Goal: Task Accomplishment & Management: Complete application form

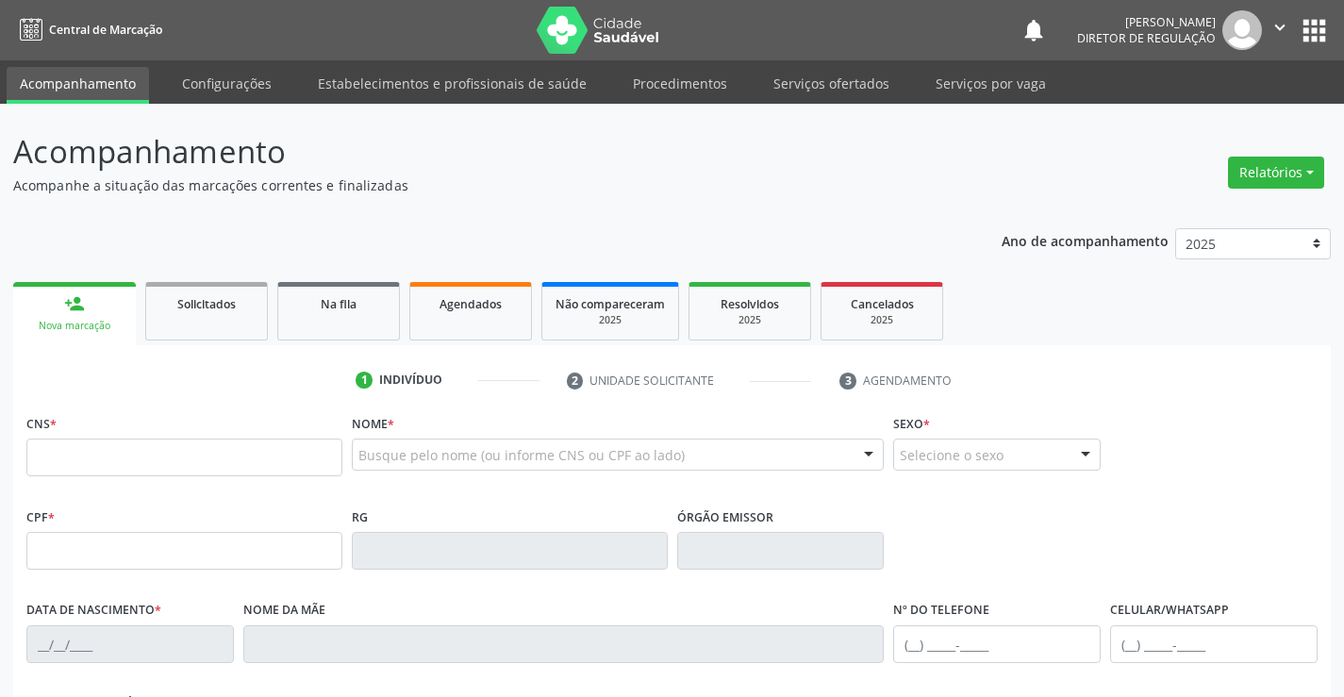
click at [204, 461] on input "text" at bounding box center [184, 457] width 316 height 38
type input "706 4056 2748 6082"
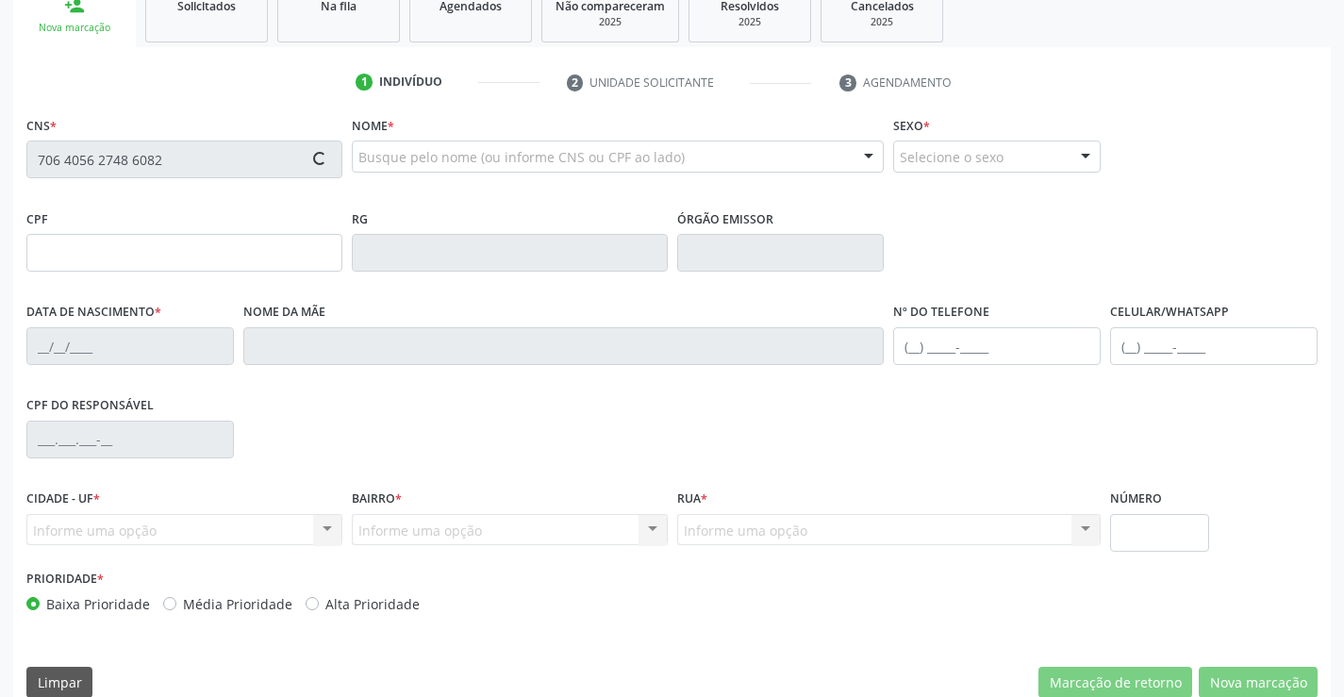
scroll to position [325, 0]
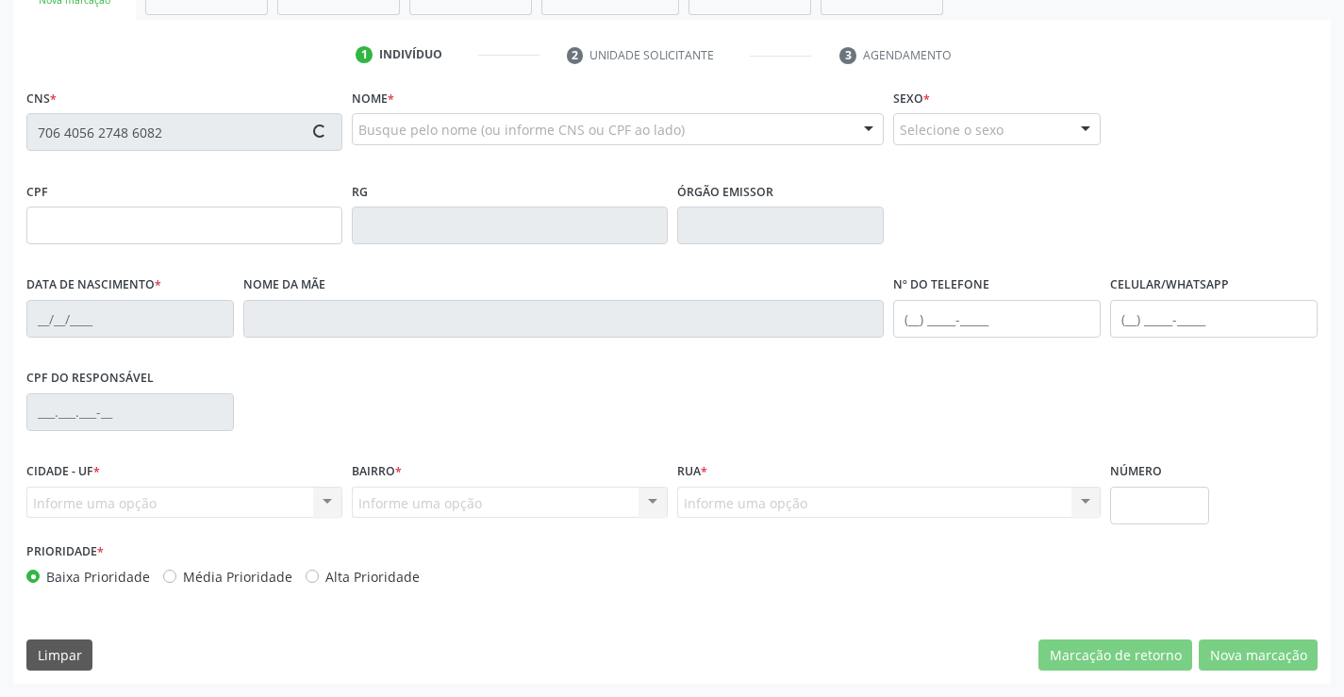
type input "091.207.715-84"
type input "[DATE]"
type input "[PERSON_NAME]"
type input "[PHONE_NUMBER]"
type input "S/N"
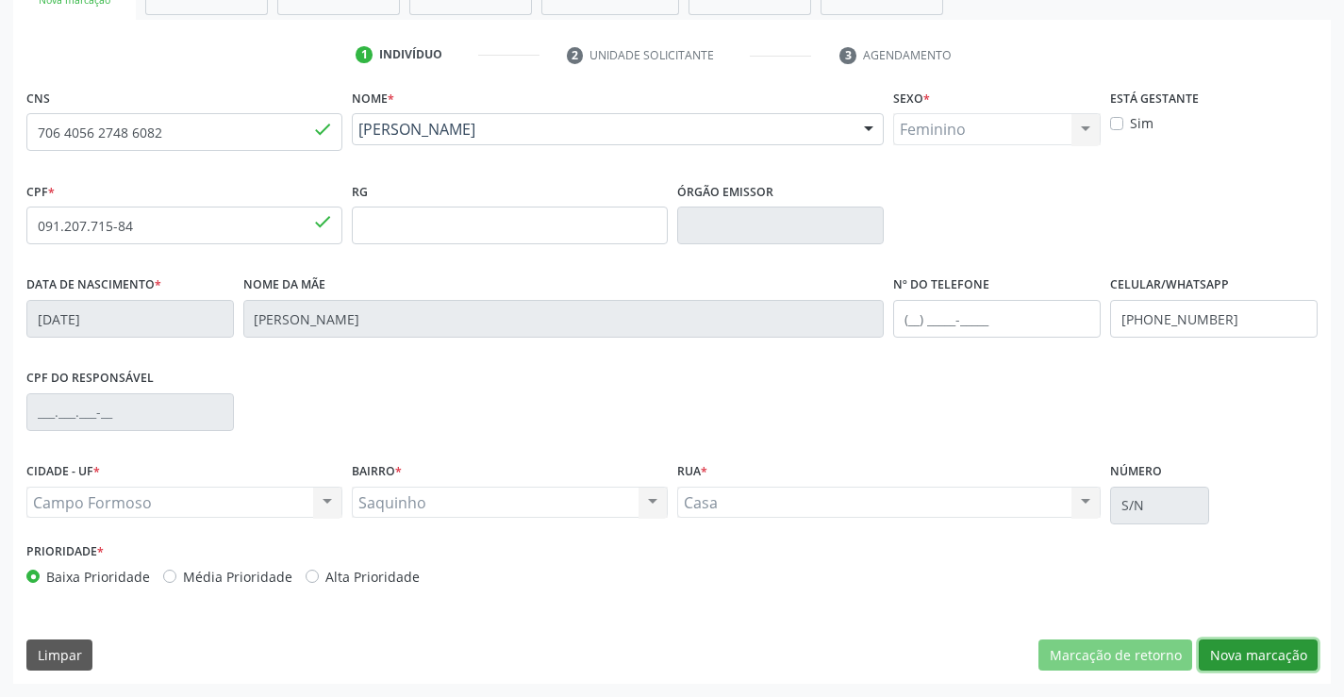
click at [1265, 659] on button "Nova marcação" at bounding box center [1257, 655] width 119 height 32
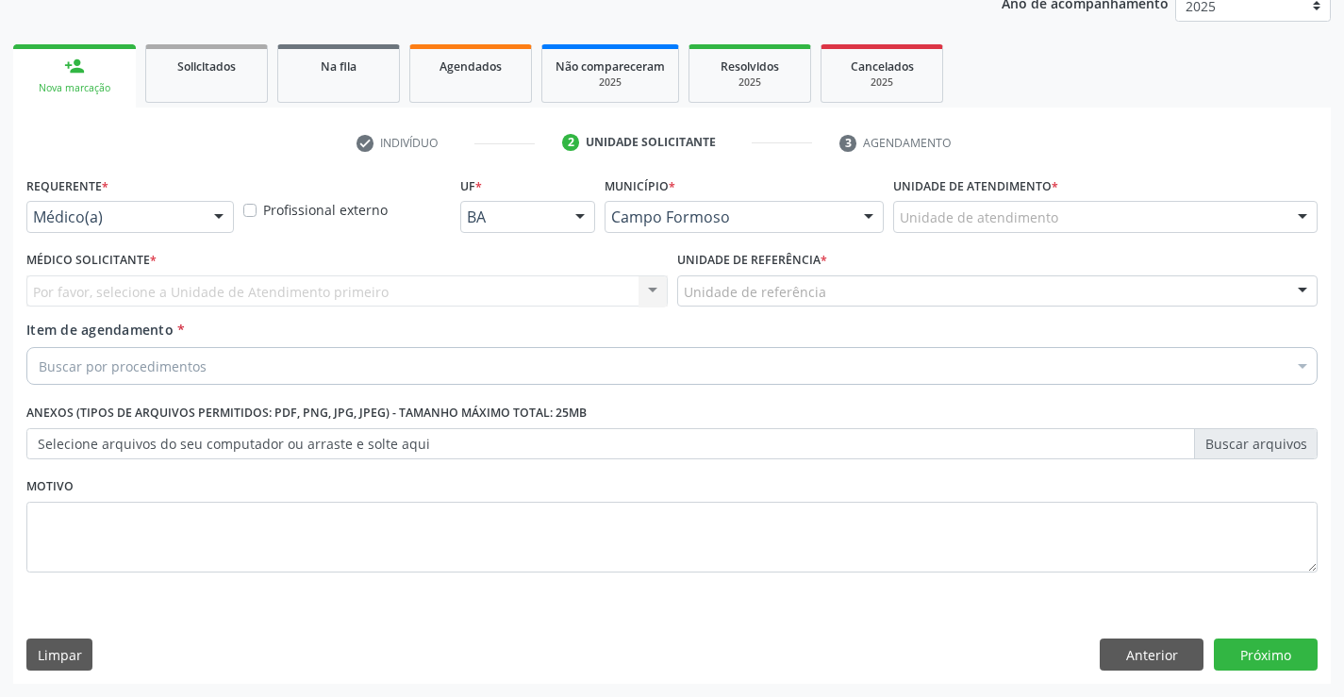
scroll to position [238, 0]
click at [199, 200] on div "Requerente * Médico(a) Médico(a) Enfermeiro(a) Paciente Nenhum resultado encont…" at bounding box center [129, 202] width 207 height 60
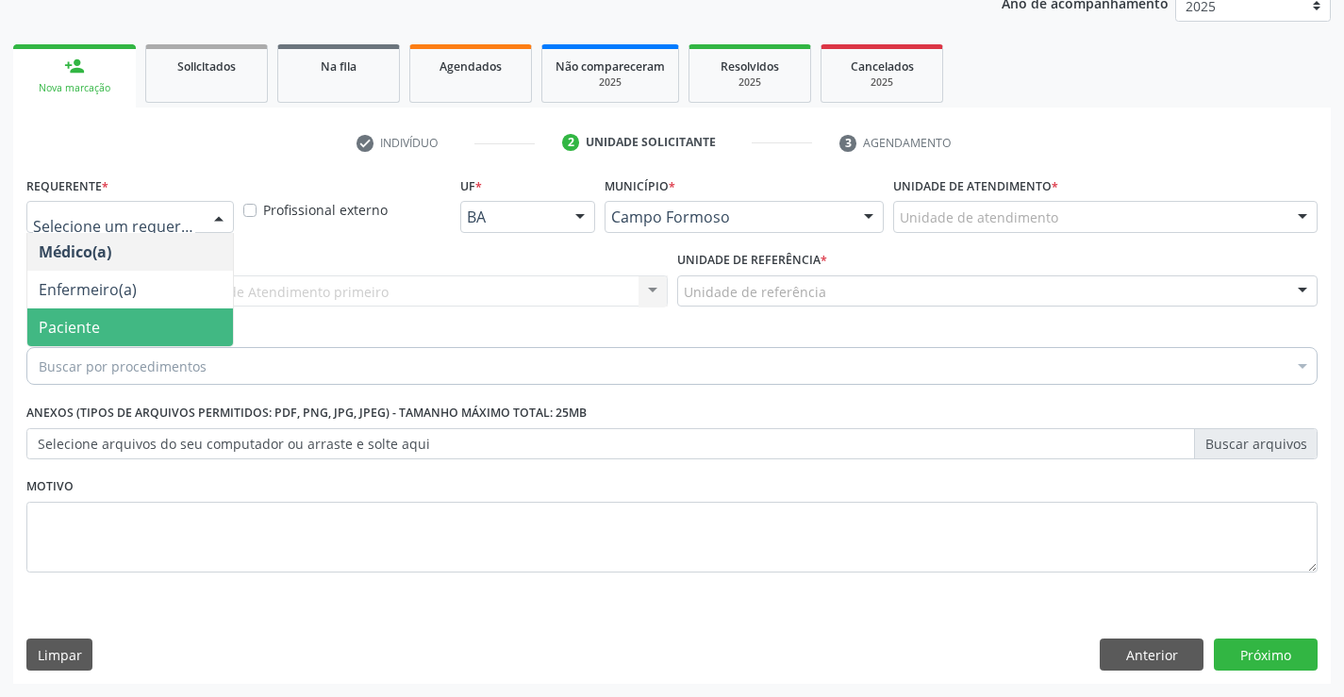
drag, startPoint x: 158, startPoint y: 337, endPoint x: 422, endPoint y: 280, distance: 270.0
click at [168, 338] on span "Paciente" at bounding box center [130, 327] width 206 height 38
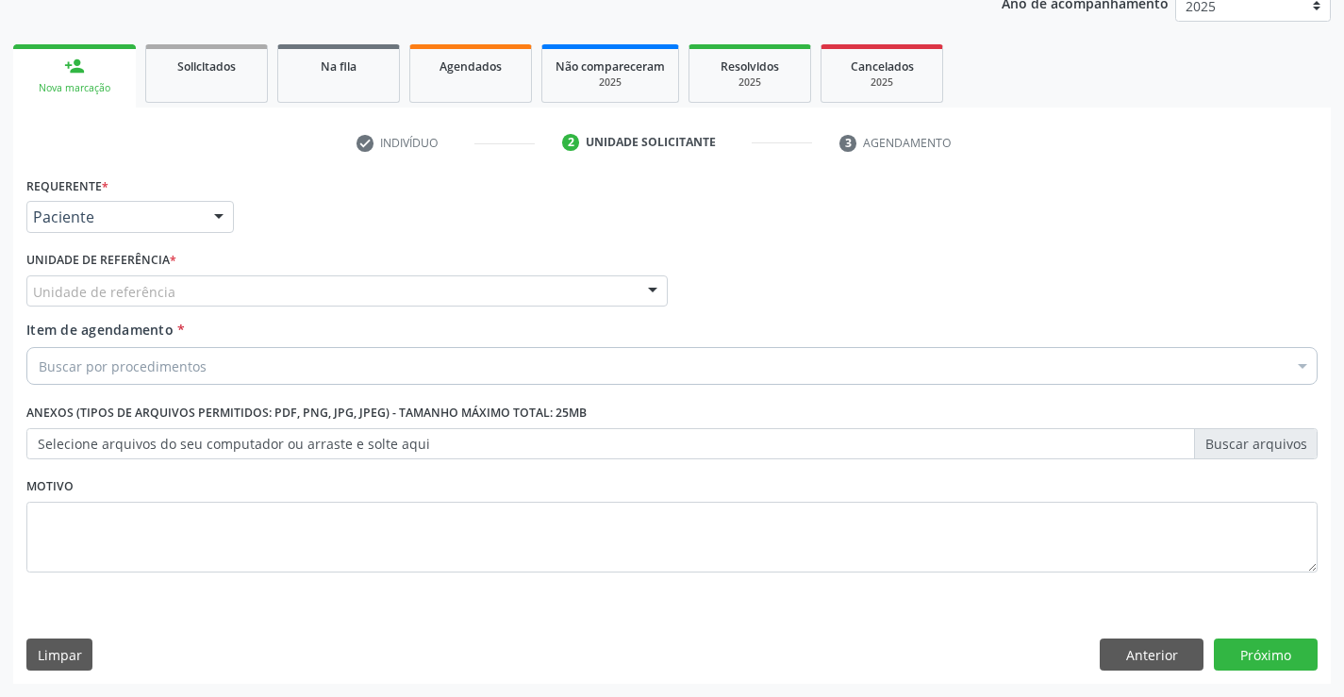
click at [428, 279] on div "Unidade de referência" at bounding box center [346, 291] width 641 height 32
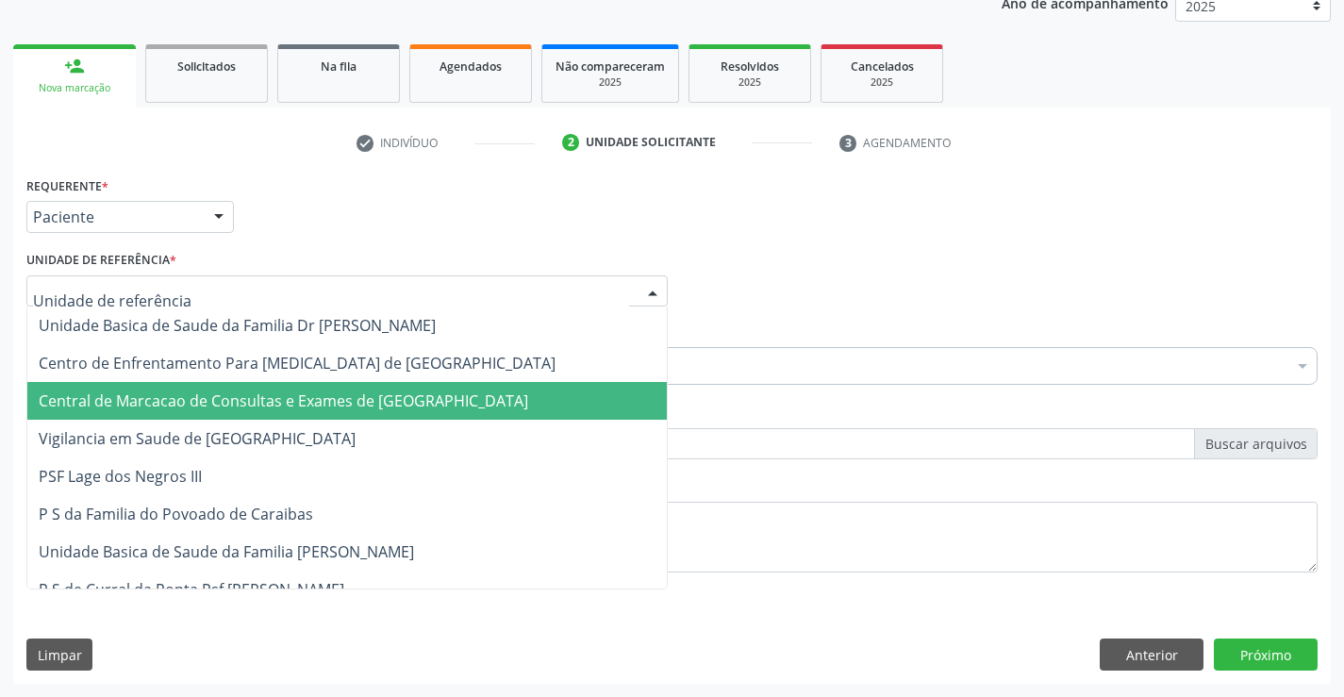
click at [446, 413] on span "Central de Marcacao de Consultas e Exames de [GEOGRAPHIC_DATA]" at bounding box center [346, 401] width 639 height 38
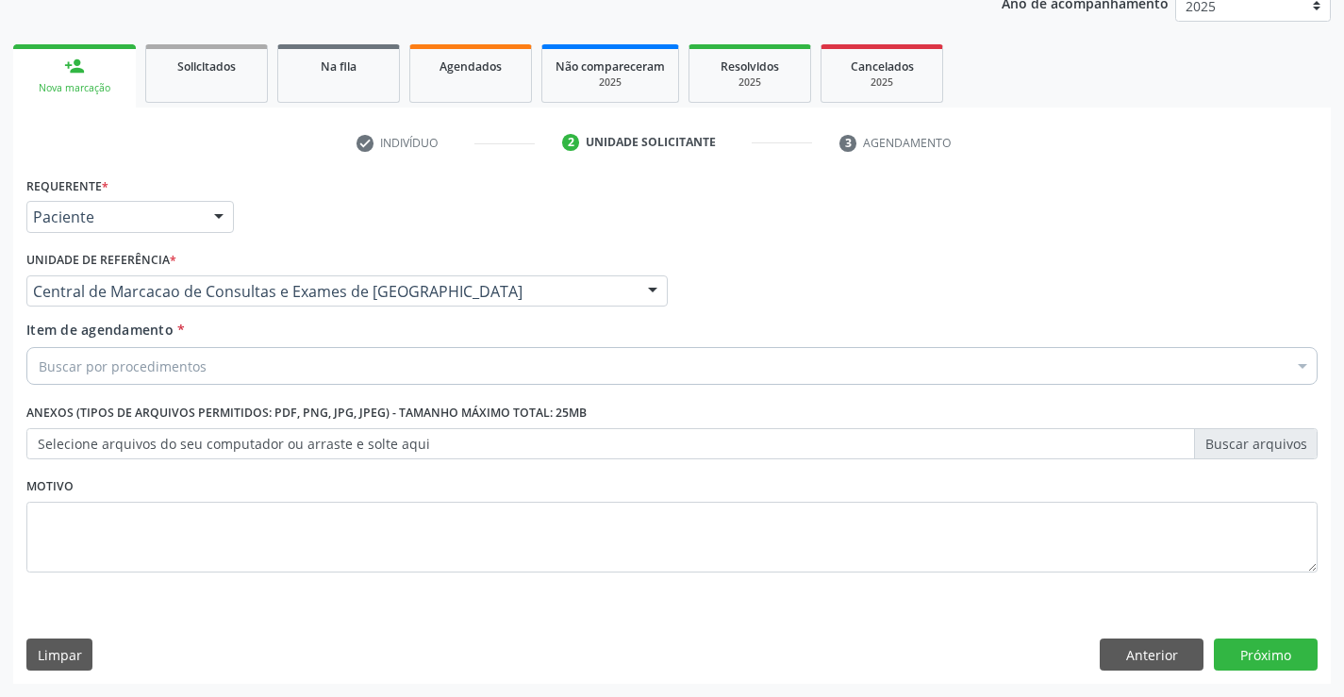
click at [400, 359] on div "Buscar por procedimentos" at bounding box center [671, 366] width 1291 height 38
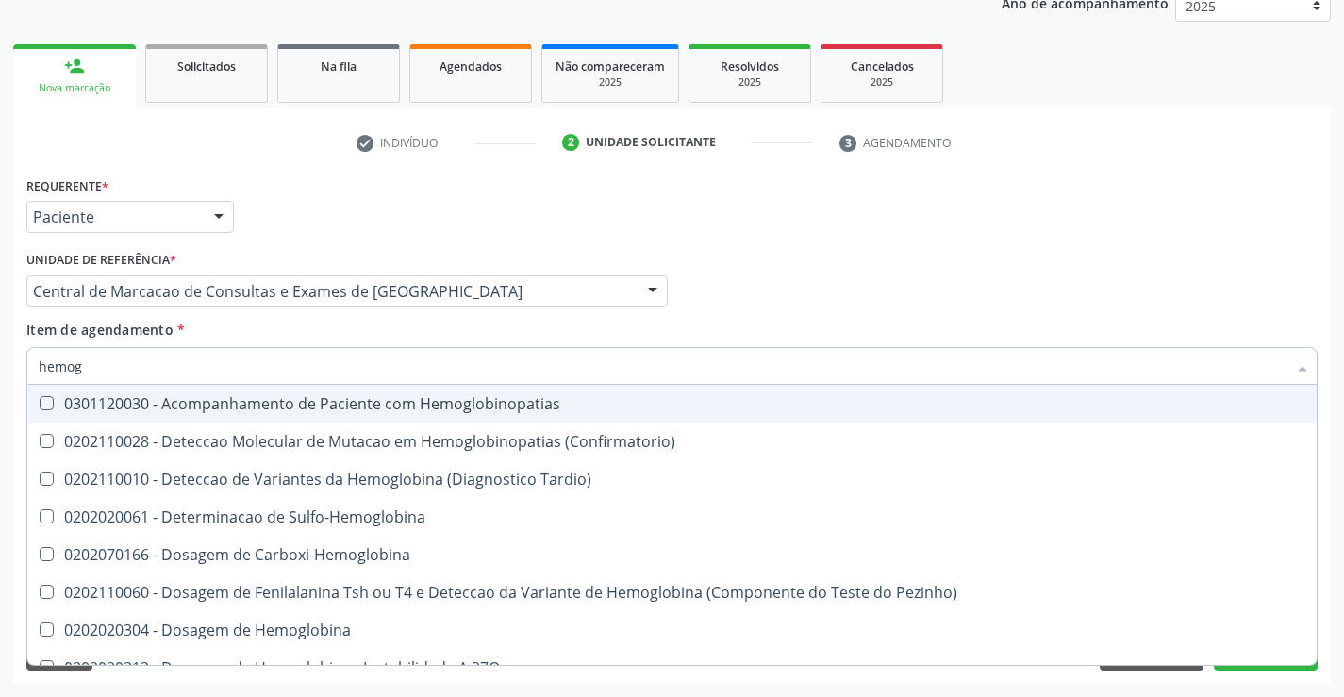
type input "hemogr"
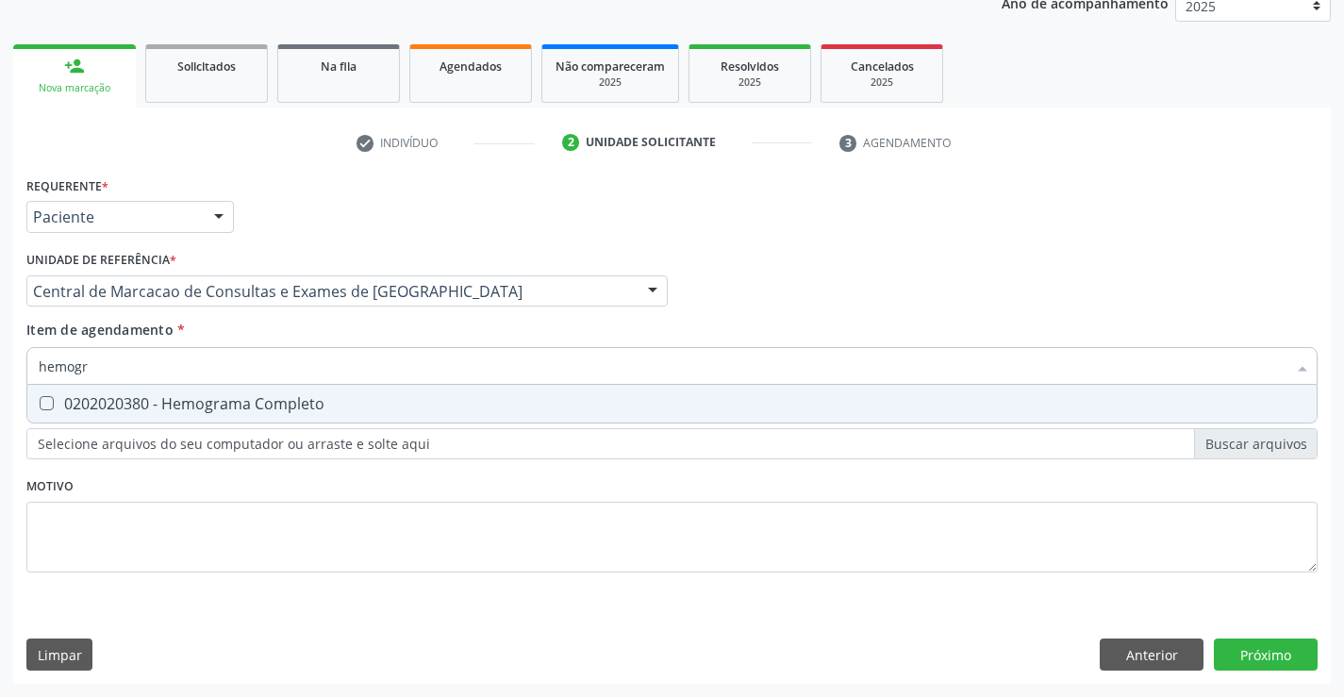
click at [206, 397] on div "0202020380 - Hemograma Completo" at bounding box center [672, 403] width 1266 height 15
checkbox Completo "true"
type input "hemogr"
click at [239, 331] on div "Item de agendamento * hemogr Desfazer seleção 0202020380 - Hemograma Completo N…" at bounding box center [671, 349] width 1291 height 59
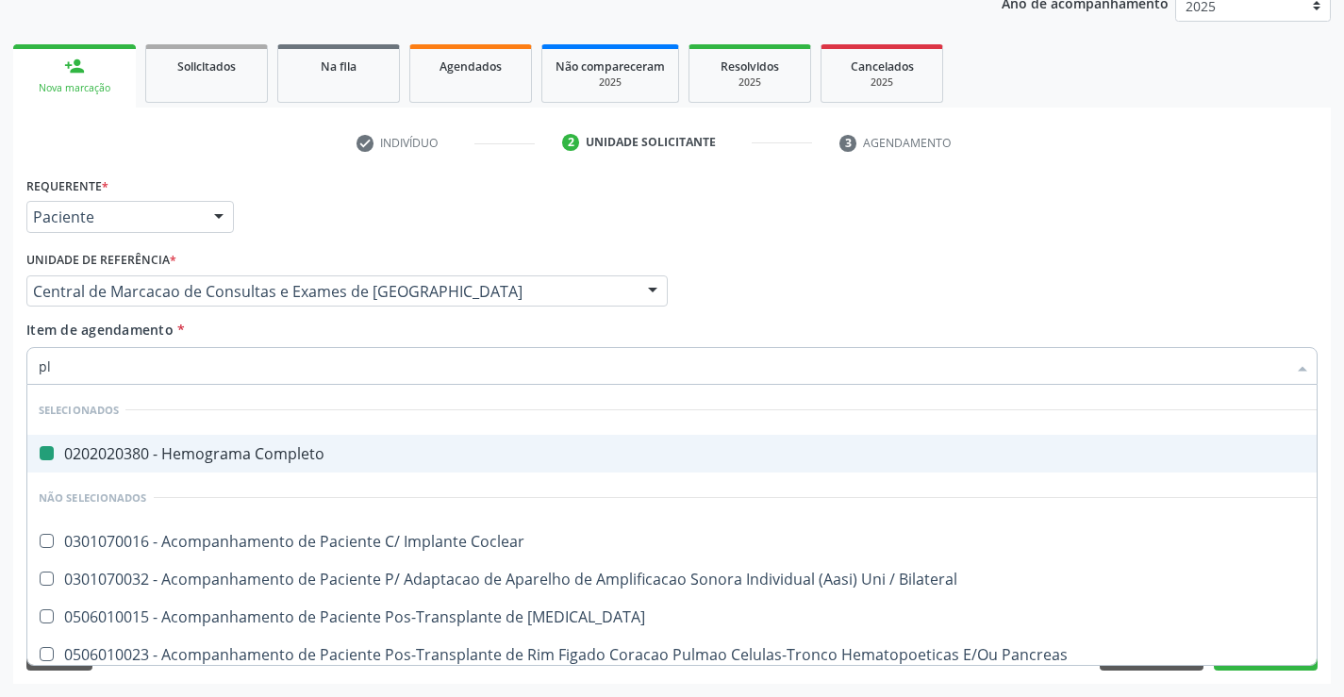
type input "pla"
checkbox Completo "false"
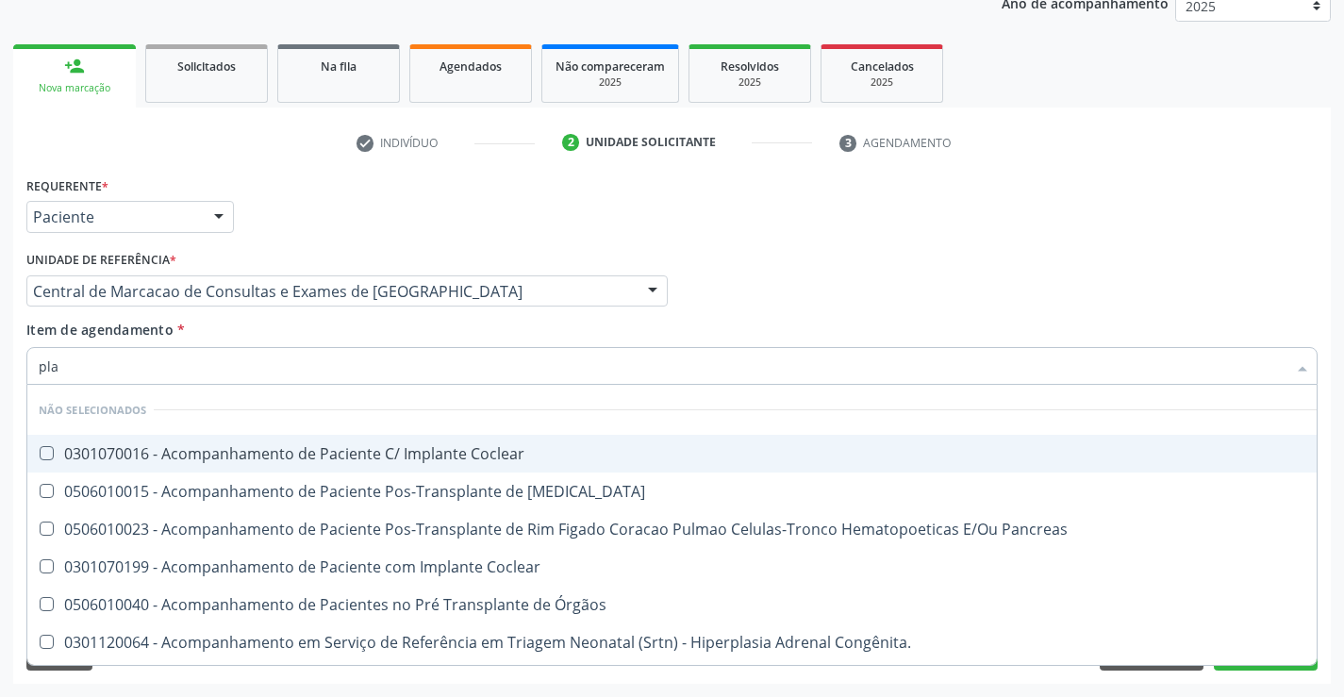
type input "plaq"
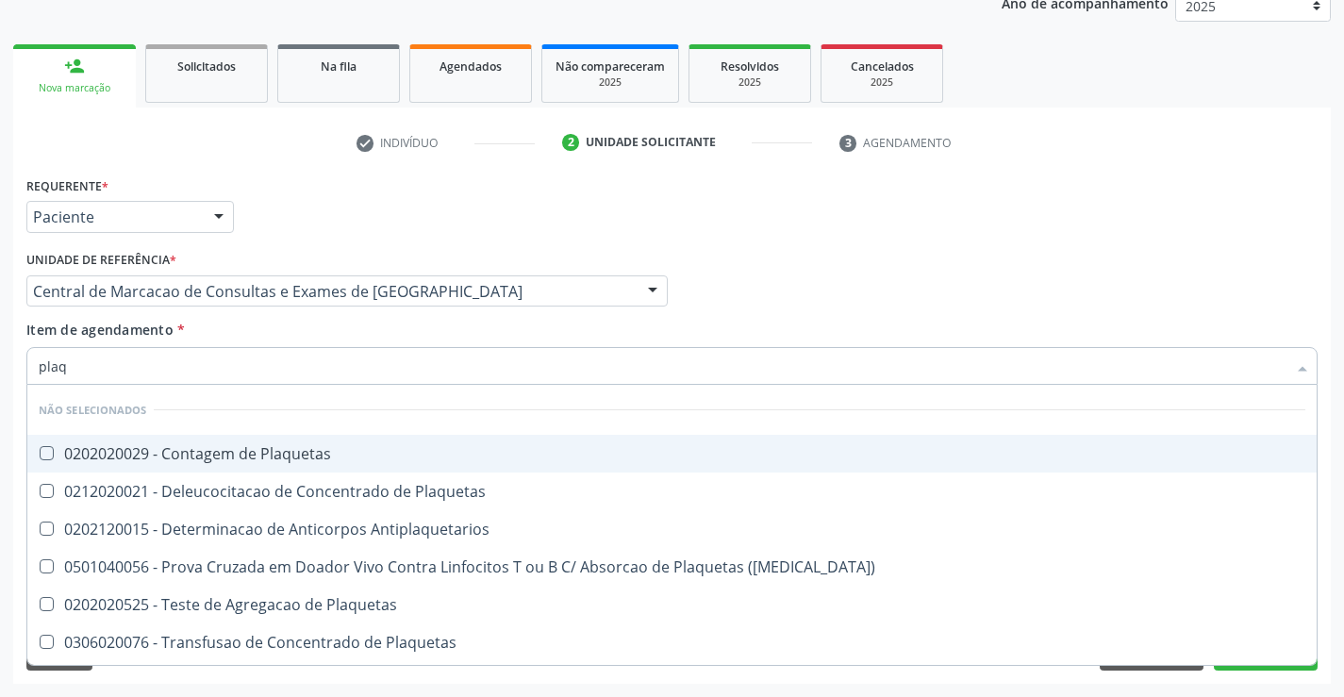
click at [314, 455] on div "0202020029 - Contagem de Plaquetas" at bounding box center [672, 453] width 1266 height 15
checkbox Plaquetas "true"
type input "plaq"
click at [328, 331] on div "Item de agendamento * plaq Desfazer seleção Não selecionados 0202020029 - Conta…" at bounding box center [671, 349] width 1291 height 59
checkbox Plaquetas "true"
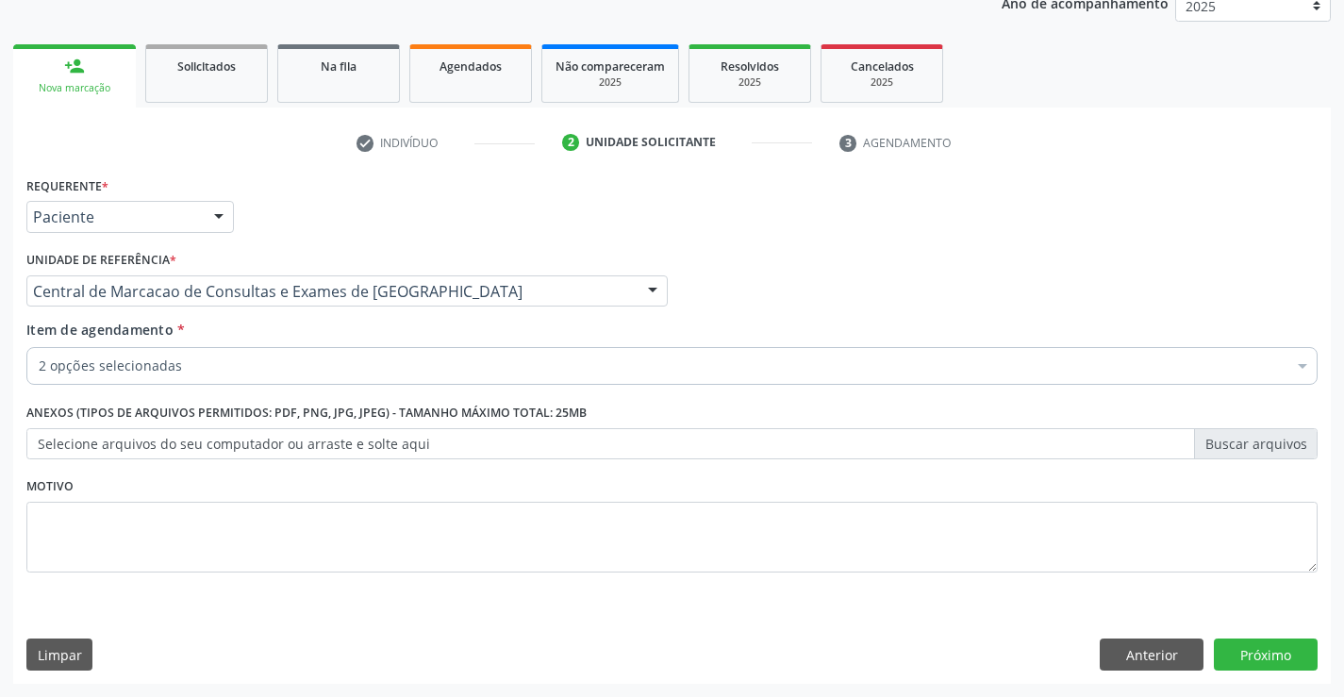
click at [329, 388] on div "Item de agendamento * 2 opções selecionadas Desfazer seleção Selecionados 02020…" at bounding box center [672, 356] width 1300 height 73
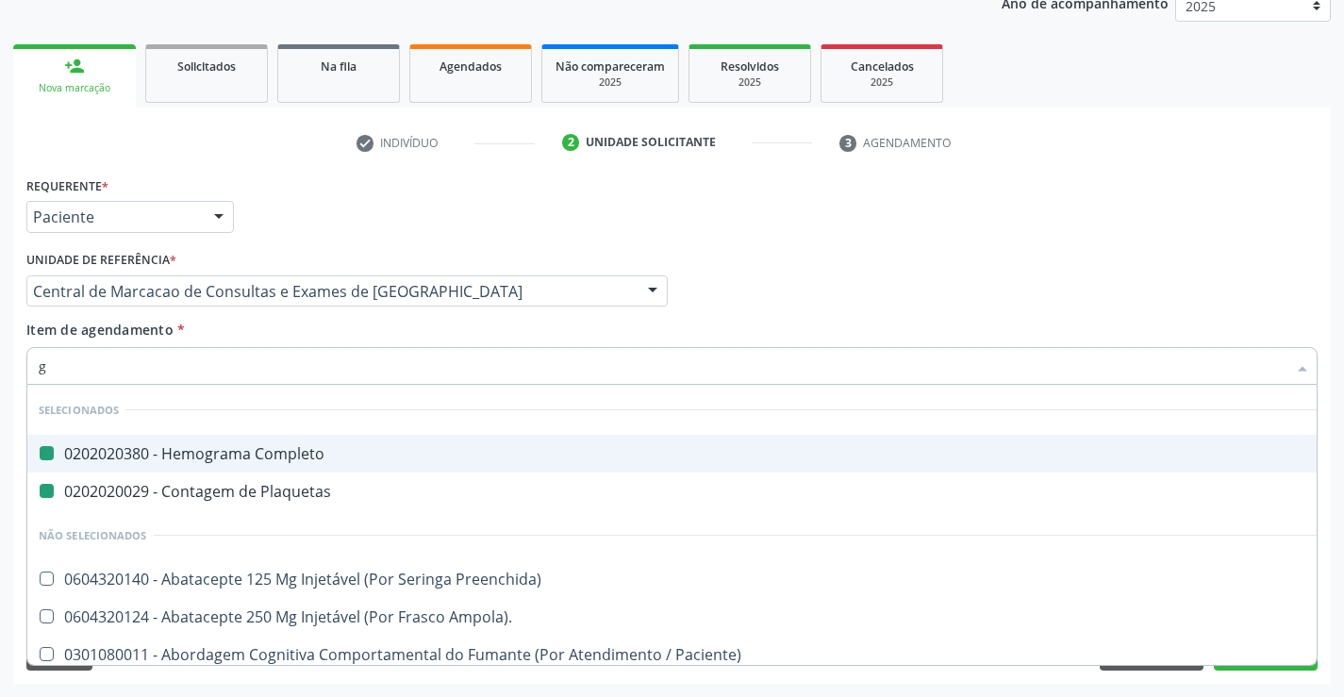
type input "gl"
checkbox Completo "false"
checkbox Plaquetas "false"
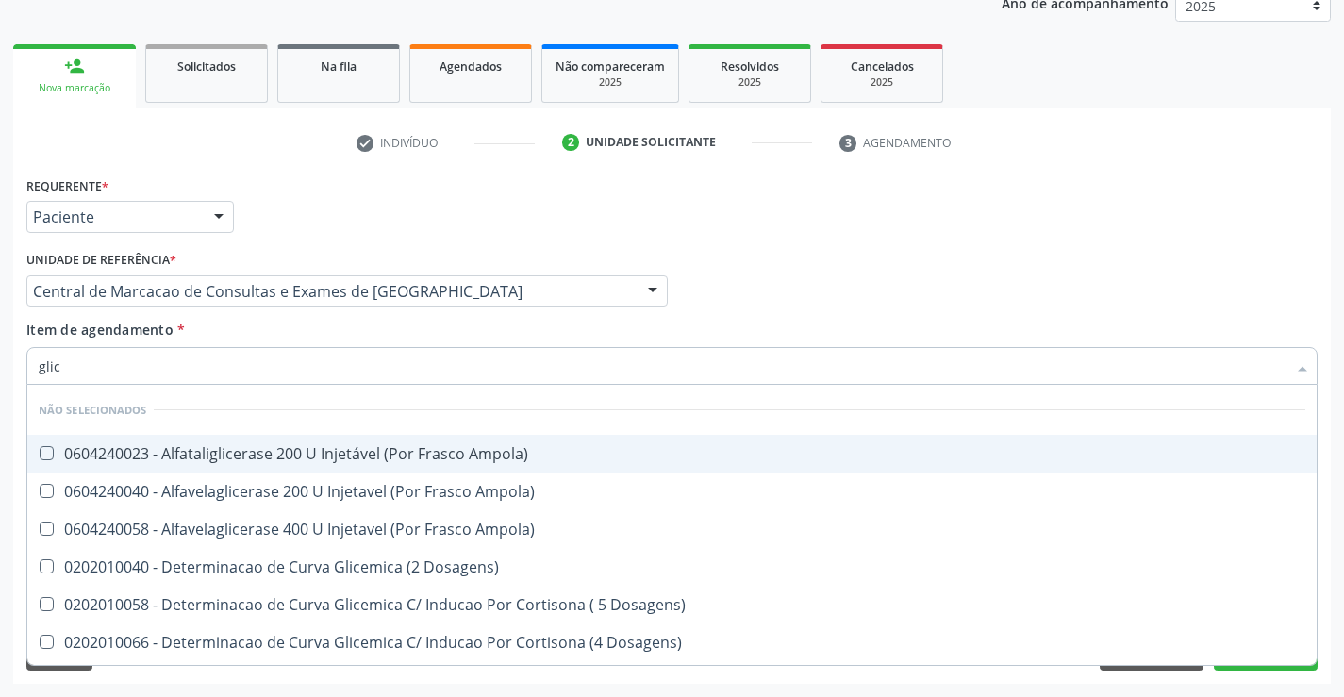
type input "glico"
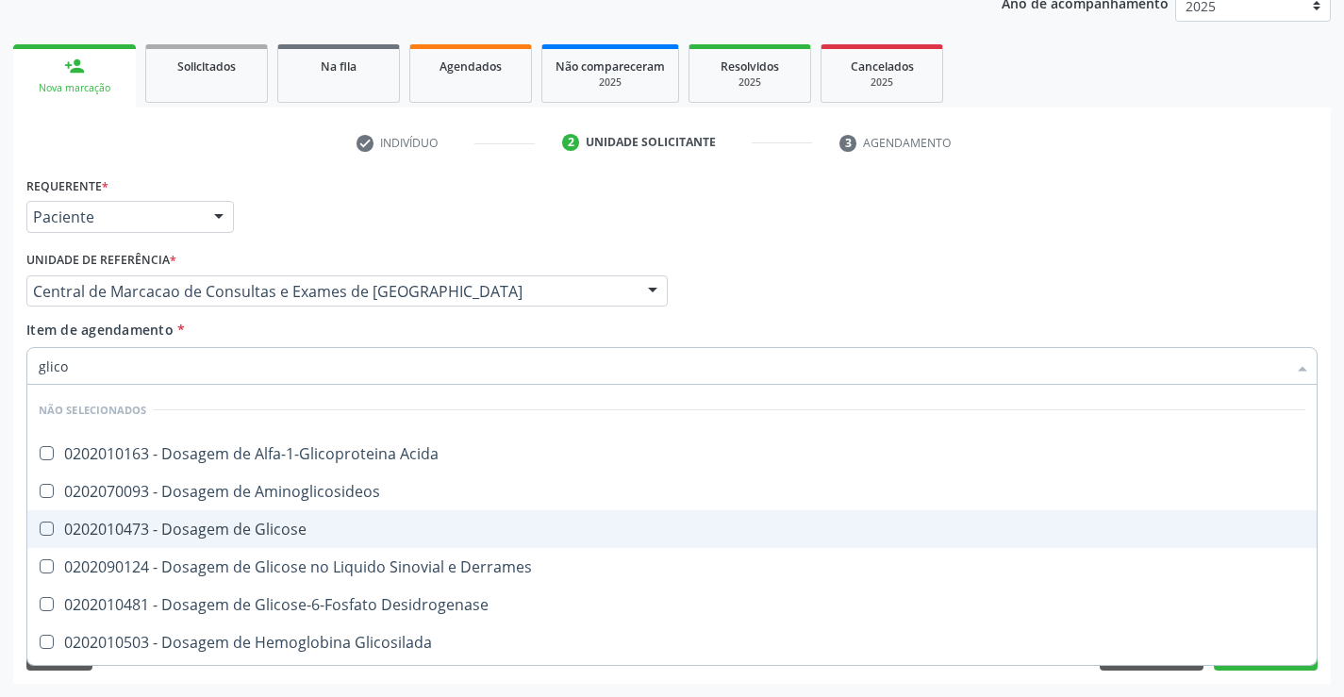
click at [321, 526] on div "0202010473 - Dosagem de Glicose" at bounding box center [672, 528] width 1266 height 15
checkbox Glicose "true"
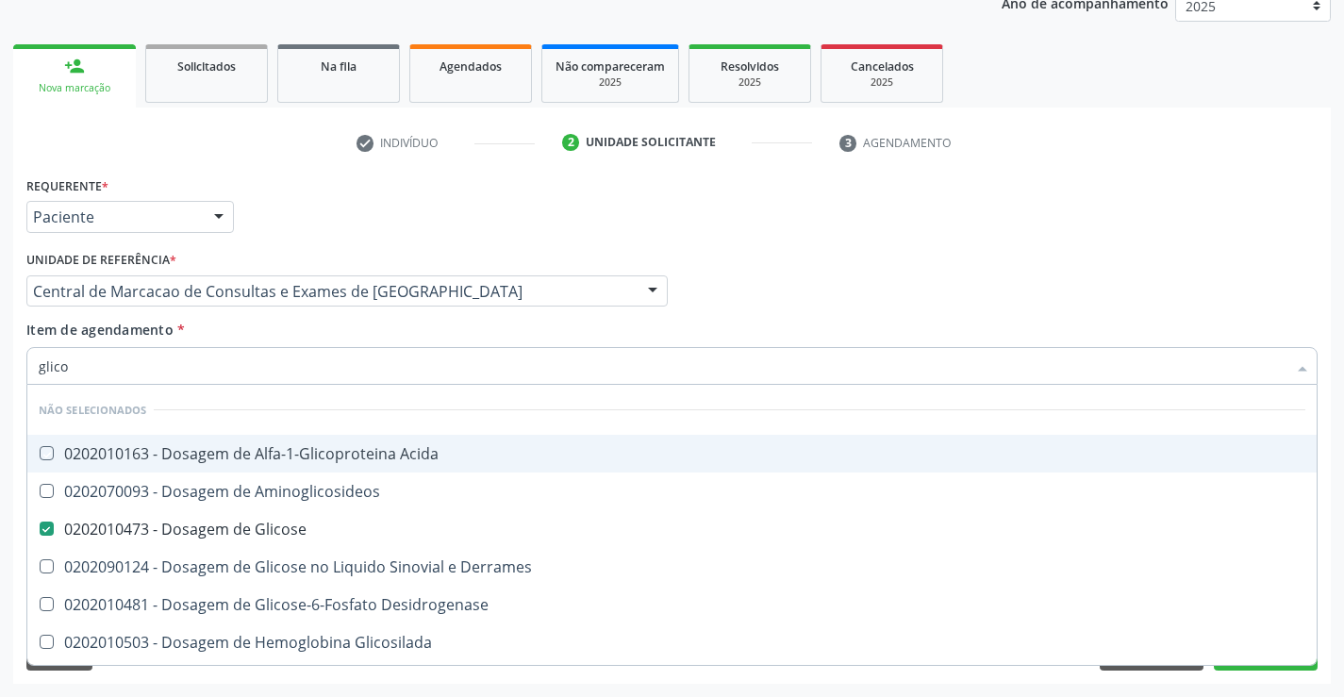
click at [286, 343] on div "Item de agendamento * glico Desfazer seleção Não selecionados 0202010163 - Dosa…" at bounding box center [671, 349] width 1291 height 59
checkbox Acida "true"
checkbox Aminoglicosideos "true"
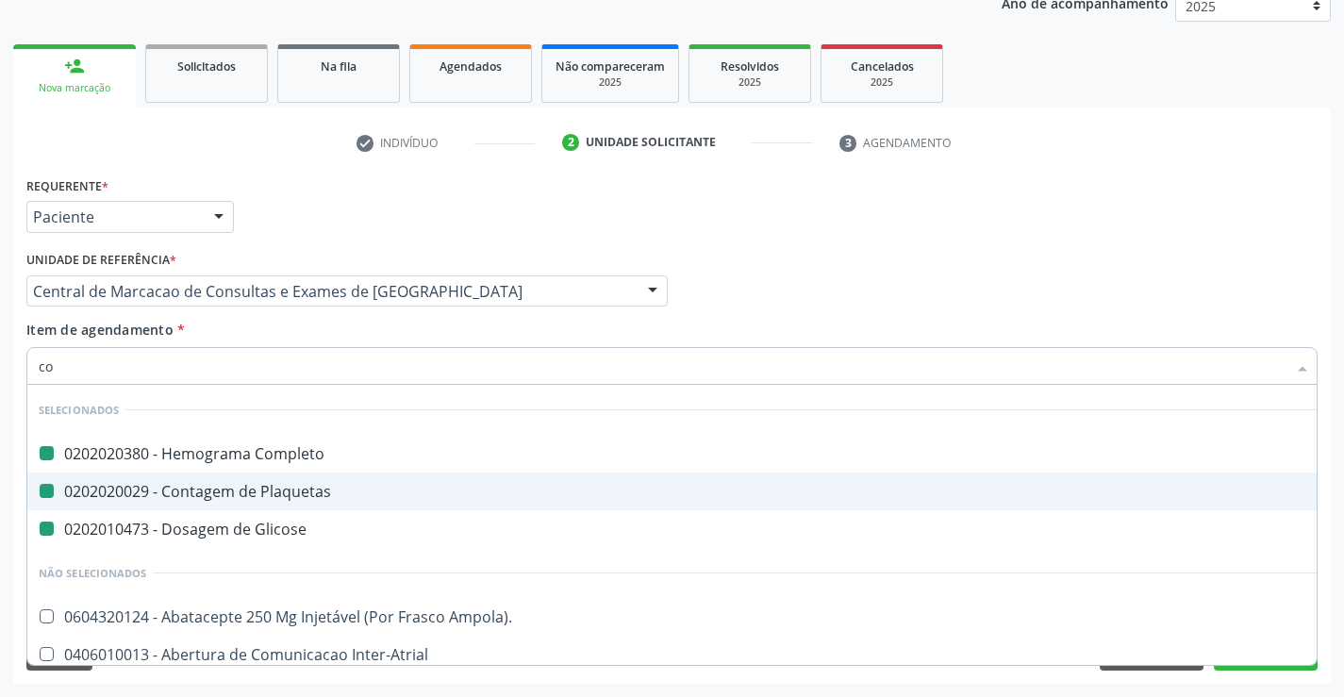
type input "col"
checkbox Completo "false"
checkbox Plaquetas "false"
checkbox Glicose "false"
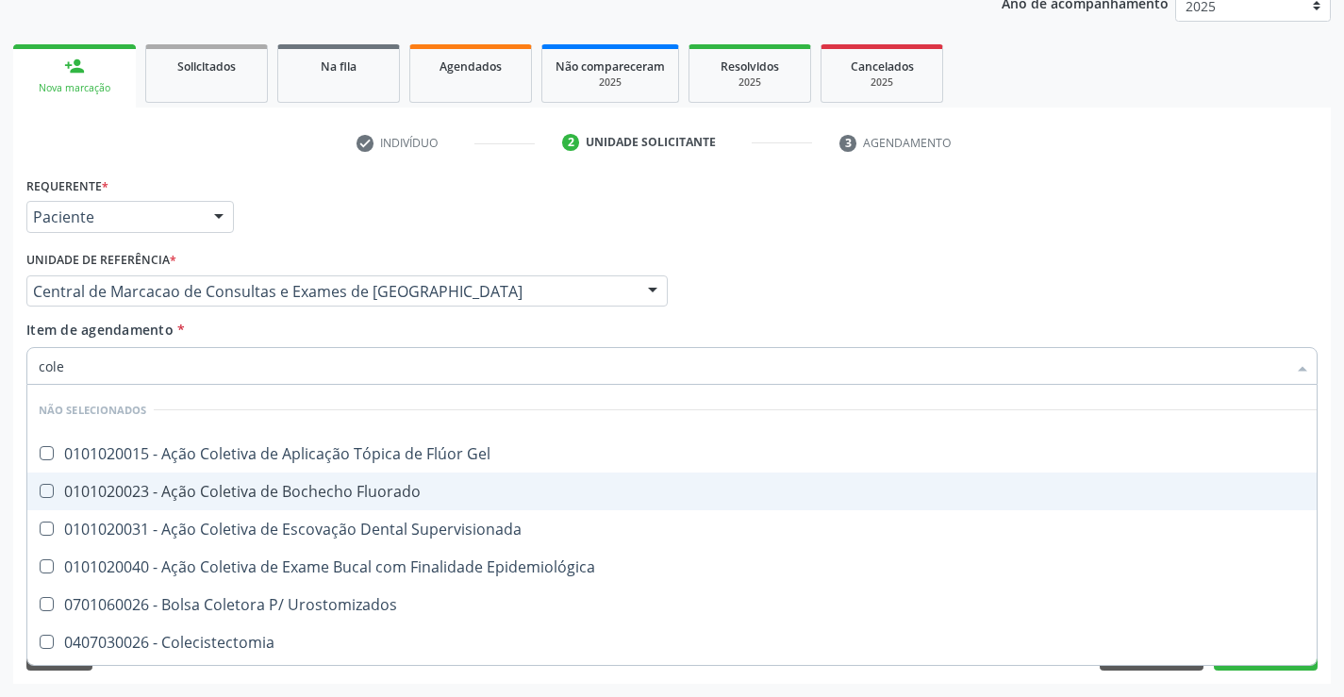
type input "coles"
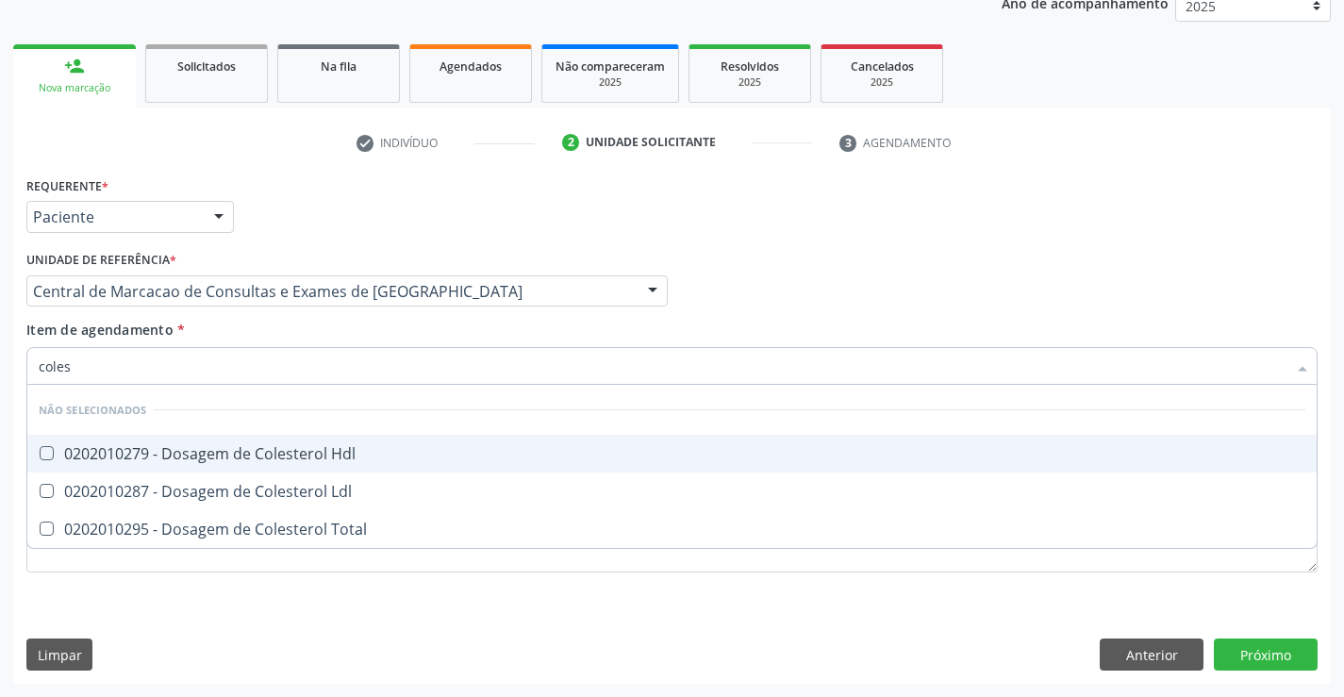
click at [346, 446] on div "0202010279 - Dosagem de Colesterol Hdl" at bounding box center [672, 453] width 1266 height 15
checkbox Hdl "true"
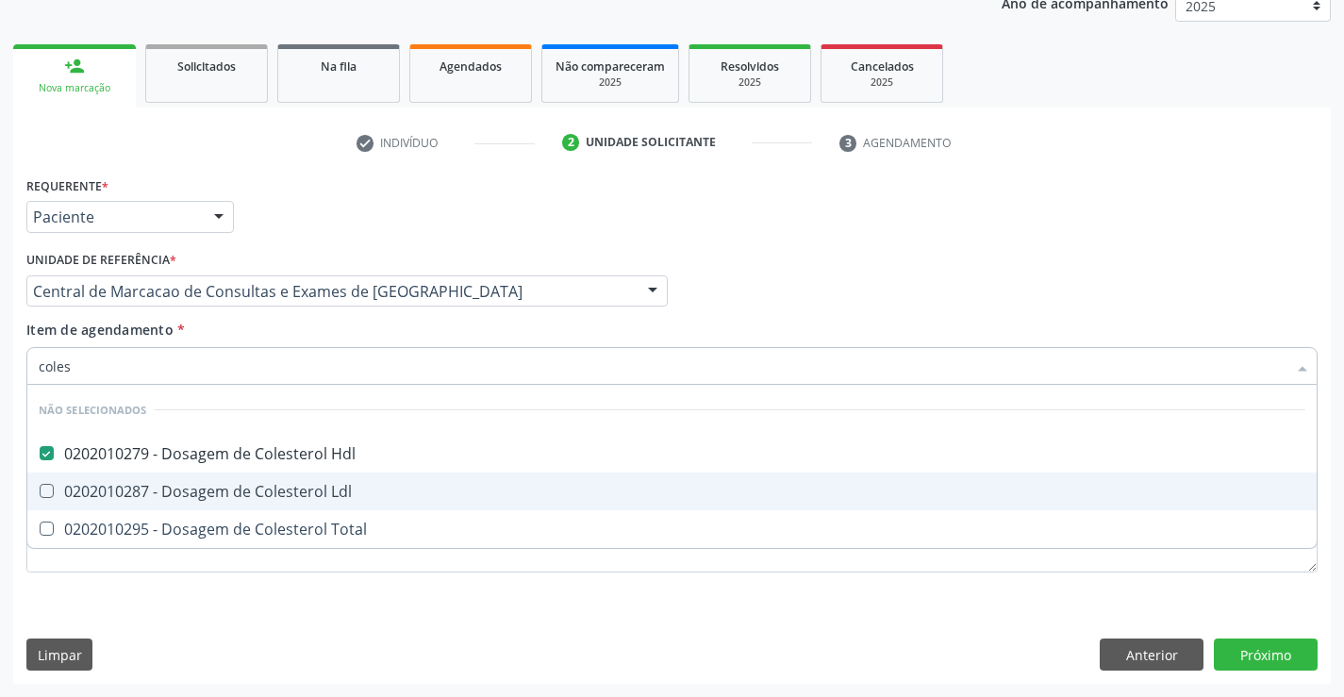
click at [340, 487] on div "0202010287 - Dosagem de Colesterol Ldl" at bounding box center [672, 491] width 1266 height 15
checkbox Ldl "true"
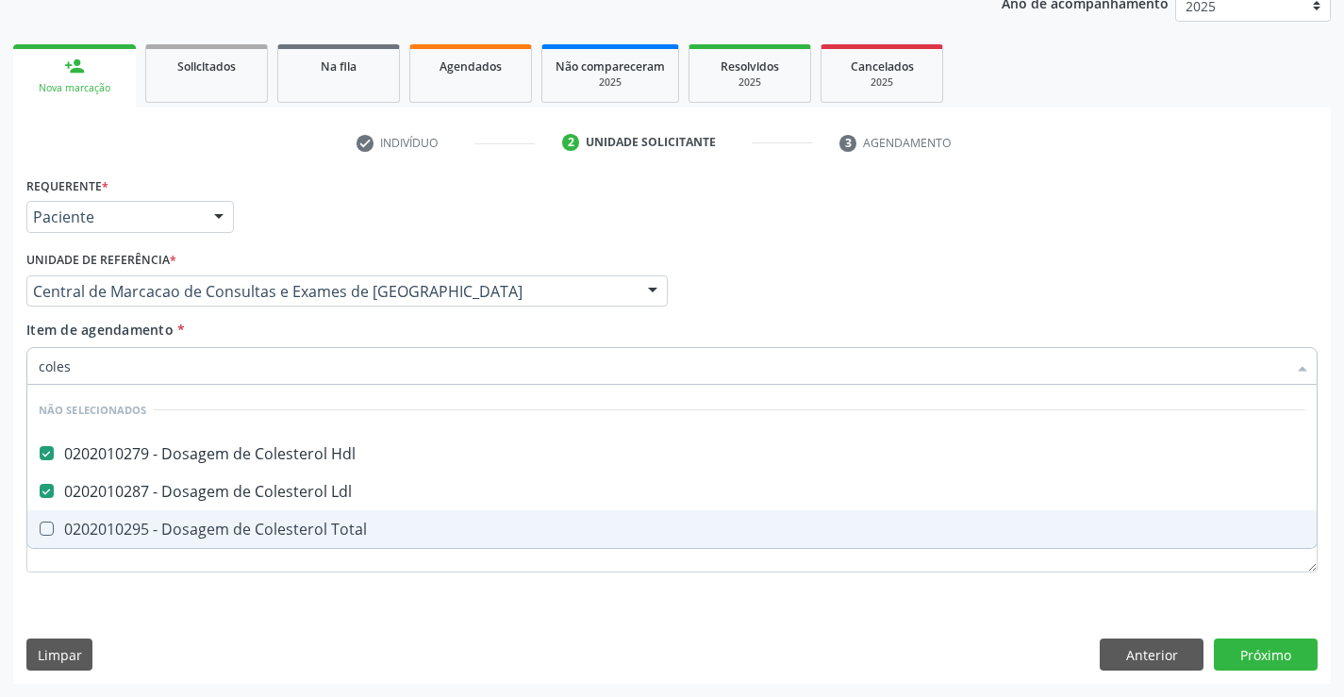
click at [341, 532] on div "0202010295 - Dosagem de Colesterol Total" at bounding box center [672, 528] width 1266 height 15
checkbox Total "true"
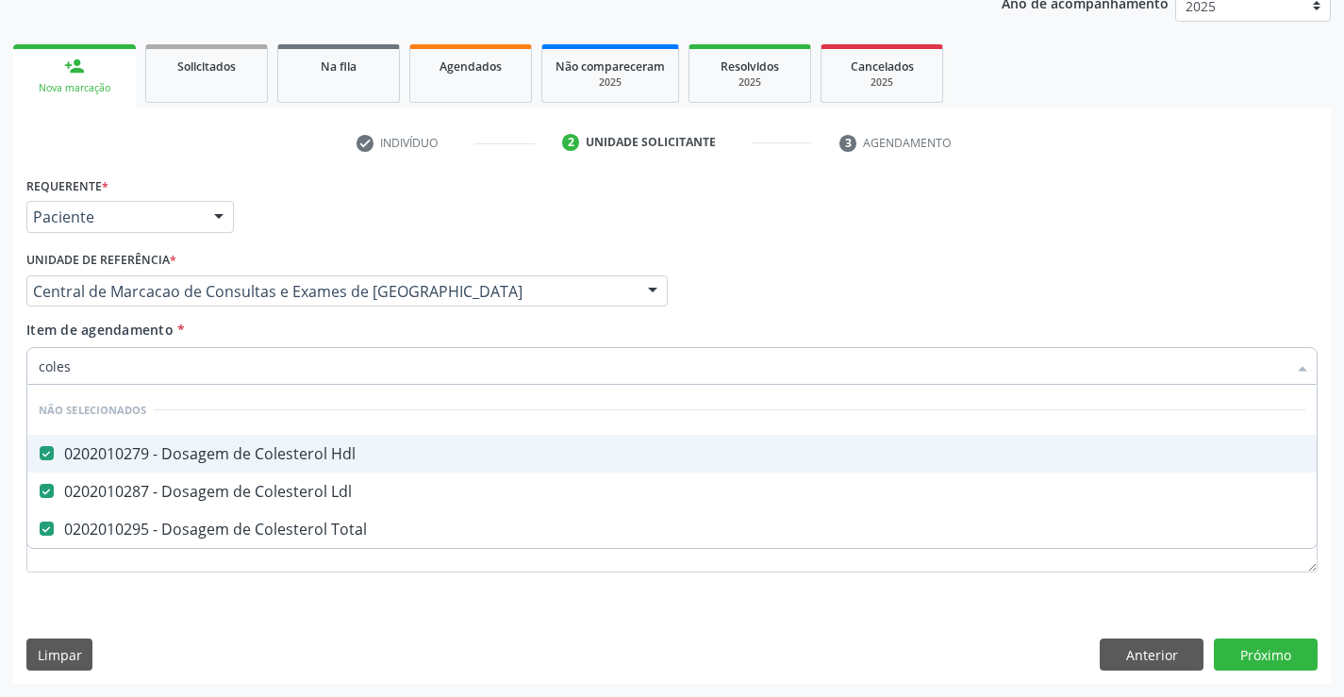
click at [289, 325] on div "Item de agendamento * coles Desfazer seleção Não selecionados 0202010279 - Dosa…" at bounding box center [671, 349] width 1291 height 59
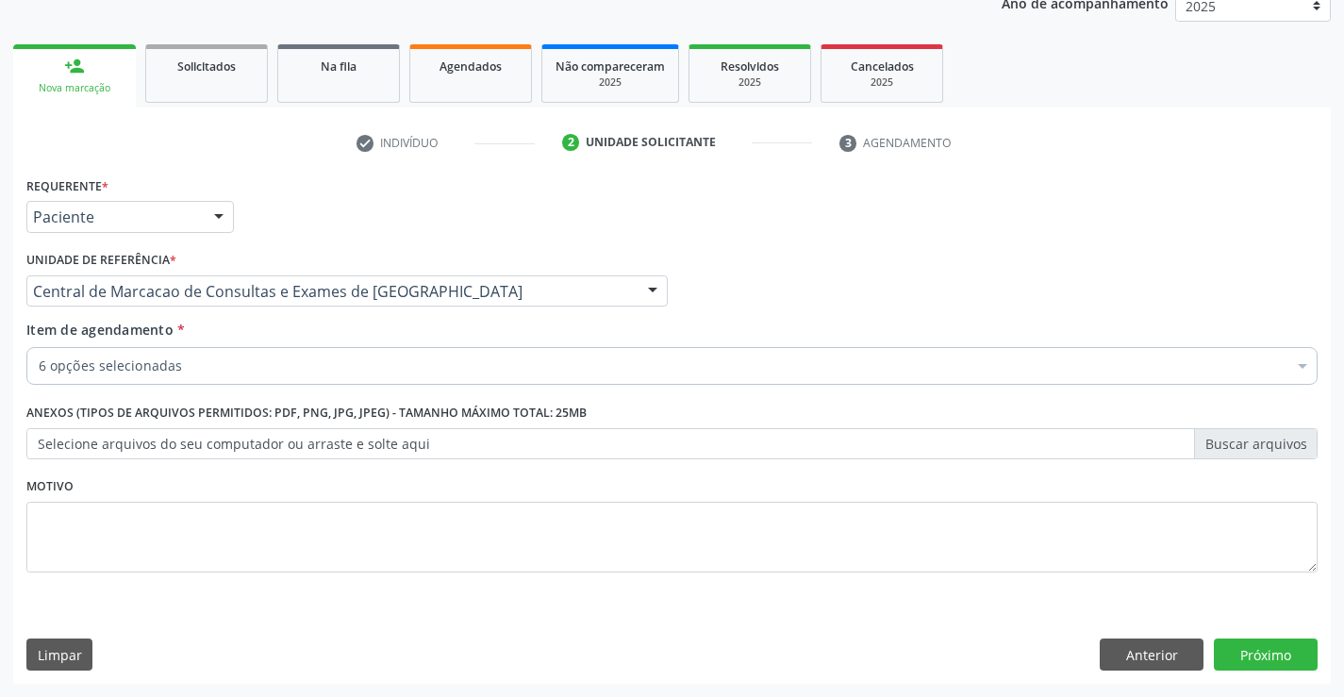
click at [277, 379] on div "6 opções selecionadas Desfazer seleção Selecionados 0202020380 - Hemograma Comp…" at bounding box center [671, 363] width 1291 height 32
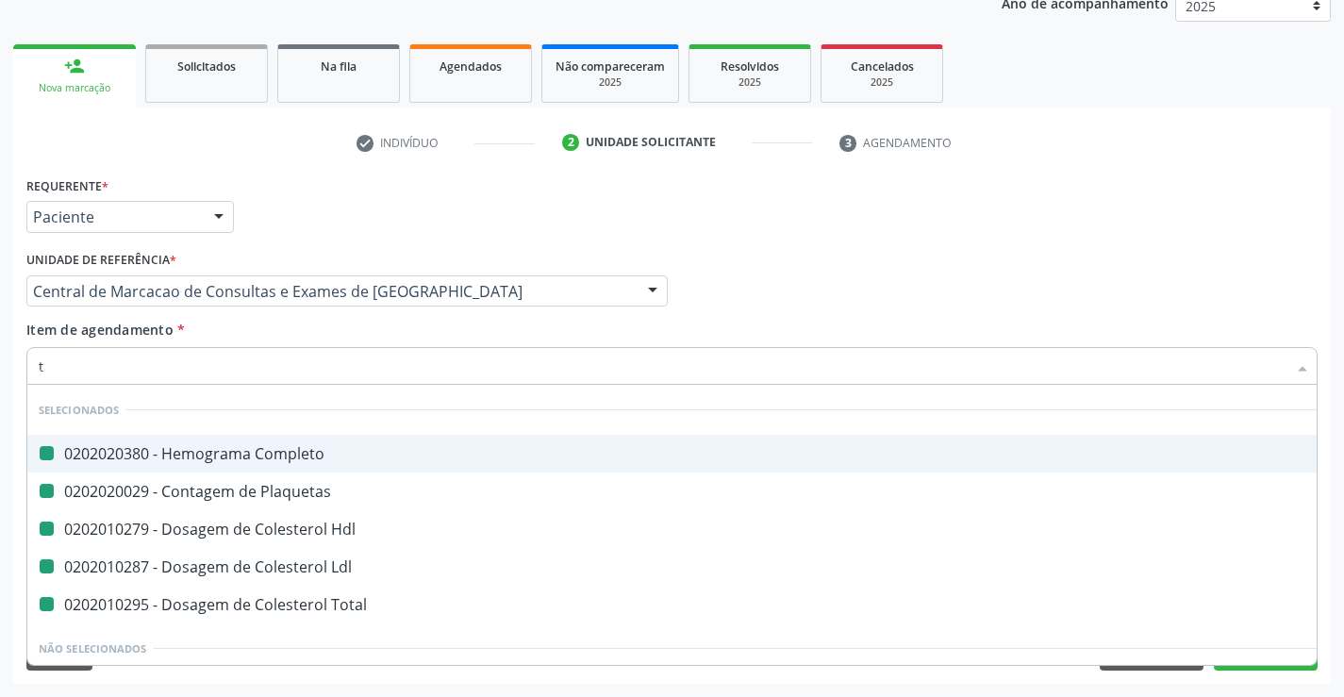
type input "tr"
checkbox Completo "false"
checkbox Plaquetas "false"
checkbox Hdl "false"
checkbox Ldl "false"
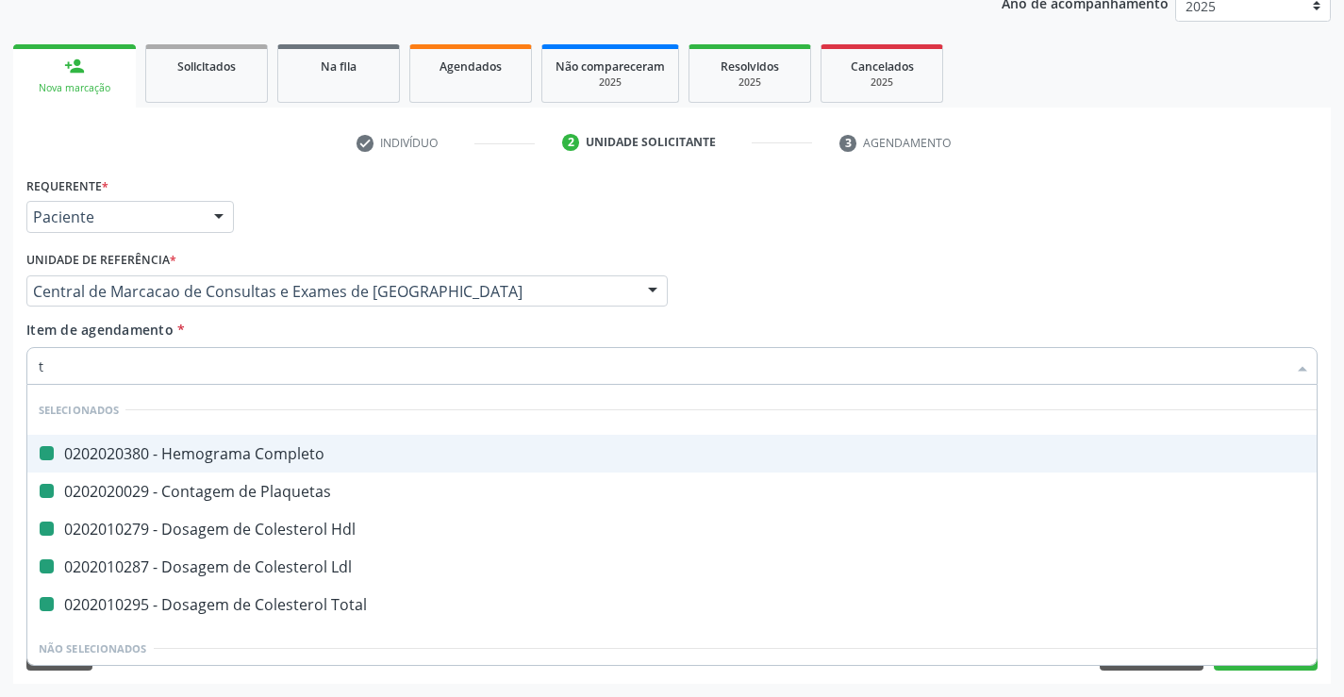
checkbox Total "false"
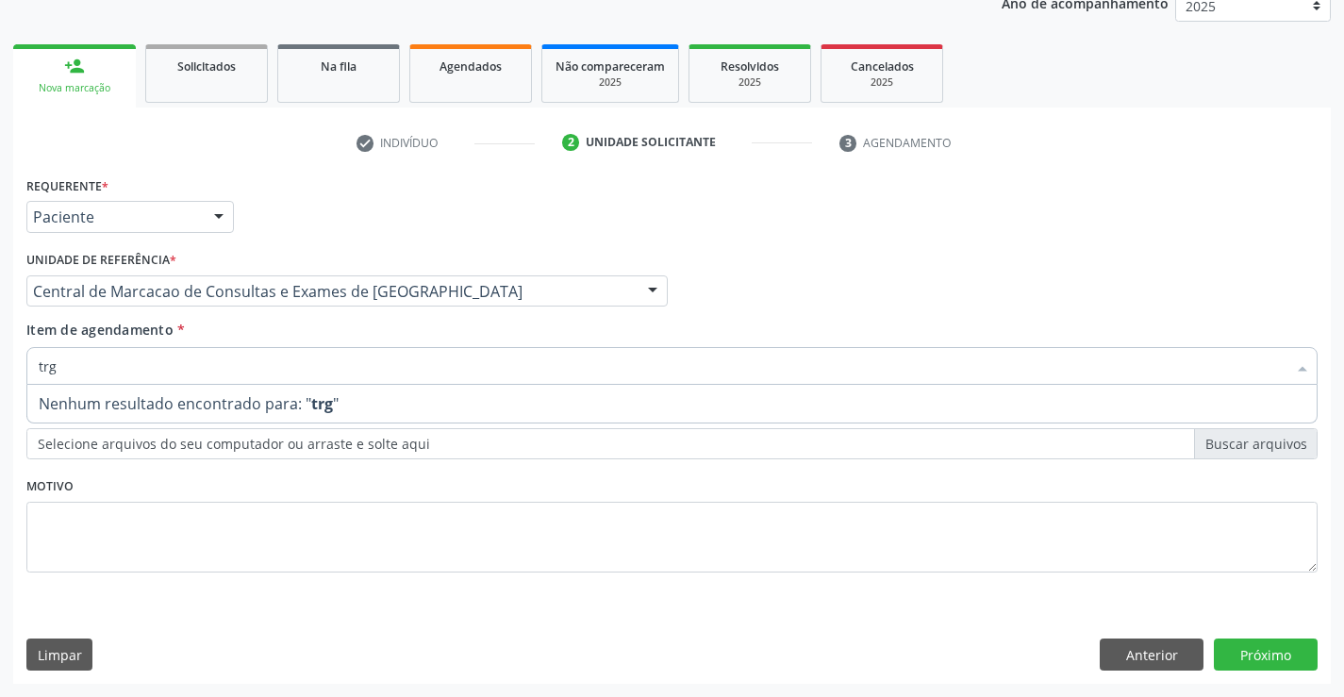
click at [51, 369] on input "trg" at bounding box center [662, 366] width 1247 height 38
type input "trig"
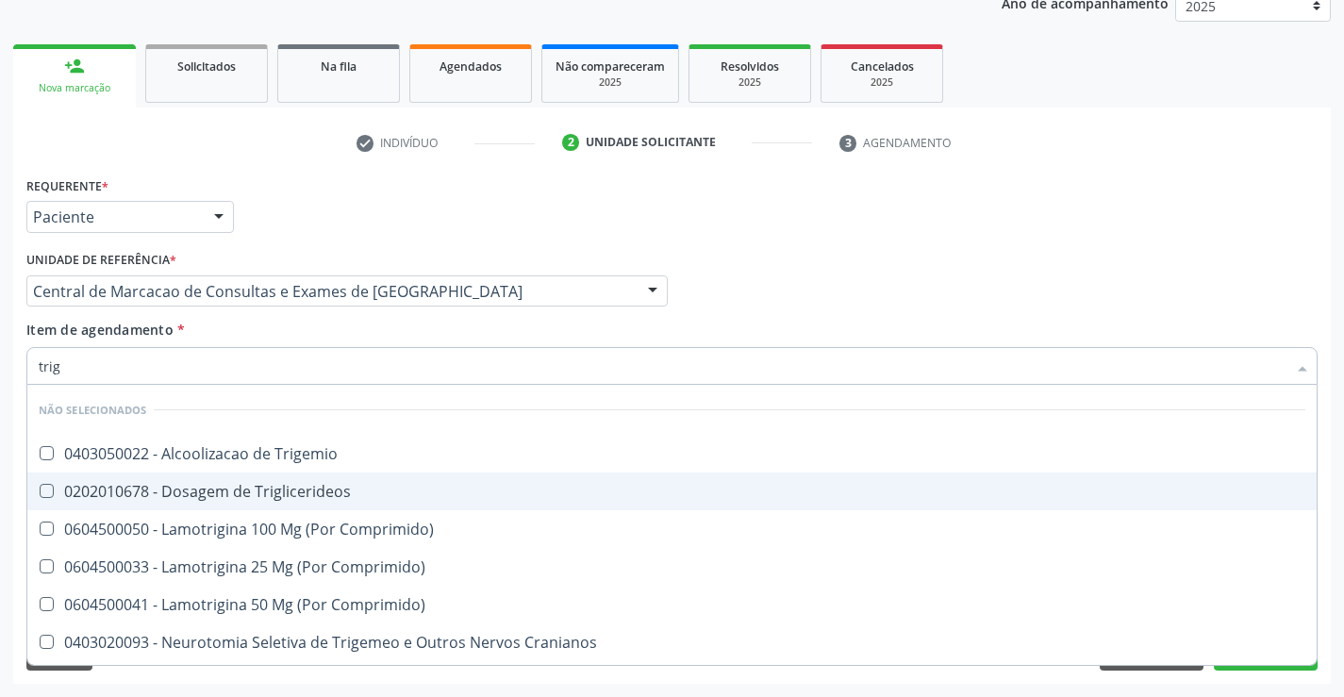
click at [305, 484] on div "0202010678 - Dosagem de Triglicerideos" at bounding box center [672, 491] width 1266 height 15
checkbox Triglicerideos "true"
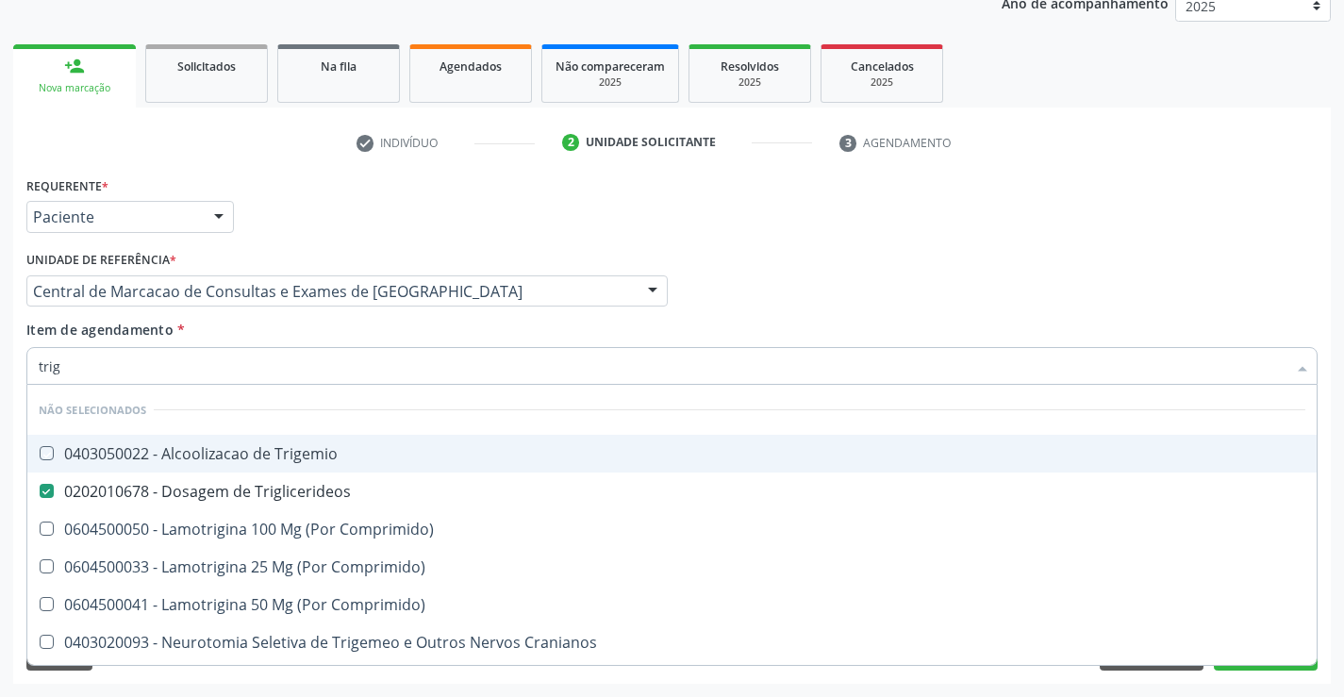
click at [345, 322] on div "Item de agendamento * trig Desfazer seleção Não selecionados 0403050022 - Alcoo…" at bounding box center [671, 349] width 1291 height 59
checkbox Trigemio "true"
checkbox Comprimido\) "true"
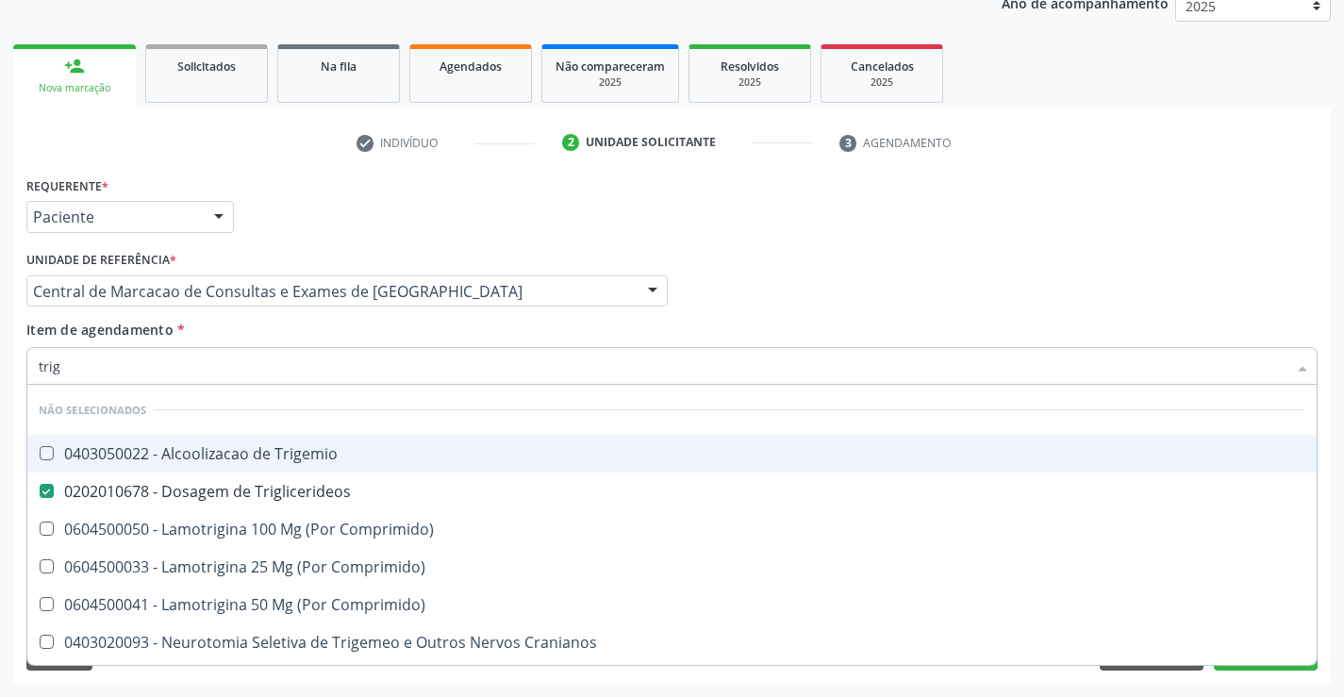
checkbox Cranianos "true"
checkbox Espinal "true"
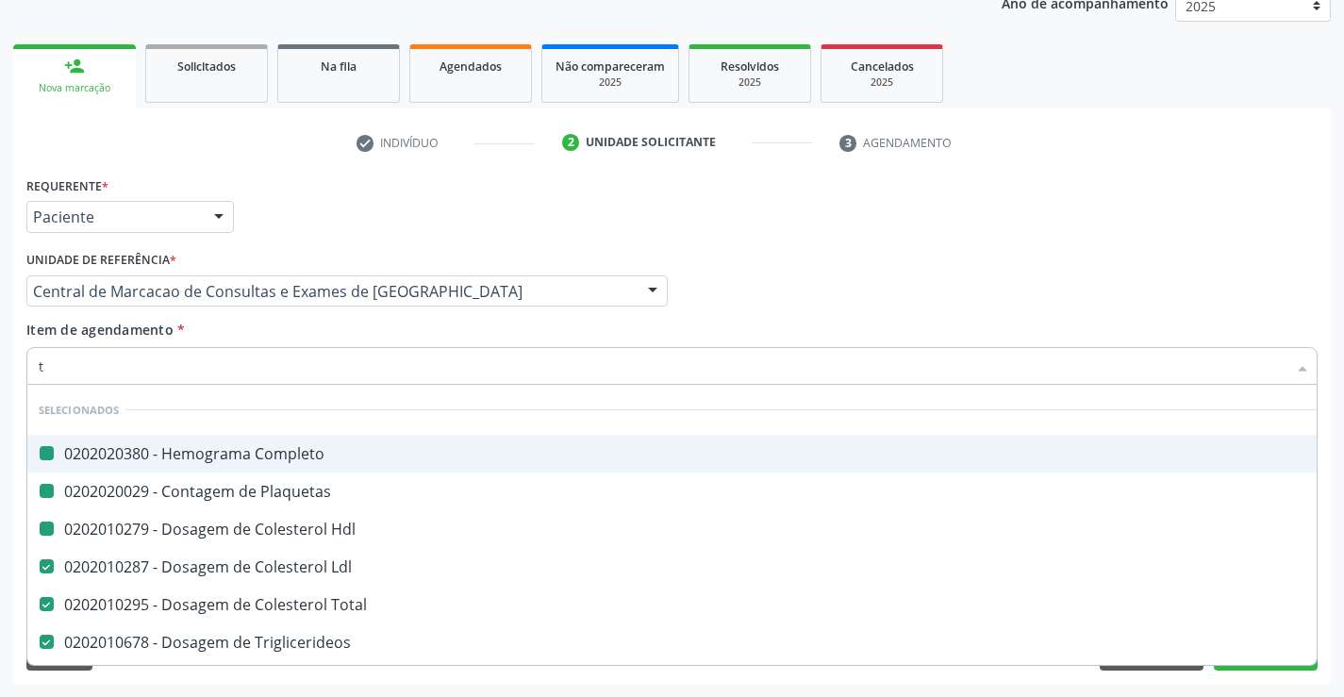
type input "tg"
checkbox Completo "false"
checkbox Plaquetas "false"
checkbox Hdl "false"
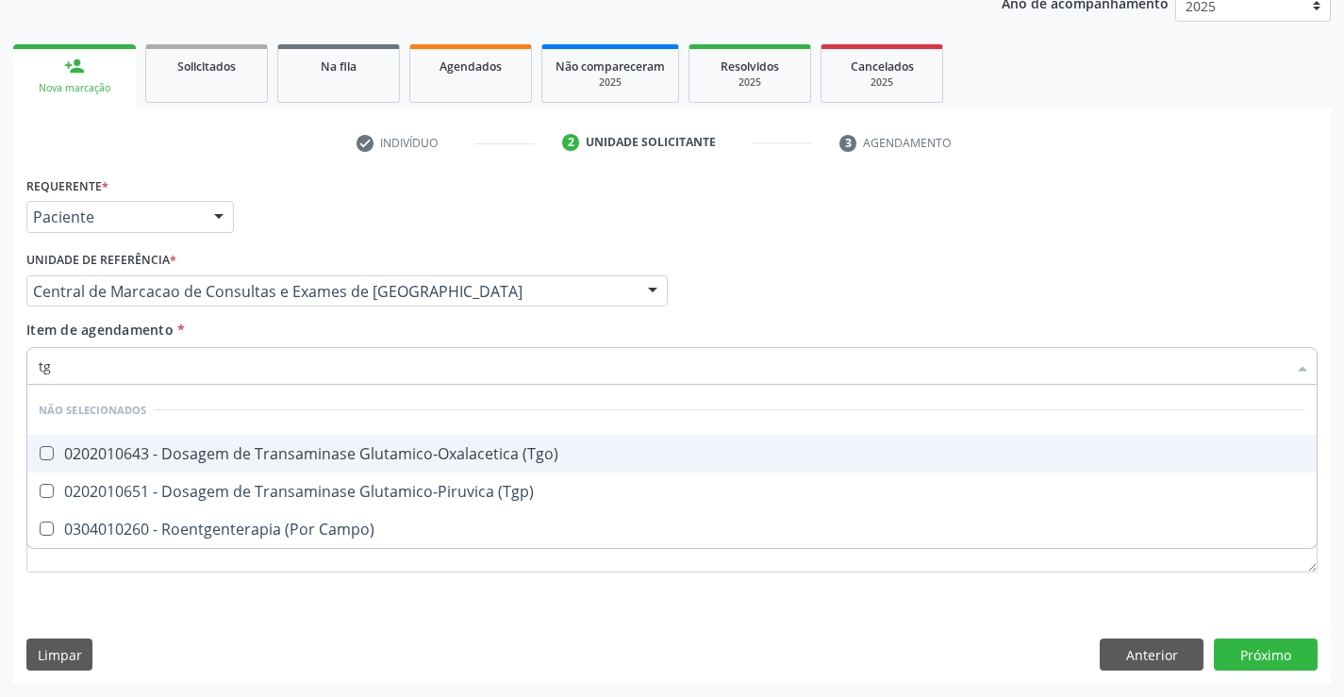
click at [319, 446] on div "0202010643 - Dosagem de Transaminase Glutamico-Oxalacetica (Tgo)" at bounding box center [672, 453] width 1266 height 15
checkbox \(Tgo\) "true"
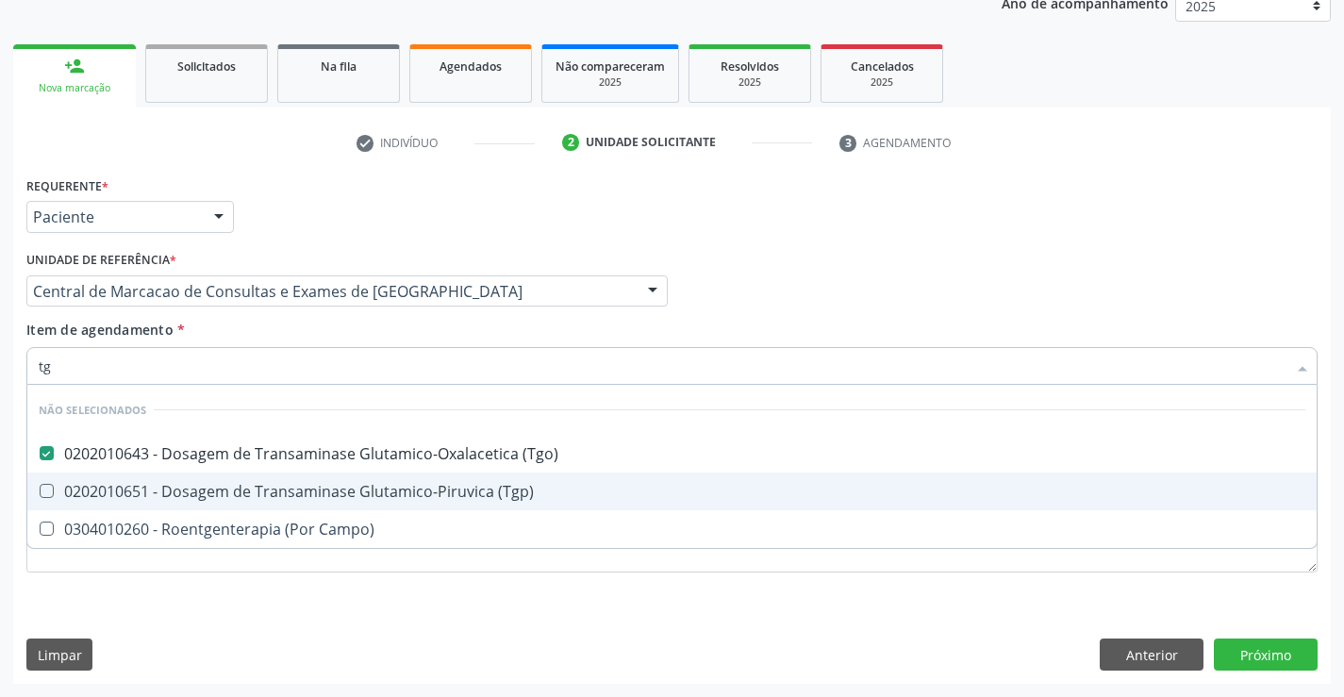
click at [324, 477] on span "0202010651 - Dosagem de Transaminase Glutamico-Piruvica (Tgp)" at bounding box center [671, 491] width 1289 height 38
checkbox \(Tgp\) "true"
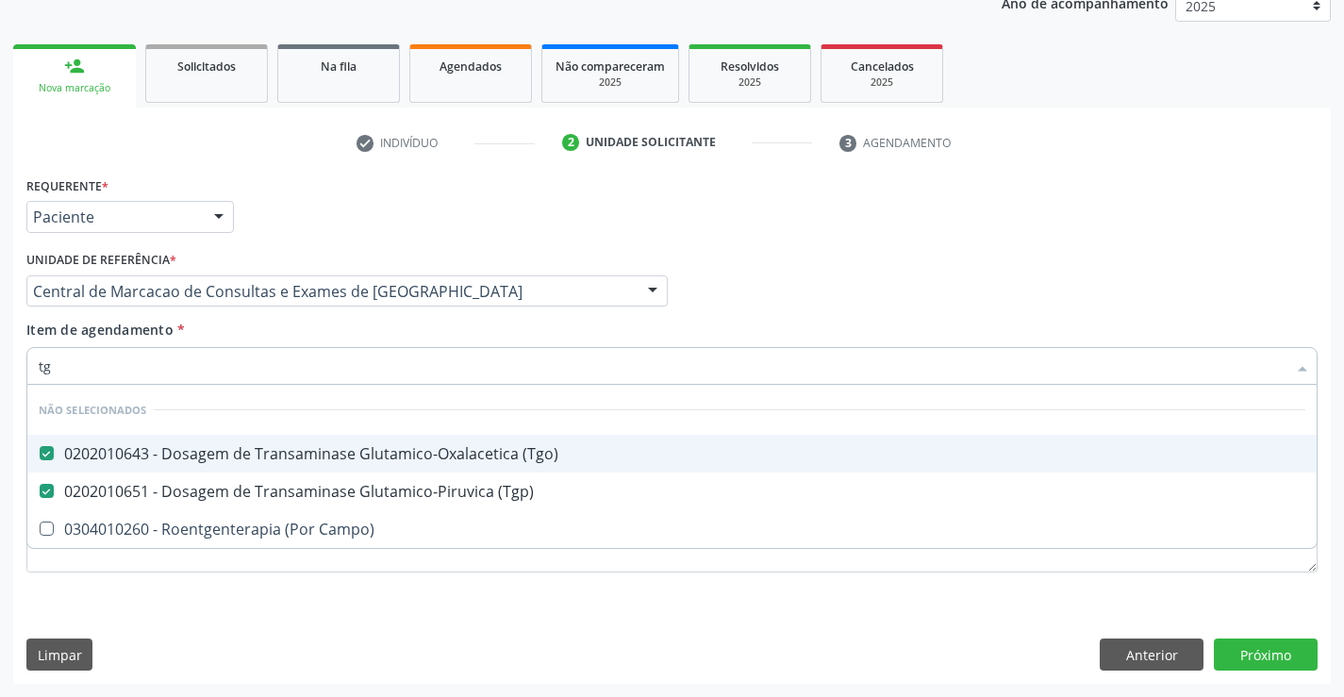
click at [302, 343] on div "Item de agendamento * tg Desfazer seleção Não selecionados 0202010643 - Dosagem…" at bounding box center [671, 349] width 1291 height 59
checkbox Campo\) "true"
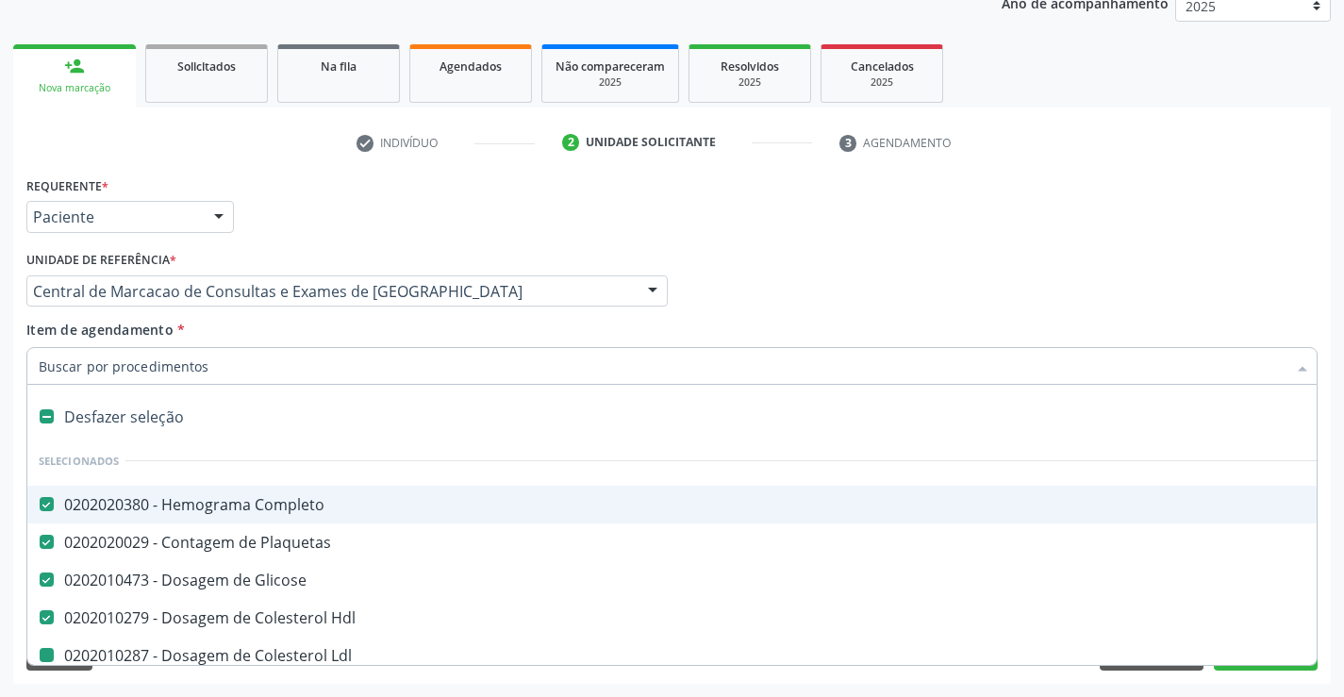
type input "u"
checkbox Ldl "false"
checkbox Total "false"
checkbox Triglicerideos "false"
checkbox \(Tgo\) "false"
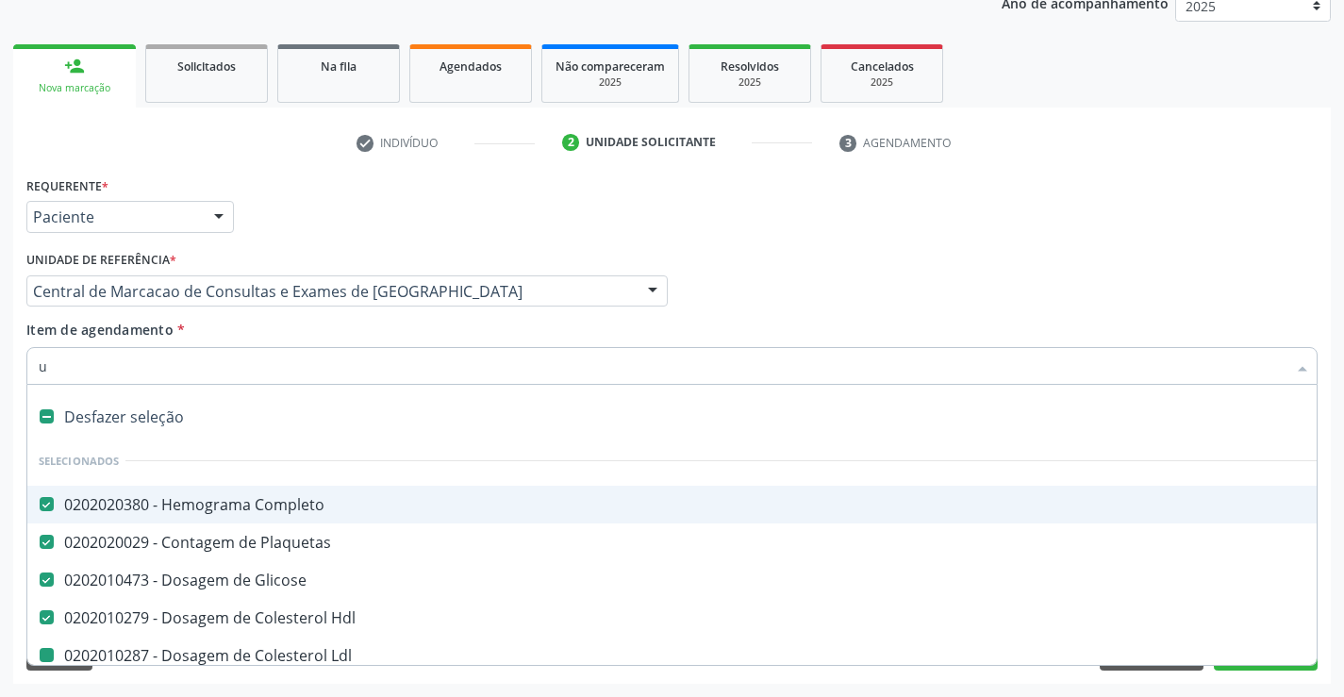
checkbox \(Tgp\) "false"
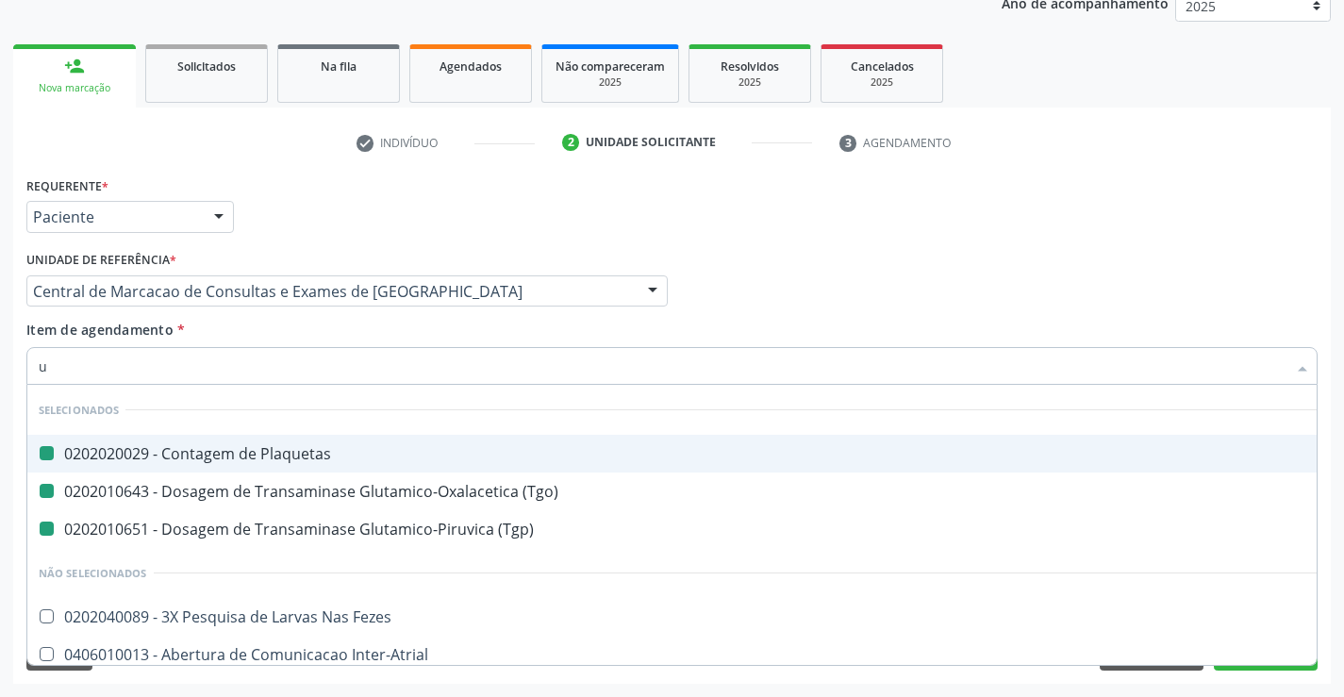
type input "ur"
checkbox Plaquetas "false"
checkbox \(Tgo\) "false"
checkbox \(Tgp\) "false"
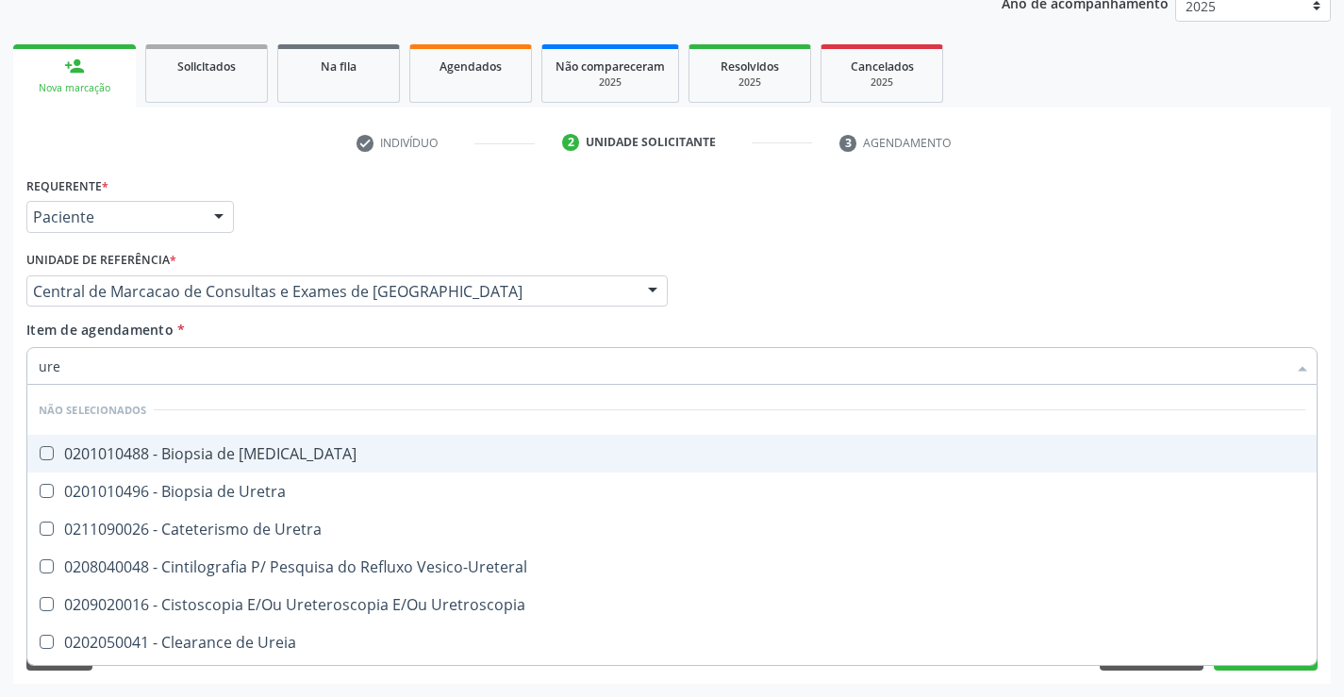
type input "urei"
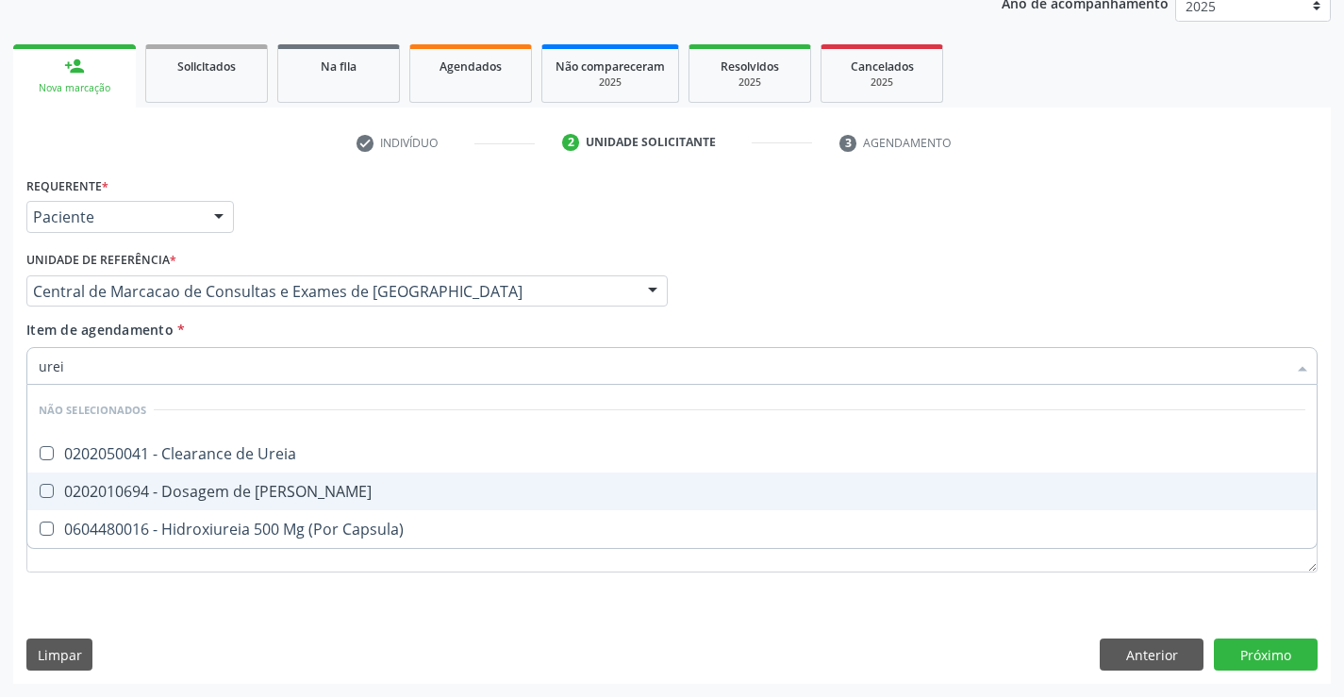
click at [289, 488] on div "0202010694 - Dosagem de [PERSON_NAME]" at bounding box center [672, 491] width 1266 height 15
checkbox Ureia "true"
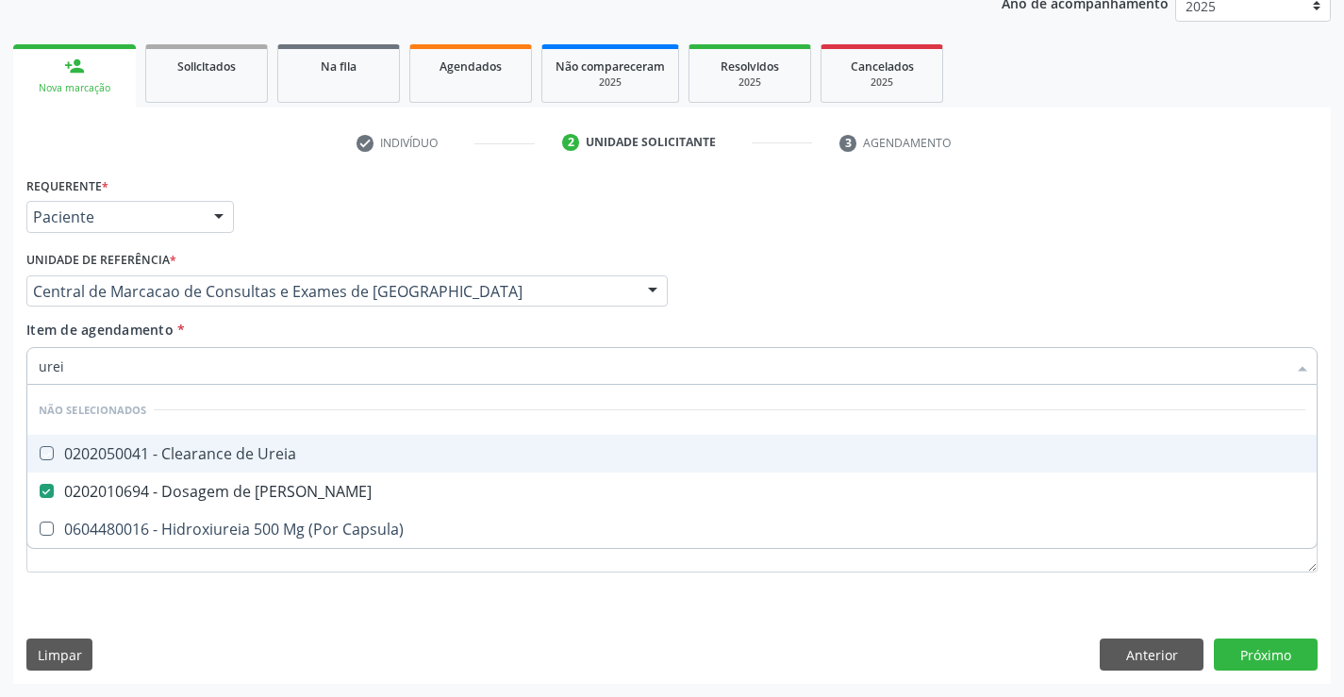
click at [278, 320] on div "Item de agendamento * urei Desfazer seleção Não selecionados 0202050041 - Clear…" at bounding box center [671, 349] width 1291 height 59
checkbox Ureia "true"
checkbox Capsula\) "true"
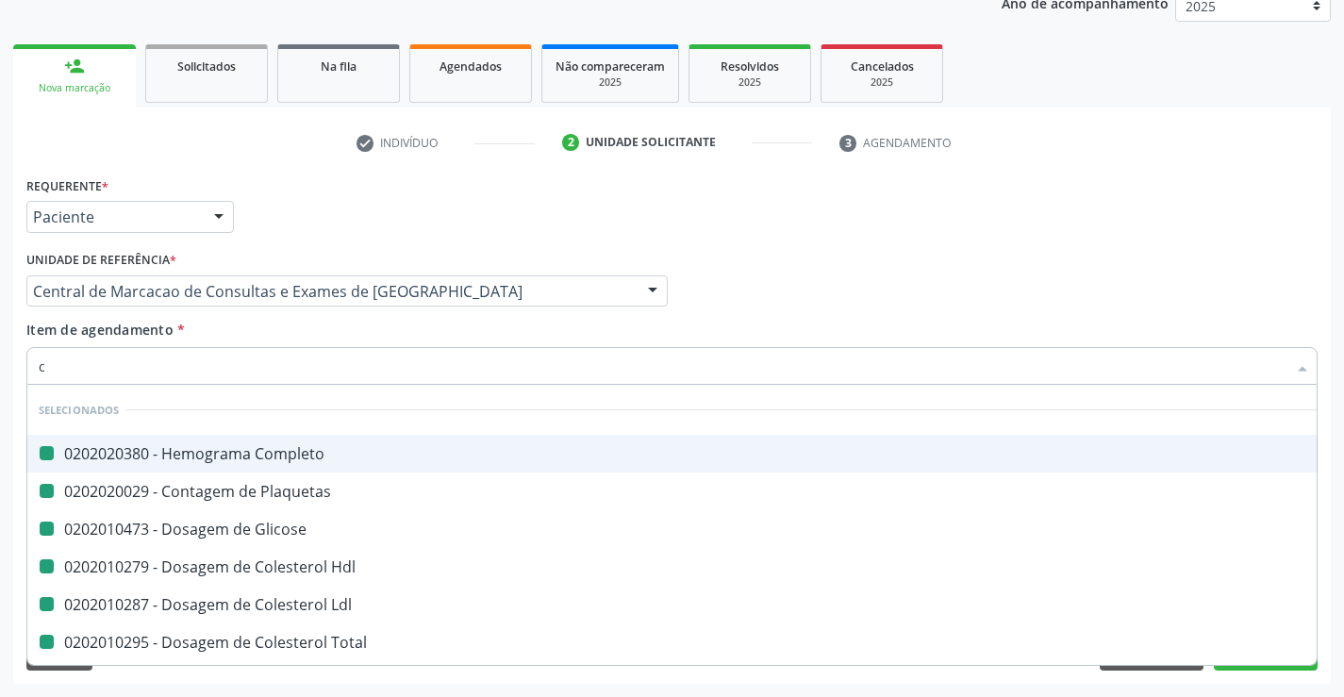
type input "cr"
checkbox Completo "false"
checkbox Plaquetas "false"
checkbox Glicose "false"
checkbox Hdl "false"
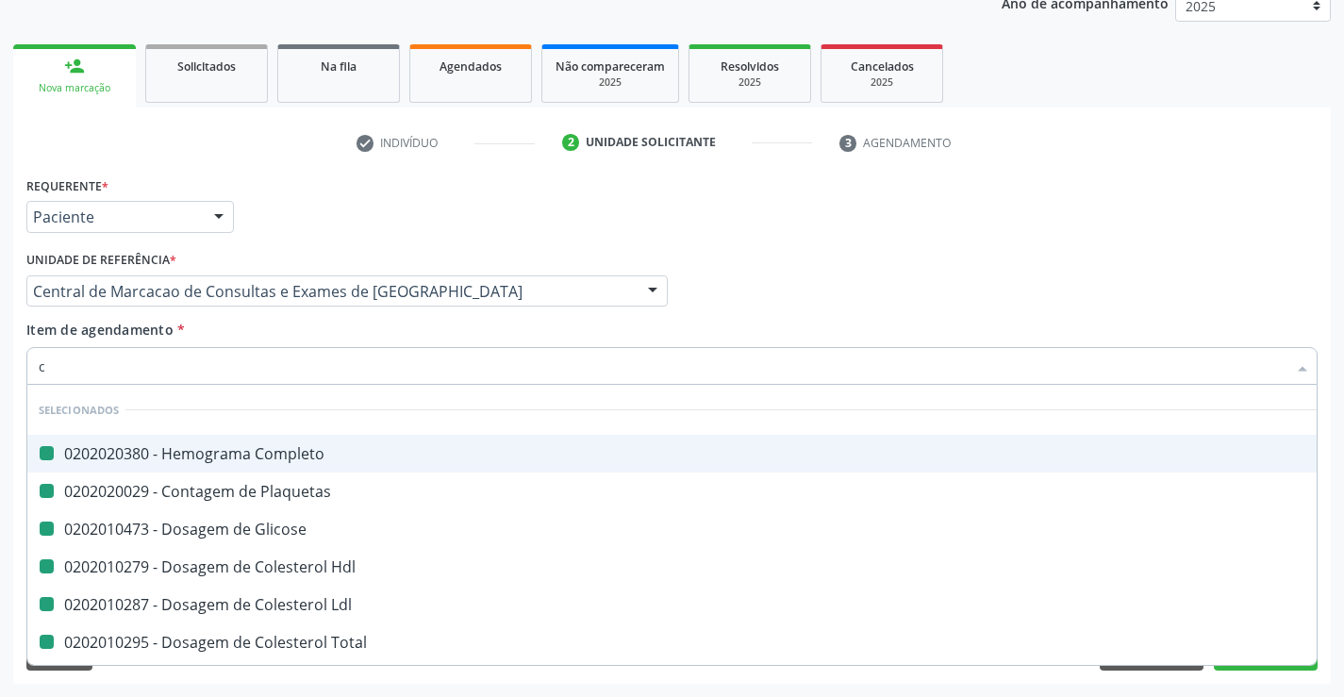
checkbox Ldl "false"
checkbox Total "false"
checkbox Triglicerideos "false"
checkbox \(Tgo\) "false"
checkbox \(Tgp\) "false"
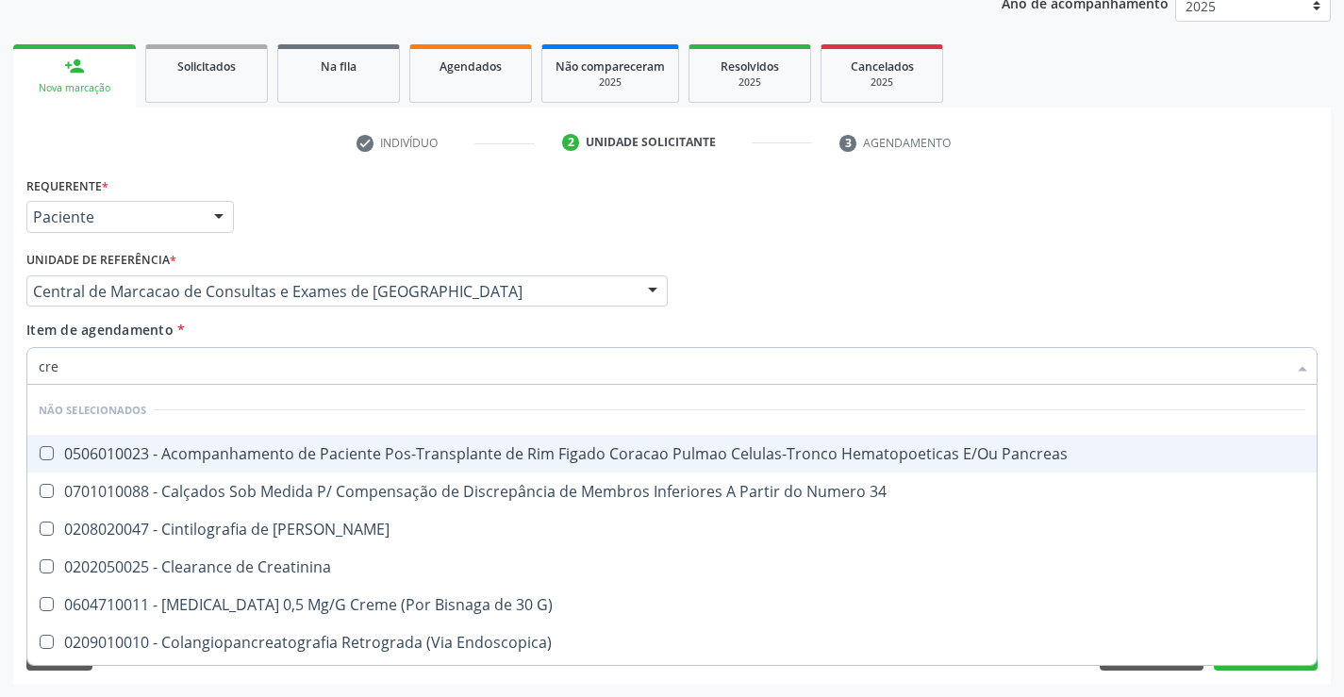
type input "crea"
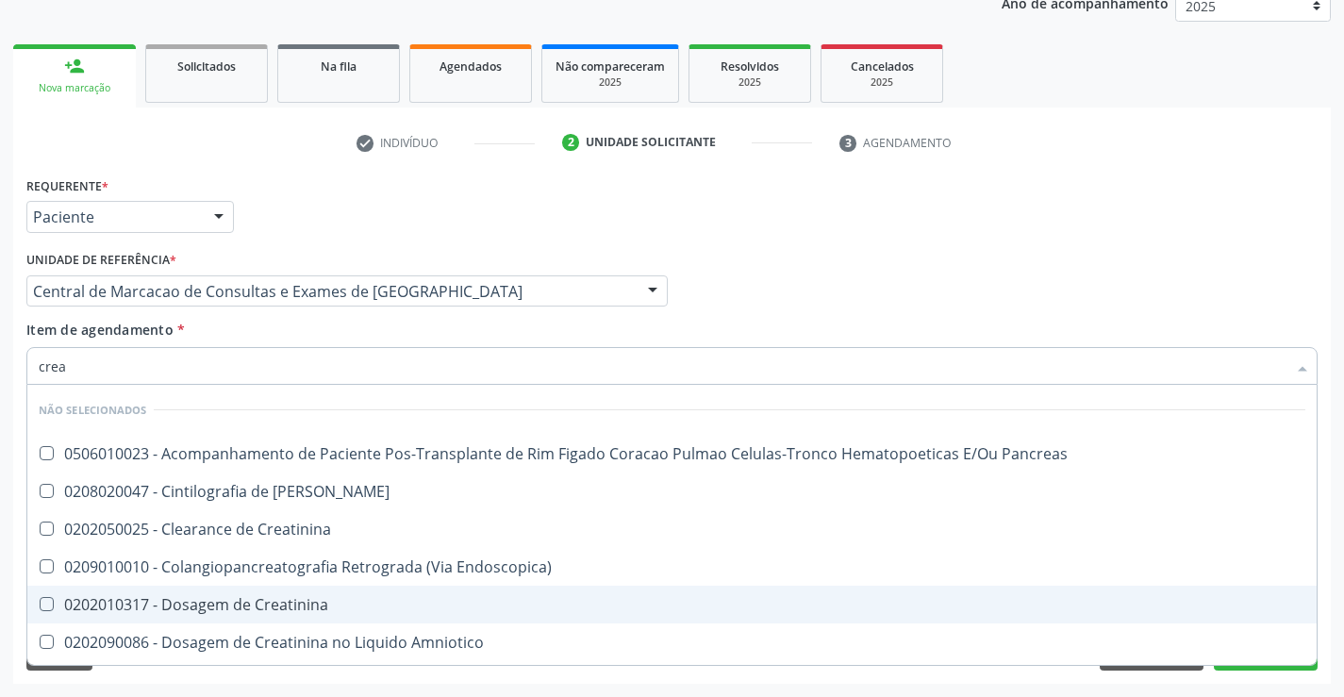
click at [270, 606] on div "0202010317 - Dosagem de Creatinina" at bounding box center [672, 604] width 1266 height 15
checkbox Creatinina "true"
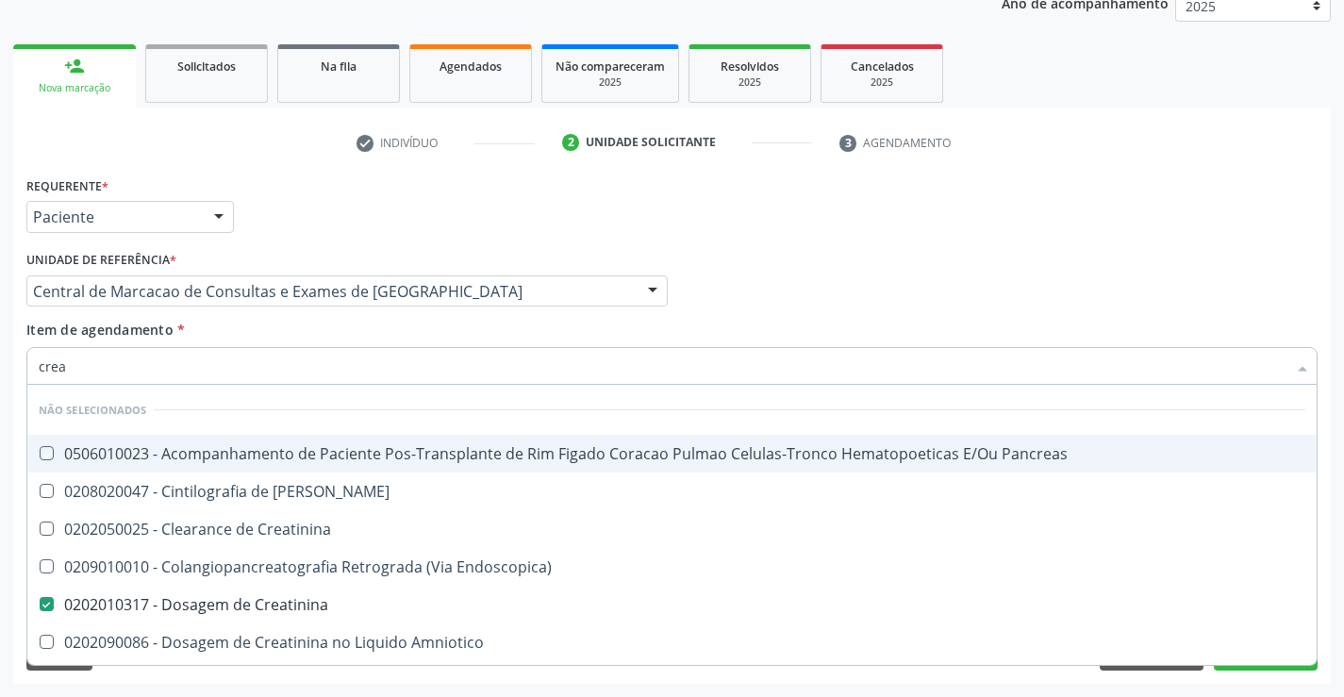
click at [311, 330] on div "Item de agendamento * crea Desfazer seleção Não selecionados 0506010023 - Acomp…" at bounding box center [671, 349] width 1291 height 59
checkbox Pancreas "true"
checkbox Creatinina "true"
checkbox Endoscopica\) "true"
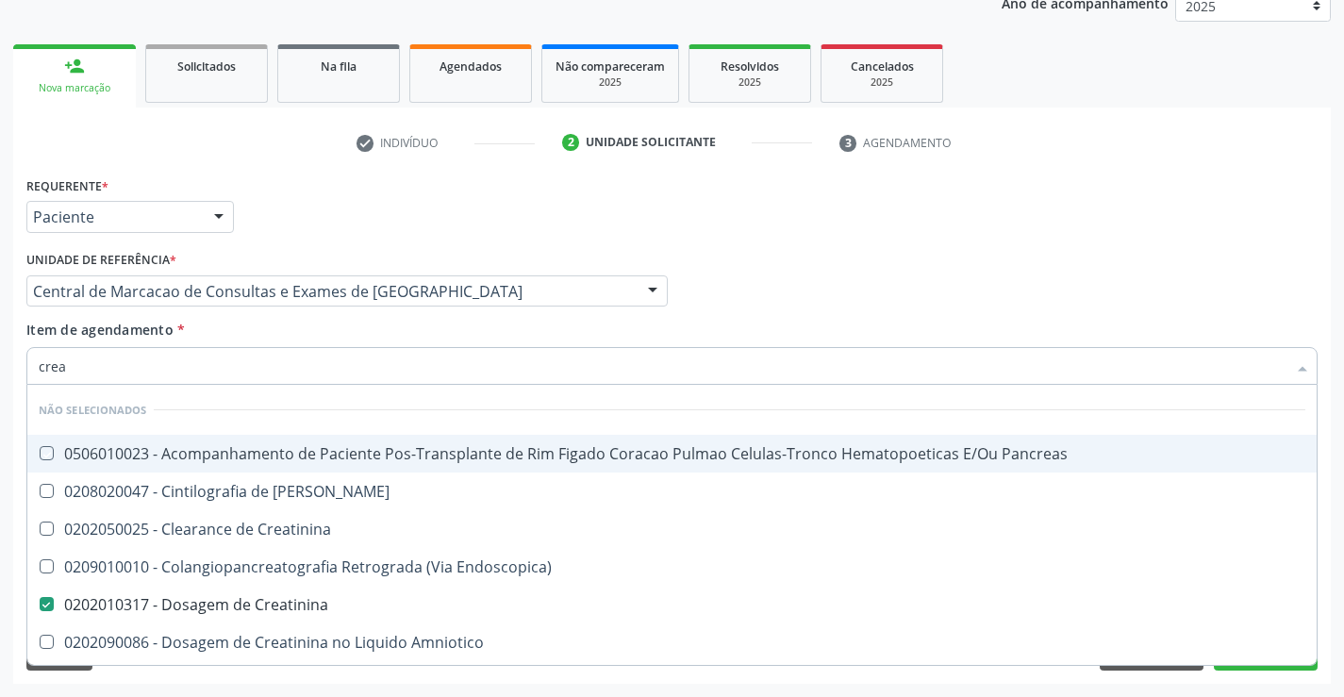
checkbox Amniotico "true"
checkbox \(Cpk\) "true"
checkbox Mb "true"
checkbox Oncologia "true"
checkbox Rim "true"
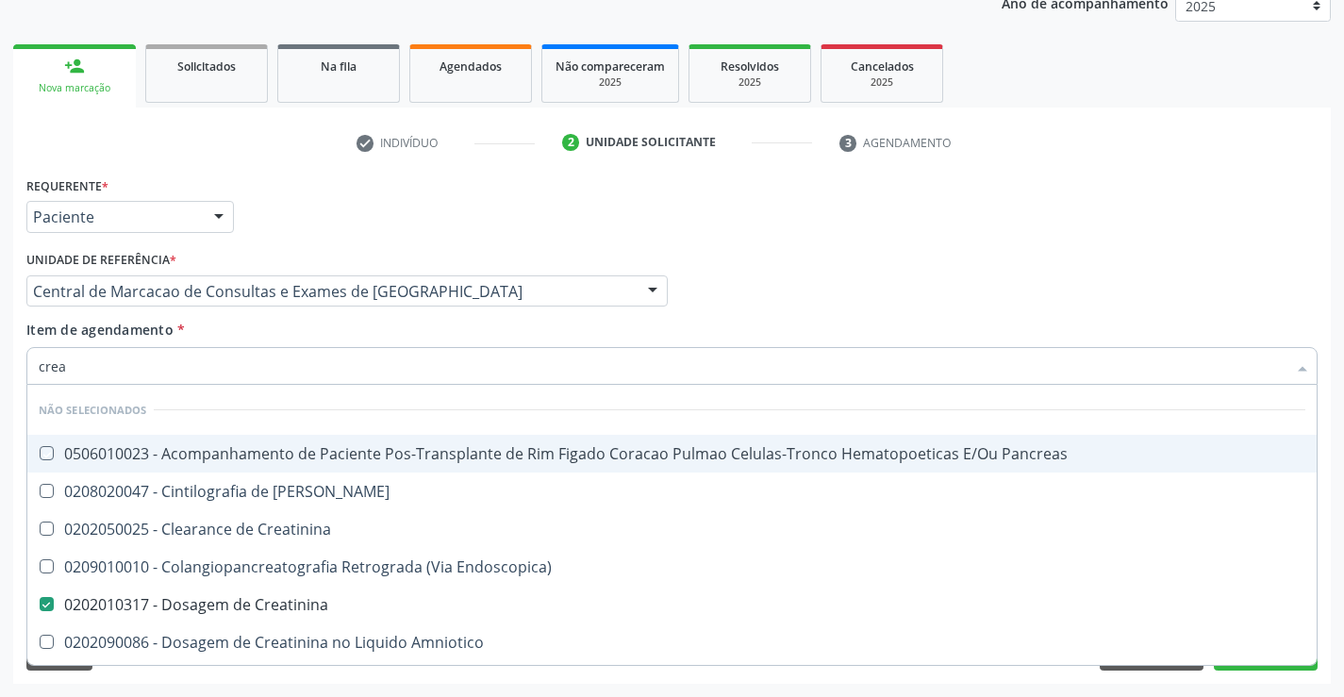
checkbox Rim "true"
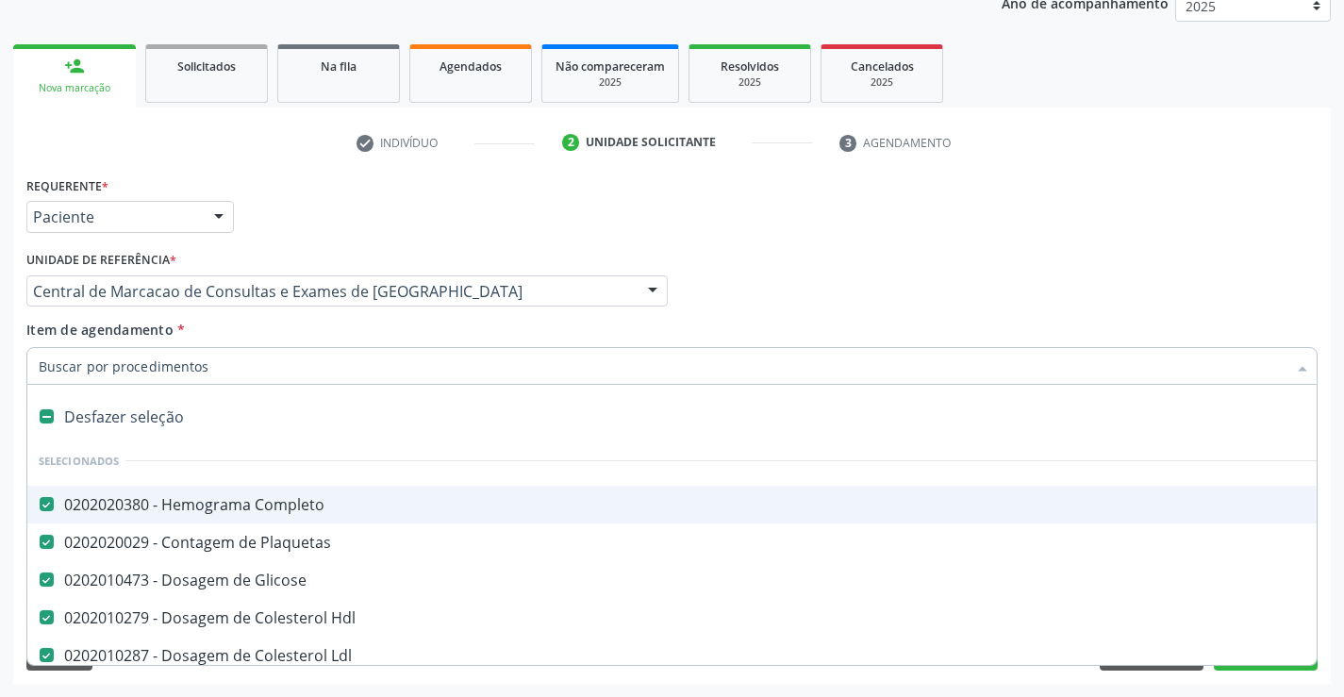
type input "u"
checkbox Total "false"
checkbox Triglicerideos "false"
checkbox \(Tgo\) "false"
checkbox \(Tgp\) "false"
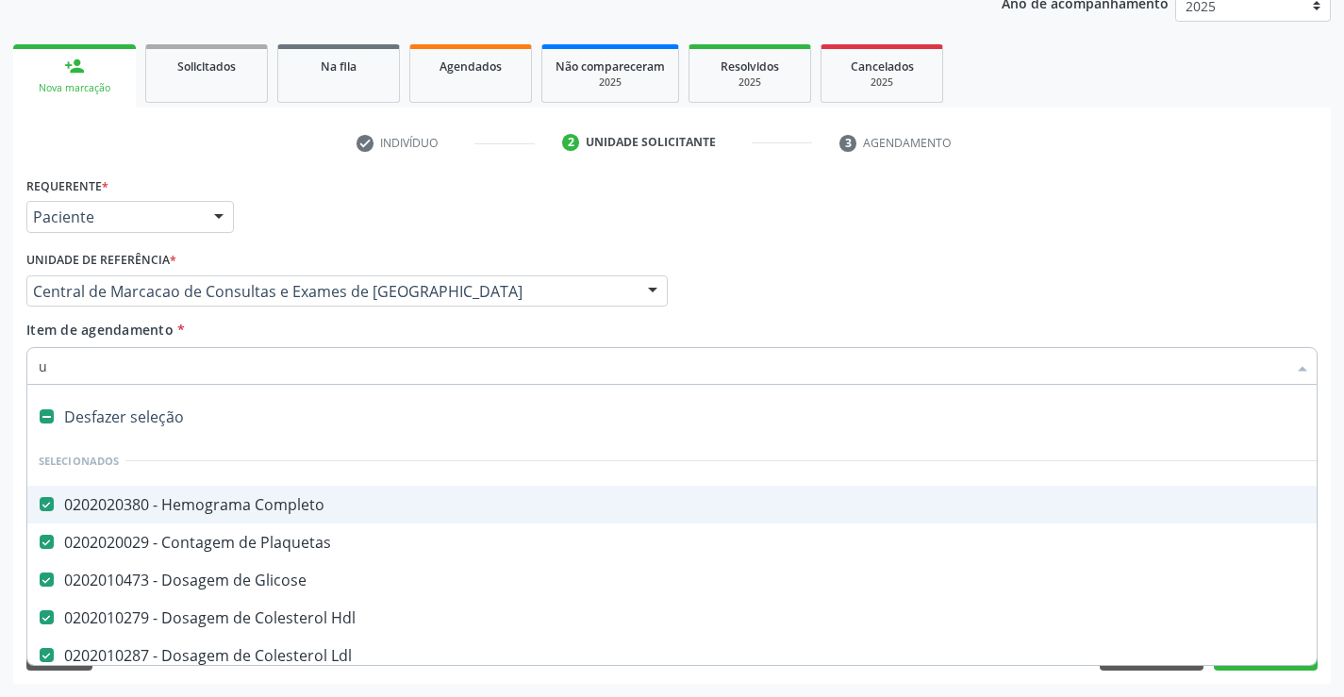
checkbox Creatinina "false"
checkbox Ureia "false"
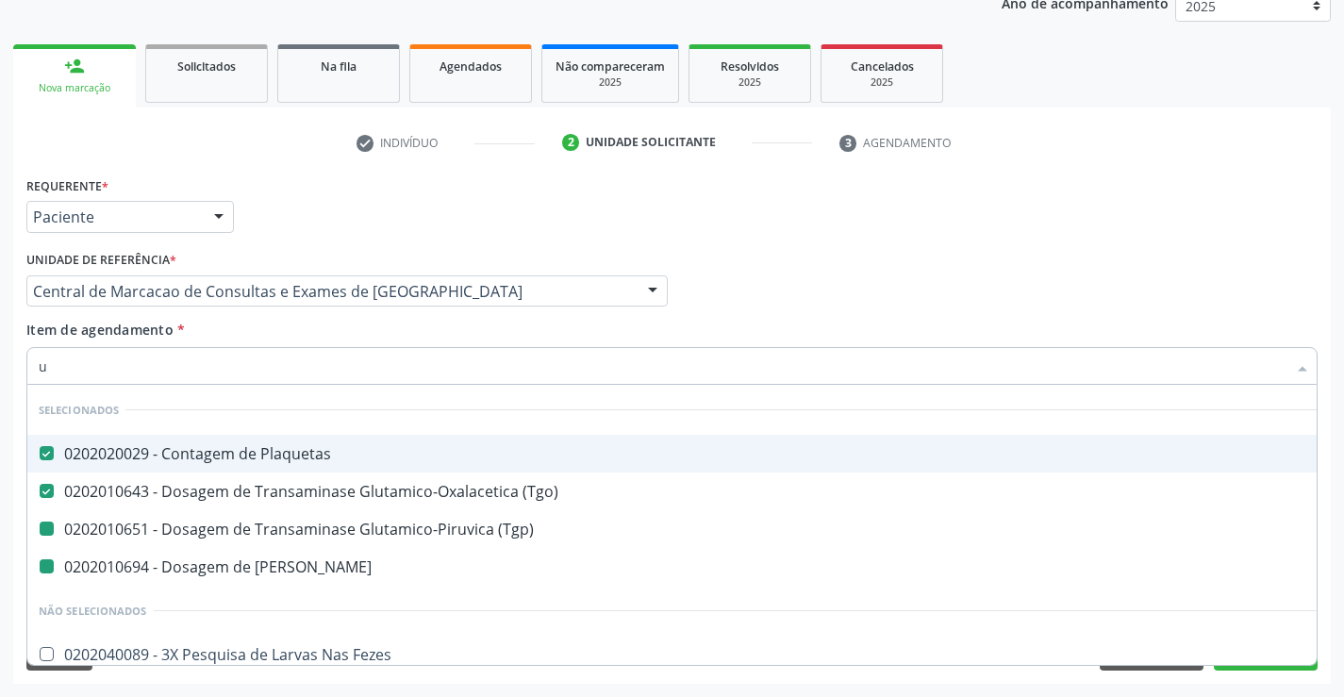
type input "ur"
checkbox \(Tgp\) "false"
checkbox Ureia "false"
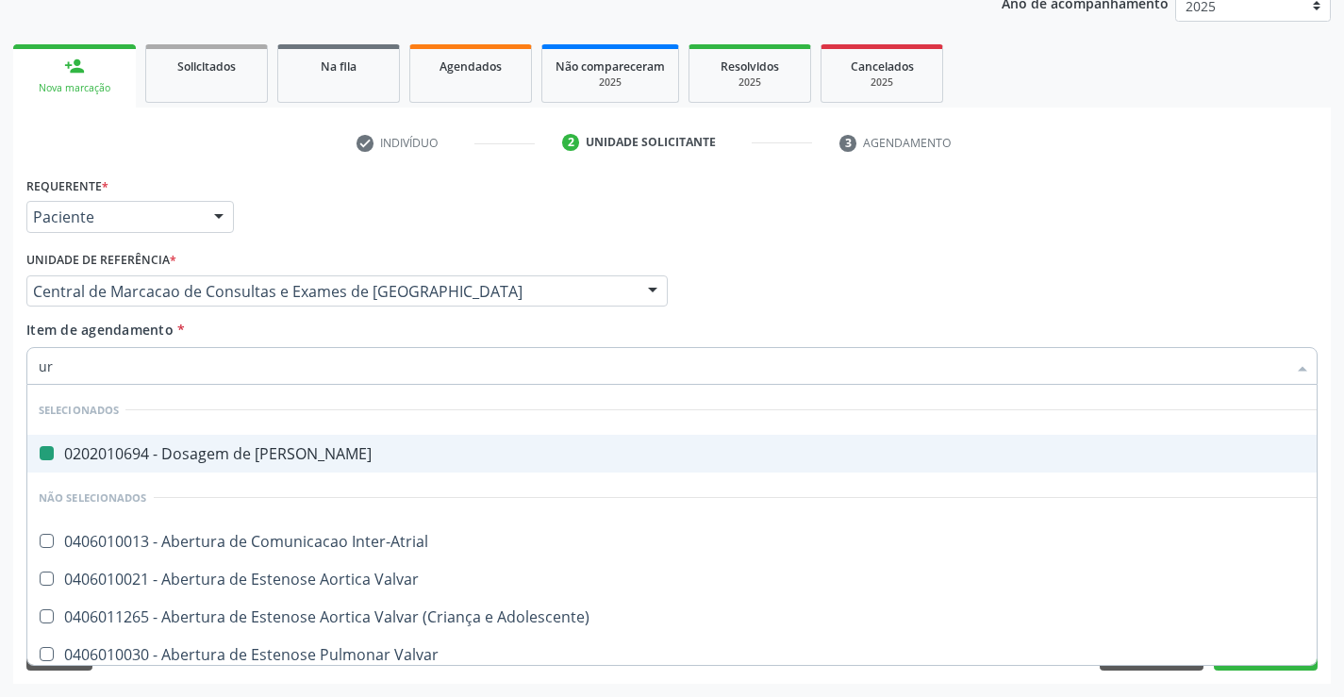
type input "uri"
checkbox Ureia "false"
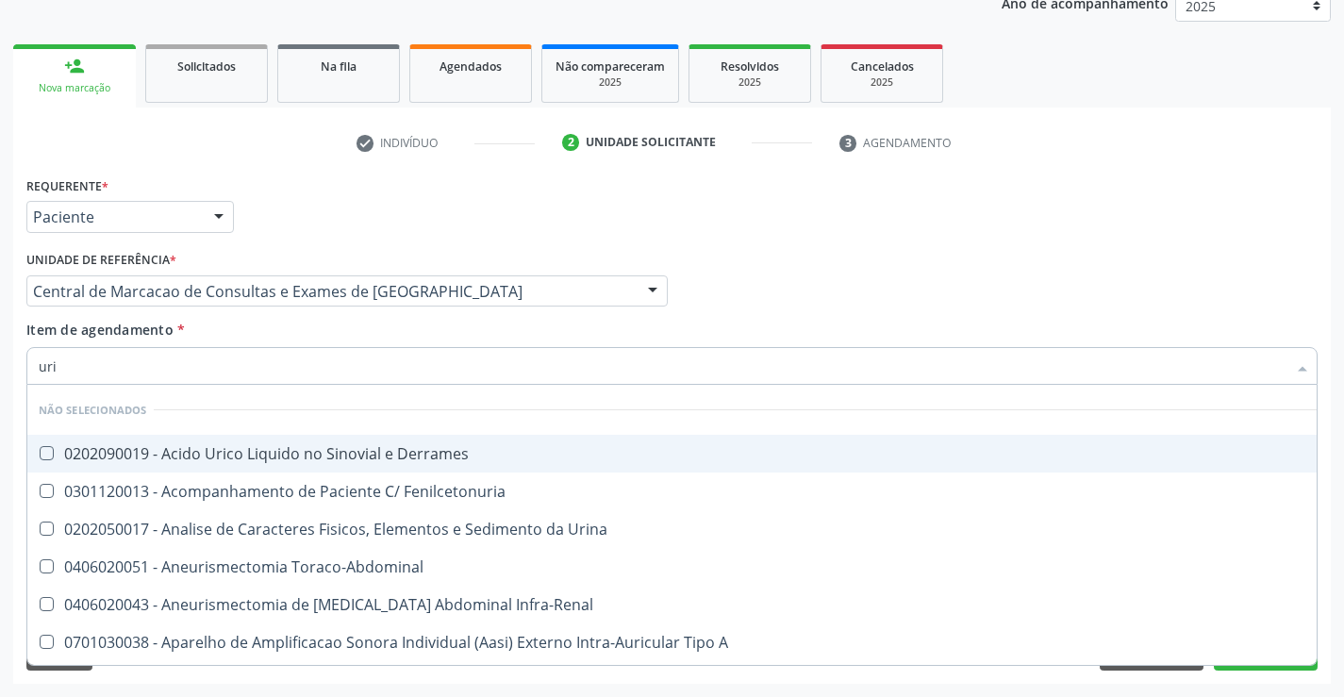
type input "urin"
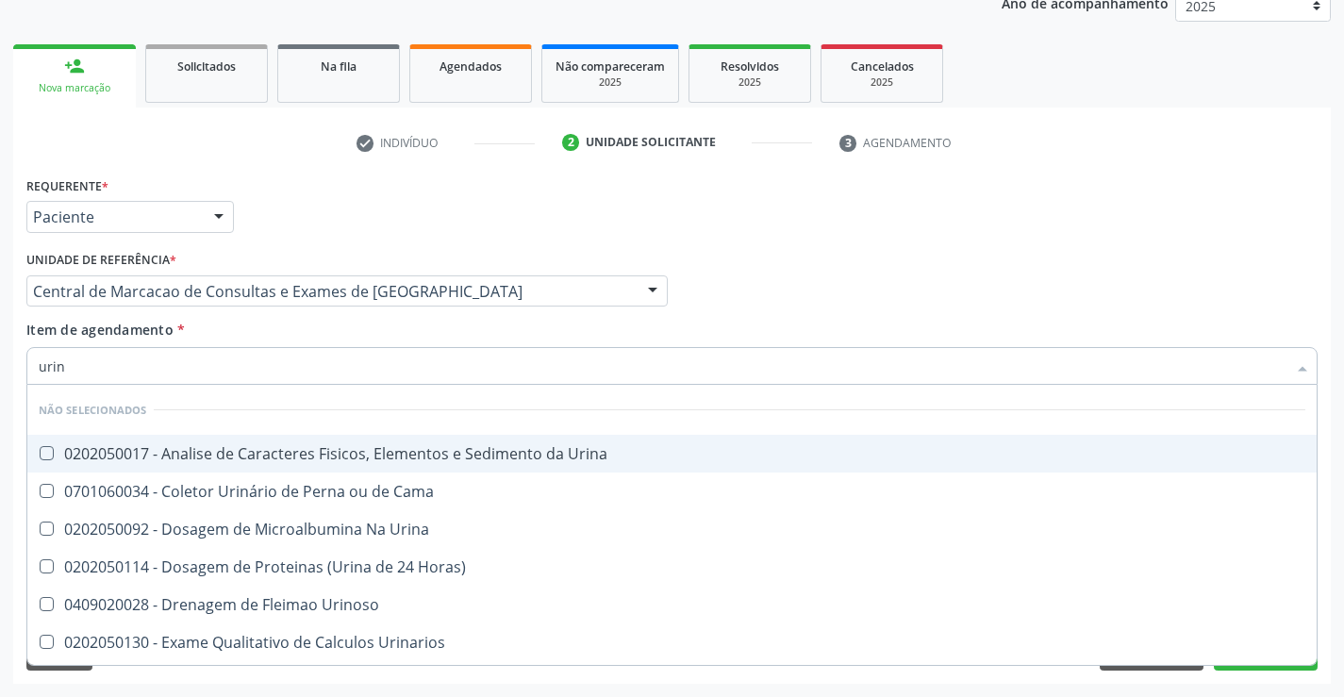
click at [349, 456] on div "0202050017 - Analise de Caracteres Fisicos, Elementos e Sedimento da Urina" at bounding box center [672, 453] width 1266 height 15
checkbox Urina "true"
click at [358, 322] on div "Item de agendamento * urin Desfazer seleção Não selecionados 0202050017 - Anali…" at bounding box center [671, 349] width 1291 height 59
checkbox Urina "true"
checkbox Horas\) "true"
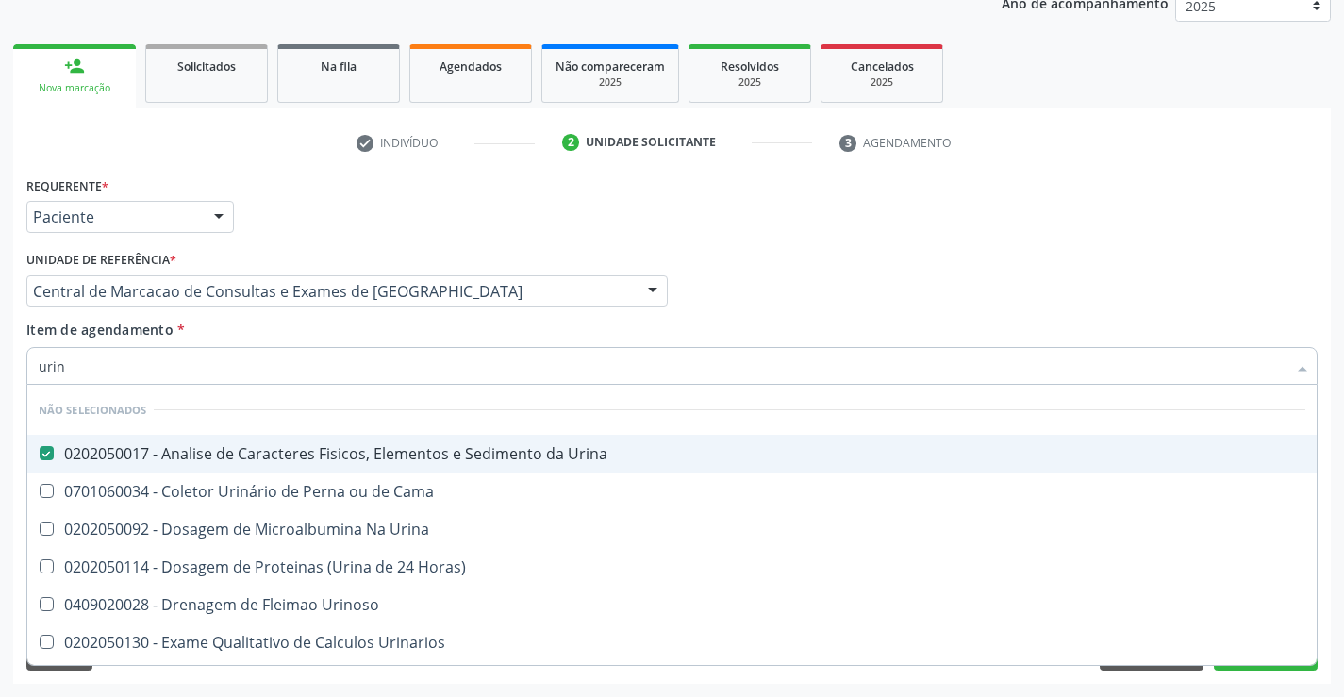
checkbox Urinarios "true"
checkbox Quantitativa "true"
checkbox Delgada\) "true"
checkbox Urina "true"
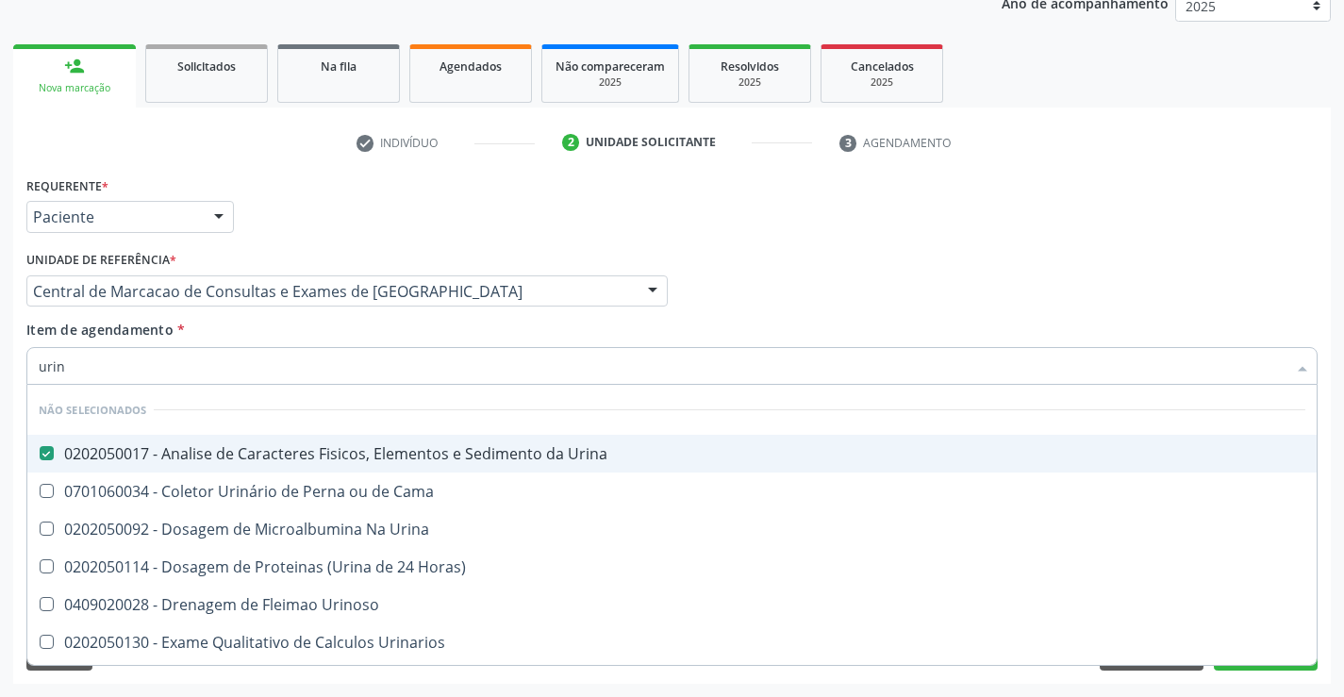
checkbox Urina "true"
checkbox Urinoso "true"
checkbox Cama "true"
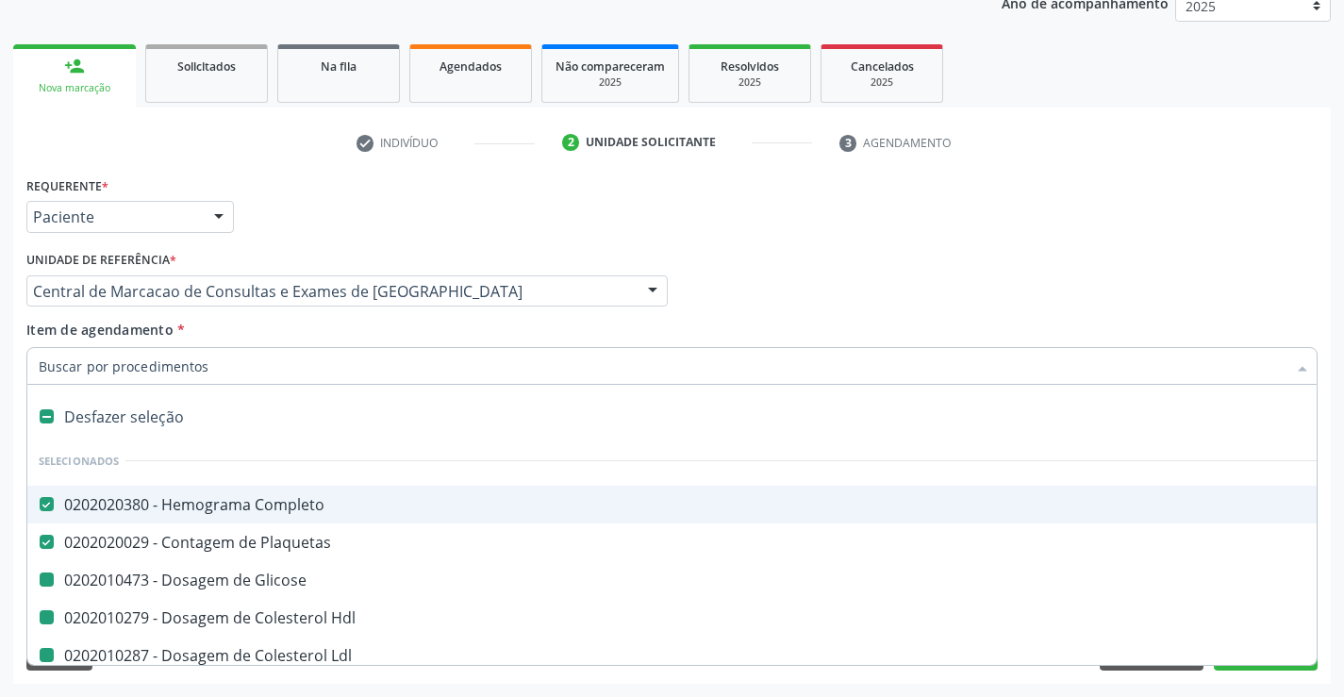
type input "f"
checkbox Glicose "false"
checkbox Hdl "false"
checkbox Total "false"
checkbox Triglicerideos "false"
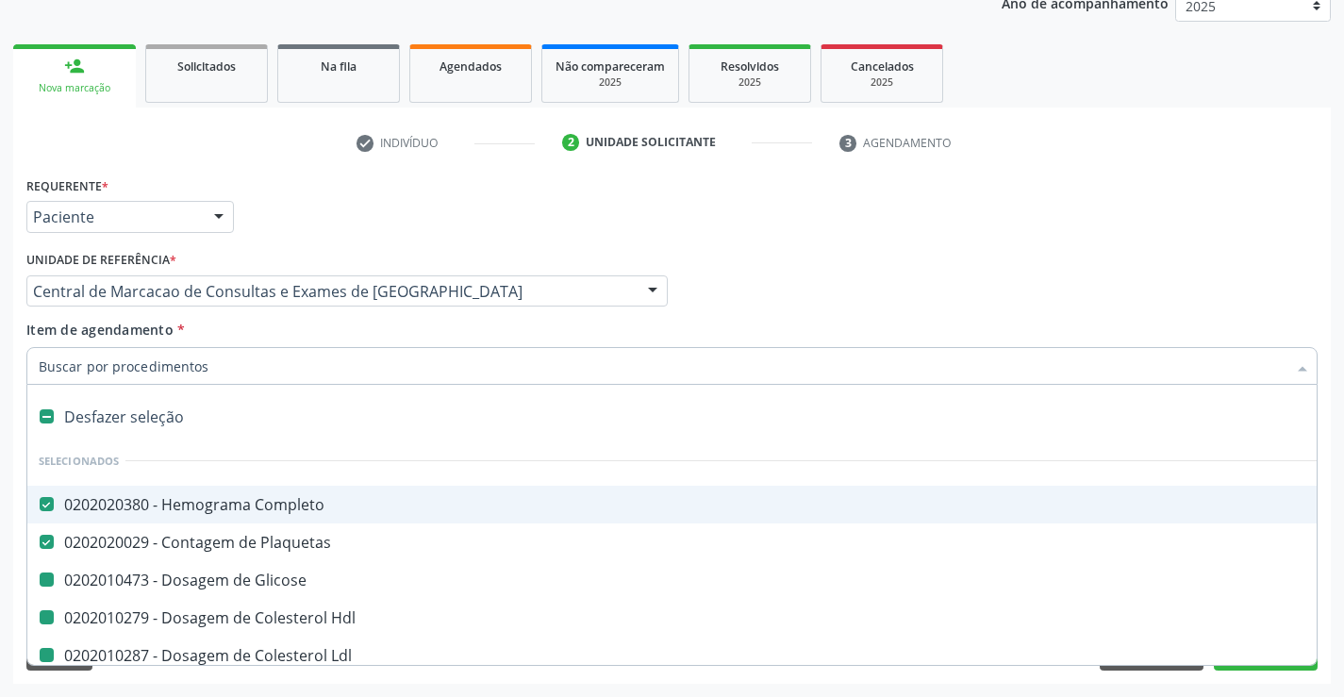
checkbox \(Tgo\) "false"
checkbox \(Tgp\) "false"
checkbox Creatinina "false"
checkbox Ureia "false"
checkbox Urina "false"
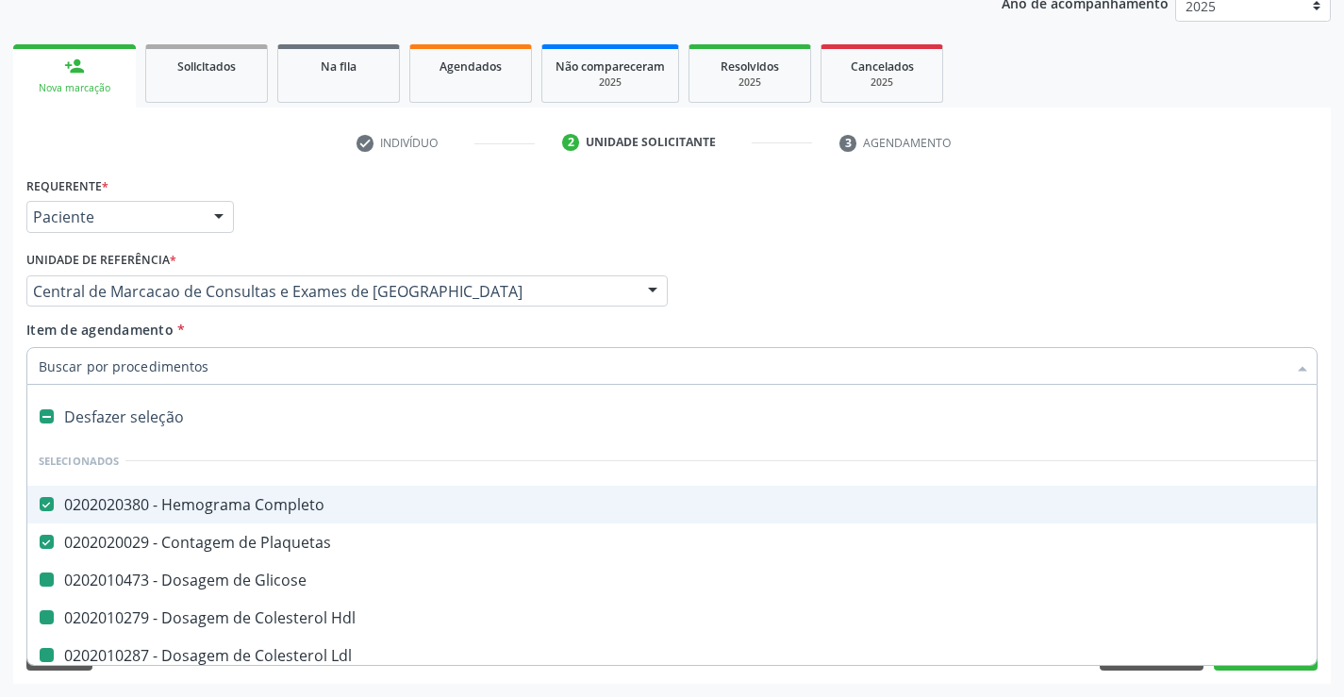
checkbox Ldl "false"
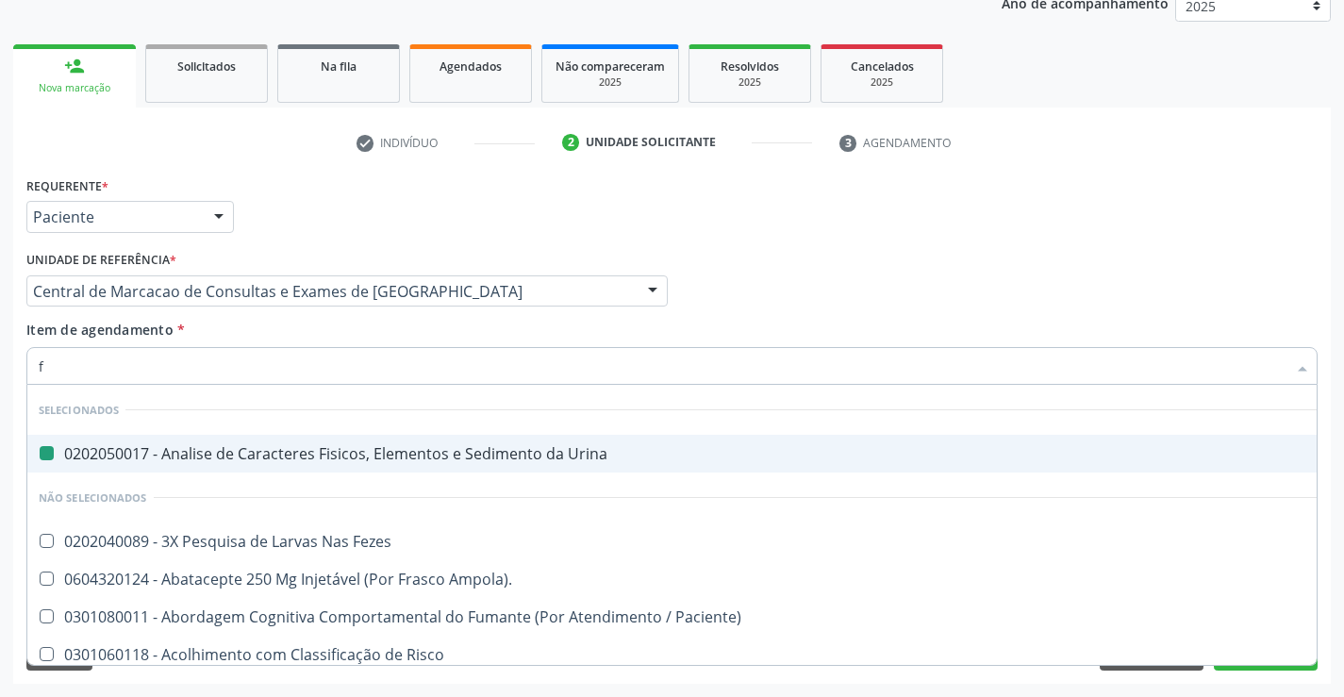
type input "fe"
checkbox Urina "false"
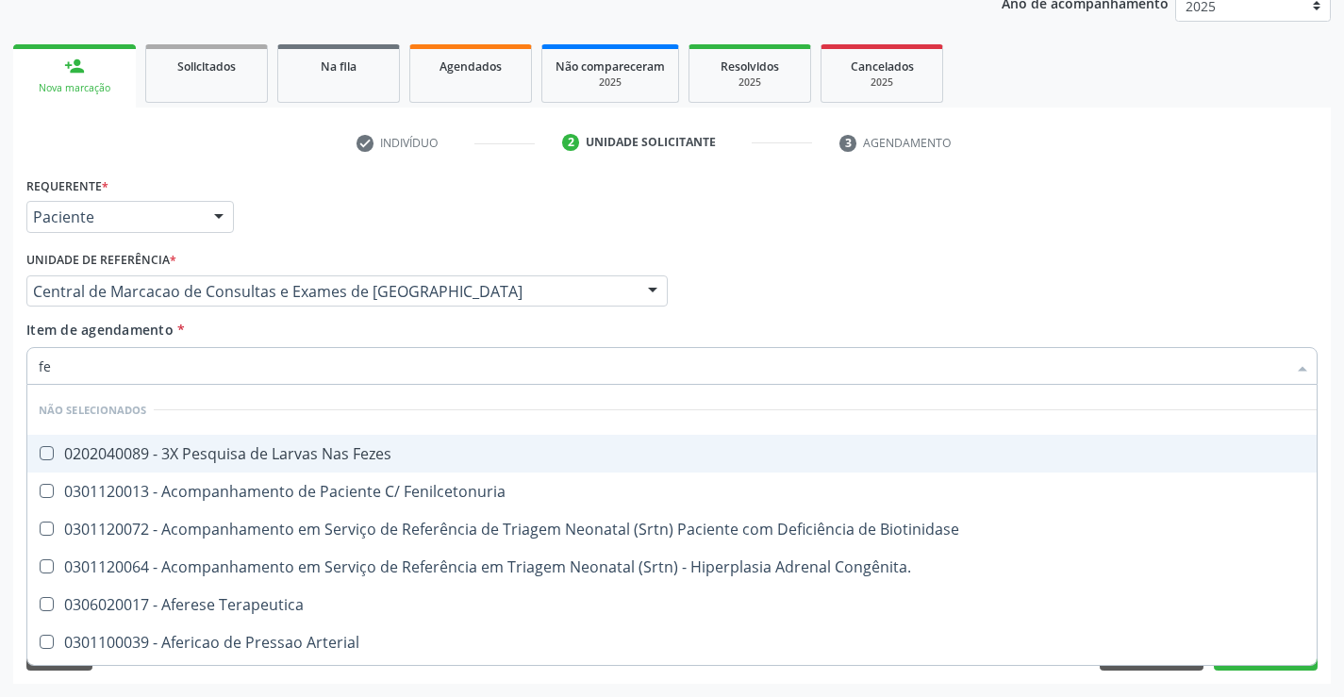
type input "fez"
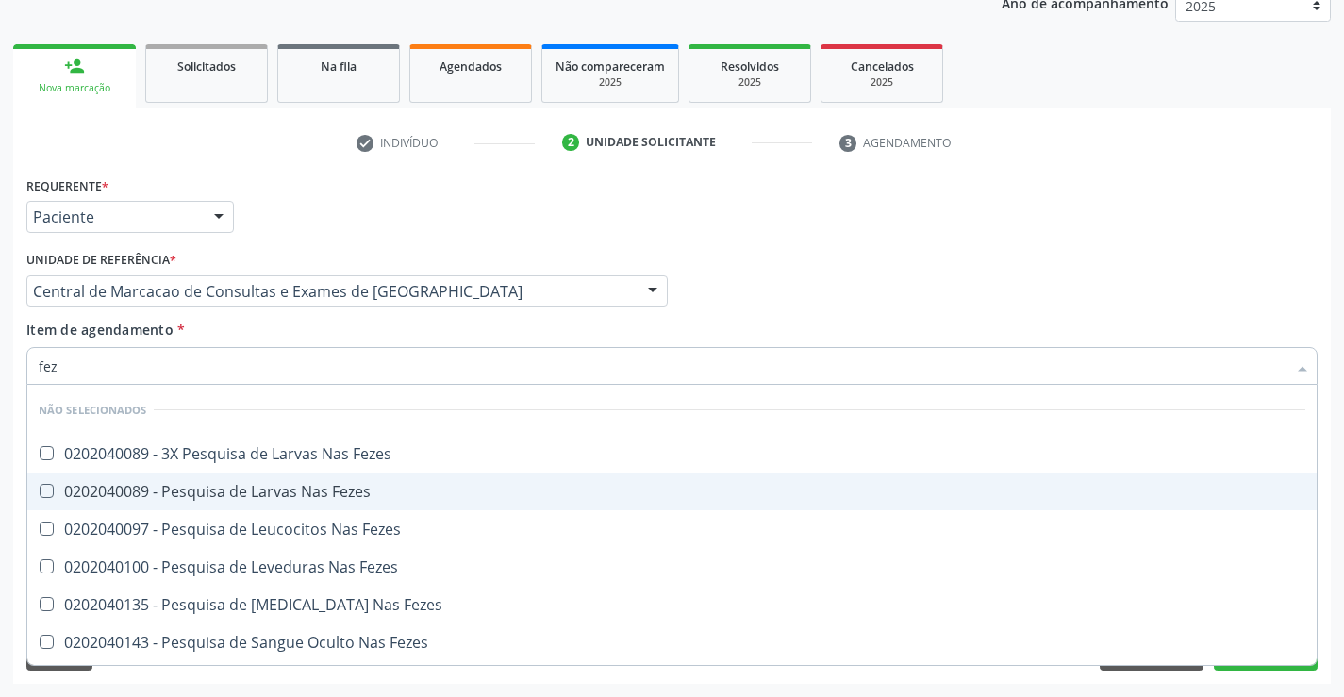
click at [349, 492] on div "0202040089 - Pesquisa de Larvas Nas Fezes" at bounding box center [672, 491] width 1266 height 15
checkbox Fezes "true"
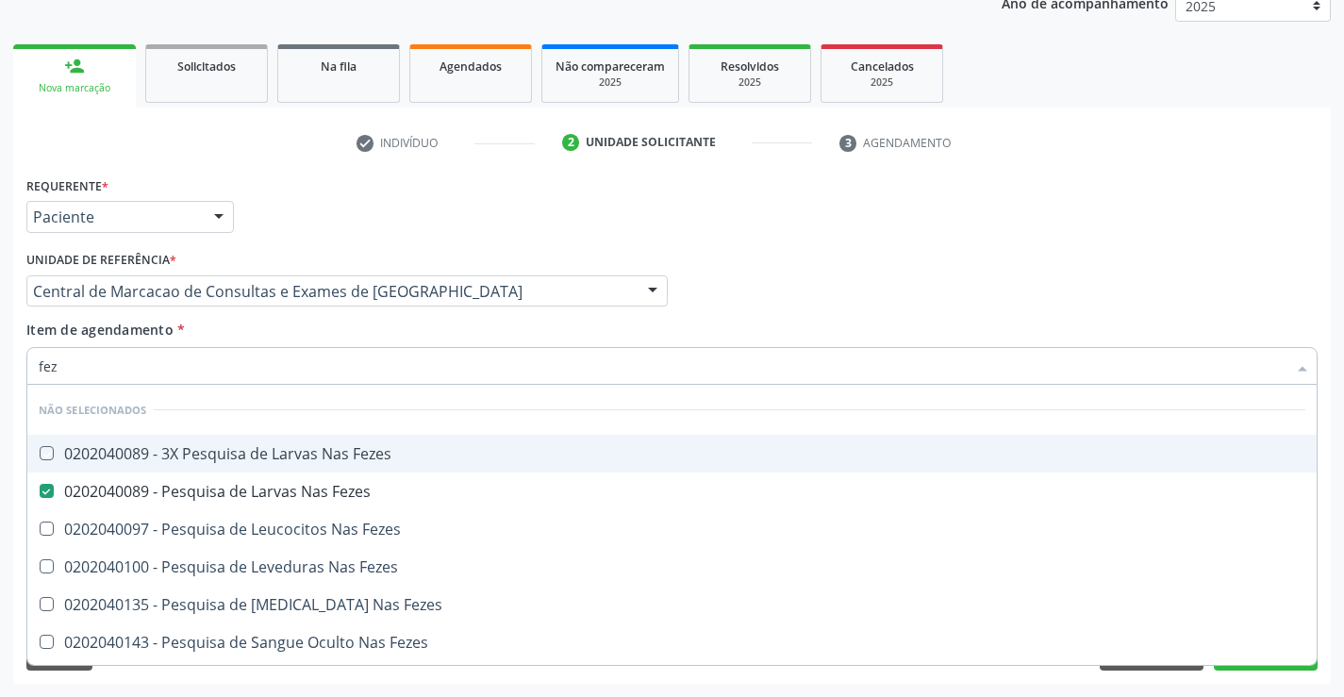
click at [960, 309] on div "Médico Solicitante Por favor, selecione a Unidade de Atendimento primeiro Nenhu…" at bounding box center [672, 283] width 1300 height 74
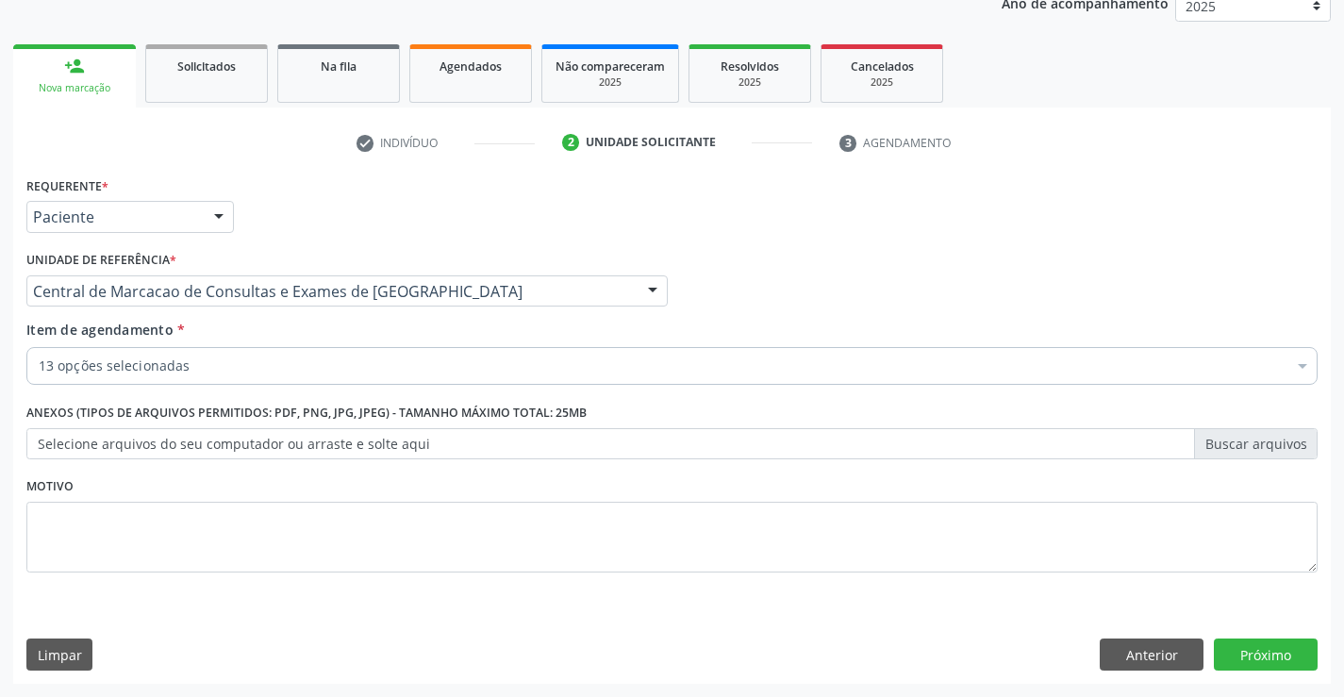
checkbox Completo "true"
checkbox Glicose "true"
checkbox Hdl "true"
checkbox Total "true"
checkbox Triglicerideos "true"
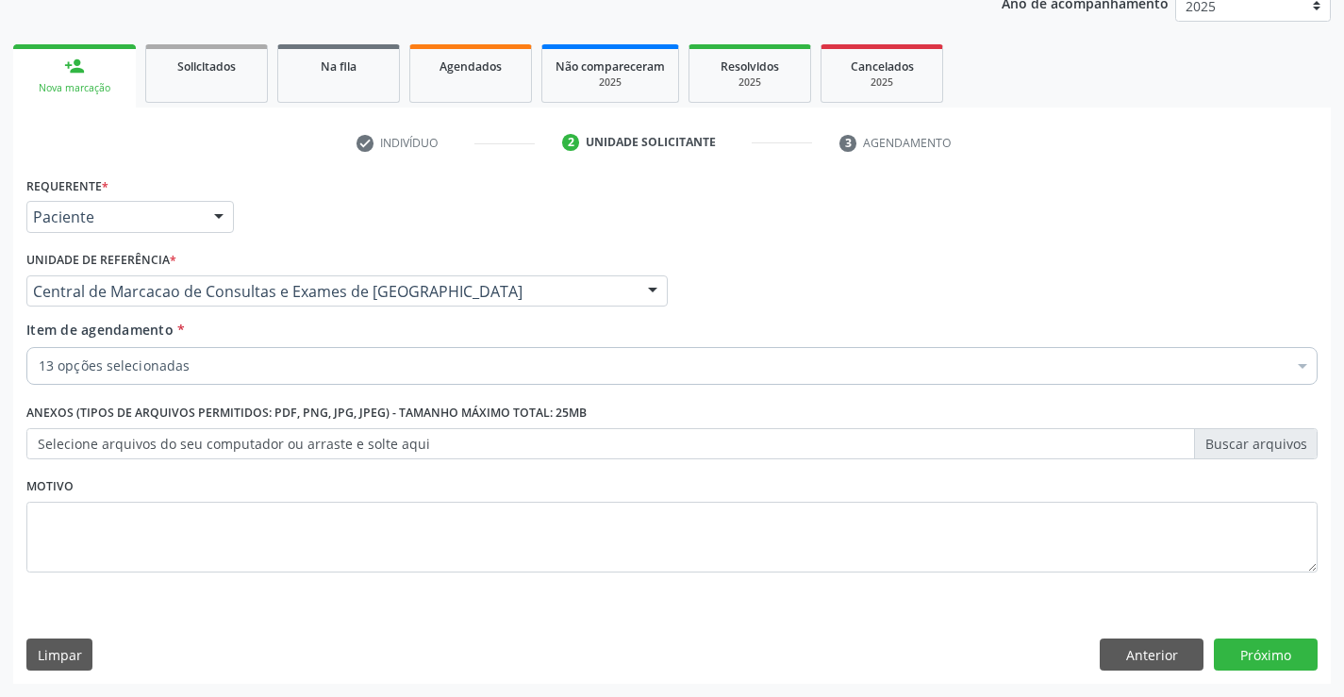
checkbox \(Tgo\) "true"
checkbox \(Tgp\) "true"
checkbox Ldl "true"
click at [1268, 662] on button "Próximo" at bounding box center [1265, 654] width 104 height 32
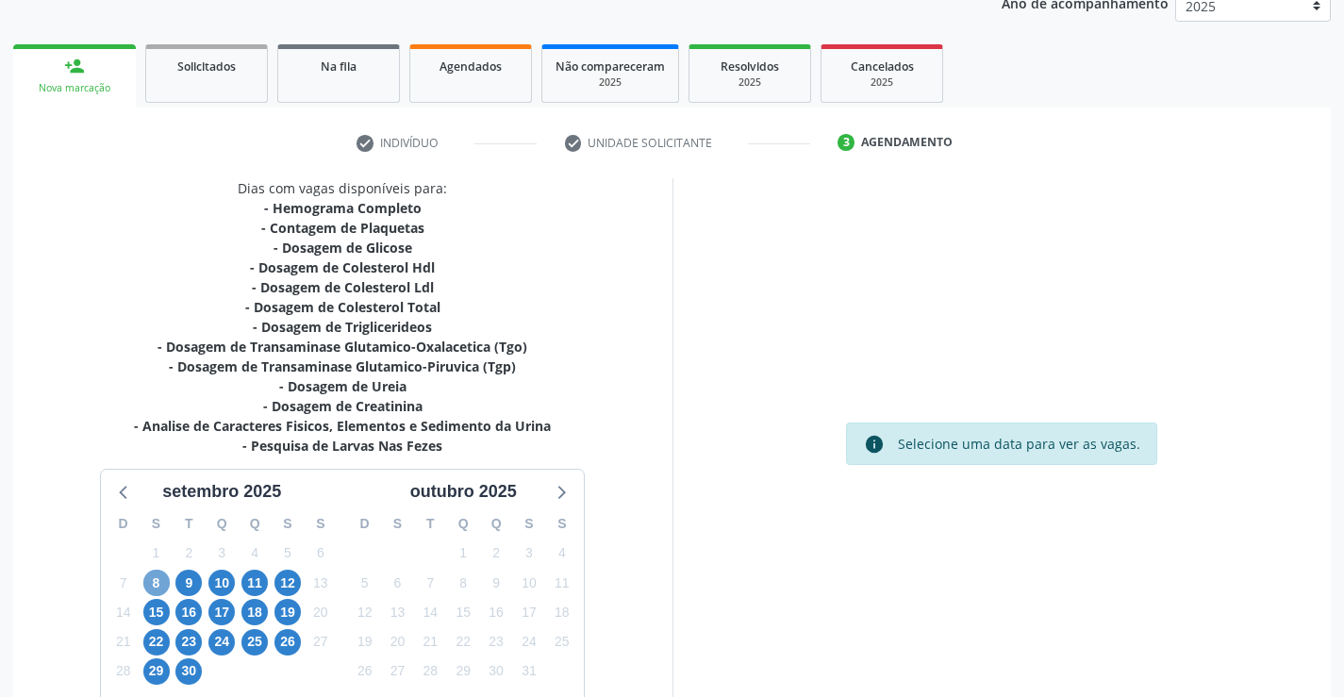
click at [151, 584] on span "8" at bounding box center [156, 582] width 26 height 26
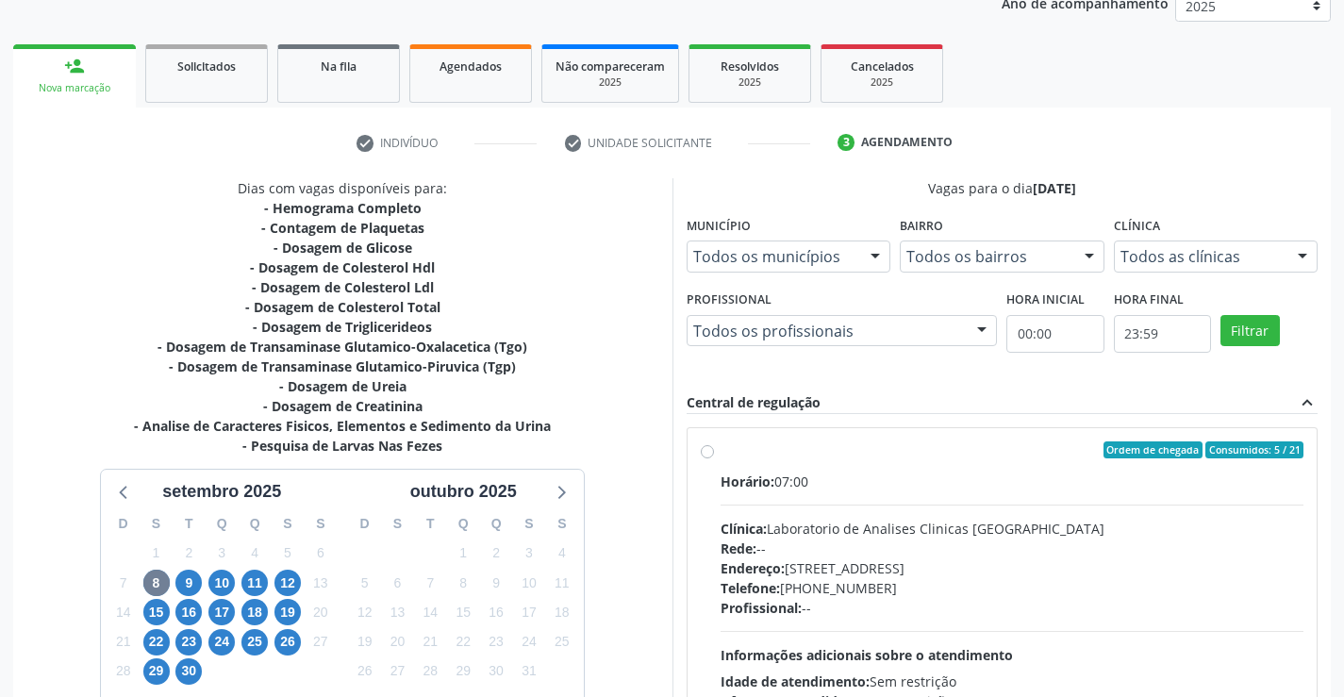
click at [1001, 504] on hr at bounding box center [1012, 504] width 584 height 1
click at [714, 458] on input "Ordem de chegada Consumidos: 5 / 21 Horário: 07:00 Clínica: Laboratorio de Anal…" at bounding box center [707, 449] width 13 height 17
radio input "true"
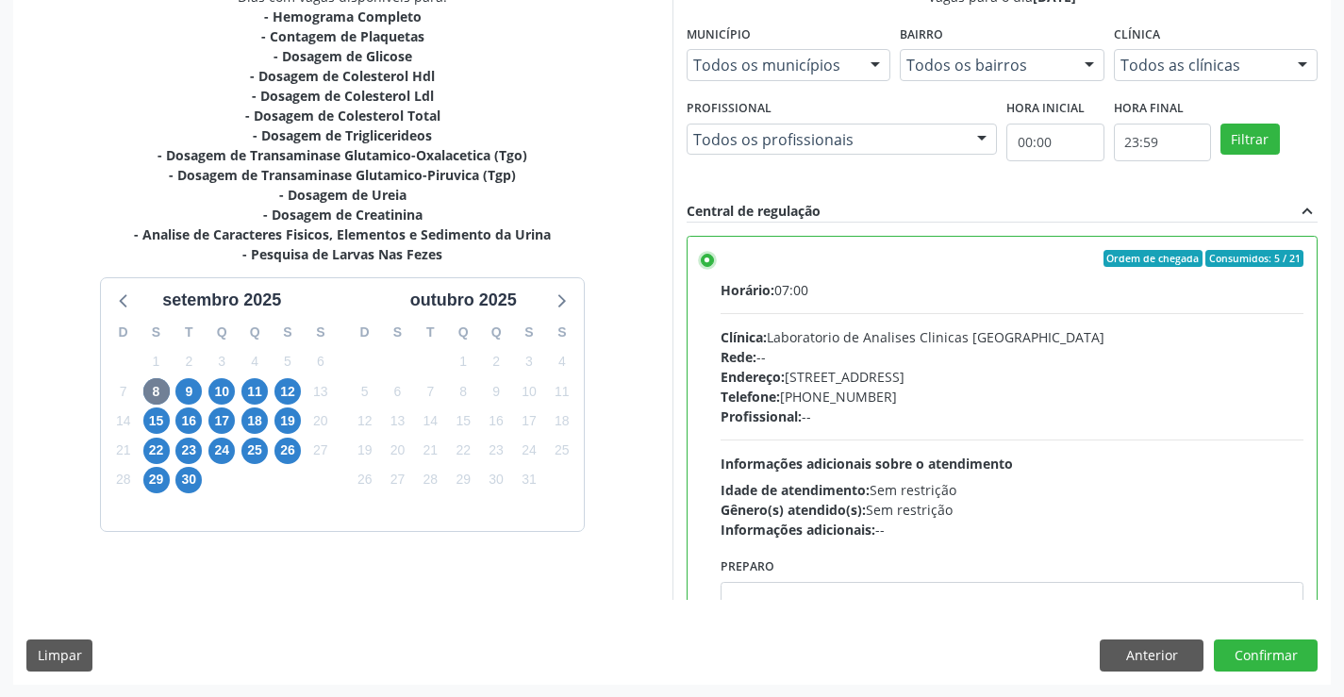
scroll to position [430, 0]
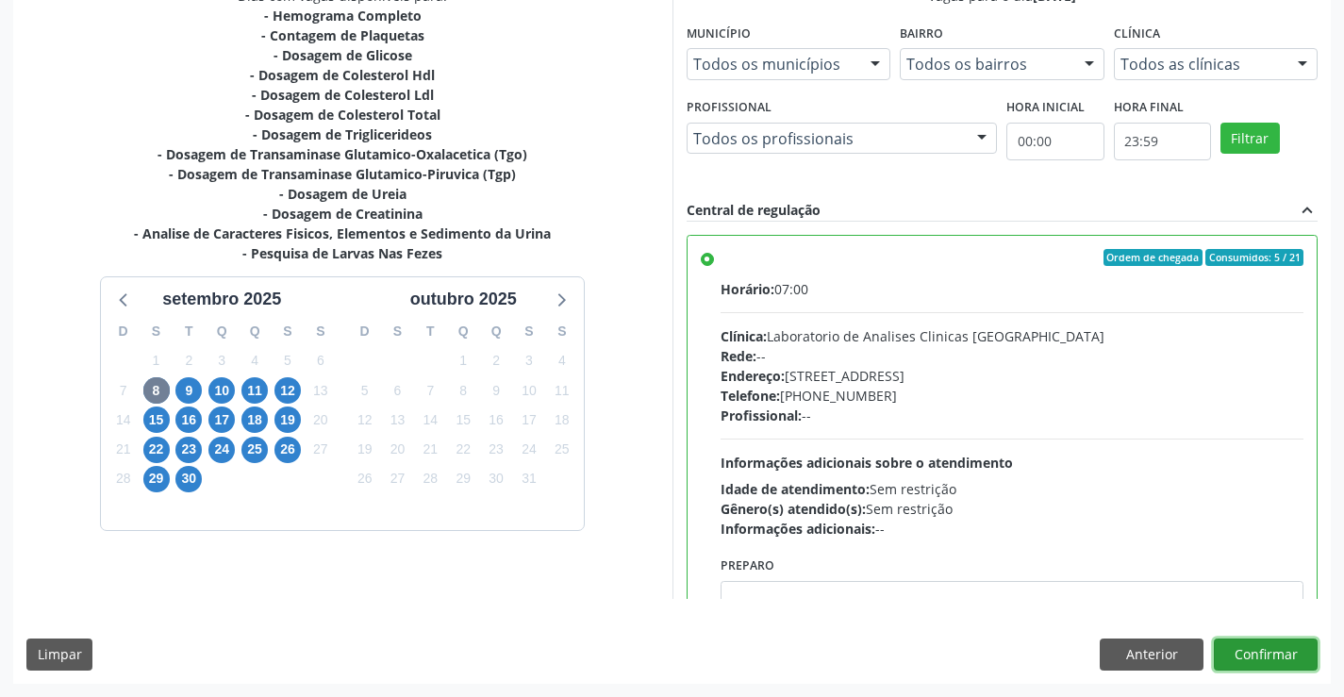
click at [1262, 647] on button "Confirmar" at bounding box center [1265, 654] width 104 height 32
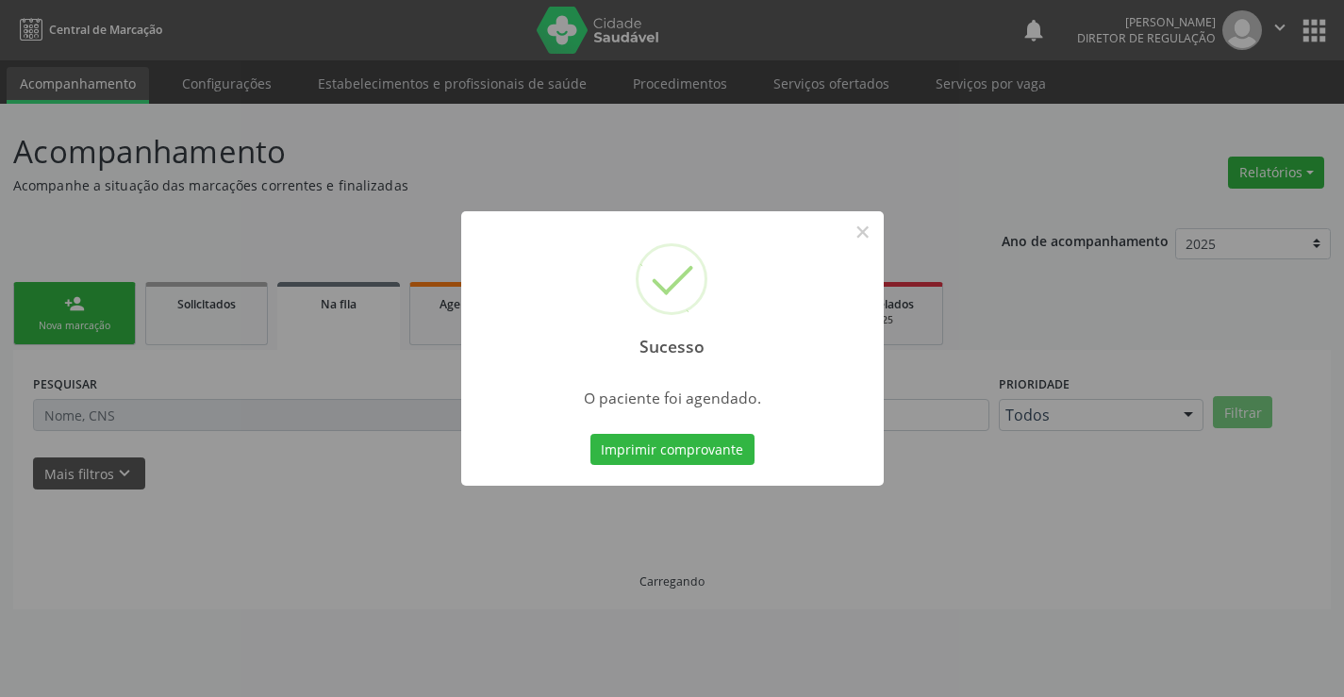
scroll to position [0, 0]
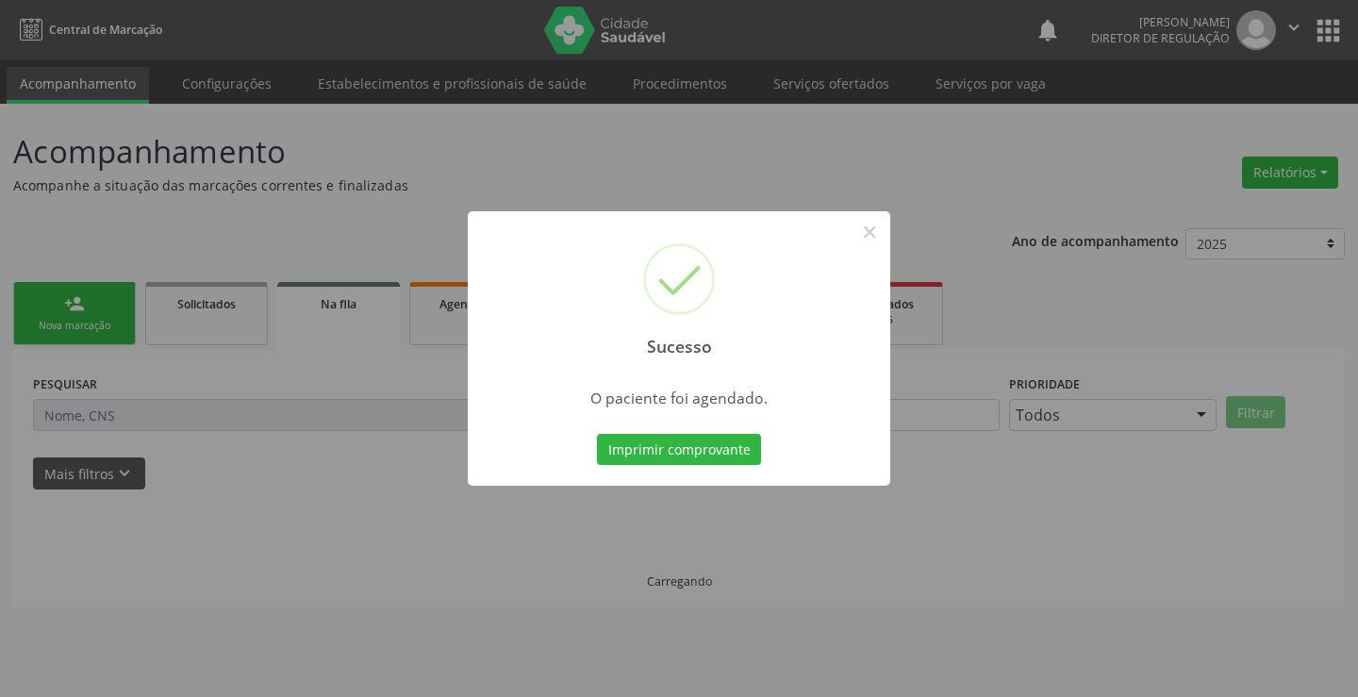
click at [597, 434] on button "Imprimir comprovante" at bounding box center [679, 450] width 164 height 32
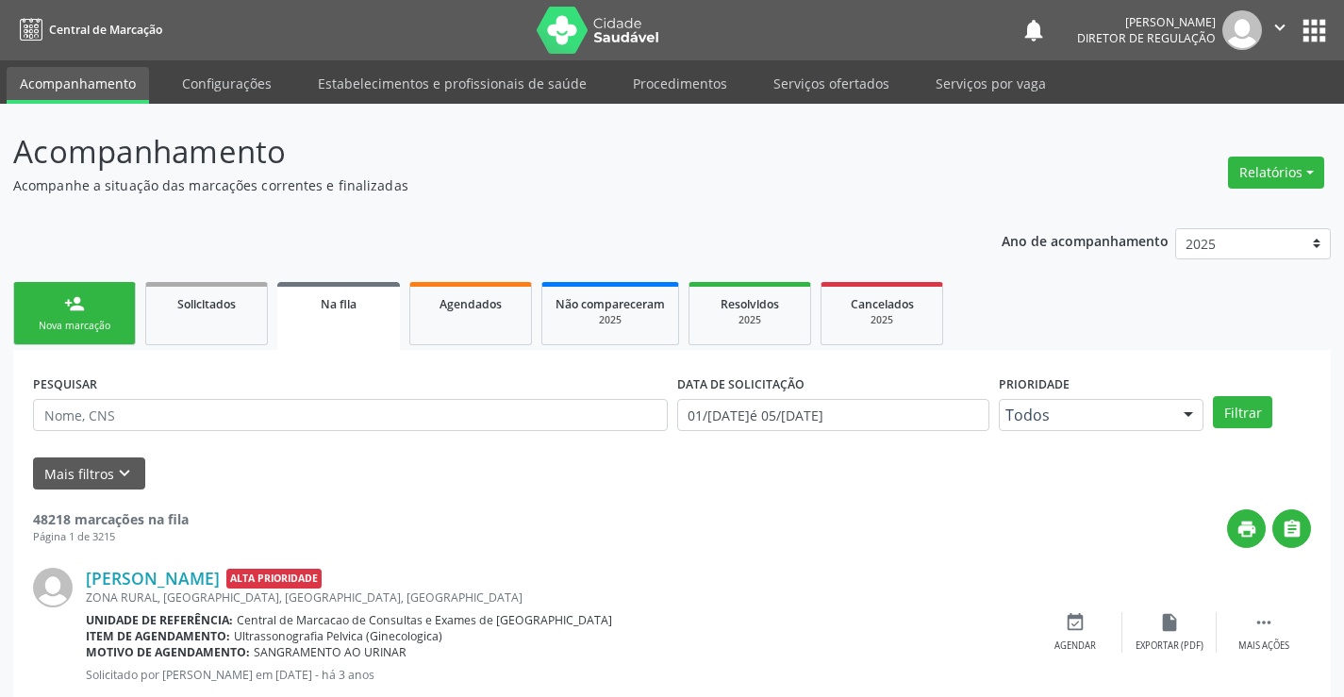
click at [107, 286] on link "person_add Nova marcação" at bounding box center [74, 313] width 123 height 63
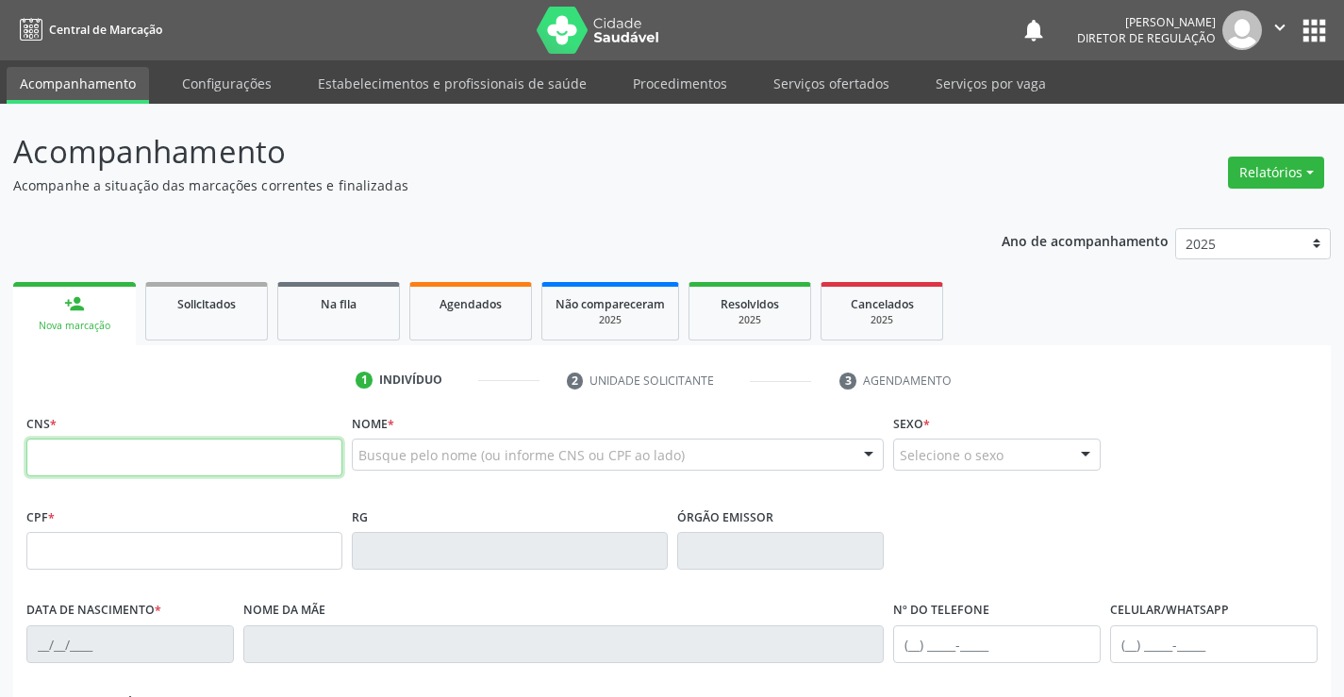
click at [69, 438] on input "text" at bounding box center [184, 457] width 316 height 38
type input "705 0006 9083 5855"
type input "1265652600"
type input "02/03/1985"
type input "(74) 99158-9142"
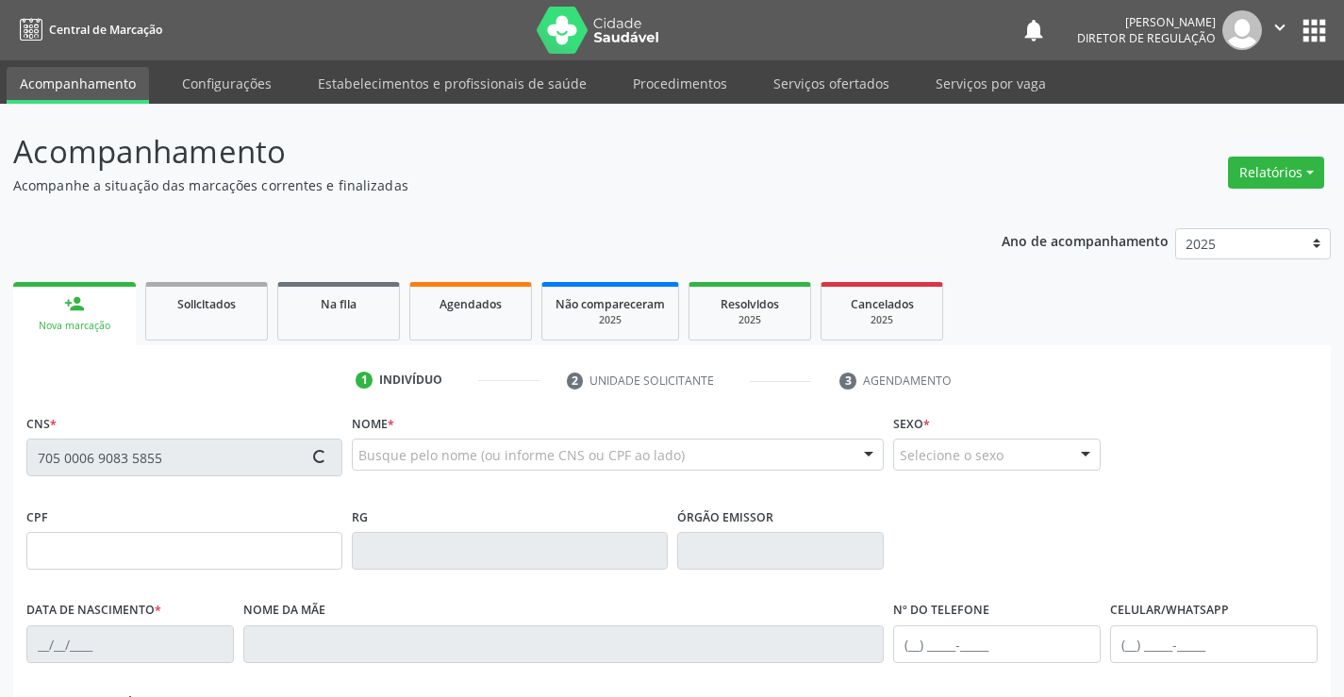
type input "(74) 99103-2016"
type input "S/N"
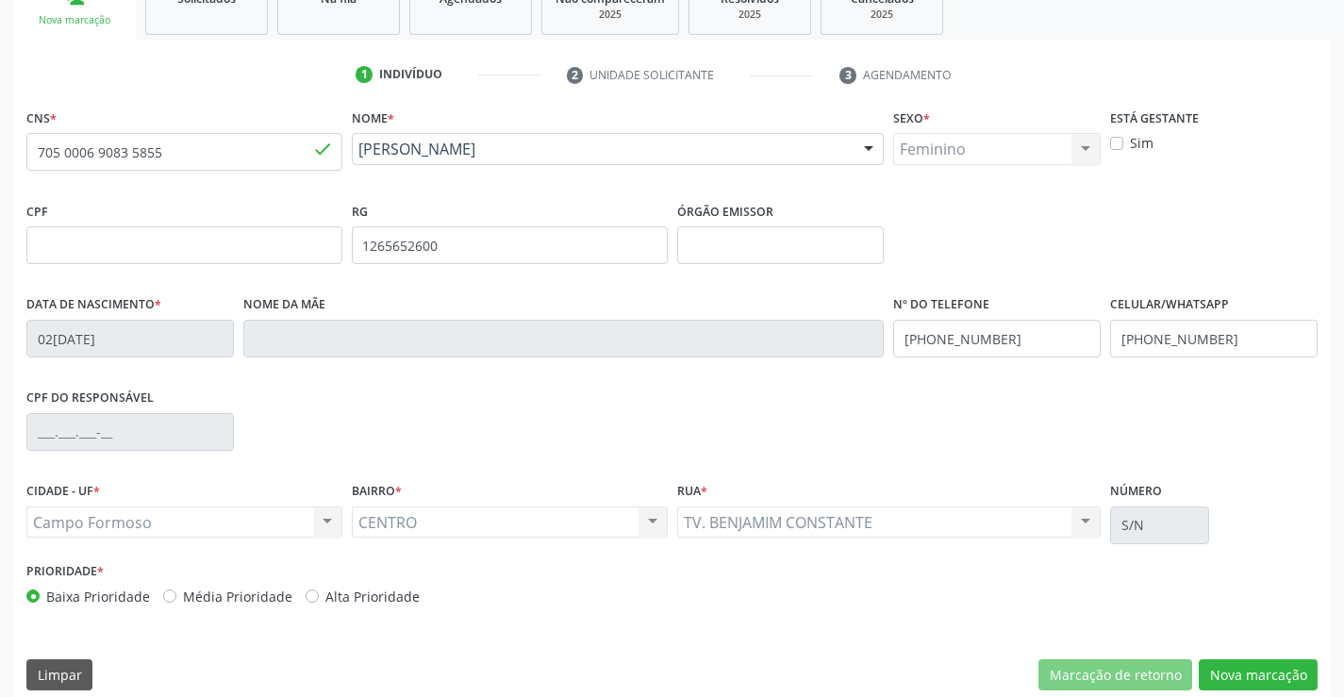
scroll to position [325, 0]
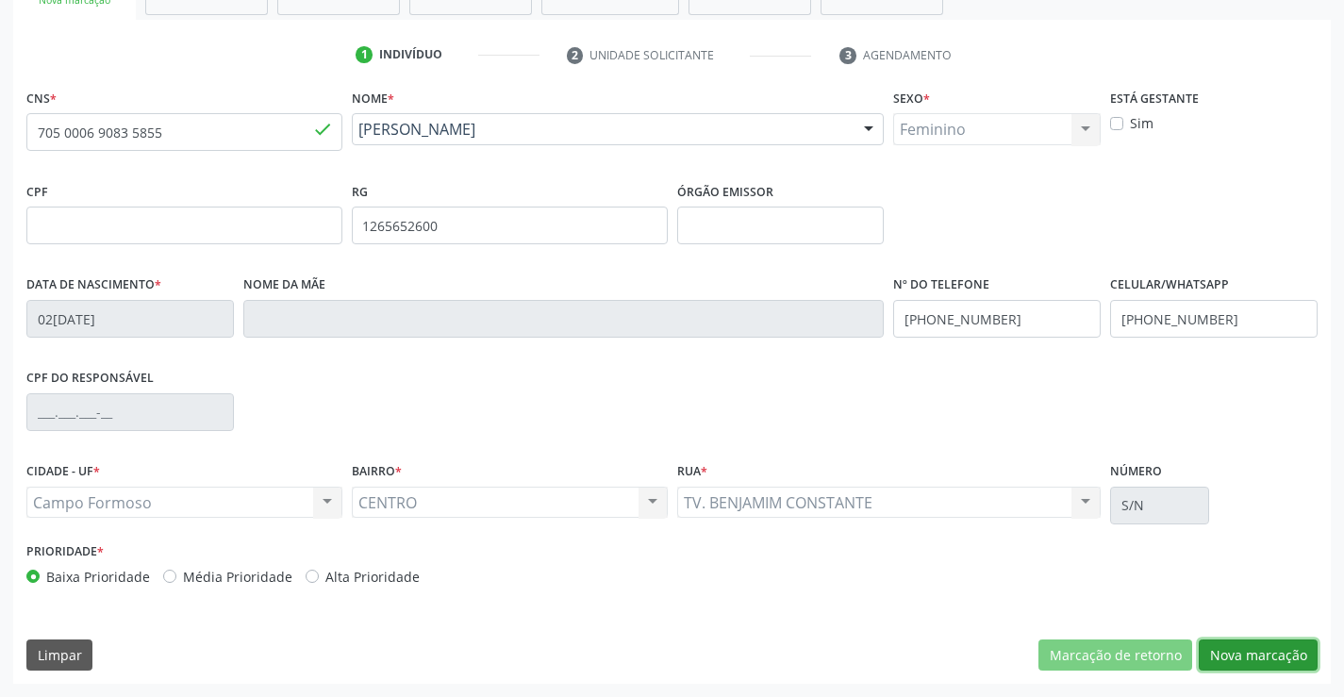
click at [1244, 668] on button "Nova marcação" at bounding box center [1257, 655] width 119 height 32
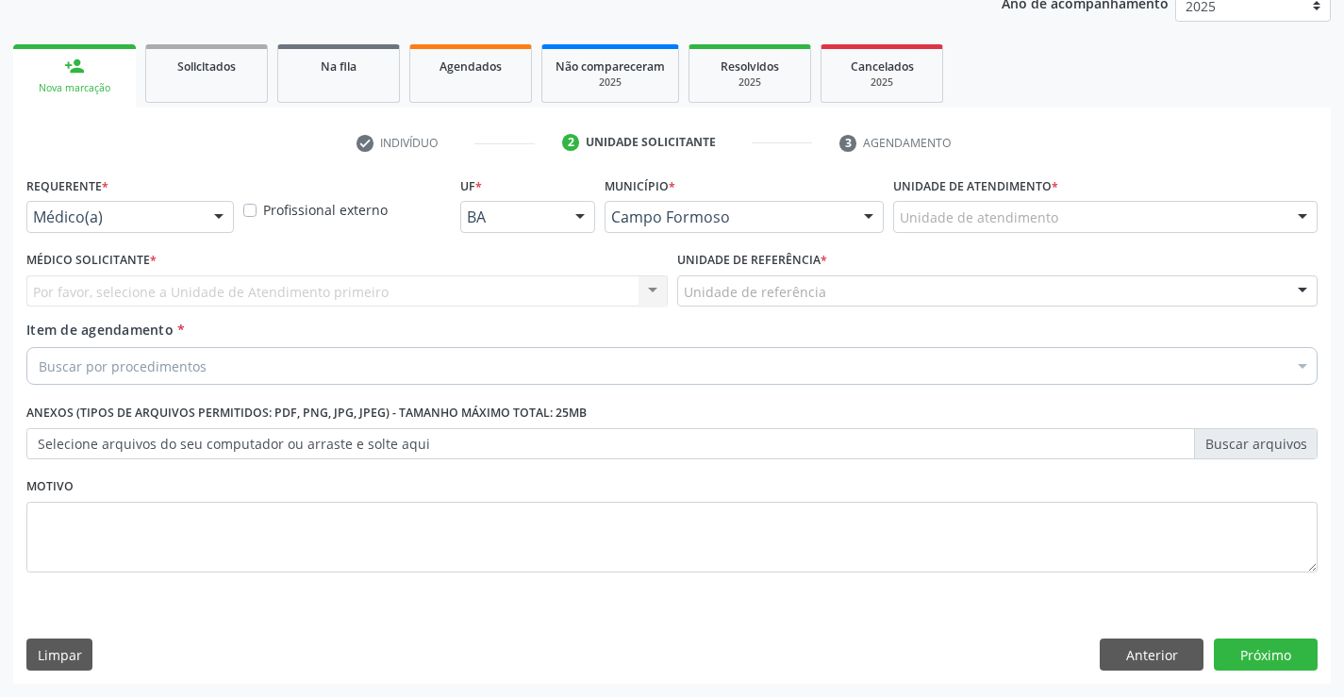
scroll to position [238, 0]
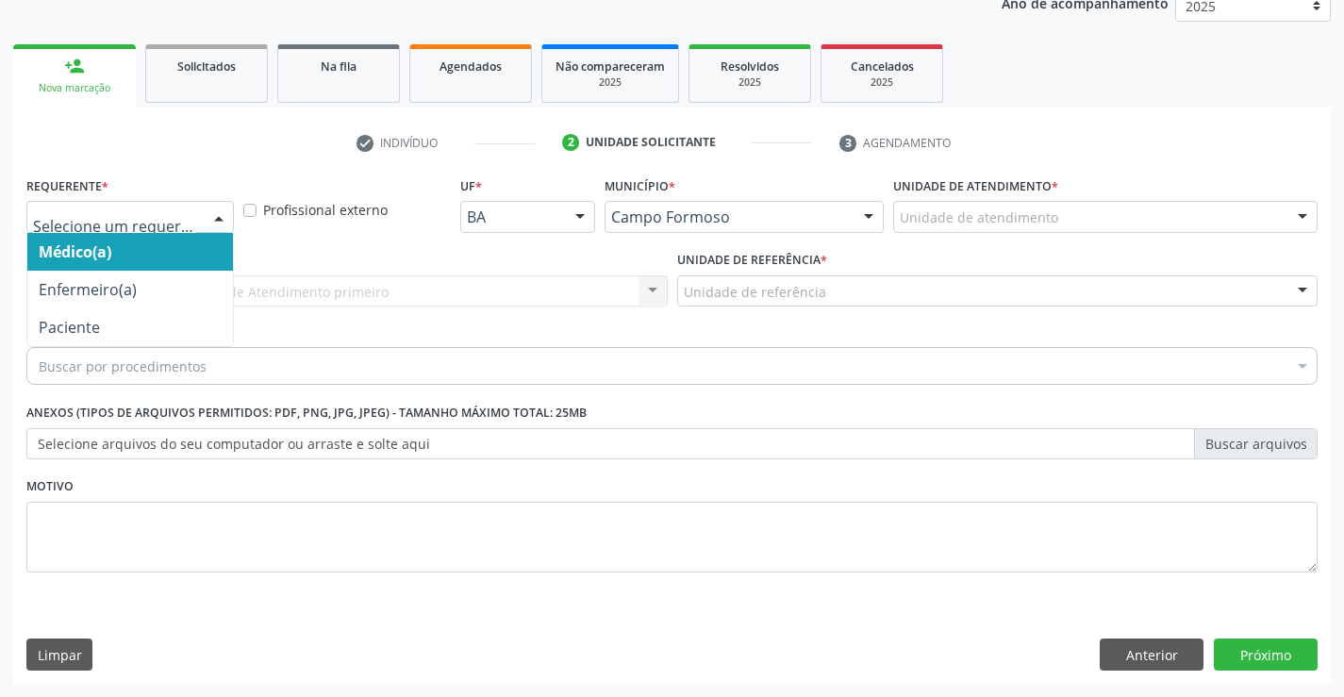
click at [200, 223] on div at bounding box center [129, 217] width 207 height 32
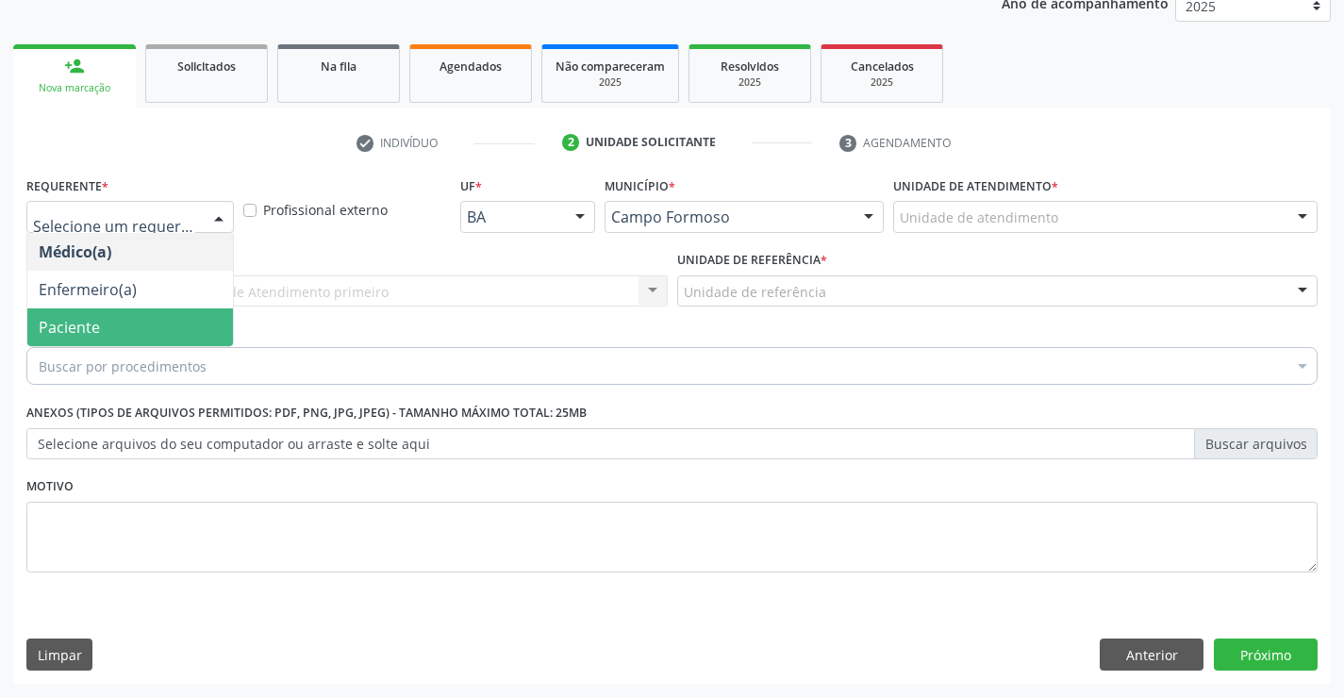
click at [185, 319] on span "Paciente" at bounding box center [130, 327] width 206 height 38
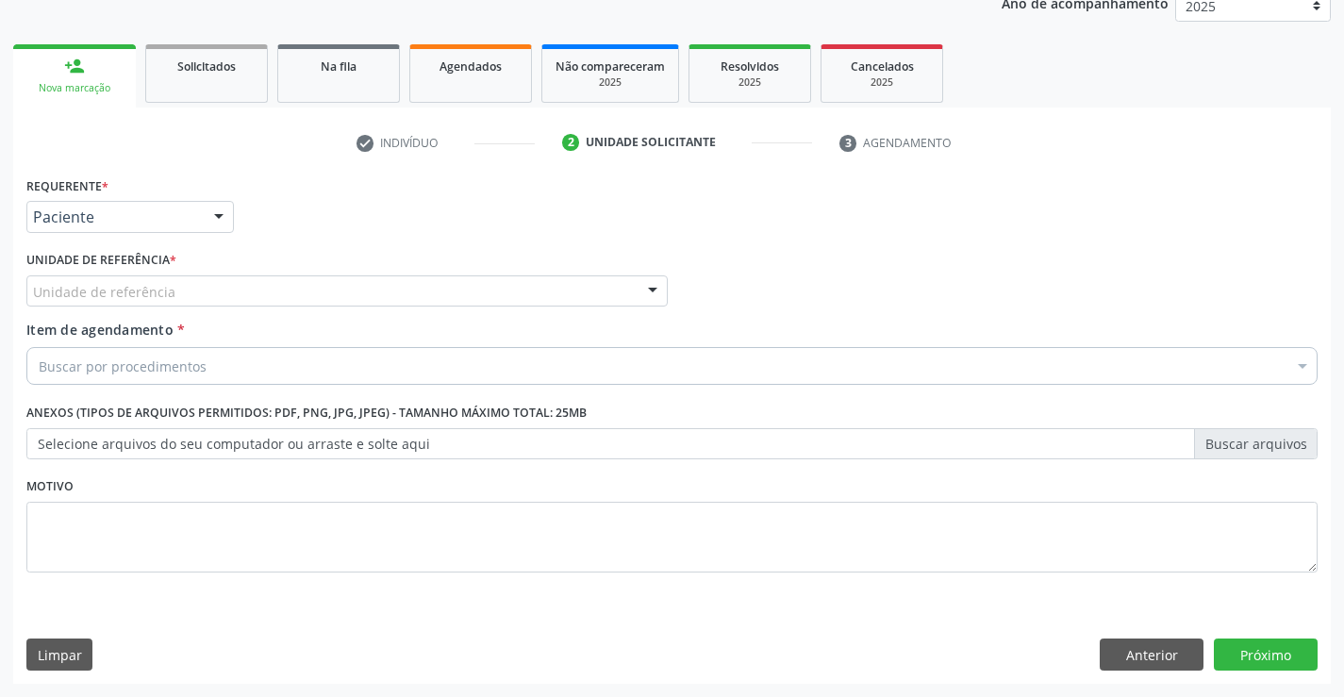
click at [338, 296] on div "Unidade de referência" at bounding box center [346, 291] width 641 height 32
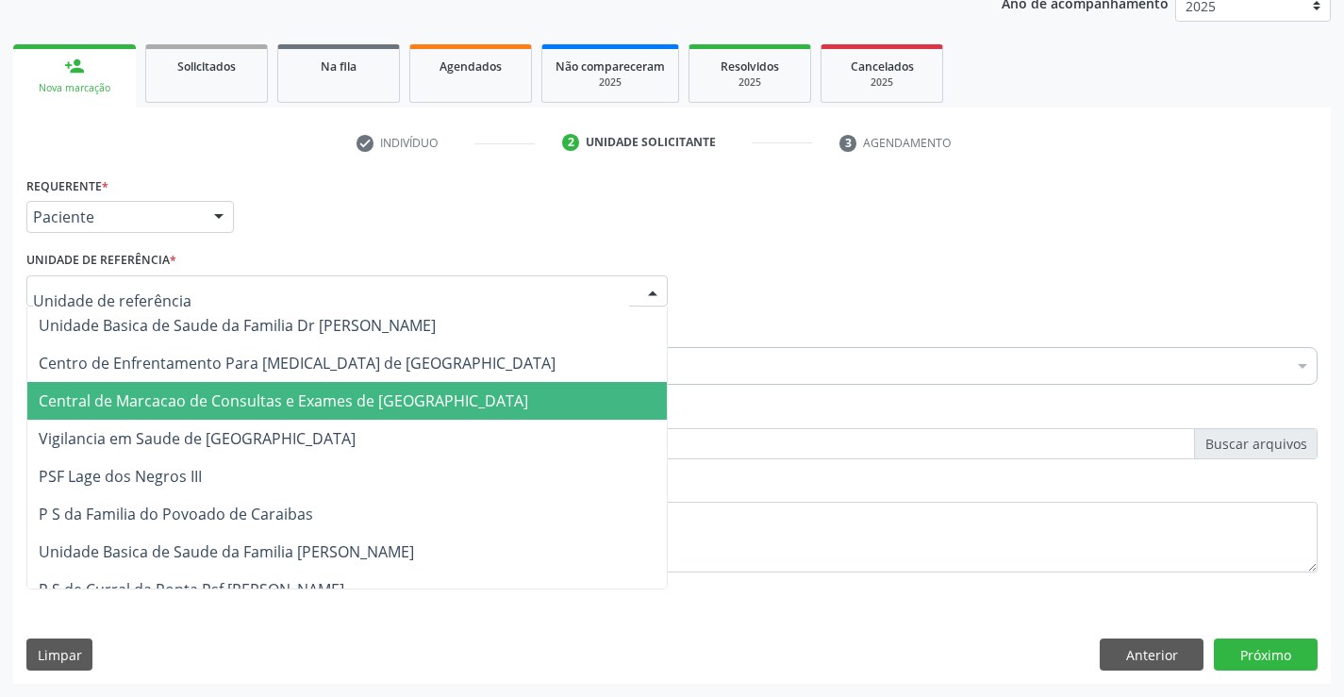
click at [353, 391] on span "Central de Marcacao de Consultas e Exames de [GEOGRAPHIC_DATA]" at bounding box center [283, 400] width 489 height 21
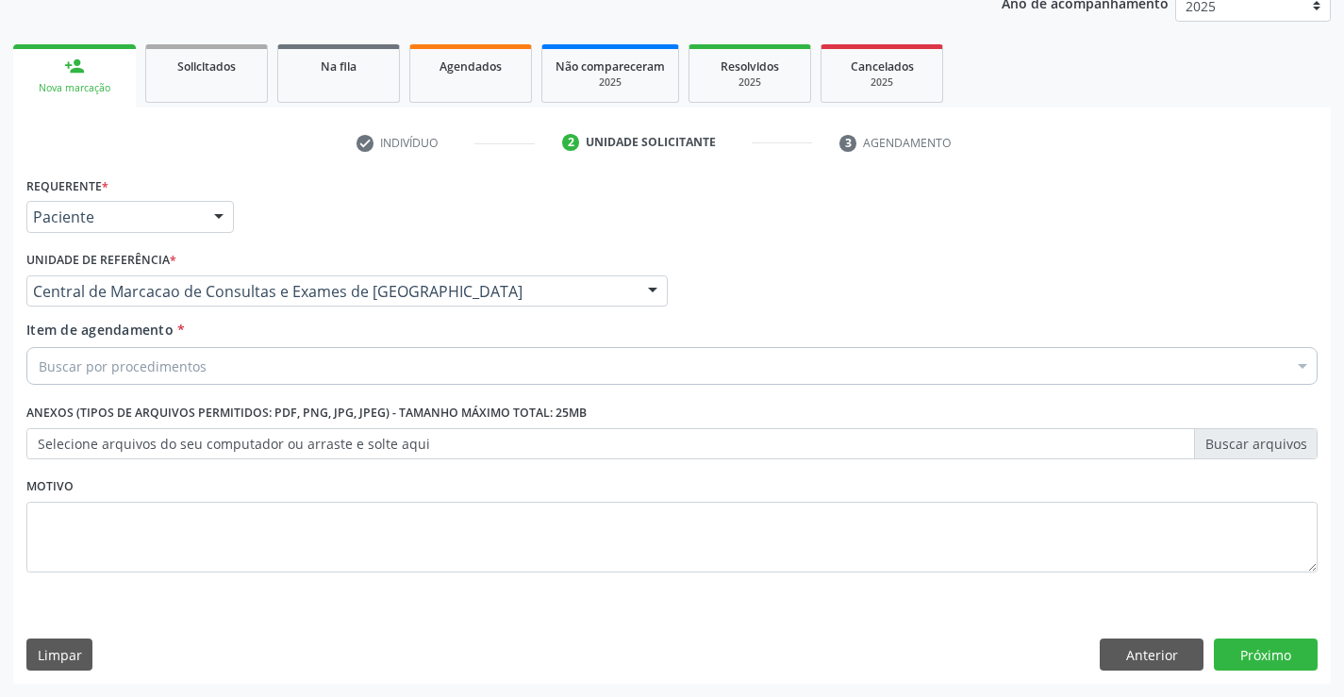
click at [385, 366] on div "Buscar por procedimentos" at bounding box center [671, 366] width 1291 height 38
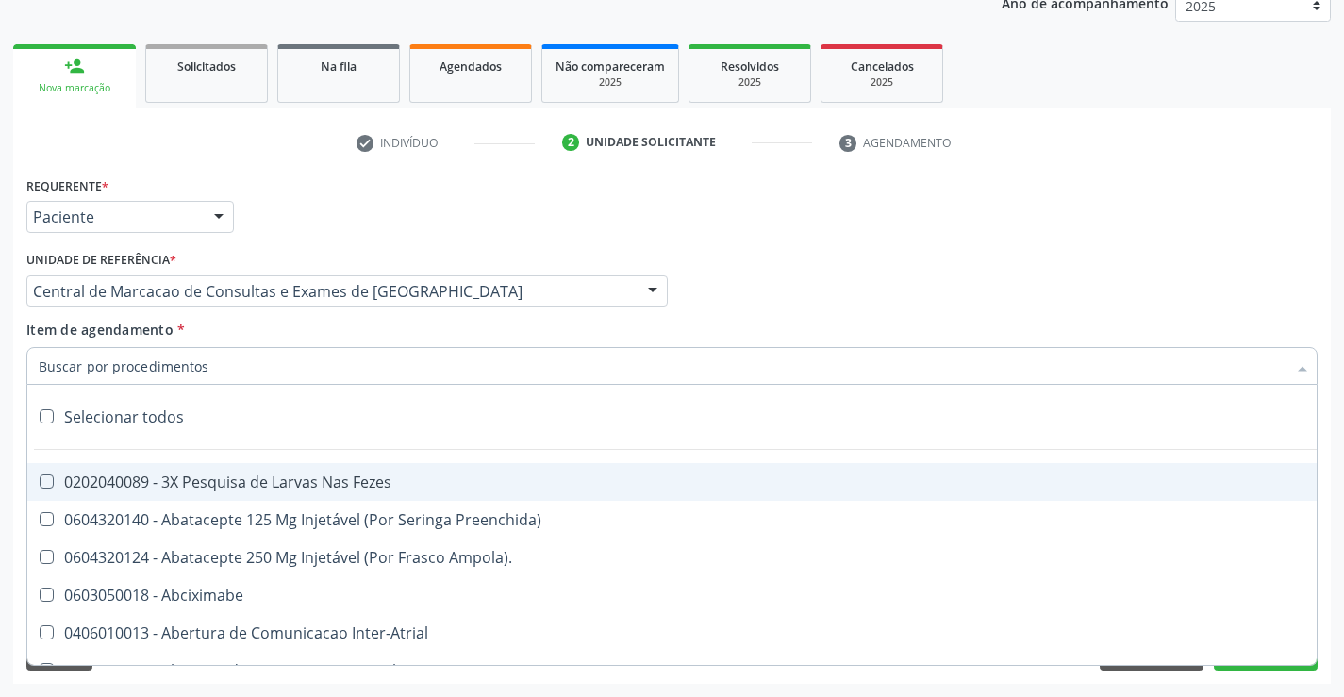
type input "h"
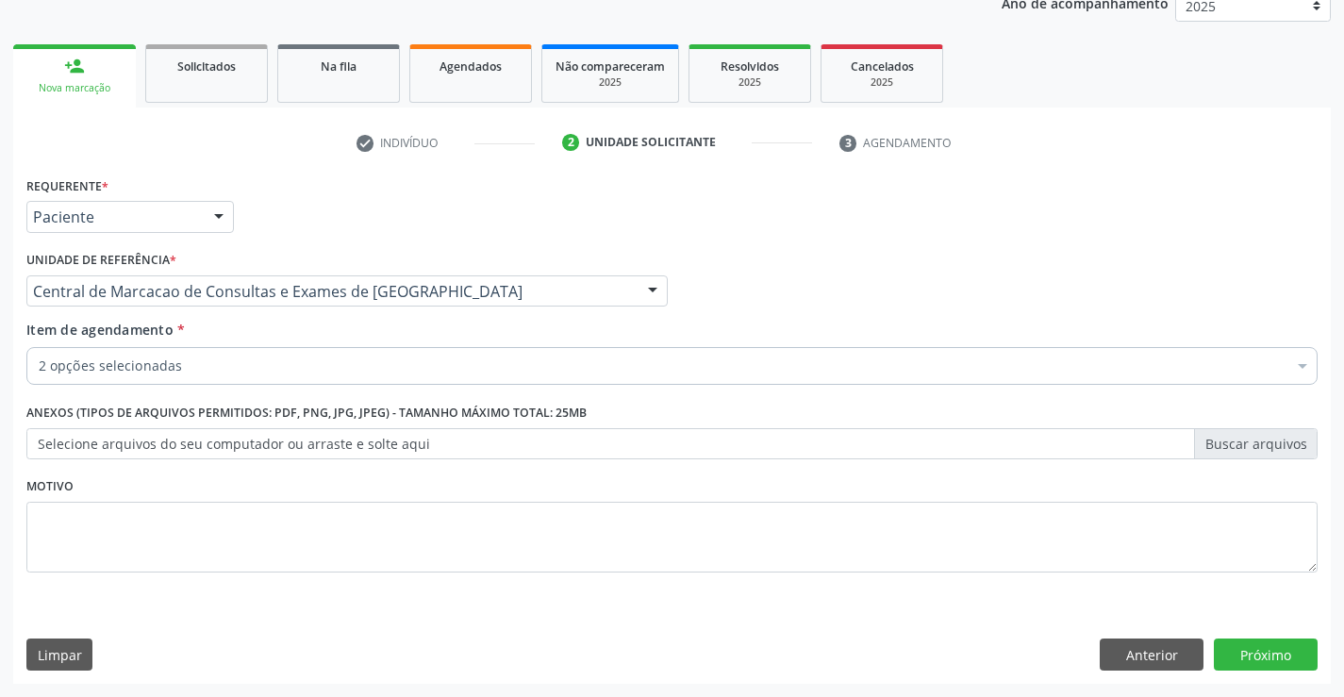
scroll to position [238, 0]
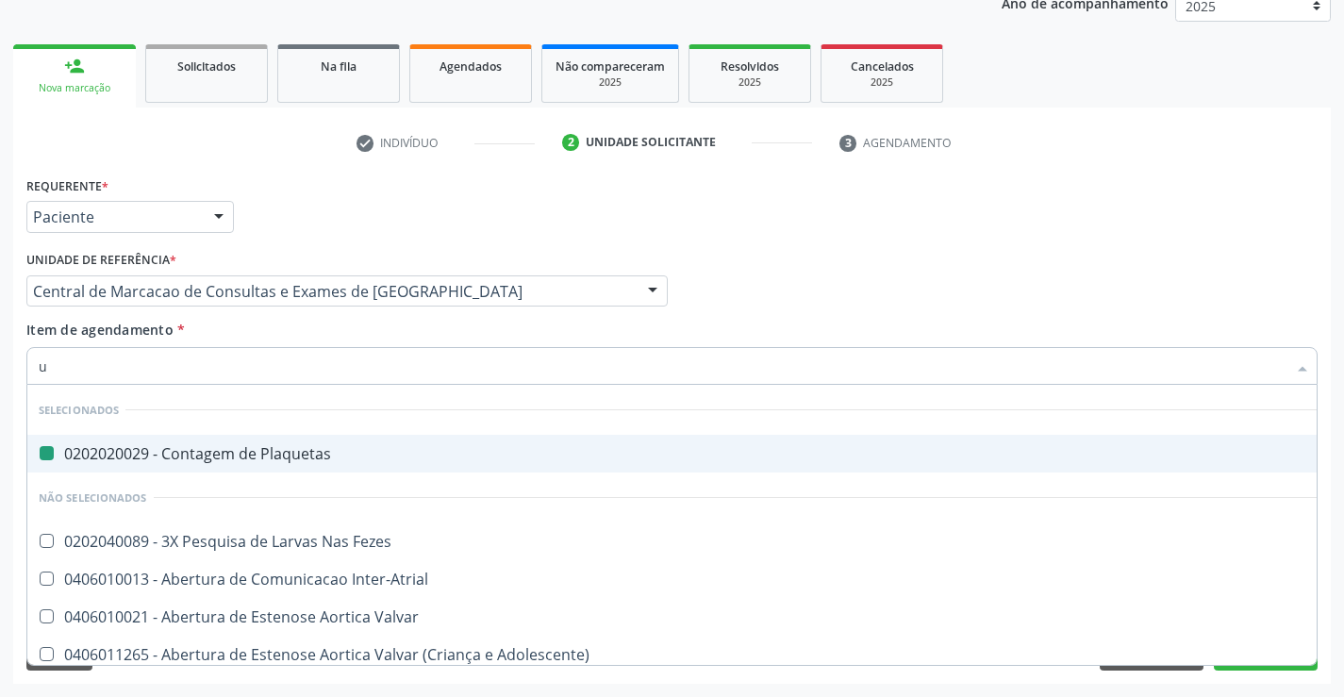
type input "ur"
checkbox Plaquetas "false"
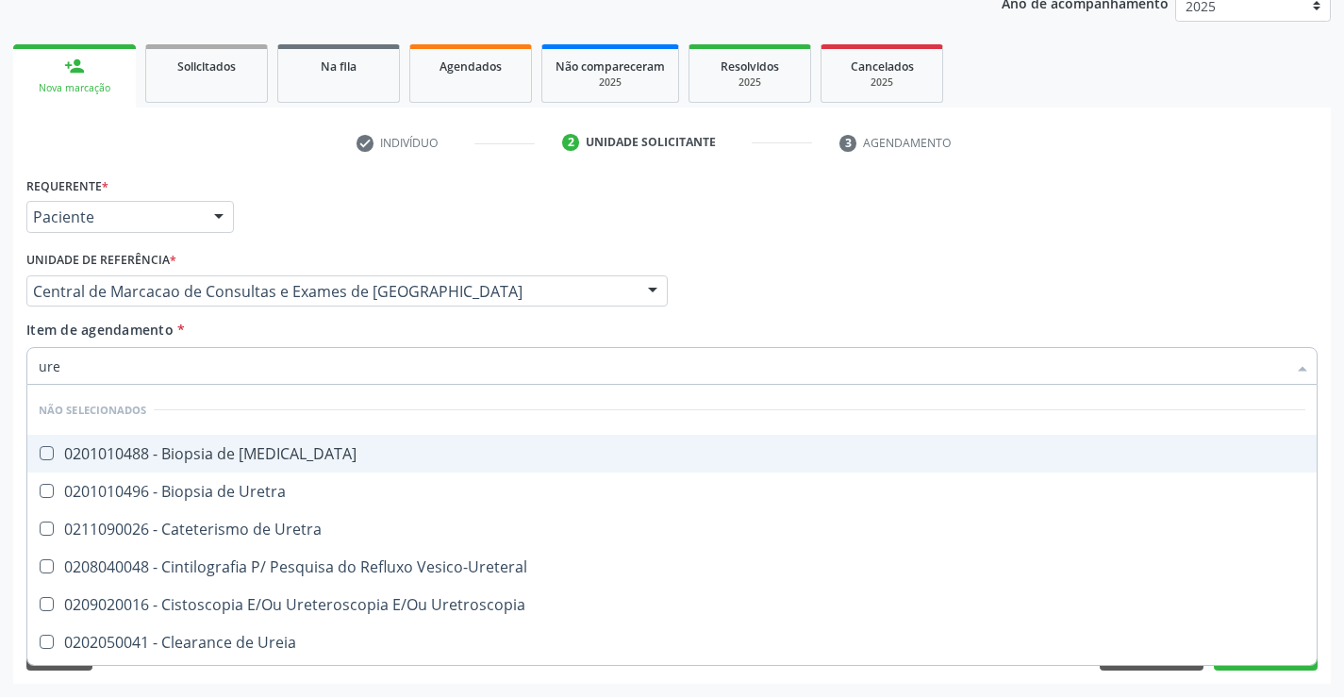
type input "urei"
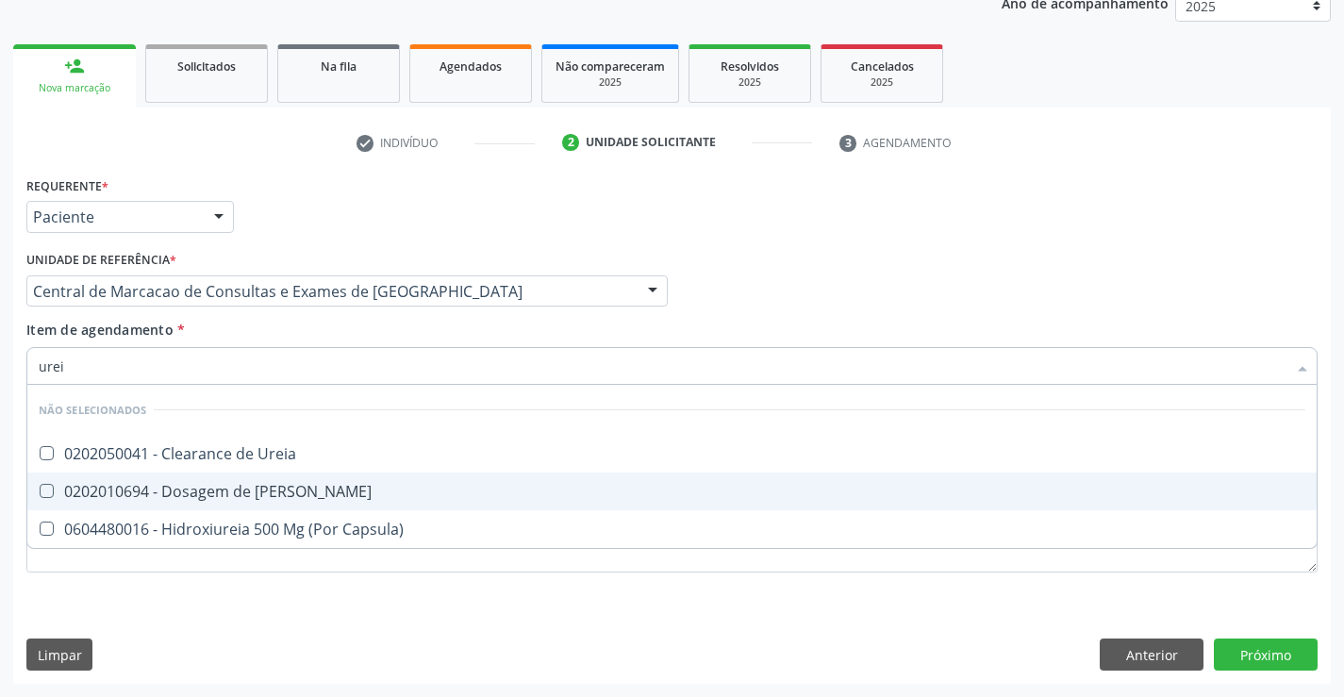
click at [242, 499] on div "0202010694 - Dosagem de [PERSON_NAME]" at bounding box center [672, 491] width 1266 height 15
checkbox Ureia "true"
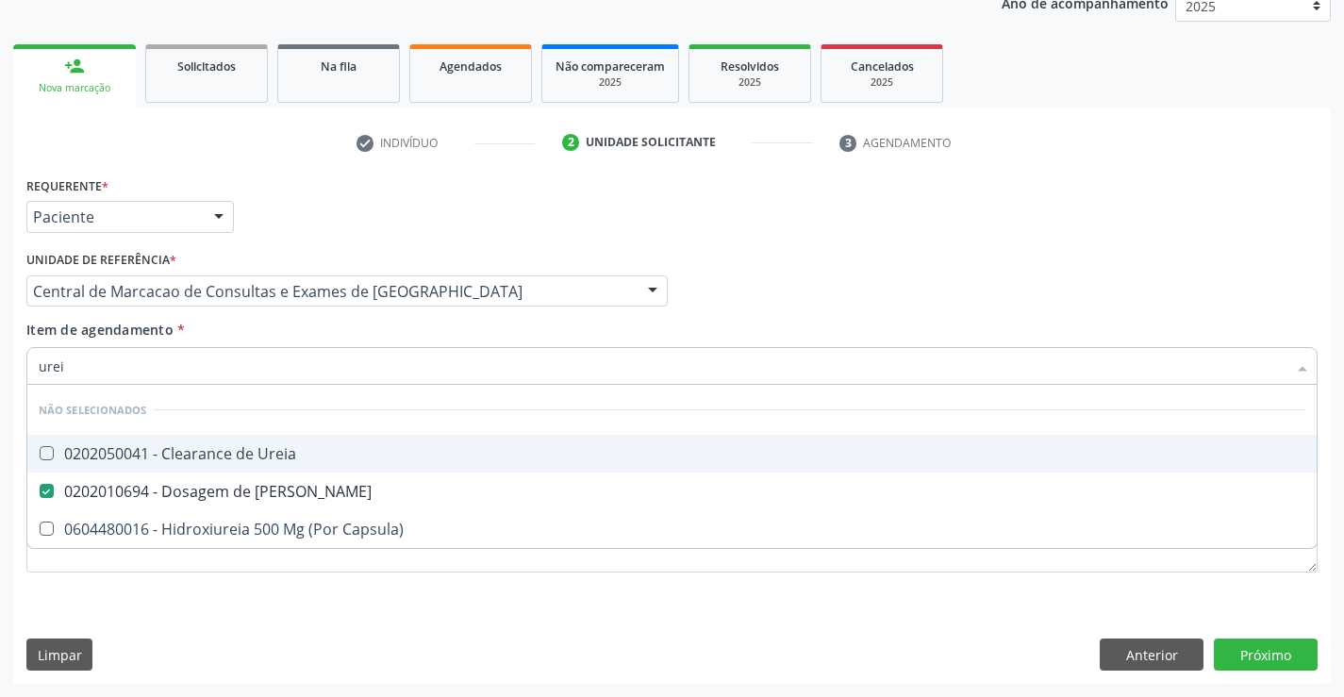
type input "urei"
click at [235, 334] on div "Item de agendamento * urei Desfazer seleção Não selecionados 0202050041 - Clear…" at bounding box center [671, 349] width 1291 height 59
checkbox Ureia "true"
checkbox Capsula\) "true"
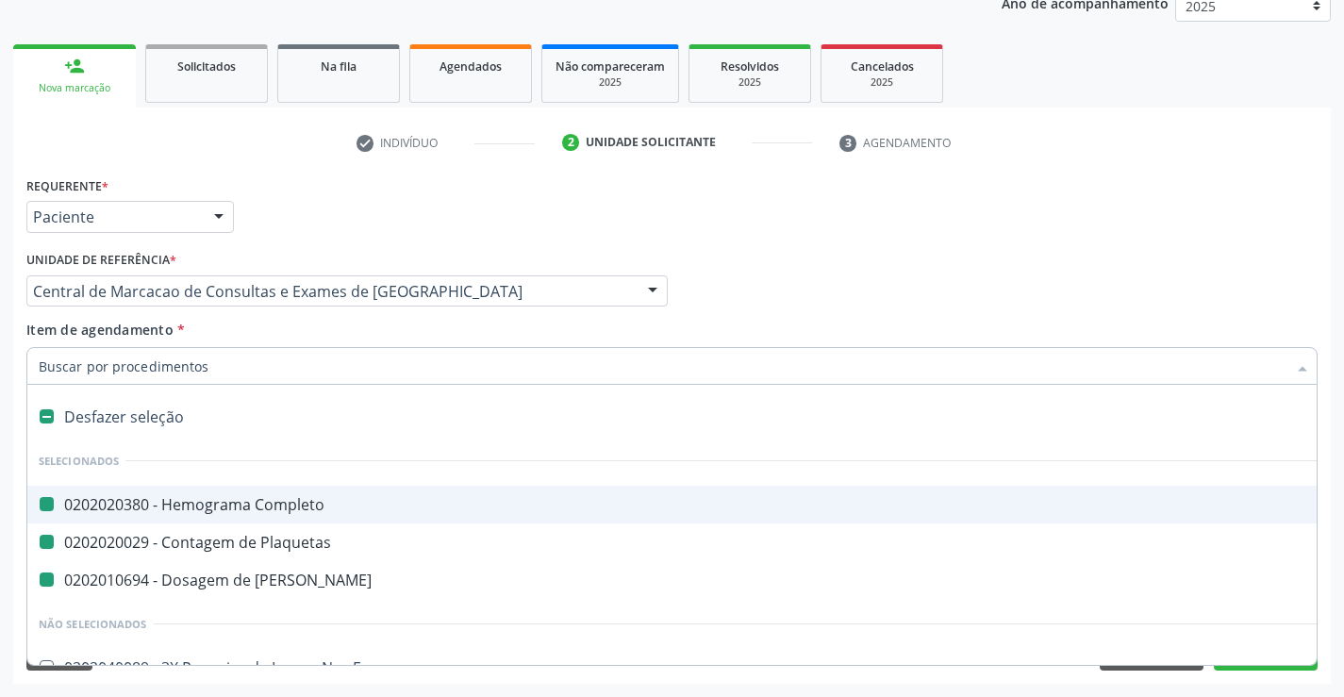
type input "x"
checkbox Completo "false"
checkbox Ureia "false"
checkbox Plaquetas "false"
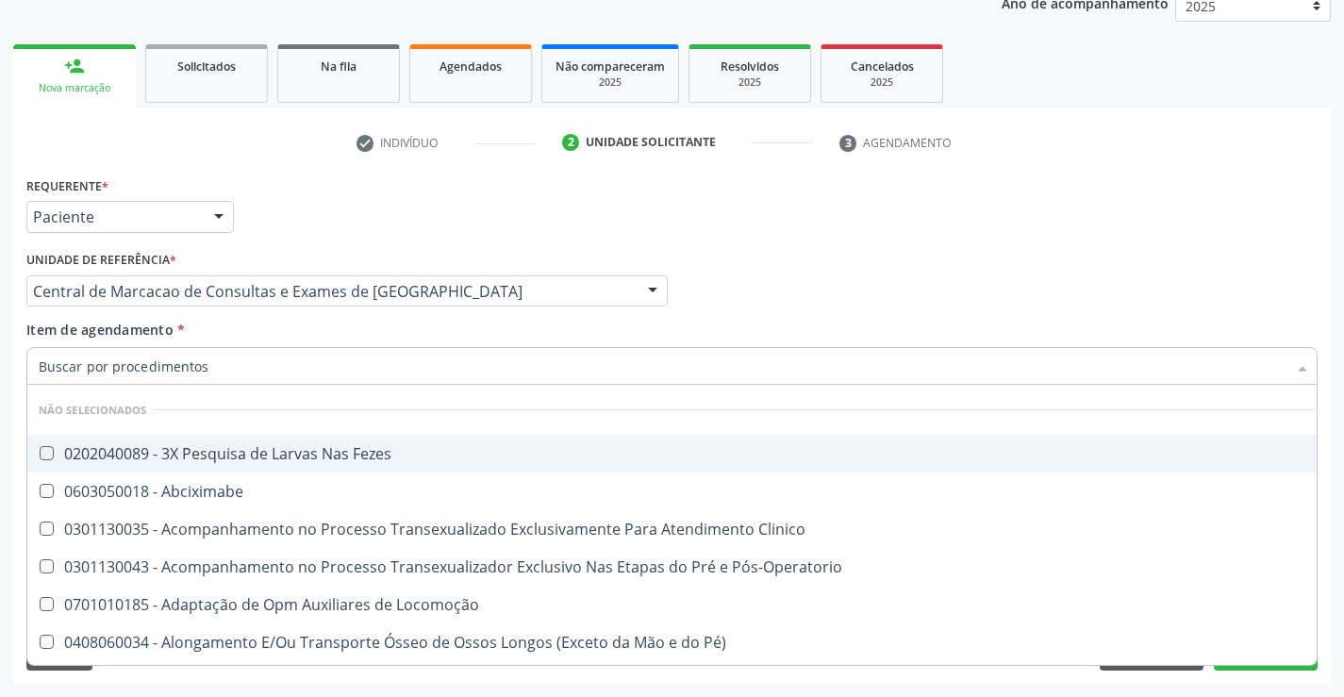
checkbox Fezes "true"
checkbox Clinico "true"
checkbox Abciximabe "true"
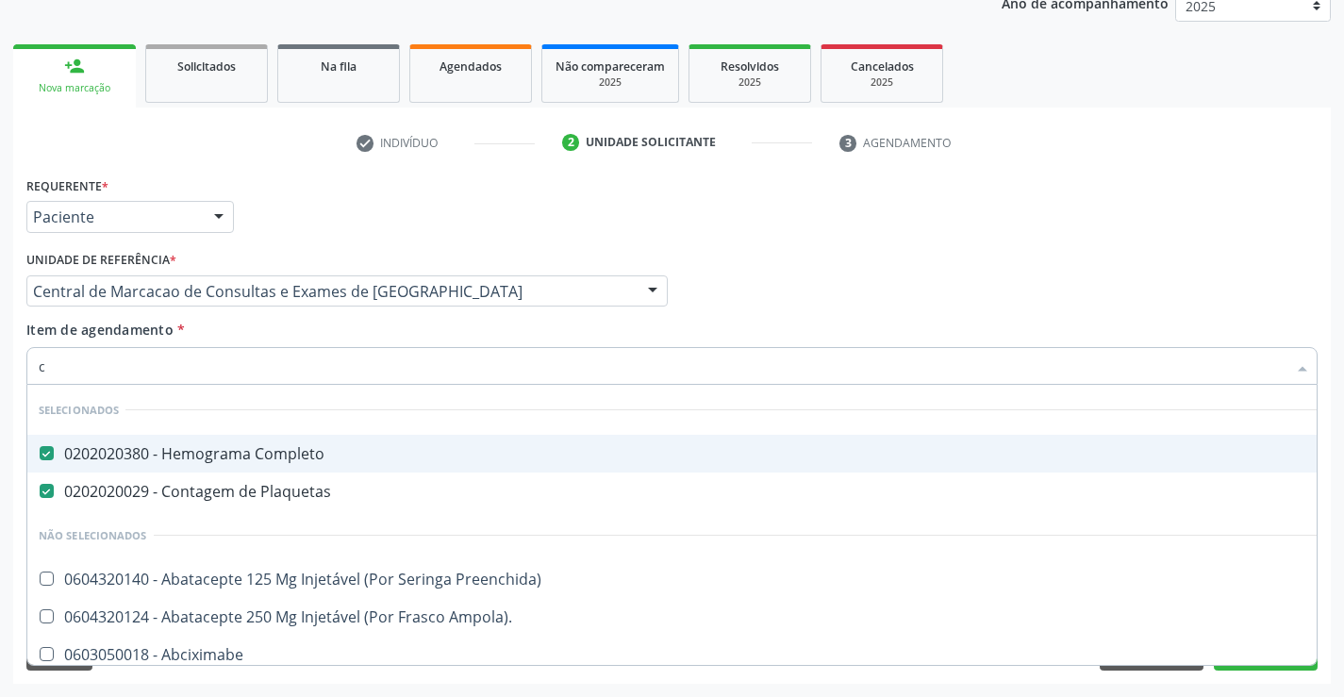
type input "cr"
checkbox Completo "false"
checkbox Plaquetas "false"
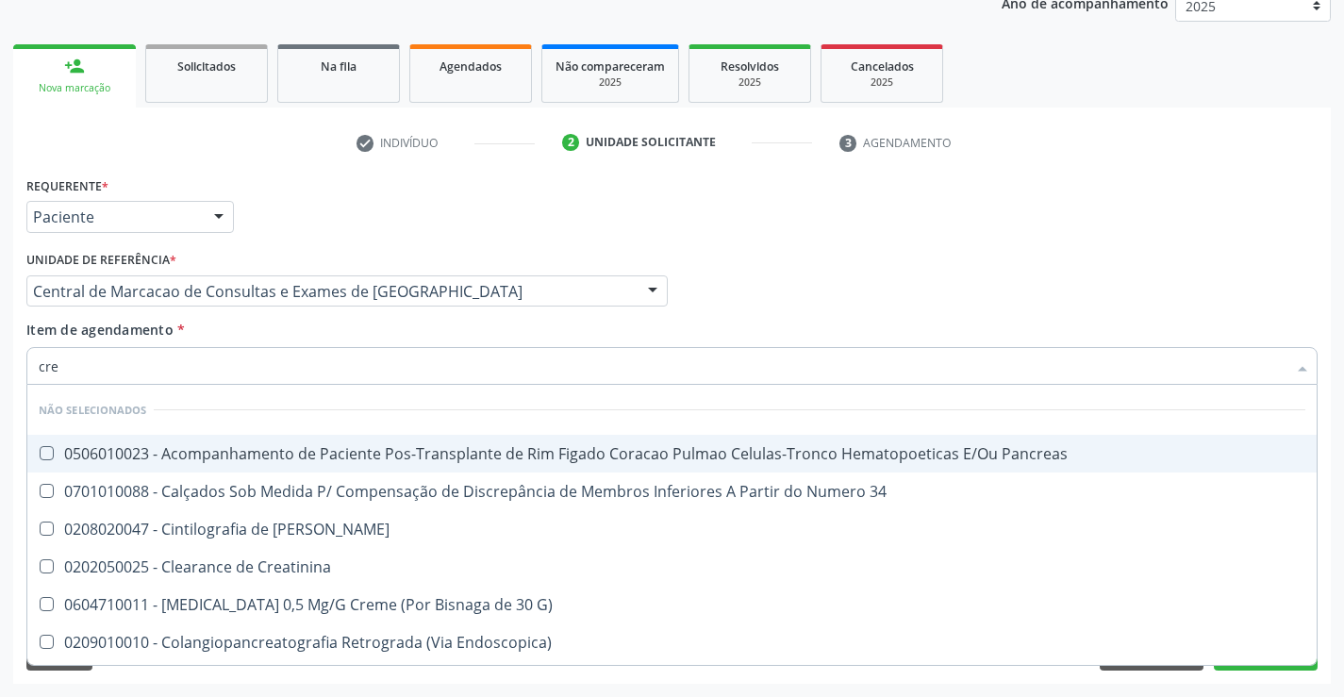
type input "crea"
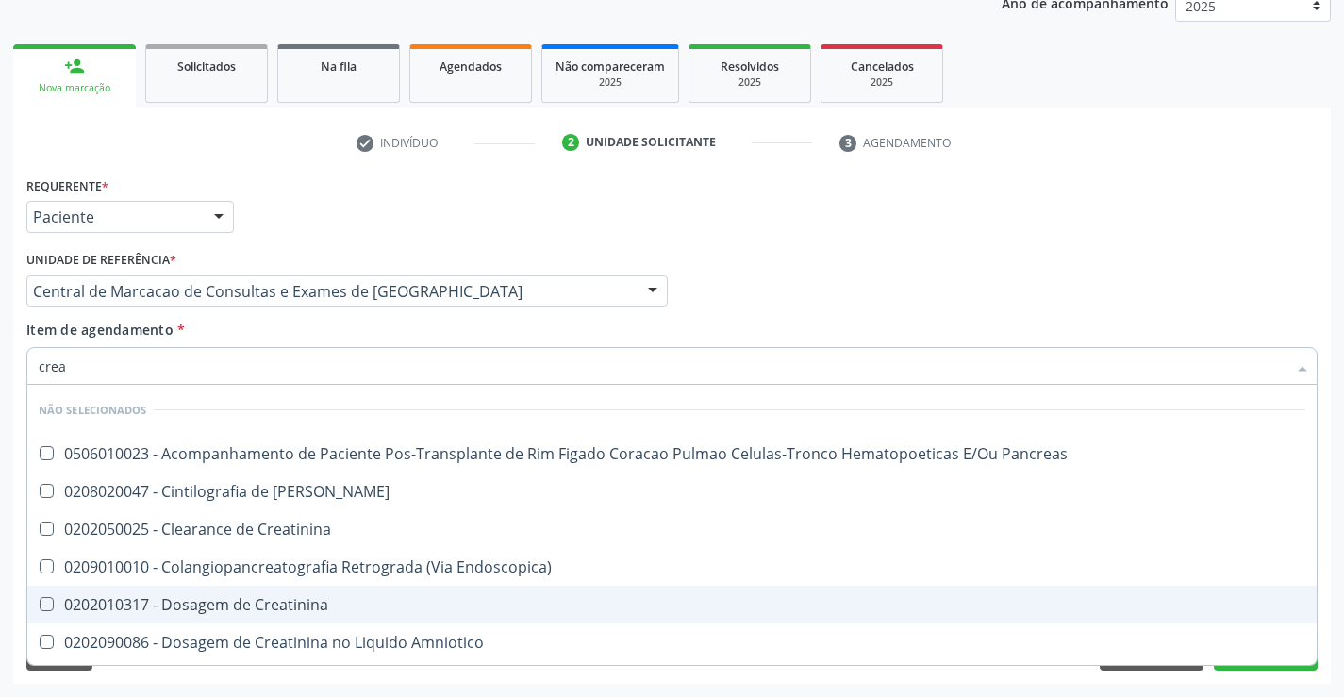
click at [255, 598] on div "0202010317 - Dosagem de Creatinina" at bounding box center [672, 604] width 1266 height 15
checkbox Creatinina "true"
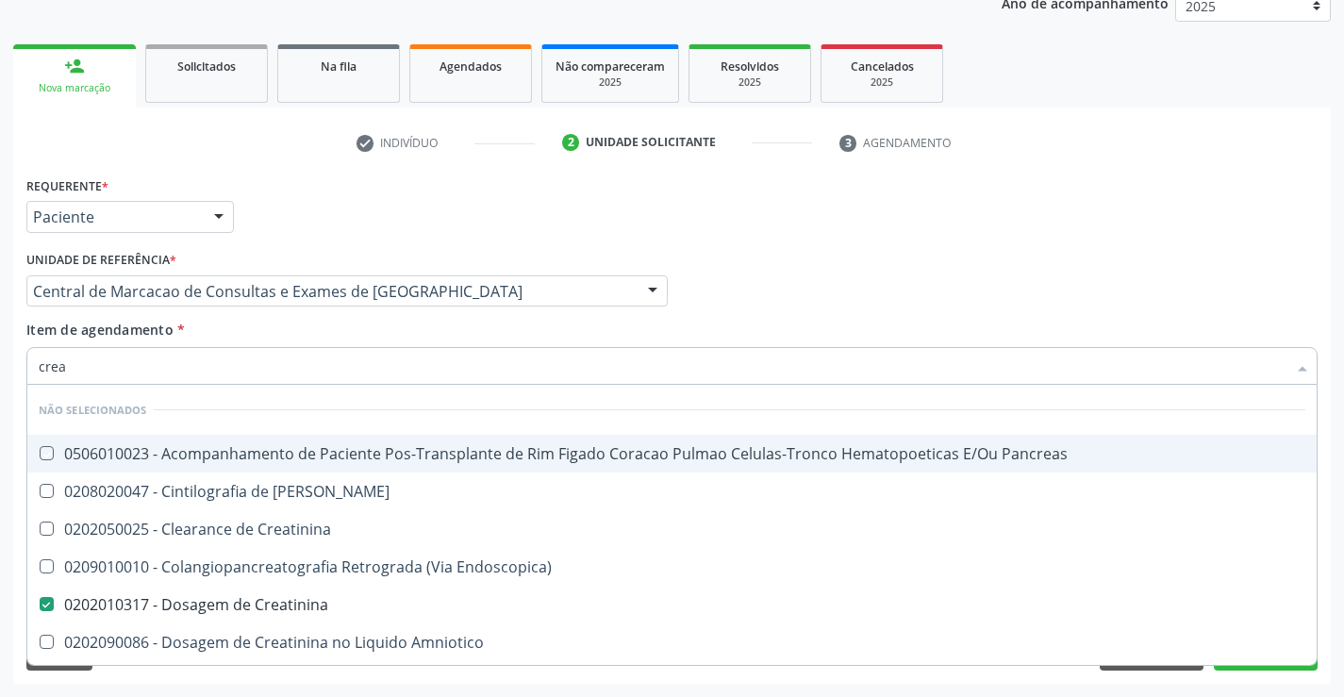
click at [281, 338] on div "Item de agendamento * crea Desfazer seleção Não selecionados 0506010023 - Acomp…" at bounding box center [671, 349] width 1291 height 59
checkbox Pancreas "true"
checkbox Endoscopica\) "true"
checkbox Creatinina "true"
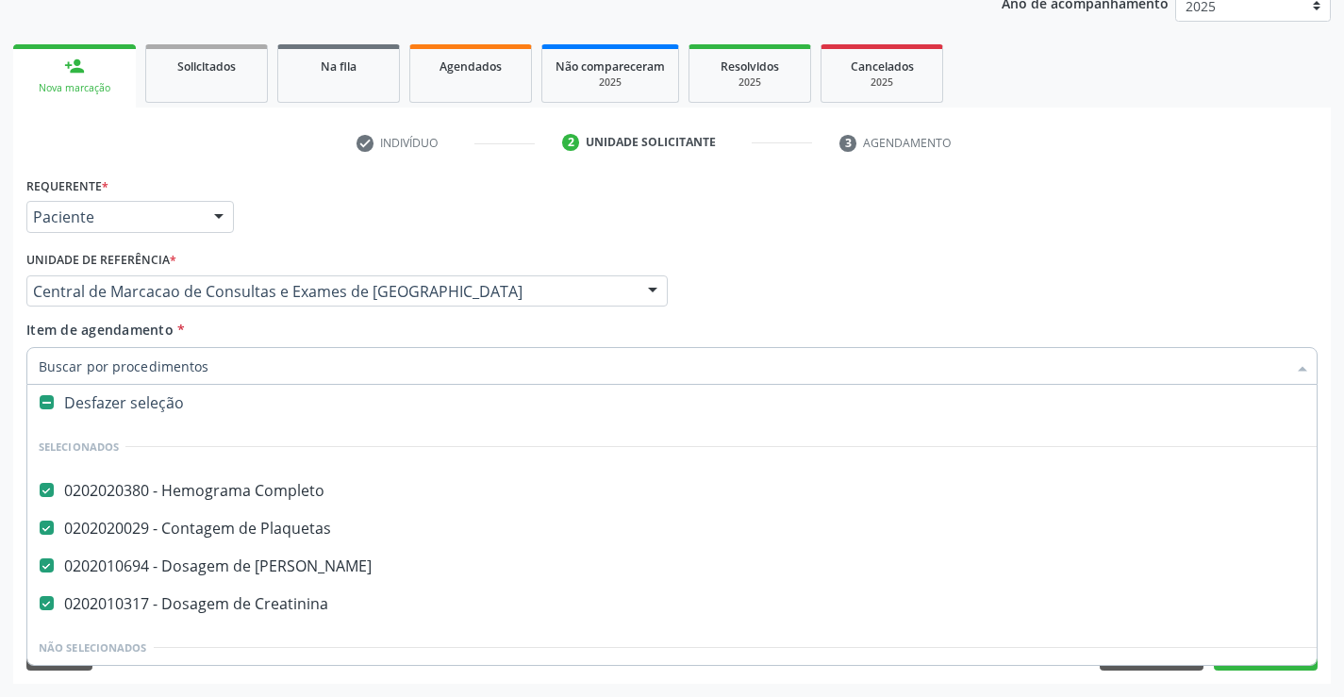
scroll to position [0, 0]
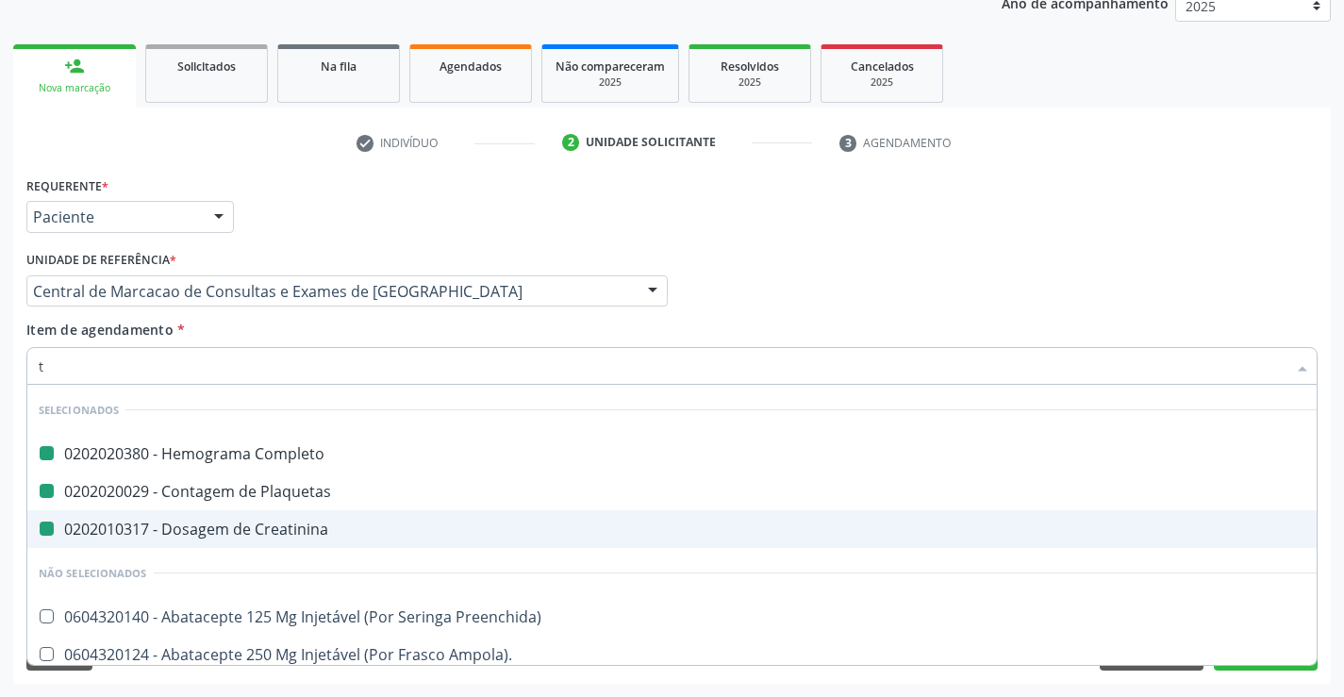
type input "tg"
checkbox Completo "false"
checkbox Plaquetas "false"
checkbox Creatinina "false"
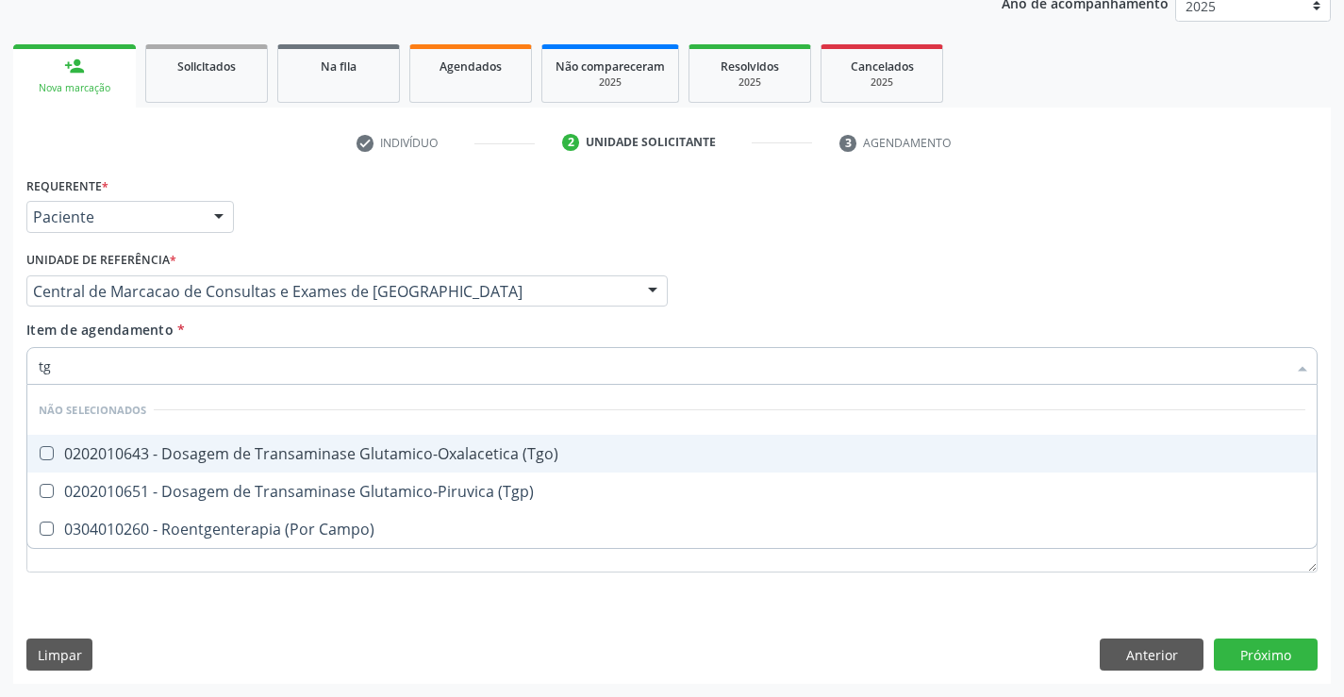
click at [289, 464] on span "0202010643 - Dosagem de Transaminase Glutamico-Oxalacetica (Tgo)" at bounding box center [671, 454] width 1289 height 38
checkbox \(Tgo\) "true"
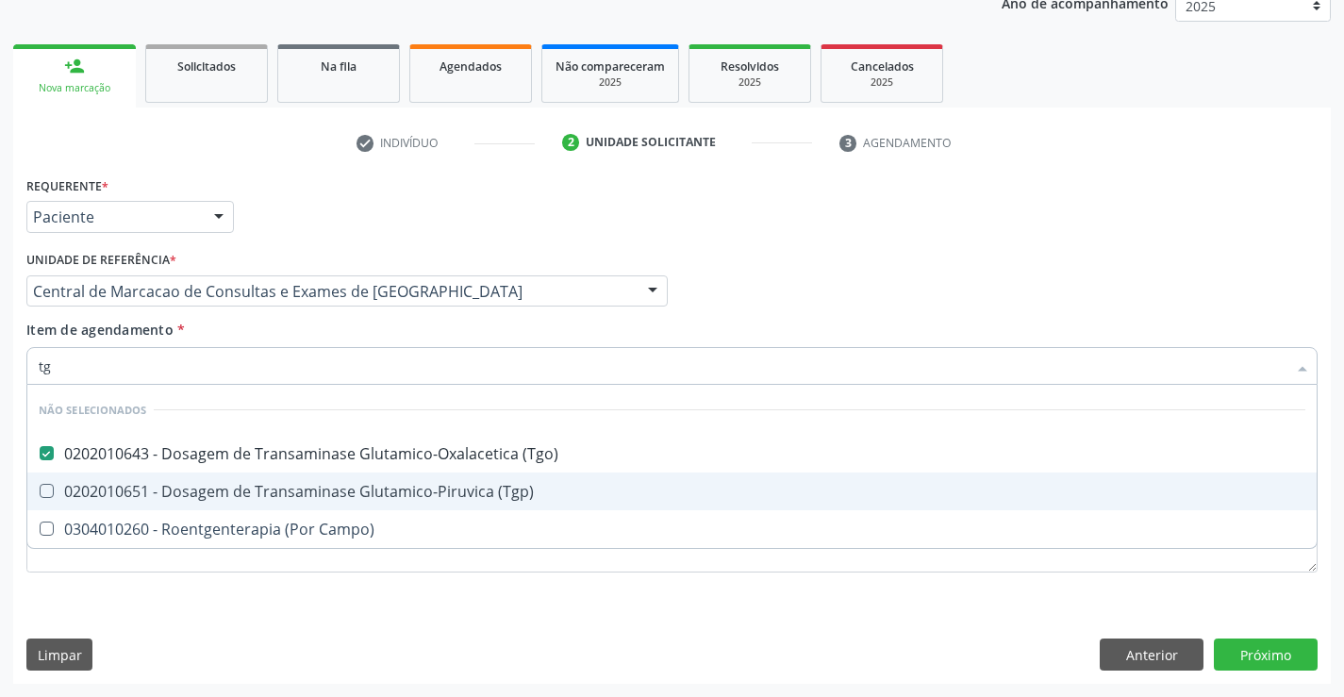
click at [297, 484] on div "0202010651 - Dosagem de Transaminase Glutamico-Piruvica (Tgp)" at bounding box center [672, 491] width 1266 height 15
checkbox \(Tgp\) "true"
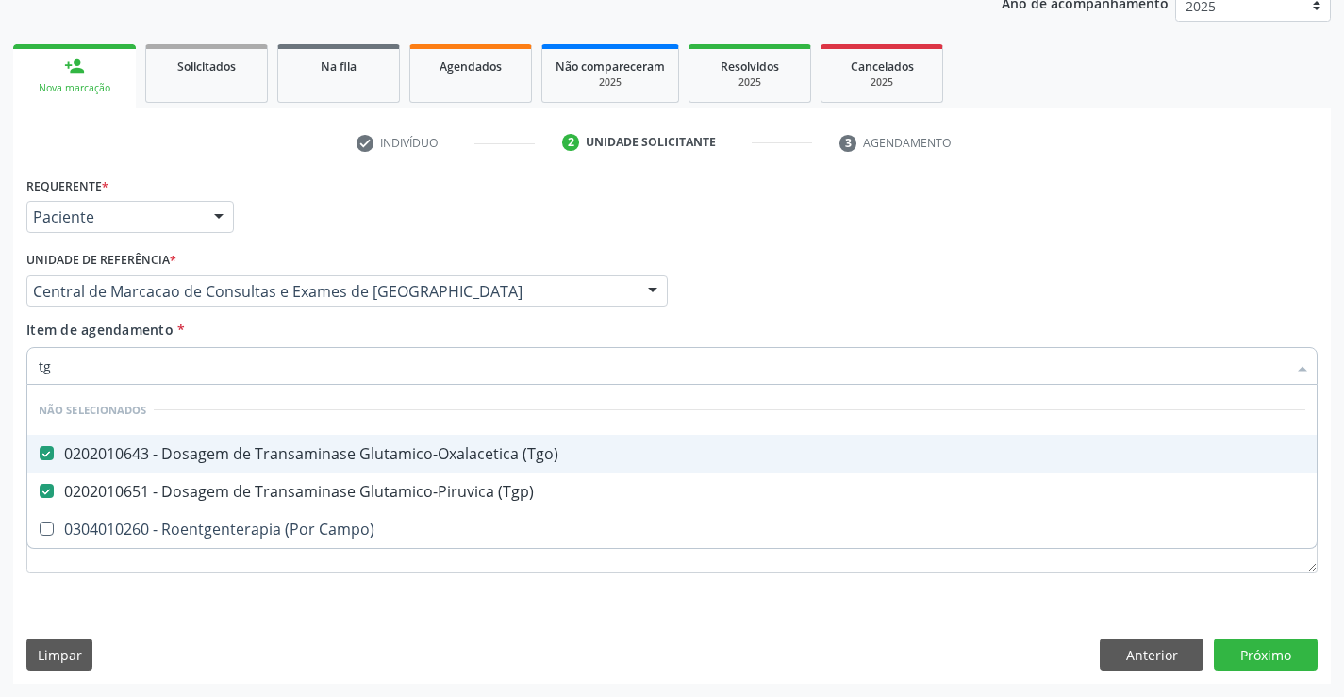
click at [280, 331] on div "Item de agendamento * tg Desfazer seleção Não selecionados 0202010643 - Dosagem…" at bounding box center [671, 349] width 1291 height 59
checkbox Campo\) "true"
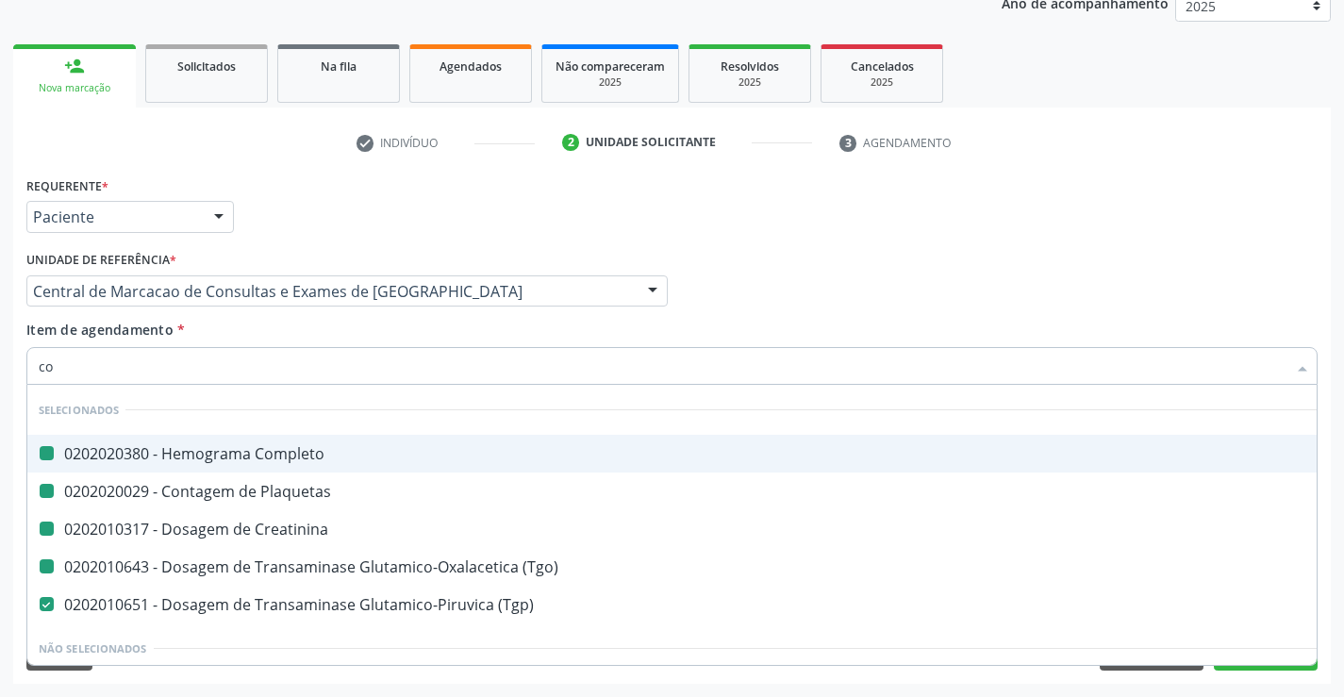
type input "col"
checkbox Completo "false"
checkbox Plaquetas "false"
checkbox Creatinina "false"
checkbox \(Tgo\) "false"
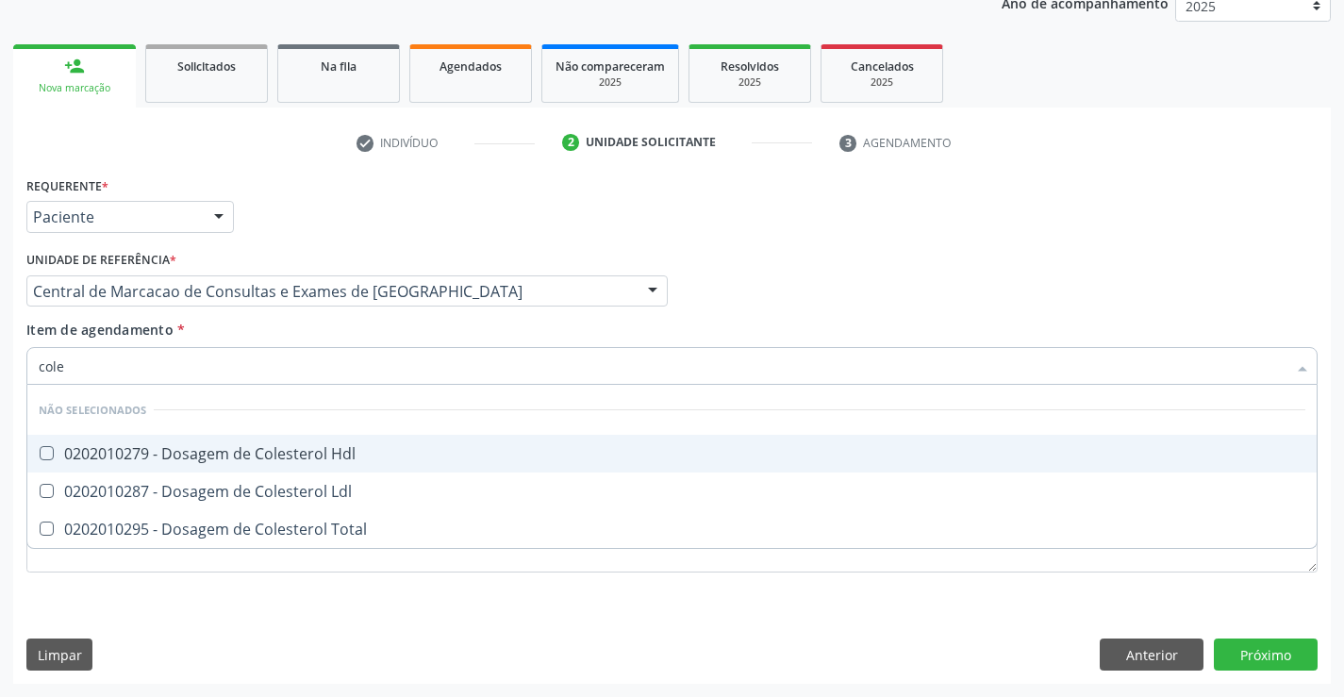
type input "coles"
click at [267, 459] on div "0202010279 - Dosagem de Colesterol Hdl" at bounding box center [672, 453] width 1266 height 15
checkbox Hdl "true"
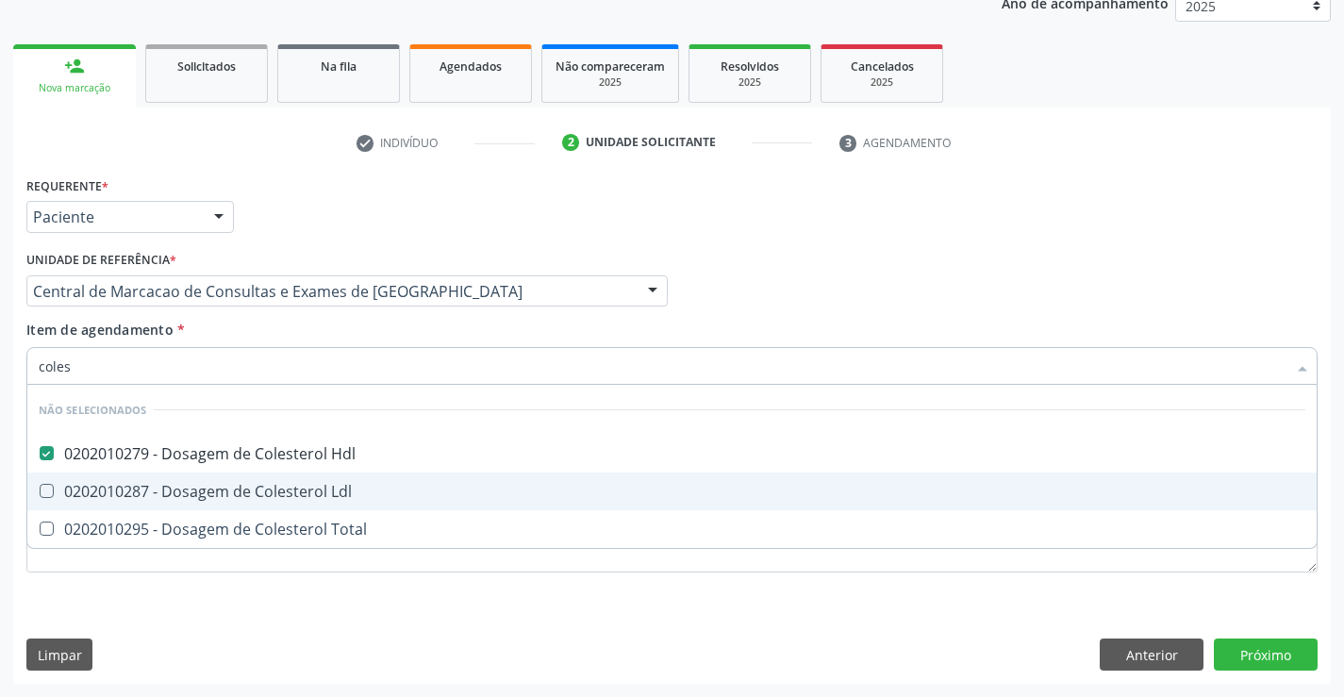
click at [269, 486] on div "0202010287 - Dosagem de Colesterol Ldl" at bounding box center [672, 491] width 1266 height 15
checkbox Ldl "true"
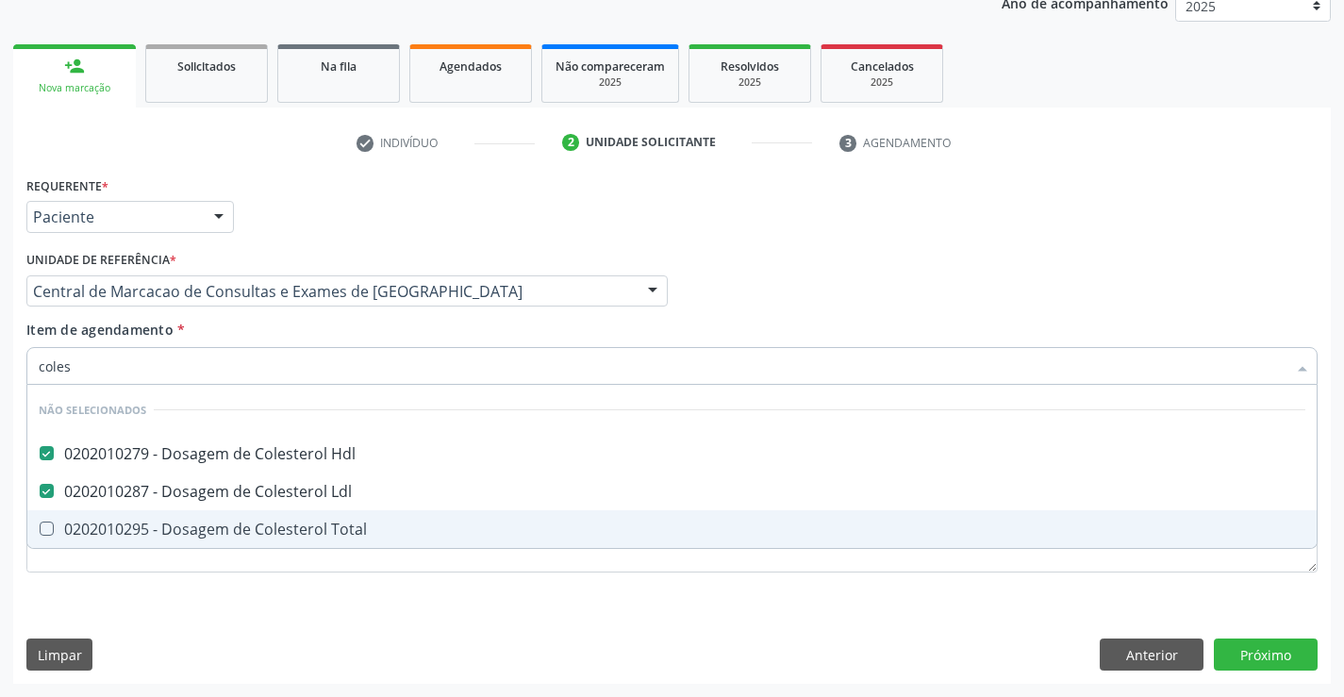
click at [268, 541] on span "0202010295 - Dosagem de Colesterol Total" at bounding box center [671, 529] width 1289 height 38
checkbox Total "true"
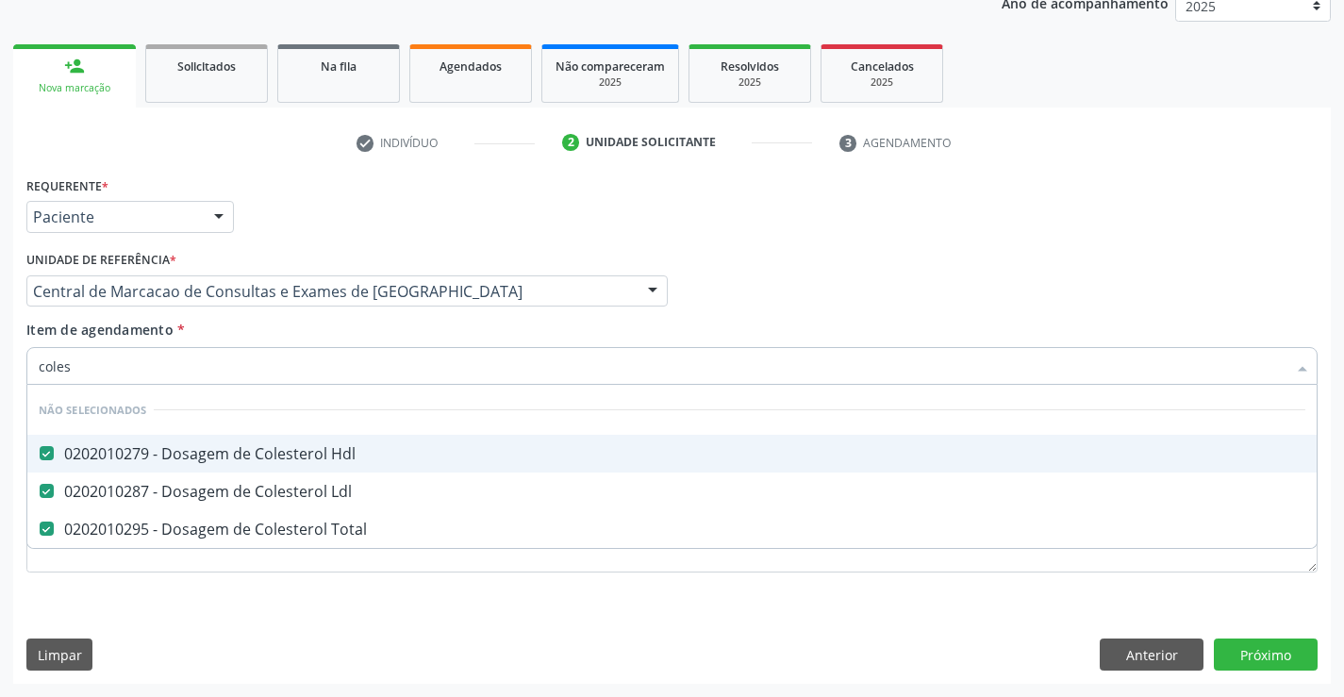
click at [302, 331] on div "Item de agendamento * coles Desfazer seleção Não selecionados 0202010279 - Dosa…" at bounding box center [671, 349] width 1291 height 59
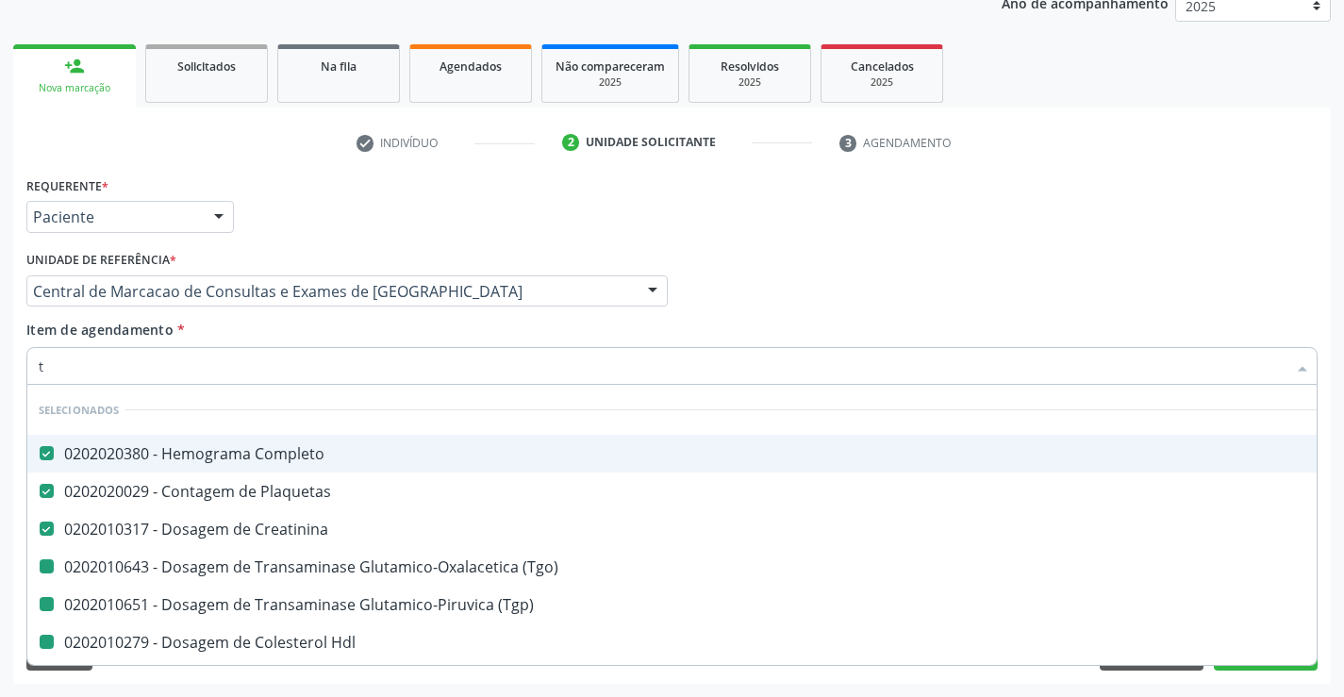
type input "tr"
checkbox \(Tgo\) "false"
checkbox \(Tgp\) "false"
checkbox Hdl "false"
checkbox Ldl "false"
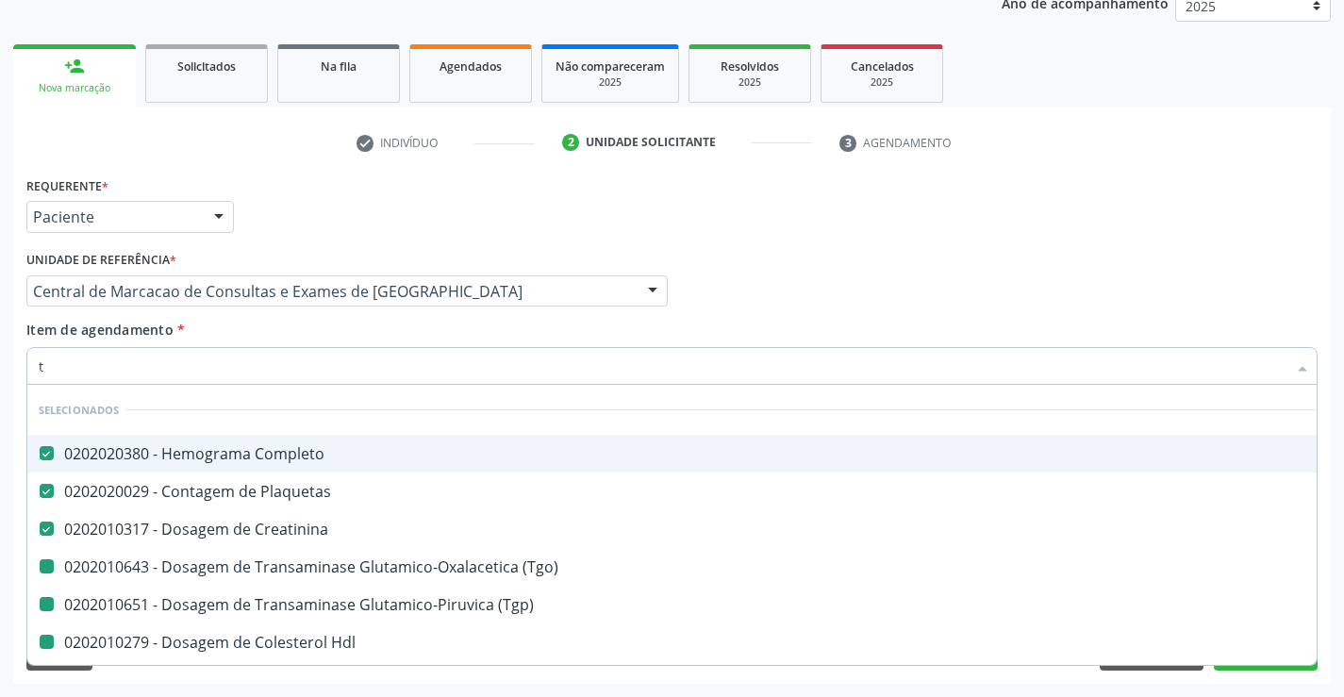
checkbox Total "false"
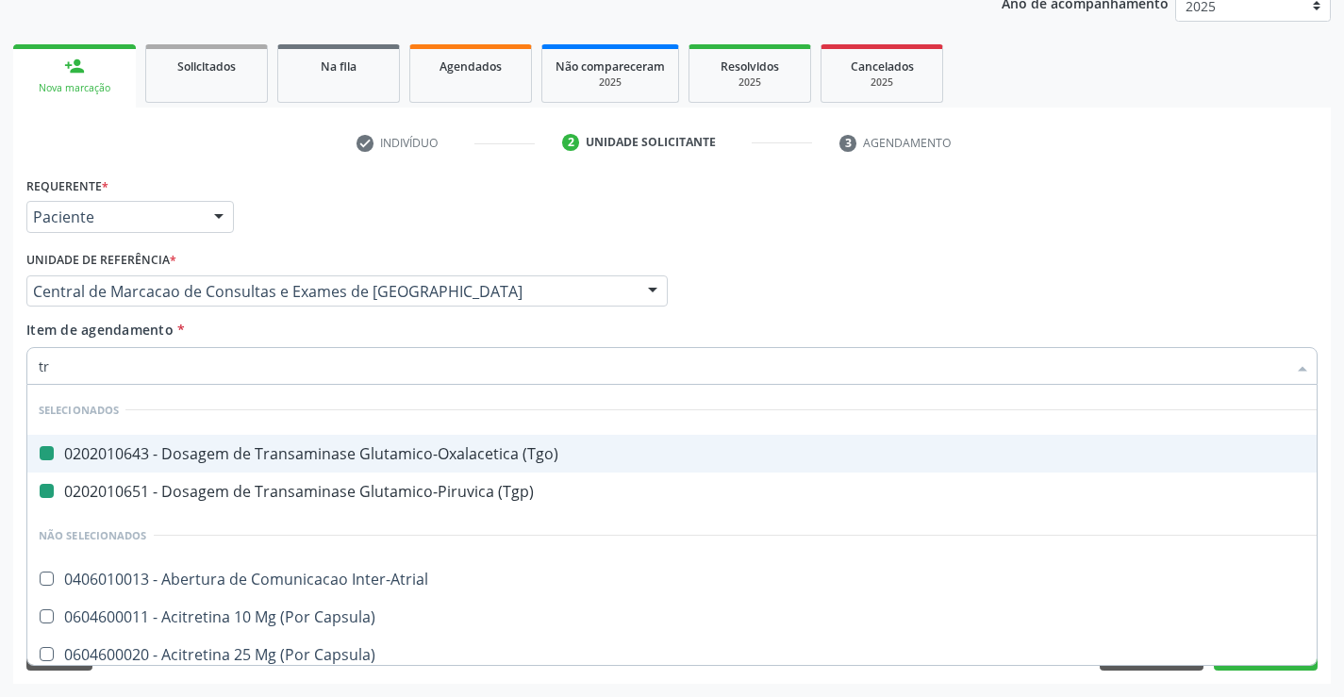
type input "tri"
checkbox \(Tgo\) "false"
checkbox \(Tgp\) "false"
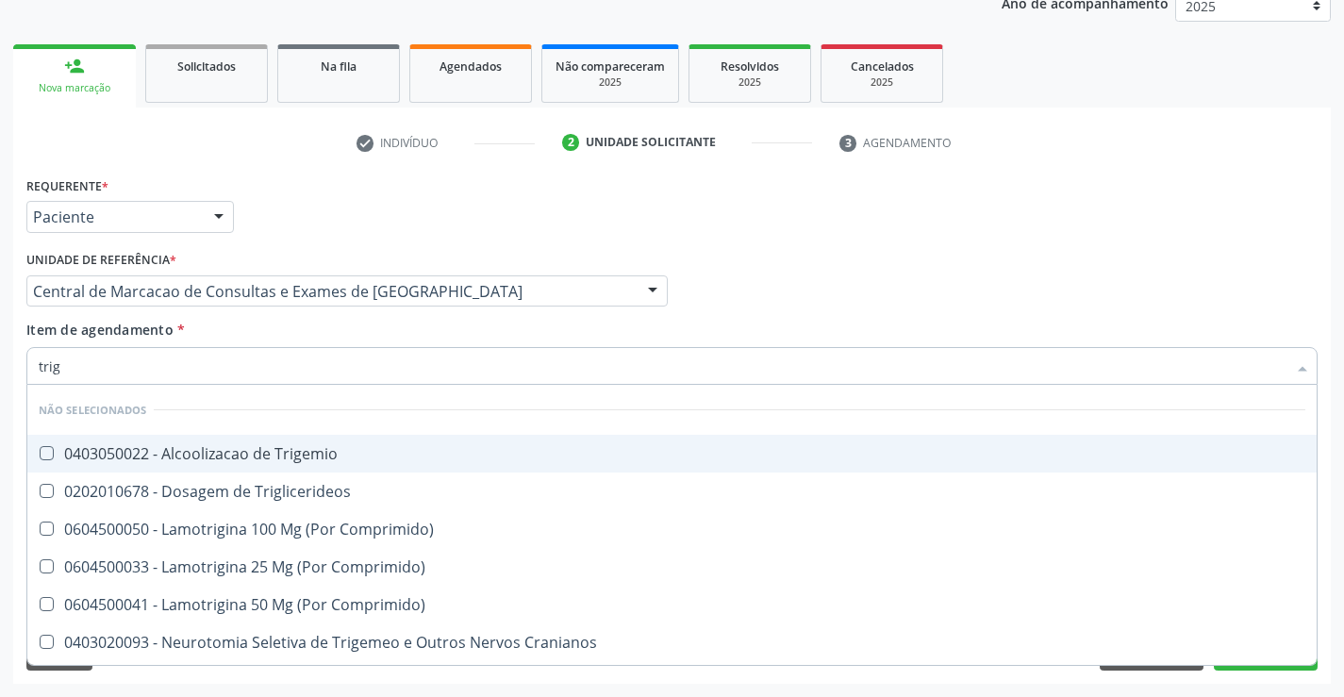
type input "trigl"
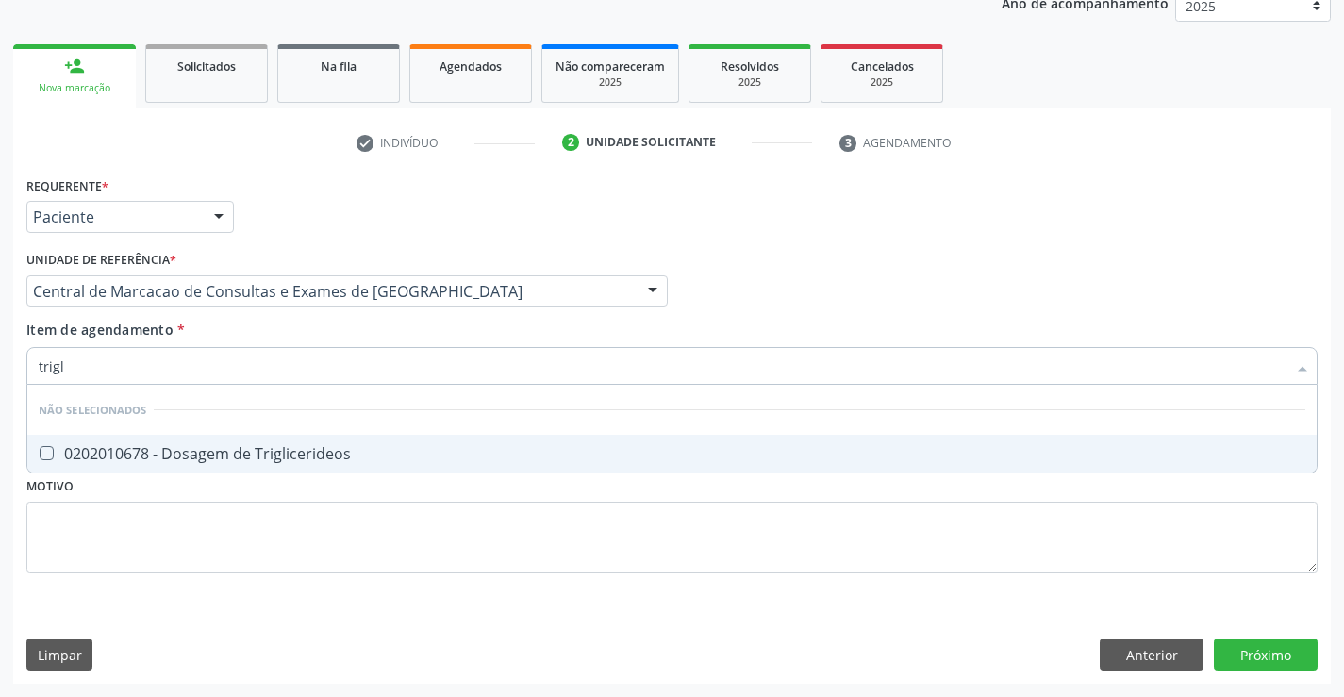
click at [277, 451] on div "0202010678 - Dosagem de Triglicerideos" at bounding box center [672, 453] width 1266 height 15
checkbox Triglicerideos "true"
click at [296, 333] on div "Item de agendamento * trigl Desfazer seleção Não selecionados 0202010678 - Dosa…" at bounding box center [671, 349] width 1291 height 59
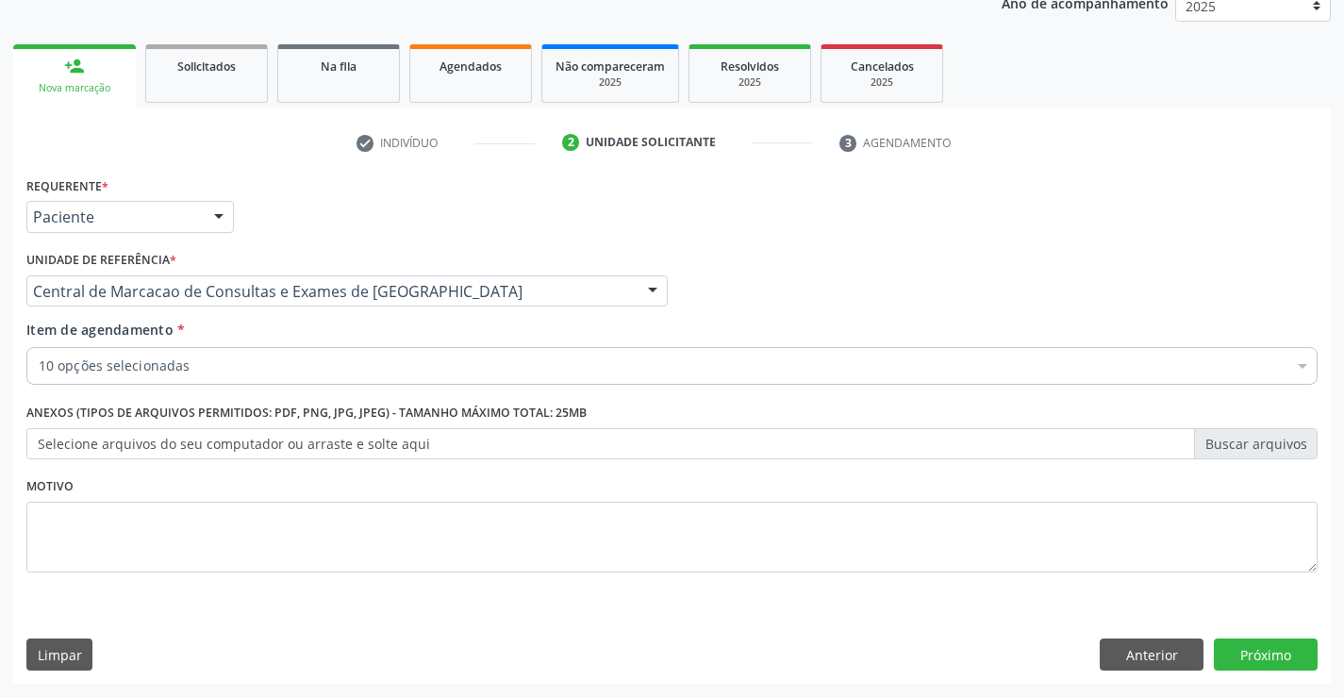
click at [283, 389] on div "Item de agendamento * 10 opções selecionadas Desfazer seleção Selecionados 0202…" at bounding box center [672, 356] width 1300 height 73
click at [285, 388] on div "Item de agendamento * 10 opções selecionadas Desfazer seleção Selecionados 0202…" at bounding box center [672, 356] width 1300 height 73
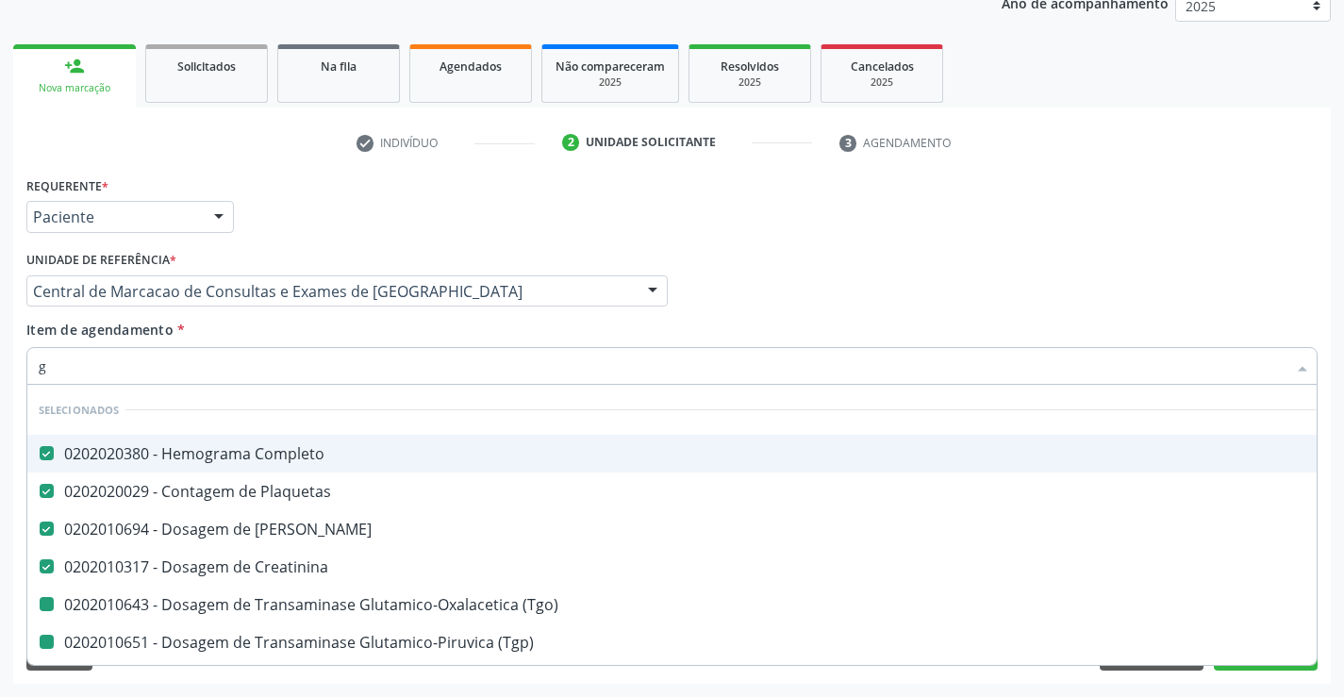
type input "gl"
checkbox \(Tgo\) "false"
checkbox \(Tgp\) "false"
checkbox Hdl "false"
checkbox Ldl "false"
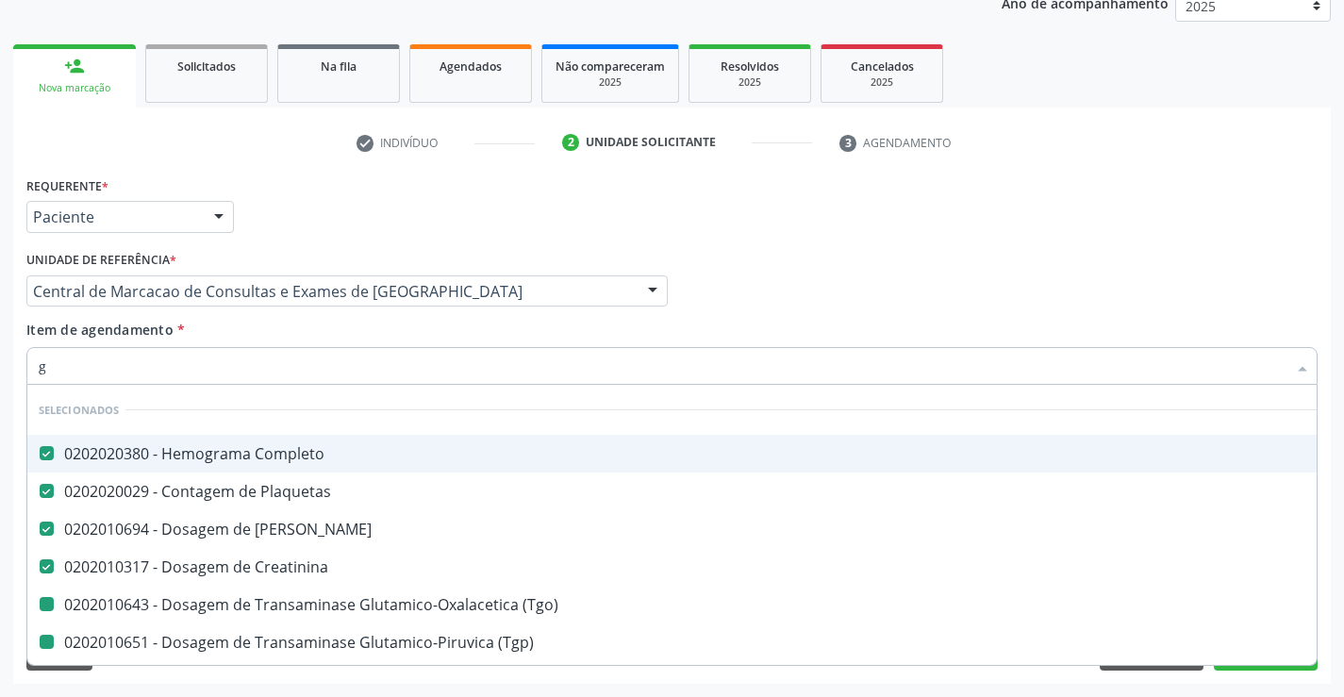
checkbox Total "false"
checkbox Triglicerideos "false"
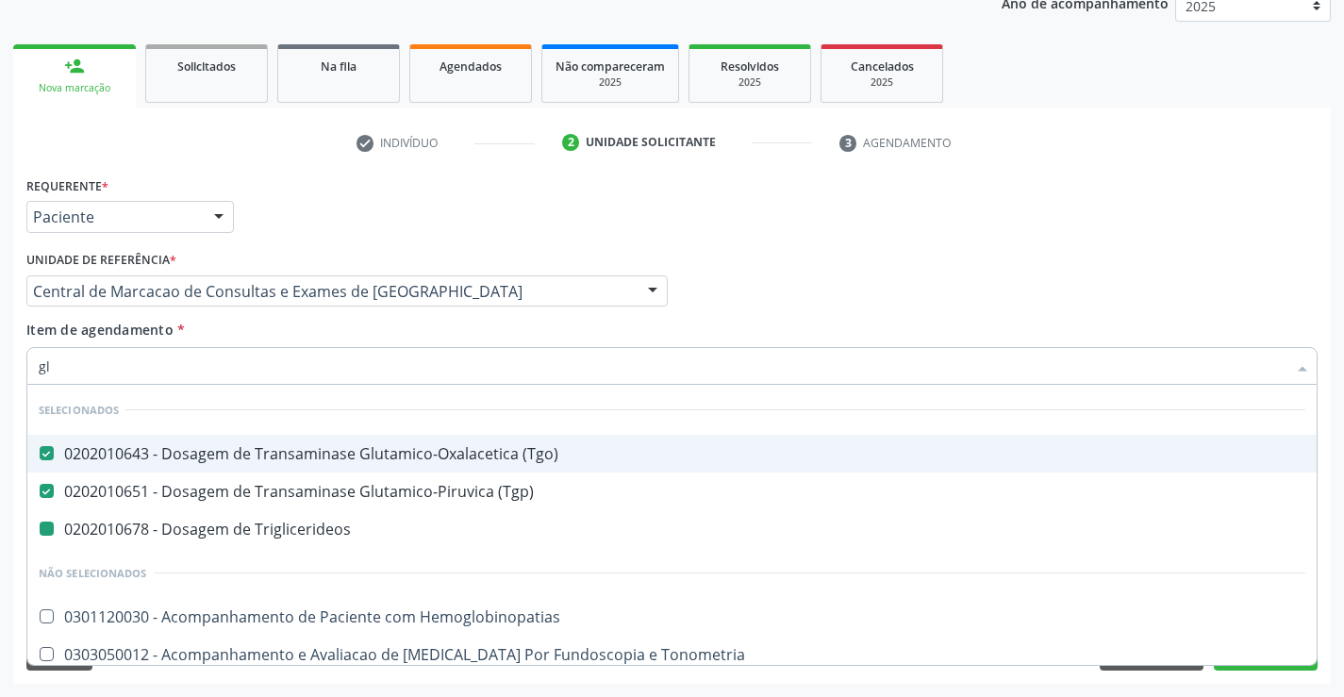
type input "gli"
checkbox Triglicerideos "false"
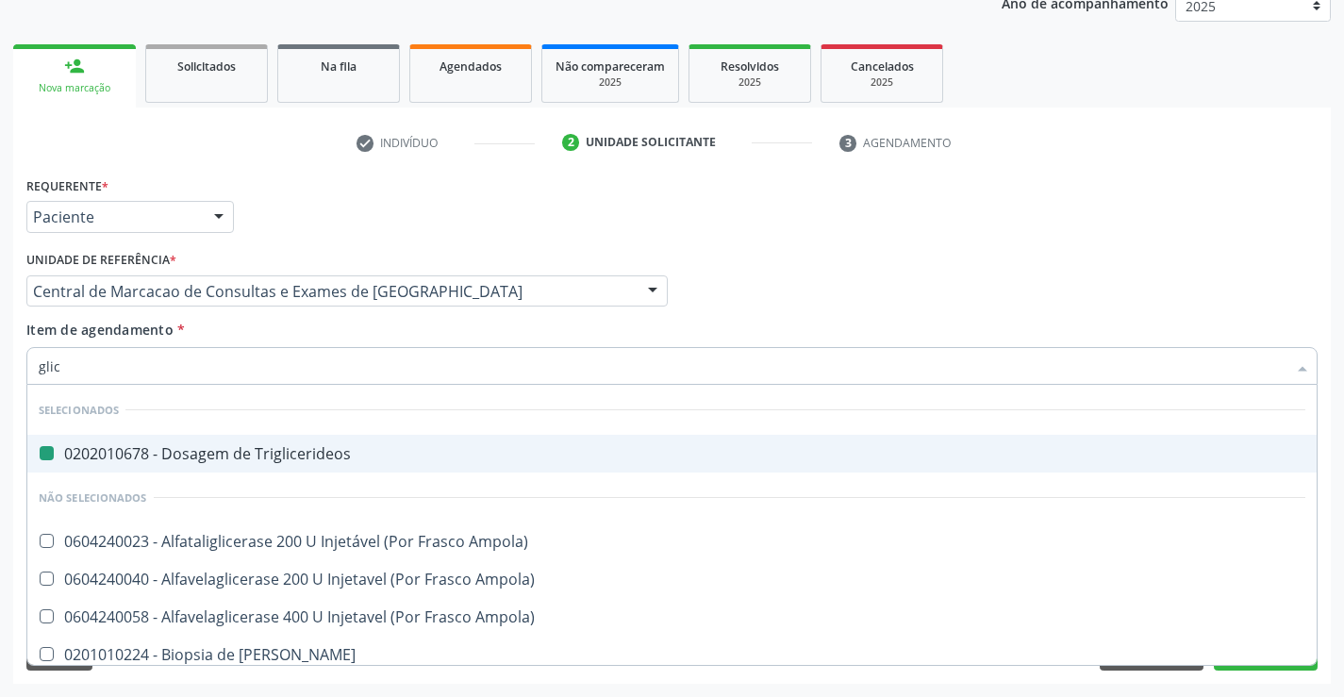
type input "glico"
checkbox Triglicerideos "false"
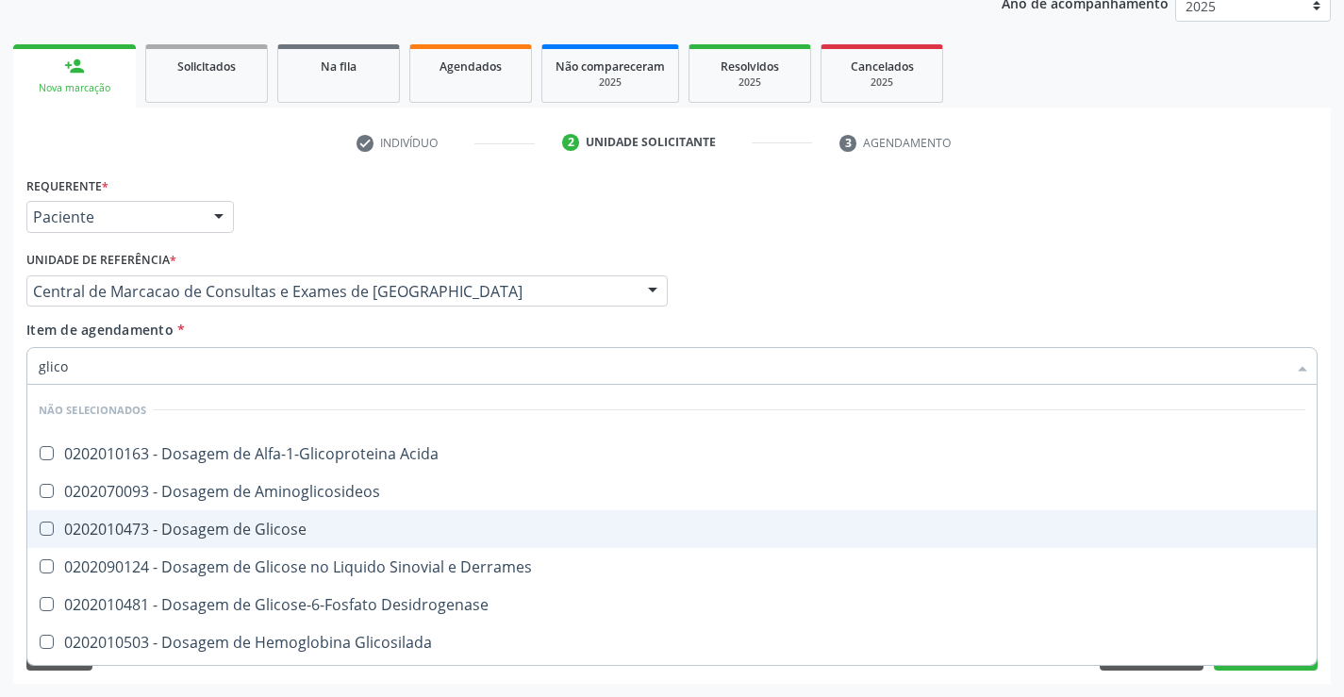
click at [268, 536] on div "0202010473 - Dosagem de Glicose" at bounding box center [672, 528] width 1266 height 15
checkbox Glicose "true"
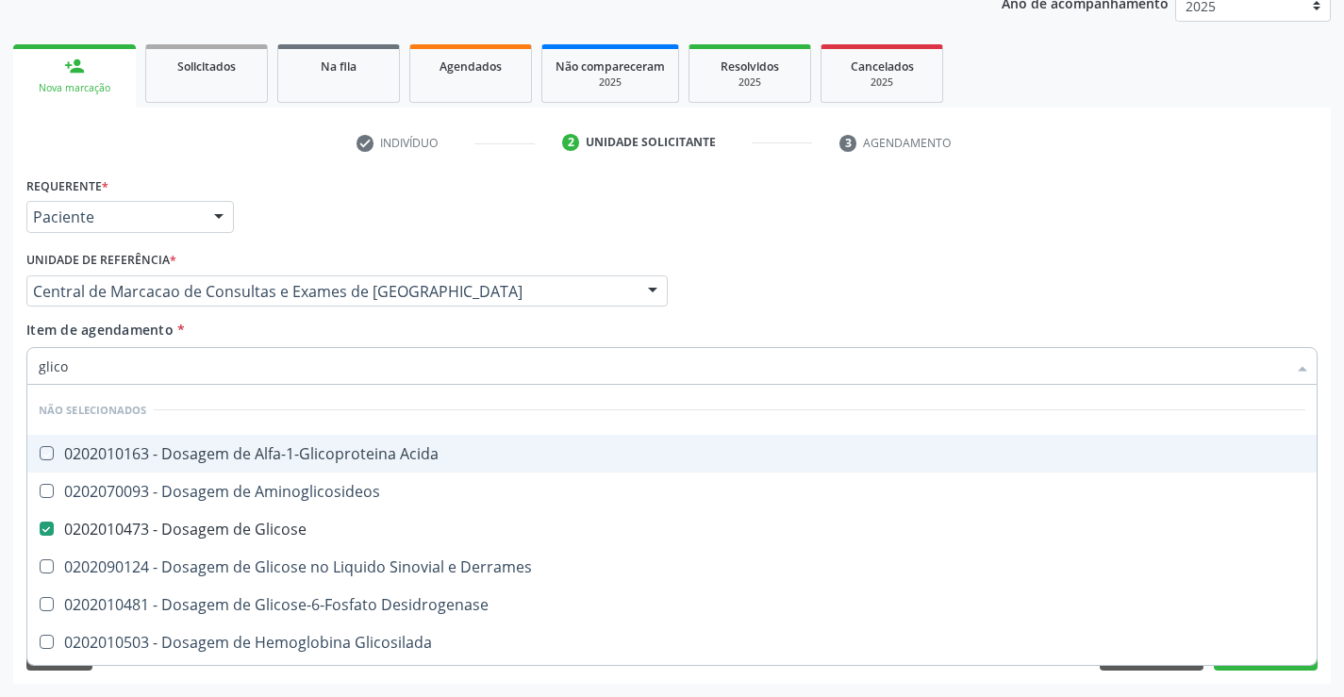
click at [278, 334] on div "Item de agendamento * glico Desfazer seleção Não selecionados 0202010163 - Dosa…" at bounding box center [671, 349] width 1291 height 59
checkbox Acida "true"
checkbox Desidrogenase "true"
checkbox Glicosilada "true"
checkbox Quantitativa "true"
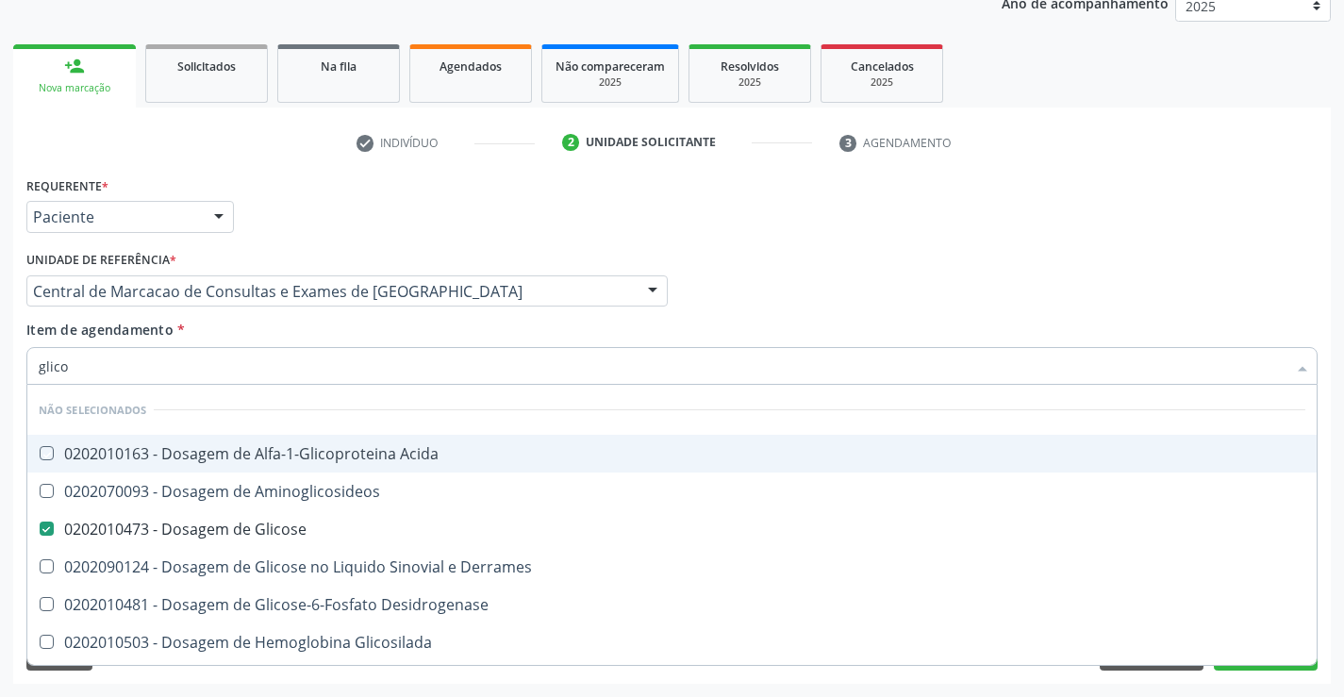
checkbox Urina "true"
checkbox Glicose "true"
checkbox Derrames "true"
checkbox Aminoglicosideos "true"
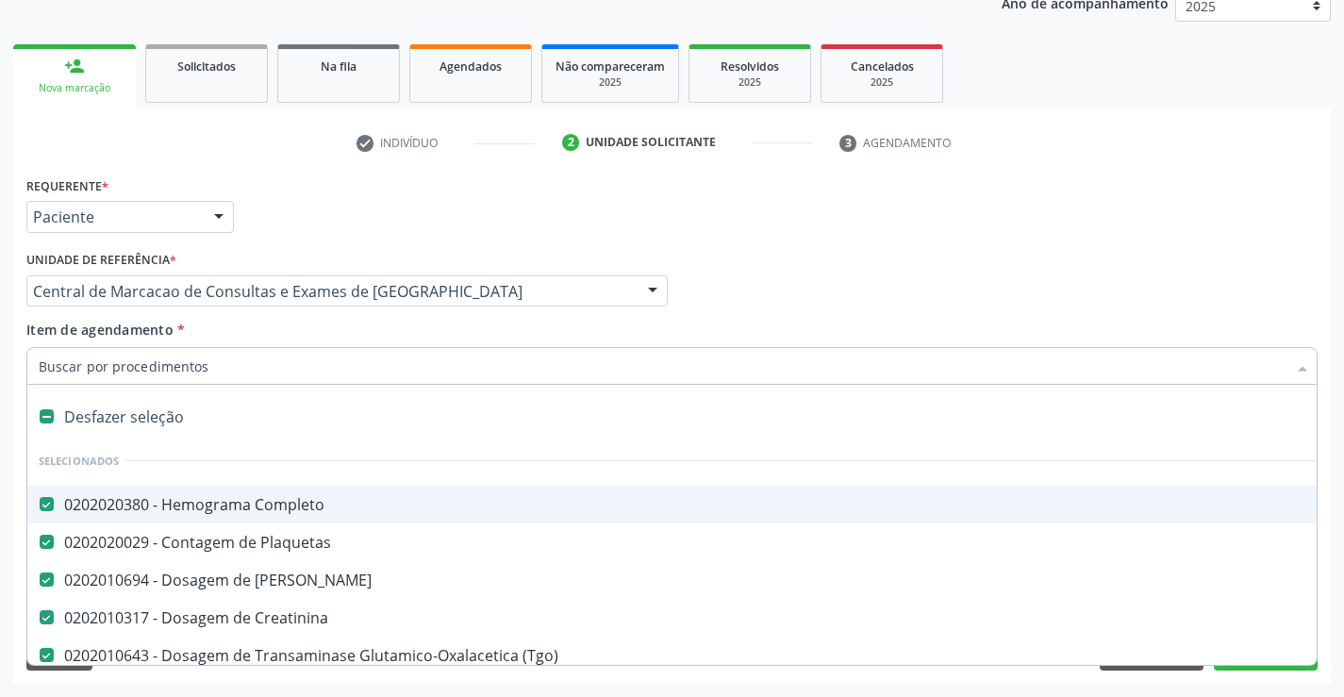
type input "u"
checkbox \(Tgp\) "false"
checkbox Hdl "false"
checkbox Ldl "false"
checkbox Total "false"
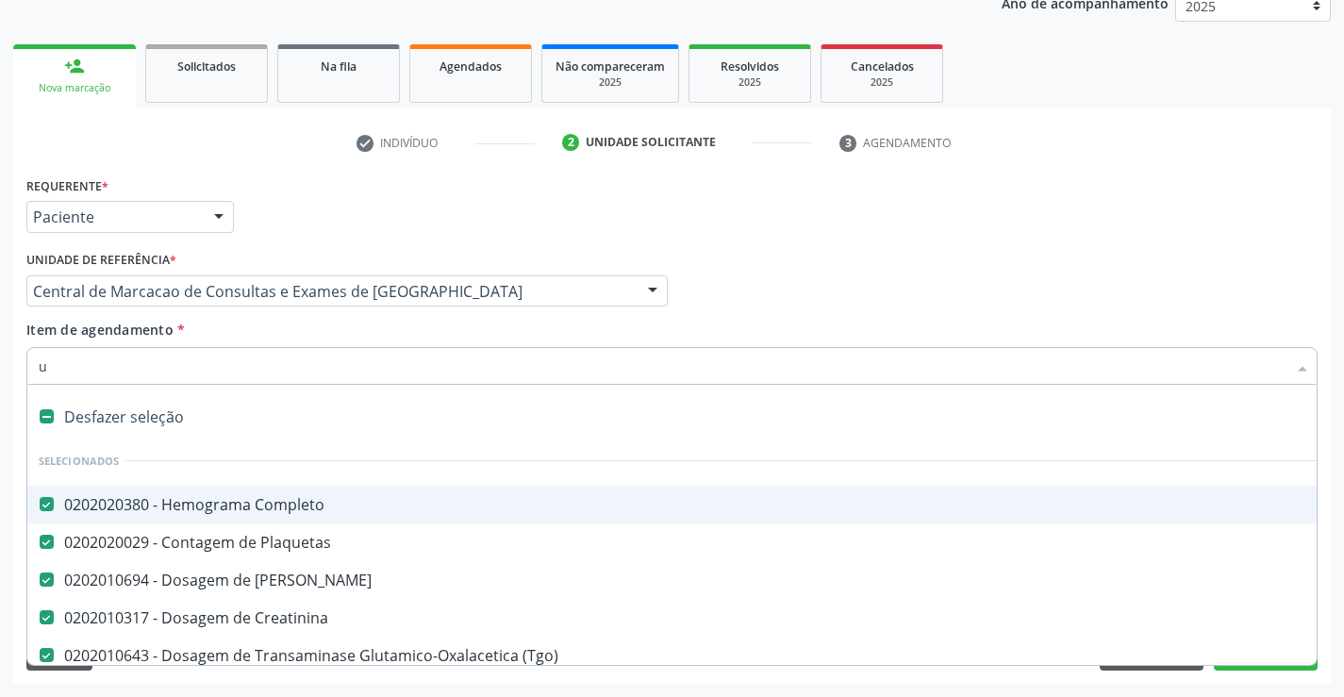
checkbox Triglicerideos "false"
checkbox Glicose "false"
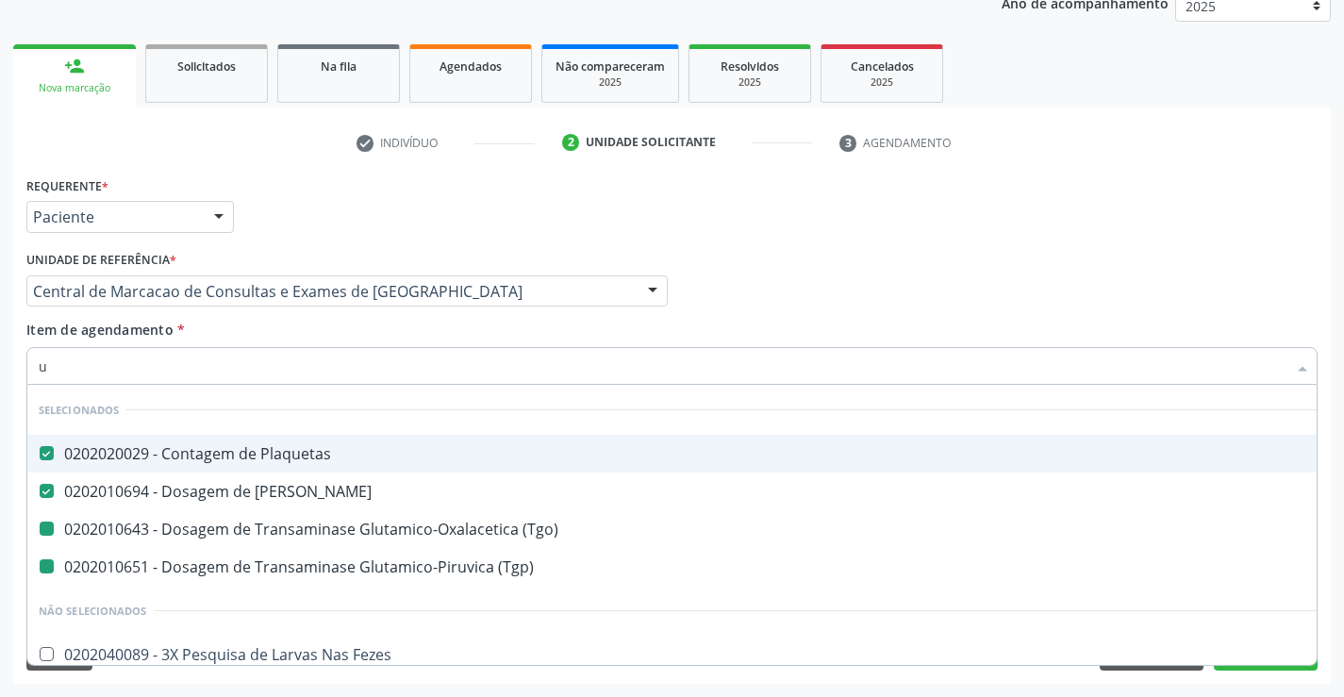
type input "ur"
checkbox \(Tgo\) "false"
checkbox \(Tgp\) "false"
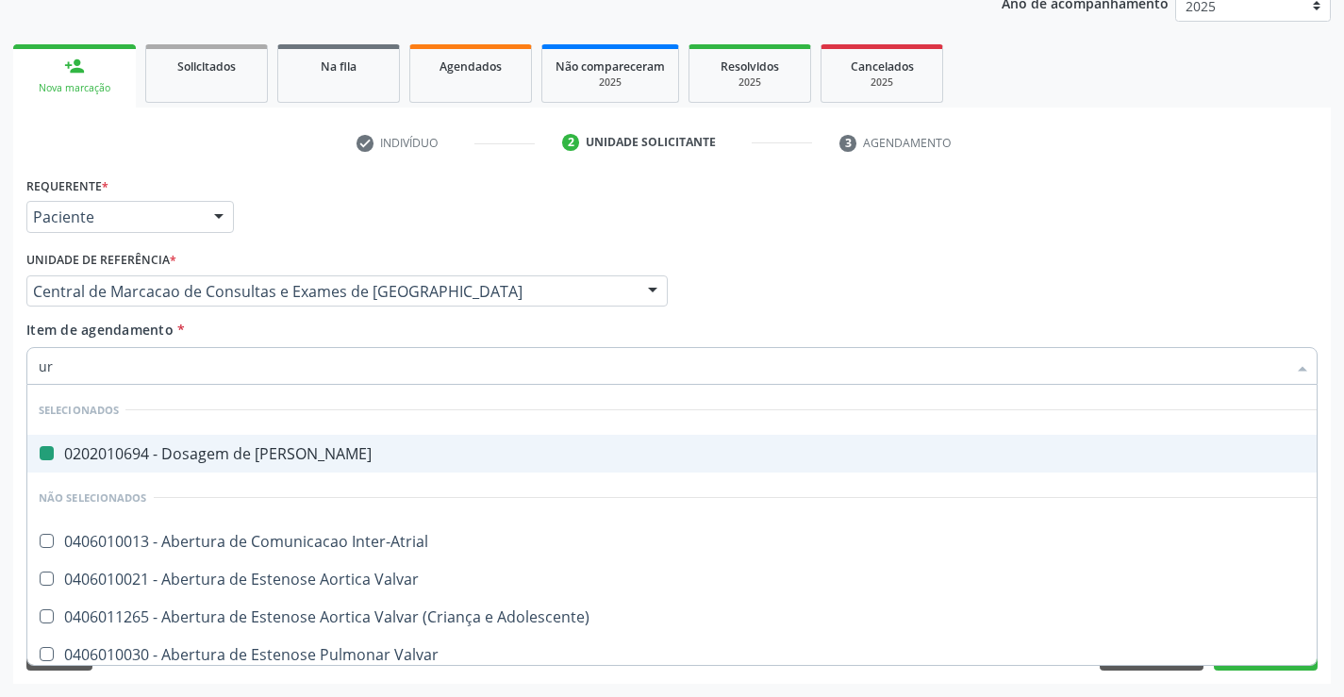
type input "uri"
checkbox Ureia "false"
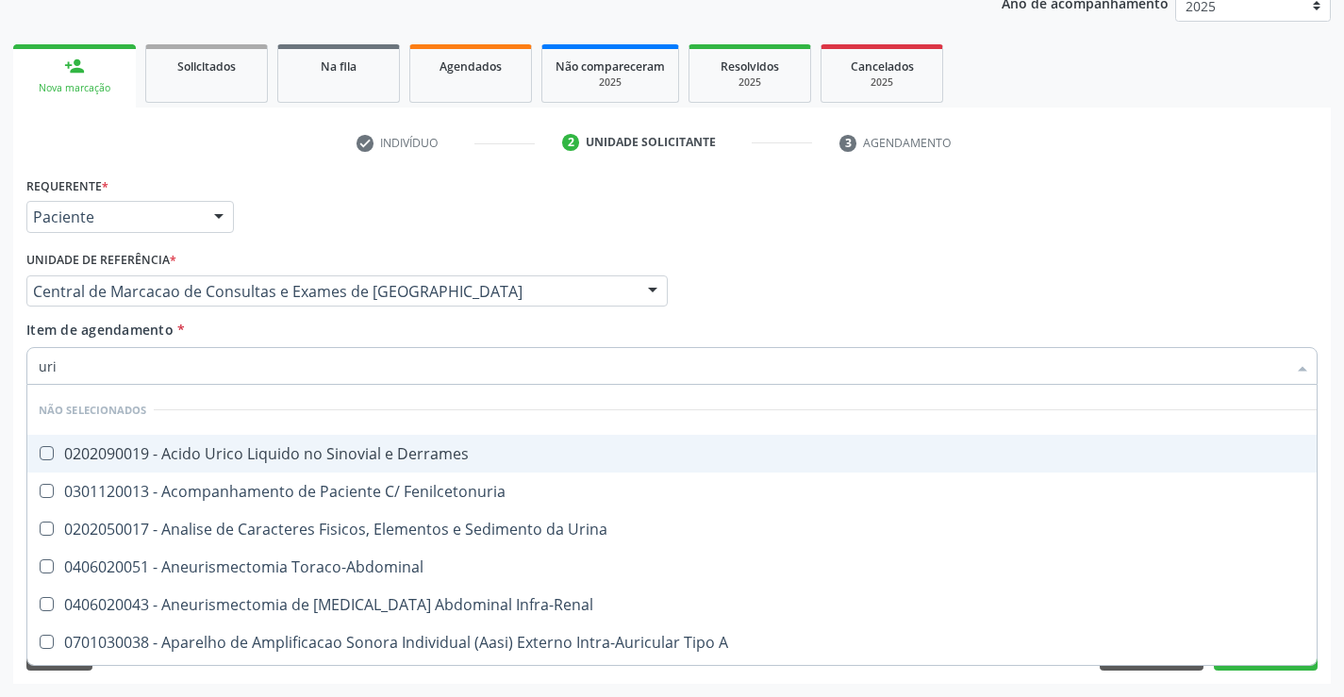
type input "urin"
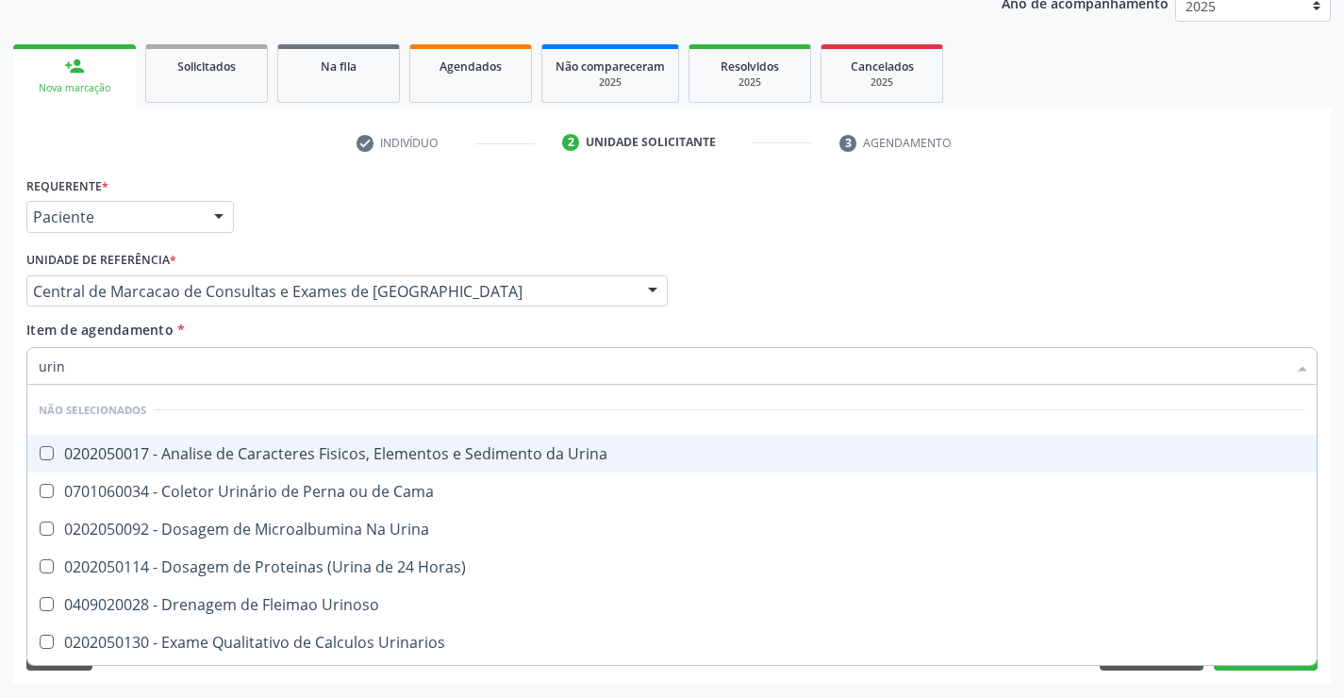
click at [272, 457] on div "0202050017 - Analise de Caracteres Fisicos, Elementos e Sedimento da Urina" at bounding box center [672, 453] width 1266 height 15
checkbox Urina "true"
click at [274, 329] on div "Item de agendamento * urin Desfazer seleção Não selecionados 0202050017 - Anali…" at bounding box center [671, 349] width 1291 height 59
checkbox Urina "true"
checkbox Urinarios "true"
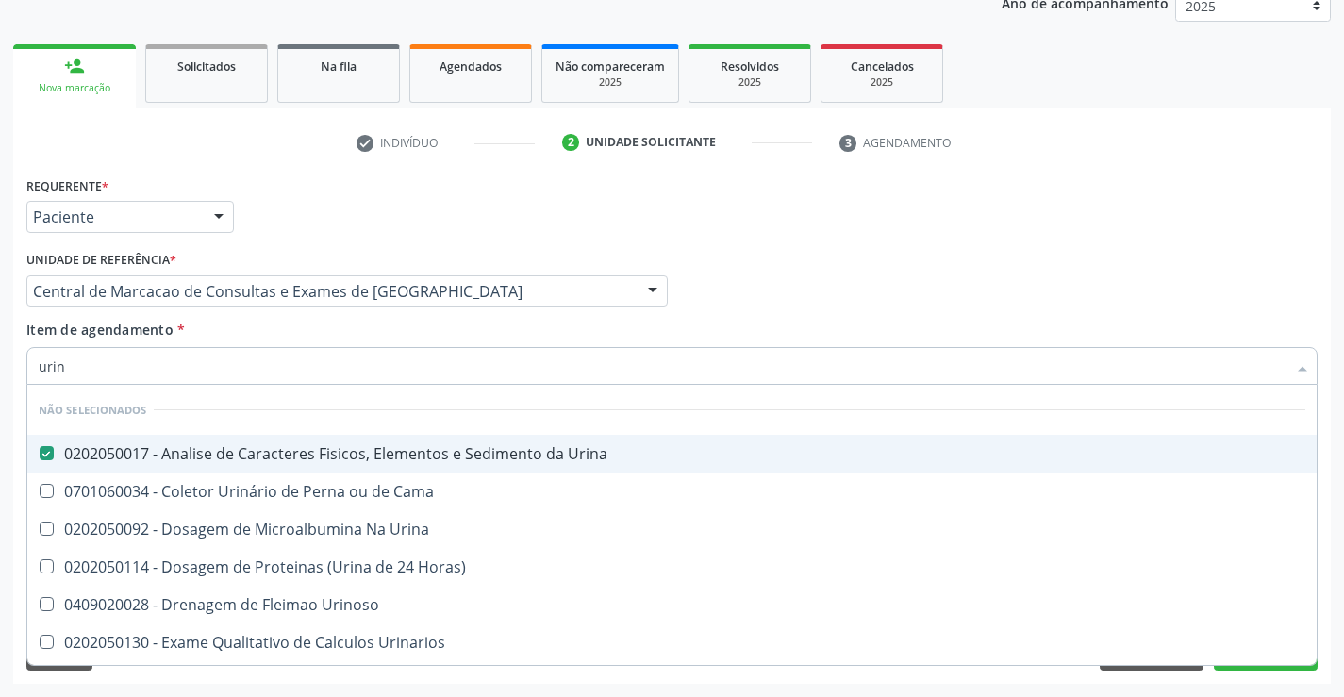
checkbox Quantitativa "true"
checkbox Delgada\) "true"
checkbox Urina "true"
checkbox Horas\) "true"
checkbox Urina "true"
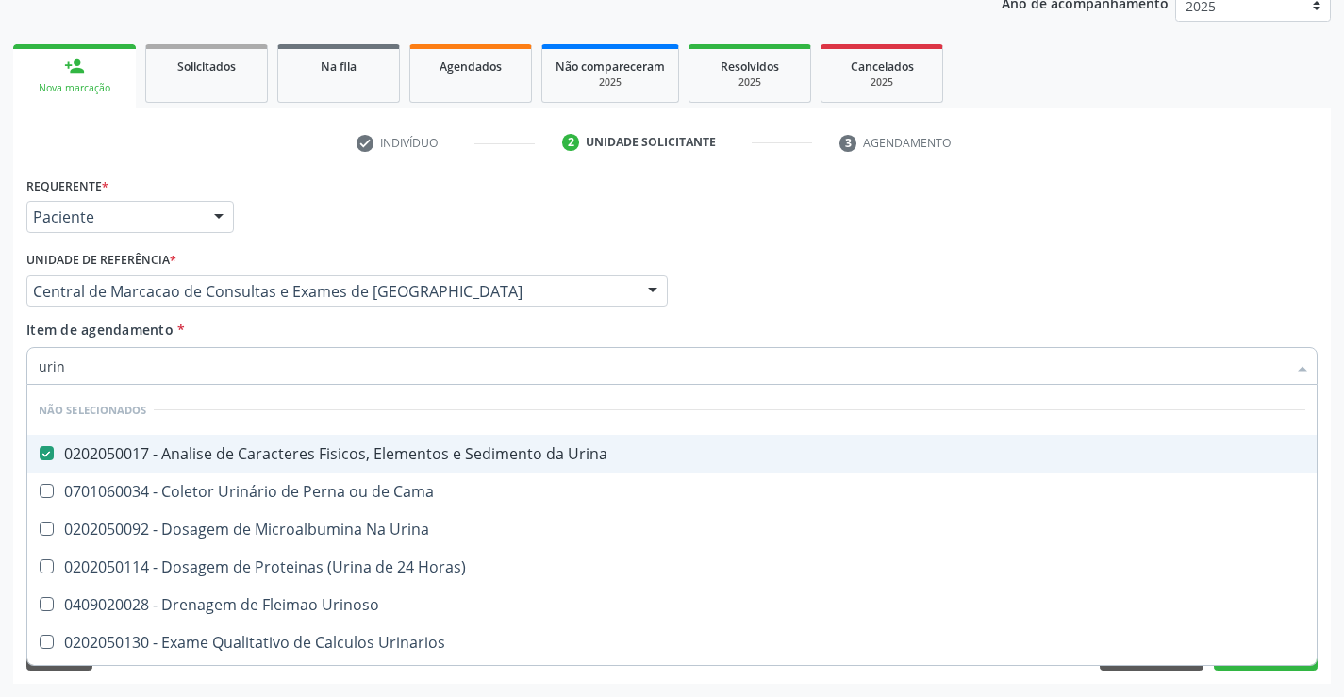
checkbox Urina "true"
checkbox Urinoso "true"
checkbox Cama "true"
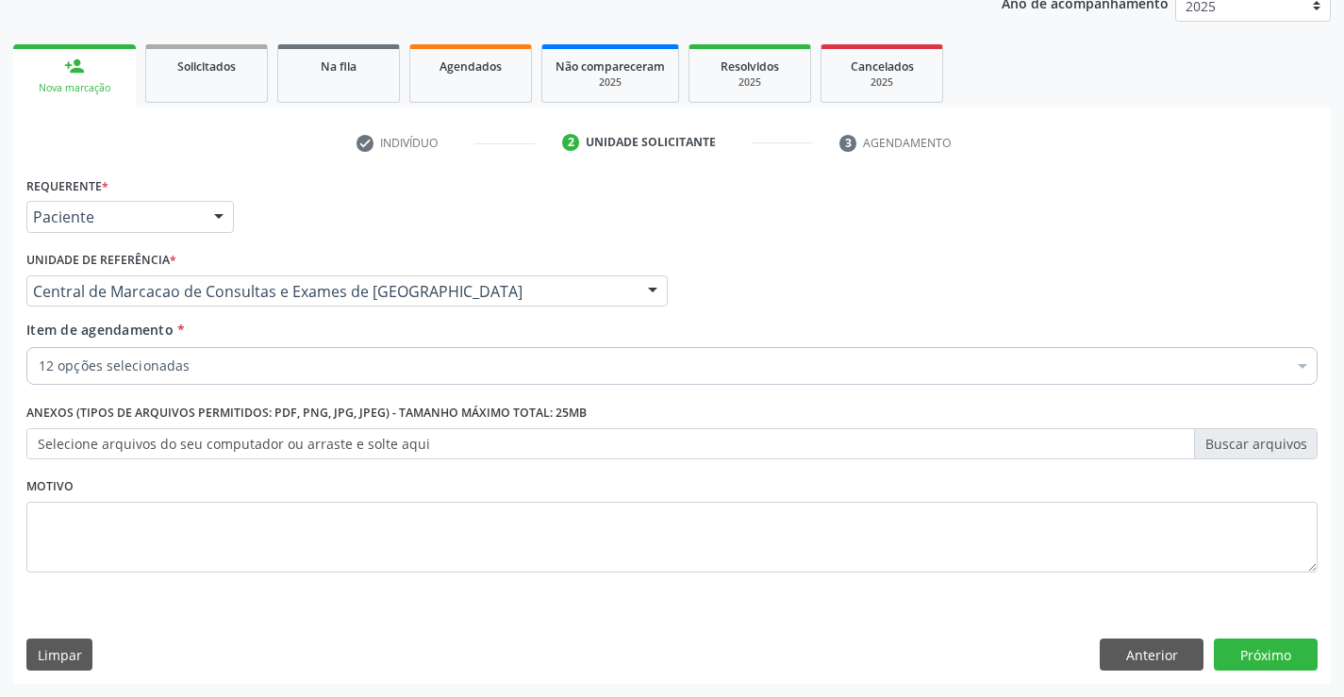
click at [254, 397] on div "Requerente * Paciente Médico(a) Enfermeiro(a) Paciente Nenhum resultado encontr…" at bounding box center [671, 385] width 1291 height 427
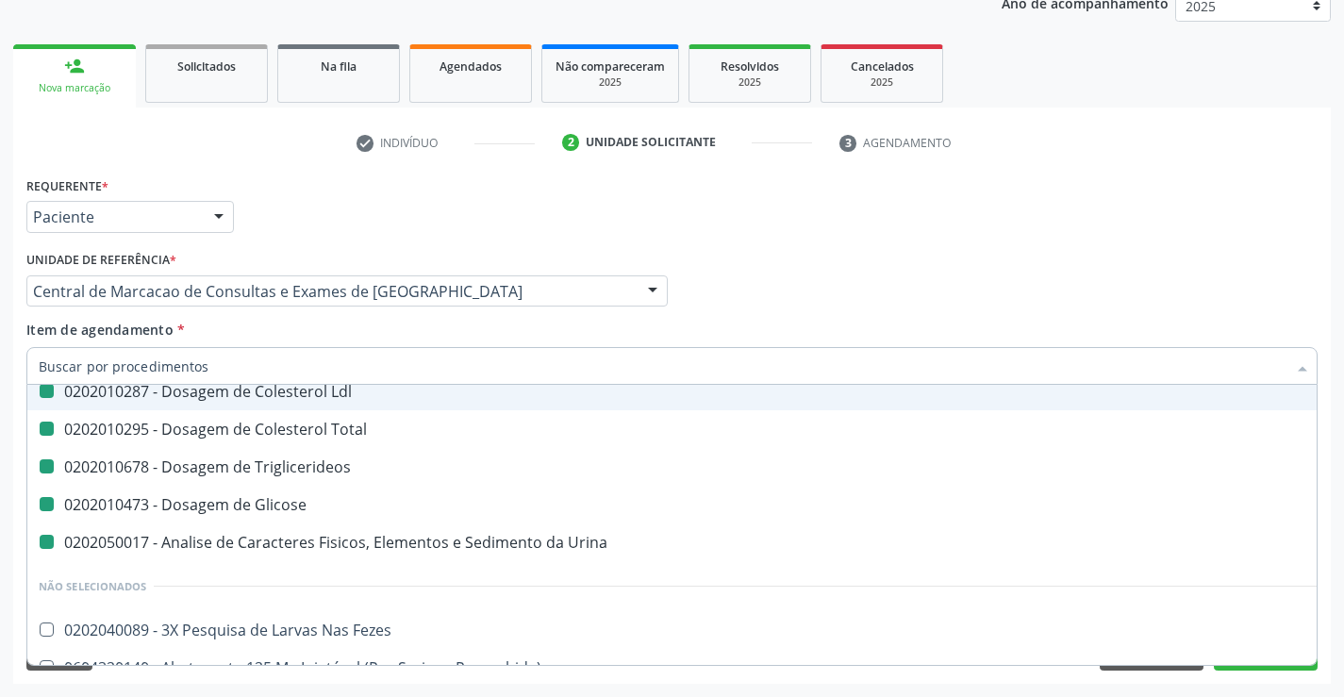
type input "f"
checkbox Ureia "false"
checkbox \(Tgp\) "false"
checkbox Hdl "false"
checkbox Ldl "false"
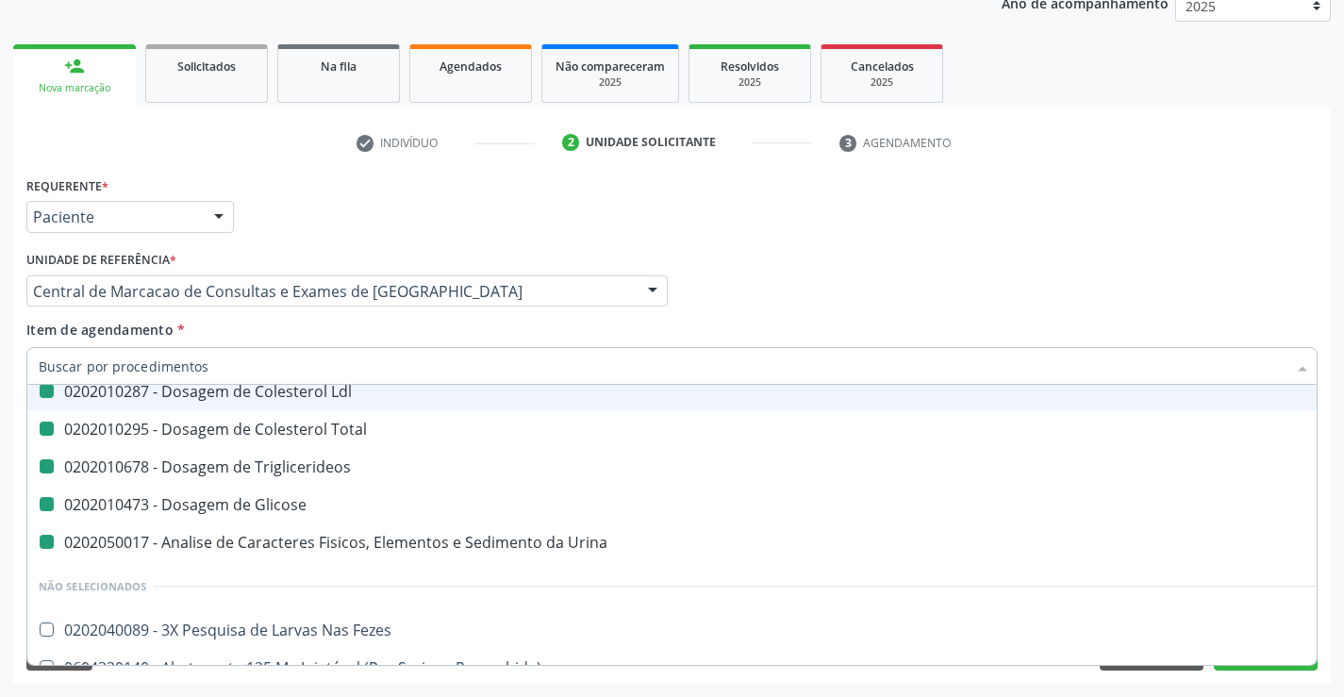
checkbox Total "false"
checkbox Creatinina "false"
checkbox Triglicerideos "false"
checkbox Glicose "false"
checkbox Urina "false"
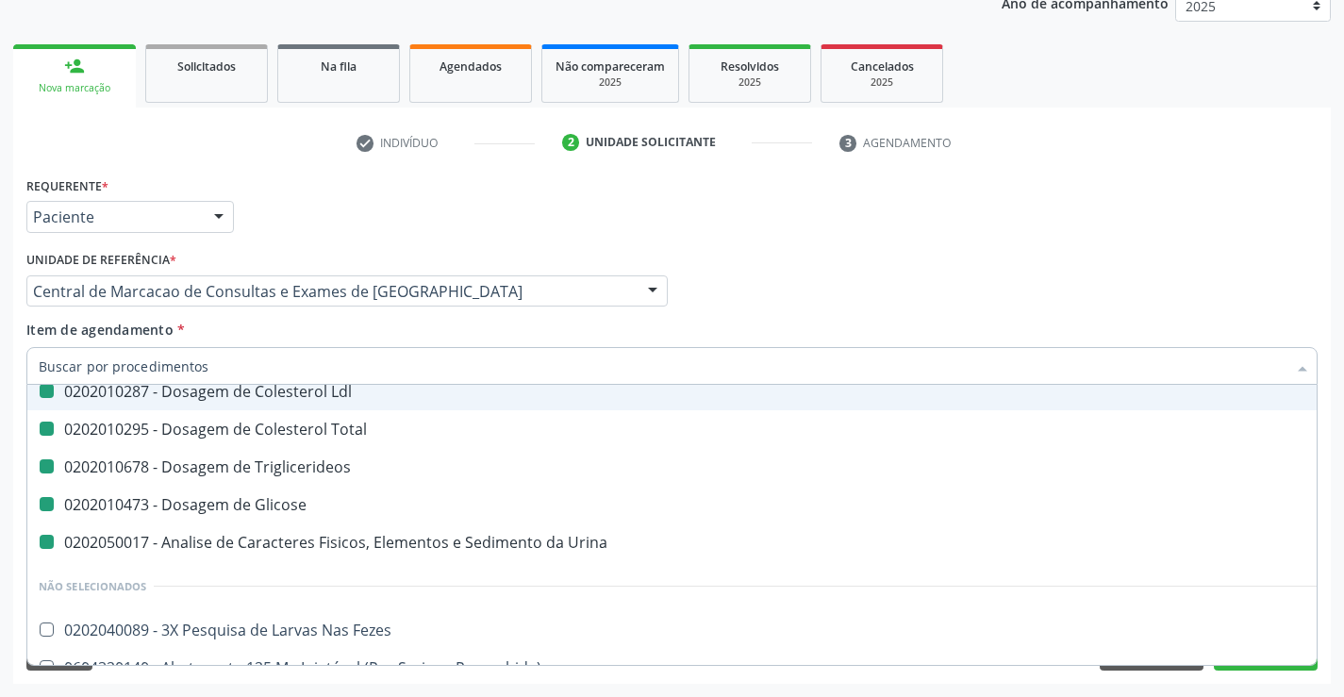
checkbox \(Tgo\) "false"
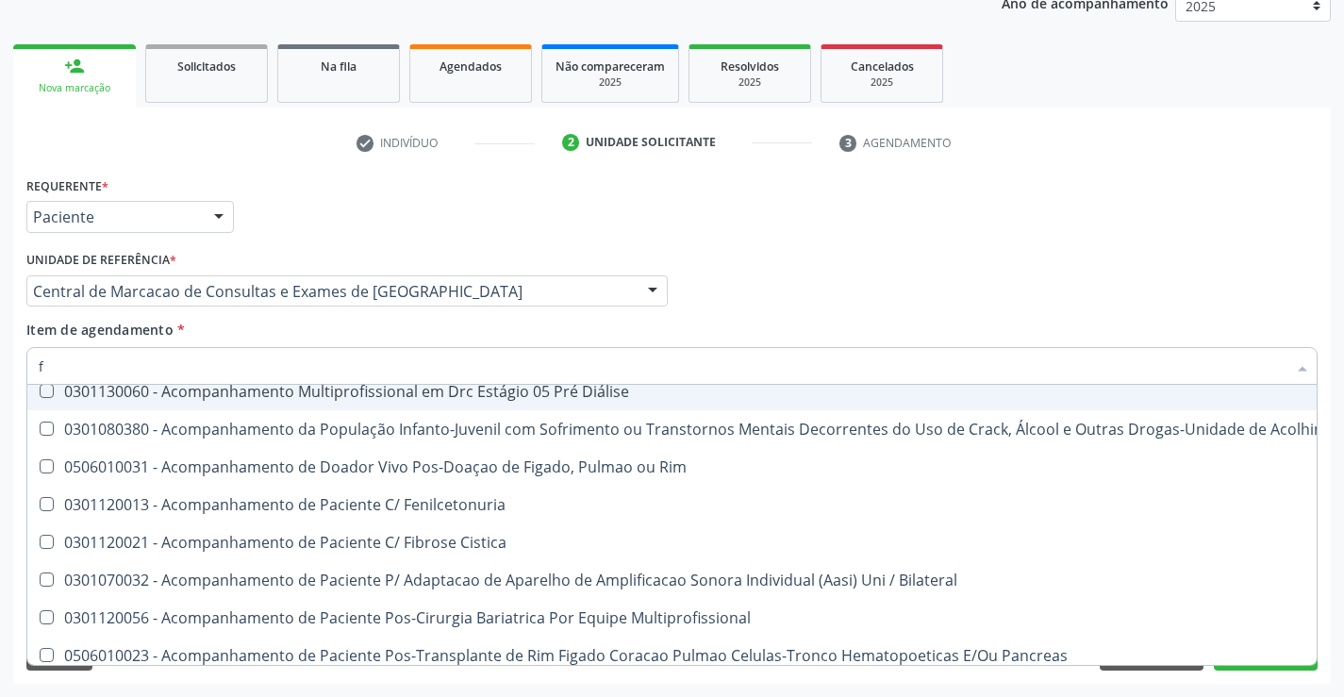
type input "fe"
checkbox Urina "false"
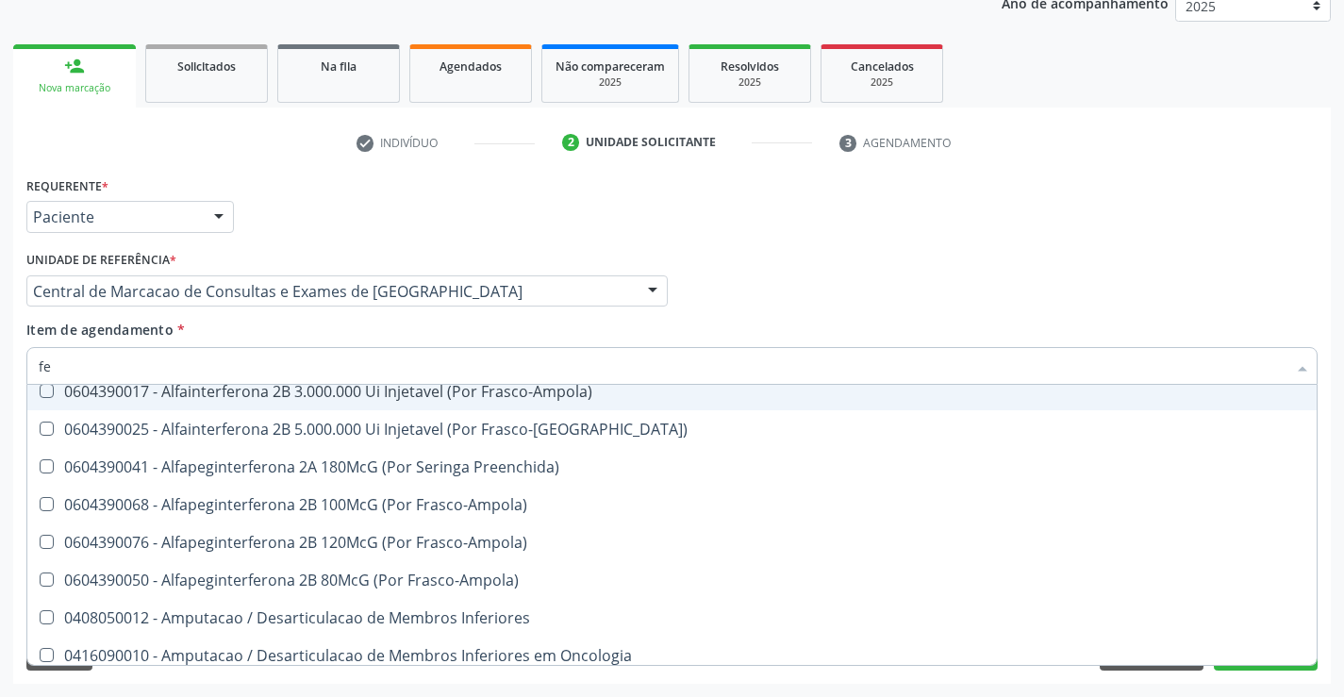
type input "fez"
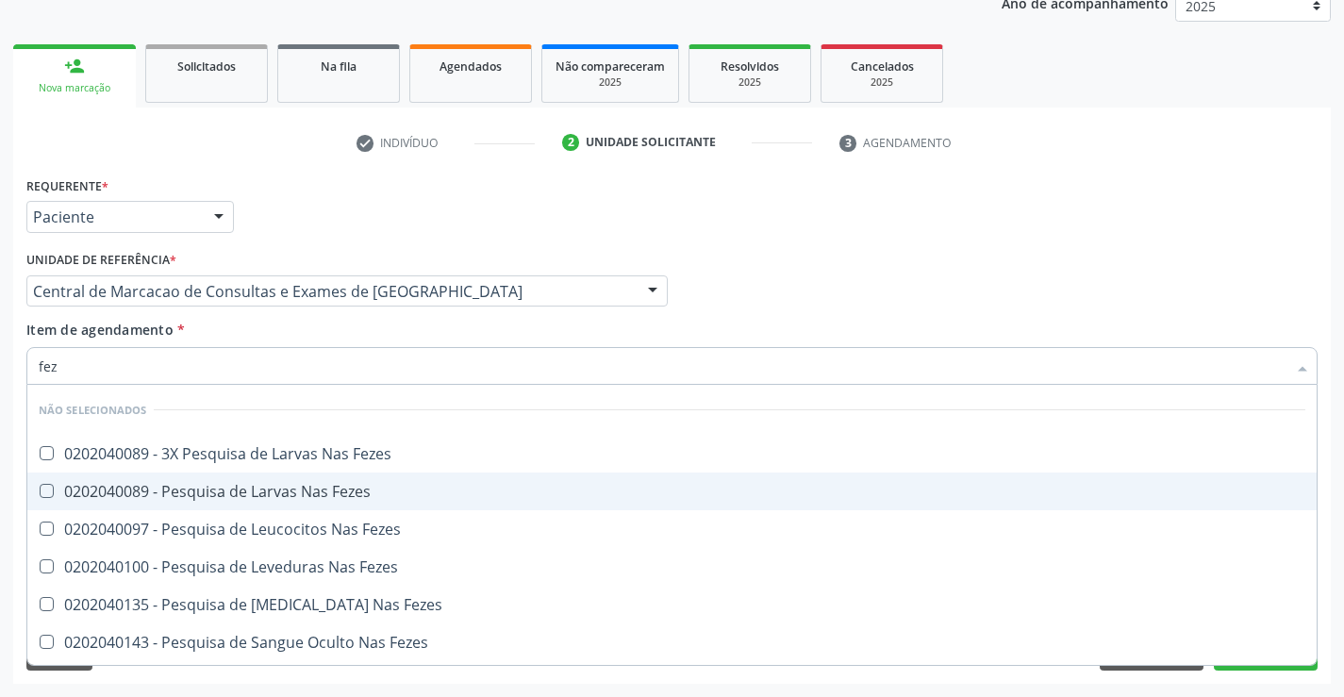
click at [241, 488] on div "0202040089 - Pesquisa de Larvas Nas Fezes" at bounding box center [672, 491] width 1266 height 15
checkbox Fezes "true"
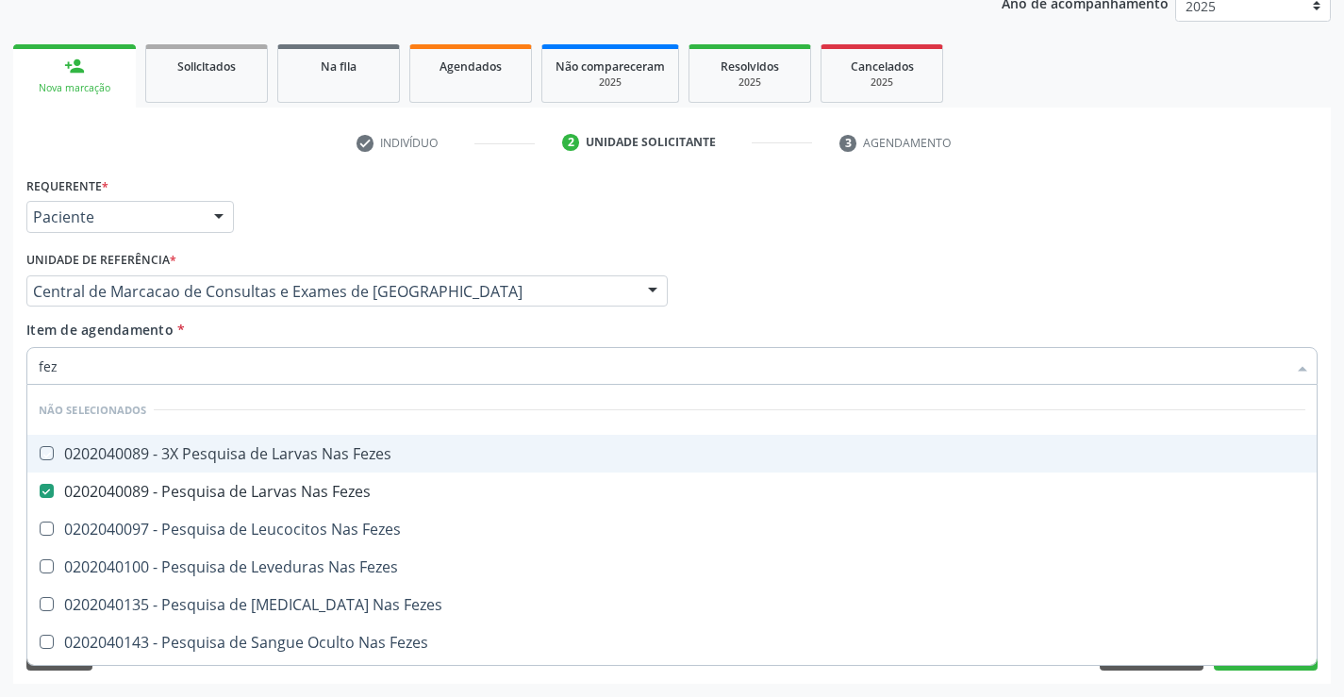
click at [433, 334] on div "Item de agendamento * fez Desfazer seleção Não selecionados 0202040089 - 3X Pes…" at bounding box center [671, 349] width 1291 height 59
checkbox Fezes "true"
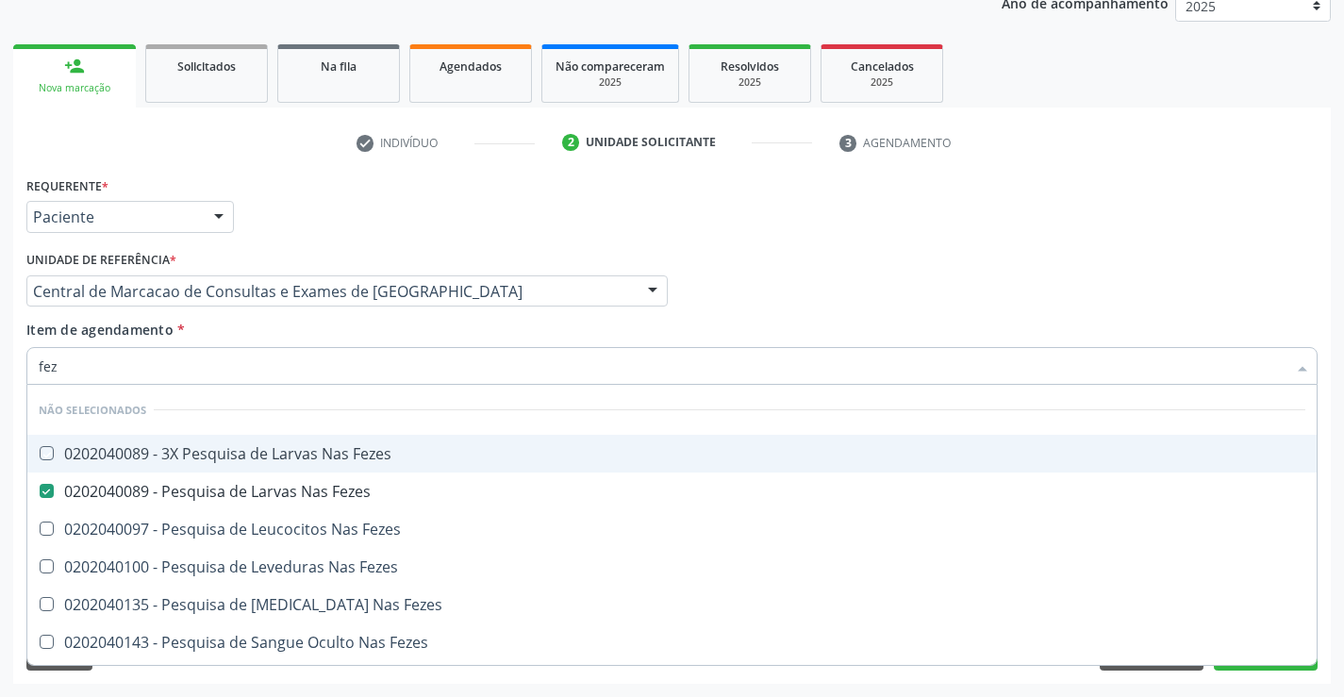
checkbox Fezes "true"
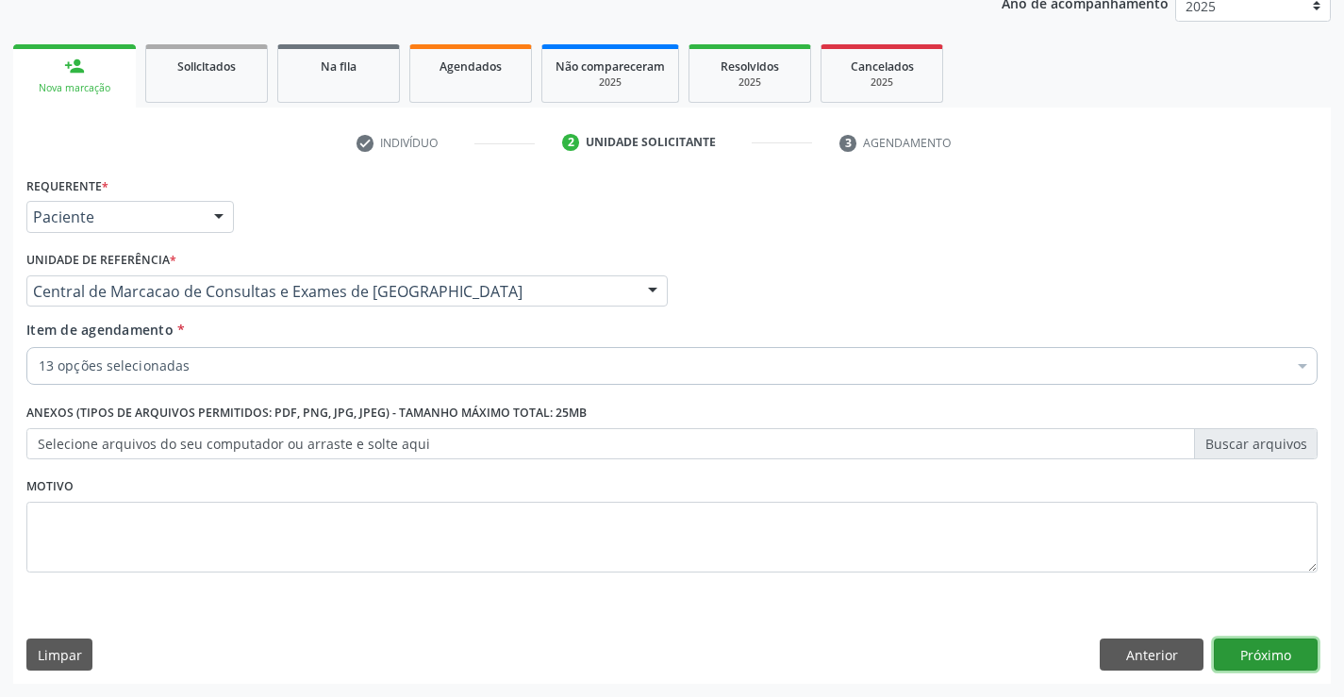
click at [1247, 657] on button "Próximo" at bounding box center [1265, 654] width 104 height 32
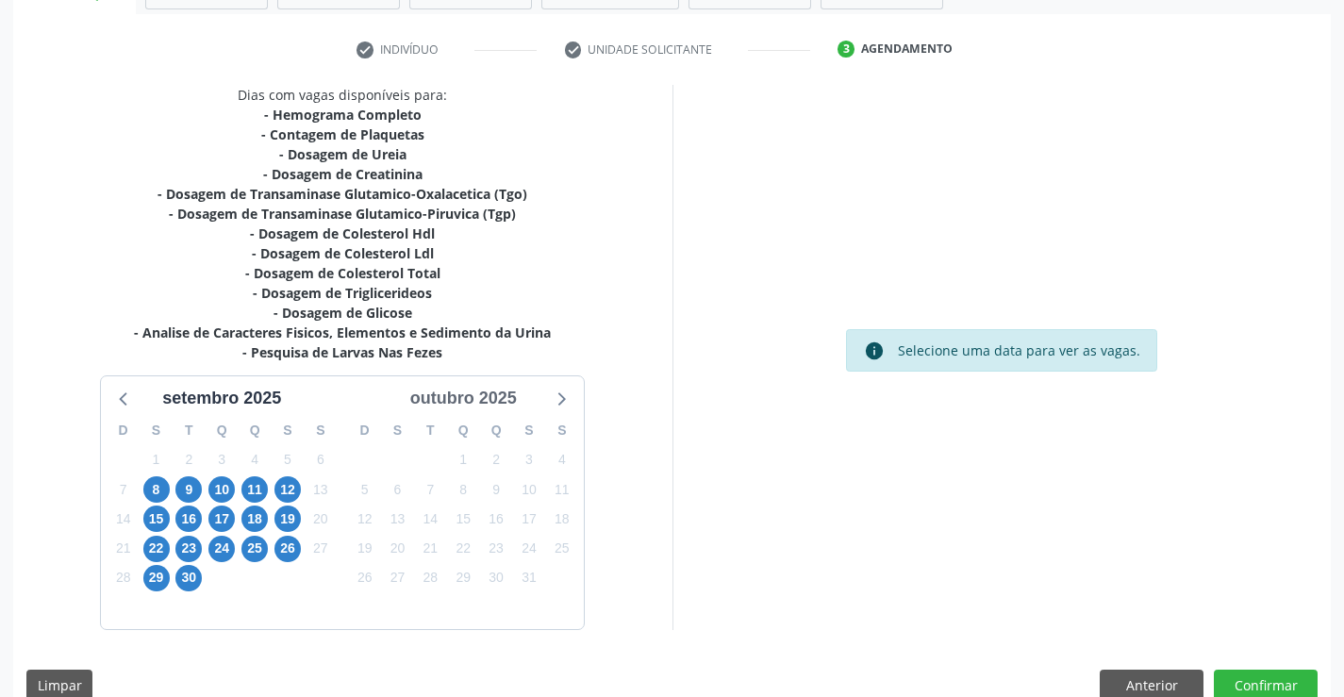
scroll to position [332, 0]
click at [141, 498] on div "8" at bounding box center [156, 488] width 33 height 29
click at [154, 488] on span "8" at bounding box center [156, 488] width 26 height 26
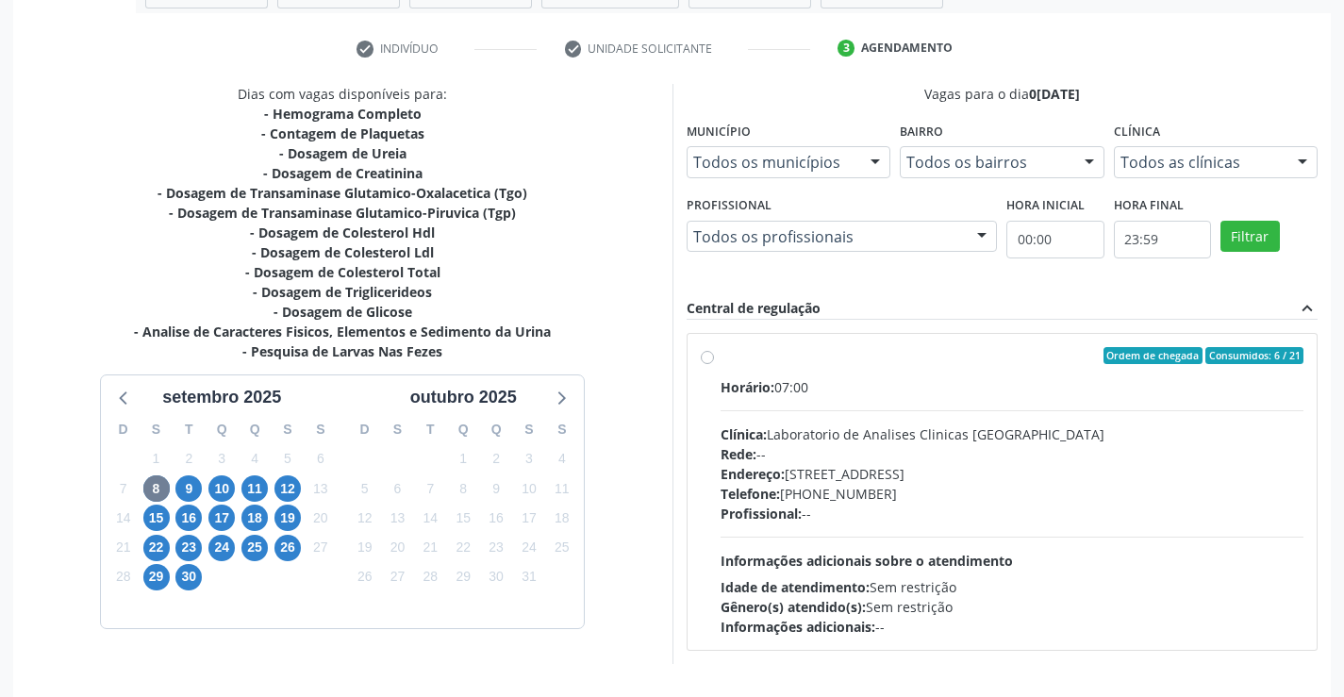
click at [1067, 568] on div "Horário: 07:00 Clínica: Laboratorio de Analises Clinicas Sao Francisco Rede: --…" at bounding box center [1012, 506] width 584 height 259
click at [714, 364] on input "Ordem de chegada Consumidos: 6 / 21 Horário: 07:00 Clínica: Laboratorio de Anal…" at bounding box center [707, 355] width 13 height 17
radio input "true"
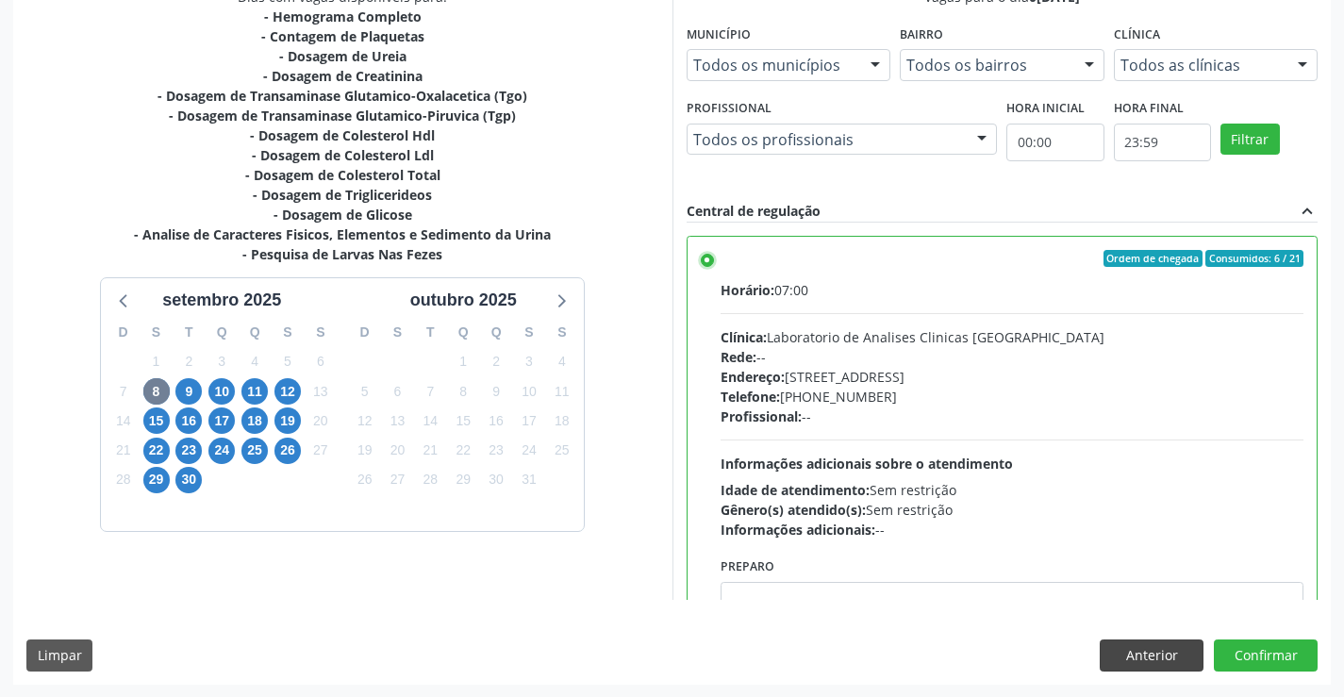
scroll to position [430, 0]
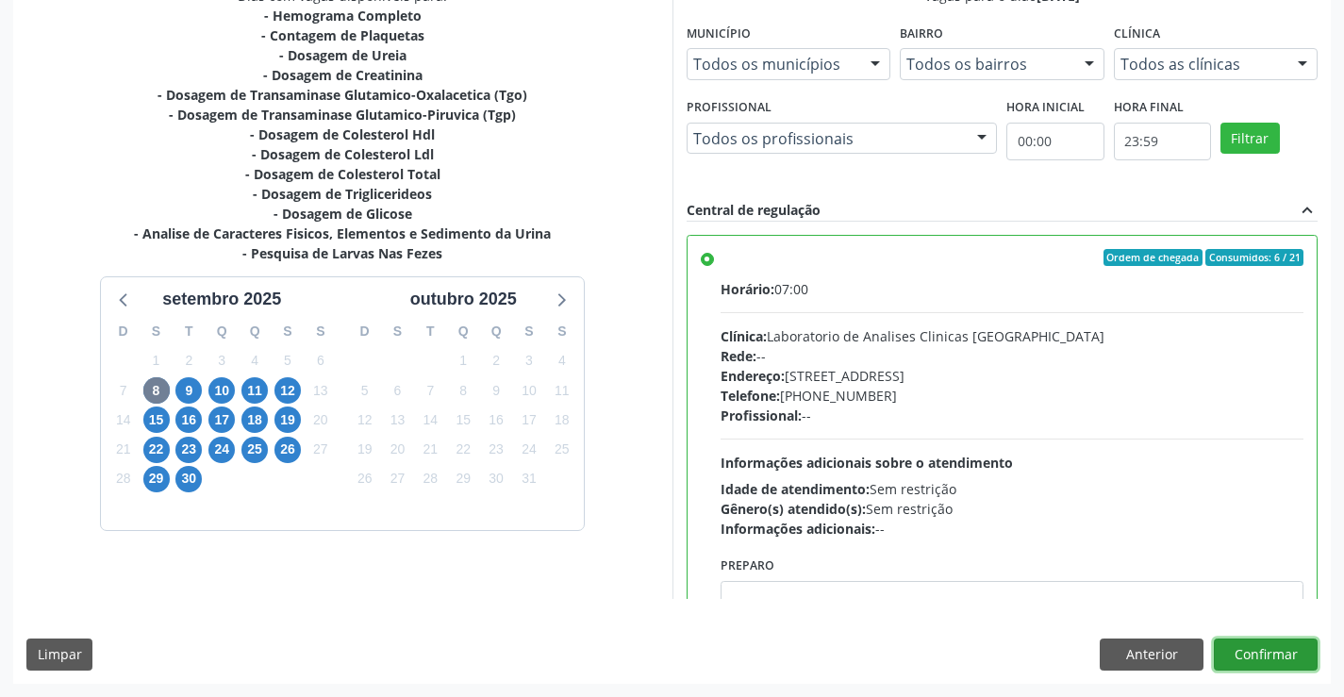
click at [1237, 658] on button "Confirmar" at bounding box center [1265, 654] width 104 height 32
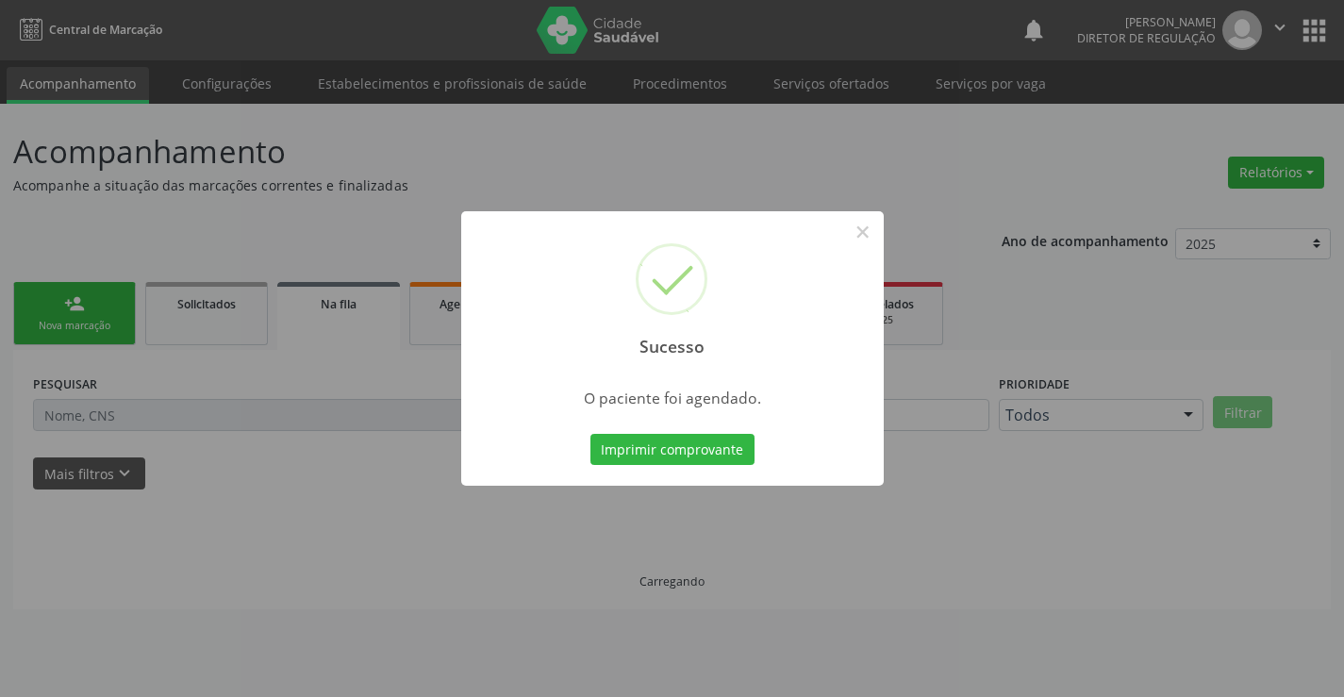
scroll to position [0, 0]
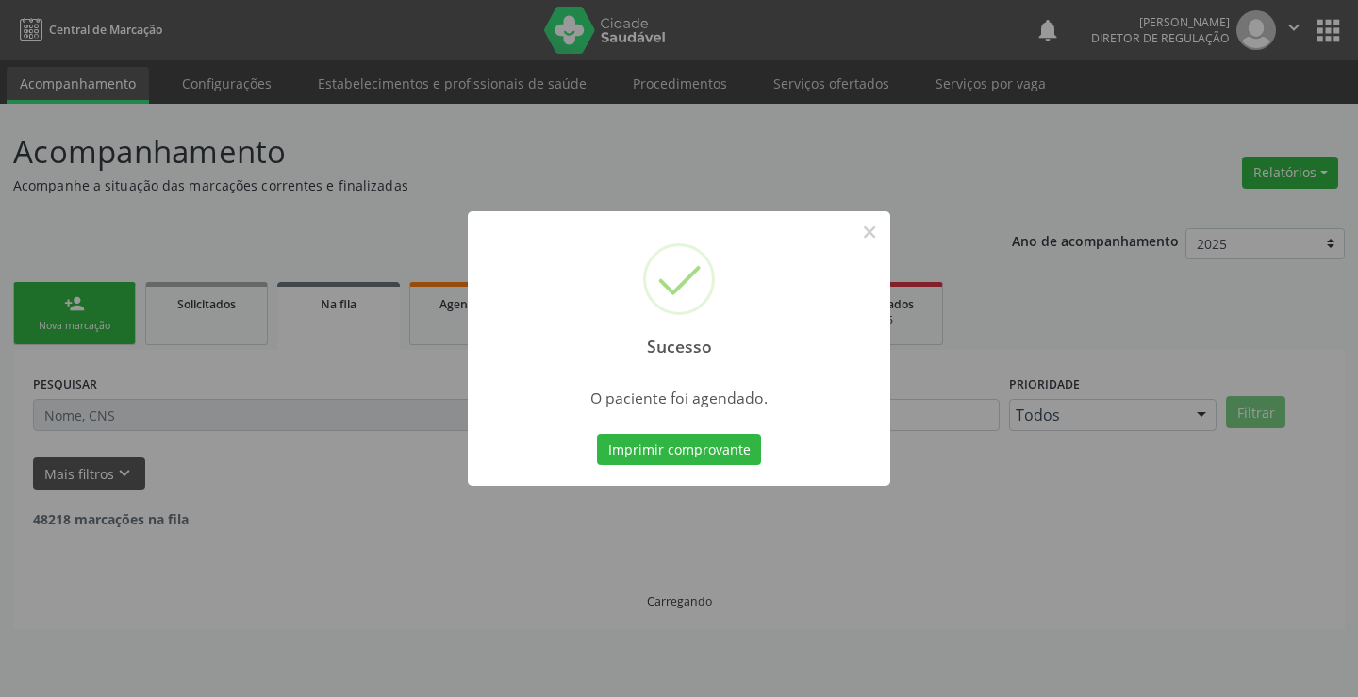
click at [597, 434] on button "Imprimir comprovante" at bounding box center [679, 450] width 164 height 32
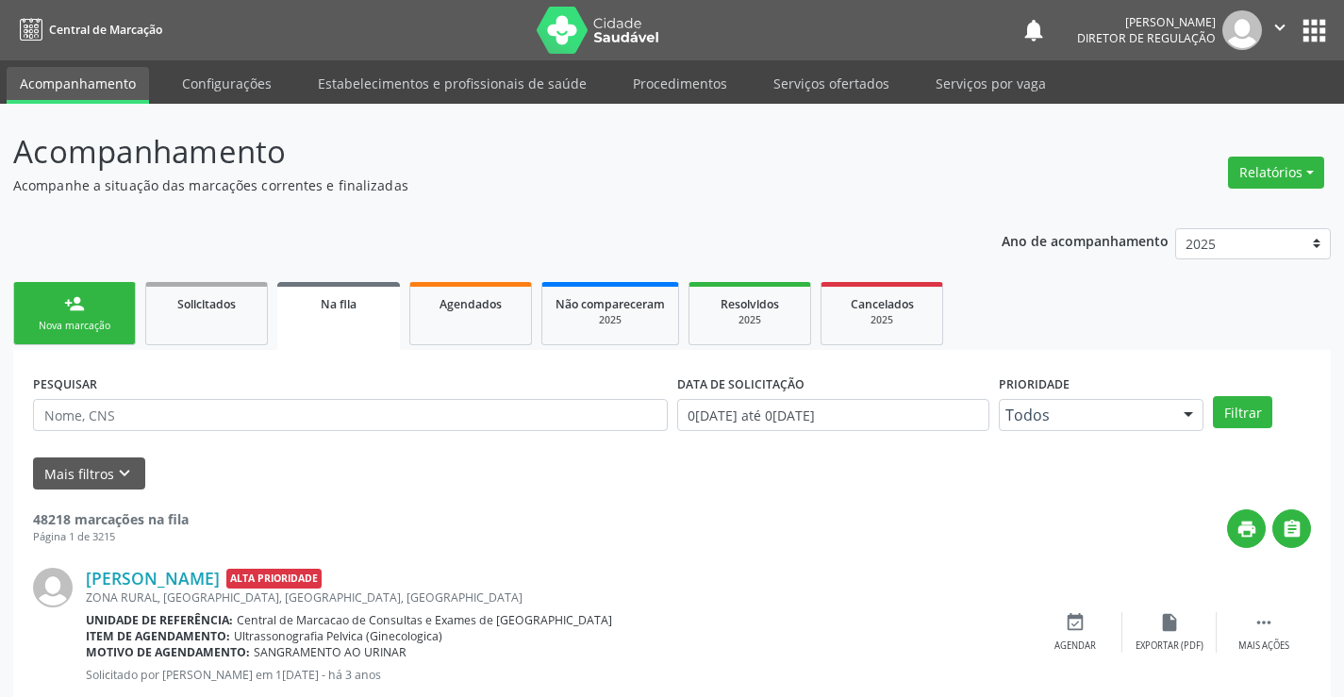
click at [110, 308] on link "person_add Nova marcação" at bounding box center [74, 313] width 123 height 63
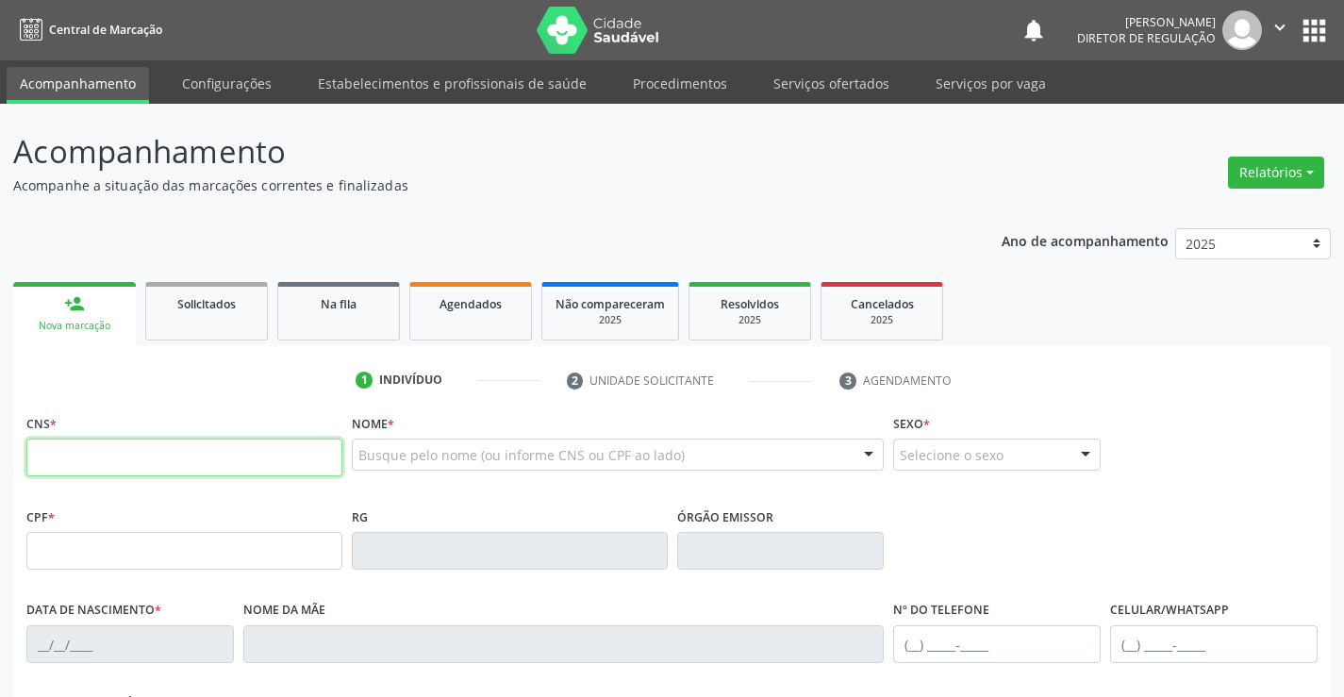
click at [104, 458] on input "text" at bounding box center [184, 457] width 316 height 38
type input "708 9007 4277 9310"
type input "098.787.105-64"
type input "2265704873"
type input "08/06/2016"
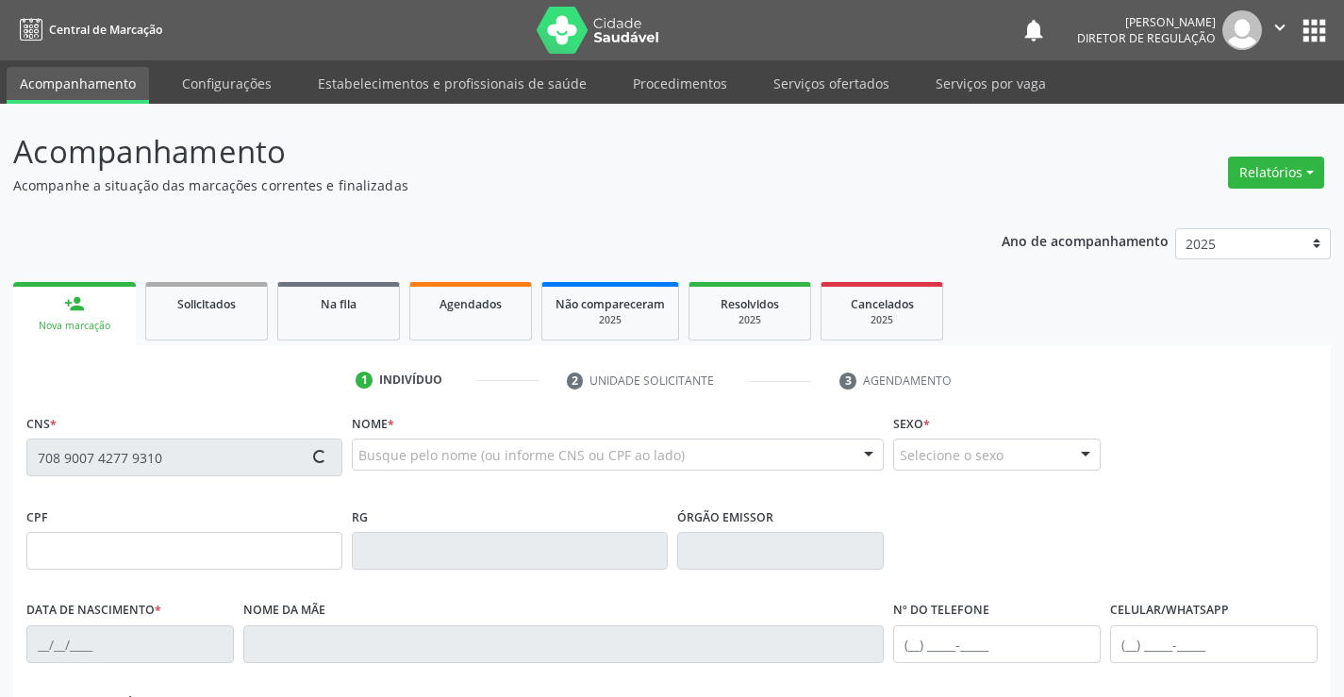
type input "(74) 99129-7441"
type input "(74) 98859-9931"
type input "098.787.105-64"
type input "103"
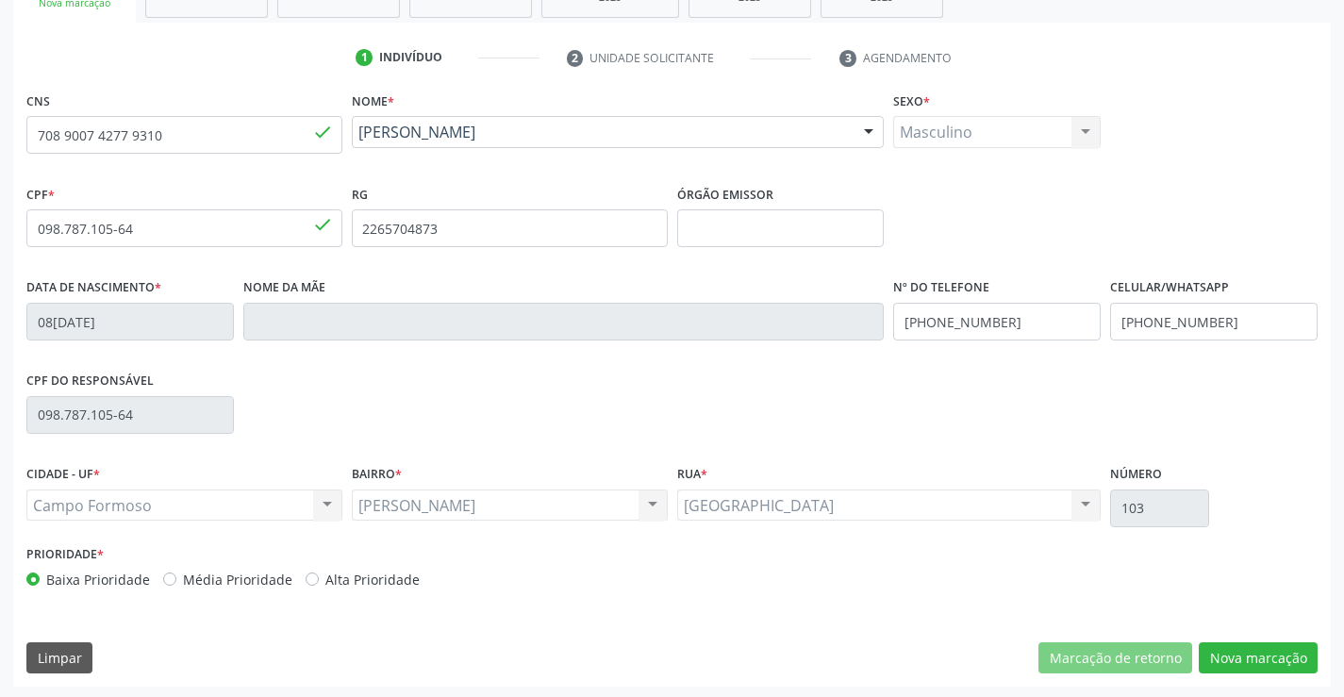
scroll to position [325, 0]
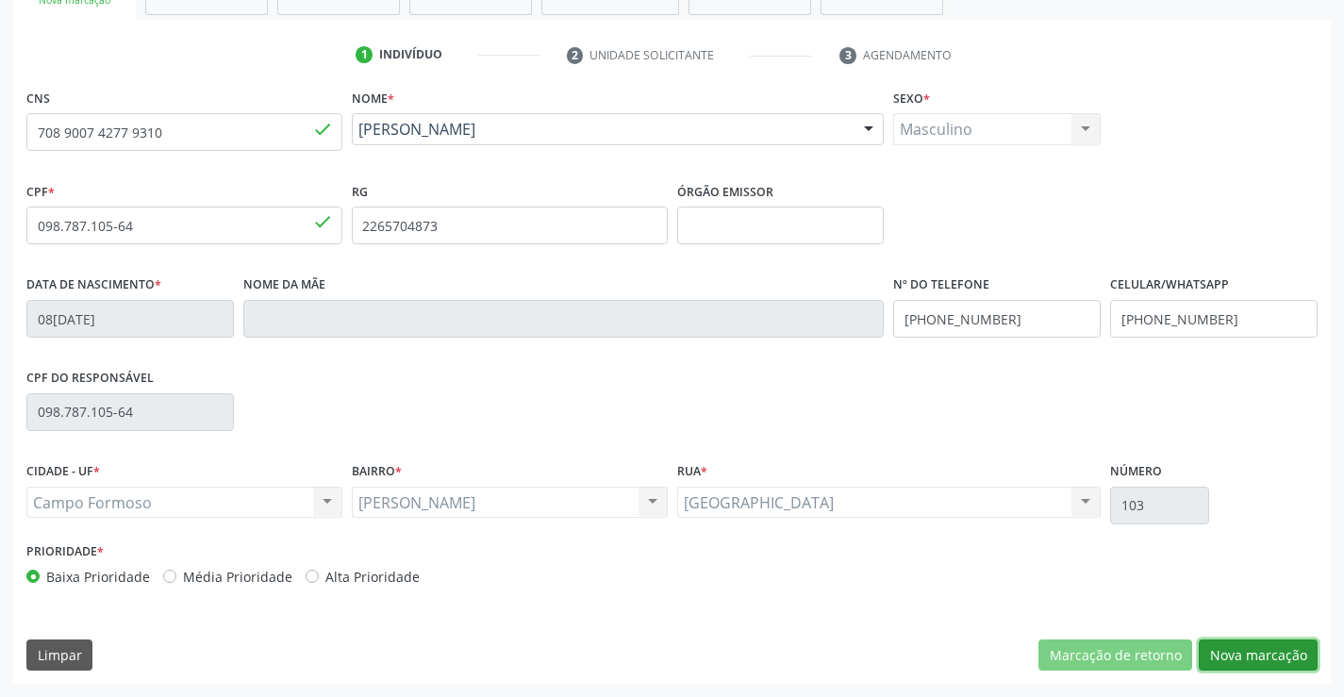
click at [1250, 658] on button "Nova marcação" at bounding box center [1257, 655] width 119 height 32
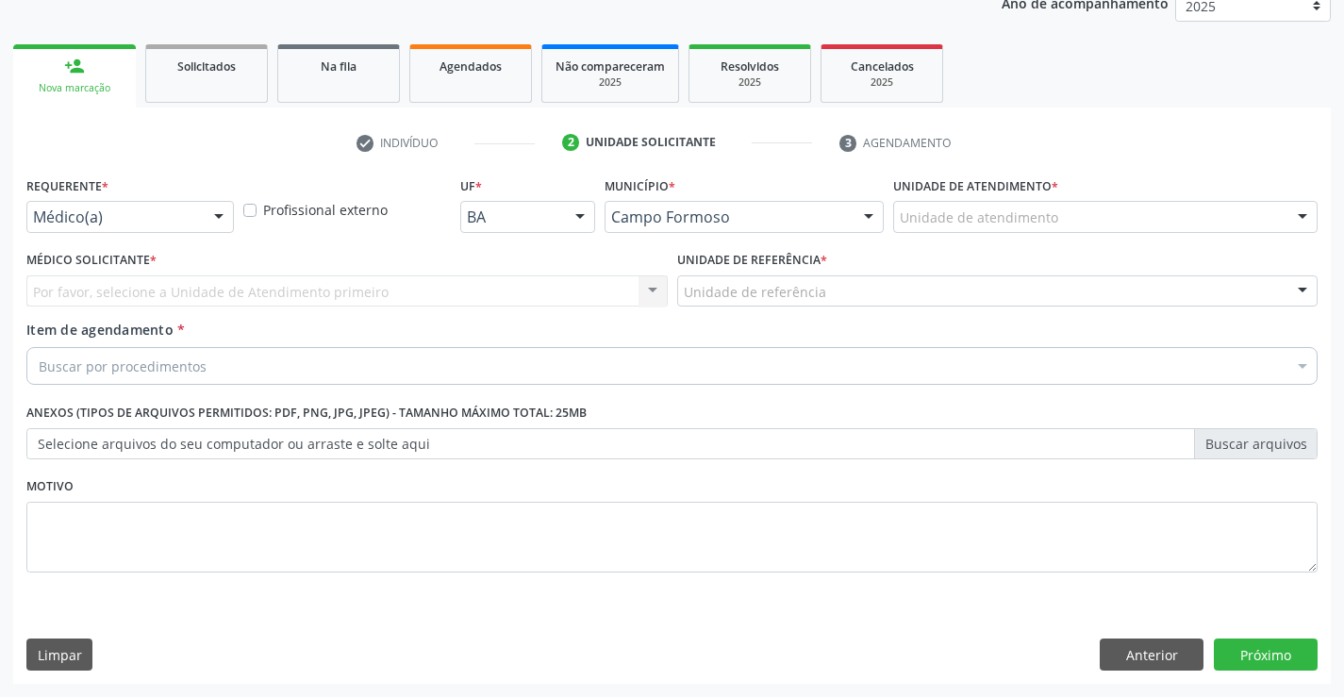
click at [195, 206] on div "Médico(a)" at bounding box center [129, 217] width 207 height 32
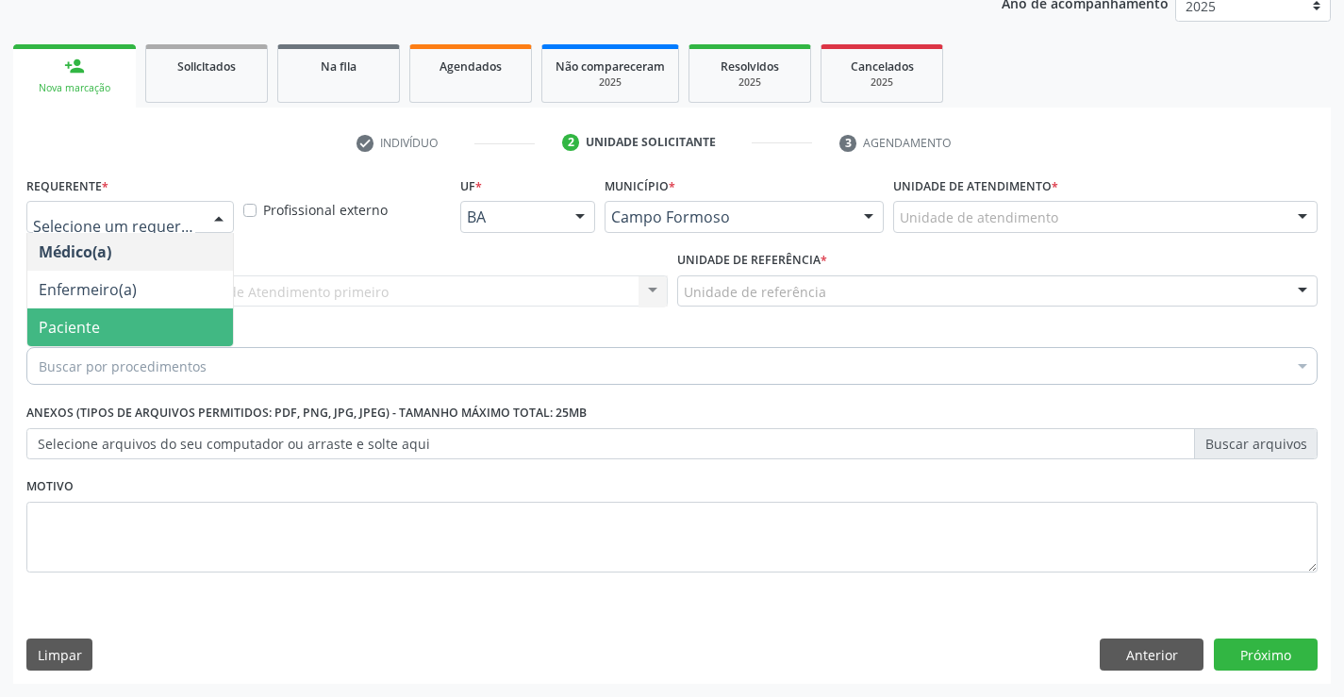
click at [188, 319] on span "Paciente" at bounding box center [130, 327] width 206 height 38
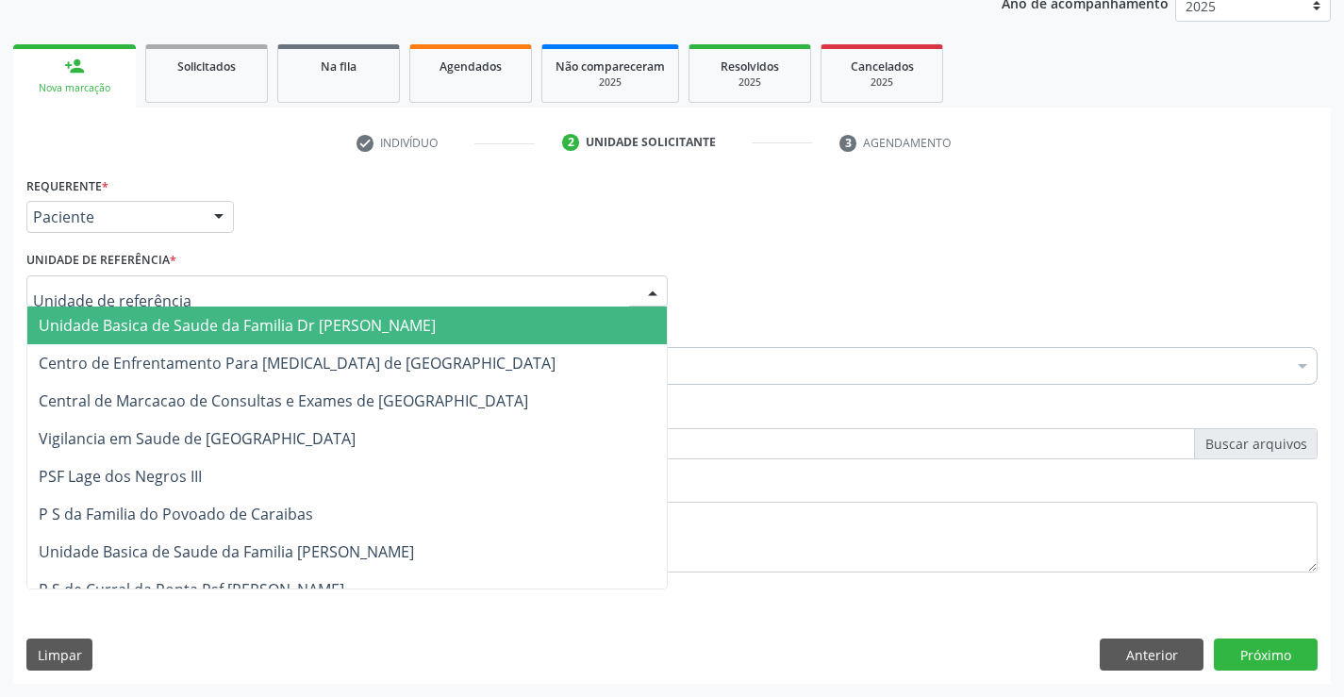
click at [299, 285] on div at bounding box center [346, 291] width 641 height 32
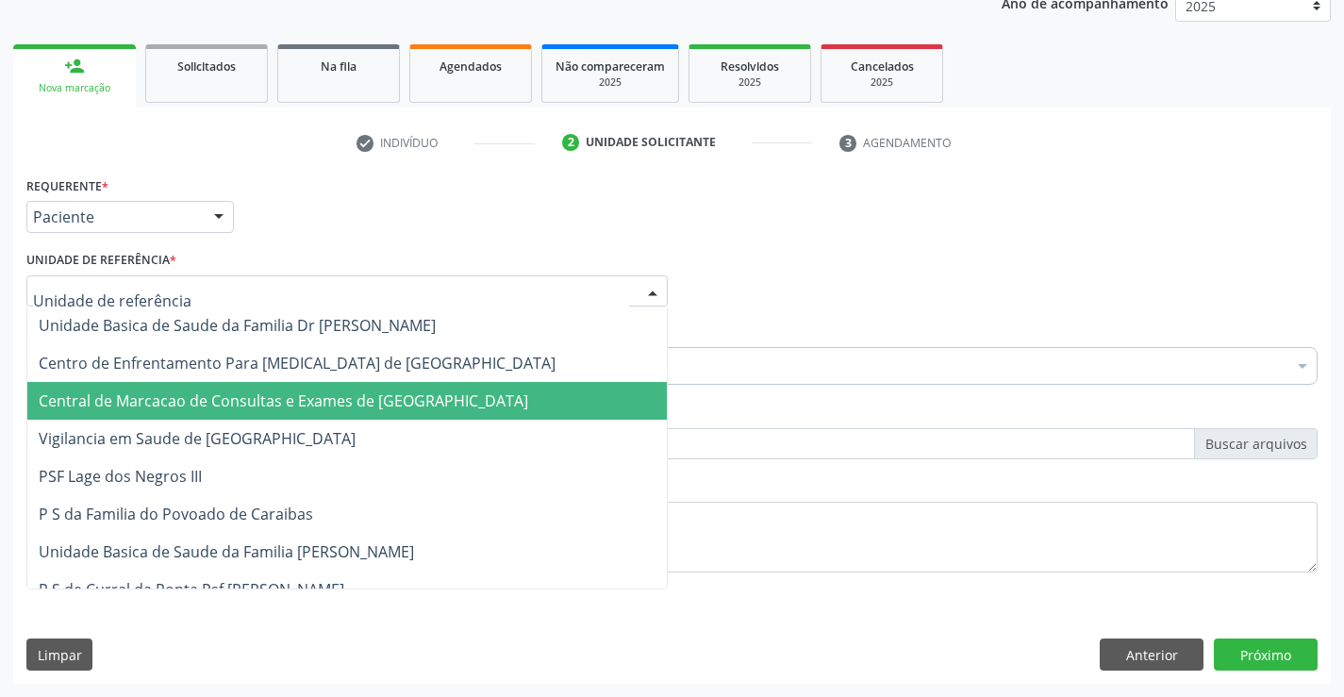
click at [286, 405] on span "Central de Marcacao de Consultas e Exames de [GEOGRAPHIC_DATA]" at bounding box center [283, 400] width 489 height 21
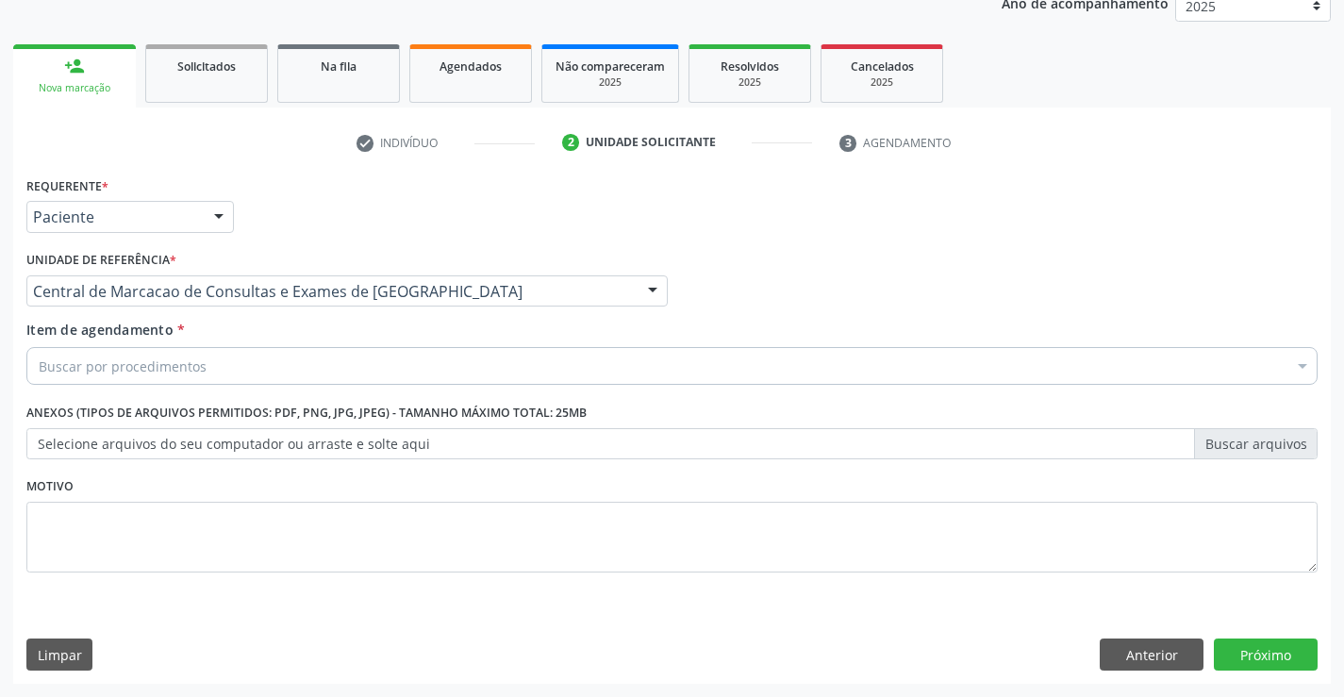
click at [263, 362] on div "Buscar por procedimentos" at bounding box center [671, 366] width 1291 height 38
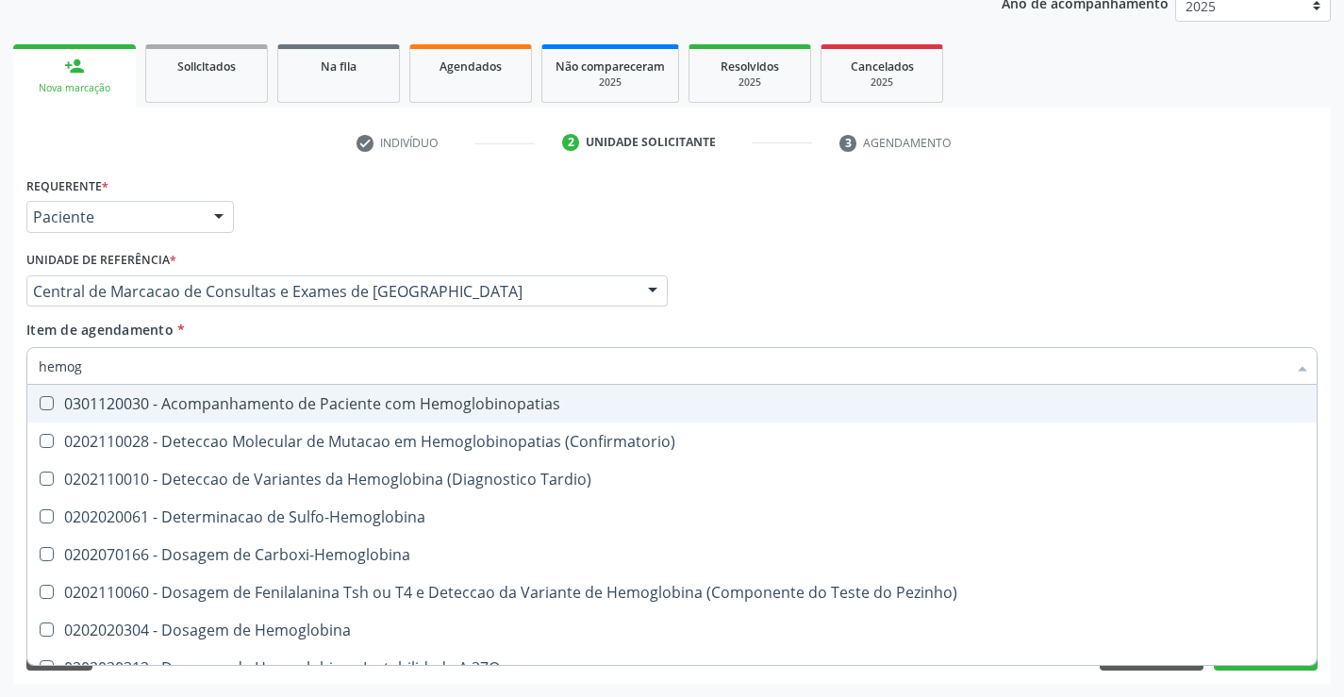
type input "hemogr"
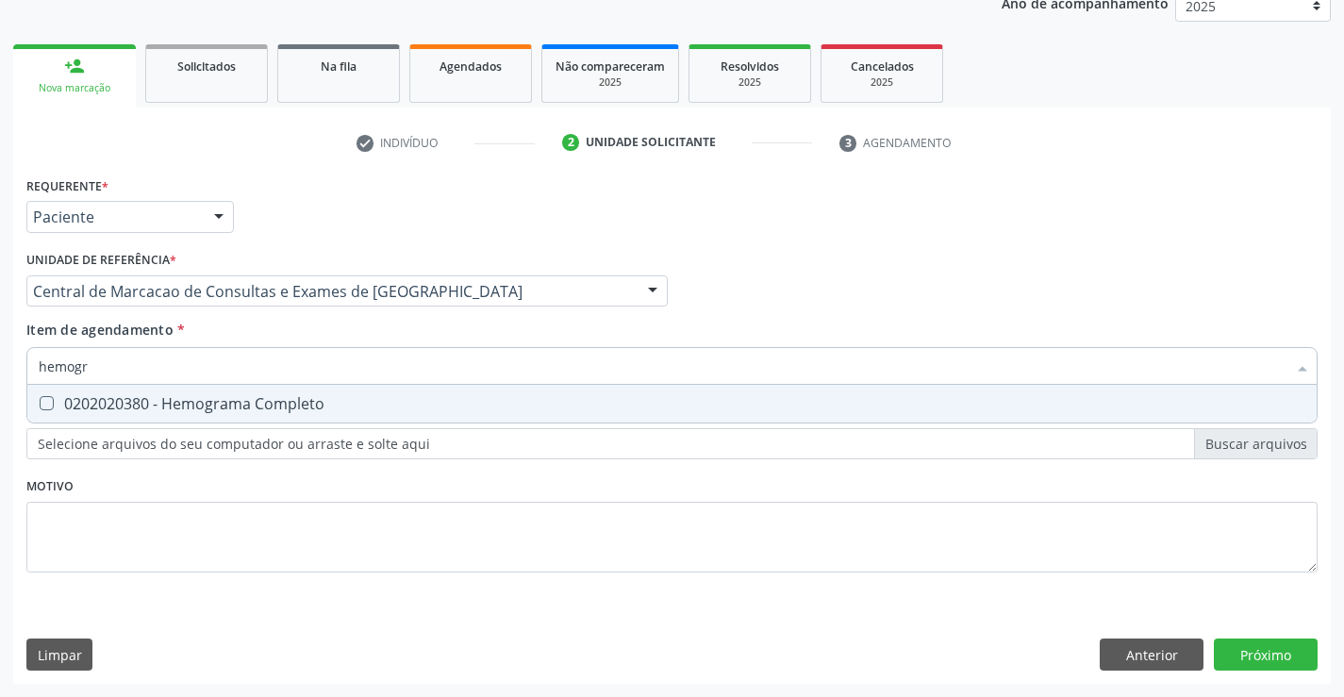
click at [240, 411] on div "0202020380 - Hemograma Completo" at bounding box center [672, 403] width 1266 height 15
checkbox Completo "true"
type input "hemogr"
click at [230, 337] on div "Item de agendamento * hemogr Desfazer seleção 0202020380 - Hemograma Completo N…" at bounding box center [671, 349] width 1291 height 59
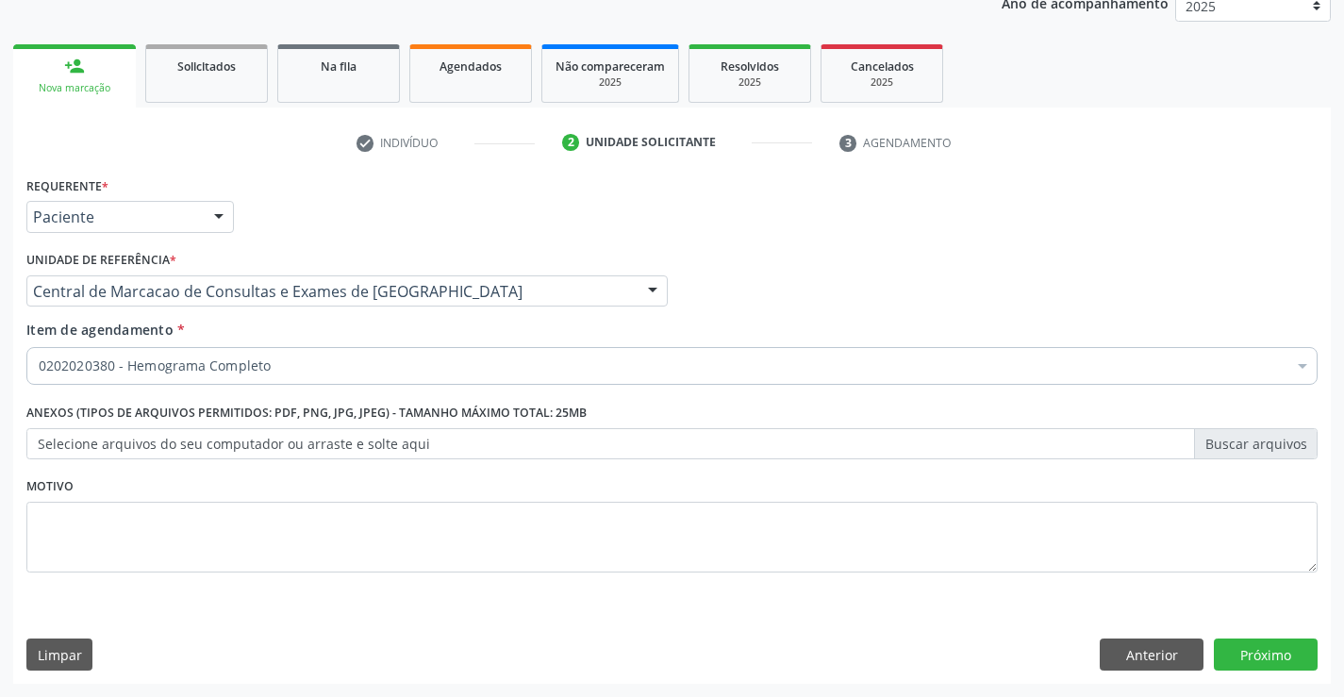
click at [223, 378] on div "0202020380 - Hemograma Completo" at bounding box center [671, 366] width 1291 height 38
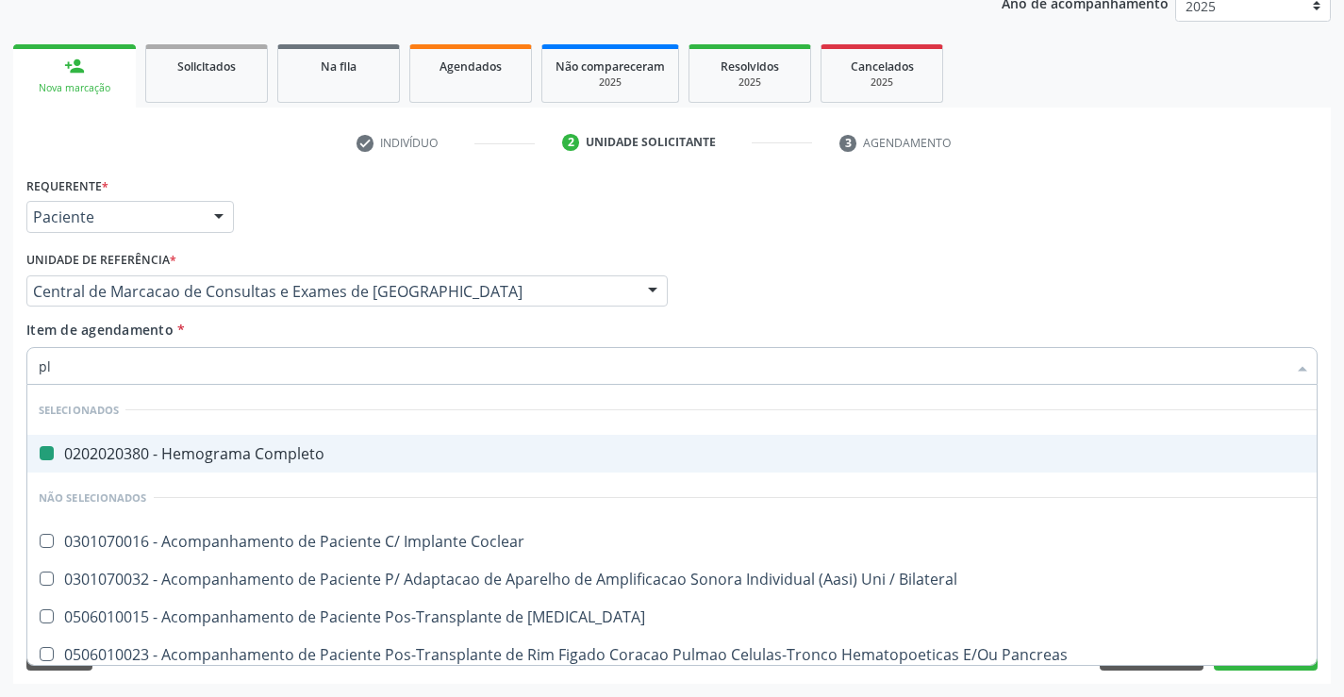
type input "pla"
checkbox Completo "false"
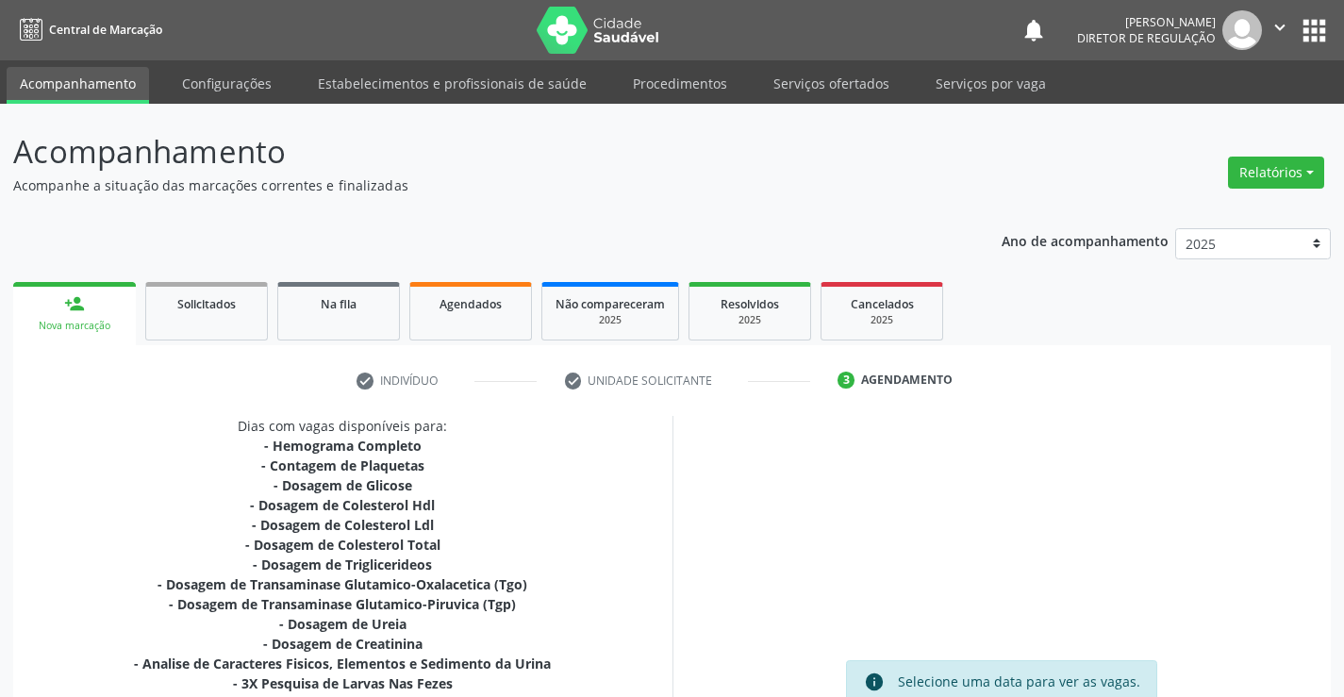
scroll to position [238, 0]
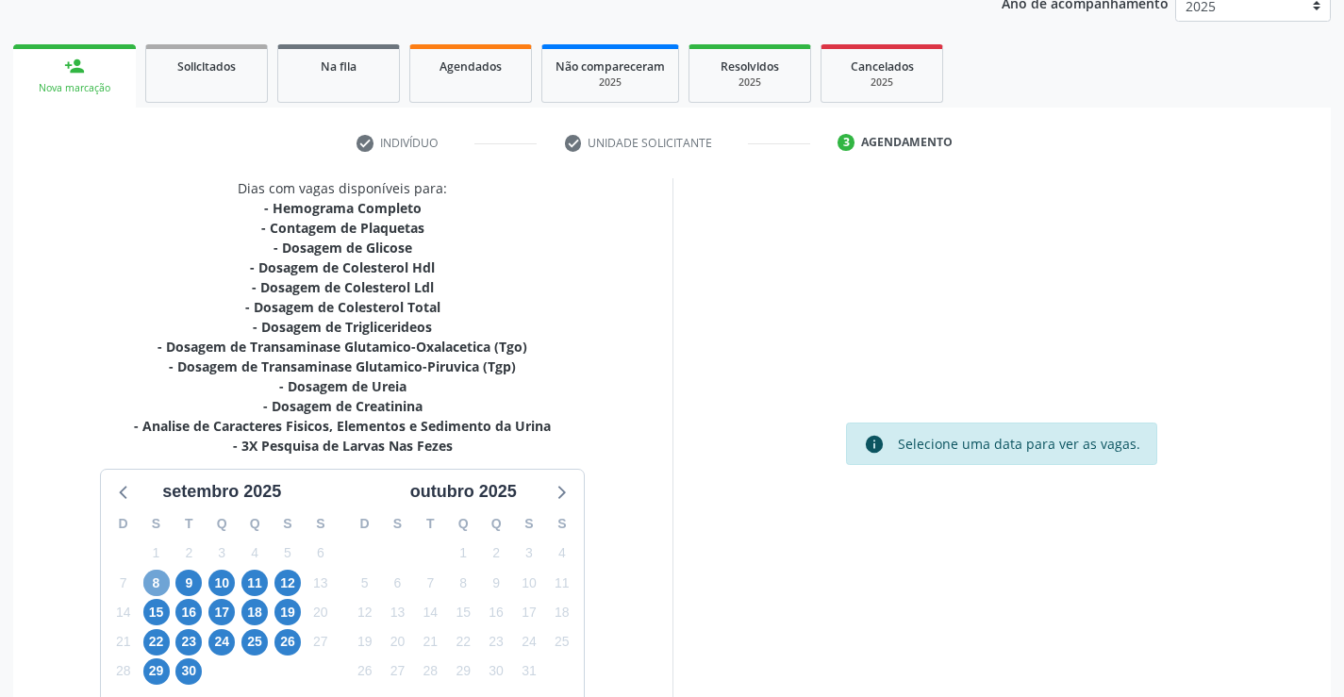
click at [163, 578] on span "8" at bounding box center [156, 582] width 26 height 26
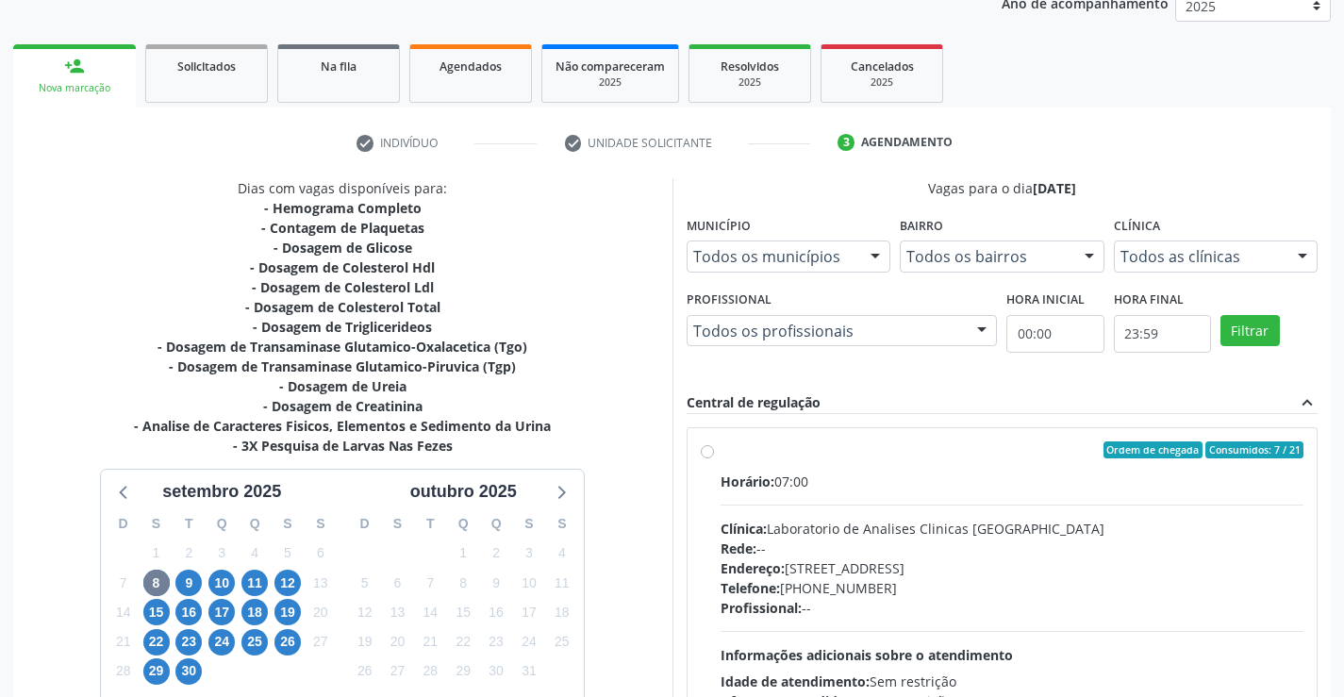
drag, startPoint x: 881, startPoint y: 493, endPoint x: 1064, endPoint y: 471, distance: 184.2
click at [893, 486] on div "Horário: 07:00 Clínica: Laboratorio de Analises Clinicas Sao Francisco Rede: --…" at bounding box center [1012, 600] width 584 height 259
radio input "true"
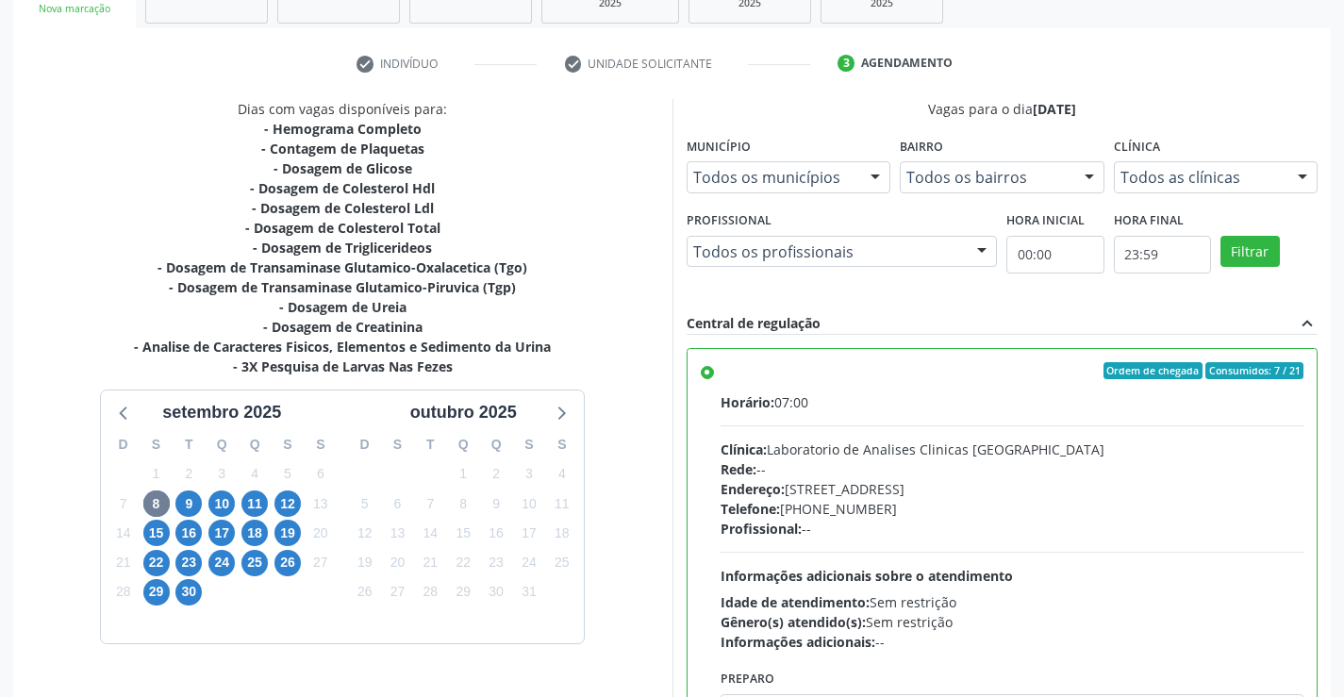
scroll to position [430, 0]
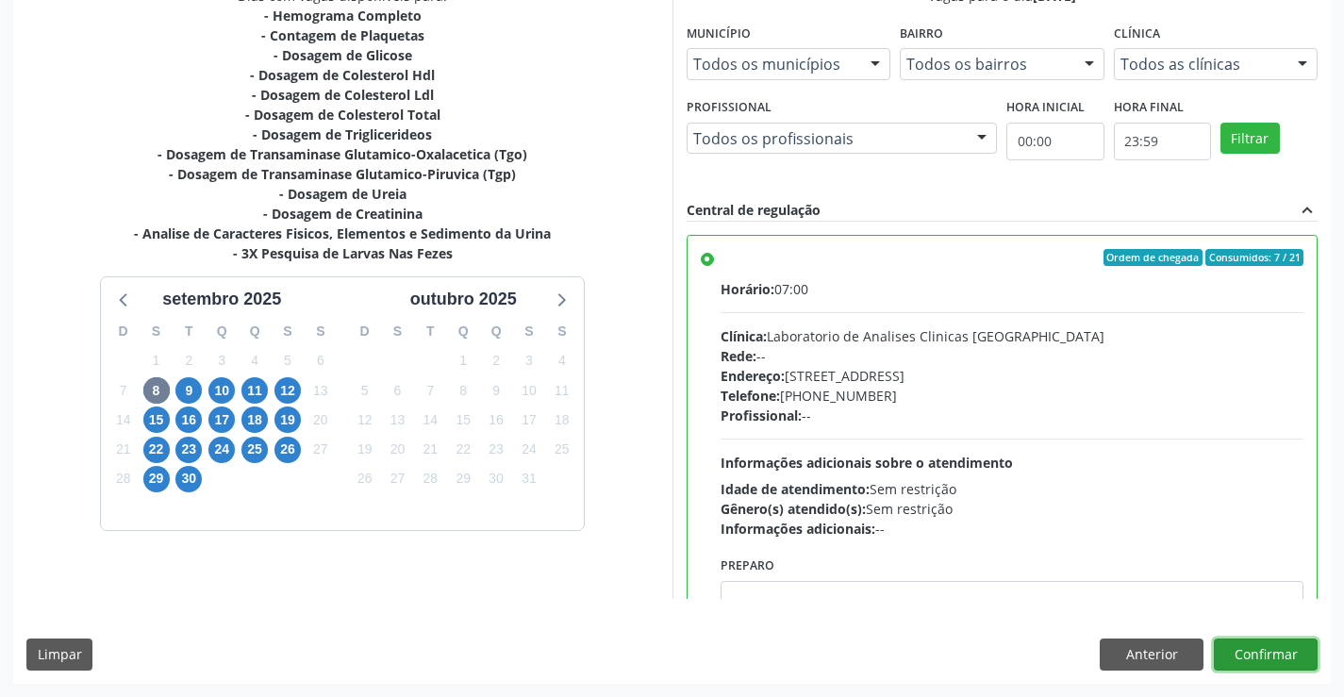
click at [1273, 652] on button "Confirmar" at bounding box center [1265, 654] width 104 height 32
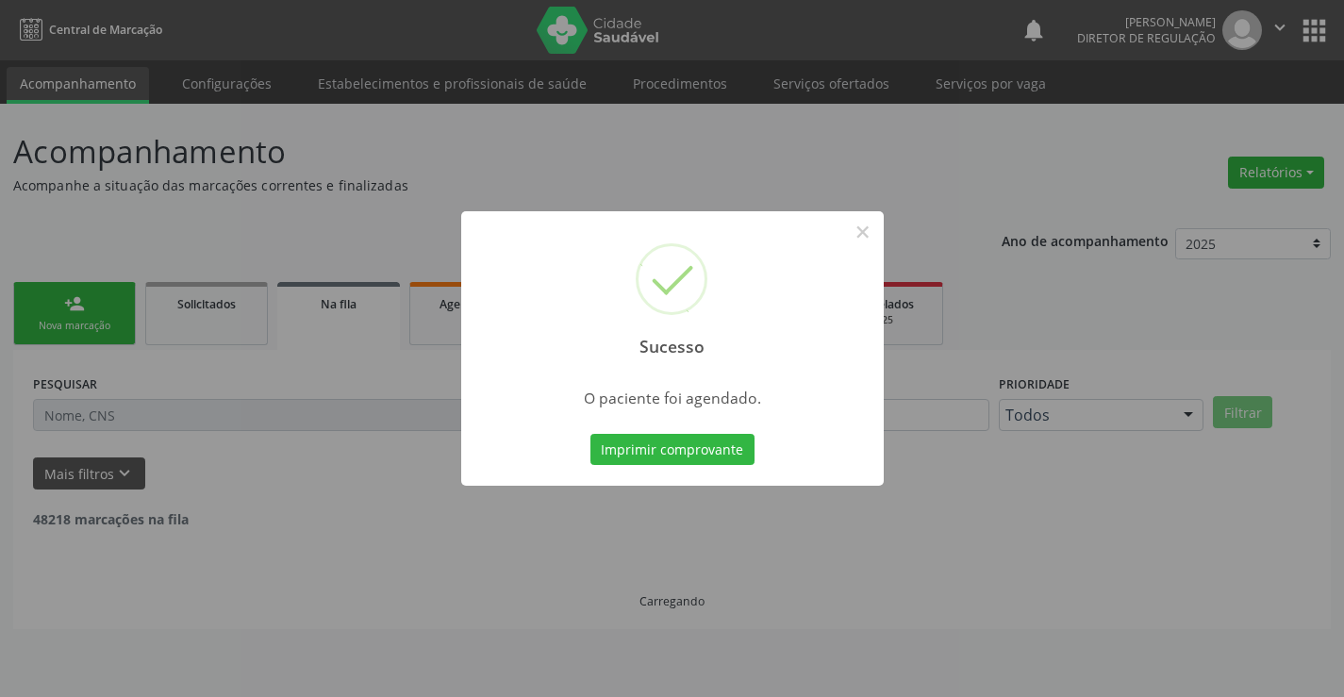
scroll to position [0, 0]
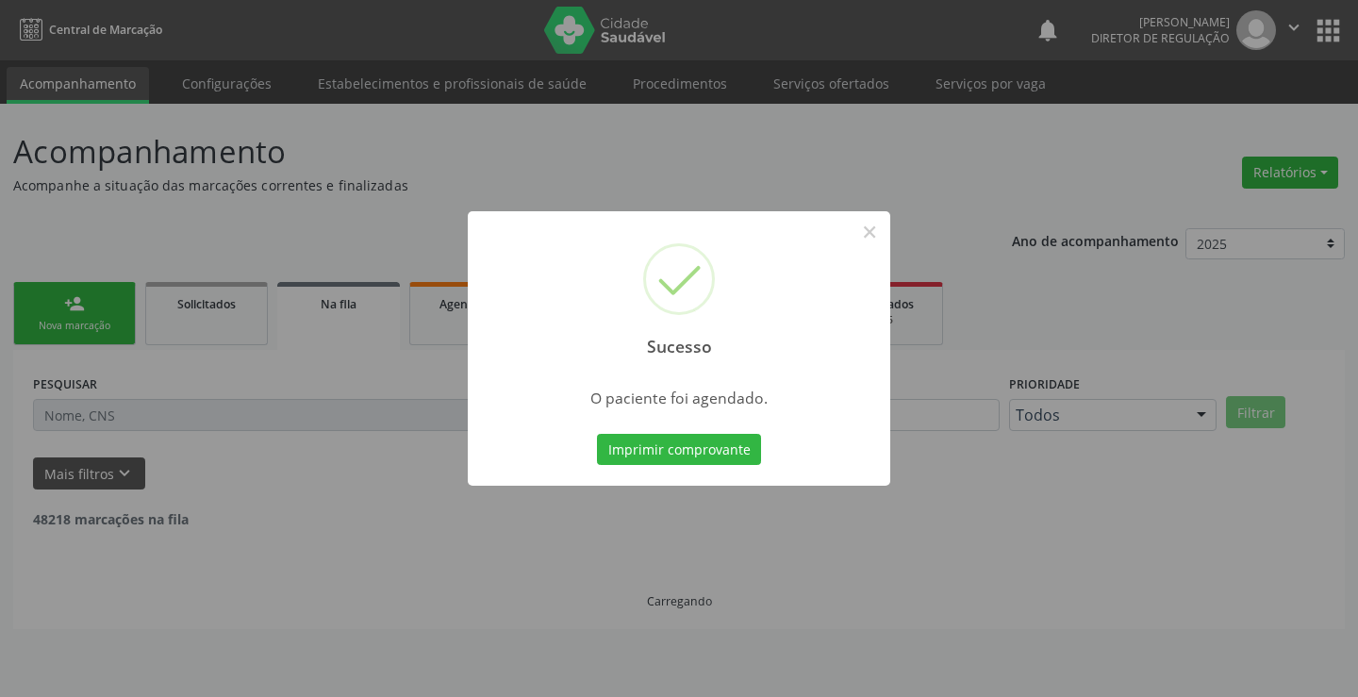
click at [597, 434] on button "Imprimir comprovante" at bounding box center [679, 450] width 164 height 32
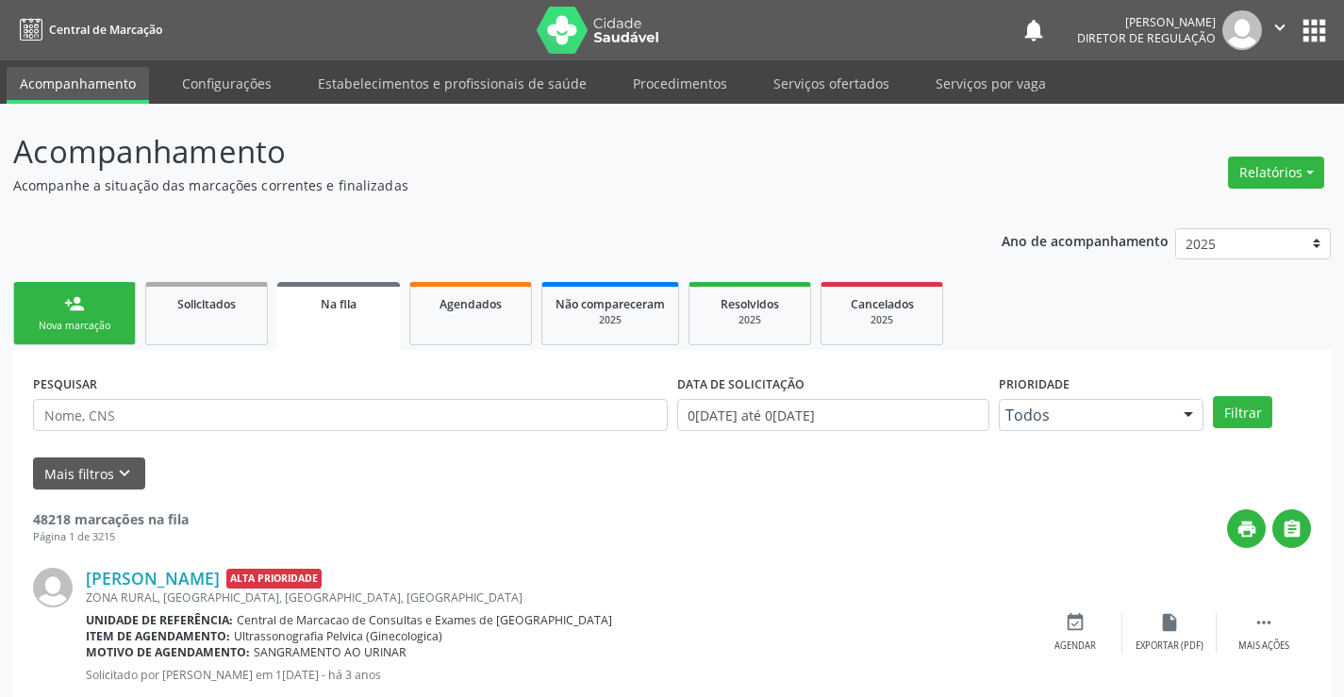
click at [101, 323] on div "Nova marcação" at bounding box center [74, 326] width 94 height 14
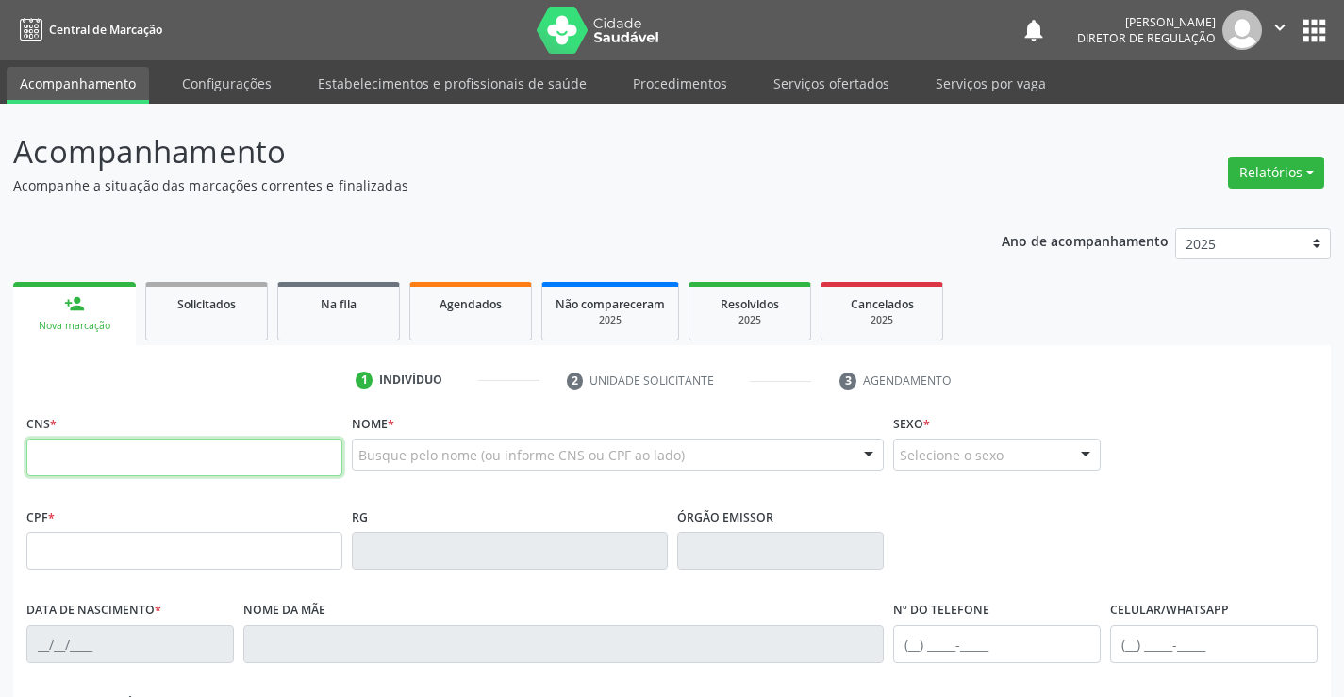
click at [77, 451] on input "text" at bounding box center [184, 457] width 316 height 38
type input "700 5045 3720 3250"
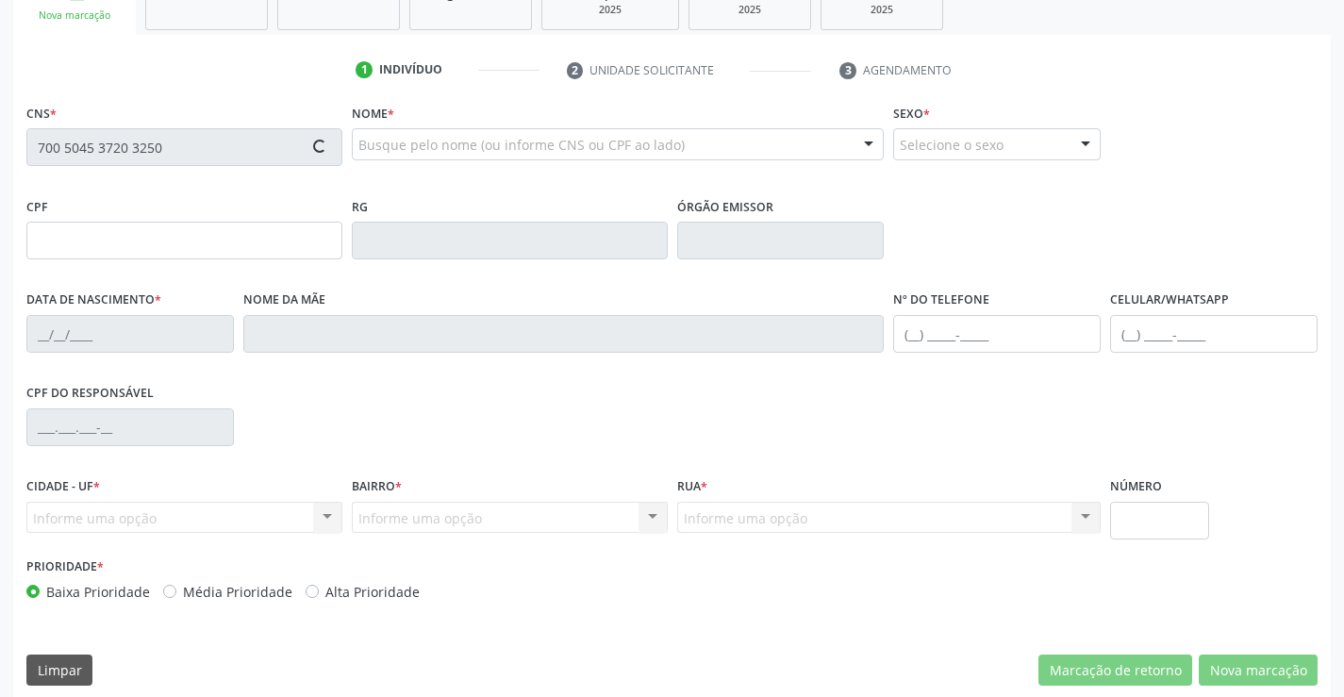
scroll to position [325, 0]
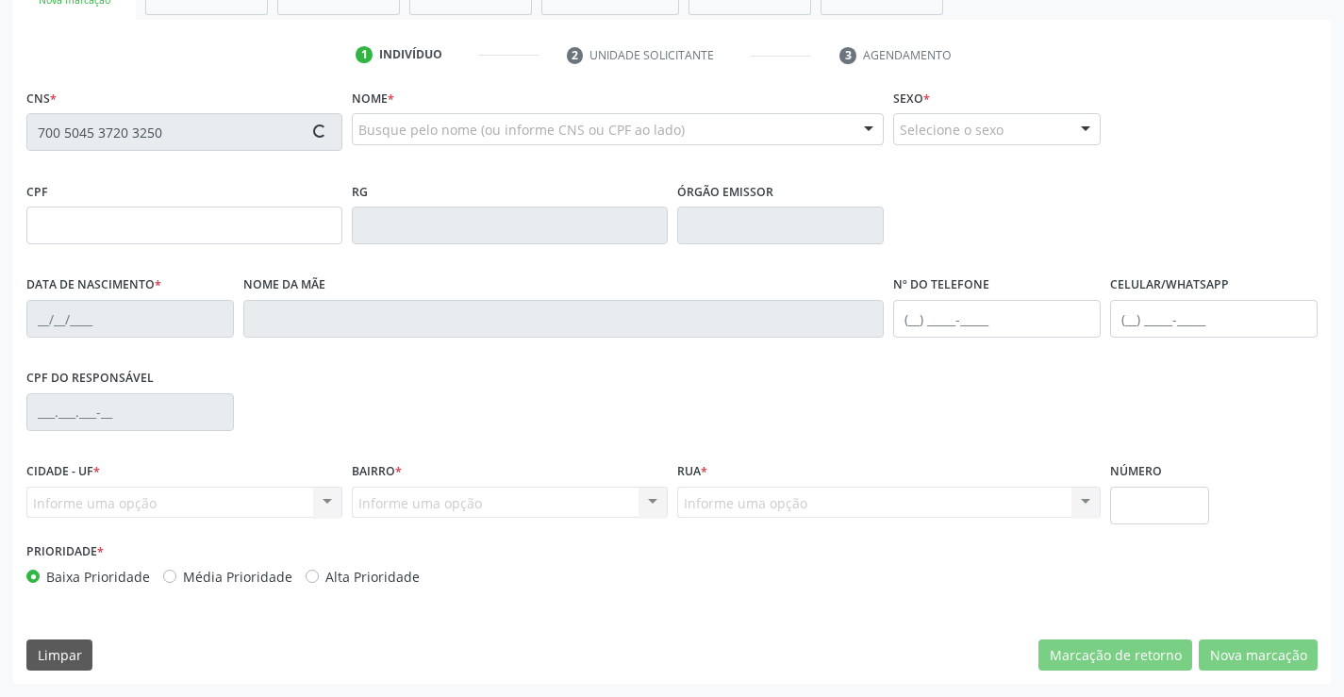
type input "894.494.875-53"
type input "01/01/1976"
type input "Enedina Otacilia Gomes"
type input "(74) 9136-4279"
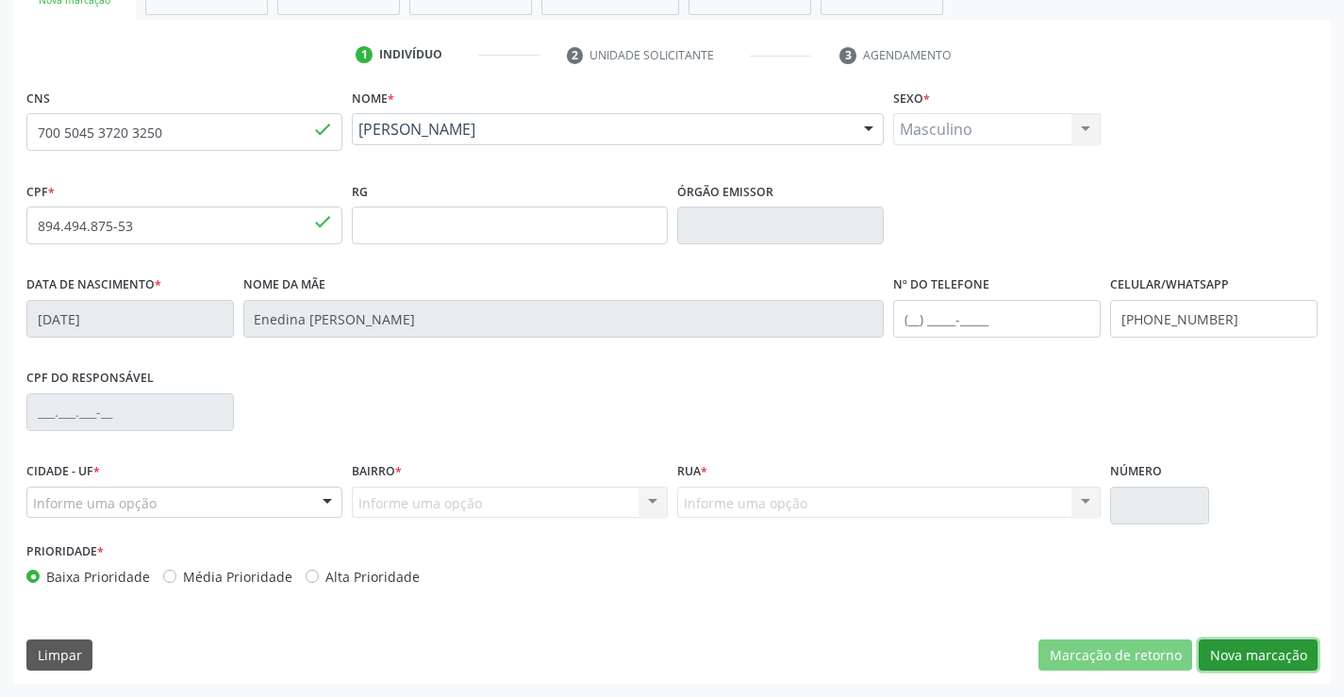
click at [1256, 653] on button "Nova marcação" at bounding box center [1257, 655] width 119 height 32
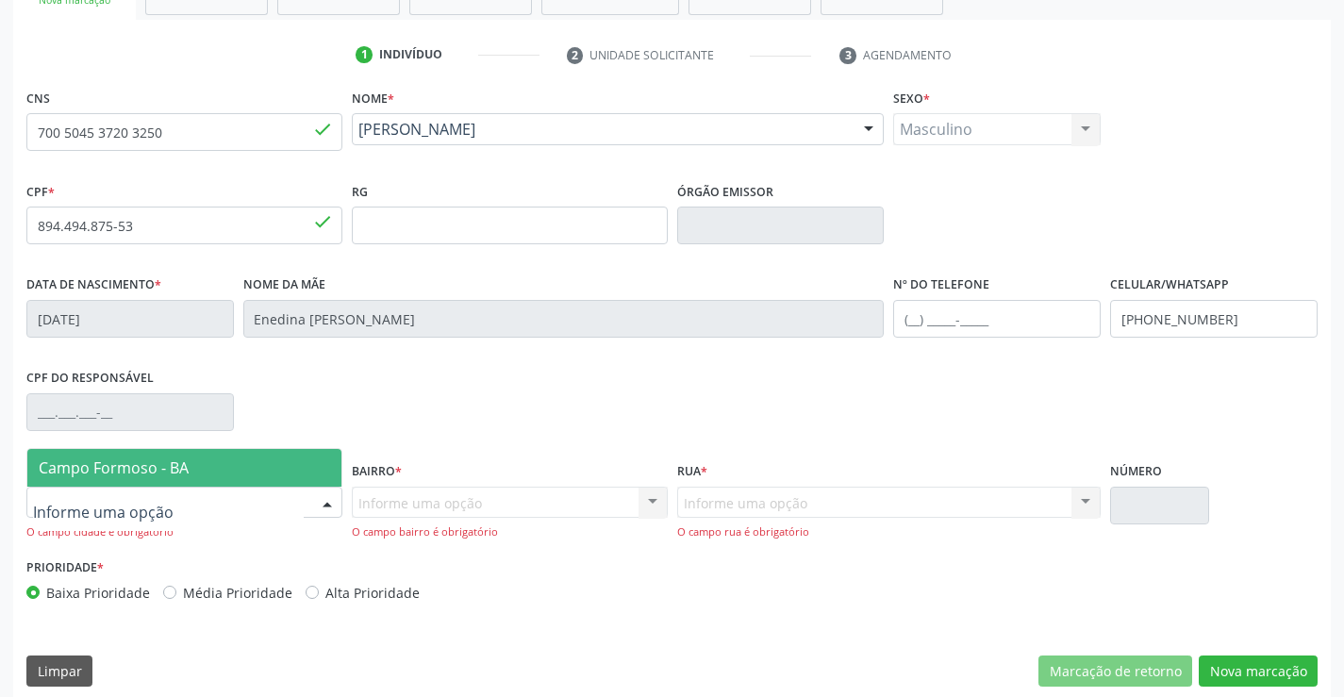
click at [284, 500] on div at bounding box center [184, 503] width 316 height 32
click at [277, 474] on span "Campo Formoso - BA" at bounding box center [184, 468] width 314 height 38
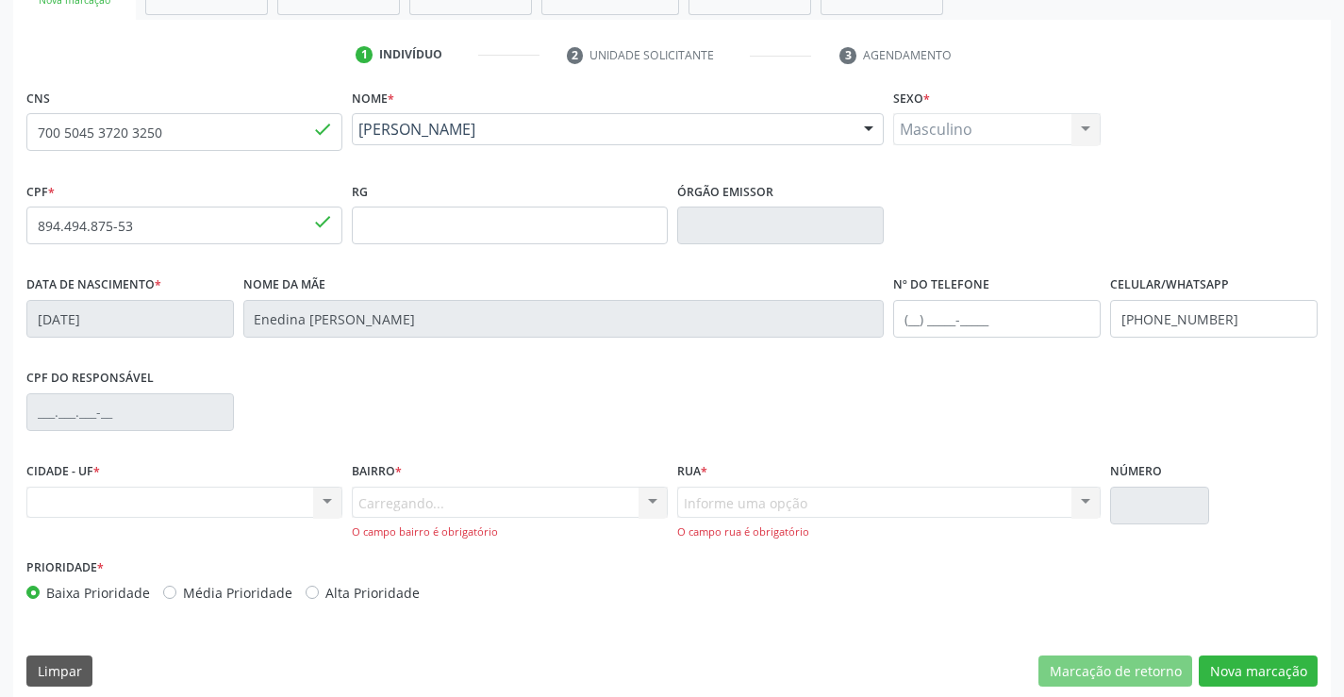
click at [499, 493] on div "Carregando... Nenhum resultado encontrado para: " " Nenhuma opção encontrada. D…" at bounding box center [510, 514] width 316 height 54
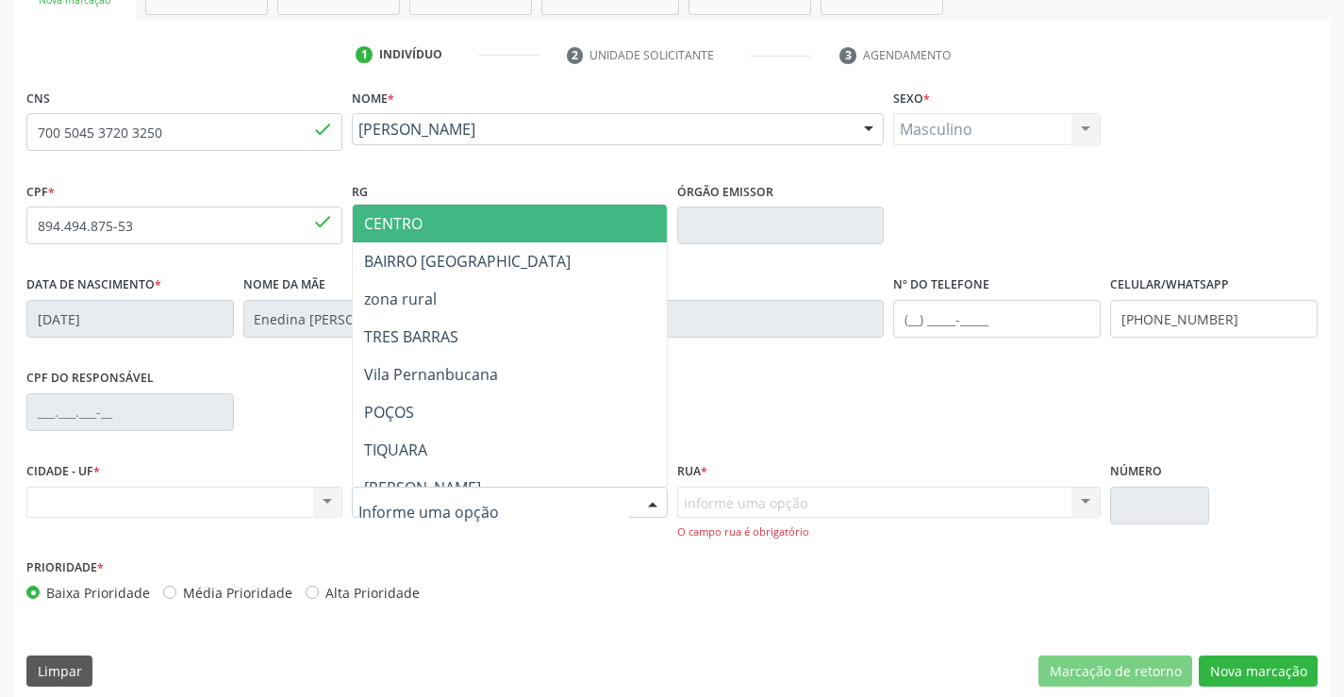
click at [499, 493] on div at bounding box center [510, 503] width 316 height 32
click at [532, 234] on span "CENTRO" at bounding box center [556, 224] width 407 height 38
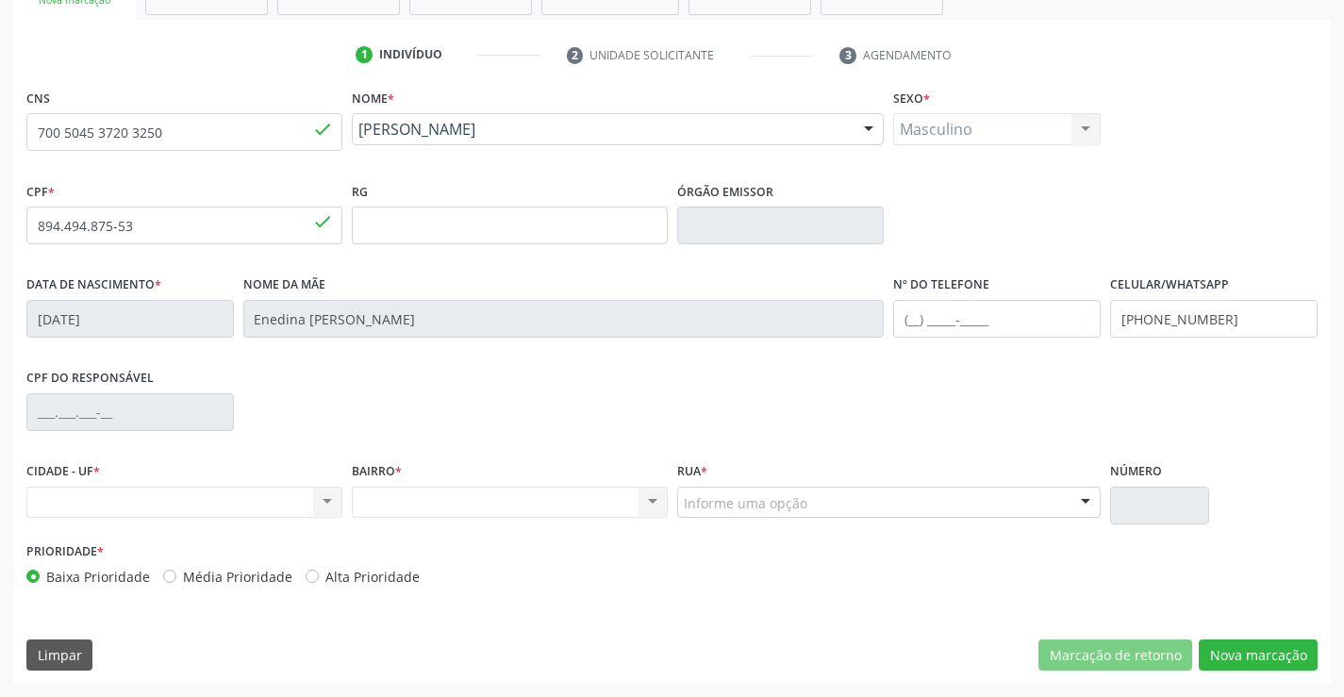
click at [824, 501] on div "Informe uma opção" at bounding box center [889, 503] width 424 height 32
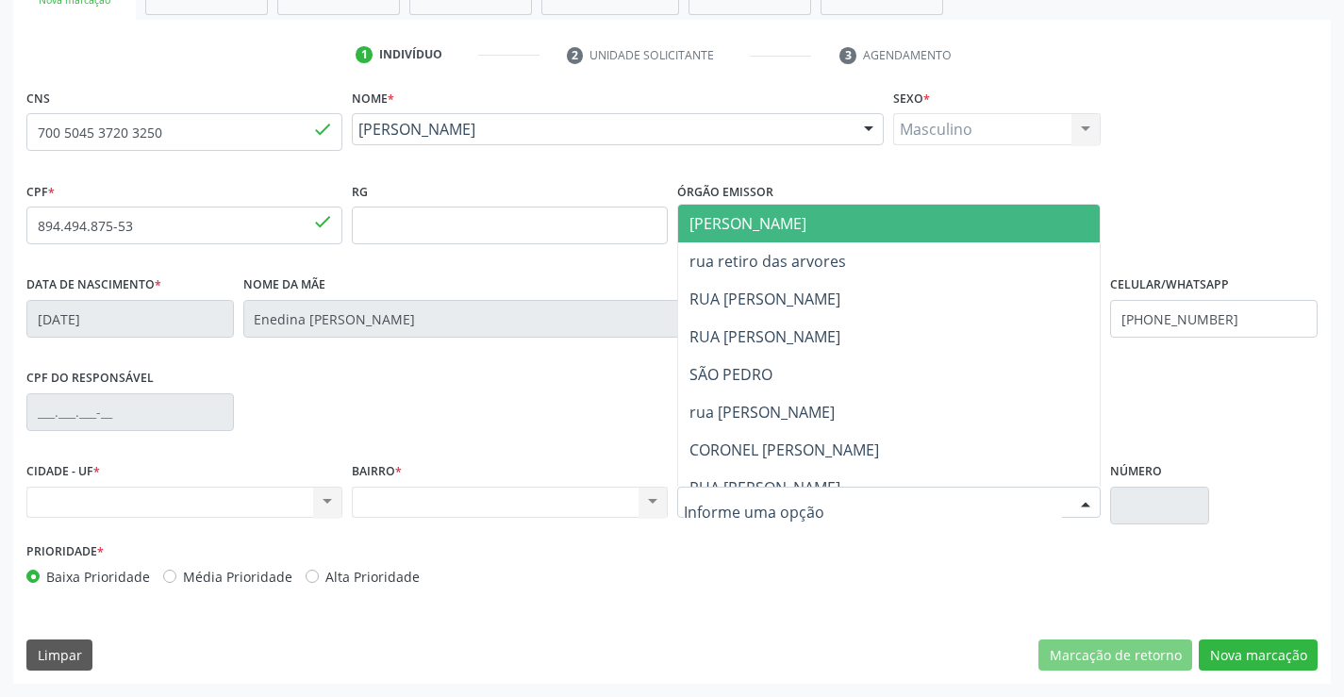
drag, startPoint x: 865, startPoint y: 229, endPoint x: 1174, endPoint y: 663, distance: 532.7
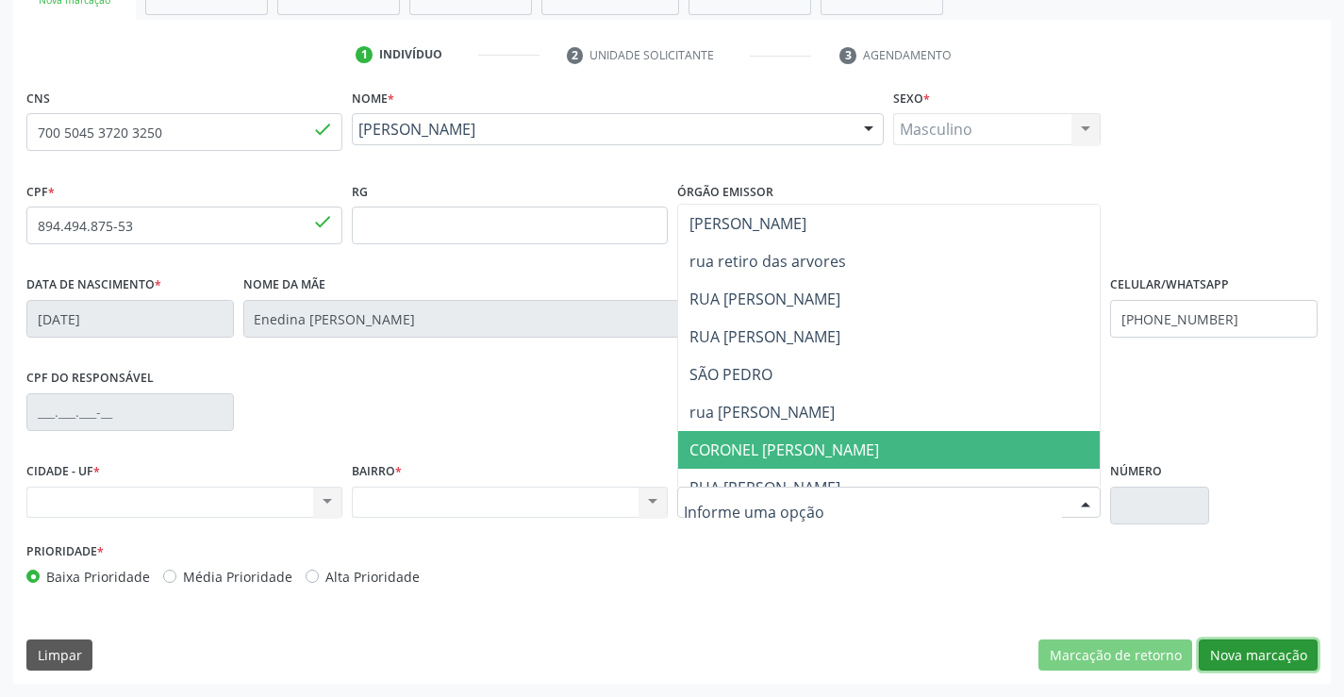
click at [1238, 654] on button "Nova marcação" at bounding box center [1257, 655] width 119 height 32
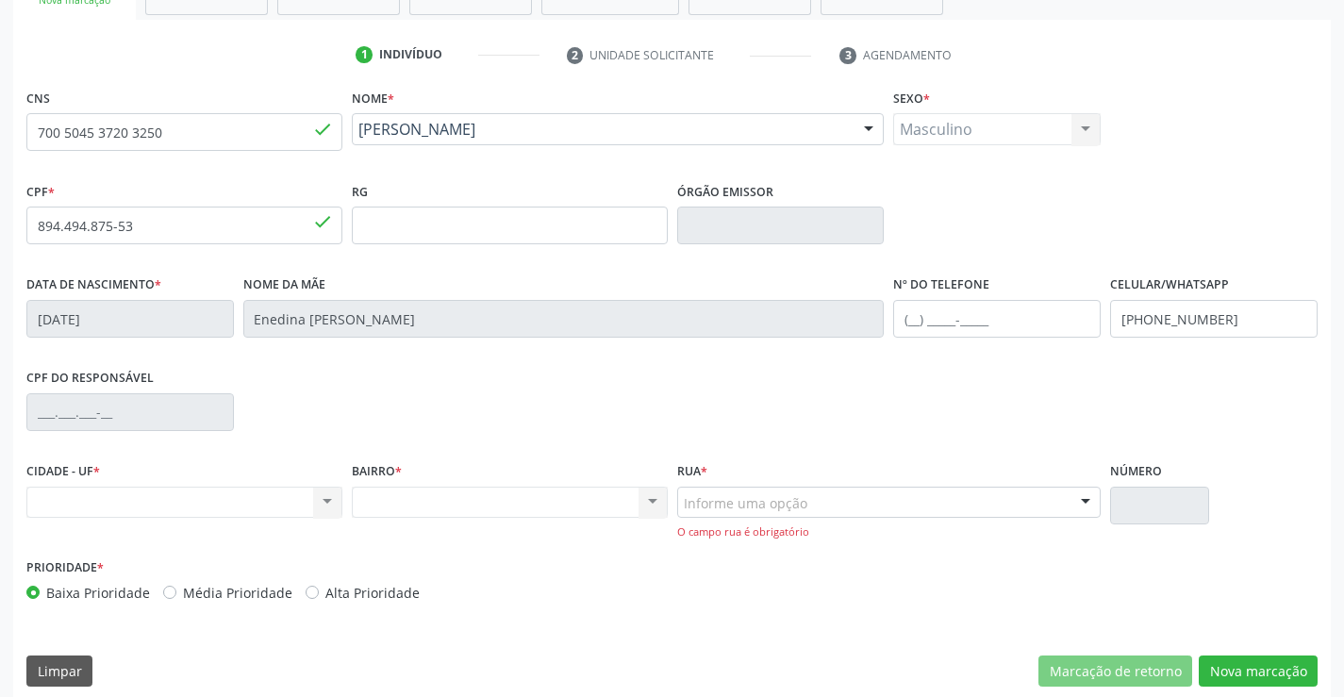
click at [908, 513] on div "Informe uma opção" at bounding box center [889, 503] width 424 height 32
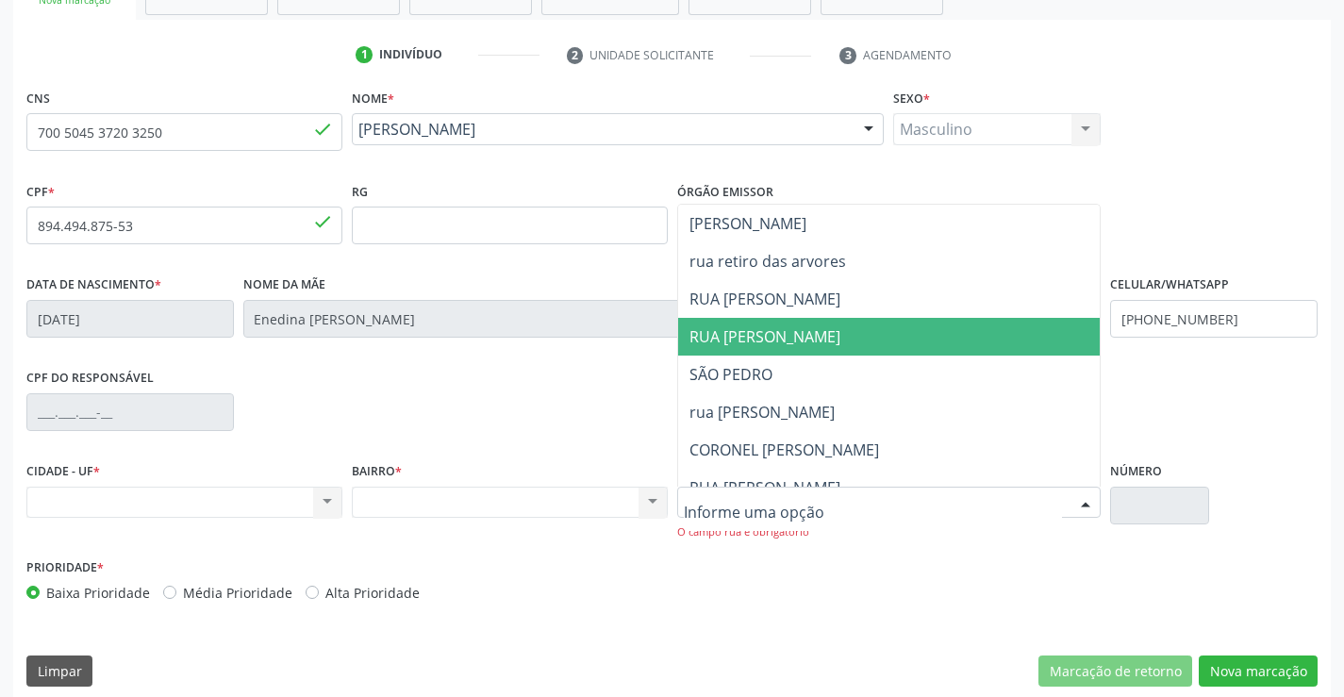
click at [867, 344] on span "RUA LANDUFO ALVES" at bounding box center [905, 337] width 454 height 38
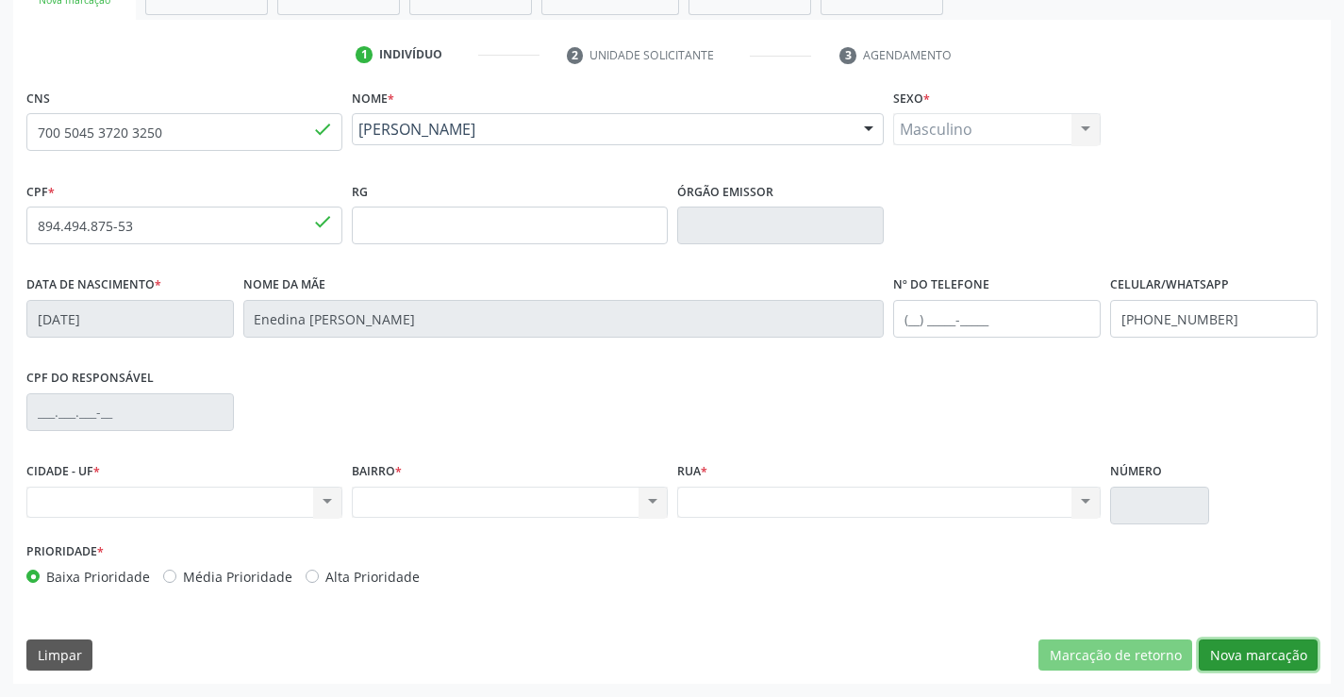
click at [1288, 646] on button "Nova marcação" at bounding box center [1257, 655] width 119 height 32
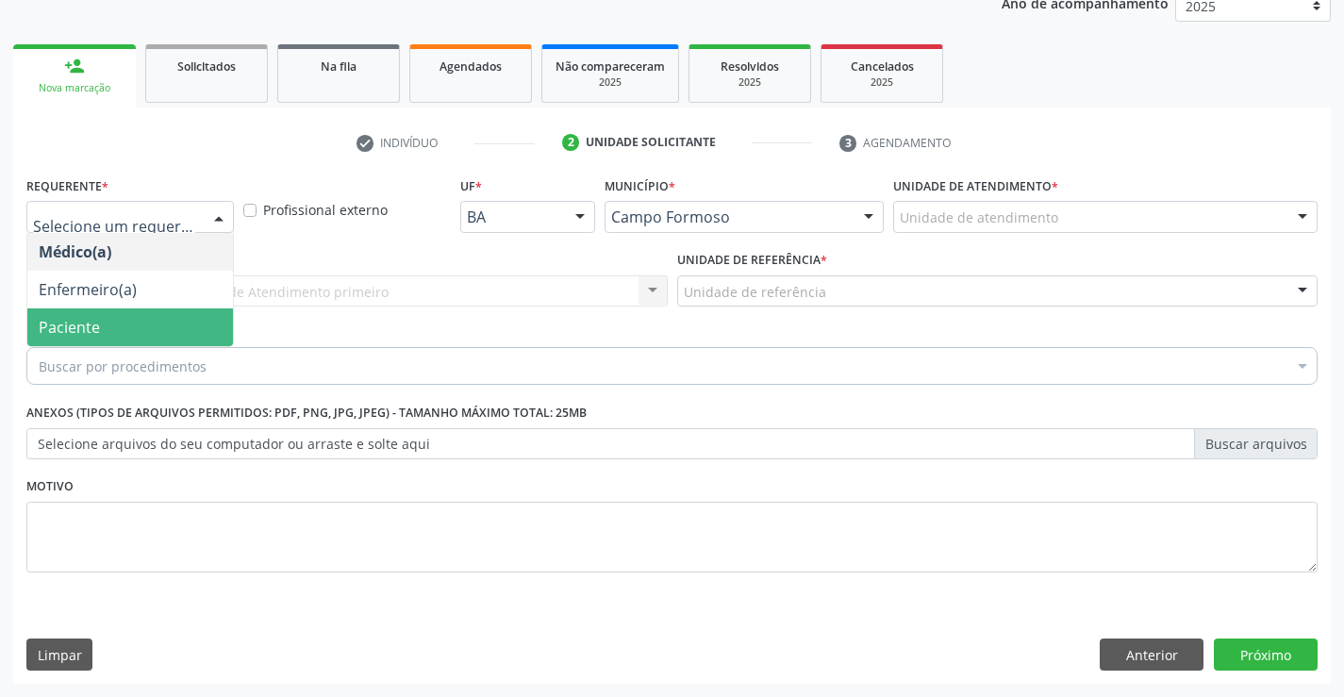
drag, startPoint x: 153, startPoint y: 323, endPoint x: 298, endPoint y: 293, distance: 148.3
click at [156, 323] on span "Paciente" at bounding box center [130, 327] width 206 height 38
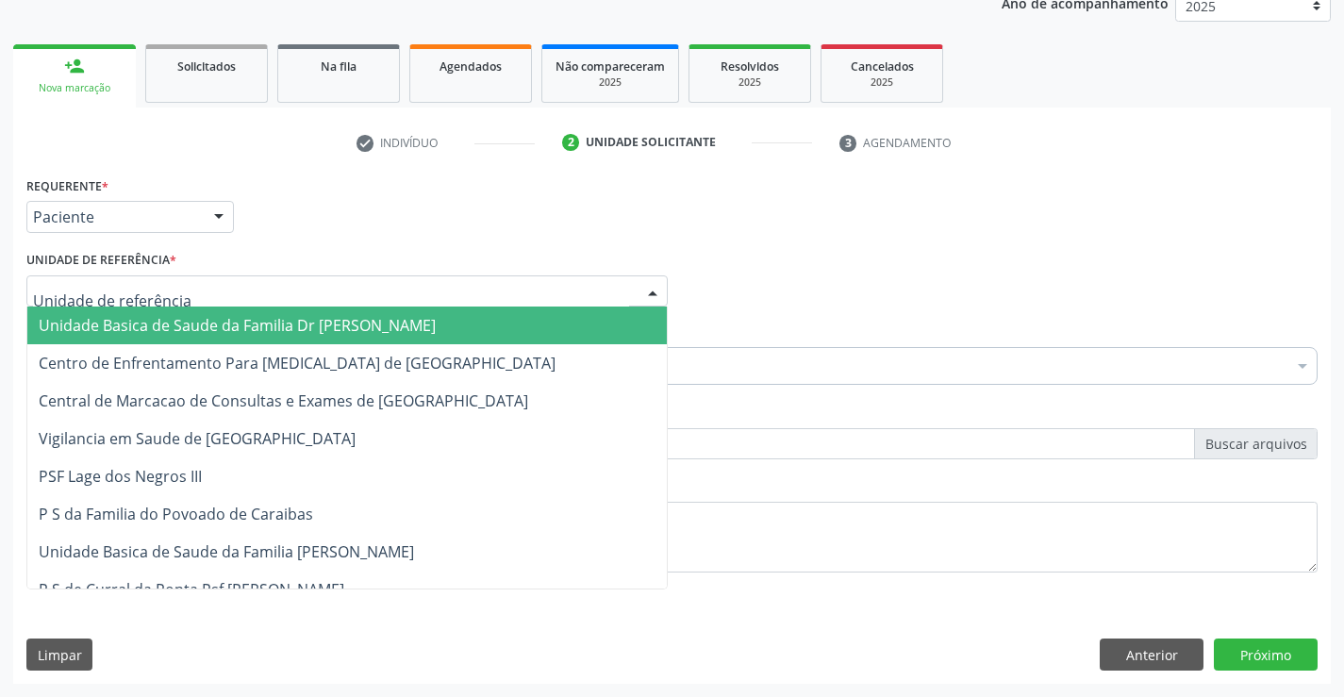
drag, startPoint x: 302, startPoint y: 291, endPoint x: 304, endPoint y: 379, distance: 87.7
click at [303, 295] on div at bounding box center [346, 291] width 641 height 32
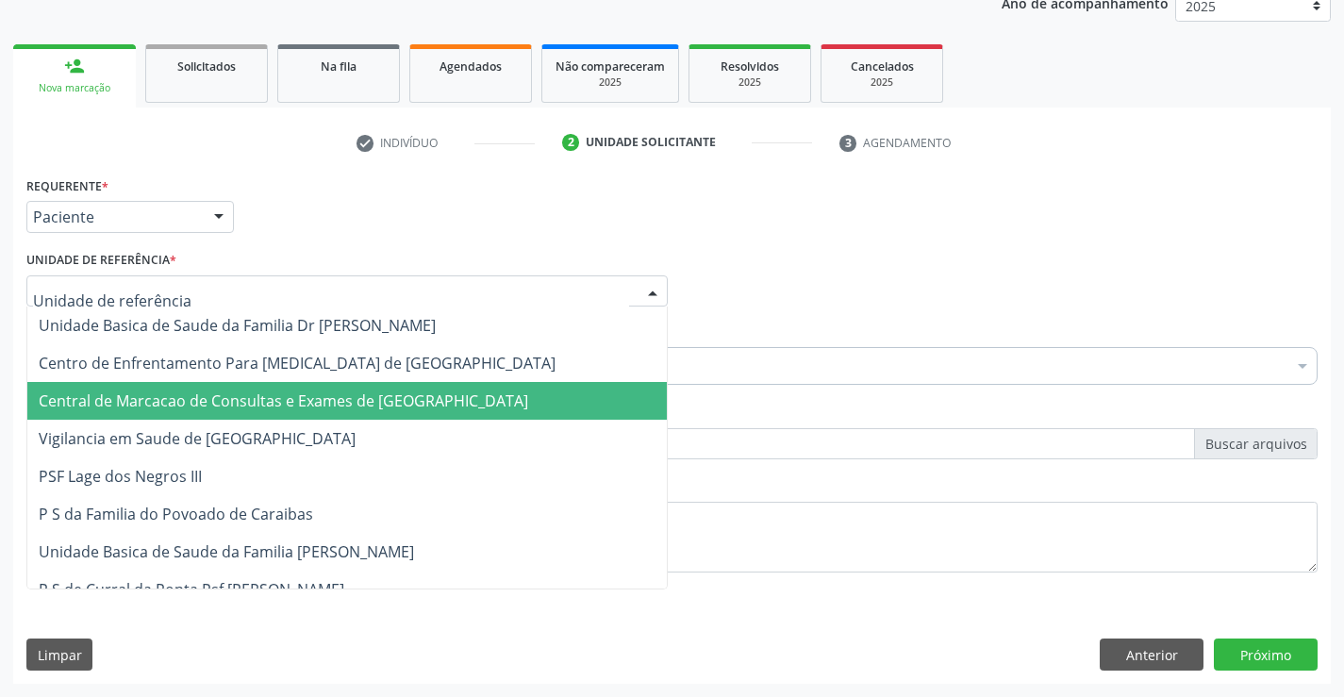
click at [304, 396] on span "Central de Marcacao de Consultas e Exames de [GEOGRAPHIC_DATA]" at bounding box center [283, 400] width 489 height 21
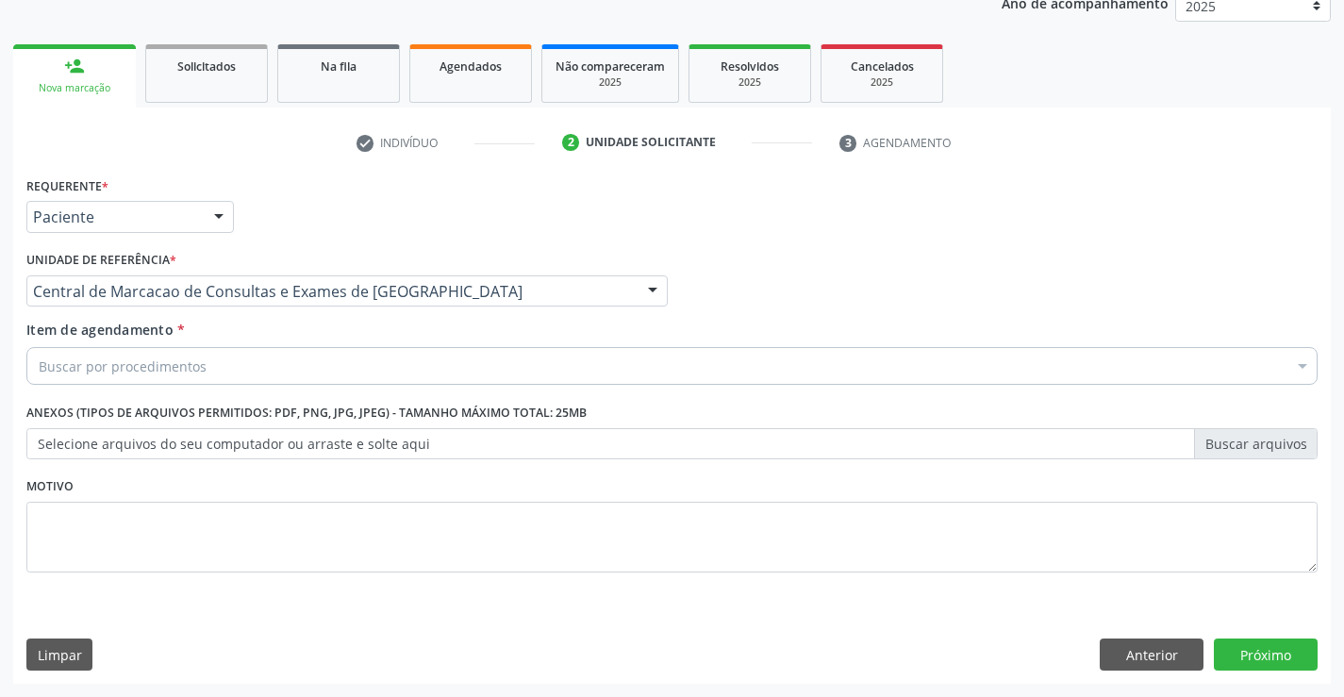
click at [350, 374] on div "Buscar por procedimentos" at bounding box center [671, 366] width 1291 height 38
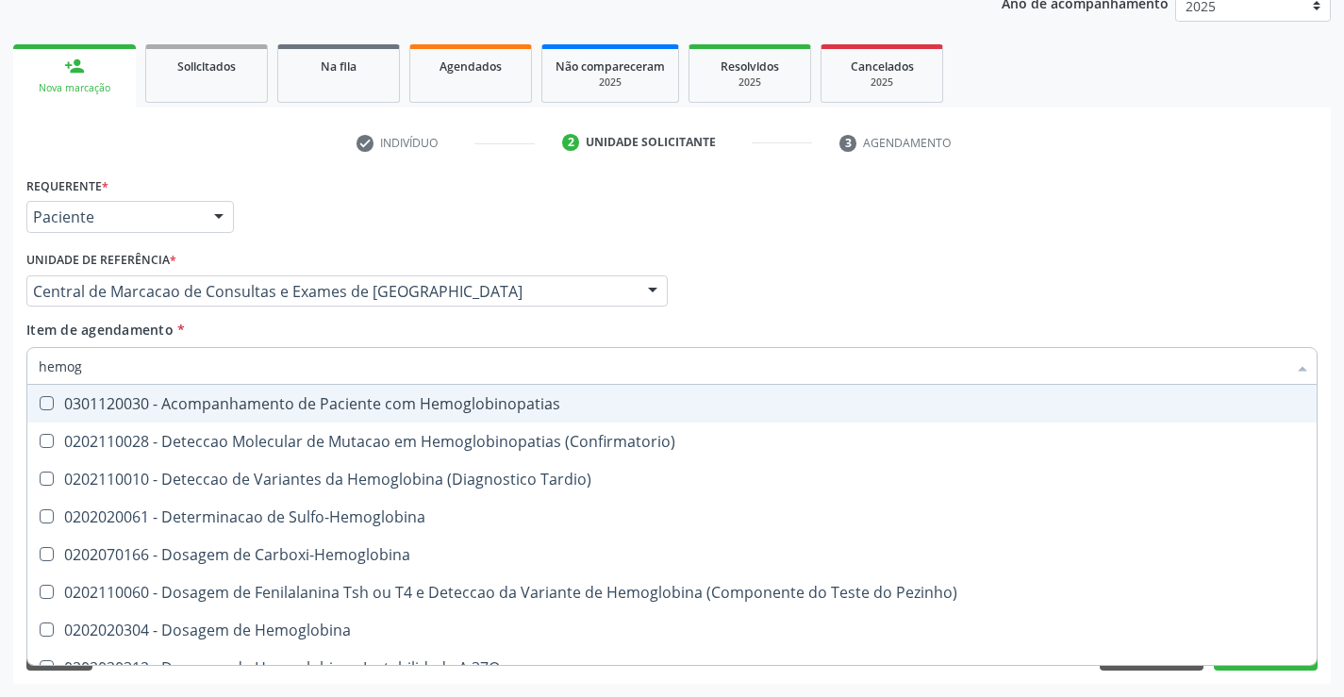
type input "hemogr"
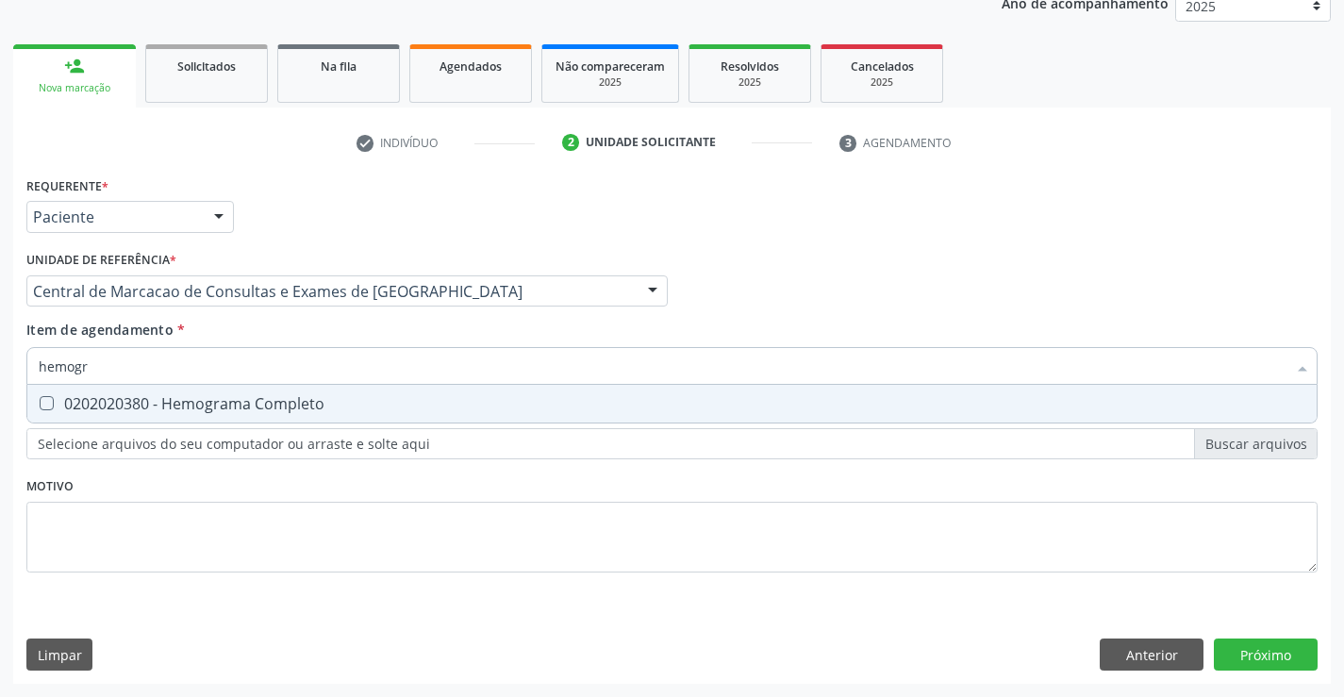
drag, startPoint x: 305, startPoint y: 414, endPoint x: 305, endPoint y: 370, distance: 44.3
click at [305, 413] on span "0202020380 - Hemograma Completo" at bounding box center [671, 404] width 1289 height 38
checkbox Completo "true"
click at [300, 350] on input "hemogr" at bounding box center [662, 366] width 1247 height 38
type input "hemogr"
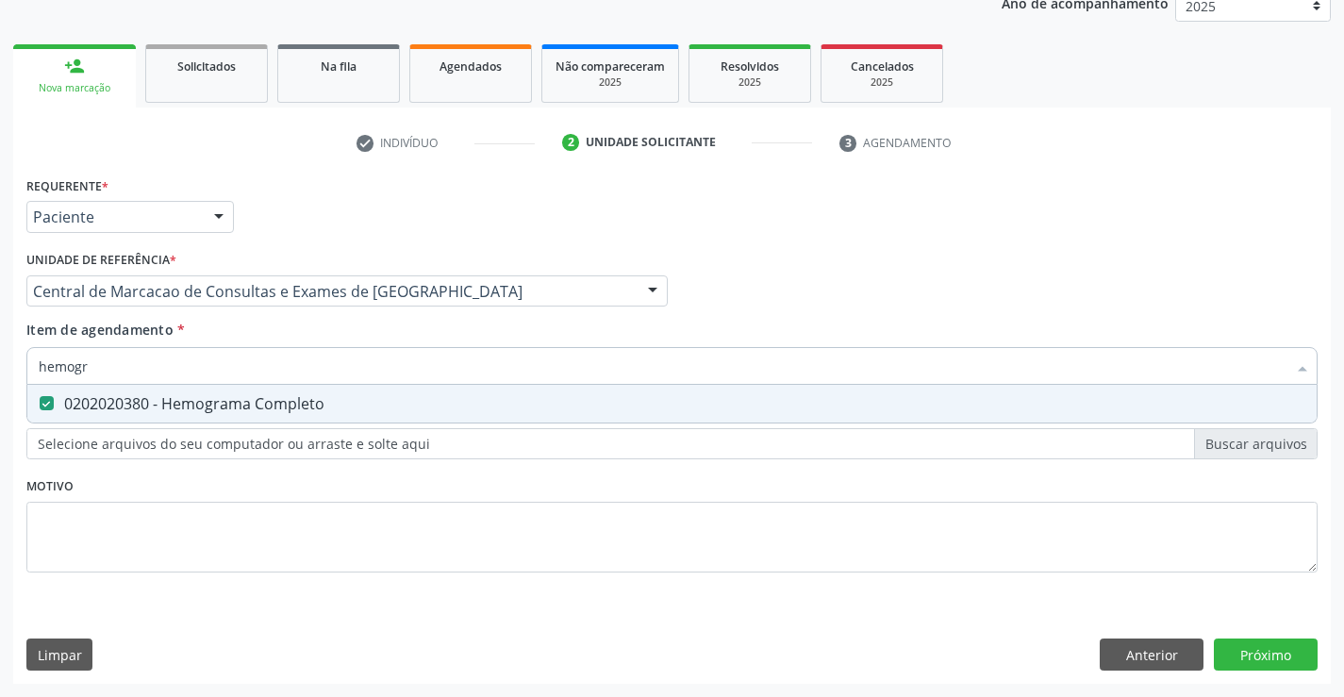
click at [293, 338] on div "Item de agendamento * hemogr Desfazer seleção 0202020380 - Hemograma Completo N…" at bounding box center [671, 349] width 1291 height 59
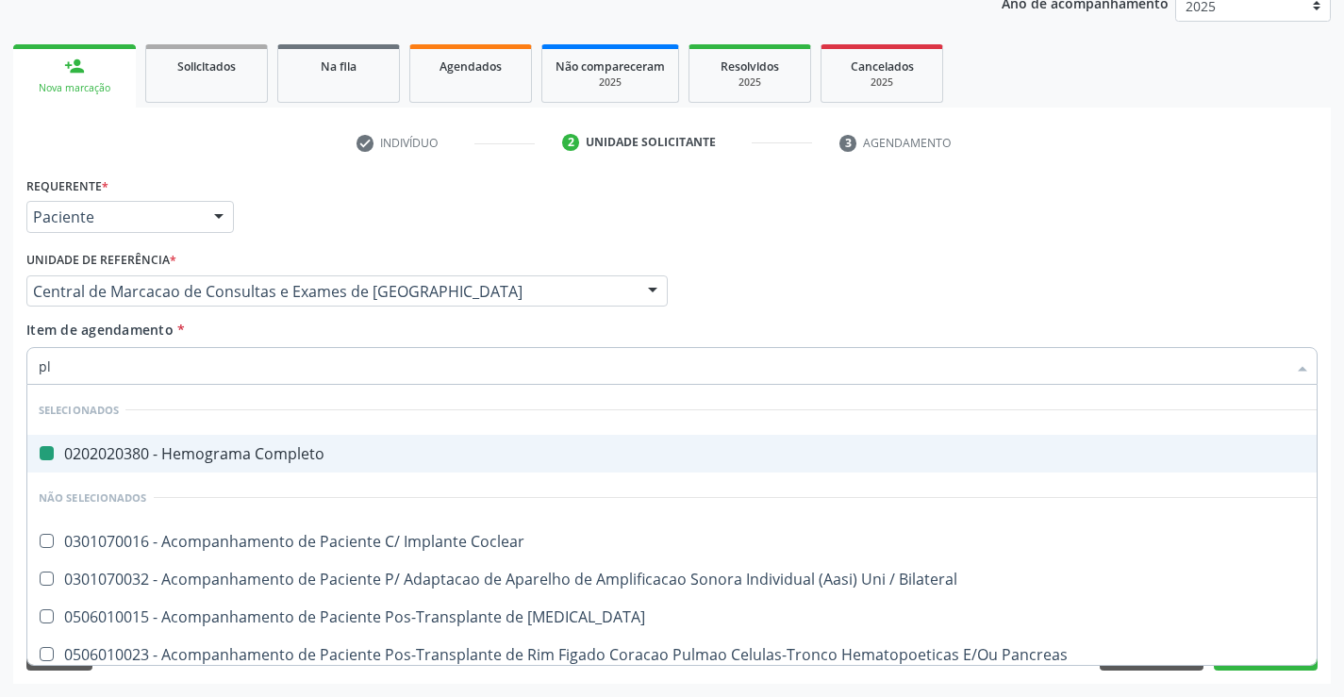
type input "pla"
checkbox Completo "false"
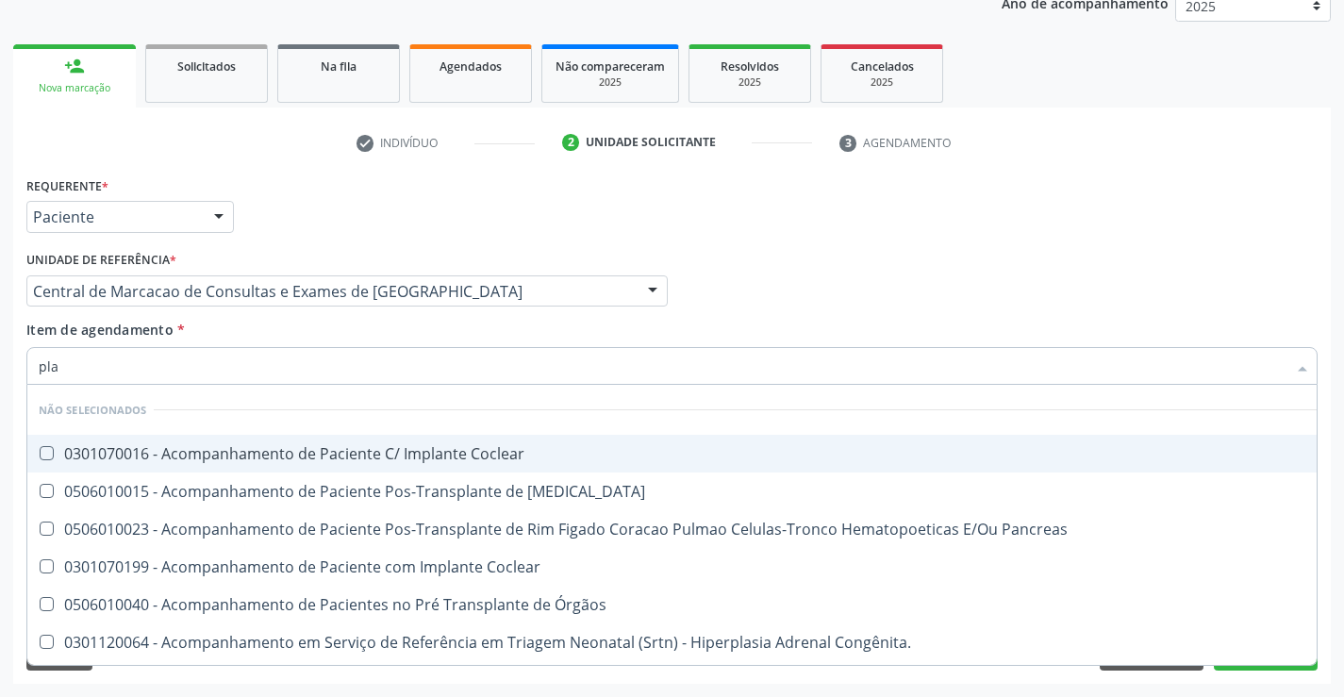
type input "plaq"
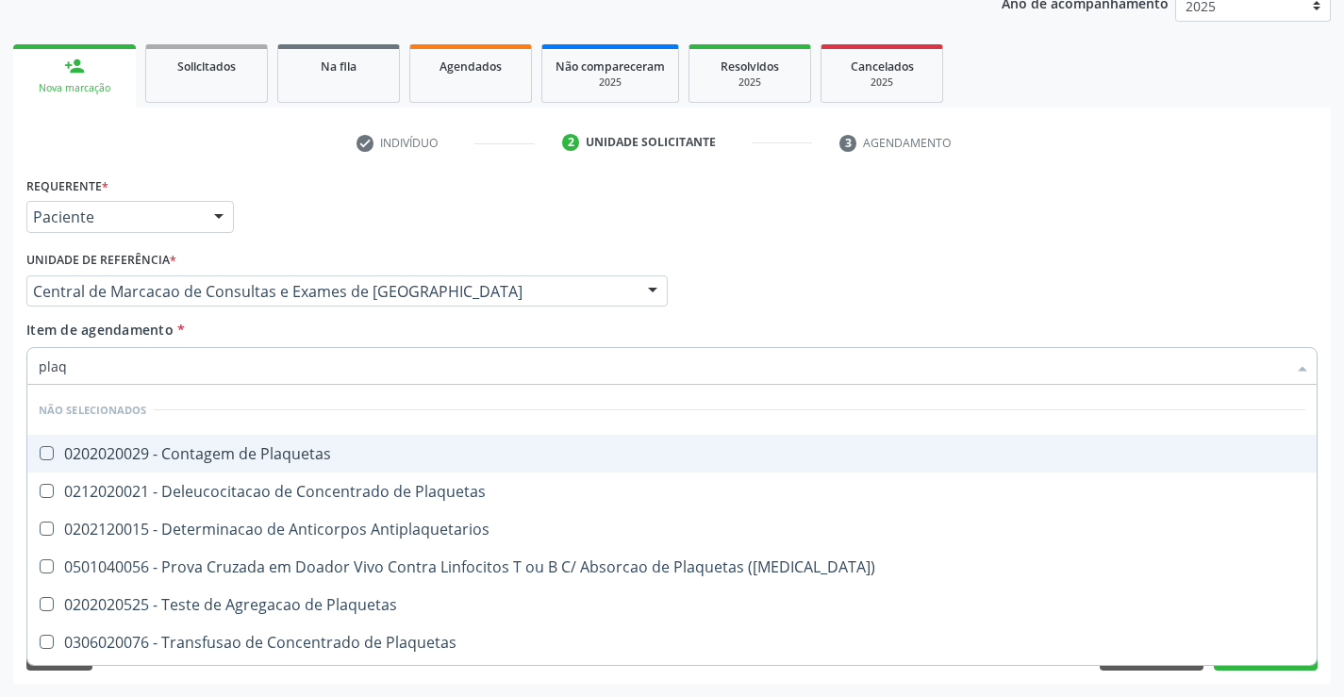
click at [287, 464] on span "0202020029 - Contagem de Plaquetas" at bounding box center [671, 454] width 1289 height 38
checkbox Plaquetas "true"
click at [285, 333] on div "Item de agendamento * plaq Desfazer seleção Não selecionados 0202020029 - Conta…" at bounding box center [671, 349] width 1291 height 59
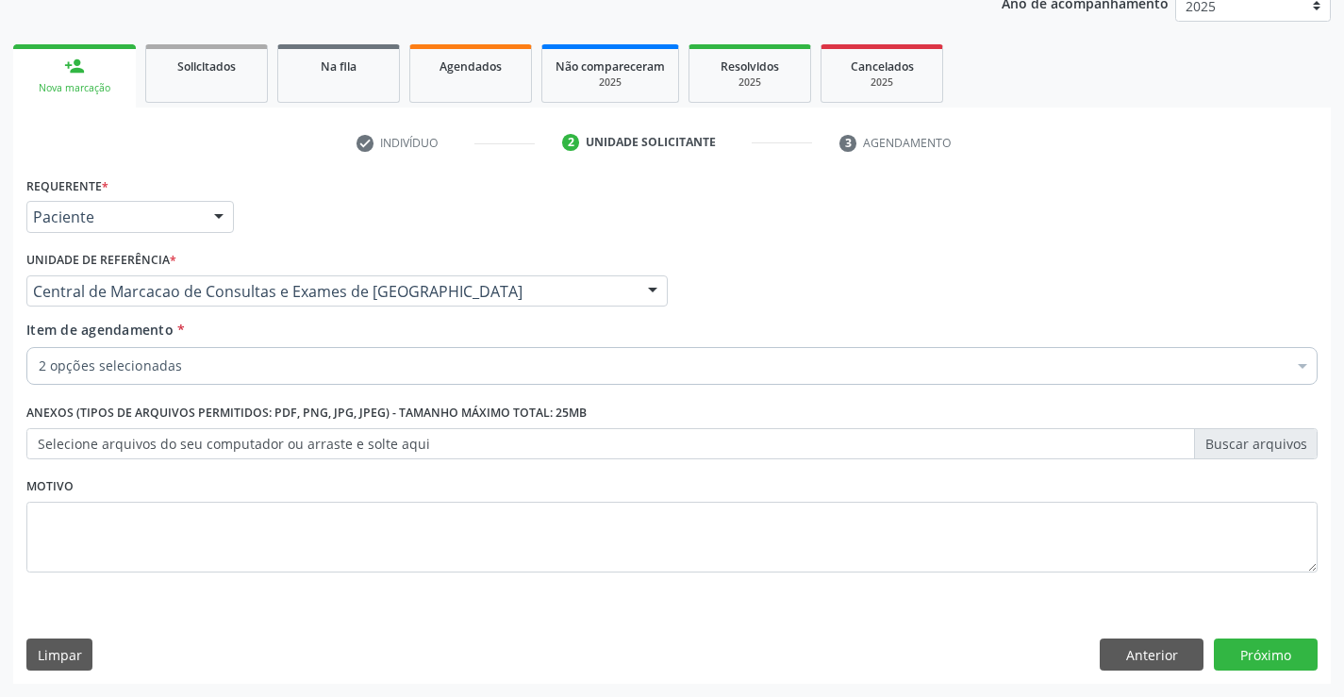
click at [274, 380] on div "2 opções selecionadas" at bounding box center [671, 366] width 1291 height 38
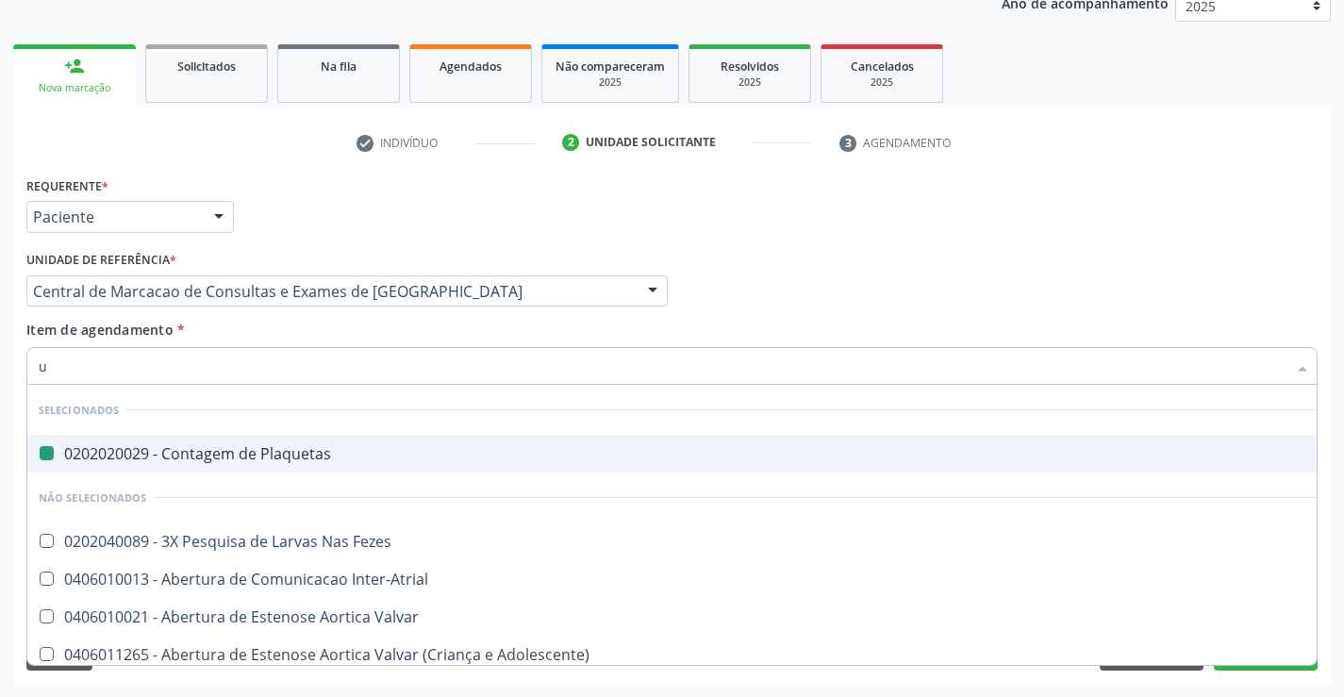
type input "ur"
checkbox Plaquetas "false"
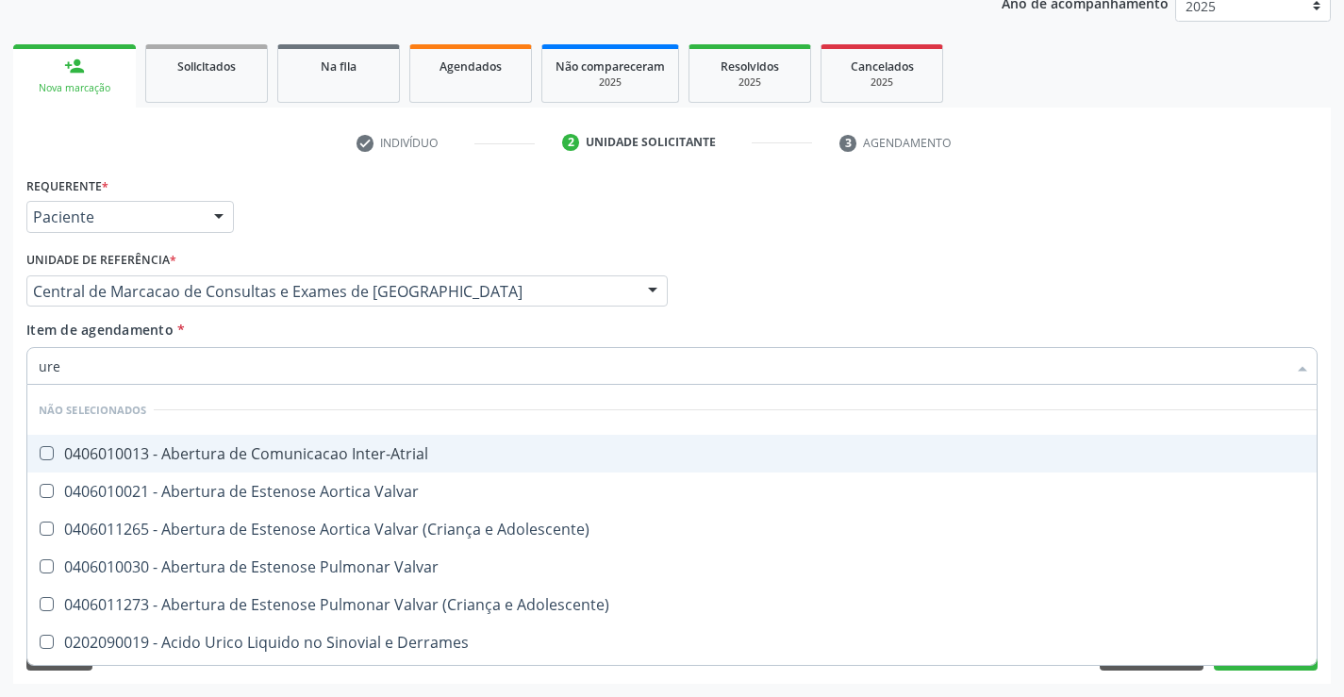
type input "urei"
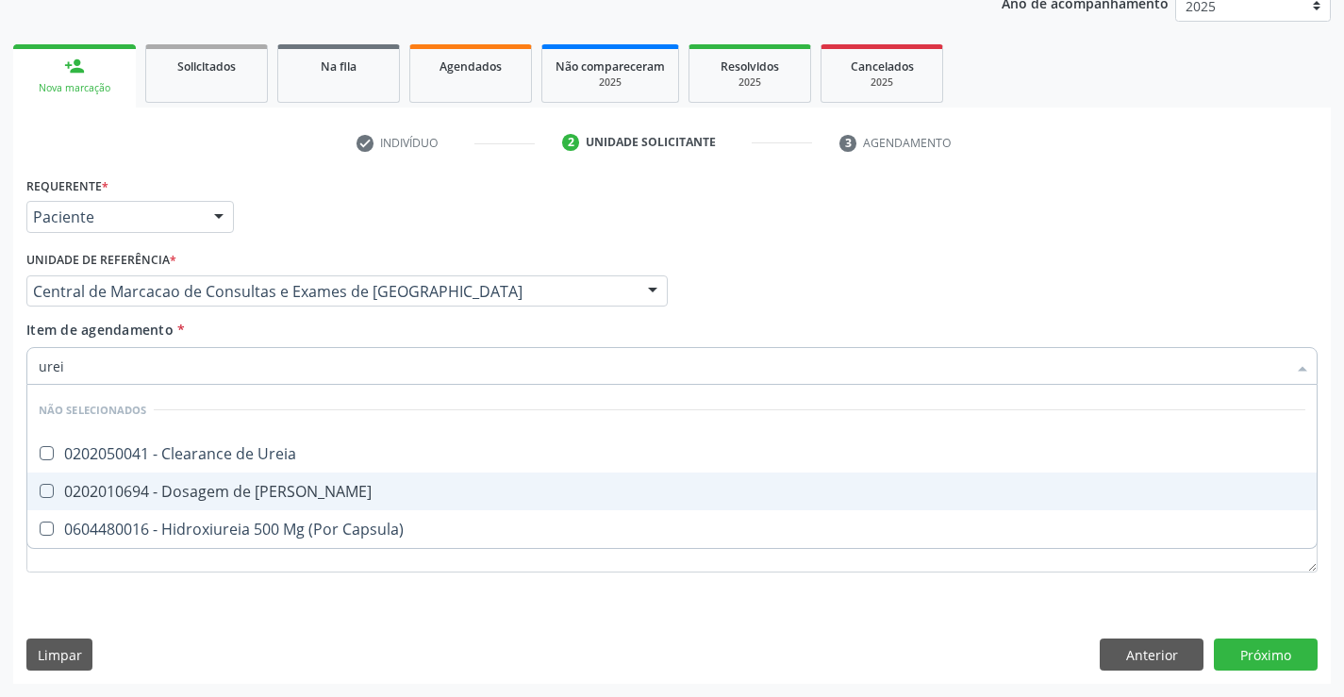
click at [265, 488] on div "0202010694 - Dosagem de [PERSON_NAME]" at bounding box center [672, 491] width 1266 height 15
checkbox Ureia "true"
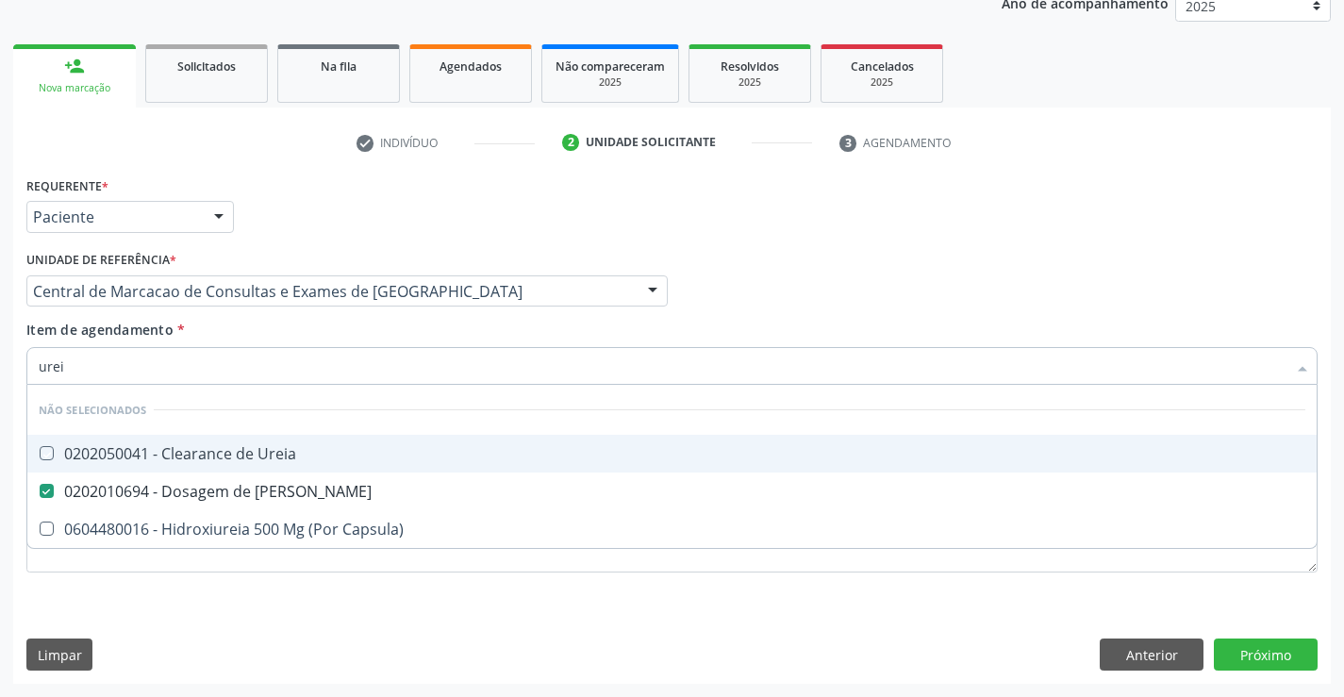
click at [291, 334] on div "Item de agendamento * urei Desfazer seleção Não selecionados 0202050041 - Clear…" at bounding box center [671, 349] width 1291 height 59
checkbox Ureia "true"
checkbox Capsula\) "true"
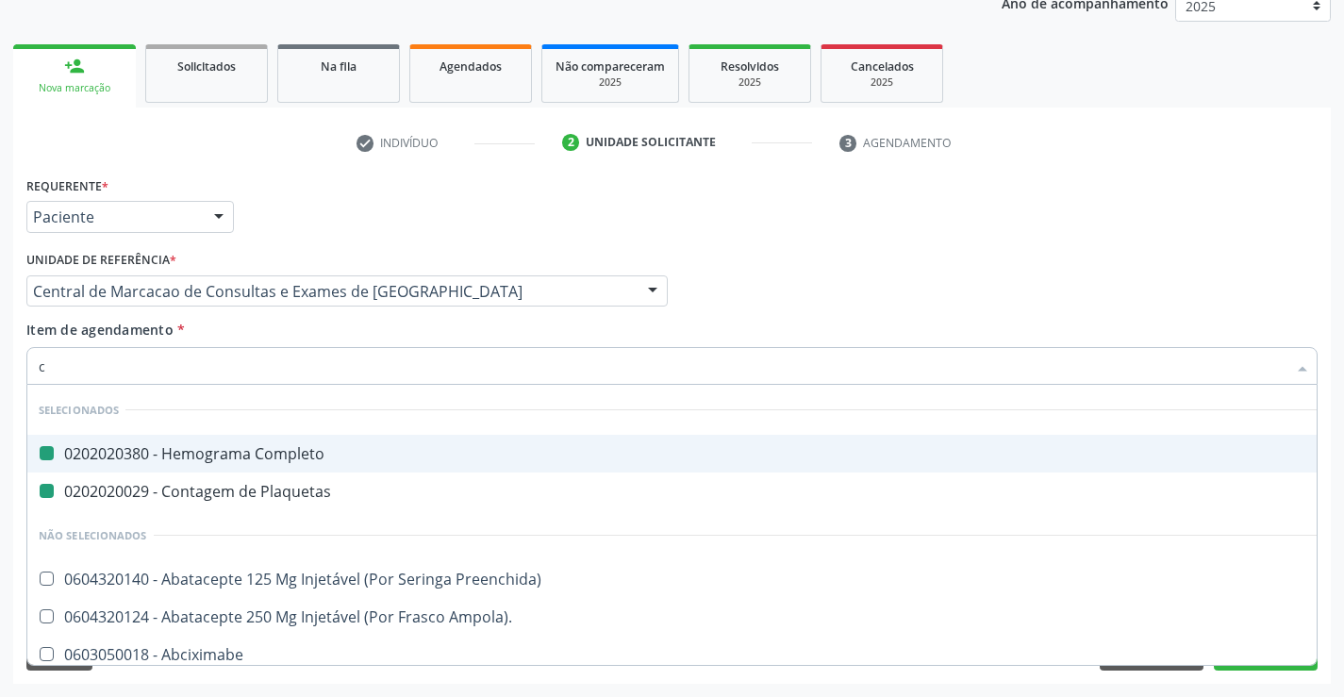
type input "cr"
checkbox Completo "false"
checkbox Plaquetas "false"
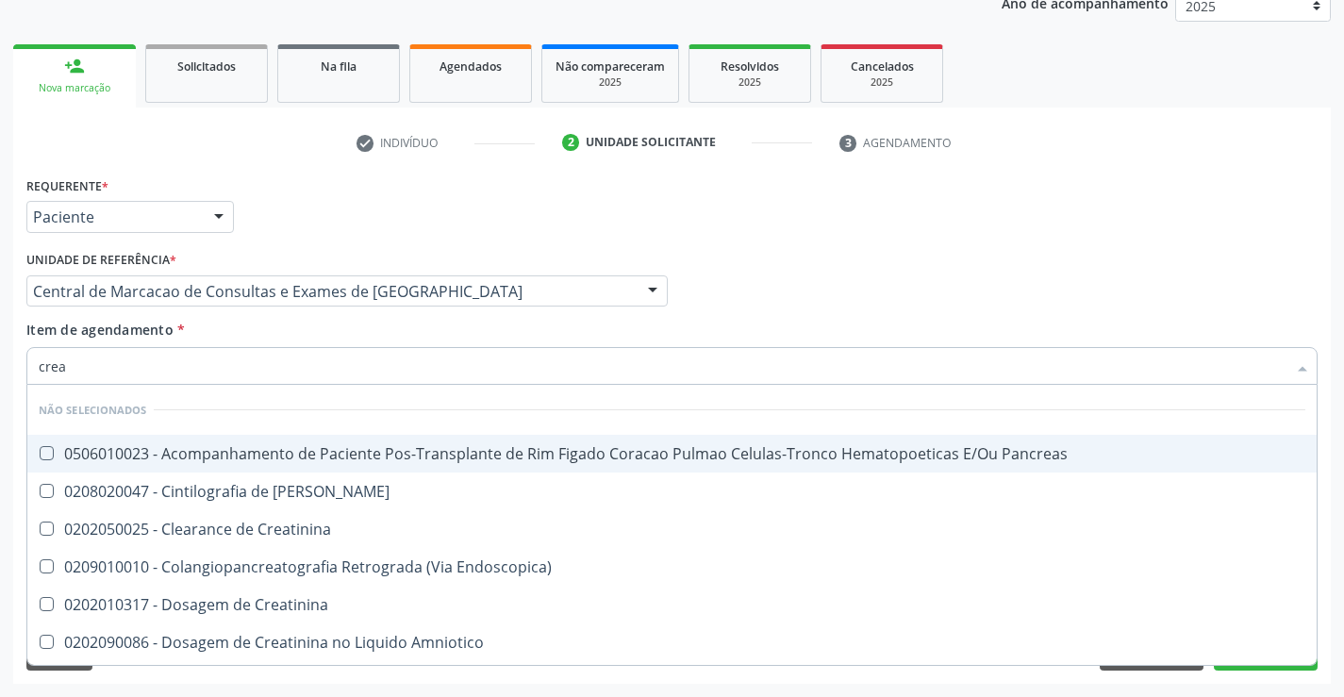
type input "creat"
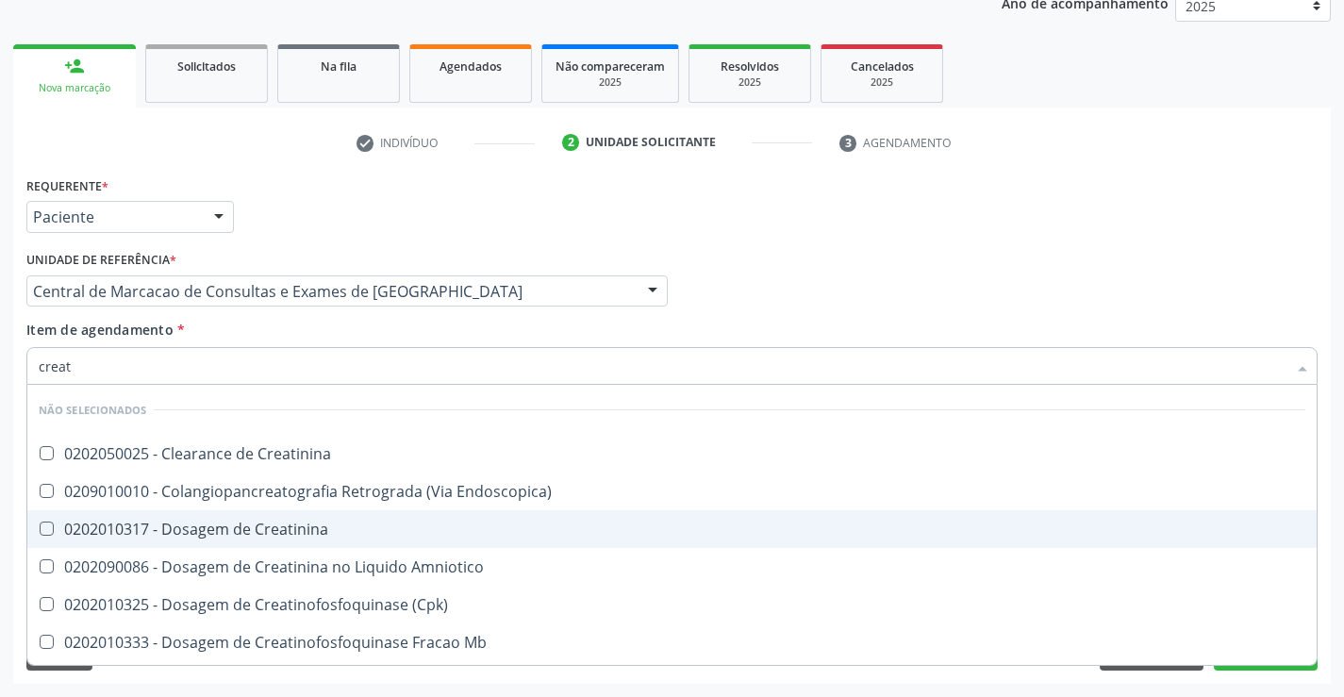
click at [289, 521] on div "0202010317 - Dosagem de Creatinina" at bounding box center [672, 528] width 1266 height 15
checkbox Creatinina "true"
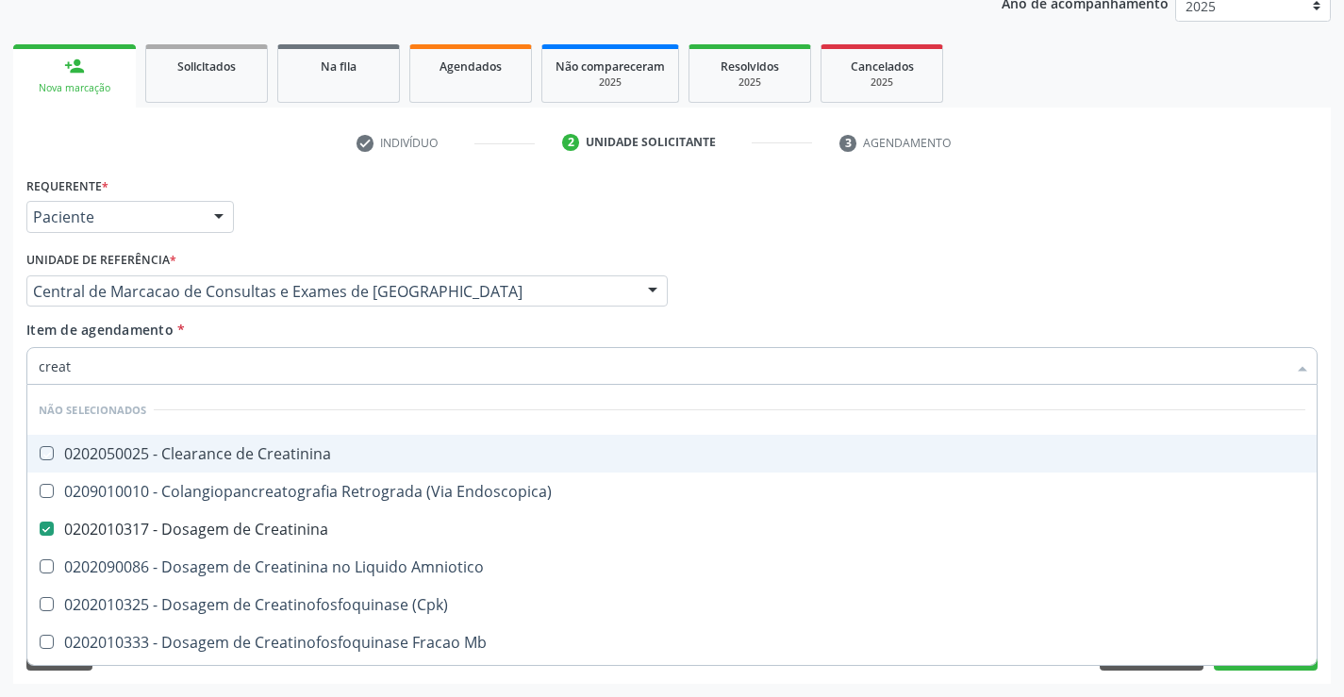
click at [288, 330] on div "Item de agendamento * creat Desfazer seleção Não selecionados 0202050025 - Clea…" at bounding box center [671, 349] width 1291 height 59
checkbox Creatinina "true"
checkbox Endoscopica\) "true"
checkbox Amniotico "true"
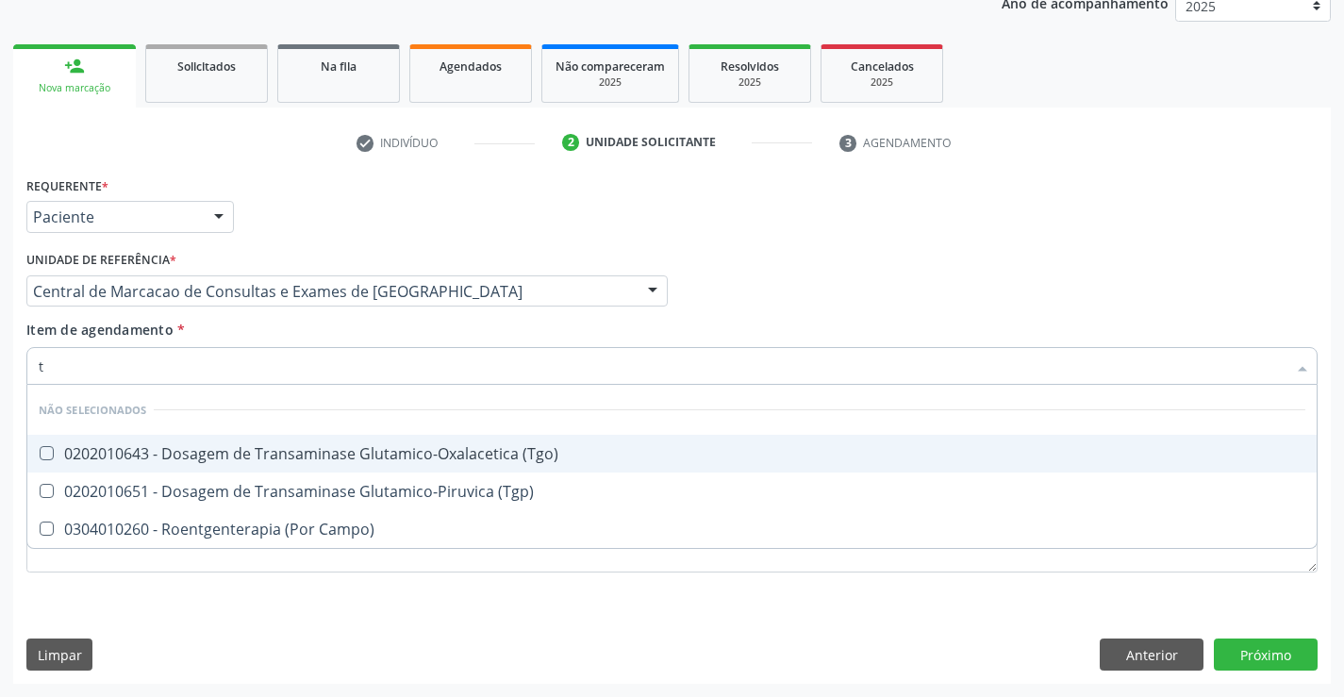
type input "tg"
checkbox \(Tgo\) "false"
checkbox \(Tgp\) "false"
checkbox Campo\) "false"
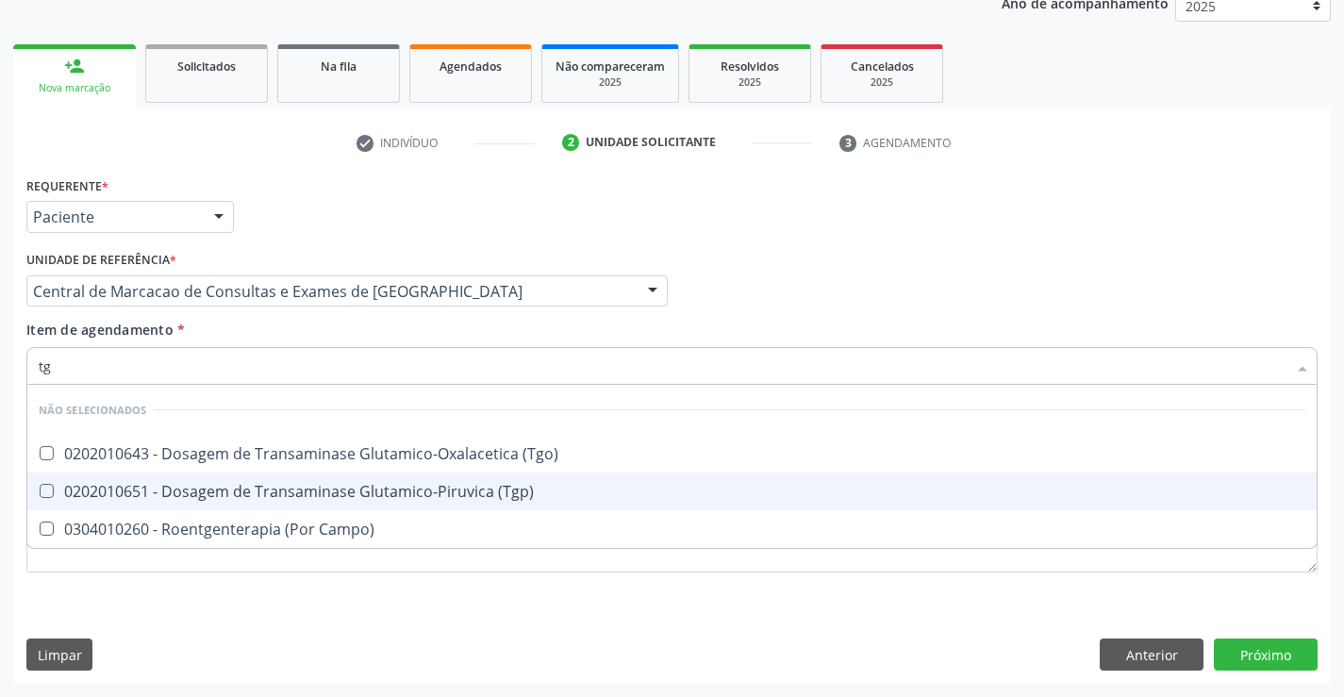
click at [302, 485] on div "0202010651 - Dosagem de Transaminase Glutamico-Piruvica (Tgp)" at bounding box center [672, 491] width 1266 height 15
checkbox \(Tgp\) "true"
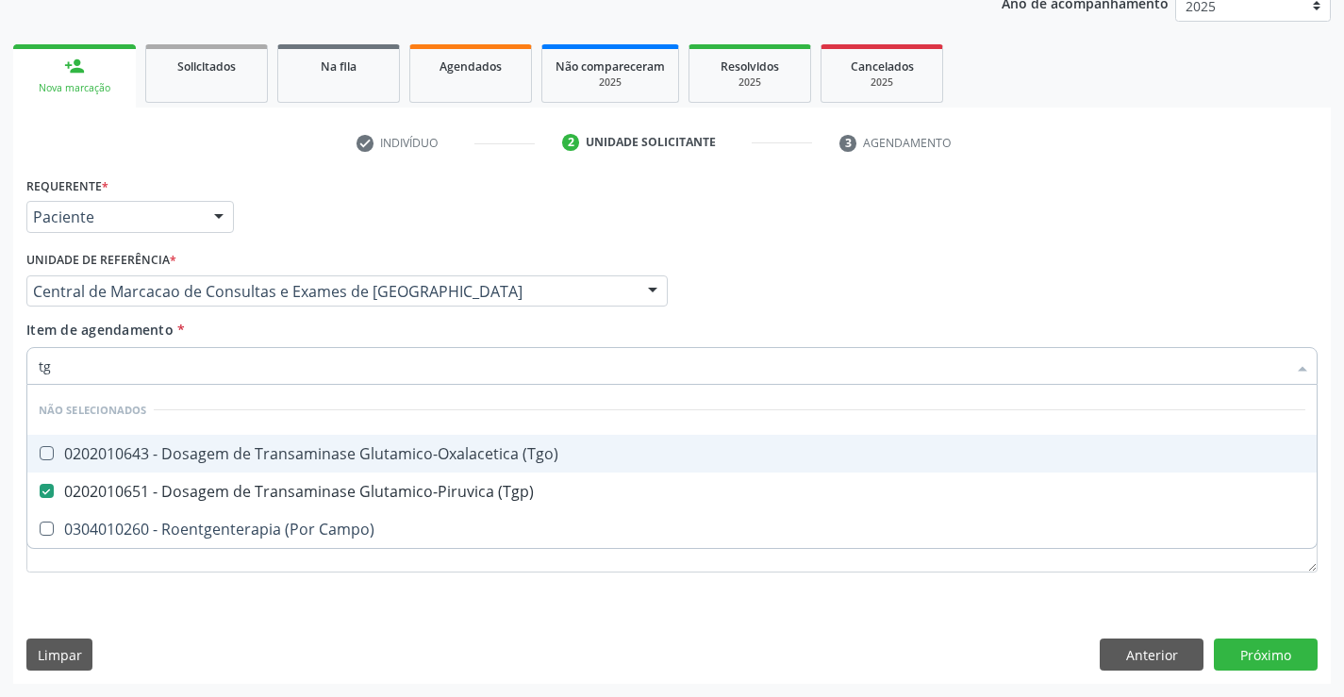
click at [292, 446] on div "0202010643 - Dosagem de Transaminase Glutamico-Oxalacetica (Tgo)" at bounding box center [672, 453] width 1266 height 15
checkbox \(Tgo\) "true"
click at [310, 326] on div "Item de agendamento * tg Desfazer seleção Não selecionados 0202010643 - Dosagem…" at bounding box center [671, 349] width 1291 height 59
checkbox Campo\) "true"
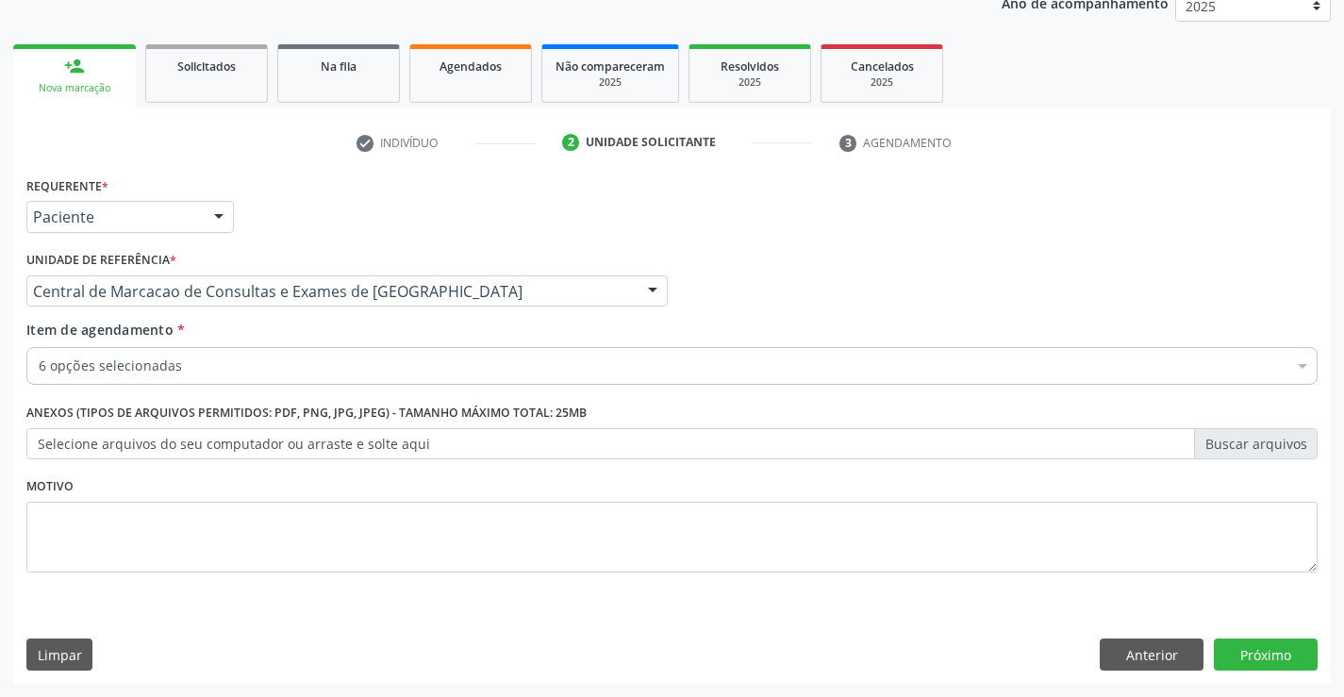
click at [300, 379] on div "6 opções selecionadas" at bounding box center [671, 366] width 1291 height 38
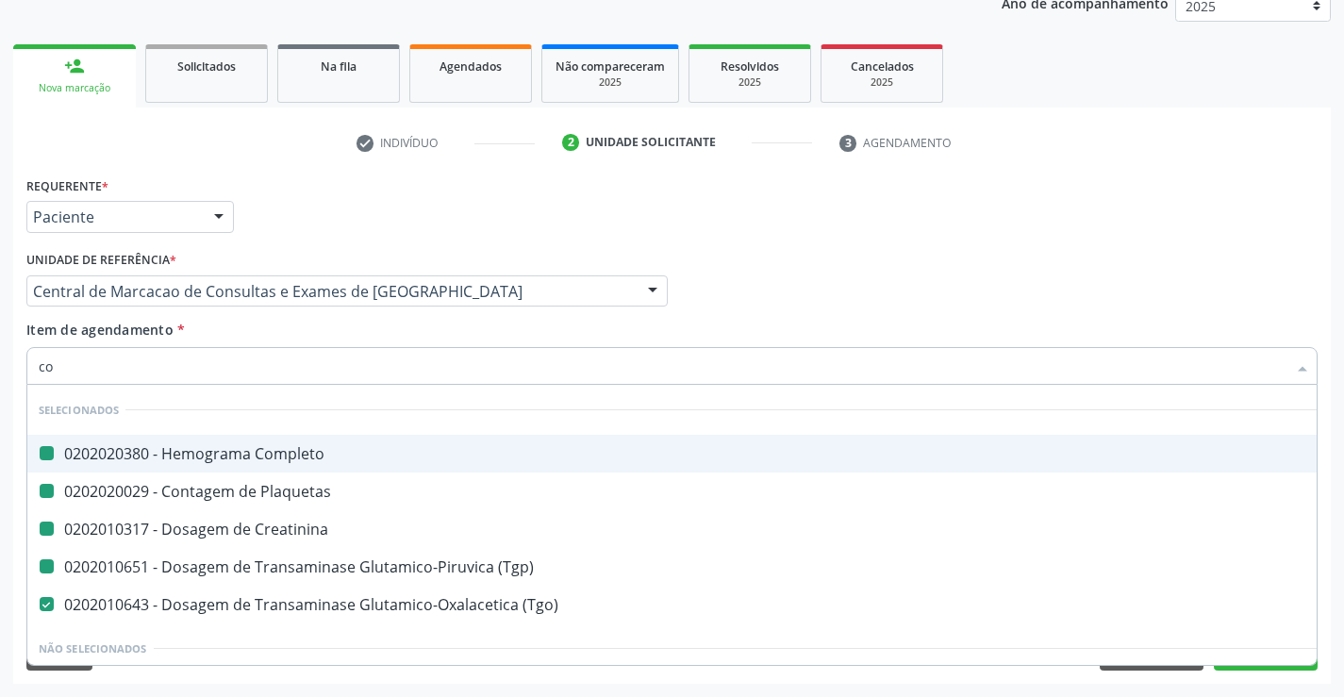
type input "col"
checkbox Completo "false"
checkbox Plaquetas "false"
checkbox Creatinina "false"
checkbox \(Tgp\) "false"
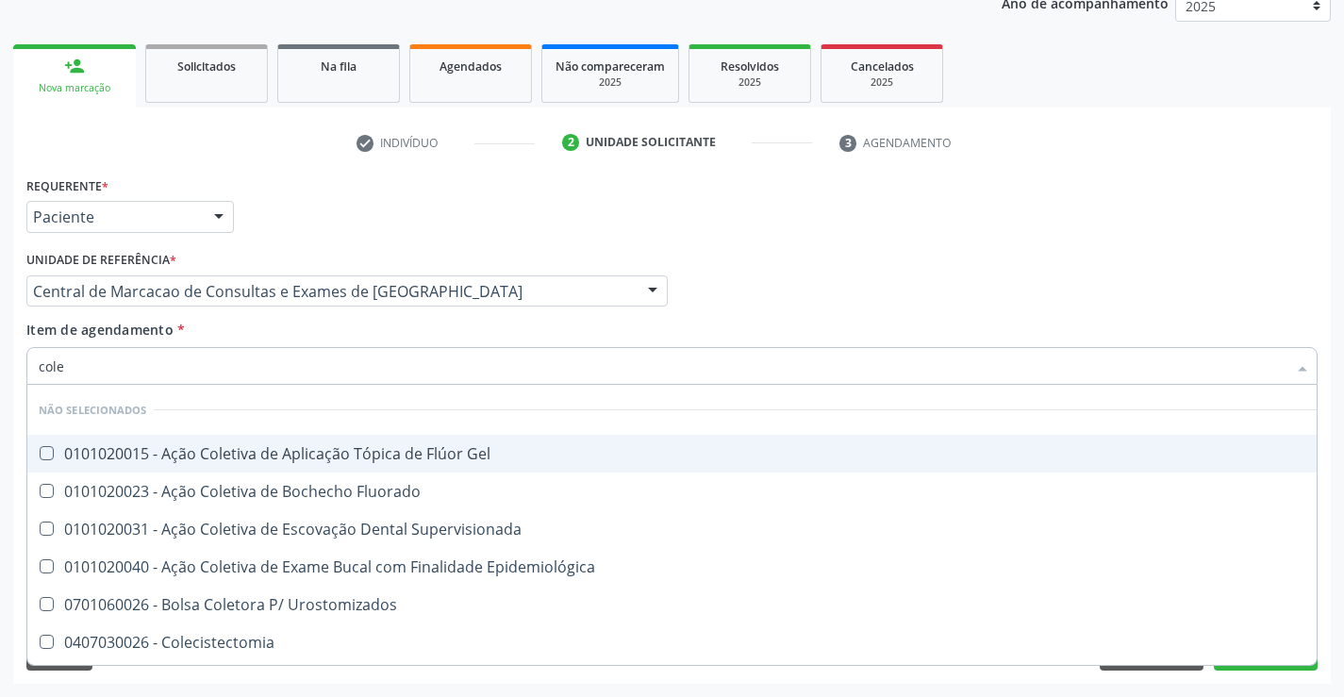
type input "coles"
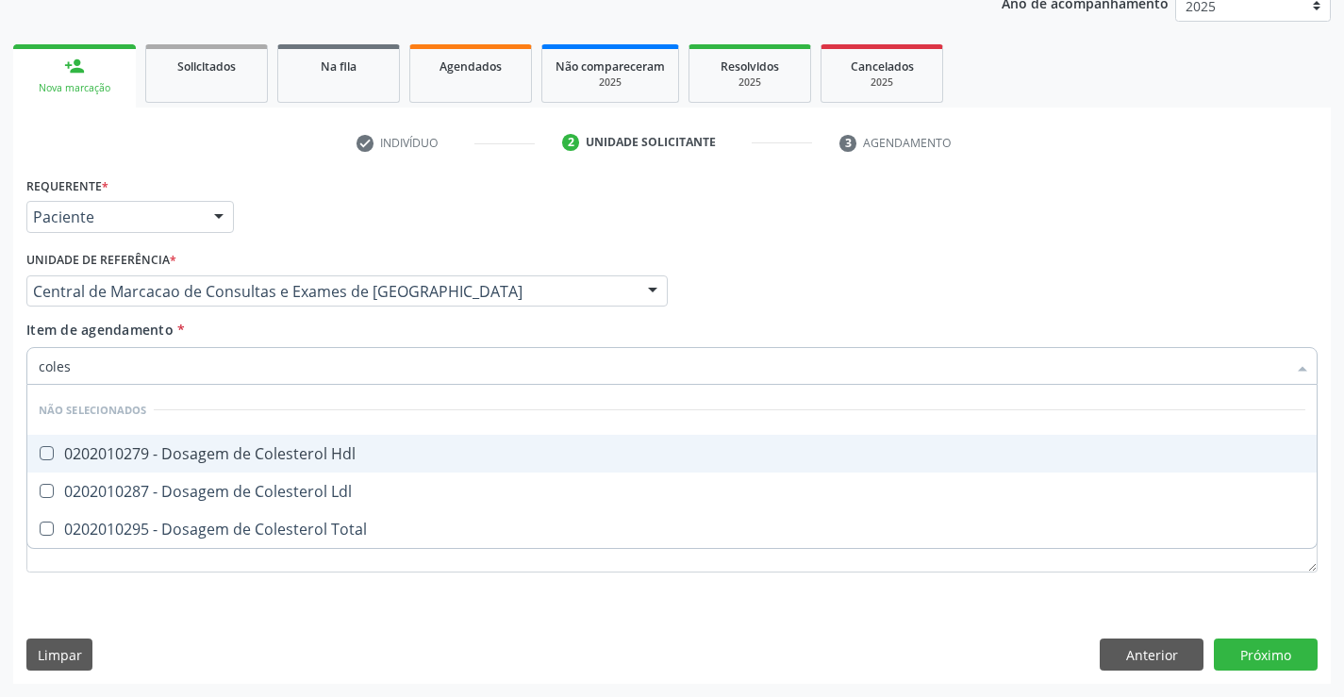
click at [287, 446] on div "0202010279 - Dosagem de Colesterol Hdl" at bounding box center [672, 453] width 1266 height 15
checkbox Hdl "true"
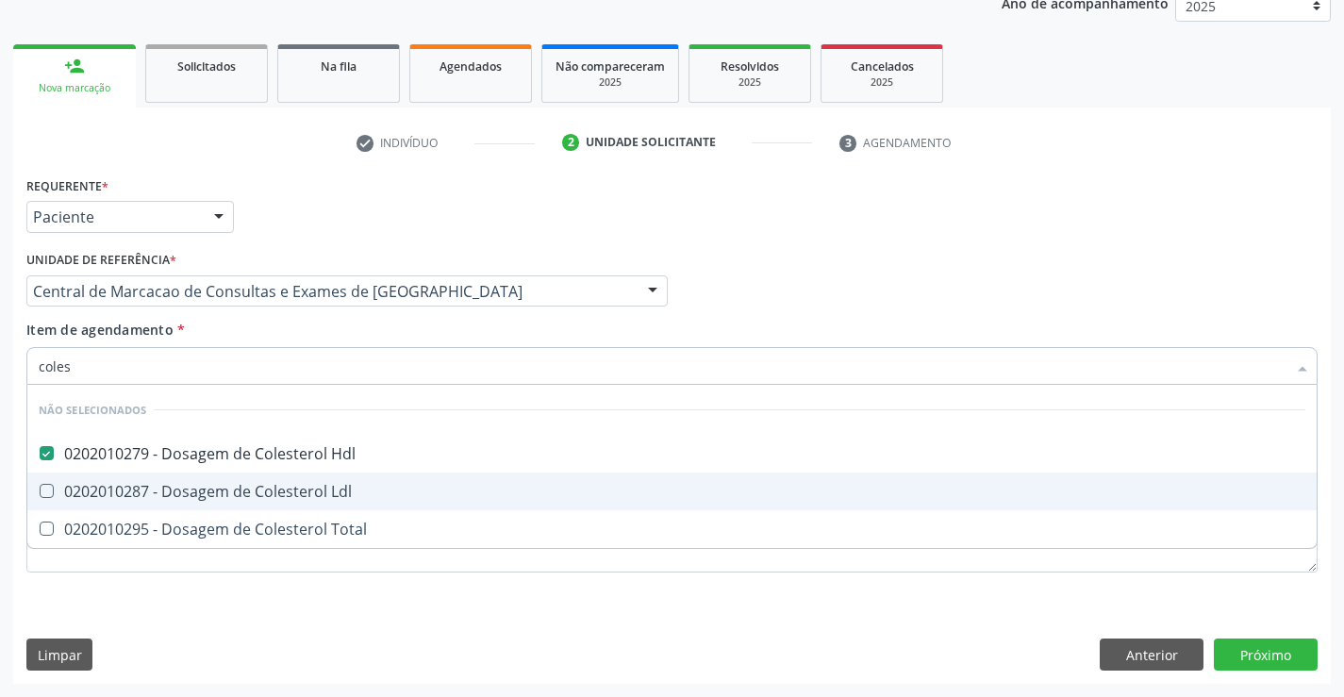
click at [287, 508] on span "0202010287 - Dosagem de Colesterol Ldl" at bounding box center [671, 491] width 1289 height 38
checkbox Ldl "true"
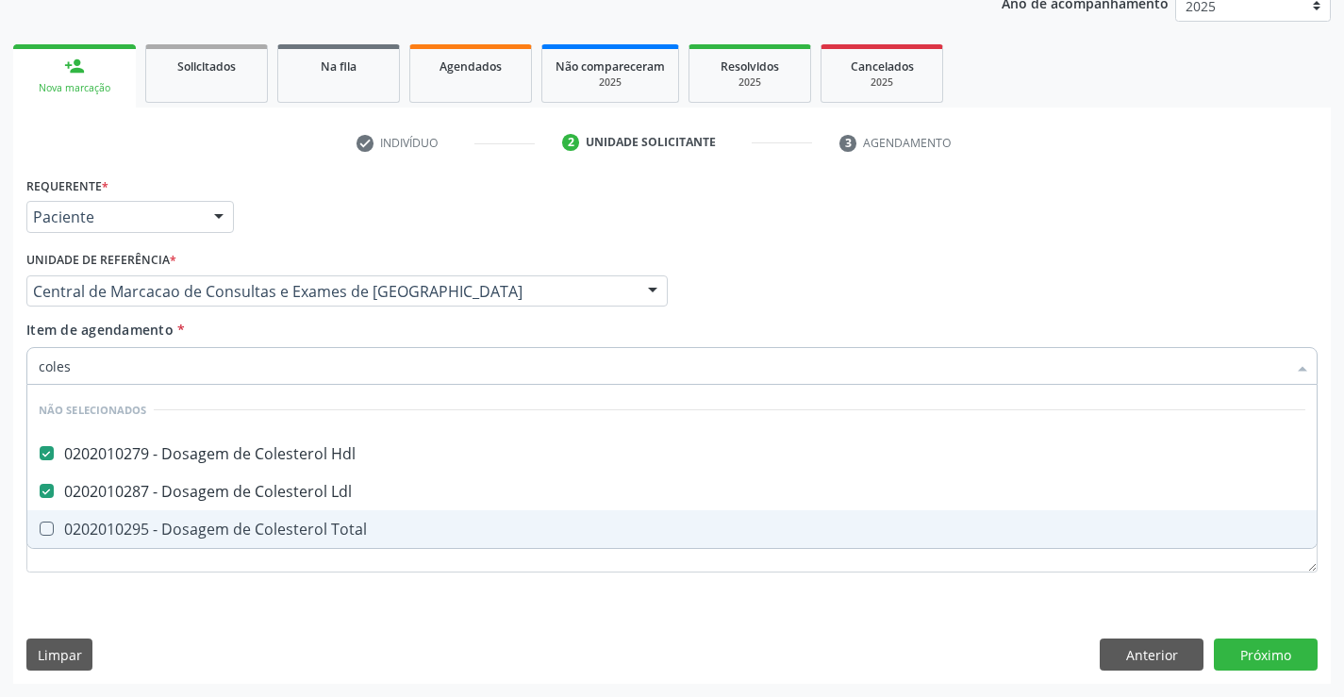
click at [285, 545] on span "0202010295 - Dosagem de Colesterol Total" at bounding box center [671, 529] width 1289 height 38
checkbox Total "true"
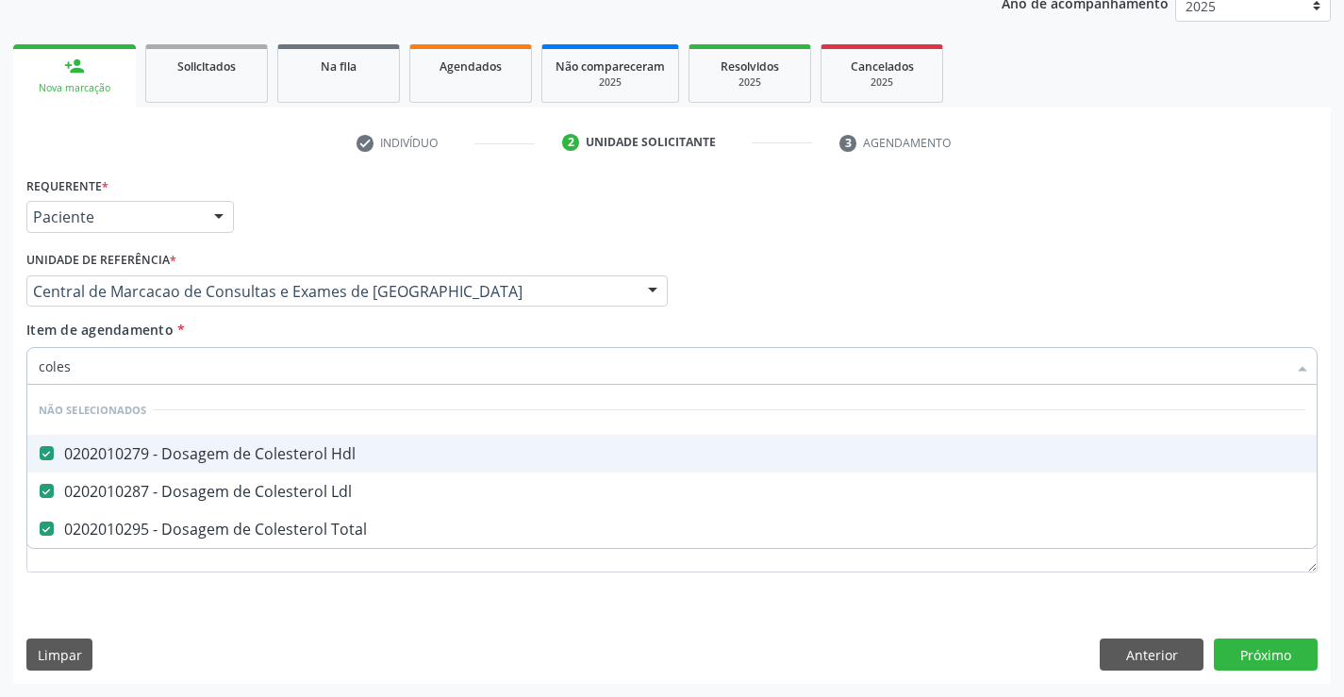
click at [261, 329] on div "Item de agendamento * coles Desfazer seleção Não selecionados 0202010279 - Dosa…" at bounding box center [671, 349] width 1291 height 59
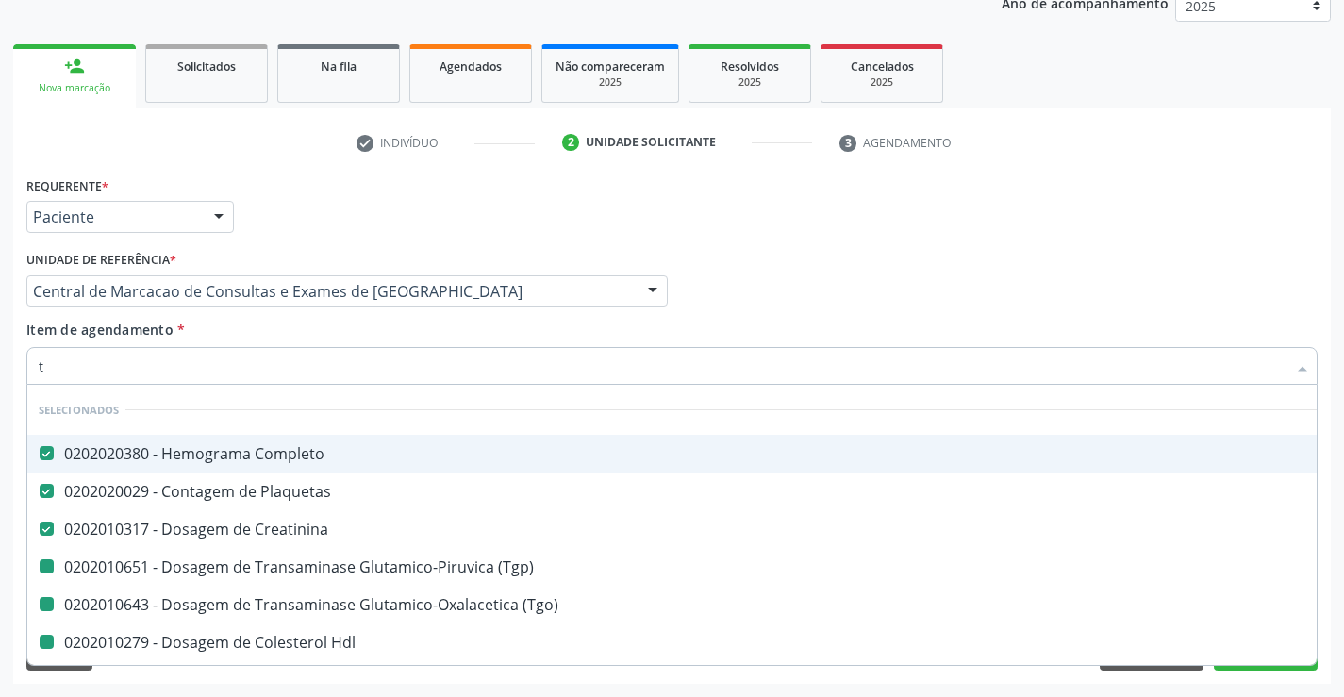
type input "tr"
checkbox \(Tgp\) "false"
checkbox \(Tgo\) "false"
checkbox Hdl "false"
checkbox Ldl "false"
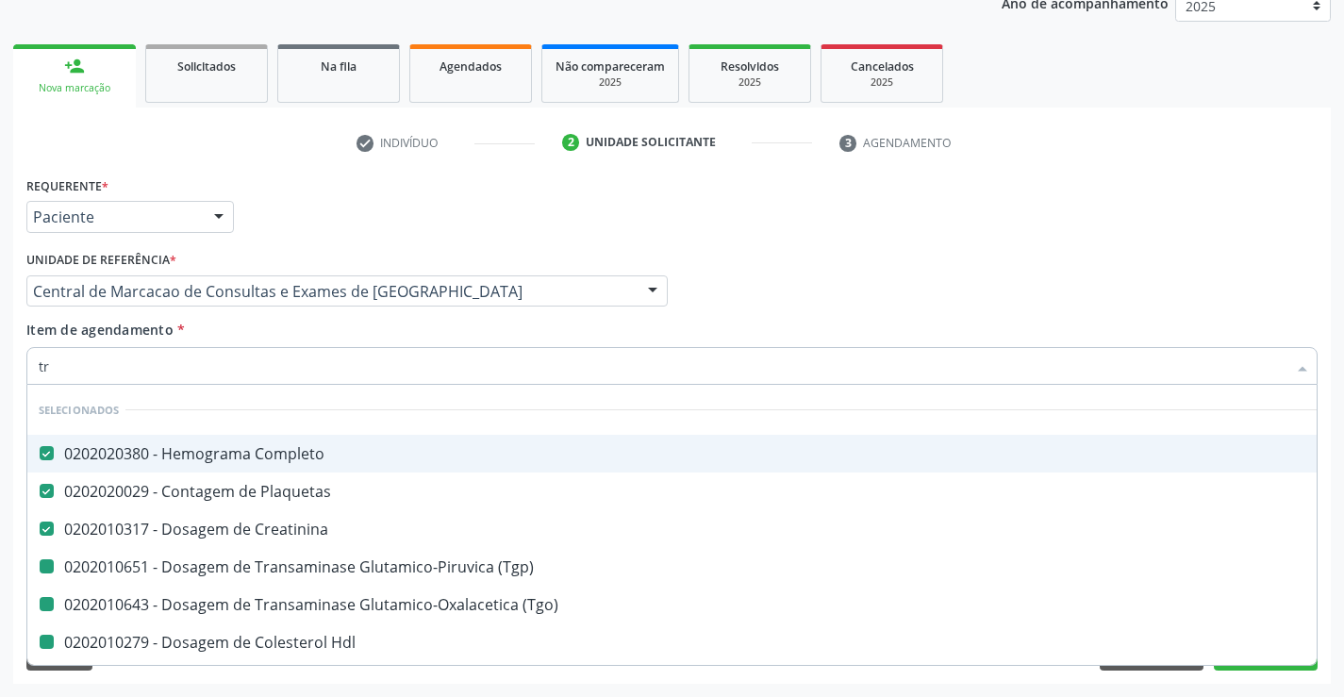
checkbox Total "false"
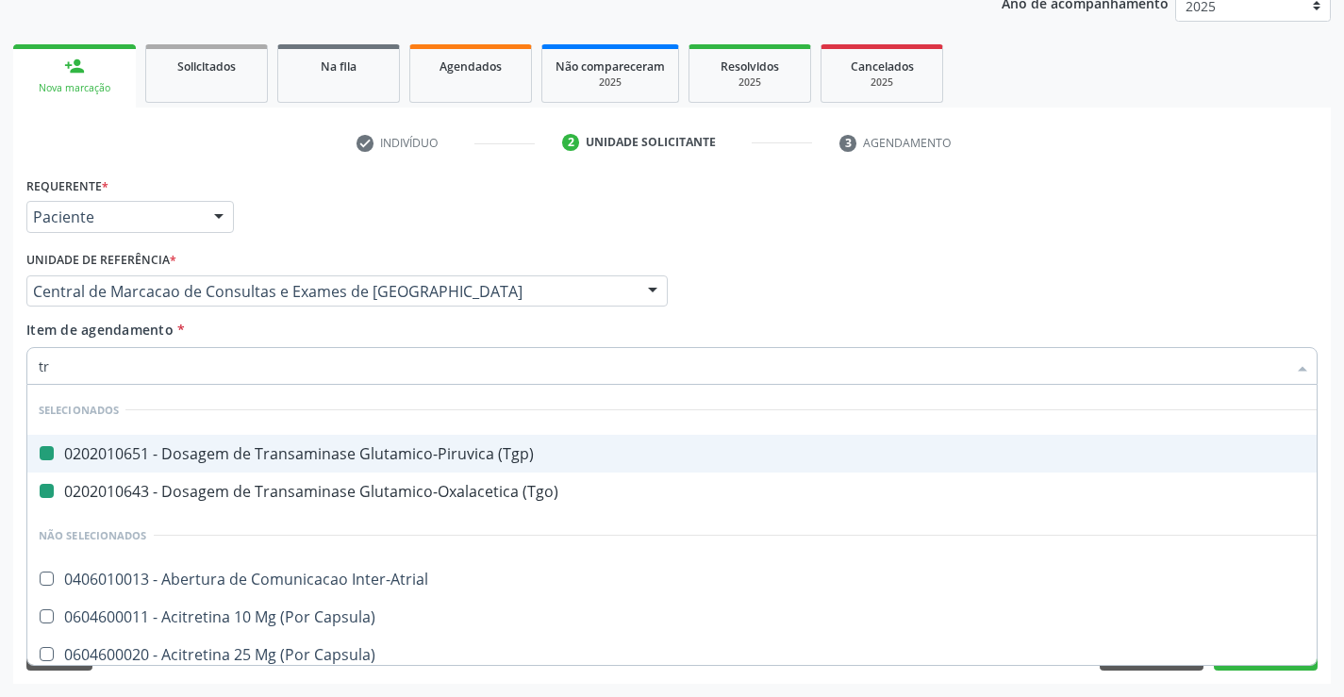
type input "tri"
checkbox \(Tgp\) "false"
checkbox \(Tgo\) "false"
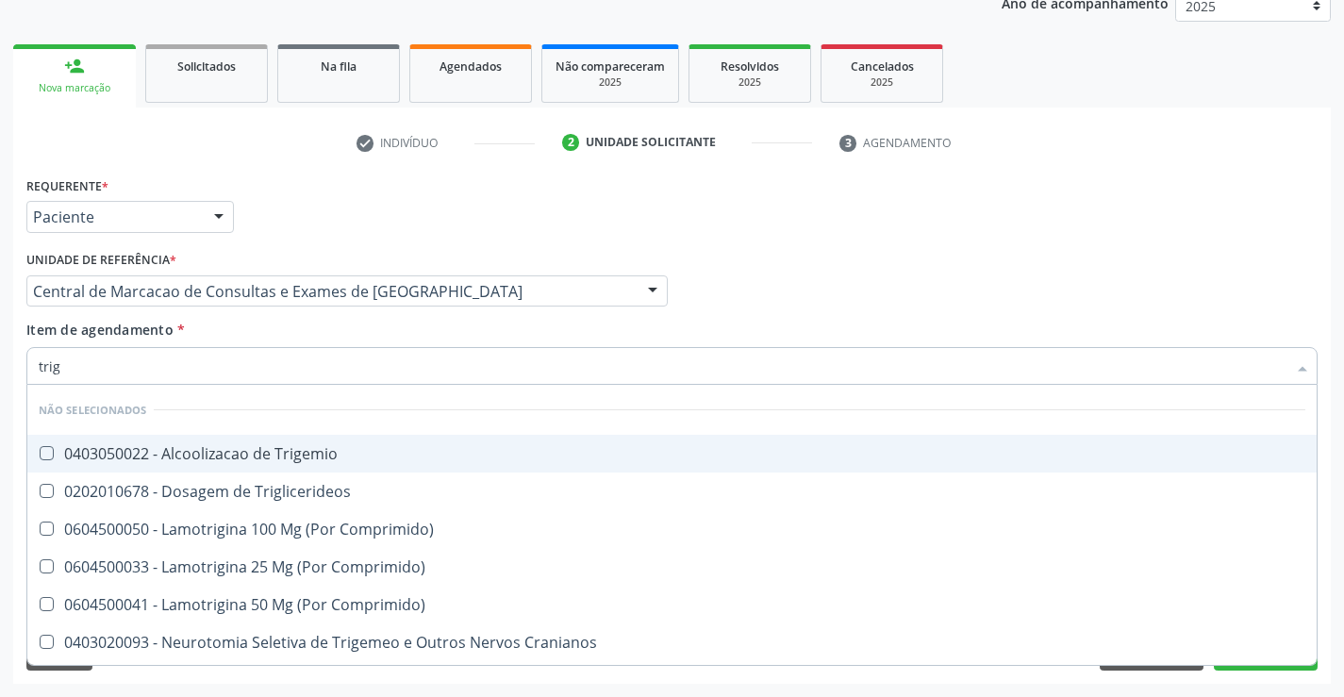
type input "trigl"
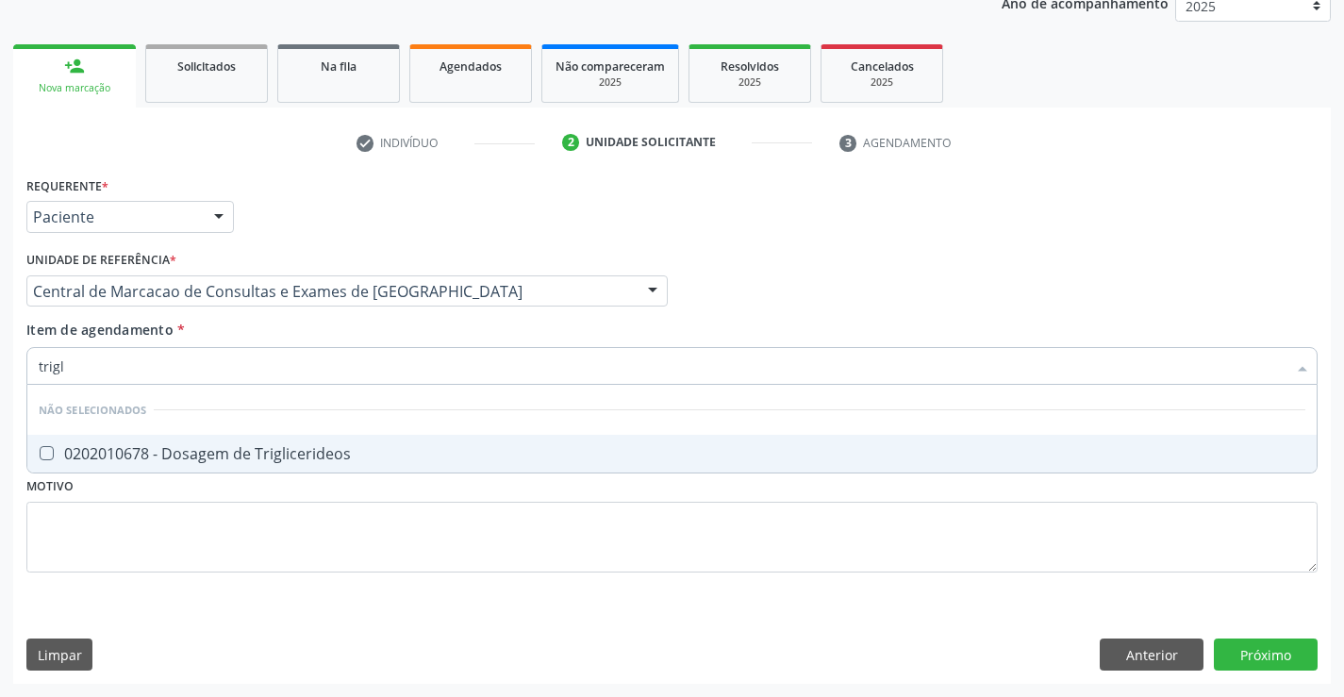
click at [262, 455] on div "0202010678 - Dosagem de Triglicerideos" at bounding box center [672, 453] width 1266 height 15
checkbox Triglicerideos "true"
click at [238, 335] on div "Item de agendamento * trigl Desfazer seleção Não selecionados 0202010678 - Dosa…" at bounding box center [671, 349] width 1291 height 59
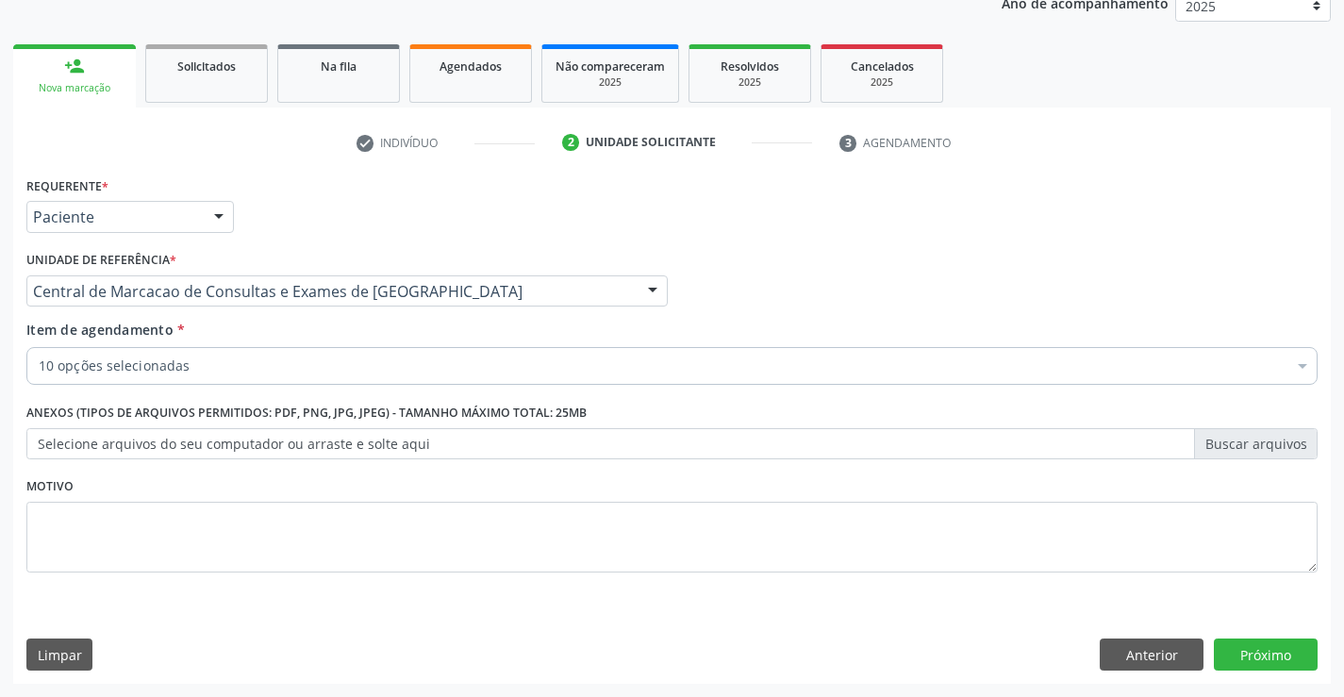
click at [241, 381] on div "10 opções selecionadas" at bounding box center [671, 366] width 1291 height 38
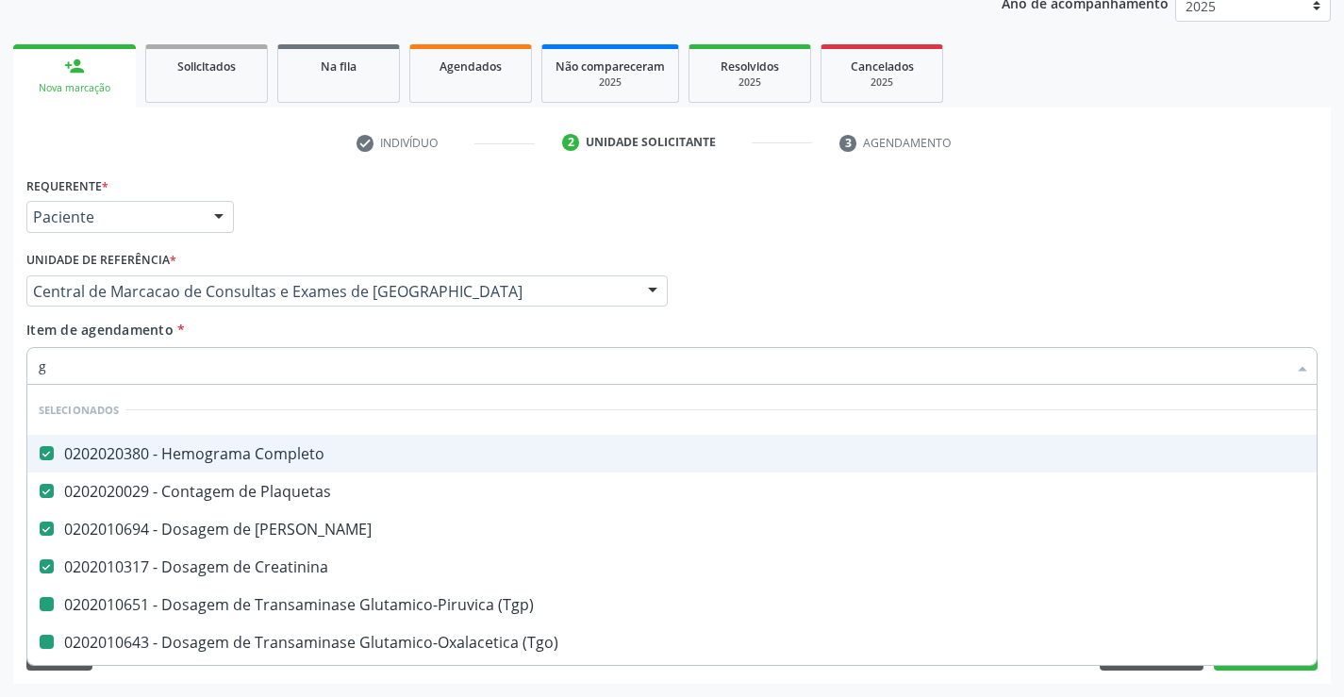
type input "gl"
checkbox \(Tgp\) "false"
checkbox \(Tgo\) "false"
checkbox Hdl "false"
checkbox Ldl "false"
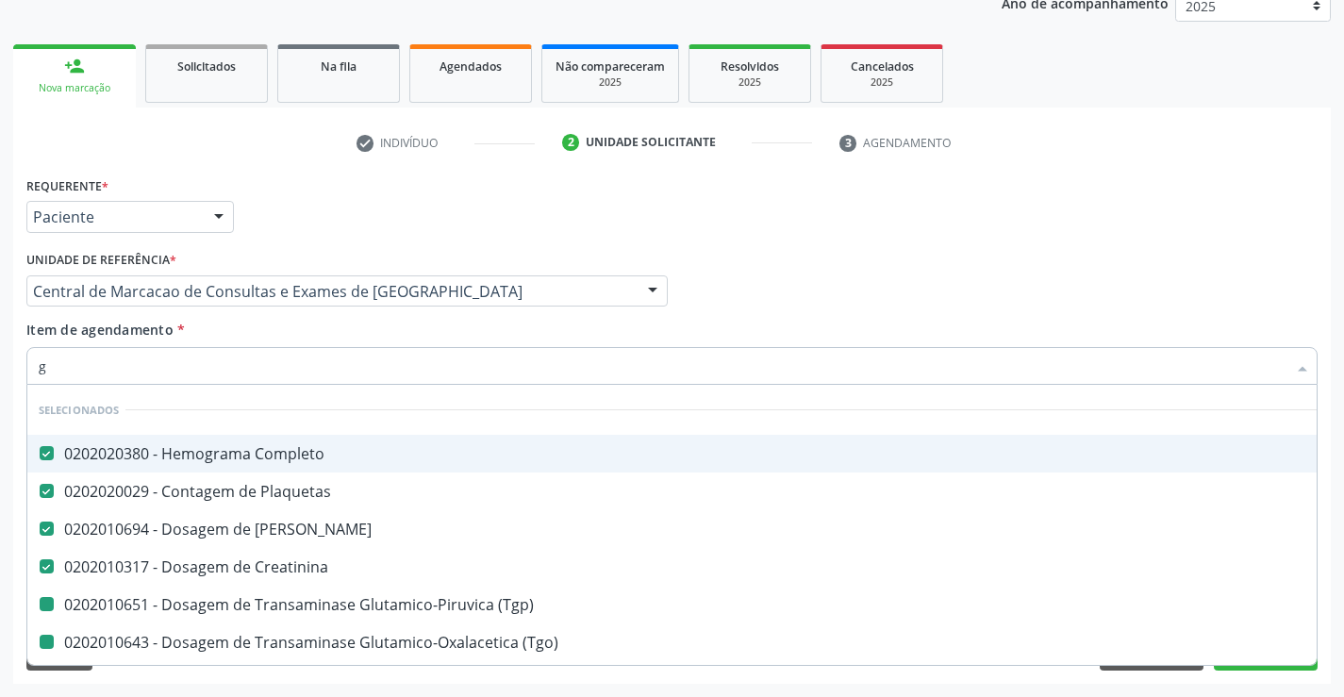
checkbox Total "false"
checkbox Triglicerideos "false"
type input "gli"
checkbox Ureia "false"
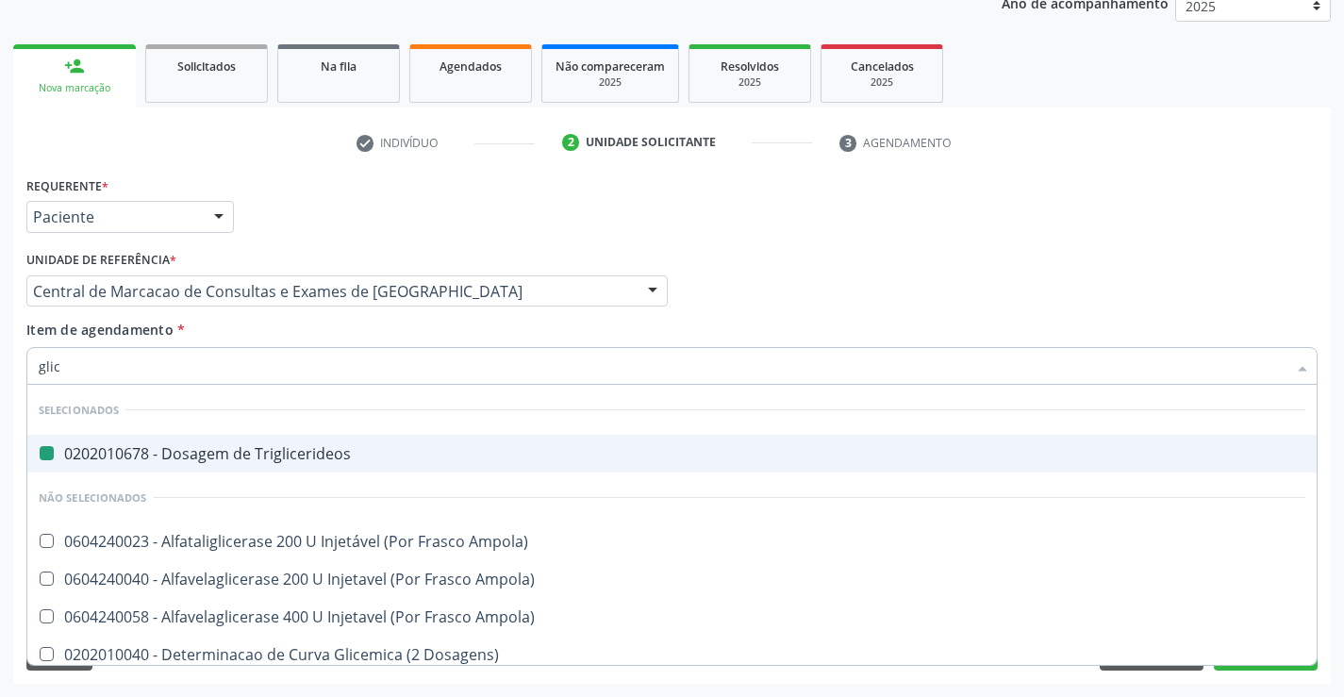
type input "glico"
checkbox Triglicerideos "false"
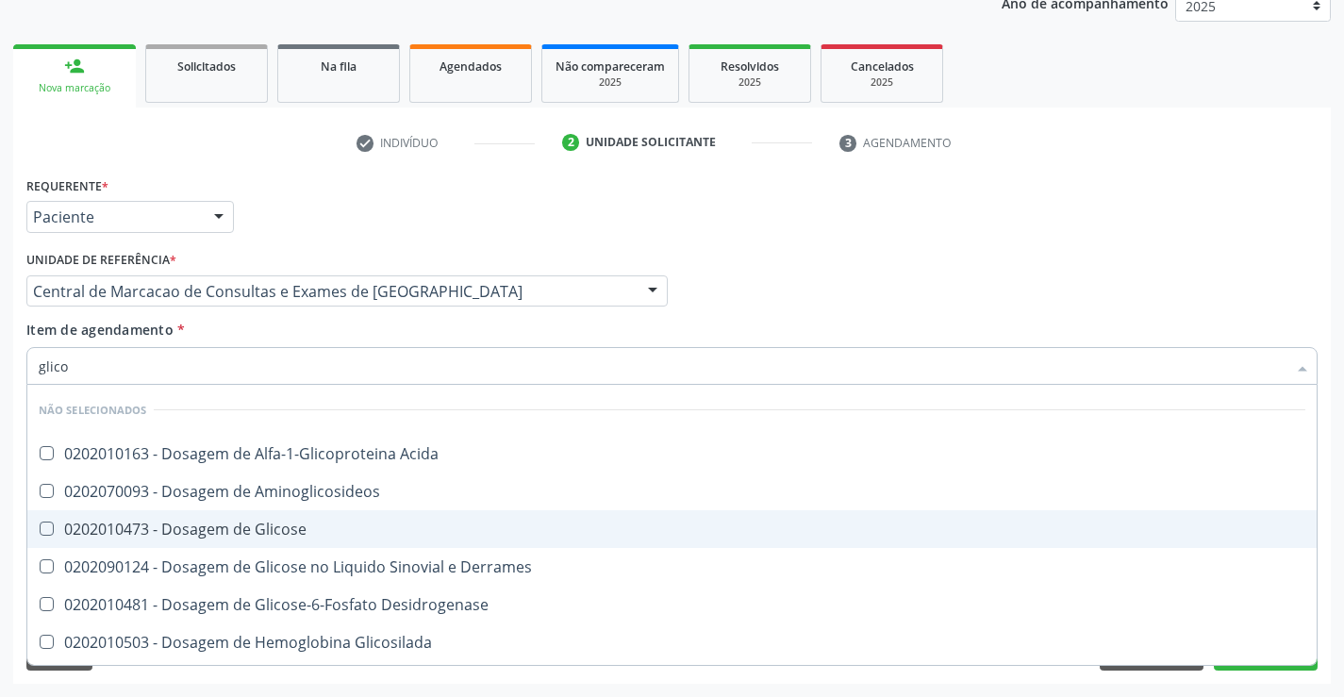
click at [260, 522] on div "0202010473 - Dosagem de Glicose" at bounding box center [672, 528] width 1266 height 15
checkbox Glicose "true"
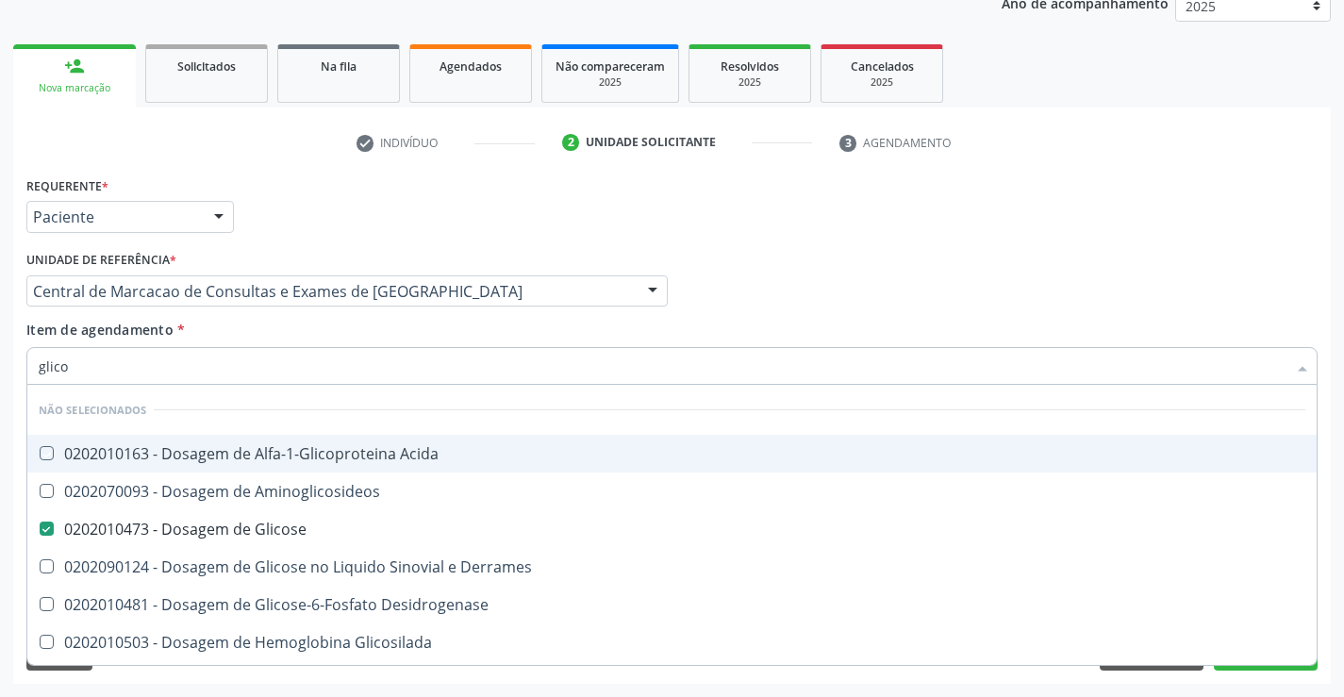
click at [257, 338] on div "Item de agendamento * glico Desfazer seleção Não selecionados 0202010163 - Dosa…" at bounding box center [671, 349] width 1291 height 59
checkbox Acida "true"
checkbox Desidrogenase "true"
checkbox Glicosilada "true"
checkbox Quantitativa "true"
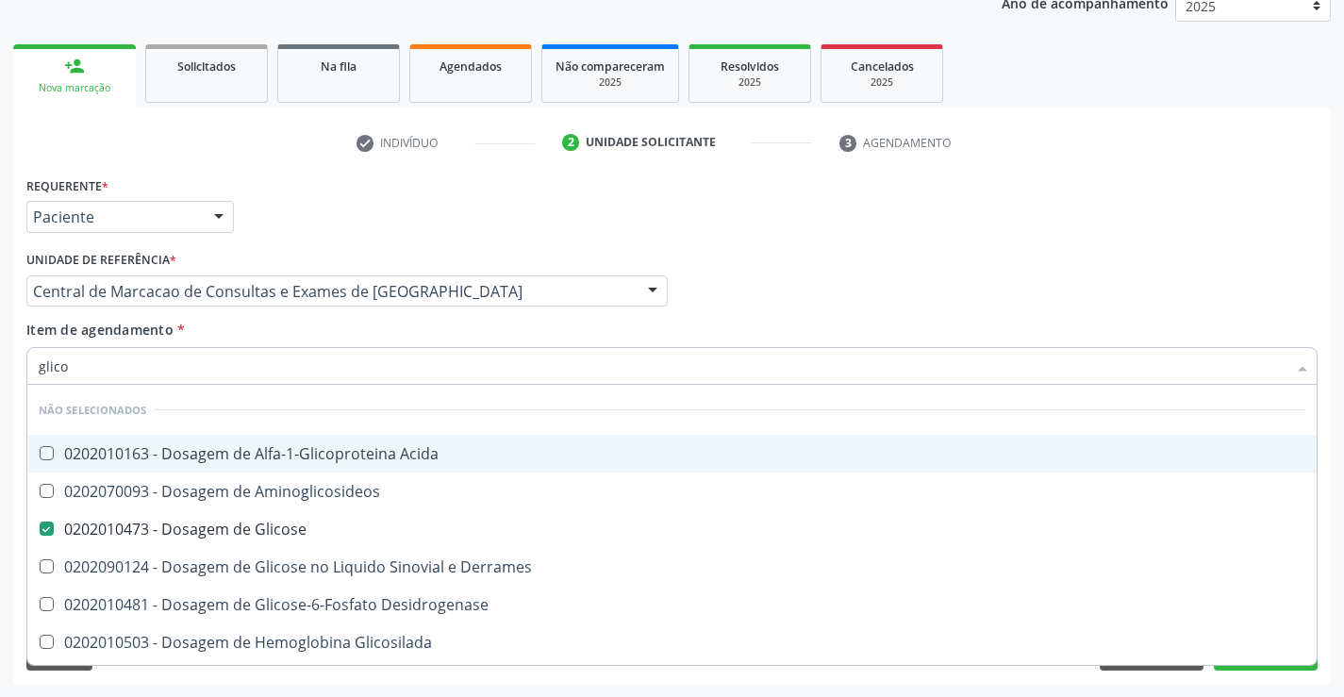
checkbox Urina "true"
checkbox Glicose "true"
checkbox Derrames "true"
checkbox Aminoglicosideos "true"
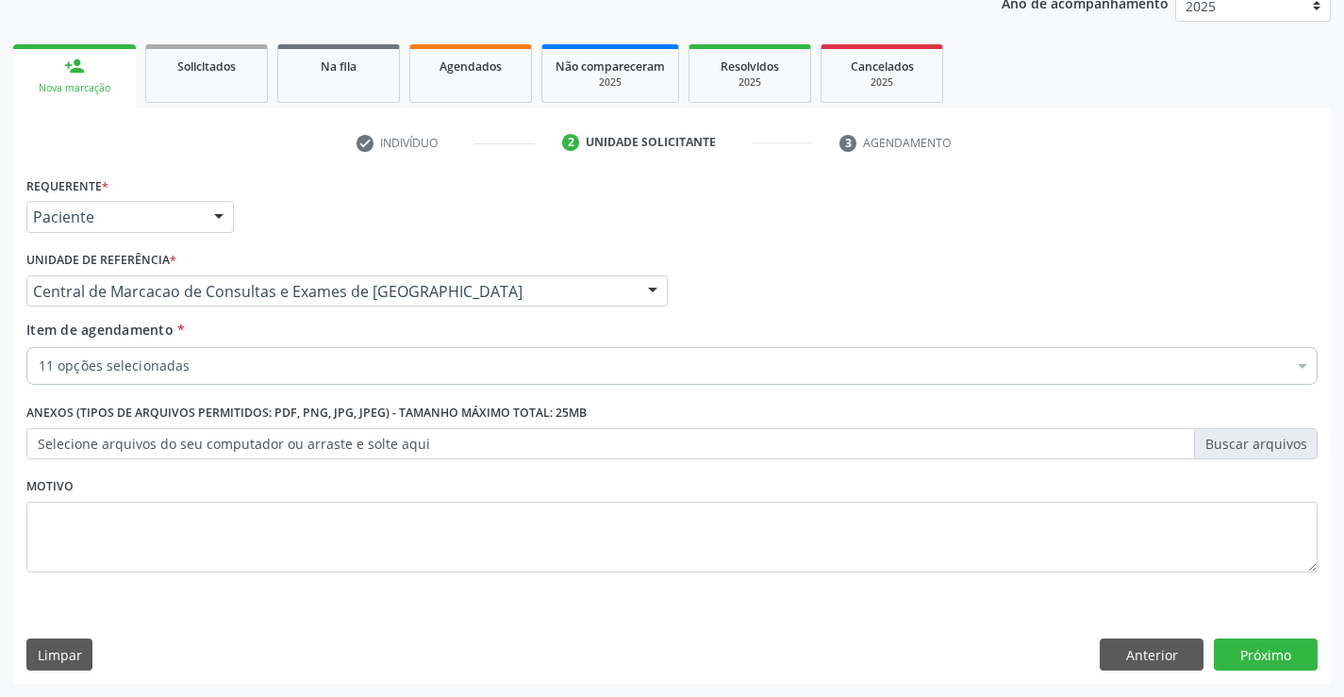
click at [250, 379] on div "11 opções selecionadas" at bounding box center [671, 366] width 1291 height 38
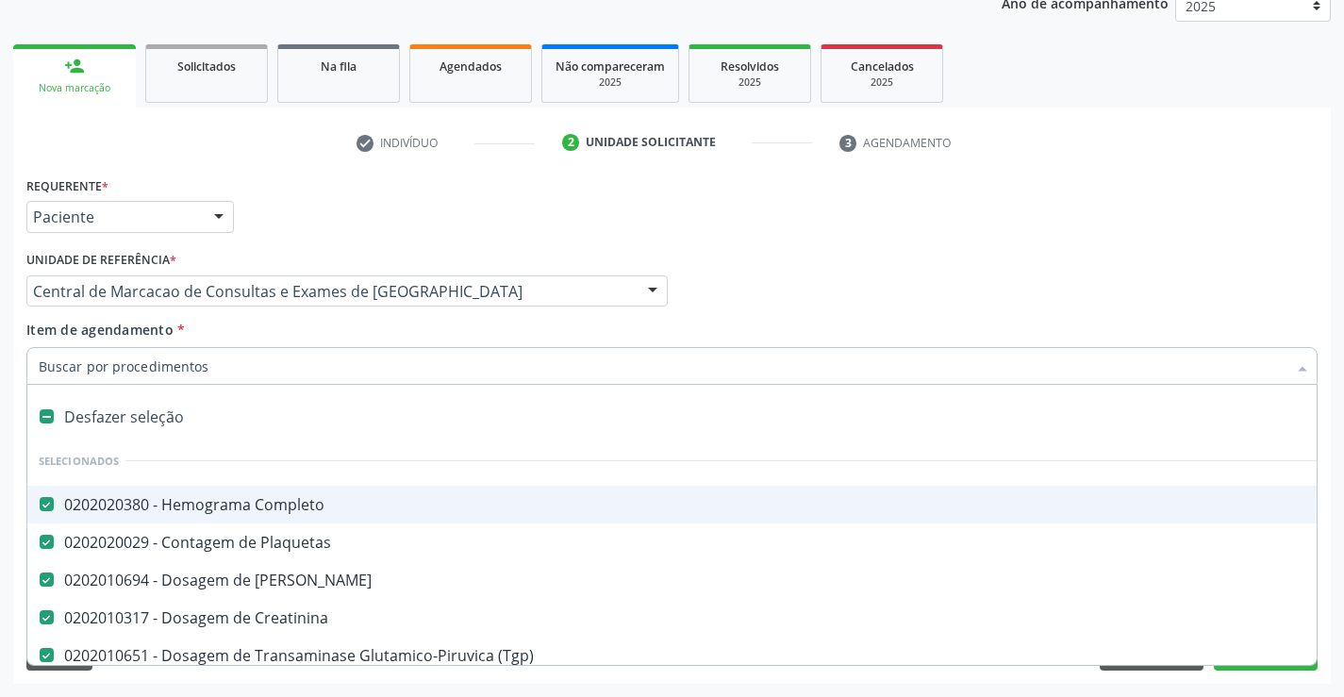
type input "u"
checkbox \(Tgo\) "false"
checkbox Hdl "false"
checkbox Ldl "false"
checkbox Total "false"
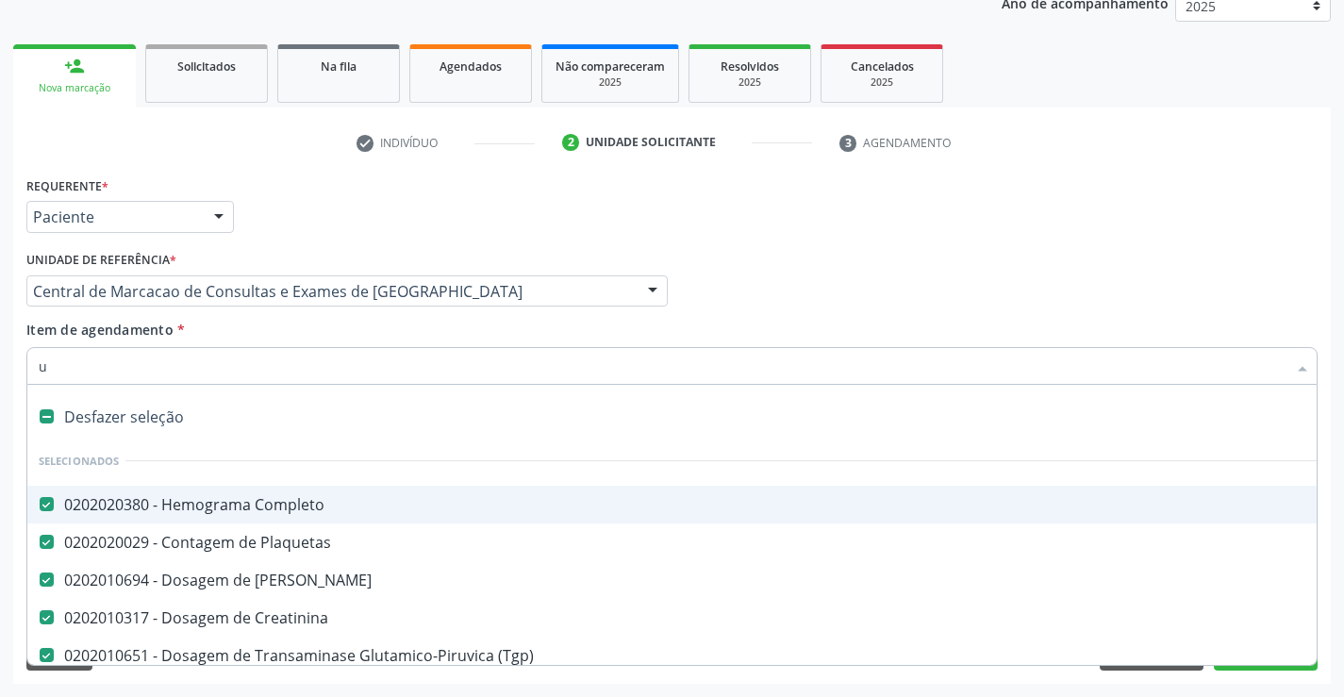
checkbox Triglicerideos "false"
checkbox Glicose "false"
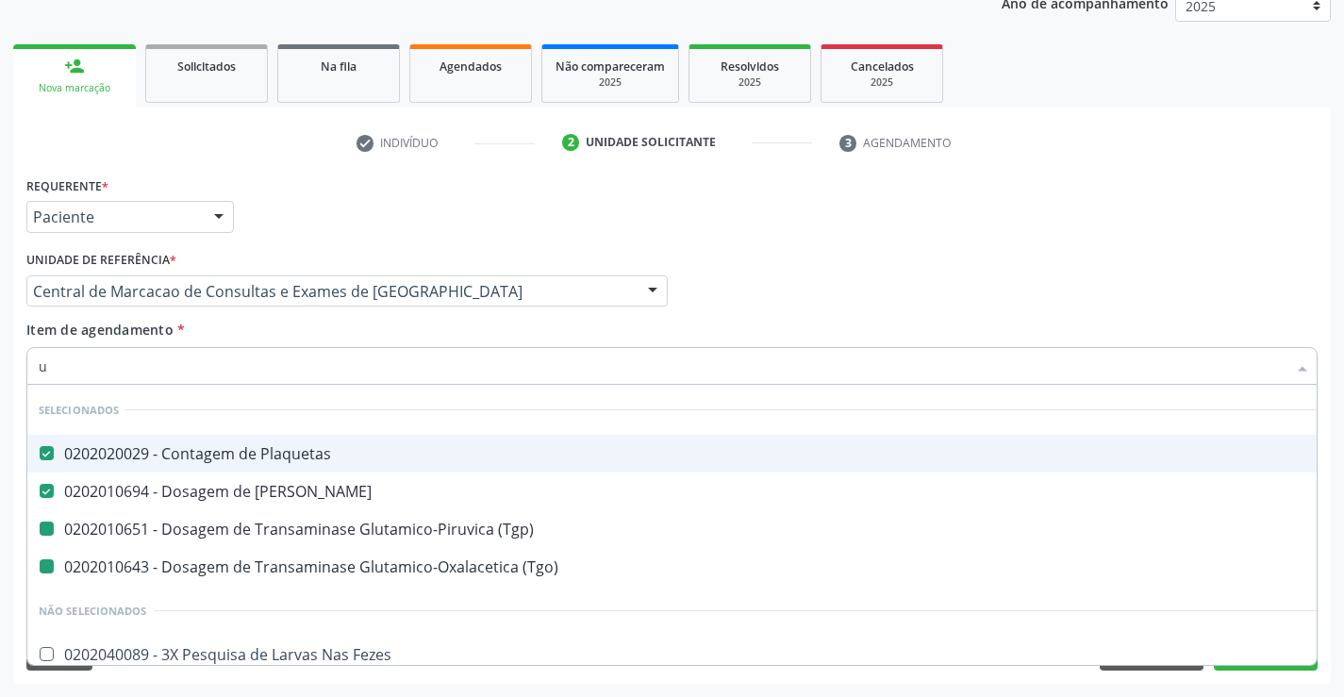
type input "ur"
checkbox \(Tgp\) "false"
checkbox \(Tgo\) "false"
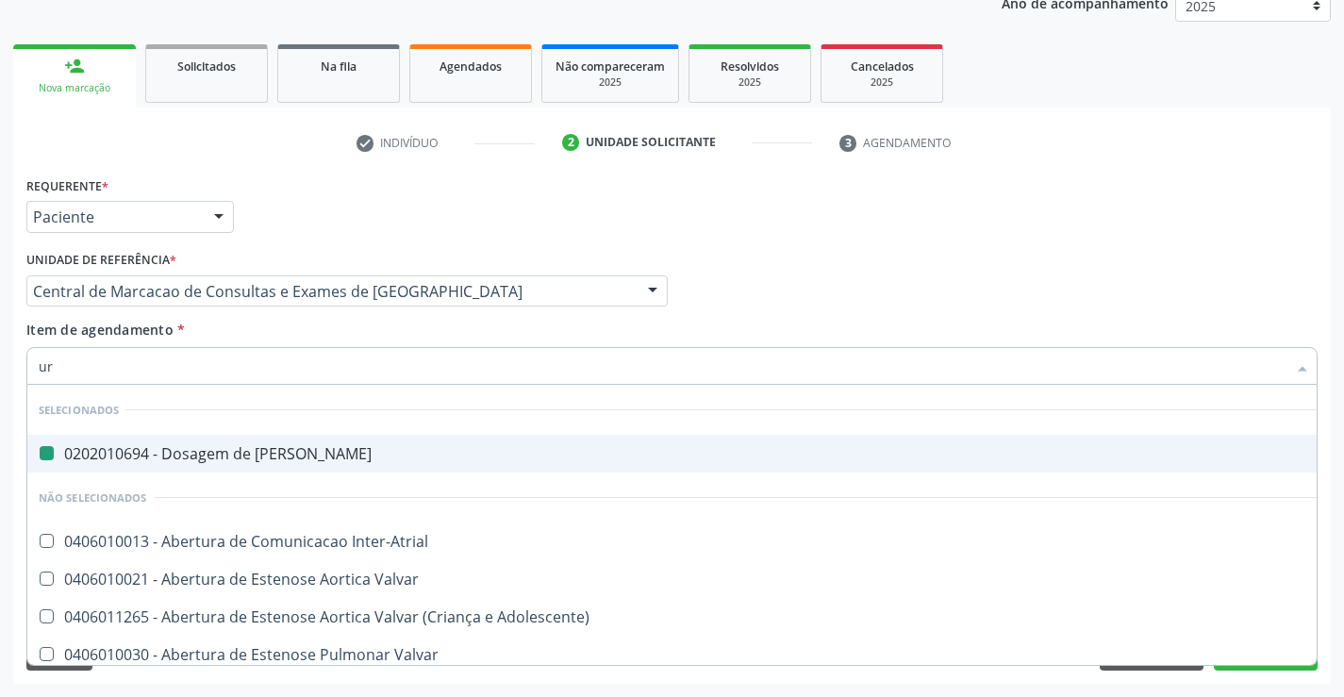
type input "uri"
checkbox Ureia "false"
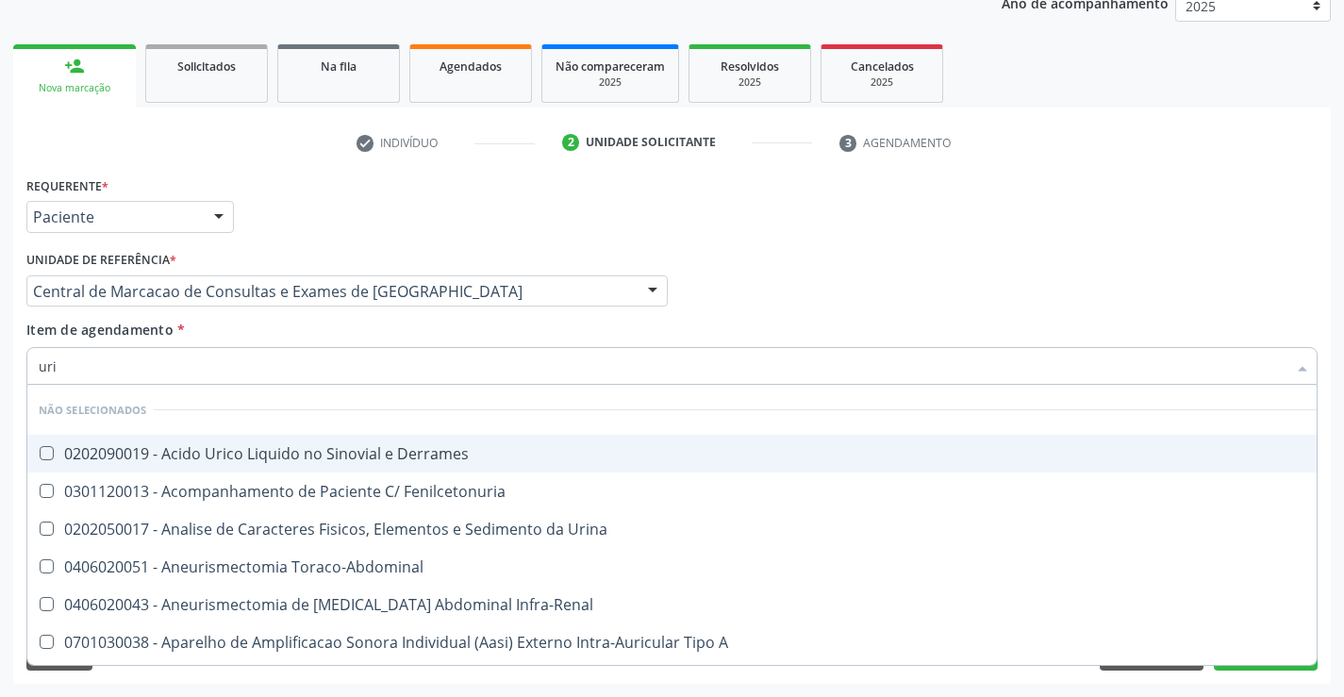
type input "urin"
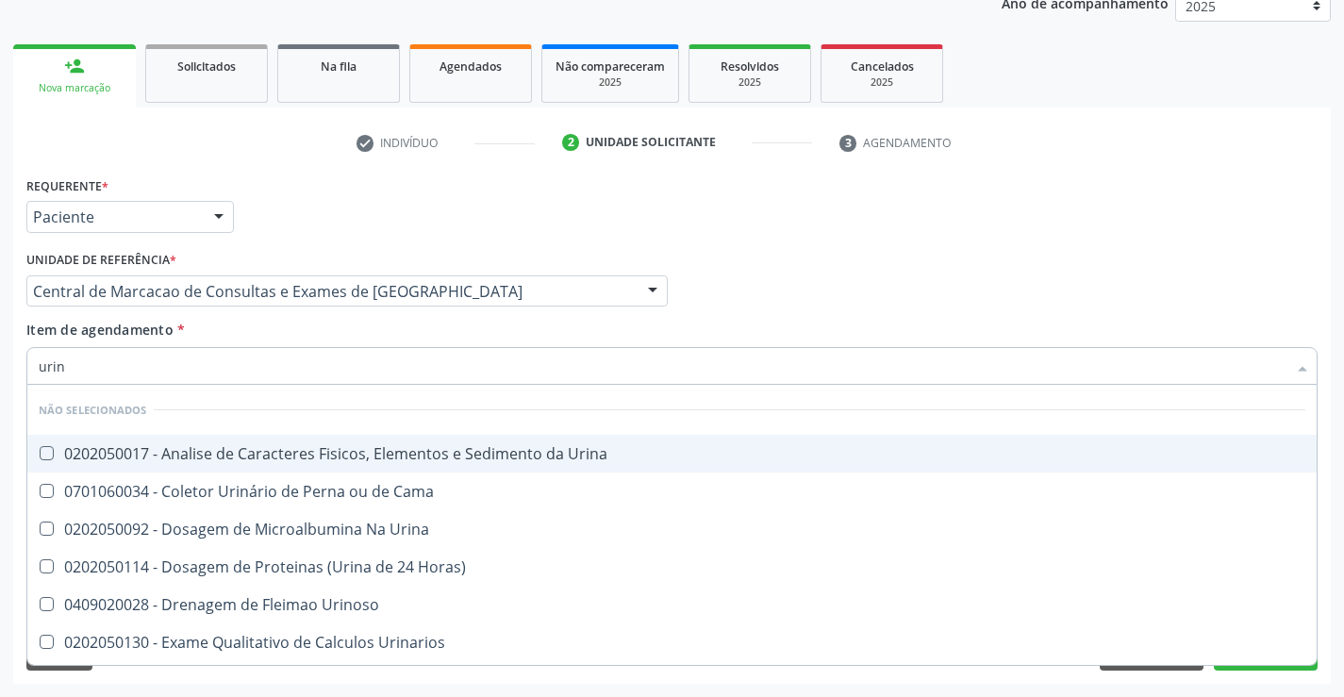
click at [268, 452] on div "0202050017 - Analise de Caracteres Fisicos, Elementos e Sedimento da Urina" at bounding box center [672, 453] width 1266 height 15
checkbox Urina "true"
click at [256, 329] on div "Item de agendamento * urin Desfazer seleção Não selecionados 0202050017 - Anali…" at bounding box center [671, 349] width 1291 height 59
checkbox Urina "true"
checkbox Urinarios "true"
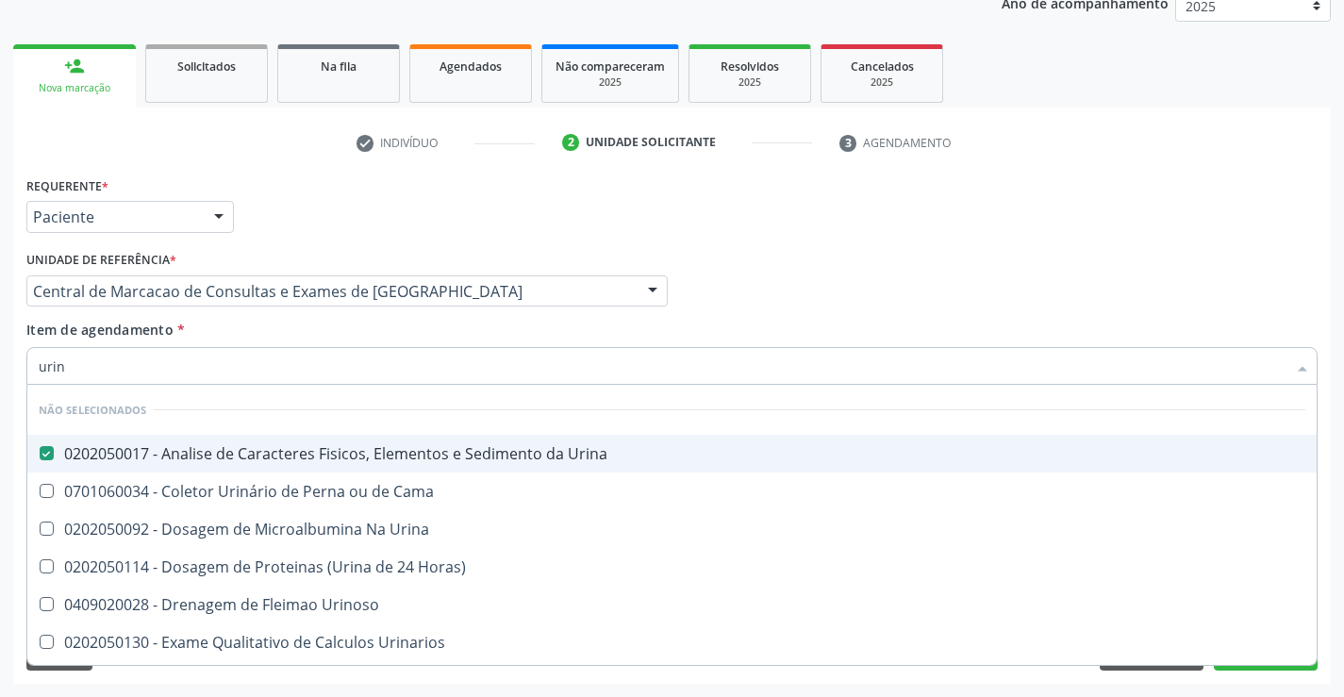
checkbox Quantitativa "true"
checkbox Delgada\) "true"
checkbox Urina "true"
checkbox Horas\) "true"
checkbox Urina "true"
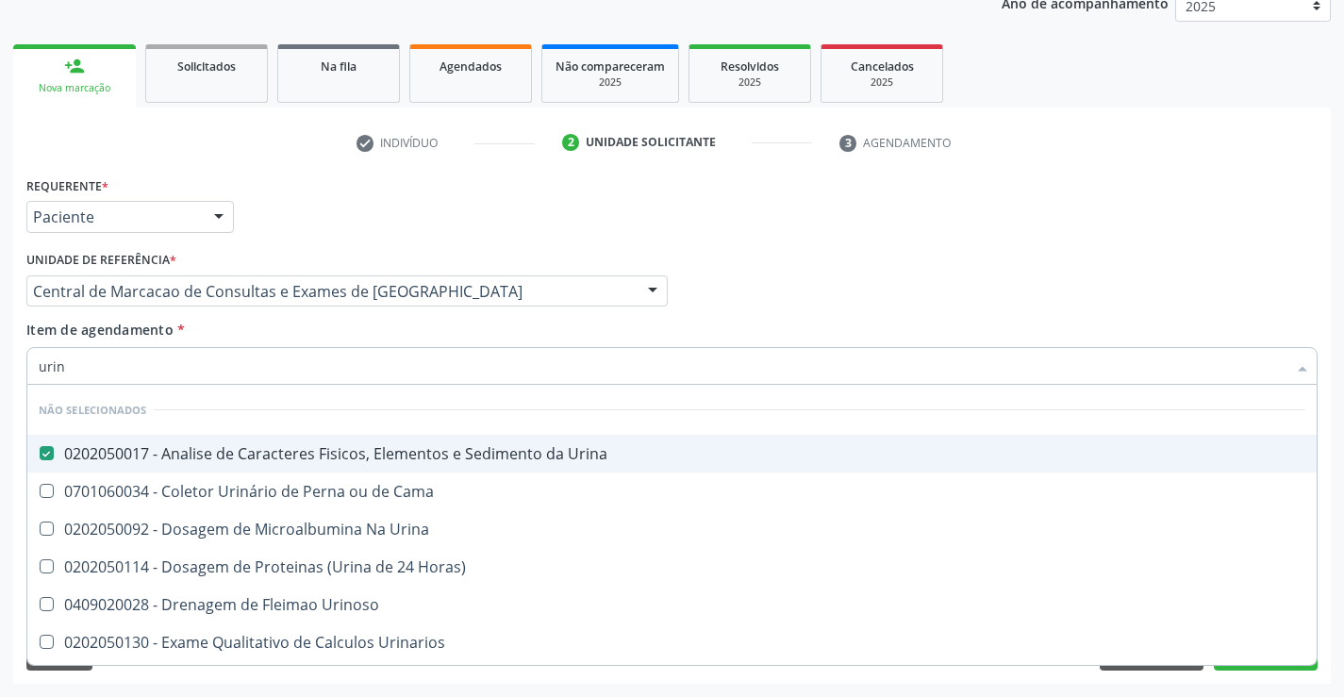
checkbox Urina "true"
checkbox Urinoso "true"
checkbox Cama "true"
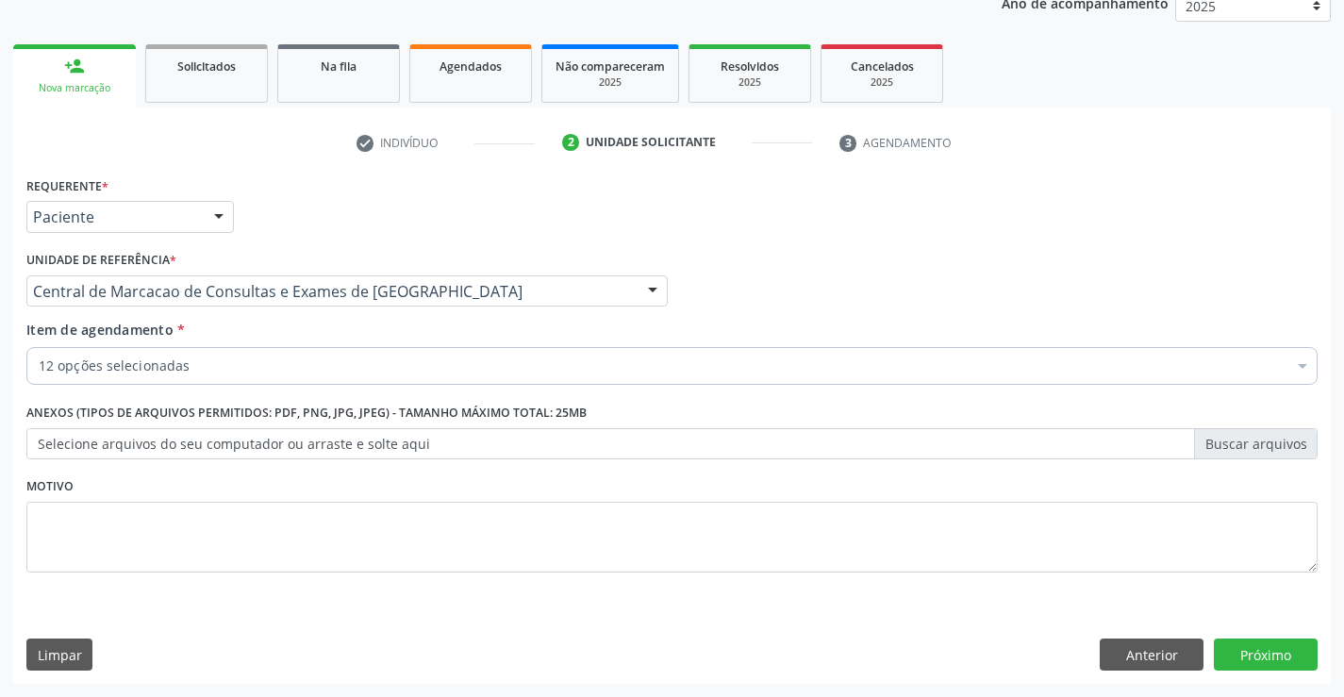
click at [255, 387] on div "Item de agendamento * 12 opções selecionadas Desfazer seleção Selecionados 0202…" at bounding box center [672, 356] width 1300 height 73
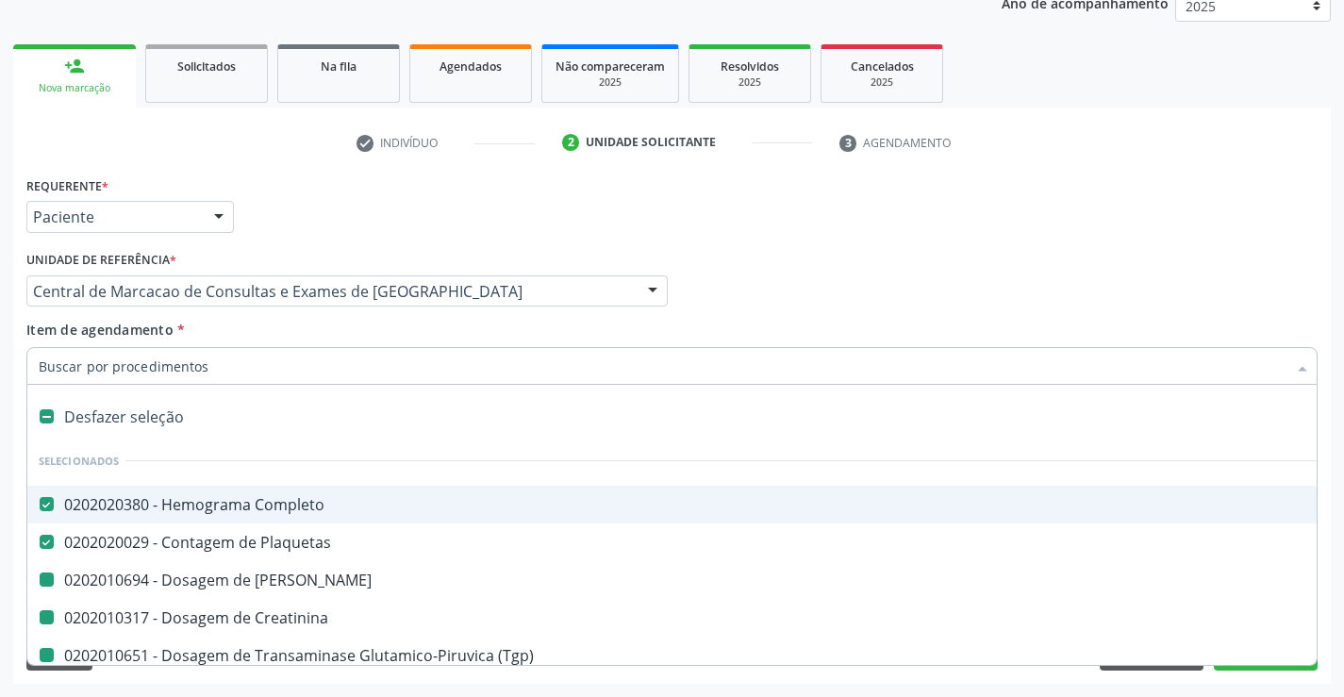
type input "f"
checkbox Ureia "false"
checkbox \(Tgo\) "false"
checkbox Hdl "false"
checkbox Ldl "false"
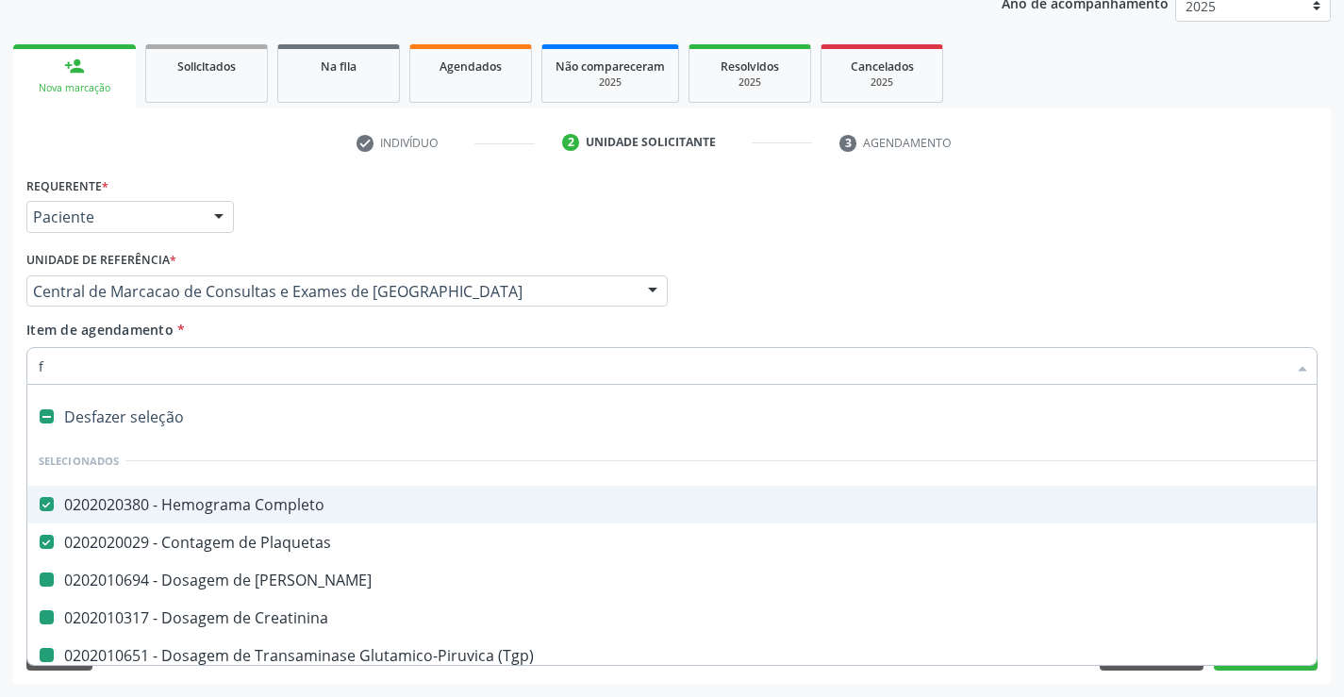
checkbox Total "false"
checkbox Creatinina "false"
checkbox Triglicerideos "false"
checkbox Glicose "false"
checkbox Urina "false"
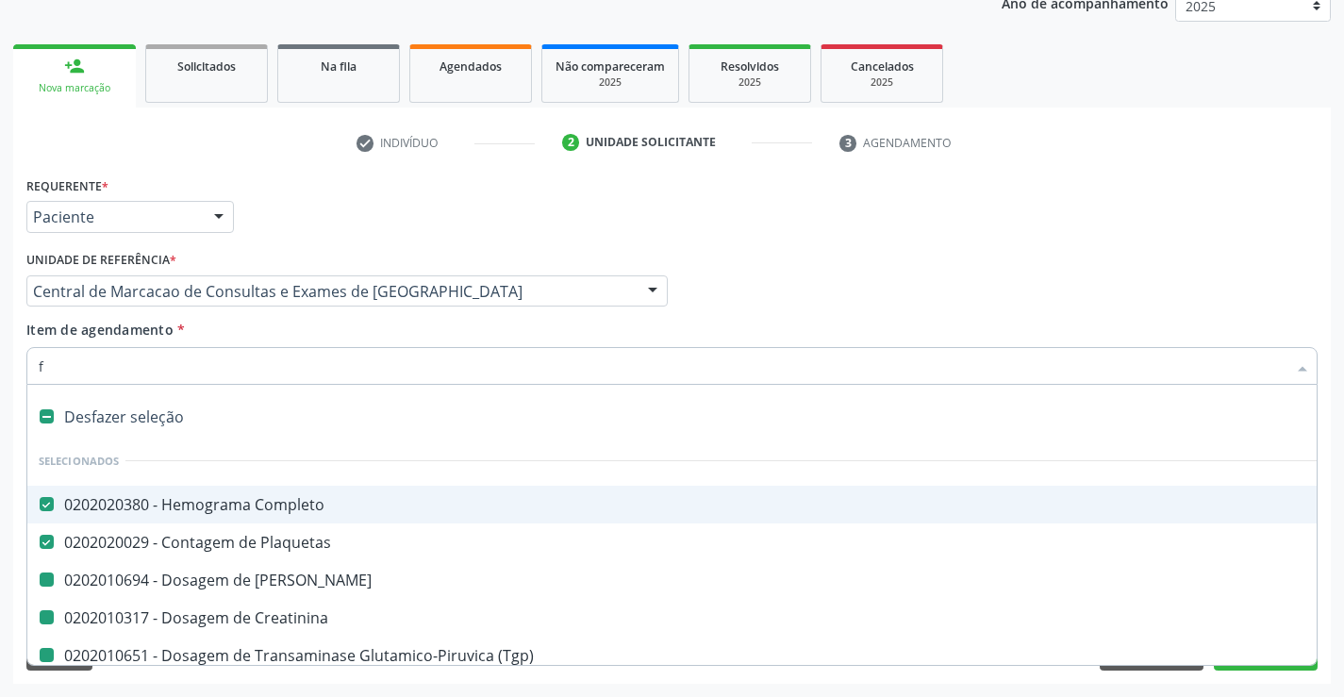
checkbox \(Tgp\) "false"
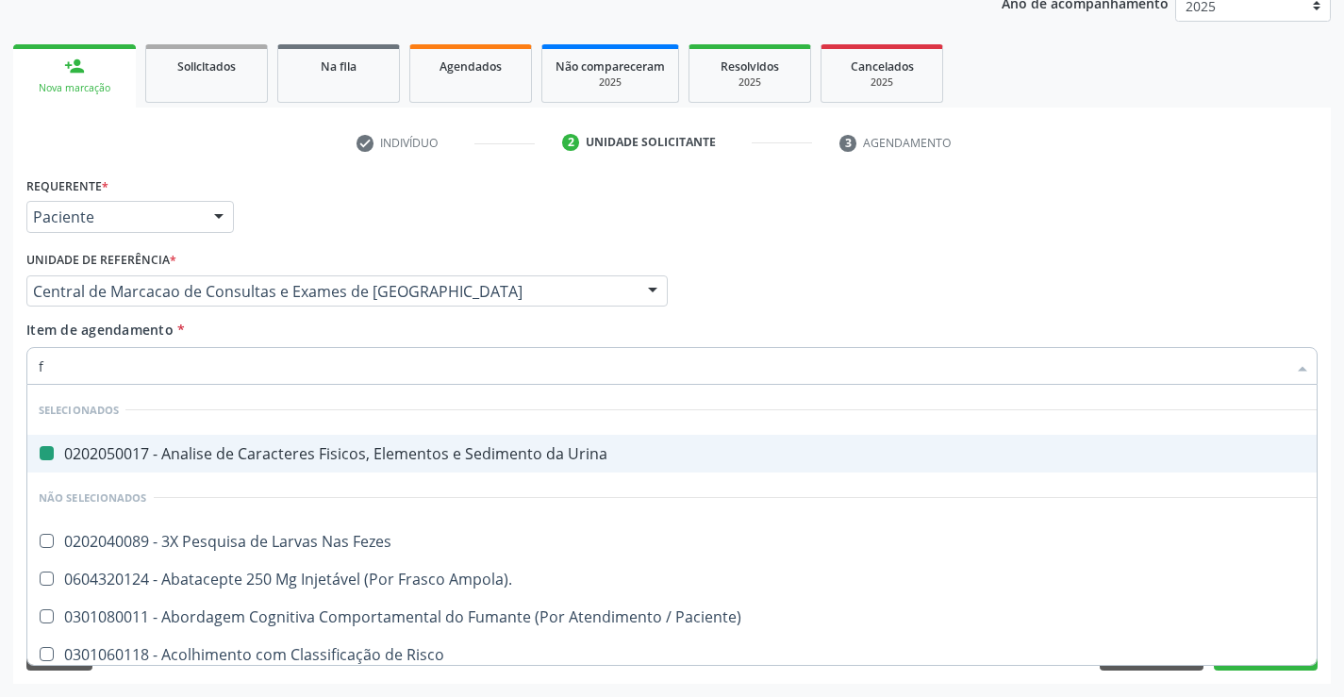
type input "fe"
checkbox Urina "false"
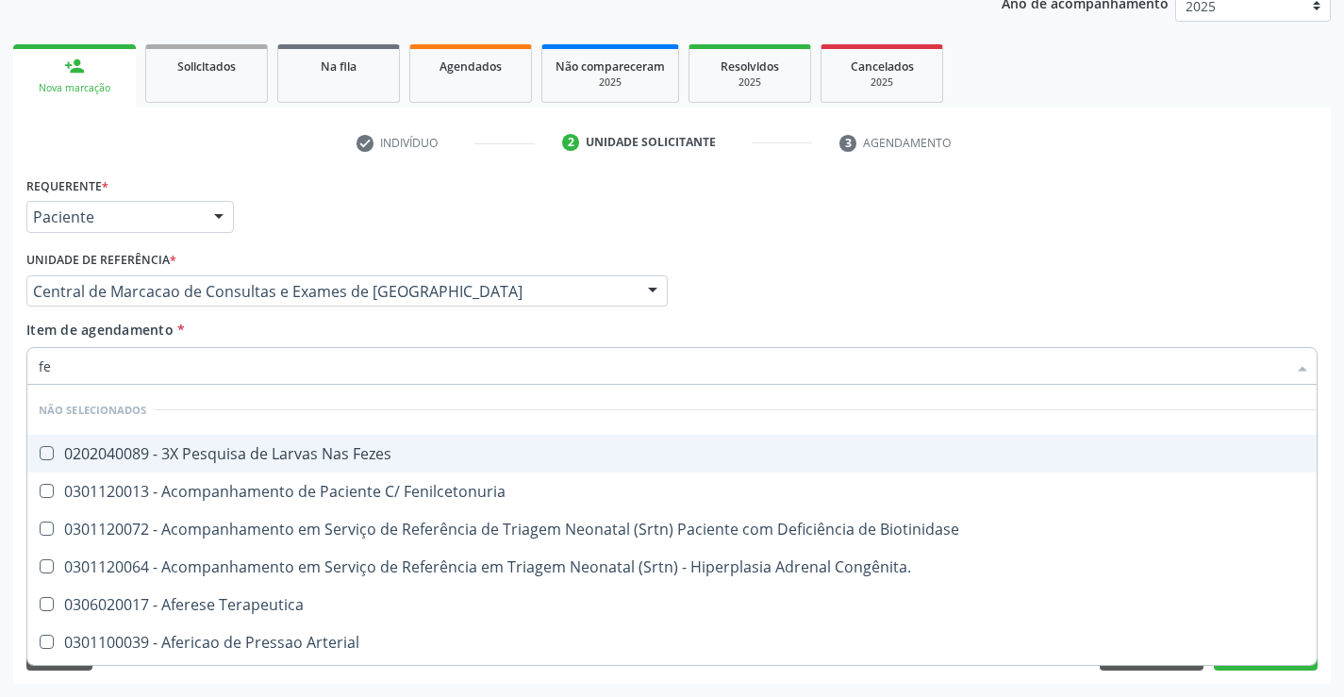
type input "fez"
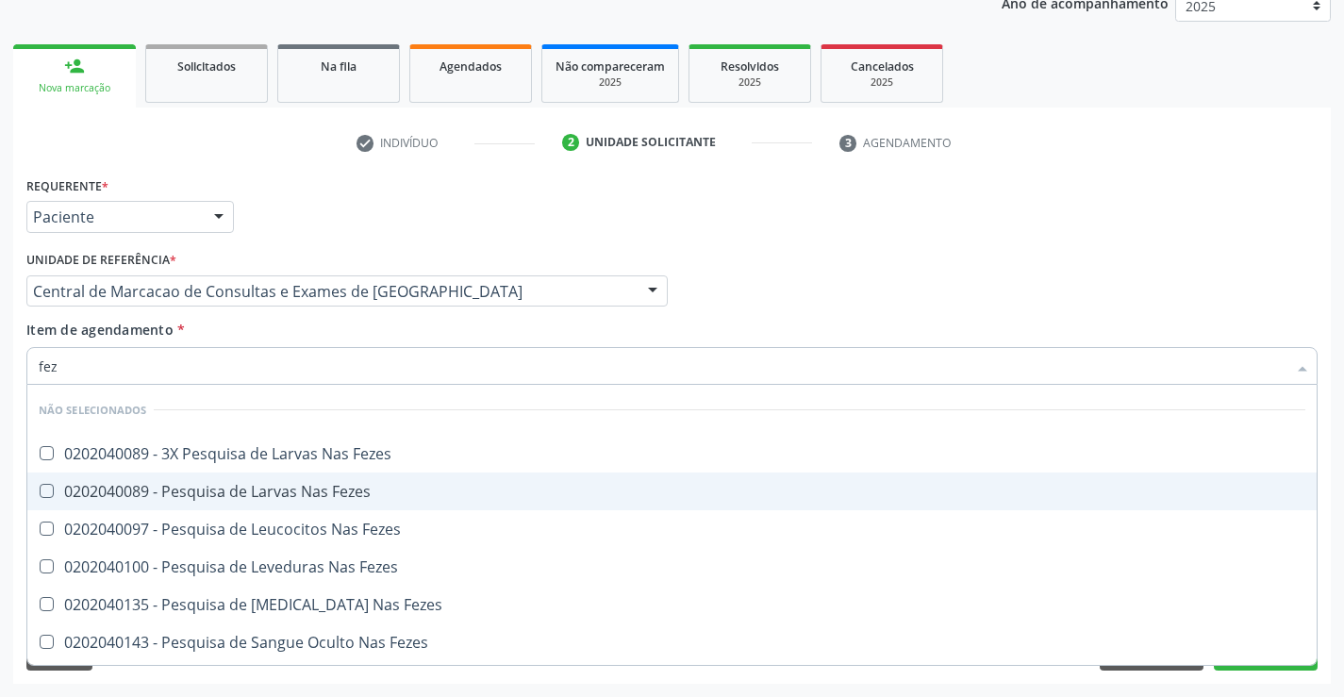
click at [287, 484] on div "0202040089 - Pesquisa de Larvas Nas Fezes" at bounding box center [672, 491] width 1266 height 15
checkbox Fezes "true"
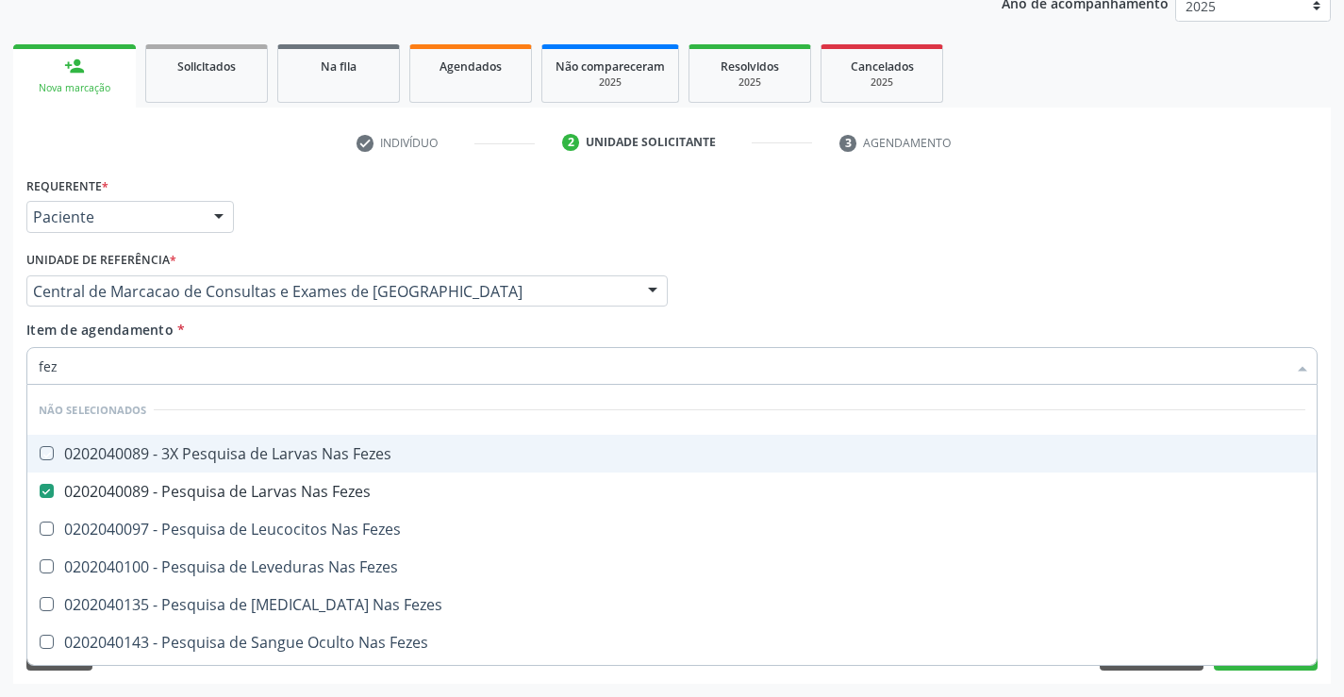
click at [352, 329] on div "Item de agendamento * fez [PERSON_NAME] seleção Não selecionados 0202040089 - 3…" at bounding box center [671, 349] width 1291 height 59
checkbox Fezes "true"
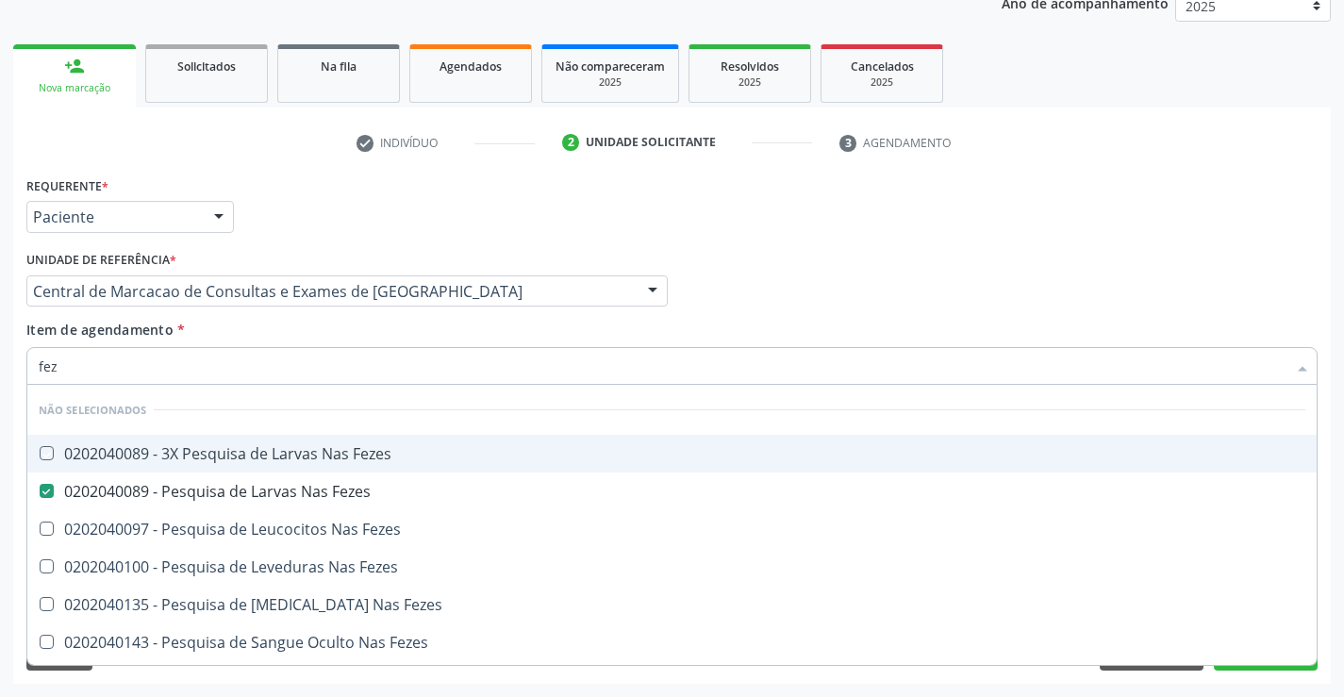
checkbox Fezes "true"
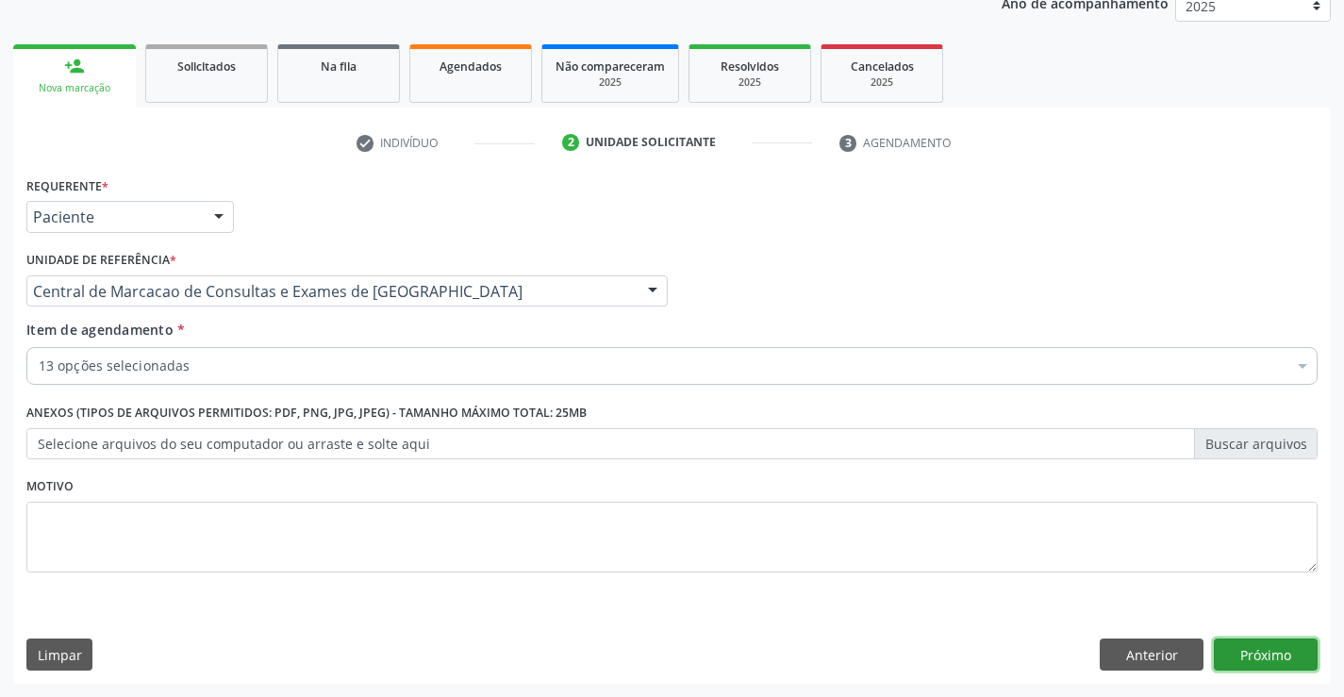
click at [1247, 656] on button "Próximo" at bounding box center [1265, 654] width 104 height 32
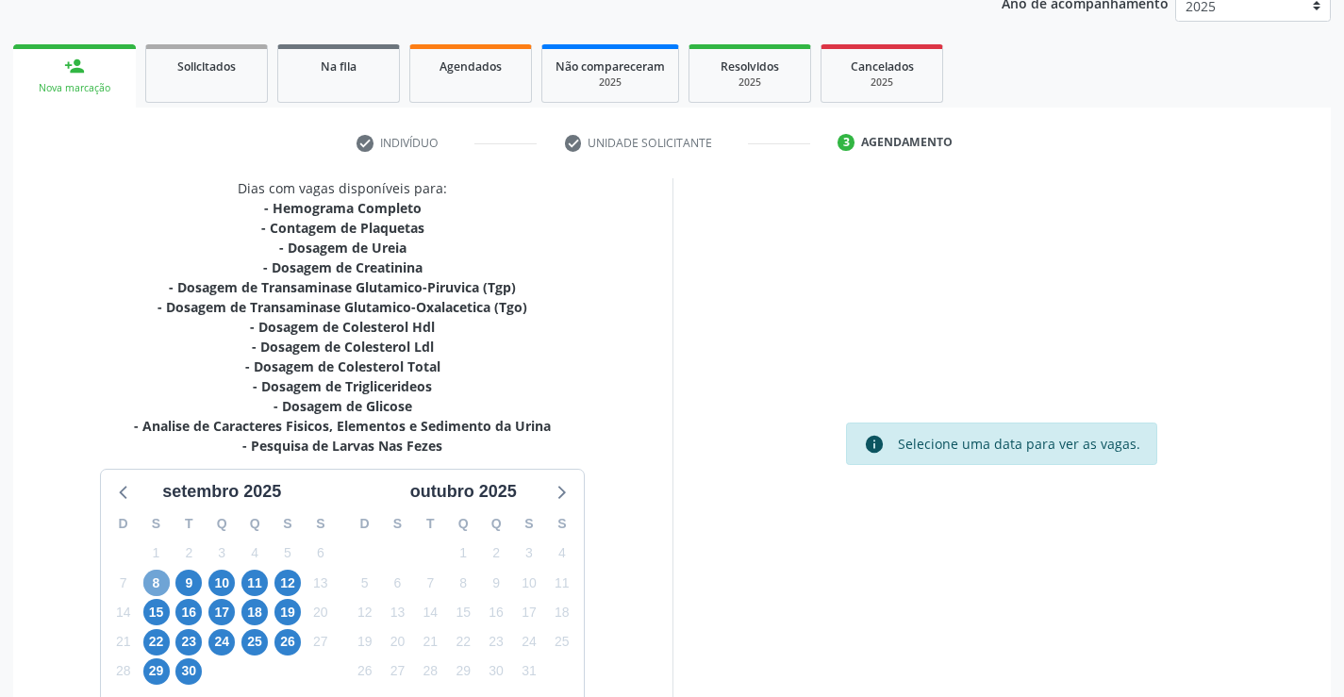
click at [159, 590] on span "8" at bounding box center [156, 582] width 26 height 26
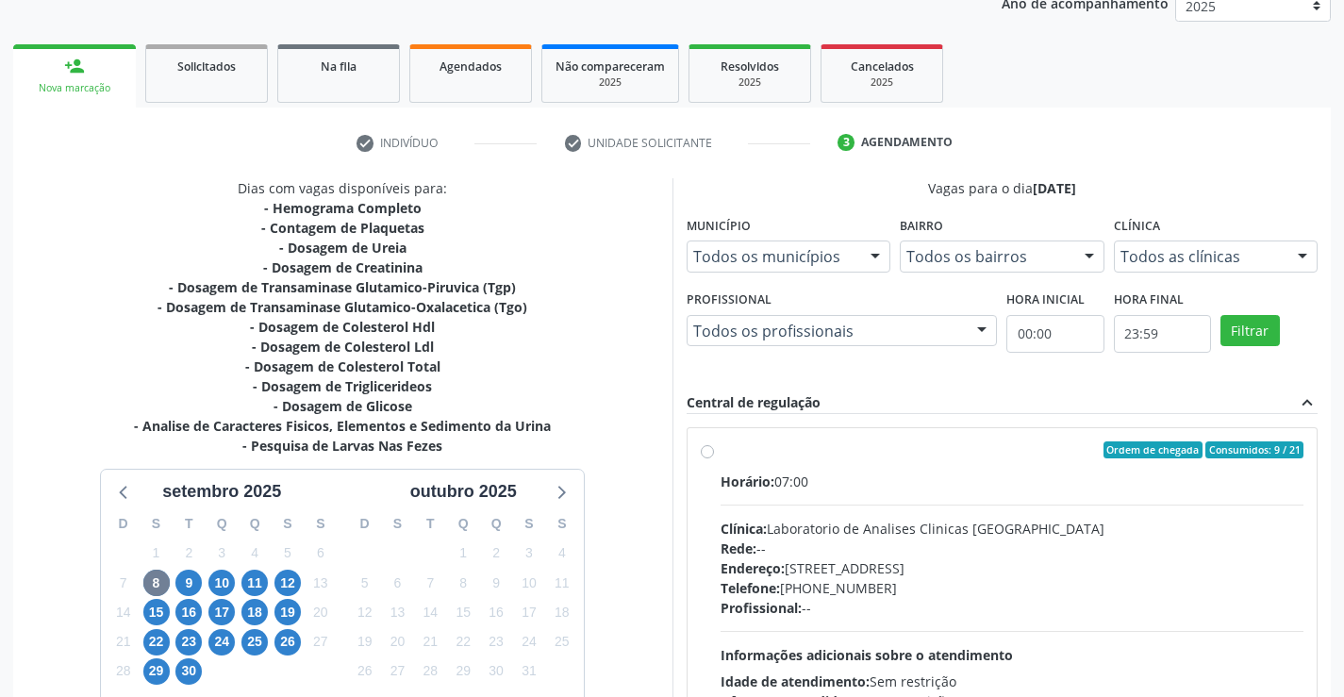
click at [1029, 587] on div "Telefone: (74) 36453588" at bounding box center [1012, 588] width 584 height 20
click at [714, 458] on input "Ordem de chegada Consumidos: 9 / 21 Horário: 07:00 Clínica: Laboratorio de Anal…" at bounding box center [707, 449] width 13 height 17
radio input "true"
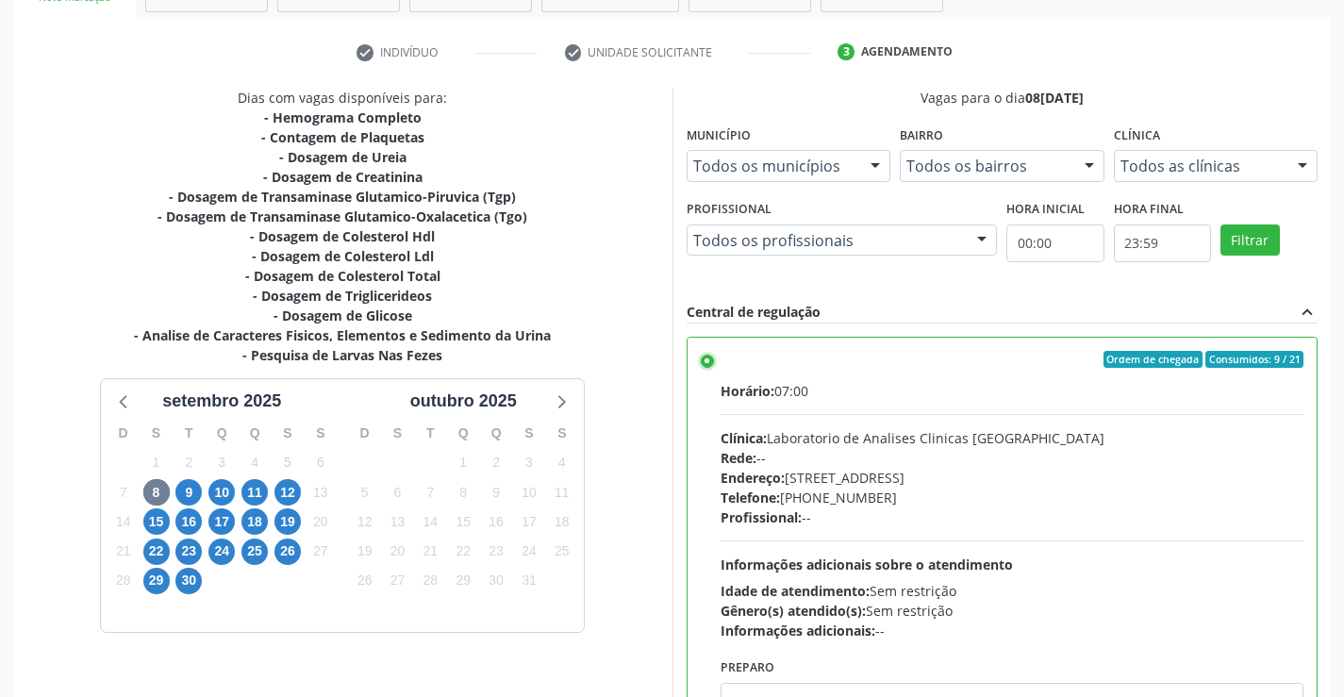
scroll to position [430, 0]
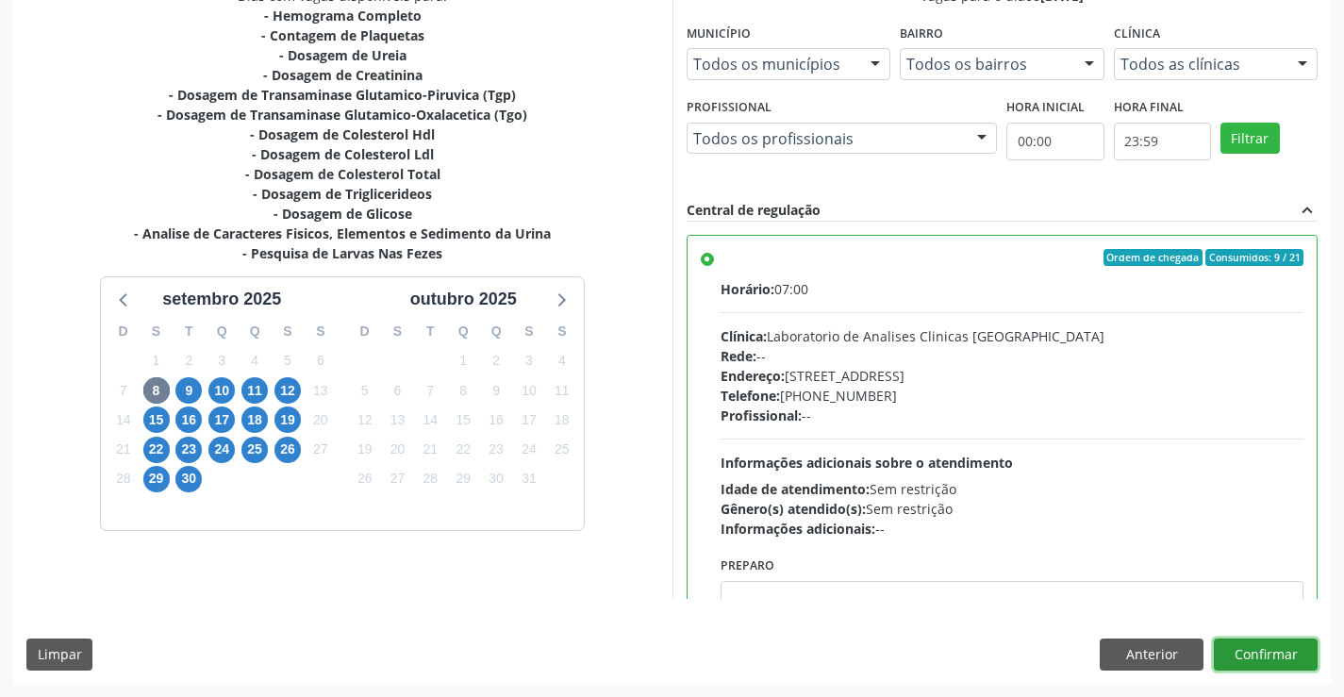
click at [1264, 655] on button "Confirmar" at bounding box center [1265, 654] width 104 height 32
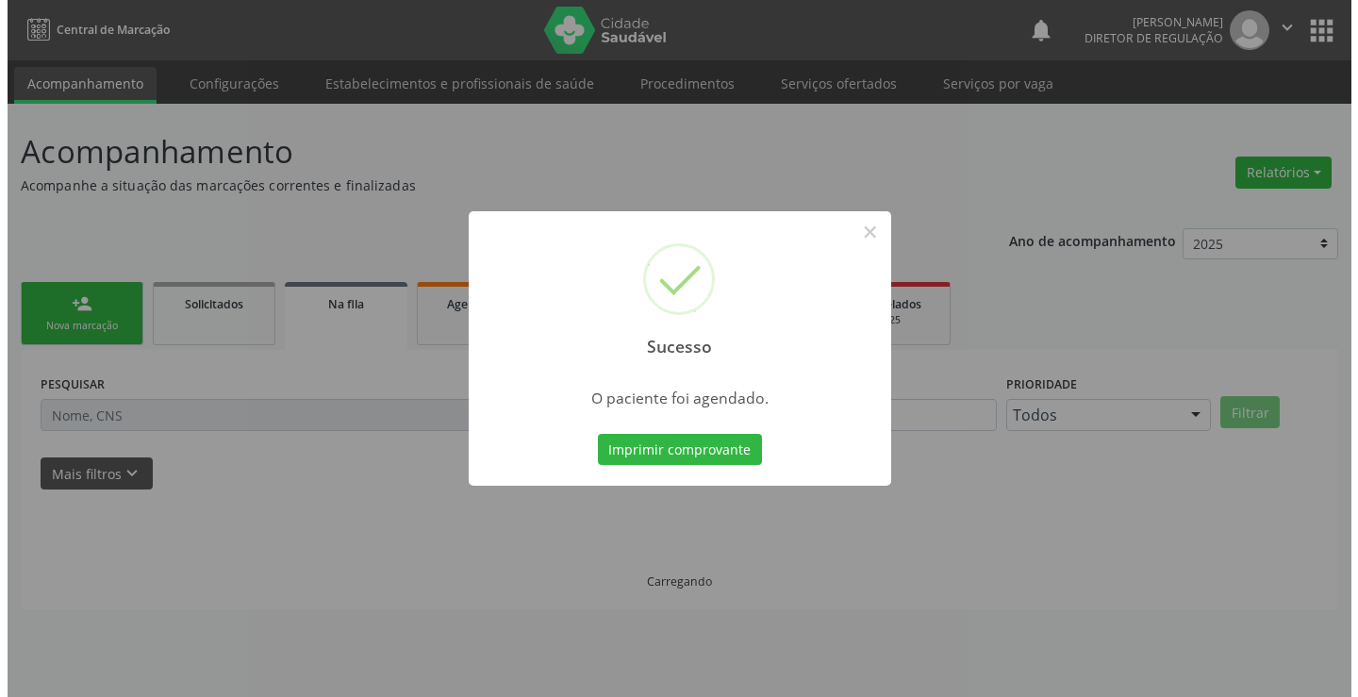
scroll to position [0, 0]
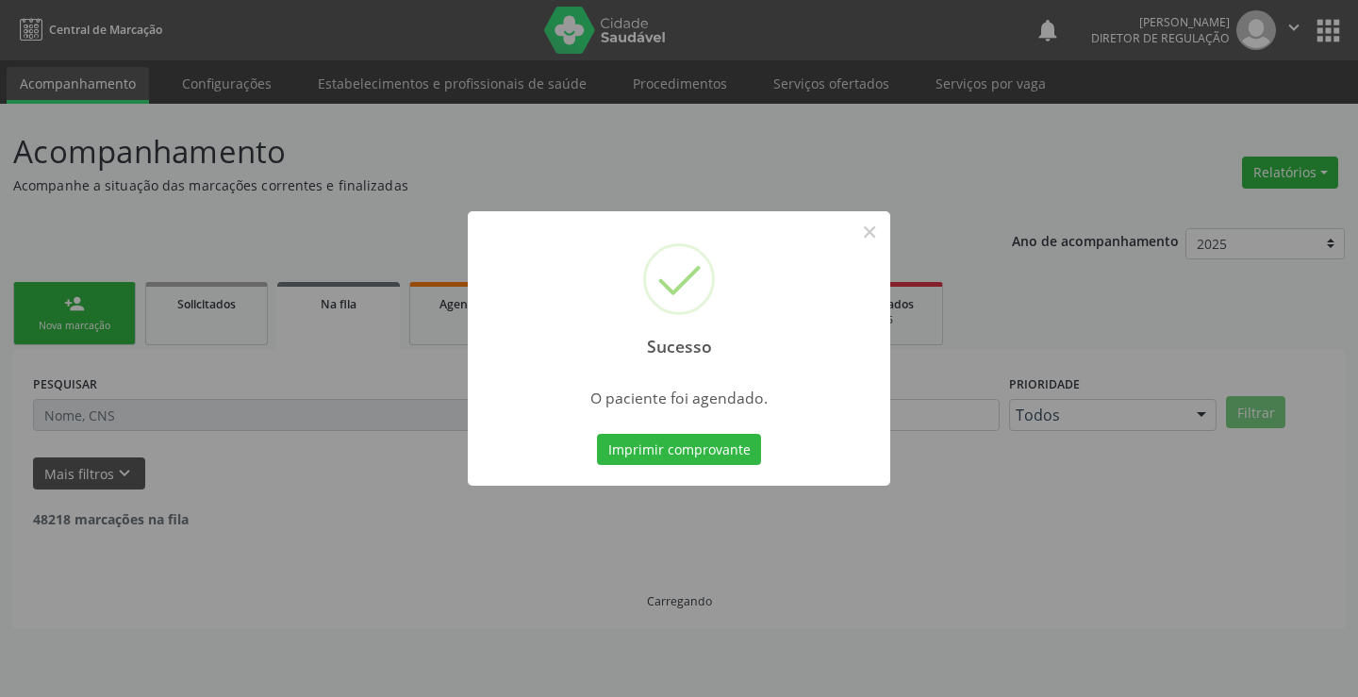
click at [597, 434] on button "Imprimir comprovante" at bounding box center [679, 450] width 164 height 32
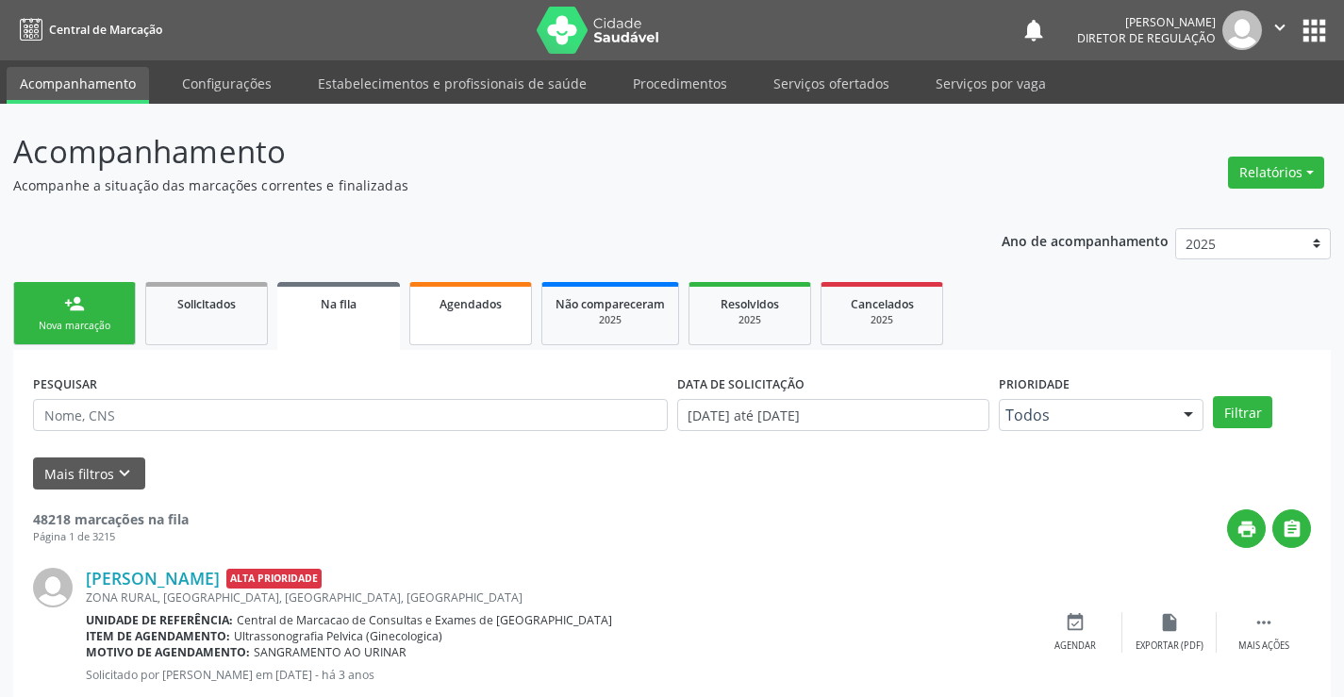
click at [420, 308] on link "Agendados" at bounding box center [470, 313] width 123 height 63
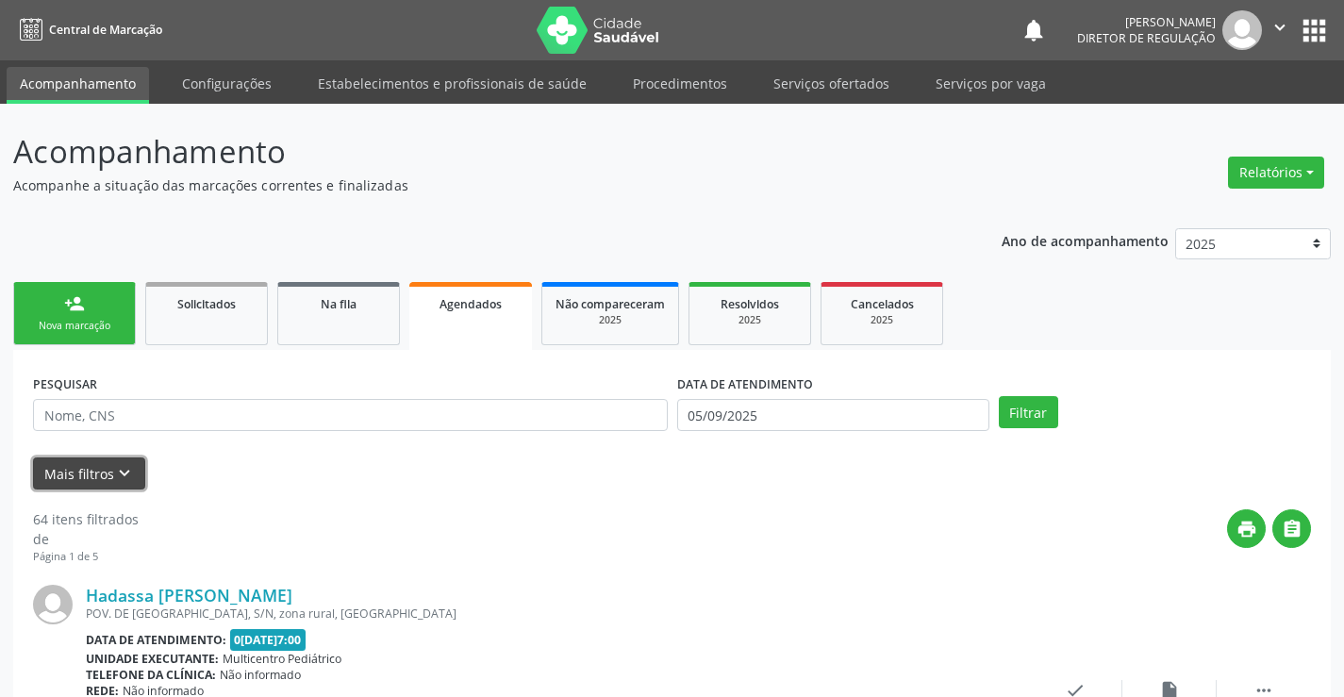
click at [102, 482] on button "Mais filtros keyboard_arrow_down" at bounding box center [89, 473] width 112 height 33
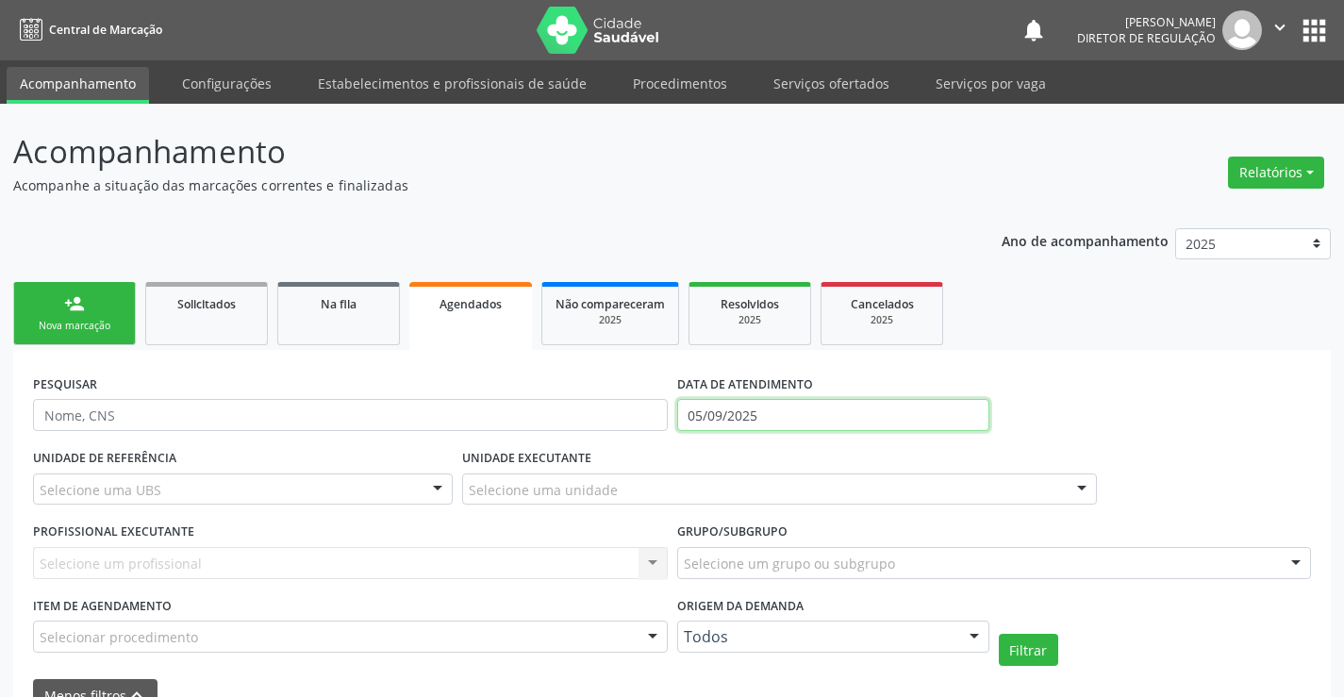
click at [881, 413] on input "05/09/2025" at bounding box center [833, 415] width 312 height 32
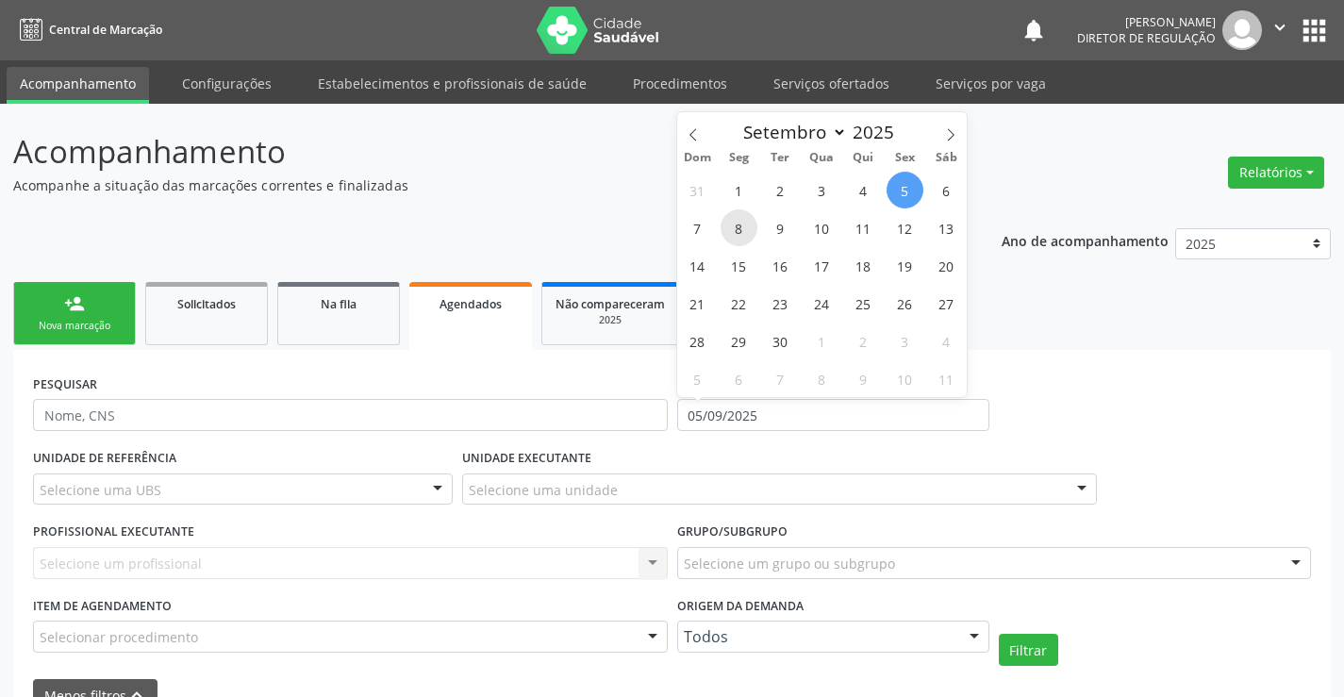
click at [745, 234] on span "8" at bounding box center [738, 227] width 37 height 37
type input "08/09/2025"
click at [745, 234] on span "8" at bounding box center [738, 227] width 37 height 37
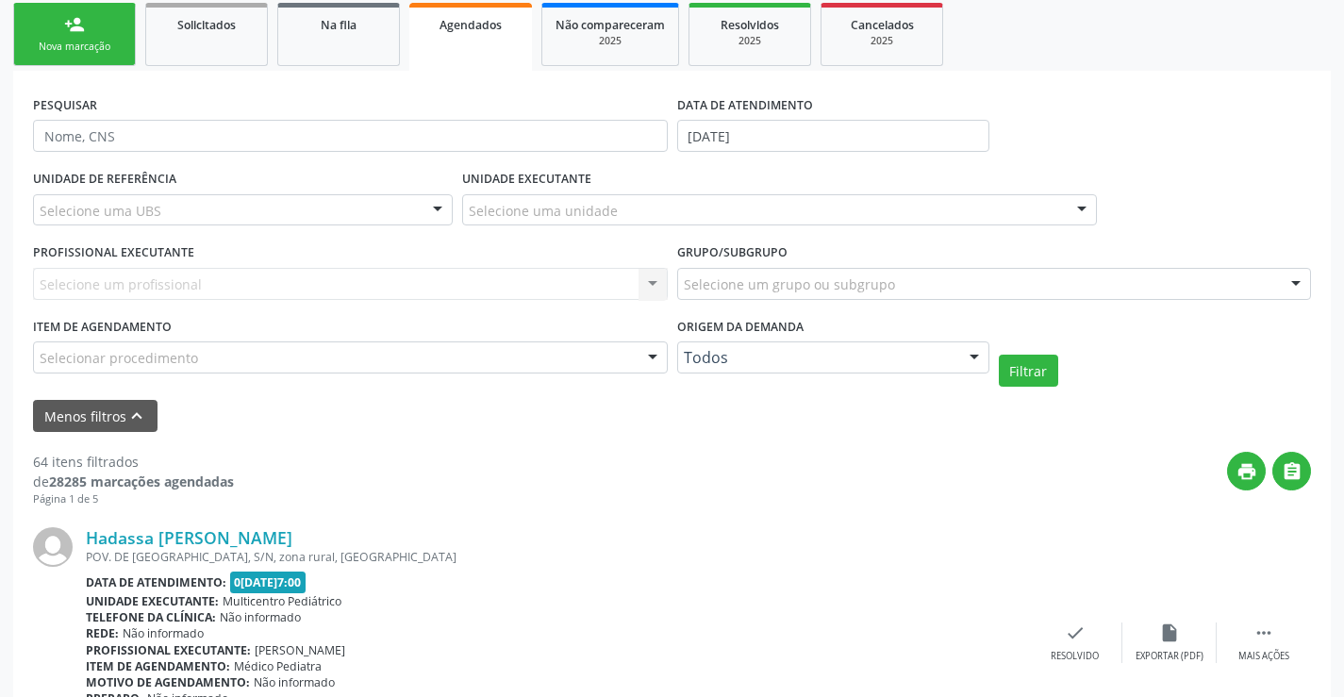
scroll to position [283, 0]
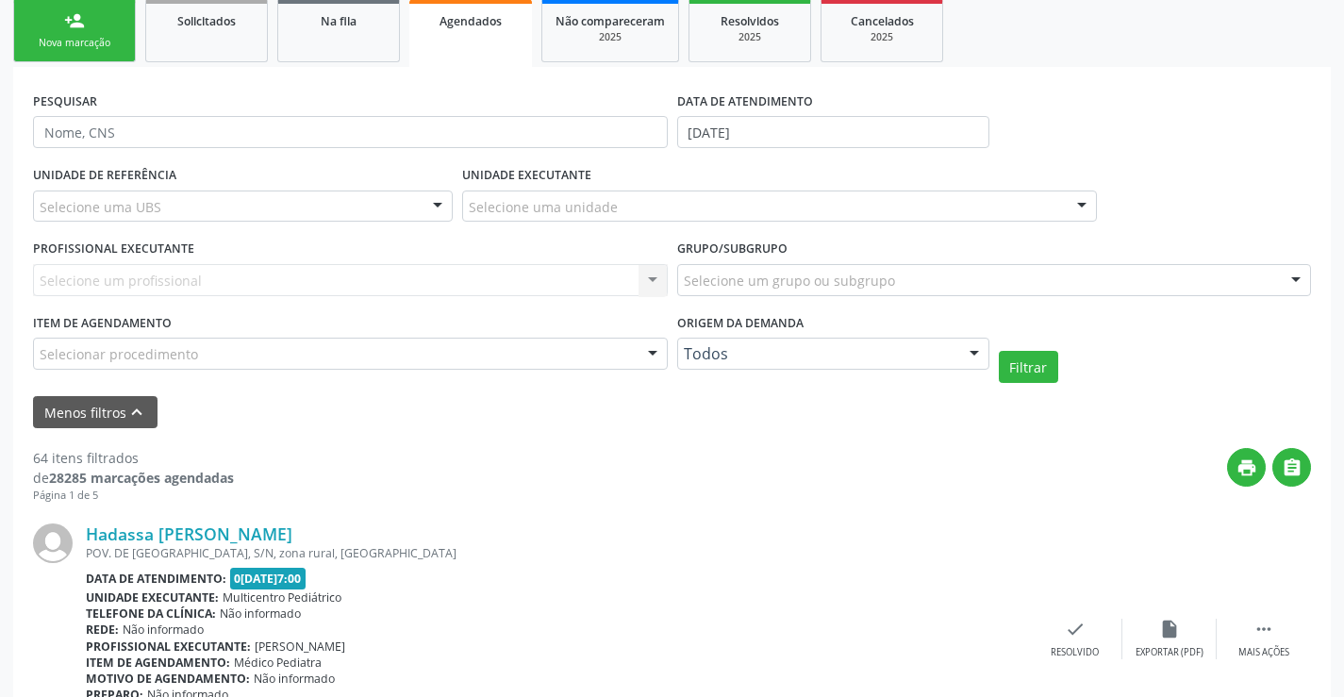
click at [641, 208] on div "Selecione uma unidade" at bounding box center [779, 206] width 635 height 32
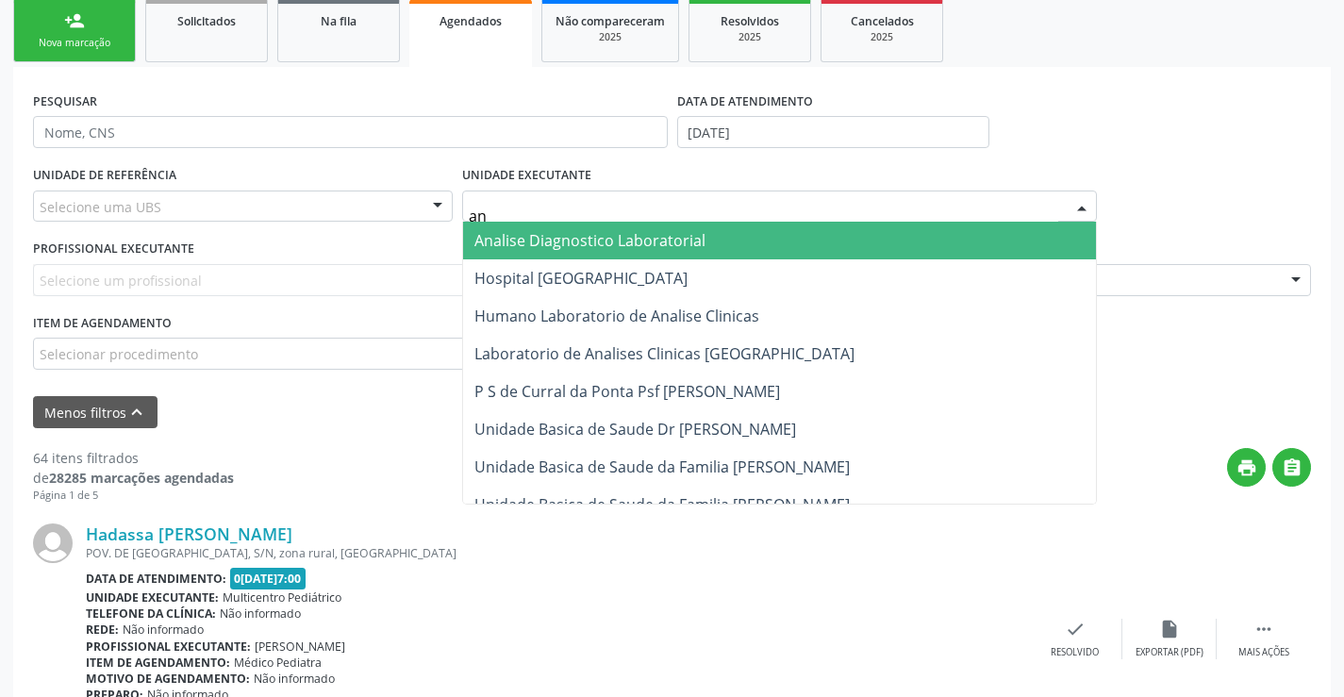
type input "ana"
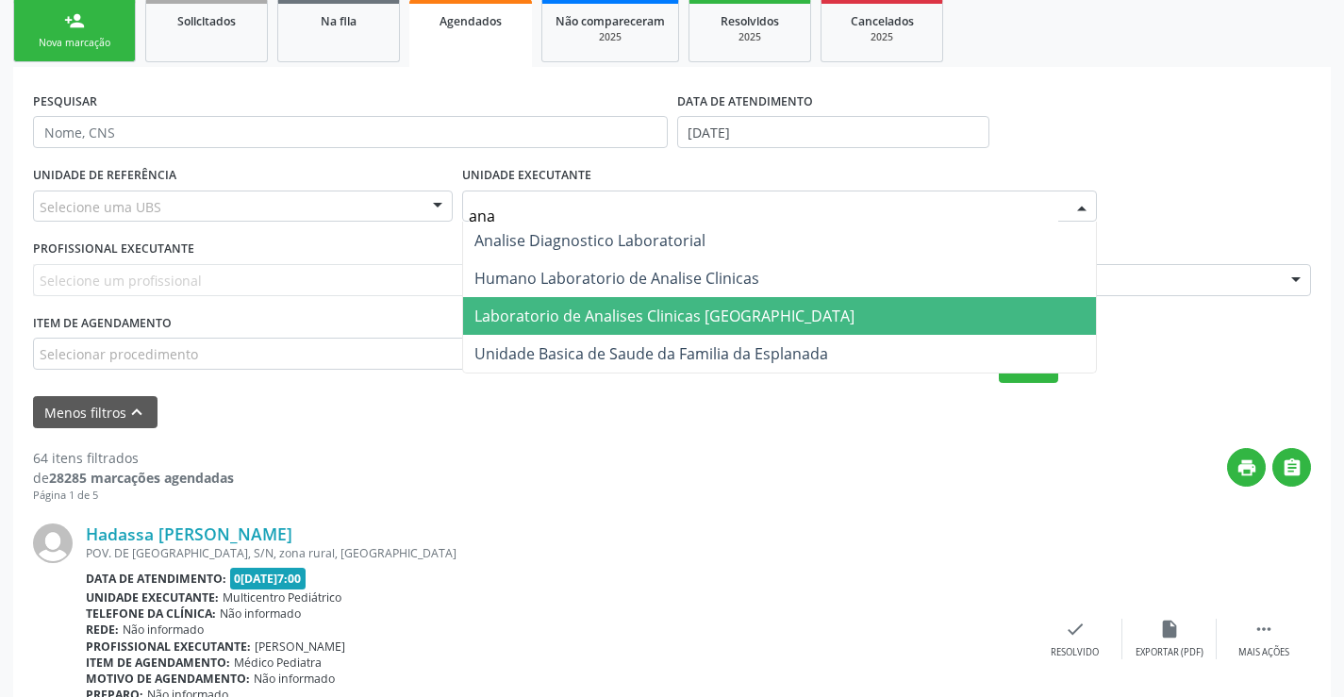
click at [663, 329] on span "Laboratorio de Analises Clinicas [GEOGRAPHIC_DATA]" at bounding box center [779, 316] width 633 height 38
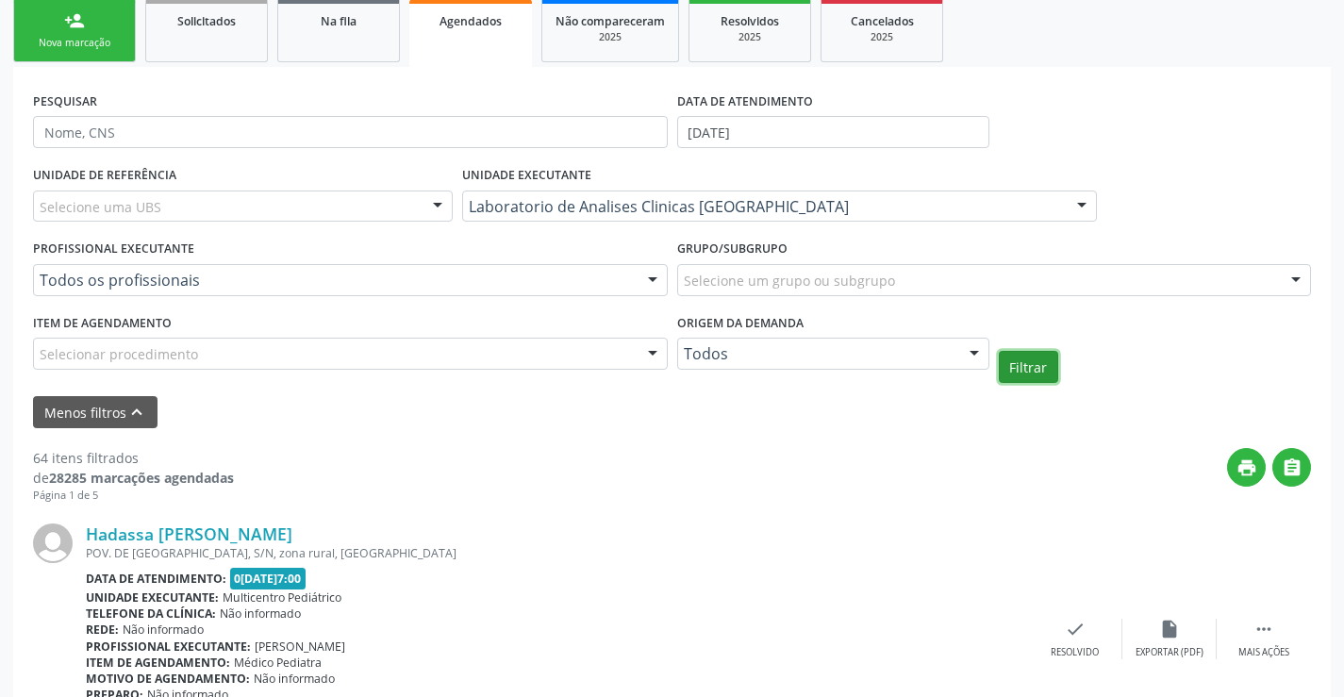
click at [1036, 369] on button "Filtrar" at bounding box center [1027, 367] width 59 height 32
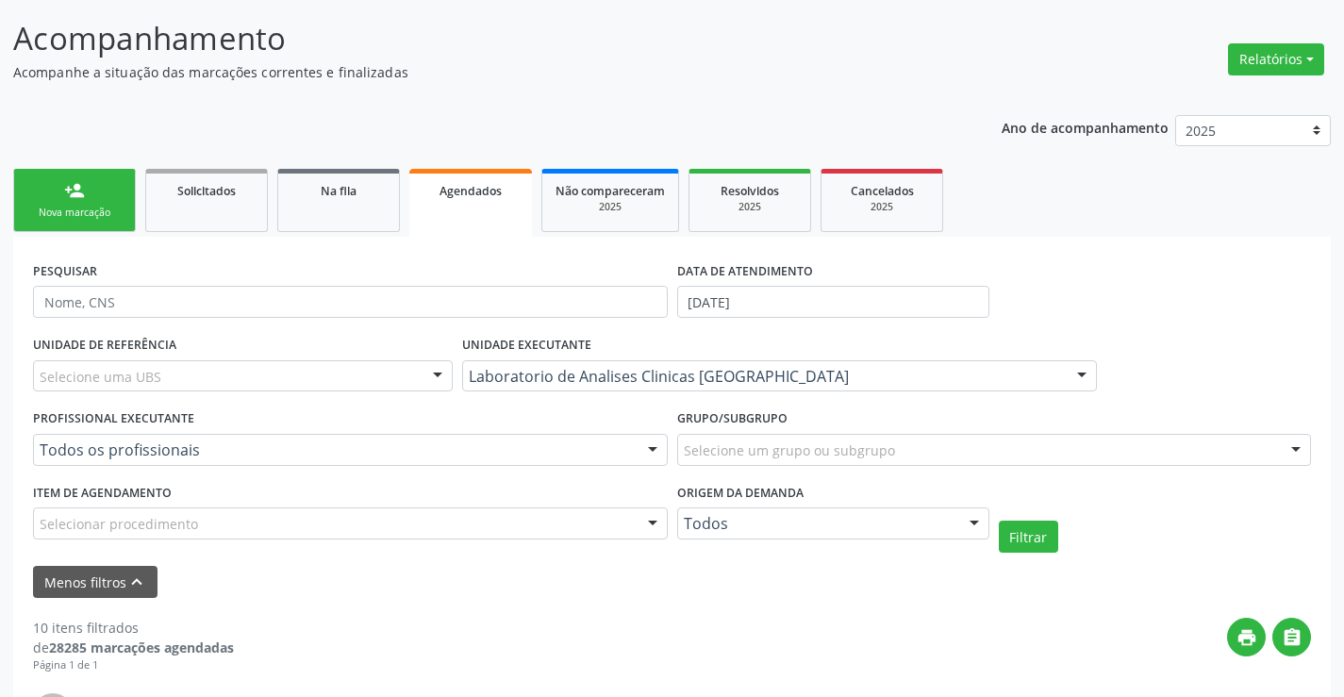
scroll to position [0, 0]
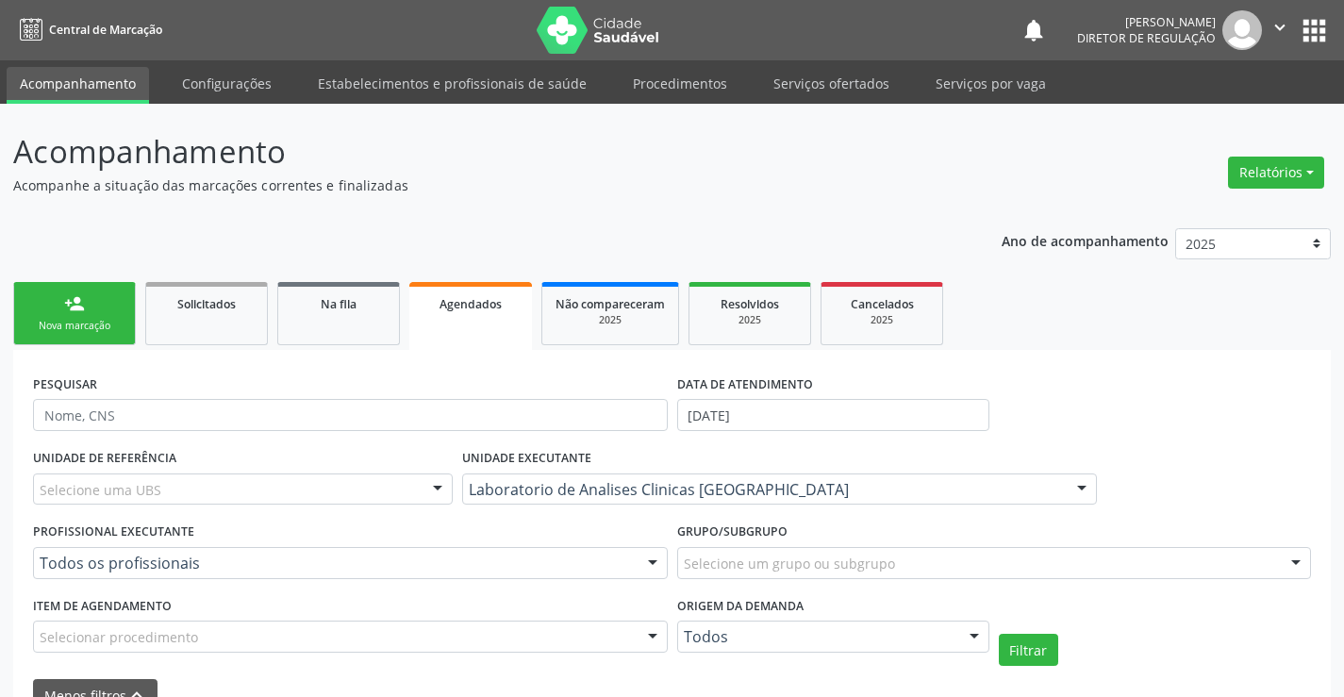
click at [96, 314] on link "person_add Nova marcação" at bounding box center [74, 313] width 123 height 63
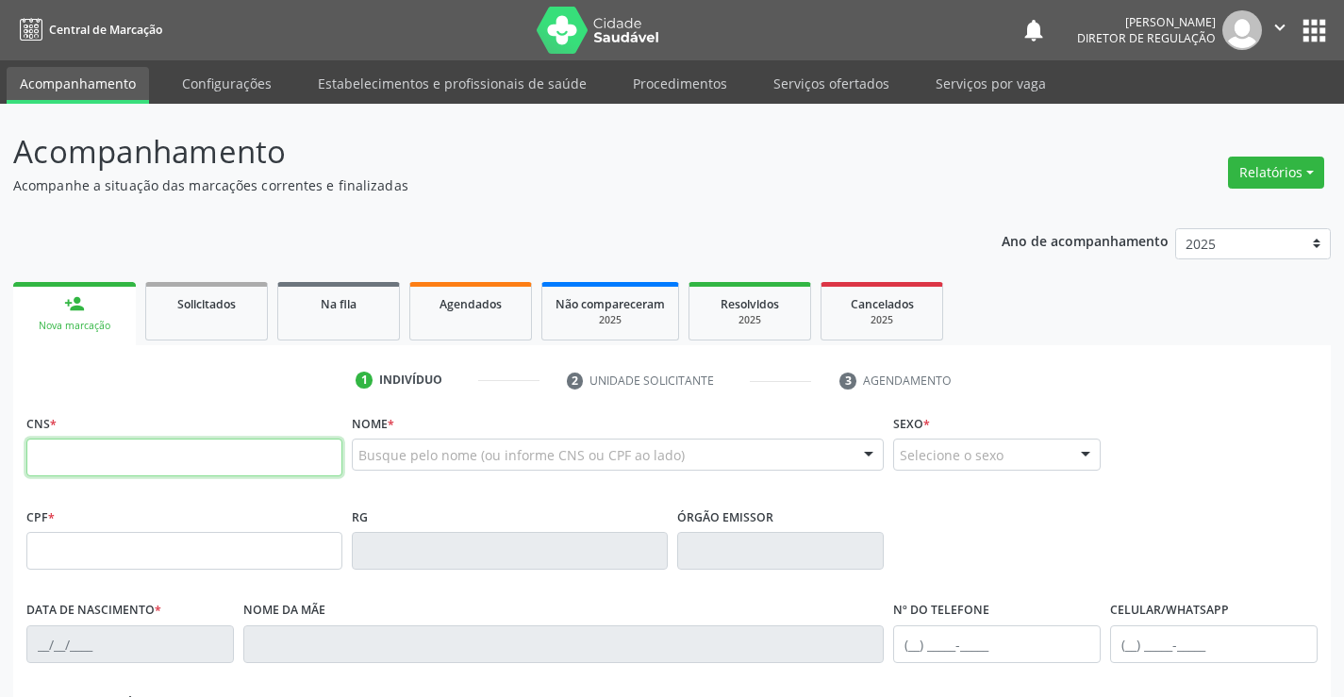
click at [156, 442] on input "text" at bounding box center [184, 457] width 316 height 38
type input "704 7027 7378 2233"
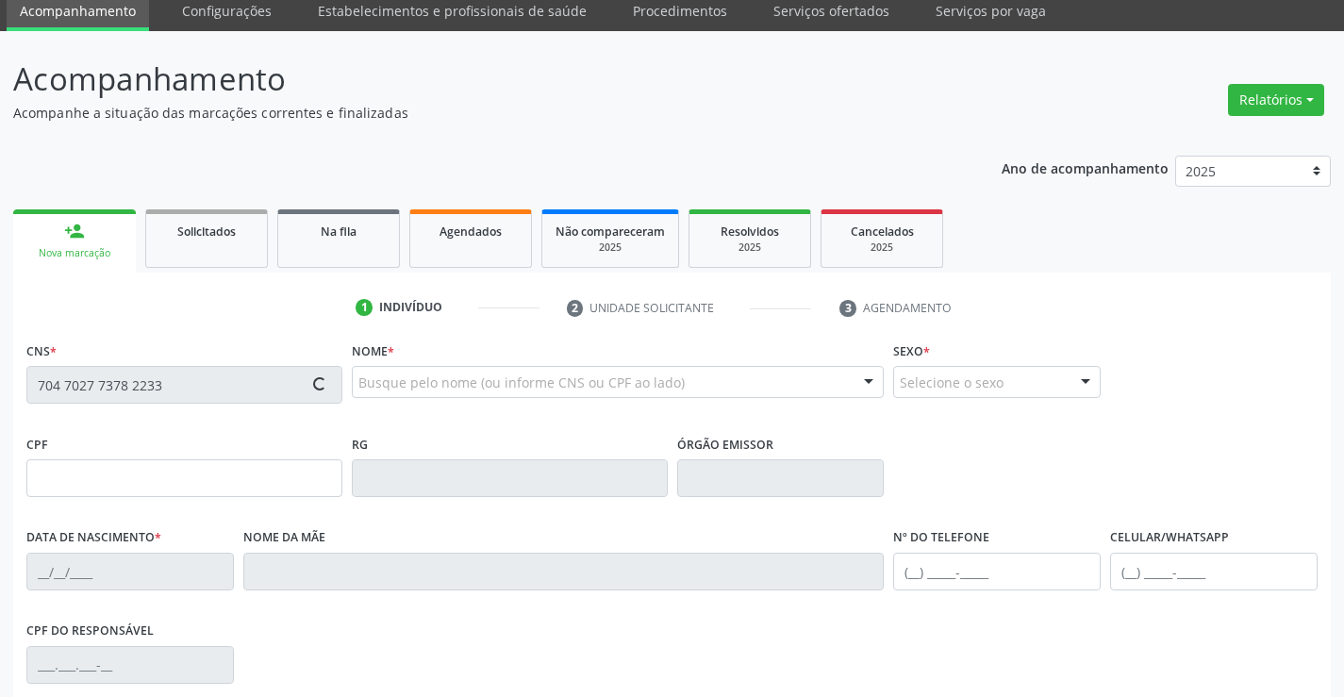
scroll to position [325, 0]
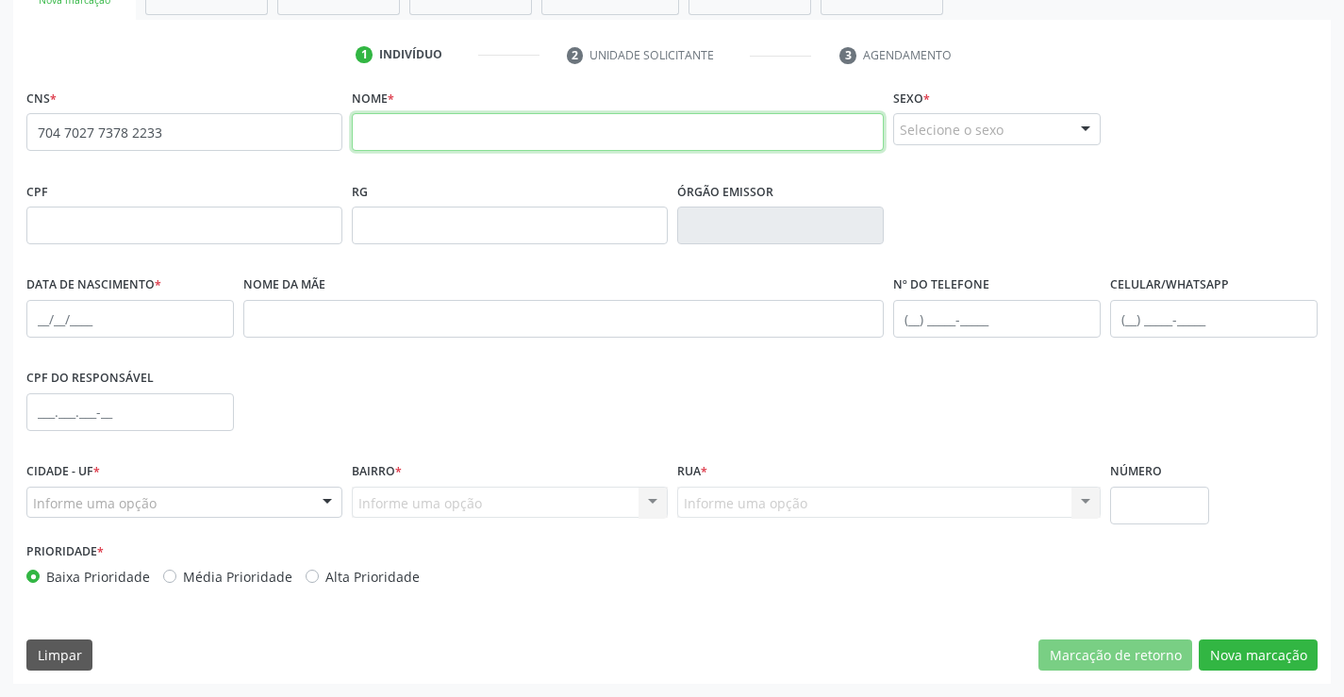
click at [556, 129] on input "text" at bounding box center [618, 132] width 533 height 38
type input "MANOEL DAVI DE MOREIRA SANTIAGO"
click at [992, 140] on div "Selecione o sexo" at bounding box center [996, 129] width 207 height 32
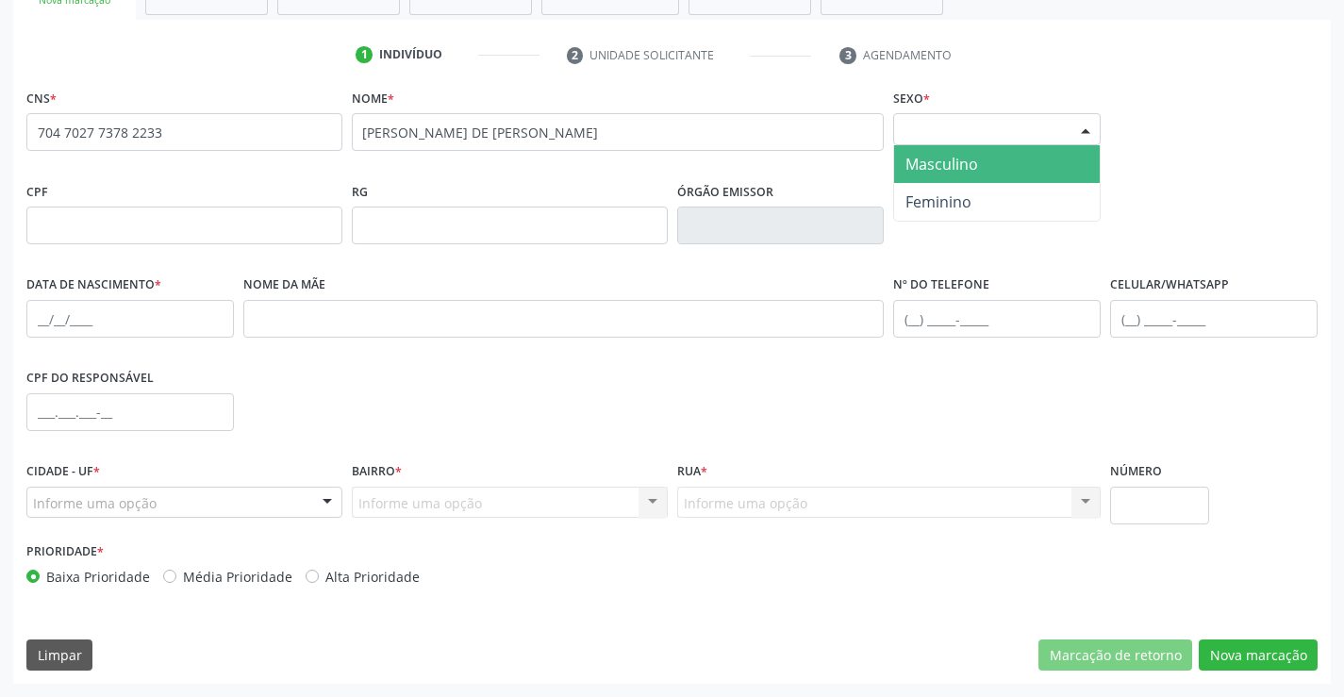
click at [975, 172] on span "Masculino" at bounding box center [941, 164] width 73 height 21
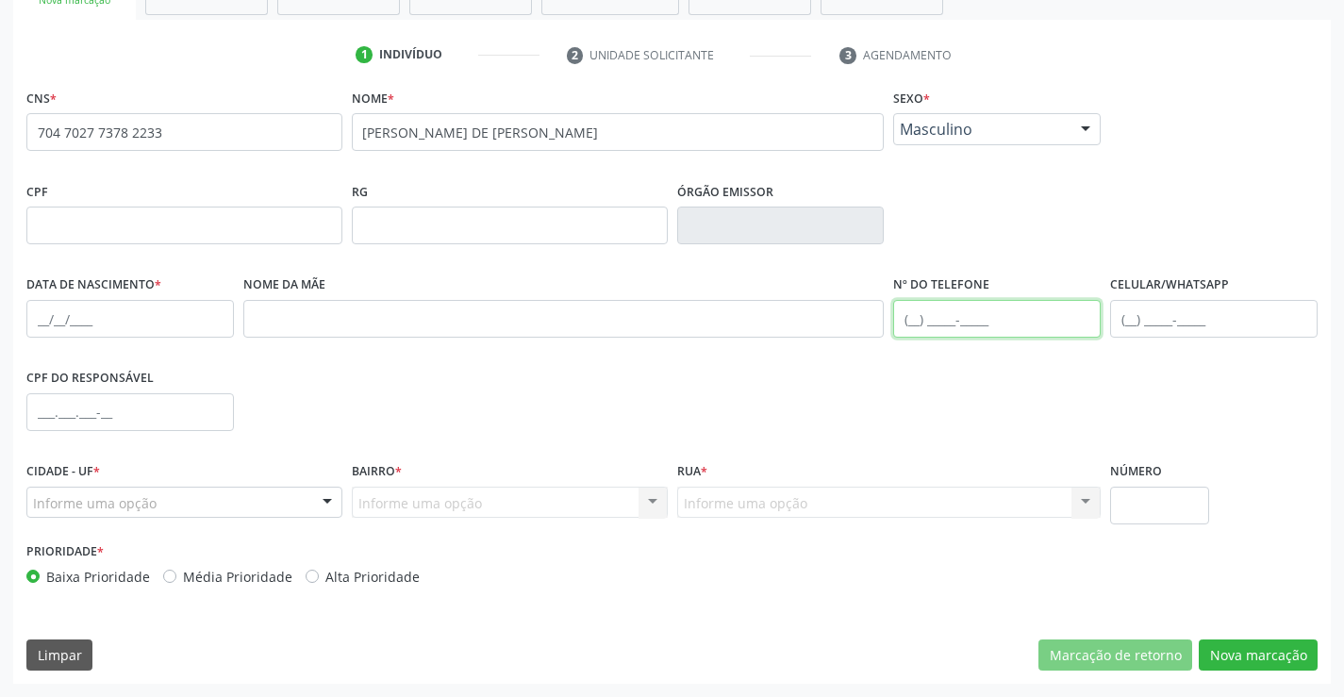
click at [983, 332] on input "text" at bounding box center [996, 319] width 207 height 38
type input "(74"
click at [204, 345] on fieldset "Data de nascimento *" at bounding box center [129, 311] width 207 height 80
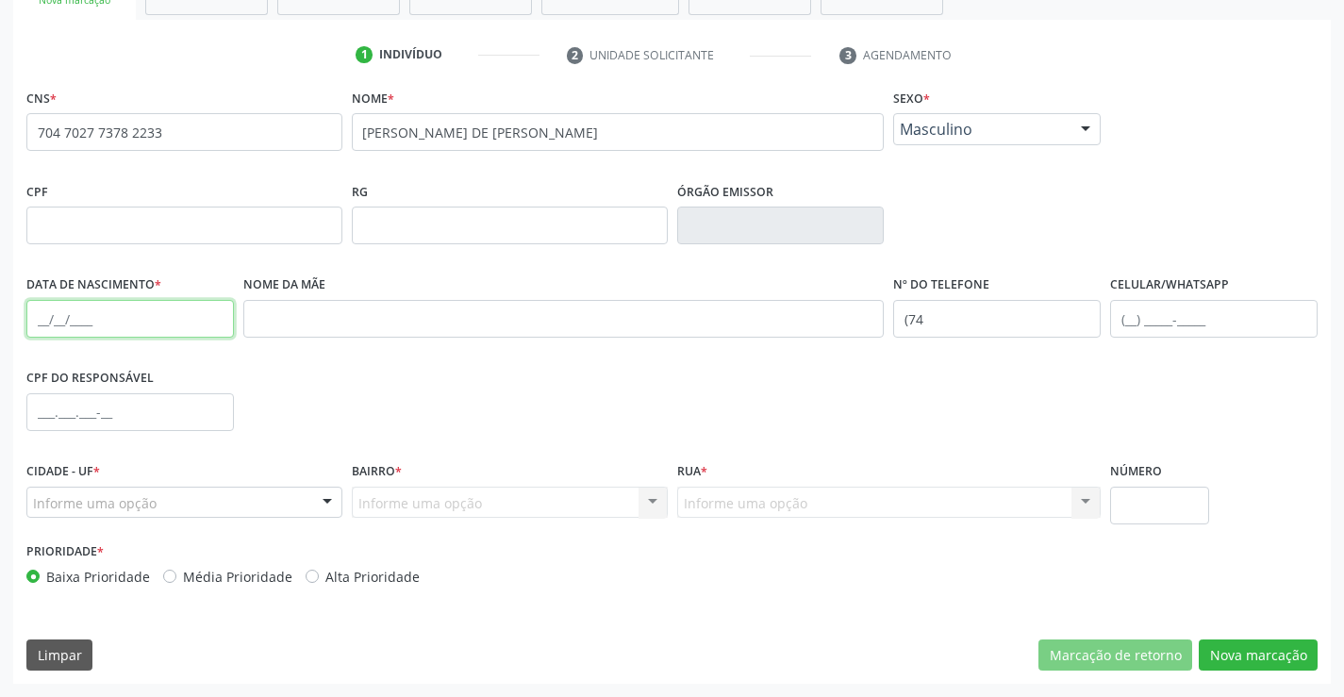
click at [191, 320] on input "text" at bounding box center [129, 319] width 207 height 38
type input "05/07/2025"
click at [208, 512] on div "Informe uma opção" at bounding box center [184, 503] width 316 height 32
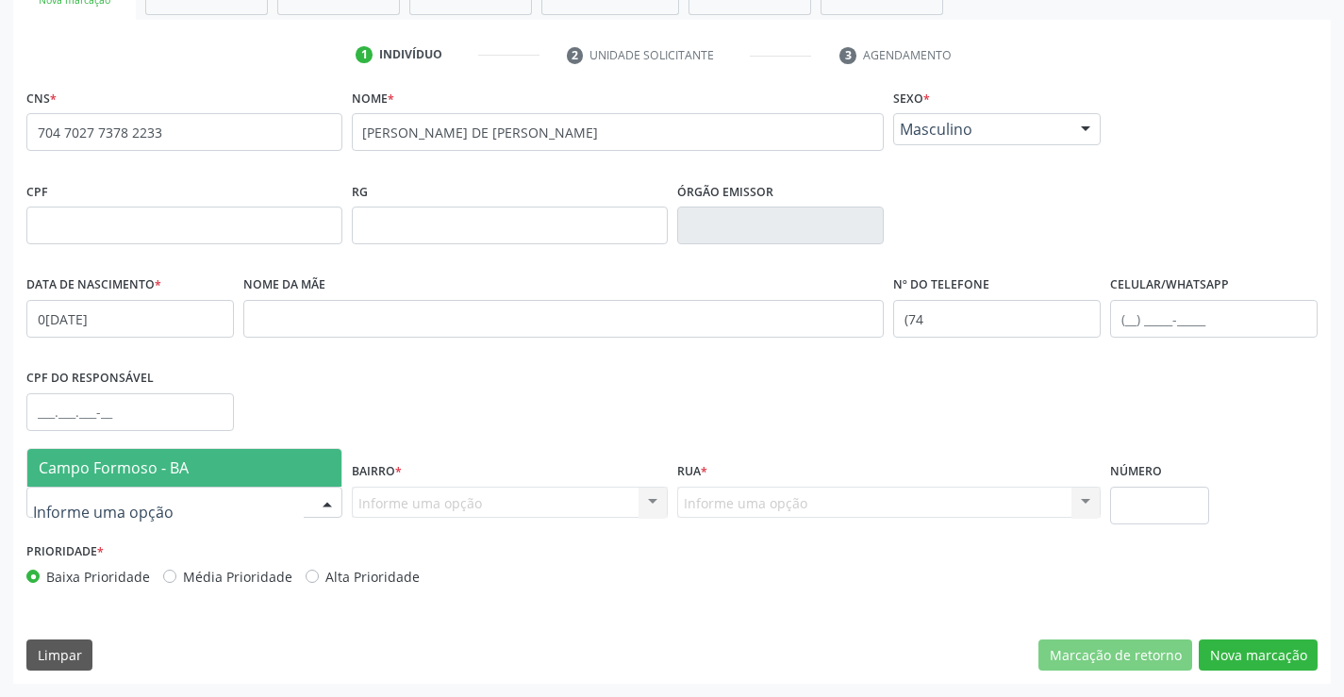
click at [240, 466] on span "Campo Formoso - BA" at bounding box center [184, 468] width 314 height 38
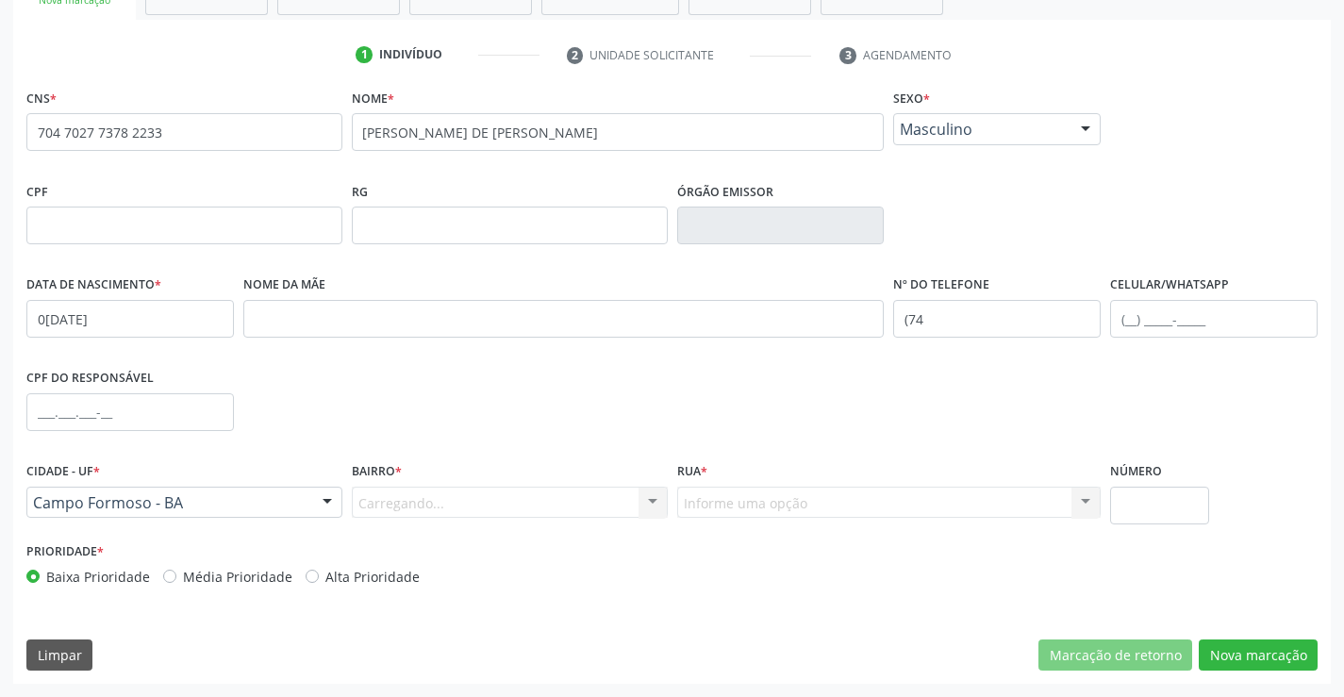
click at [491, 496] on div "Carregando... Nenhum resultado encontrado para: " " Nenhuma opção encontrada. D…" at bounding box center [510, 503] width 316 height 32
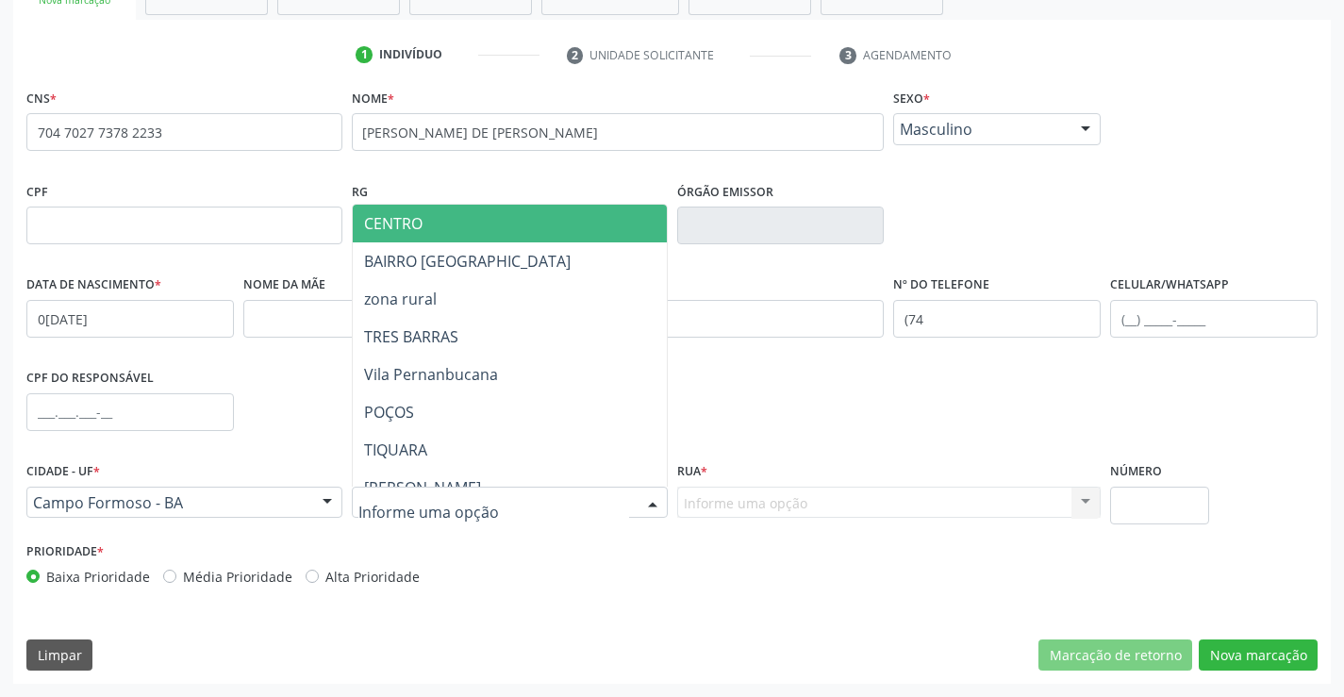
click at [491, 496] on div at bounding box center [510, 503] width 316 height 32
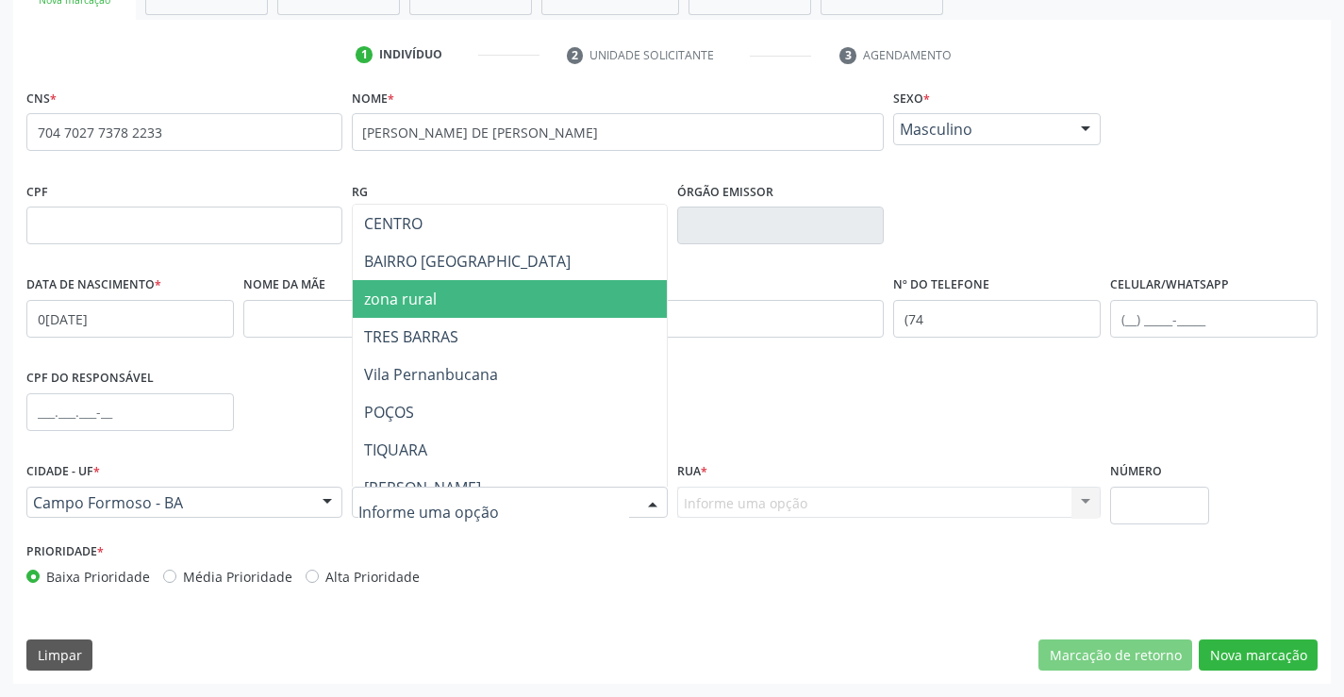
drag, startPoint x: 509, startPoint y: 291, endPoint x: 695, endPoint y: 412, distance: 221.5
click at [517, 299] on span "zona rural" at bounding box center [556, 299] width 407 height 38
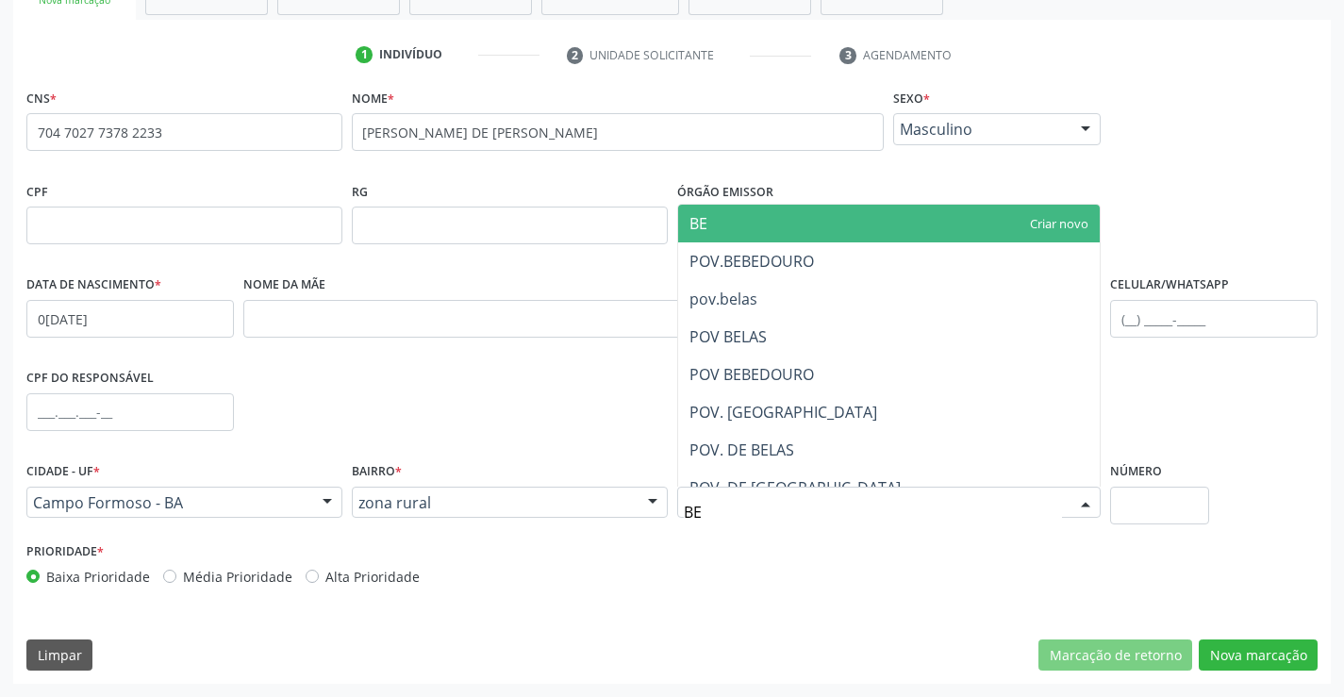
type input "BEL"
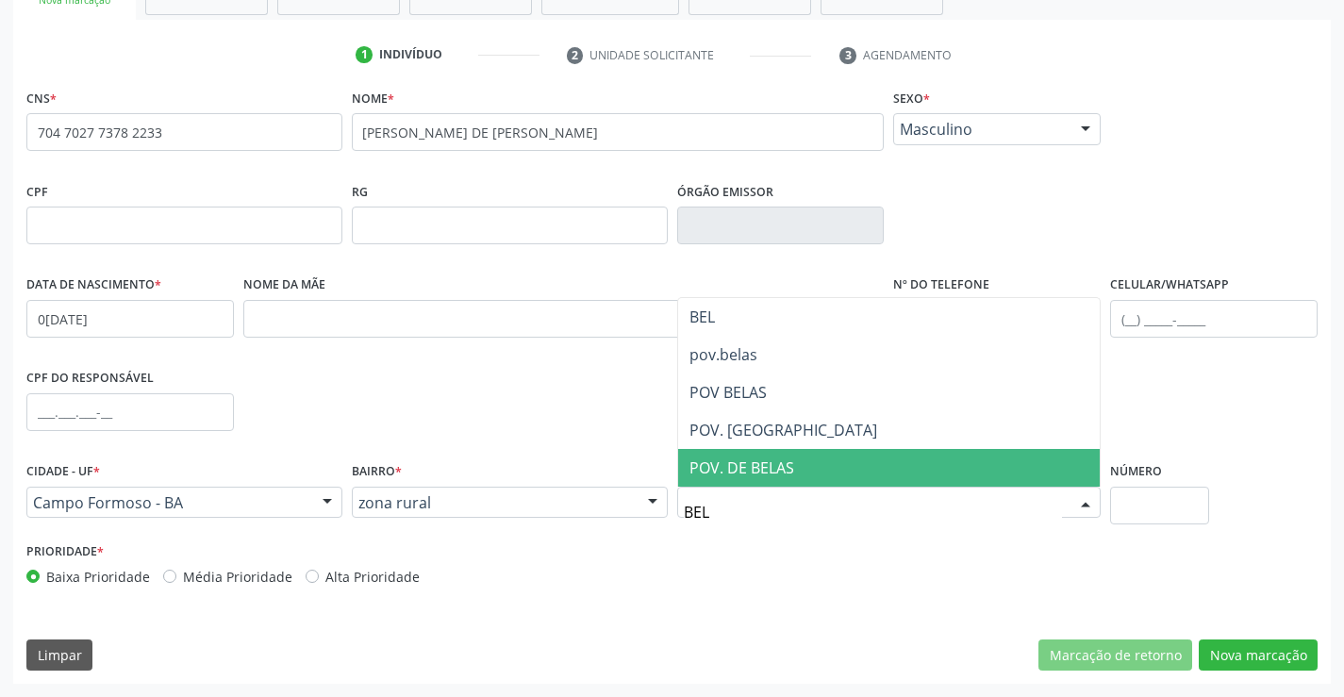
click at [793, 466] on span "POV. DE BELAS" at bounding box center [741, 467] width 105 height 21
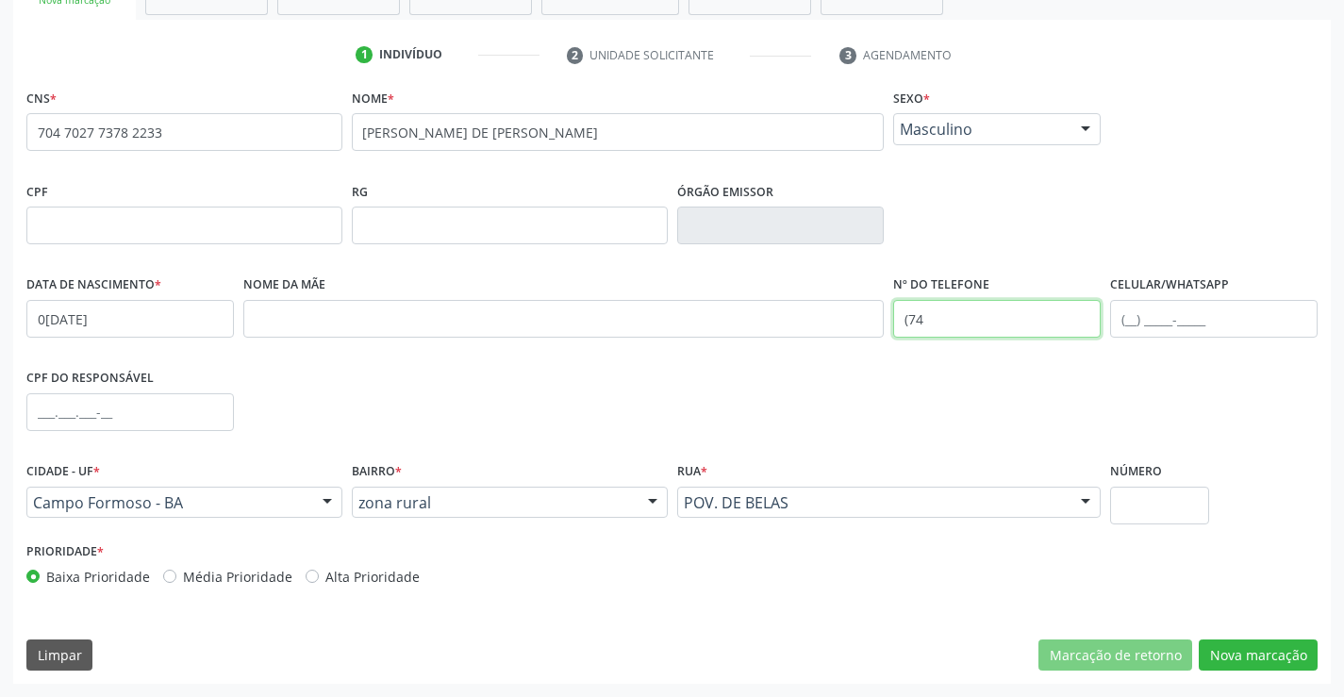
drag, startPoint x: 1051, startPoint y: 323, endPoint x: 1062, endPoint y: 318, distance: 11.8
click at [1053, 322] on input "(74" at bounding box center [996, 319] width 207 height 38
type input "(74) 99124-8004"
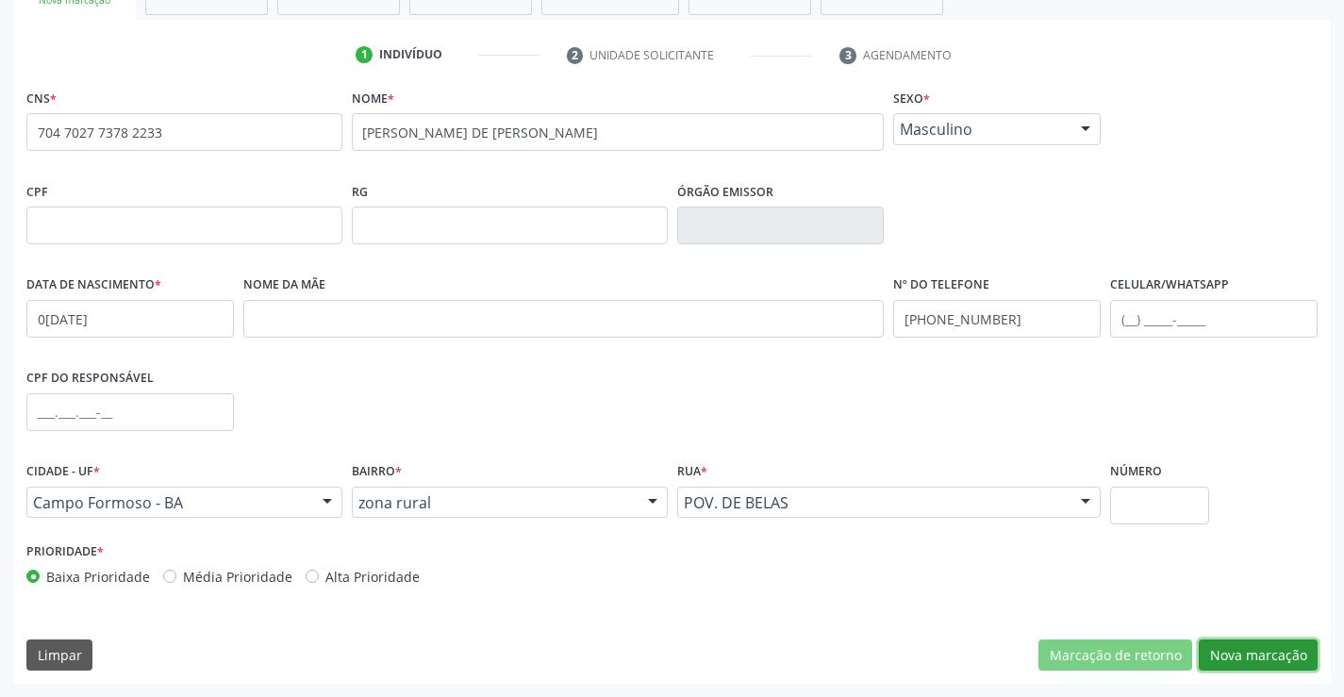
click at [1214, 659] on button "Nova marcação" at bounding box center [1257, 655] width 119 height 32
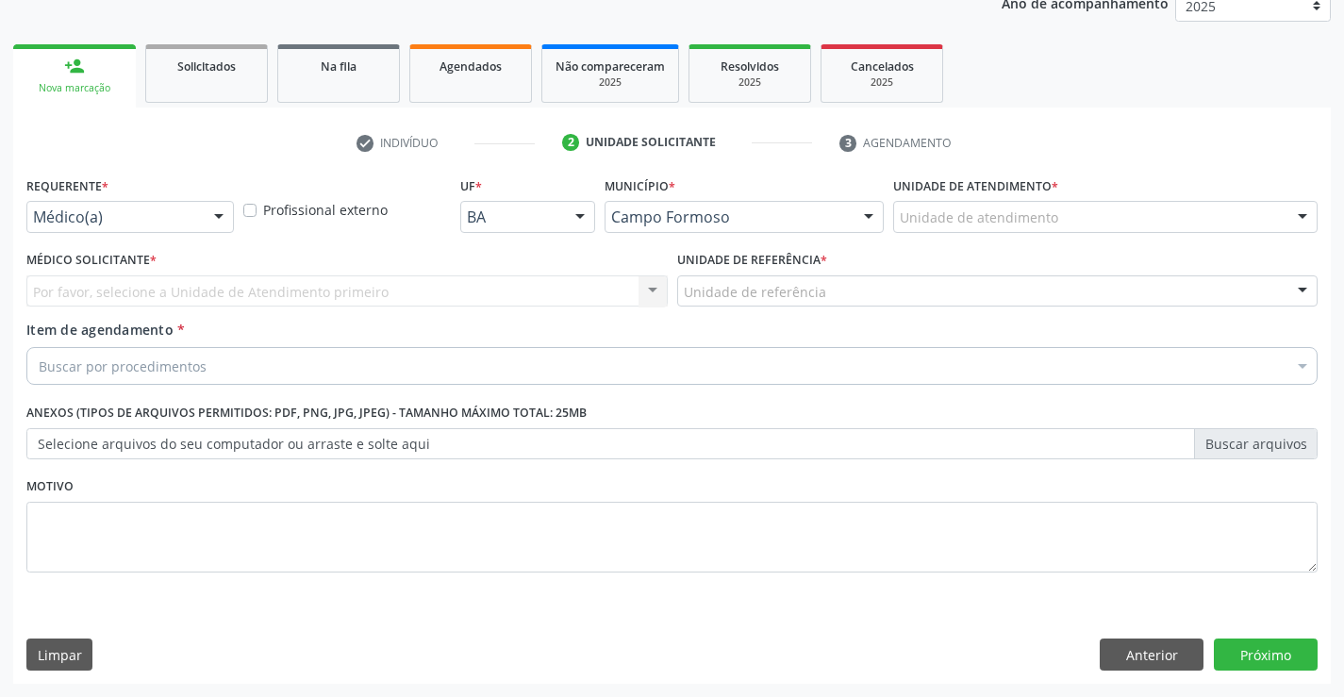
scroll to position [238, 0]
drag, startPoint x: 206, startPoint y: 199, endPoint x: 202, endPoint y: 219, distance: 20.4
click at [204, 202] on div "Requerente * Médico(a) Médico(a) Enfermeiro(a) Paciente Nenhum resultado encont…" at bounding box center [129, 202] width 207 height 60
drag, startPoint x: 204, startPoint y: 204, endPoint x: 192, endPoint y: 235, distance: 33.1
click at [199, 208] on div "Médico(a) Médico(a) Enfermeiro(a) Paciente Nenhum resultado encontrado para: " …" at bounding box center [129, 217] width 207 height 32
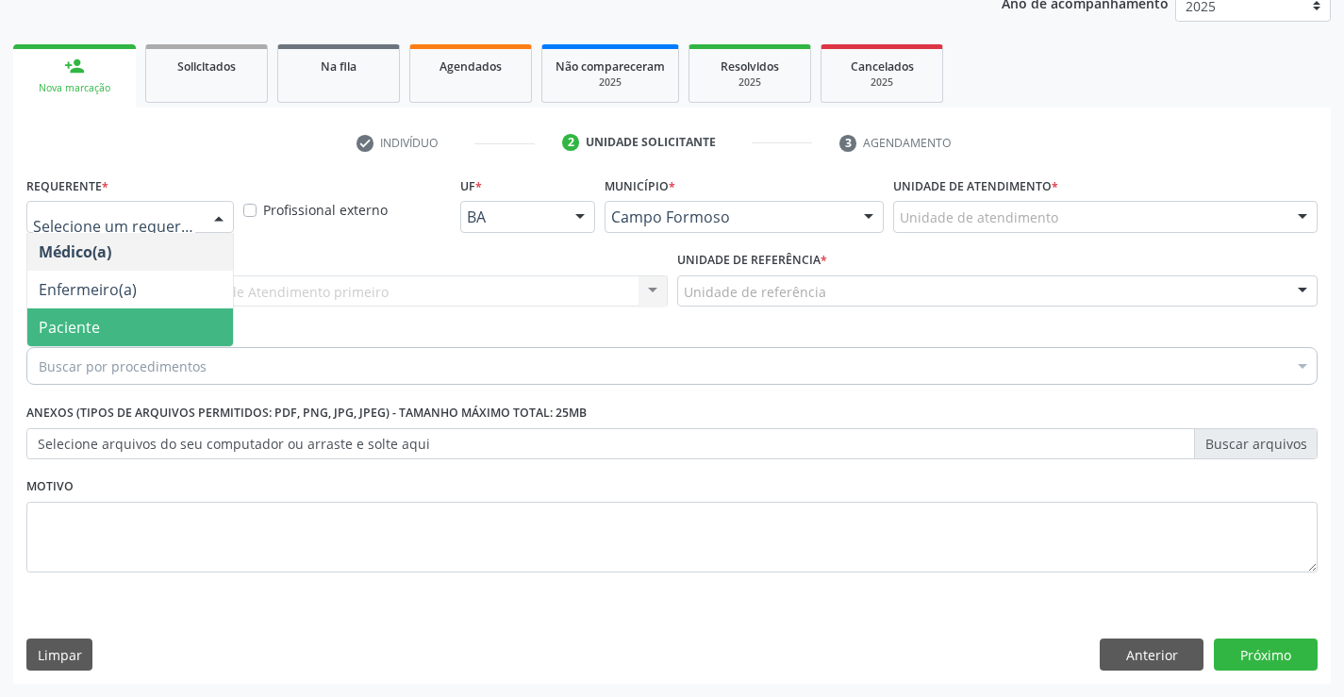
drag, startPoint x: 159, startPoint y: 336, endPoint x: 315, endPoint y: 302, distance: 159.2
click at [163, 335] on span "Paciente" at bounding box center [130, 327] width 206 height 38
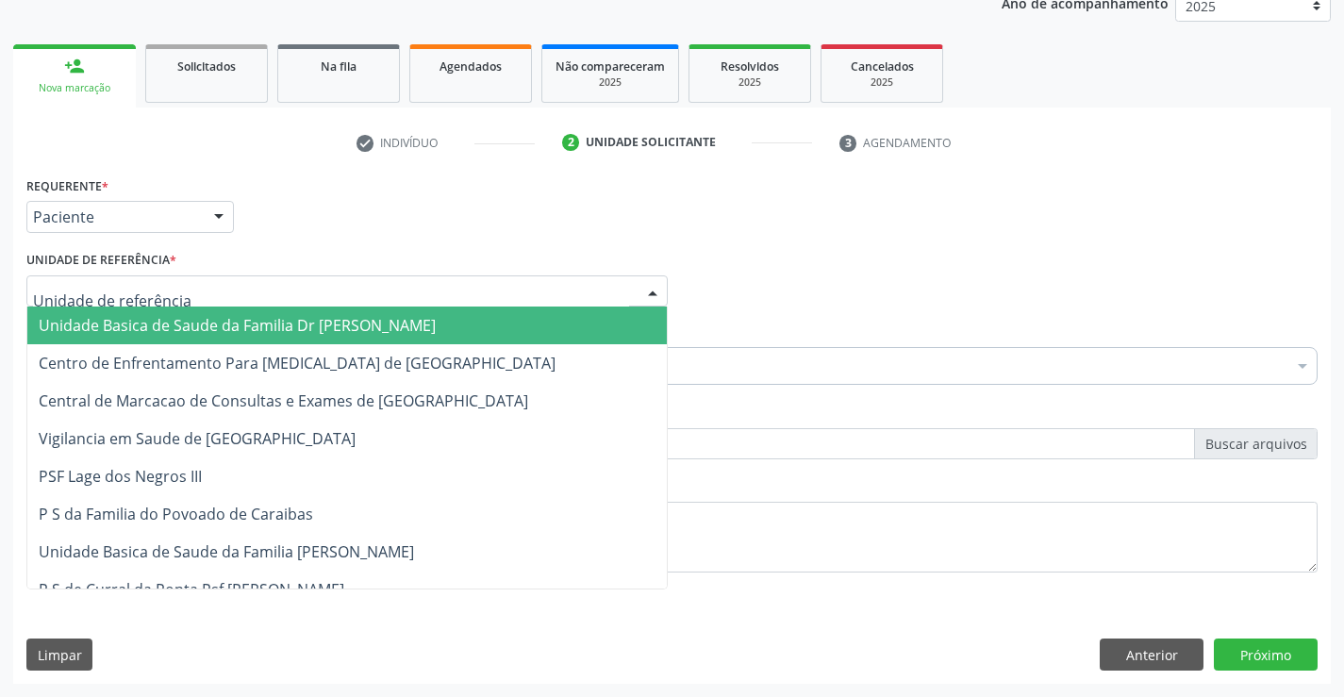
drag, startPoint x: 319, startPoint y: 300, endPoint x: 321, endPoint y: 410, distance: 110.3
click at [317, 305] on div at bounding box center [346, 291] width 641 height 32
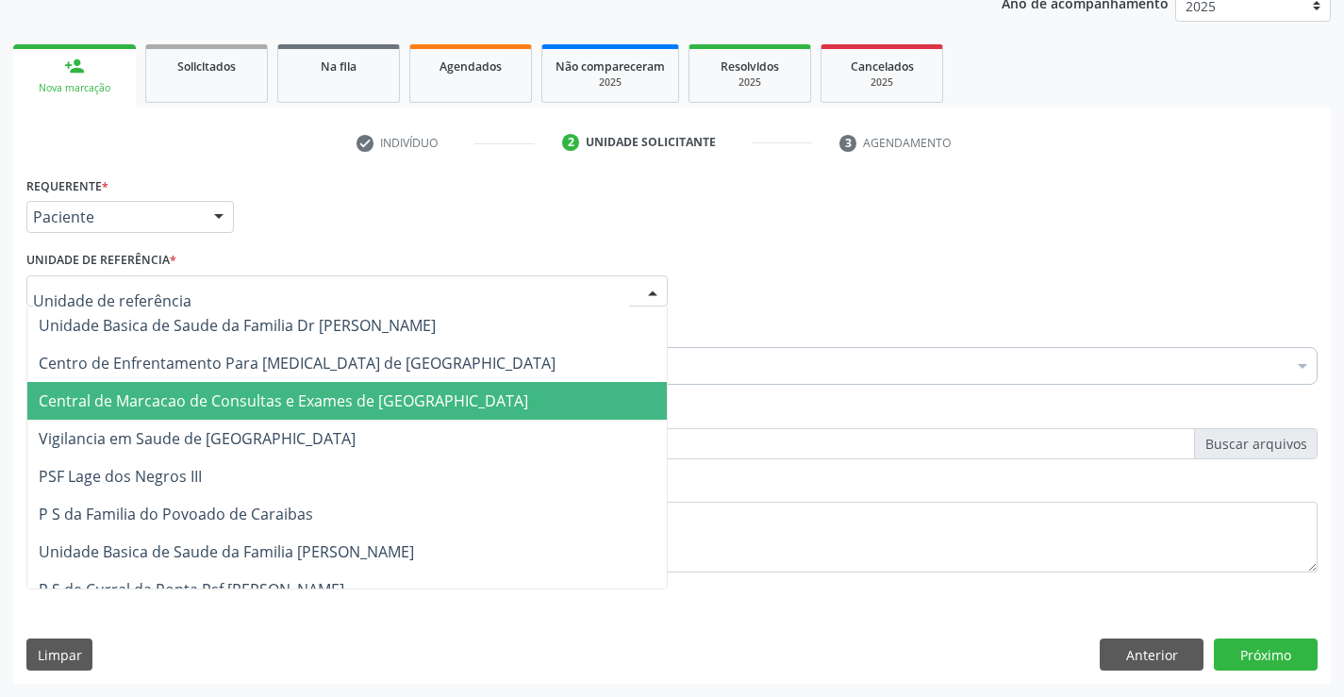
click at [321, 411] on span "Central de Marcacao de Consultas e Exames de [GEOGRAPHIC_DATA]" at bounding box center [283, 400] width 489 height 21
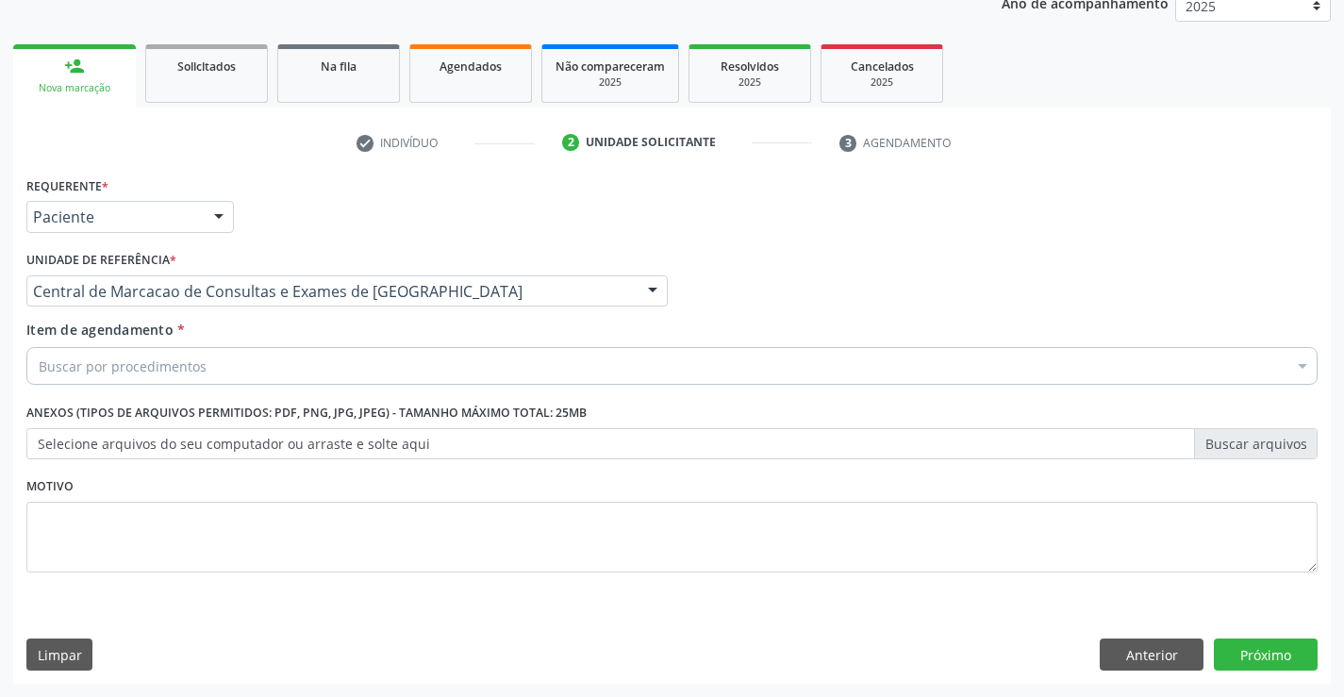
click at [441, 376] on div "Buscar por procedimentos" at bounding box center [671, 366] width 1291 height 38
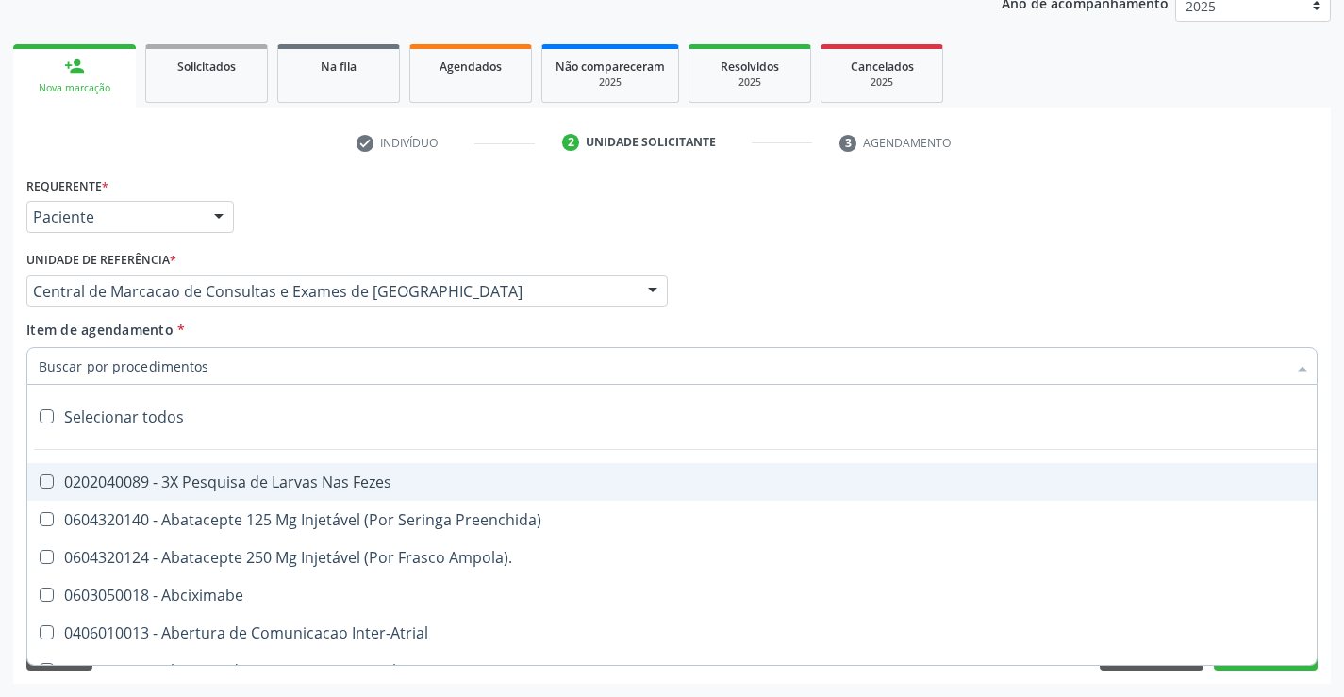
click at [388, 374] on input "Item de agendamento *" at bounding box center [662, 366] width 1247 height 38
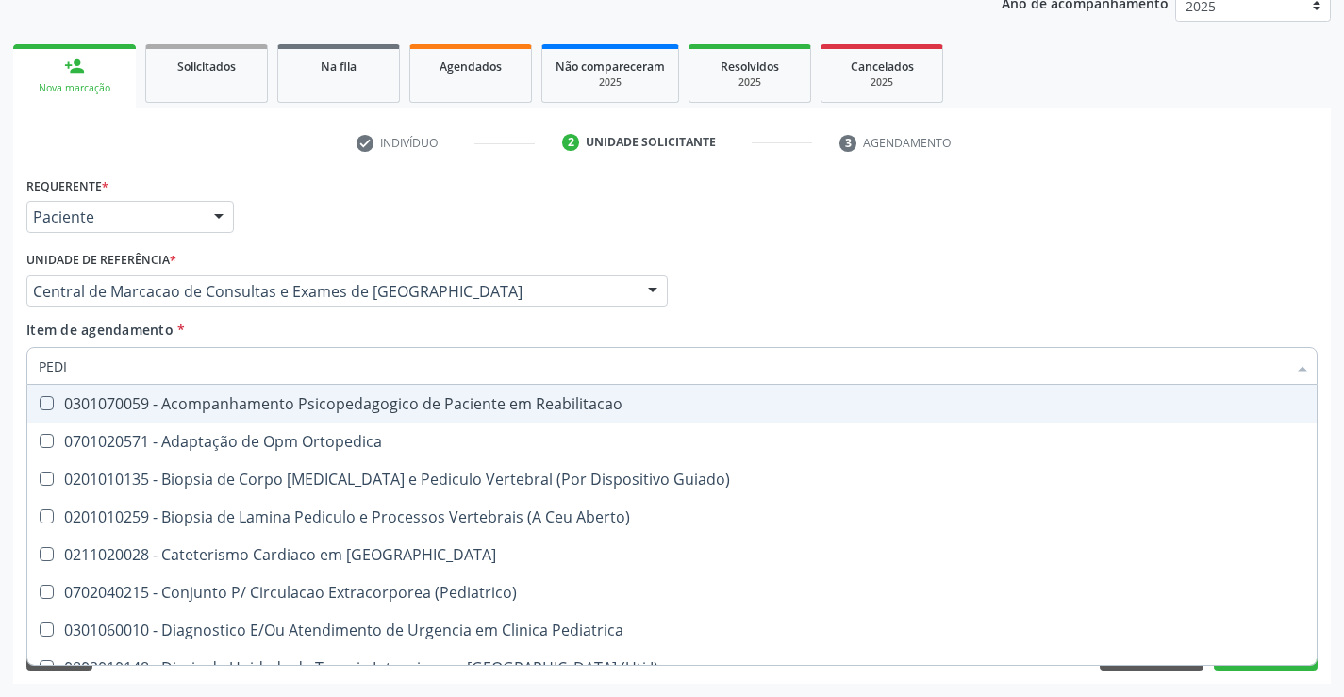
type input "PEDIA"
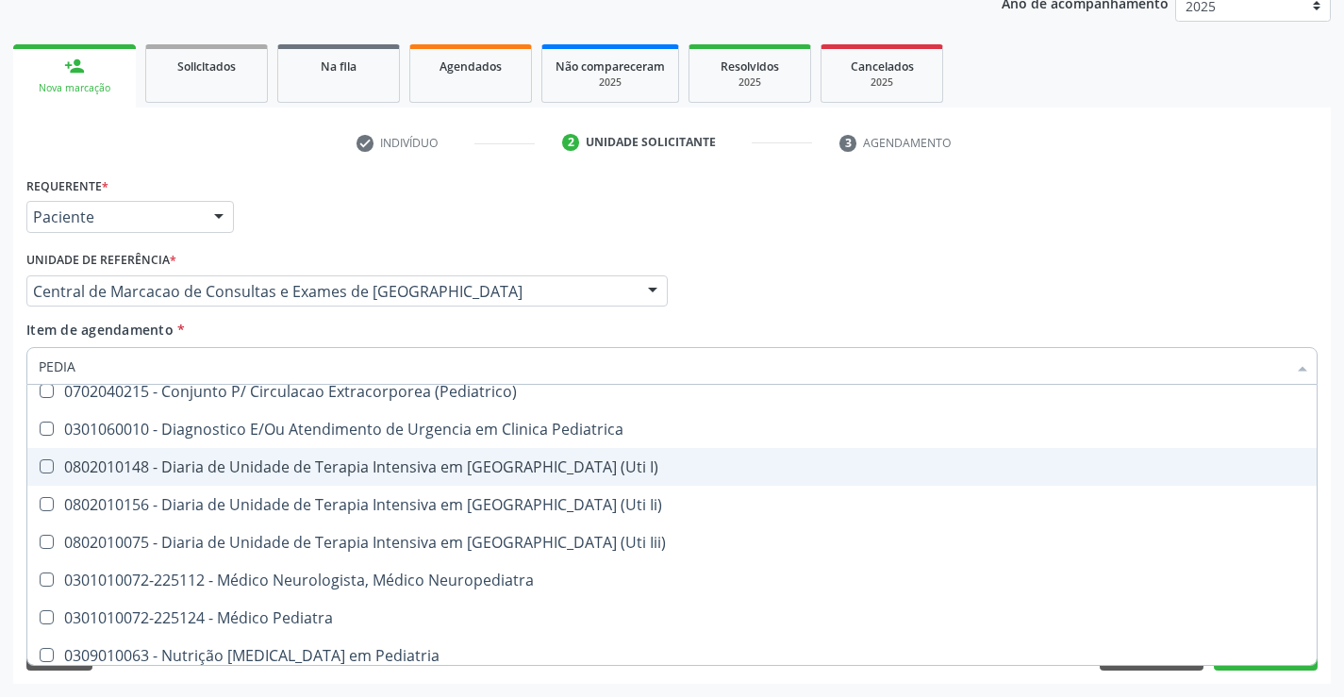
scroll to position [94, 0]
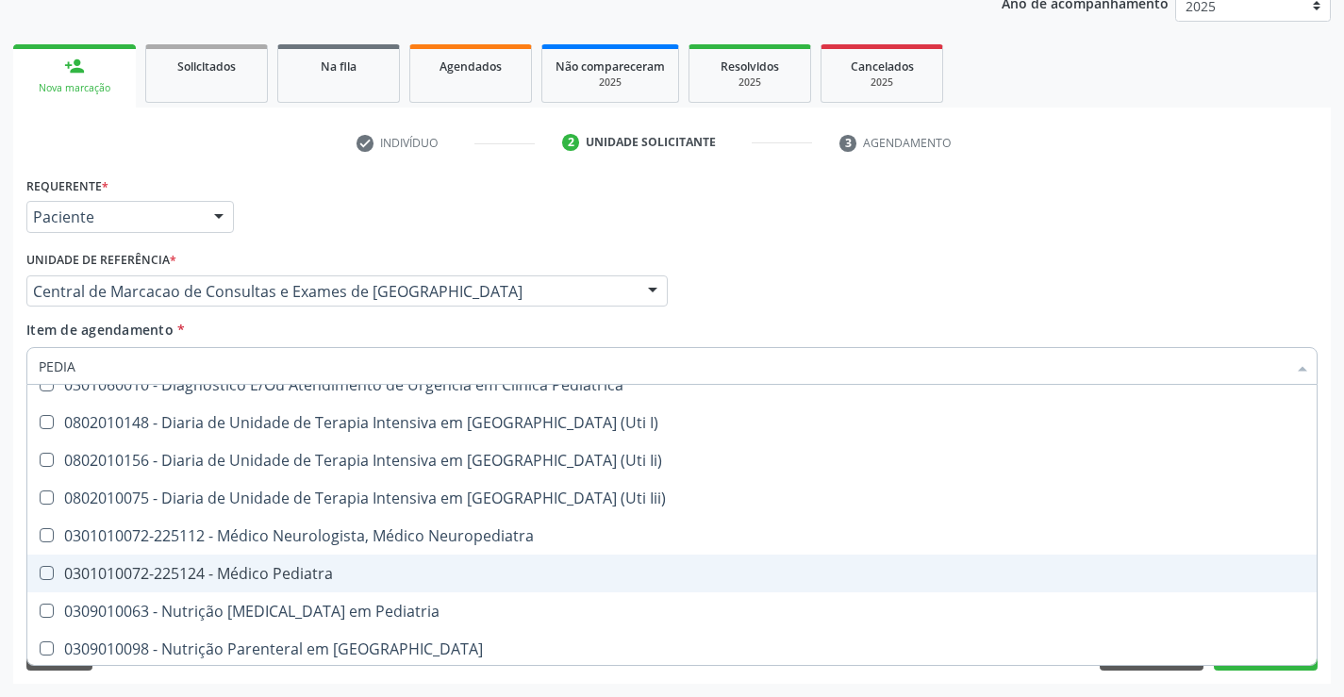
drag, startPoint x: 348, startPoint y: 561, endPoint x: 343, endPoint y: 545, distance: 16.7
click at [347, 561] on span "0301010072-225124 - Médico Pediatra" at bounding box center [671, 573] width 1289 height 38
checkbox Pediatra "true"
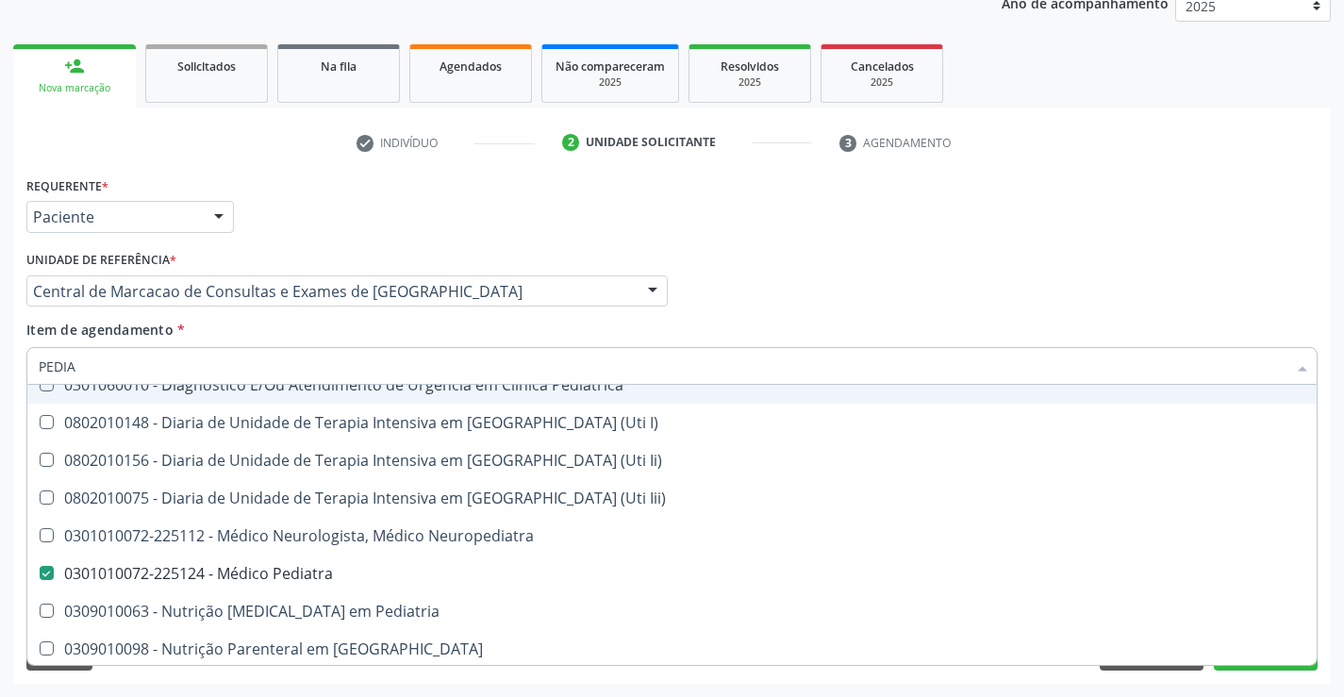
click at [889, 236] on div "Requerente * Paciente Médico(a) Enfermeiro(a) Paciente Nenhum resultado encontr…" at bounding box center [672, 209] width 1300 height 74
checkbox \(Pediatrico\) "true"
checkbox Pediatra "false"
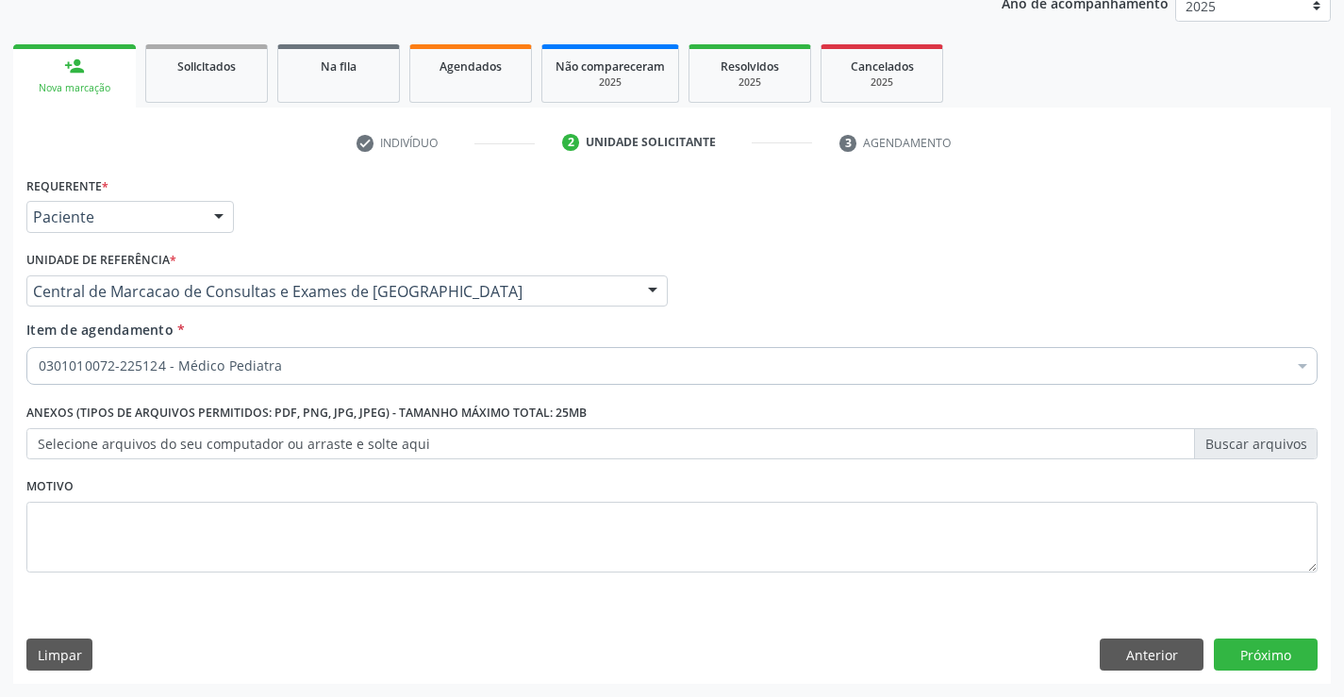
scroll to position [0, 0]
click at [1245, 653] on button "Próximo" at bounding box center [1265, 654] width 104 height 32
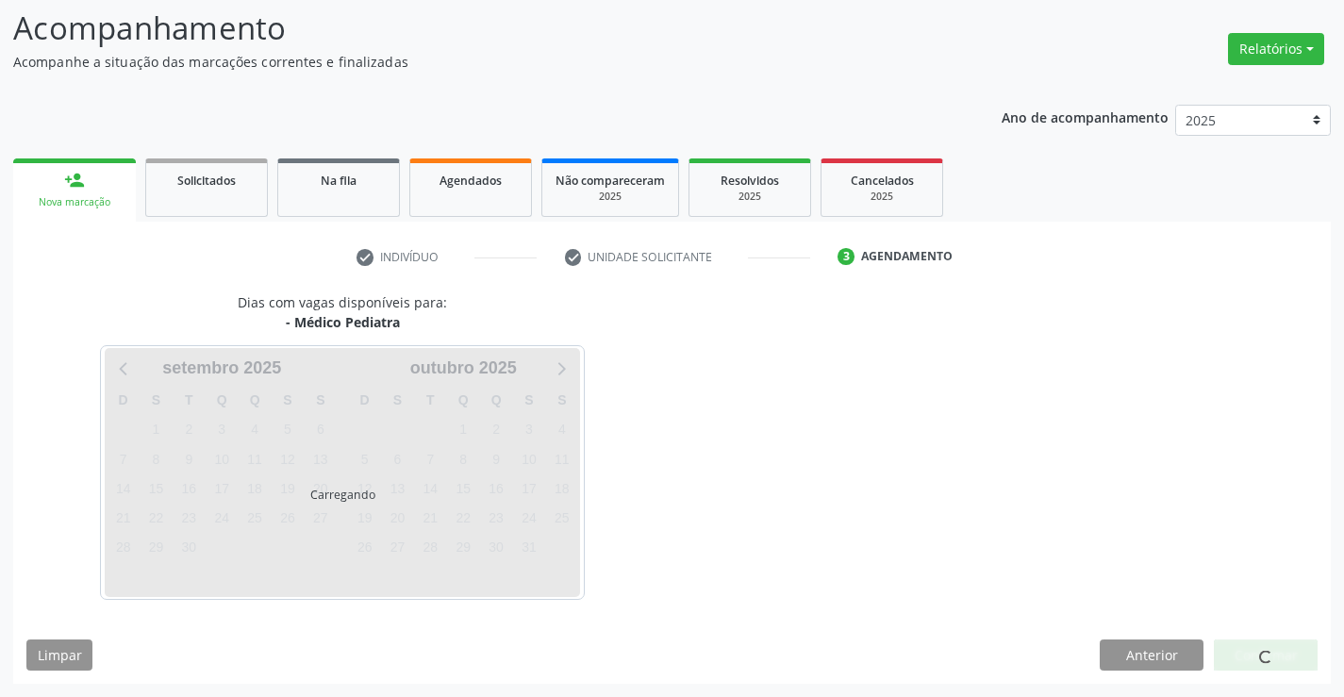
scroll to position [124, 0]
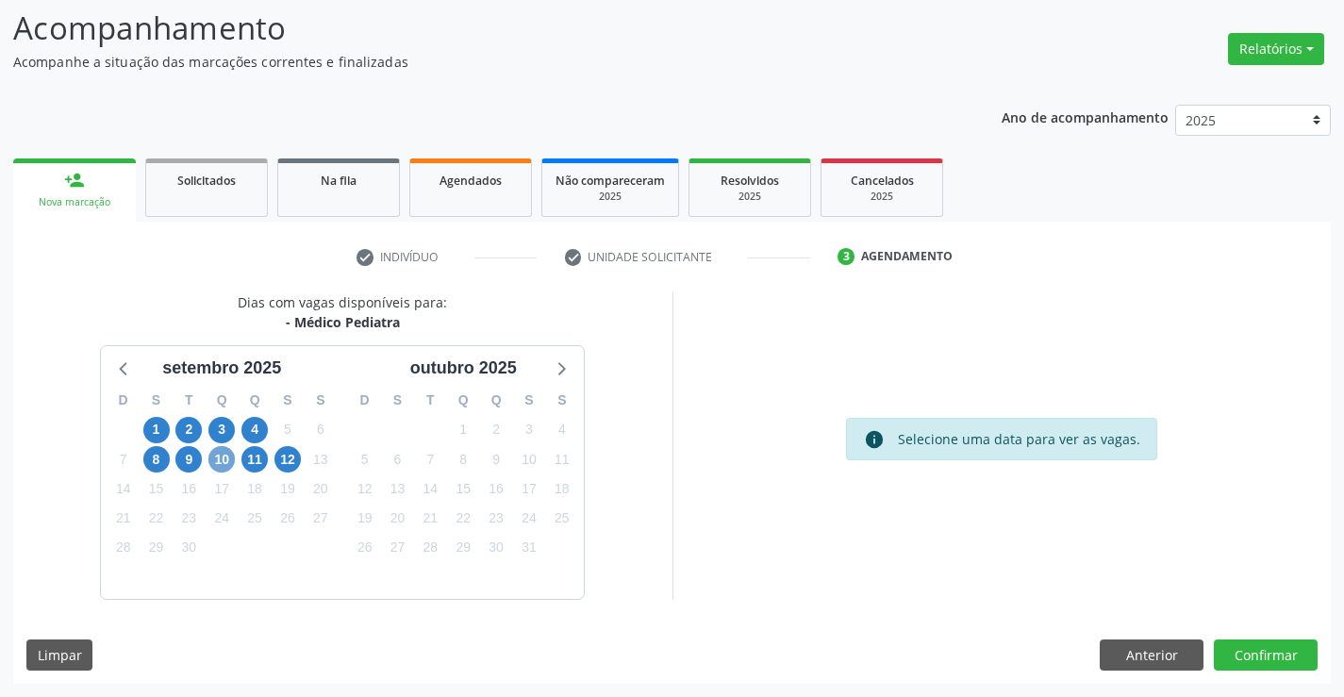
click at [222, 470] on span "10" at bounding box center [221, 459] width 26 height 26
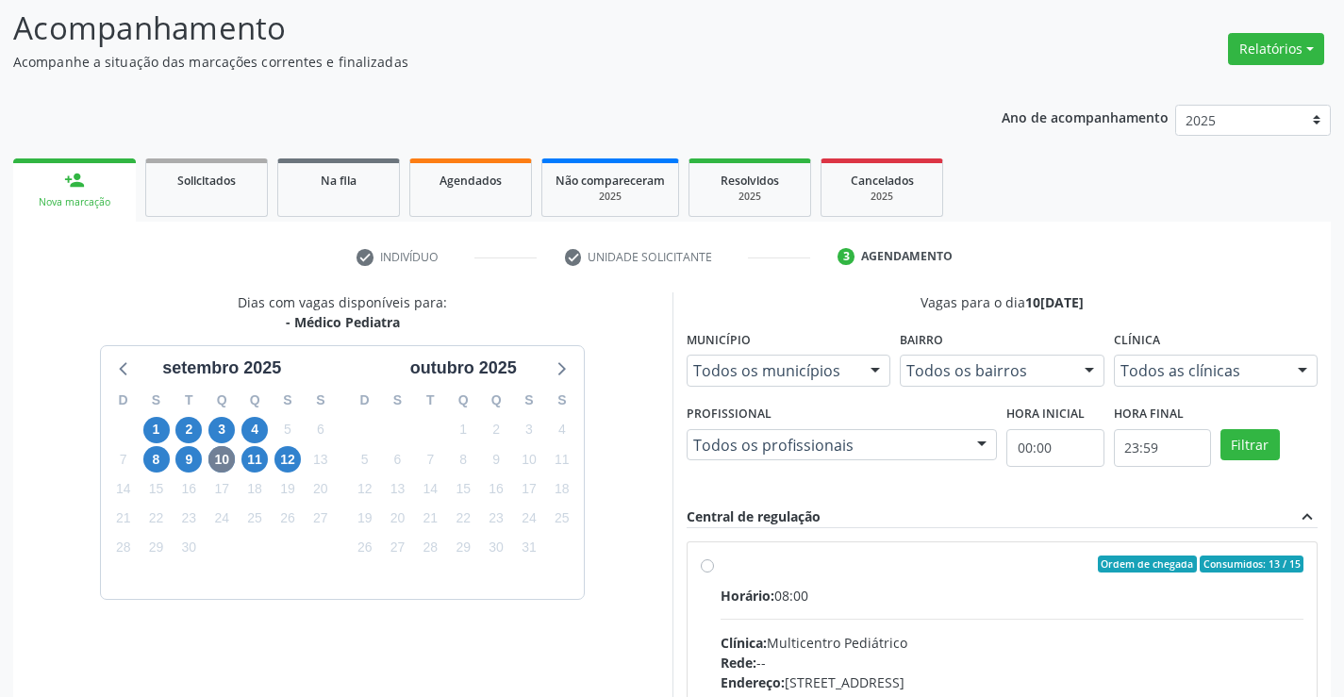
drag, startPoint x: 873, startPoint y: 604, endPoint x: 1357, endPoint y: 604, distance: 483.7
click at [875, 604] on div "Horário: 08:00" at bounding box center [1012, 596] width 584 height 20
click at [714, 572] on input "Ordem de chegada Consumidos: 13 / 15 Horário: 08:00 Clínica: Multicentro Pediát…" at bounding box center [707, 563] width 13 height 17
radio input "true"
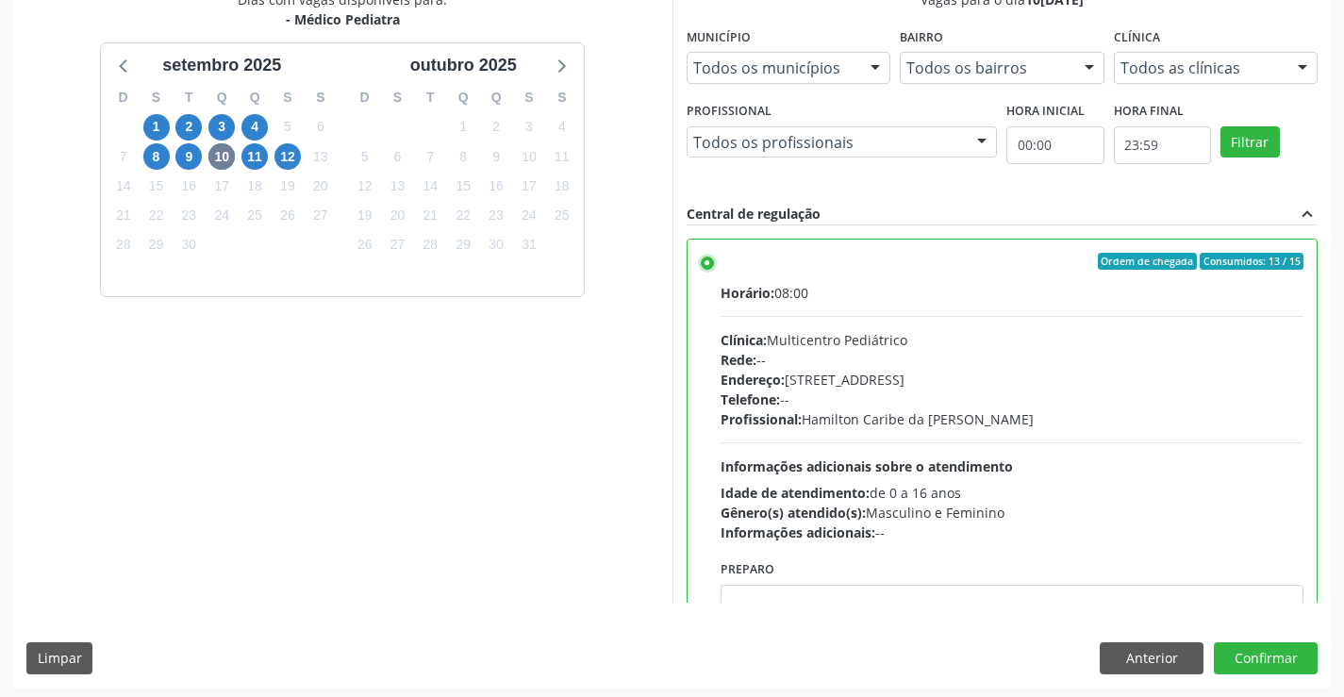
scroll to position [430, 0]
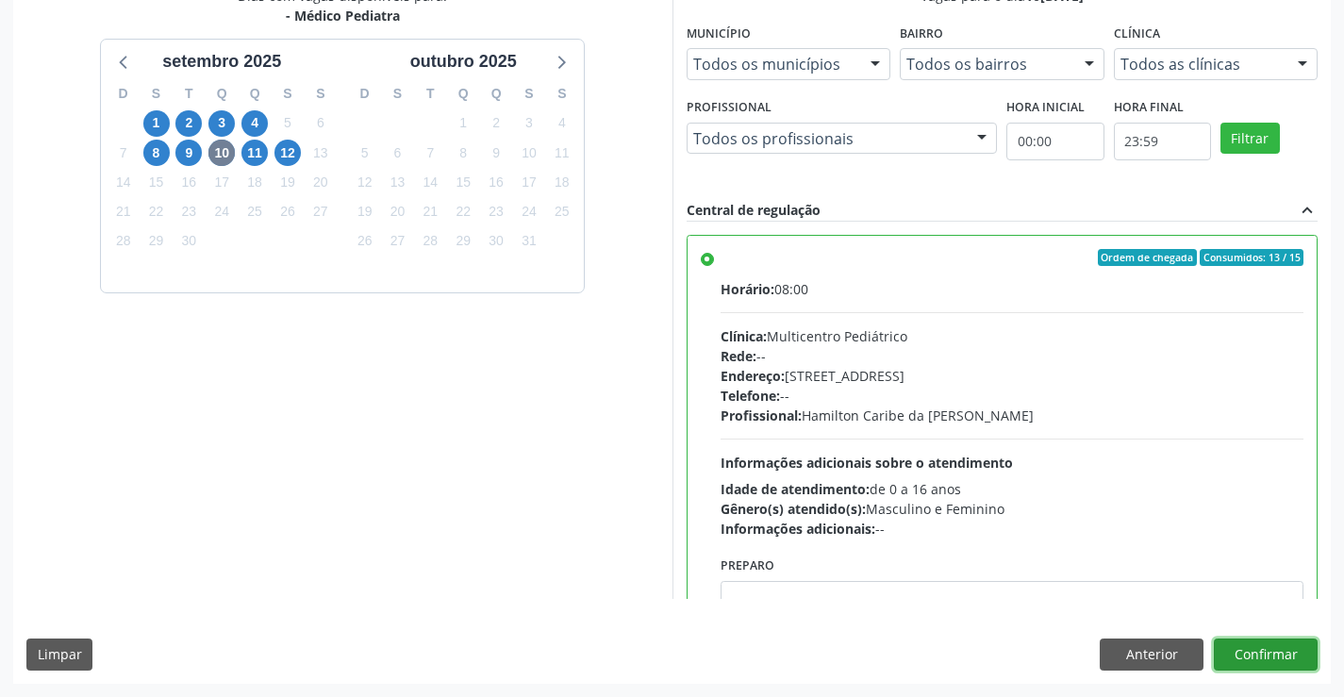
click at [1280, 652] on button "Confirmar" at bounding box center [1265, 654] width 104 height 32
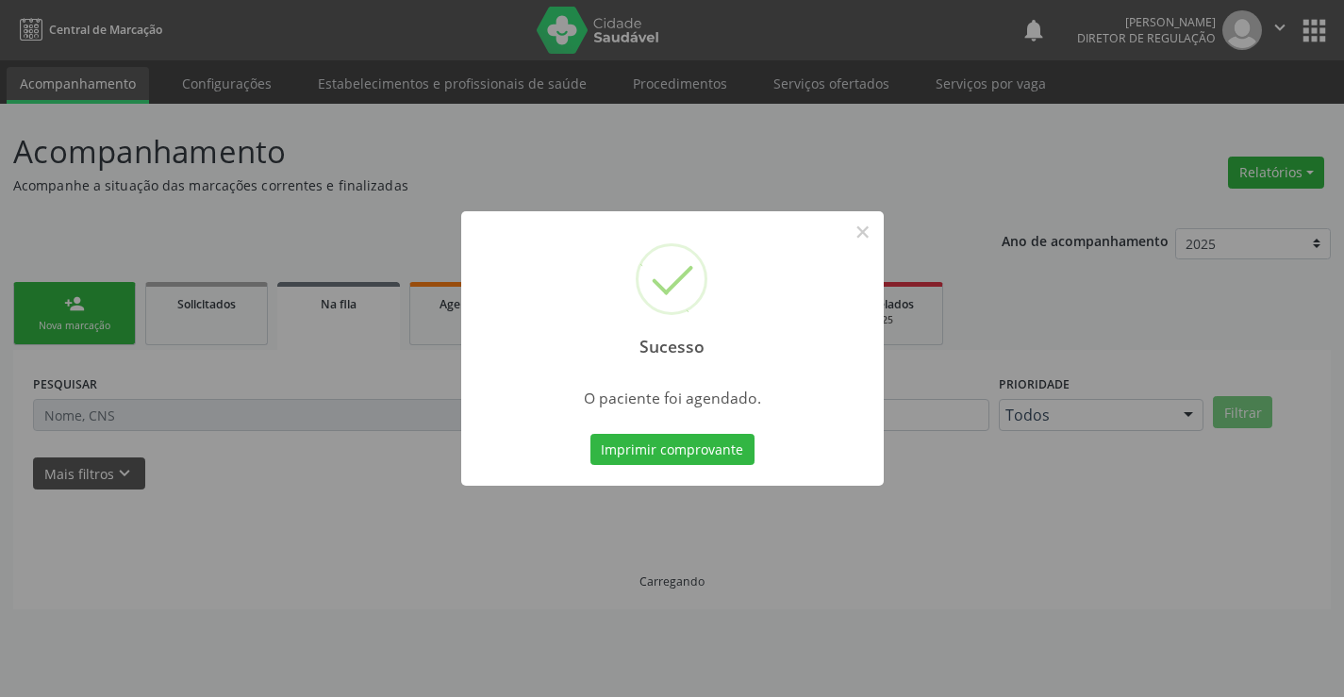
scroll to position [0, 0]
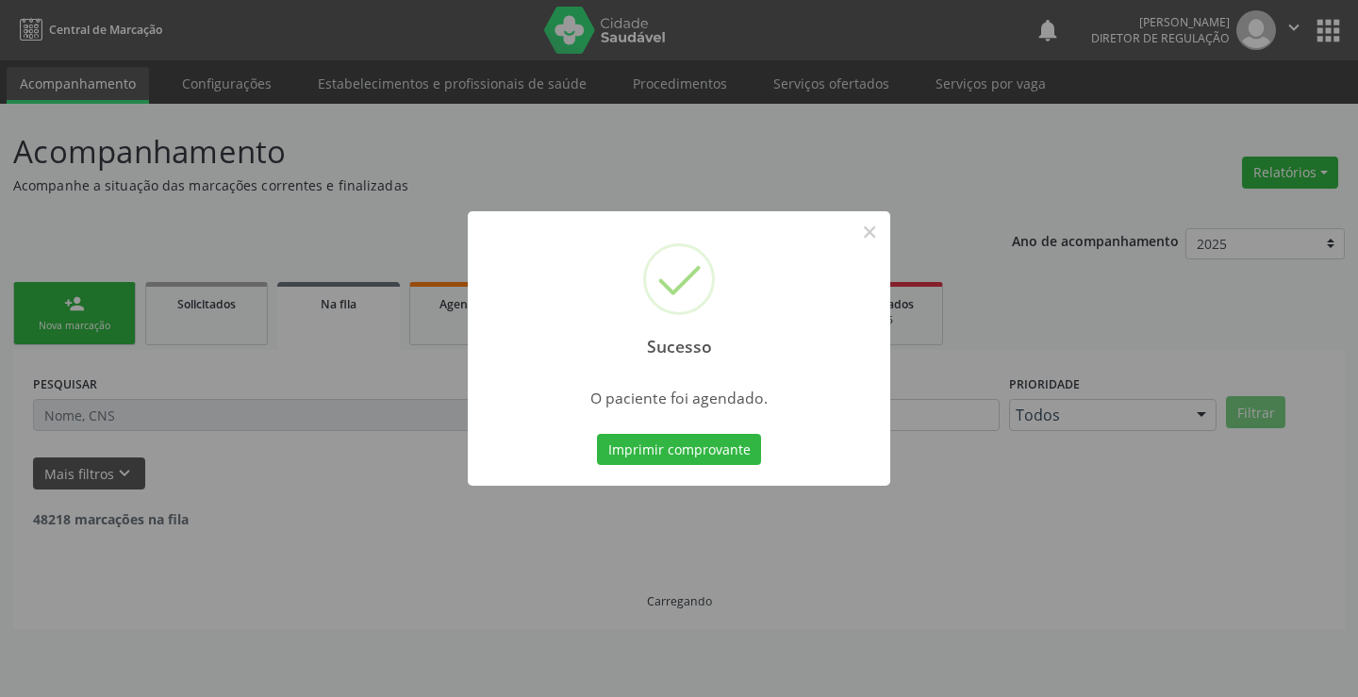
click at [597, 434] on button "Imprimir comprovante" at bounding box center [679, 450] width 164 height 32
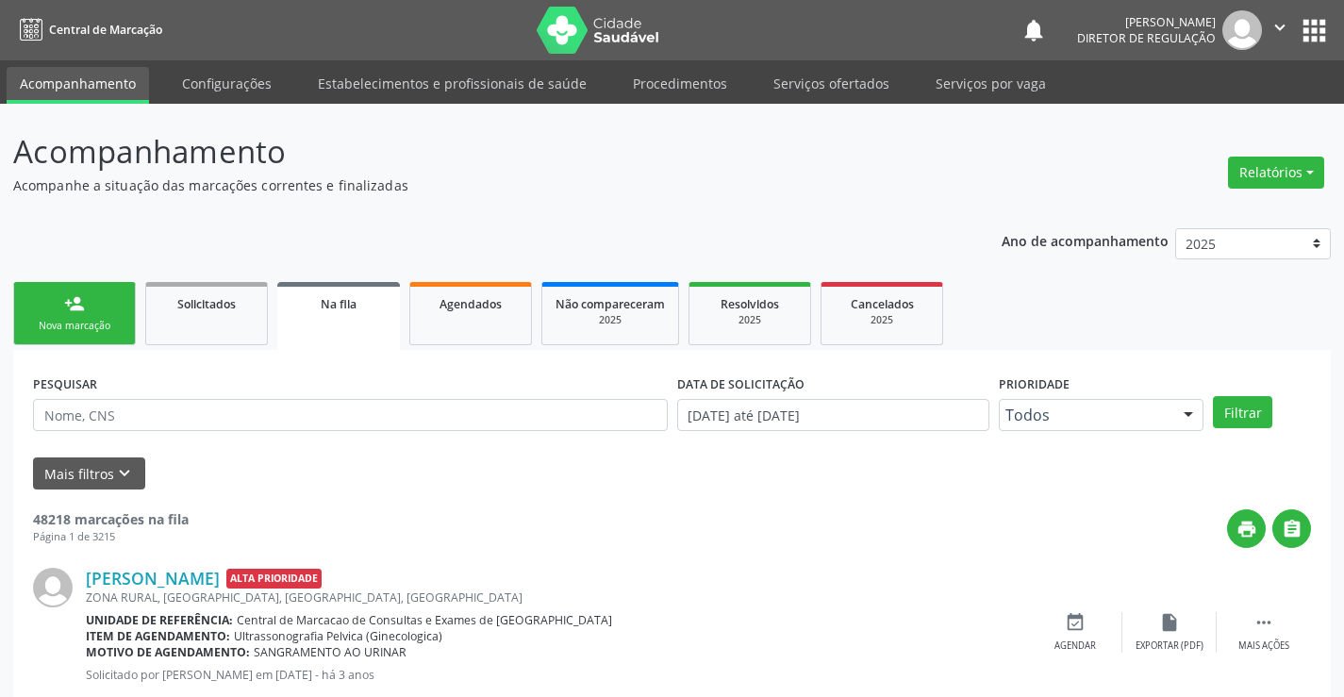
click at [83, 322] on div "Nova marcação" at bounding box center [74, 326] width 94 height 14
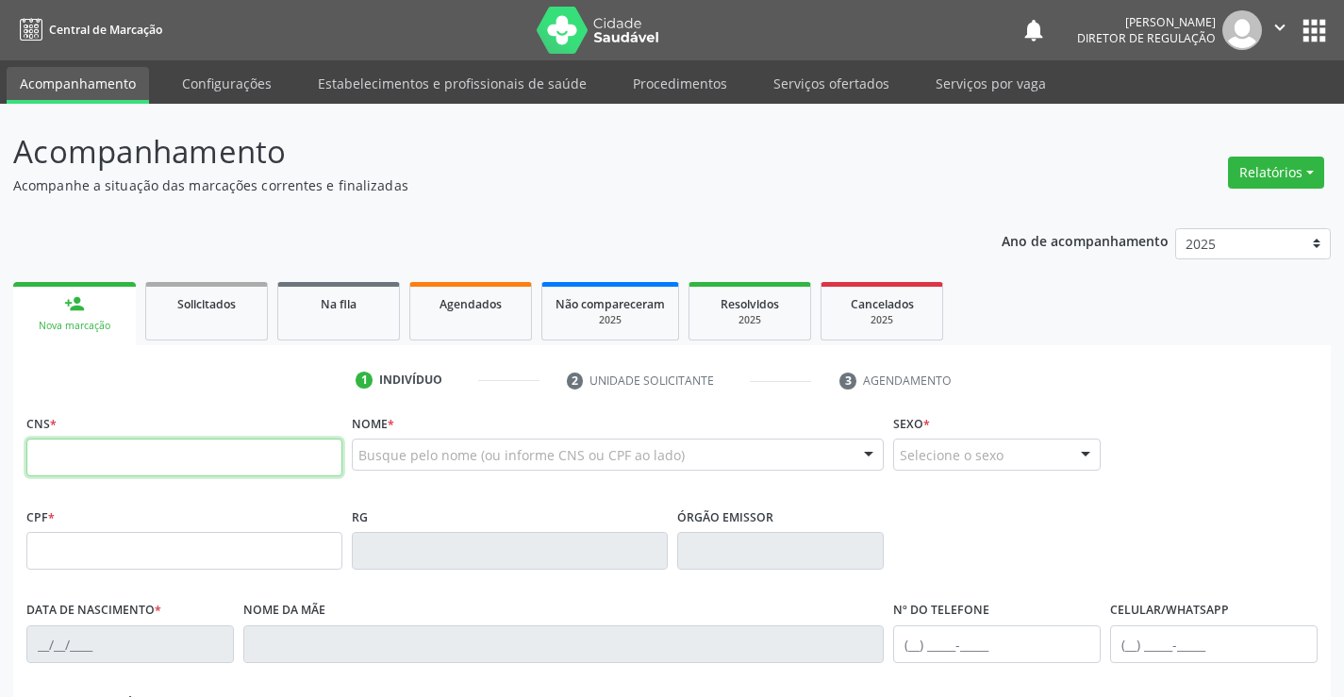
click at [88, 451] on input "text" at bounding box center [184, 457] width 316 height 38
type input "709 8070 1374 9592"
type input "01/05/2022"
type input "S/N"
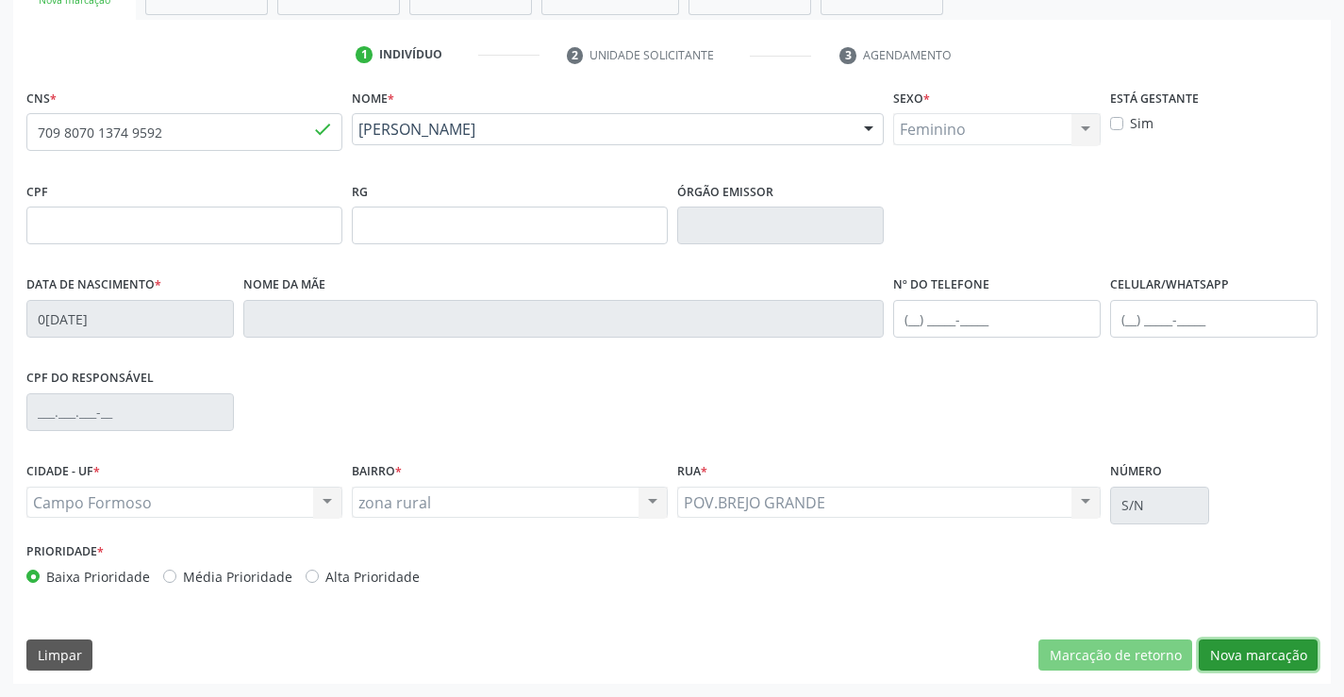
drag, startPoint x: 1258, startPoint y: 656, endPoint x: 451, endPoint y: 496, distance: 822.8
click at [1258, 655] on button "Nova marcação" at bounding box center [1257, 655] width 119 height 32
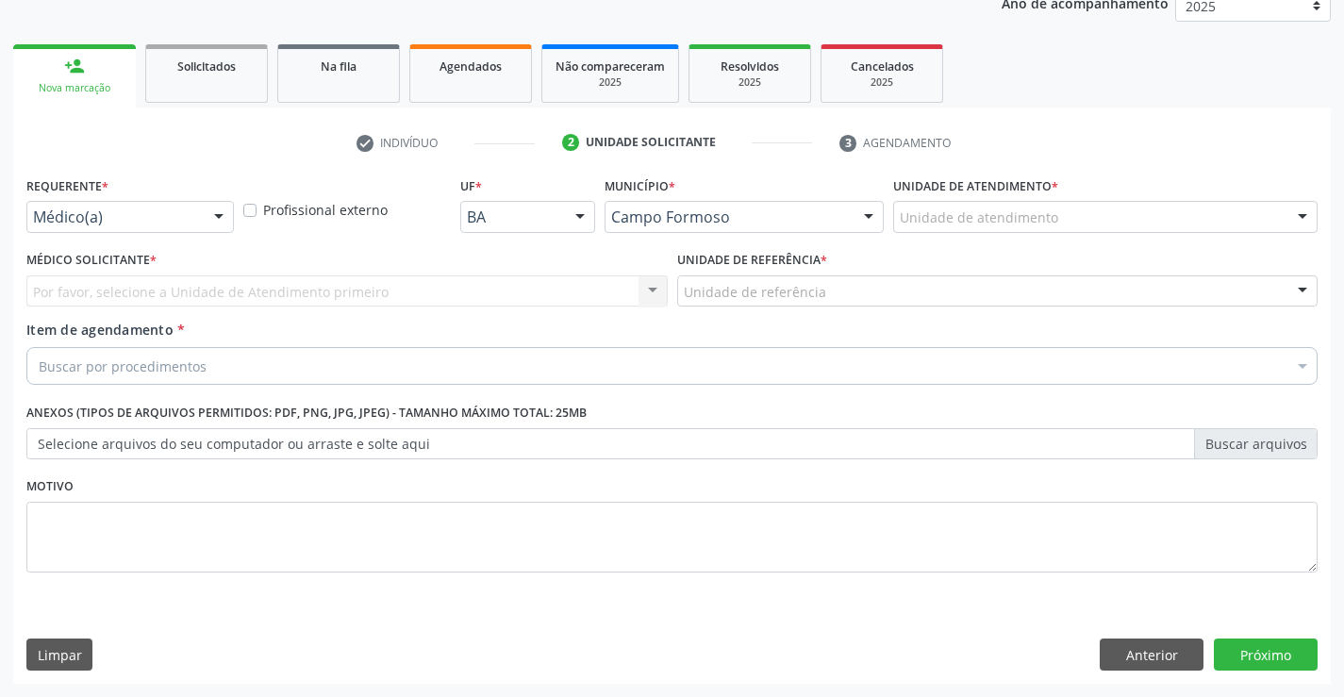
scroll to position [238, 0]
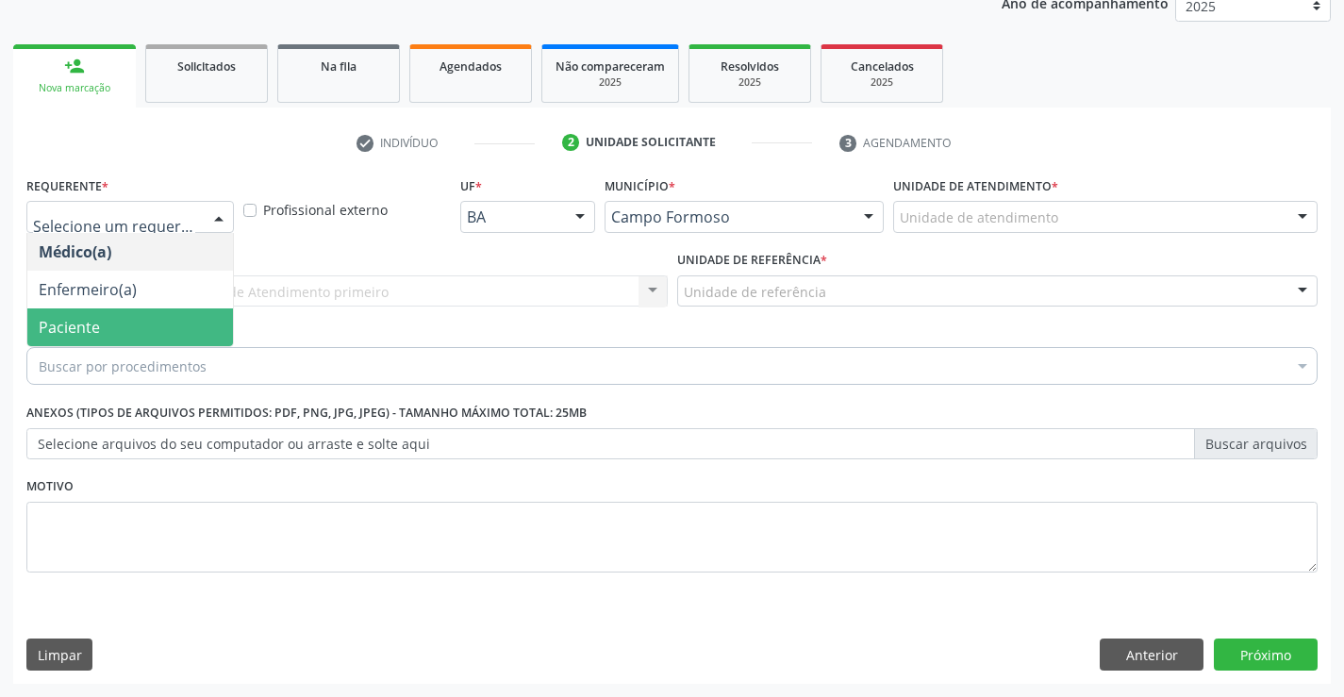
click at [173, 338] on span "Paciente" at bounding box center [130, 327] width 206 height 38
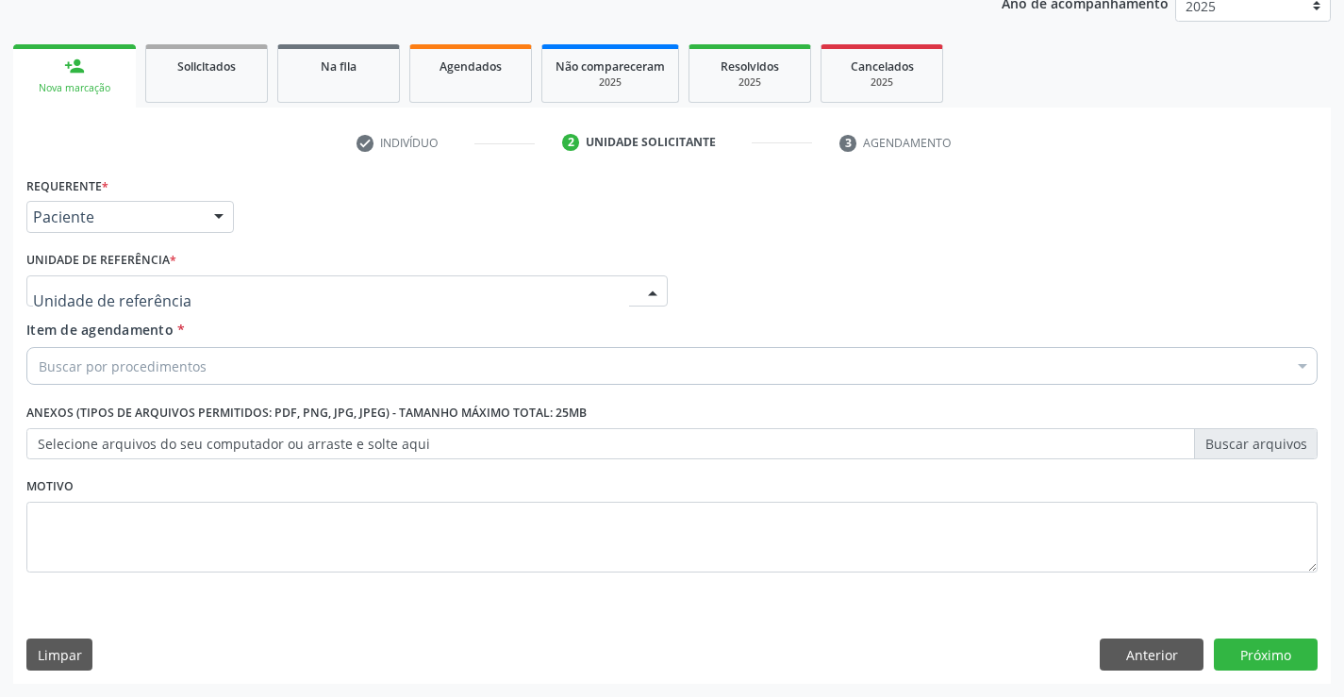
drag, startPoint x: 323, startPoint y: 291, endPoint x: 334, endPoint y: 404, distance: 112.7
click at [324, 294] on div at bounding box center [346, 291] width 641 height 32
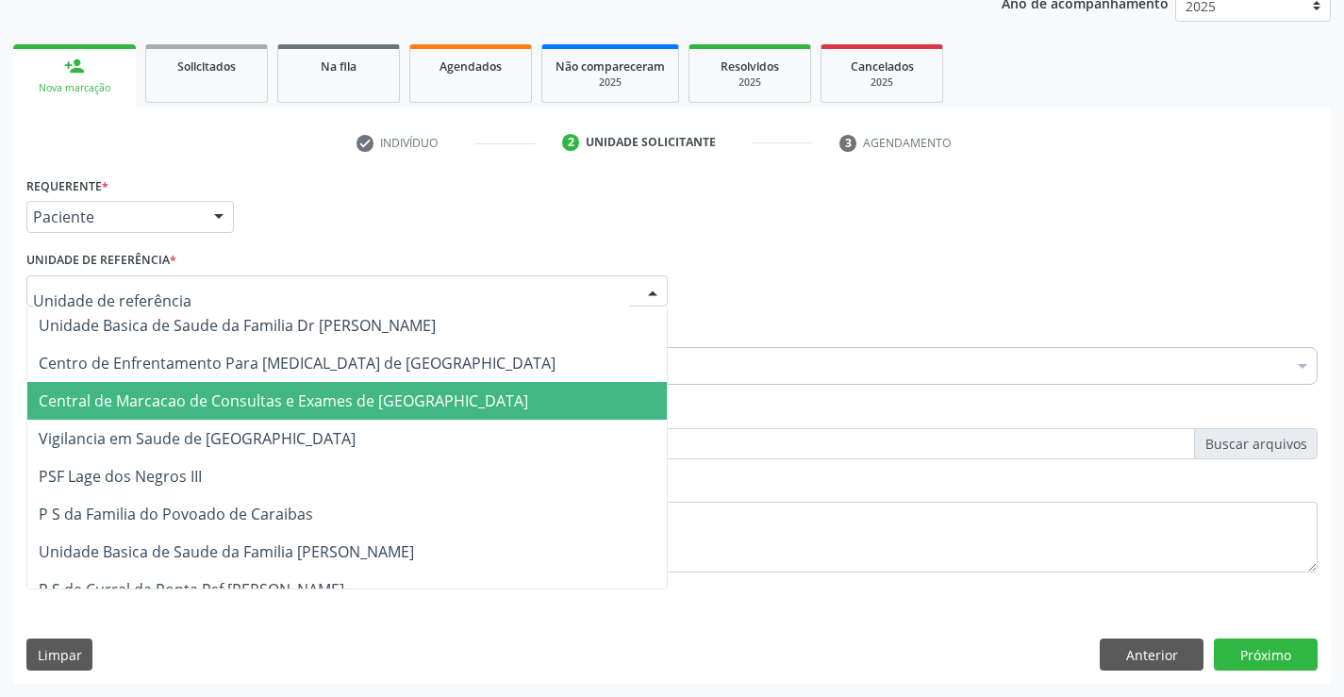
click at [335, 407] on span "Central de Marcacao de Consultas e Exames de Campo Formoso" at bounding box center [283, 400] width 489 height 21
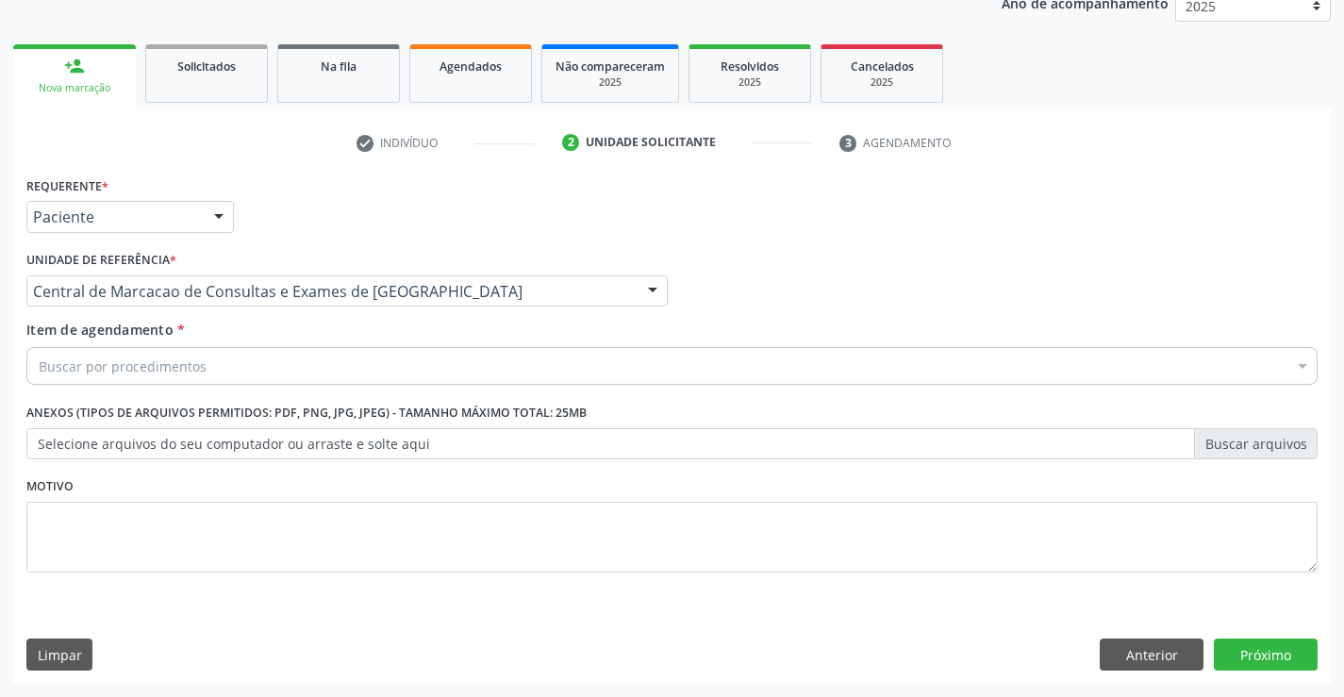
click at [416, 352] on div "Buscar por procedimentos" at bounding box center [671, 366] width 1291 height 38
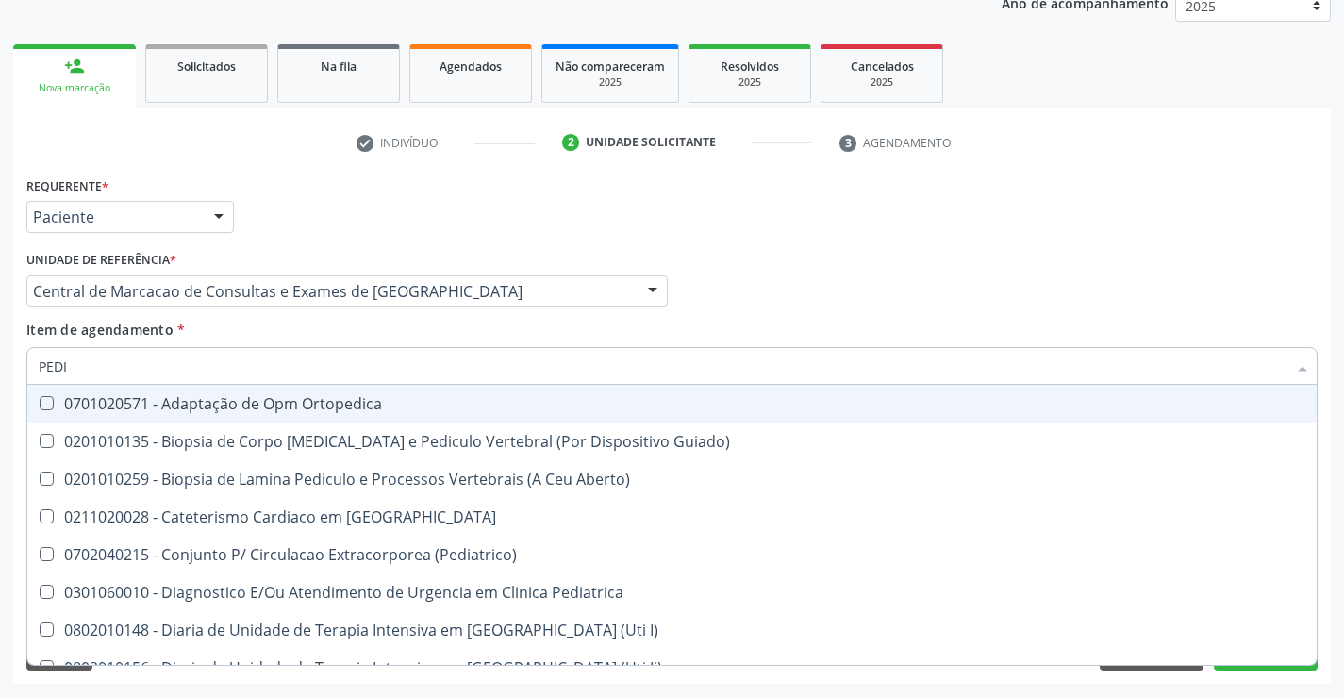
type input "PEDIA"
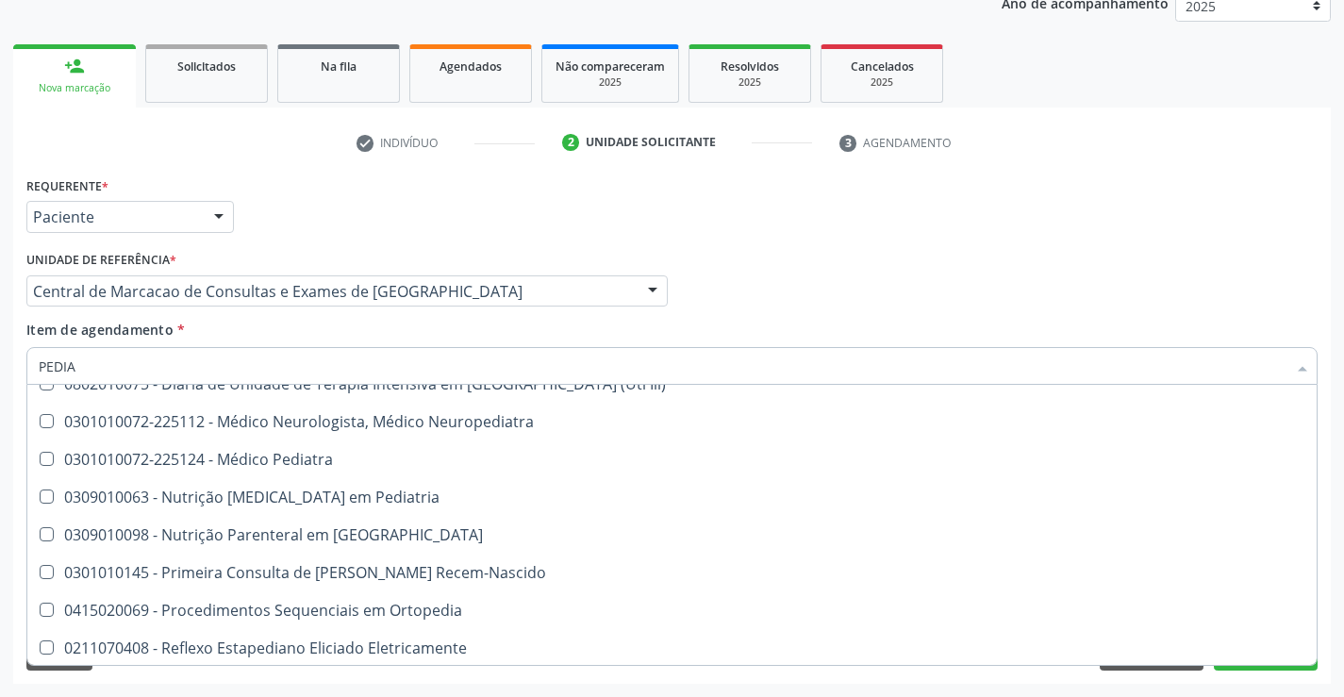
scroll to position [210, 0]
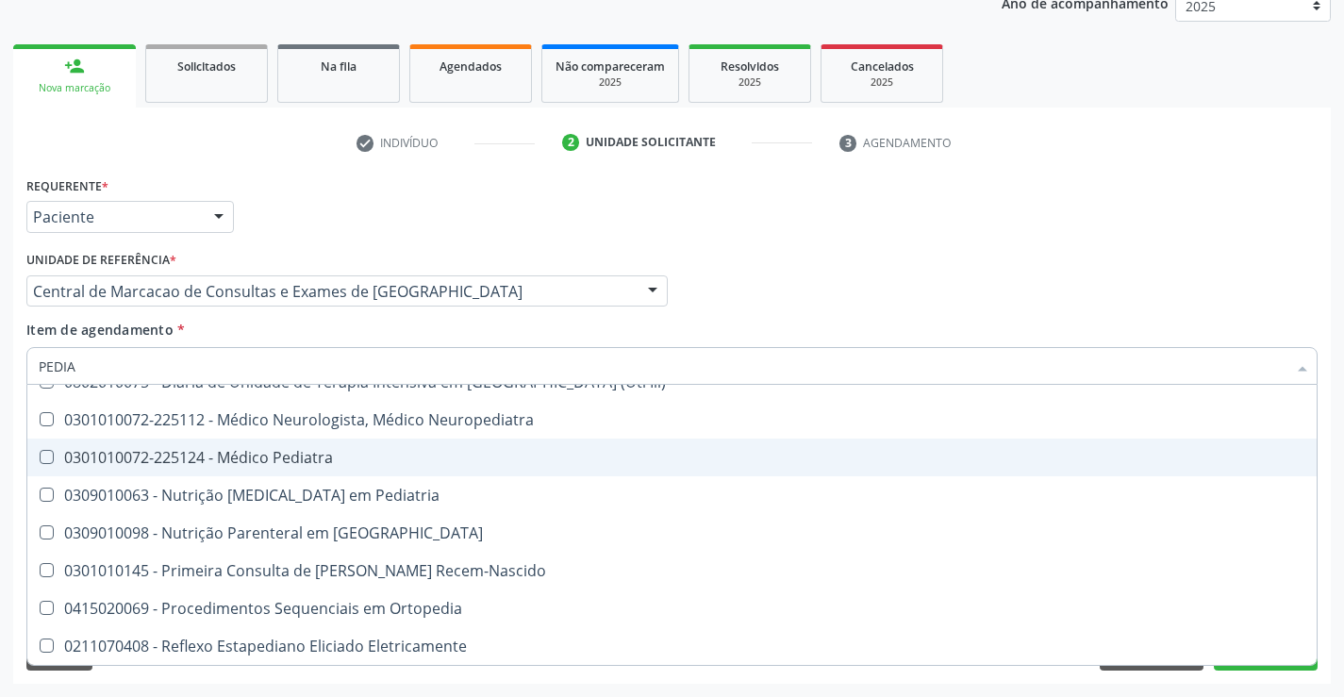
click at [356, 457] on div "0301010072-225124 - Médico Pediatra" at bounding box center [672, 457] width 1266 height 15
checkbox Pediatra "true"
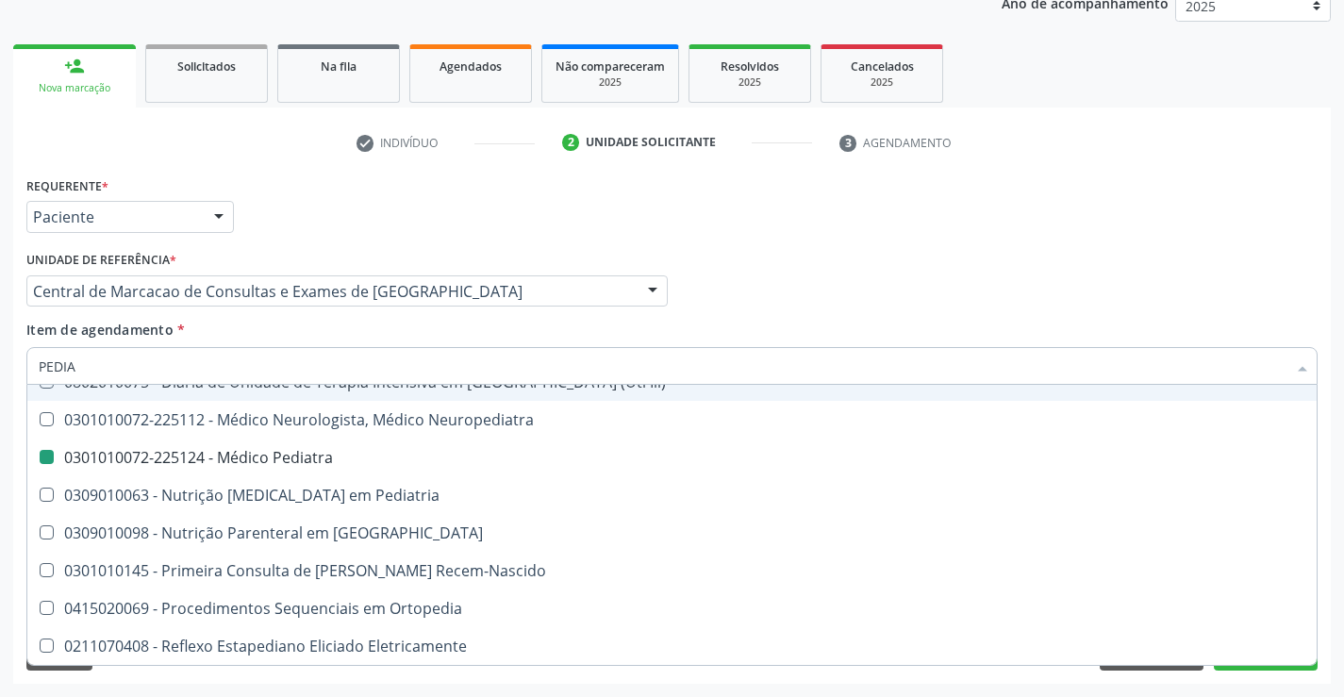
click at [1072, 251] on div "Médico Solicitante Por favor, selecione a Unidade de Atendimento primeiro Nenhu…" at bounding box center [672, 283] width 1300 height 74
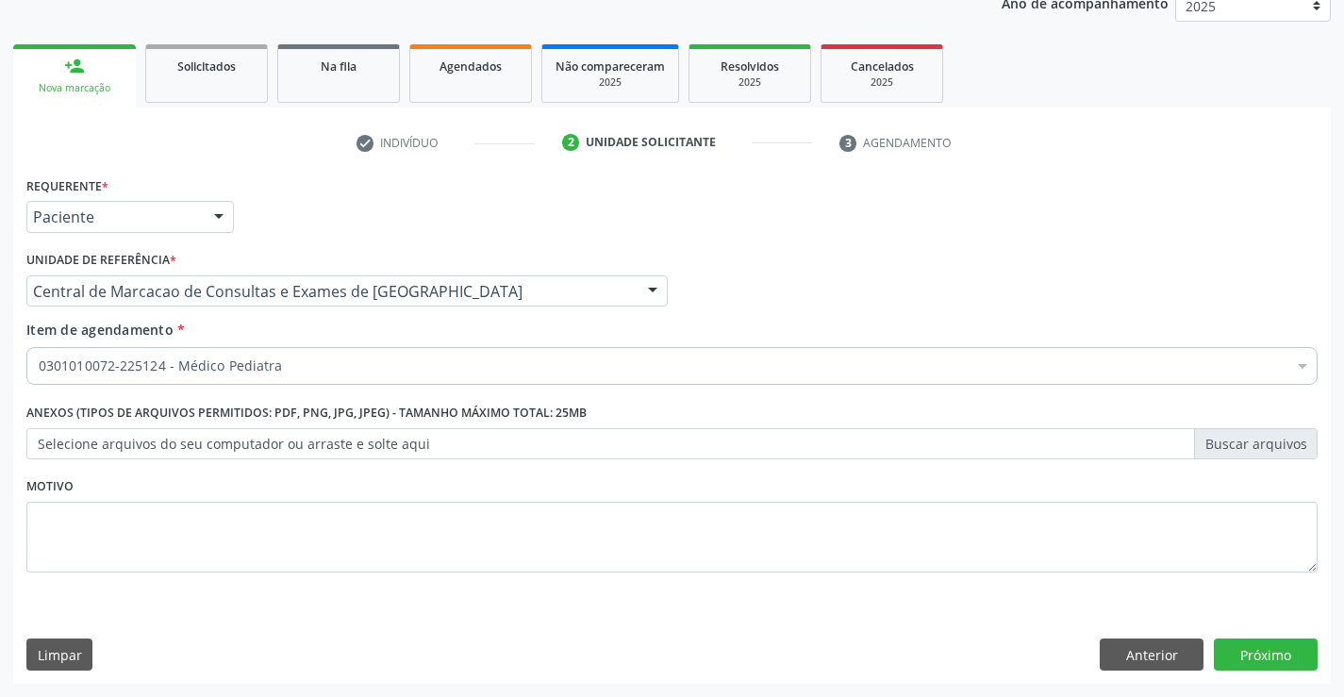
scroll to position [0, 0]
click at [1237, 647] on button "Próximo" at bounding box center [1265, 654] width 104 height 32
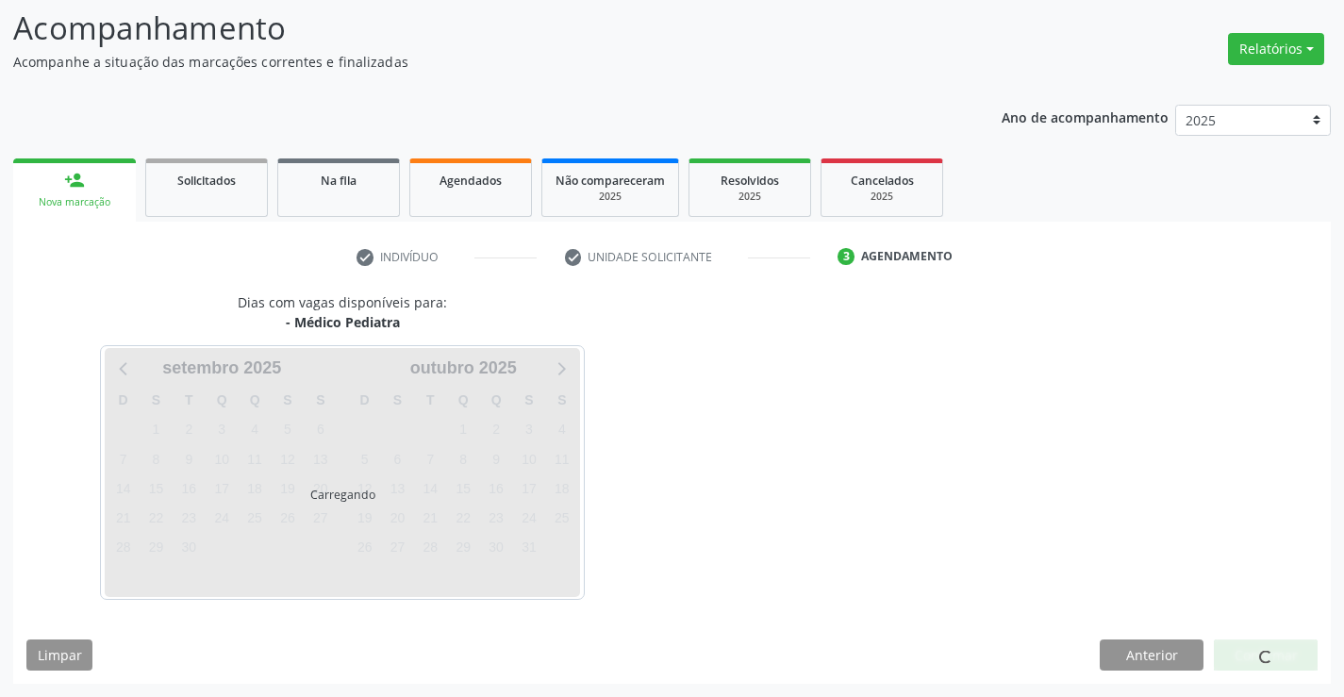
scroll to position [124, 0]
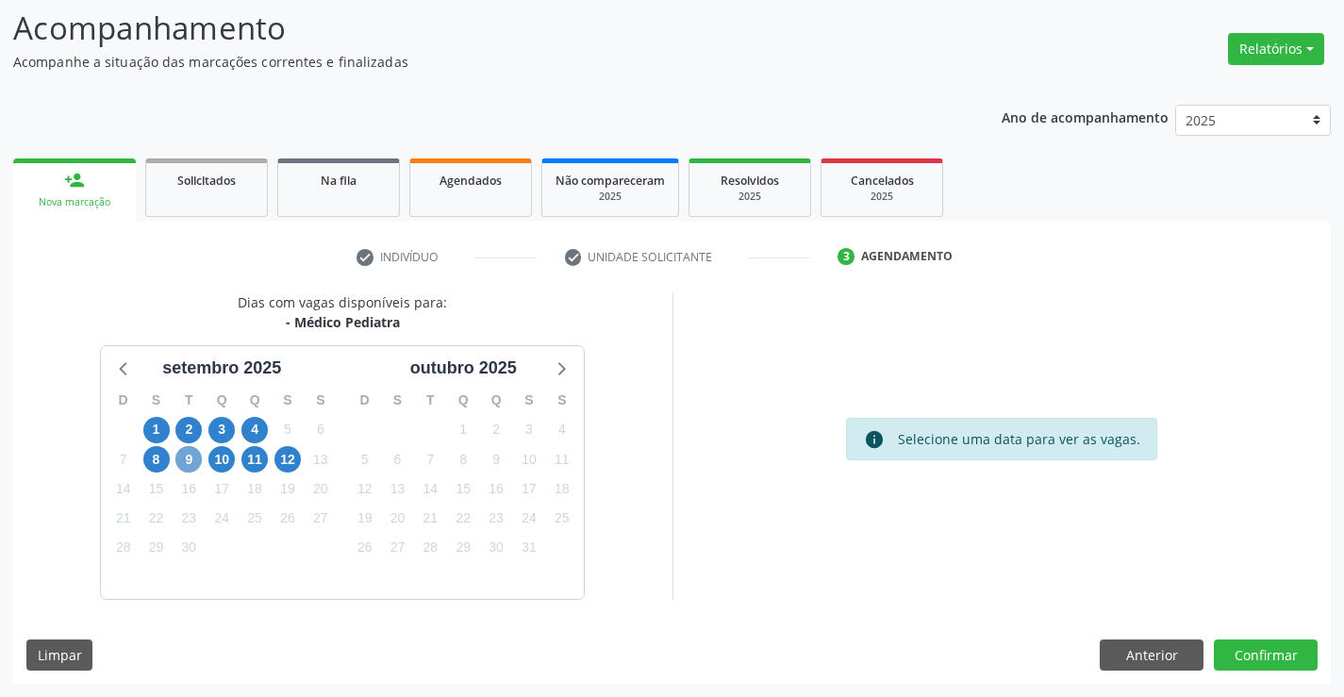
click at [184, 460] on span "9" at bounding box center [188, 459] width 26 height 26
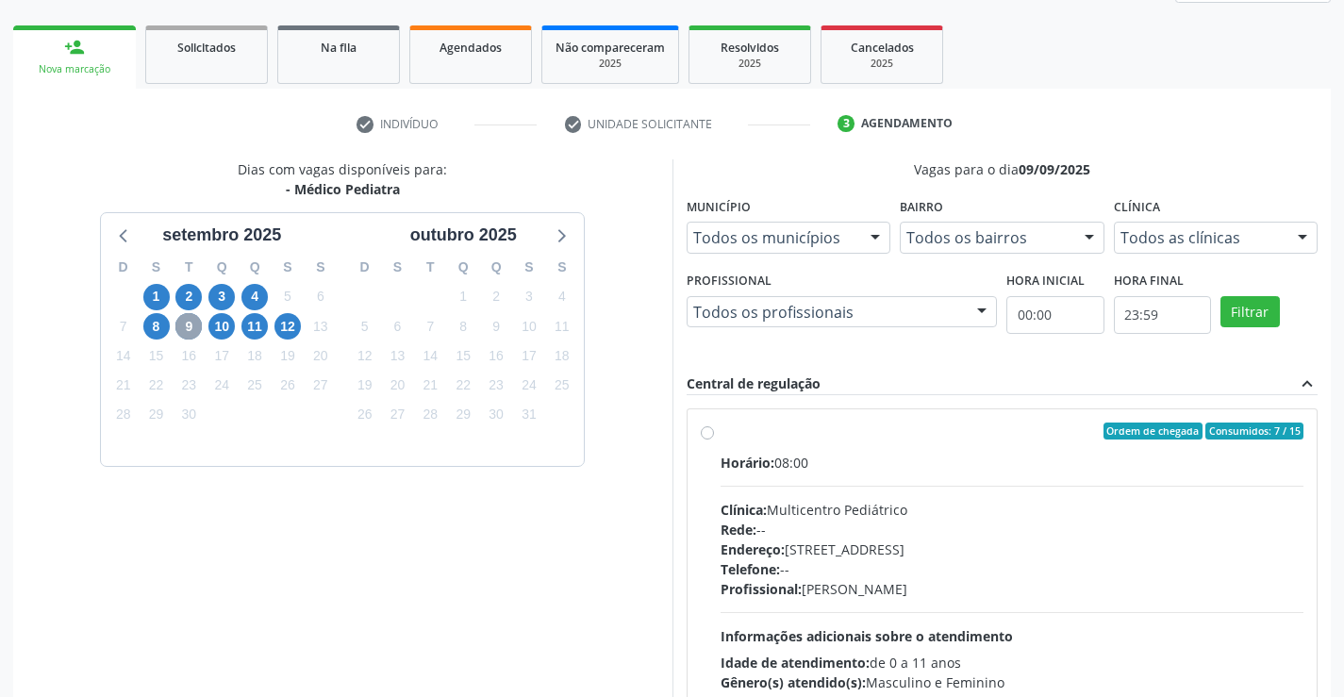
scroll to position [396, 0]
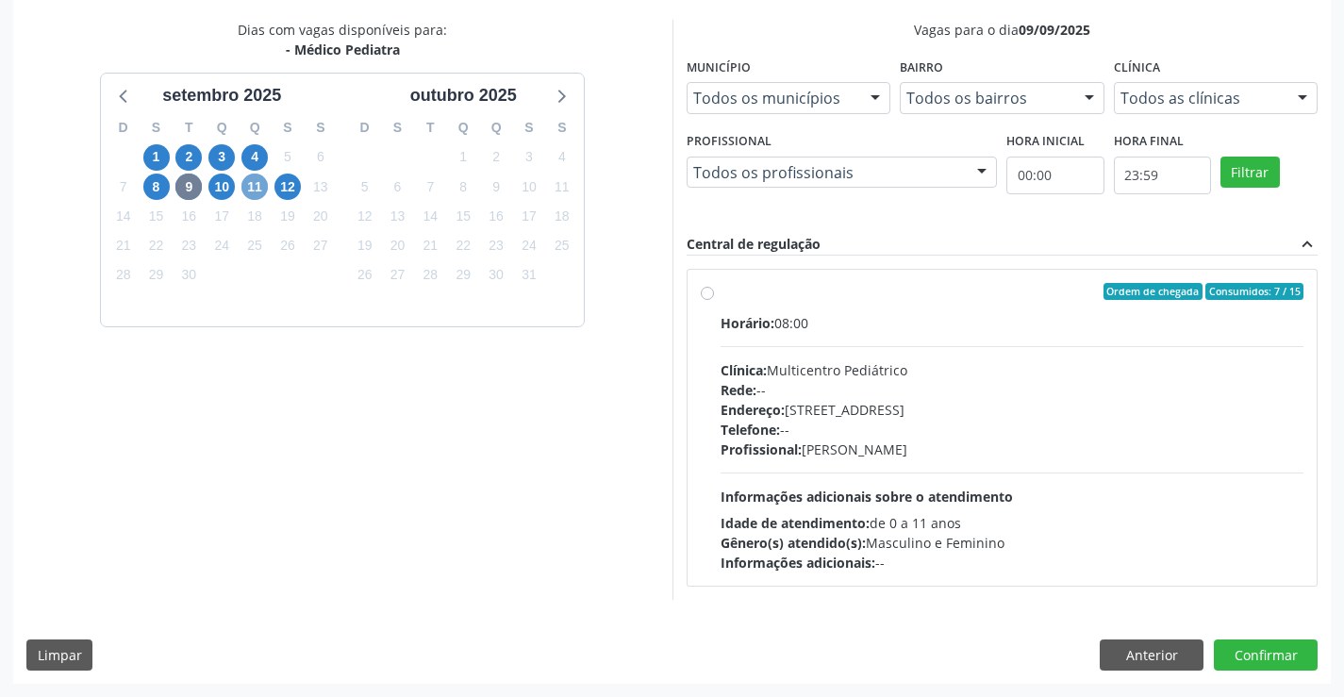
click at [260, 197] on span "11" at bounding box center [254, 186] width 26 height 26
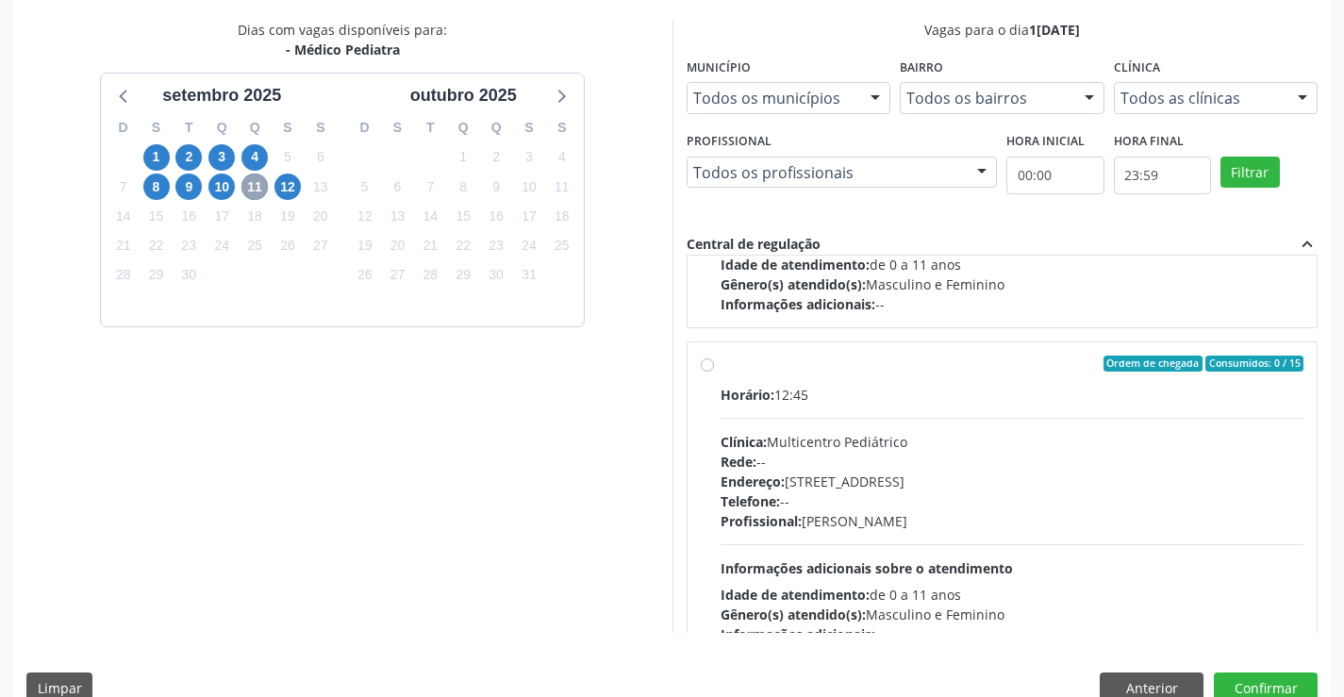
scroll to position [283, 0]
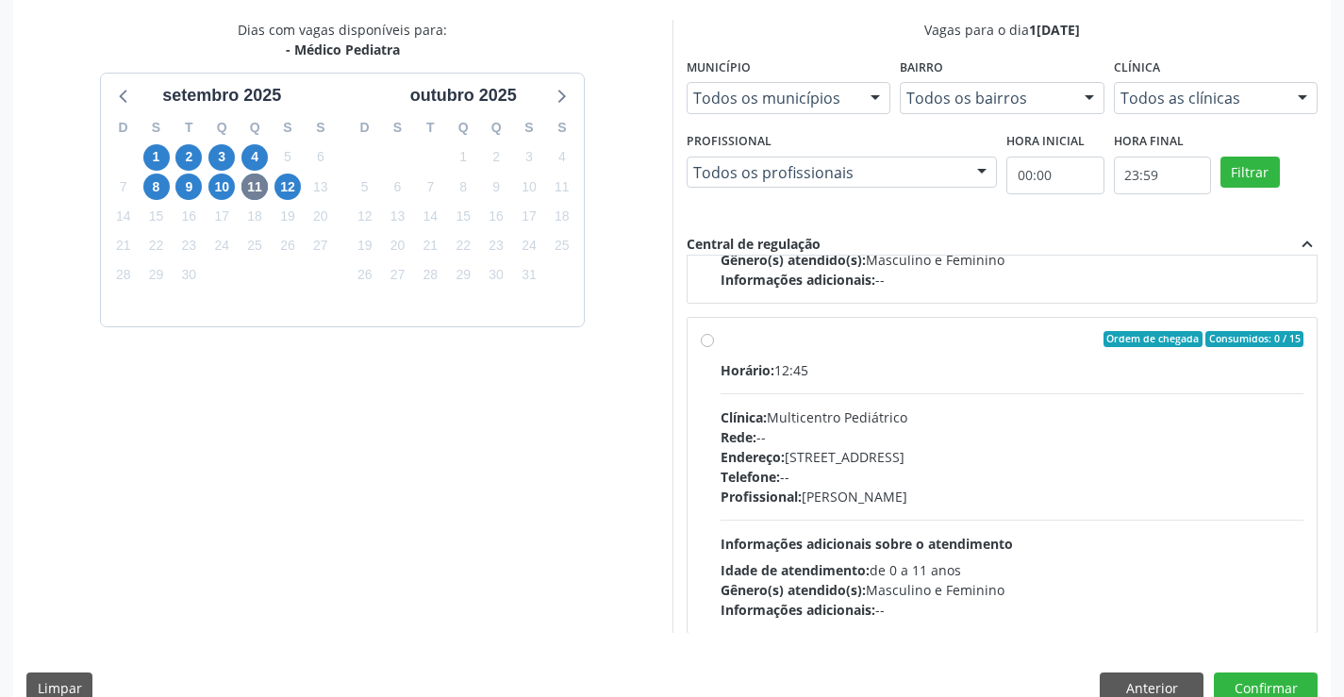
drag, startPoint x: 904, startPoint y: 421, endPoint x: 957, endPoint y: 408, distance: 54.4
click at [924, 419] on div "Clínica: Multicentro Pediátrico" at bounding box center [1012, 417] width 584 height 20
click at [714, 348] on input "Ordem de chegada Consumidos: 0 / 15 Horário: 12:45 Clínica: Multicentro Pediátr…" at bounding box center [707, 339] width 13 height 17
radio input "true"
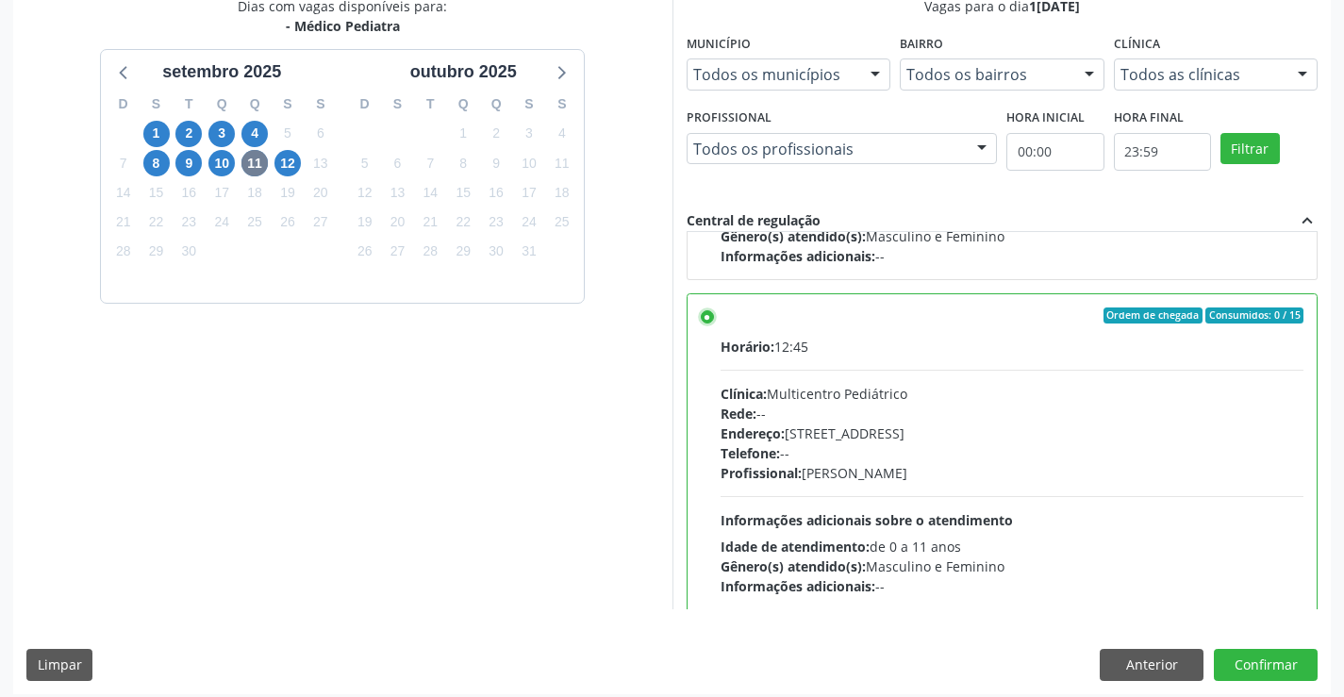
scroll to position [430, 0]
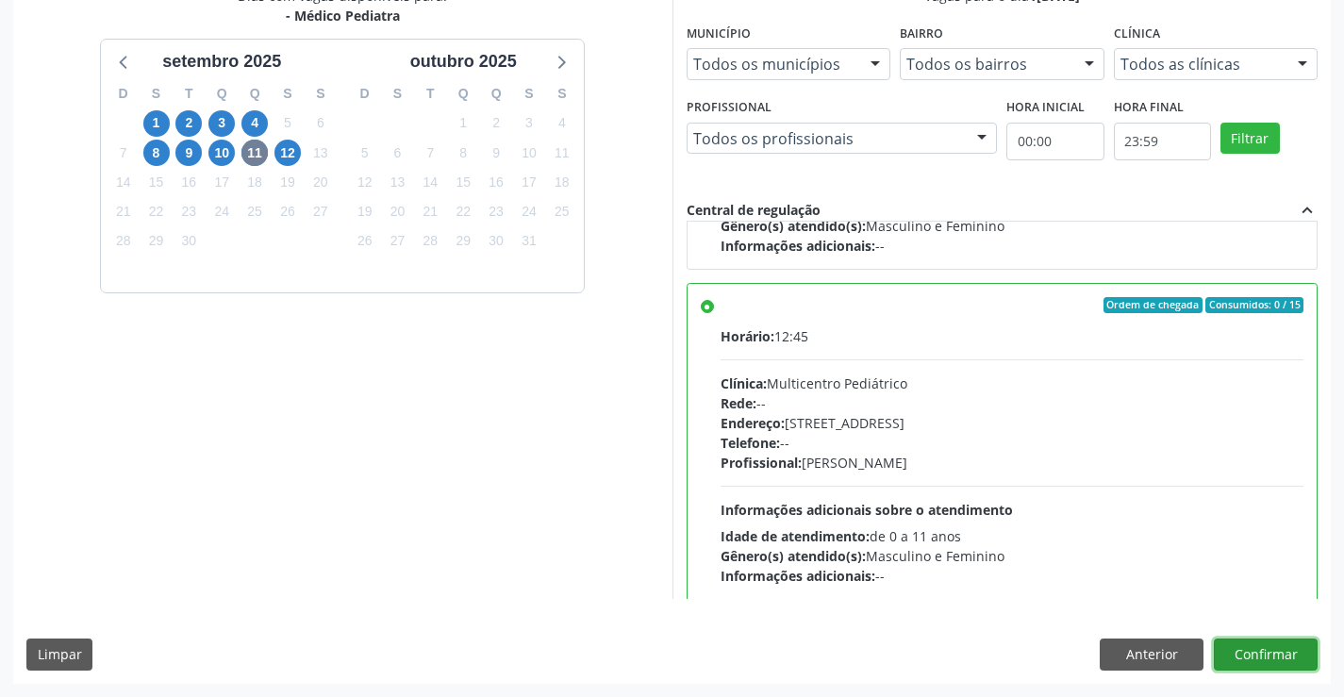
click at [1252, 646] on button "Confirmar" at bounding box center [1265, 654] width 104 height 32
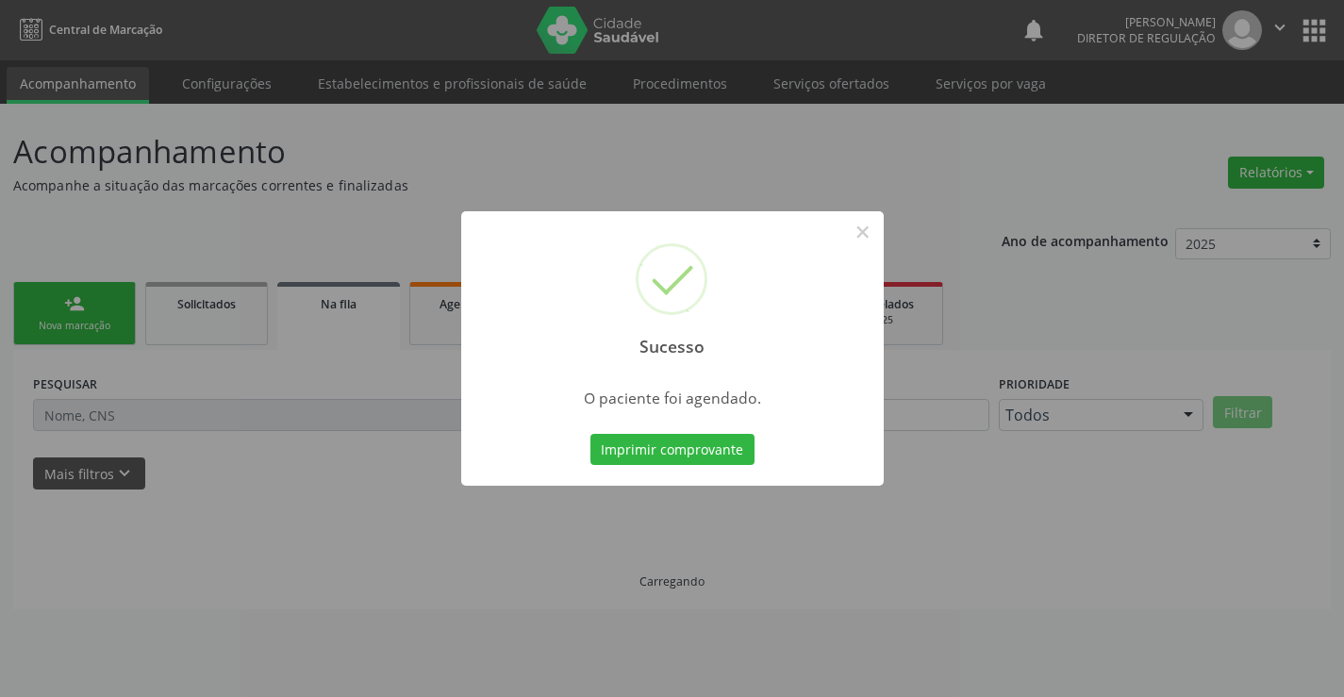
scroll to position [0, 0]
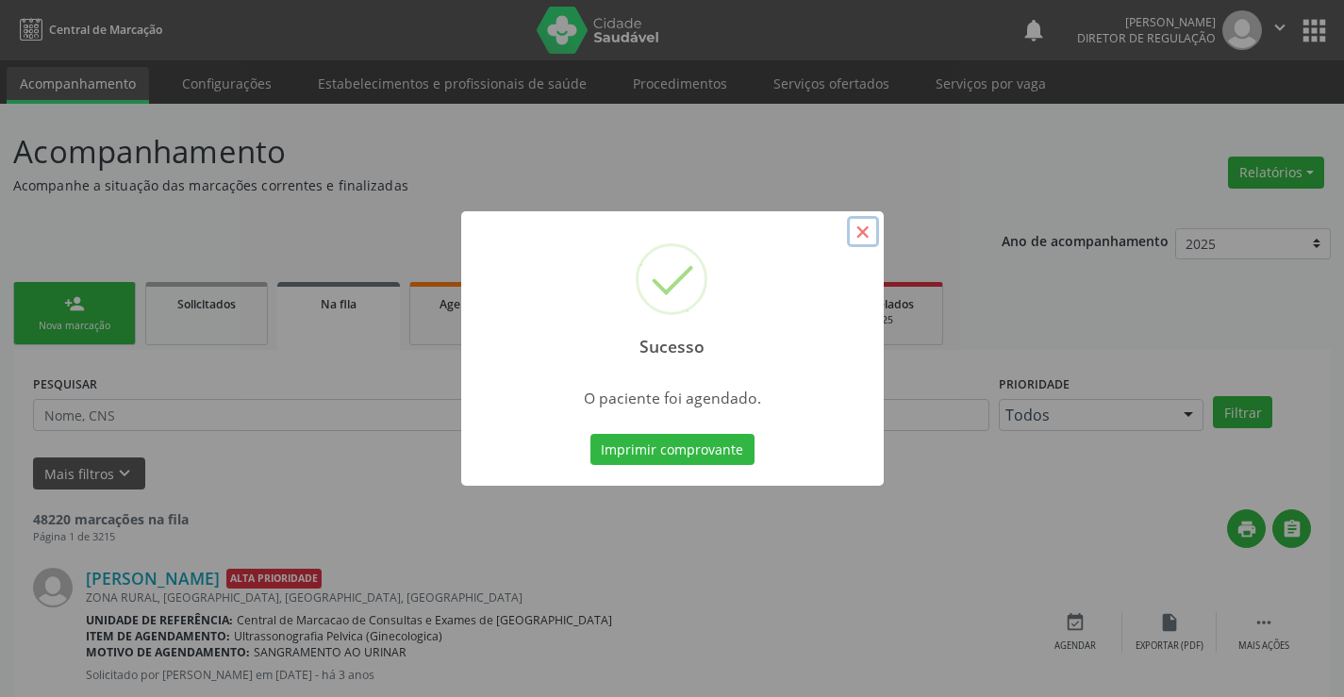
click at [863, 241] on button "×" at bounding box center [863, 232] width 32 height 32
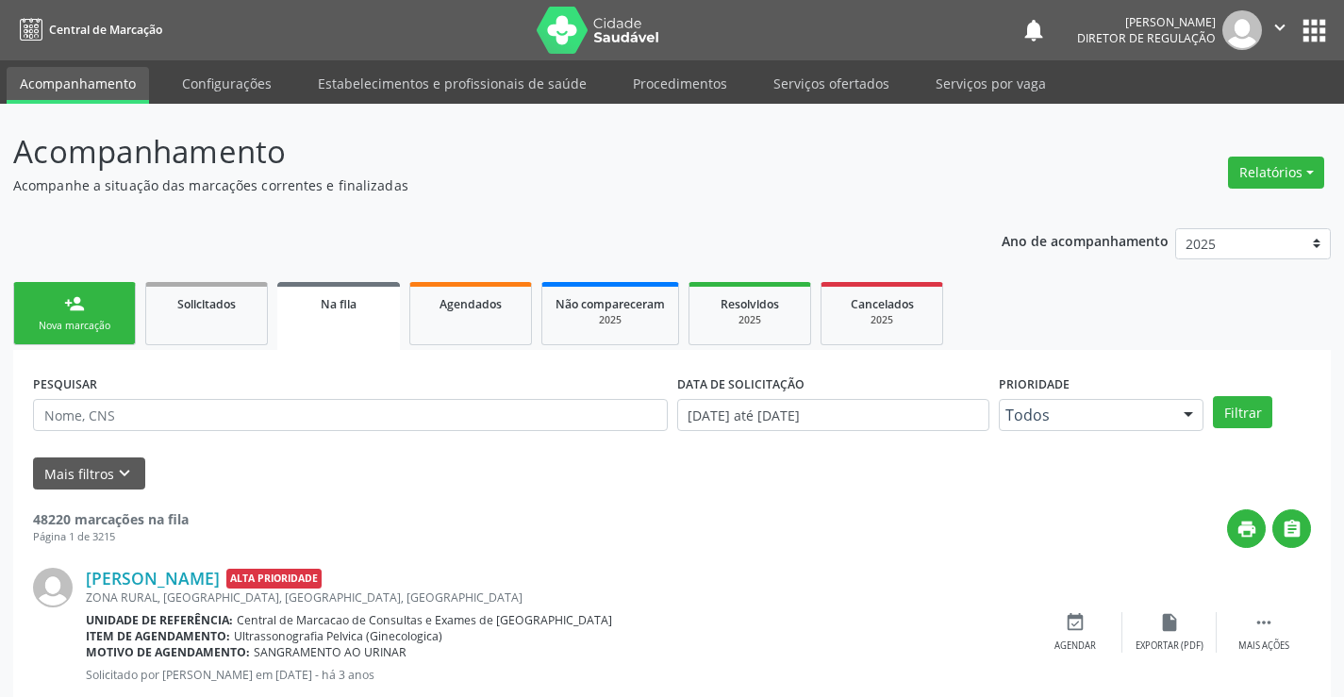
click at [63, 305] on link "person_add Nova marcação" at bounding box center [74, 313] width 123 height 63
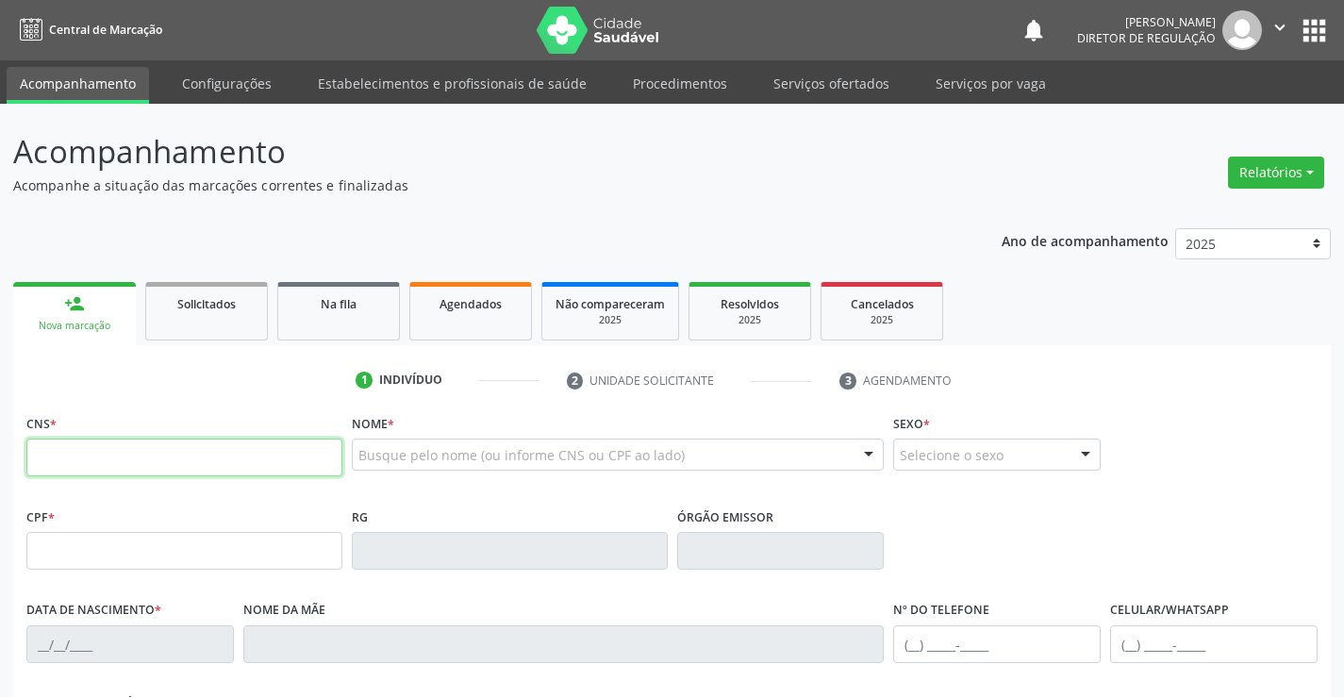
click at [169, 468] on input "text" at bounding box center [184, 457] width 316 height 38
paste input "706 4096 5485 9688"
type input "706 4096 5485 9688"
type input "14/12/1969"
type input "(11) 98492-2913"
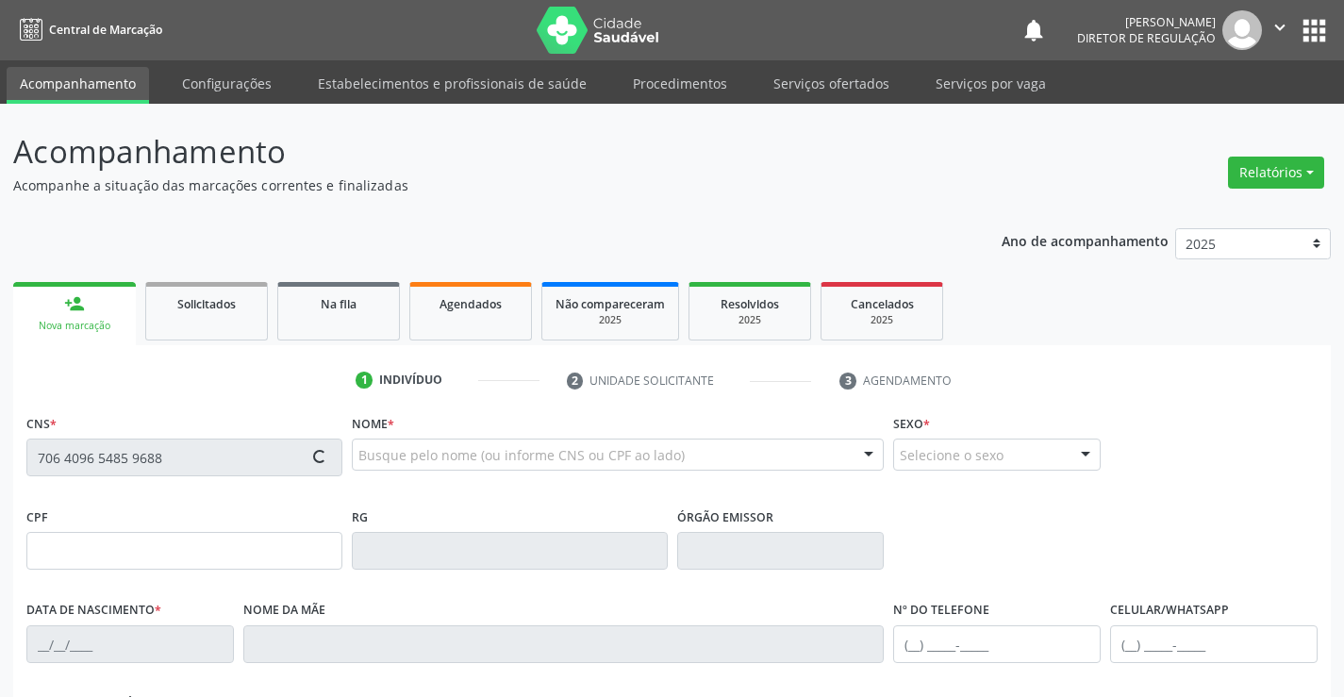
type input "22"
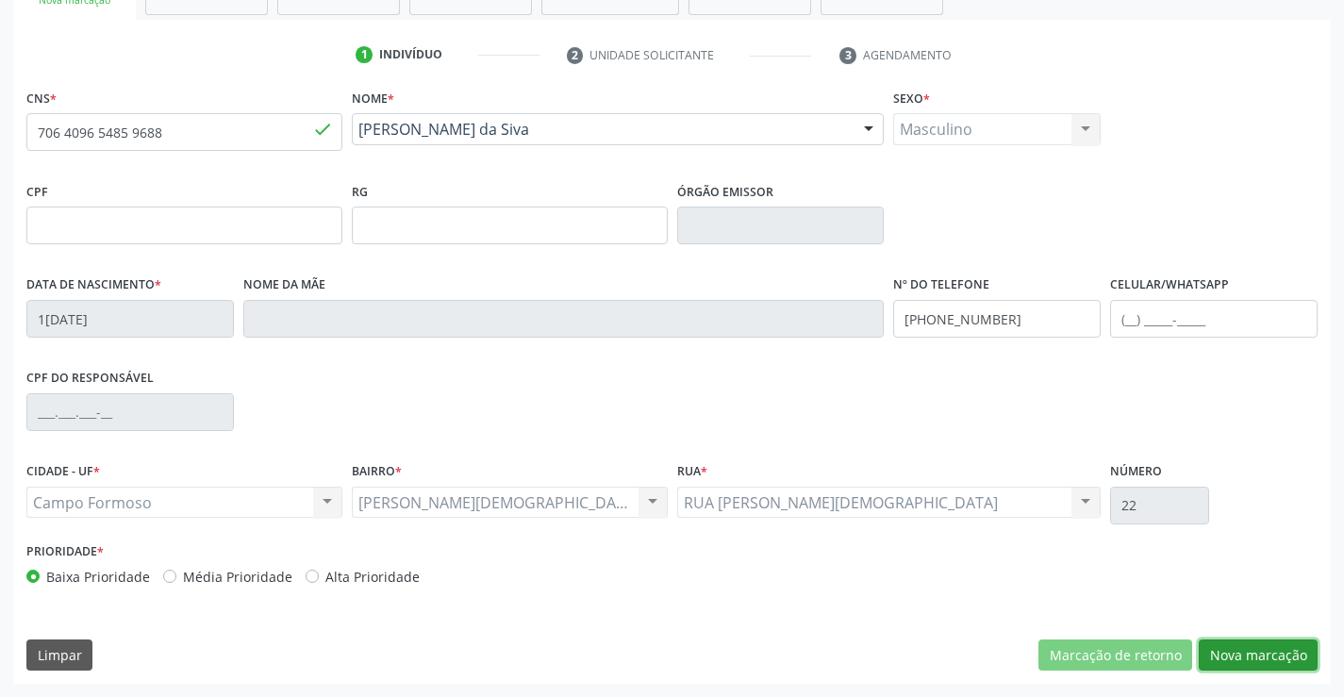
click at [1229, 647] on button "Nova marcação" at bounding box center [1257, 655] width 119 height 32
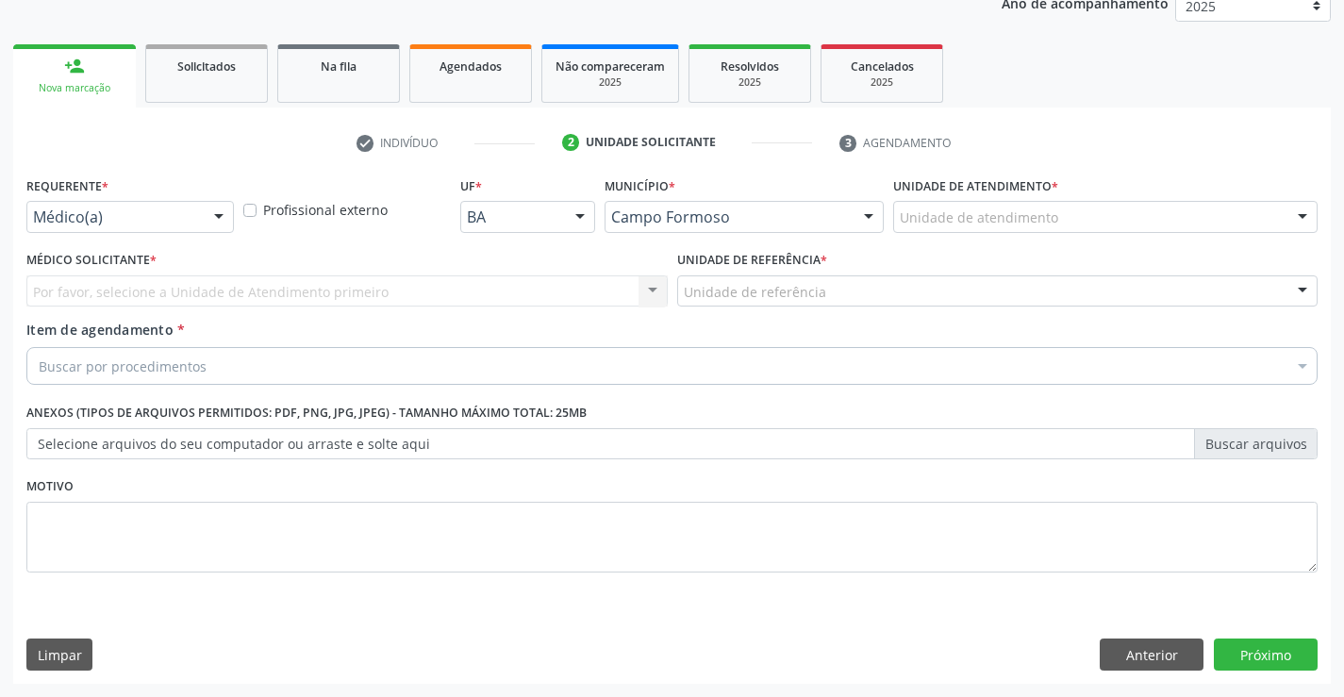
scroll to position [238, 0]
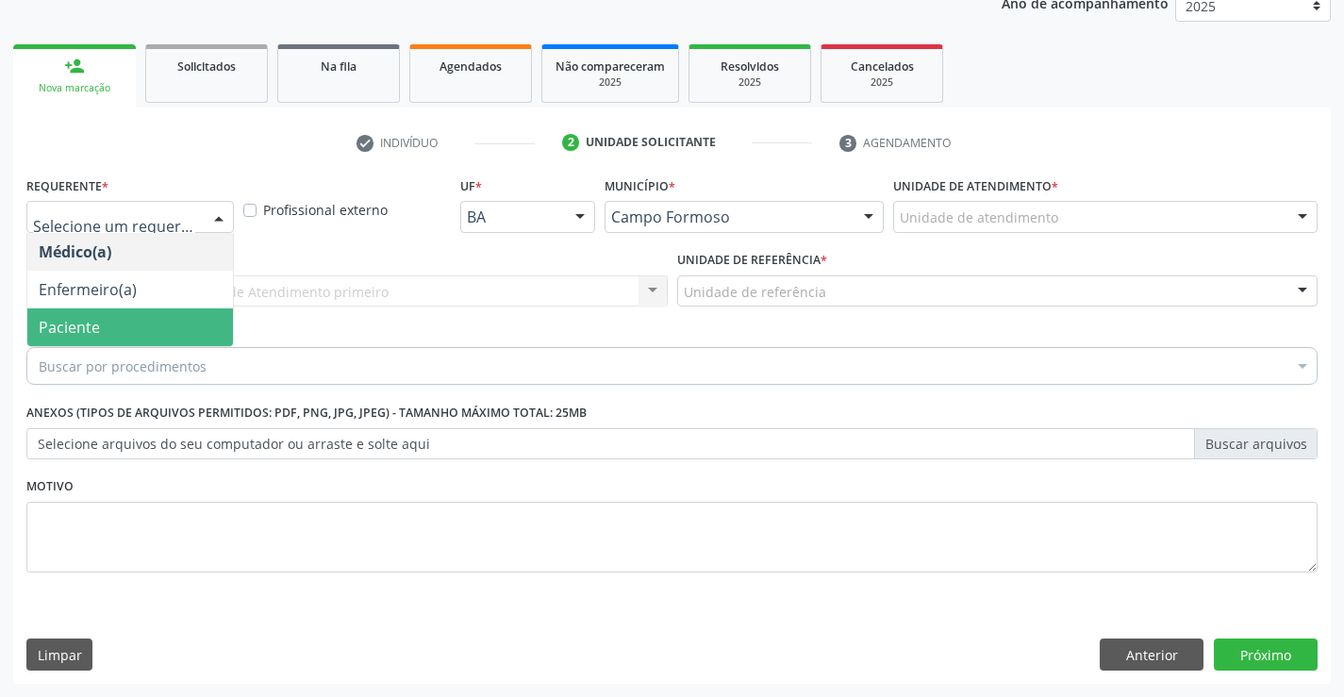
click at [176, 314] on span "Paciente" at bounding box center [130, 327] width 206 height 38
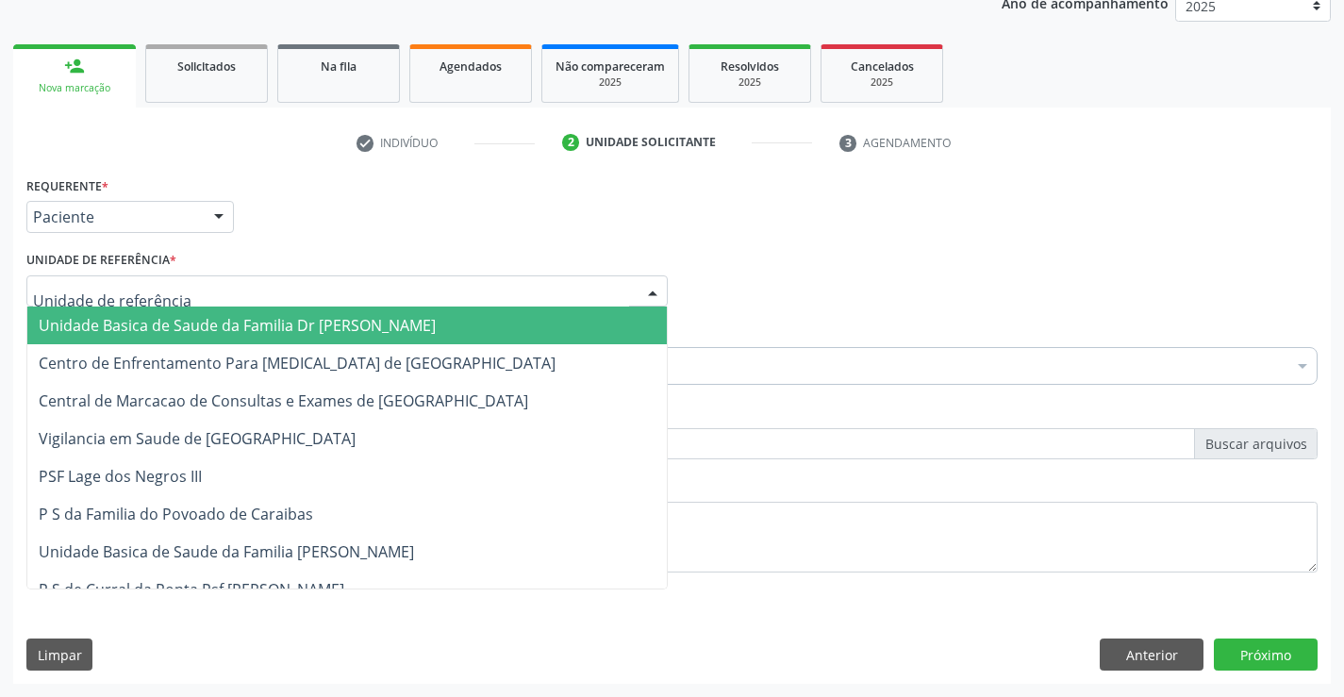
drag, startPoint x: 309, startPoint y: 285, endPoint x: 325, endPoint y: 389, distance: 105.9
click at [309, 289] on div at bounding box center [346, 291] width 641 height 32
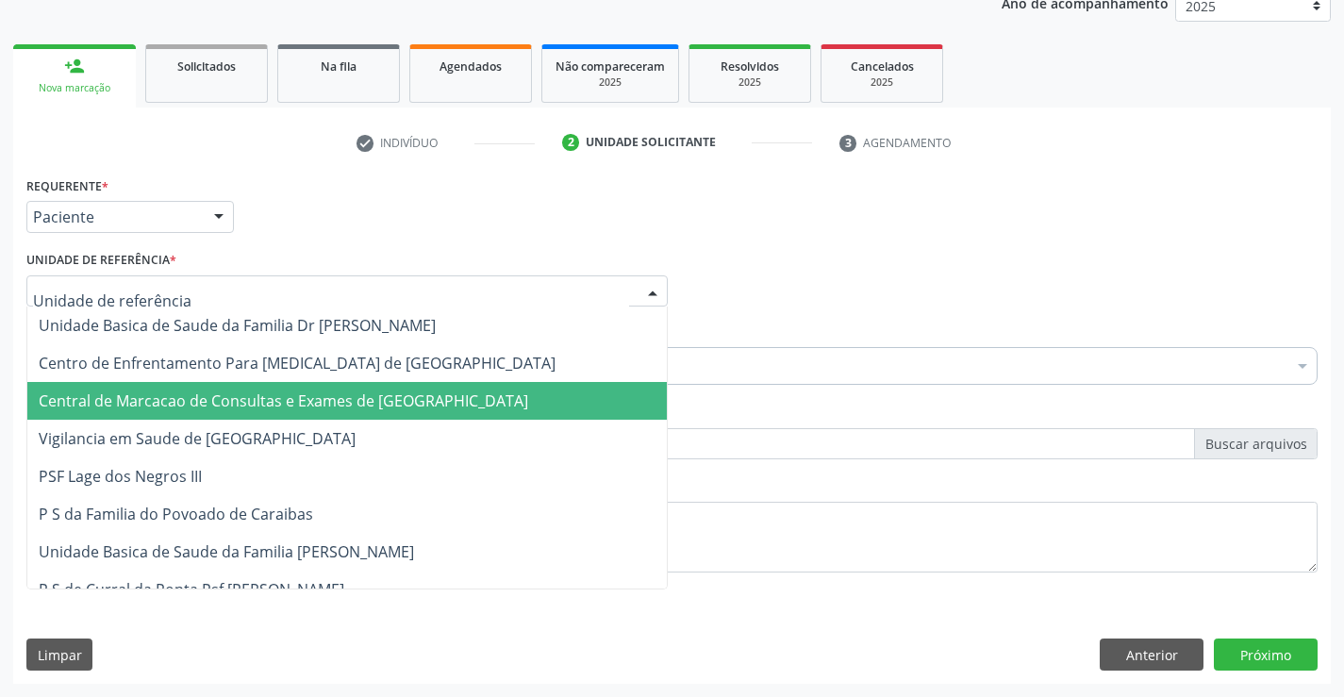
drag, startPoint x: 327, startPoint y: 398, endPoint x: 414, endPoint y: 374, distance: 89.9
click at [330, 398] on span "Central de Marcacao de Consultas e Exames de Campo Formoso" at bounding box center [283, 400] width 489 height 21
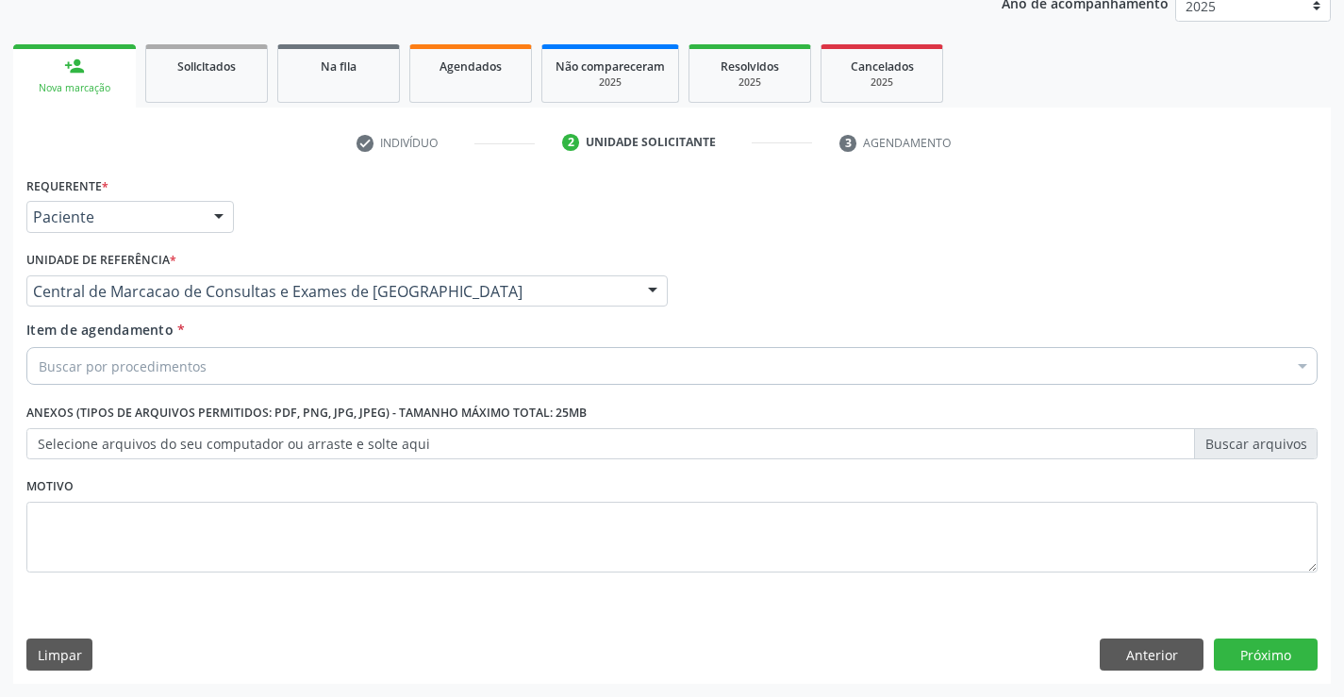
click at [419, 367] on div "Buscar por procedimentos" at bounding box center [671, 366] width 1291 height 38
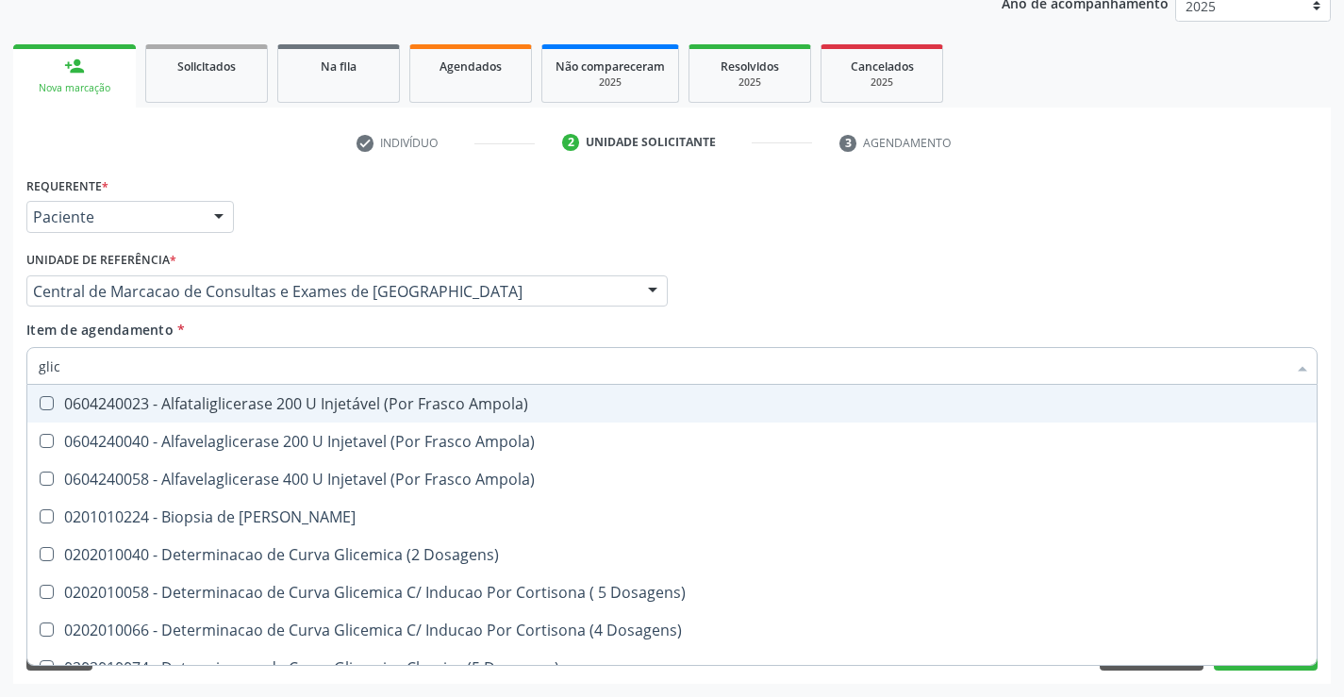
type input "glico"
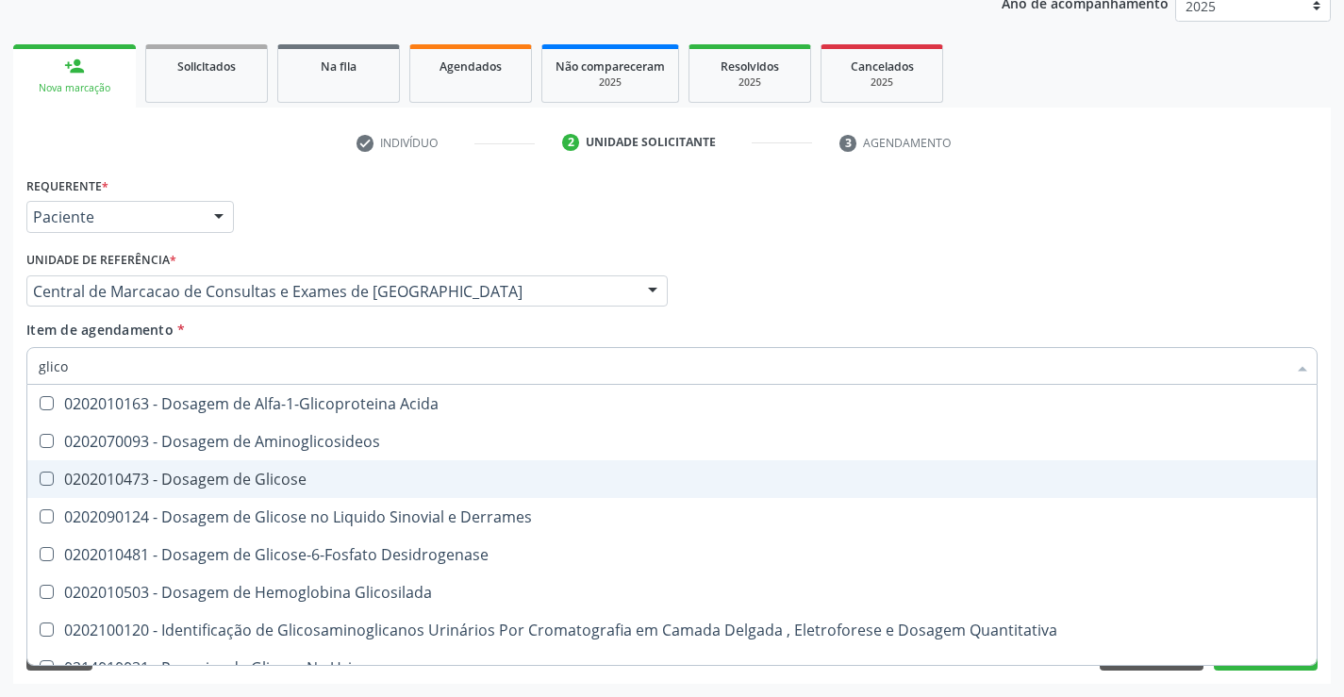
click at [317, 481] on div "0202010473 - Dosagem de Glicose" at bounding box center [672, 478] width 1266 height 15
checkbox Glicose "true"
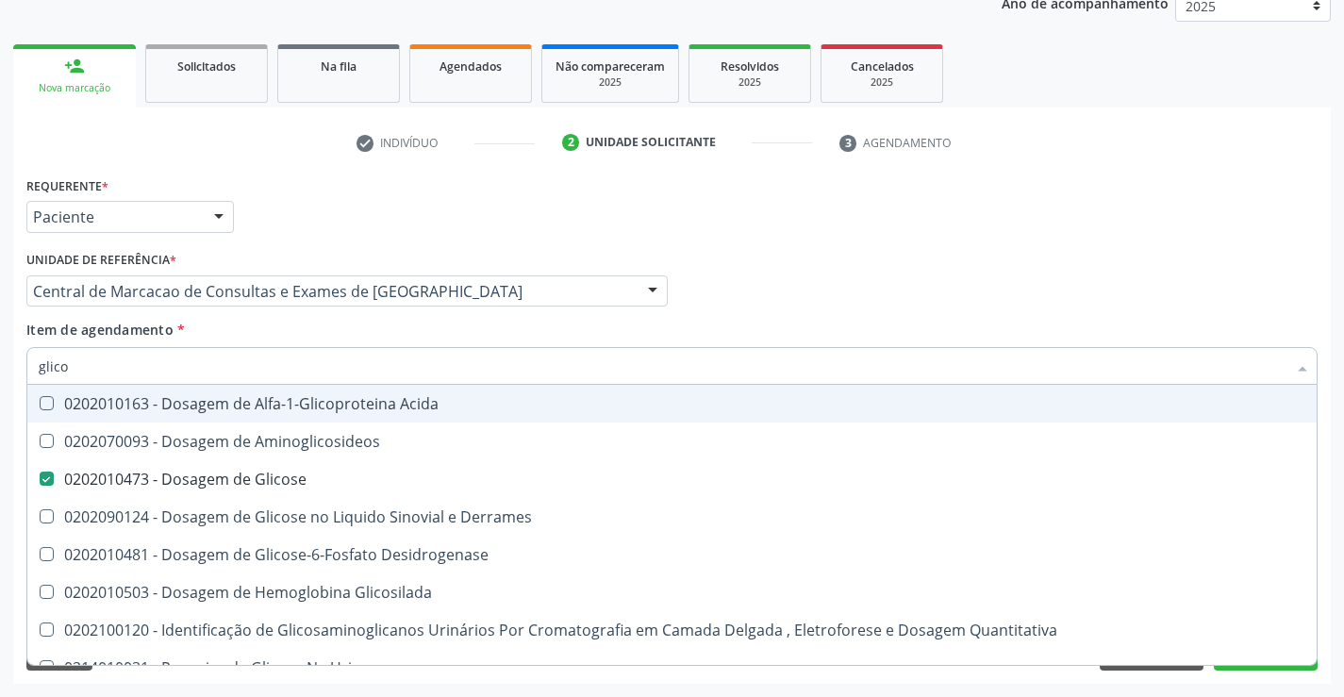
type input "glico"
click at [331, 329] on div "Item de agendamento * glico Desfazer seleção 0202010163 - Dosagem de Alfa-1-Gli…" at bounding box center [671, 349] width 1291 height 59
checkbox Aminoglicosideos "true"
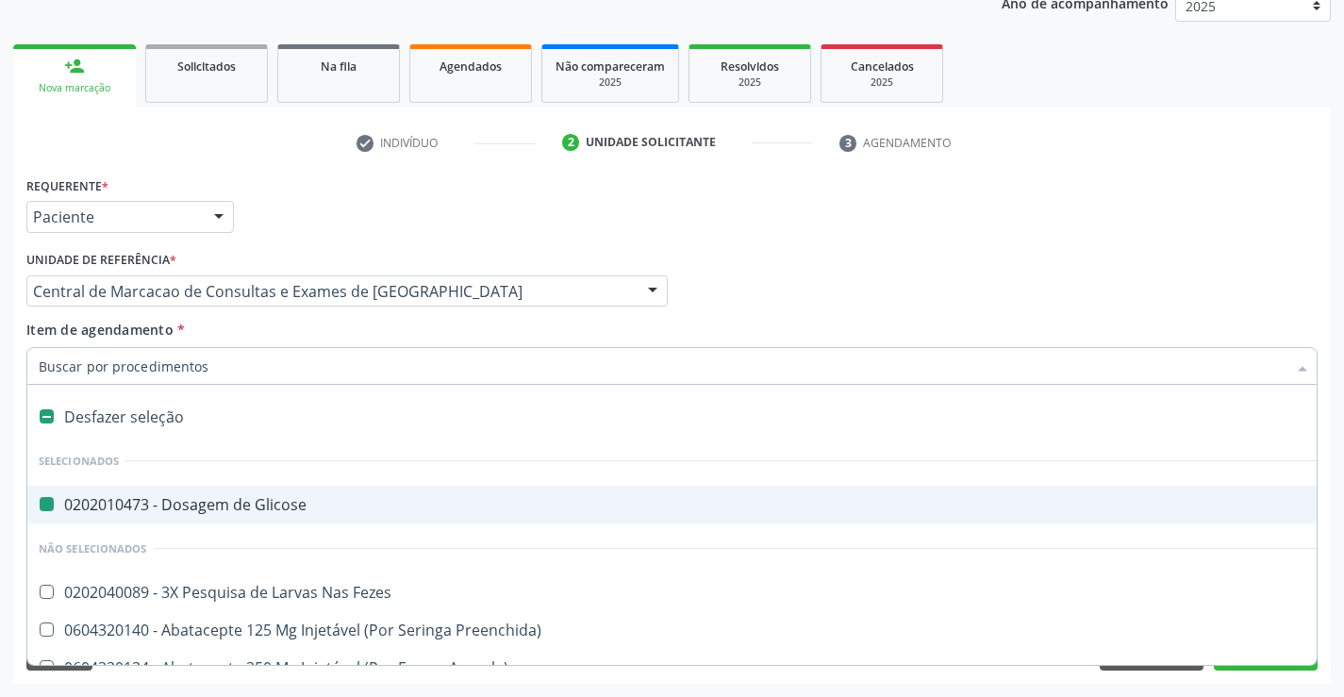
type input "f"
checkbox Glicose "false"
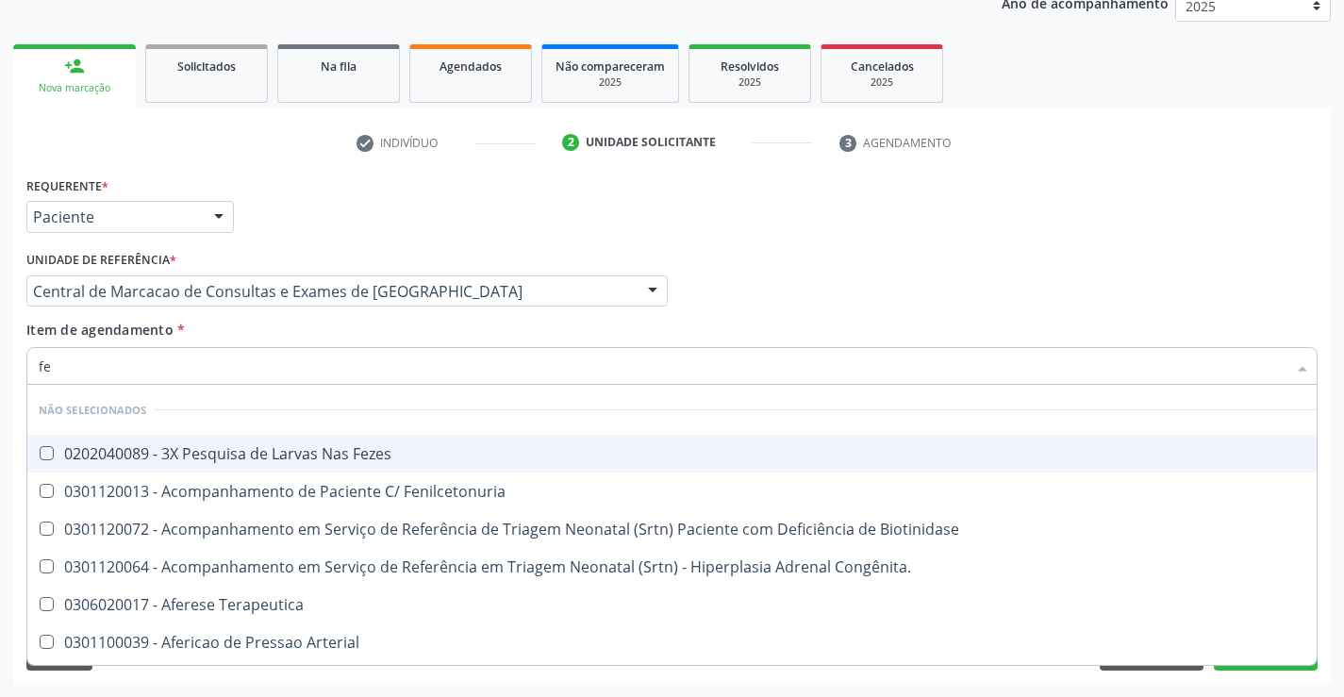
type input "fez"
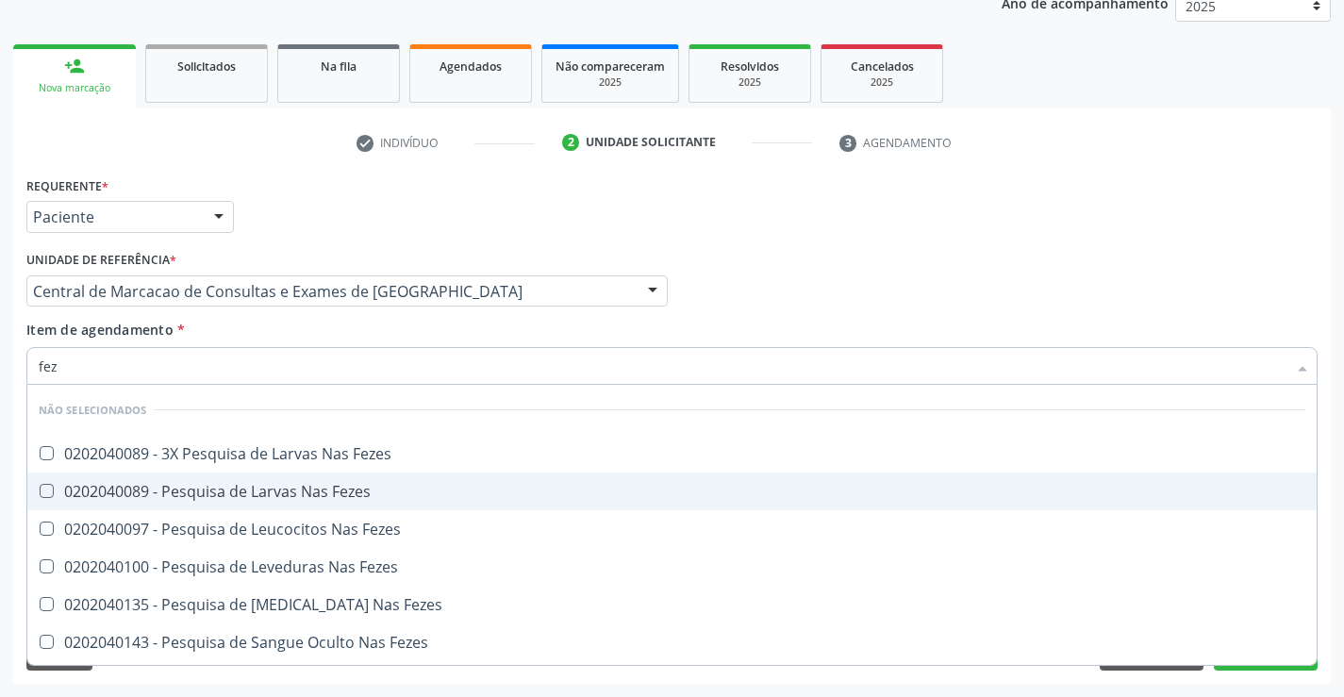
click at [340, 480] on span "0202040089 - Pesquisa de Larvas Nas Fezes" at bounding box center [671, 491] width 1289 height 38
checkbox Fezes "true"
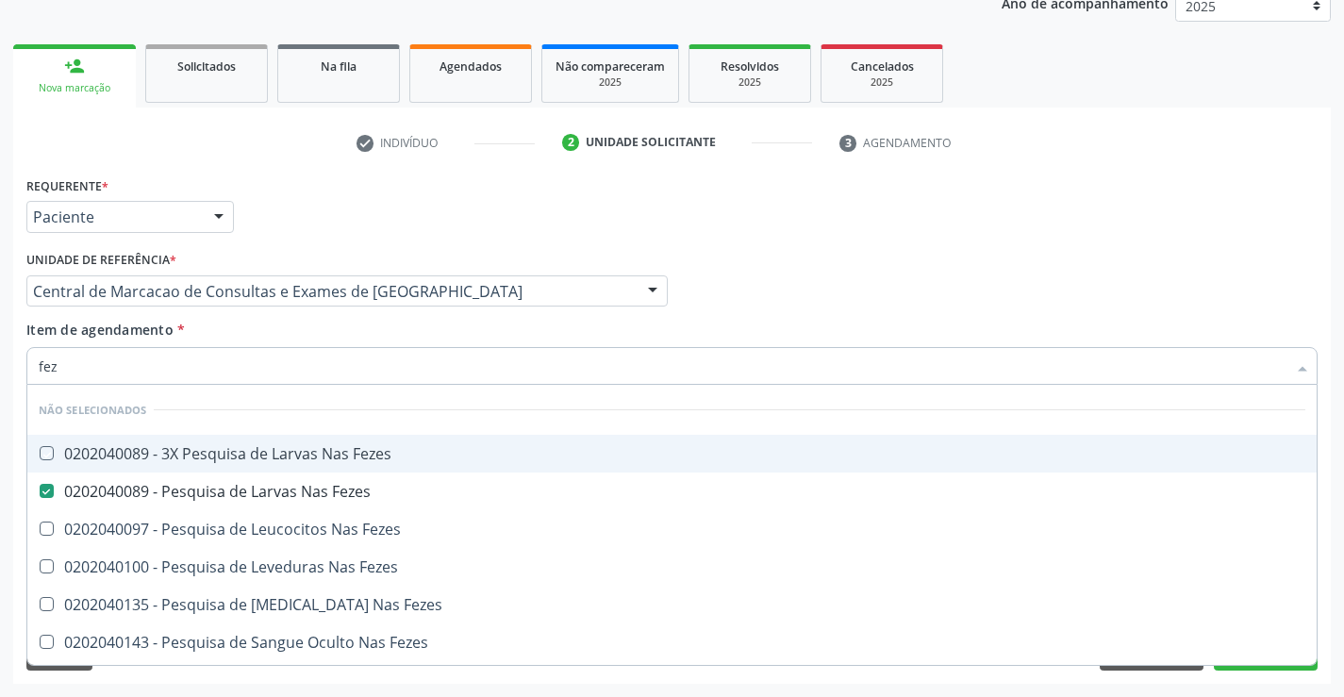
click at [353, 335] on div "Item de agendamento * fez Desfazer seleção Não selecionados 0202040089 - 3X Pes…" at bounding box center [671, 349] width 1291 height 59
checkbox Fezes "true"
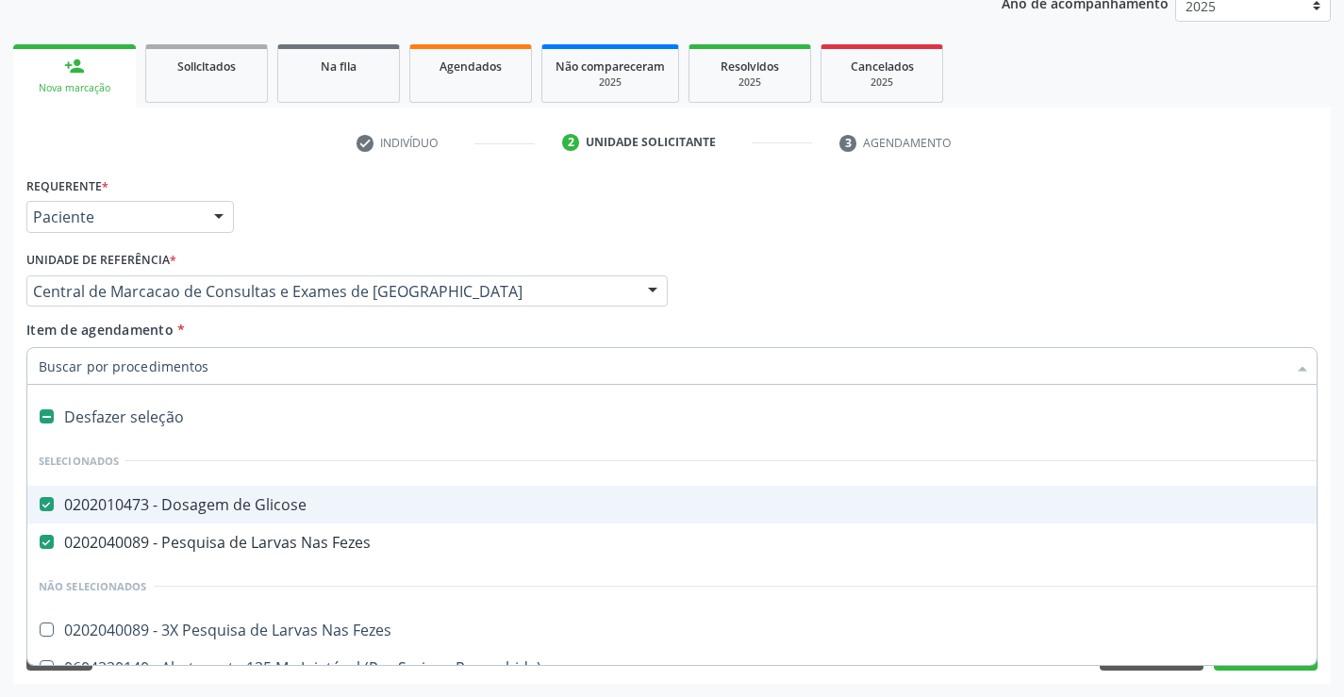
type input "g"
type input "h"
checkbox Glicose "false"
checkbox Fezes "false"
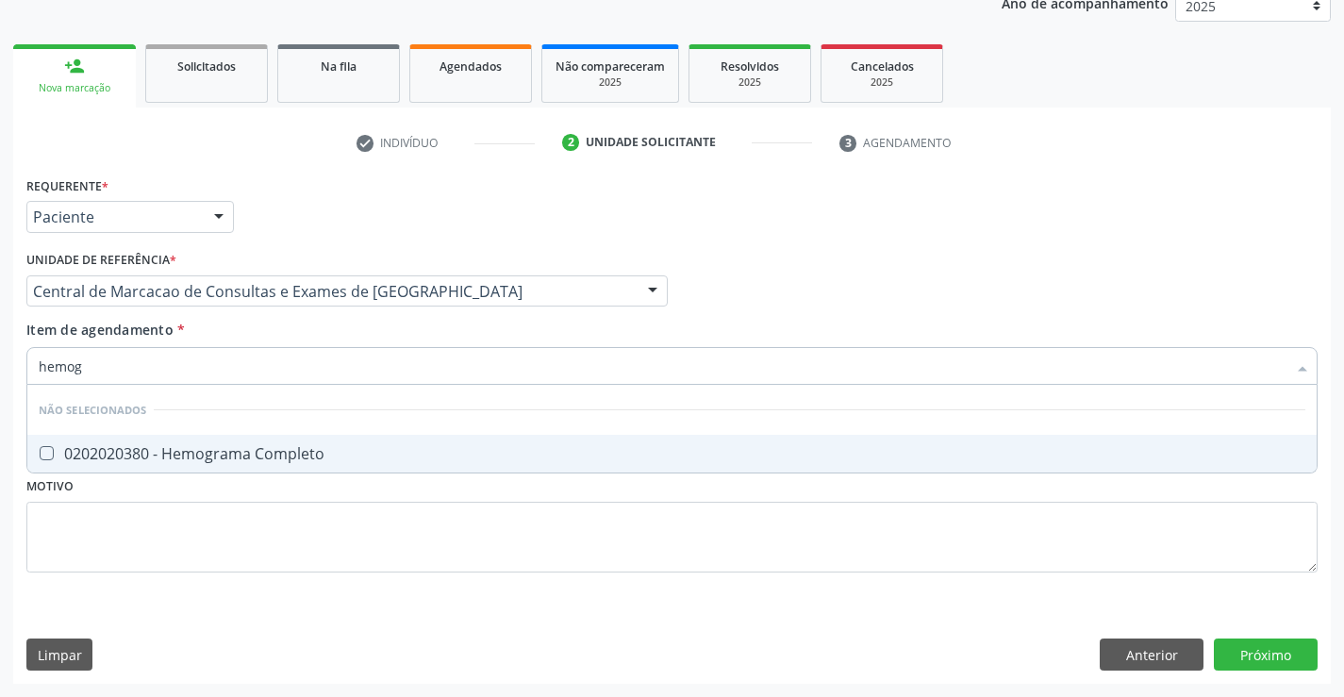
type input "hemogr"
click at [337, 454] on div "0202020380 - Hemograma Completo" at bounding box center [672, 453] width 1266 height 15
checkbox Completo "true"
click at [365, 326] on div "Item de agendamento * hemogr Desfazer seleção Não selecionados 0202020380 - Hem…" at bounding box center [671, 349] width 1291 height 59
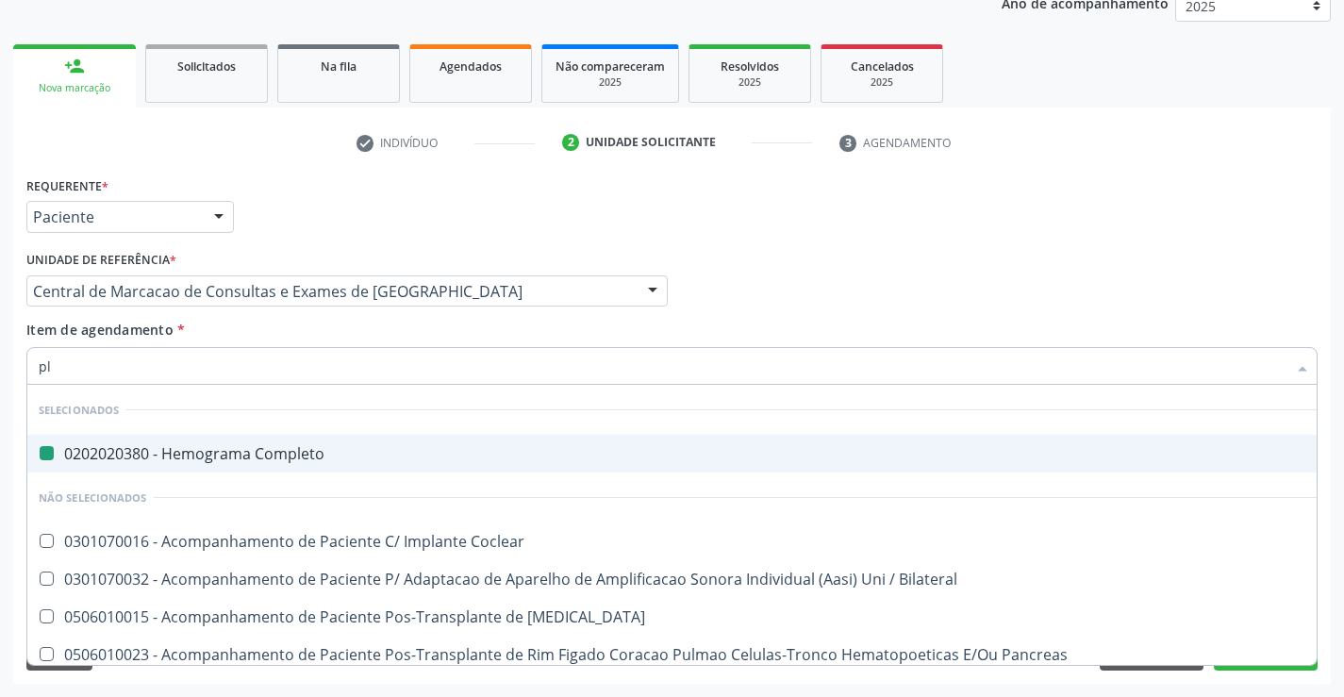
type input "pla"
checkbox Completo "false"
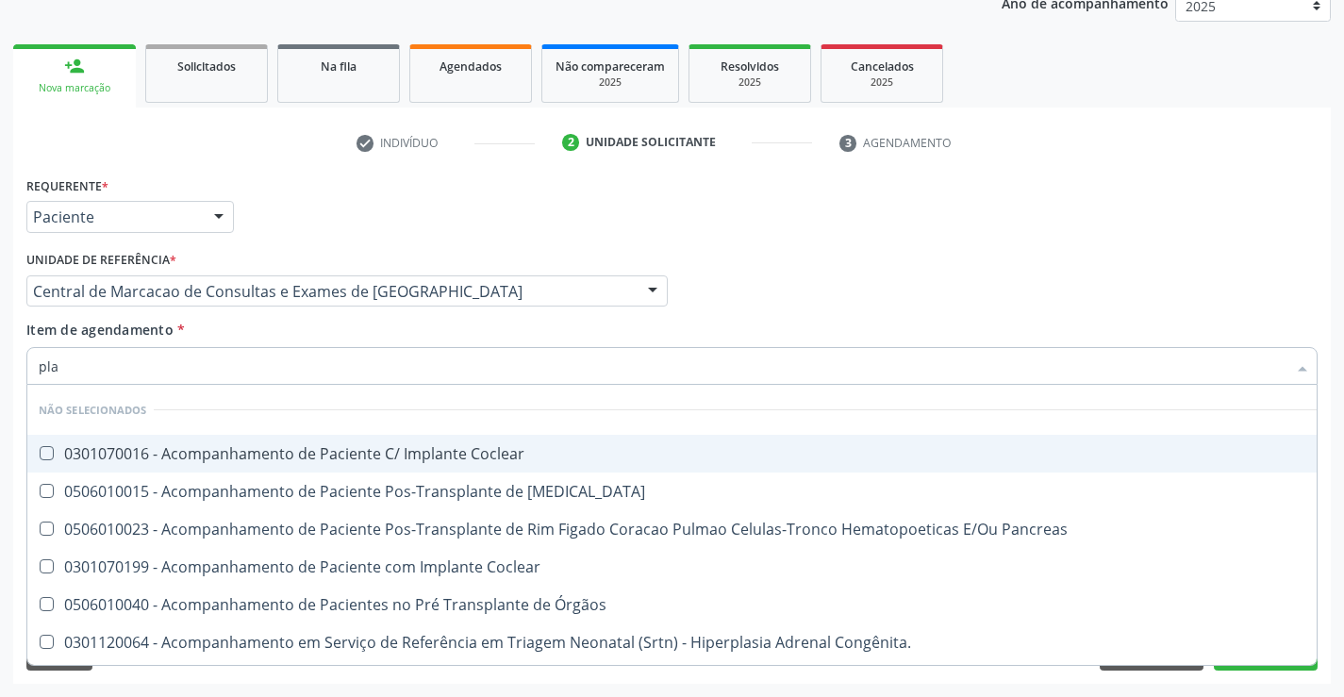
type input "plaq"
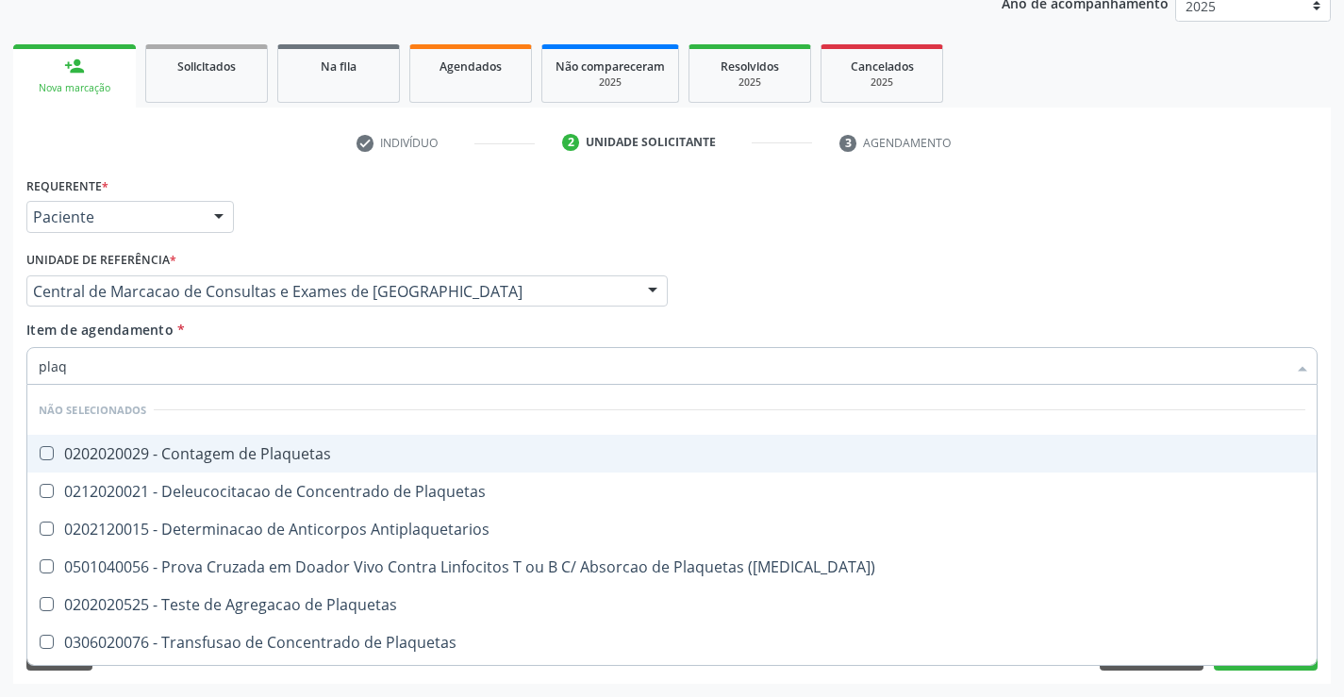
click at [338, 437] on span "0202020029 - Contagem de Plaquetas" at bounding box center [671, 454] width 1289 height 38
checkbox Plaquetas "true"
click at [325, 323] on div "Item de agendamento * plaq Desfazer seleção Não selecionados 0202020029 - Conta…" at bounding box center [671, 349] width 1291 height 59
checkbox Match\) "true"
checkbox Antiplaquetarios "true"
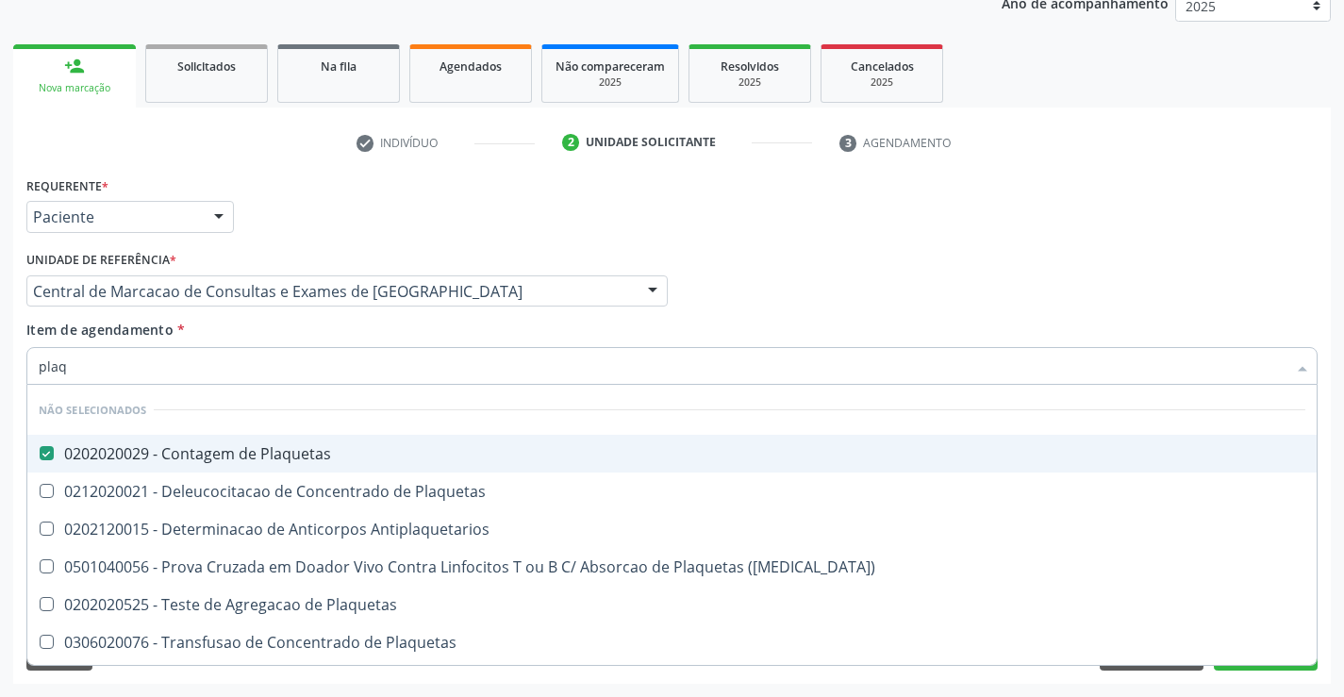
checkbox Plaquetas "true"
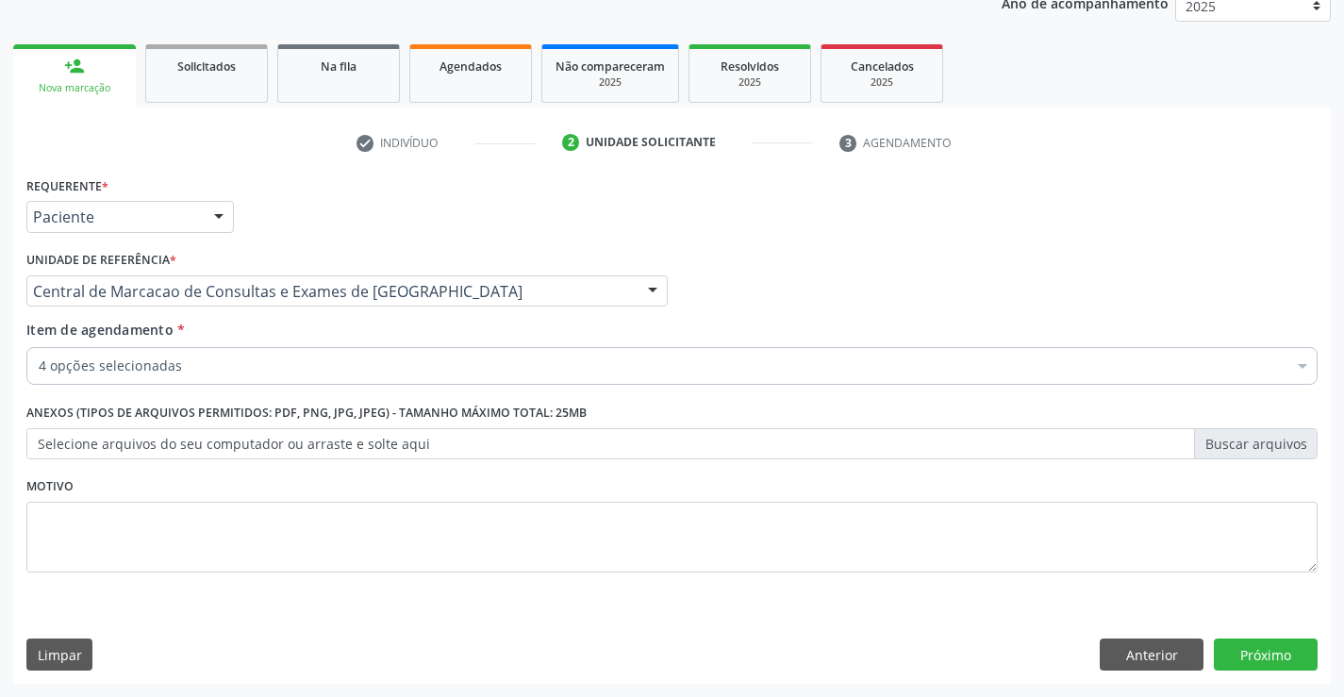
click at [311, 382] on div "4 opções selecionadas" at bounding box center [671, 366] width 1291 height 38
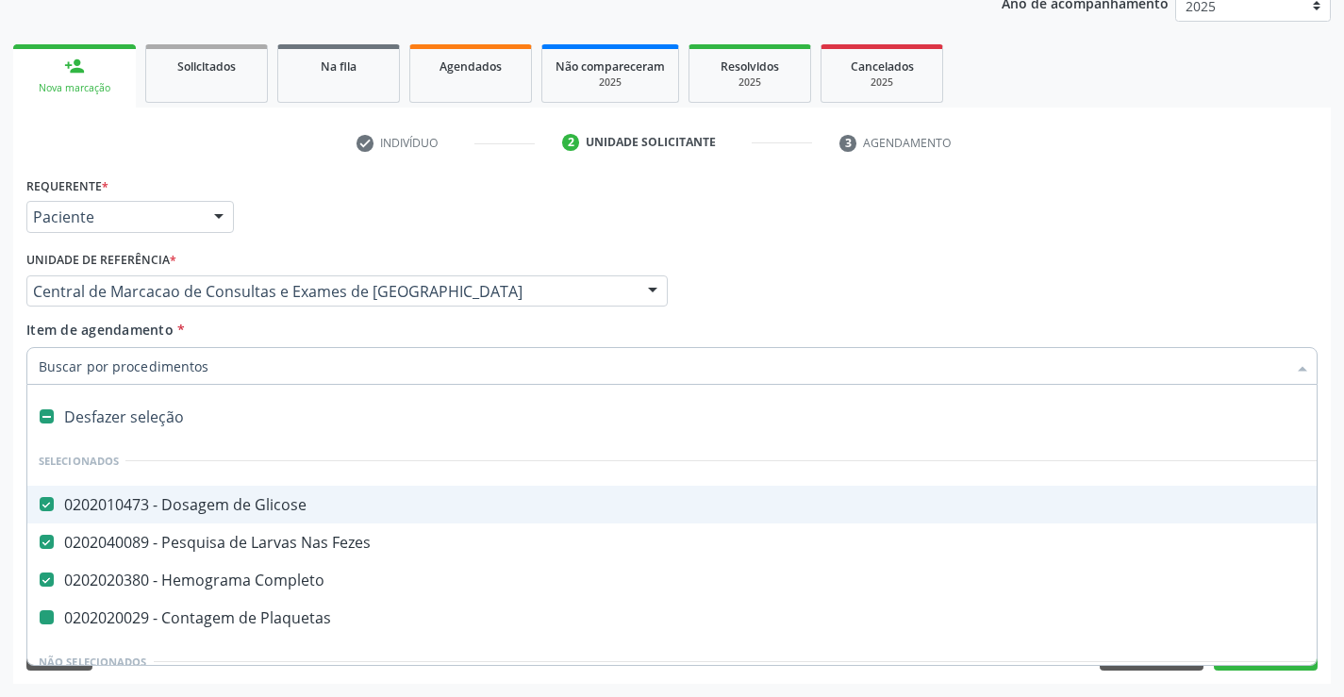
type input "u"
checkbox Plaquetas "false"
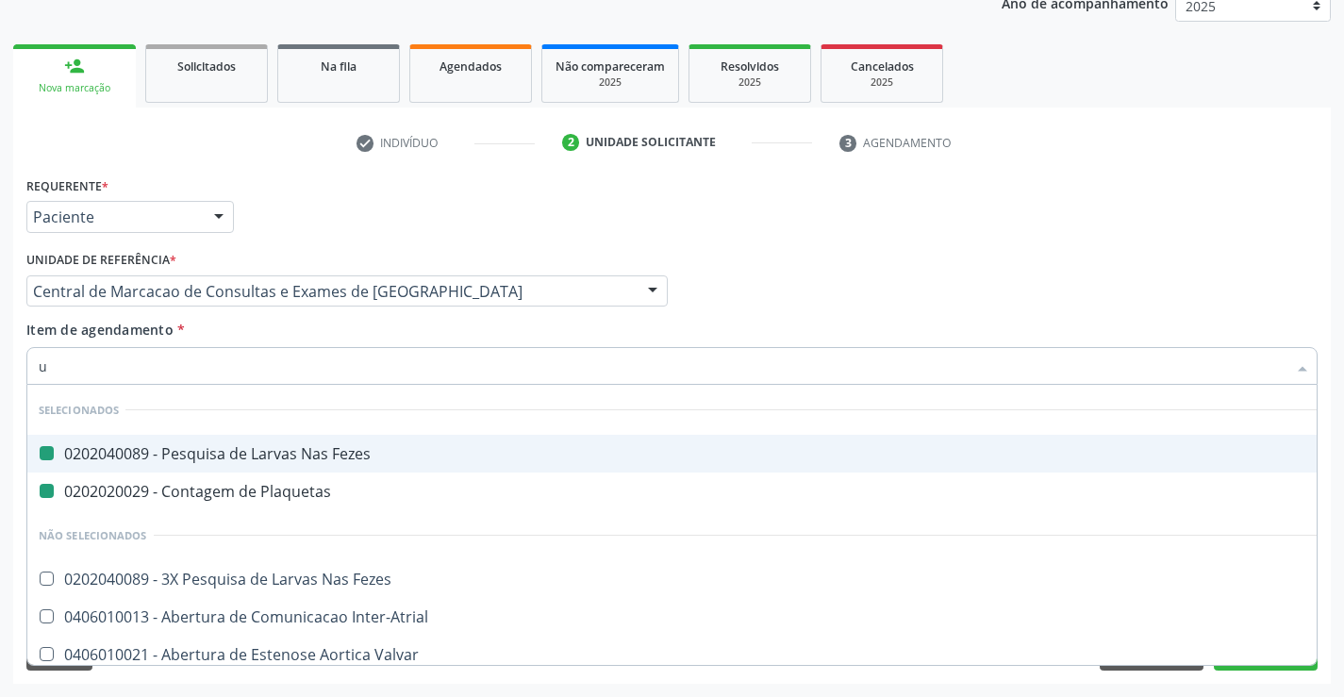
type input "ur"
checkbox Fezes "false"
checkbox Plaquetas "false"
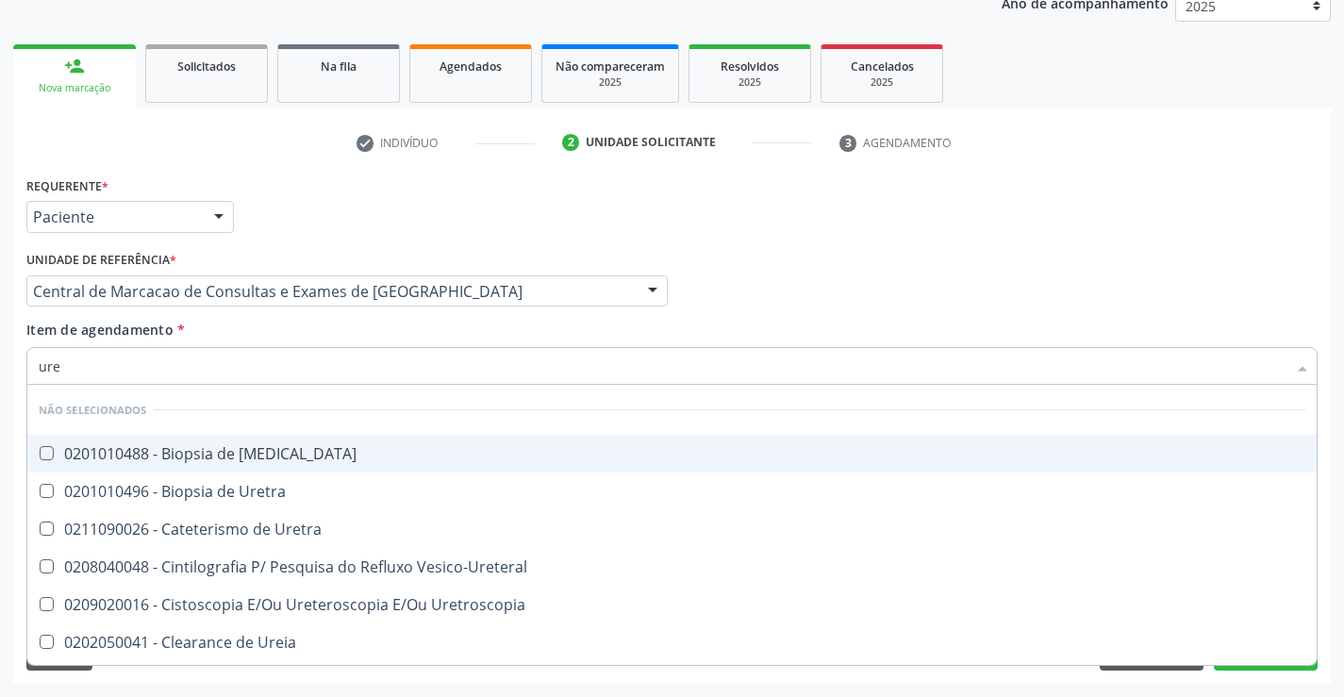
type input "urei"
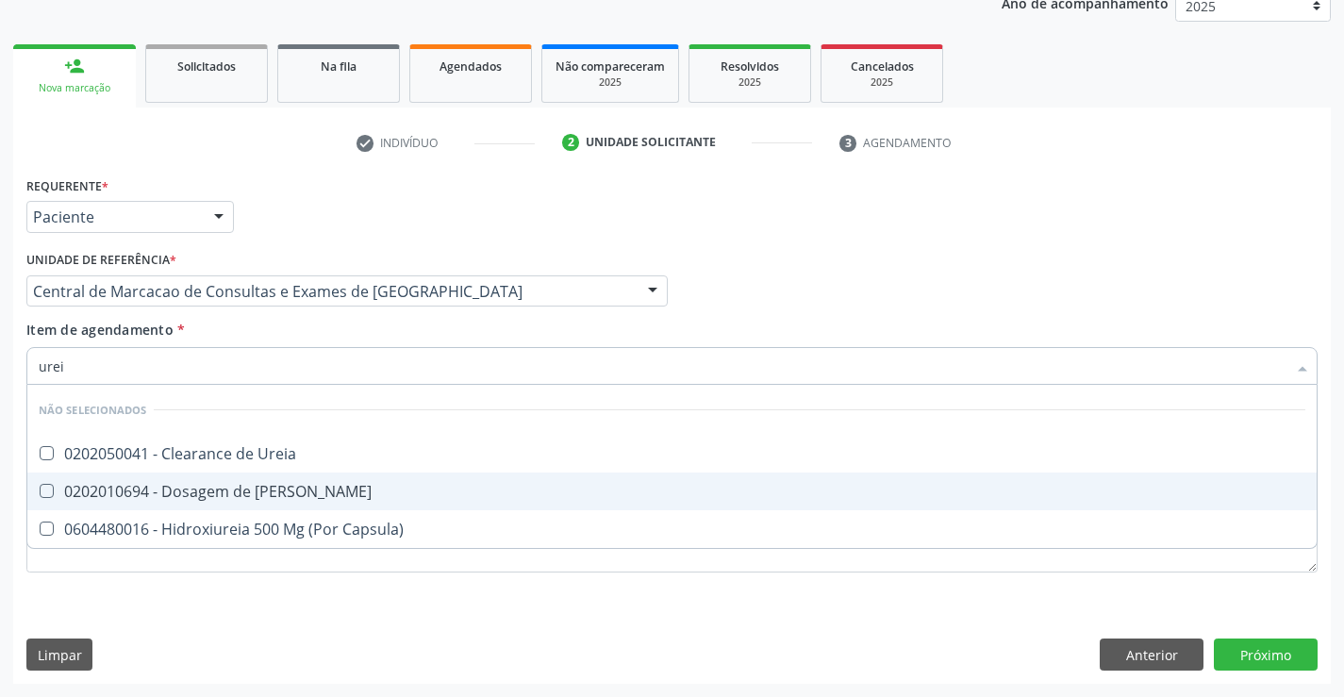
click at [309, 478] on span "0202010694 - Dosagem de Ureia" at bounding box center [671, 491] width 1289 height 38
checkbox Ureia "true"
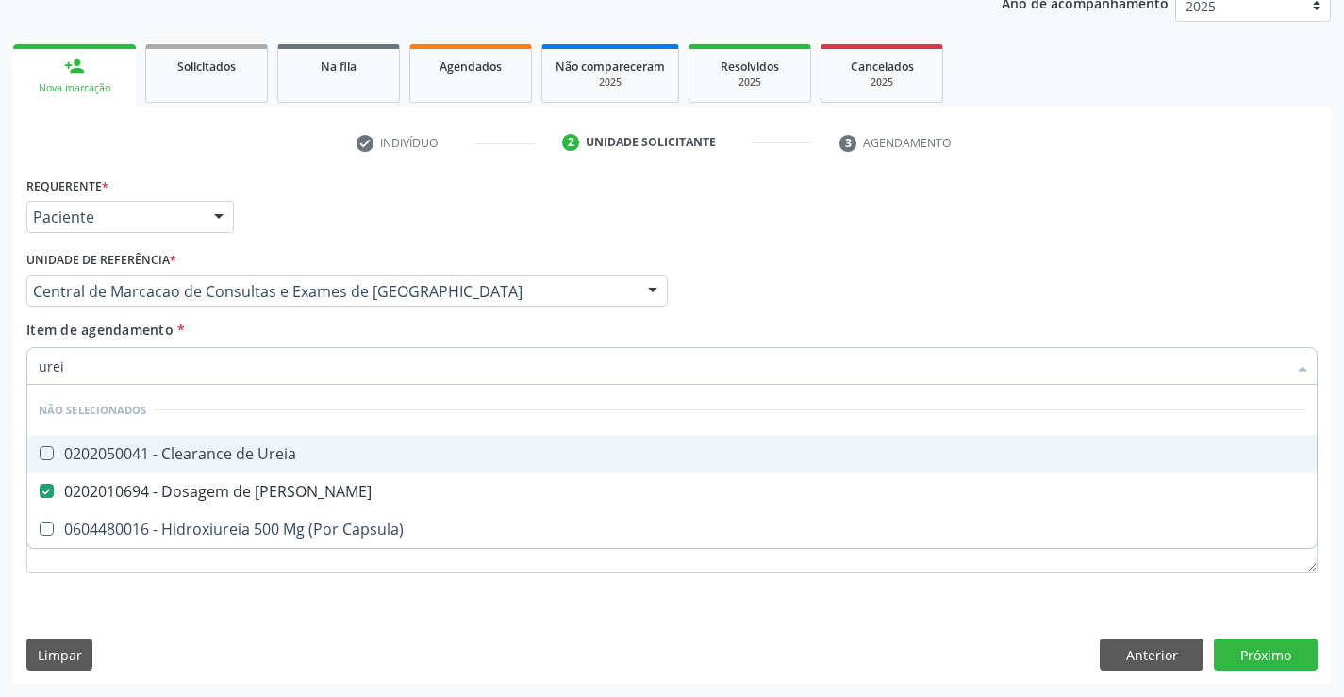
click at [322, 336] on div "Item de agendamento * urei Desfazer seleção Não selecionados 0202050041 - Clear…" at bounding box center [671, 349] width 1291 height 59
checkbox Ureia "true"
checkbox Capsula\) "true"
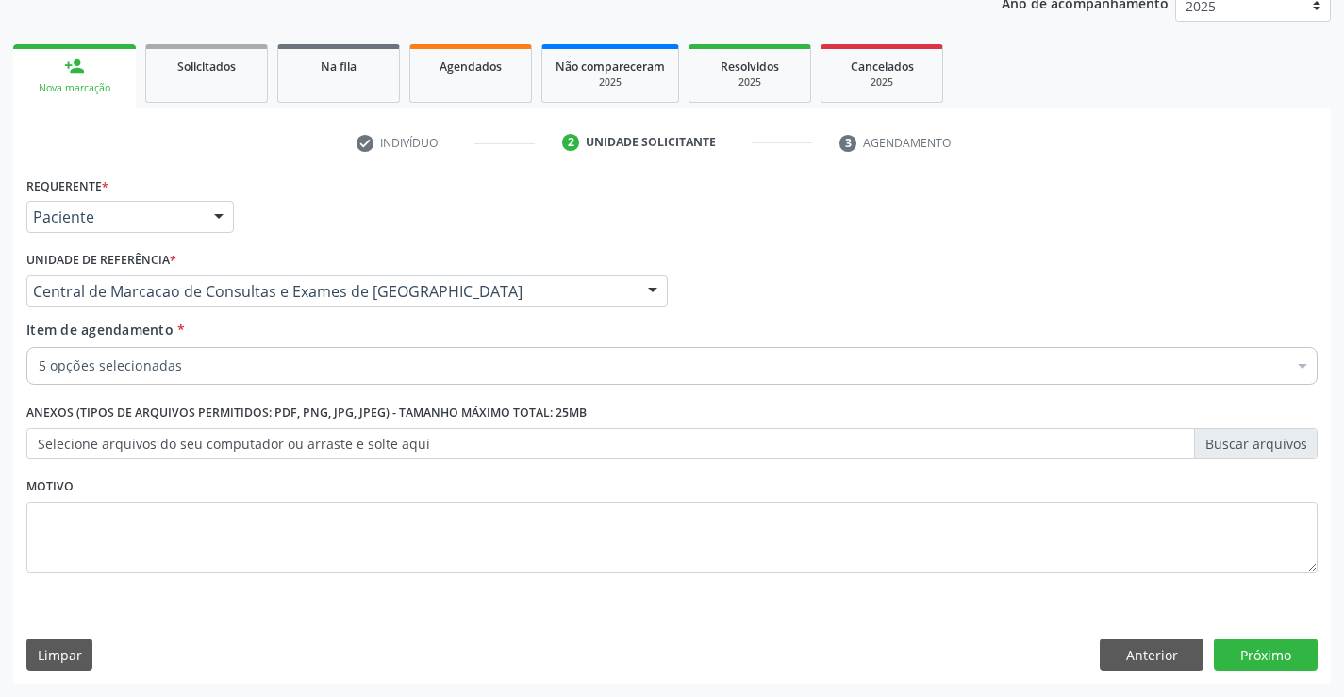
click at [318, 383] on div "5 opções selecionadas" at bounding box center [671, 366] width 1291 height 38
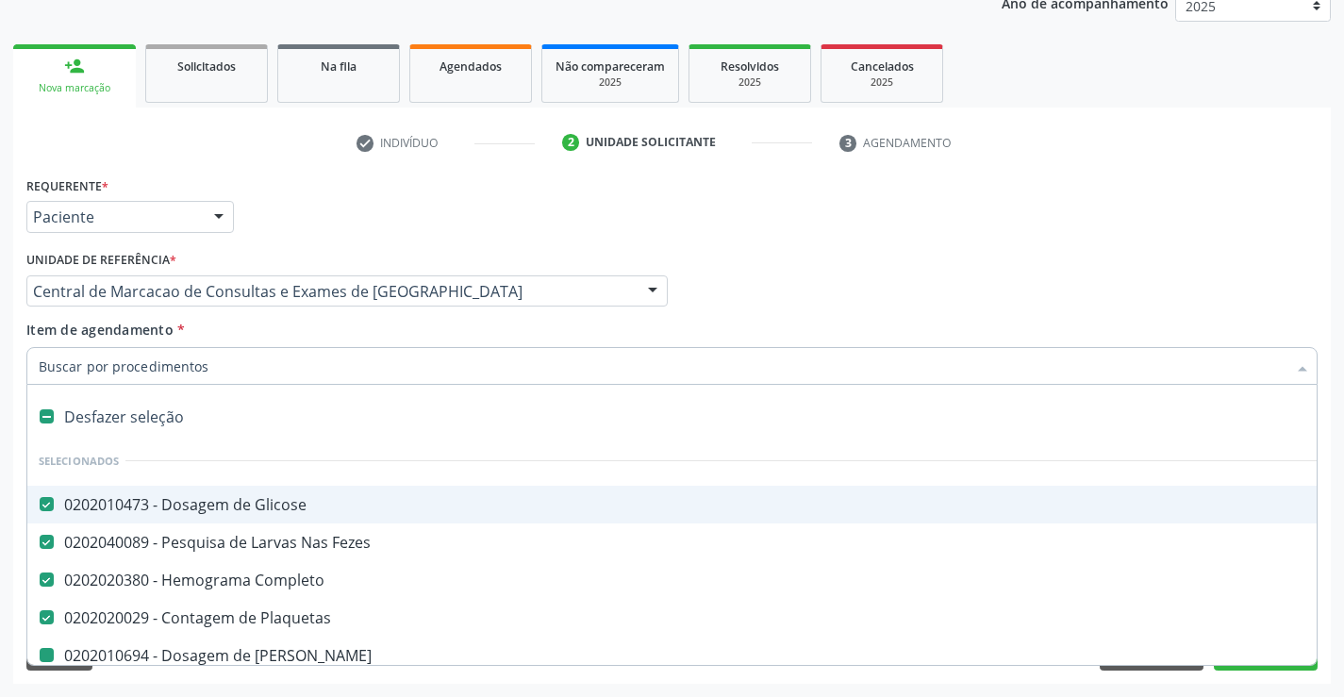
type input "c"
checkbox Ureia "false"
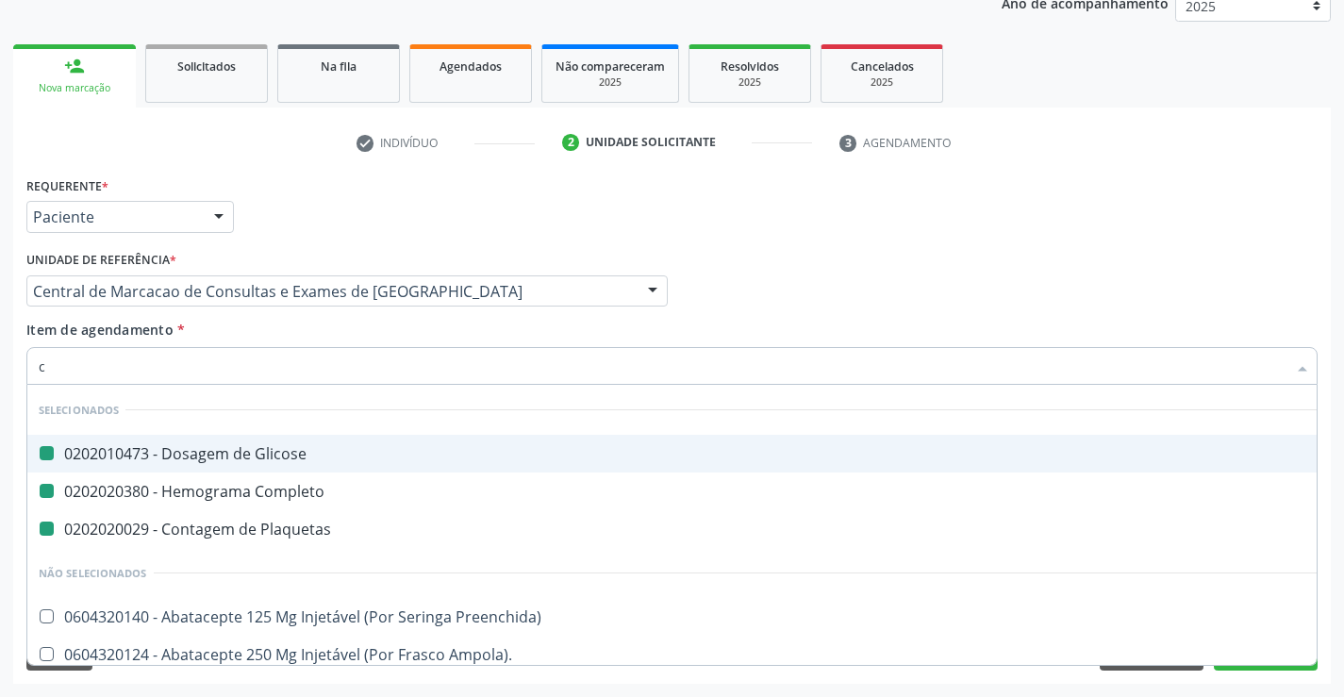
type input "cr"
checkbox Glicose "false"
checkbox Completo "false"
checkbox Plaquetas "false"
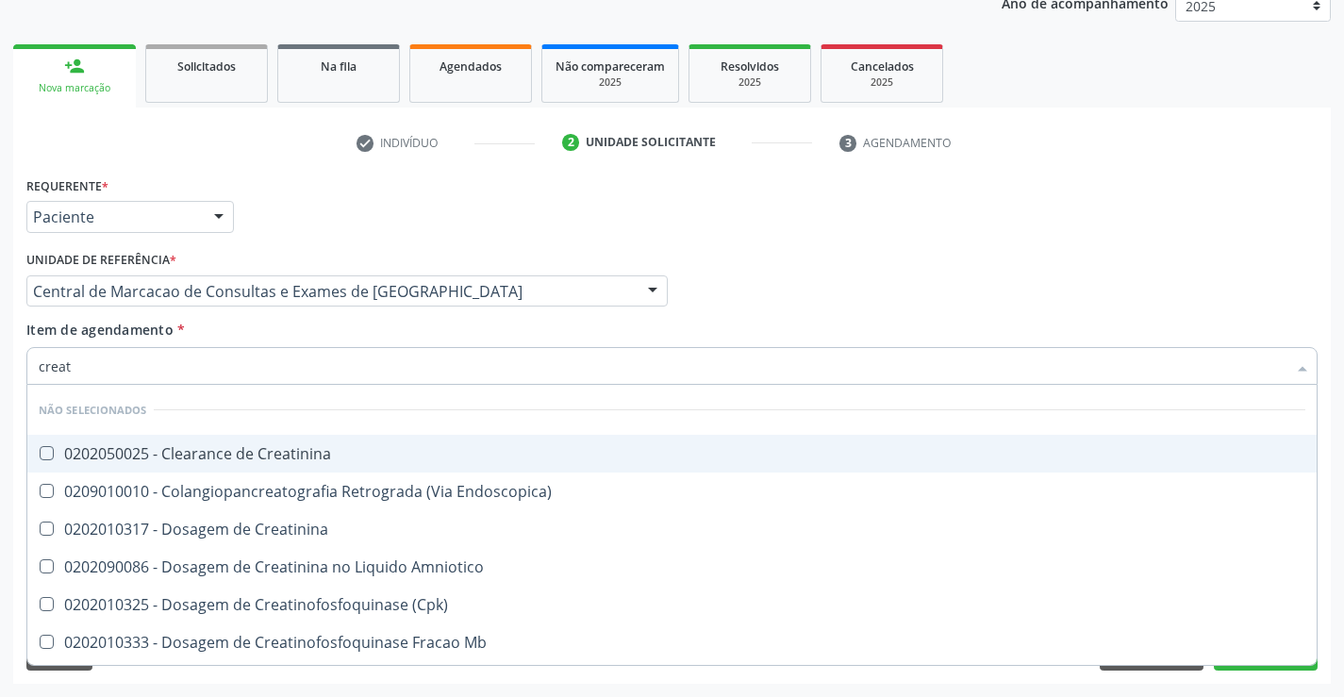
type input "creati"
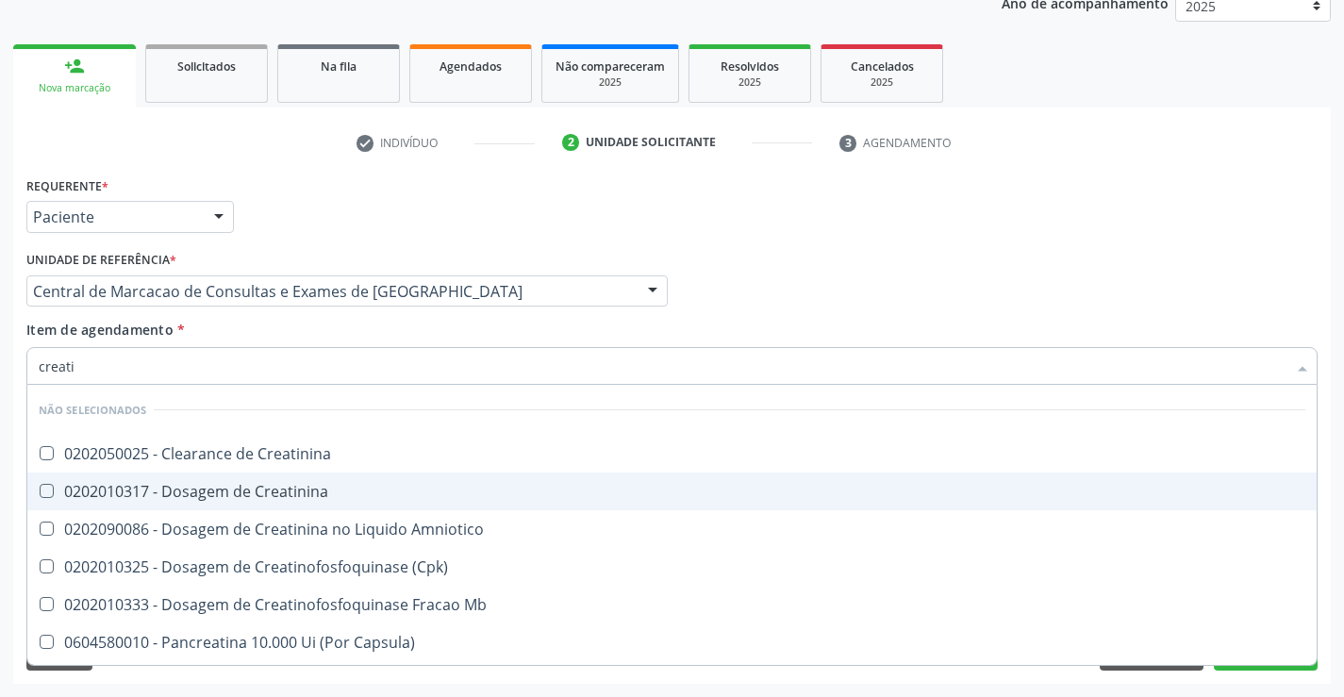
click at [343, 503] on span "0202010317 - Dosagem de Creatinina" at bounding box center [671, 491] width 1289 height 38
checkbox Creatinina "true"
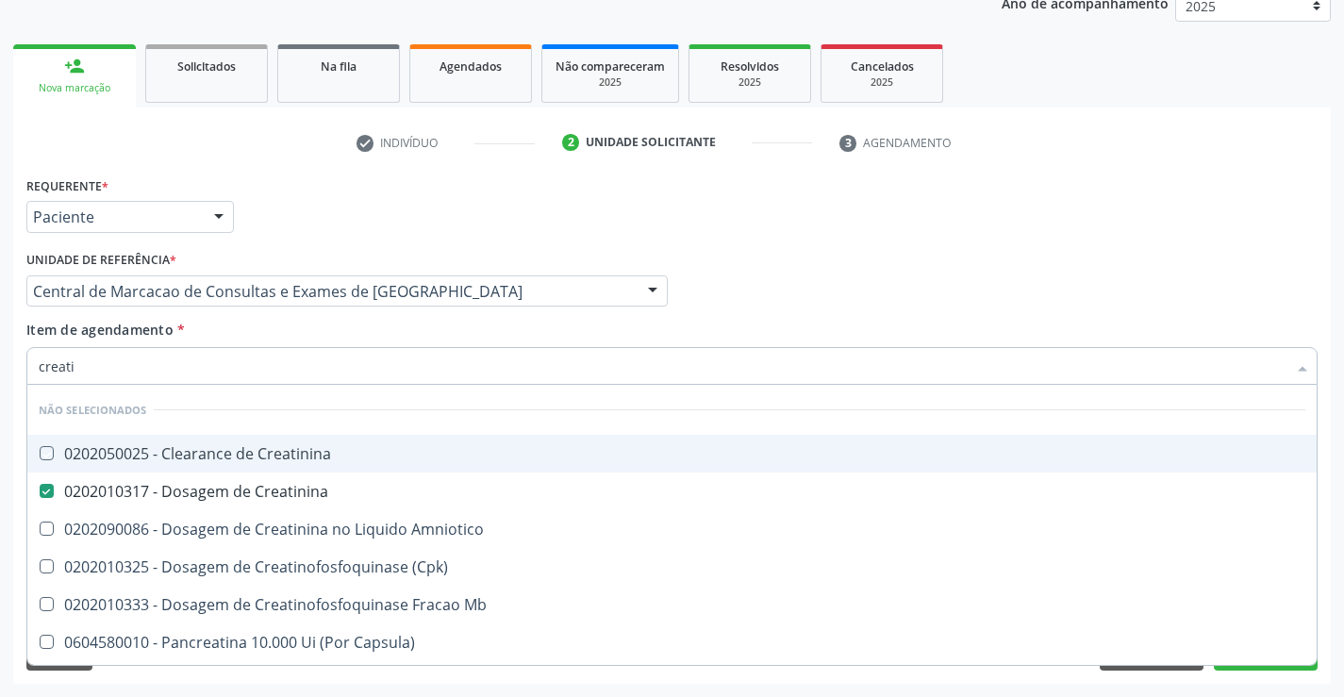
click at [342, 340] on div "Item de agendamento * creati Desfazer seleção Não selecionados 0202050025 - Cle…" at bounding box center [671, 349] width 1291 height 59
checkbox Creatinina "true"
checkbox Amniotico "true"
checkbox Mb "true"
checkbox Capsula\) "true"
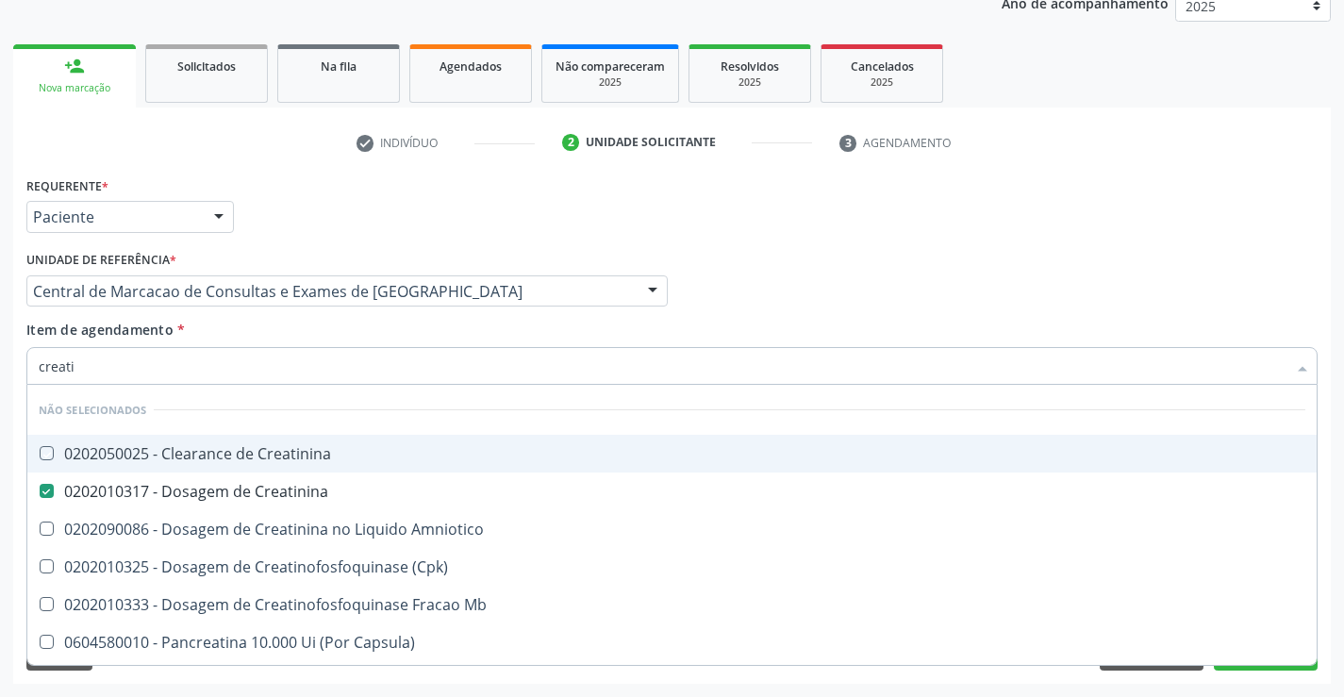
checkbox \(Cpk\) "true"
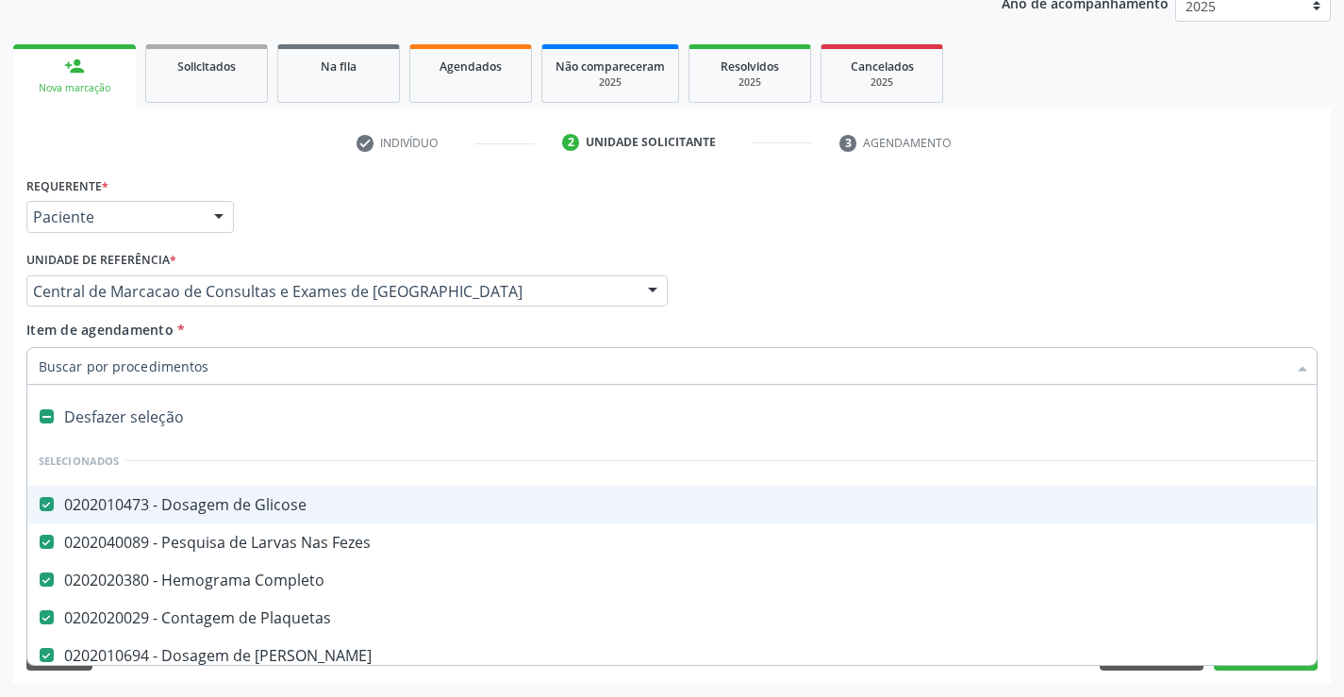
type input "c"
checkbox Creatinina "false"
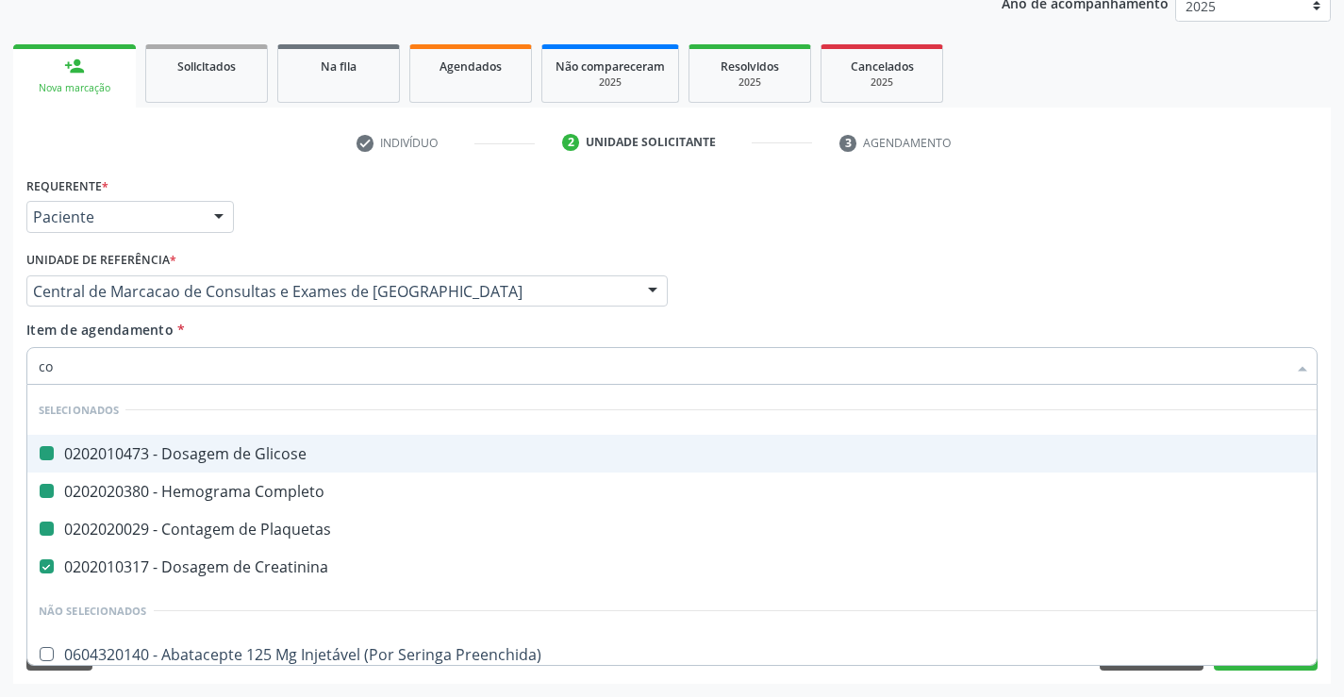
type input "col"
checkbox Glicose "false"
checkbox Completo "false"
checkbox Plaquetas "false"
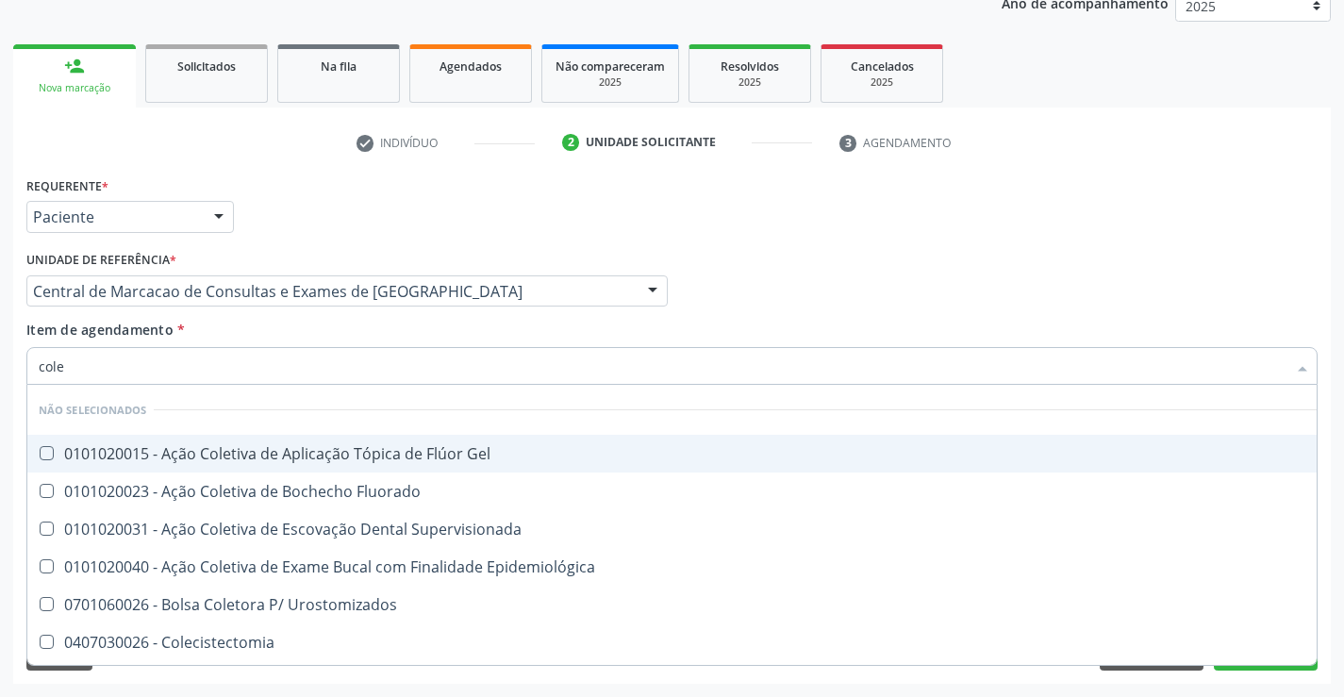
type input "coles"
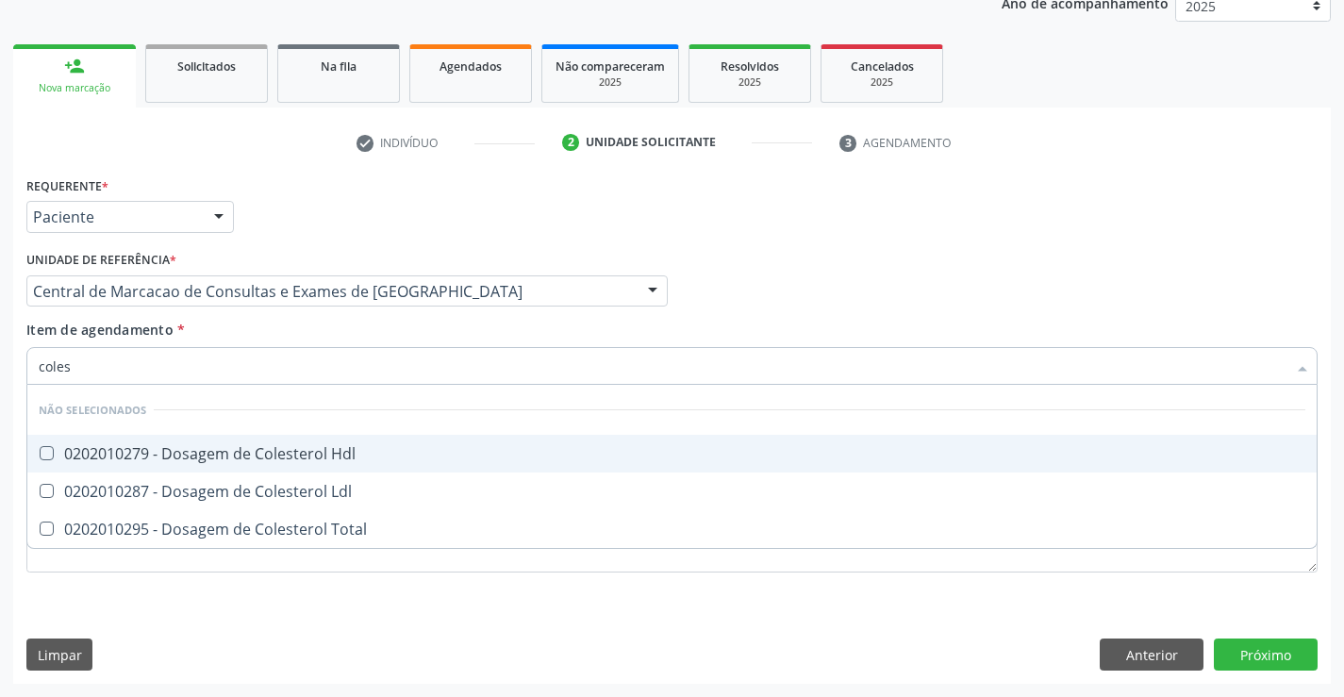
click at [324, 465] on span "0202010279 - Dosagem de Colesterol Hdl" at bounding box center [671, 454] width 1289 height 38
checkbox Hdl "true"
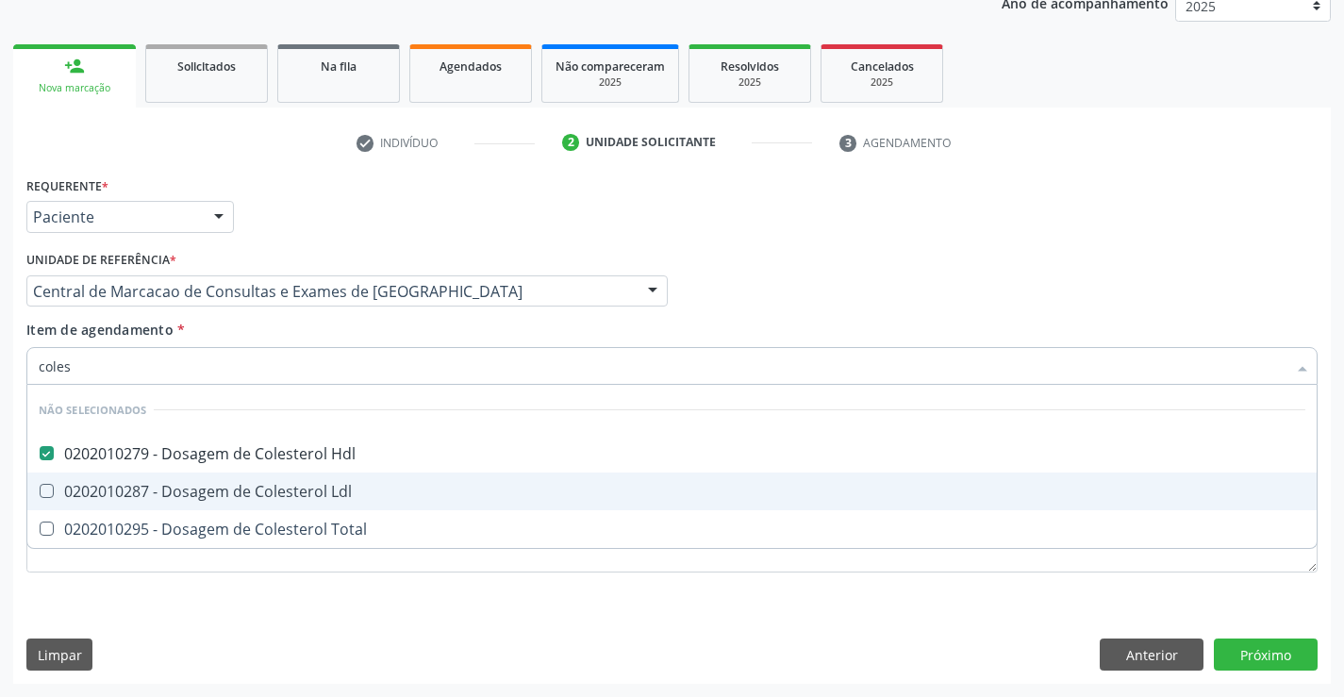
click at [334, 497] on div "0202010287 - Dosagem de Colesterol Ldl" at bounding box center [672, 491] width 1266 height 15
checkbox Ldl "true"
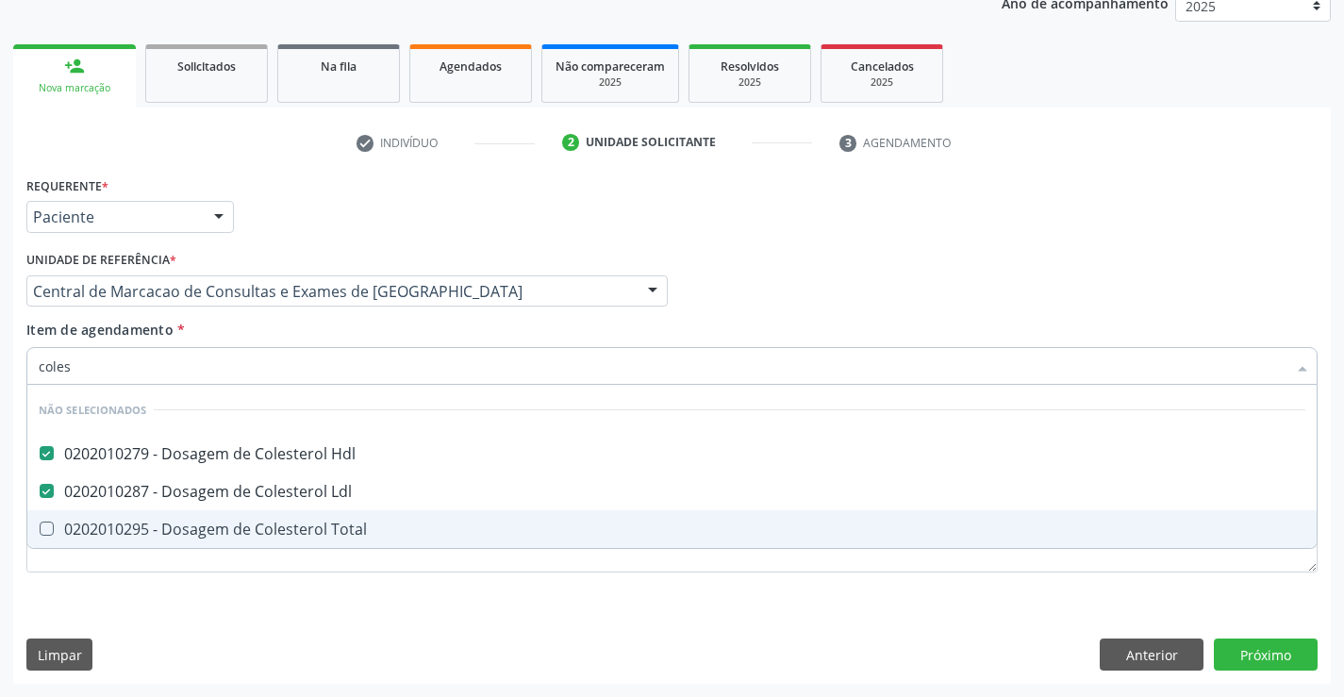
click at [334, 530] on div "0202010295 - Dosagem de Colesterol Total" at bounding box center [672, 528] width 1266 height 15
checkbox Total "true"
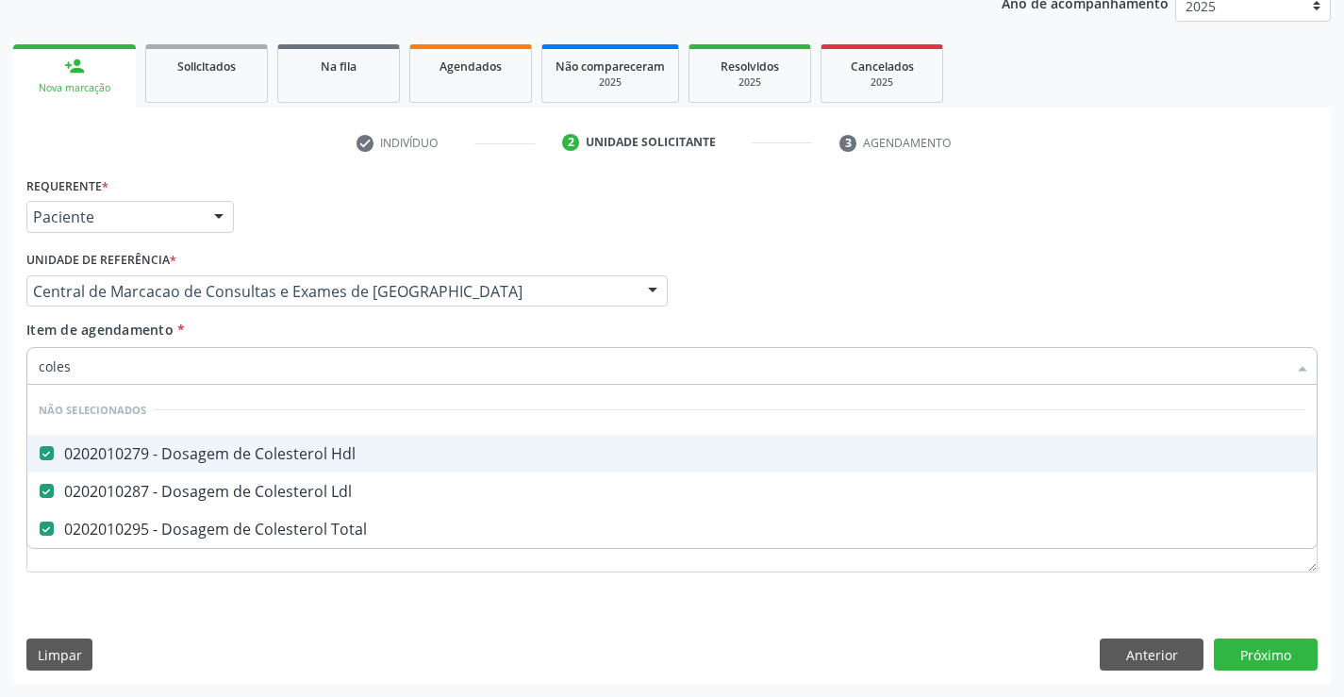
type input "coles"
click at [339, 327] on div "Item de agendamento * coles Desfazer seleção Não selecionados 0202010279 - Dosa…" at bounding box center [671, 349] width 1291 height 59
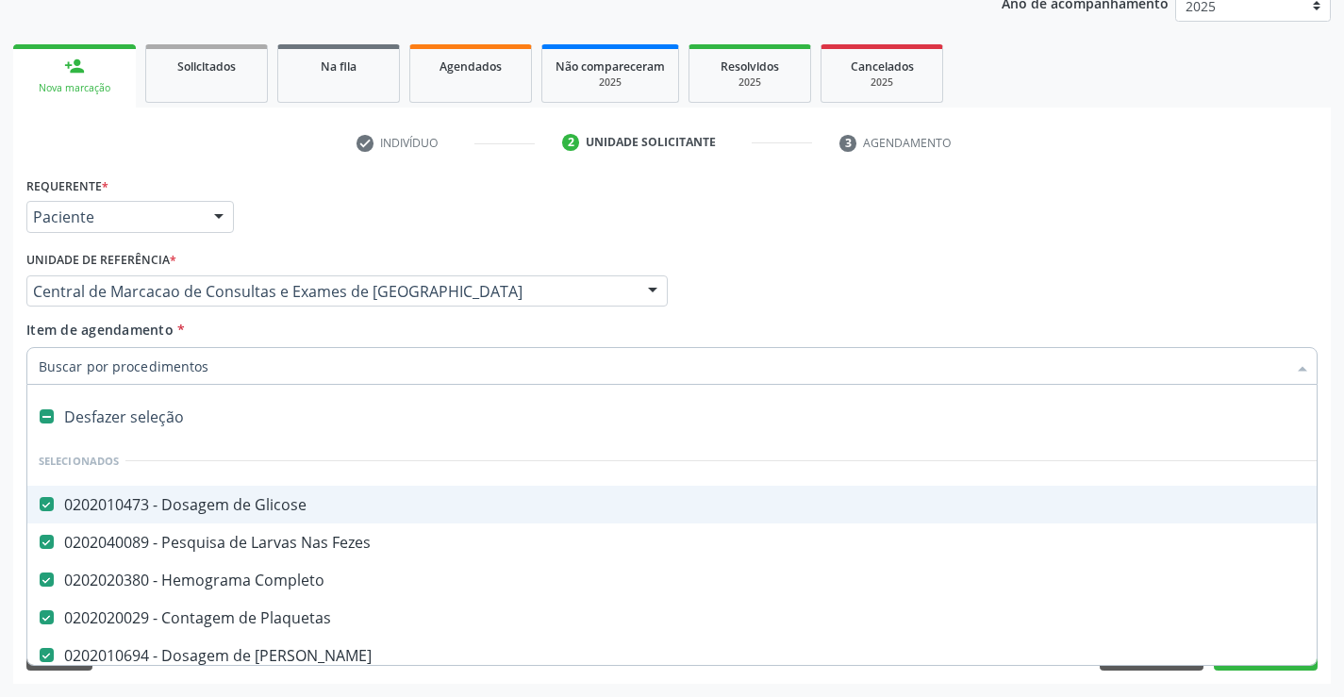
click at [324, 377] on div at bounding box center [671, 366] width 1291 height 38
type input "t"
checkbox Ldl "false"
checkbox Total "false"
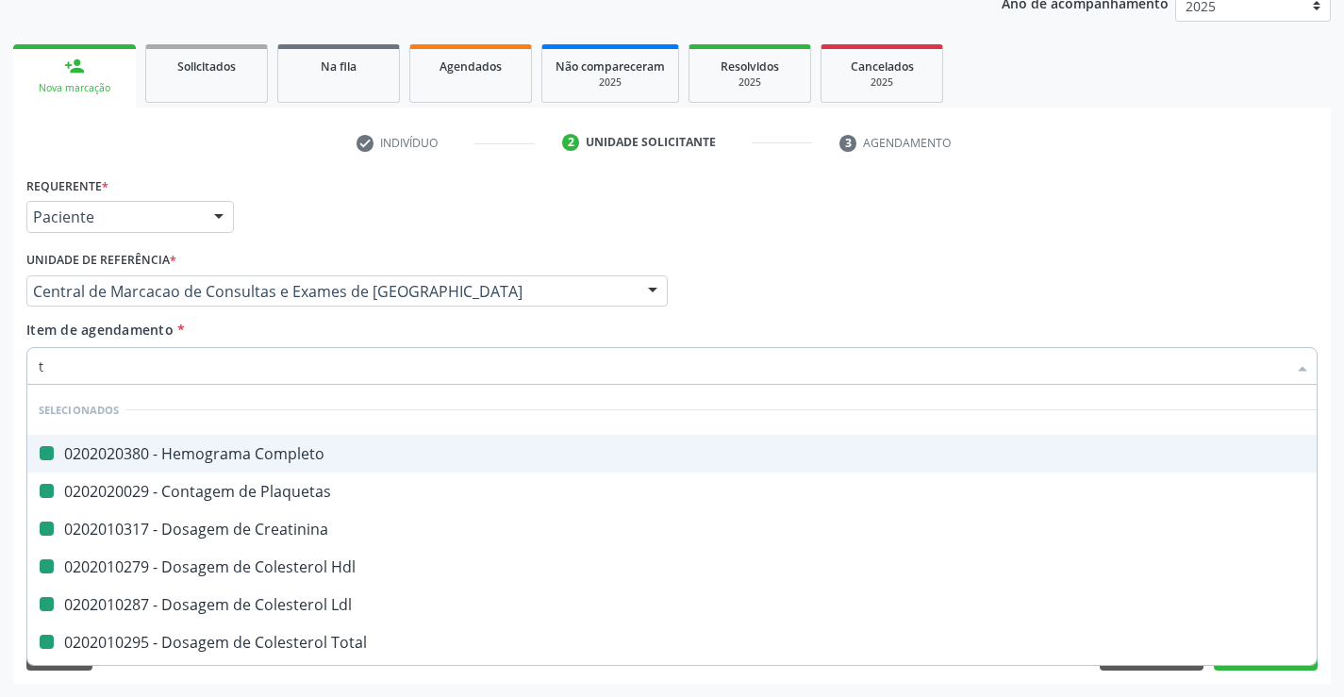
type input "tr"
checkbox Completo "false"
checkbox Plaquetas "false"
checkbox Creatinina "false"
checkbox Hdl "false"
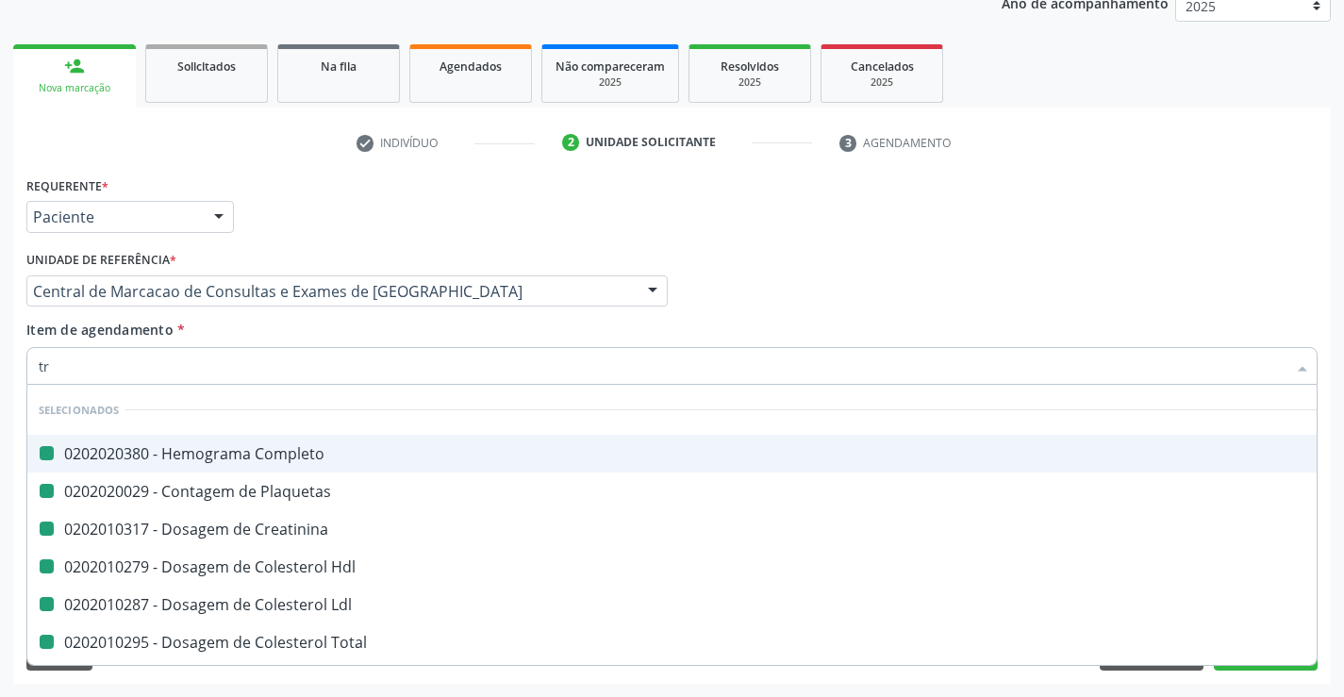
checkbox Ldl "false"
checkbox Total "false"
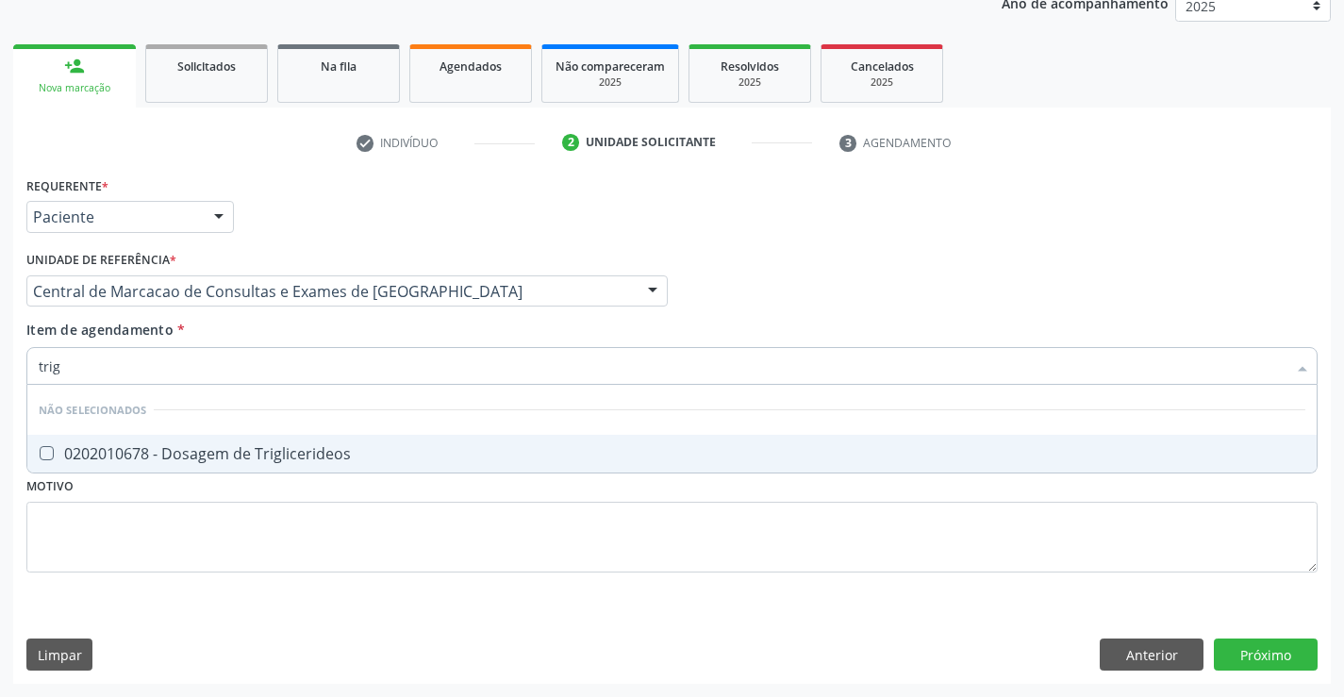
type input "trigl"
click at [327, 430] on li "Não selecionados" at bounding box center [671, 410] width 1289 height 50
click at [327, 441] on span "0202010678 - Dosagem de Triglicerideos" at bounding box center [671, 454] width 1289 height 38
checkbox Triglicerideos "true"
click at [656, 307] on div "Central de Marcacao de Consultas e Exames de Campo Formoso Unidade Basica de Sa…" at bounding box center [346, 291] width 641 height 32
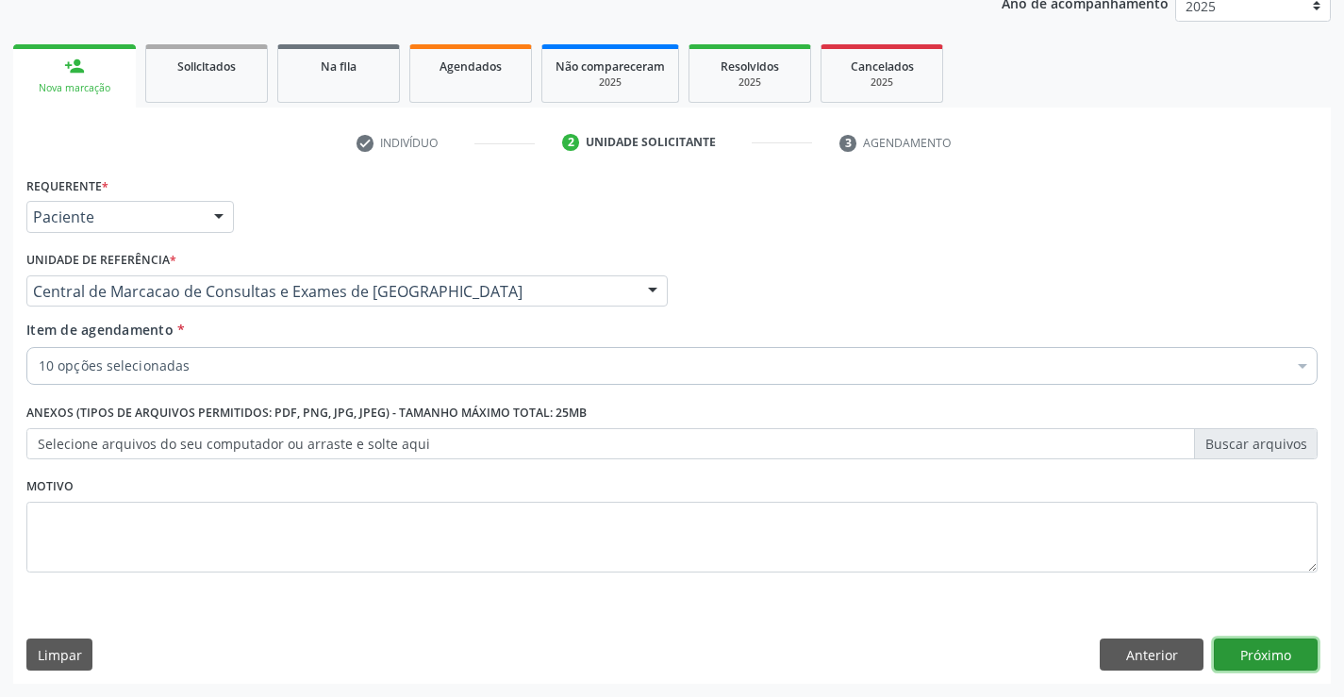
click at [1217, 660] on button "Próximo" at bounding box center [1265, 654] width 104 height 32
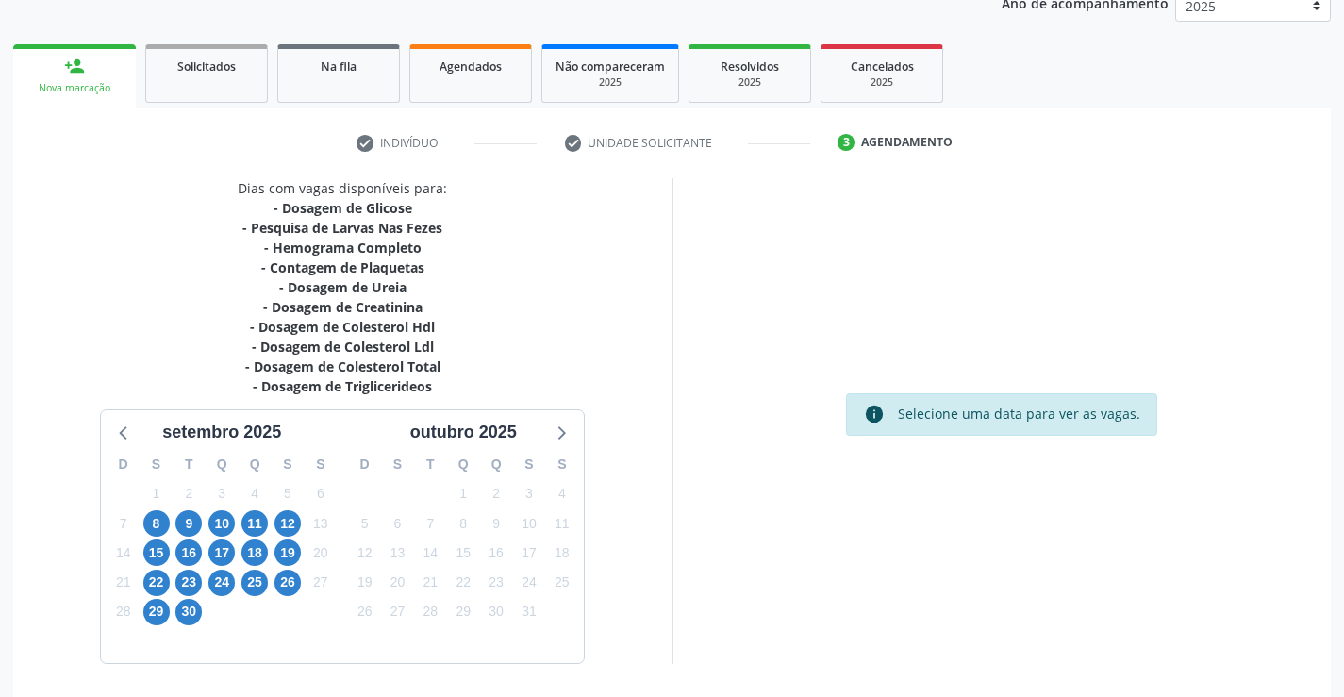
scroll to position [302, 0]
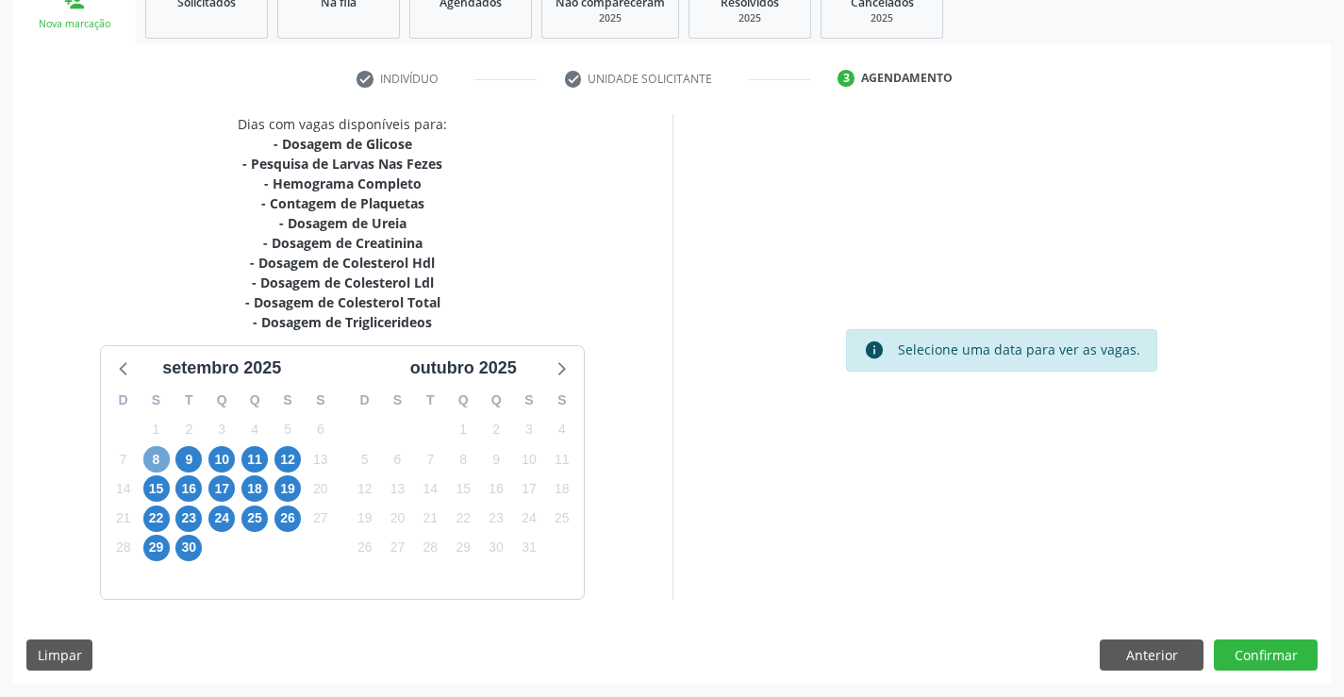
click at [157, 457] on span "8" at bounding box center [156, 459] width 26 height 26
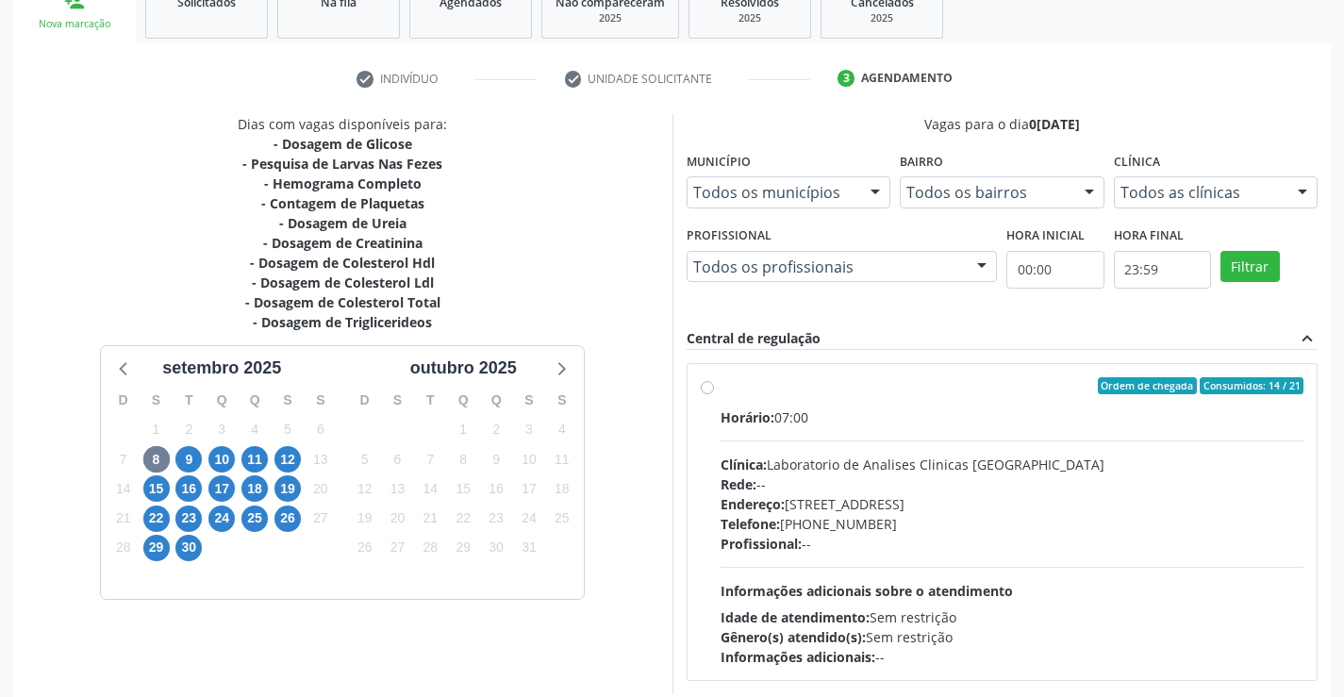
click at [865, 492] on div "Rede: --" at bounding box center [1012, 484] width 584 height 20
click at [714, 394] on input "Ordem de chegada Consumidos: 14 / 21 Horário: 07:00 Clínica: Laboratorio de Ana…" at bounding box center [707, 385] width 13 height 17
radio input "true"
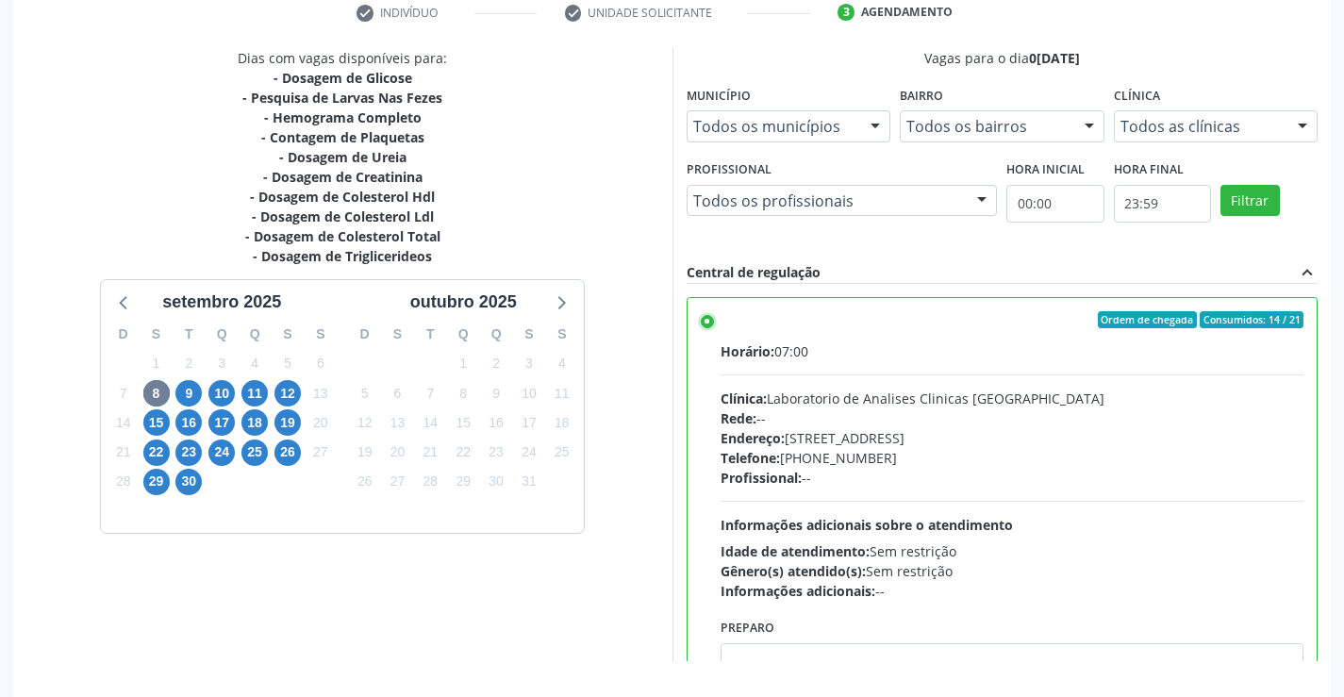
scroll to position [430, 0]
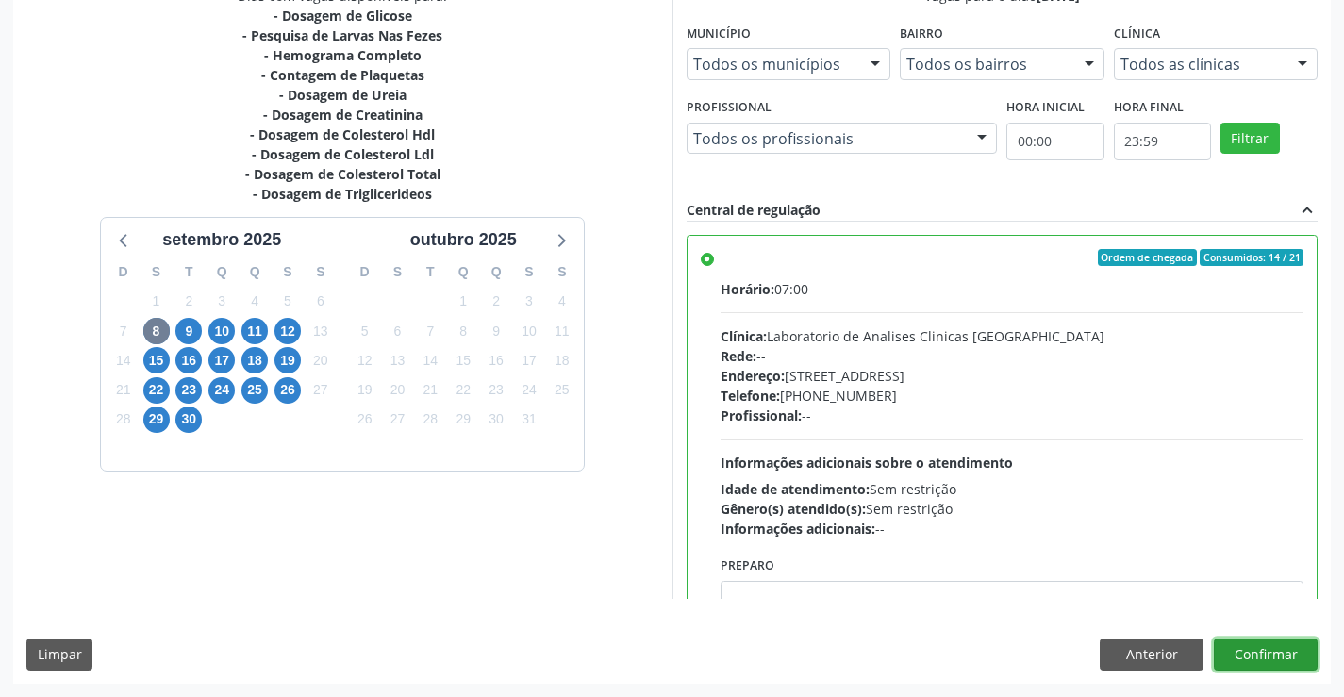
drag, startPoint x: 1257, startPoint y: 647, endPoint x: 1297, endPoint y: 625, distance: 46.0
click at [1259, 646] on button "Confirmar" at bounding box center [1265, 654] width 104 height 32
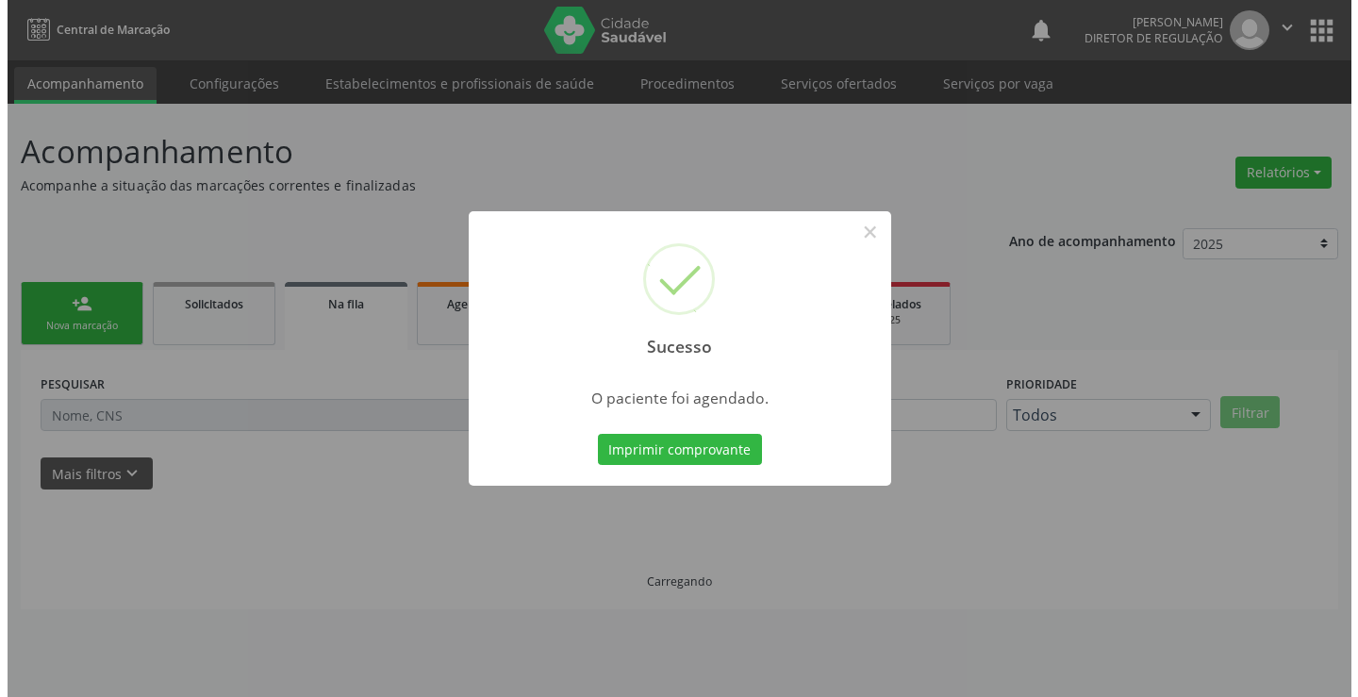
scroll to position [0, 0]
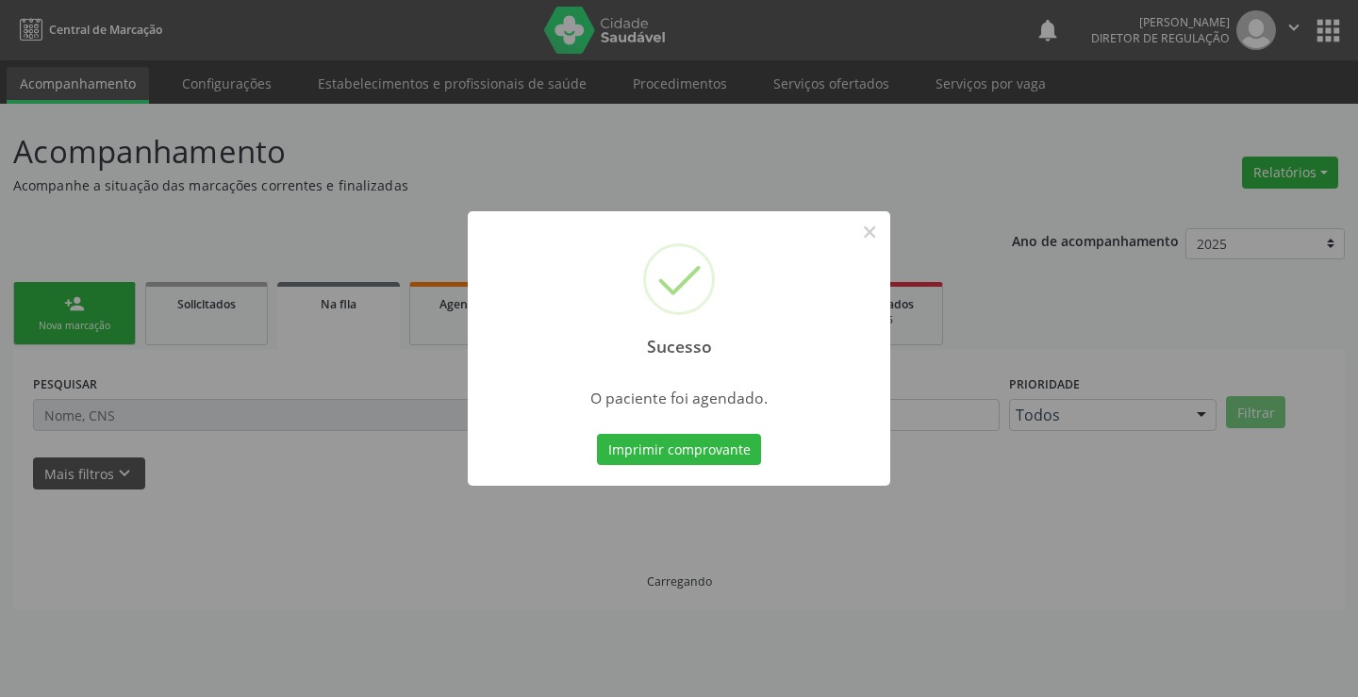
click at [597, 434] on button "Imprimir comprovante" at bounding box center [679, 450] width 164 height 32
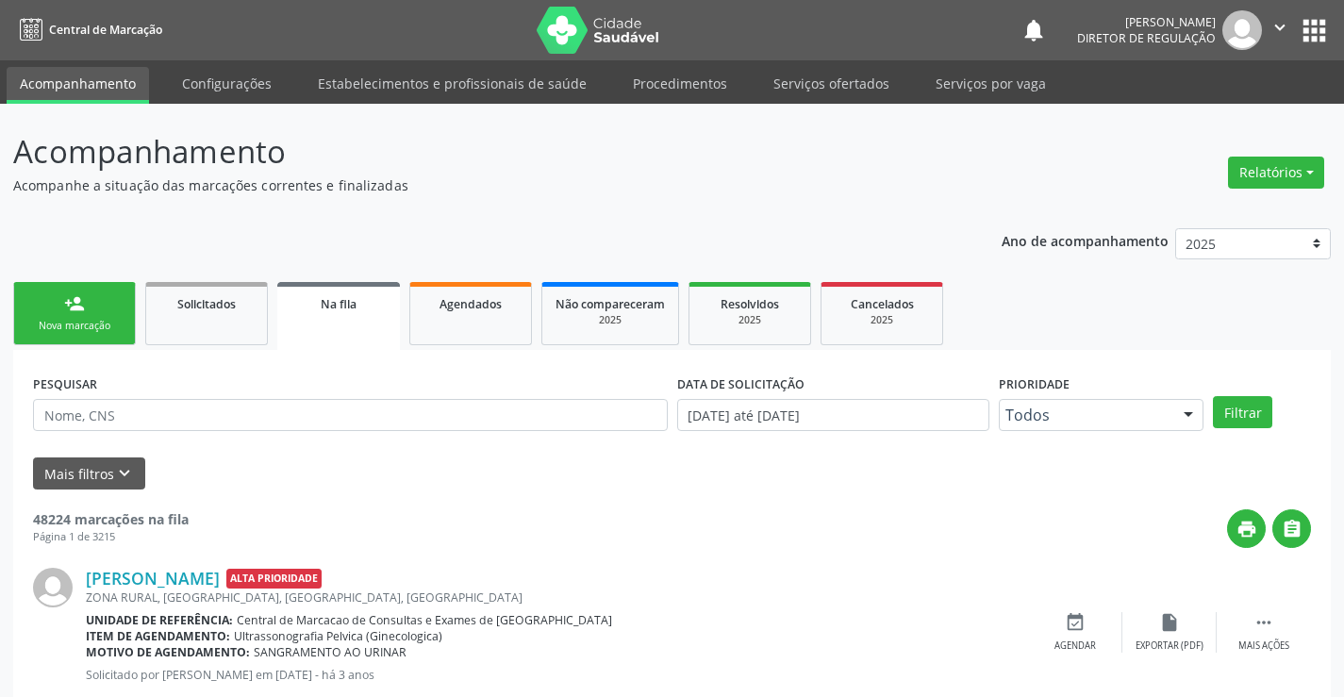
click at [110, 307] on link "person_add Nova marcação" at bounding box center [74, 313] width 123 height 63
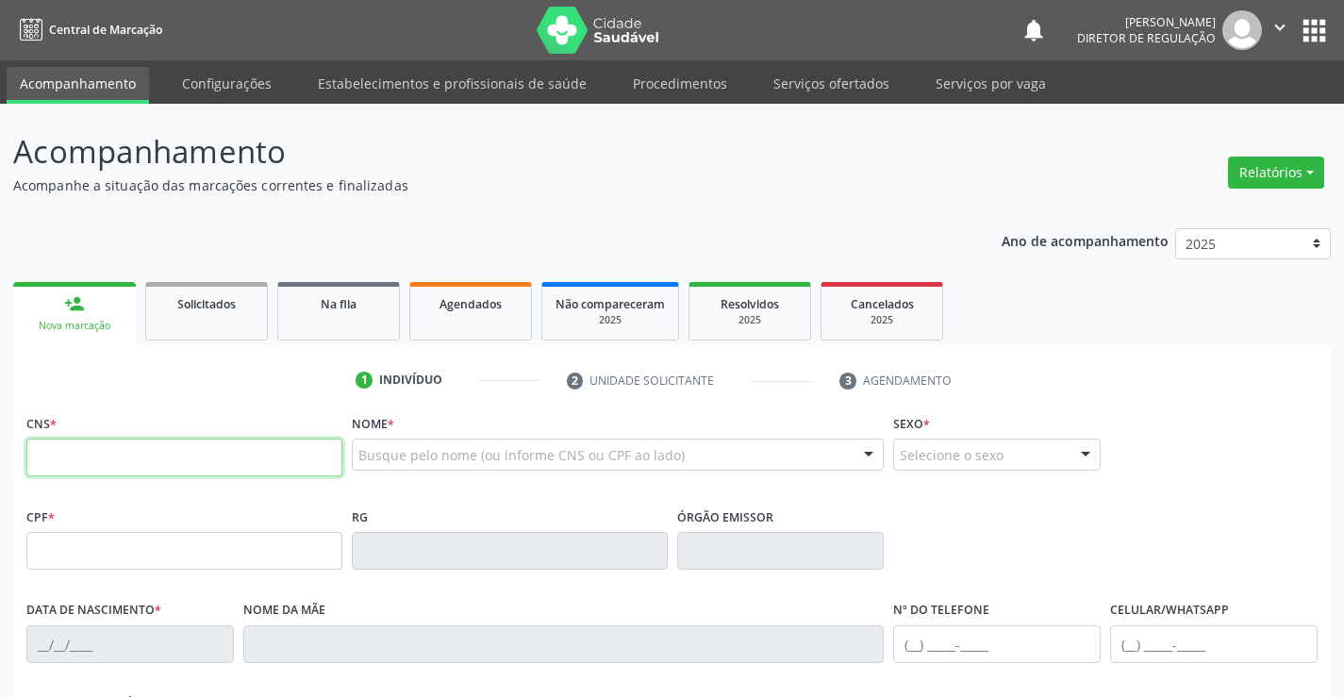
click at [83, 455] on input "text" at bounding box center [184, 457] width 316 height 38
click at [813, 86] on link "Serviços ofertados" at bounding box center [831, 83] width 142 height 33
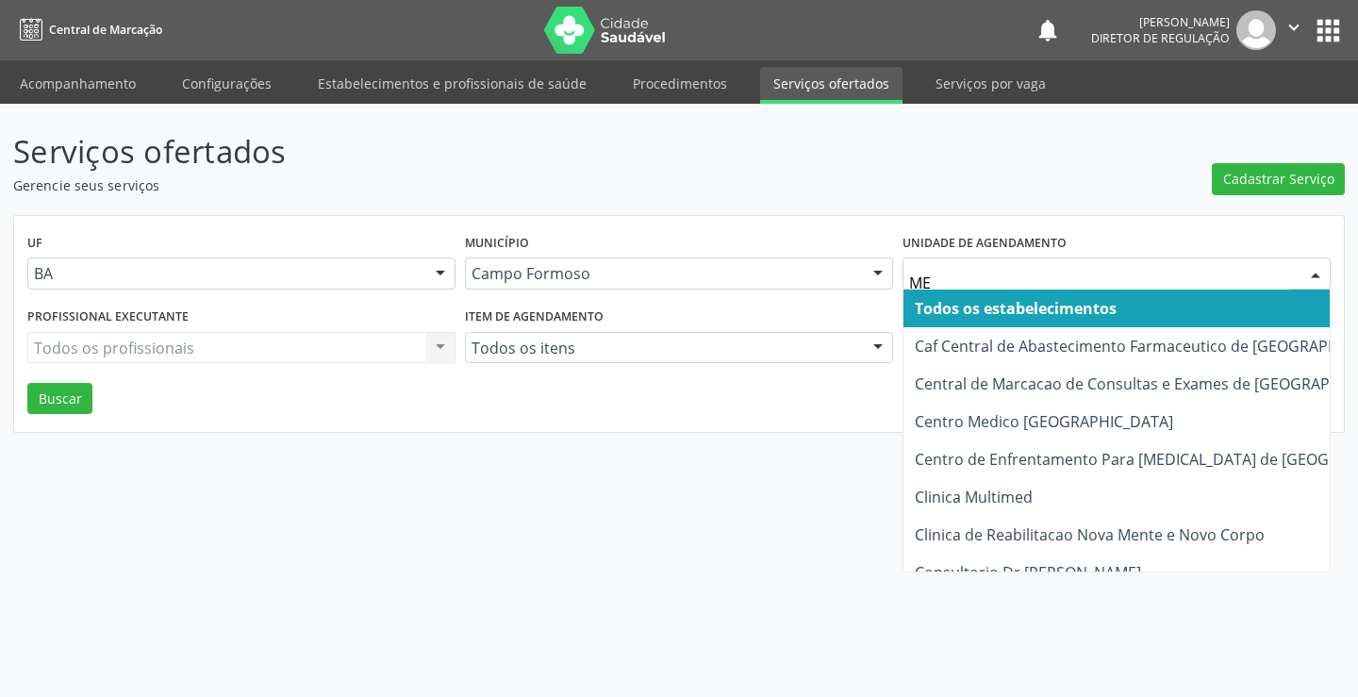
type input "MED"
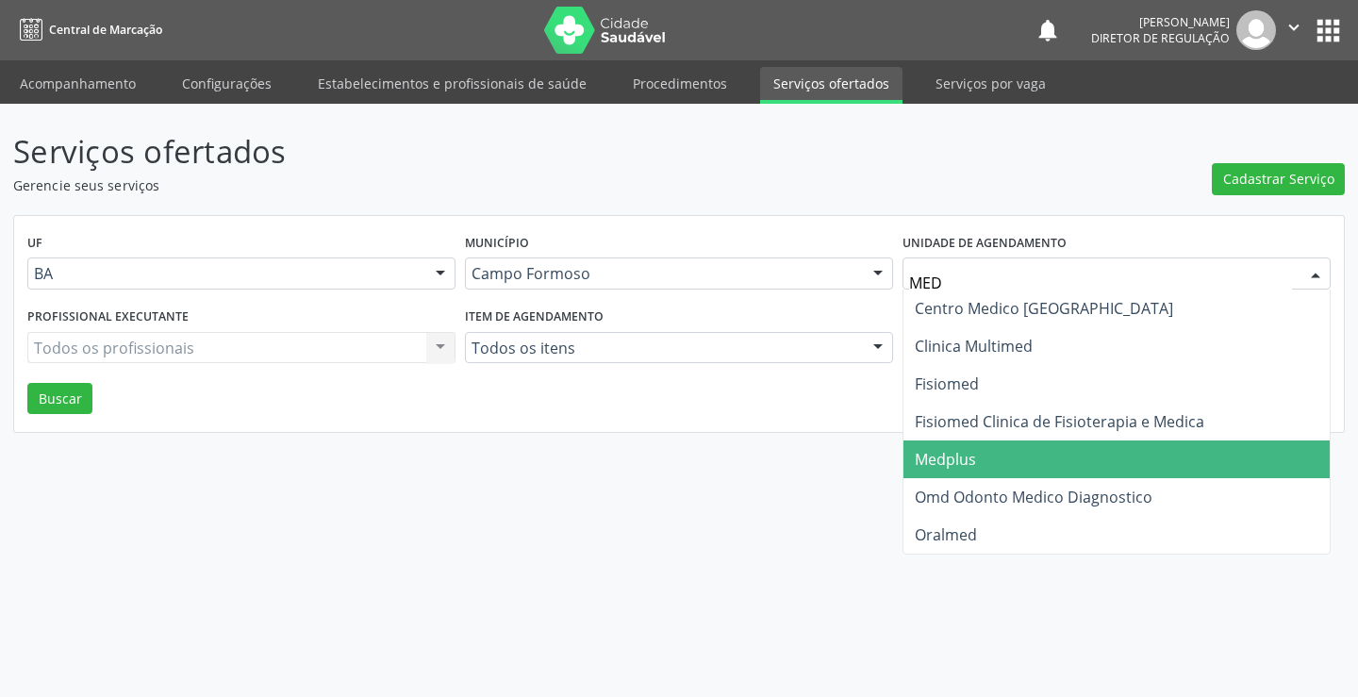
click at [972, 472] on span "Medplus" at bounding box center [1116, 459] width 426 height 38
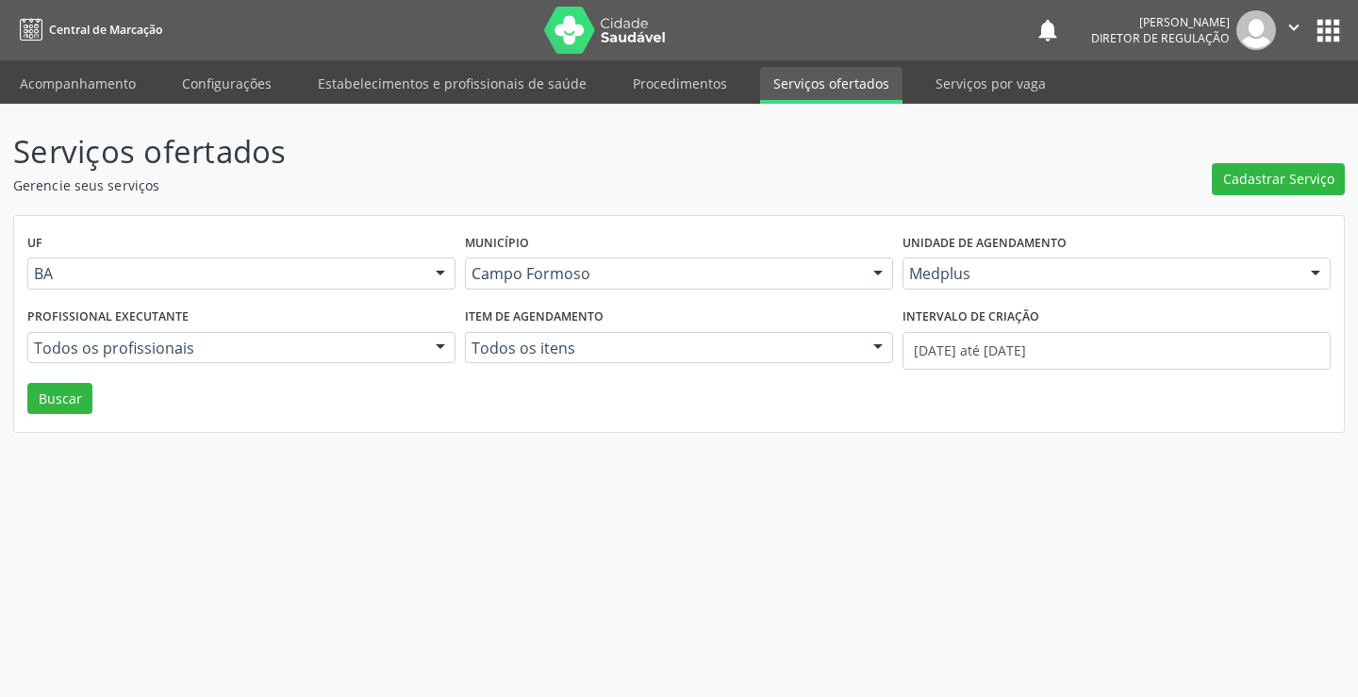
click at [425, 348] on div "Todos os profissionais Todos os profissionais [PERSON_NAME] Junior [PERSON_NAME…" at bounding box center [241, 348] width 428 height 32
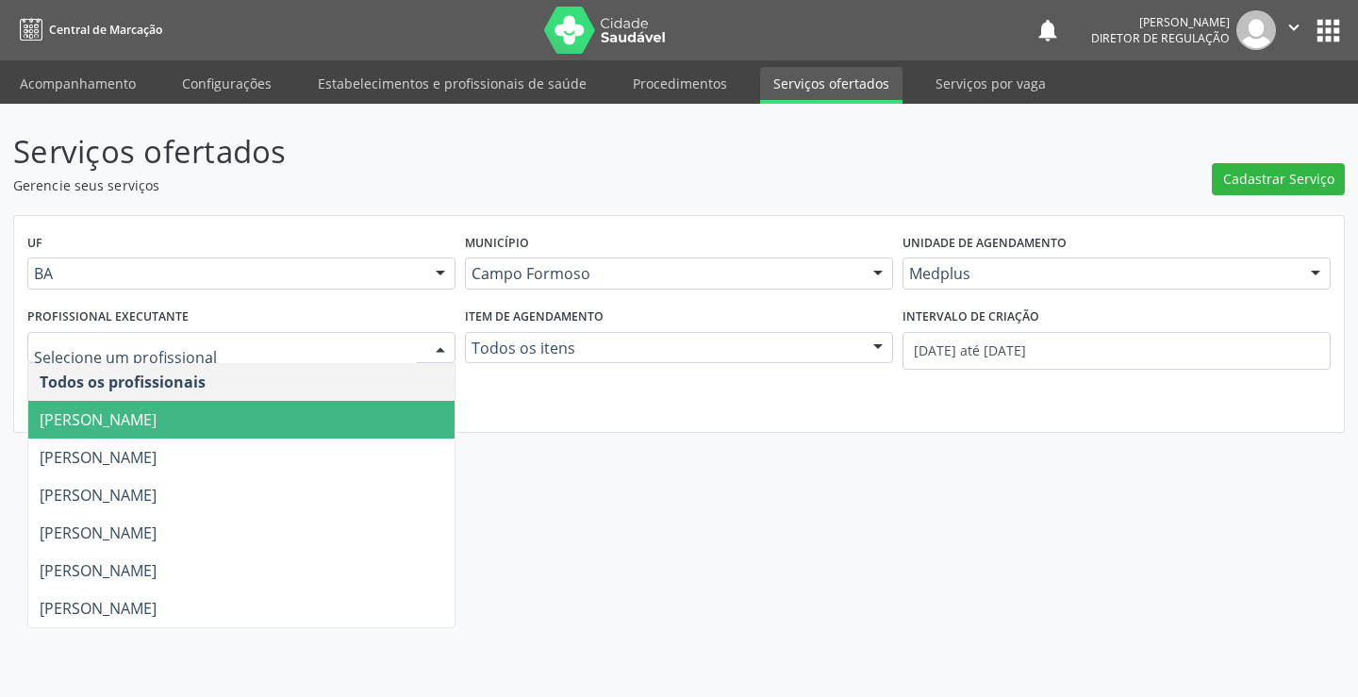
drag, startPoint x: 287, startPoint y: 417, endPoint x: 377, endPoint y: 402, distance: 91.8
click at [294, 417] on span "[PERSON_NAME]" at bounding box center [241, 420] width 426 height 38
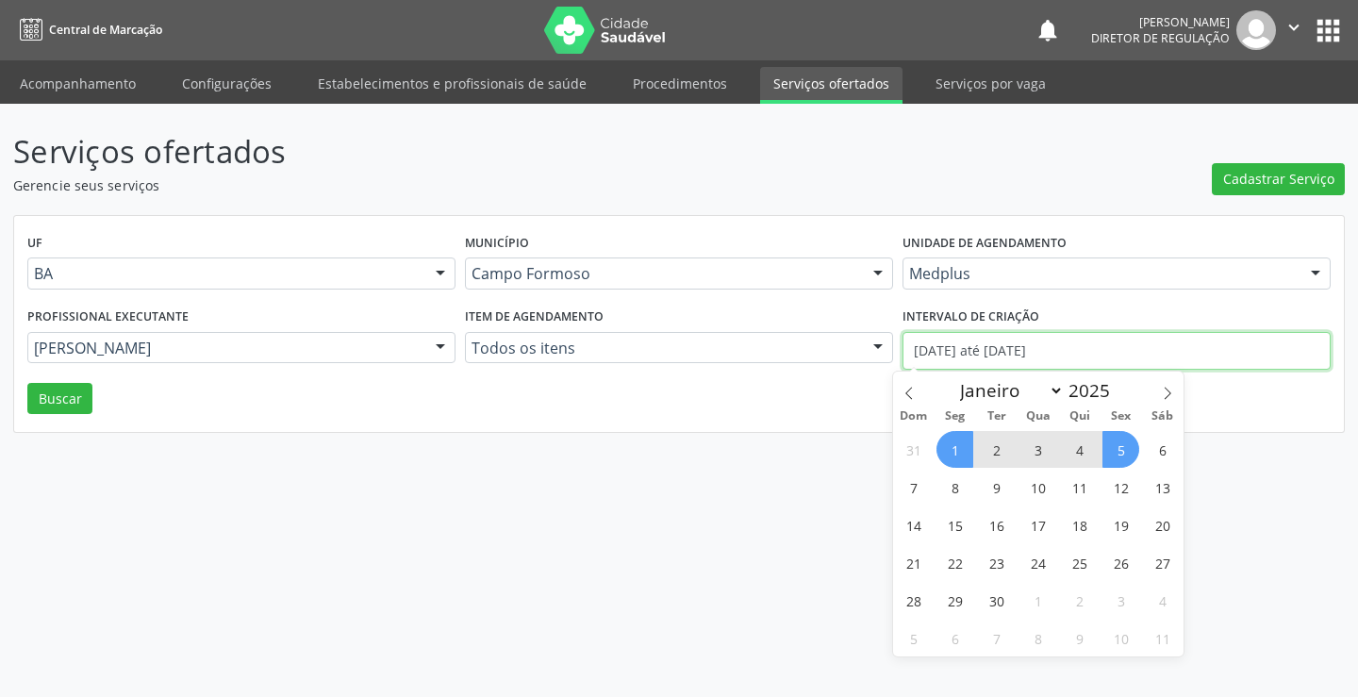
click at [1037, 355] on input "[DATE] até [DATE]" at bounding box center [1116, 351] width 428 height 38
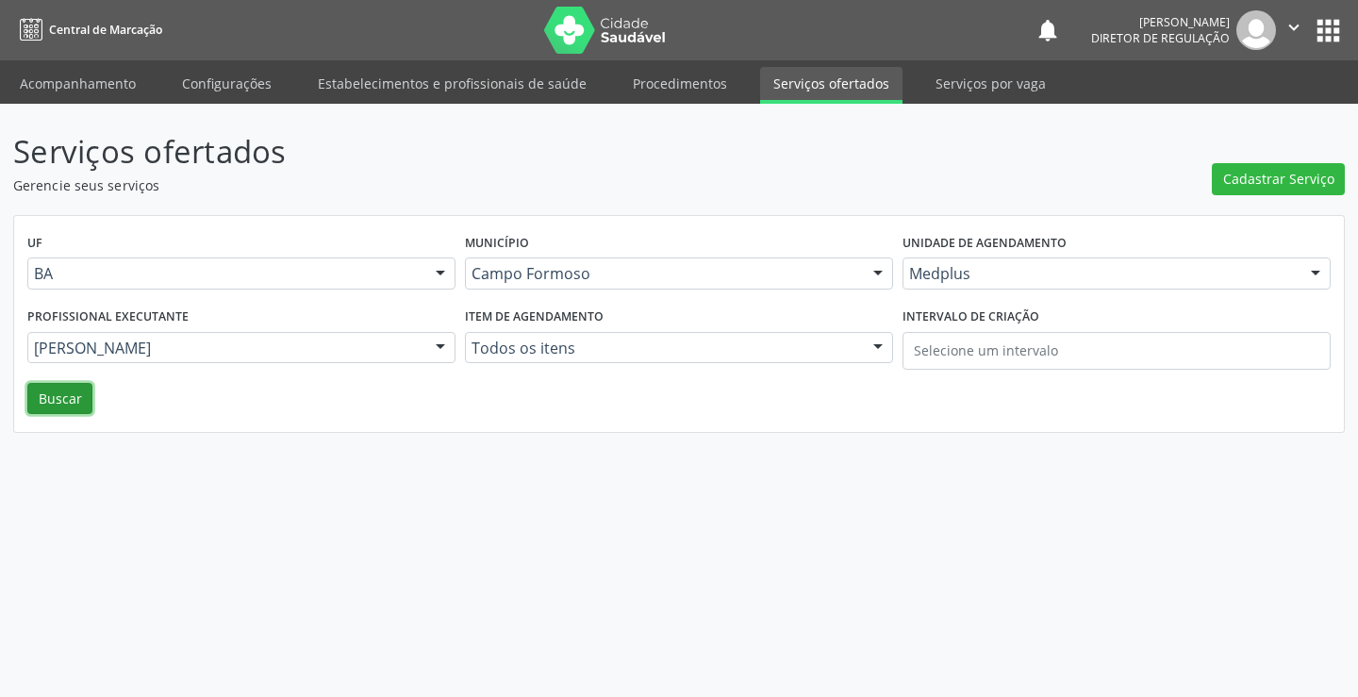
click at [76, 392] on button "Buscar" at bounding box center [59, 399] width 65 height 32
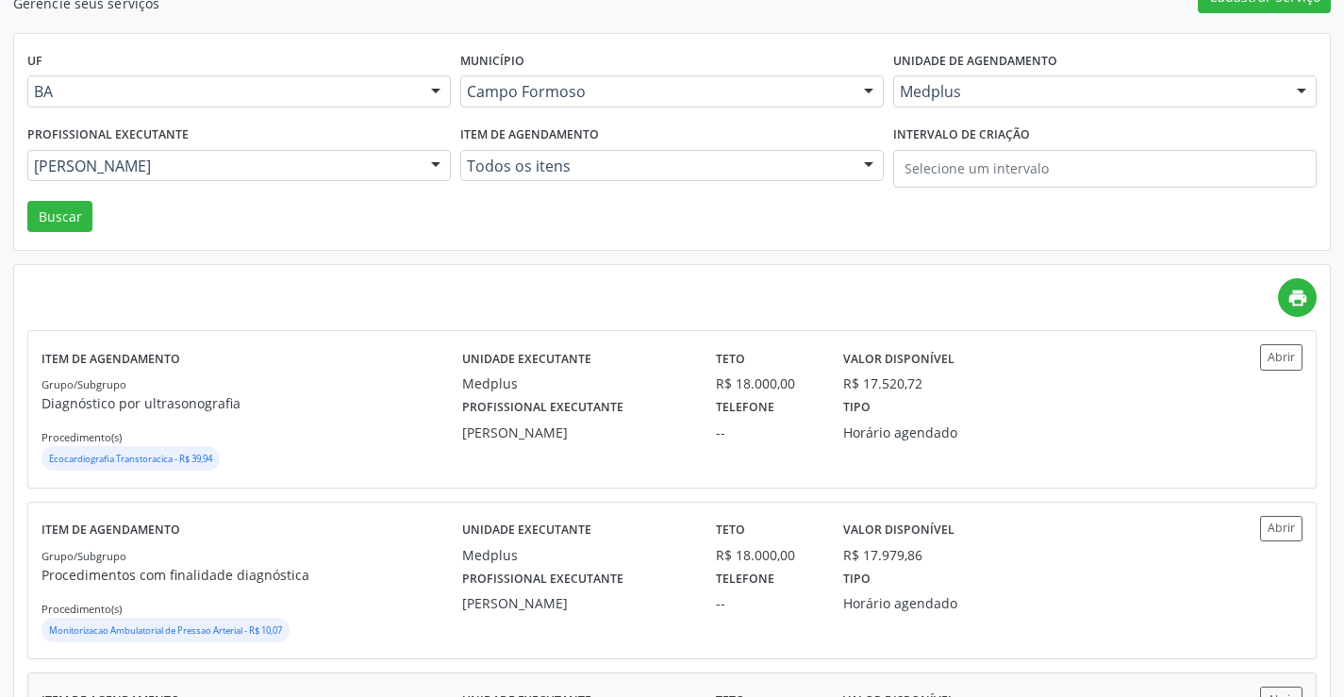
scroll to position [471, 0]
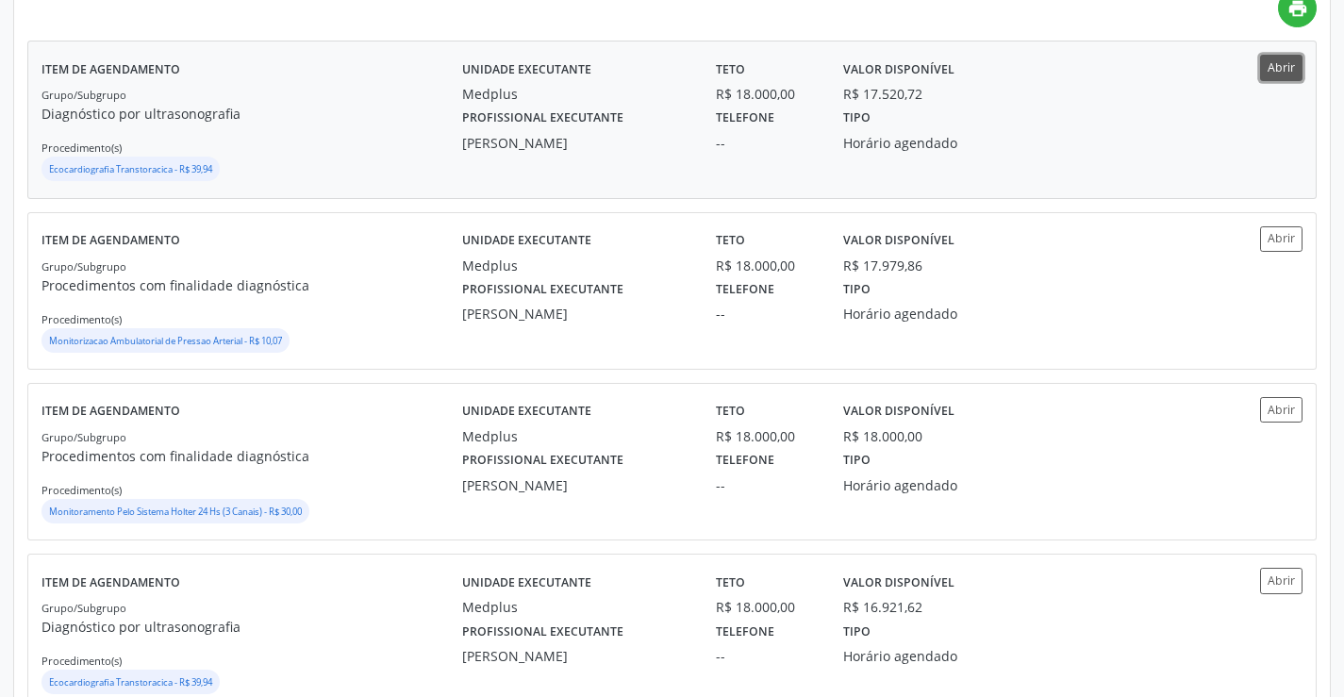
click at [1287, 73] on button "Abrir" at bounding box center [1281, 67] width 42 height 25
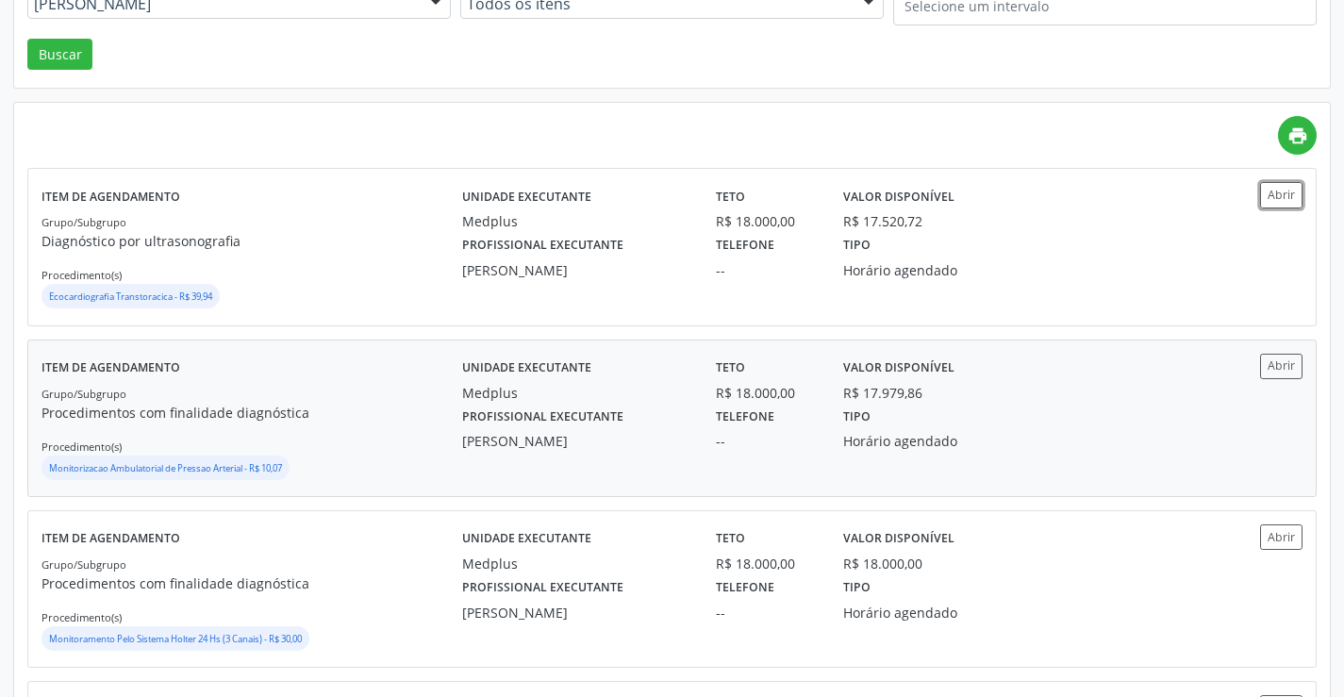
scroll to position [94, 0]
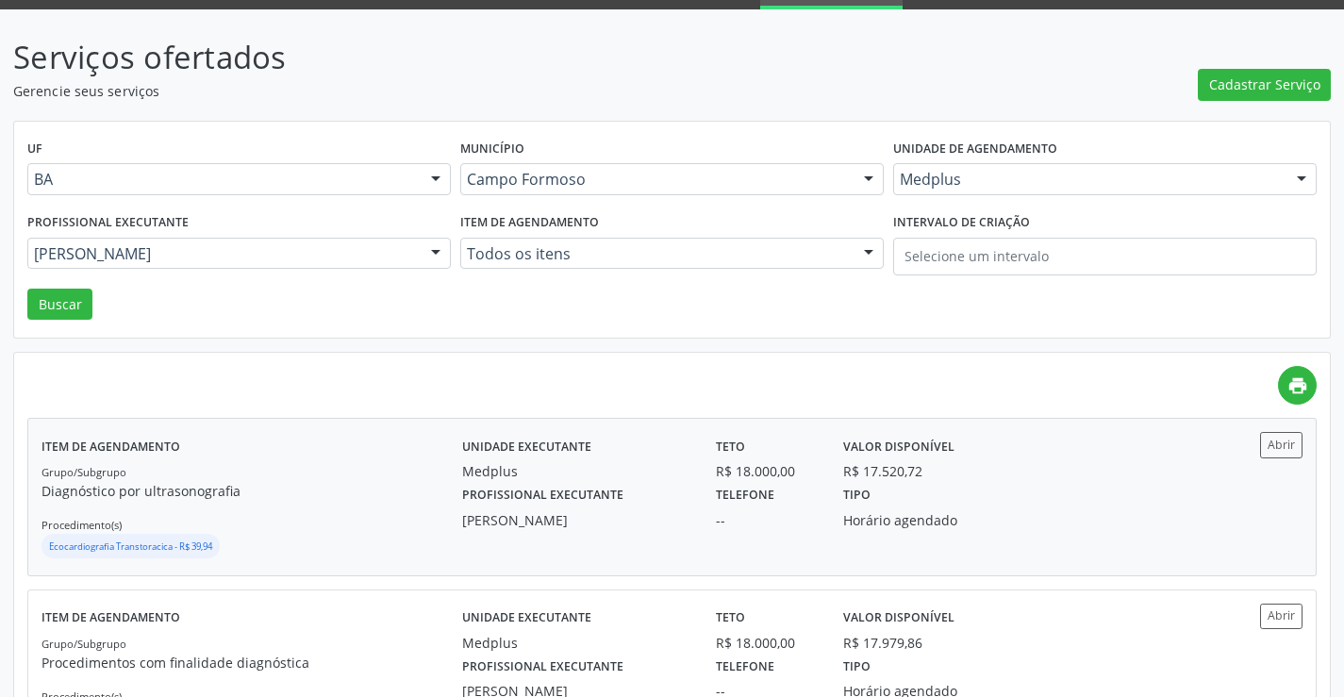
click at [1189, 520] on div "Profissional executante [PERSON_NAME] Telefone -- Tipo Horário agendado" at bounding box center [830, 505] width 762 height 49
click at [1121, 205] on div "Unidade de agendamento Medplus Todos os estabelecimentos Academia da Saude Anal…" at bounding box center [1104, 172] width 433 height 74
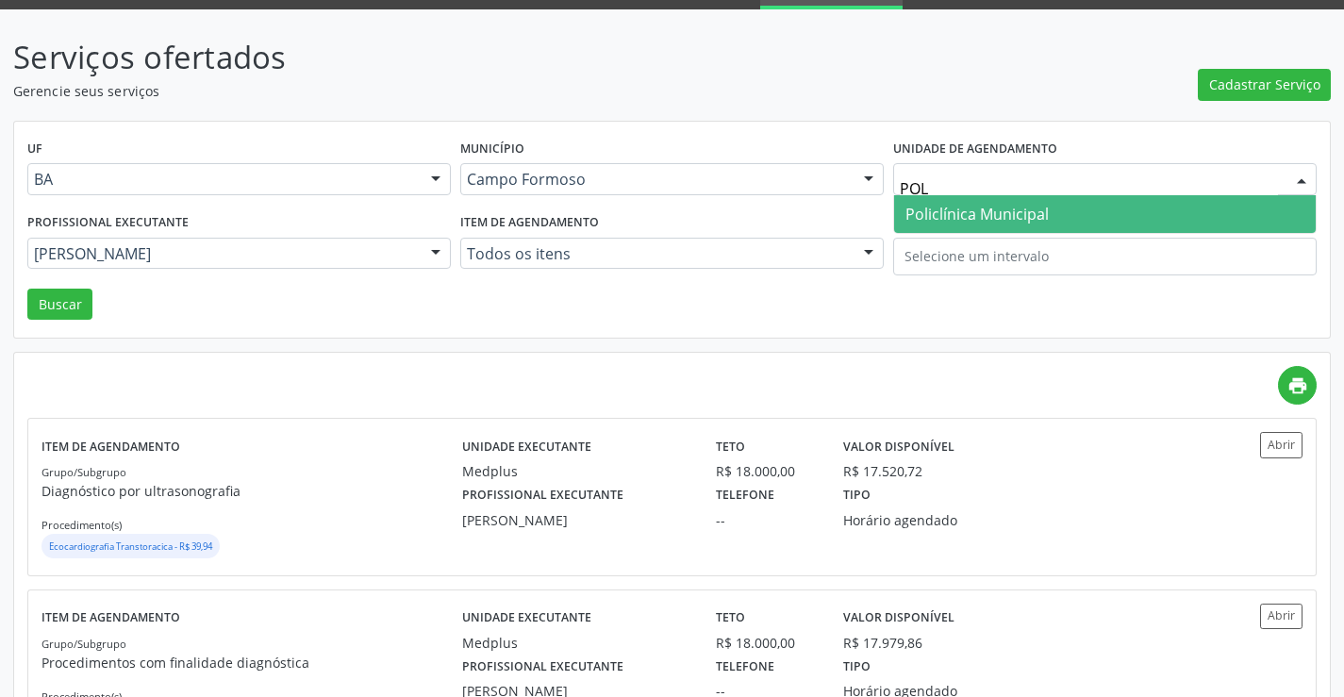
type input "POLI"
click at [1107, 215] on span "Policlínica Municipal" at bounding box center [1104, 214] width 421 height 38
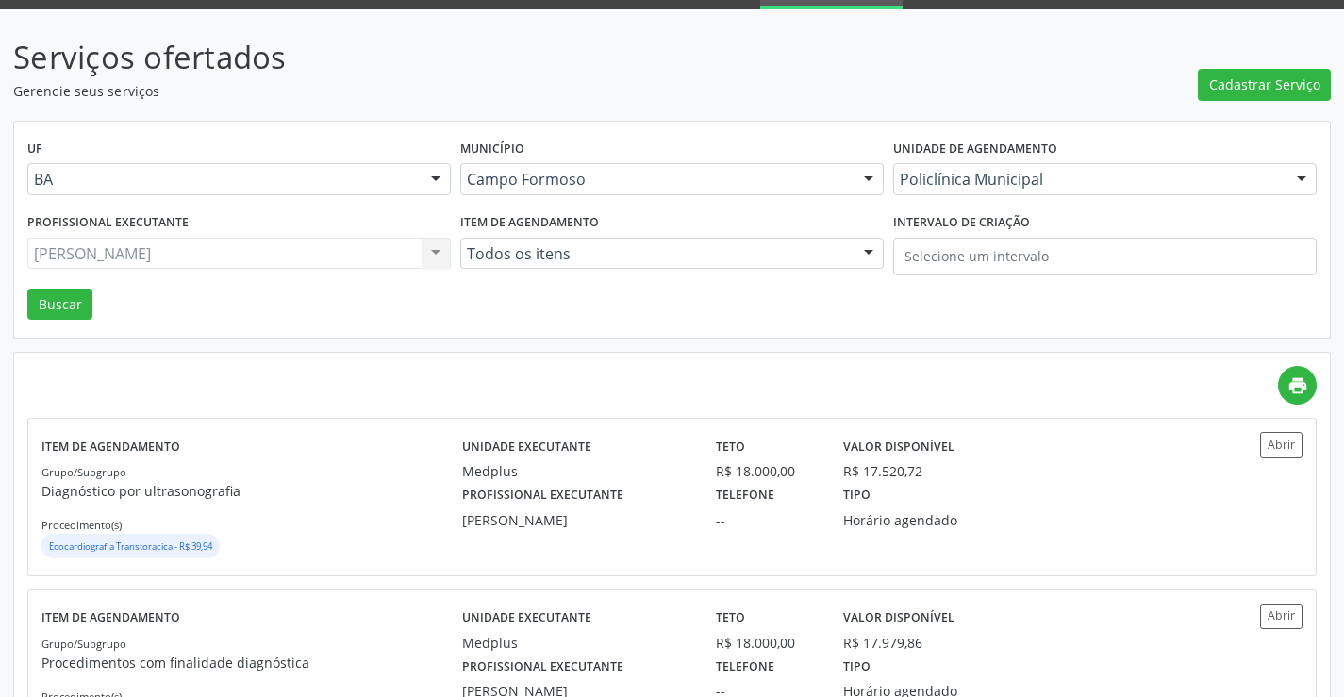
click at [211, 256] on div "[PERSON_NAME] Junior Todos os profissionais [PERSON_NAME] Junior [PERSON_NAME] …" at bounding box center [238, 254] width 423 height 32
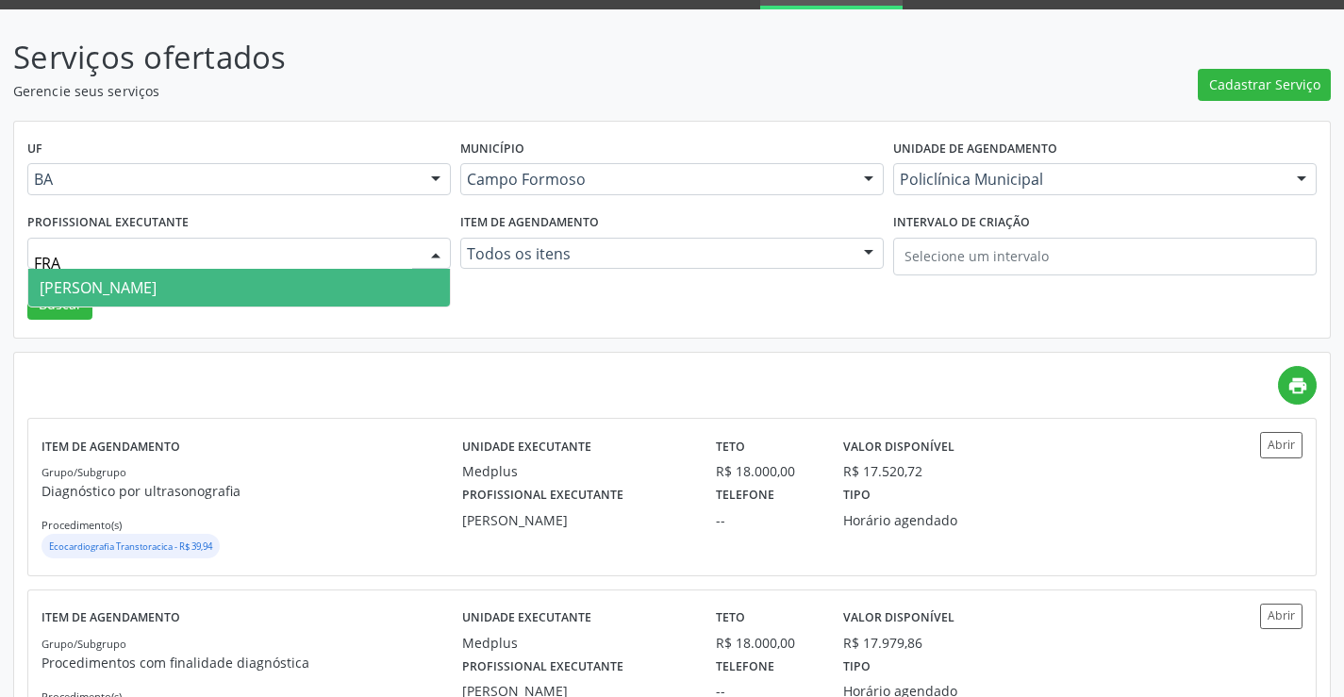
type input "FRAN"
click at [157, 296] on span "[PERSON_NAME]" at bounding box center [98, 287] width 117 height 21
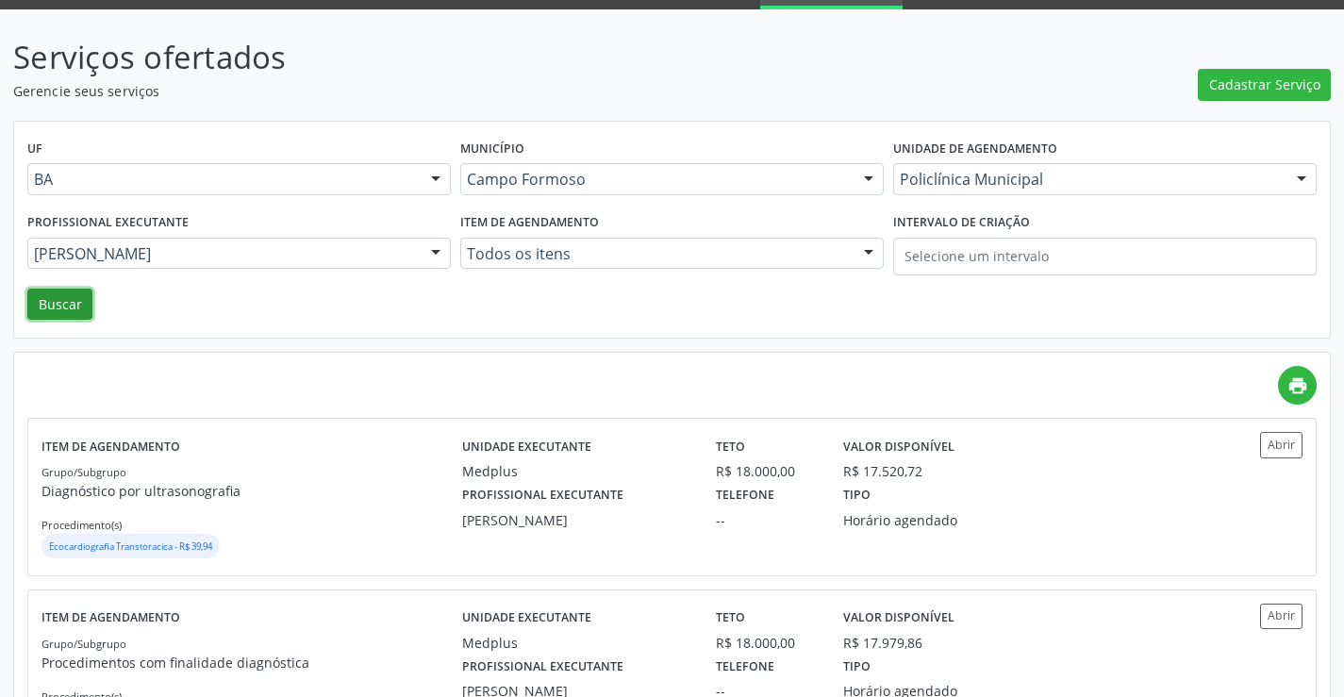
click at [68, 306] on button "Buscar" at bounding box center [59, 305] width 65 height 32
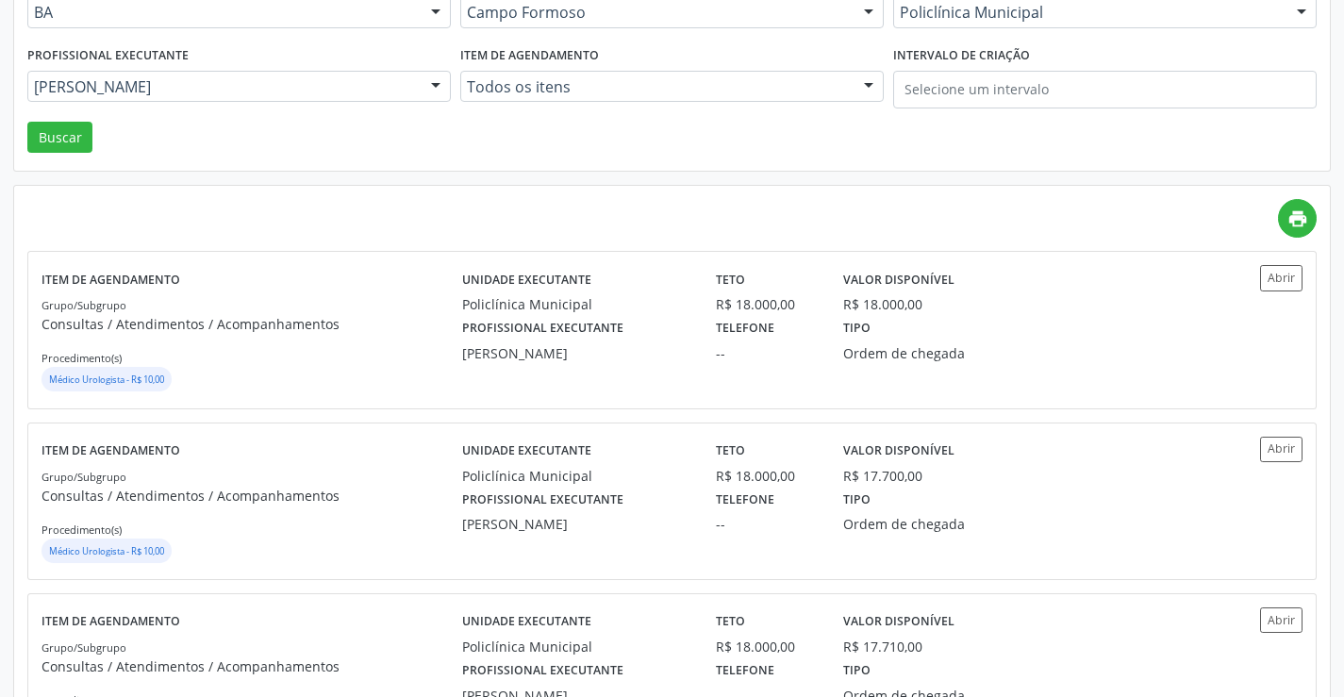
scroll to position [283, 0]
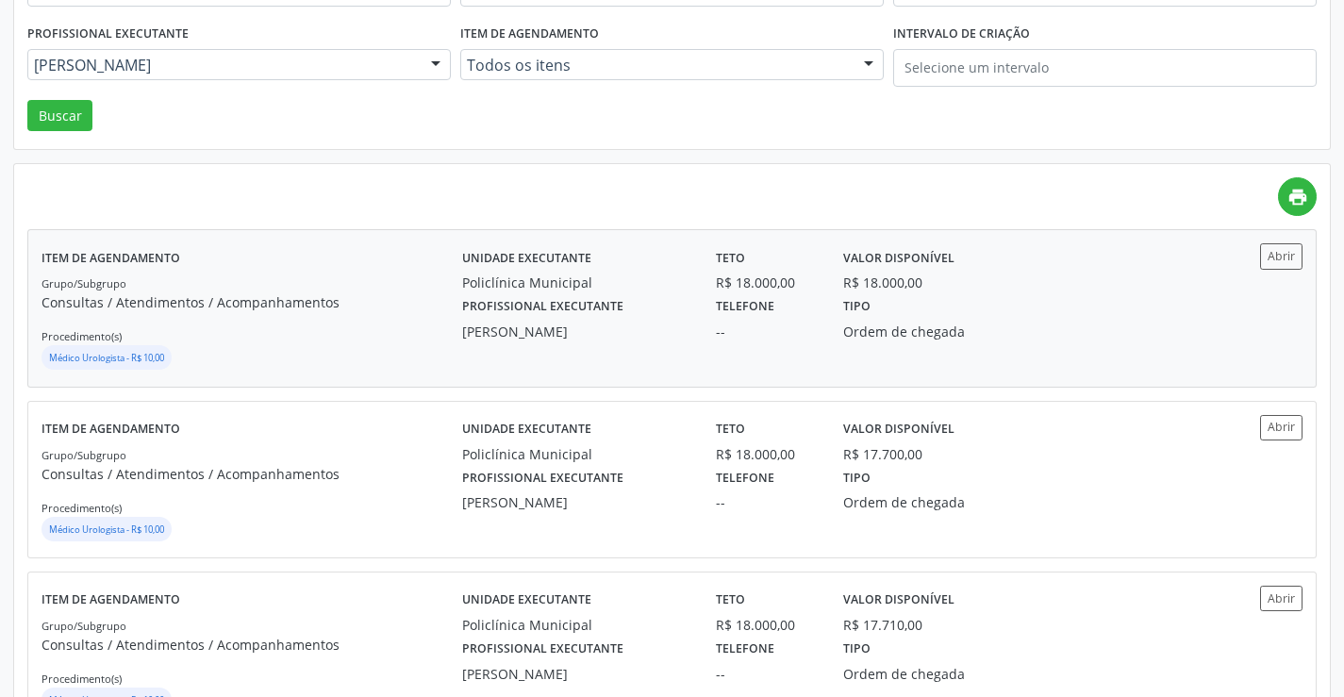
click at [1315, 275] on div "Item de agendamento Grupo/Subgrupo Consultas / Atendimentos / Acompanhamentos P…" at bounding box center [671, 307] width 1289 height 157
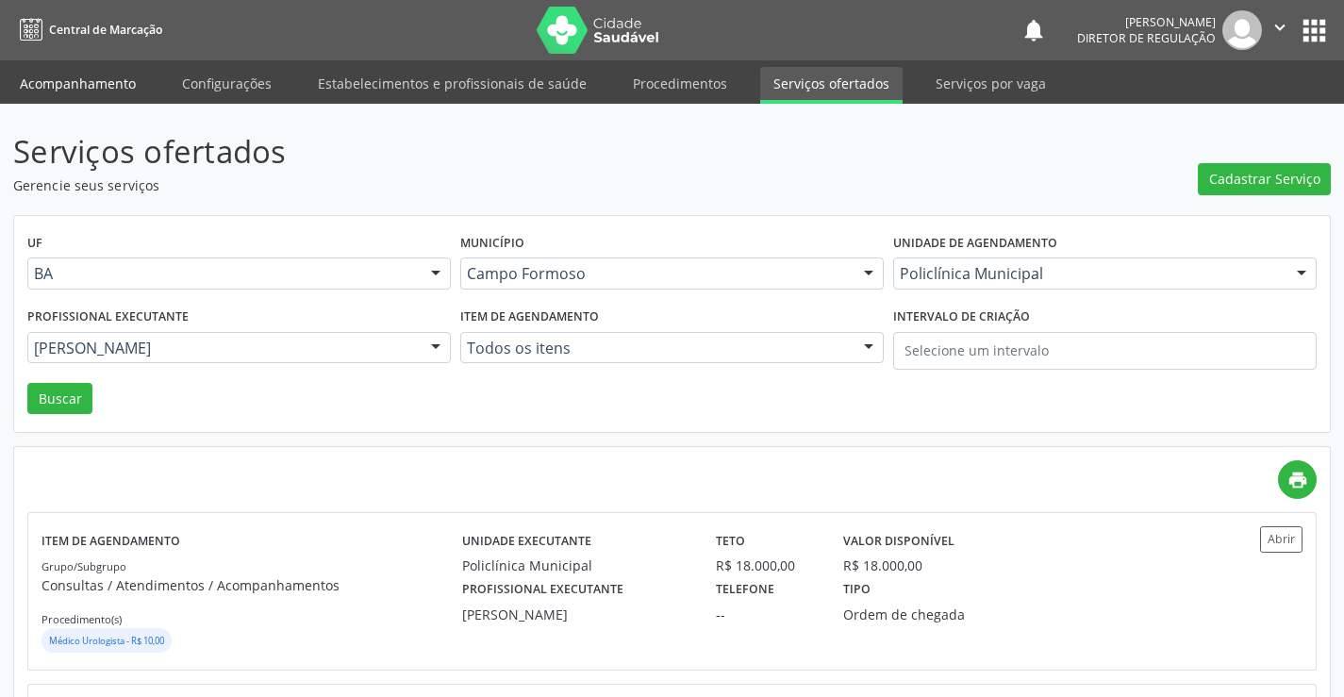
click at [58, 71] on link "Acompanhamento" at bounding box center [78, 83] width 142 height 33
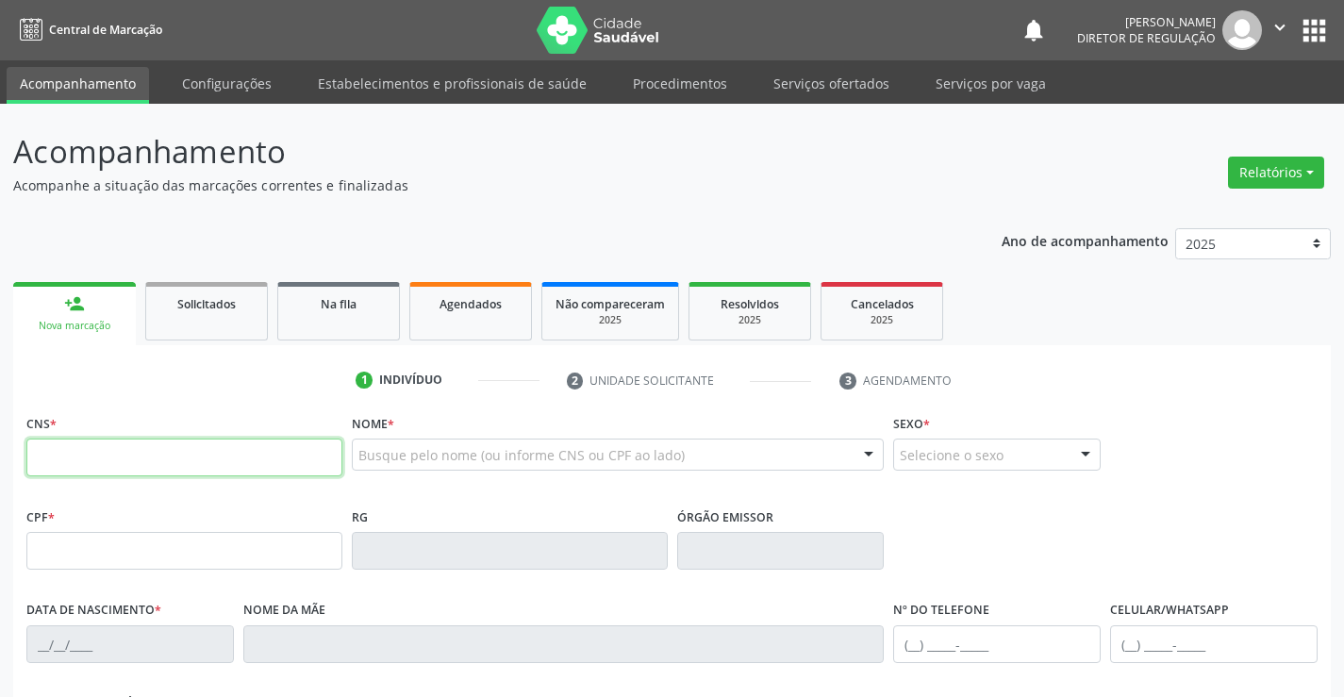
click at [156, 473] on input "text" at bounding box center [184, 457] width 316 height 38
type input "700 0046 5605 6000"
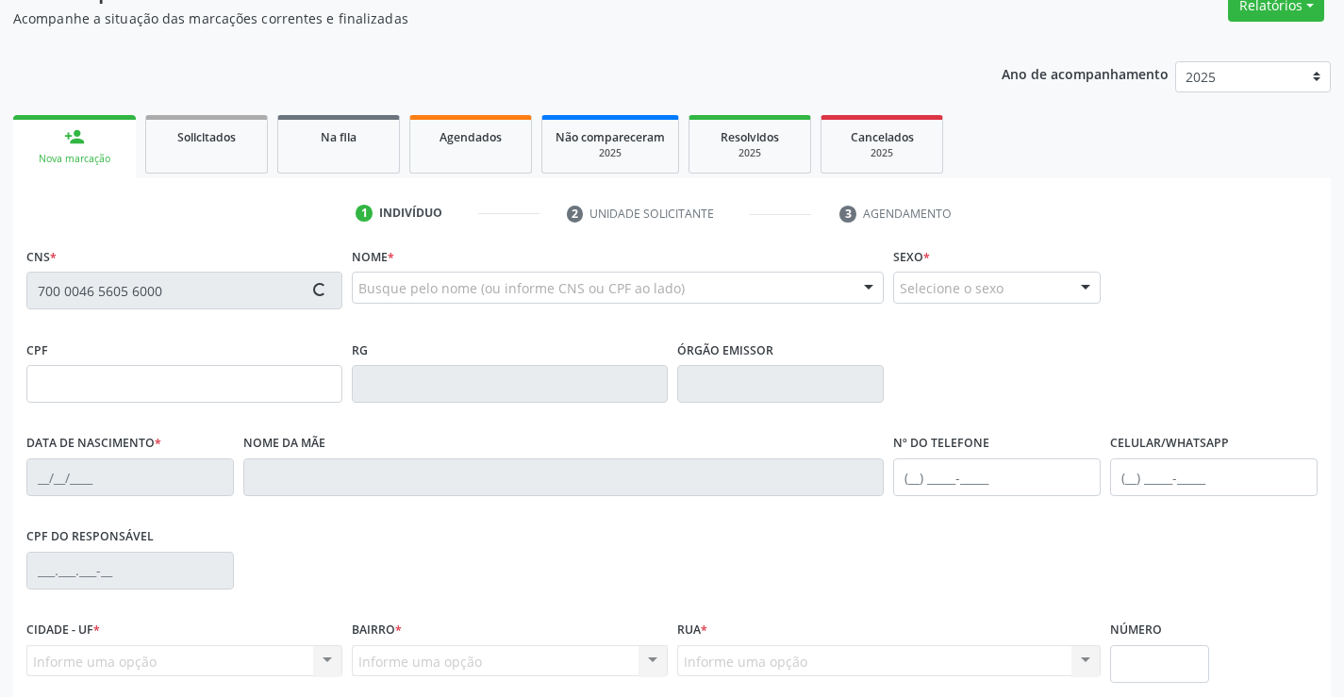
scroll to position [325, 0]
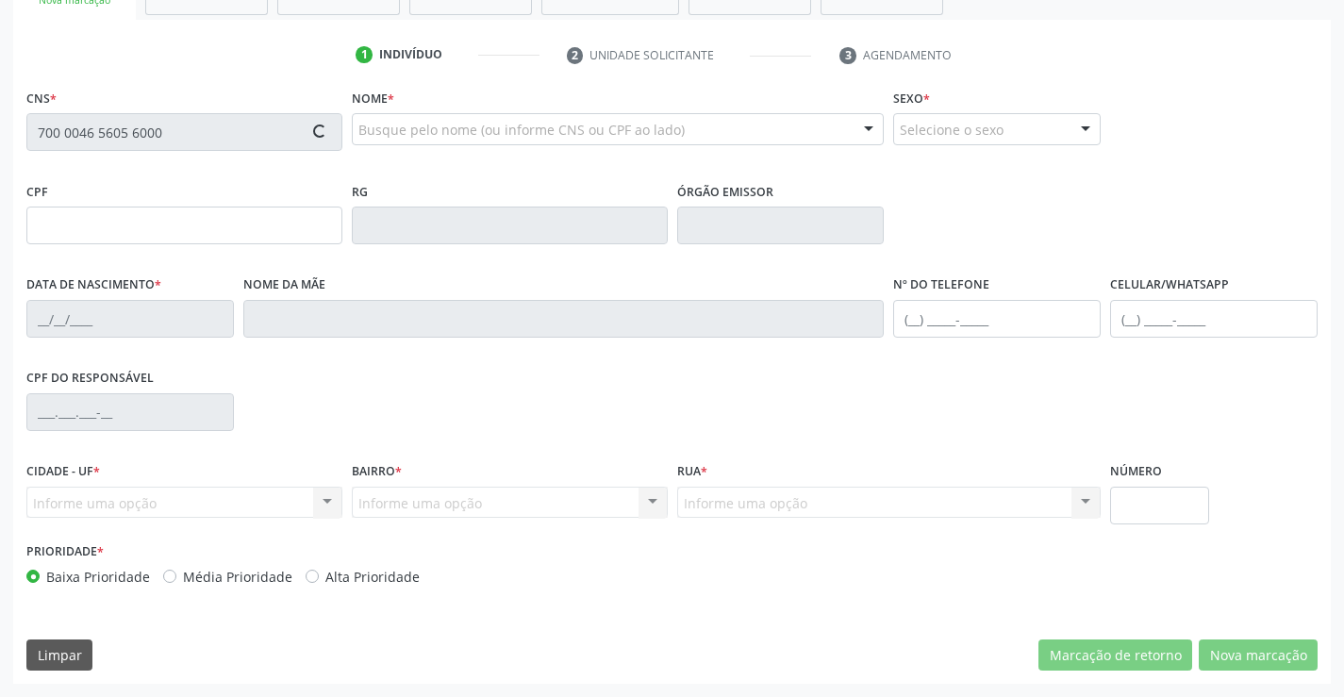
type input "0155278401"
type input "[DATE]"
type input "[PHONE_NUMBER]"
type input "129.701.745-53"
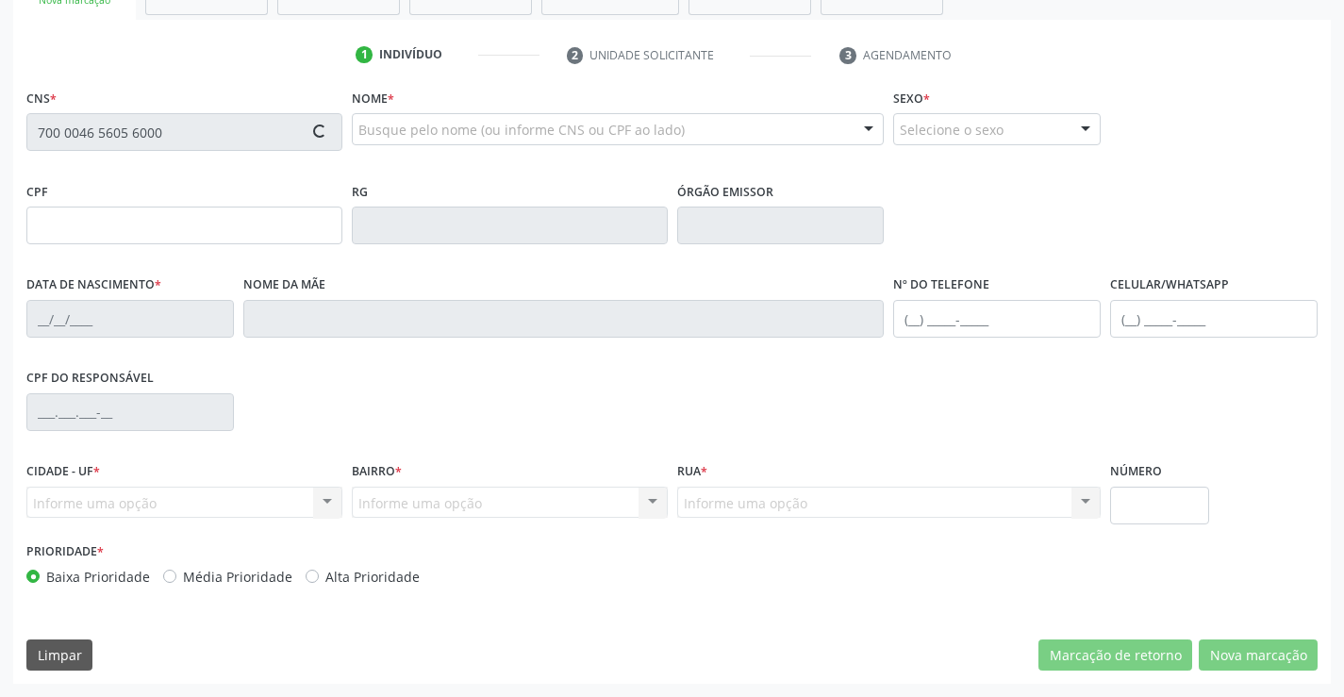
type input "83"
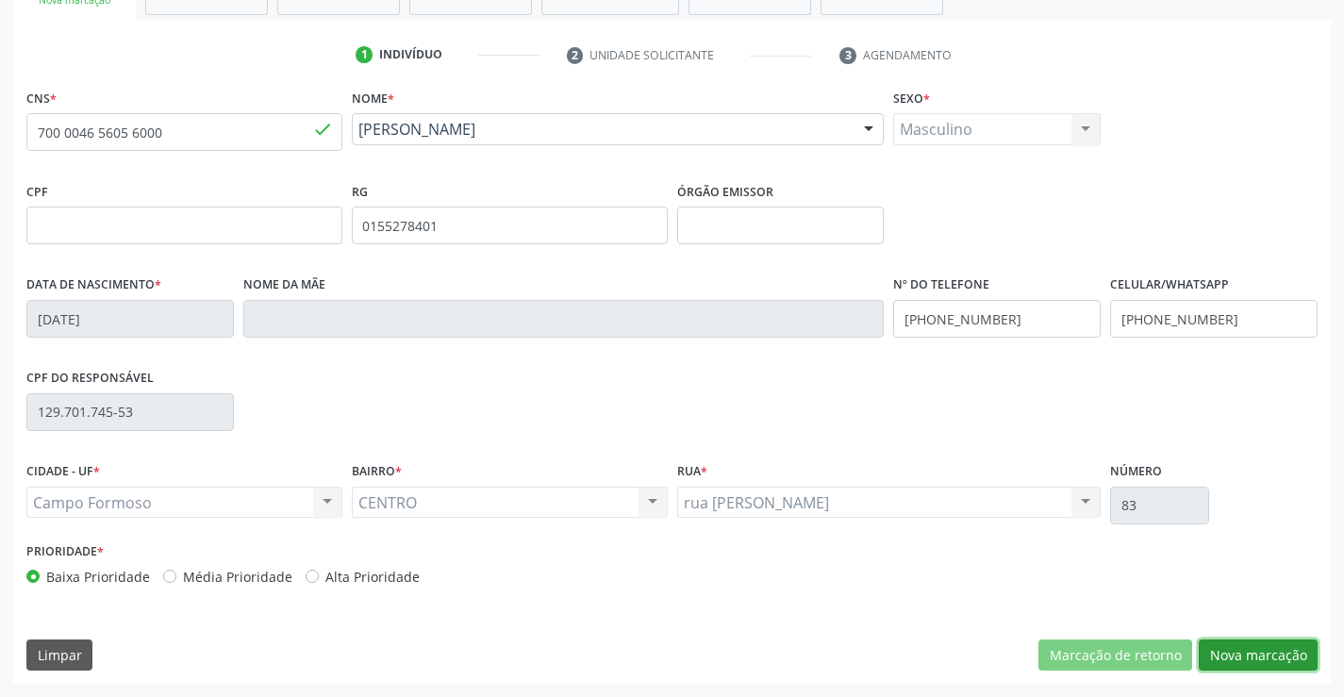
click at [1248, 643] on button "Nova marcação" at bounding box center [1257, 655] width 119 height 32
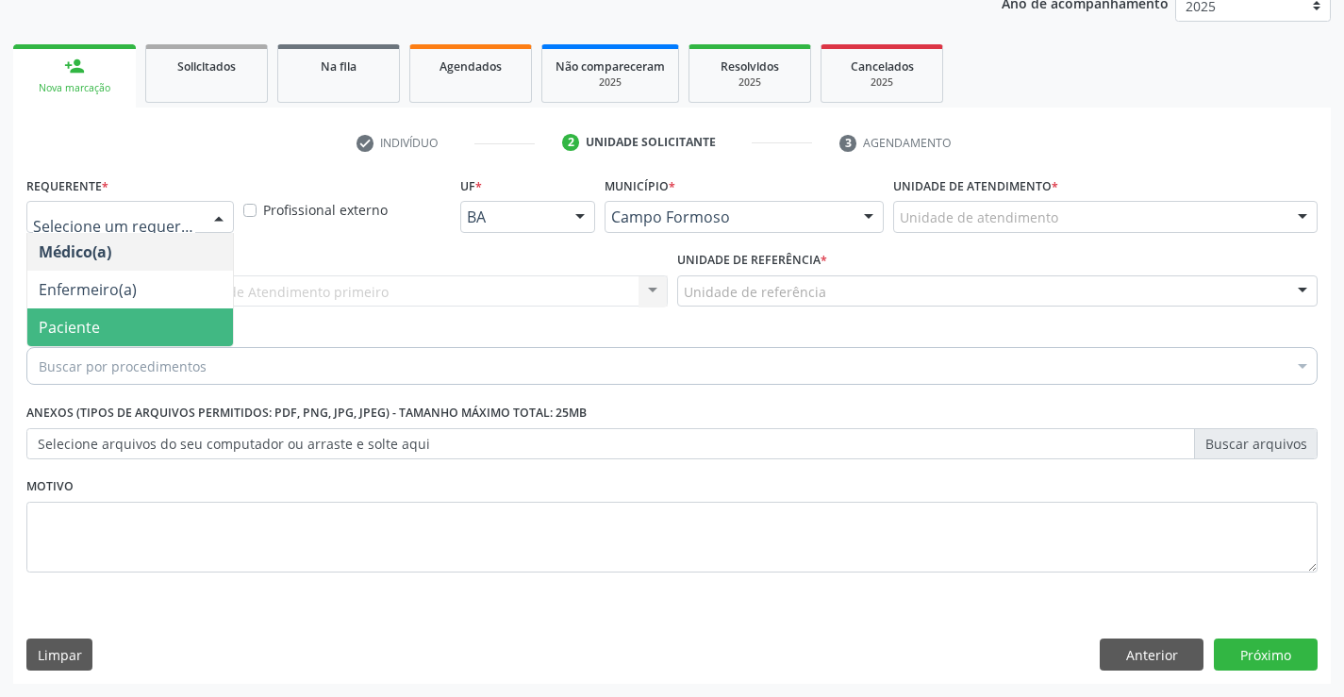
drag, startPoint x: 158, startPoint y: 319, endPoint x: 356, endPoint y: 303, distance: 198.6
click at [167, 319] on span "Paciente" at bounding box center [130, 327] width 206 height 38
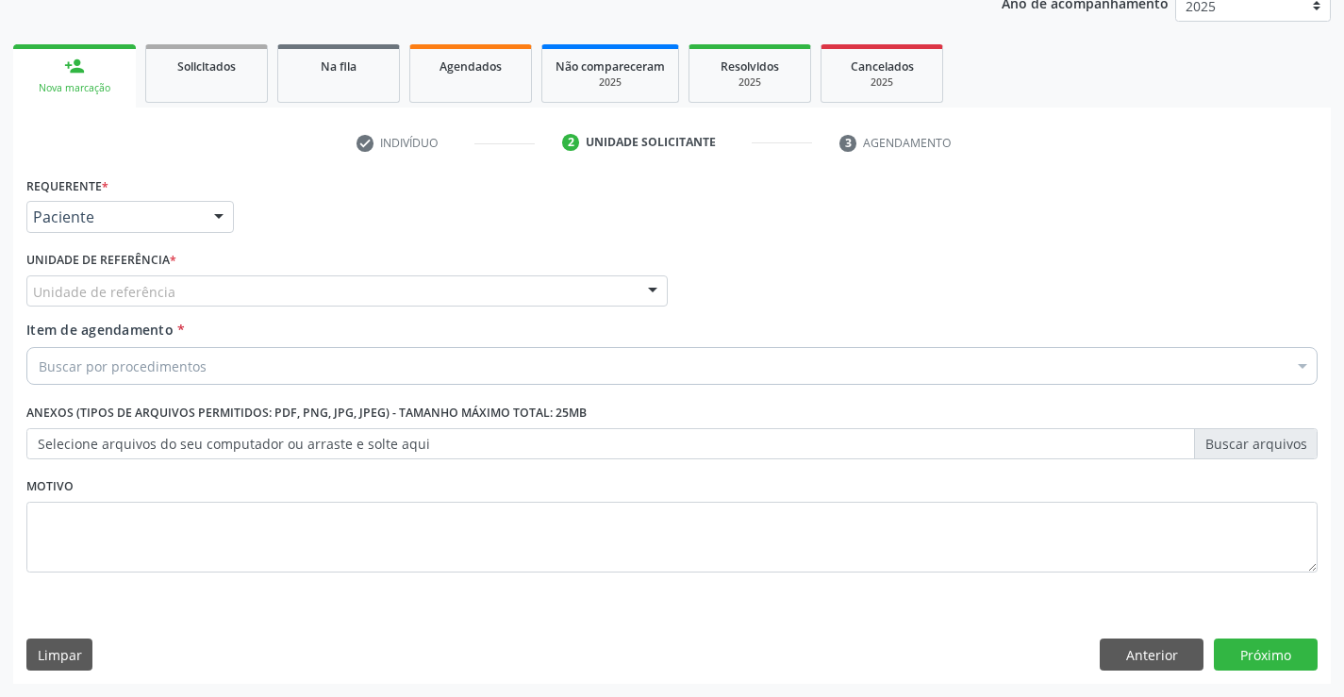
click at [356, 303] on div "Unidade de referência" at bounding box center [346, 291] width 641 height 32
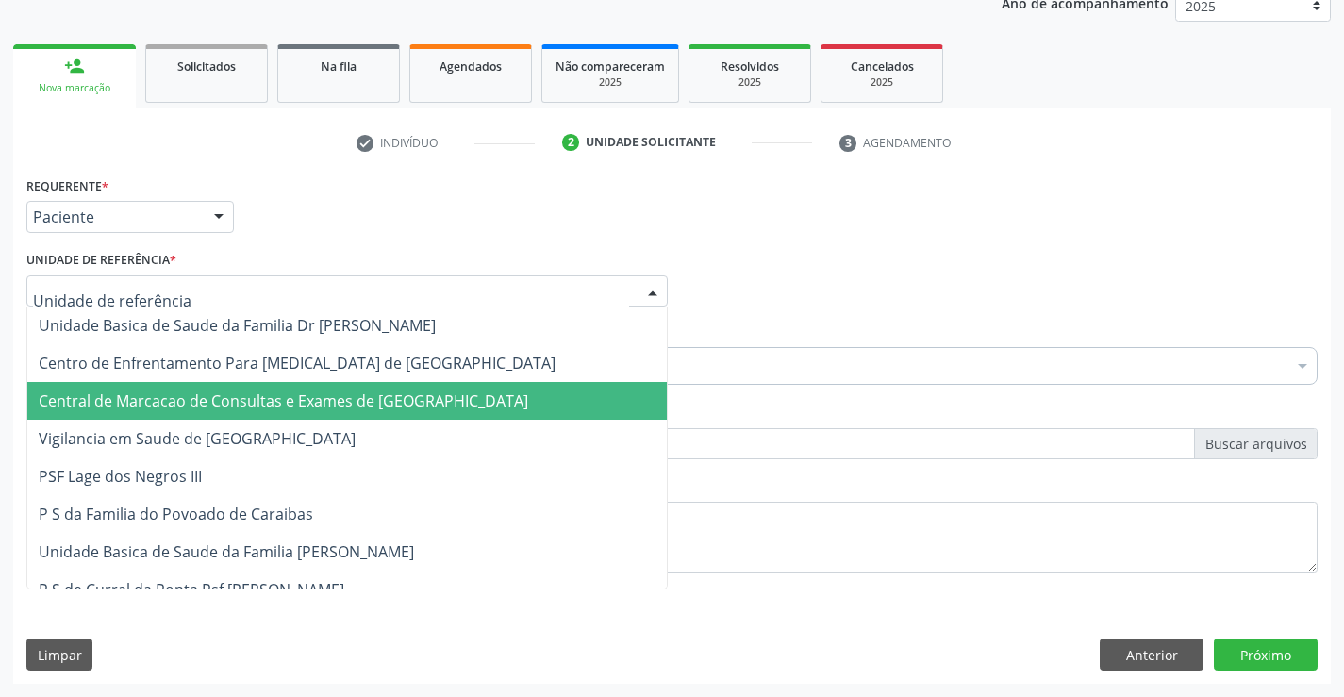
click at [355, 408] on span "Central de Marcacao de Consultas e Exames de [GEOGRAPHIC_DATA]" at bounding box center [283, 400] width 489 height 21
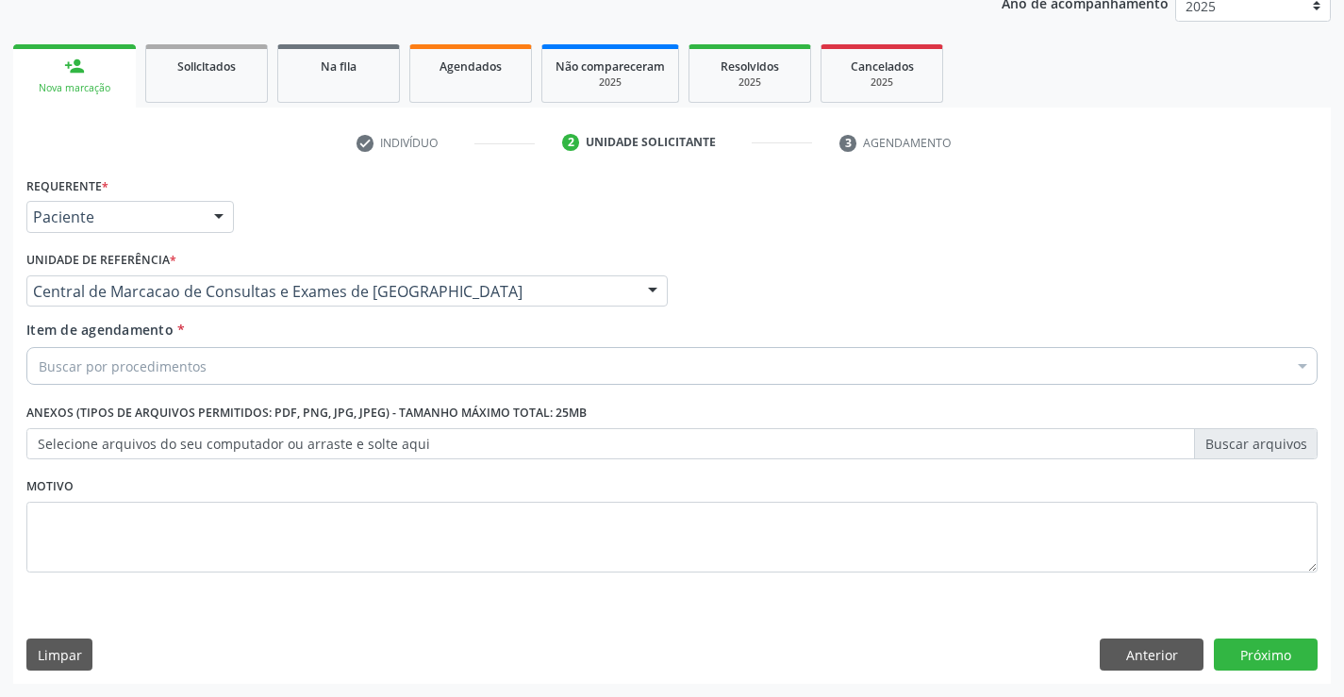
click at [454, 370] on div "Buscar por procedimentos" at bounding box center [671, 366] width 1291 height 38
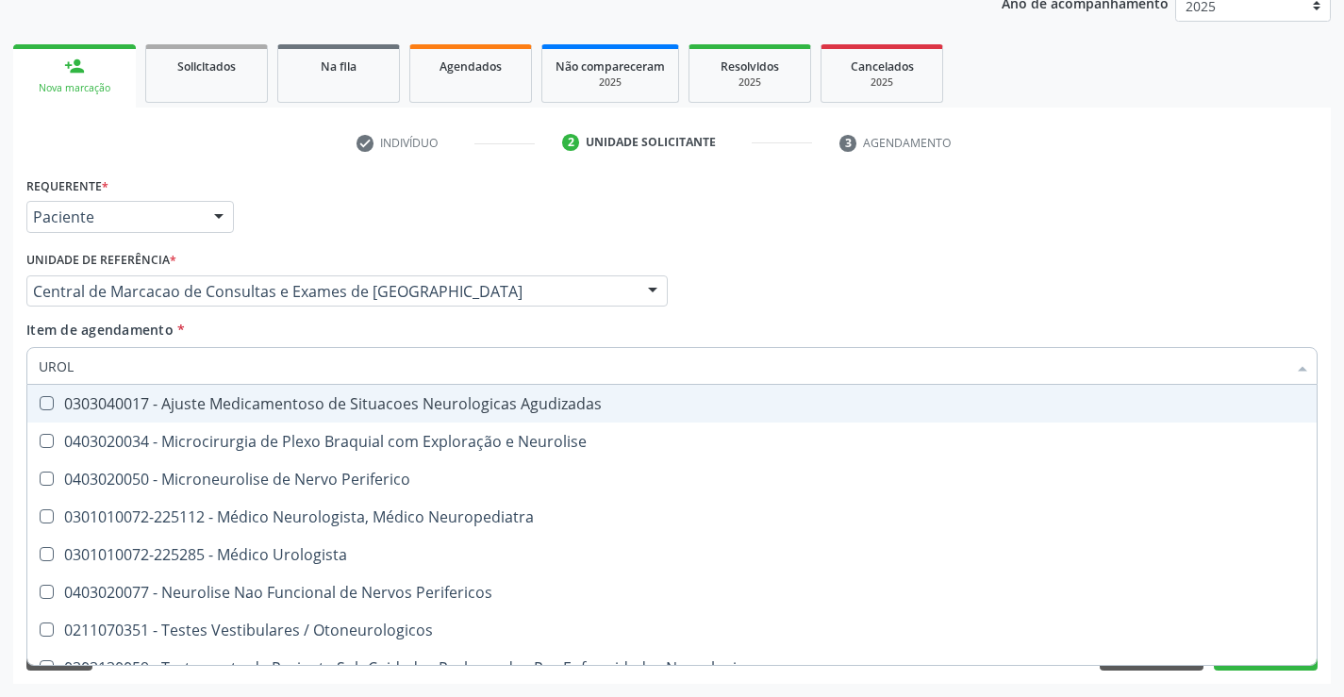
type input "UROLO"
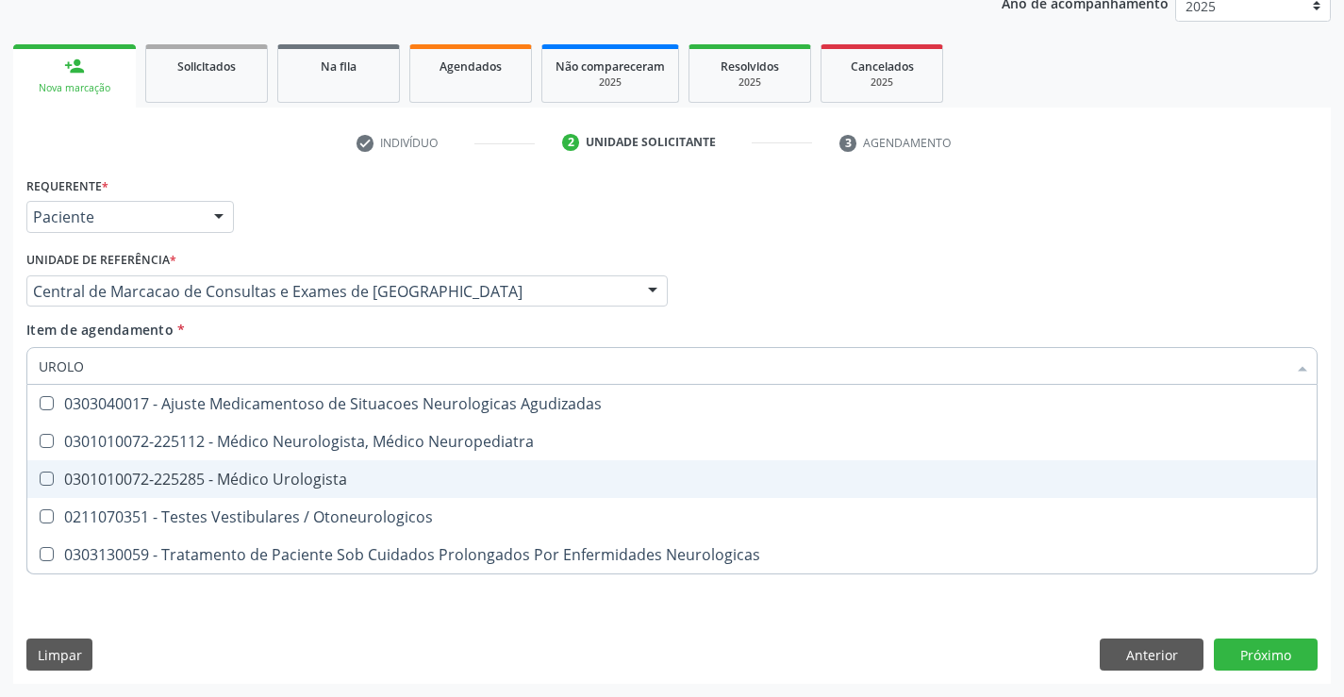
click at [406, 481] on div "0301010072-225285 - Médico Urologista" at bounding box center [672, 478] width 1266 height 15
checkbox Urologista "true"
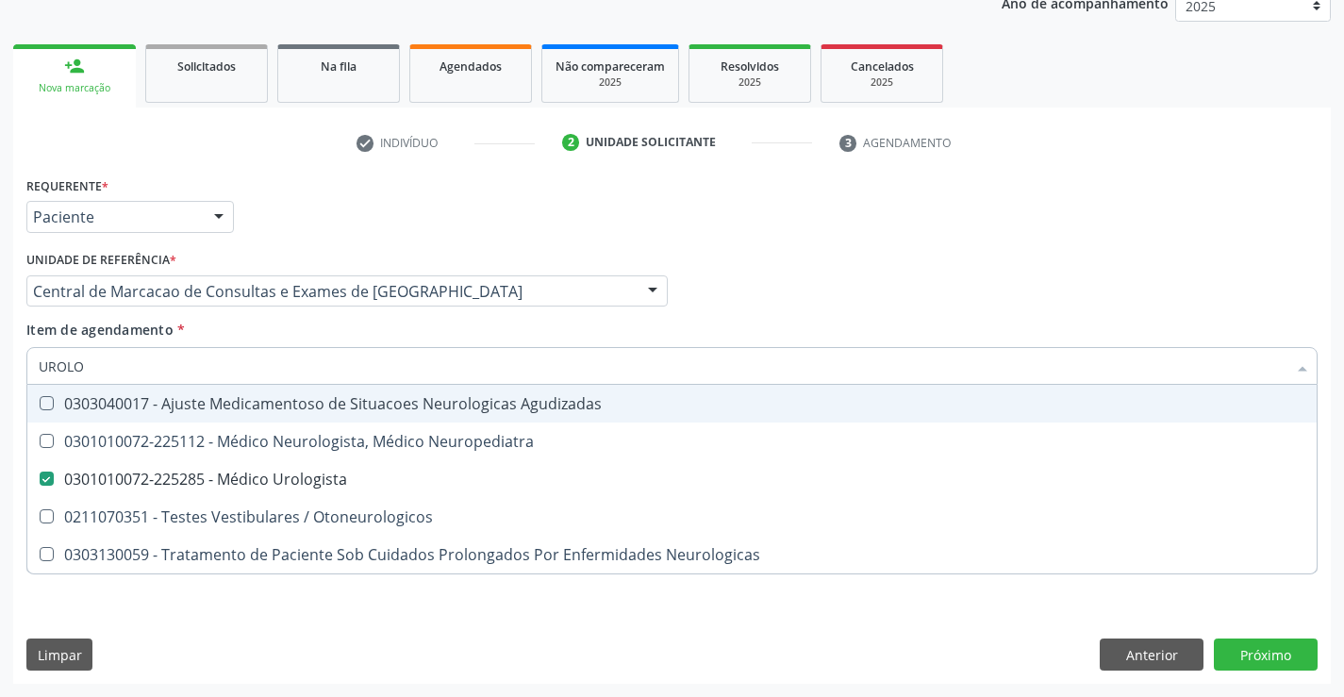
click at [1037, 262] on div "Médico Solicitante Por favor, selecione a Unidade de Atendimento primeiro Nenhu…" at bounding box center [672, 283] width 1300 height 74
checkbox Neuropediatra "true"
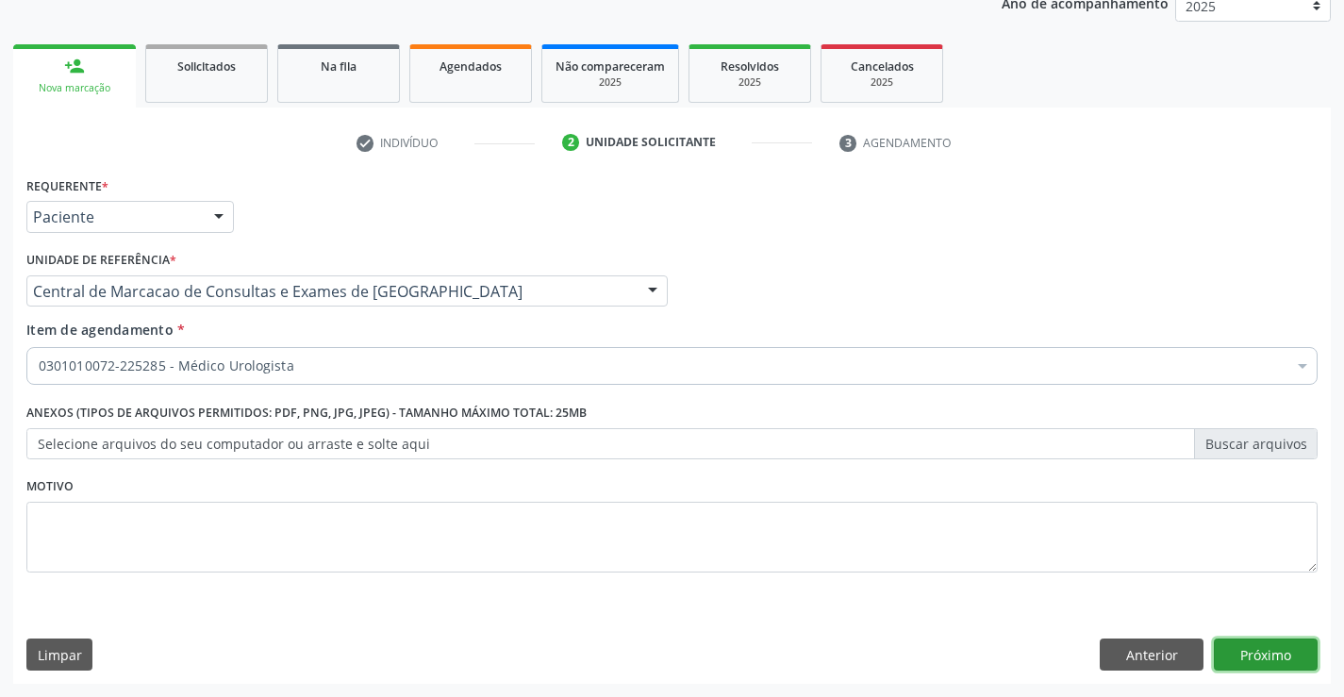
click at [1267, 647] on button "Próximo" at bounding box center [1265, 654] width 104 height 32
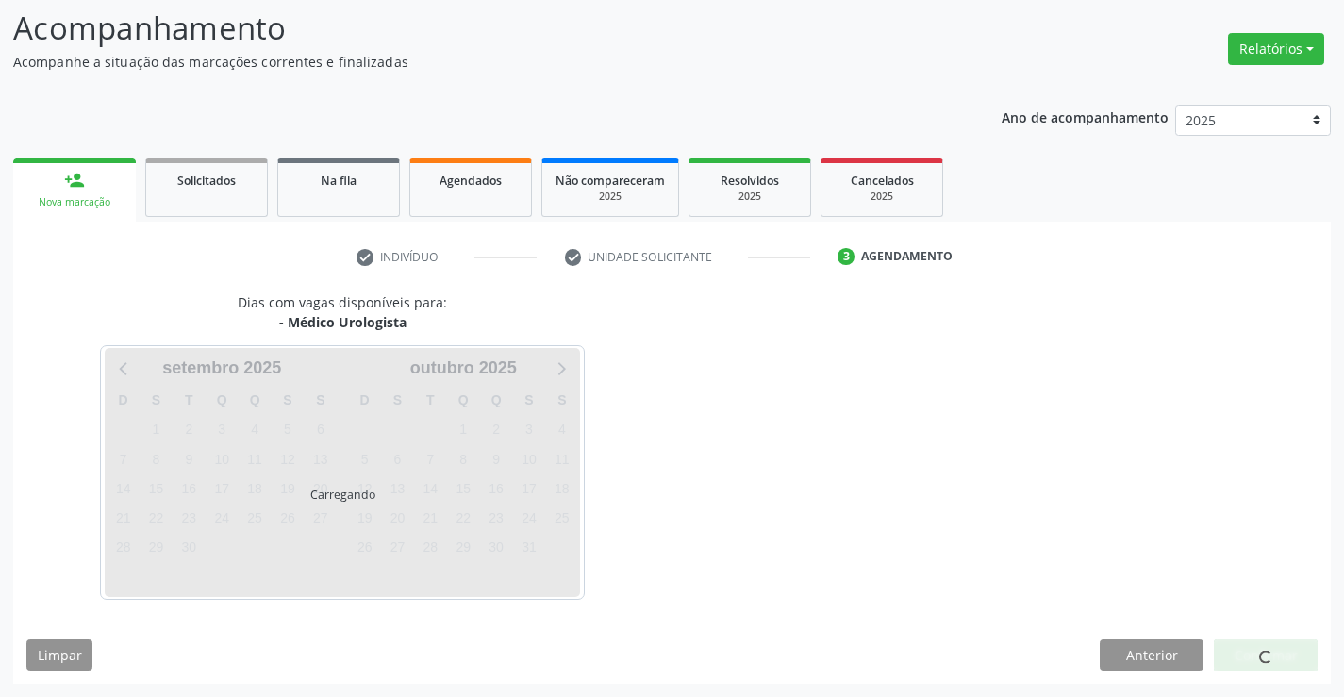
scroll to position [124, 0]
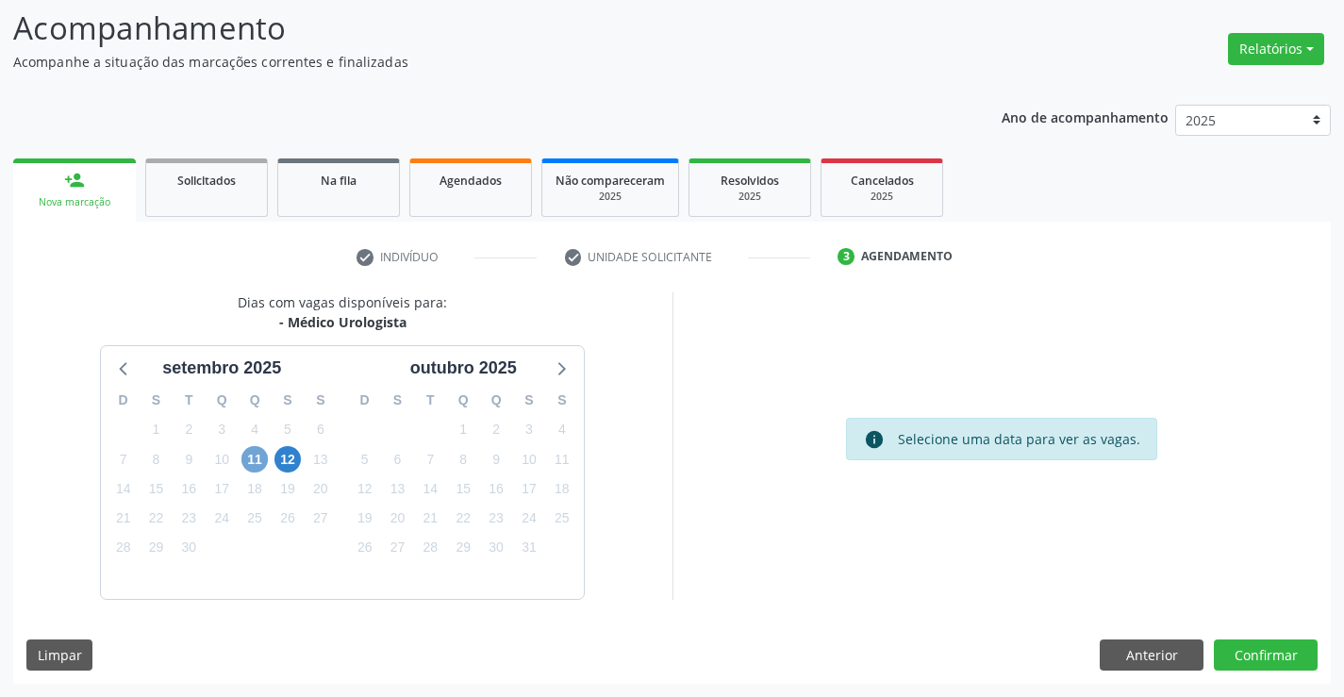
click at [257, 455] on span "11" at bounding box center [254, 459] width 26 height 26
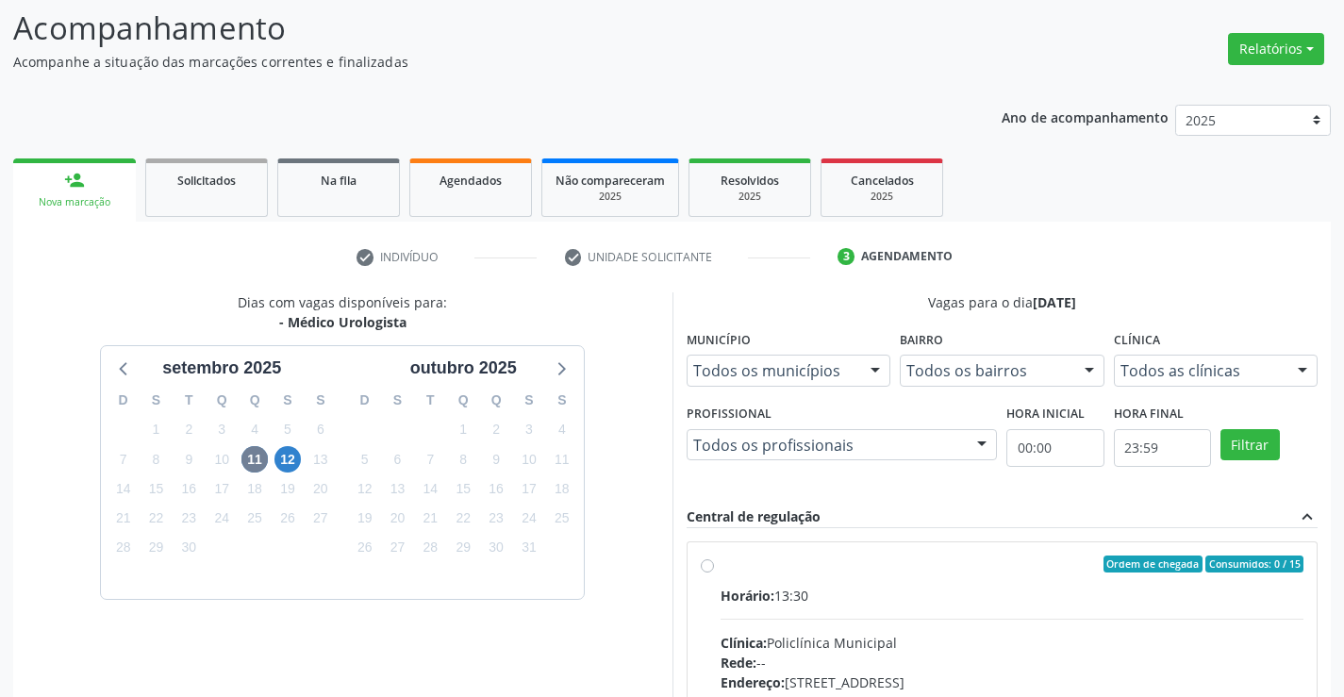
drag, startPoint x: 923, startPoint y: 582, endPoint x: 1357, endPoint y: 585, distance: 433.7
click at [923, 583] on label "Ordem de chegada Consumidos: 0 / 15 Horário: 13:30 Clínica: Policlínica Municip…" at bounding box center [1012, 699] width 584 height 289
click at [714, 572] on input "Ordem de chegada Consumidos: 0 / 15 Horário: 13:30 Clínica: Policlínica Municip…" at bounding box center [707, 563] width 13 height 17
radio input "true"
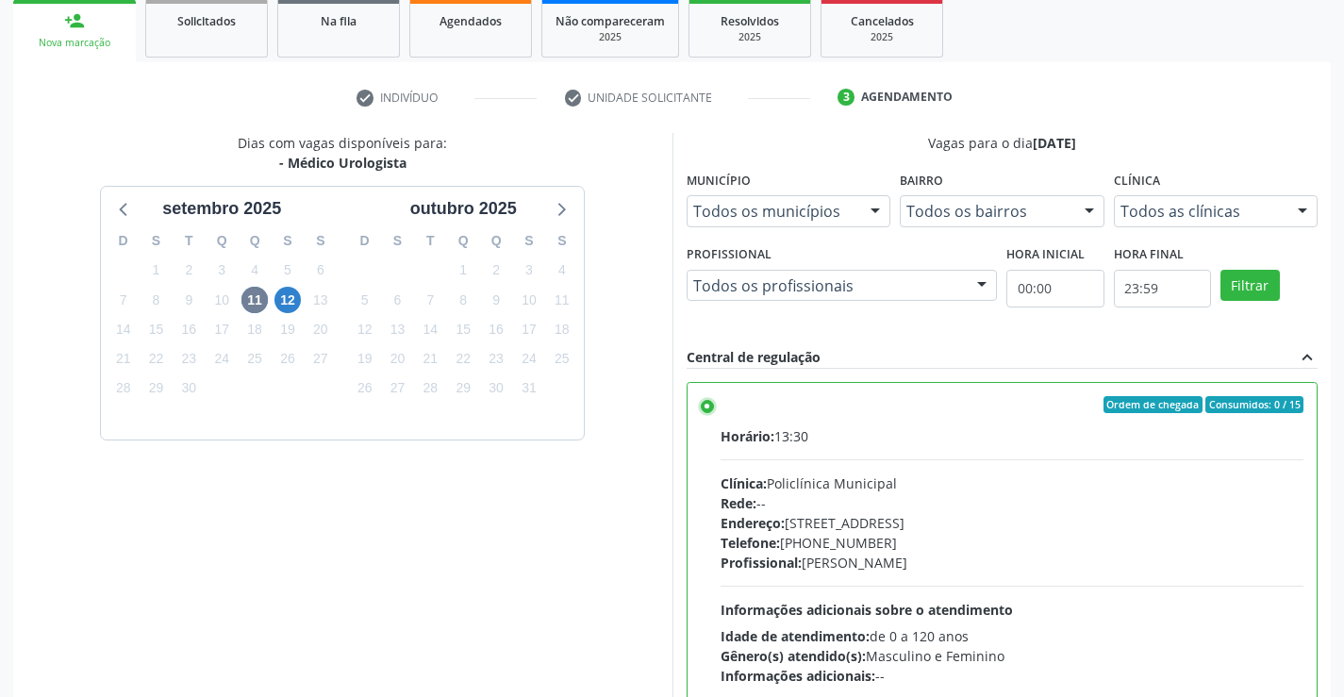
scroll to position [430, 0]
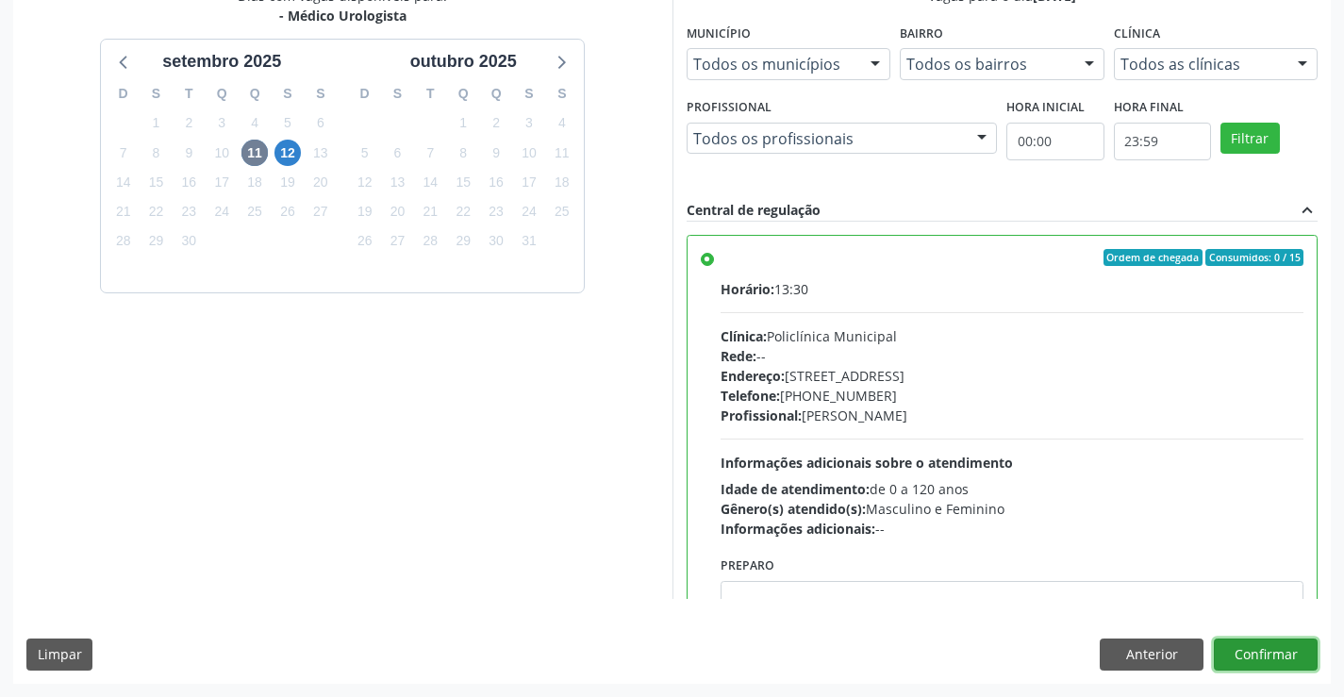
click at [1260, 665] on button "Confirmar" at bounding box center [1265, 654] width 104 height 32
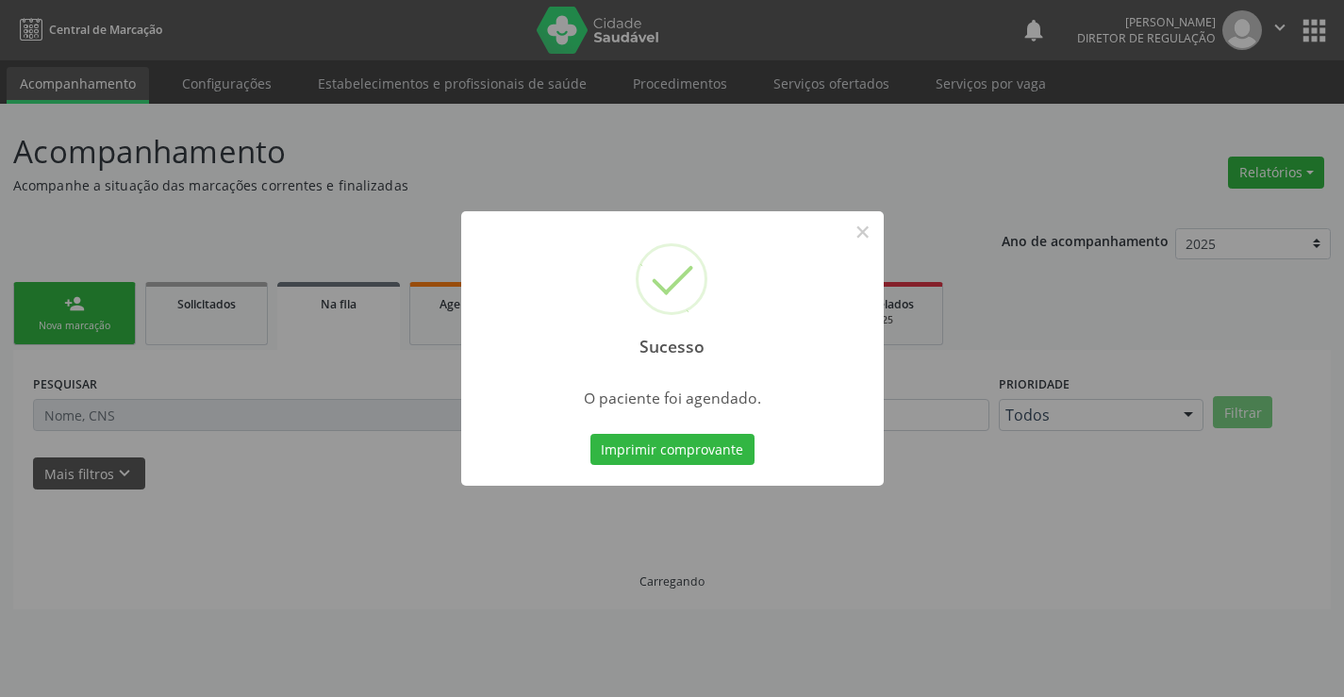
scroll to position [0, 0]
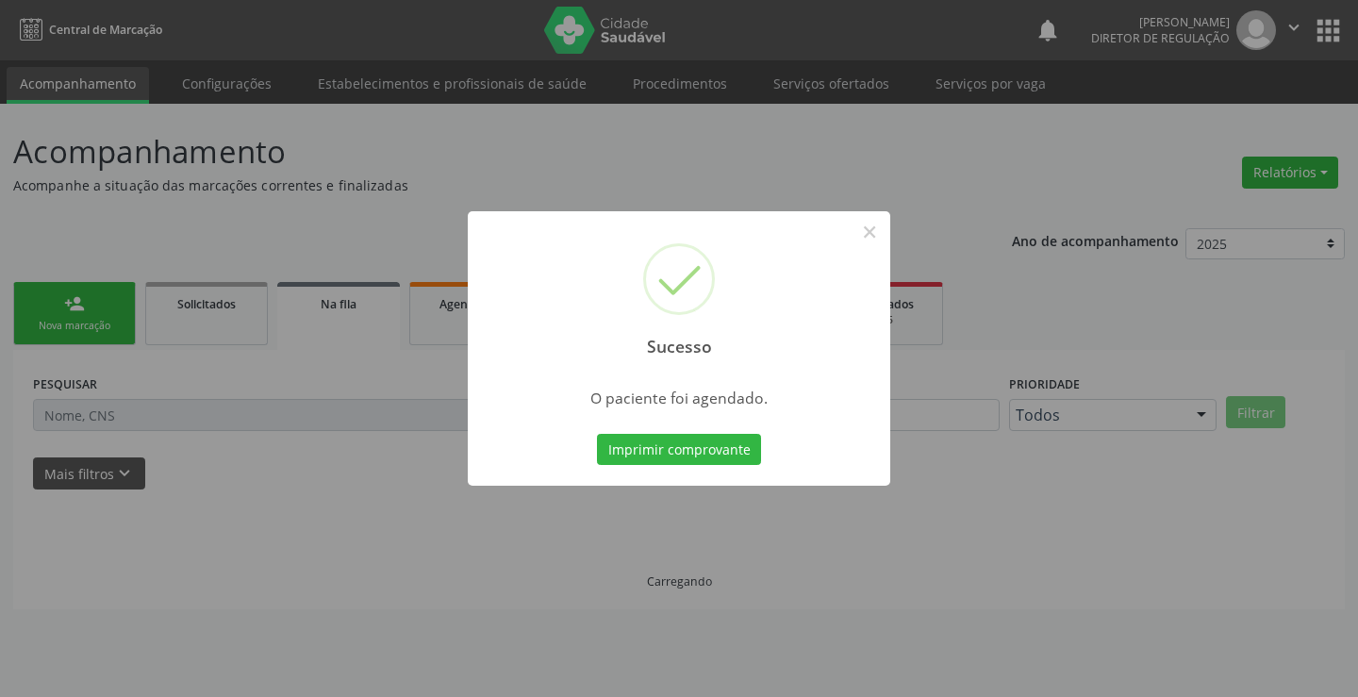
click at [597, 434] on button "Imprimir comprovante" at bounding box center [679, 450] width 164 height 32
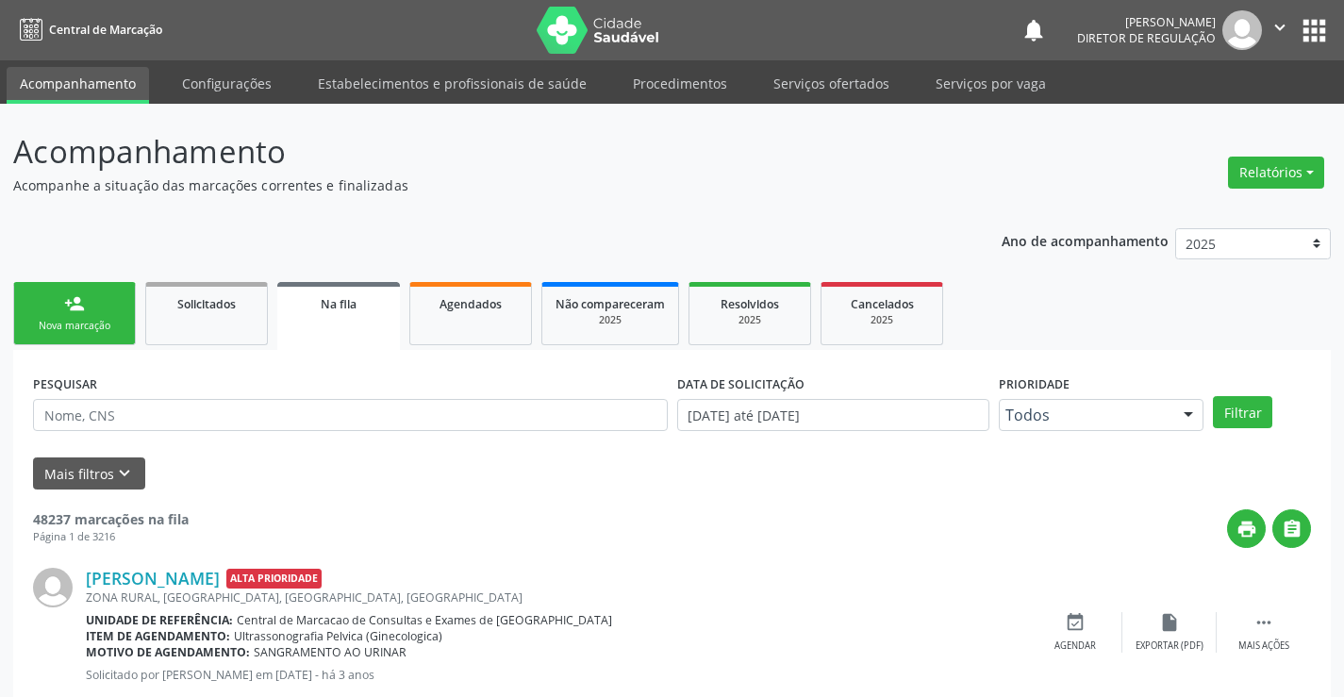
click at [87, 313] on link "person_add Nova marcação" at bounding box center [74, 313] width 123 height 63
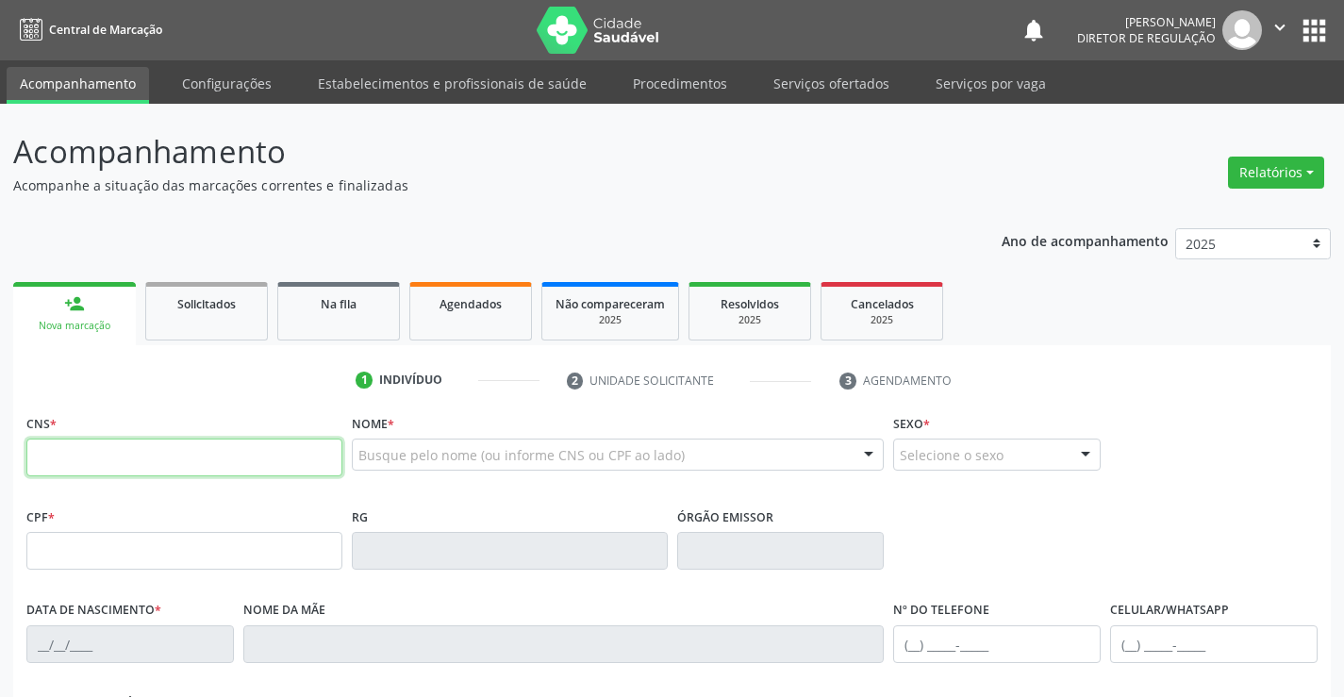
click at [94, 464] on input "text" at bounding box center [184, 457] width 316 height 38
type input "702 4055 2633 2524"
type input "096.123.575-60"
type input "2034603168"
type input "[DATE]"
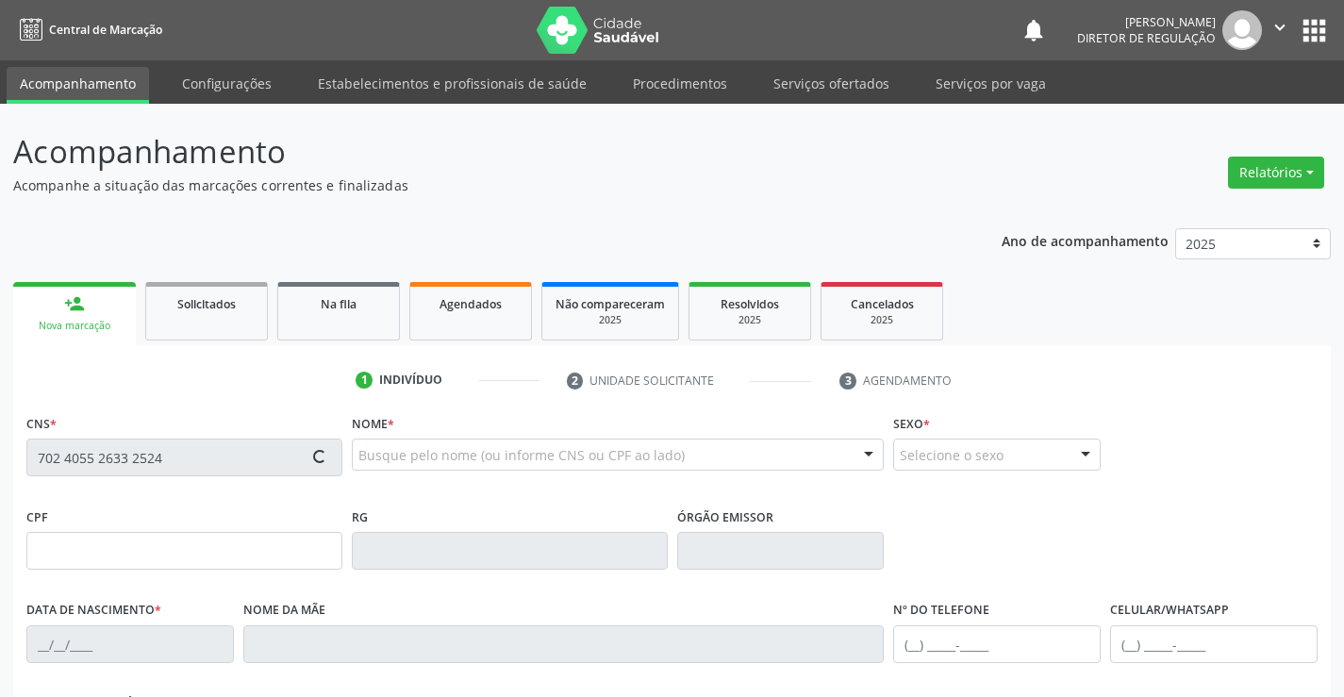
type input "[PHONE_NUMBER]"
type input "096.123.575-60"
type input "203"
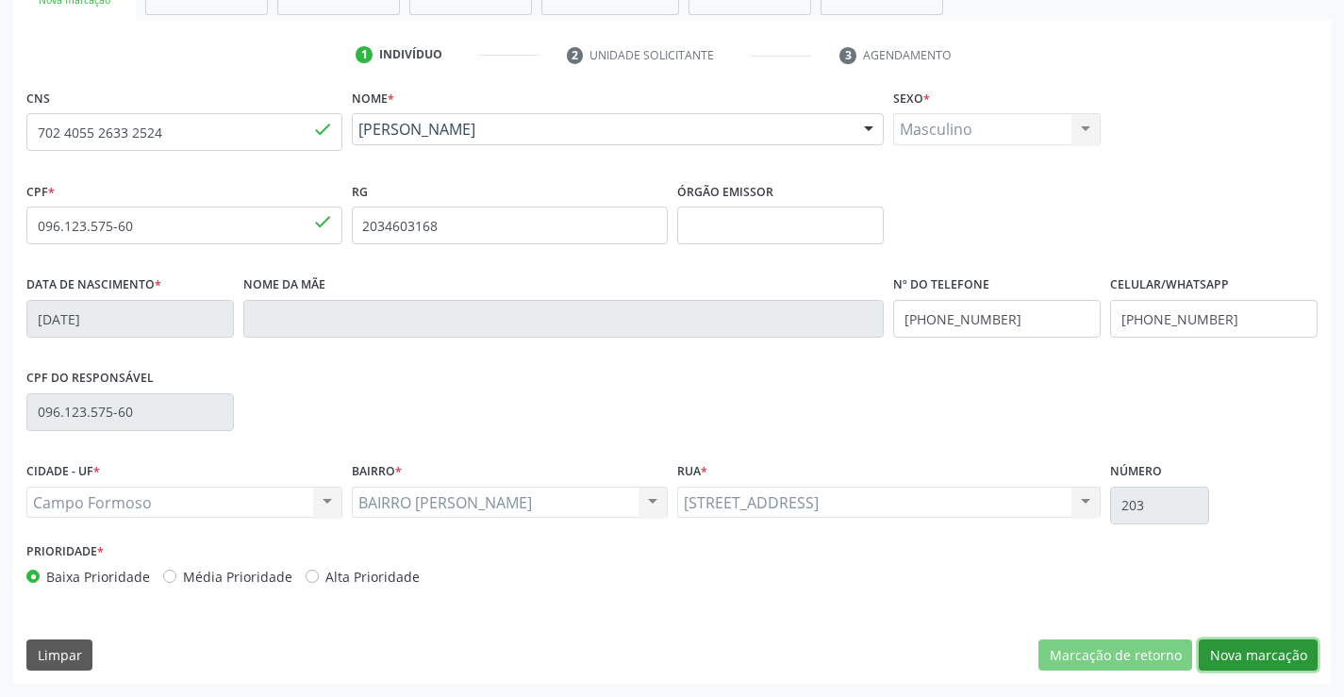
click at [1273, 669] on button "Nova marcação" at bounding box center [1257, 655] width 119 height 32
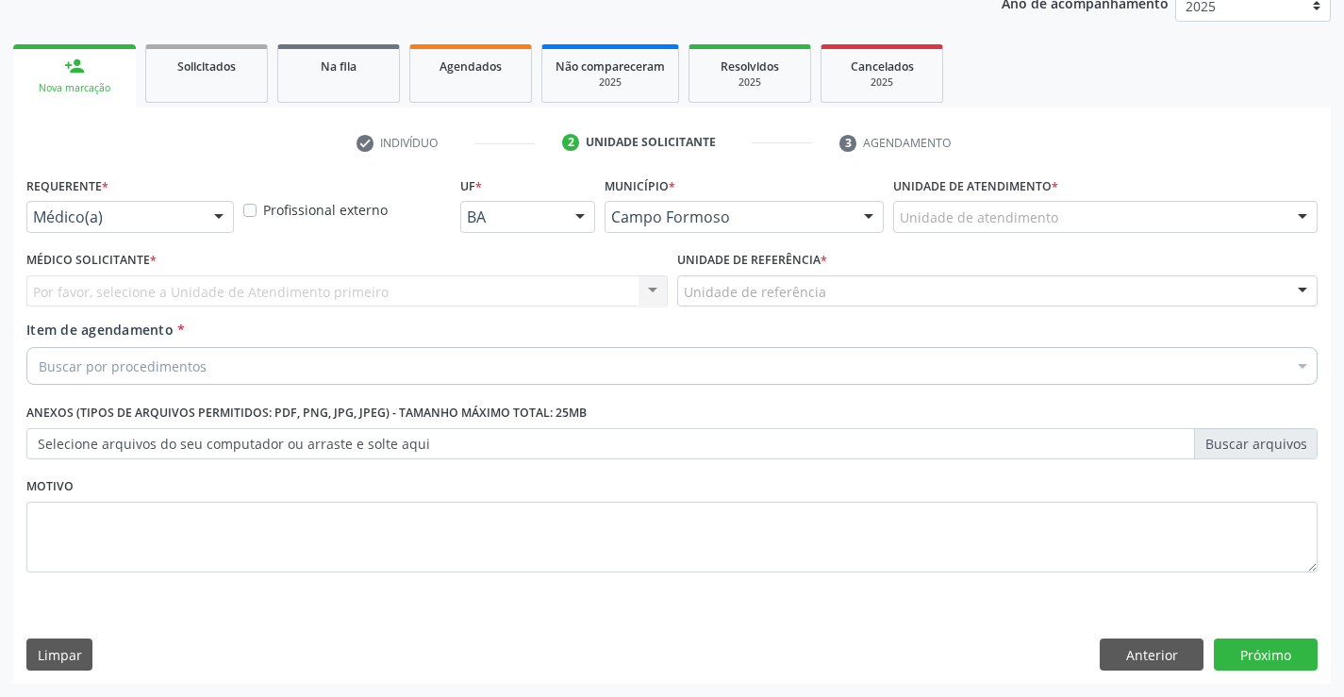
scroll to position [238, 0]
click at [177, 231] on div "Médico(a)" at bounding box center [129, 217] width 207 height 32
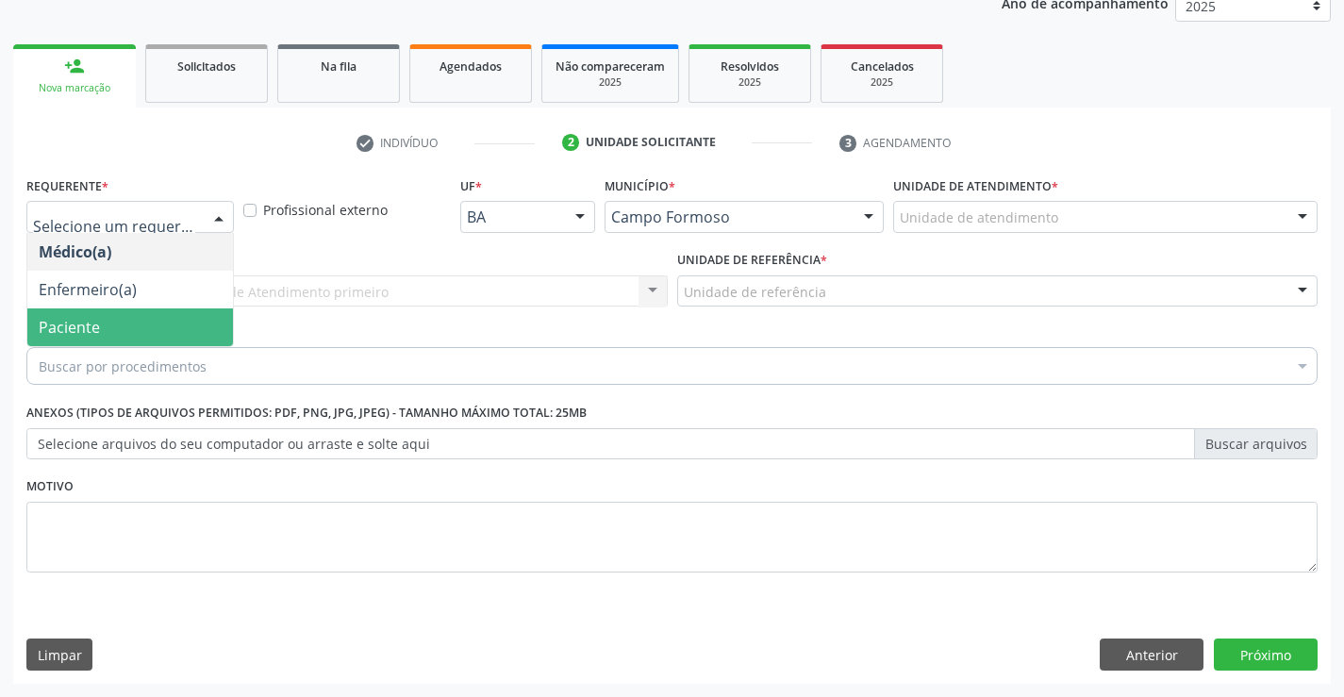
click at [159, 334] on span "Paciente" at bounding box center [130, 327] width 206 height 38
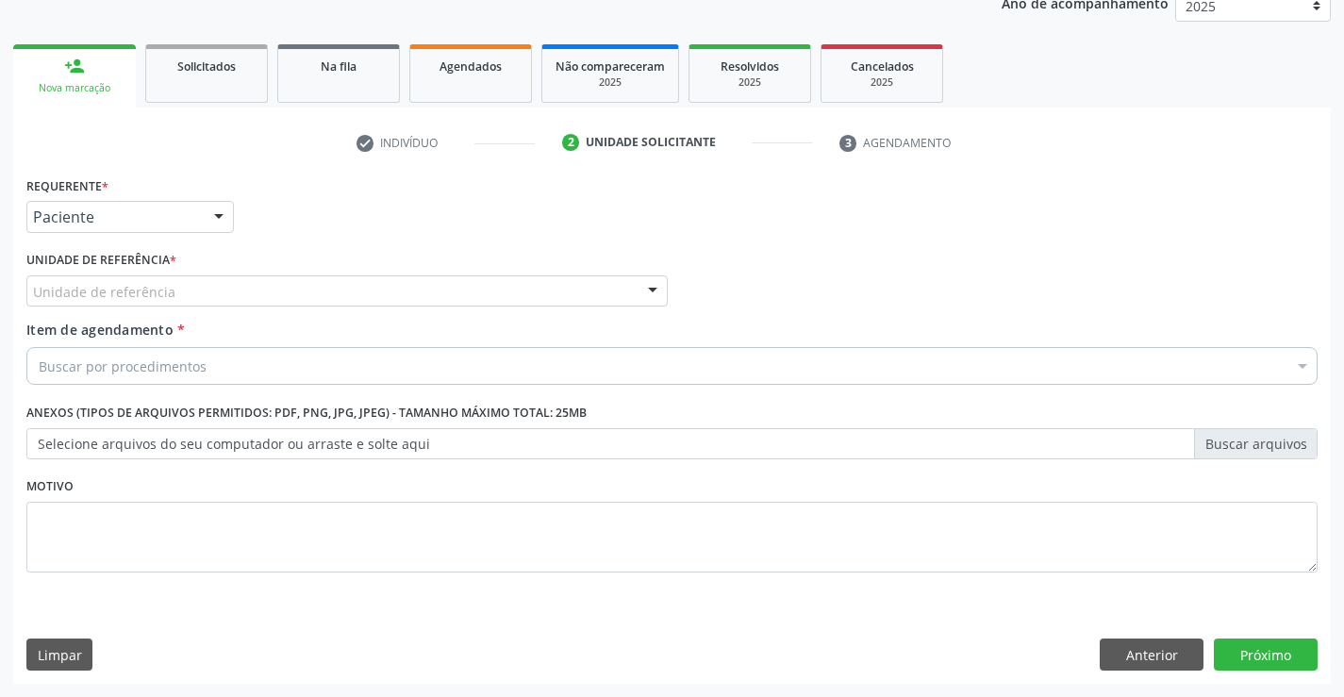
click at [389, 285] on div "Unidade de referência" at bounding box center [346, 291] width 641 height 32
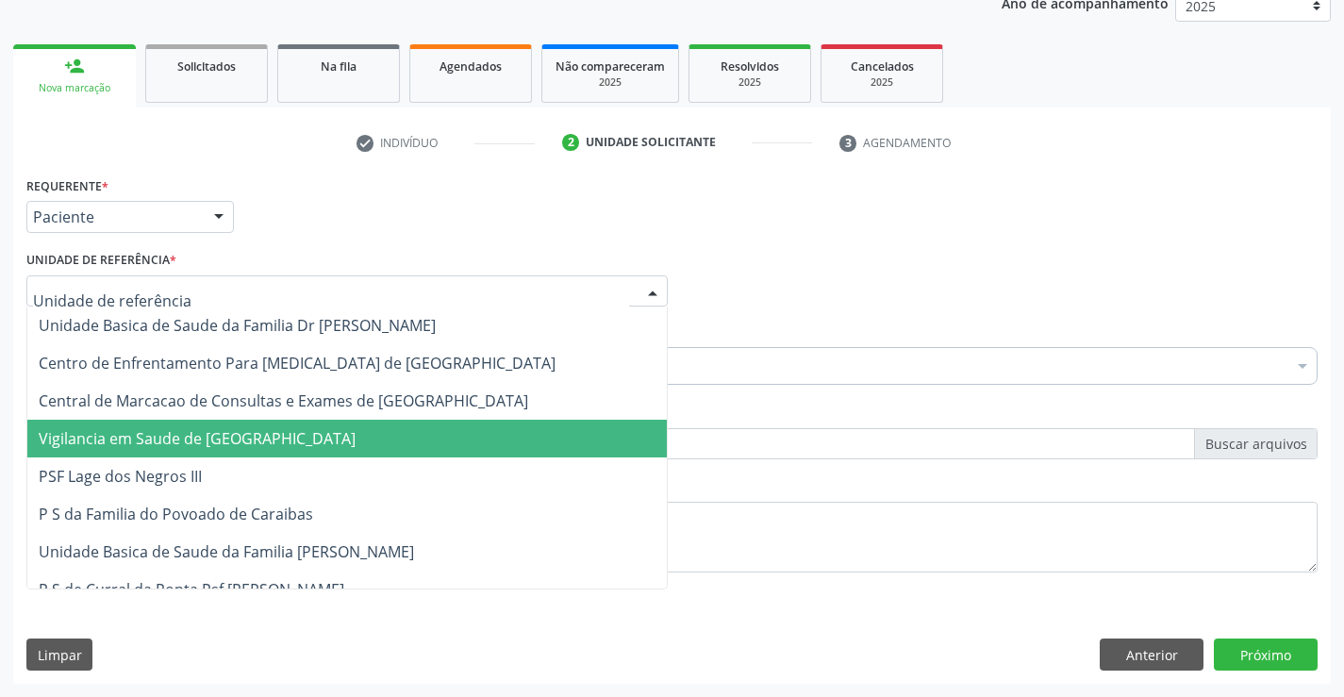
click at [272, 428] on span "Vigilancia em Saude de [GEOGRAPHIC_DATA]" at bounding box center [197, 438] width 317 height 21
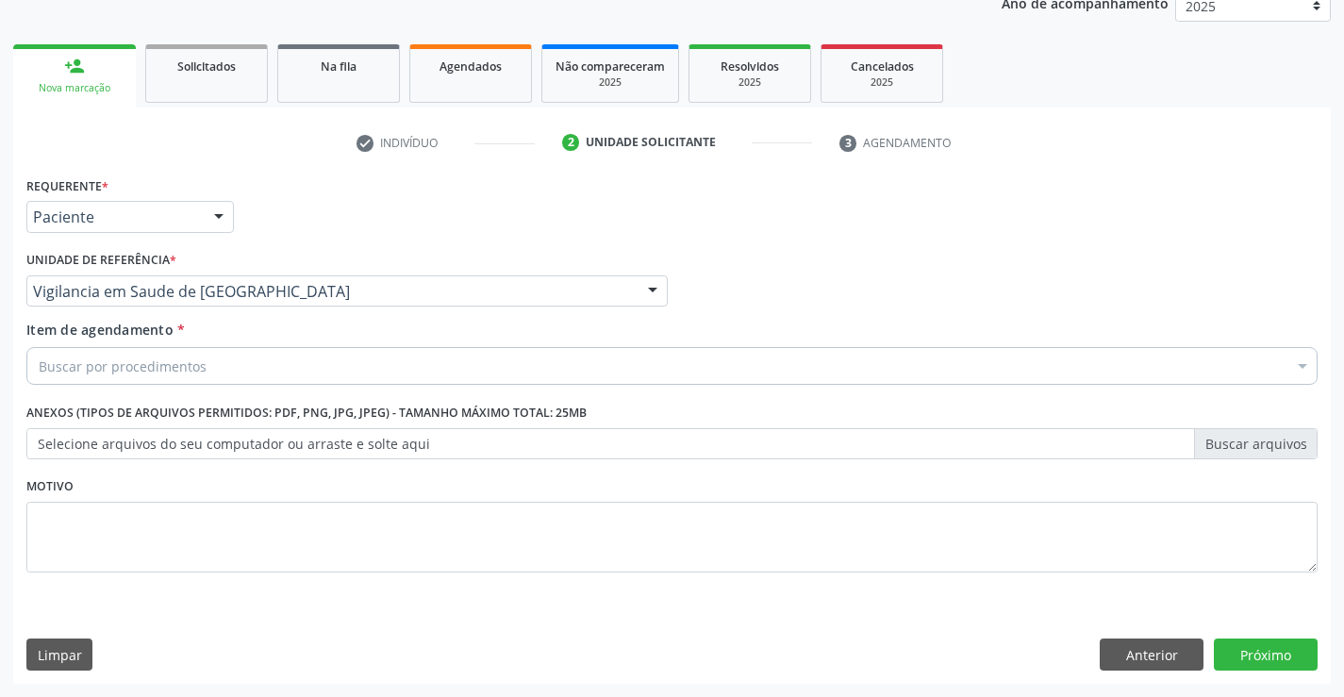
click at [365, 314] on div "Unidade de referência * Vigilancia em Saude de [GEOGRAPHIC_DATA] Unidade Basica…" at bounding box center [347, 283] width 651 height 74
click at [369, 301] on div "Vigilancia em Saude de [GEOGRAPHIC_DATA]" at bounding box center [346, 291] width 641 height 32
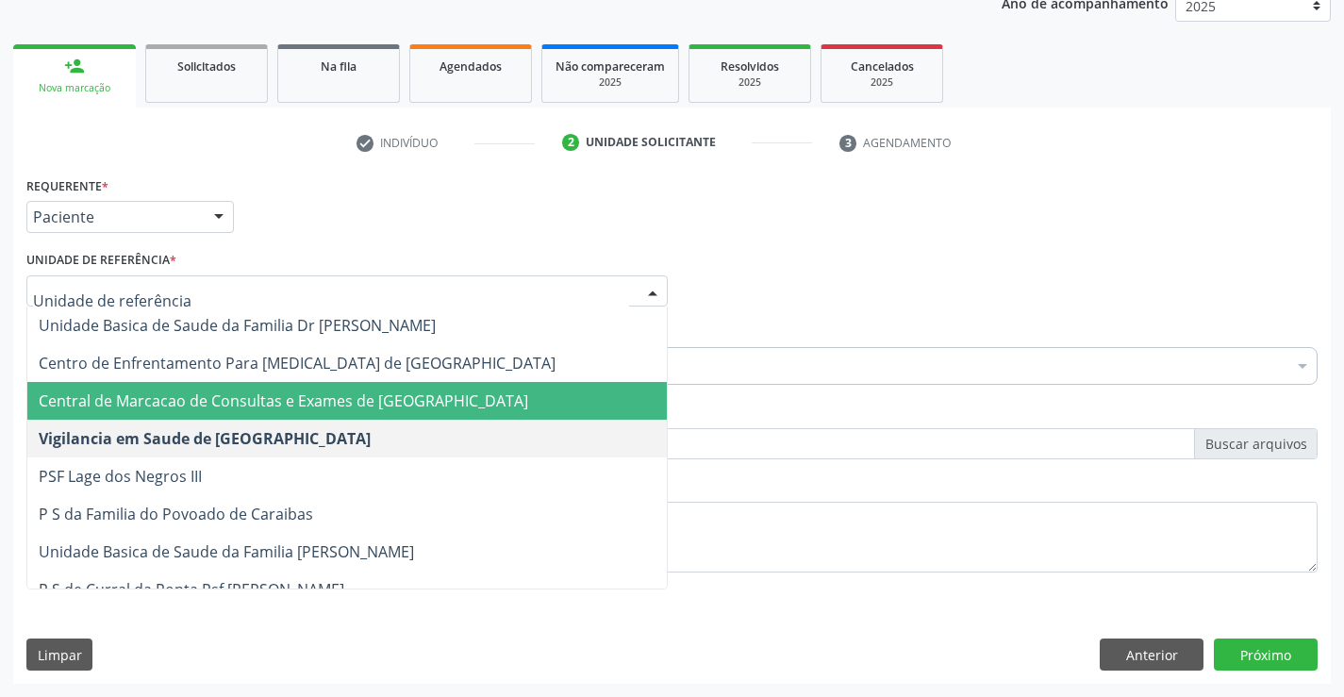
click at [368, 388] on span "Central de Marcacao de Consultas e Exames de [GEOGRAPHIC_DATA]" at bounding box center [346, 401] width 639 height 38
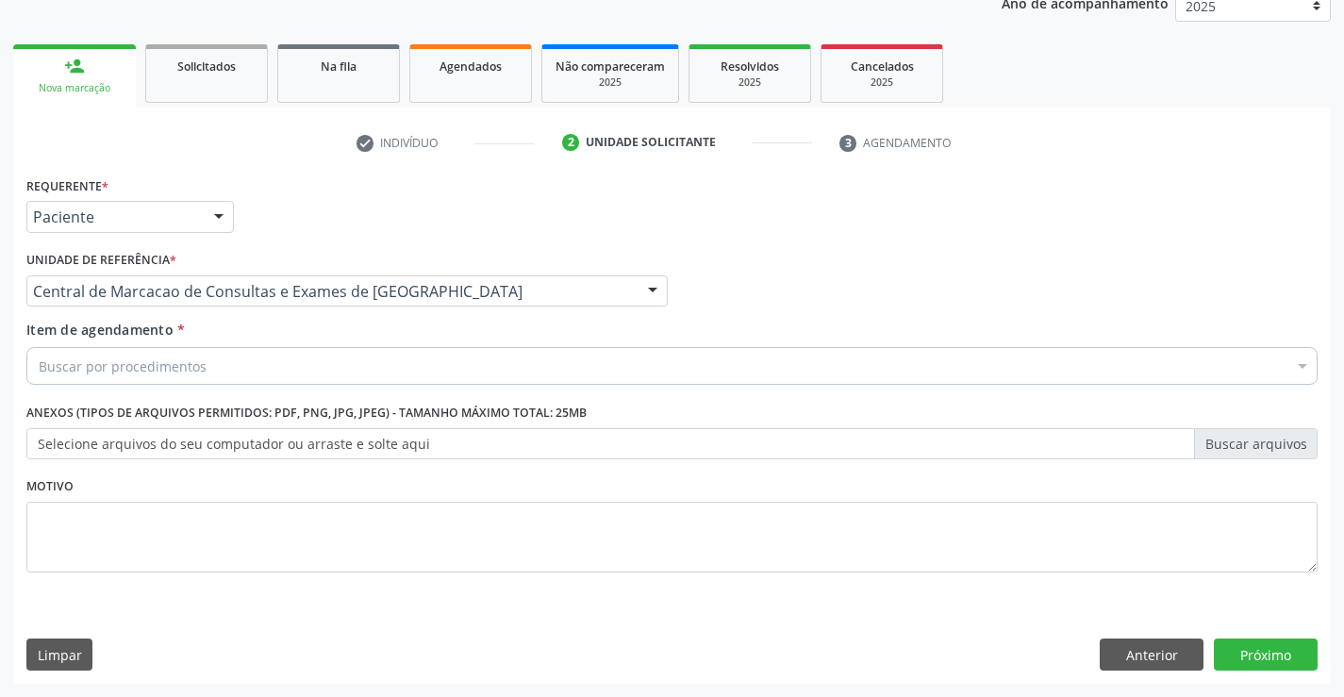
click at [371, 371] on div "Buscar por procedimentos" at bounding box center [671, 366] width 1291 height 38
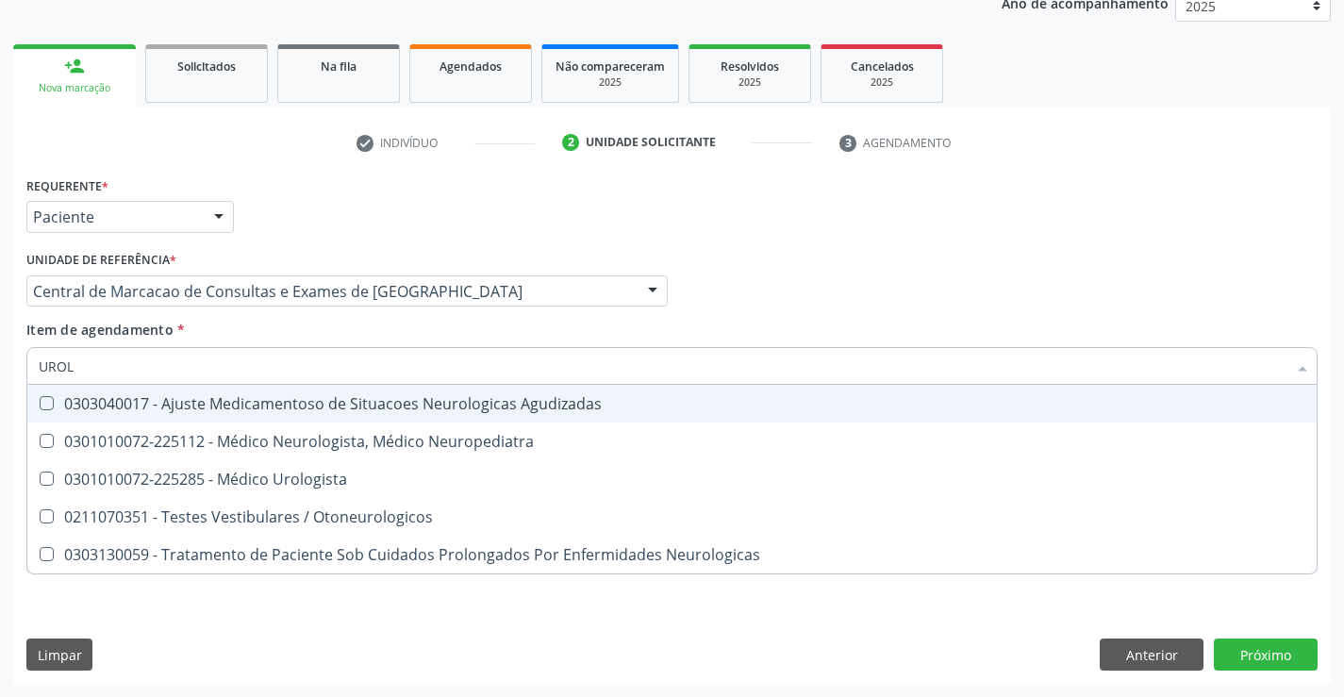
type input "UROLO"
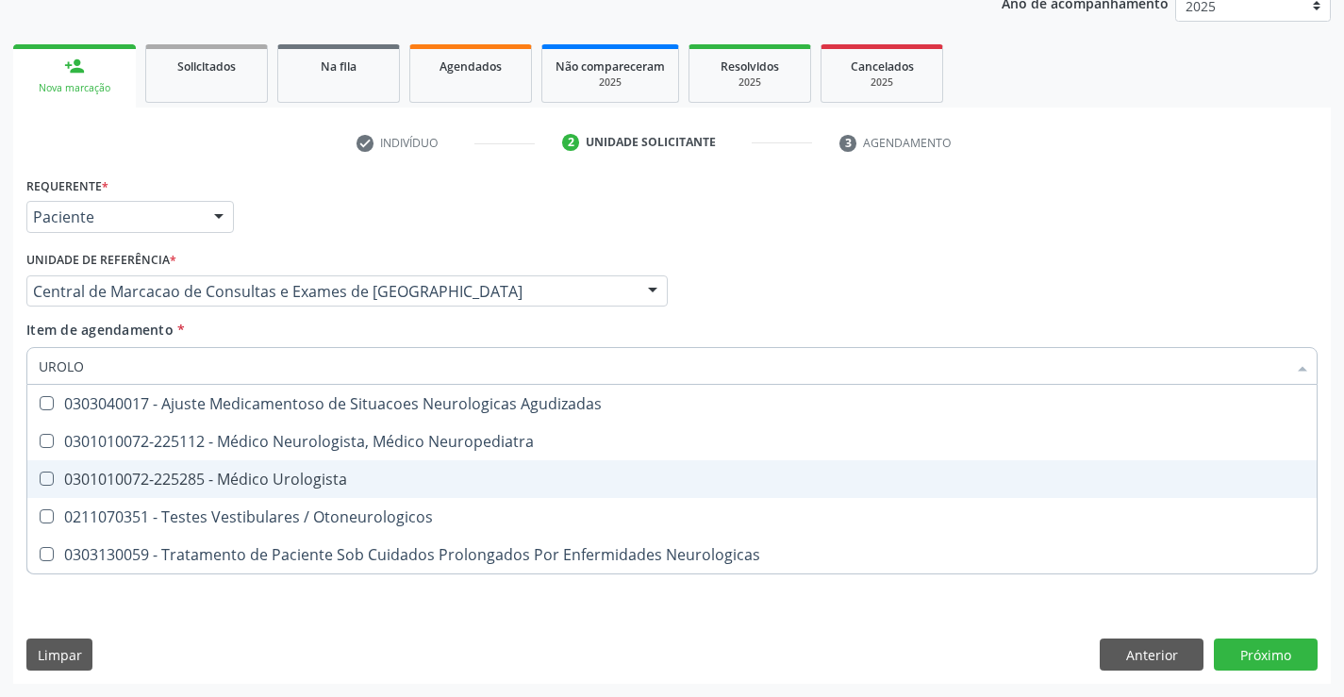
click at [361, 492] on span "0301010072-225285 - Médico Urologista" at bounding box center [671, 479] width 1289 height 38
checkbox Urologista "true"
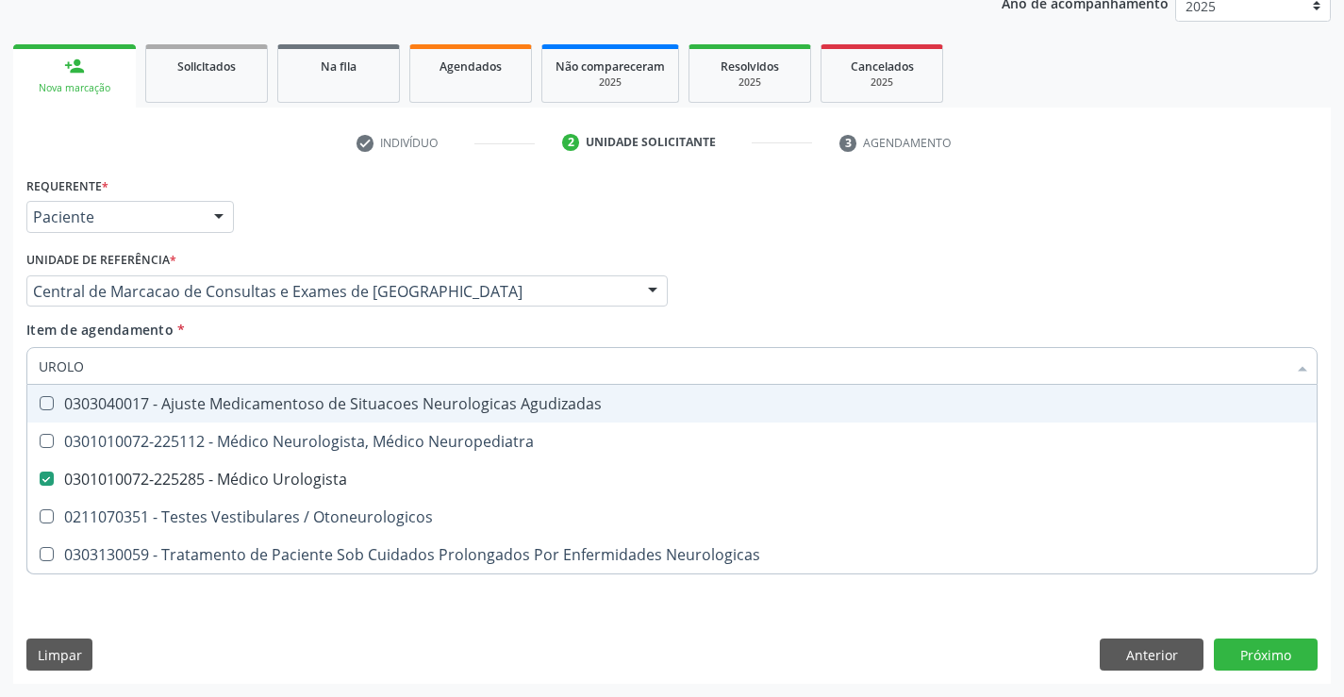
click at [788, 319] on div "Médico Solicitante Por favor, selecione a Unidade de Atendimento primeiro Nenhu…" at bounding box center [672, 283] width 1300 height 74
checkbox Neuropediatra "true"
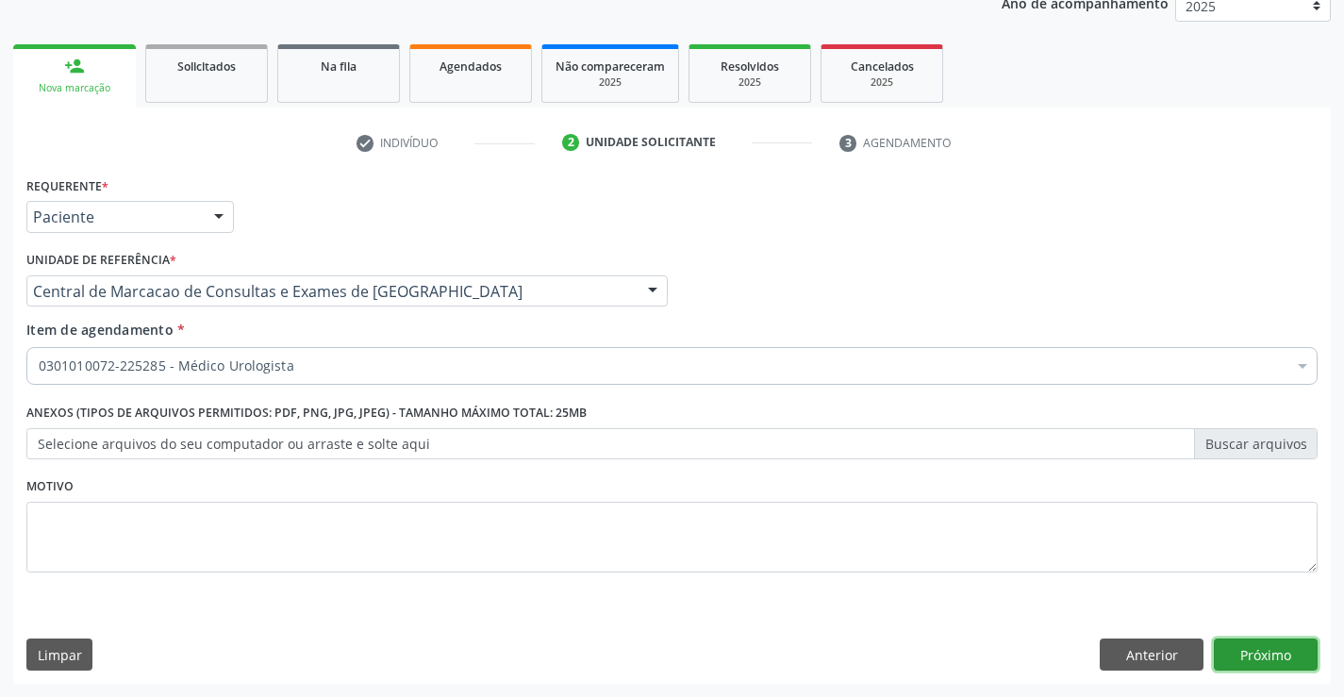
click at [1291, 666] on button "Próximo" at bounding box center [1265, 654] width 104 height 32
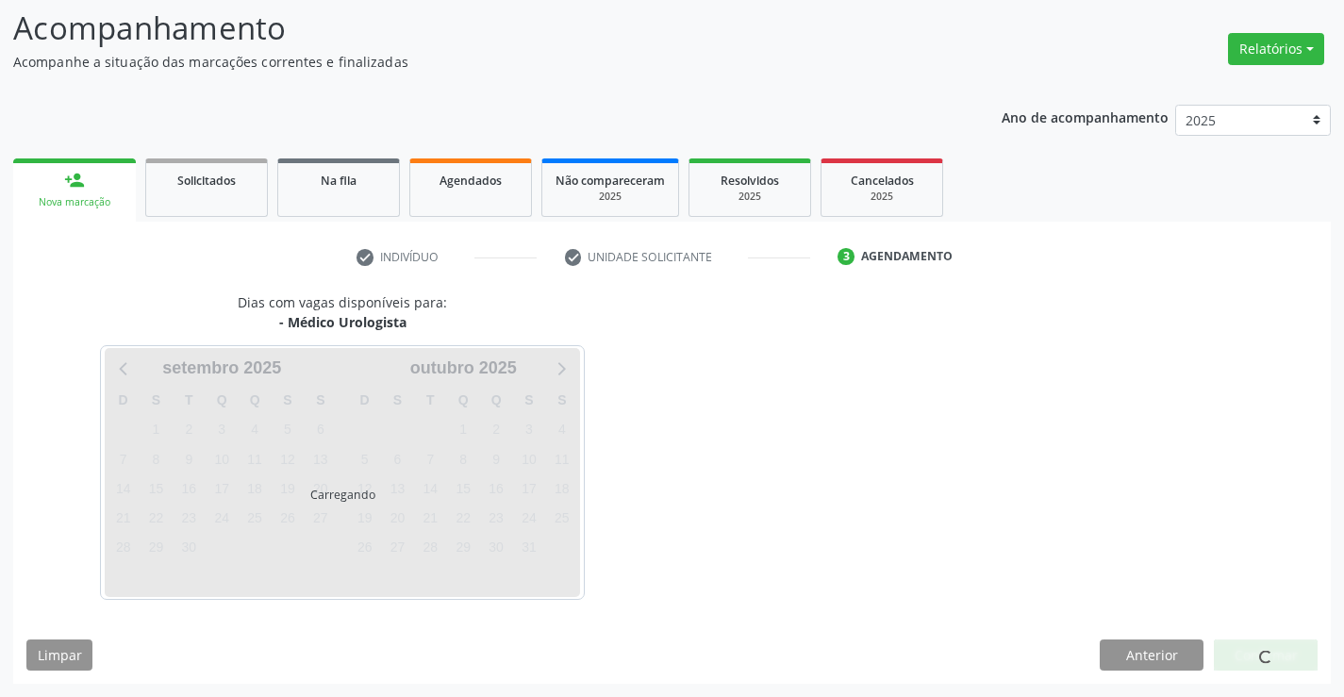
scroll to position [124, 0]
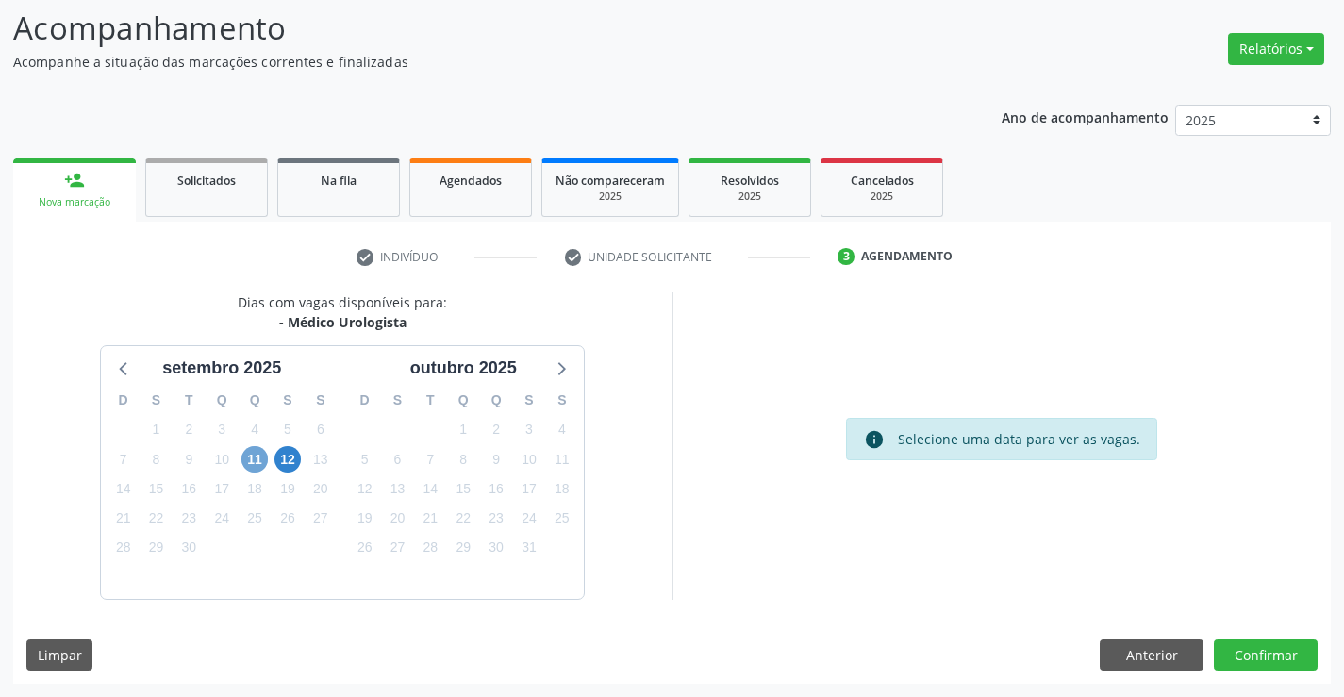
click at [255, 463] on span "11" at bounding box center [254, 459] width 26 height 26
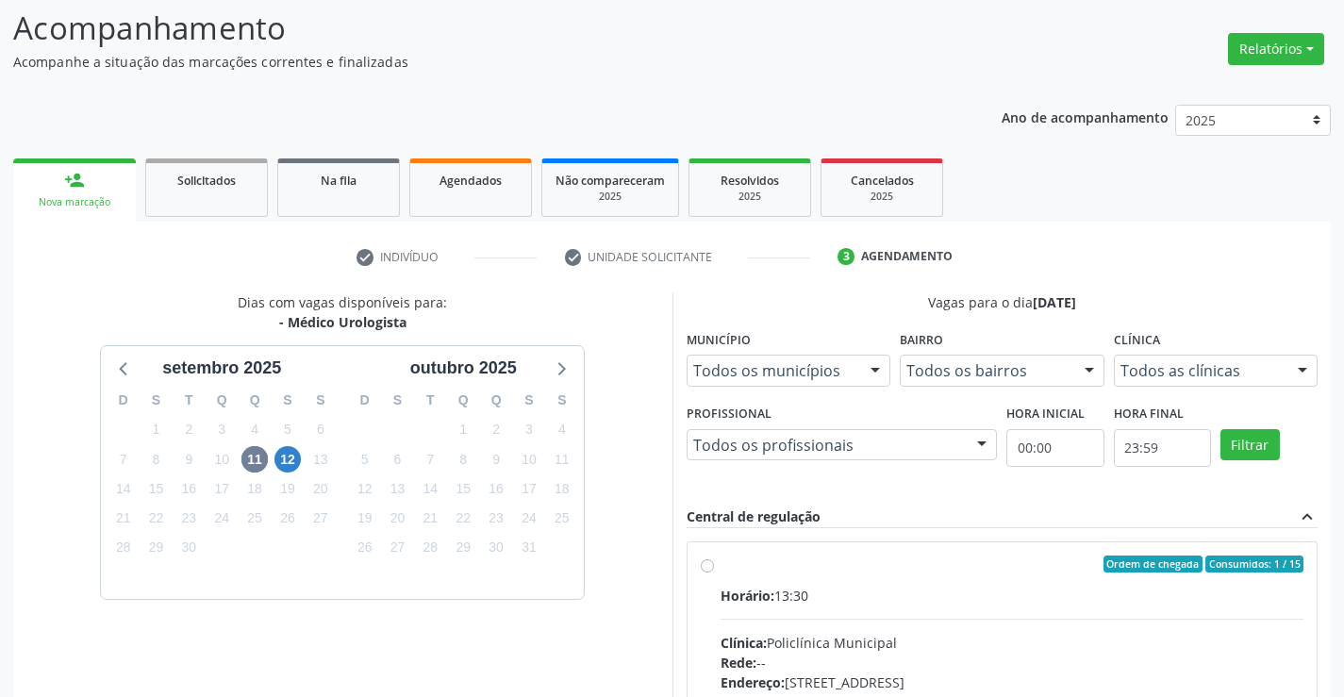
click at [714, 572] on input "Ordem de chegada Consumidos: 1 / 15 Horário: 13:30 Clínica: Policlínica Municip…" at bounding box center [707, 563] width 13 height 17
radio input "true"
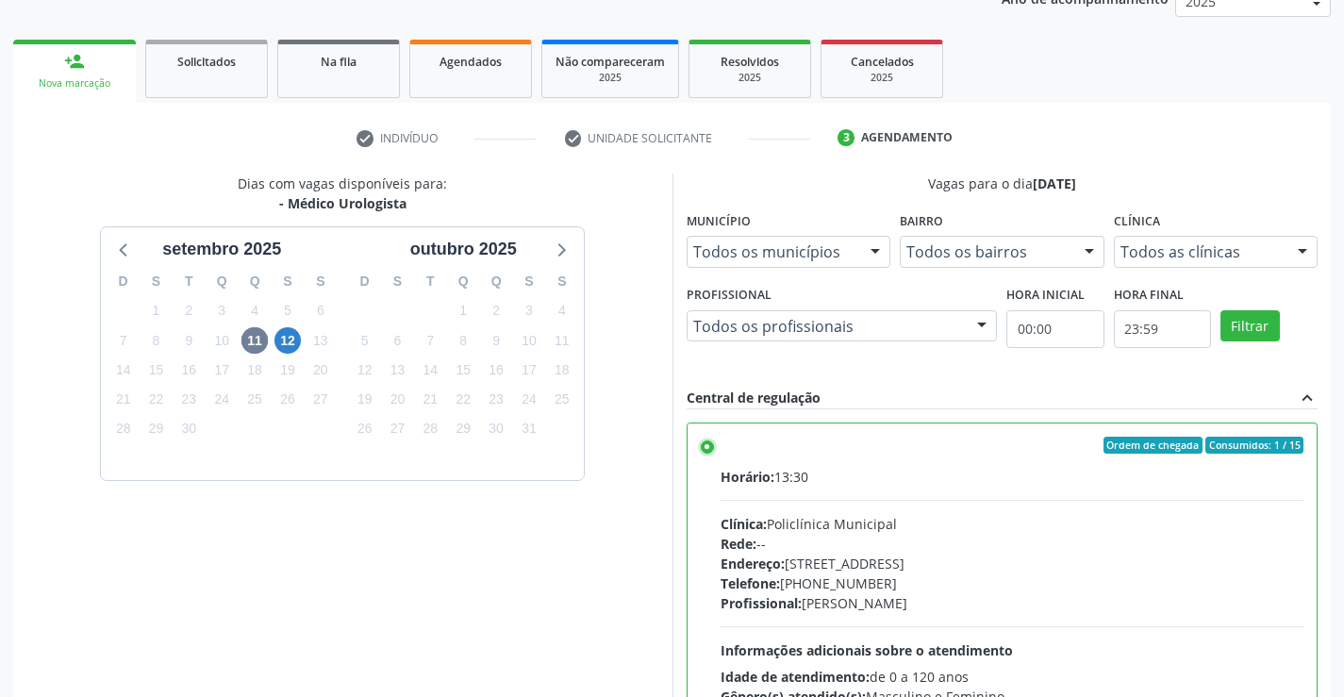
scroll to position [430, 0]
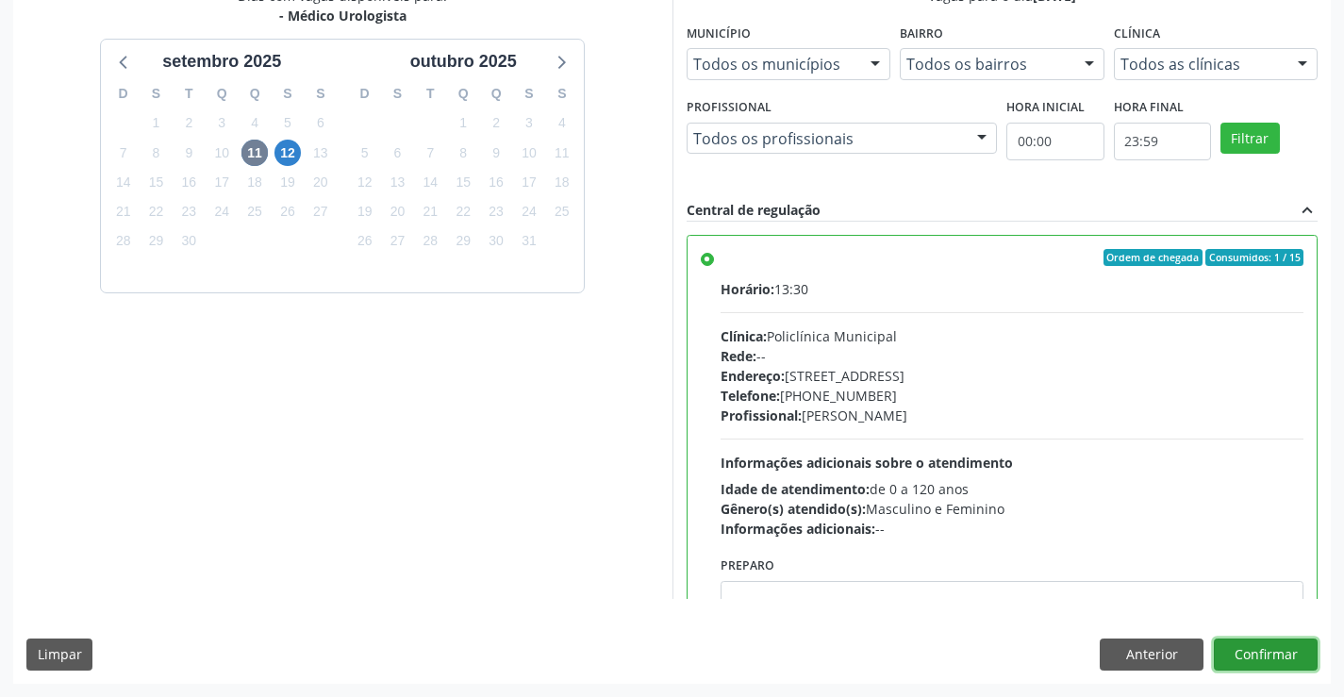
click at [1281, 649] on button "Confirmar" at bounding box center [1265, 654] width 104 height 32
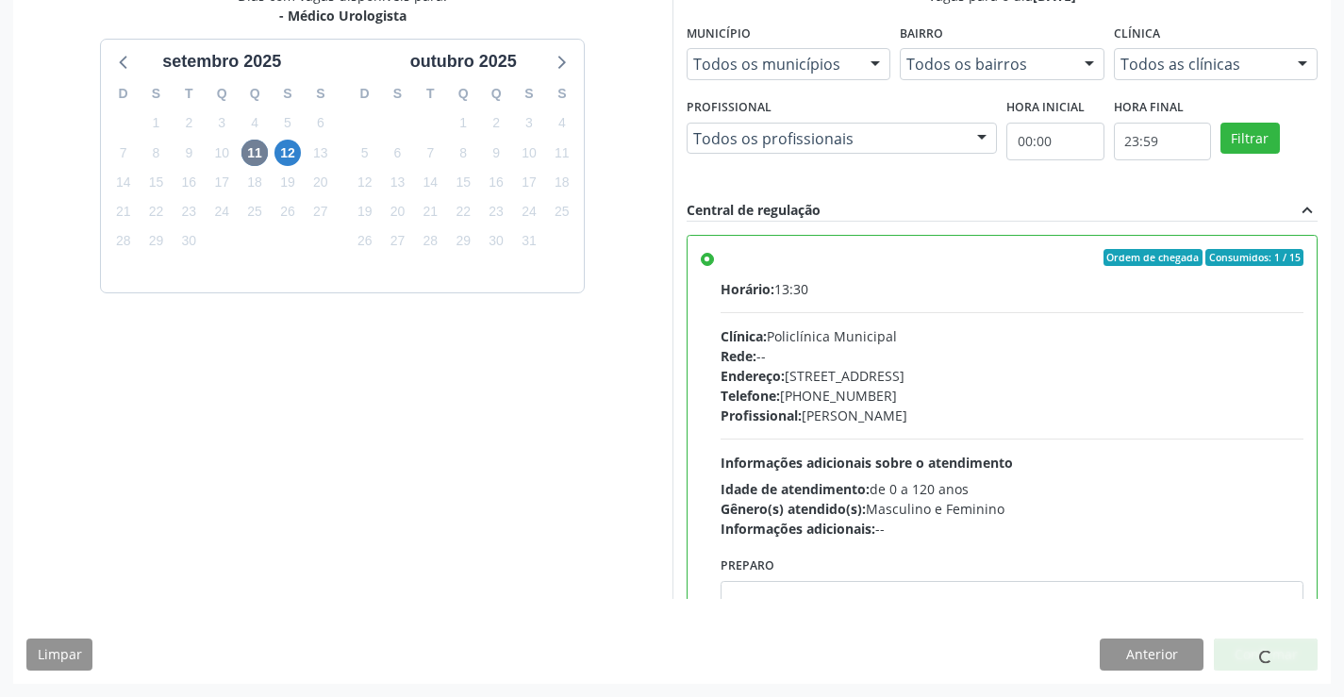
scroll to position [0, 0]
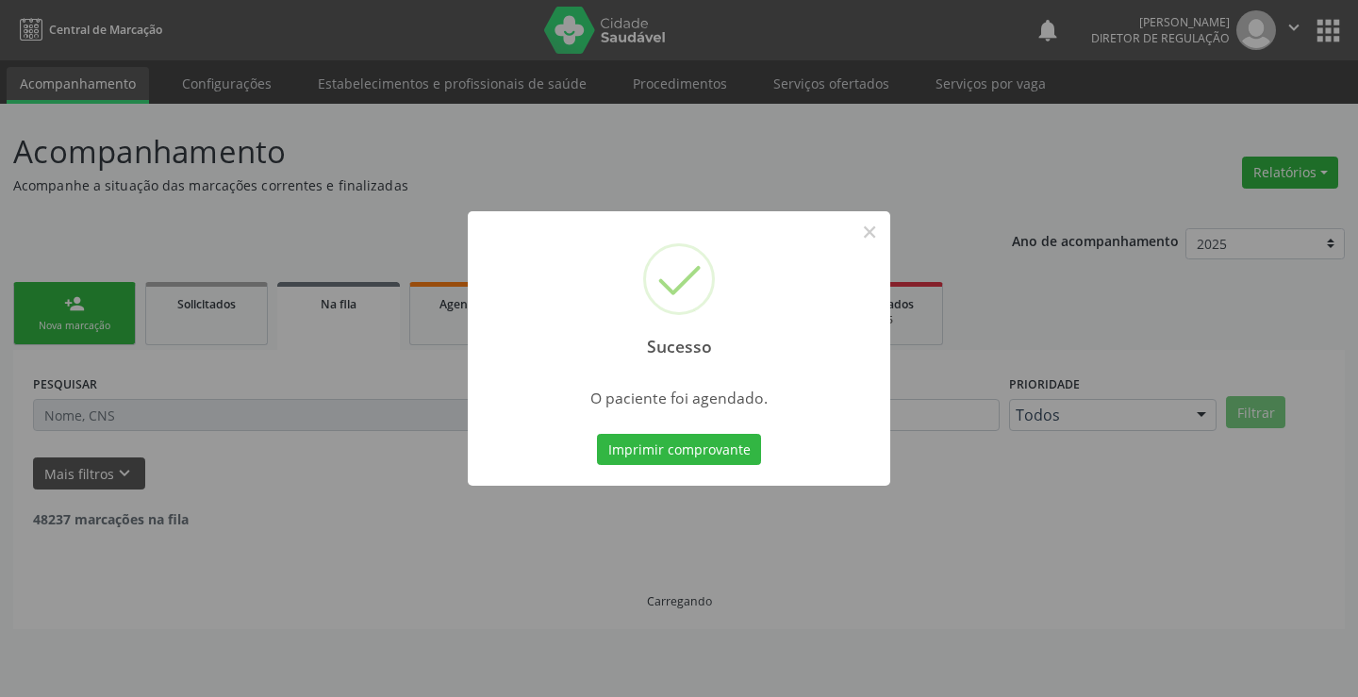
click at [597, 434] on button "Imprimir comprovante" at bounding box center [679, 450] width 164 height 32
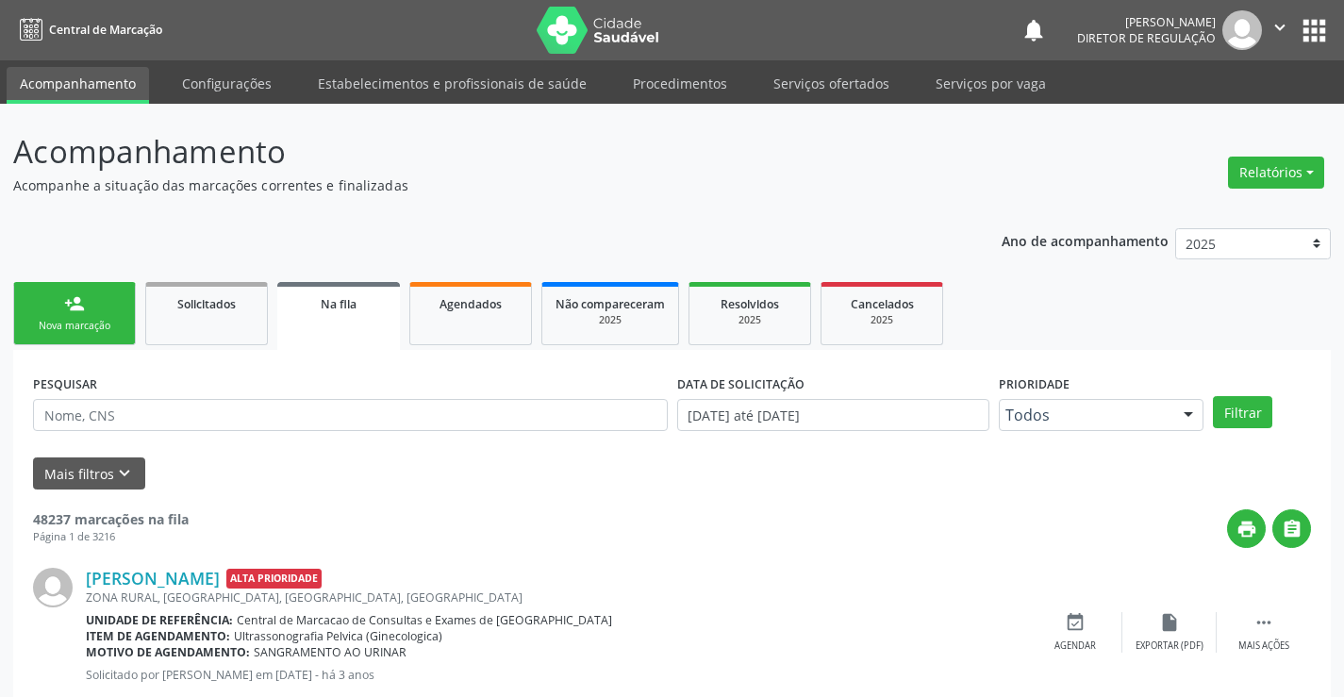
click at [53, 320] on div "Nova marcação" at bounding box center [74, 326] width 94 height 14
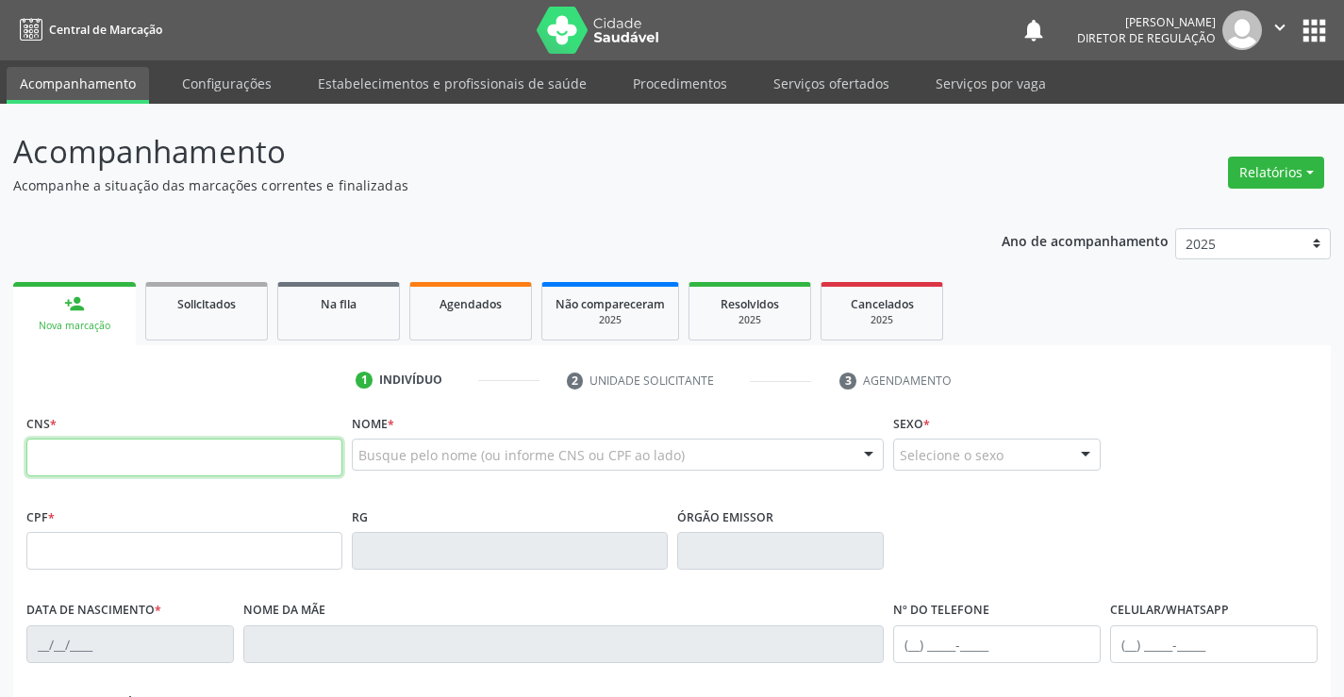
click at [117, 454] on input "text" at bounding box center [184, 457] width 316 height 38
type input "701 4036 0381 4230"
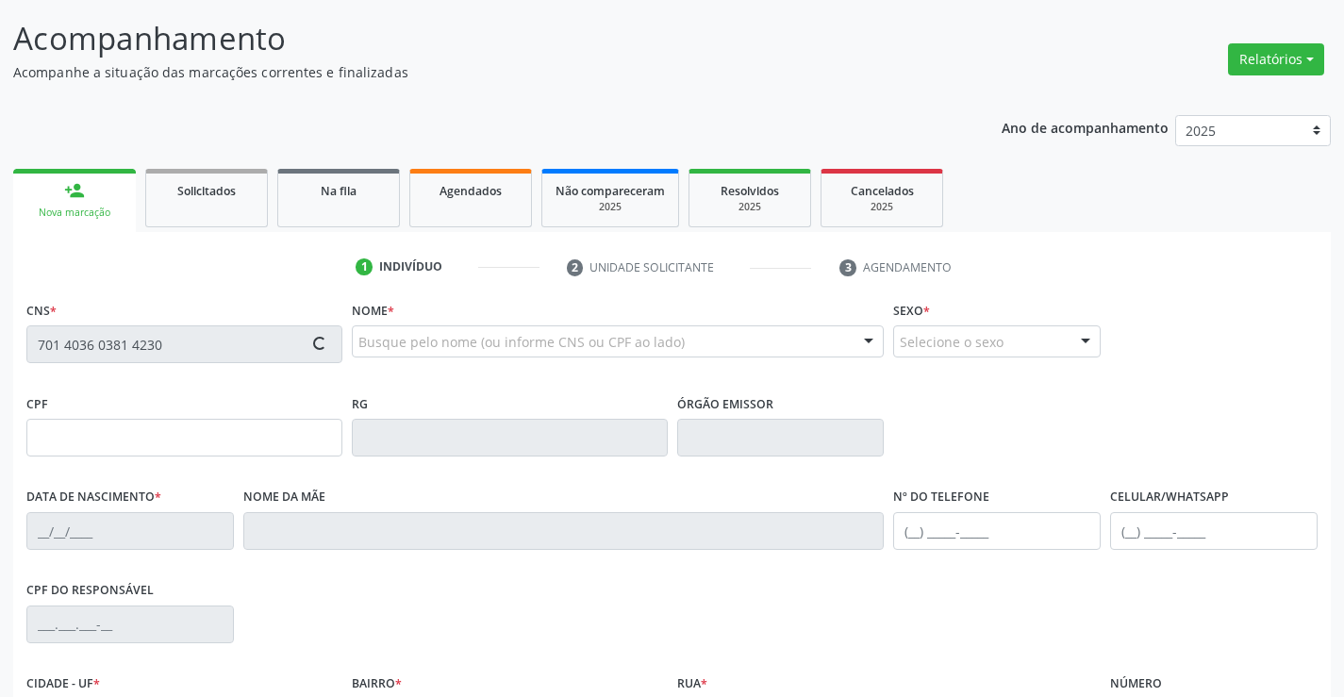
type input "0395856388"
type input "29/06/1966"
type input "(74) 99914-9575"
type input "386.692.005-97"
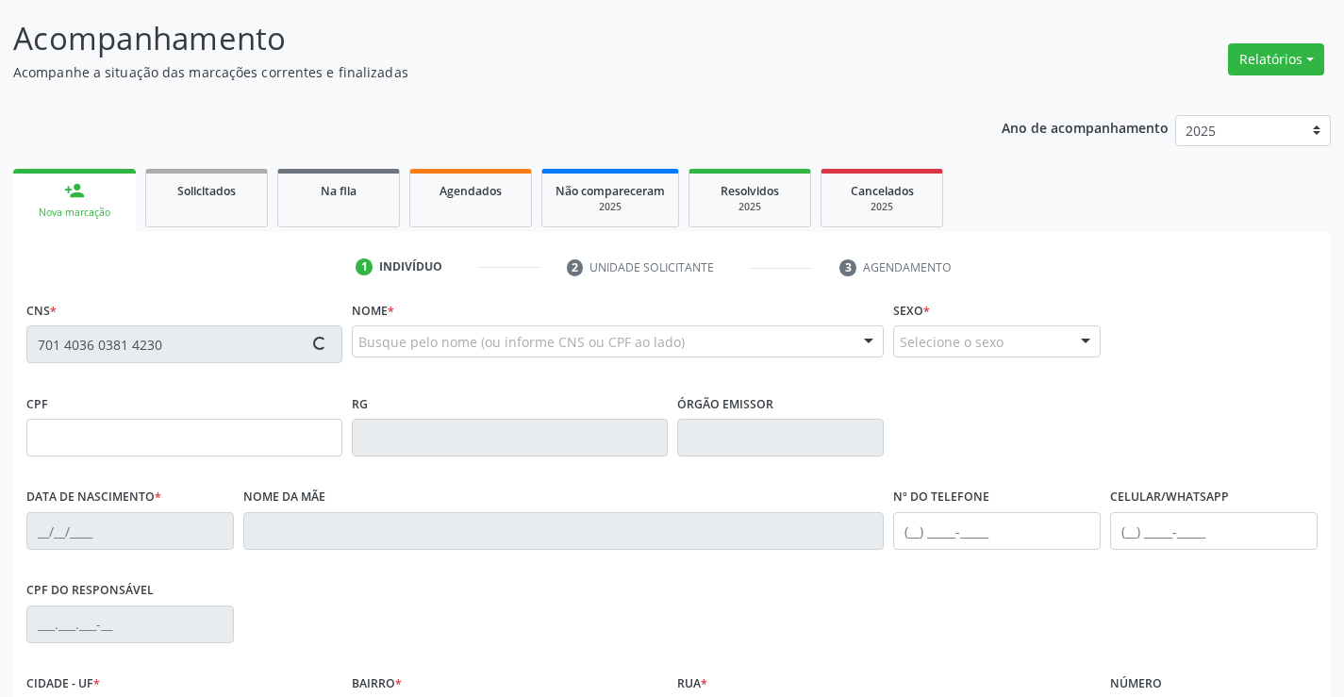
type input "sn"
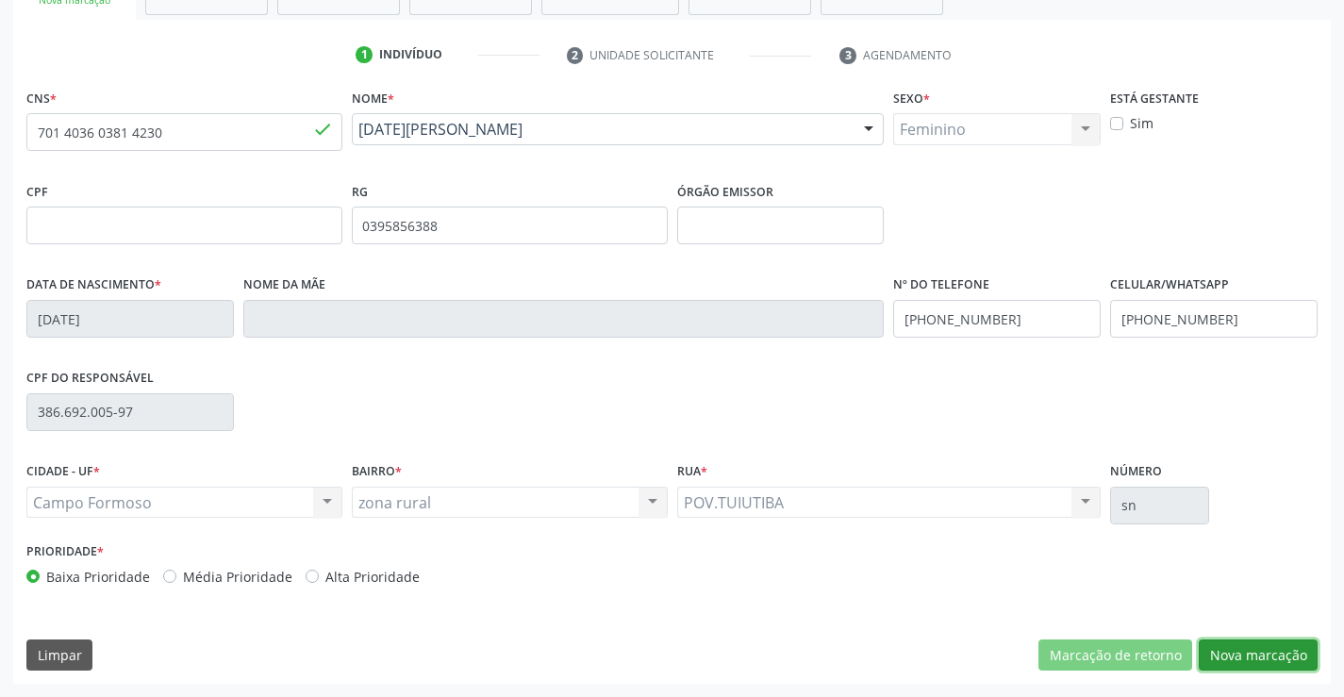
drag, startPoint x: 1295, startPoint y: 654, endPoint x: 567, endPoint y: 329, distance: 798.1
click at [1285, 649] on button "Nova marcação" at bounding box center [1257, 655] width 119 height 32
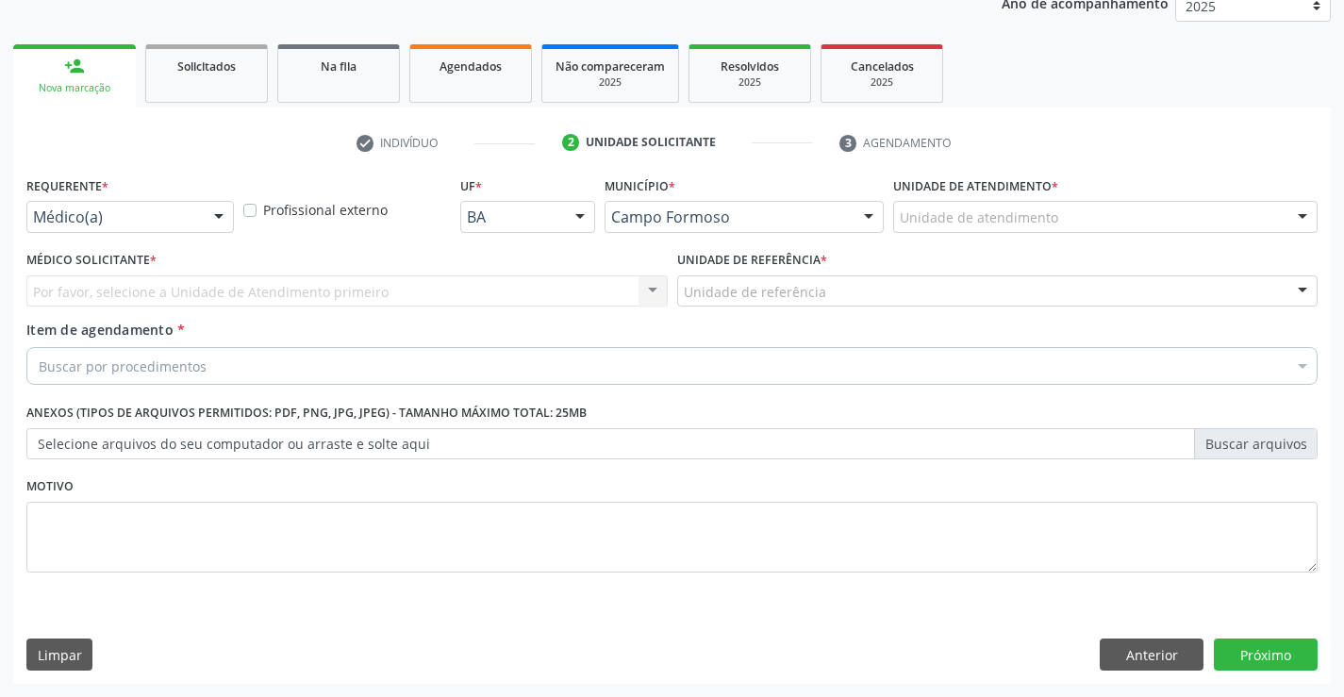
scroll to position [238, 0]
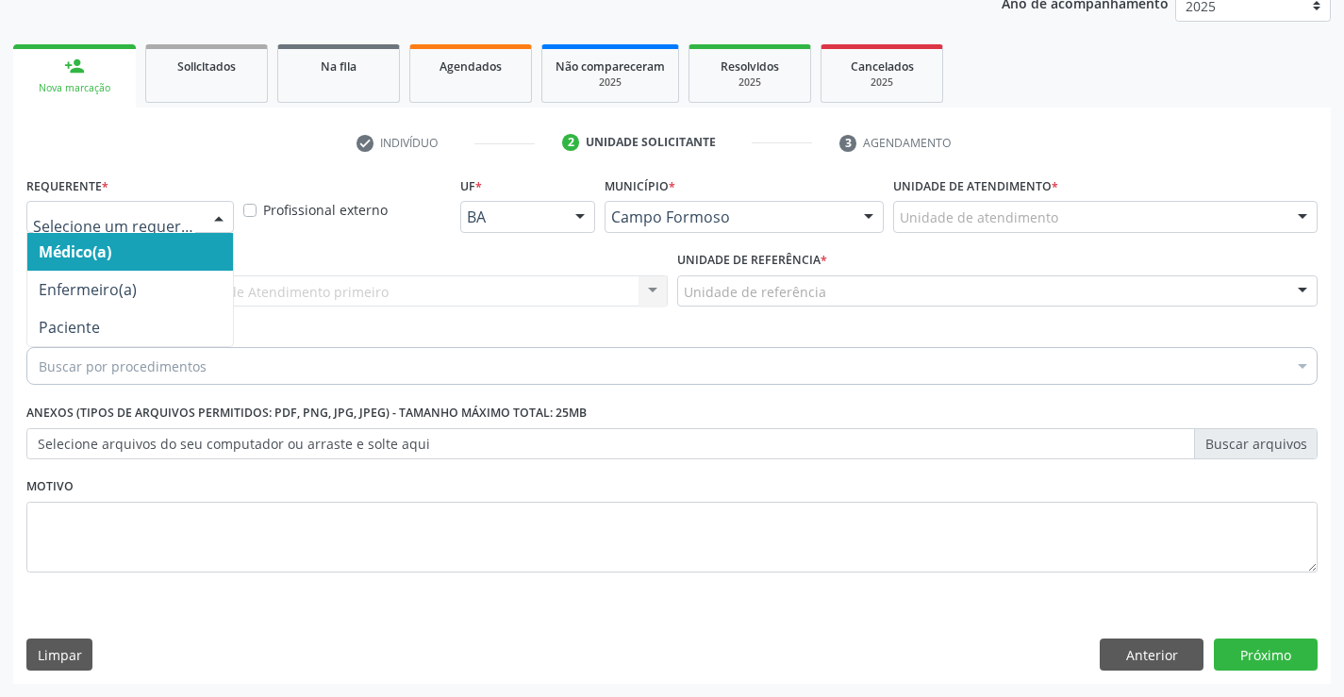
drag, startPoint x: 210, startPoint y: 233, endPoint x: 184, endPoint y: 329, distance: 99.7
click at [209, 233] on div "Médico(a) Enfermeiro(a) Paciente Nenhum resultado encontrado para: " " Não há n…" at bounding box center [129, 217] width 207 height 32
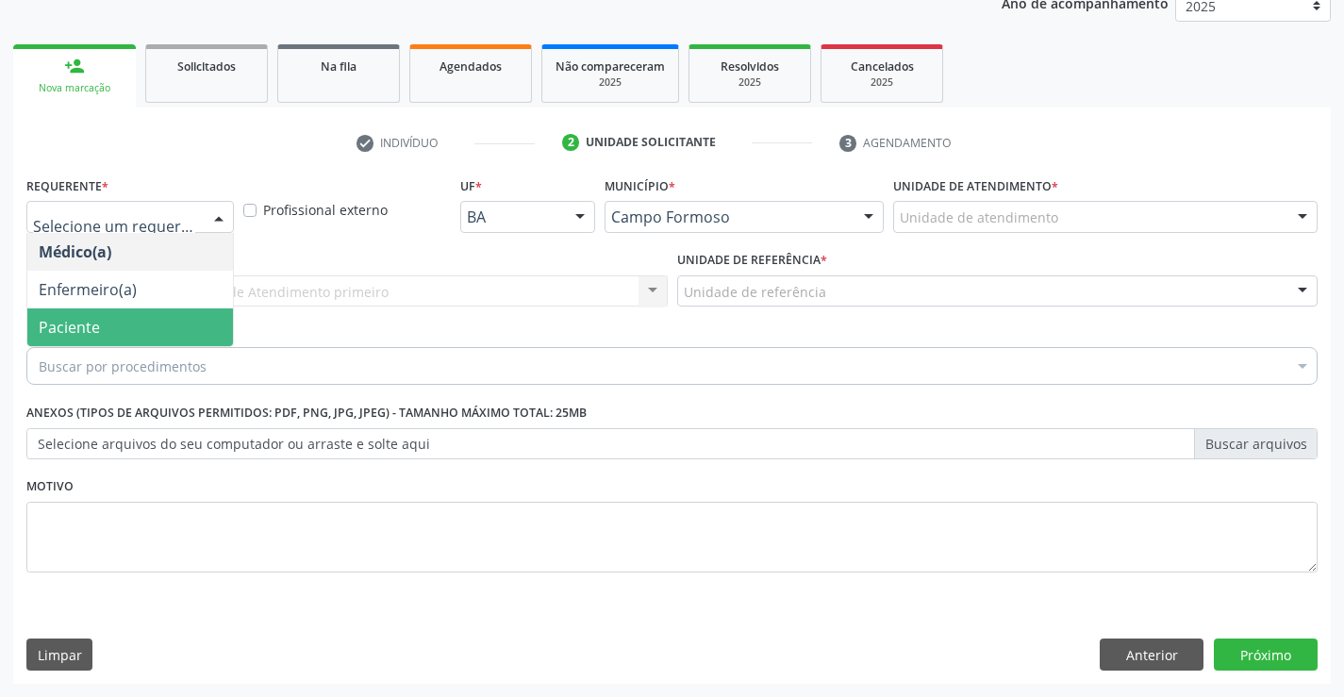
drag, startPoint x: 178, startPoint y: 336, endPoint x: 320, endPoint y: 288, distance: 149.4
click at [196, 327] on span "Paciente" at bounding box center [130, 327] width 206 height 38
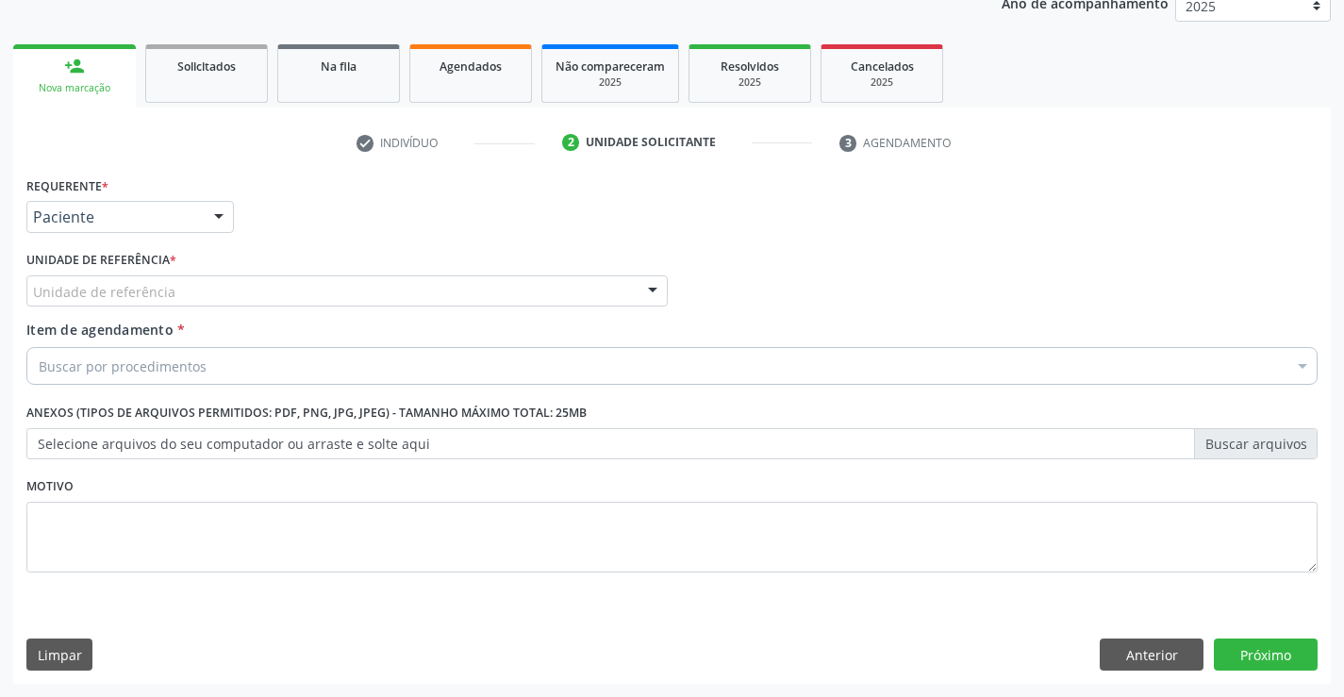
drag, startPoint x: 323, startPoint y: 287, endPoint x: 324, endPoint y: 379, distance: 92.4
click at [324, 287] on div "Unidade de referência" at bounding box center [346, 291] width 641 height 32
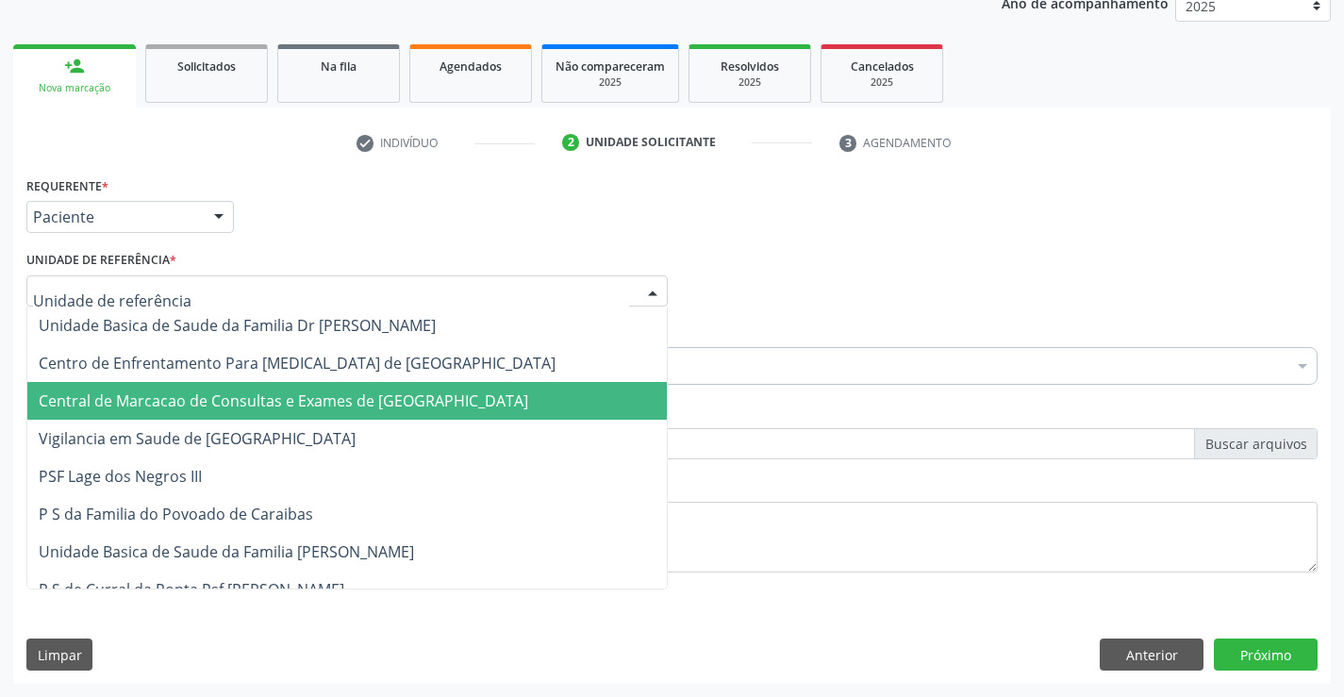
click at [324, 384] on span "Central de Marcacao de Consultas e Exames de Campo Formoso" at bounding box center [346, 401] width 639 height 38
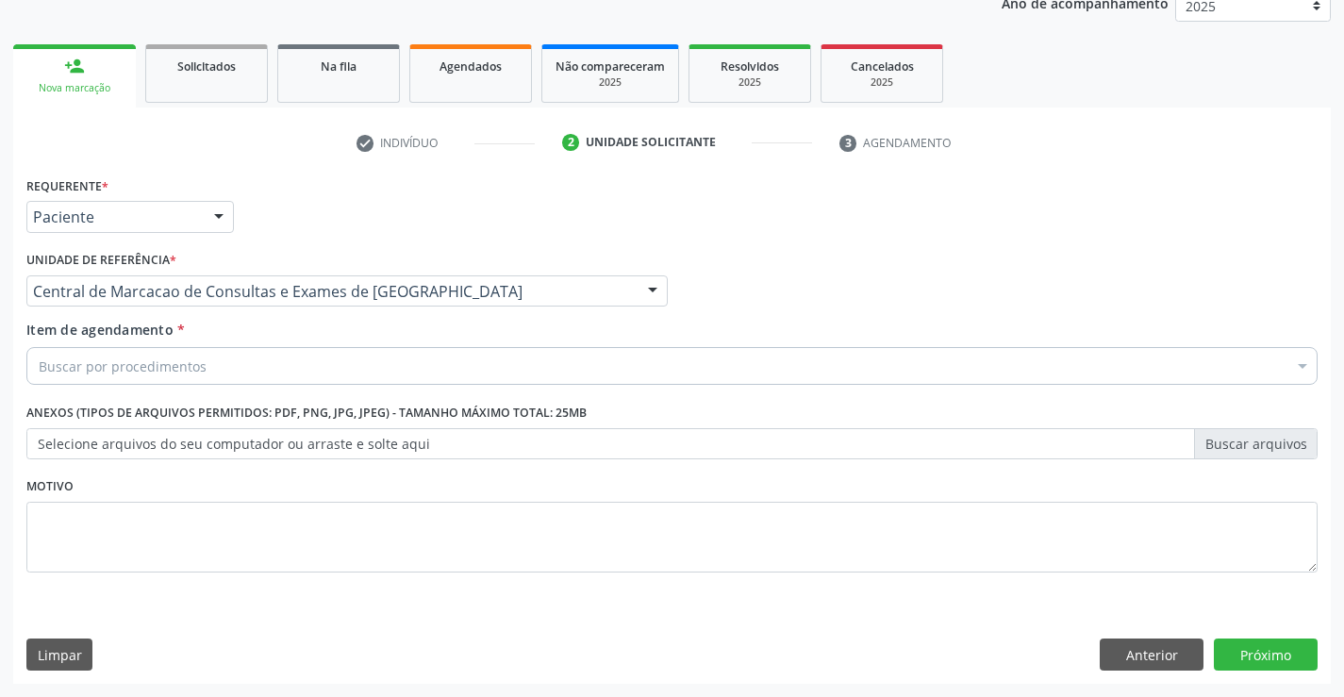
click at [361, 365] on div "Buscar por procedimentos" at bounding box center [671, 366] width 1291 height 38
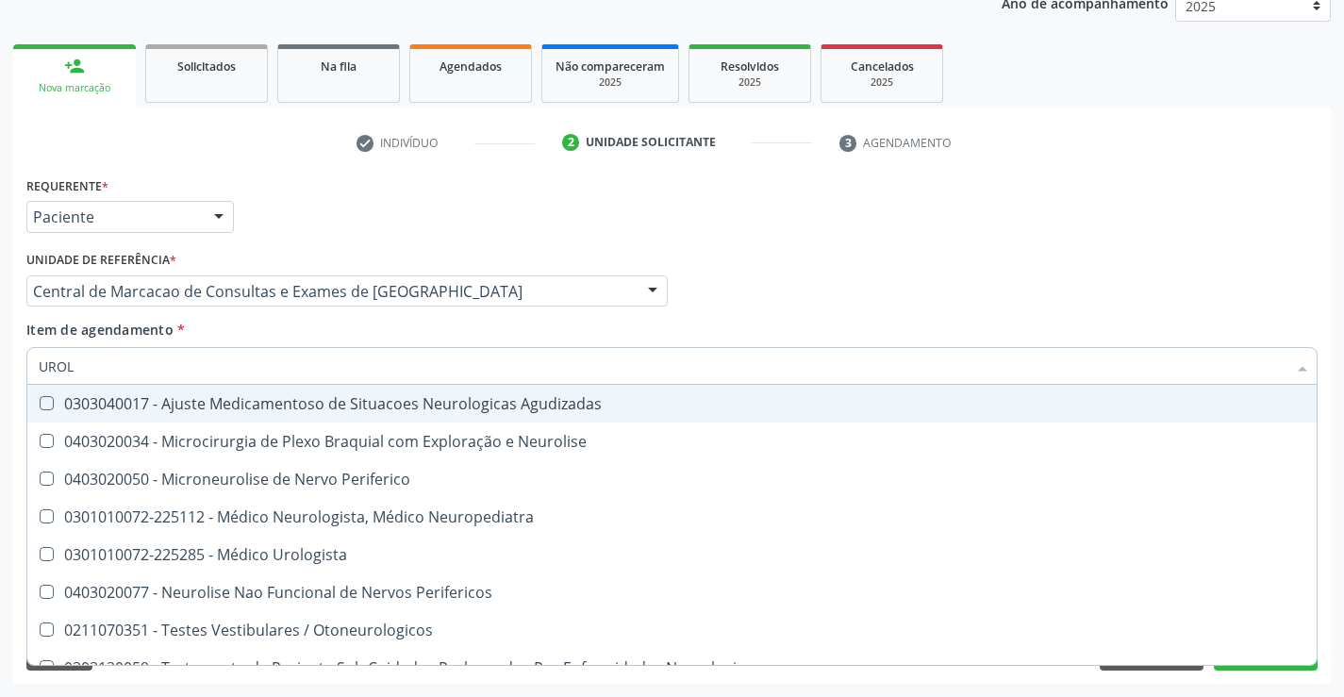
type input "UROLO"
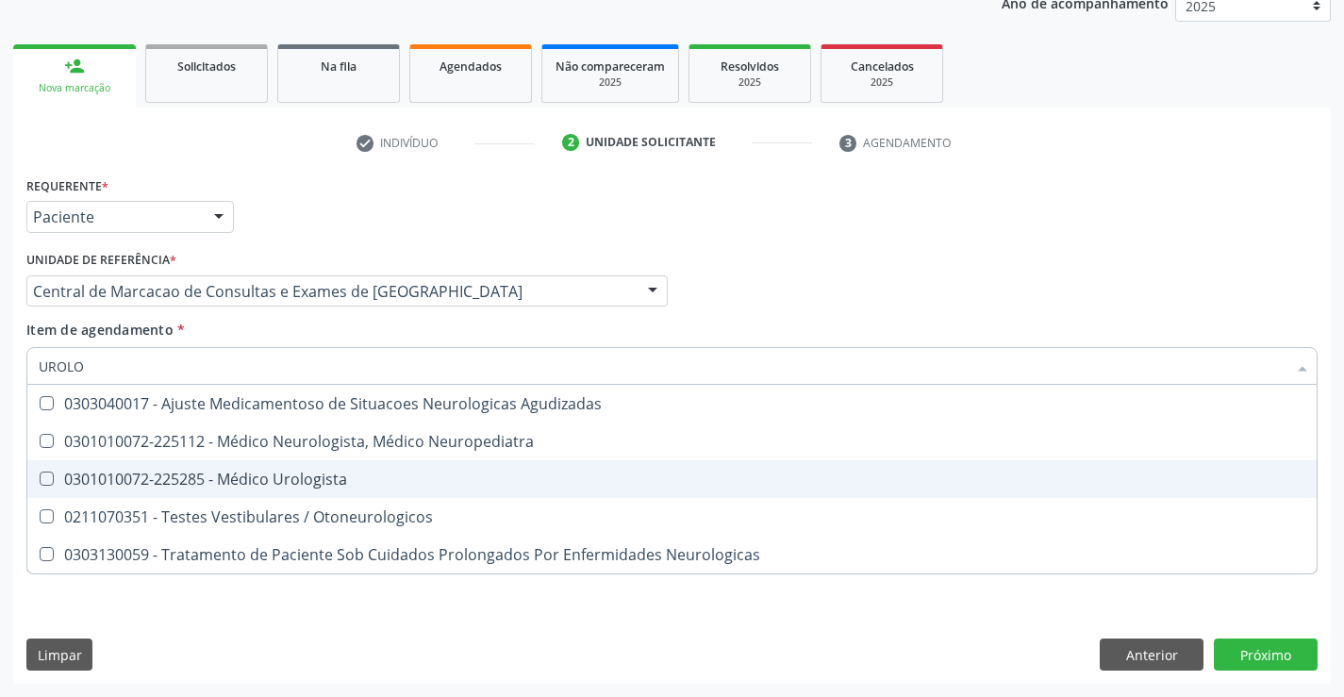
click at [341, 481] on div "0301010072-225285 - Médico Urologista" at bounding box center [672, 478] width 1266 height 15
checkbox Urologista "true"
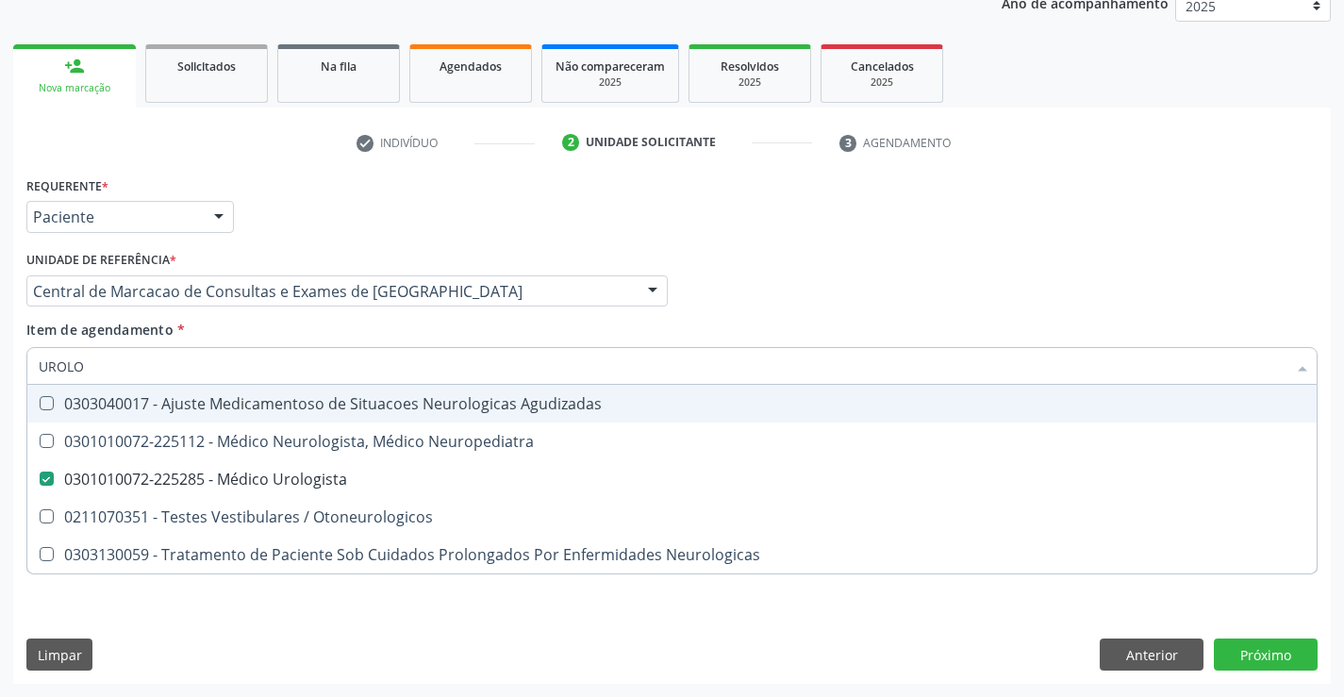
click at [1228, 263] on div "Médico Solicitante Por favor, selecione a Unidade de Atendimento primeiro Nenhu…" at bounding box center [672, 283] width 1300 height 74
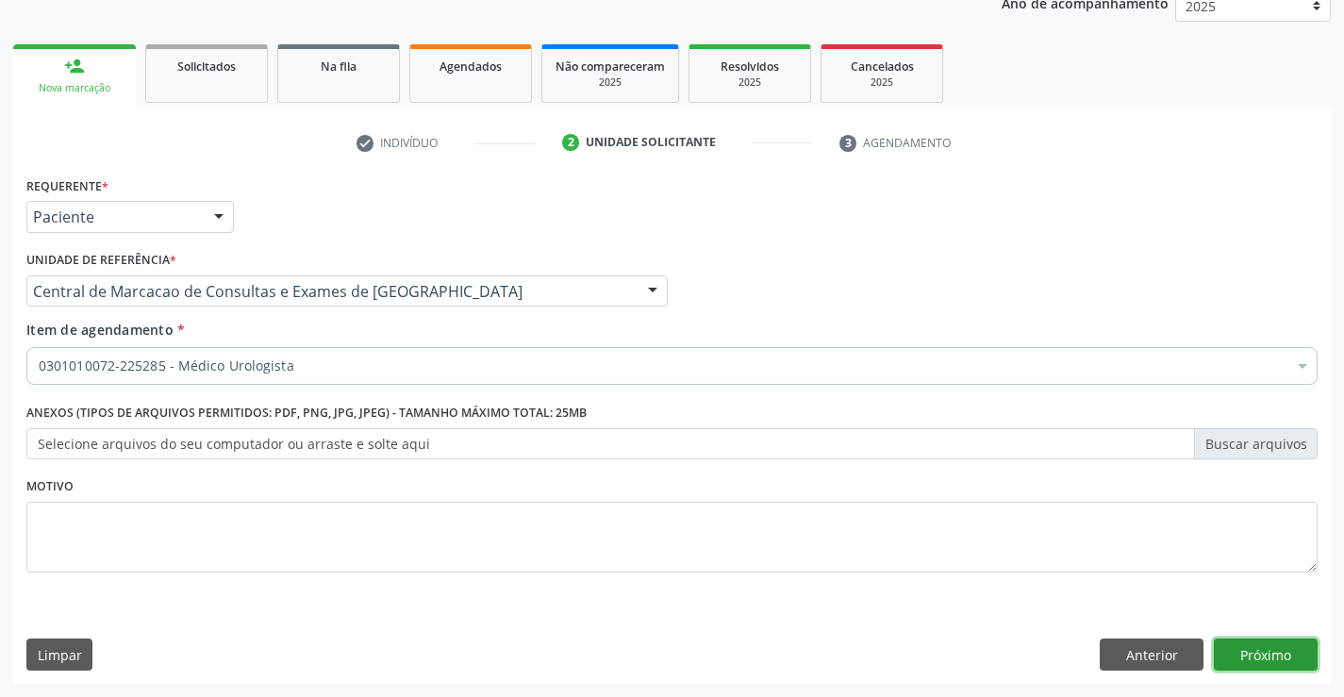
click at [1296, 666] on button "Próximo" at bounding box center [1265, 654] width 104 height 32
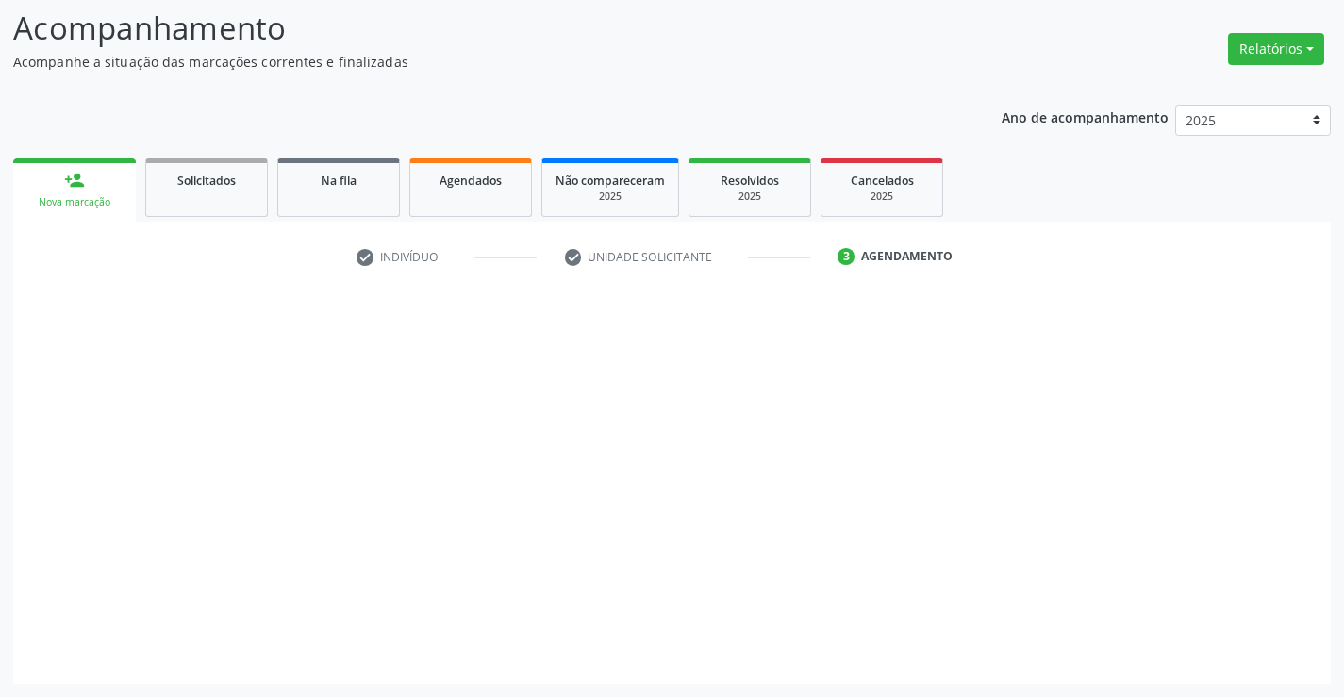
scroll to position [124, 0]
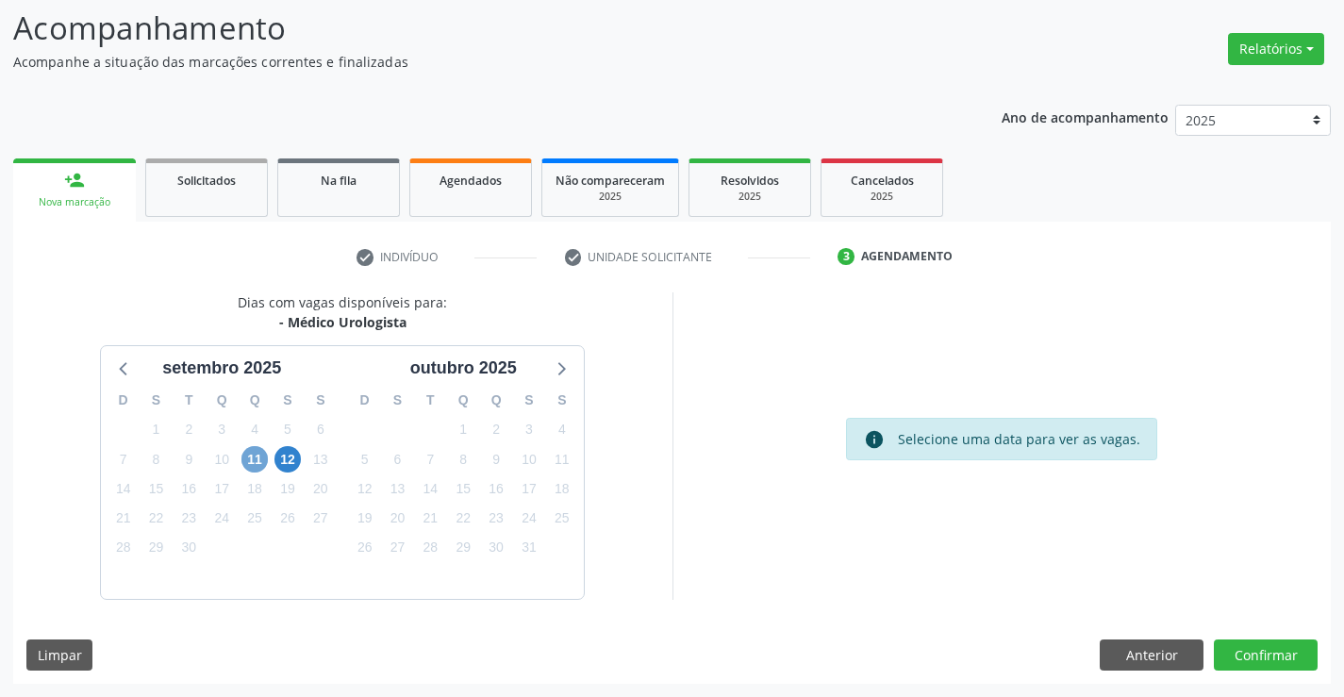
click at [261, 466] on span "11" at bounding box center [254, 459] width 26 height 26
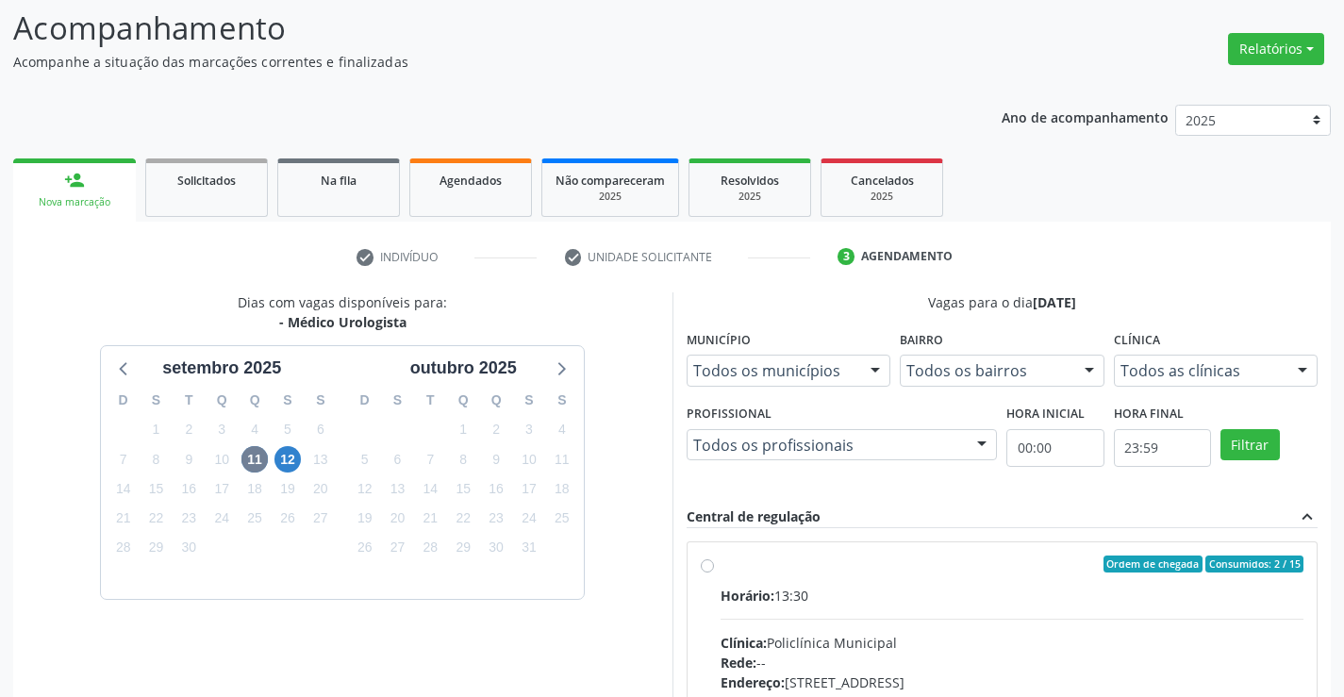
drag, startPoint x: 878, startPoint y: 635, endPoint x: 880, endPoint y: 622, distance: 12.4
click at [879, 633] on div "Clínica: Policlínica Municipal" at bounding box center [1012, 643] width 584 height 20
click at [714, 572] on input "Ordem de chegada Consumidos: 2 / 15 Horário: 13:30 Clínica: Policlínica Municip…" at bounding box center [707, 563] width 13 height 17
radio input "true"
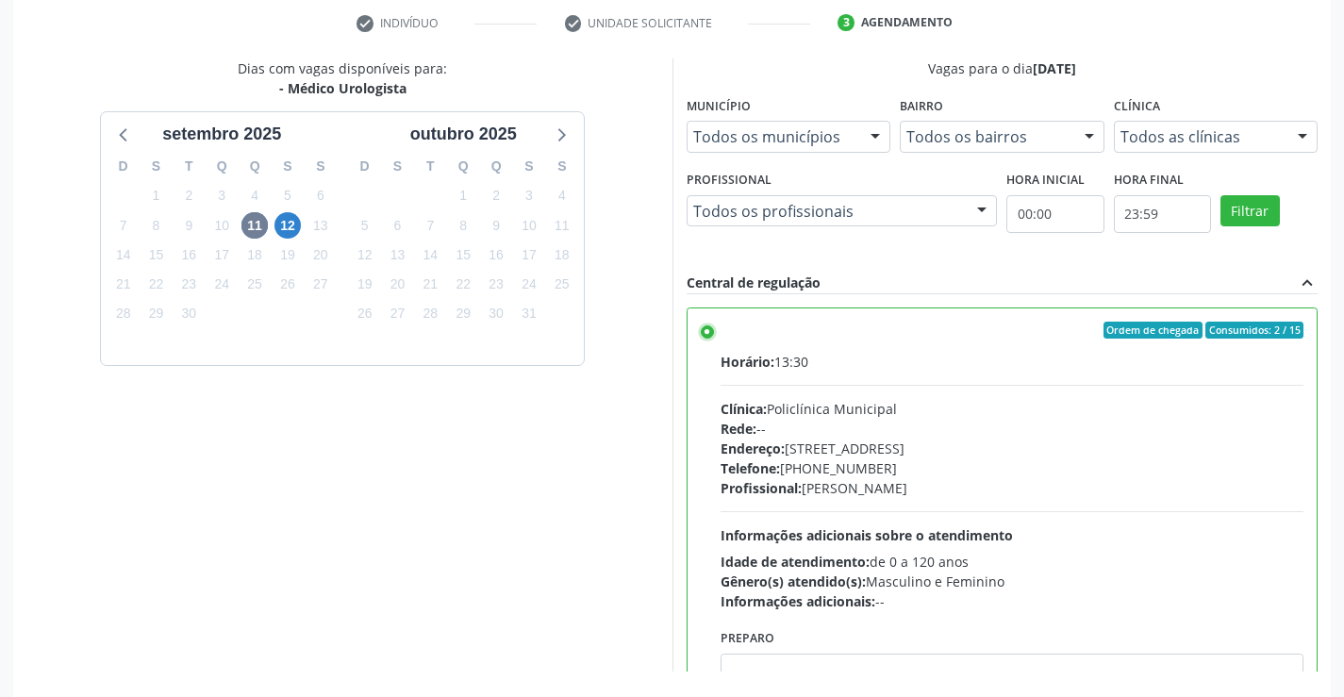
scroll to position [430, 0]
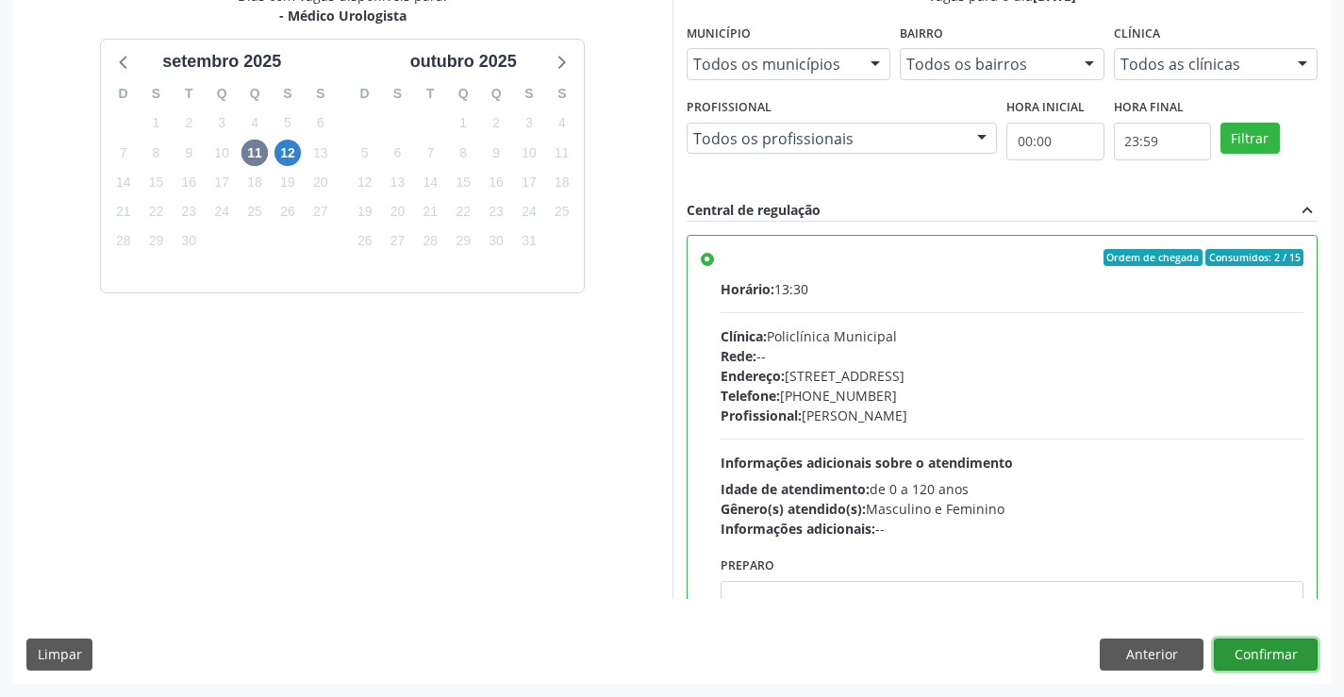
click at [1254, 655] on button "Confirmar" at bounding box center [1265, 654] width 104 height 32
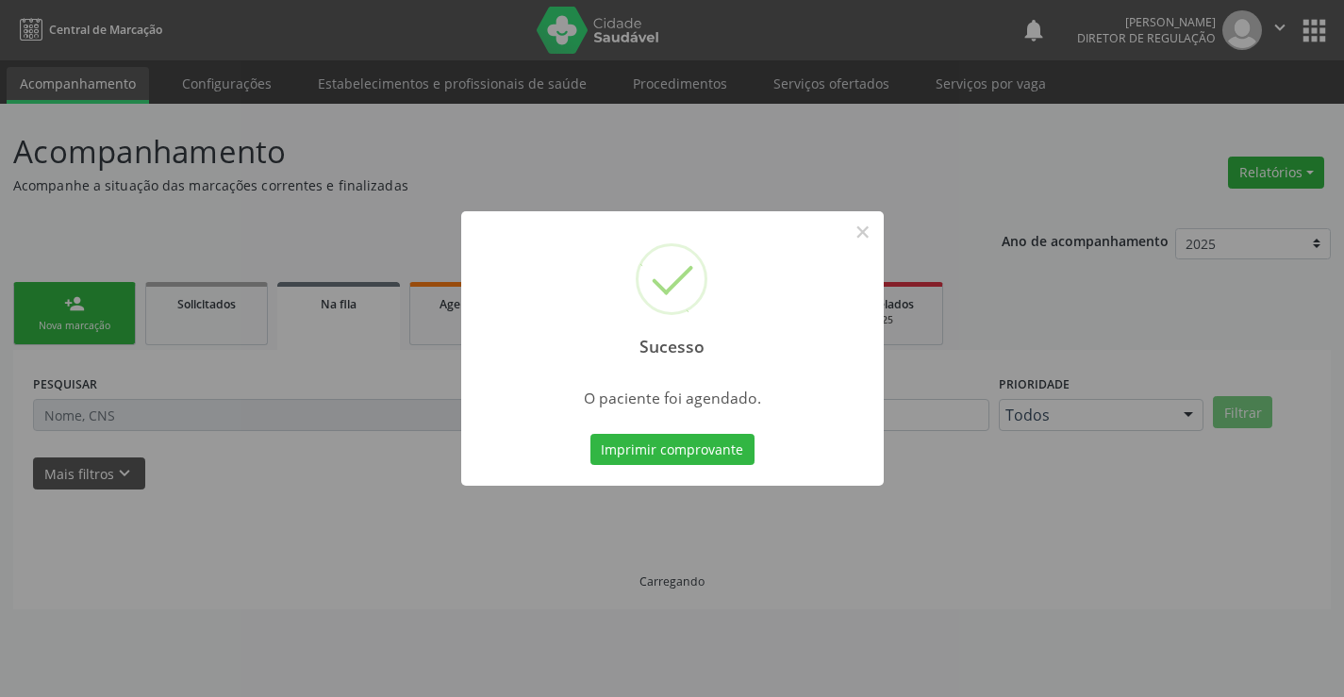
scroll to position [0, 0]
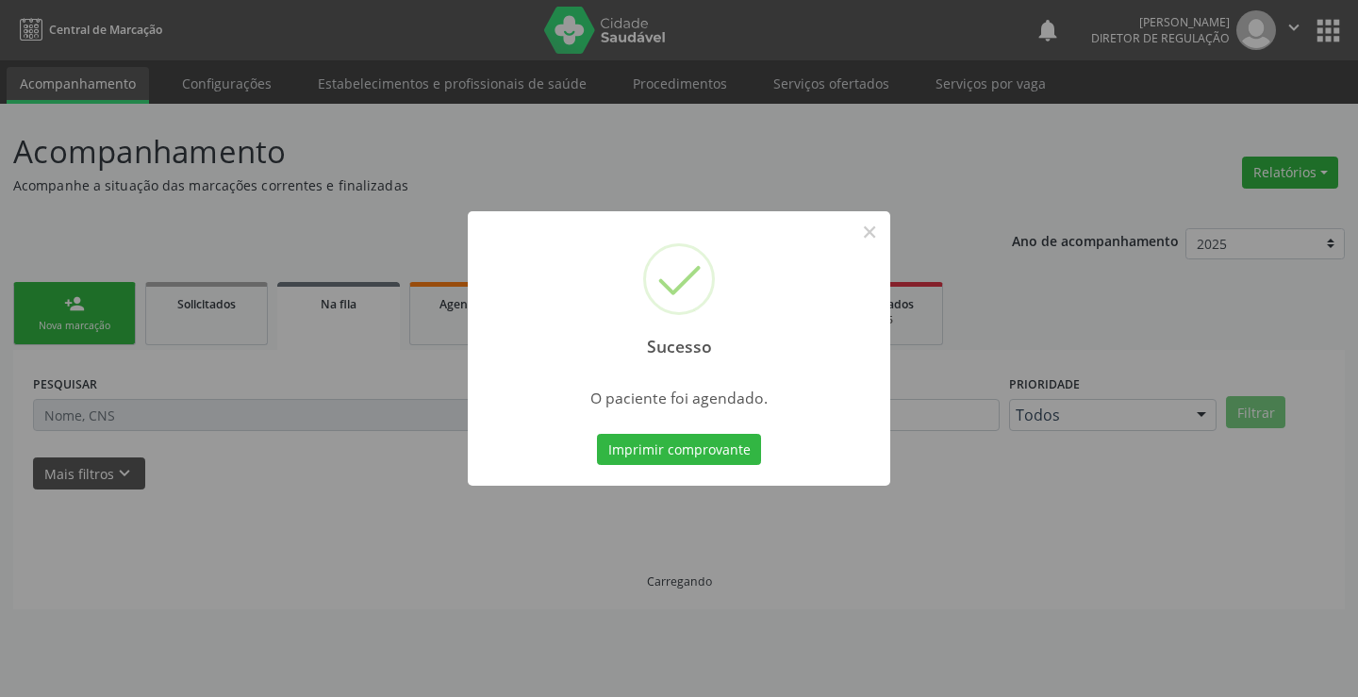
click at [597, 434] on button "Imprimir comprovante" at bounding box center [679, 450] width 164 height 32
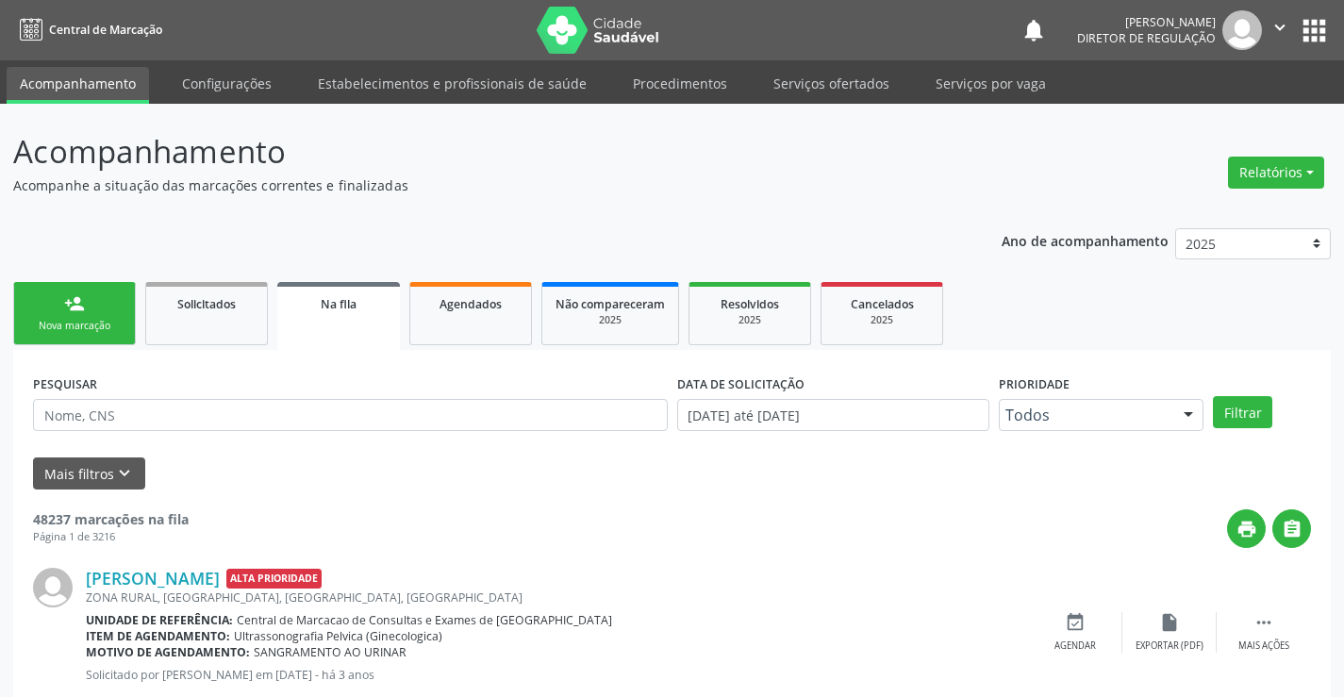
click at [81, 336] on link "person_add Nova marcação" at bounding box center [74, 313] width 123 height 63
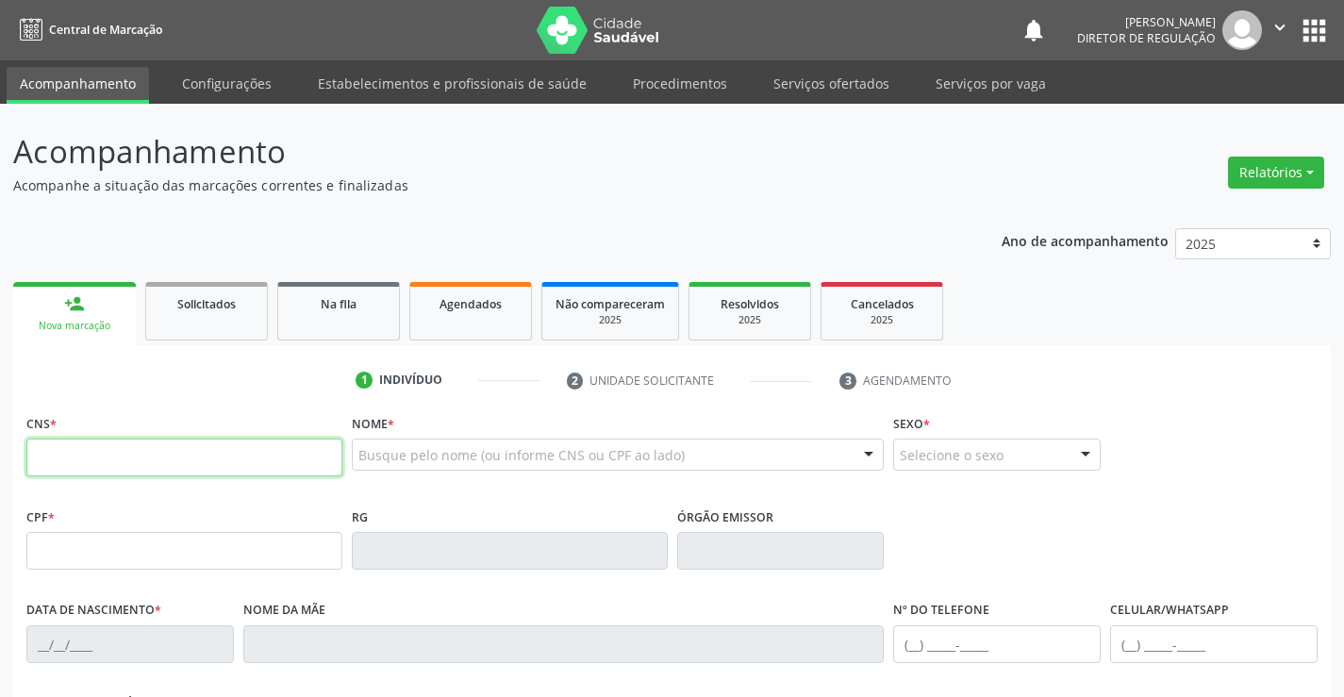
click at [145, 459] on input "text" at bounding box center [184, 457] width 316 height 38
type input "700 5027 3571 0955"
type input "16/06/1950"
type input "S/N"
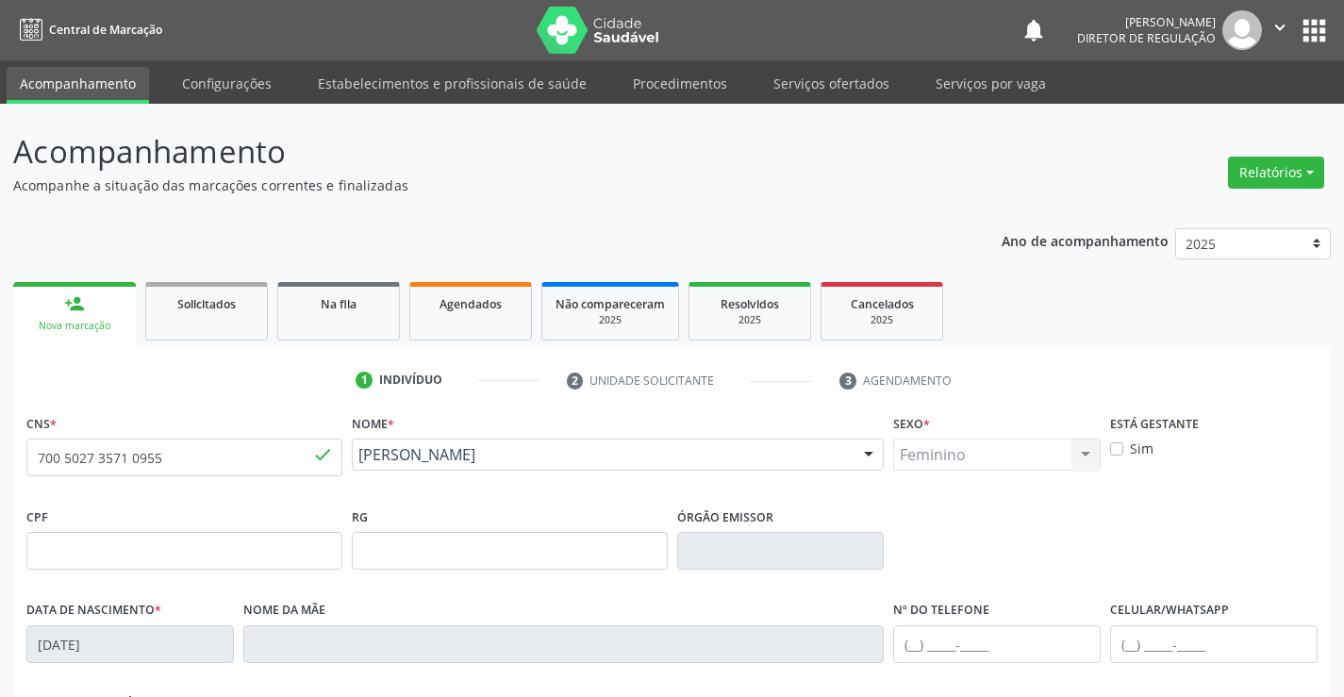
scroll to position [283, 0]
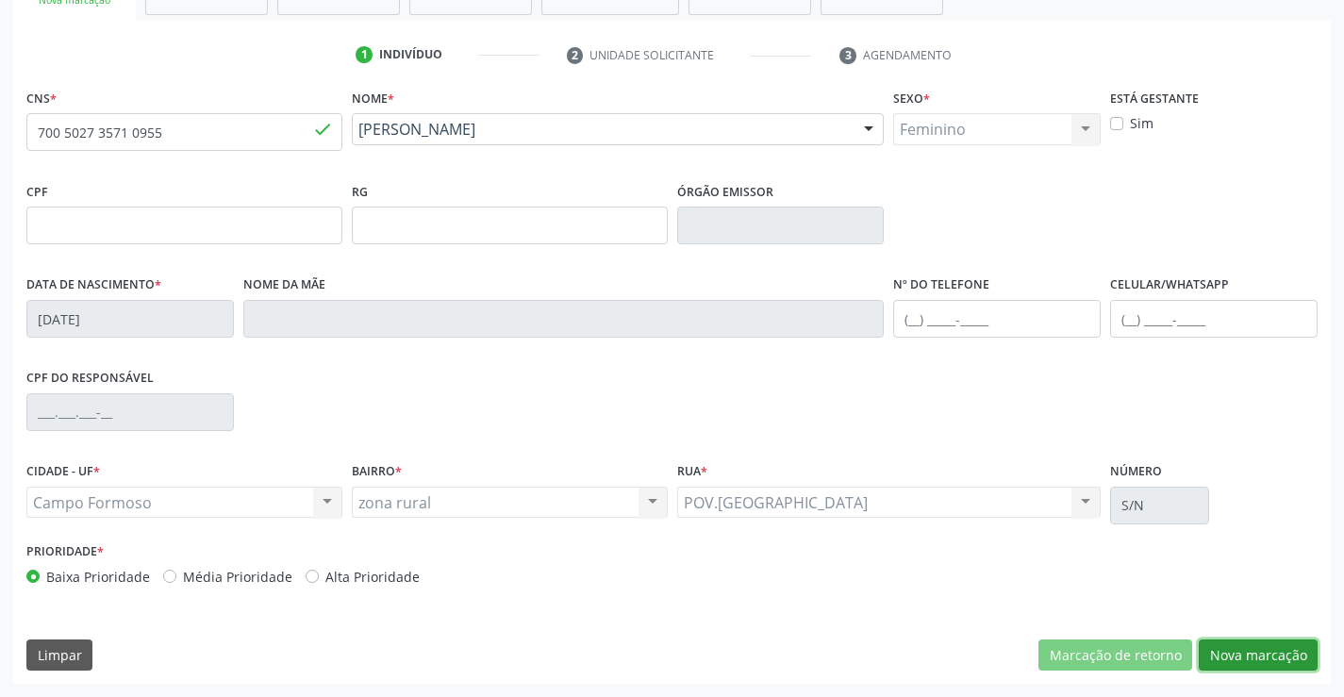
drag, startPoint x: 1269, startPoint y: 648, endPoint x: 677, endPoint y: 414, distance: 636.6
click at [1260, 649] on button "Nova marcação" at bounding box center [1257, 655] width 119 height 32
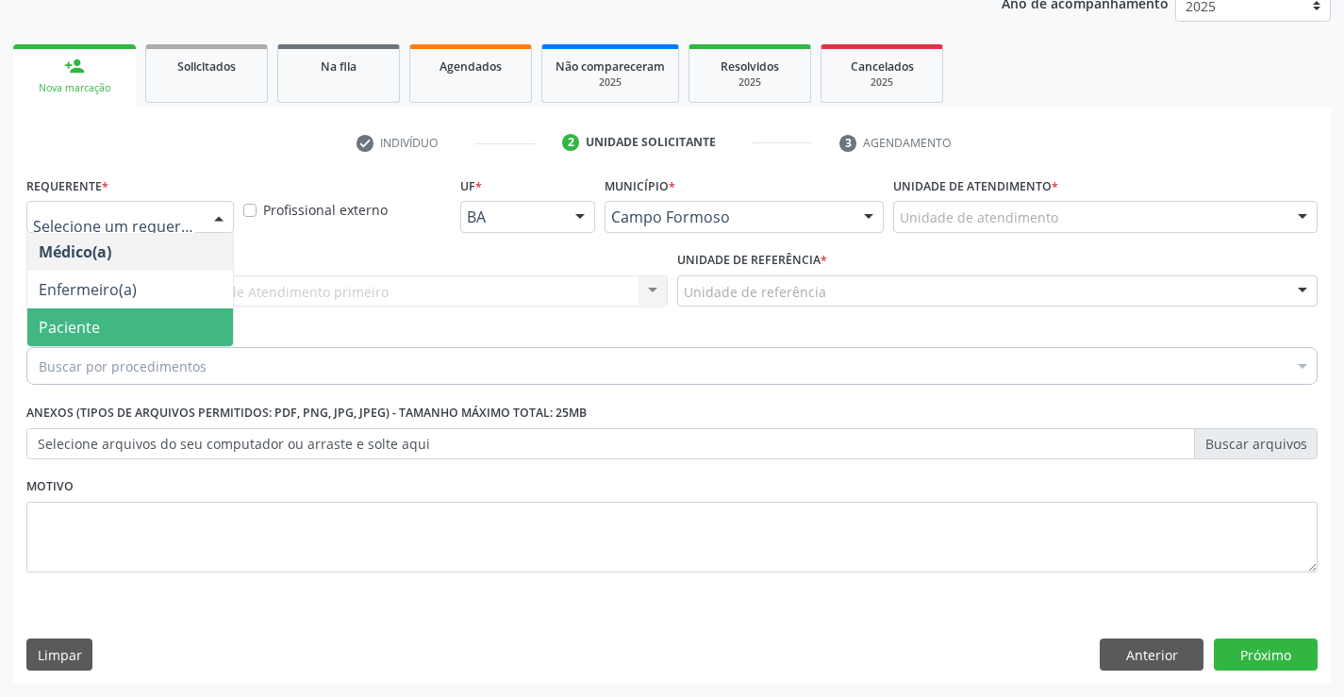
drag, startPoint x: 133, startPoint y: 322, endPoint x: 388, endPoint y: 289, distance: 257.8
click at [136, 322] on span "Paciente" at bounding box center [130, 327] width 206 height 38
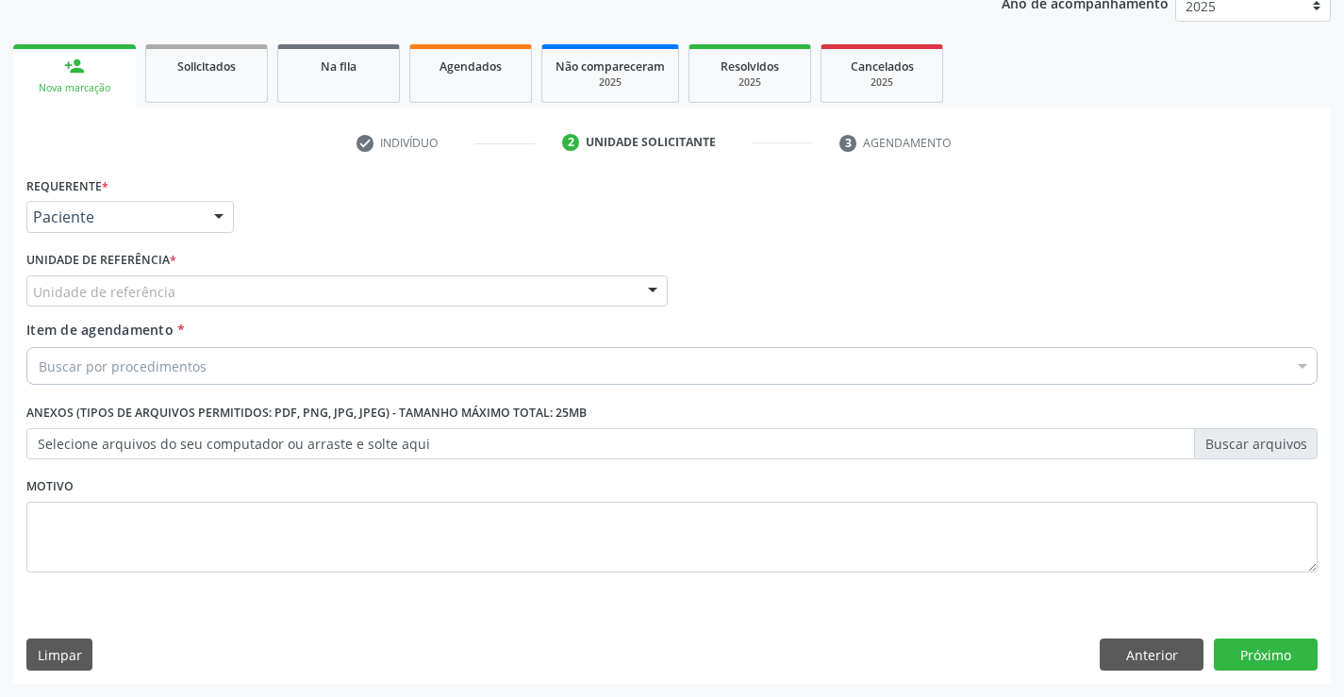
drag, startPoint x: 388, startPoint y: 289, endPoint x: 364, endPoint y: 409, distance: 123.1
click at [386, 305] on div "Unidade de referência" at bounding box center [346, 291] width 641 height 32
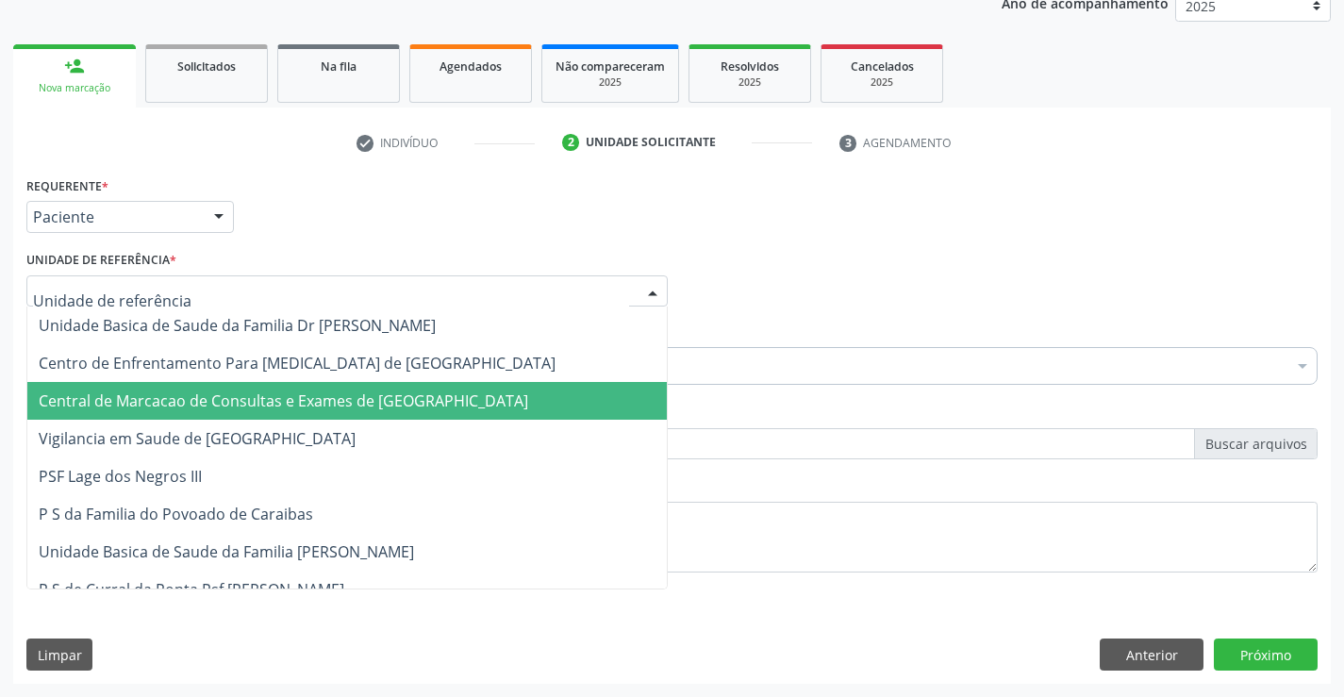
click at [364, 409] on span "Central de Marcacao de Consultas e Exames de Campo Formoso" at bounding box center [283, 400] width 489 height 21
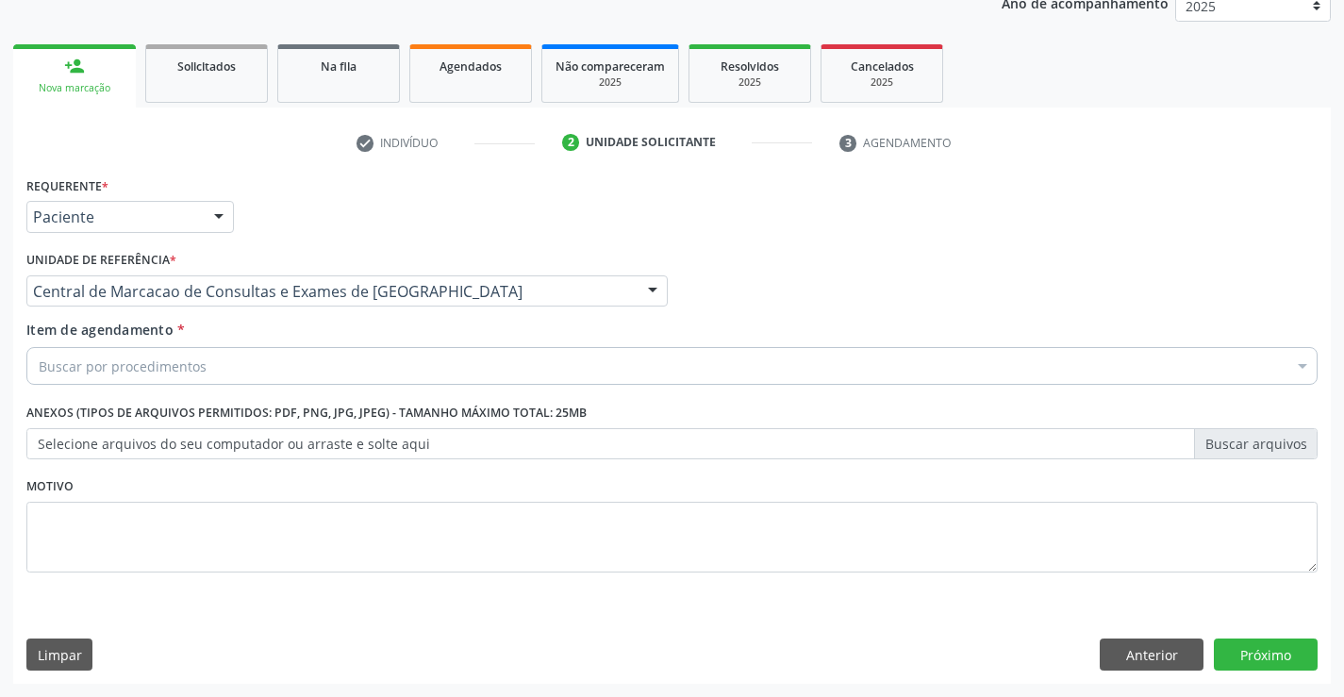
click at [439, 355] on div "Buscar por procedimentos" at bounding box center [671, 366] width 1291 height 38
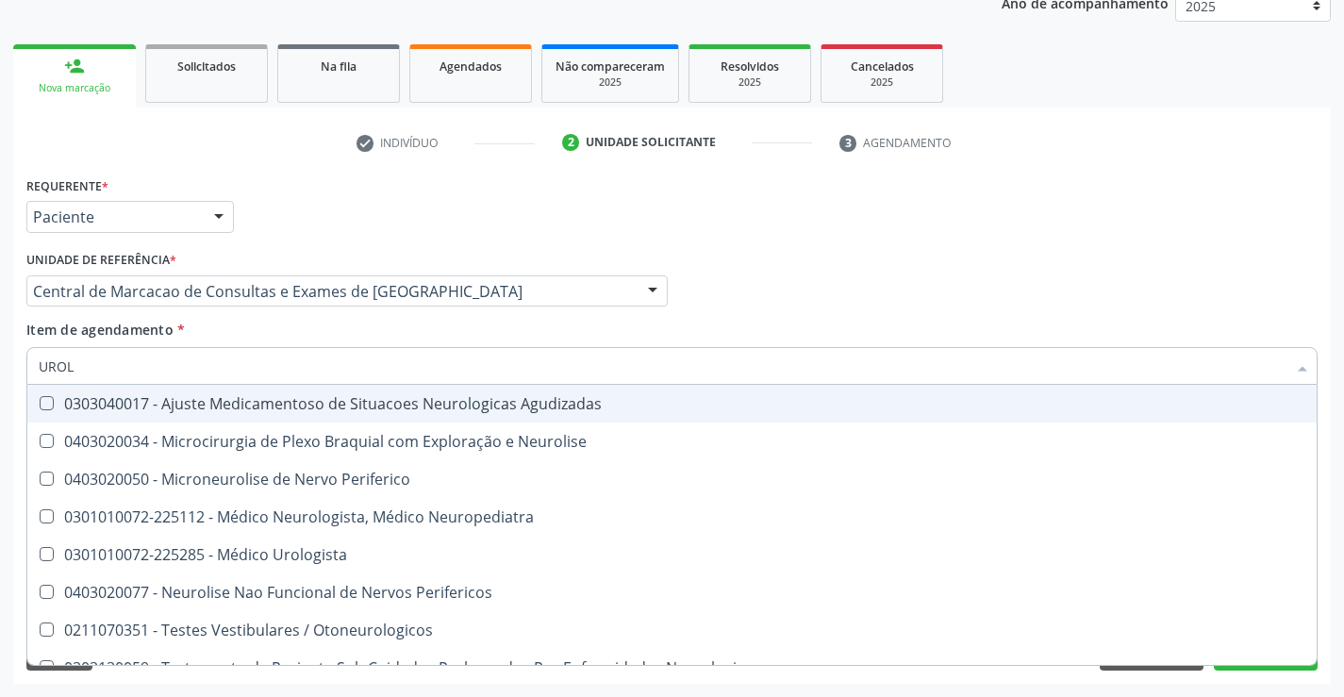
type input "UROLO"
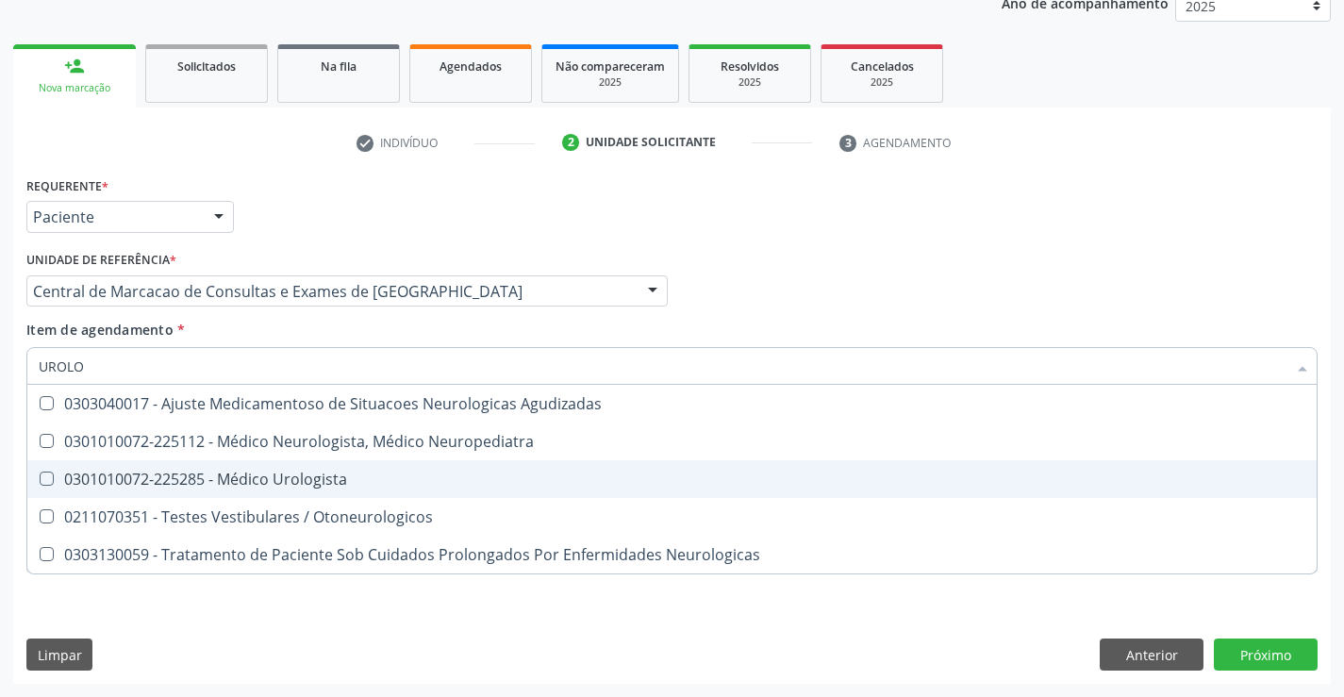
click at [418, 475] on div "0301010072-225285 - Médico Urologista" at bounding box center [672, 478] width 1266 height 15
checkbox Urologista "true"
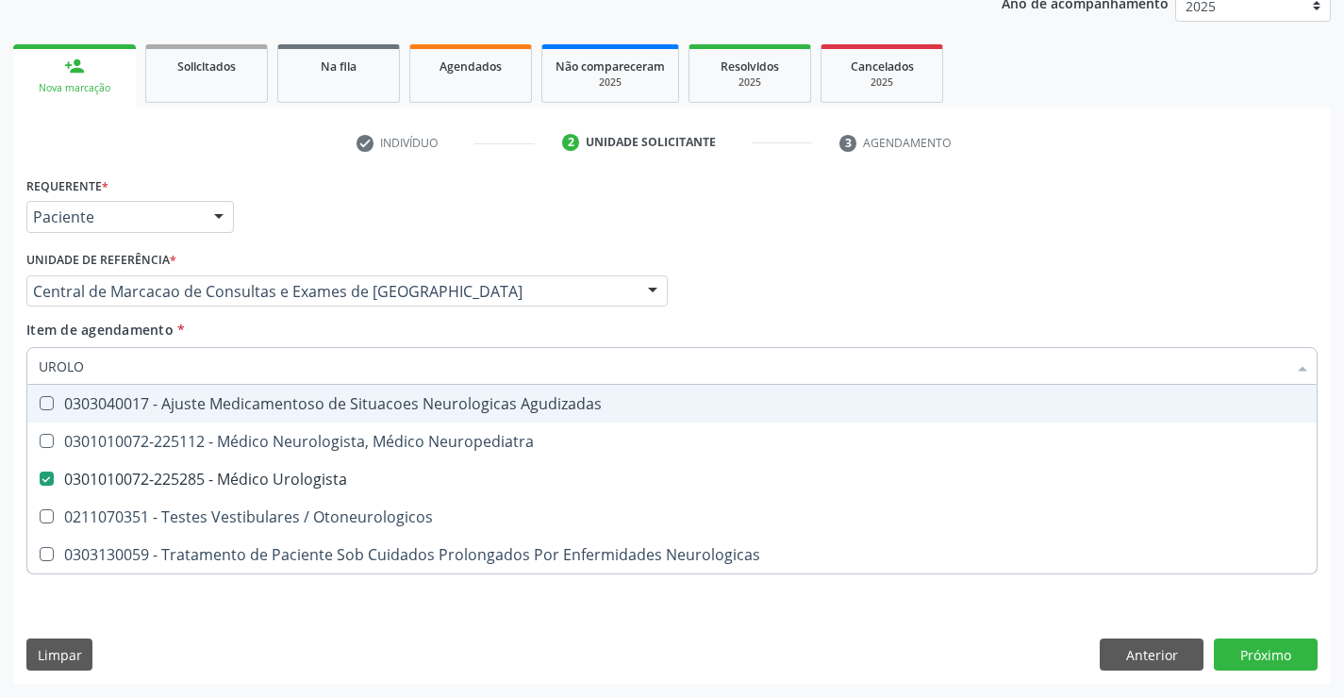
click at [1106, 288] on div "Médico Solicitante Por favor, selecione a Unidade de Atendimento primeiro Nenhu…" at bounding box center [672, 283] width 1300 height 74
checkbox Neuropediatra "true"
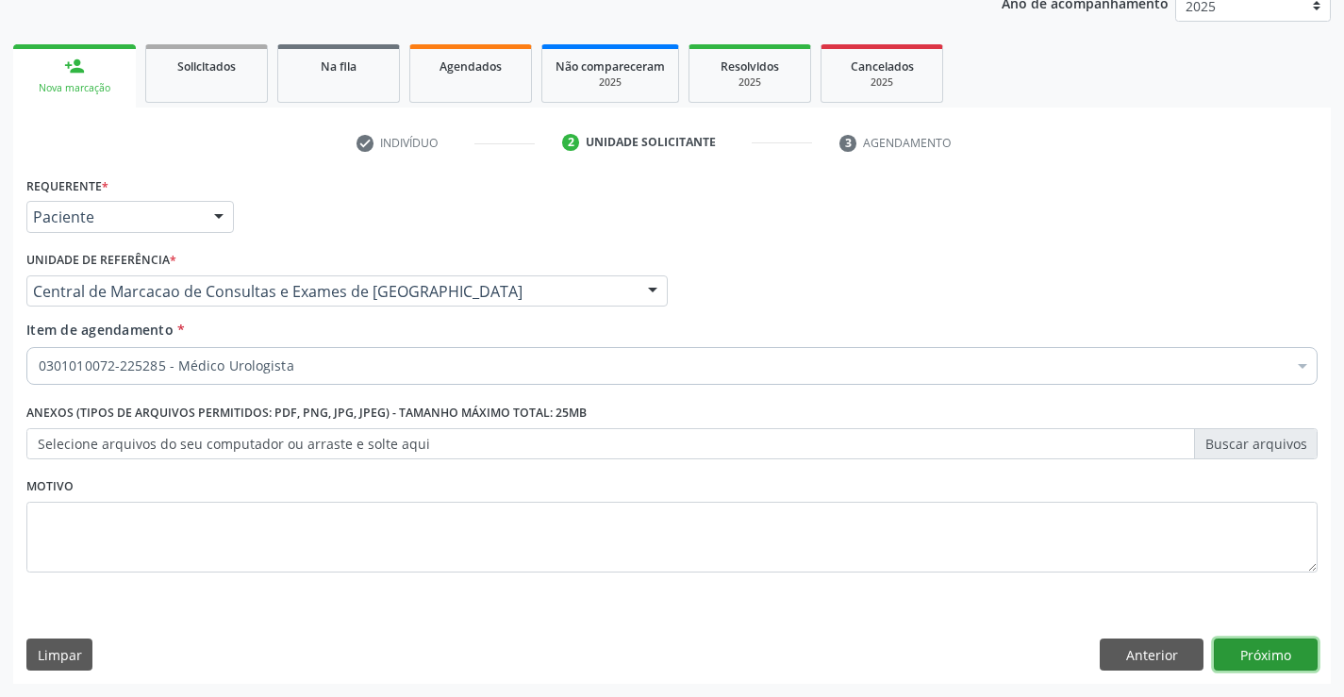
click at [1233, 664] on button "Próximo" at bounding box center [1265, 654] width 104 height 32
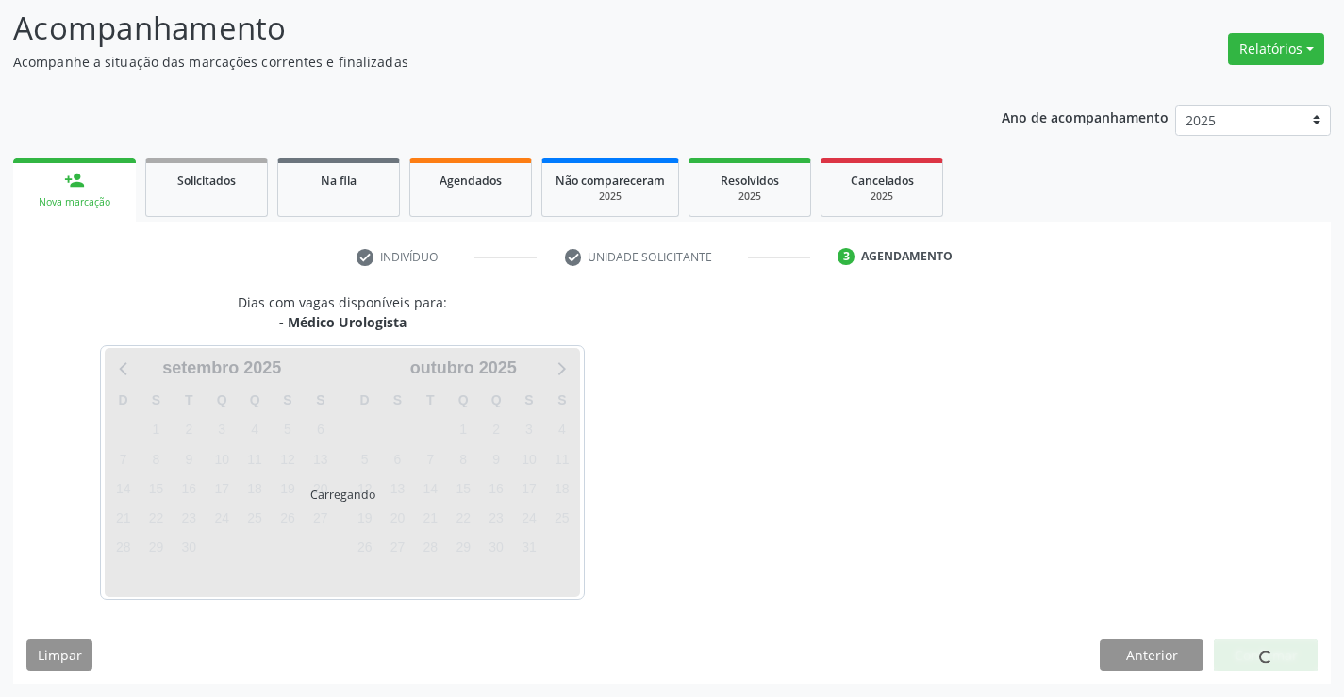
scroll to position [124, 0]
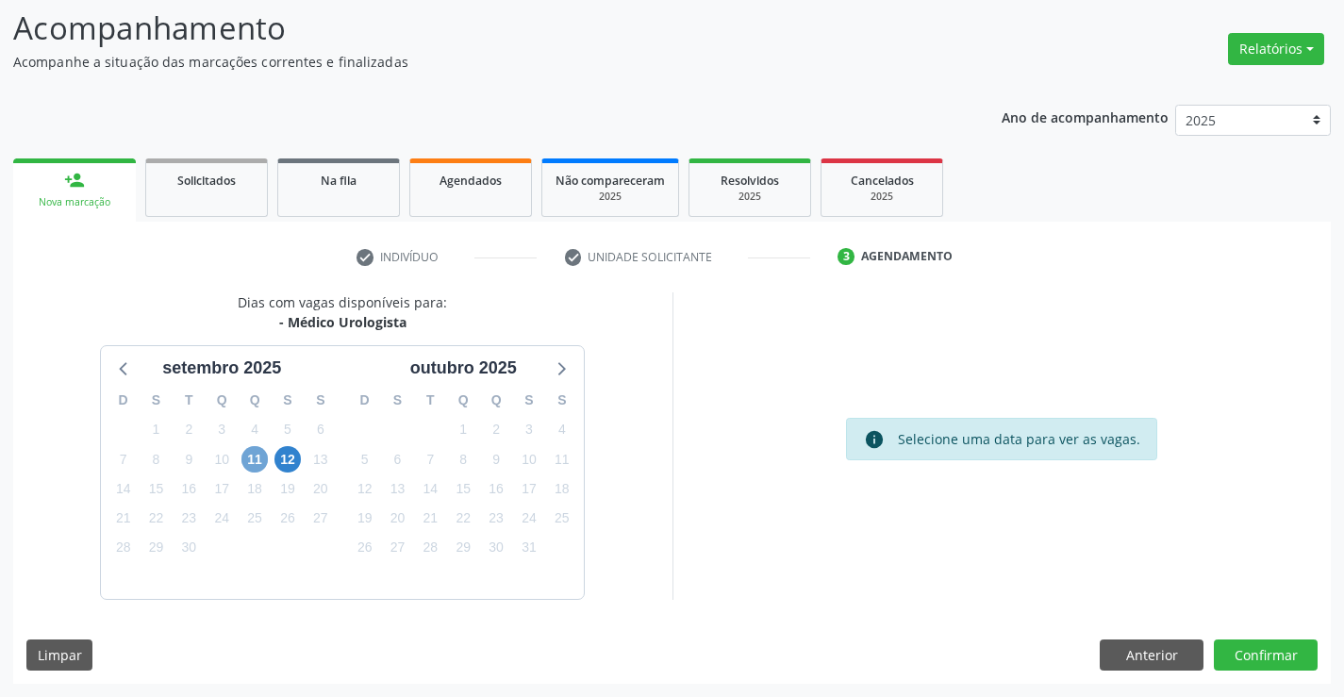
click at [260, 466] on span "11" at bounding box center [254, 459] width 26 height 26
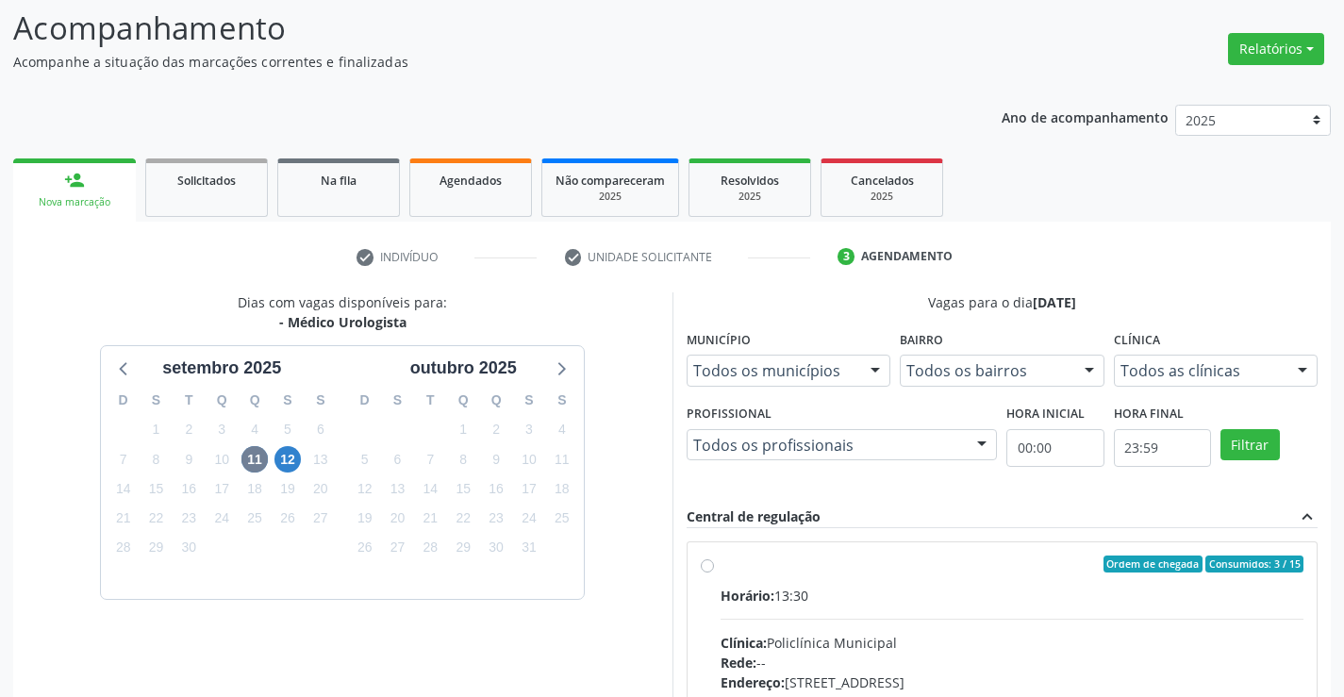
click at [714, 572] on input "Ordem de chegada Consumidos: 3 / 15 Horário: 13:30 Clínica: Policlínica Municip…" at bounding box center [707, 563] width 13 height 17
radio input "true"
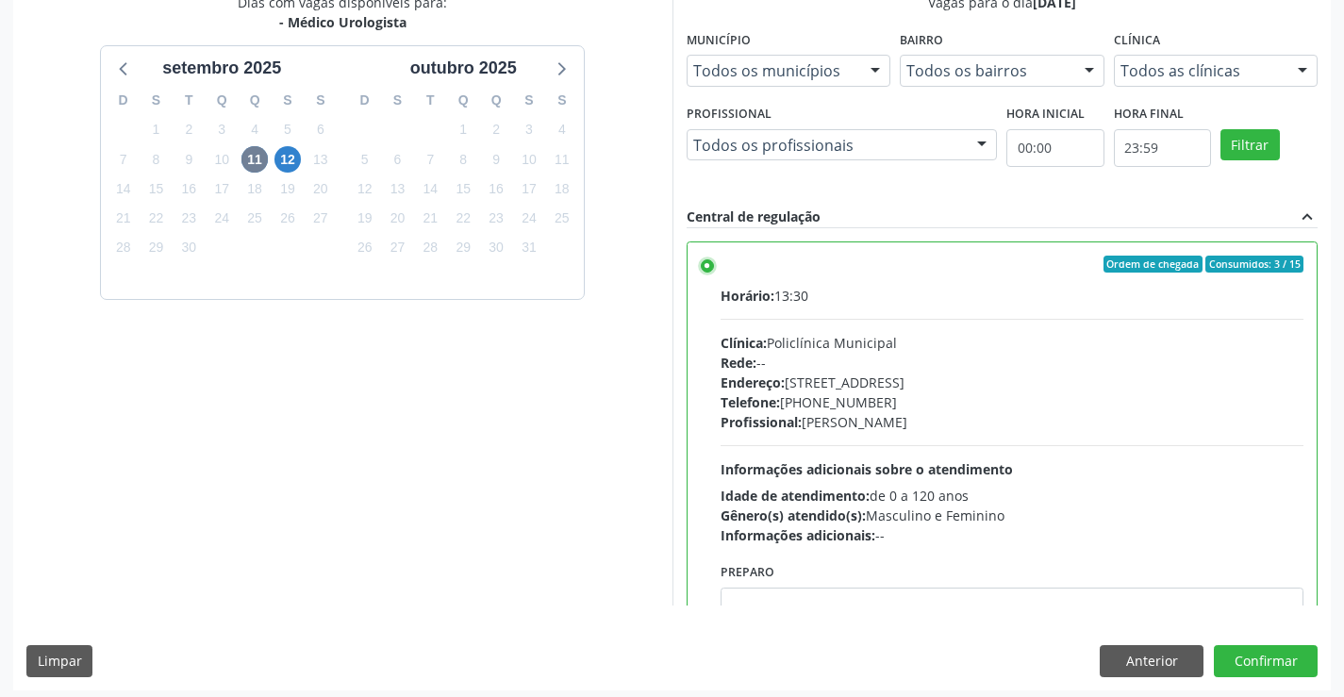
scroll to position [430, 0]
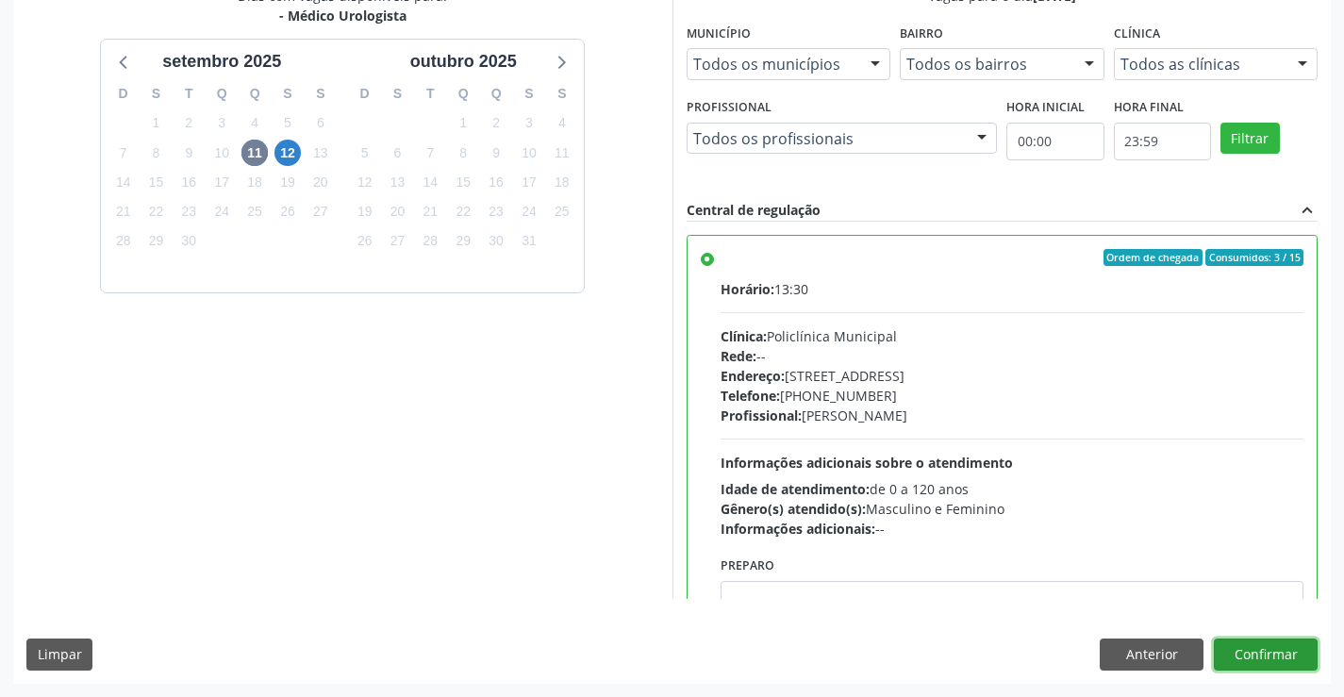
click at [1271, 660] on button "Confirmar" at bounding box center [1265, 654] width 104 height 32
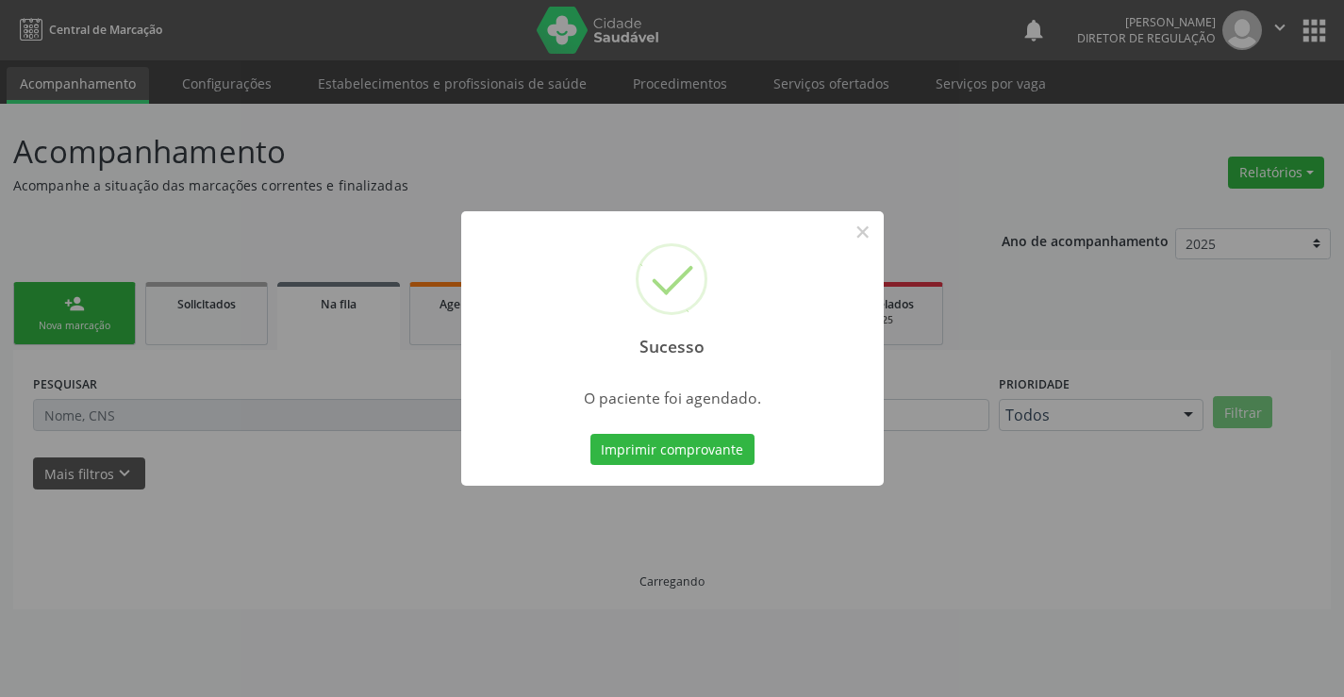
scroll to position [0, 0]
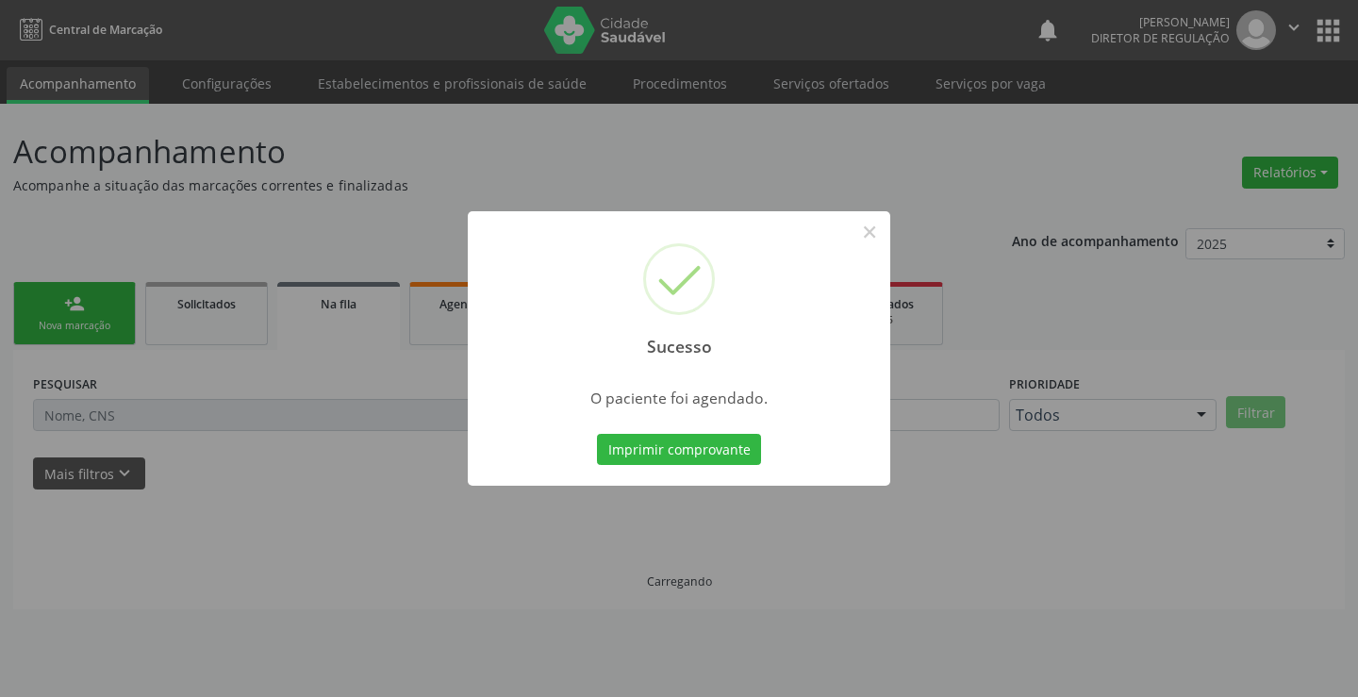
click at [597, 434] on button "Imprimir comprovante" at bounding box center [679, 450] width 164 height 32
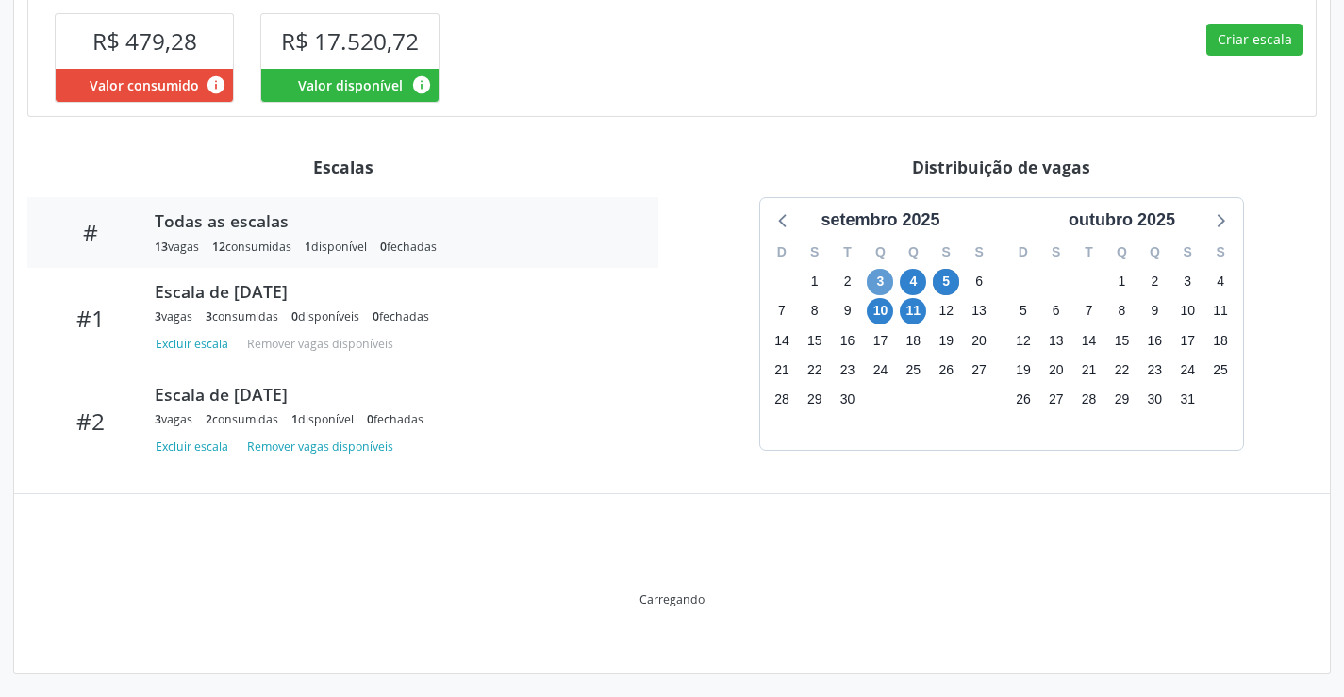
scroll to position [466, 0]
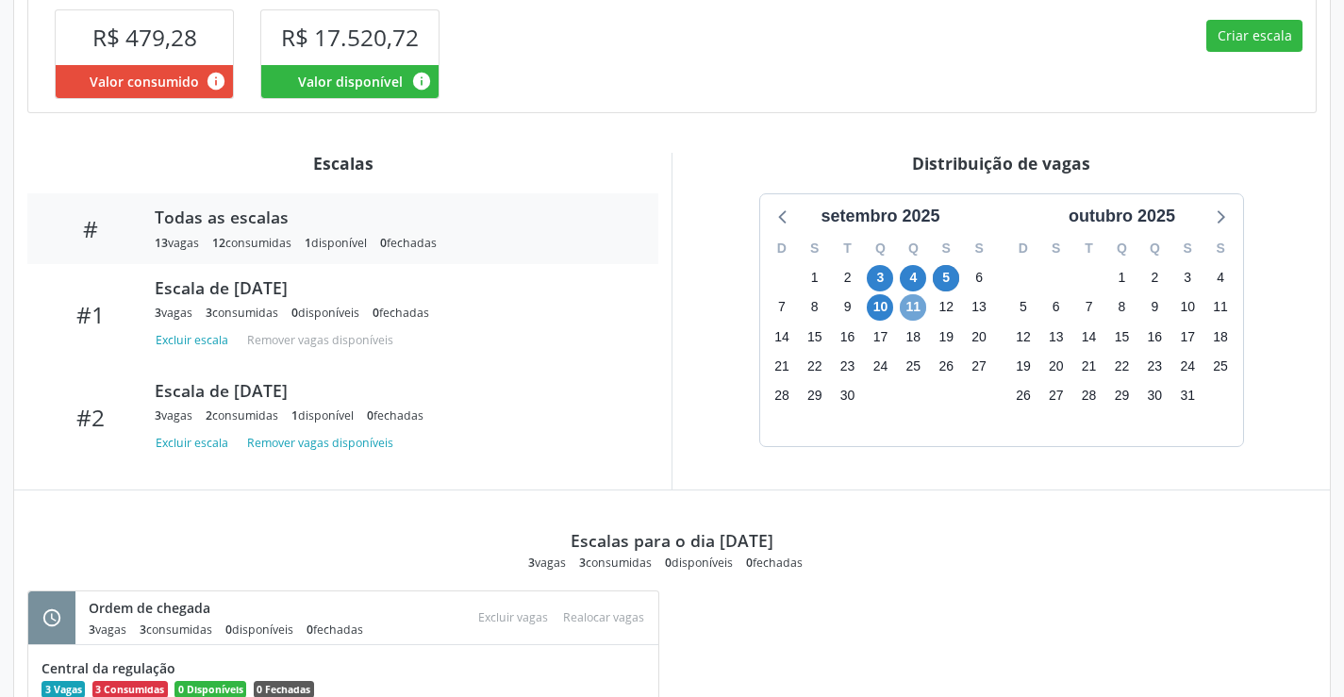
click at [912, 314] on span "11" at bounding box center [912, 307] width 26 height 26
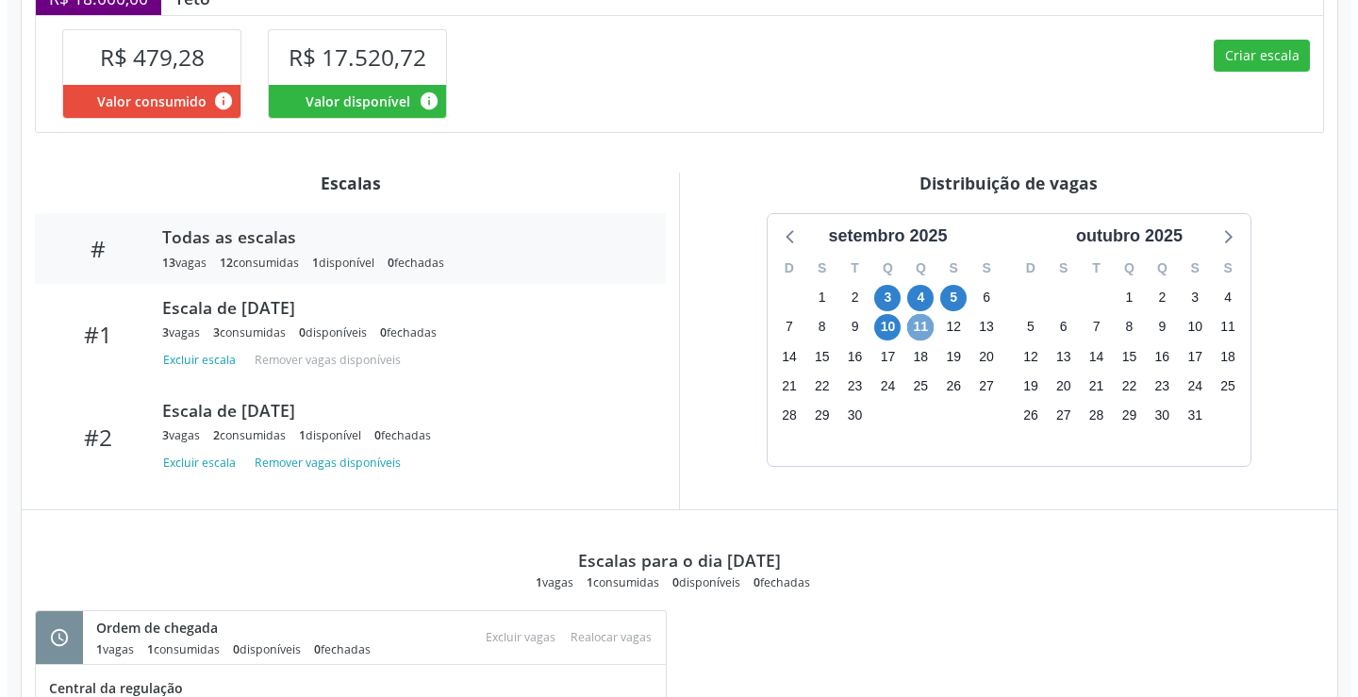
scroll to position [413, 0]
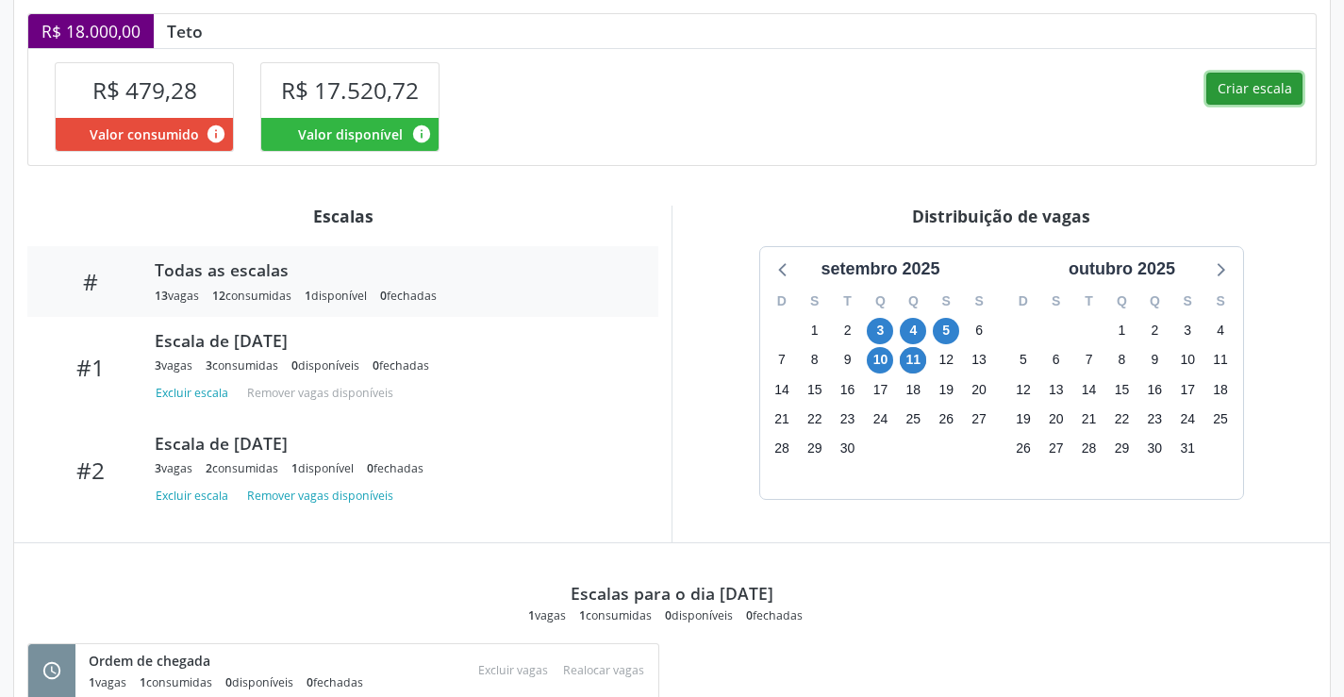
click at [1236, 84] on button "Criar escala" at bounding box center [1254, 89] width 96 height 32
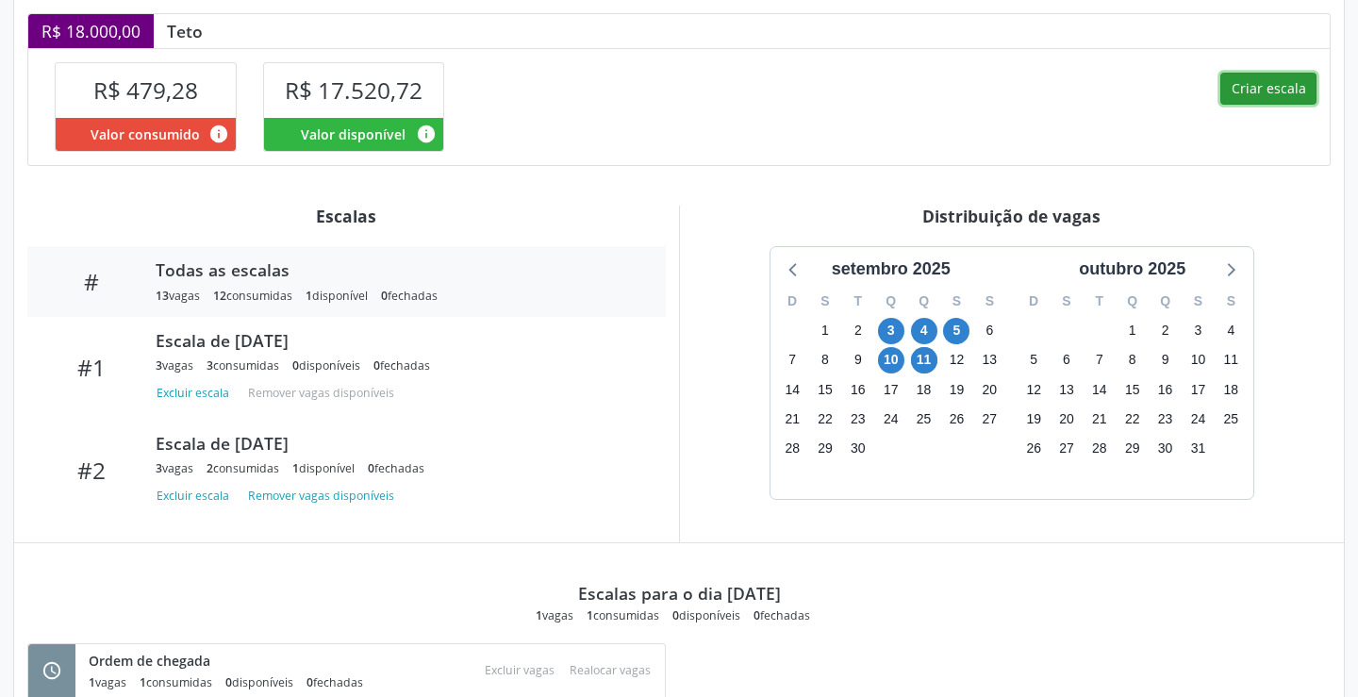
select select "8"
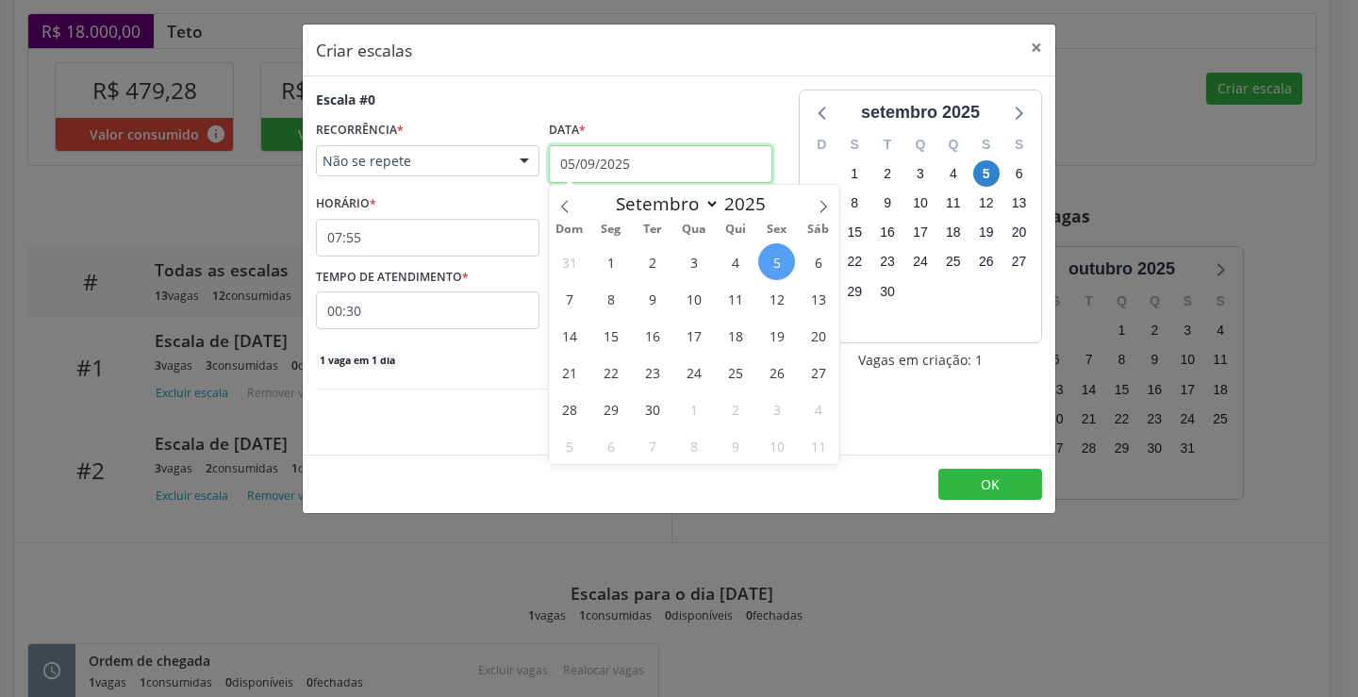
click at [633, 156] on input "05/09/2025" at bounding box center [660, 164] width 223 height 38
click at [732, 307] on span "11" at bounding box center [735, 298] width 37 height 37
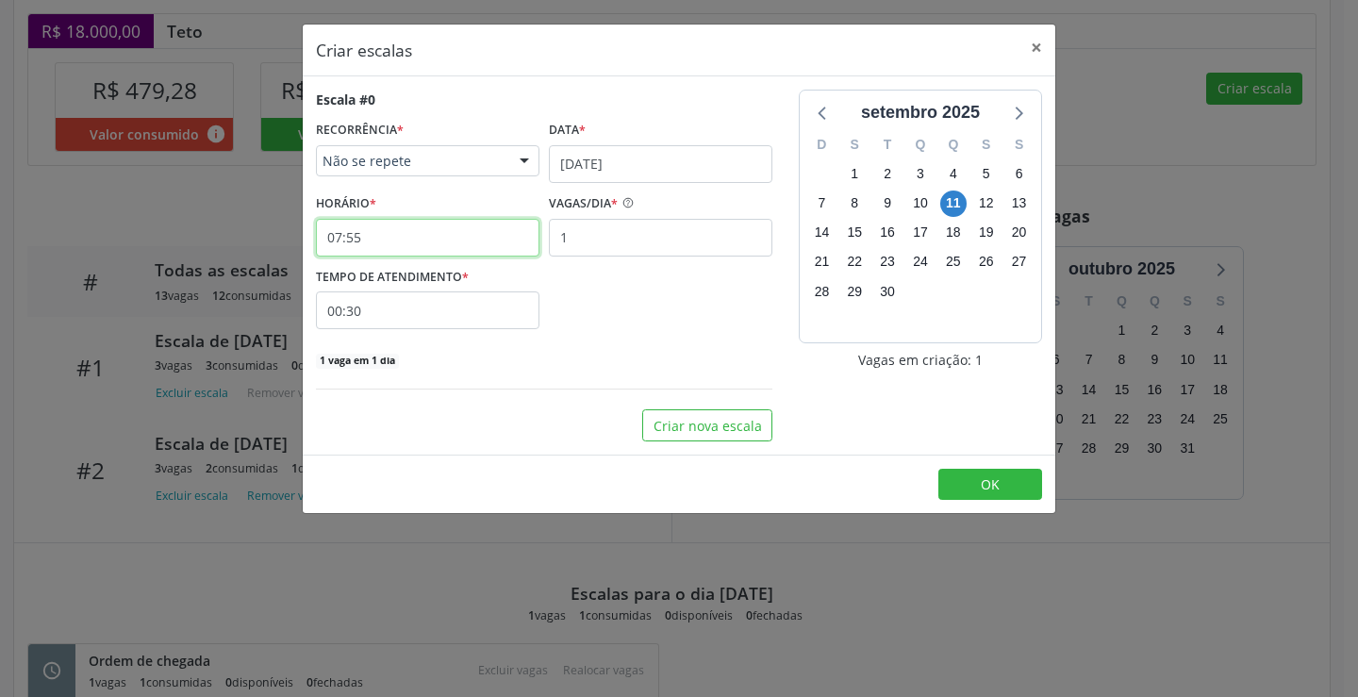
click at [411, 249] on input "07:55" at bounding box center [427, 238] width 223 height 38
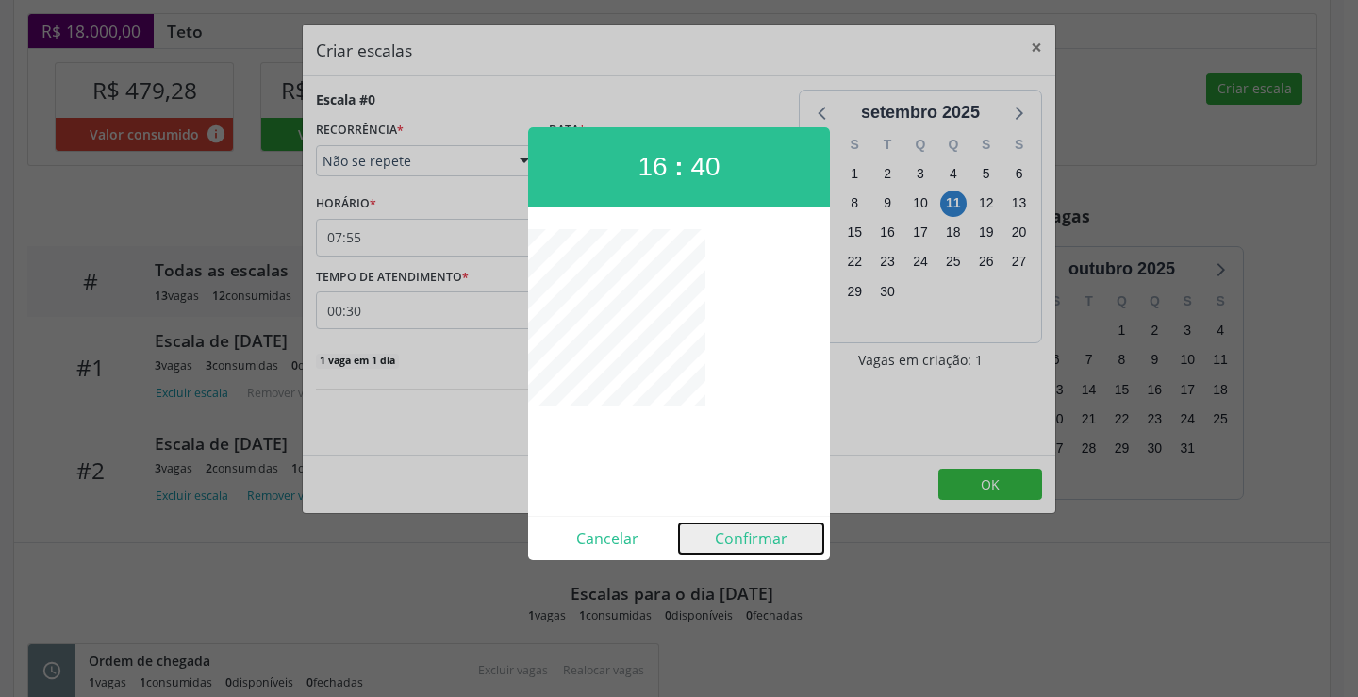
click at [742, 544] on button "Confirmar" at bounding box center [751, 538] width 144 height 30
type input "16:40"
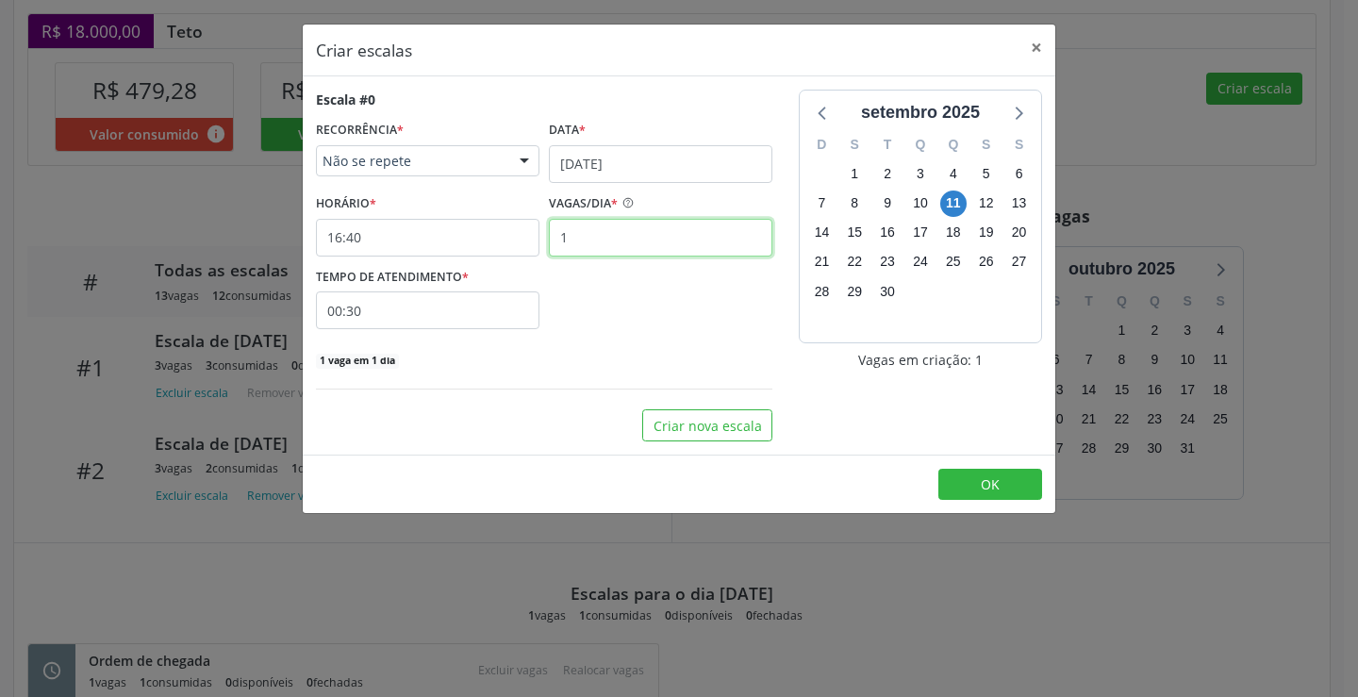
click at [600, 240] on input "1" at bounding box center [660, 238] width 223 height 38
type input "2"
click at [521, 319] on input "00:30" at bounding box center [427, 310] width 223 height 38
click at [599, 360] on span at bounding box center [599, 360] width 13 height 19
type input "00:25"
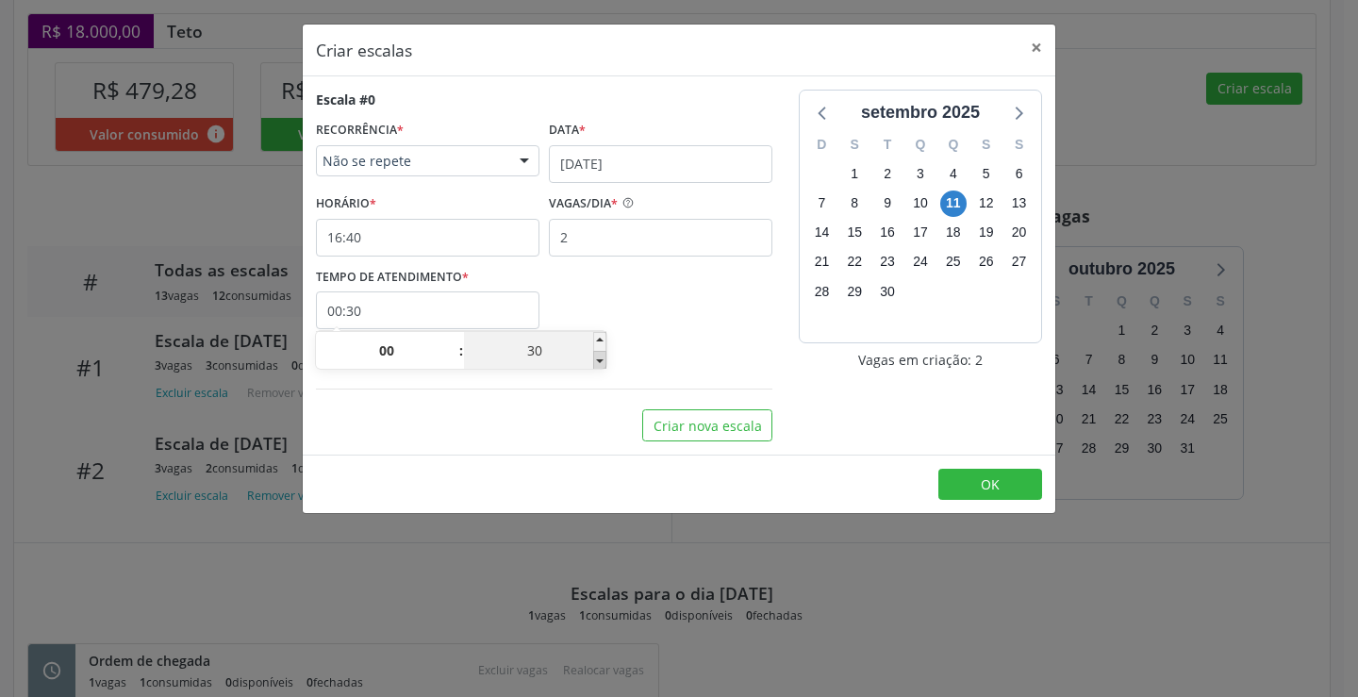
type input "25"
click at [599, 360] on span at bounding box center [599, 360] width 13 height 19
type input "00:20"
type input "20"
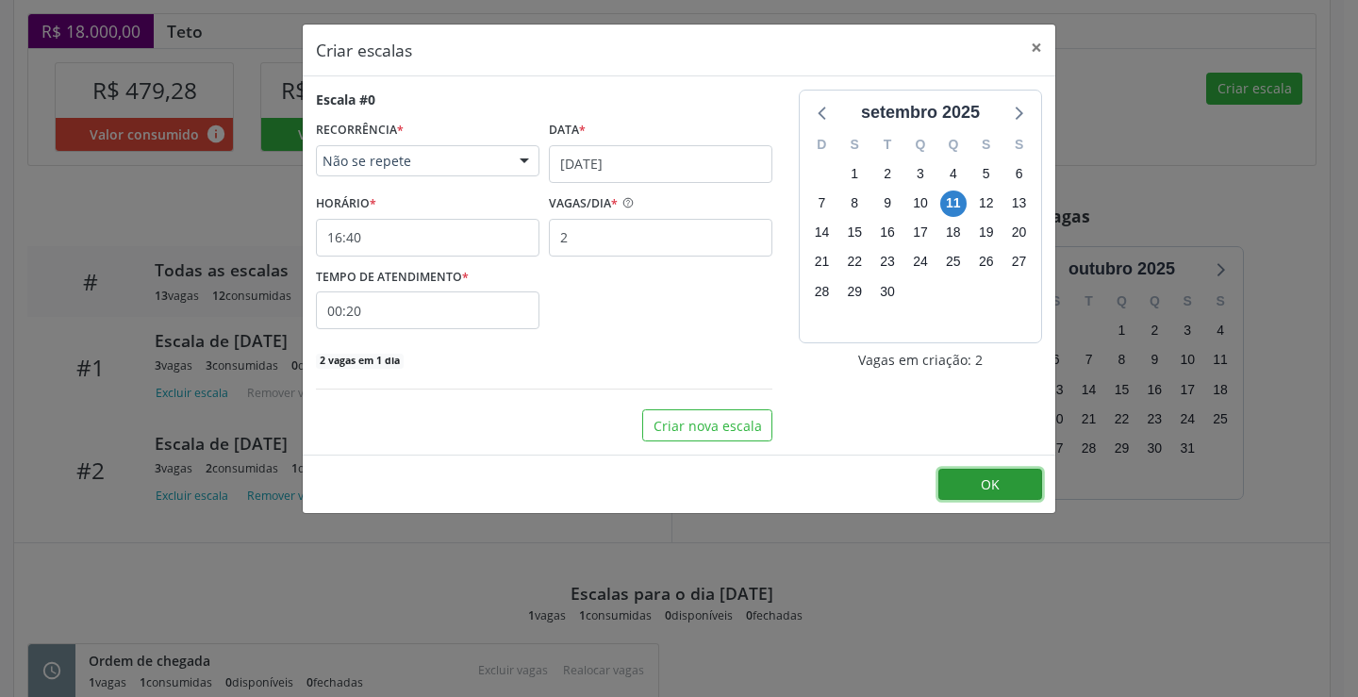
click at [965, 478] on button "OK" at bounding box center [990, 485] width 104 height 32
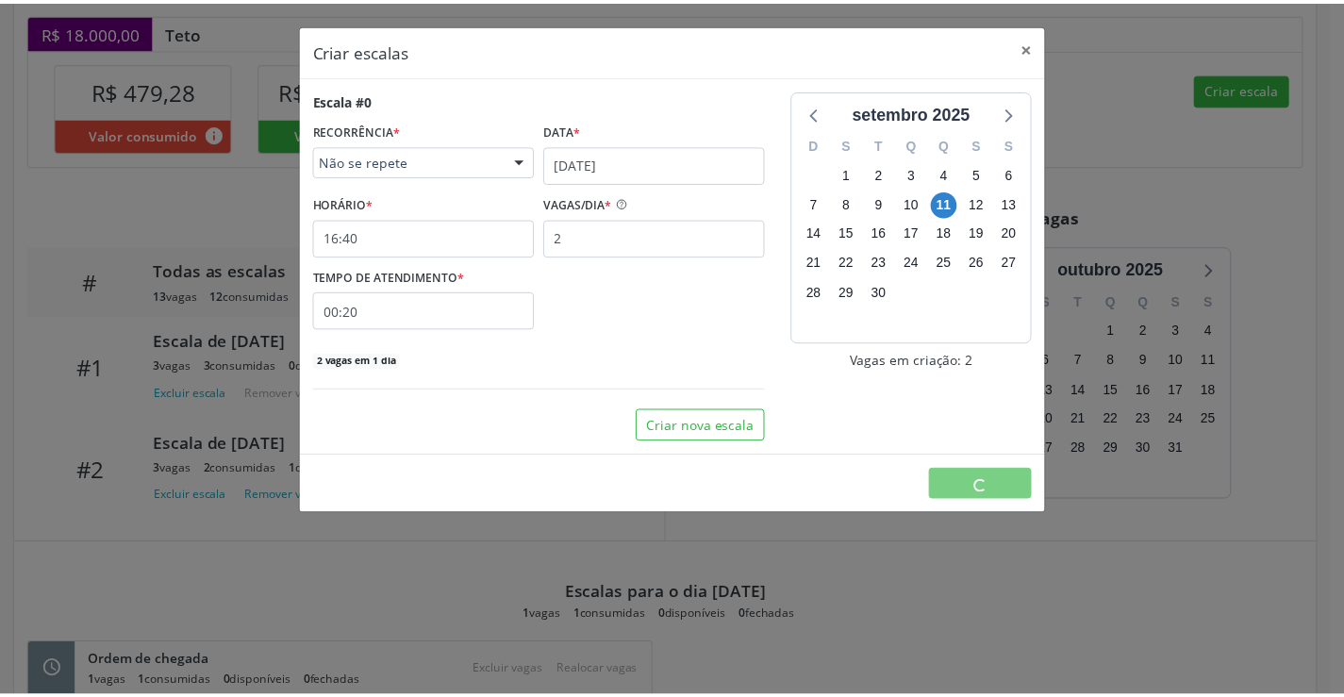
scroll to position [0, 0]
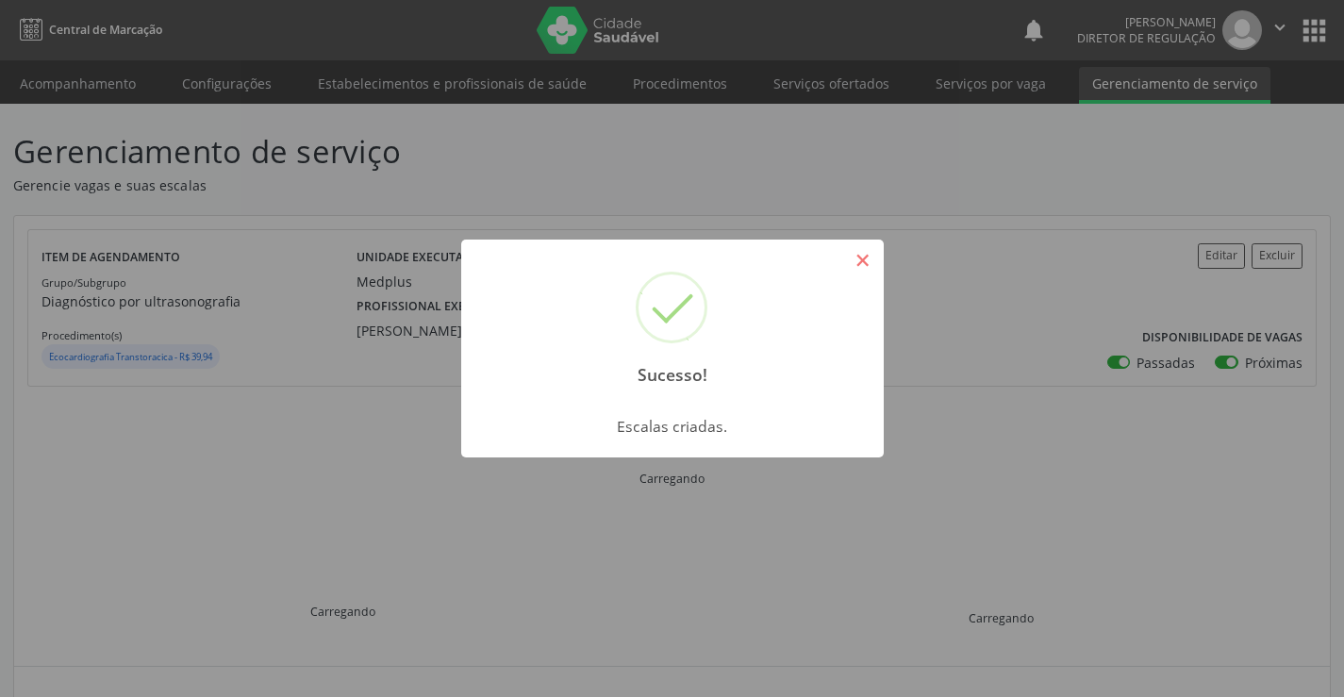
click at [865, 259] on button "×" at bounding box center [863, 260] width 32 height 32
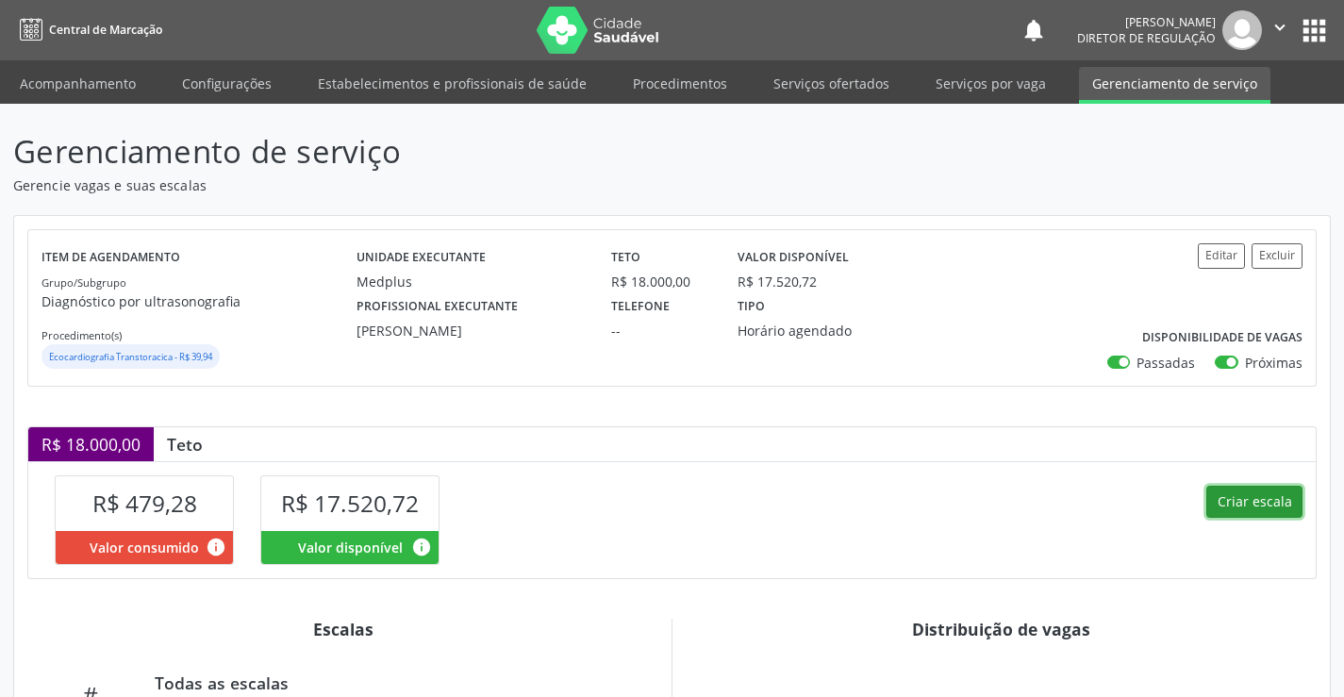
click at [1252, 495] on button "Criar escala" at bounding box center [1254, 502] width 96 height 32
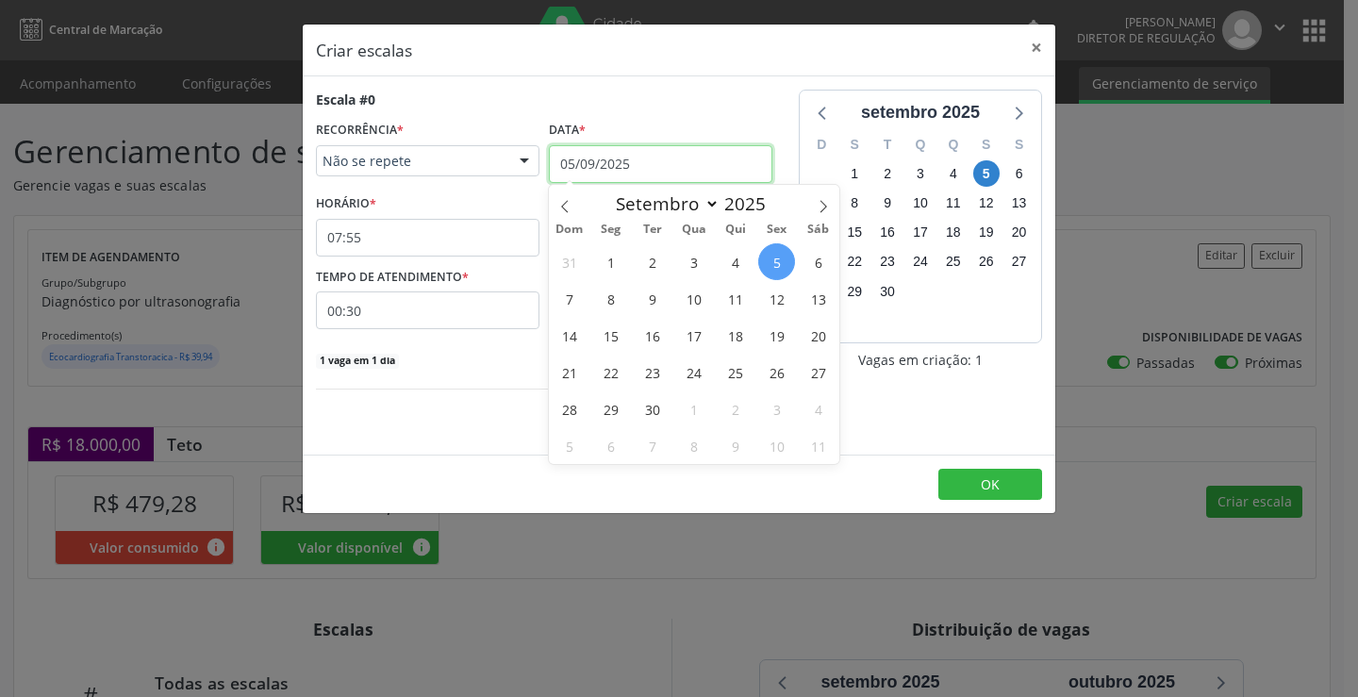
click at [704, 168] on input "05/09/2025" at bounding box center [660, 164] width 223 height 38
click at [773, 310] on span "12" at bounding box center [776, 298] width 37 height 37
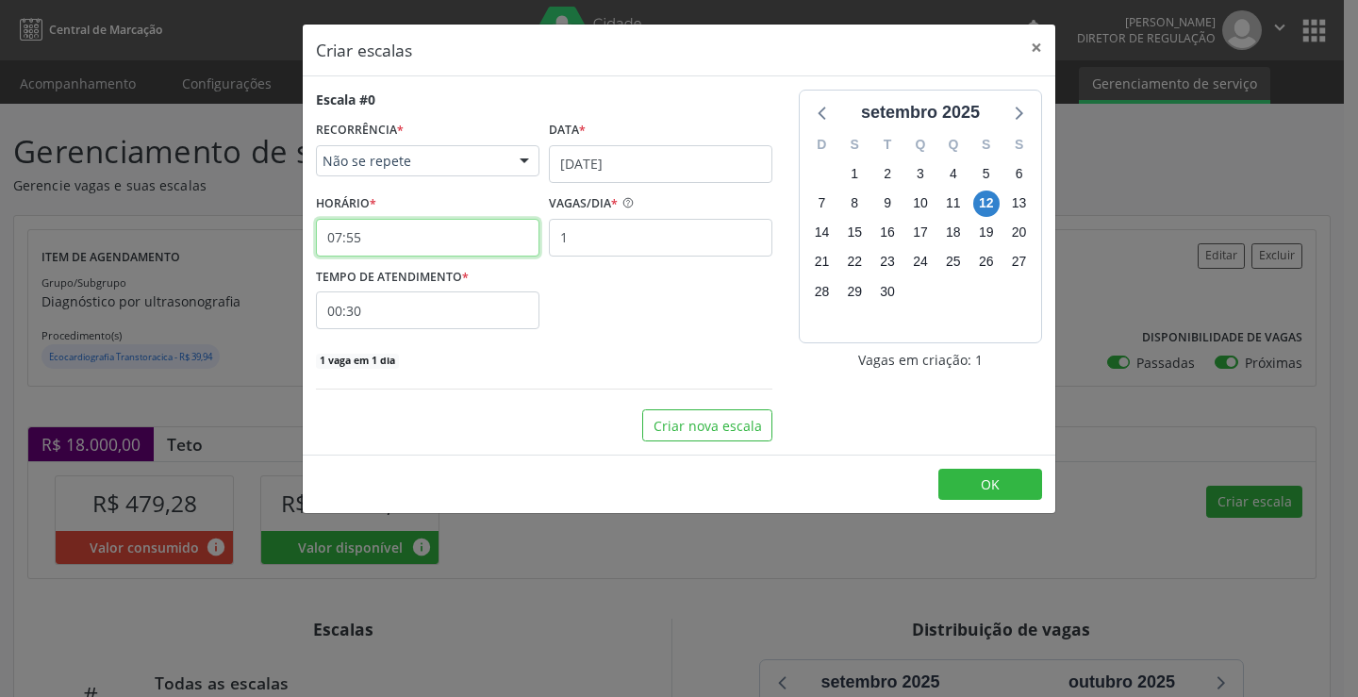
click at [411, 242] on input "07:55" at bounding box center [427, 238] width 223 height 38
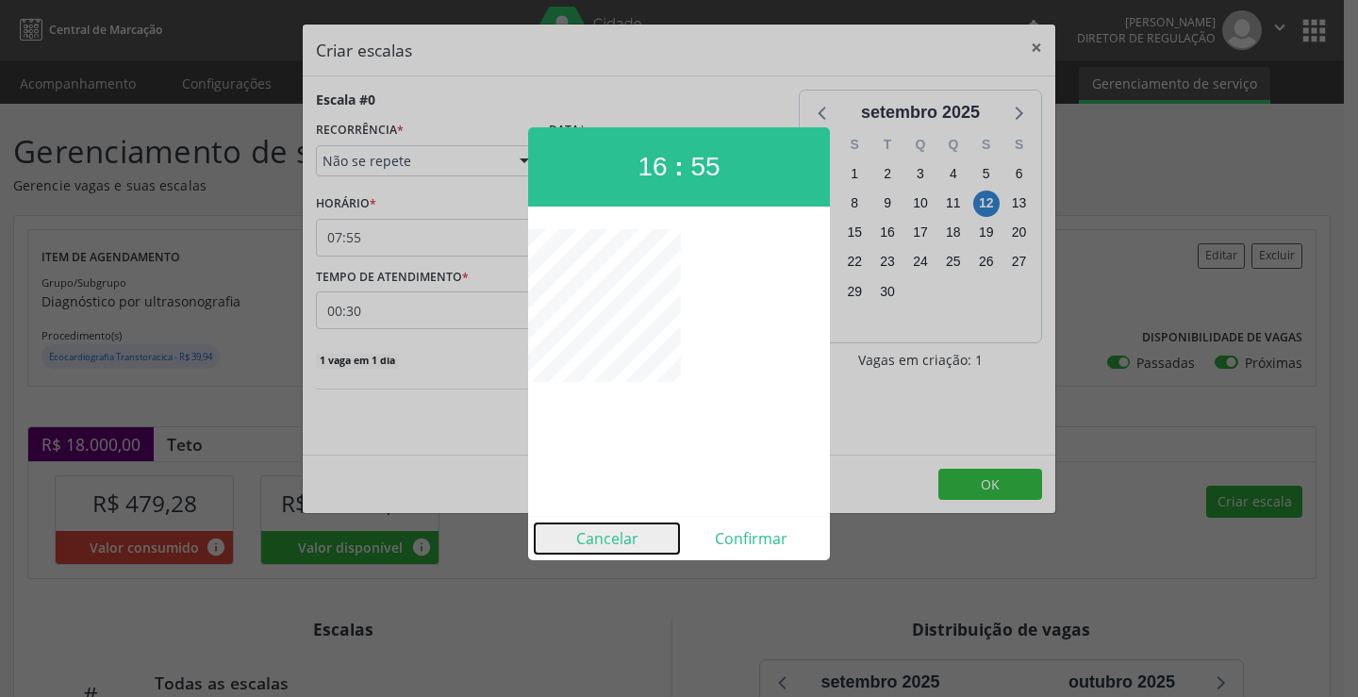
click at [615, 546] on button "Cancelar" at bounding box center [607, 538] width 144 height 30
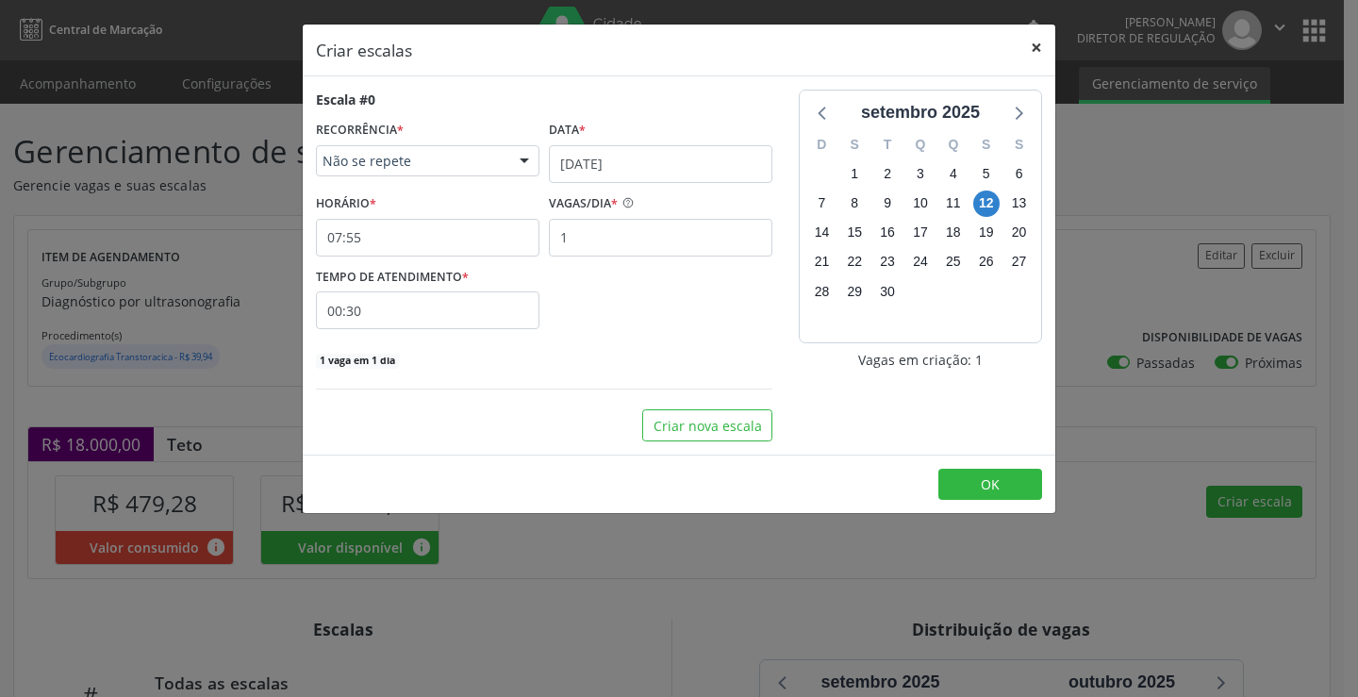
click at [1024, 46] on button "×" at bounding box center [1036, 48] width 38 height 46
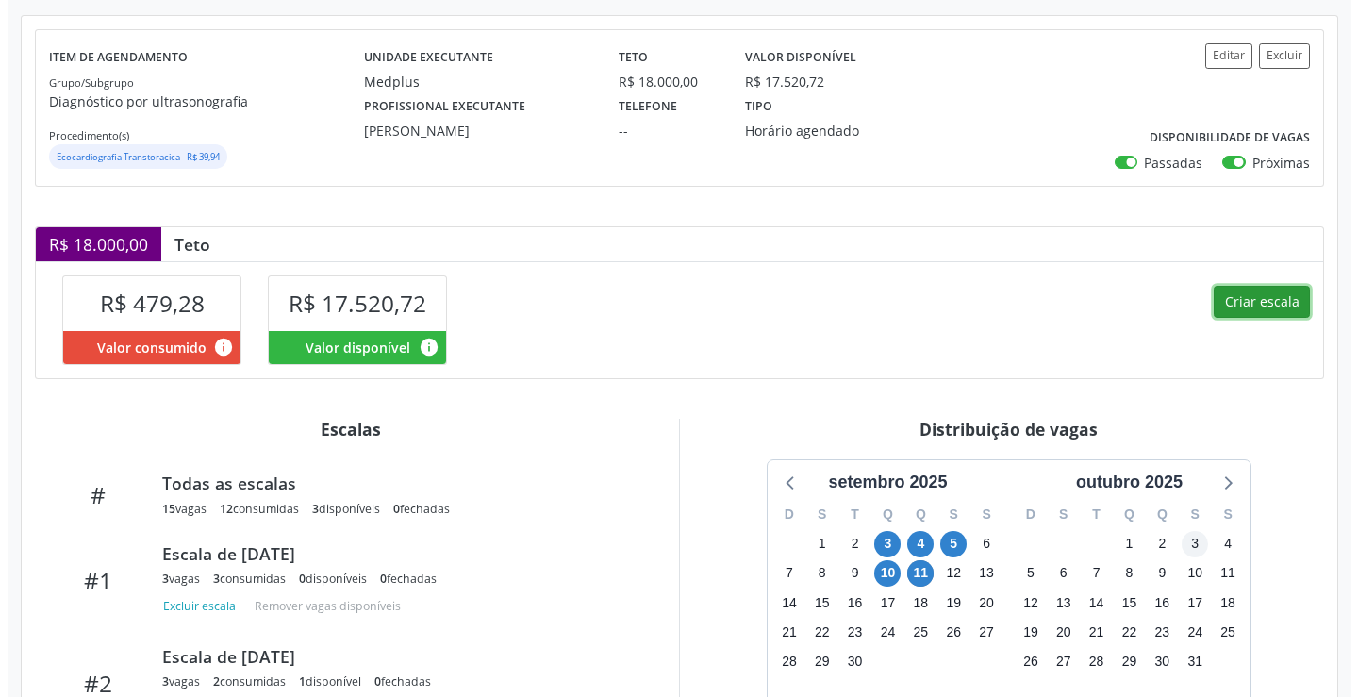
scroll to position [471, 0]
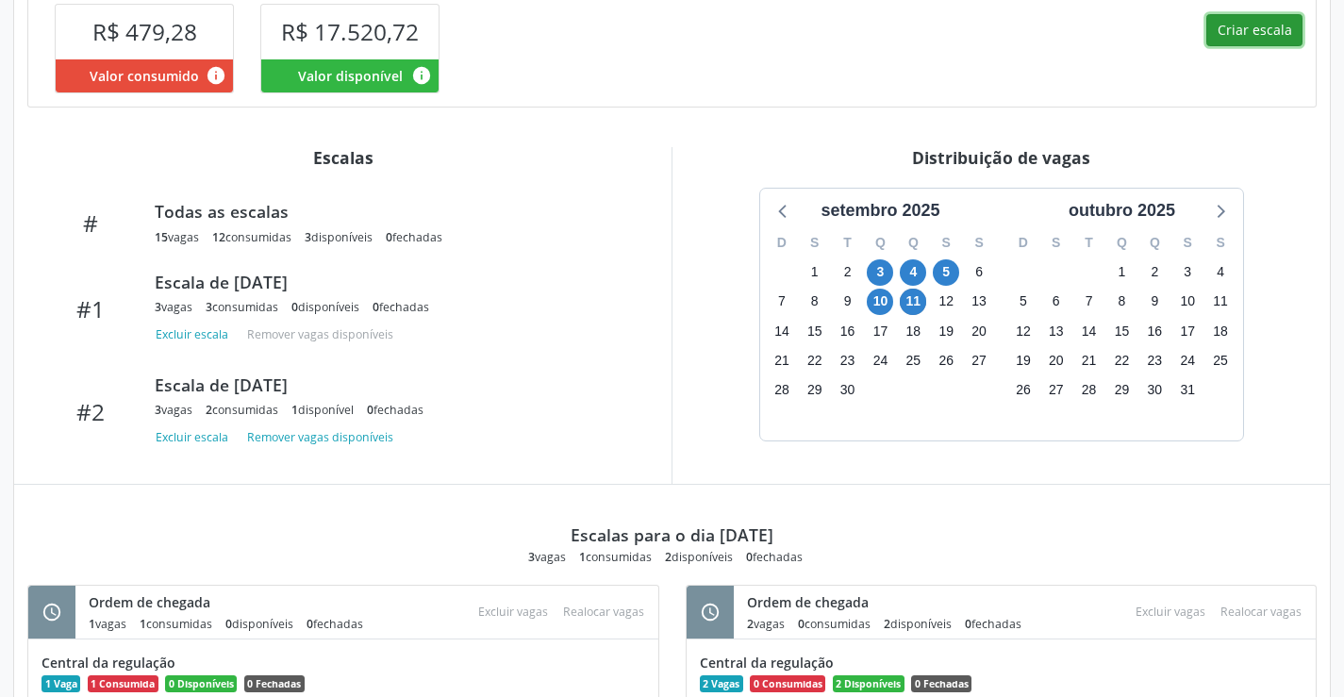
click at [1227, 23] on button "Criar escala" at bounding box center [1254, 30] width 96 height 32
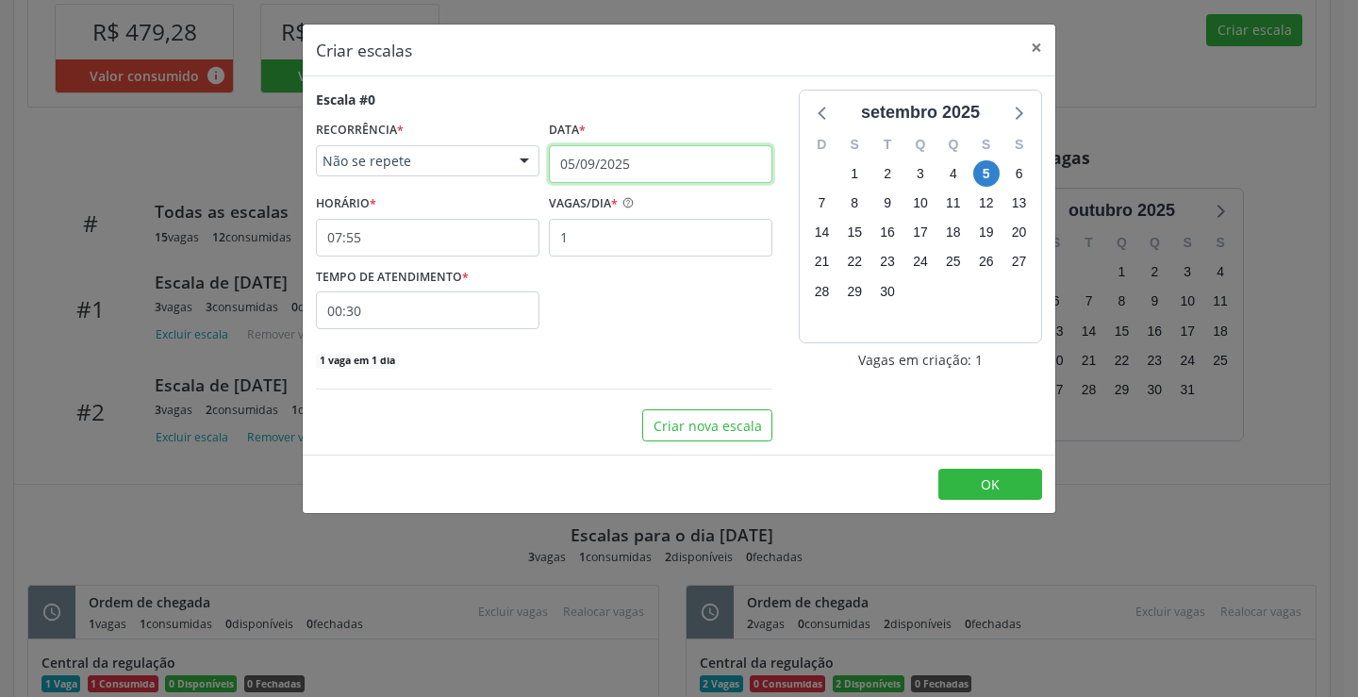
click at [639, 145] on input "05/09/2025" at bounding box center [660, 164] width 223 height 38
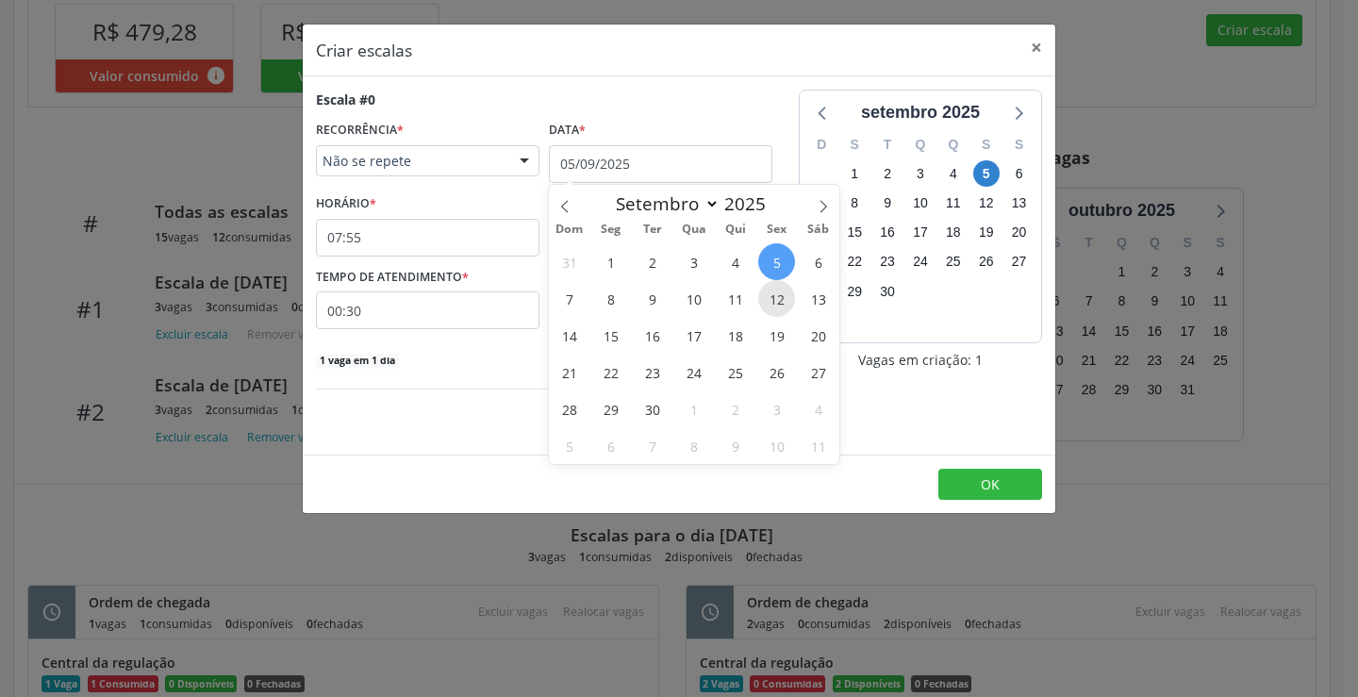
click at [777, 302] on span "12" at bounding box center [776, 298] width 37 height 37
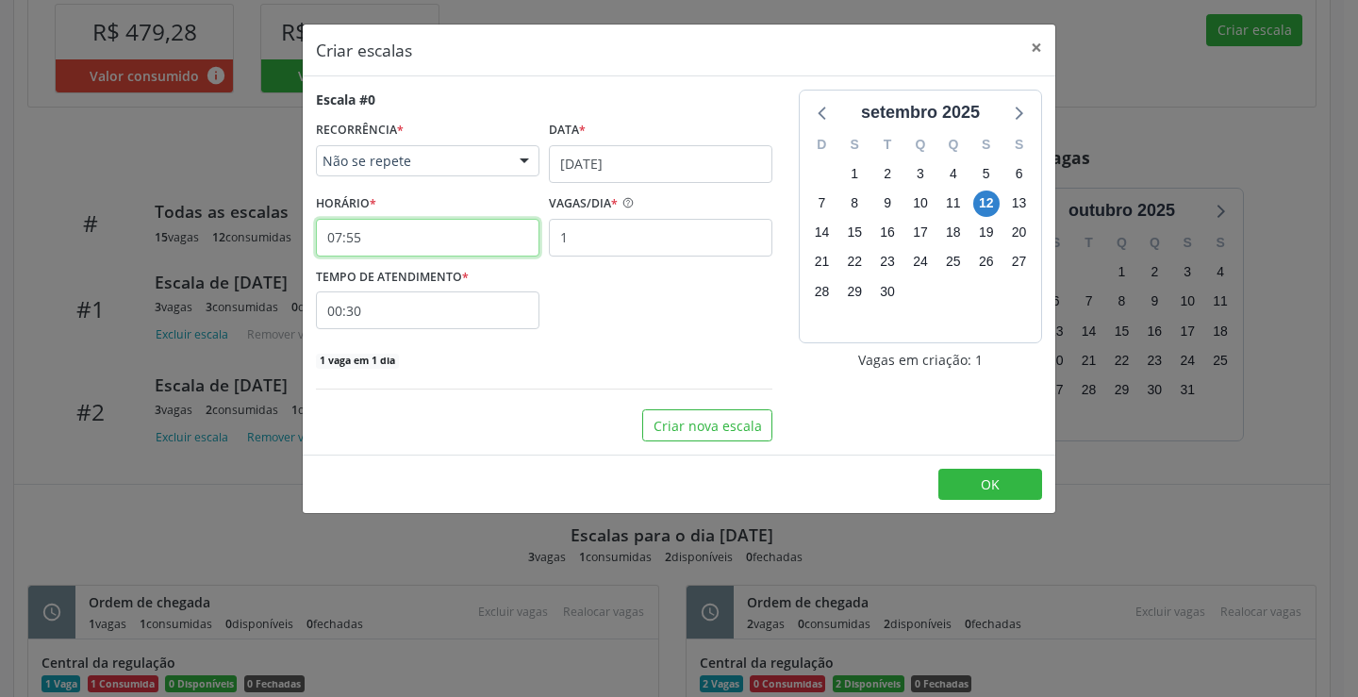
click at [470, 239] on input "07:55" at bounding box center [427, 238] width 223 height 38
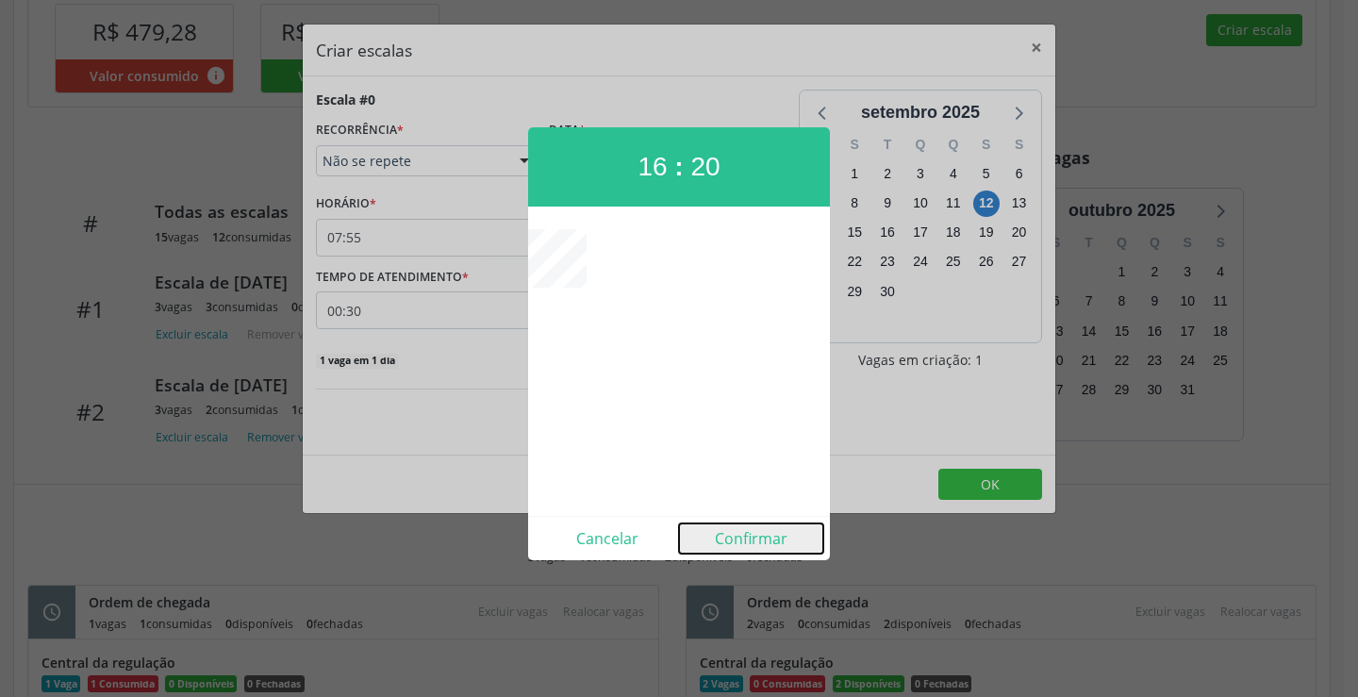
click at [754, 534] on button "Confirmar" at bounding box center [751, 538] width 144 height 30
type input "16:20"
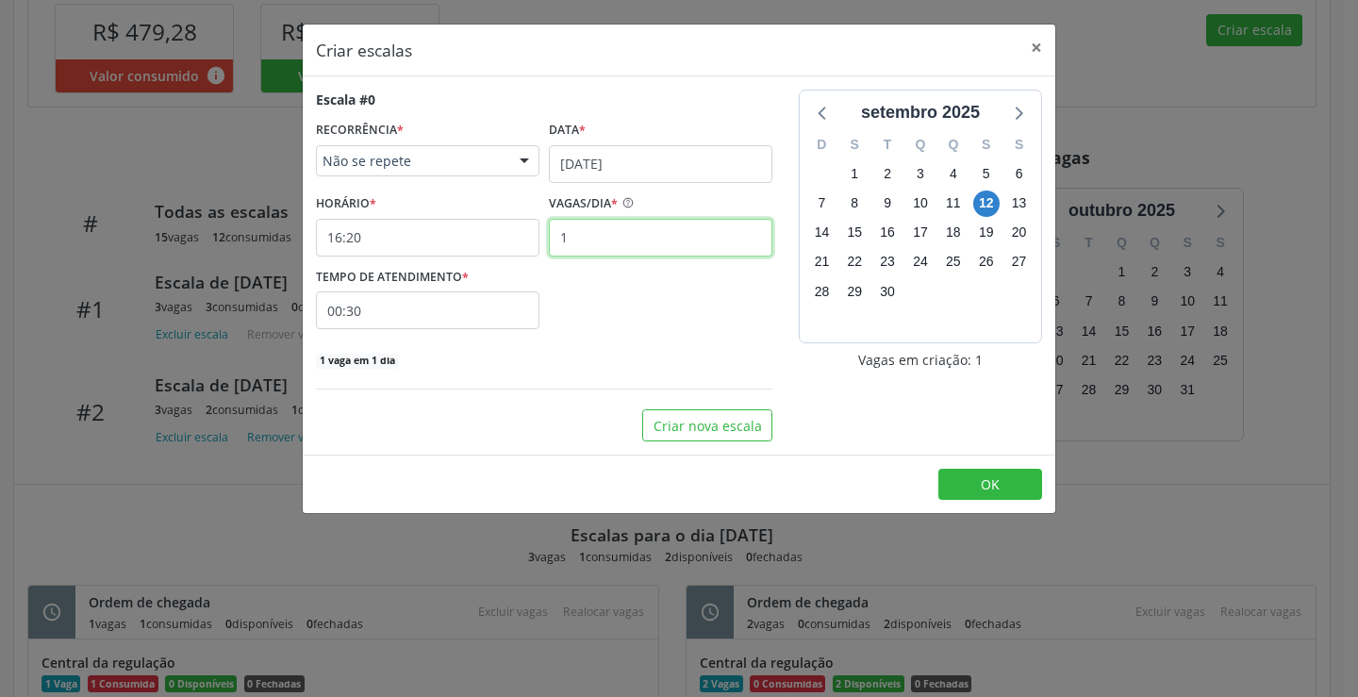
click at [650, 241] on input "1" at bounding box center [660, 238] width 223 height 38
type input "2"
click at [518, 309] on input "00:30" at bounding box center [427, 310] width 223 height 38
click at [594, 365] on span at bounding box center [599, 360] width 13 height 19
type input "00:25"
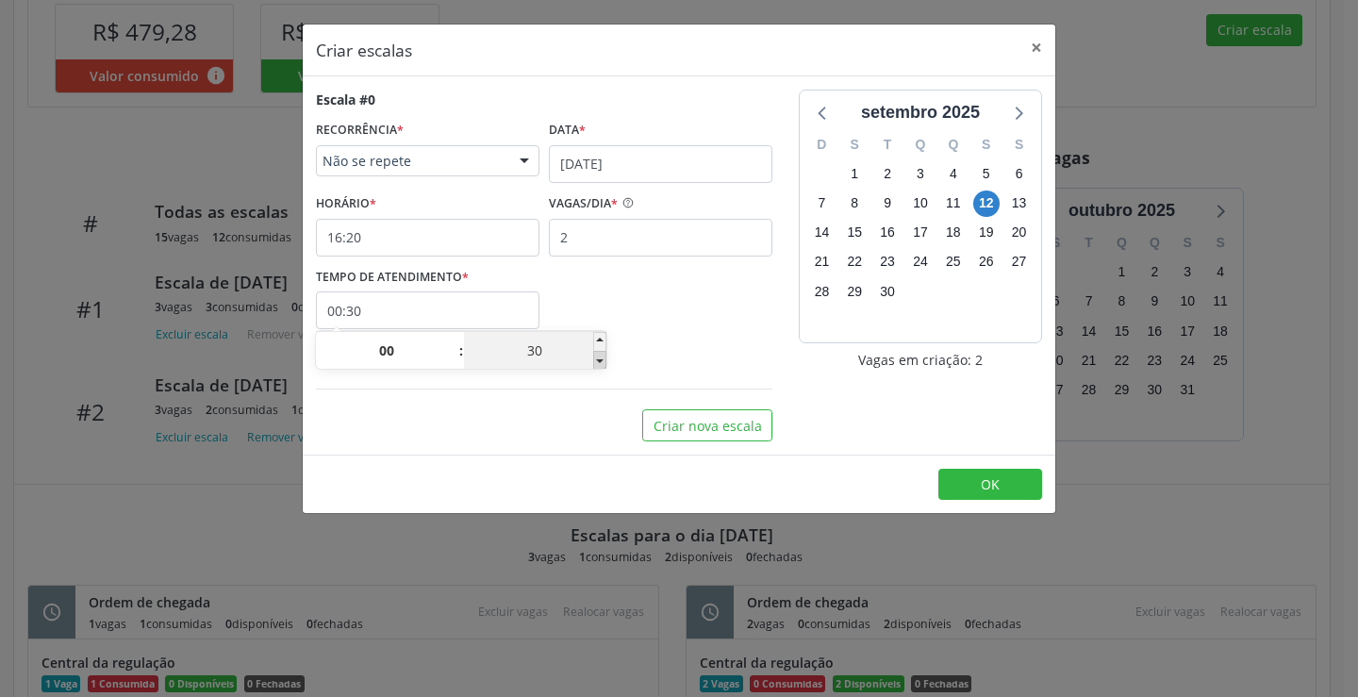
type input "25"
click at [594, 365] on span at bounding box center [599, 360] width 13 height 19
type input "00:20"
type input "20"
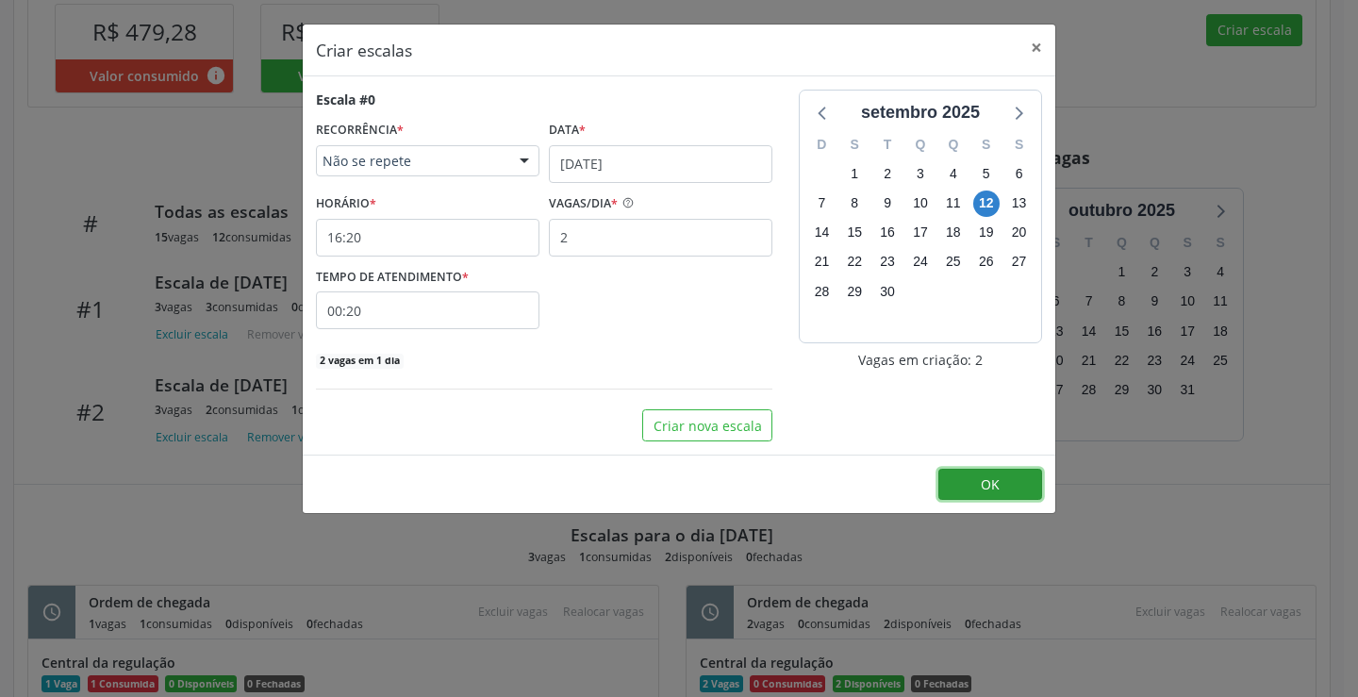
click at [1031, 485] on button "OK" at bounding box center [990, 485] width 104 height 32
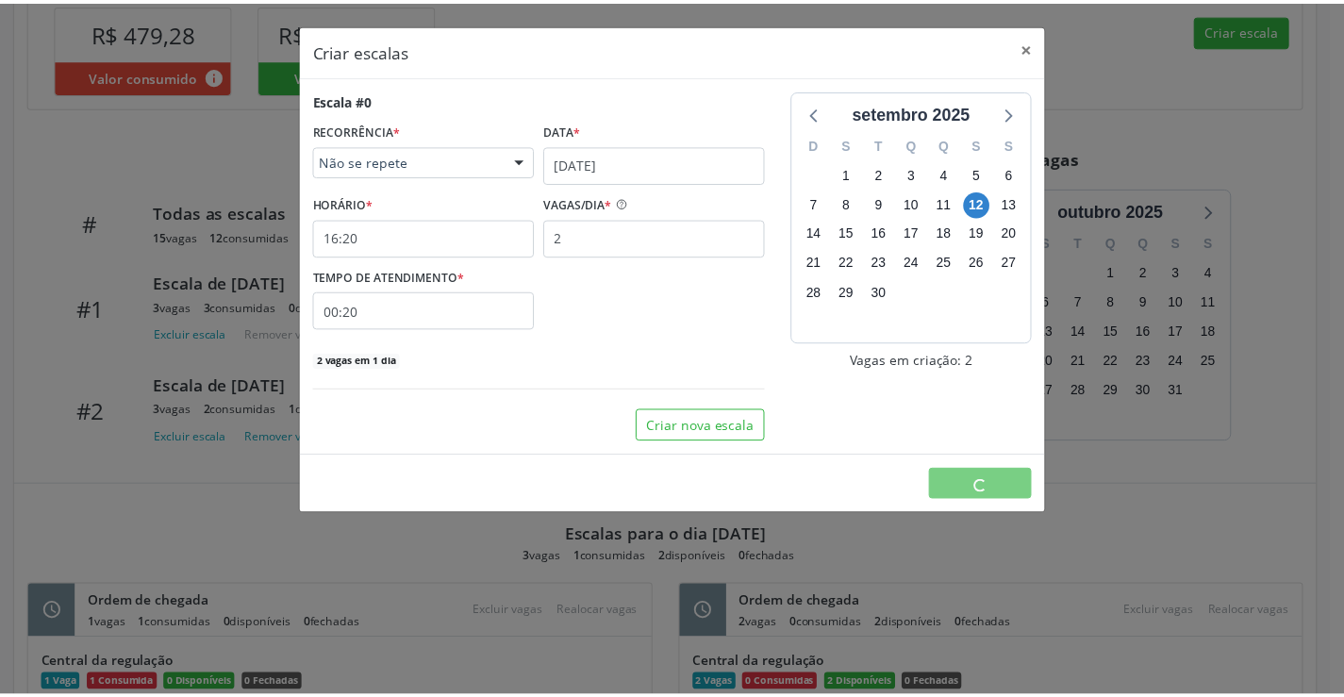
scroll to position [0, 0]
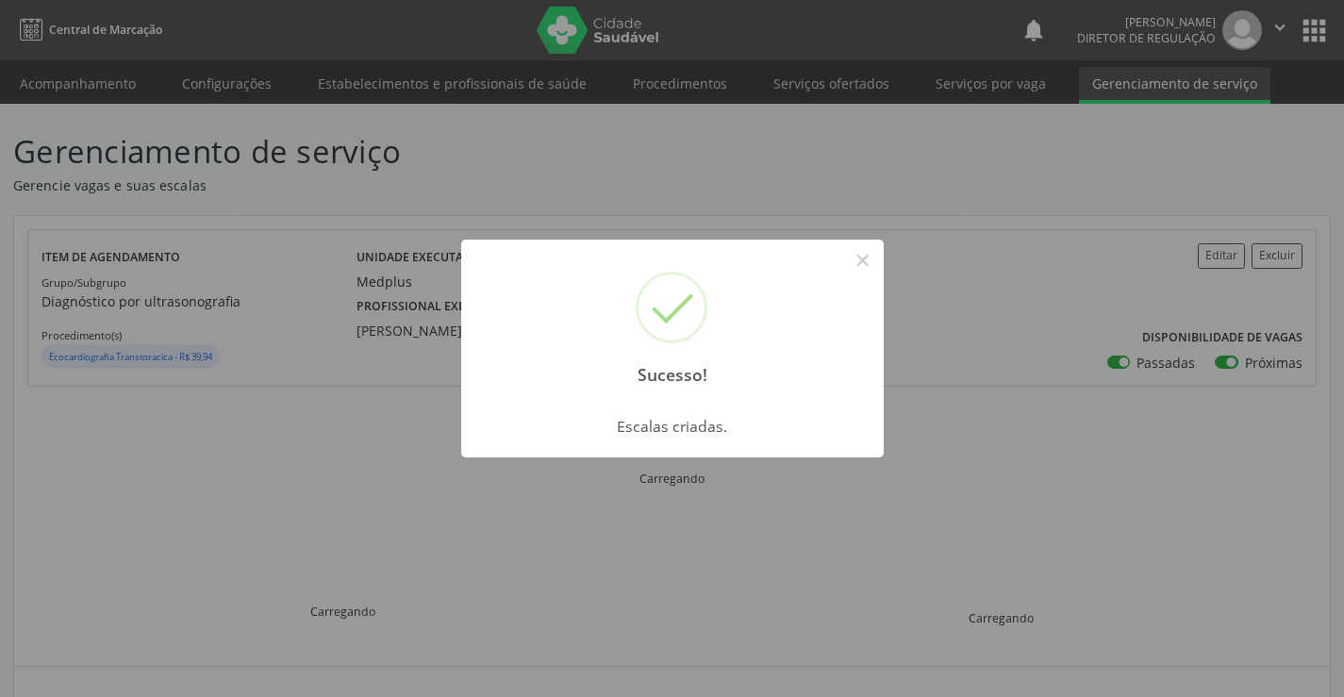
click at [881, 251] on div "Sucesso! ×" at bounding box center [672, 320] width 422 height 162
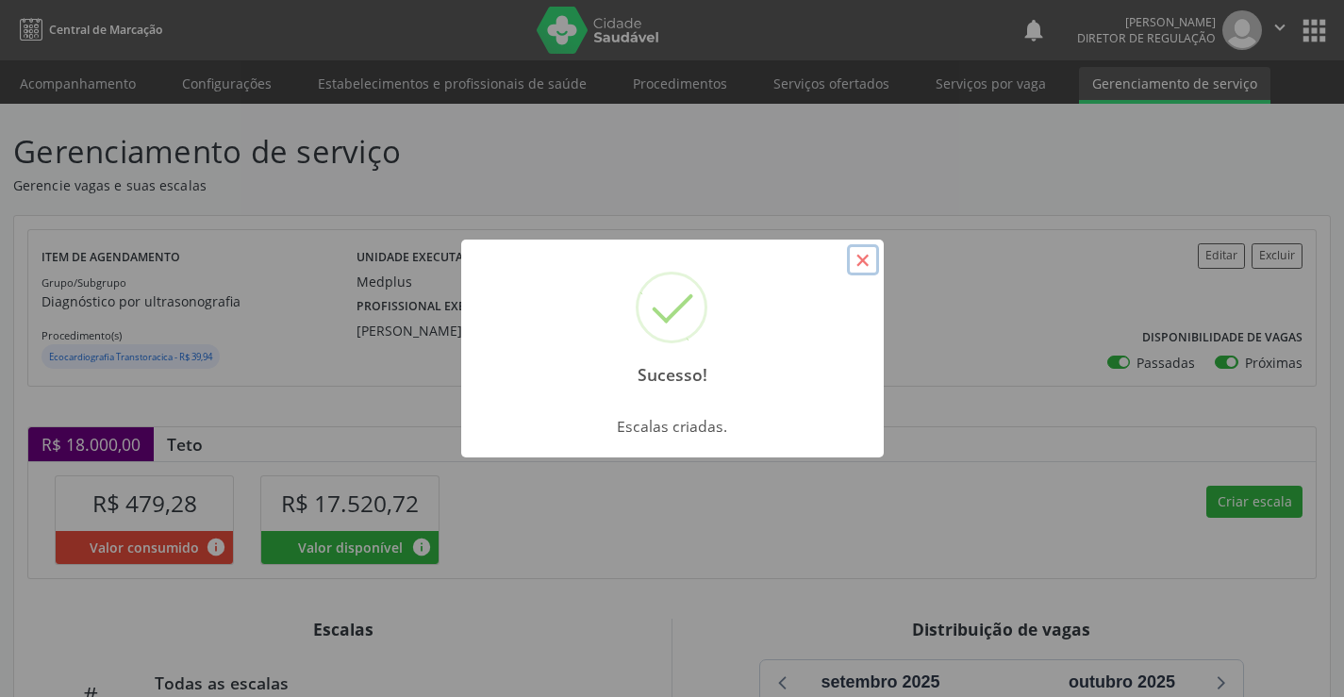
click at [869, 269] on button "×" at bounding box center [863, 260] width 32 height 32
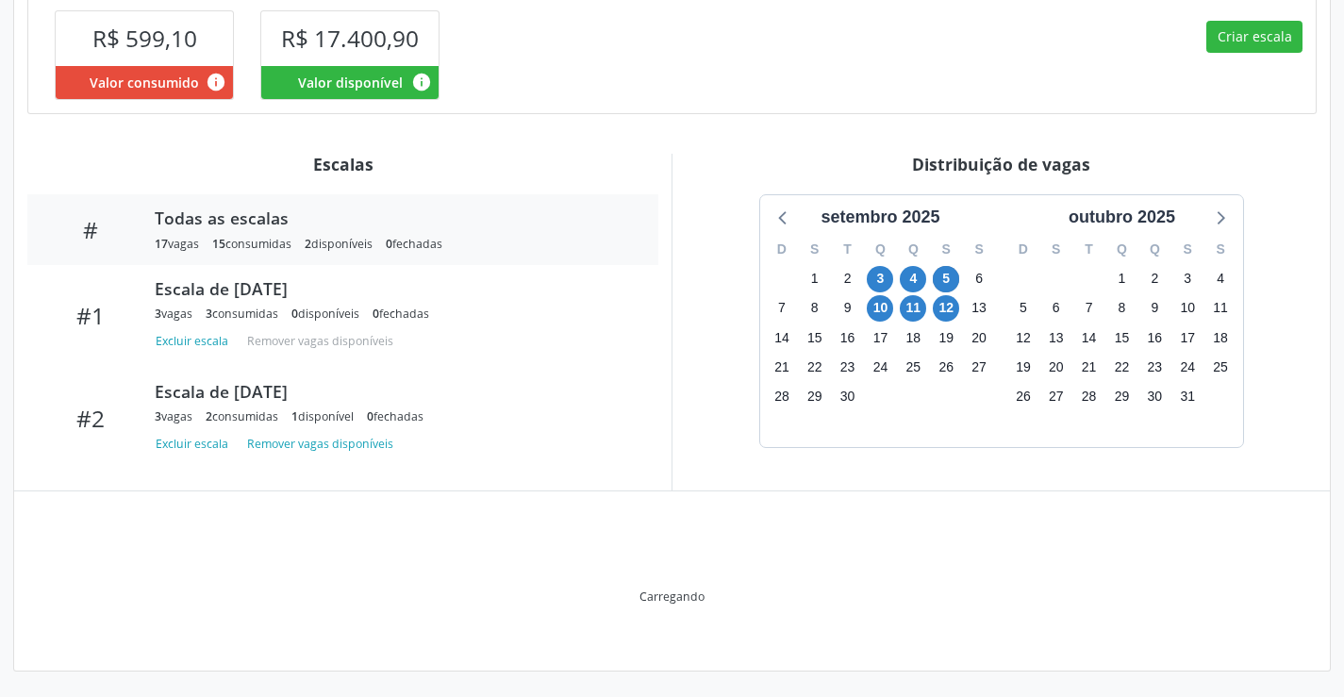
scroll to position [466, 0]
click at [919, 313] on span "11" at bounding box center [912, 307] width 26 height 26
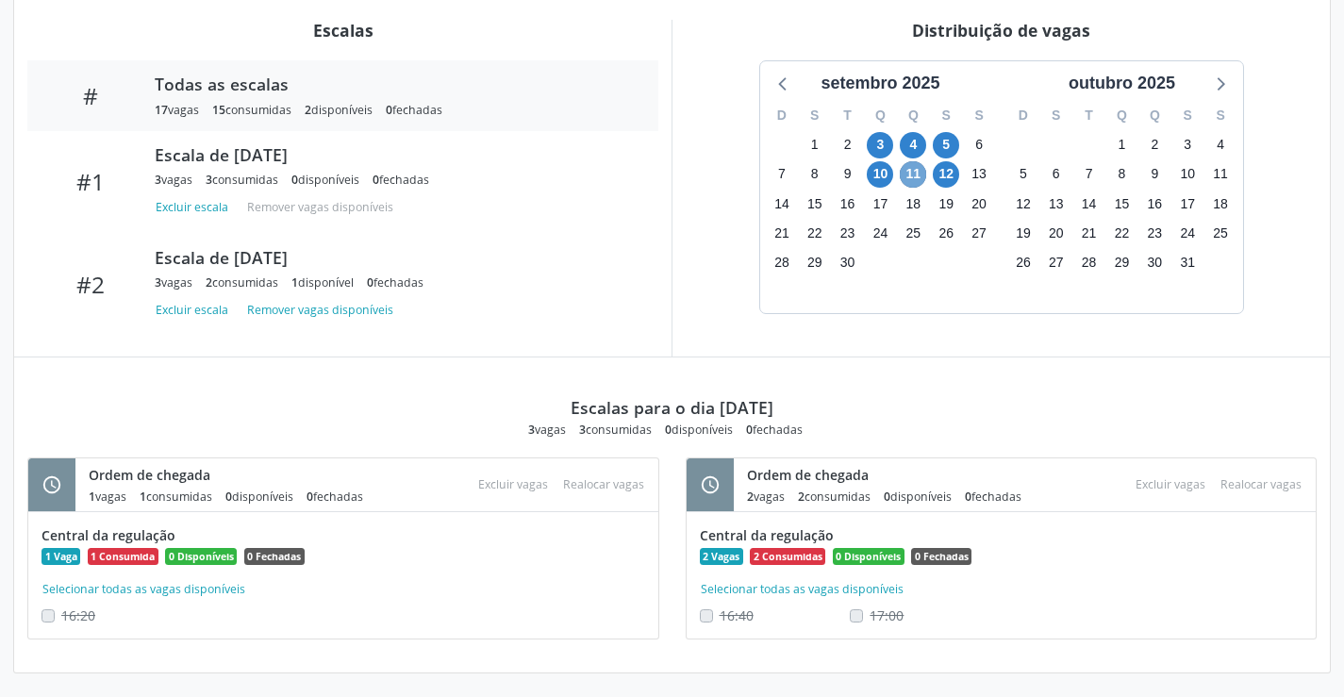
scroll to position [602, 0]
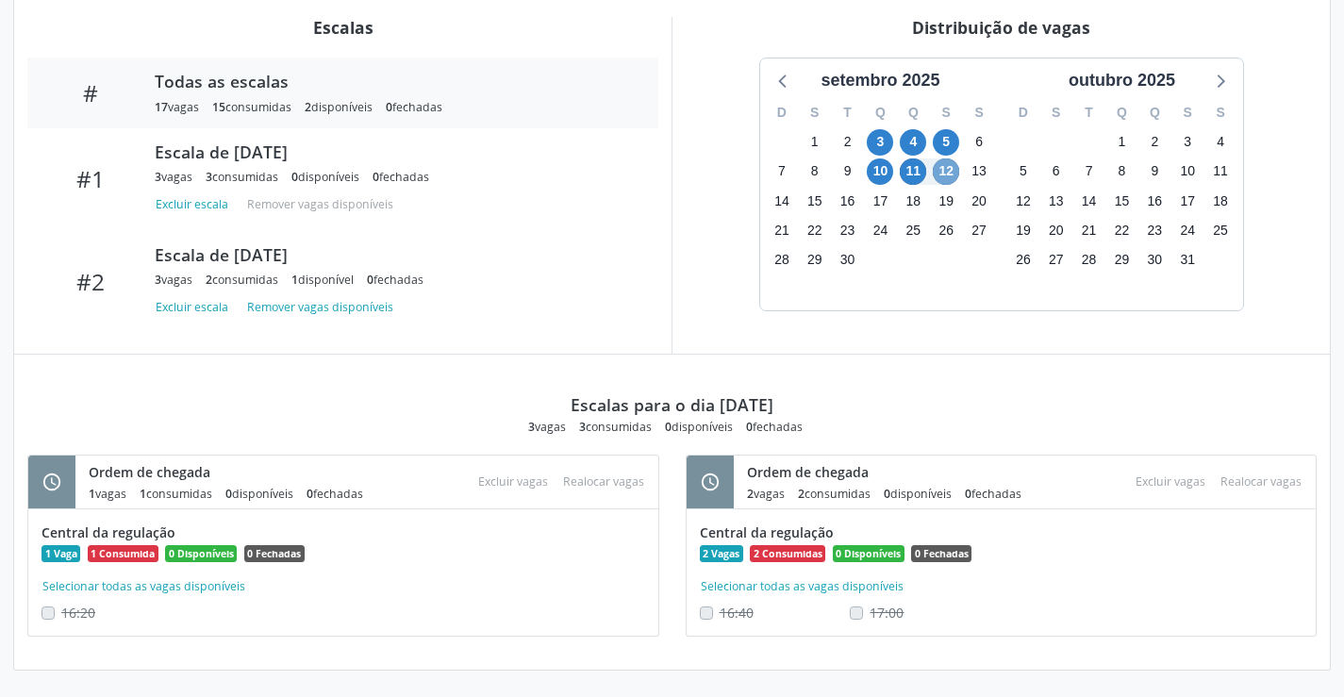
click at [941, 166] on span "12" at bounding box center [945, 171] width 26 height 26
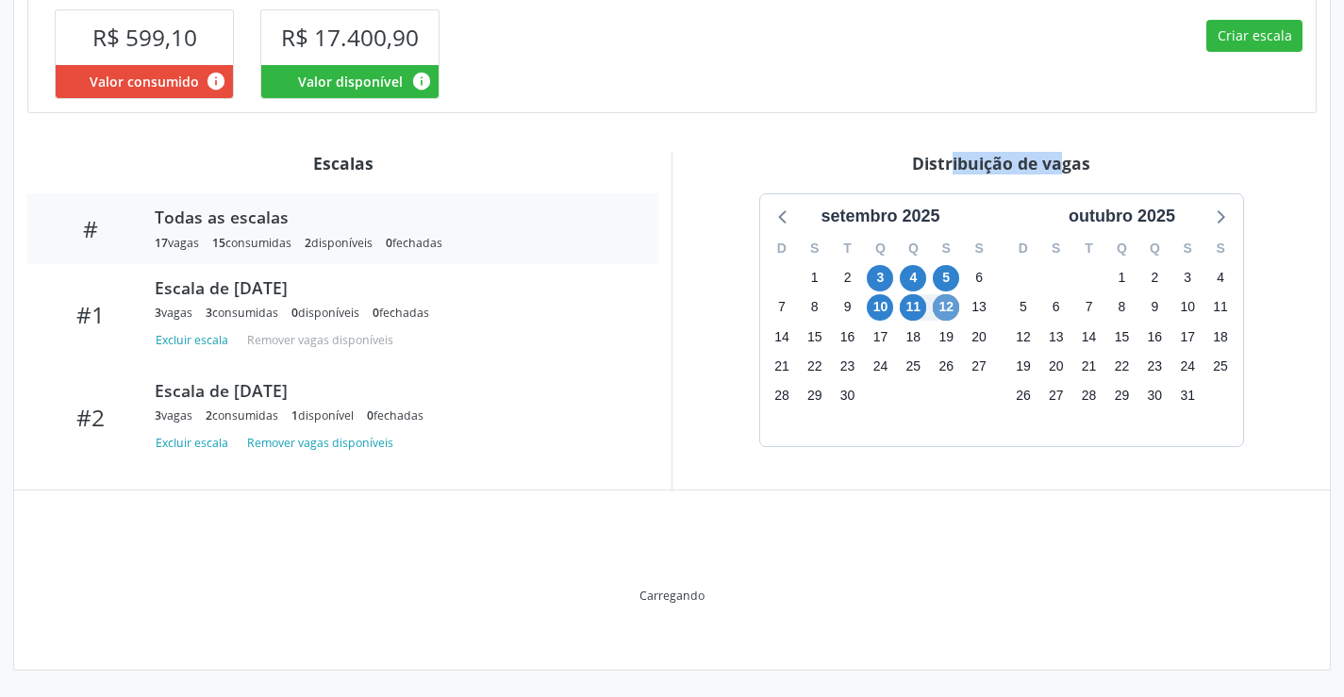
click at [941, 166] on div "Distribuição de vagas" at bounding box center [1000, 163] width 631 height 21
click at [932, 309] on span "12" at bounding box center [945, 307] width 26 height 26
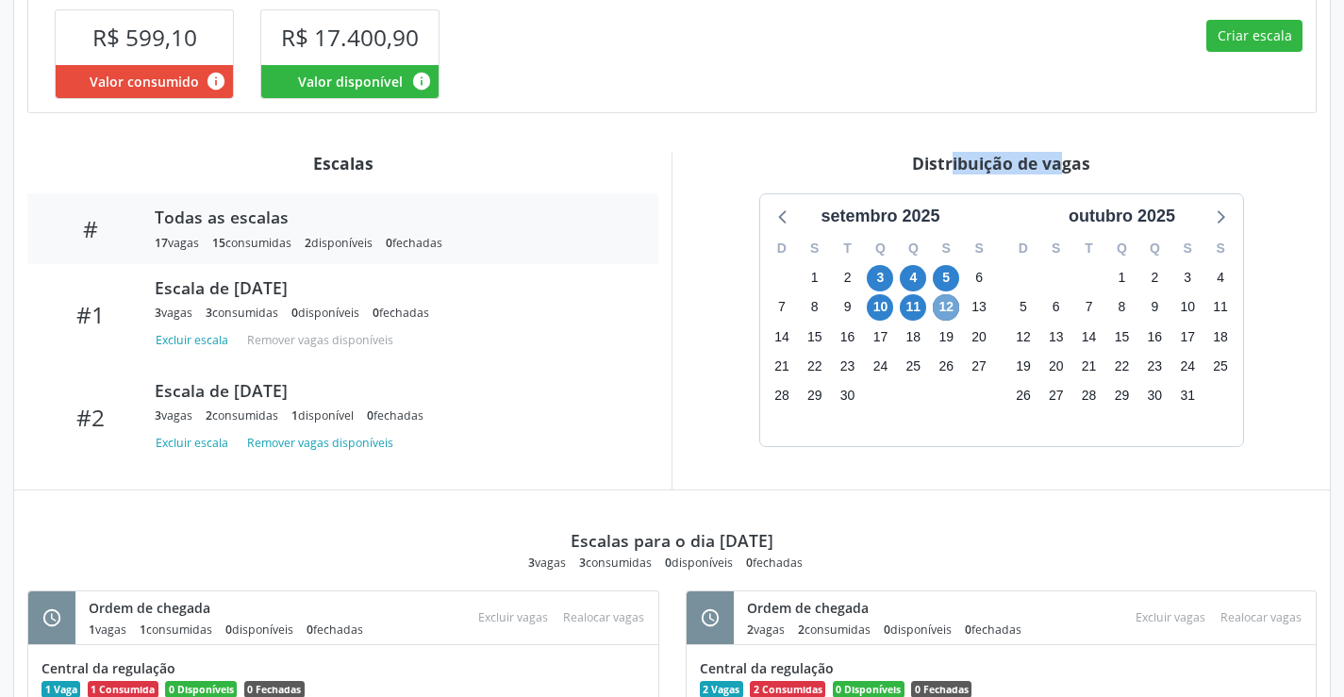
click at [932, 309] on span "12" at bounding box center [945, 307] width 26 height 26
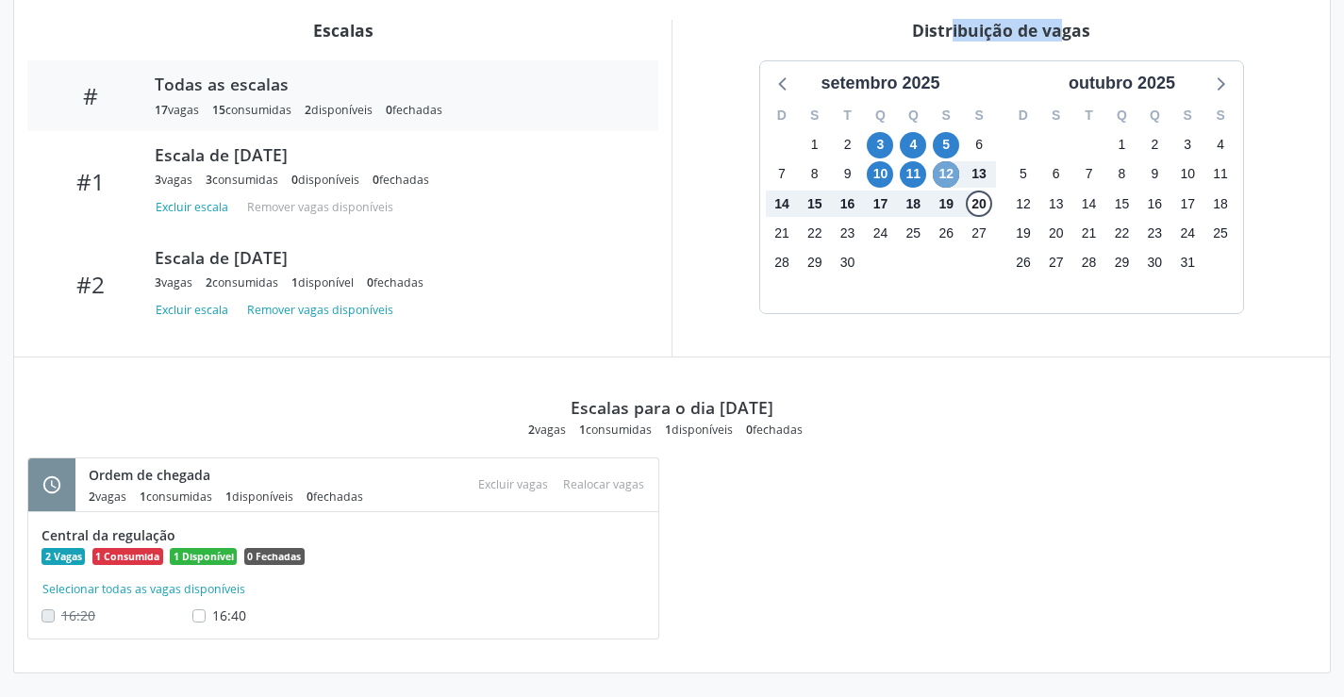
scroll to position [602, 0]
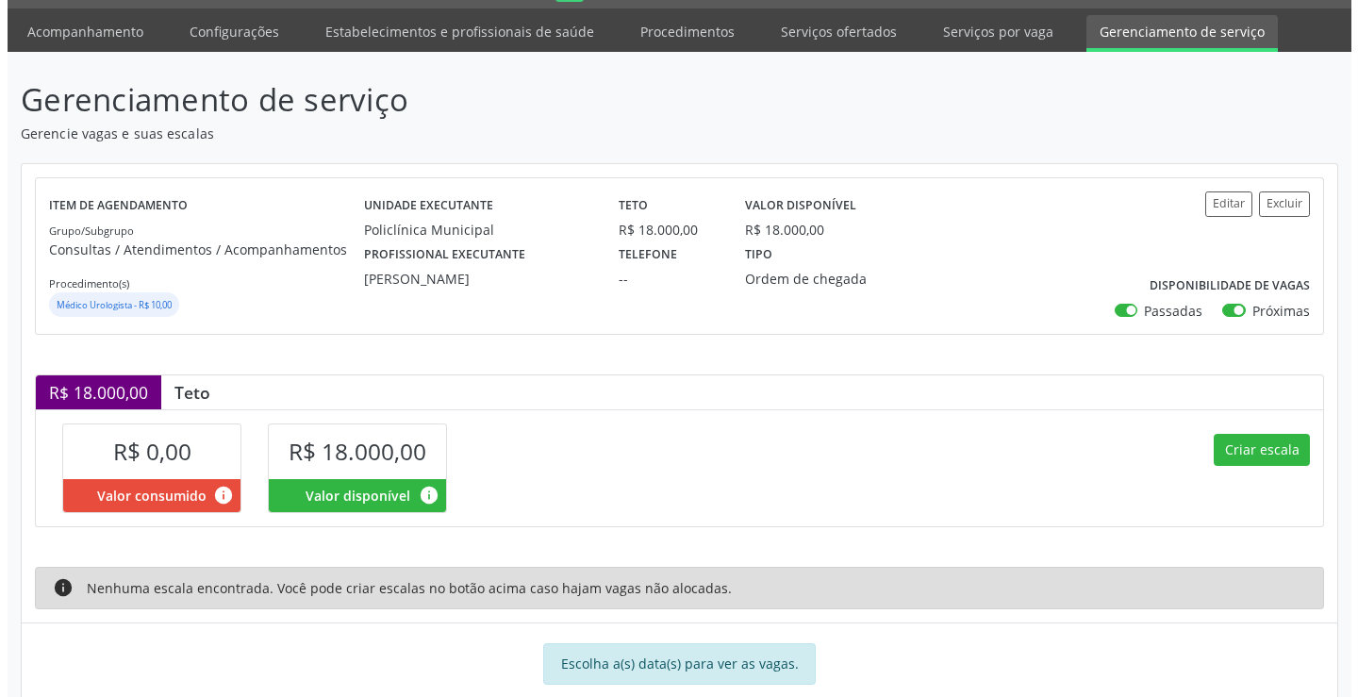
scroll to position [93, 0]
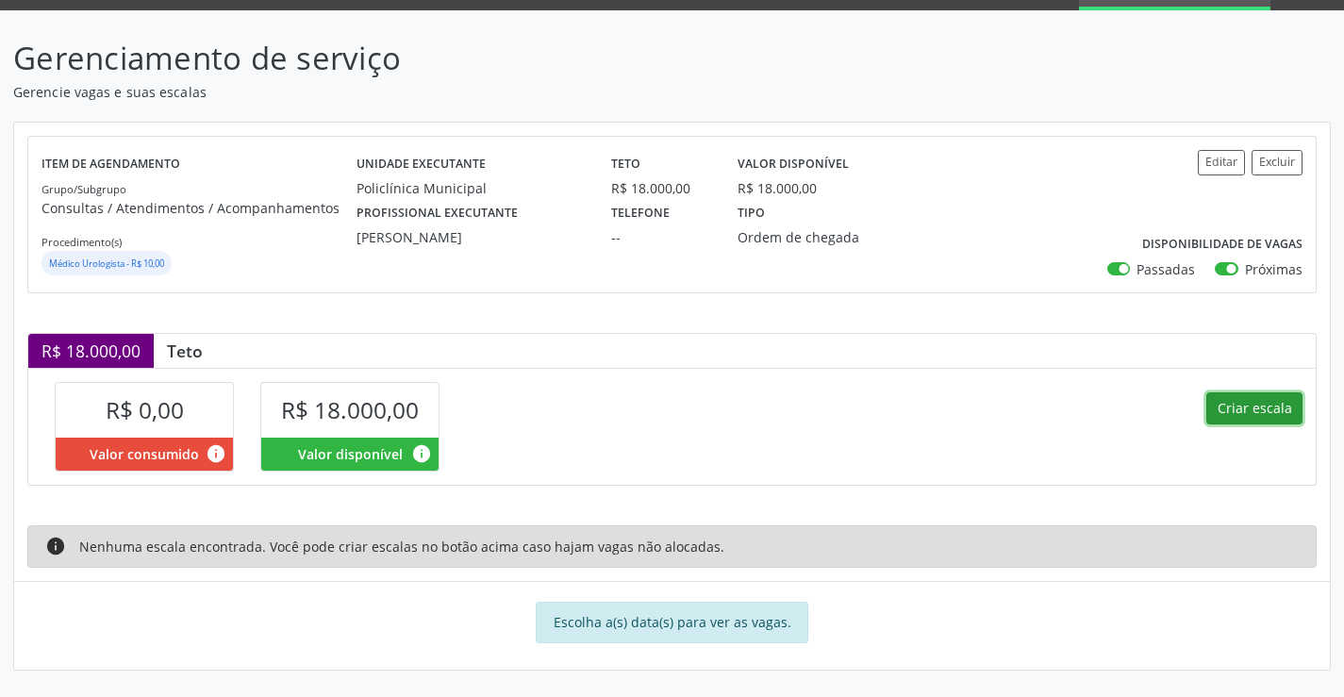
click at [1246, 410] on button "Criar escala" at bounding box center [1254, 408] width 96 height 32
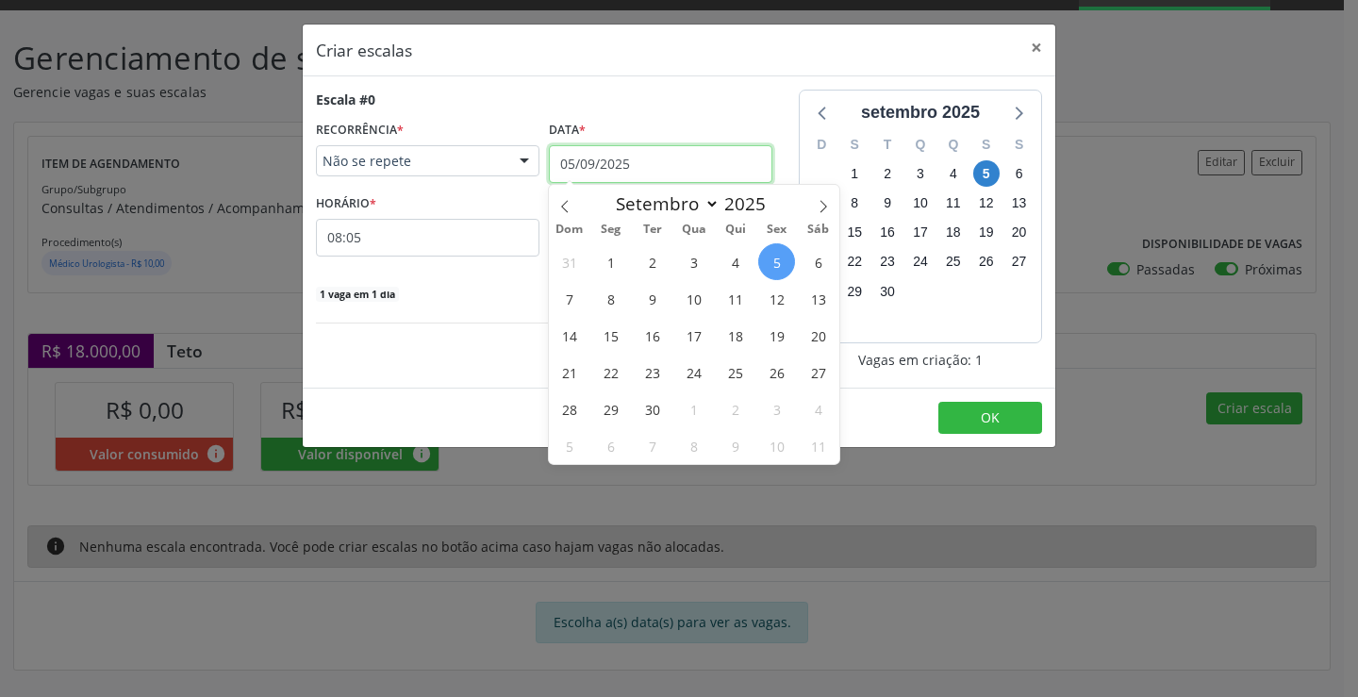
click at [621, 156] on input "05/09/2025" at bounding box center [660, 164] width 223 height 38
click at [732, 294] on span "11" at bounding box center [735, 298] width 37 height 37
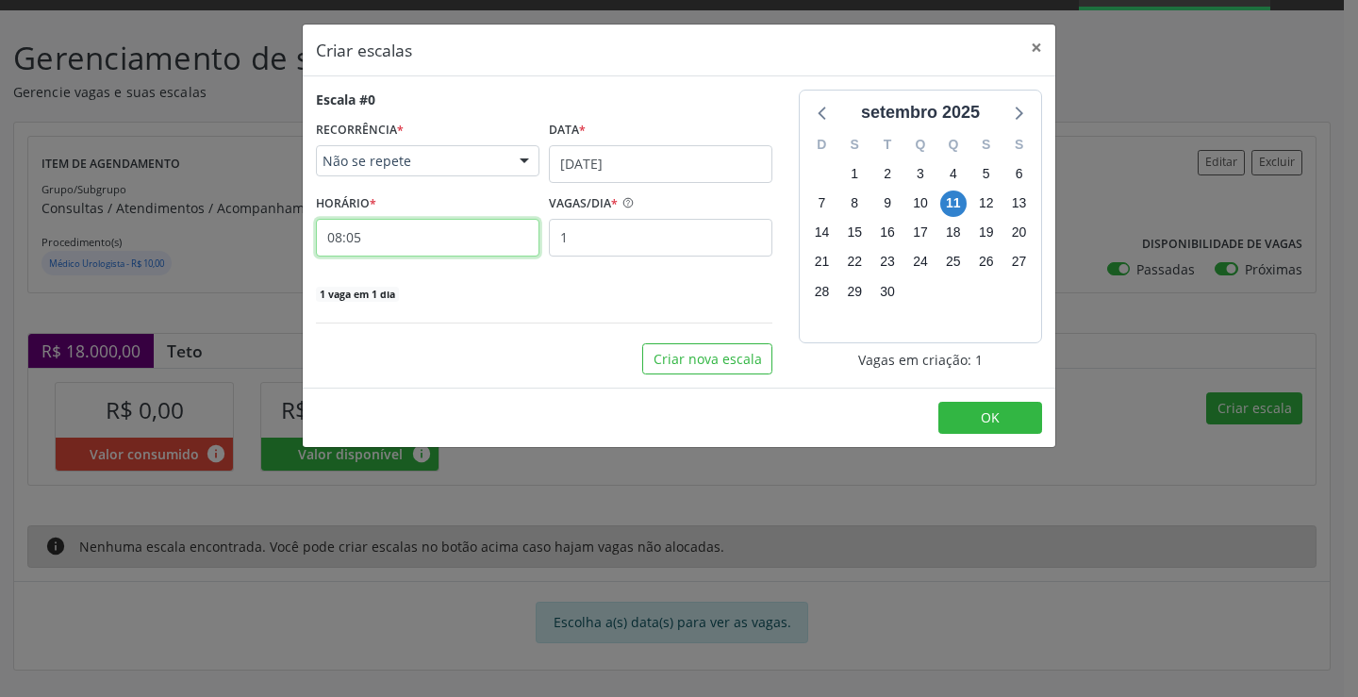
click at [421, 243] on input "08:05" at bounding box center [427, 238] width 223 height 38
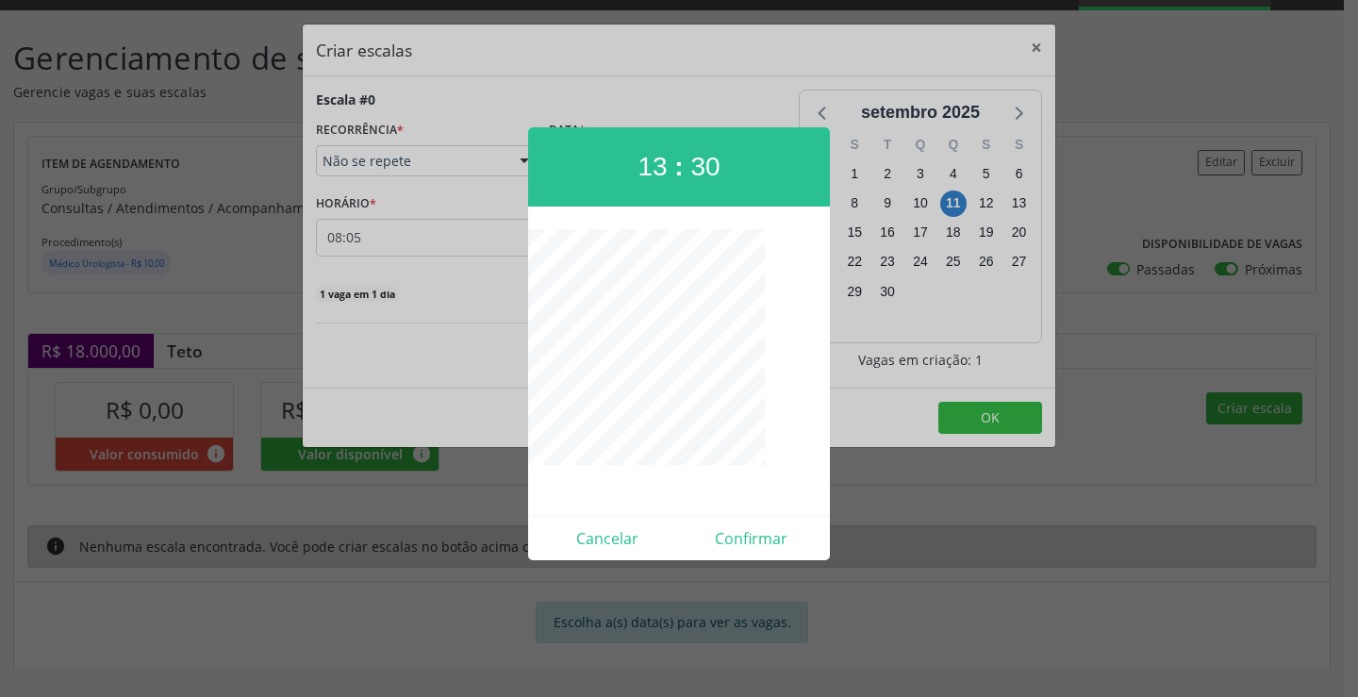
click at [755, 554] on div "Cancelar Confirmar" at bounding box center [679, 538] width 302 height 44
click at [764, 553] on div "Cancelar Confirmar" at bounding box center [679, 538] width 302 height 44
click at [761, 535] on button "Confirmar" at bounding box center [751, 538] width 144 height 30
type input "13:30"
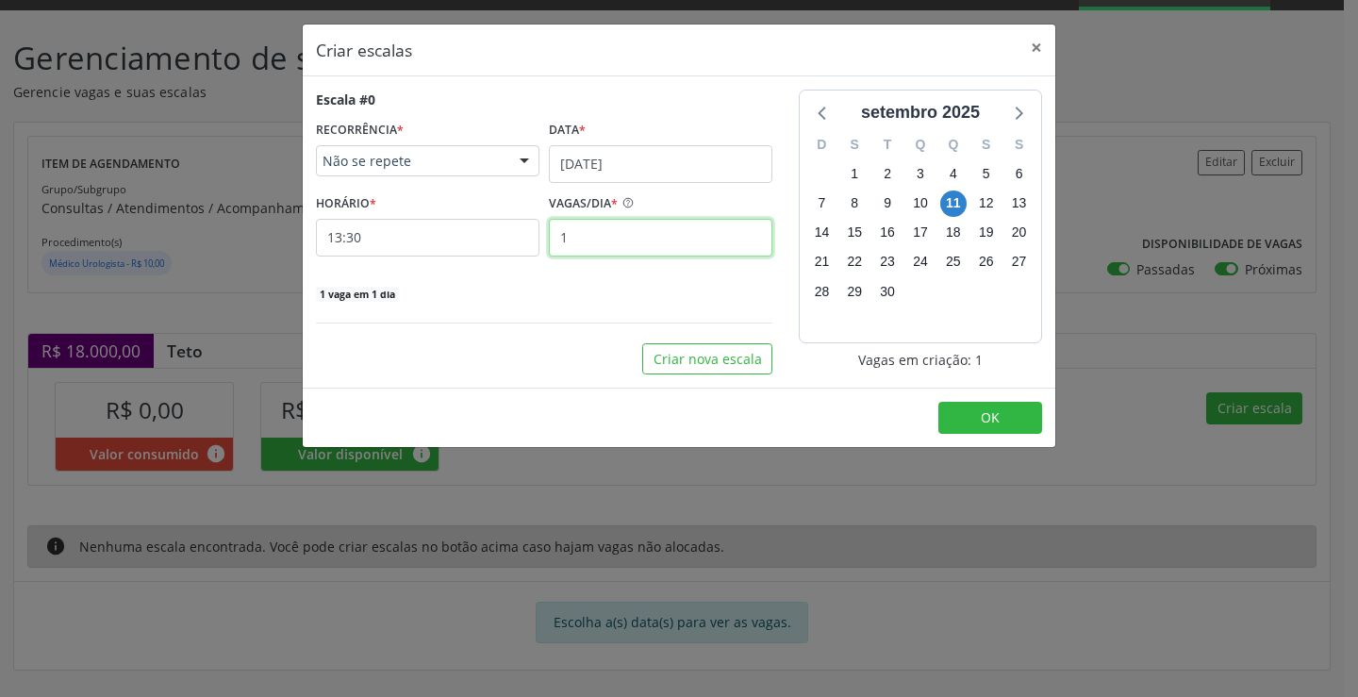
click at [633, 248] on input "1" at bounding box center [660, 238] width 223 height 38
type input "15"
click at [995, 427] on button "OK" at bounding box center [990, 418] width 104 height 32
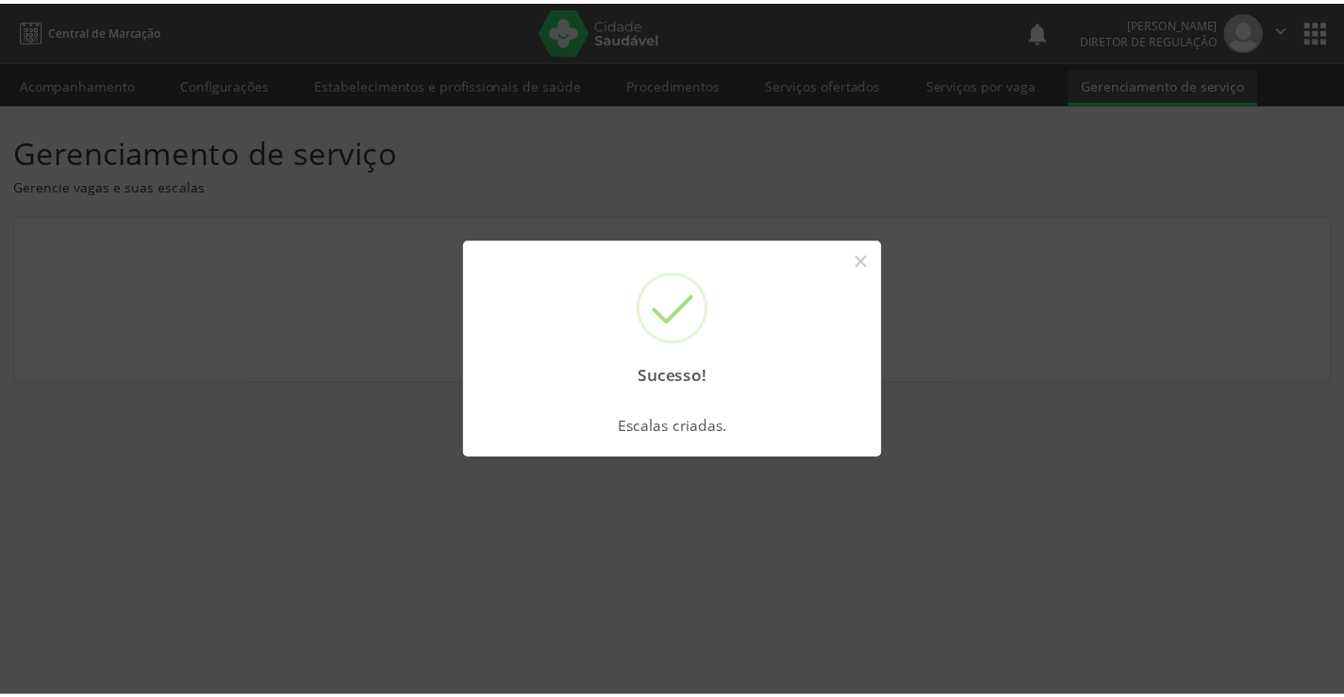
scroll to position [0, 0]
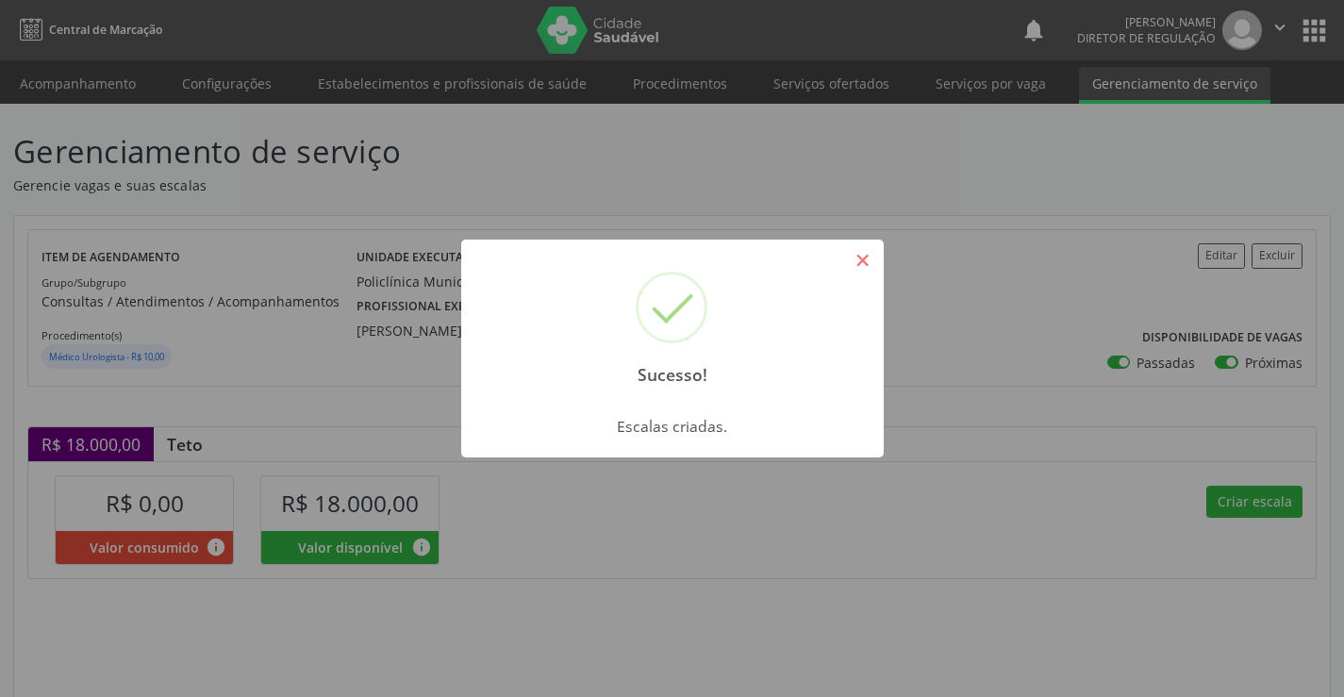
click at [862, 256] on button "×" at bounding box center [863, 260] width 32 height 32
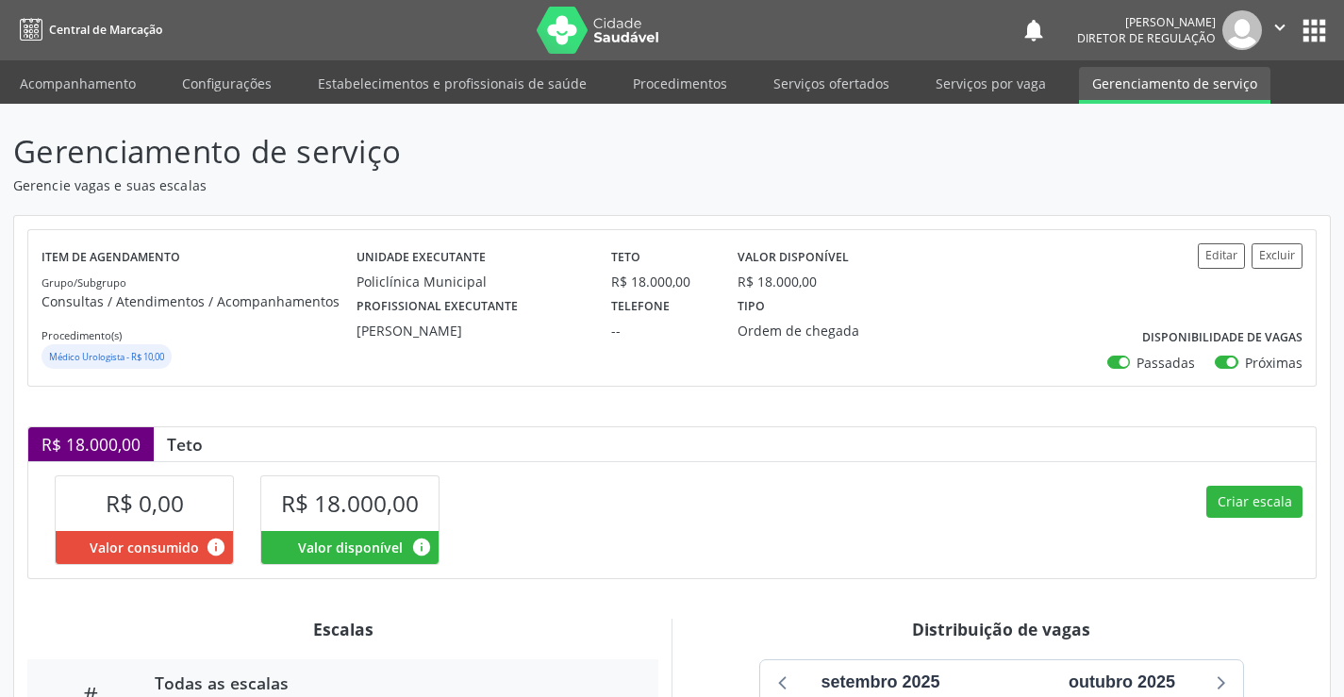
drag, startPoint x: 1266, startPoint y: 474, endPoint x: 1265, endPoint y: 485, distance: 10.4
click at [1265, 477] on div "Criar escala" at bounding box center [994, 519] width 644 height 116
click at [1264, 504] on button "Criar escala" at bounding box center [1254, 502] width 96 height 32
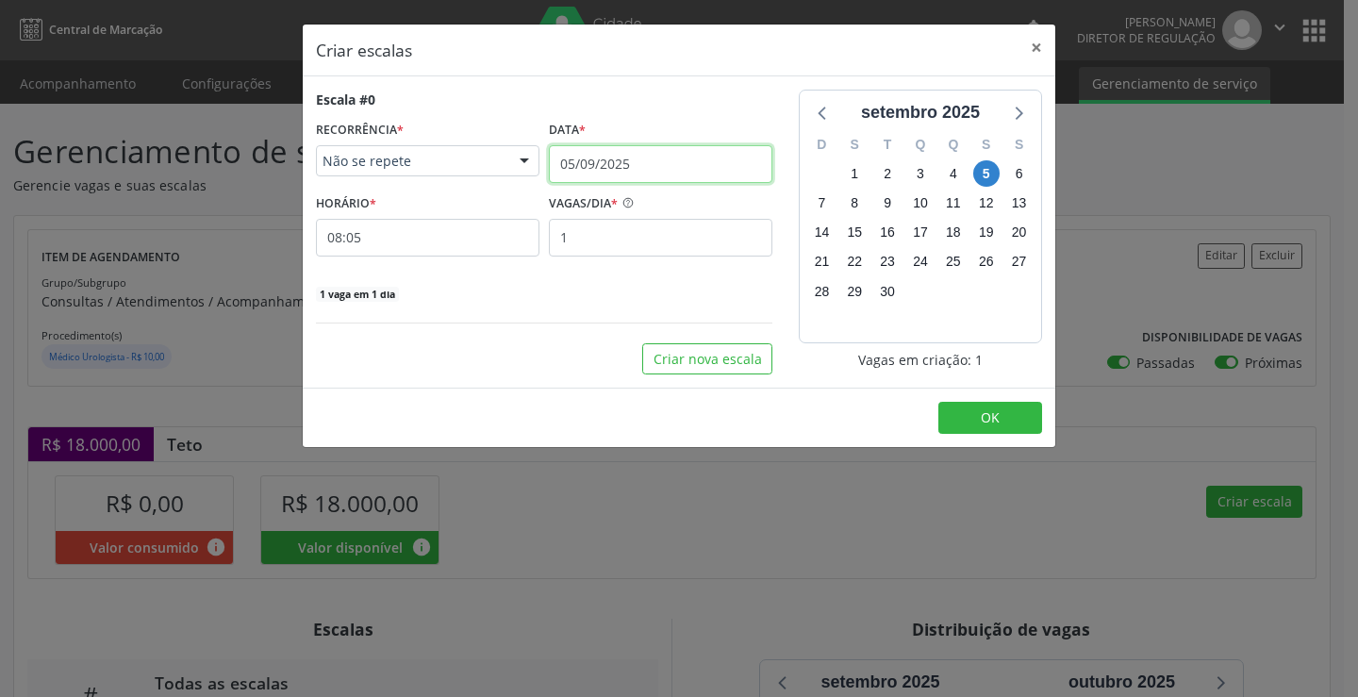
click at [642, 154] on input "05/09/2025" at bounding box center [660, 164] width 223 height 38
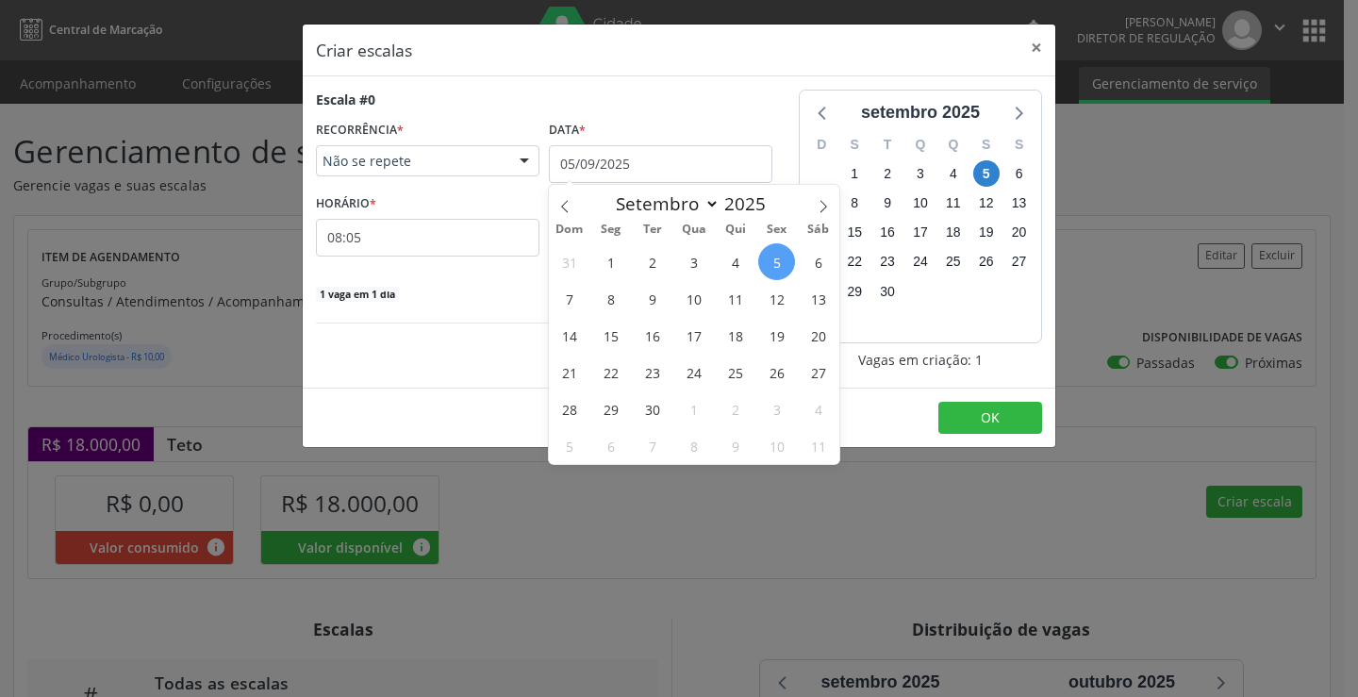
click at [766, 300] on span "12" at bounding box center [776, 298] width 37 height 37
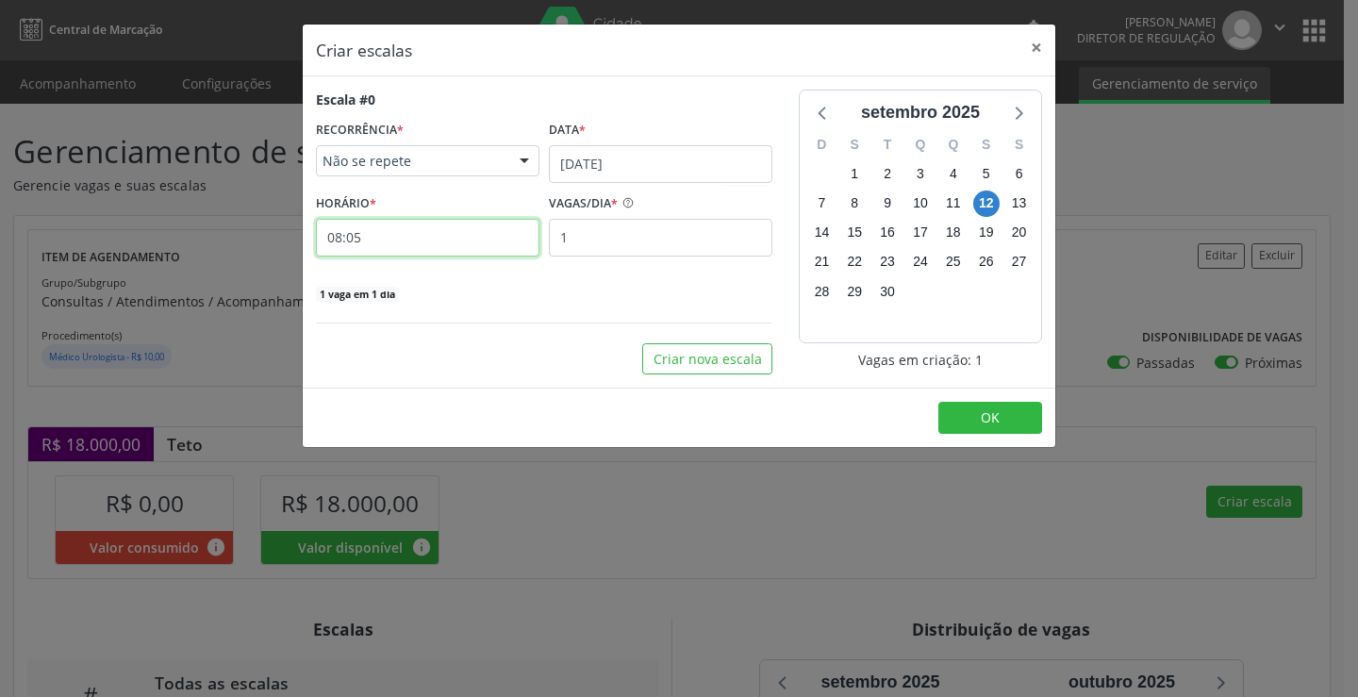
click at [490, 242] on input "08:05" at bounding box center [427, 238] width 223 height 38
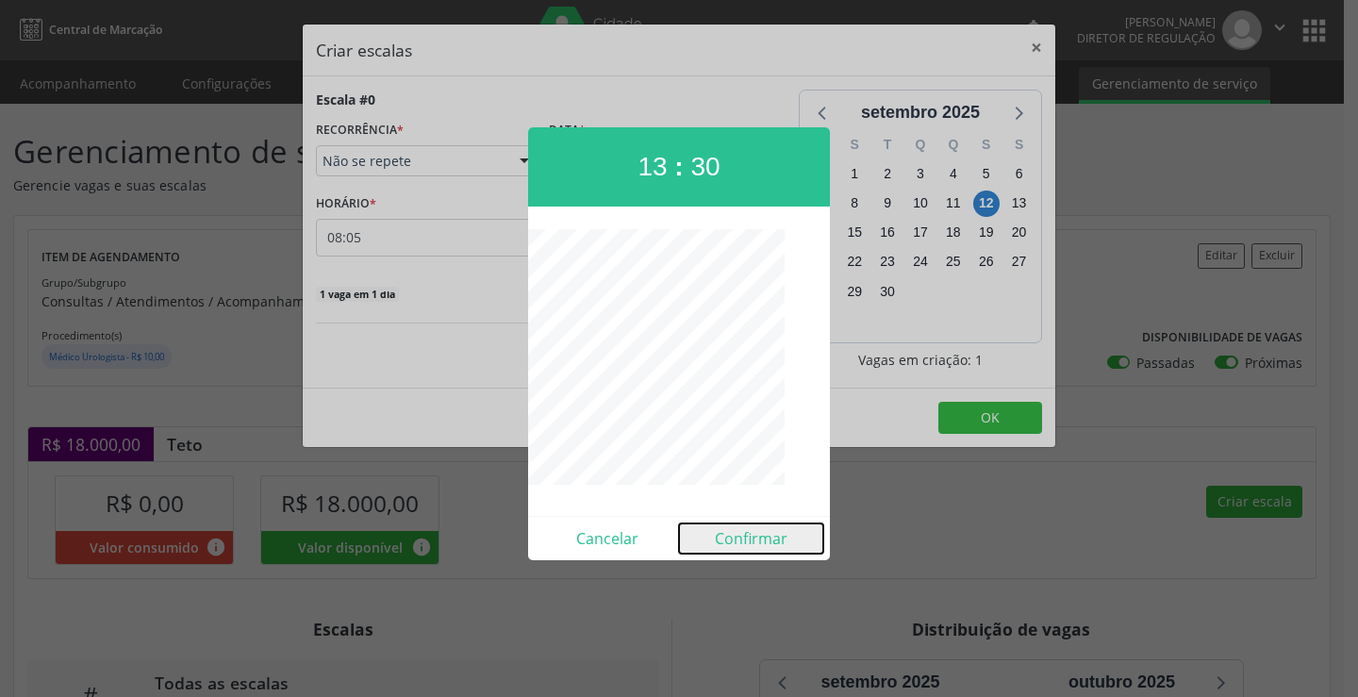
drag, startPoint x: 732, startPoint y: 534, endPoint x: 722, endPoint y: 442, distance: 91.9
click at [733, 534] on button "Confirmar" at bounding box center [751, 538] width 144 height 30
type input "13:30"
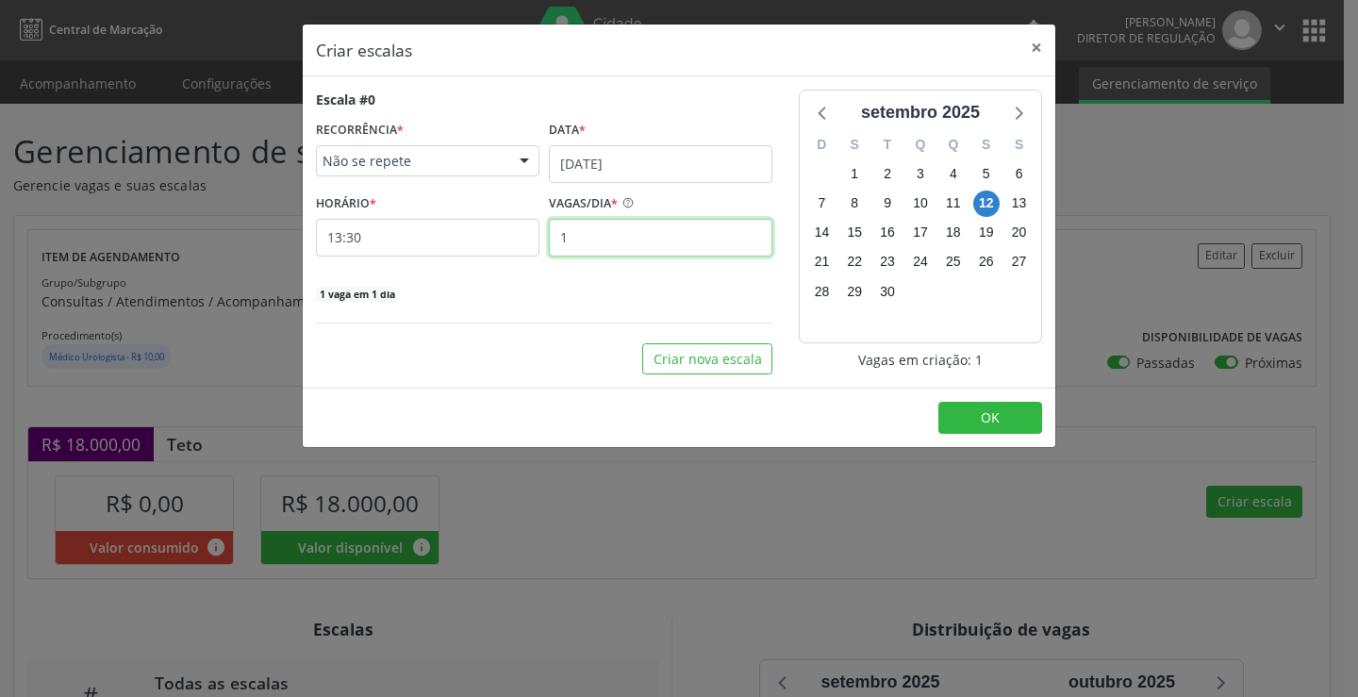
click at [621, 251] on input "1" at bounding box center [660, 238] width 223 height 38
type input "15"
click at [1031, 421] on button "OK" at bounding box center [990, 418] width 104 height 32
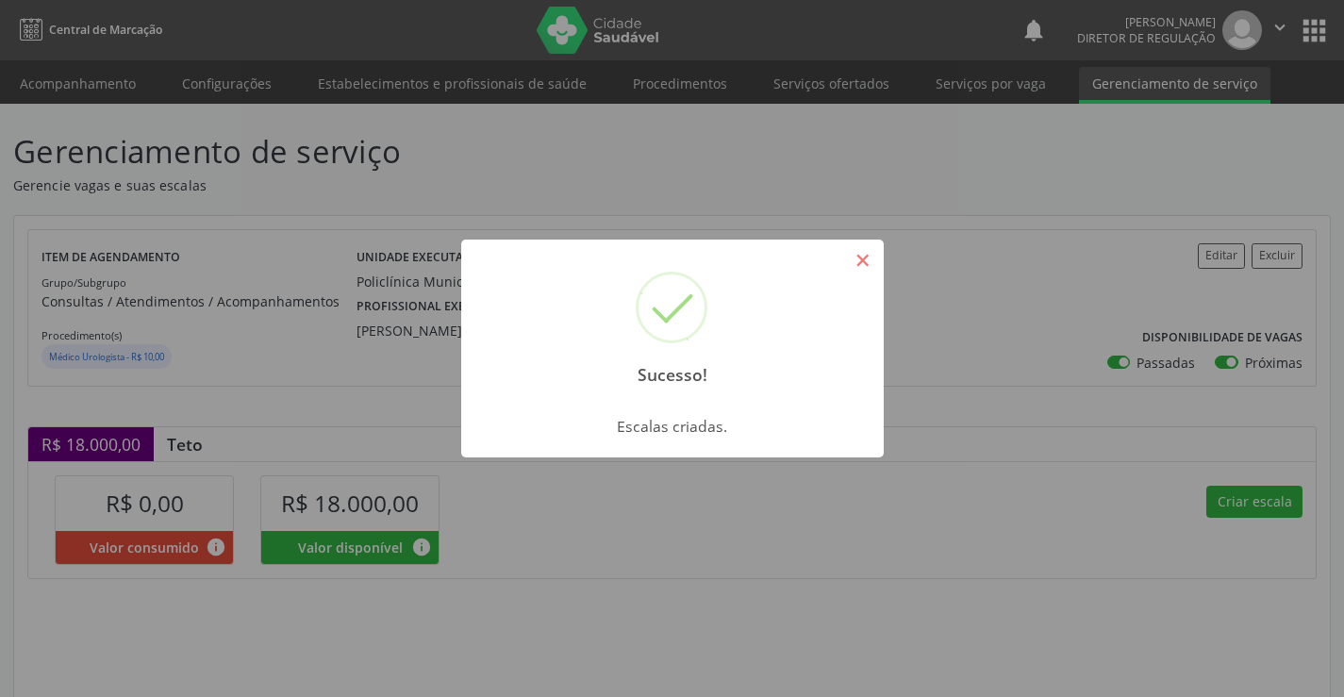
click at [870, 257] on button "×" at bounding box center [863, 260] width 32 height 32
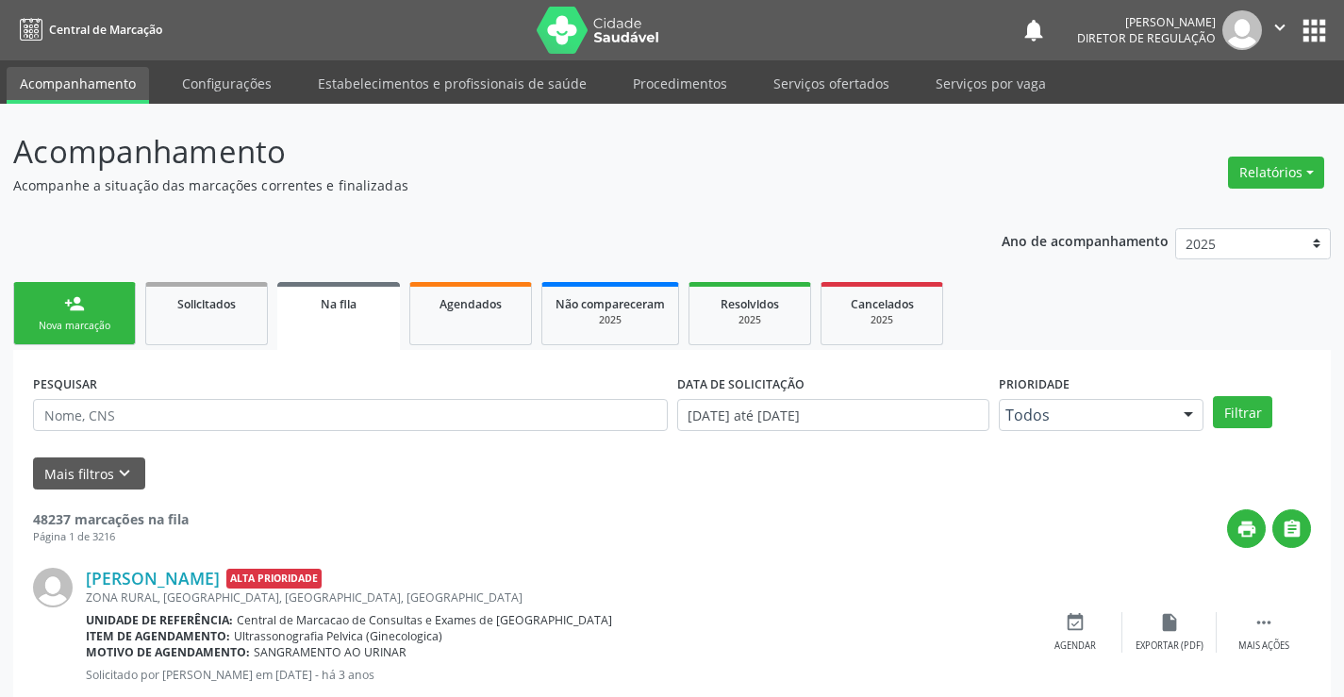
click at [87, 296] on link "person_add Nova marcação" at bounding box center [74, 313] width 123 height 63
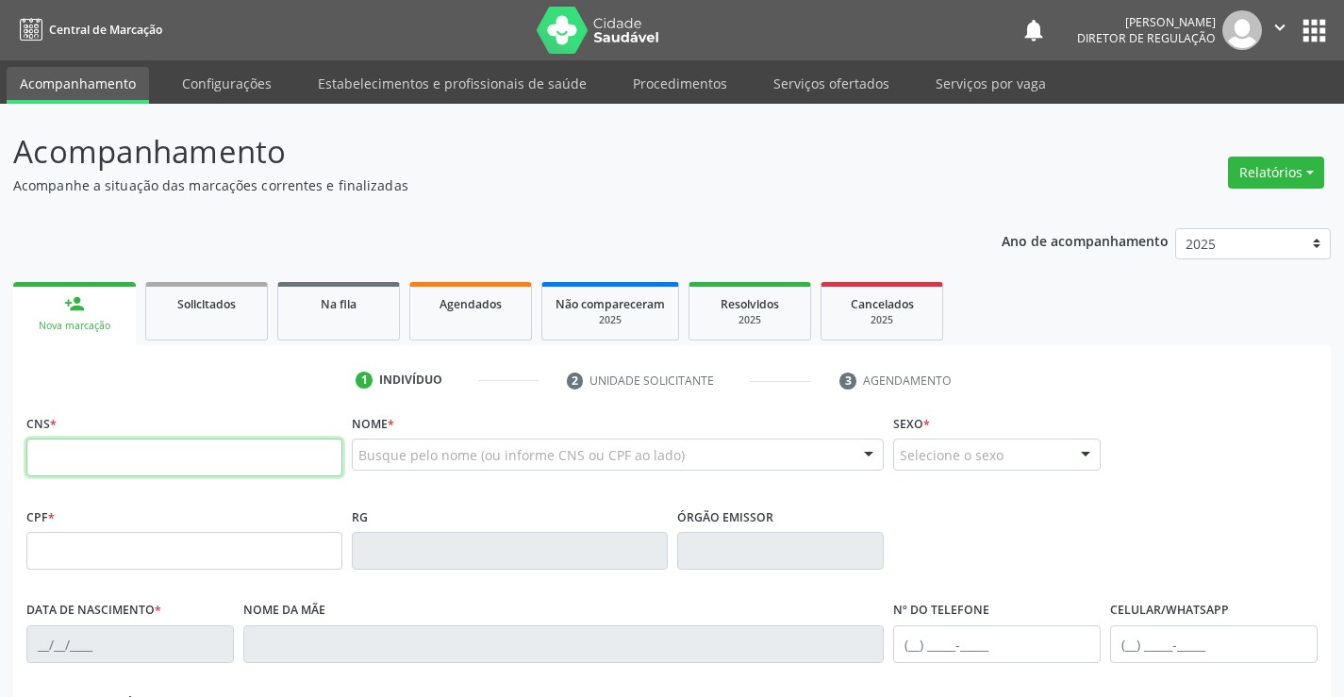
click at [102, 445] on input "text" at bounding box center [184, 457] width 316 height 38
type input "700 8019 6807 2184"
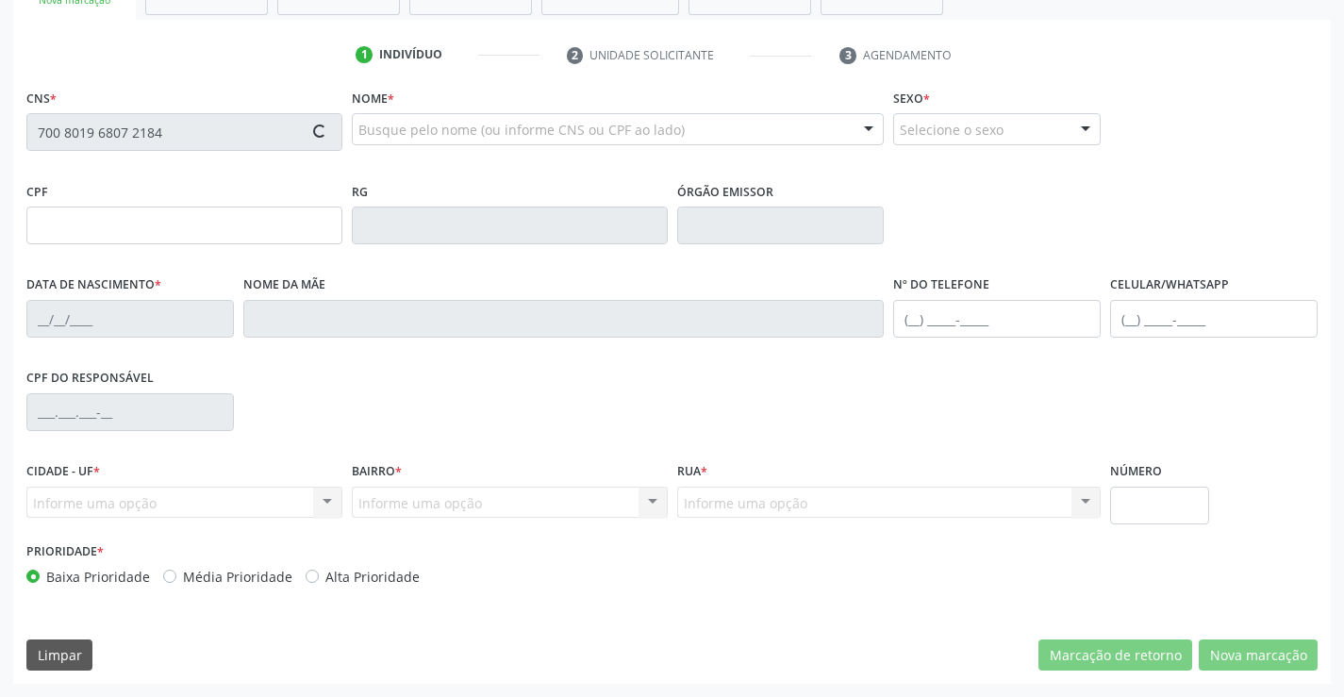
type input "[DATE]"
type input "[PHONE_NUMBER]"
type input "S/N"
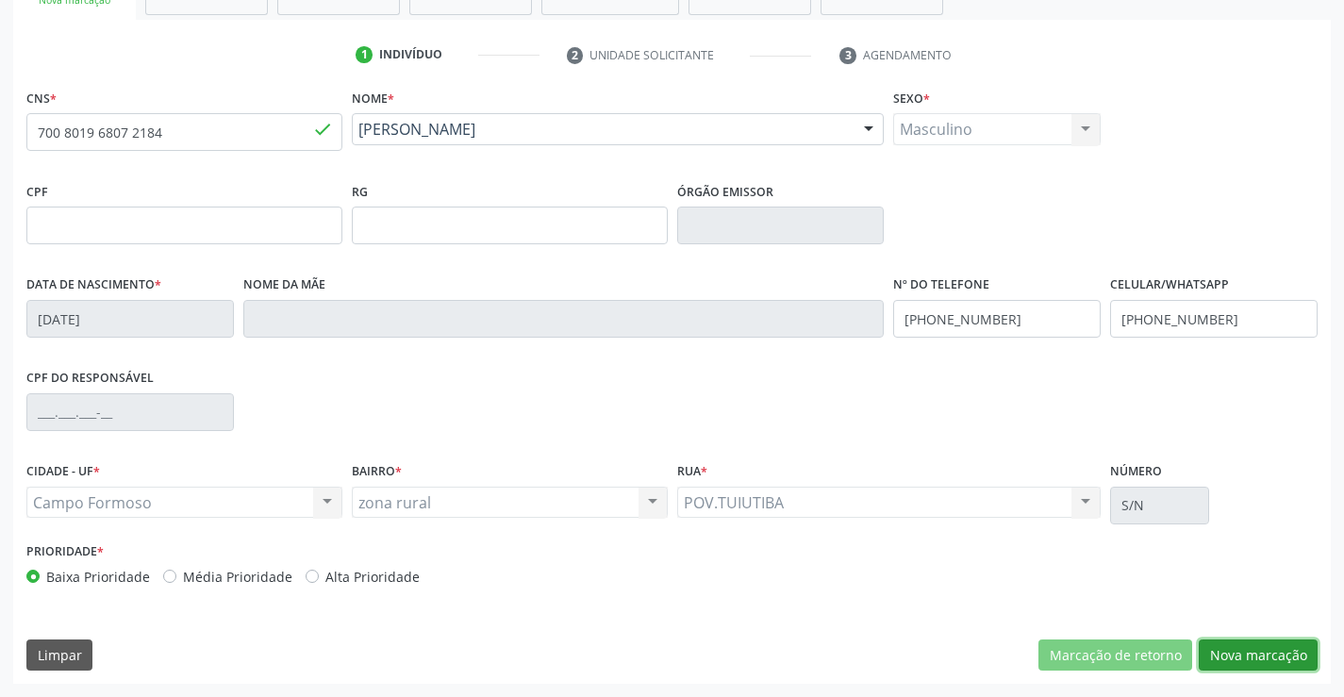
drag, startPoint x: 1284, startPoint y: 658, endPoint x: 894, endPoint y: 468, distance: 434.3
click at [1281, 658] on button "Nova marcação" at bounding box center [1257, 655] width 119 height 32
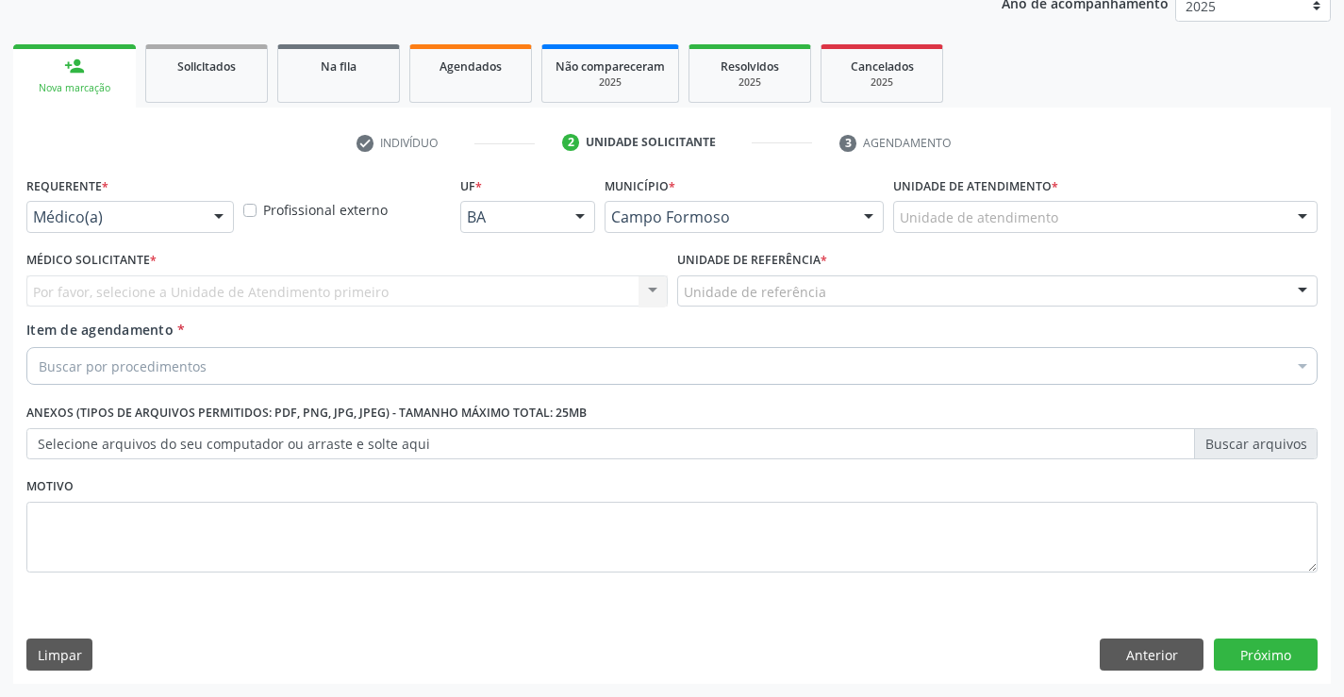
scroll to position [238, 0]
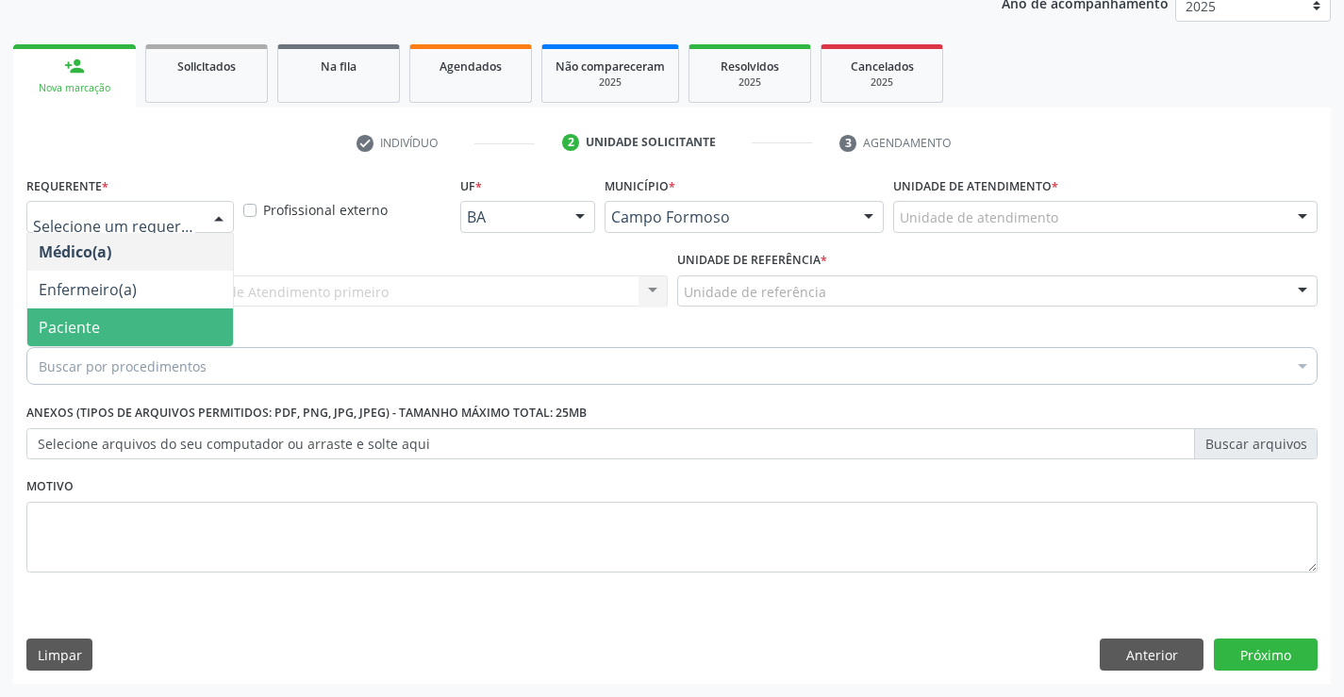
drag, startPoint x: 162, startPoint y: 335, endPoint x: 351, endPoint y: 289, distance: 194.1
click at [166, 335] on span "Paciente" at bounding box center [130, 327] width 206 height 38
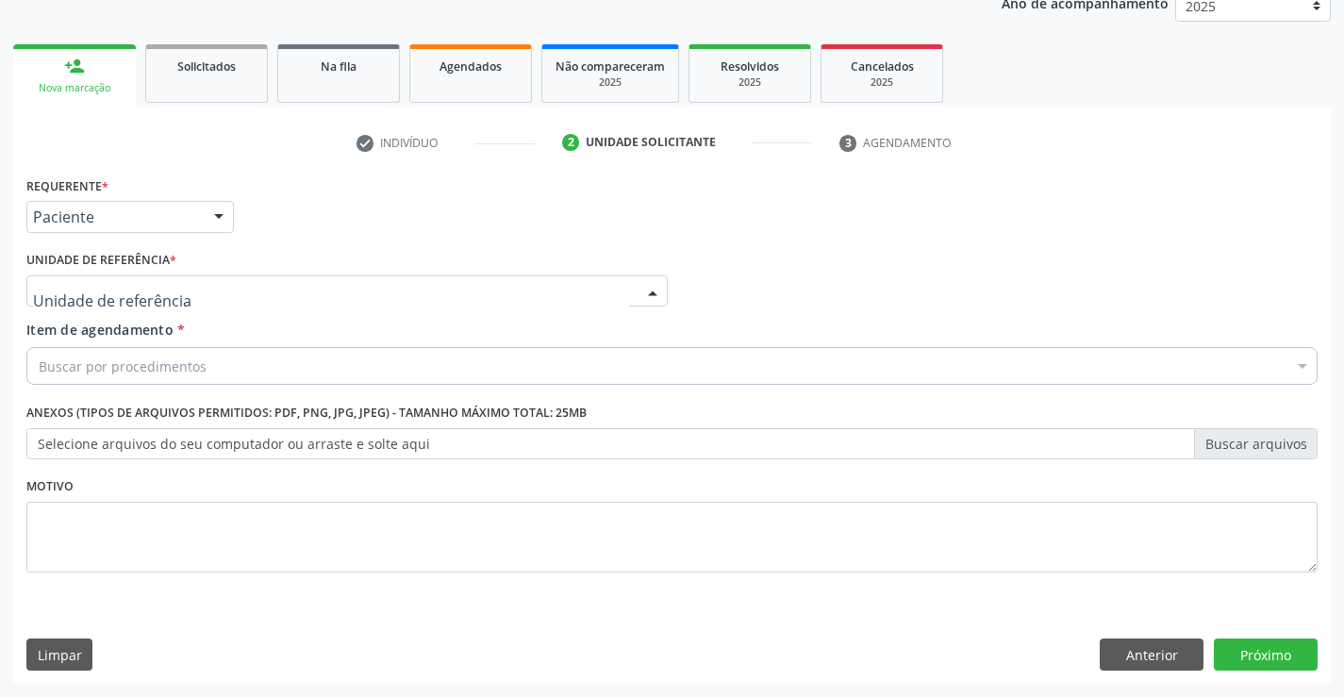
drag, startPoint x: 353, startPoint y: 288, endPoint x: 374, endPoint y: 400, distance: 114.3
click at [353, 301] on div at bounding box center [346, 291] width 641 height 32
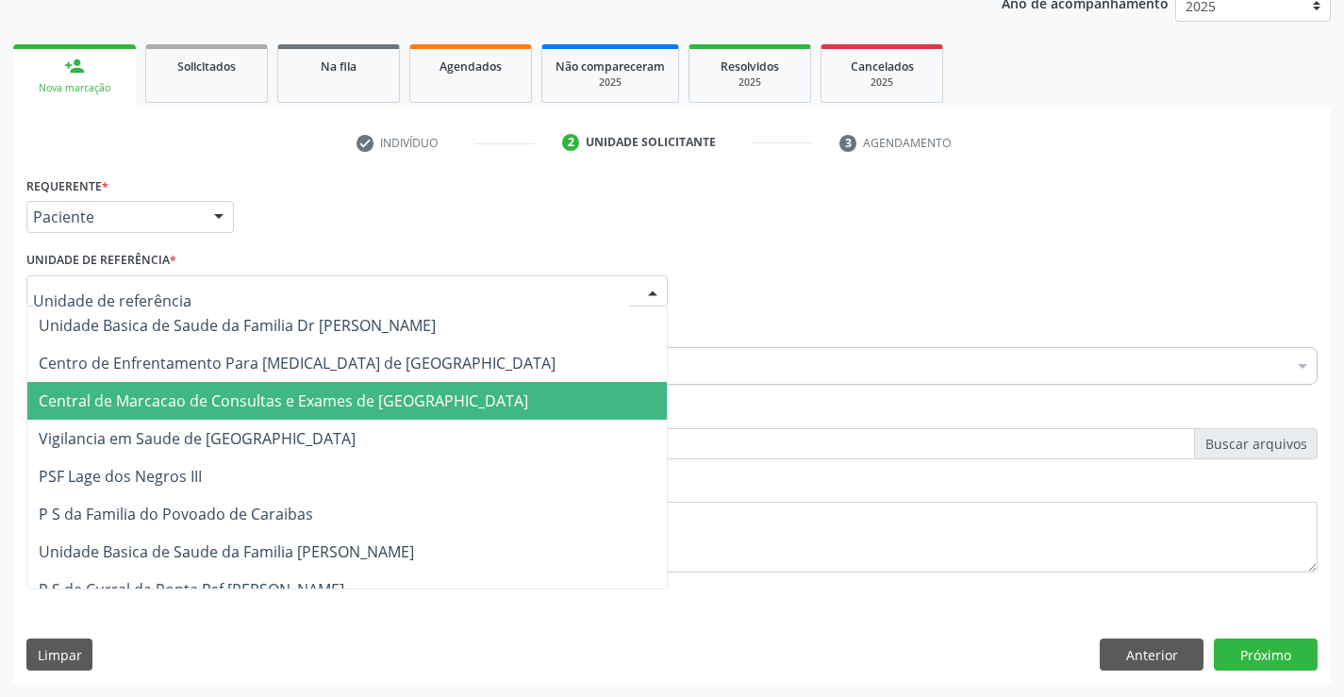
drag, startPoint x: 374, startPoint y: 402, endPoint x: 436, endPoint y: 382, distance: 64.4
click at [383, 399] on span "Central de Marcacao de Consultas e Exames de [GEOGRAPHIC_DATA]" at bounding box center [283, 400] width 489 height 21
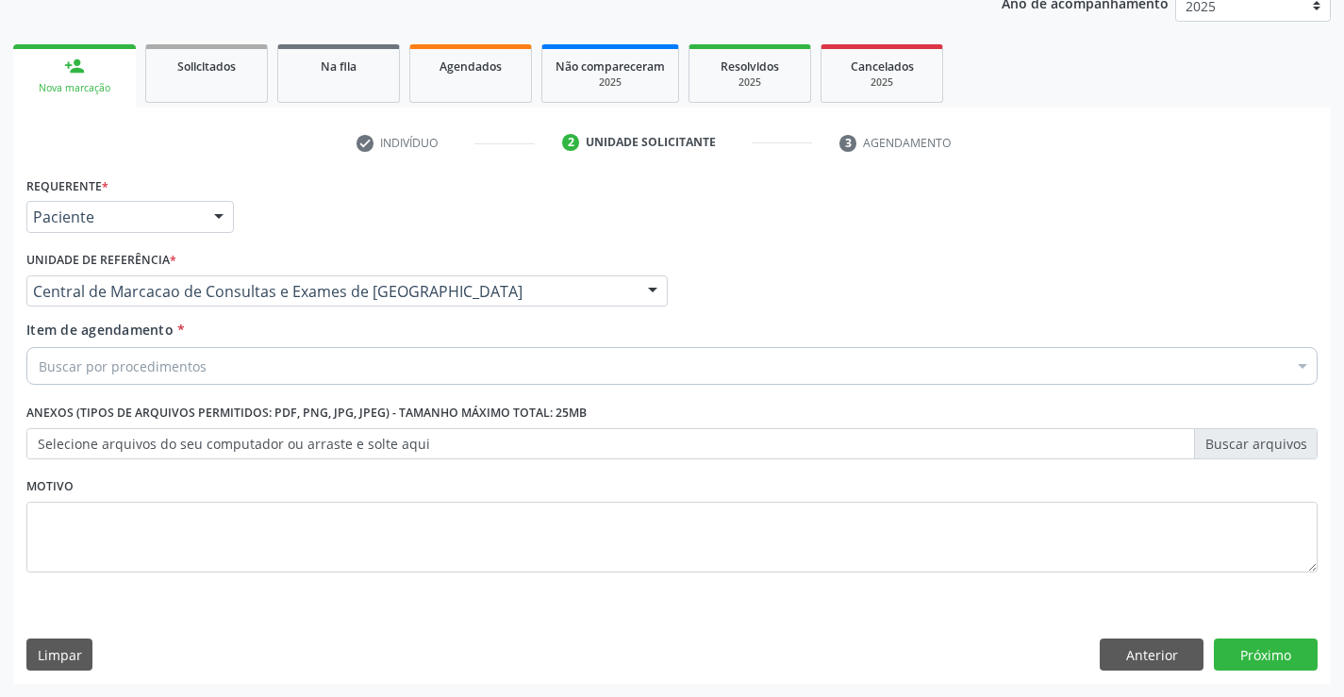
click at [473, 362] on div "Buscar por procedimentos" at bounding box center [671, 366] width 1291 height 38
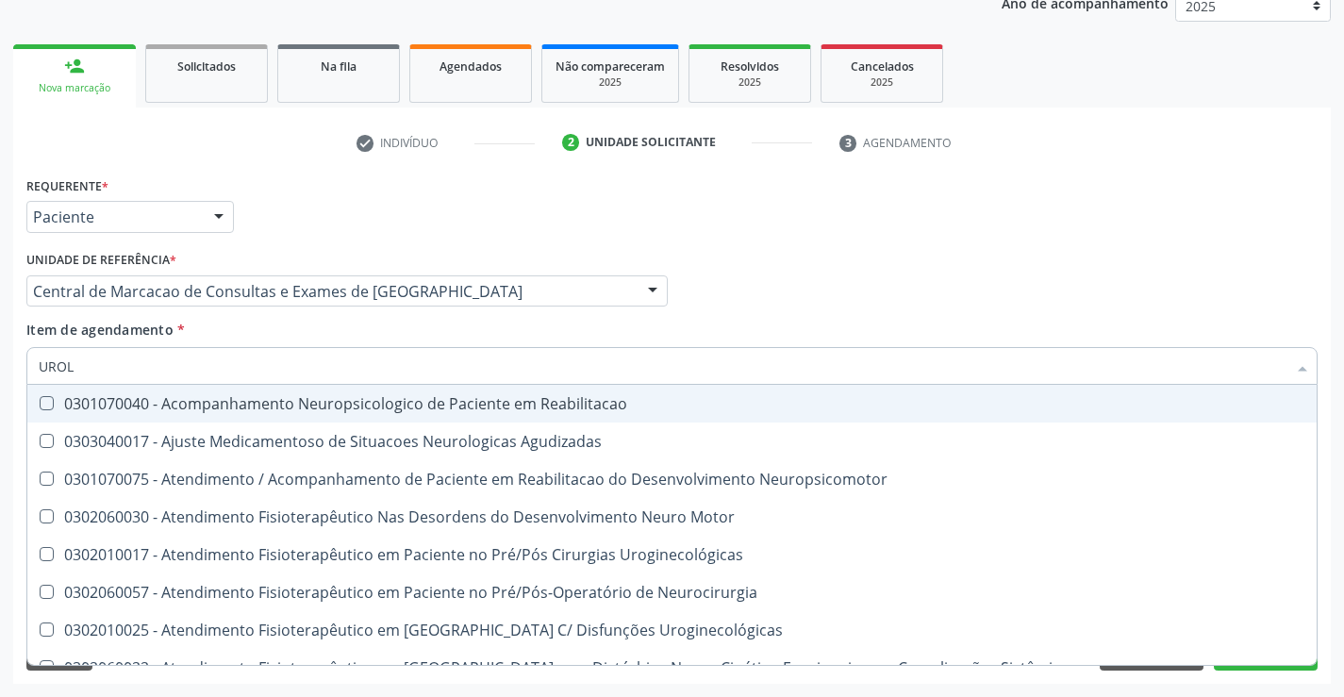
type input "UROLO"
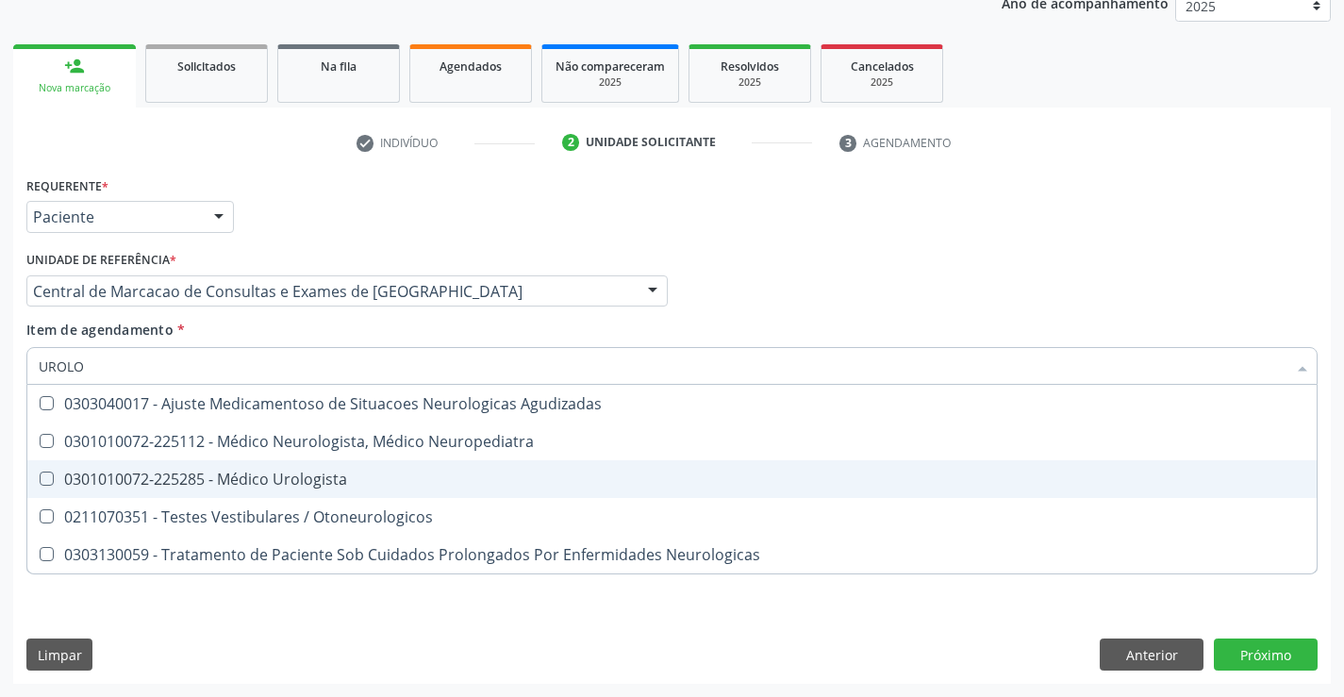
click at [421, 469] on span "0301010072-225285 - Médico Urologista" at bounding box center [671, 479] width 1289 height 38
checkbox Urologista "true"
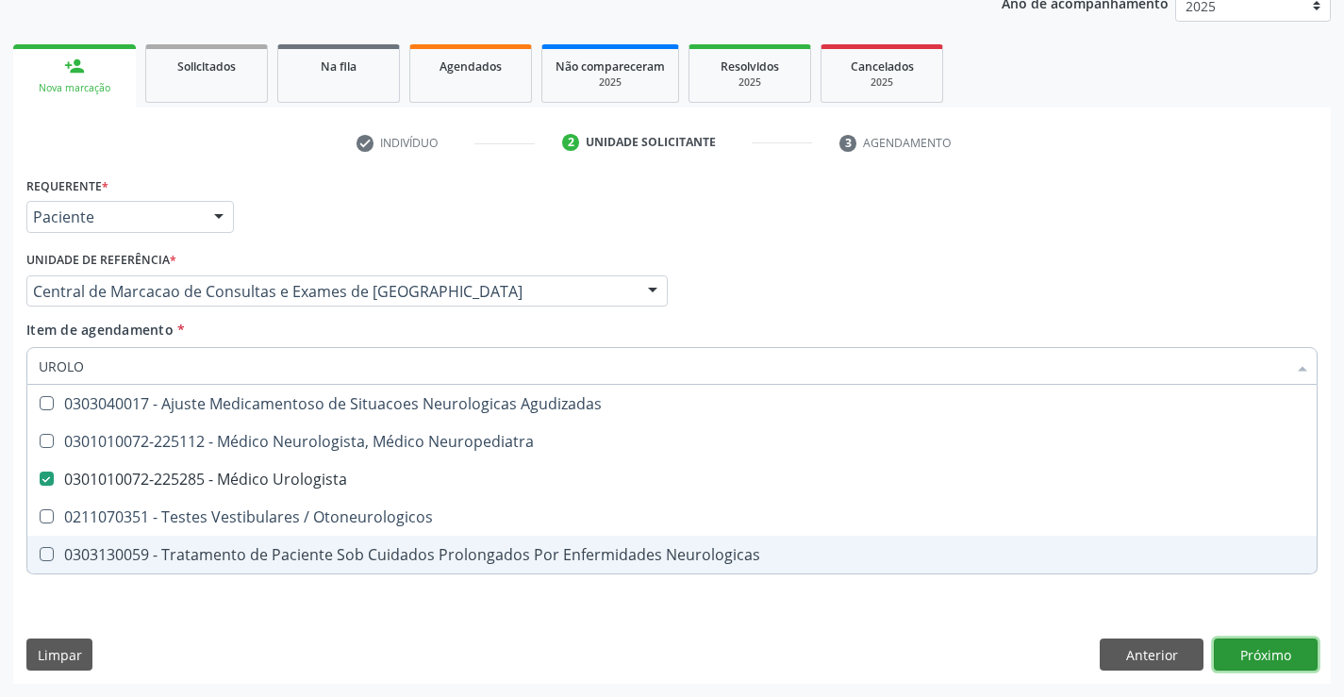
click at [1236, 644] on div "Requerente * Paciente Médico(a) Enfermeiro(a) Paciente Nenhum resultado encontr…" at bounding box center [671, 428] width 1317 height 512
checkbox Neuropediatra "true"
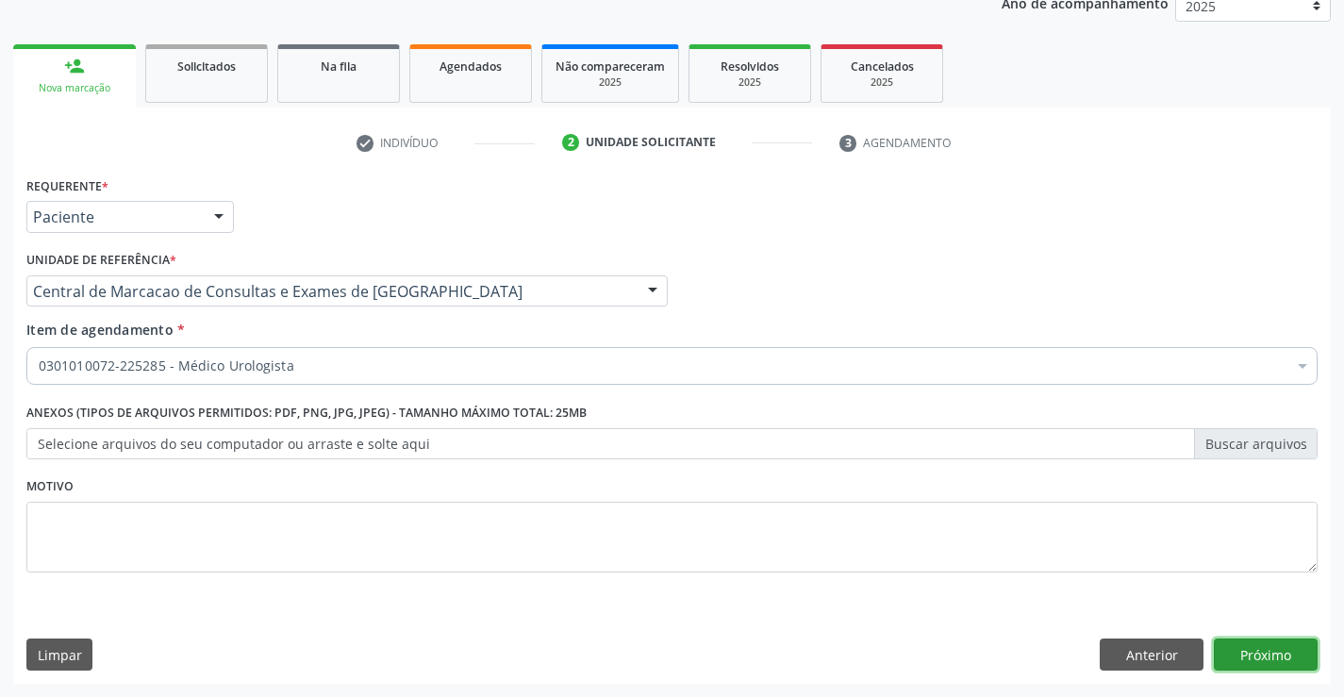
click at [1280, 662] on button "Próximo" at bounding box center [1265, 654] width 104 height 32
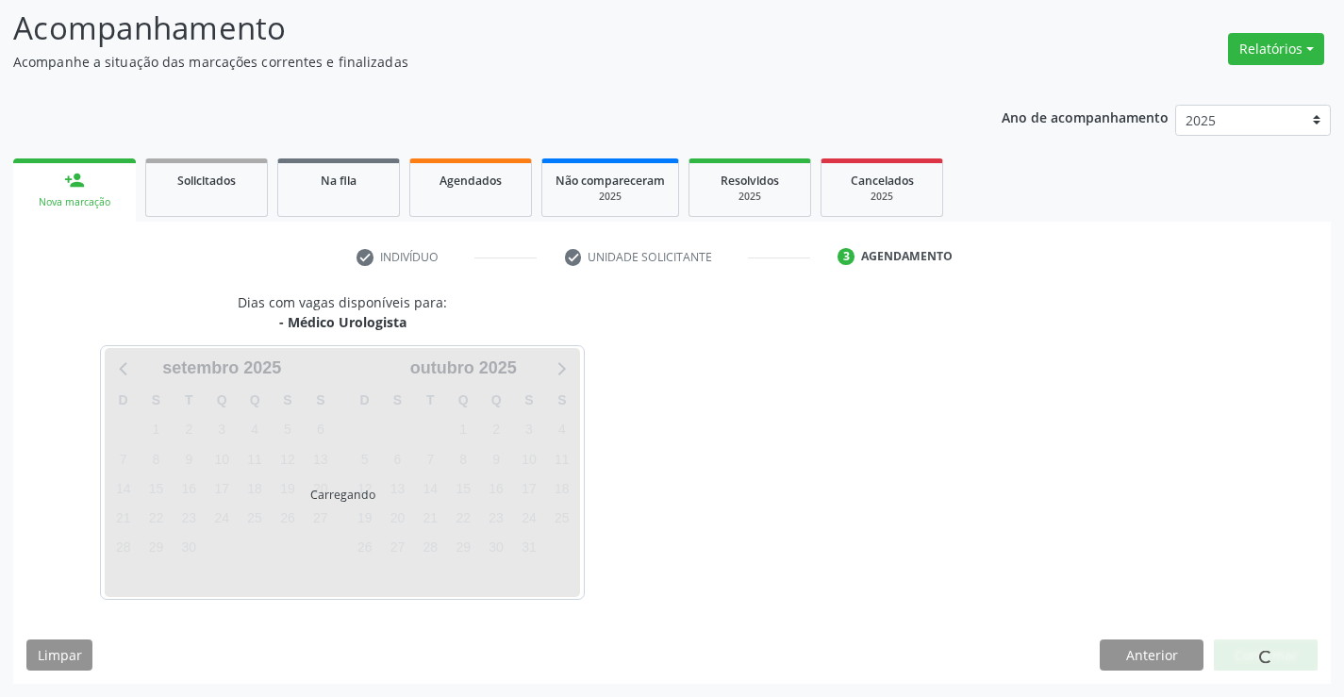
scroll to position [124, 0]
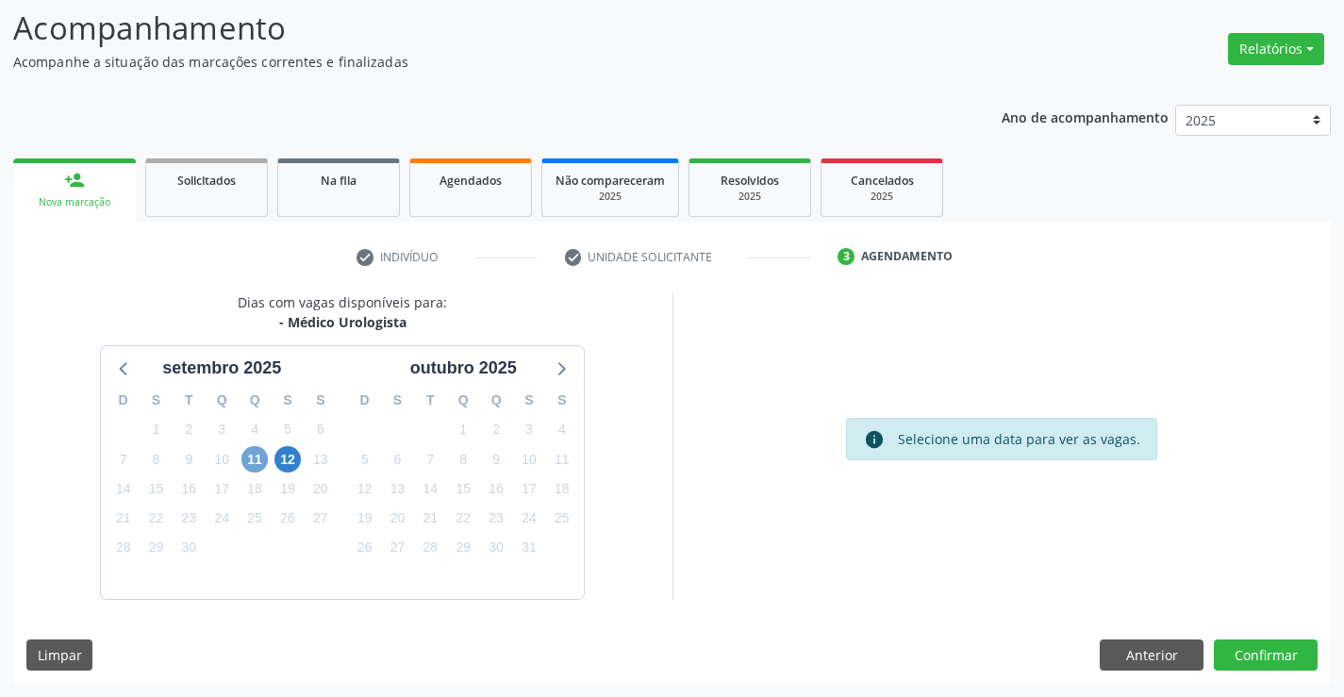
click at [242, 463] on span "11" at bounding box center [254, 459] width 26 height 26
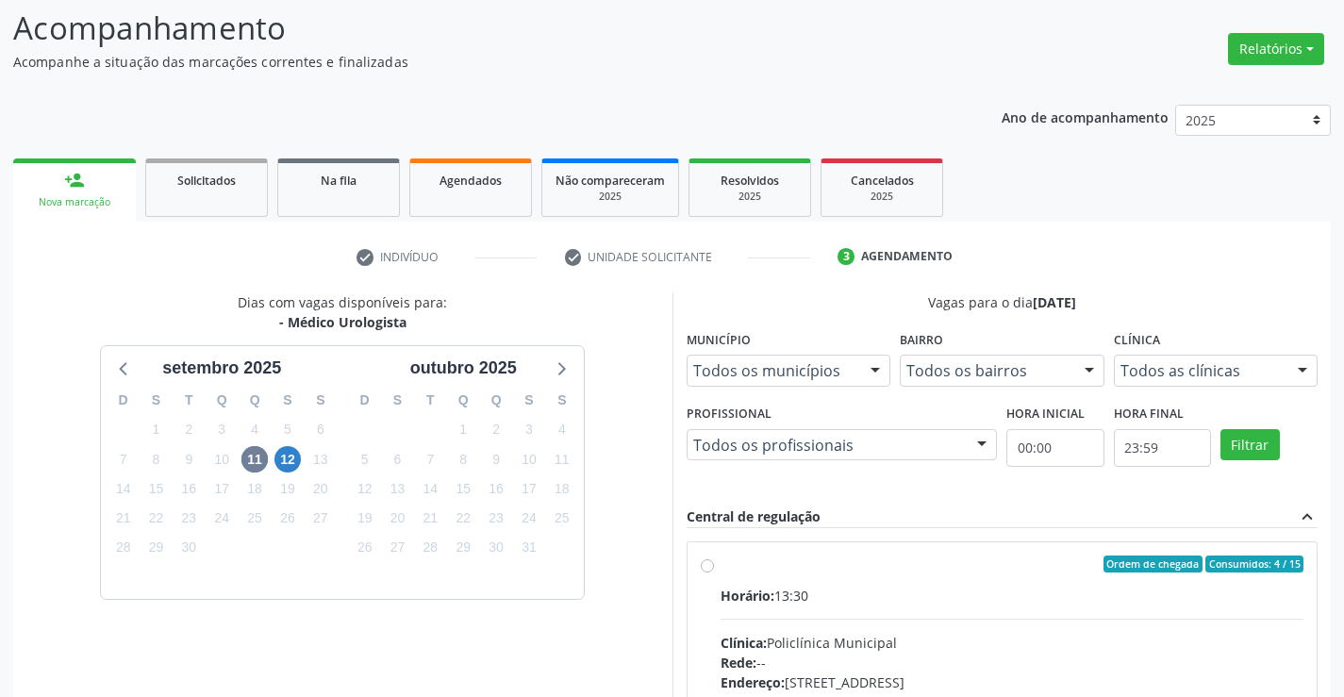
drag, startPoint x: 1018, startPoint y: 599, endPoint x: 1357, endPoint y: 597, distance: 338.5
click at [1020, 599] on div "Horário: 13:30" at bounding box center [1012, 596] width 584 height 20
click at [714, 572] on input "Ordem de chegada Consumidos: 4 / 15 Horário: 13:30 Clínica: Policlínica Municip…" at bounding box center [707, 563] width 13 height 17
radio input "true"
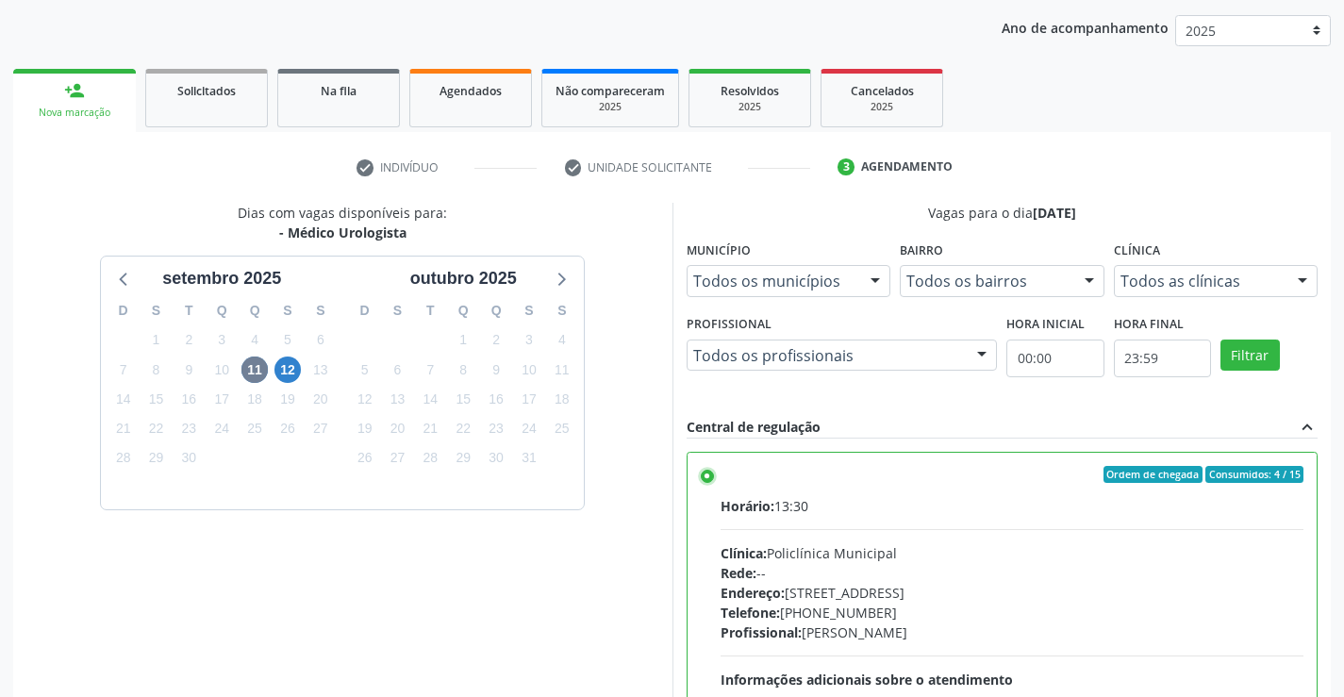
scroll to position [430, 0]
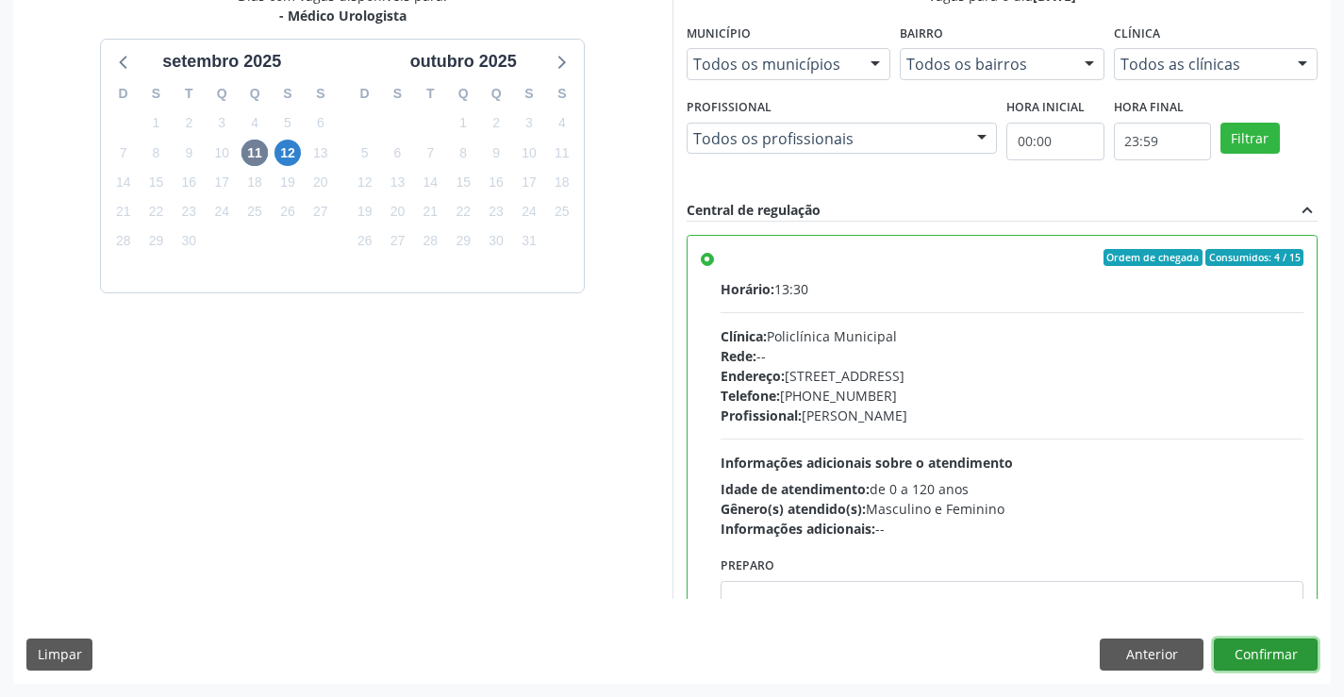
click at [1287, 652] on button "Confirmar" at bounding box center [1265, 654] width 104 height 32
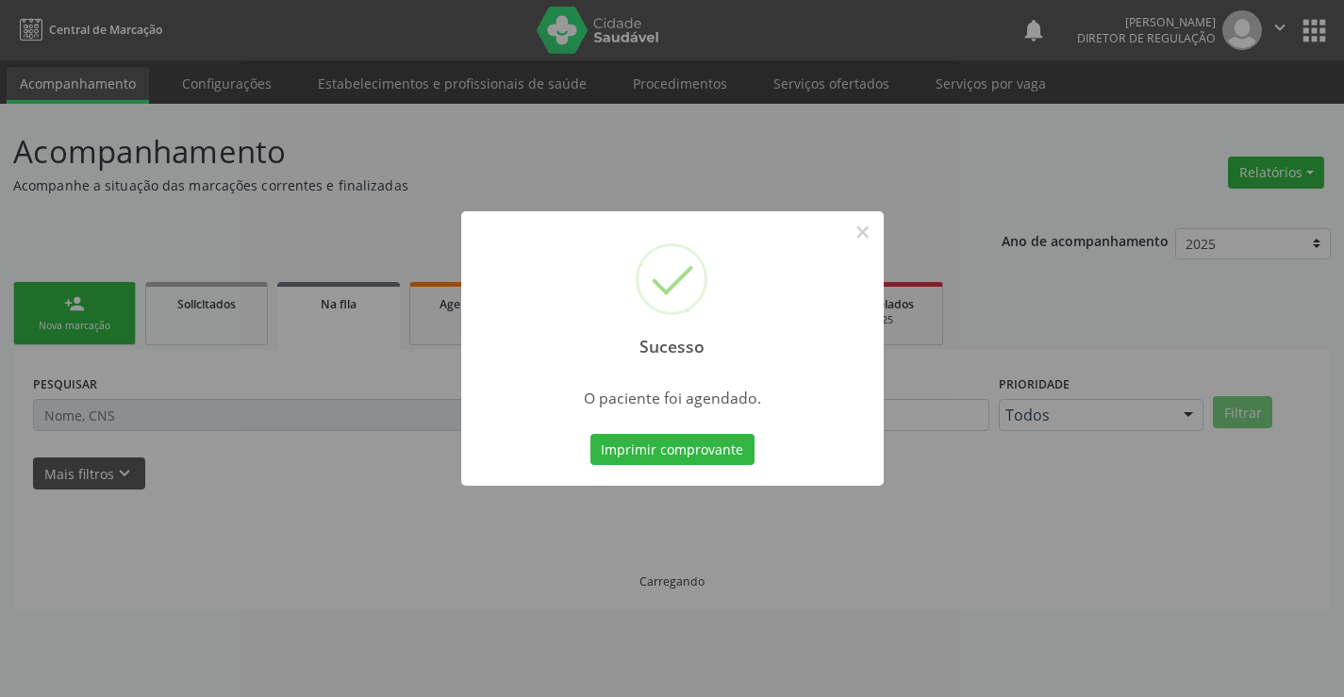
scroll to position [0, 0]
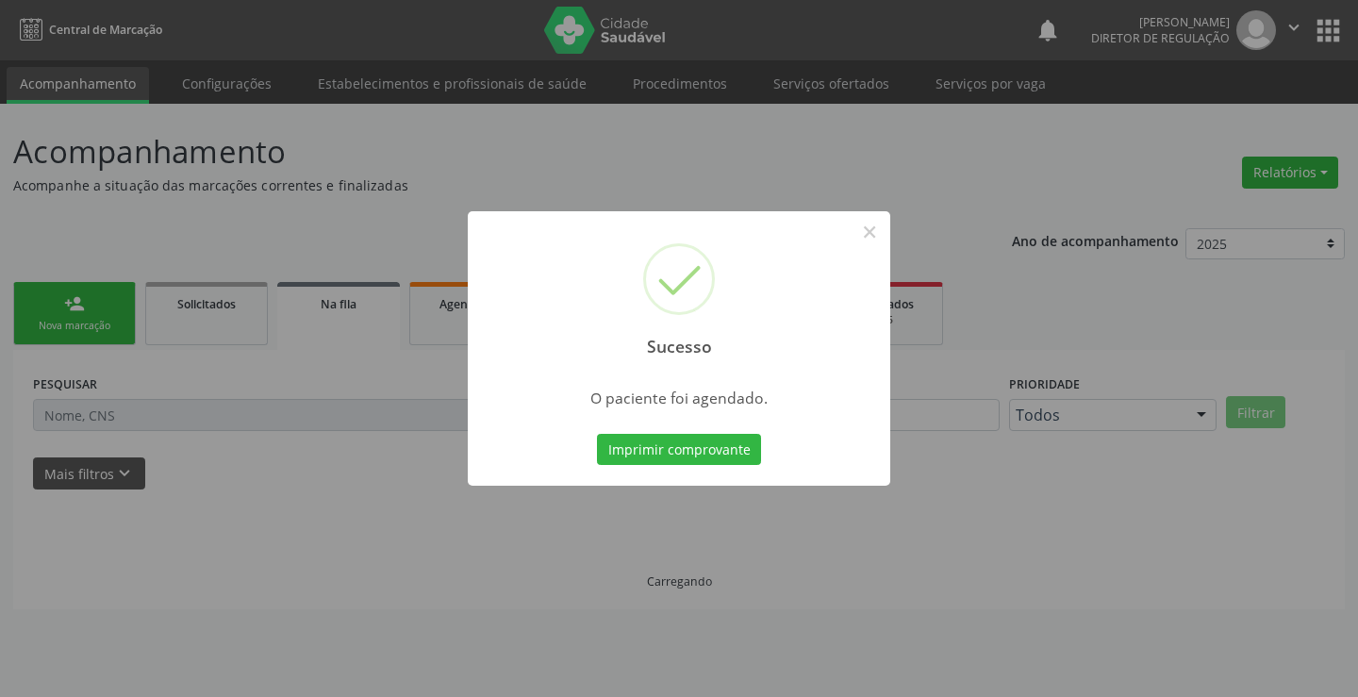
click at [597, 434] on button "Imprimir comprovante" at bounding box center [679, 450] width 164 height 32
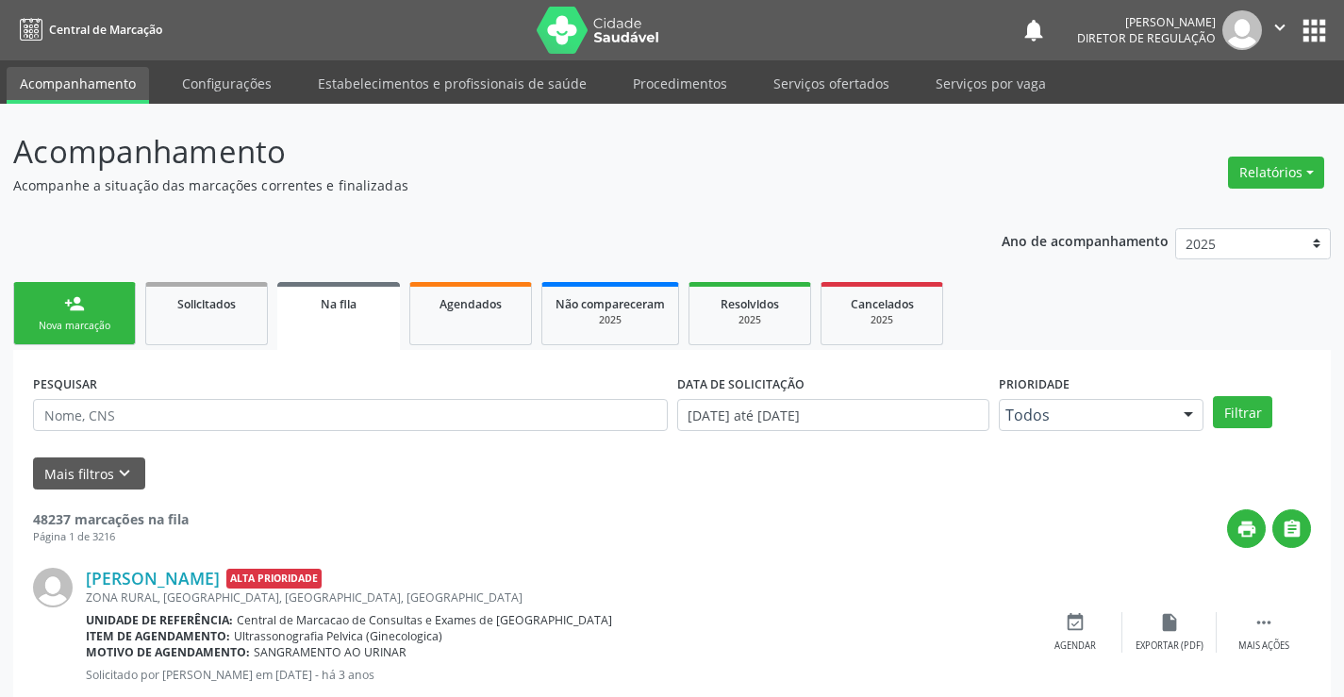
click at [82, 324] on div "Nova marcação" at bounding box center [74, 326] width 94 height 14
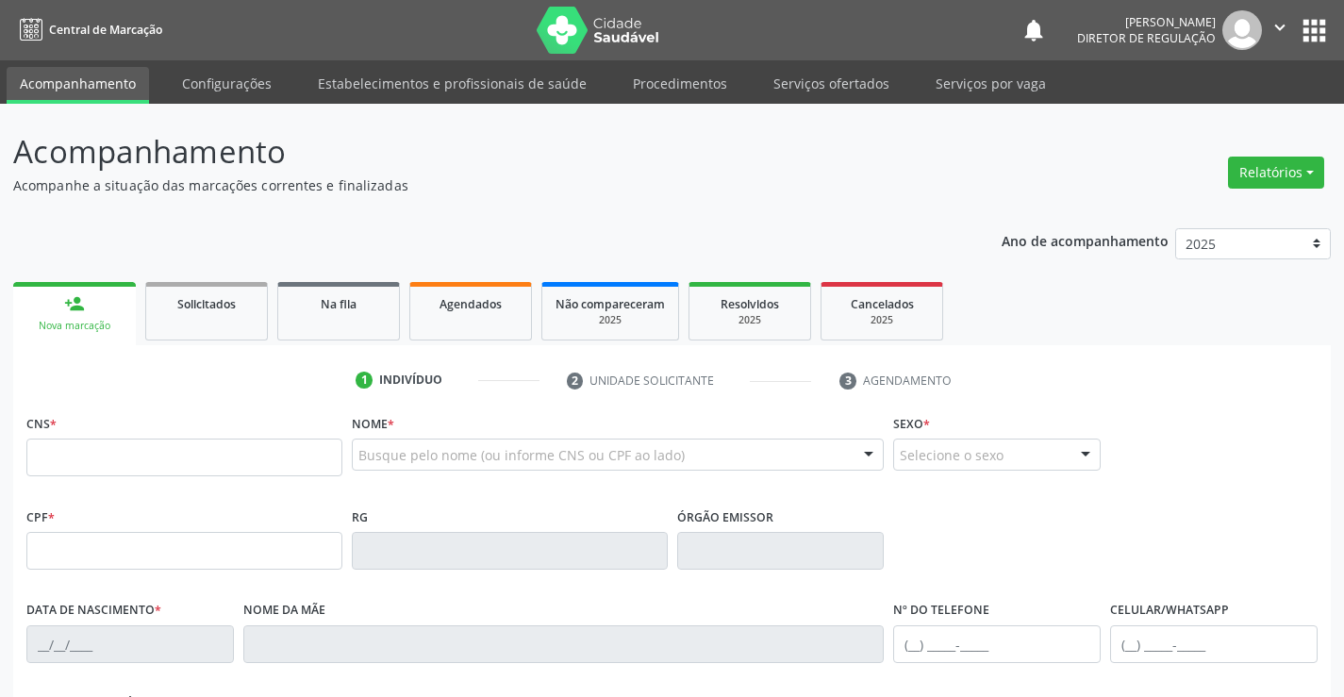
click at [175, 437] on div "CNS *" at bounding box center [184, 442] width 316 height 67
click at [159, 454] on input "text" at bounding box center [184, 457] width 316 height 38
type input "708 6045 5049 7186"
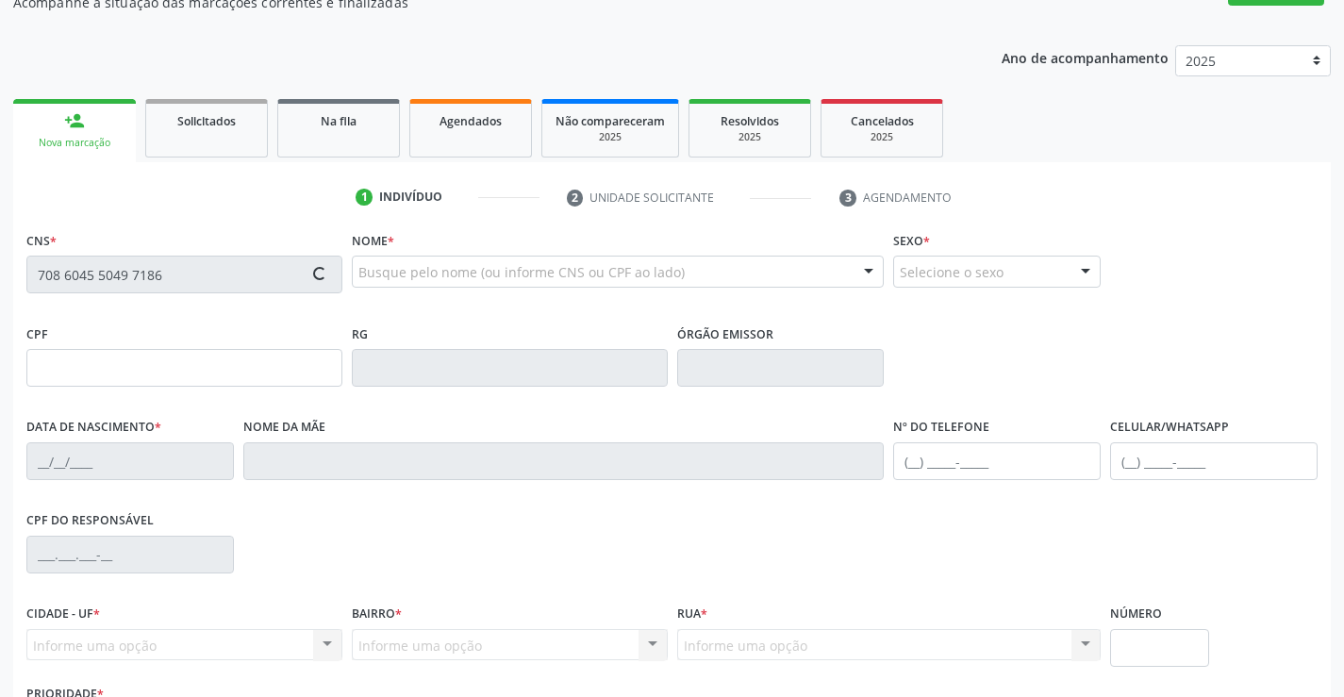
scroll to position [325, 0]
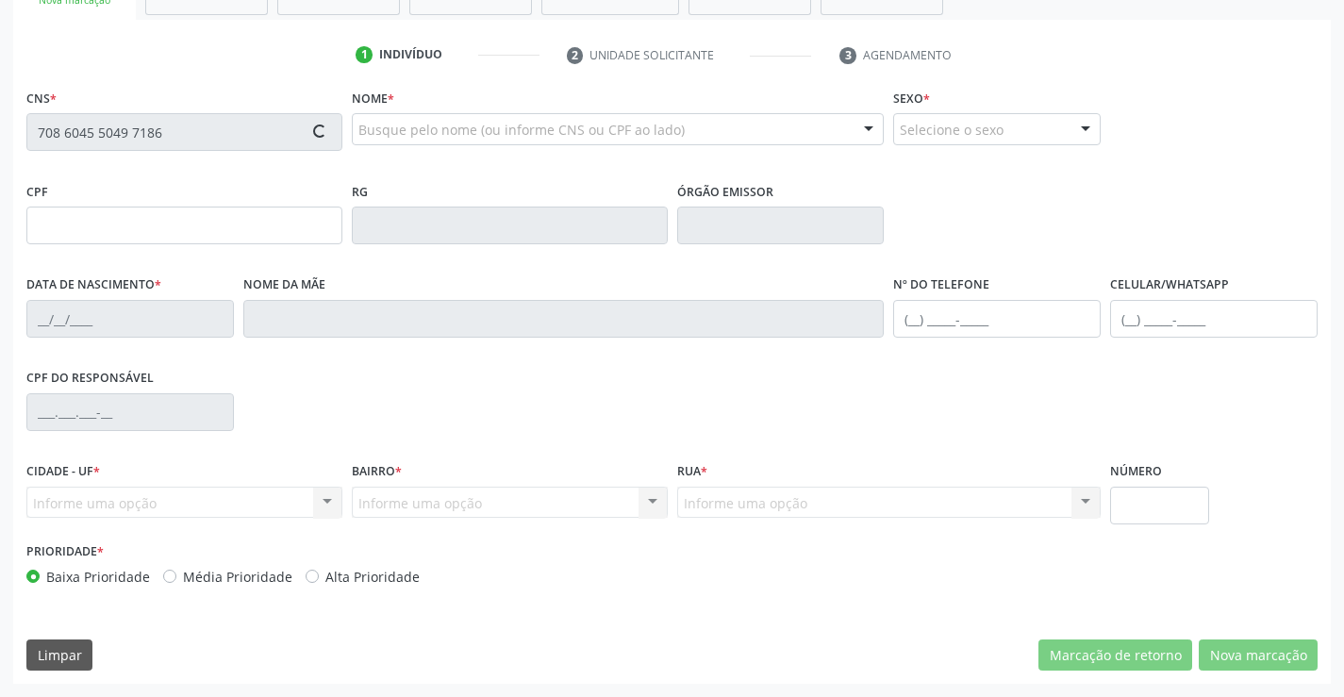
type input "[DATE]"
type input "S/N"
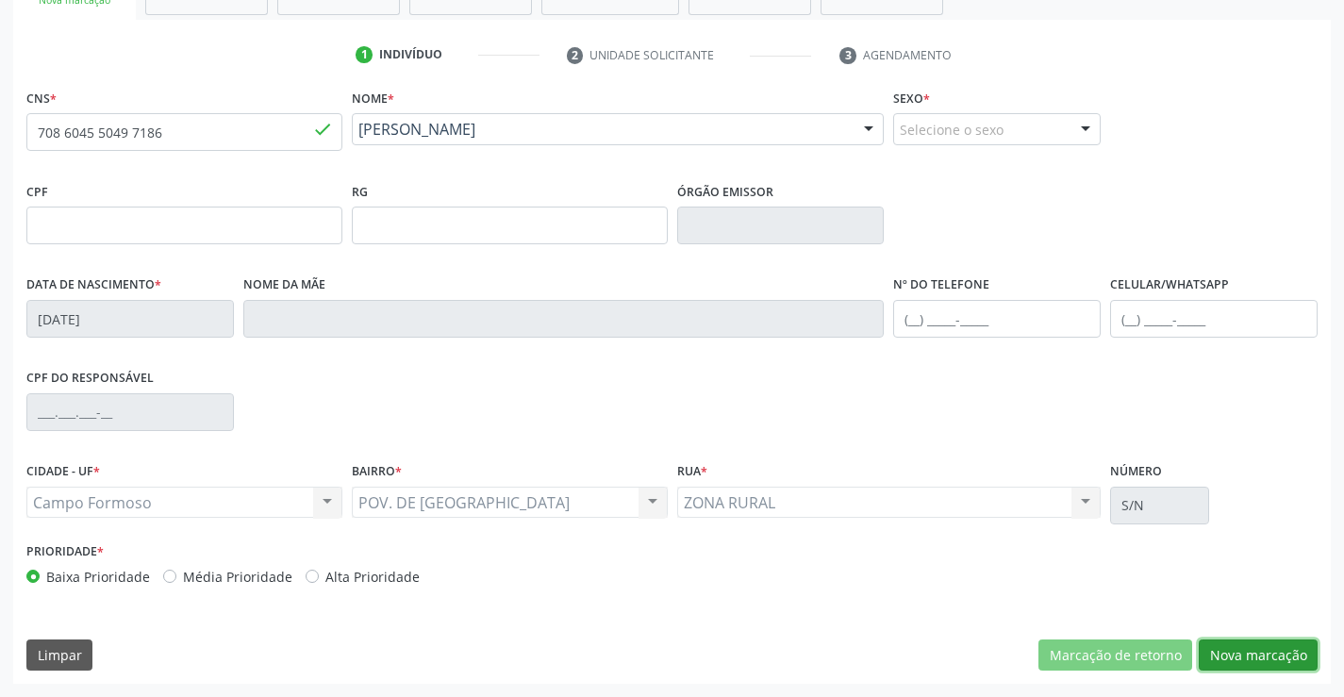
click at [1254, 648] on button "Nova marcação" at bounding box center [1257, 655] width 119 height 32
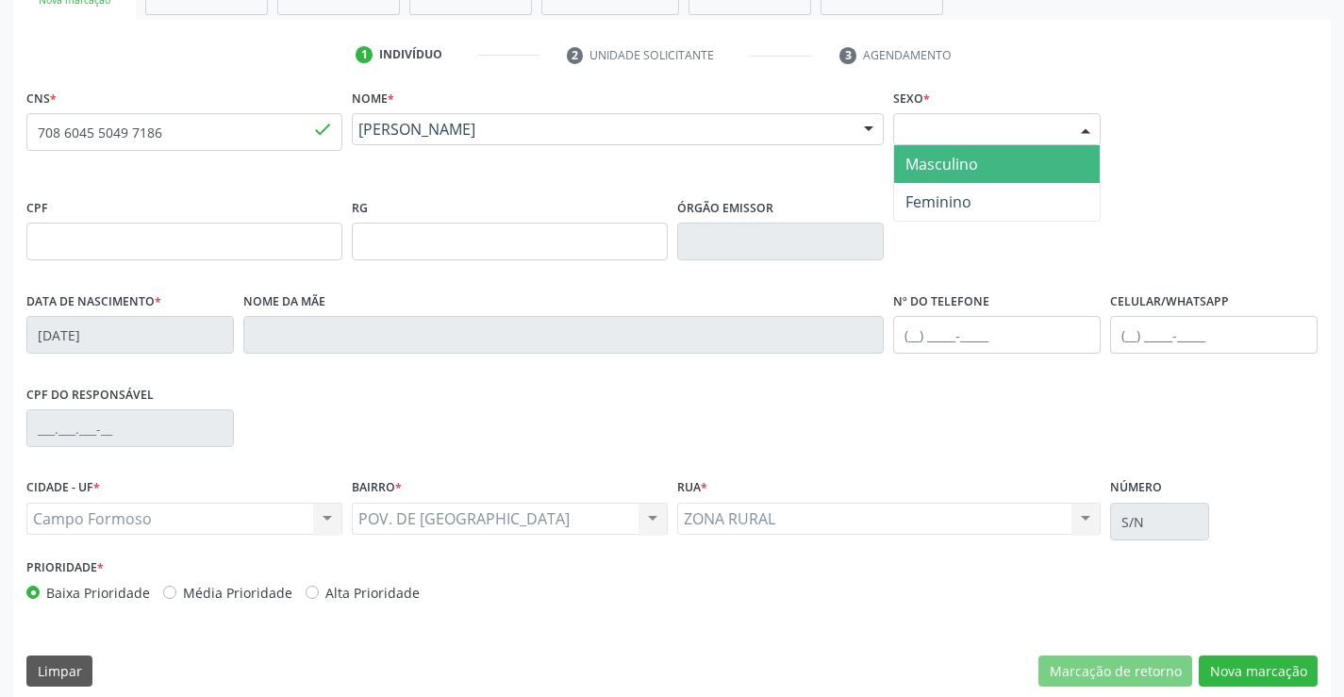
click at [943, 124] on div "Selecione o sexo" at bounding box center [996, 129] width 207 height 32
click at [975, 176] on span "Masculino" at bounding box center [997, 164] width 206 height 38
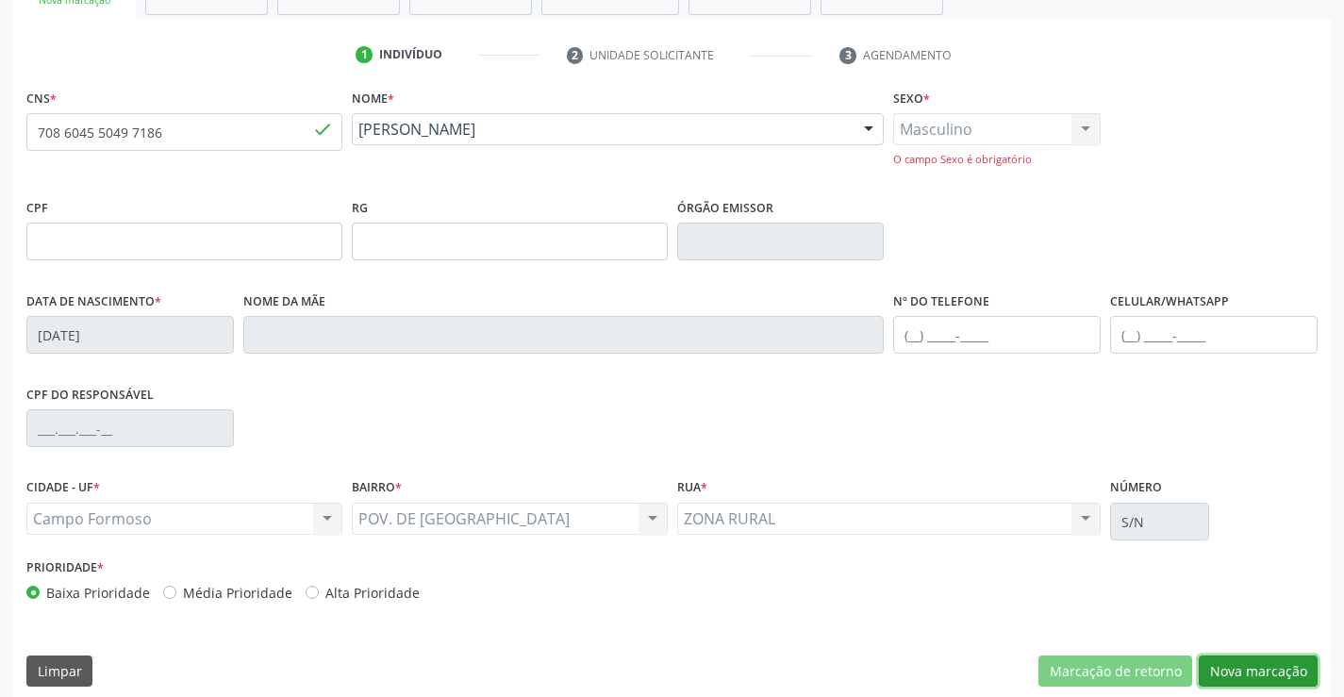
click at [1283, 674] on button "Nova marcação" at bounding box center [1257, 671] width 119 height 32
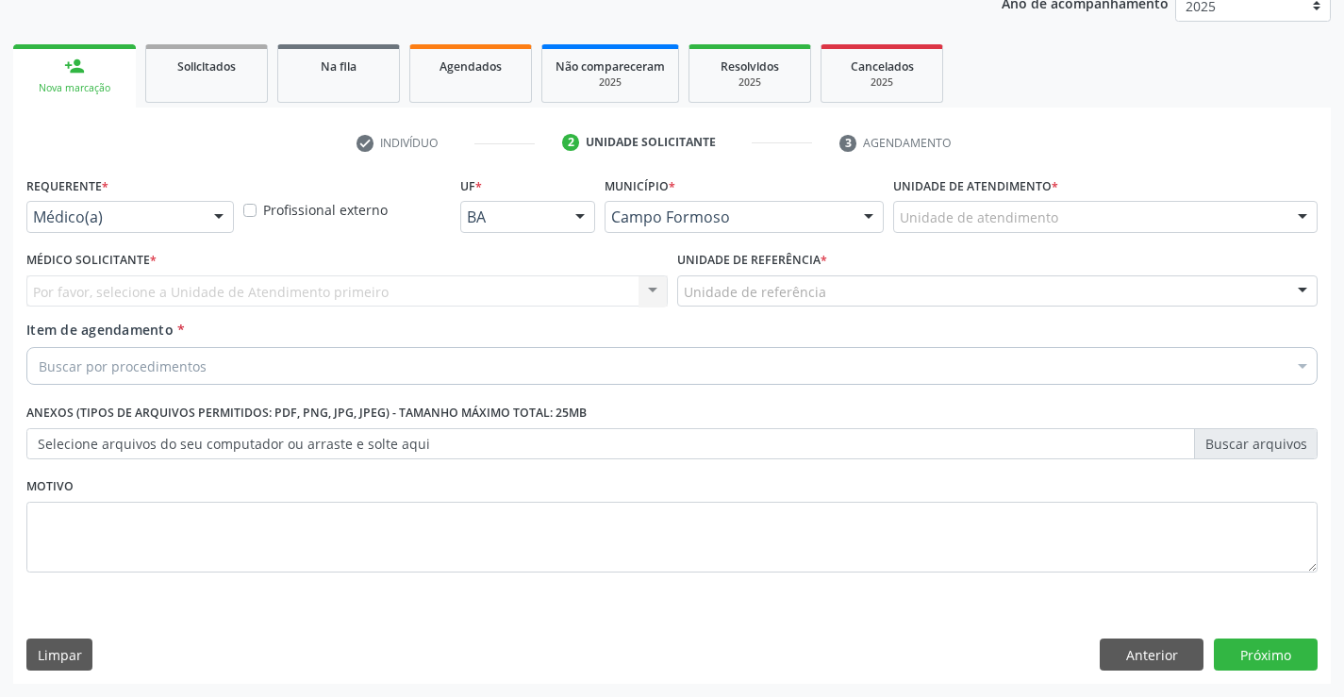
click at [157, 197] on div "Requerente * Médico(a) Médico(a) Enfermeiro(a) Paciente Nenhum resultado encont…" at bounding box center [129, 202] width 207 height 60
drag, startPoint x: 170, startPoint y: 226, endPoint x: 161, endPoint y: 319, distance: 92.8
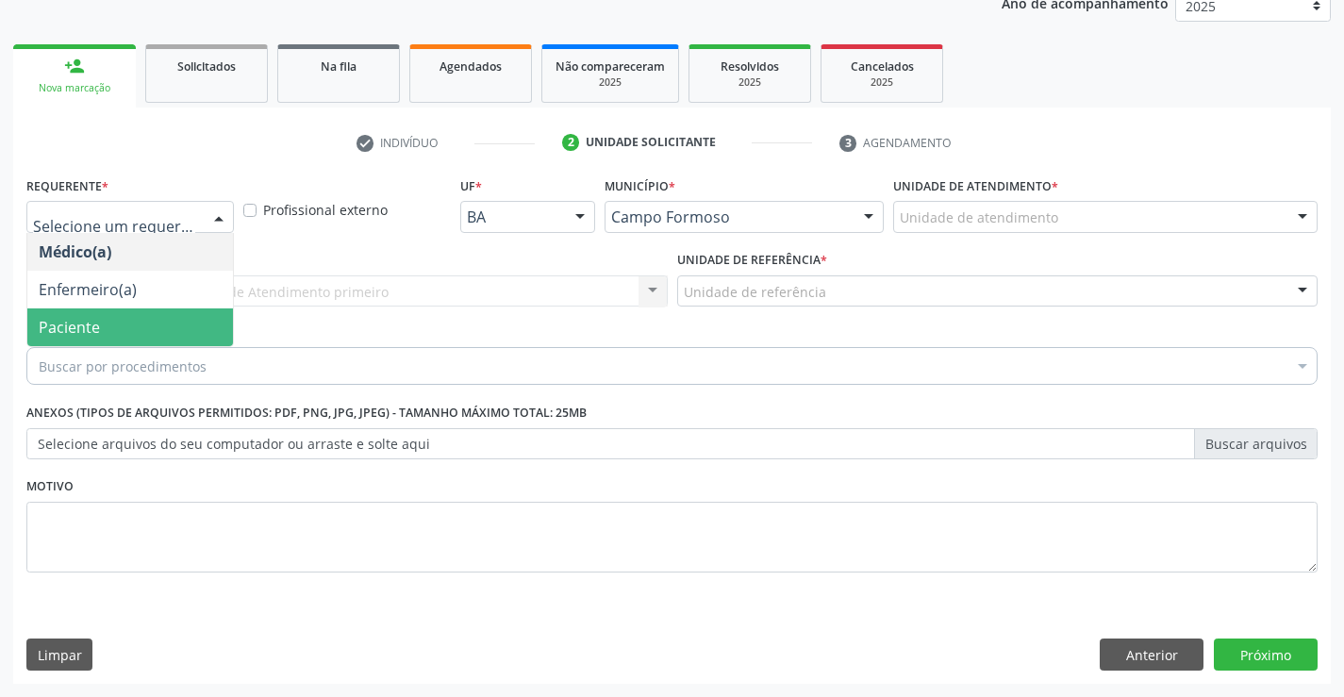
click at [158, 321] on span "Paciente" at bounding box center [130, 327] width 206 height 38
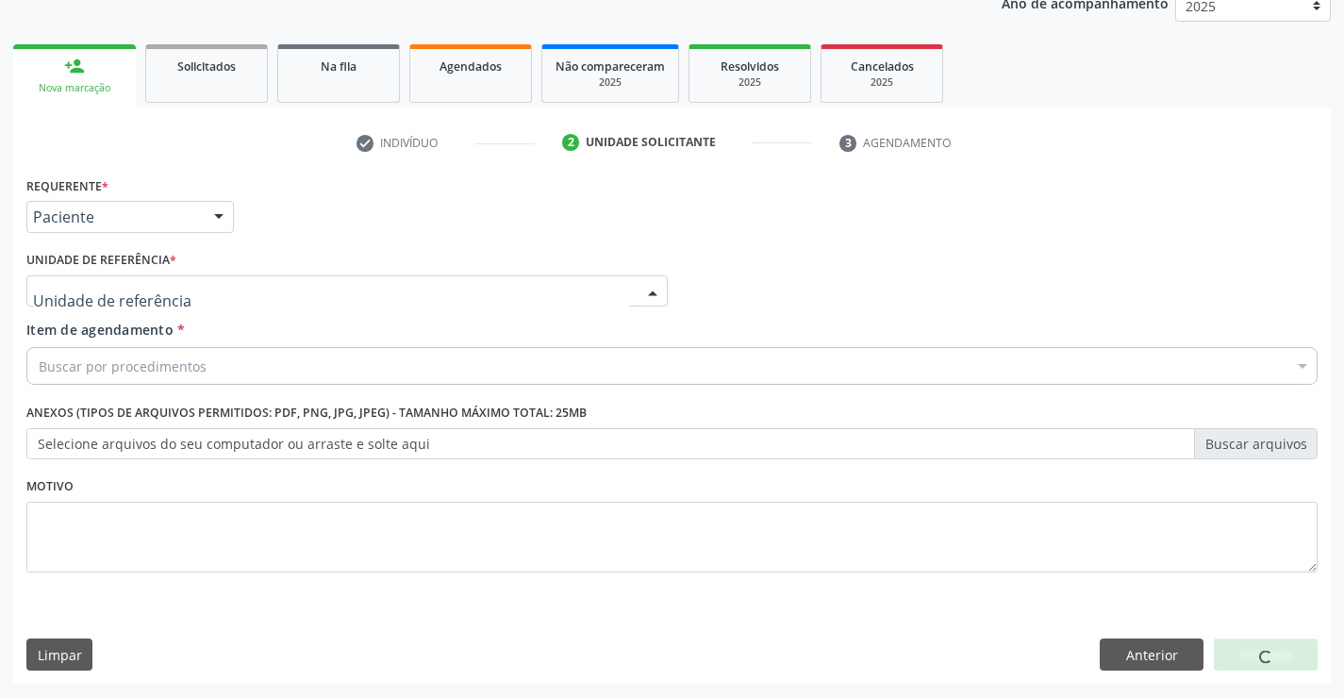
click at [331, 283] on div at bounding box center [346, 291] width 641 height 32
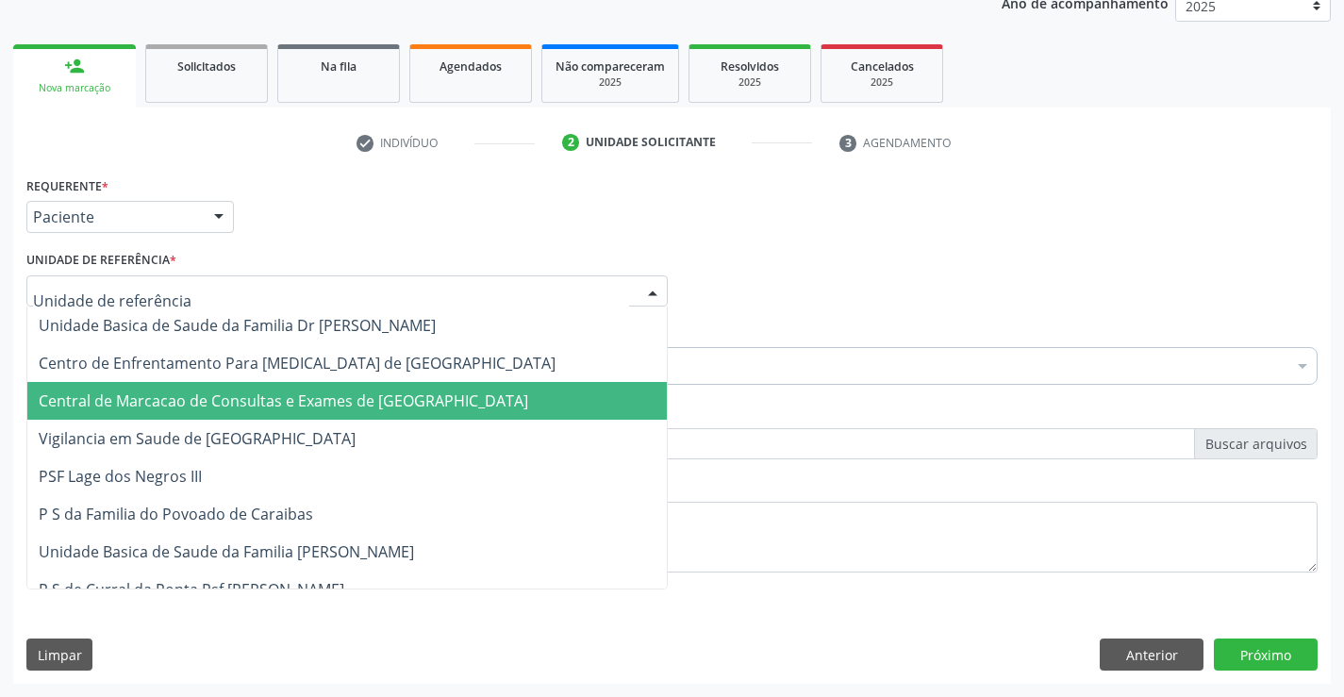
click at [326, 401] on span "Central de Marcacao de Consultas e Exames de [GEOGRAPHIC_DATA]" at bounding box center [283, 400] width 489 height 21
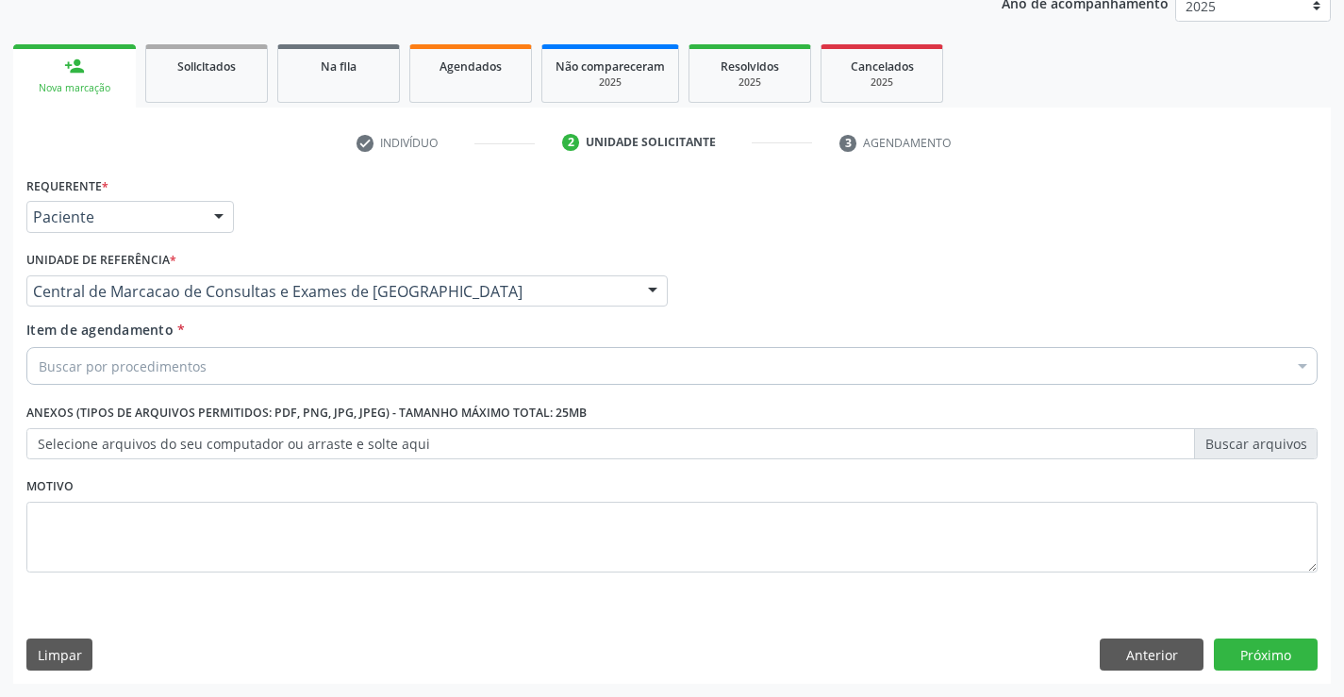
click at [413, 361] on div "Buscar por procedimentos" at bounding box center [671, 366] width 1291 height 38
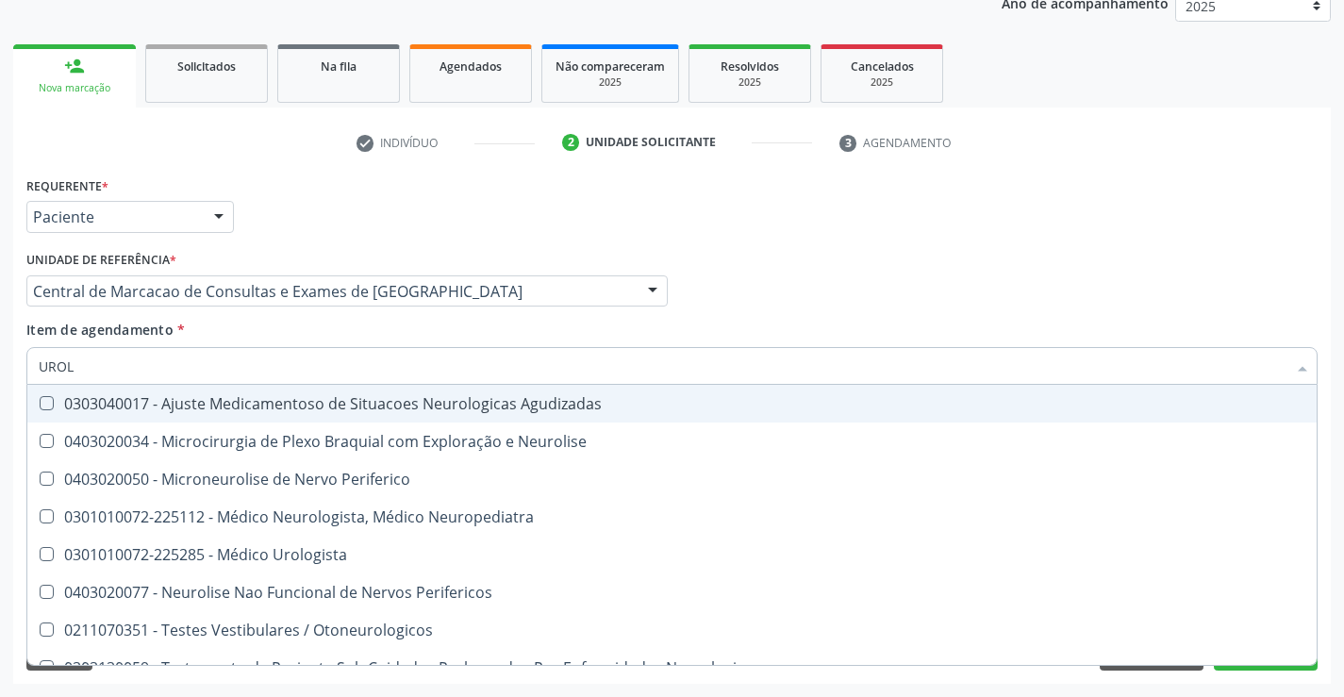
type input "UROLO"
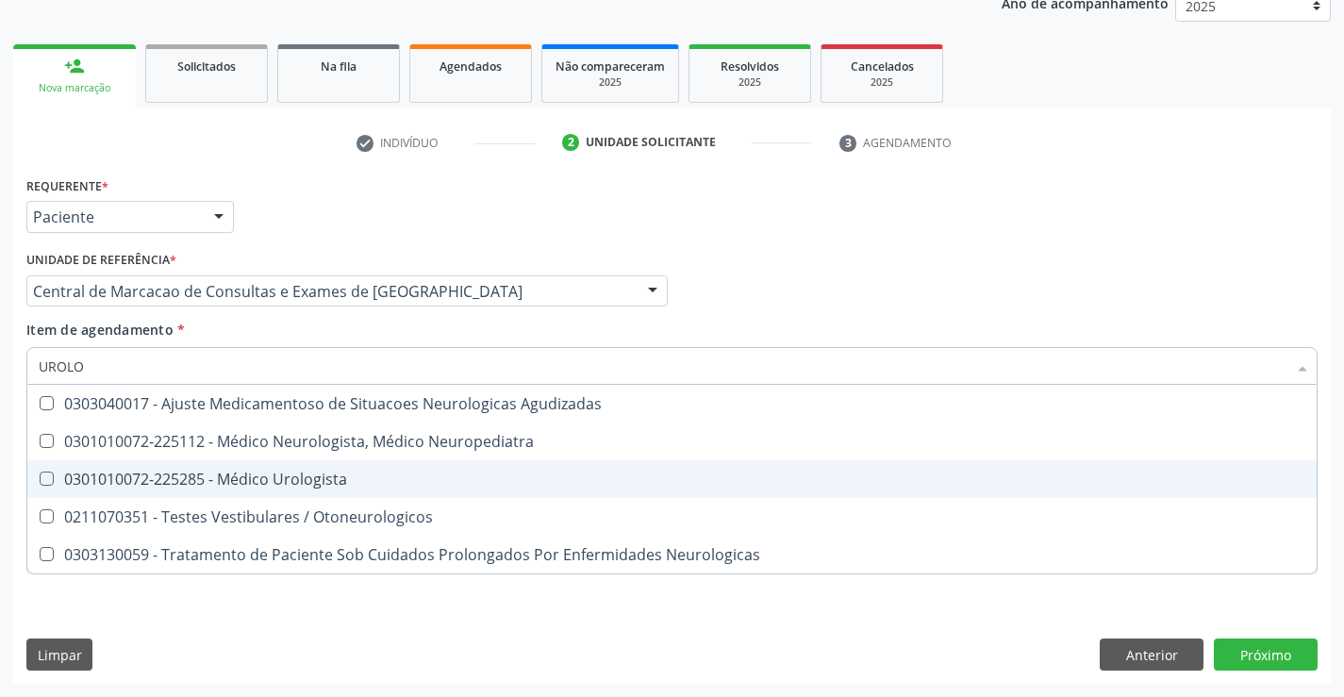
click at [423, 468] on span "0301010072-225285 - Médico Urologista" at bounding box center [671, 479] width 1289 height 38
checkbox Urologista "true"
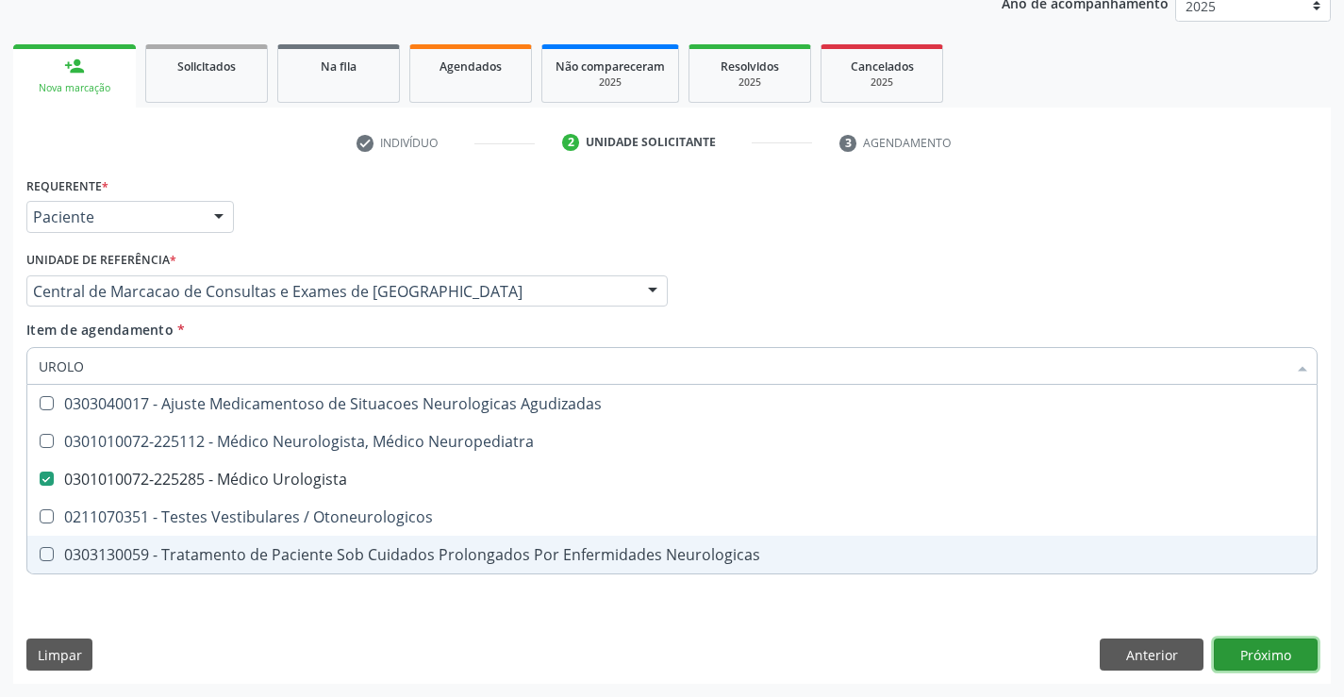
click at [1279, 650] on div "Requerente * Paciente Médico(a) Enfermeiro(a) Paciente Nenhum resultado encontr…" at bounding box center [671, 428] width 1317 height 512
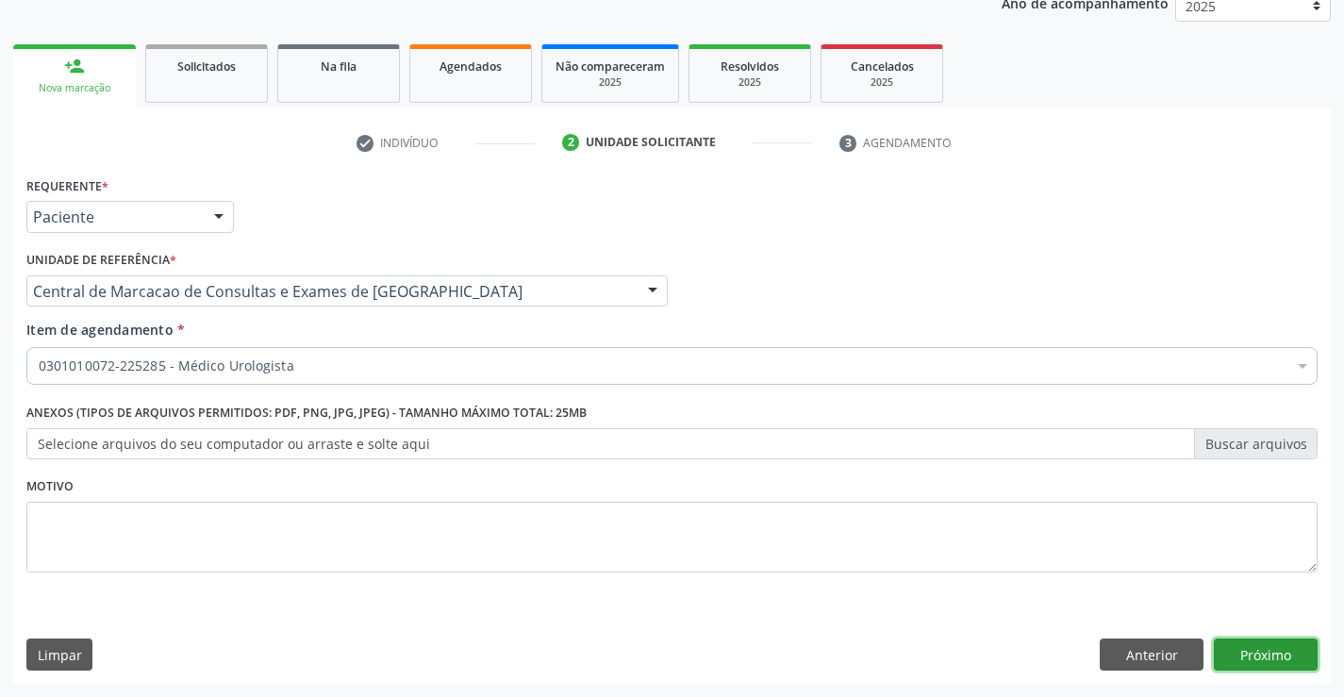
click at [1259, 648] on button "Próximo" at bounding box center [1265, 654] width 104 height 32
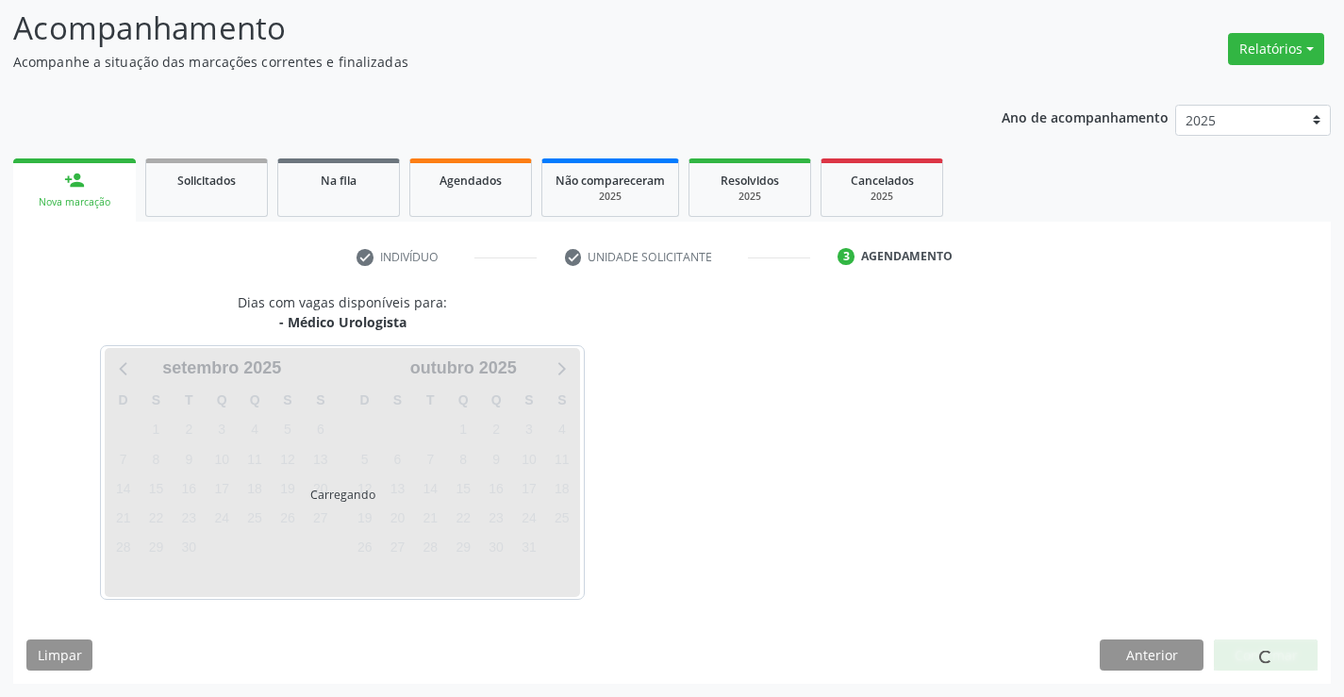
scroll to position [124, 0]
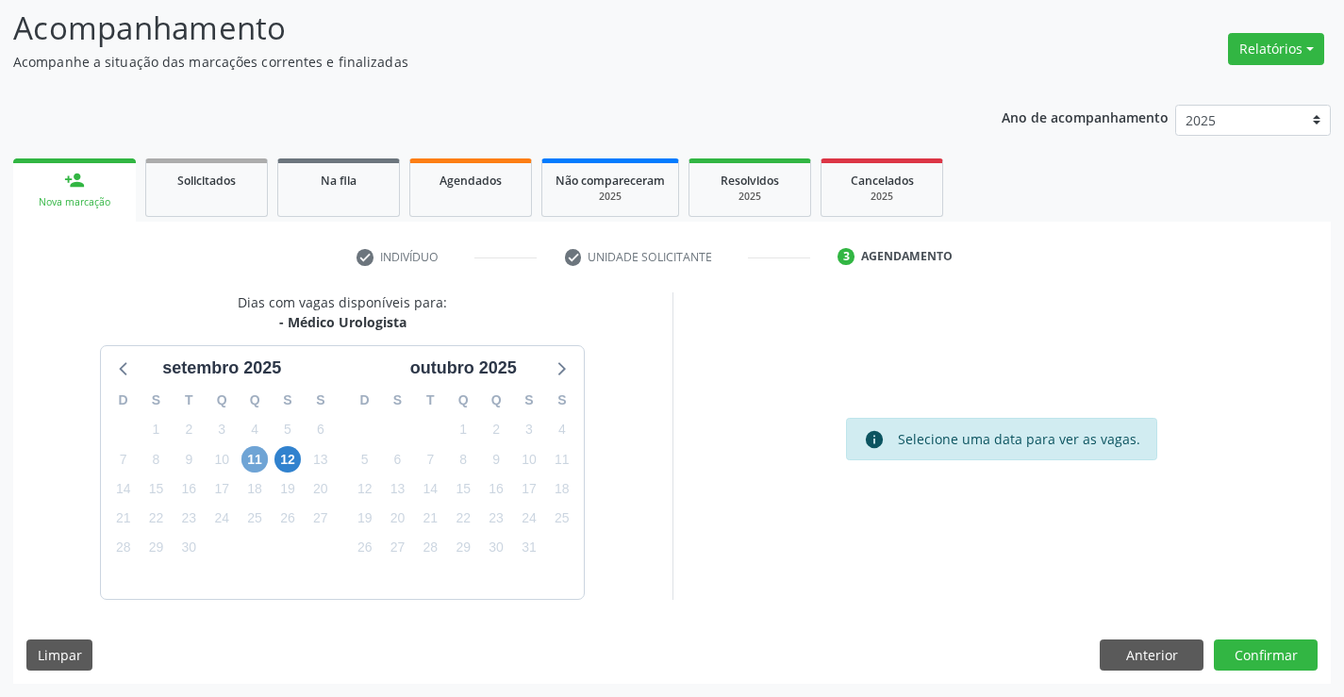
click at [257, 470] on span "11" at bounding box center [254, 459] width 26 height 26
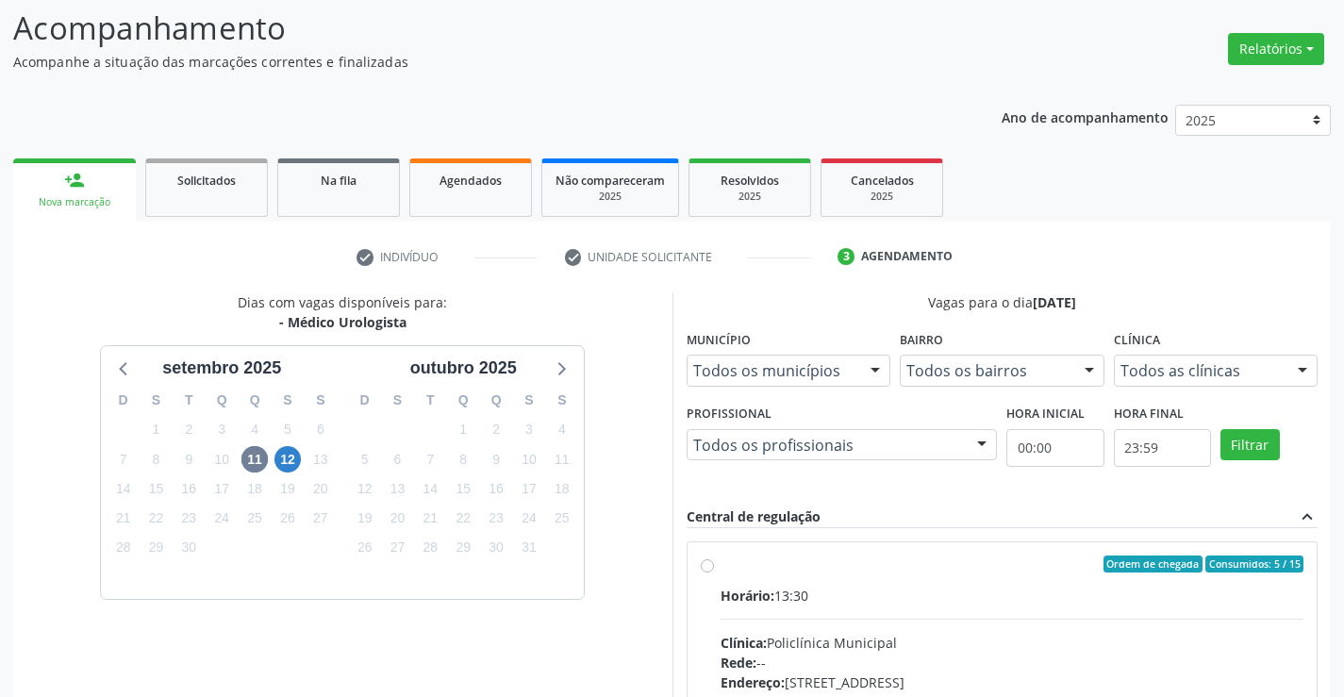
click at [714, 572] on input "Ordem de chegada Consumidos: 5 / 15 Horário: 13:30 Clínica: Policlínica Municip…" at bounding box center [707, 563] width 13 height 17
radio input "true"
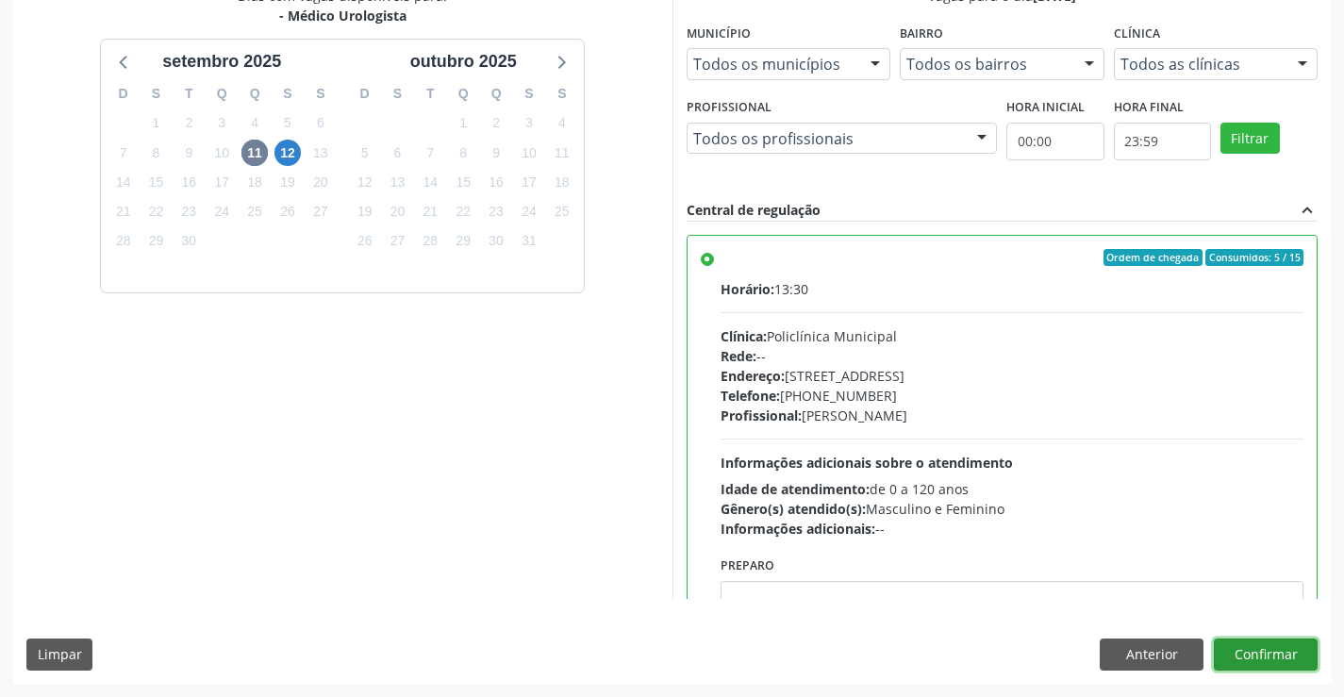
click at [1284, 666] on button "Confirmar" at bounding box center [1265, 654] width 104 height 32
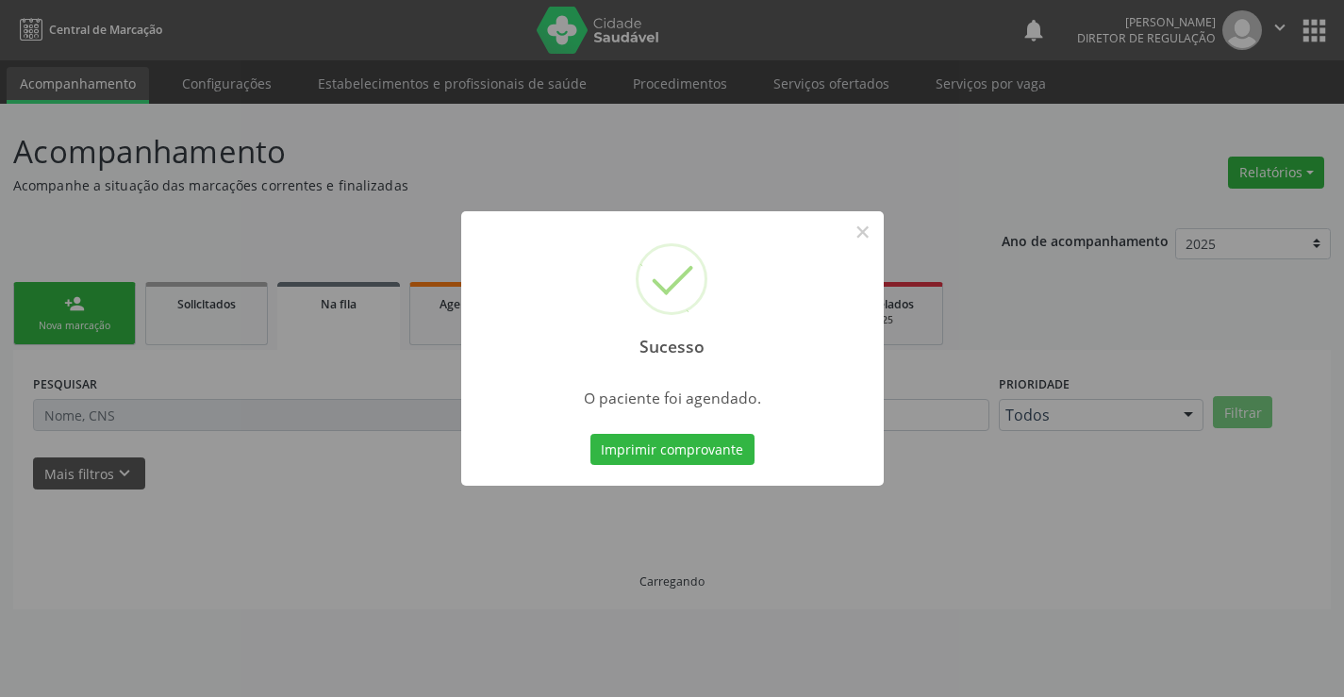
scroll to position [0, 0]
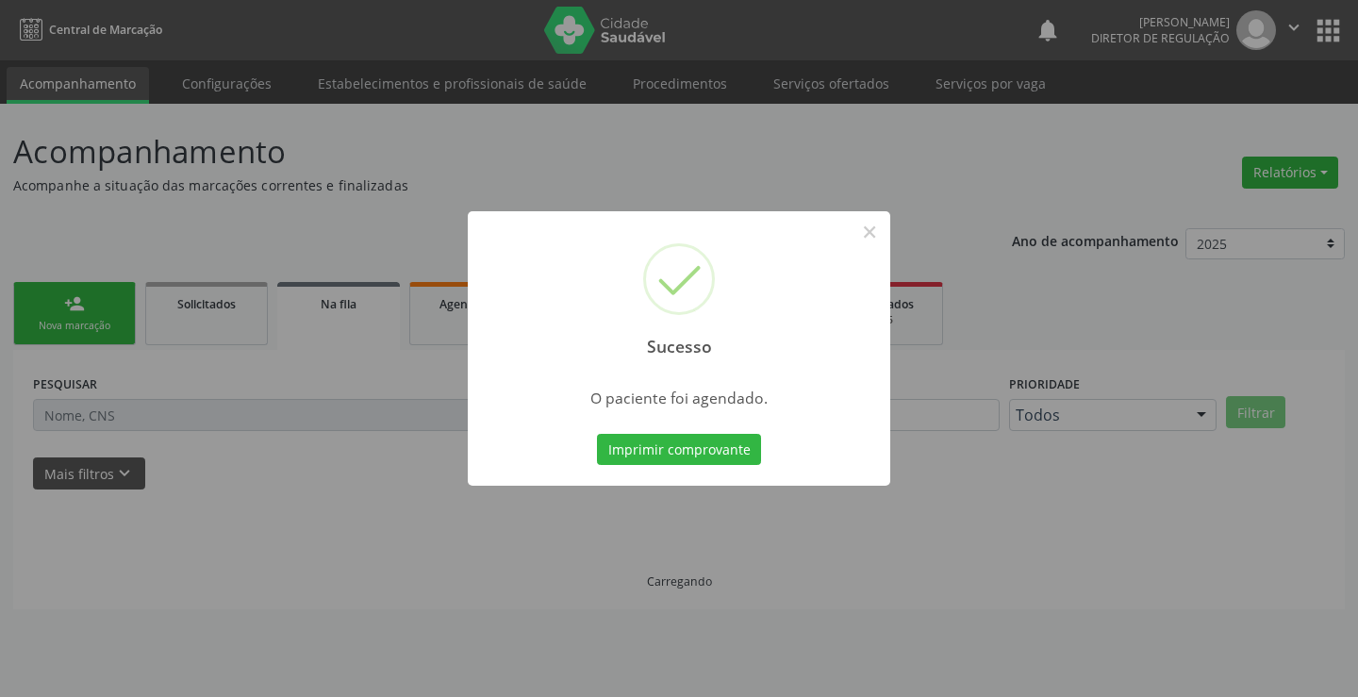
click at [597, 434] on button "Imprimir comprovante" at bounding box center [679, 450] width 164 height 32
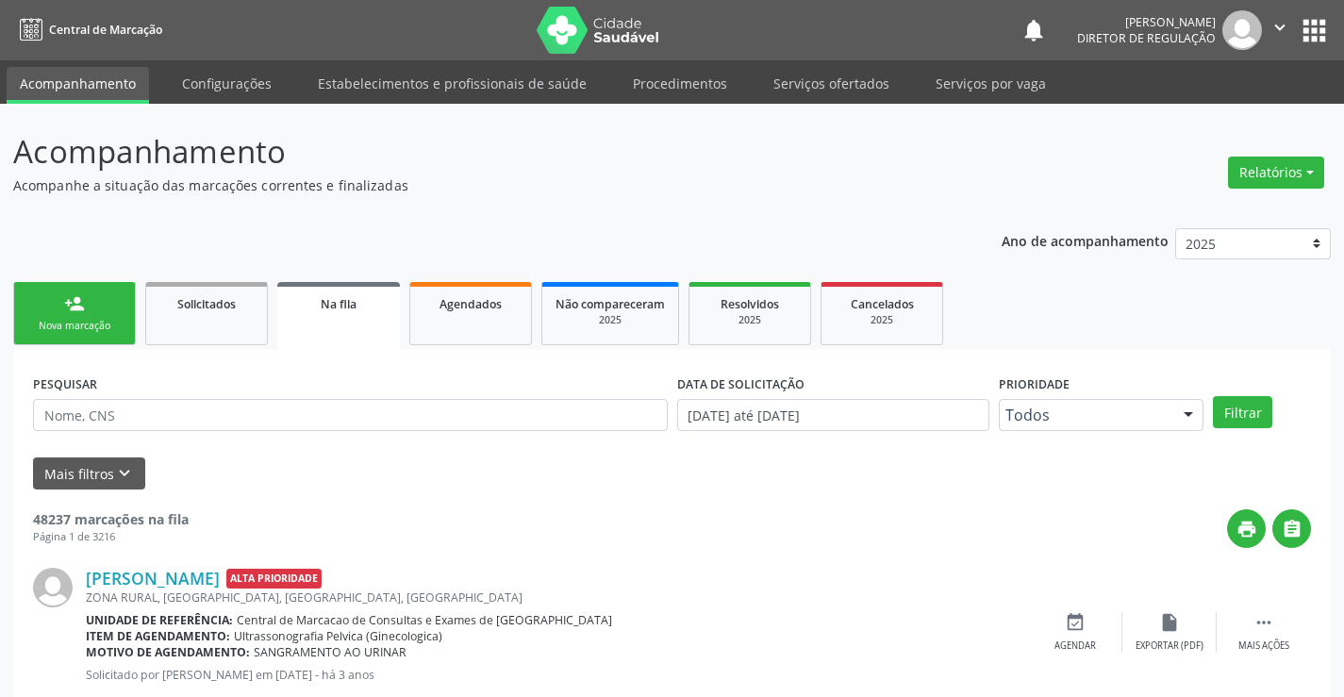
click at [102, 323] on div "Nova marcação" at bounding box center [74, 326] width 94 height 14
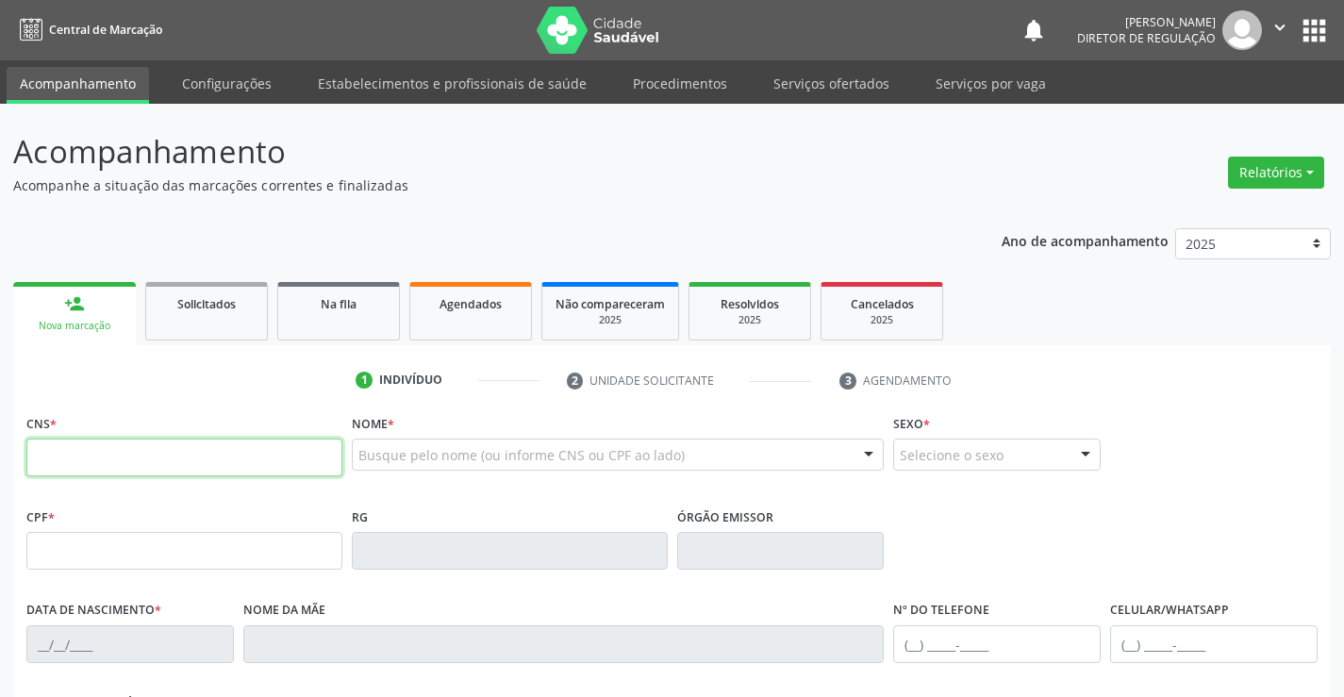
click at [137, 470] on input "text" at bounding box center [184, 457] width 316 height 38
type input "706 2000 6762 4369"
type input "2038996369"
type input "[DATE]"
type input "S/N"
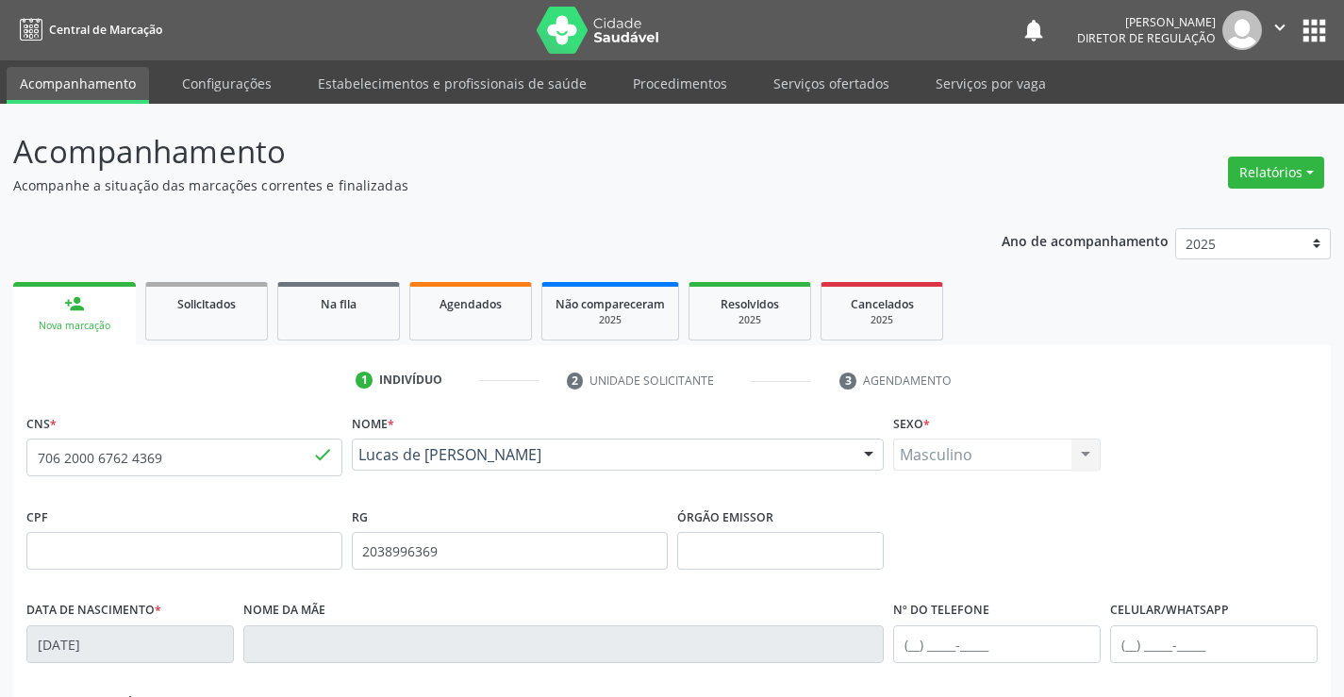
scroll to position [325, 0]
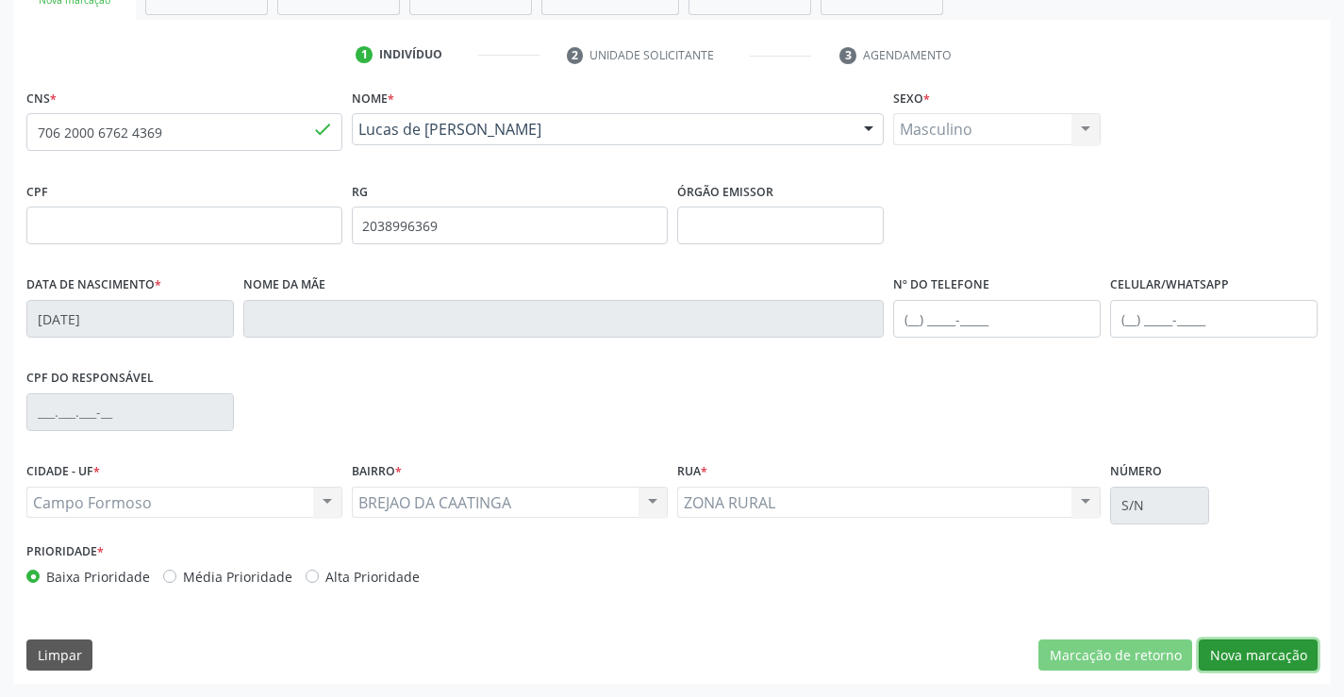
click at [1272, 658] on button "Nova marcação" at bounding box center [1257, 655] width 119 height 32
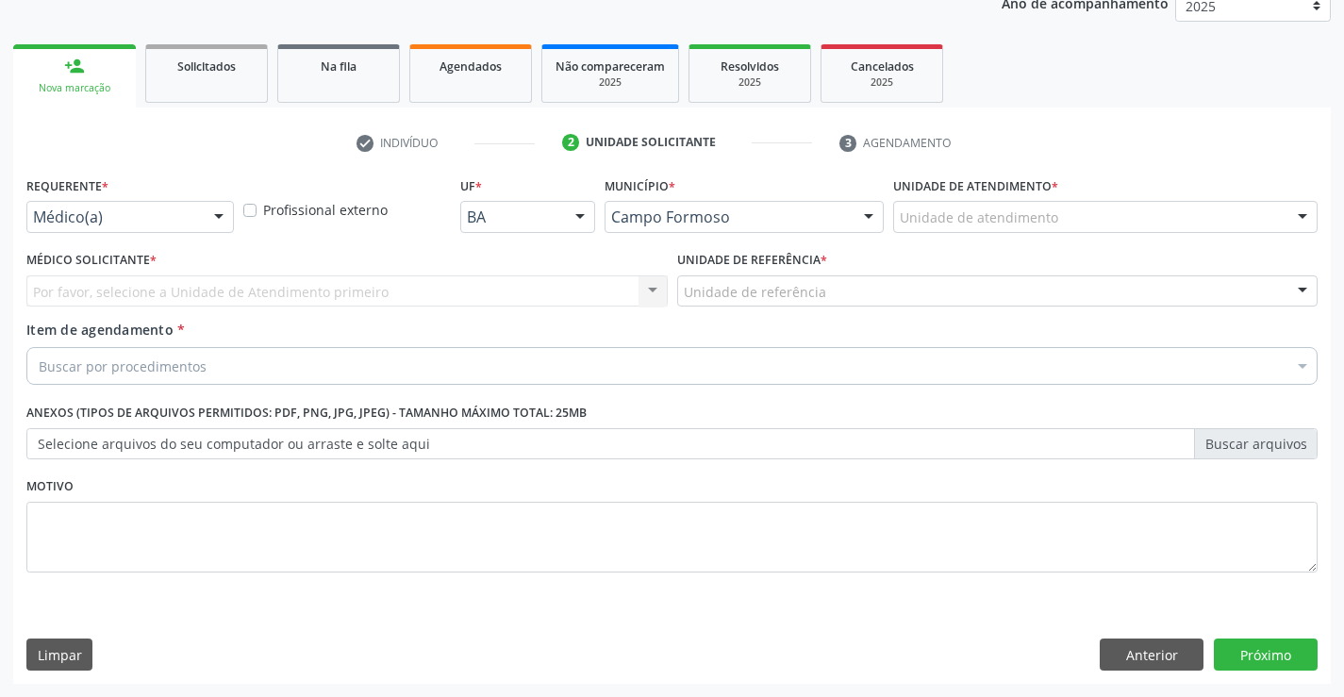
scroll to position [238, 0]
drag, startPoint x: 214, startPoint y: 221, endPoint x: 208, endPoint y: 238, distance: 17.9
click at [214, 222] on div at bounding box center [219, 218] width 28 height 32
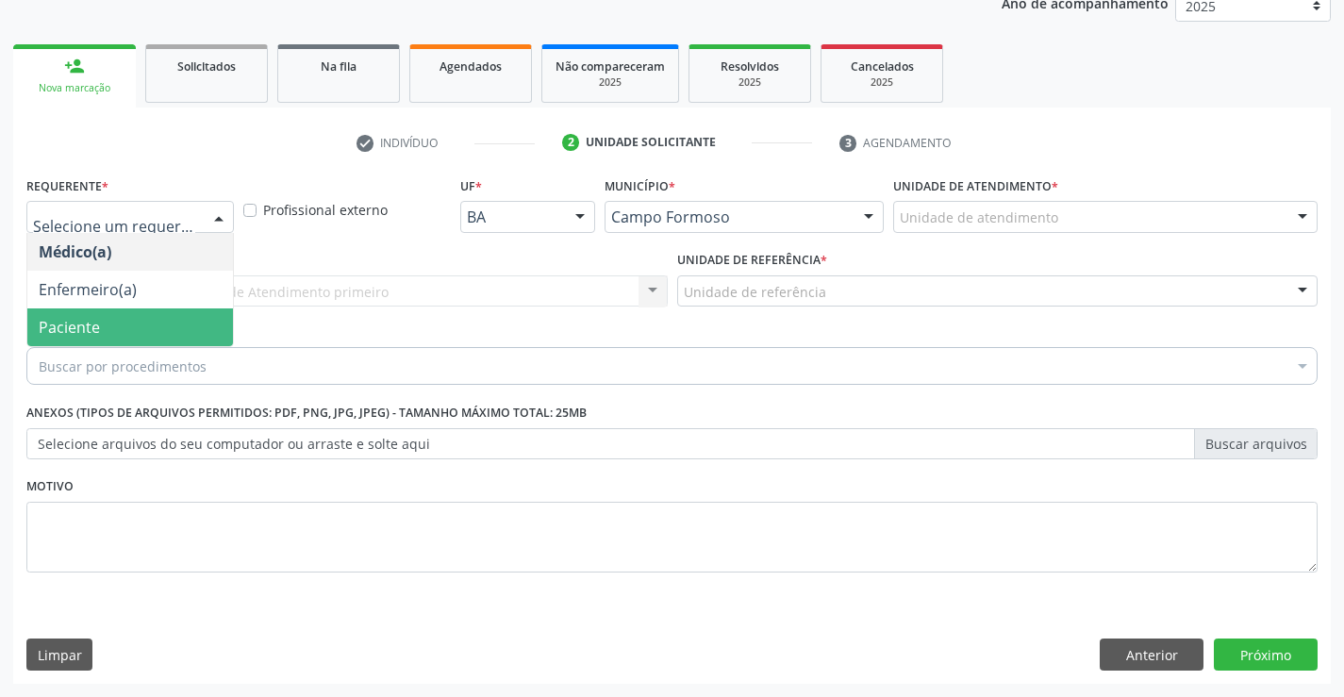
click at [174, 323] on span "Paciente" at bounding box center [130, 327] width 206 height 38
click at [677, 304] on div "Unidade de referência" at bounding box center [997, 291] width 641 height 32
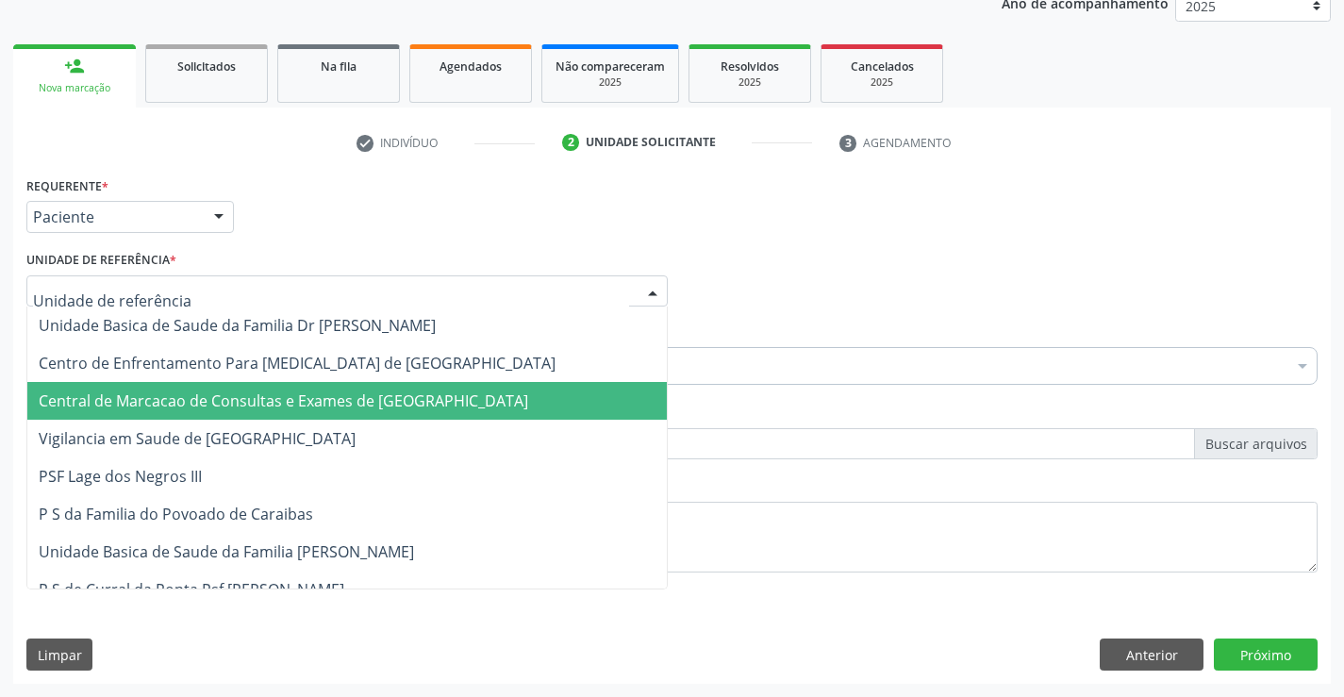
click at [333, 389] on span "Central de Marcacao de Consultas e Exames de [GEOGRAPHIC_DATA]" at bounding box center [346, 401] width 639 height 38
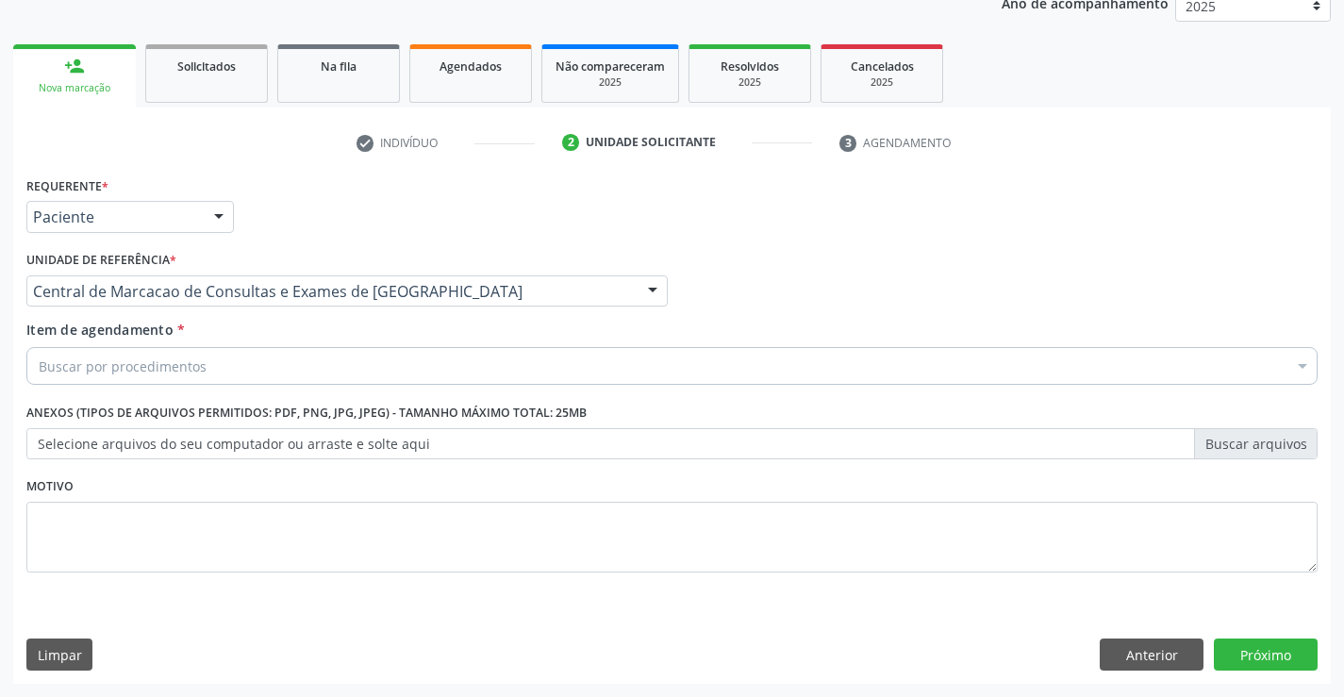
click at [371, 369] on div "Buscar por procedimentos" at bounding box center [671, 366] width 1291 height 38
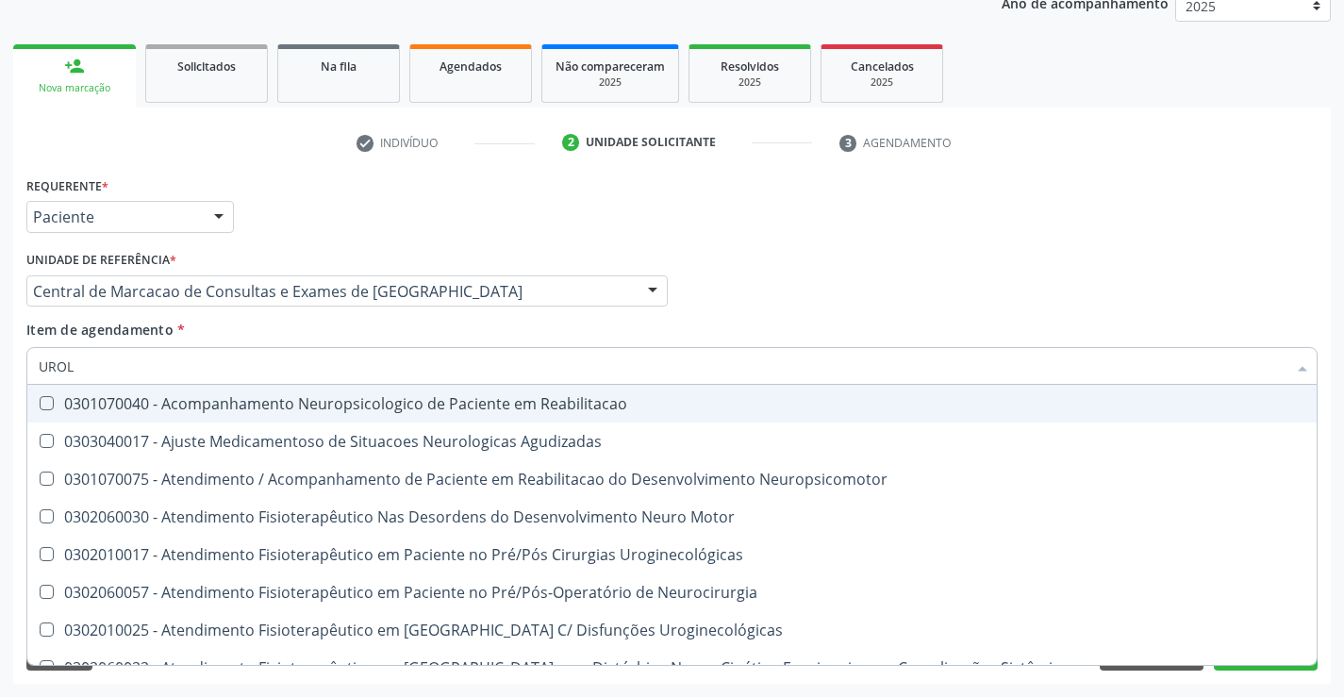
type input "UROLO"
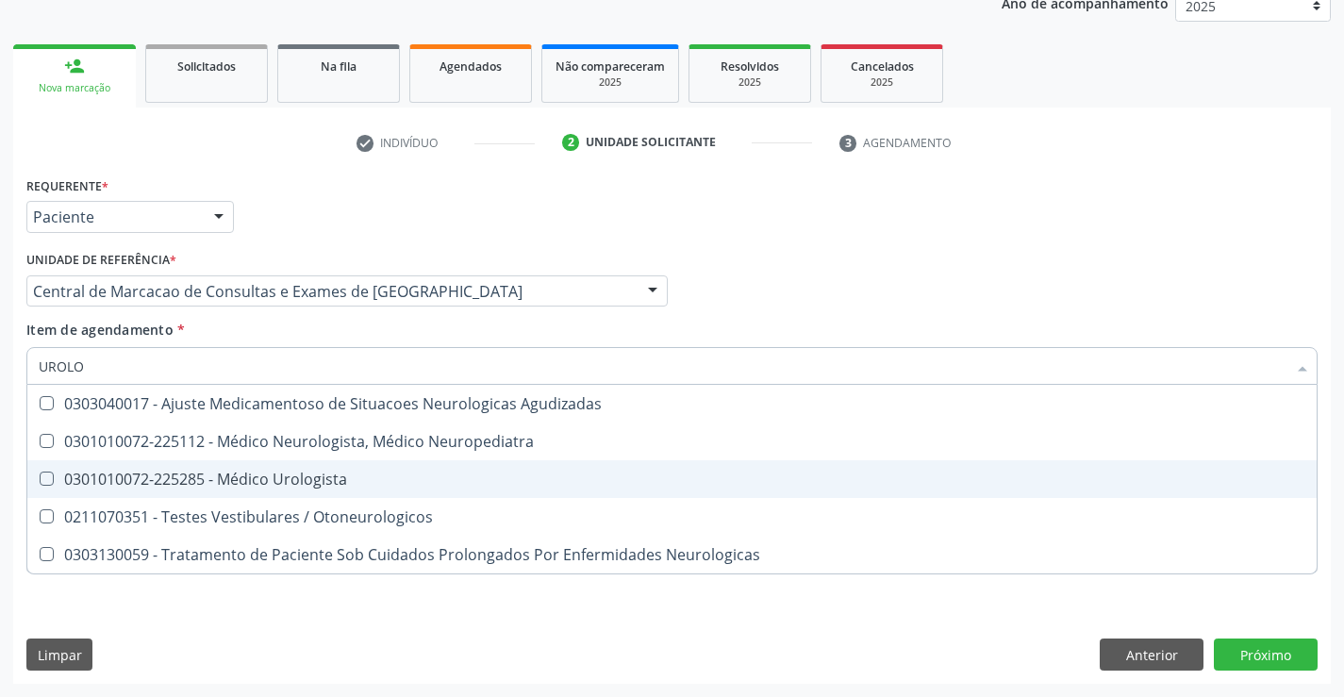
click at [433, 470] on span "0301010072-225285 - Médico Urologista" at bounding box center [671, 479] width 1289 height 38
checkbox Urologista "true"
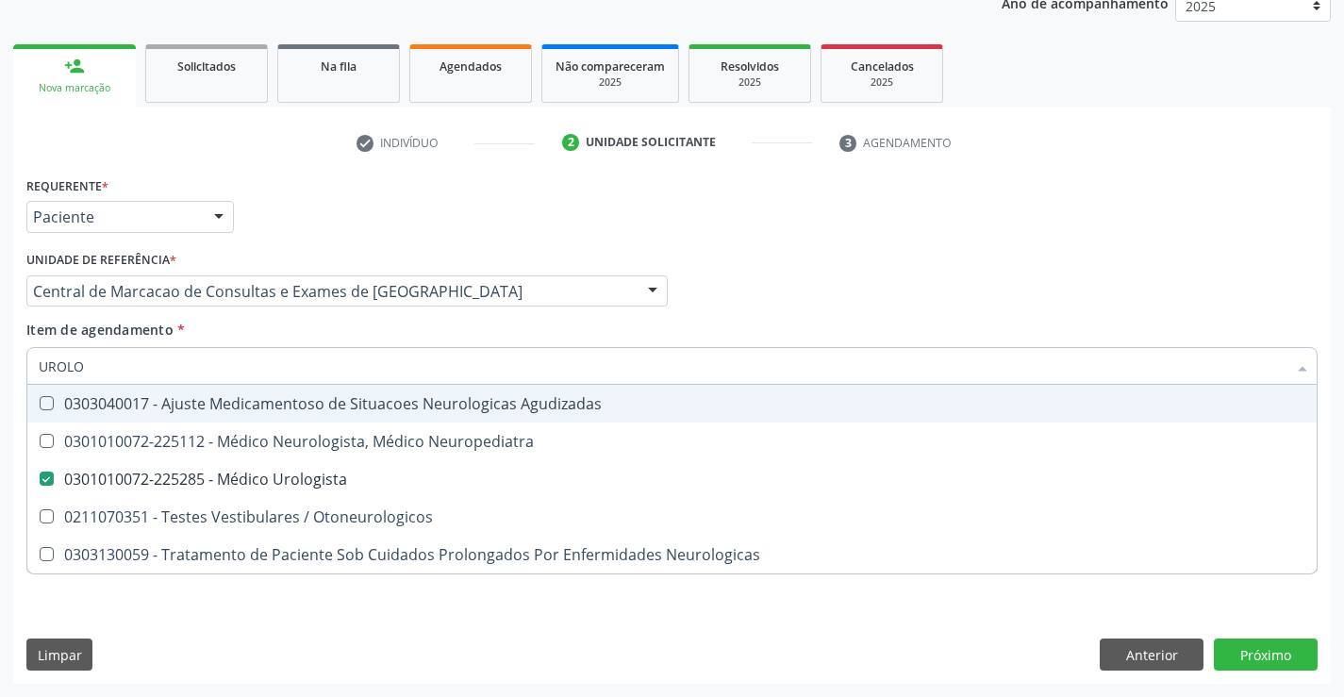
click at [1006, 289] on div "Médico Solicitante Por favor, selecione a Unidade de Atendimento primeiro Nenhu…" at bounding box center [672, 283] width 1300 height 74
checkbox Neuropediatra "true"
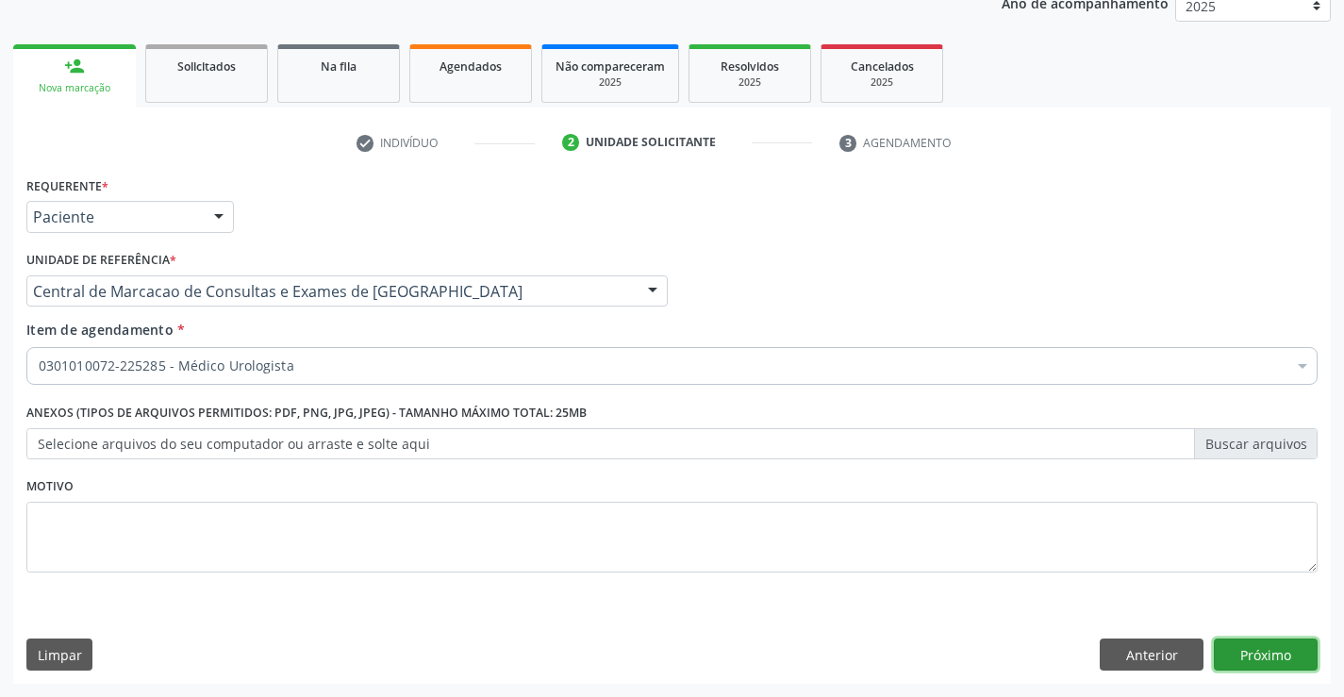
click at [1256, 669] on button "Próximo" at bounding box center [1265, 654] width 104 height 32
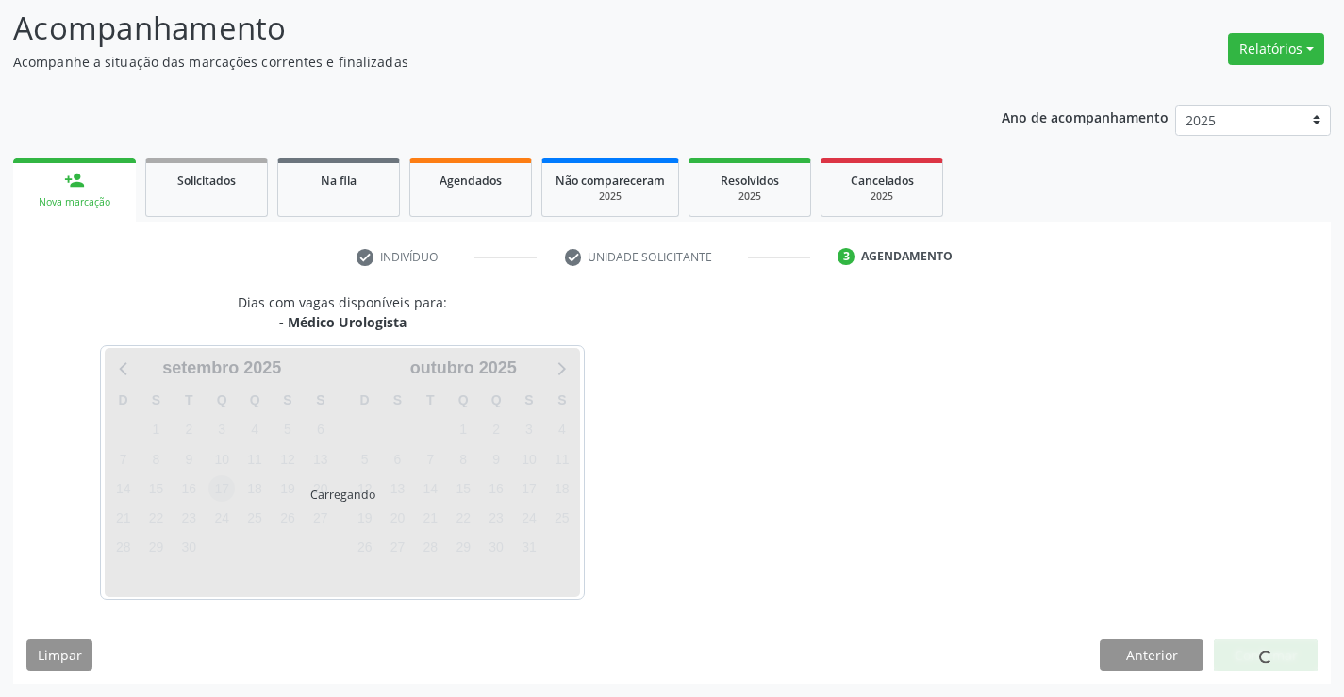
scroll to position [124, 0]
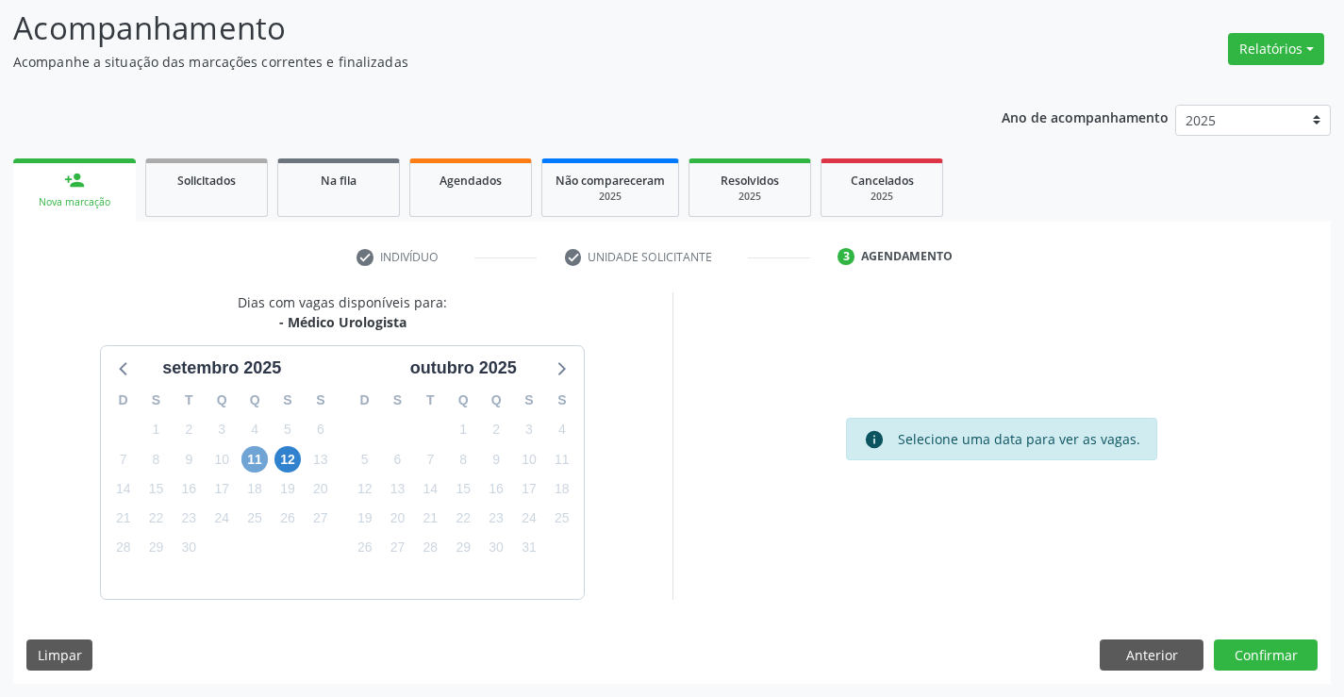
click at [256, 464] on span "11" at bounding box center [254, 459] width 26 height 26
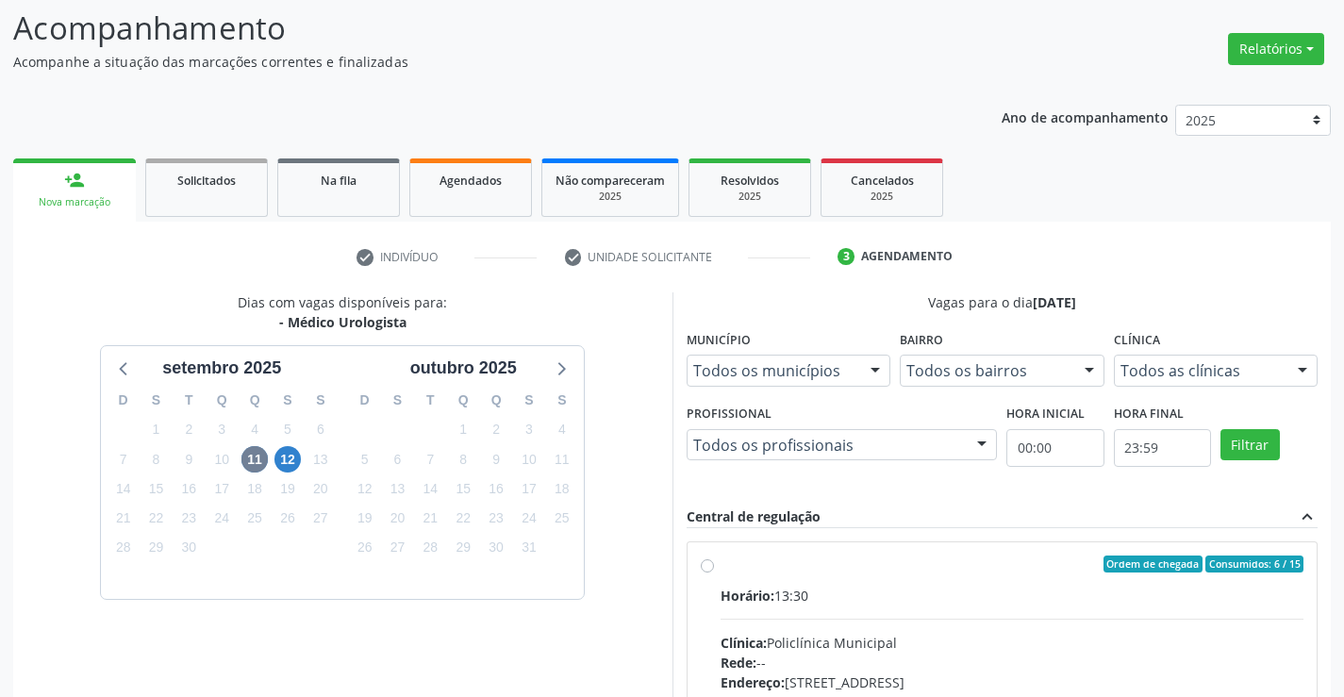
click at [1057, 587] on div "Horário: 13:30" at bounding box center [1012, 596] width 584 height 20
click at [714, 572] on input "Ordem de chegada Consumidos: 6 / 15 Horário: 13:30 Clínica: Policlínica Municip…" at bounding box center [707, 563] width 13 height 17
radio input "true"
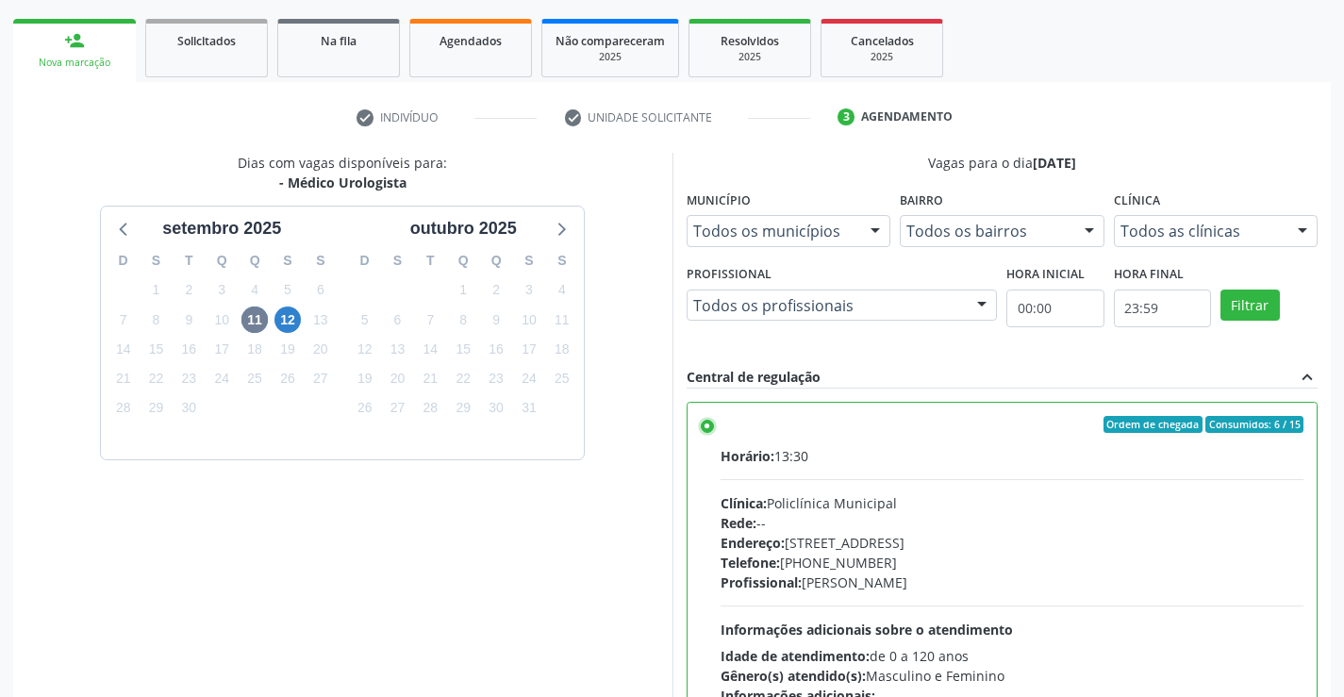
scroll to position [430, 0]
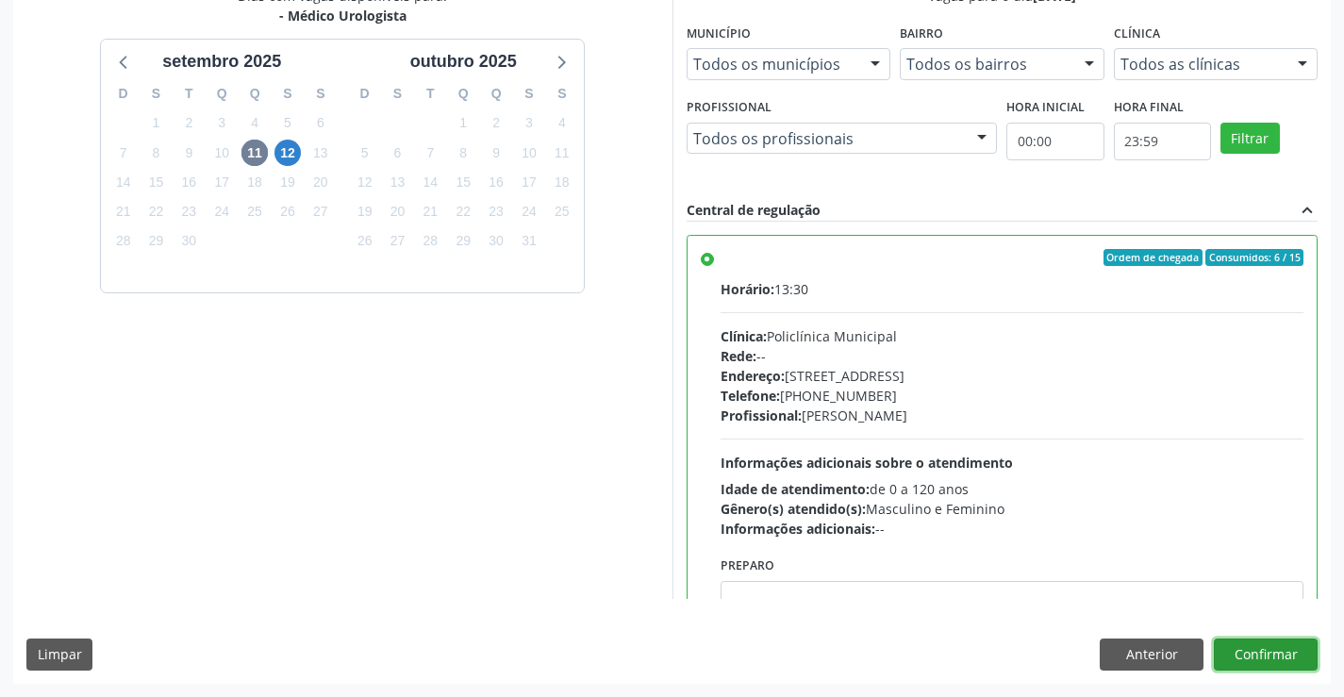
click at [1298, 654] on button "Confirmar" at bounding box center [1265, 654] width 104 height 32
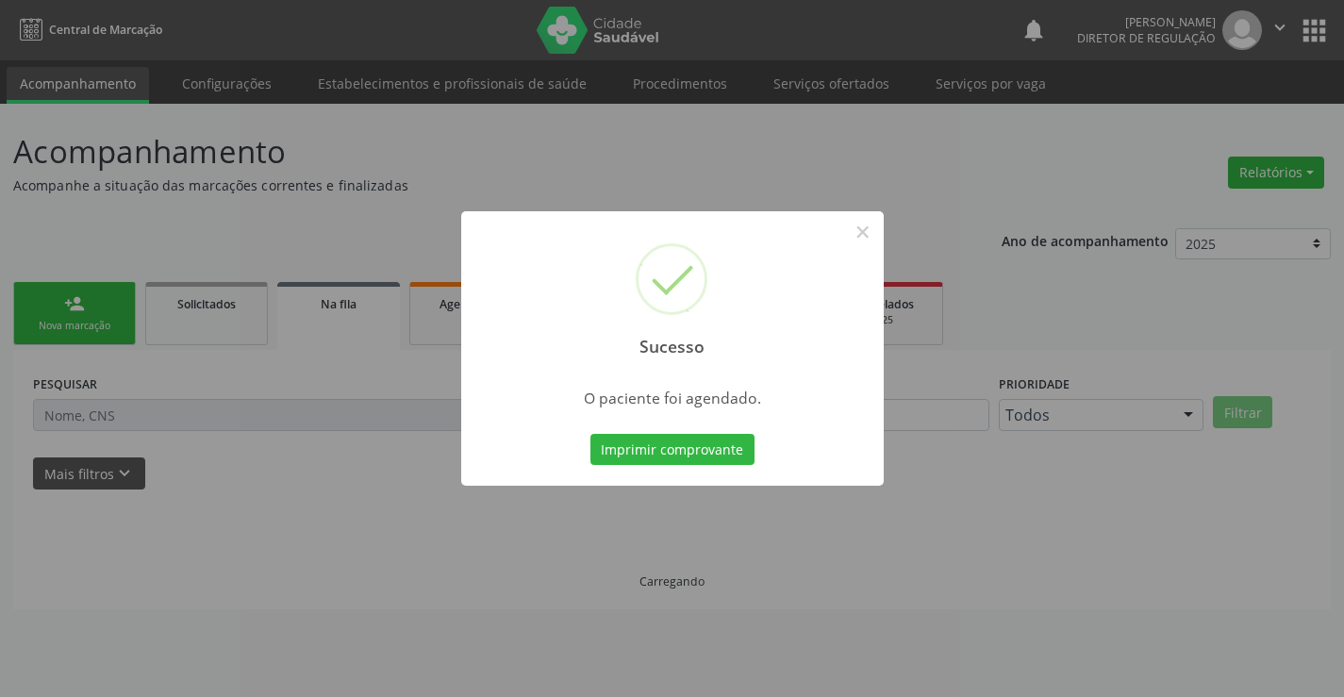
scroll to position [0, 0]
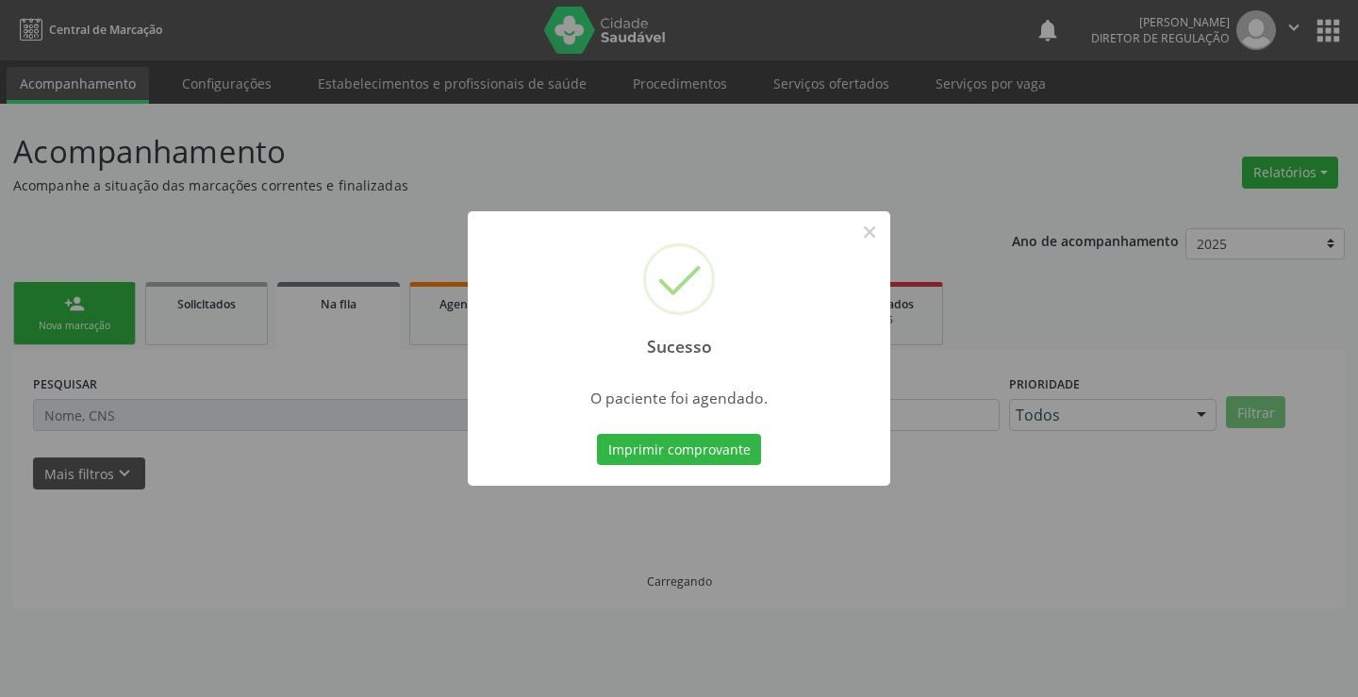
click at [597, 434] on button "Imprimir comprovante" at bounding box center [679, 450] width 164 height 32
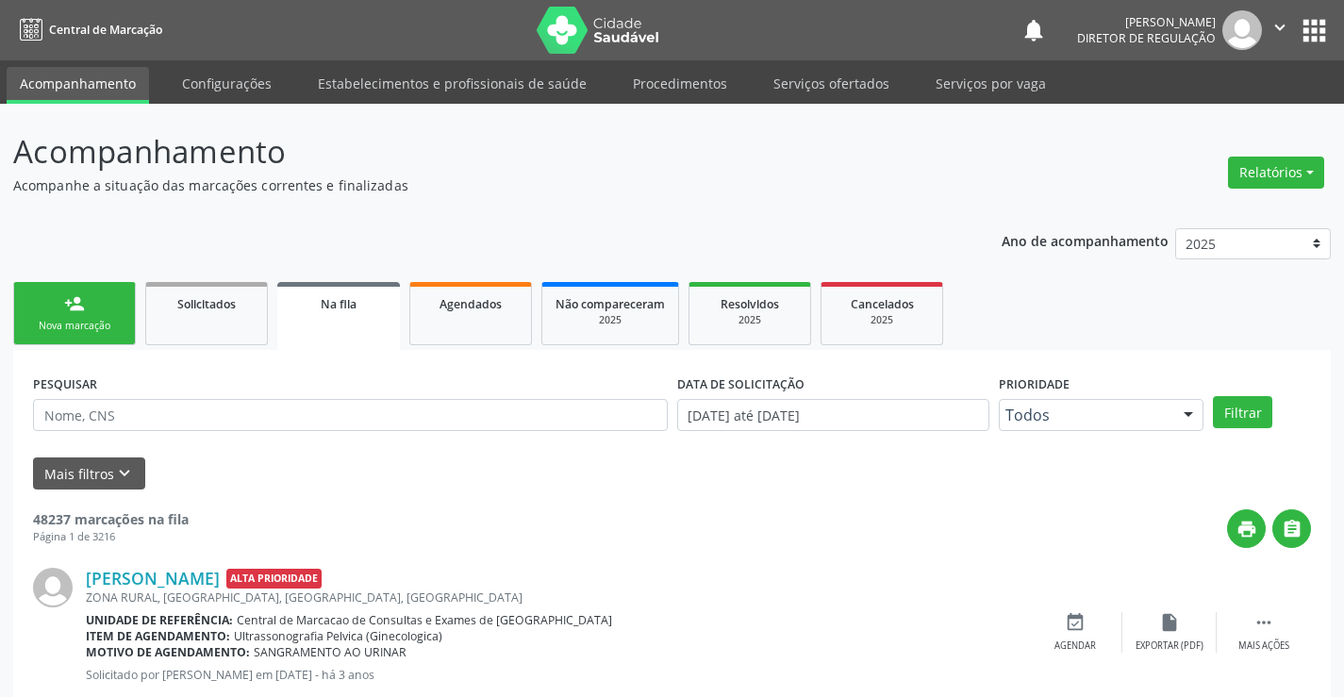
click at [63, 288] on div "Sucesso × O paciente foi agendado. Imprimir comprovante Cancel" at bounding box center [672, 348] width 1344 height 697
click at [72, 315] on link "person_add Nova marcação" at bounding box center [74, 313] width 123 height 63
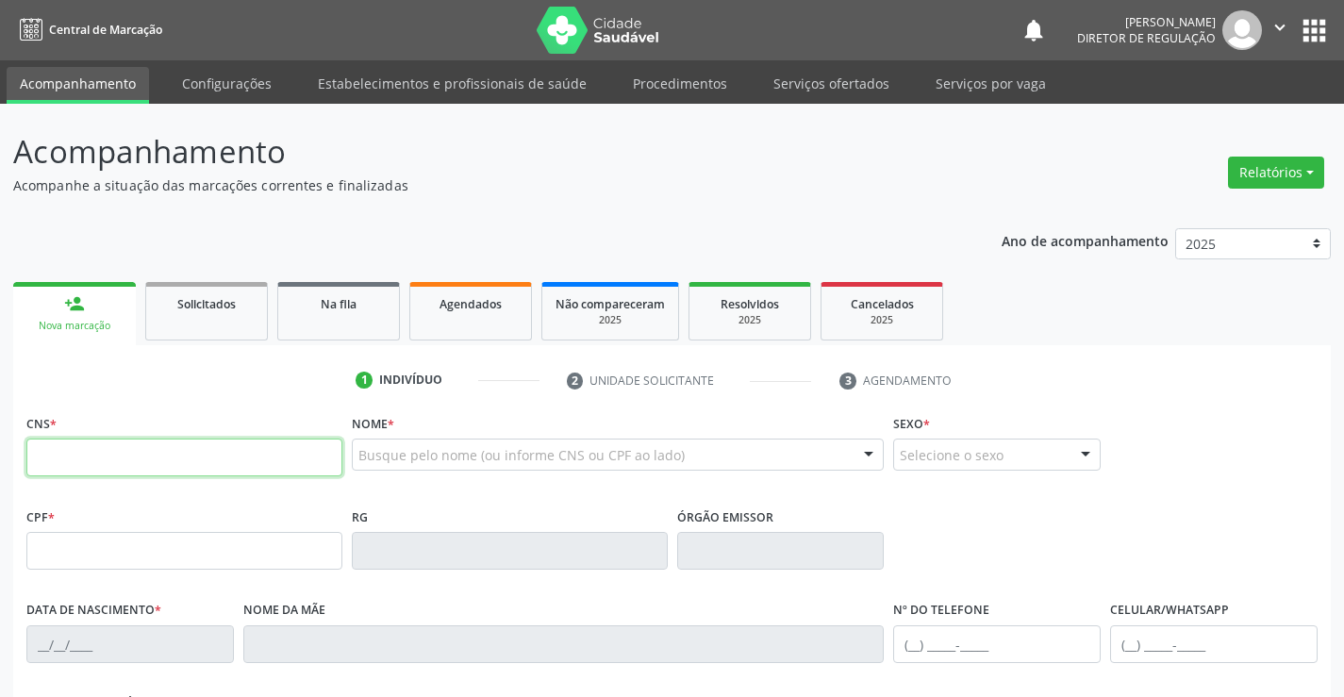
click at [98, 470] on input "text" at bounding box center [184, 457] width 316 height 38
type input "700 5051 5624 8551"
type input "0282494880"
type input "10/12/1960"
type input "(74) 9932-3027"
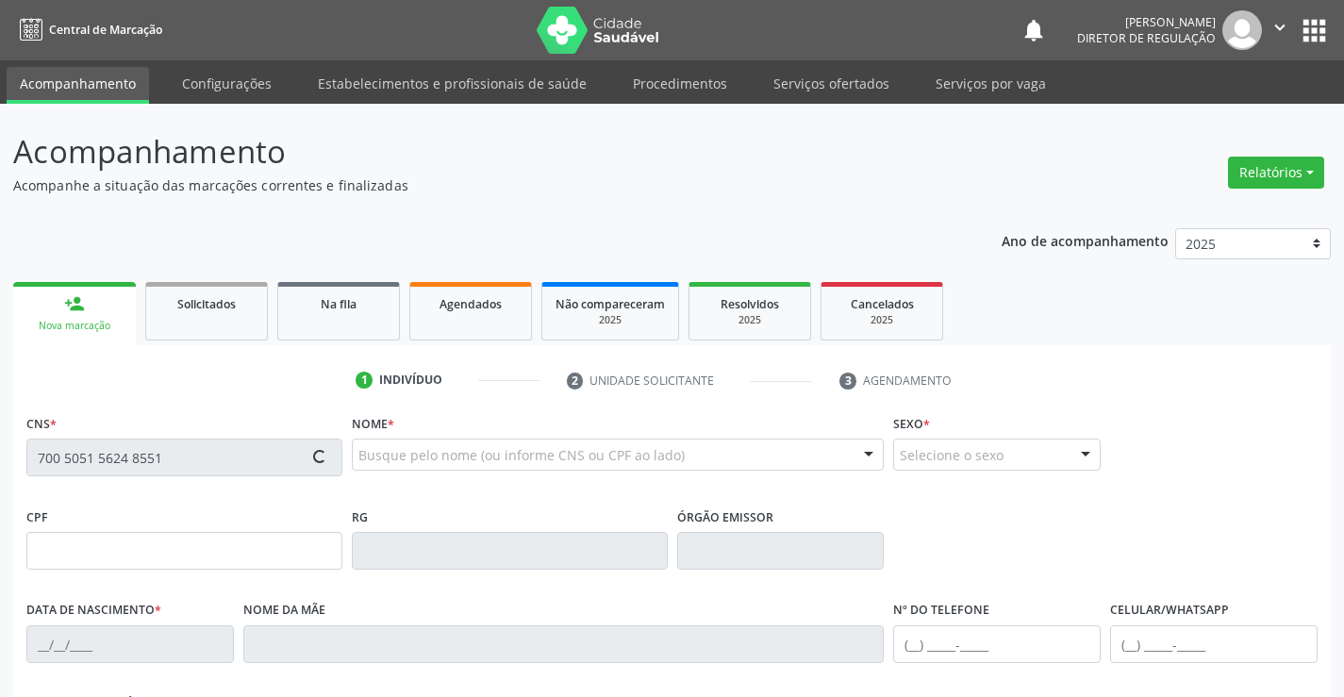
type input "(74) 99980-4152"
type input "sn"
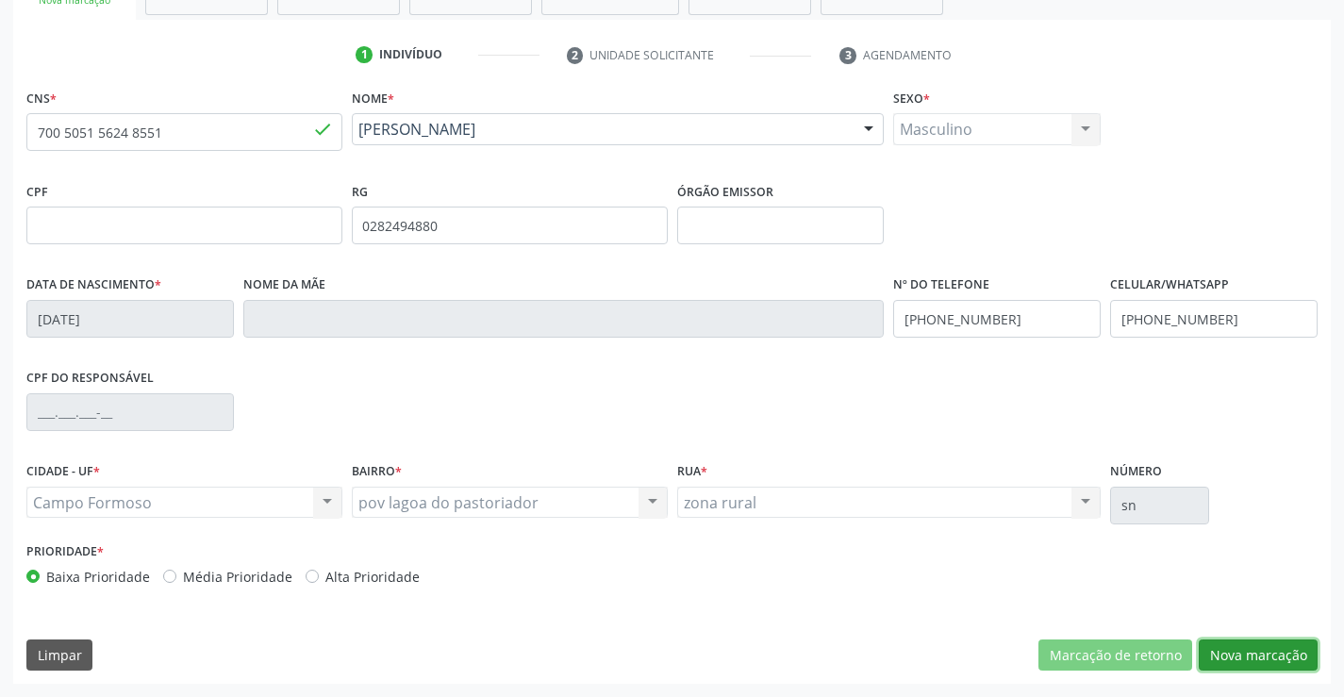
click at [1260, 661] on button "Nova marcação" at bounding box center [1257, 655] width 119 height 32
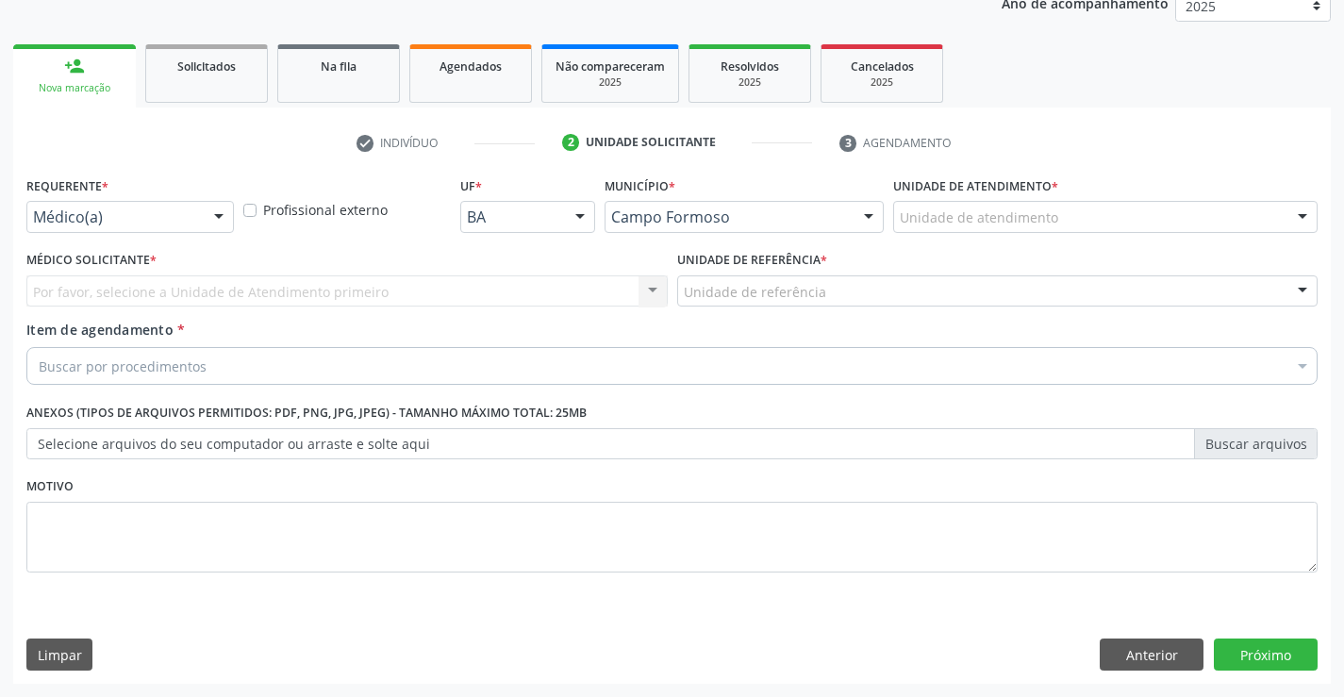
drag, startPoint x: 177, startPoint y: 222, endPoint x: 167, endPoint y: 271, distance: 50.1
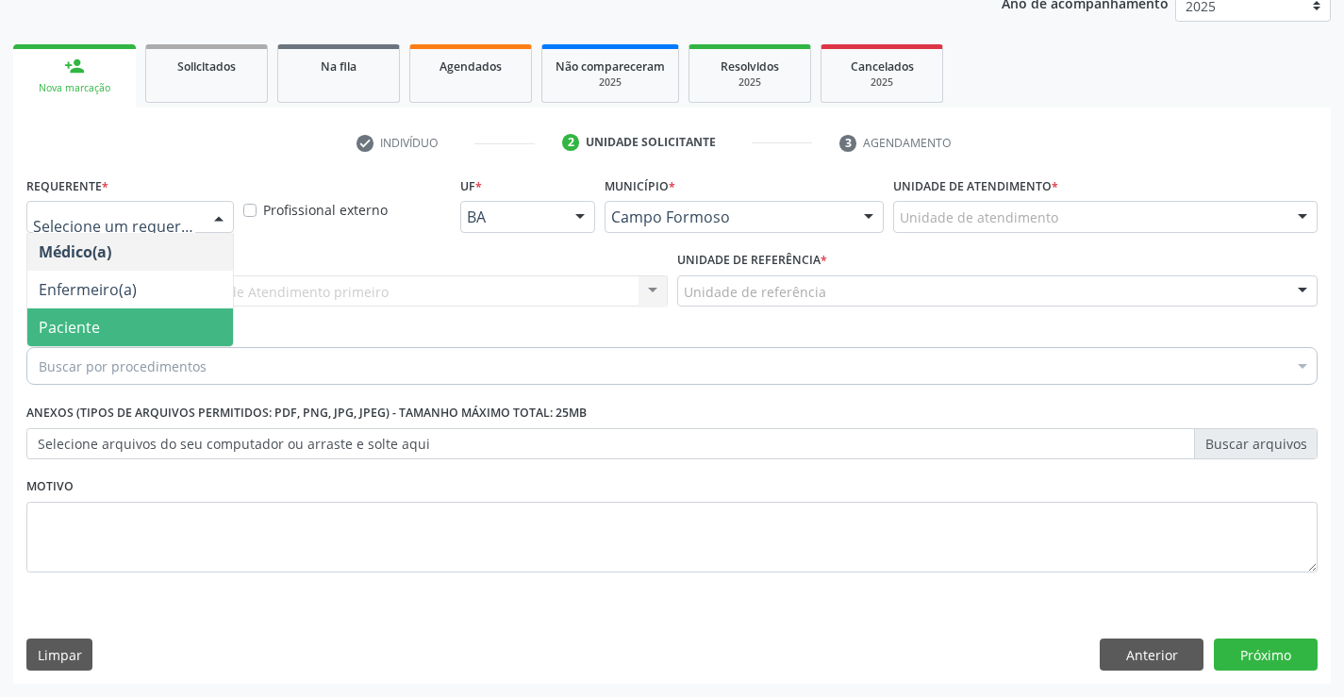
click at [161, 316] on span "Paciente" at bounding box center [130, 327] width 206 height 38
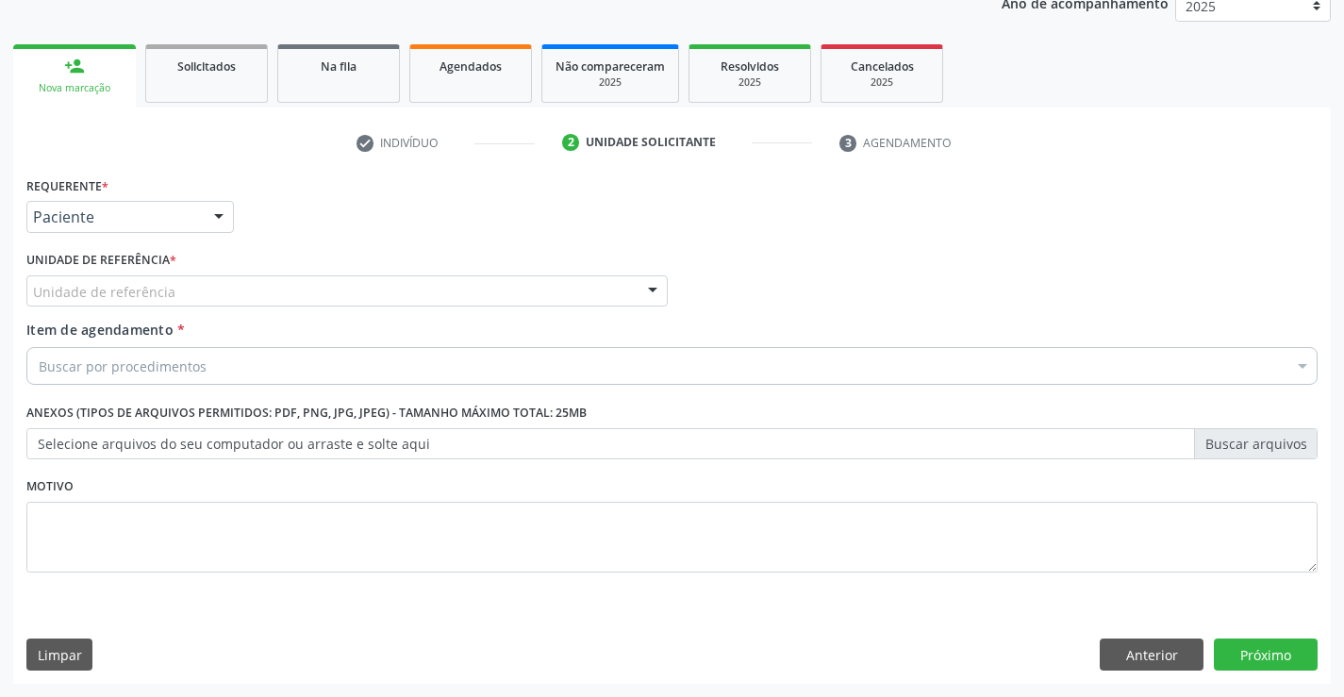
click at [319, 285] on div "Unidade de referência" at bounding box center [346, 291] width 641 height 32
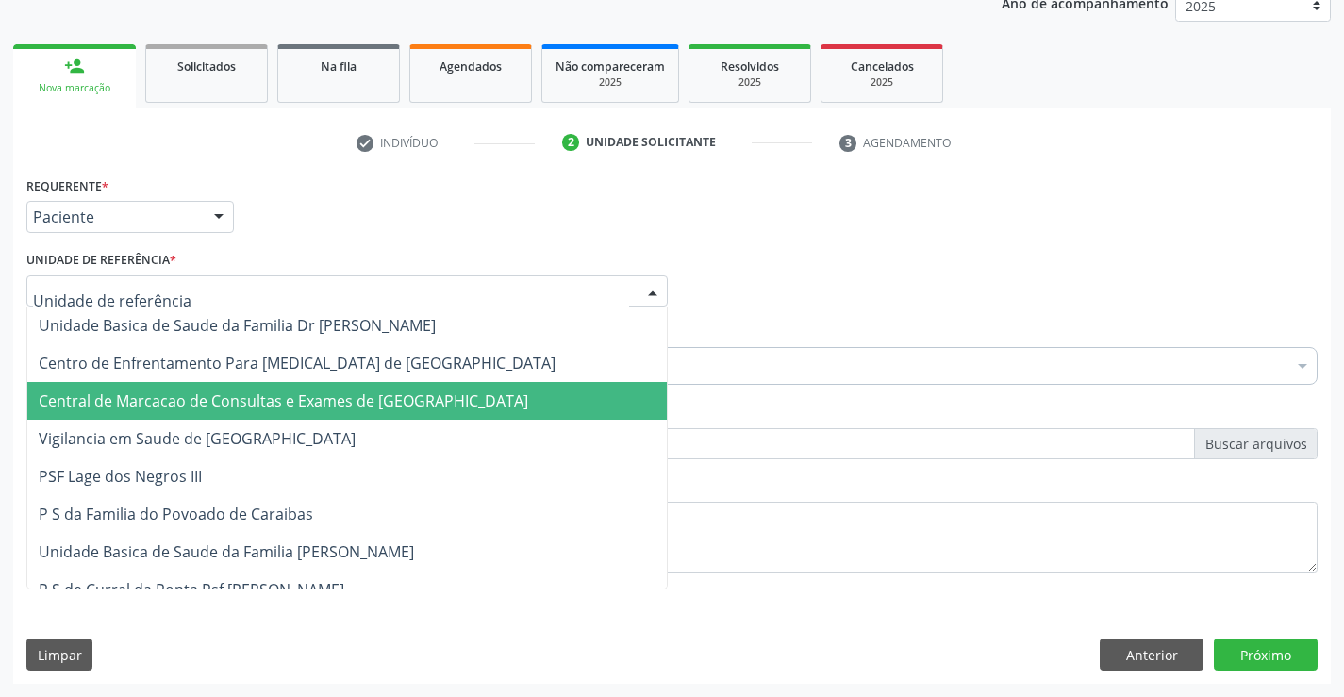
click at [255, 396] on span "Central de Marcacao de Consultas e Exames de [GEOGRAPHIC_DATA]" at bounding box center [283, 400] width 489 height 21
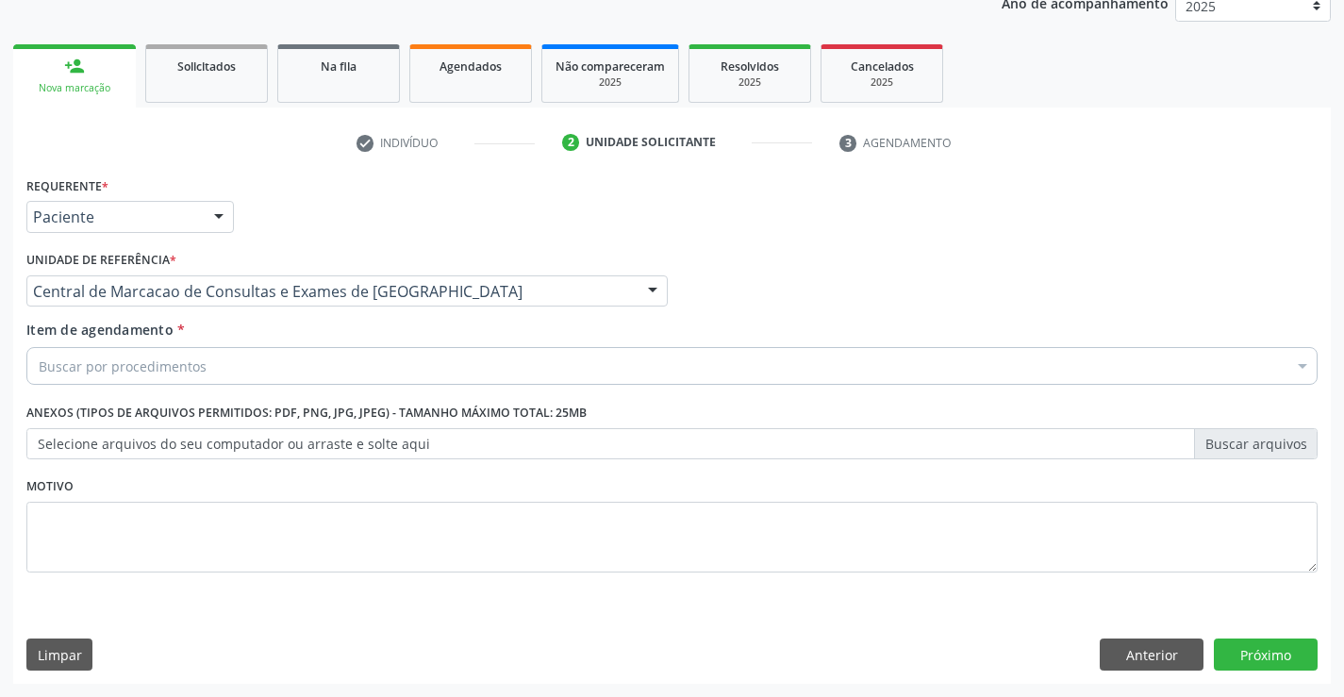
click at [285, 381] on div "Buscar por procedimentos" at bounding box center [671, 366] width 1291 height 38
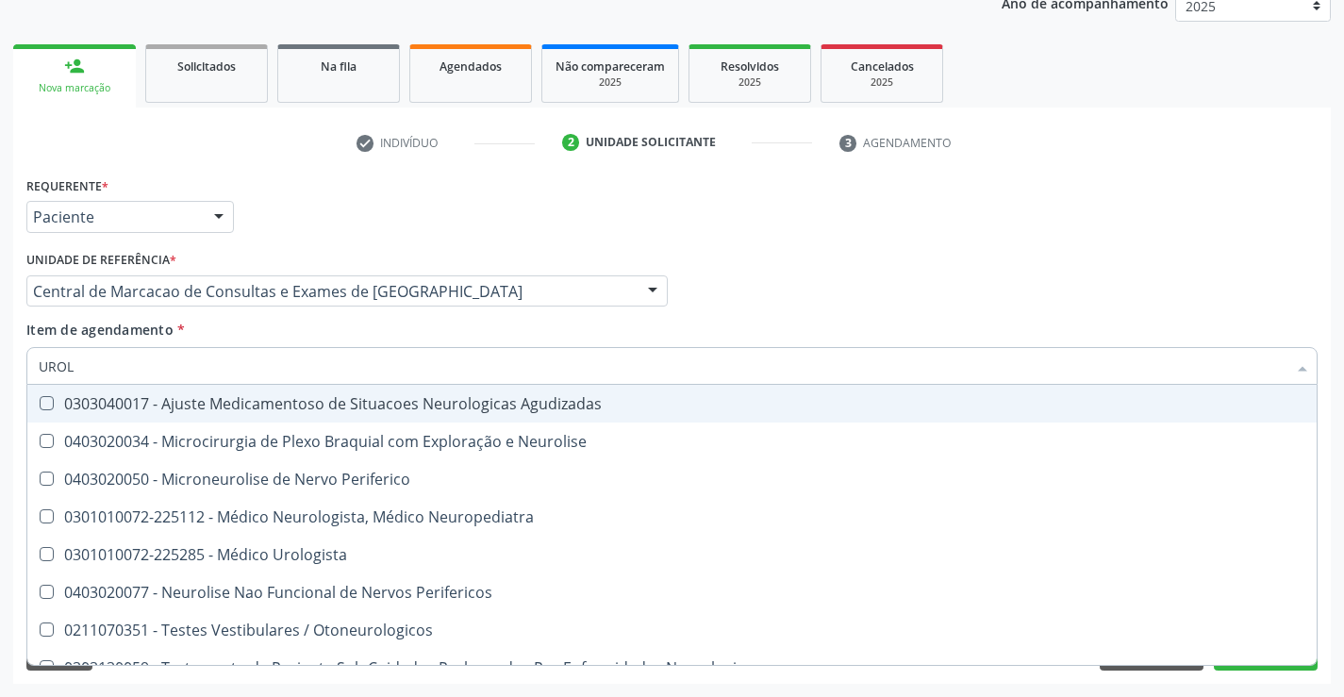
type input "UROLO"
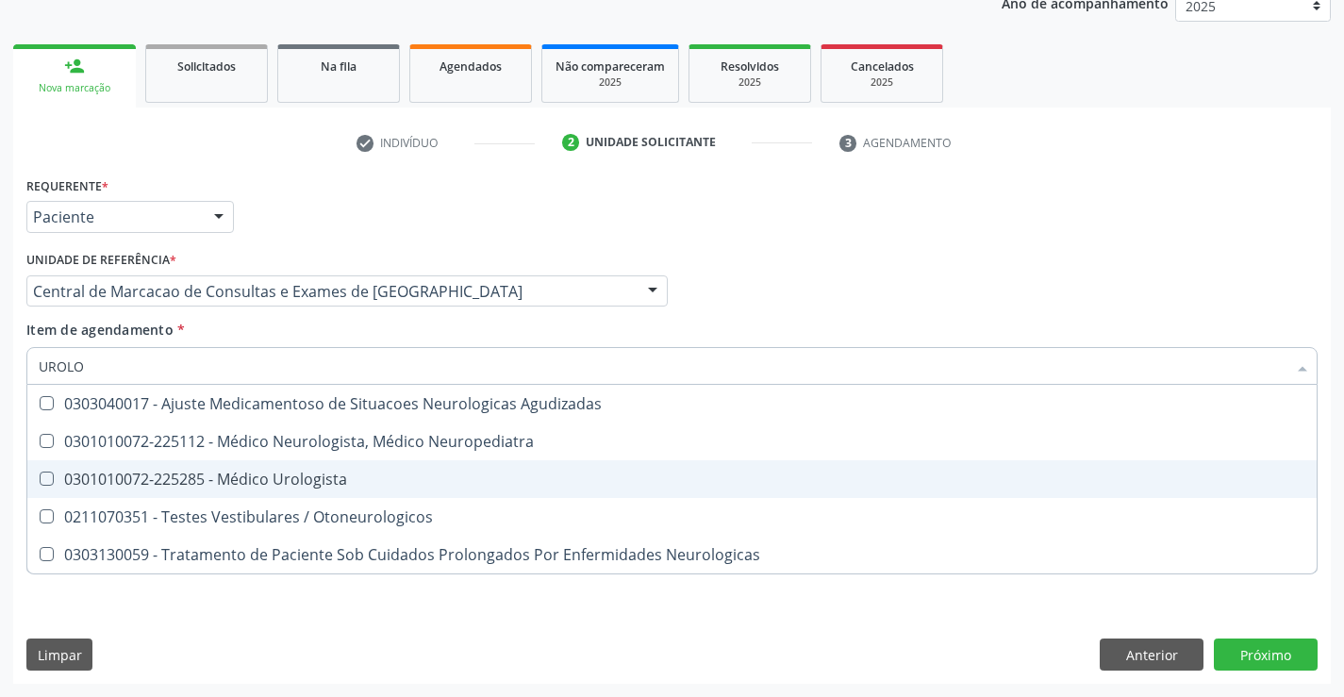
click at [309, 492] on span "0301010072-225285 - Médico Urologista" at bounding box center [671, 479] width 1289 height 38
checkbox Urologista "true"
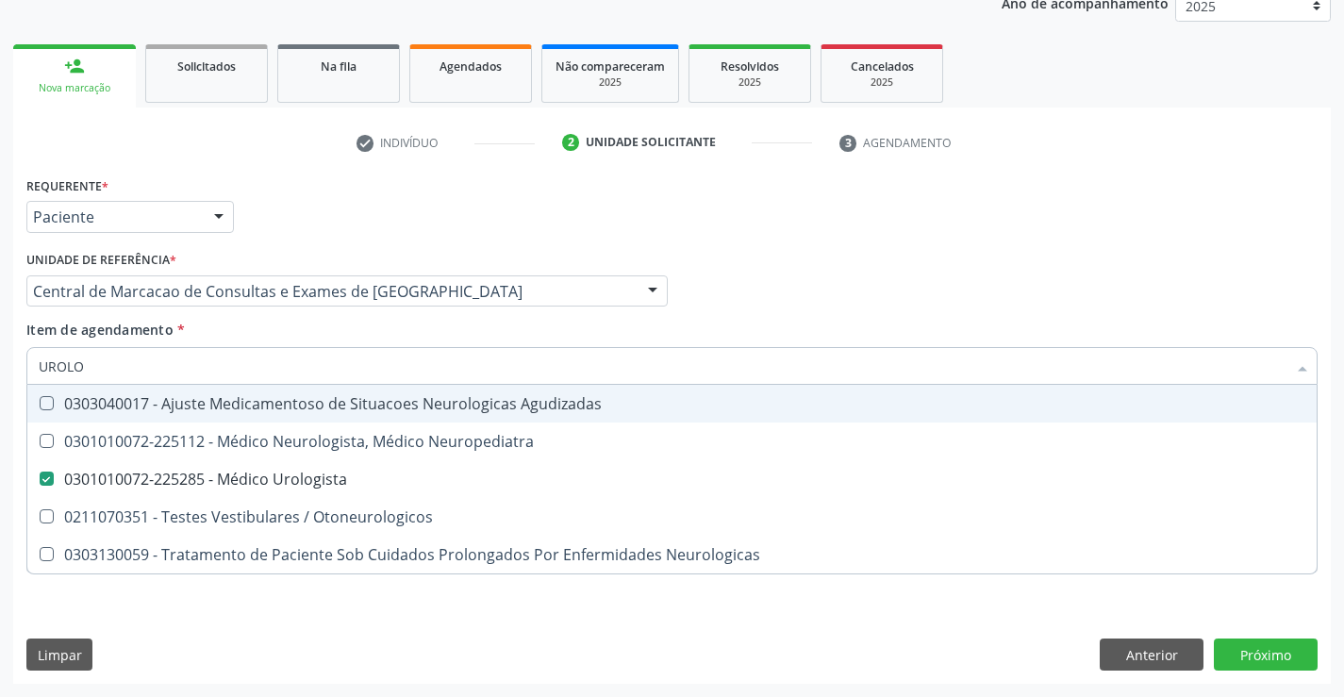
click at [1190, 312] on div "Médico Solicitante Por favor, selecione a Unidade de Atendimento primeiro Nenhu…" at bounding box center [672, 283] width 1300 height 74
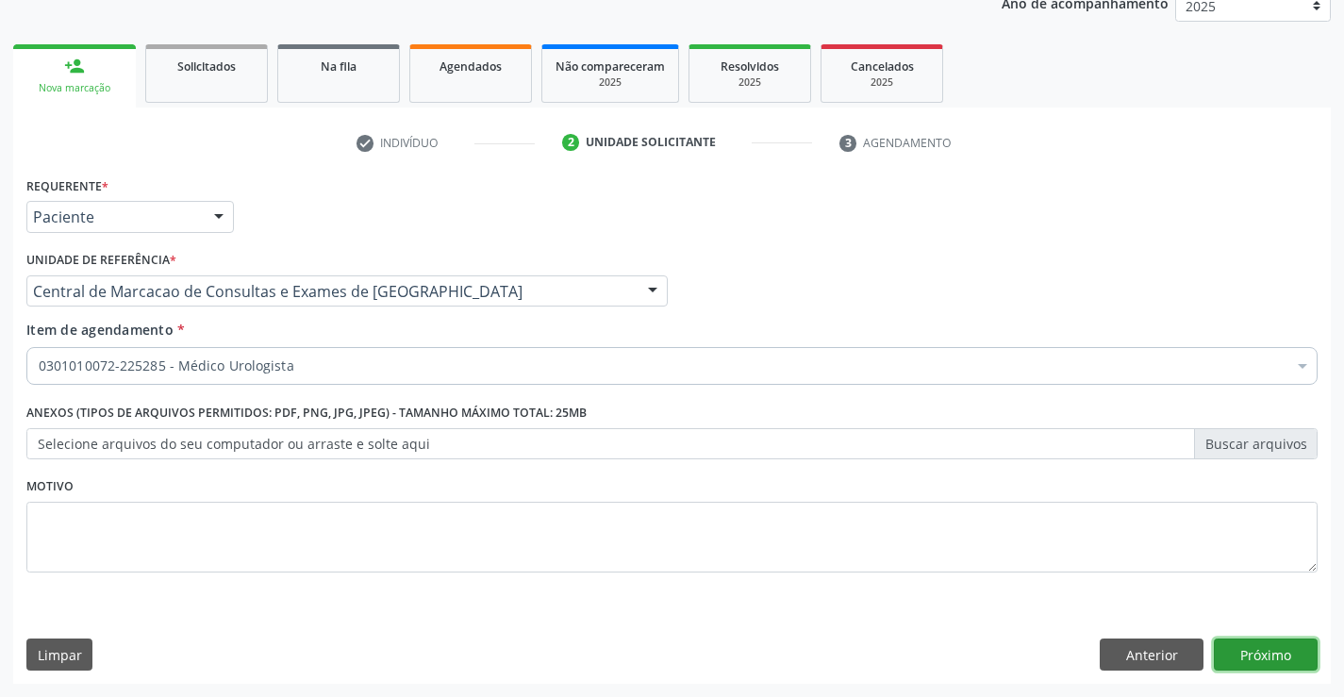
click at [1262, 650] on button "Próximo" at bounding box center [1265, 654] width 104 height 32
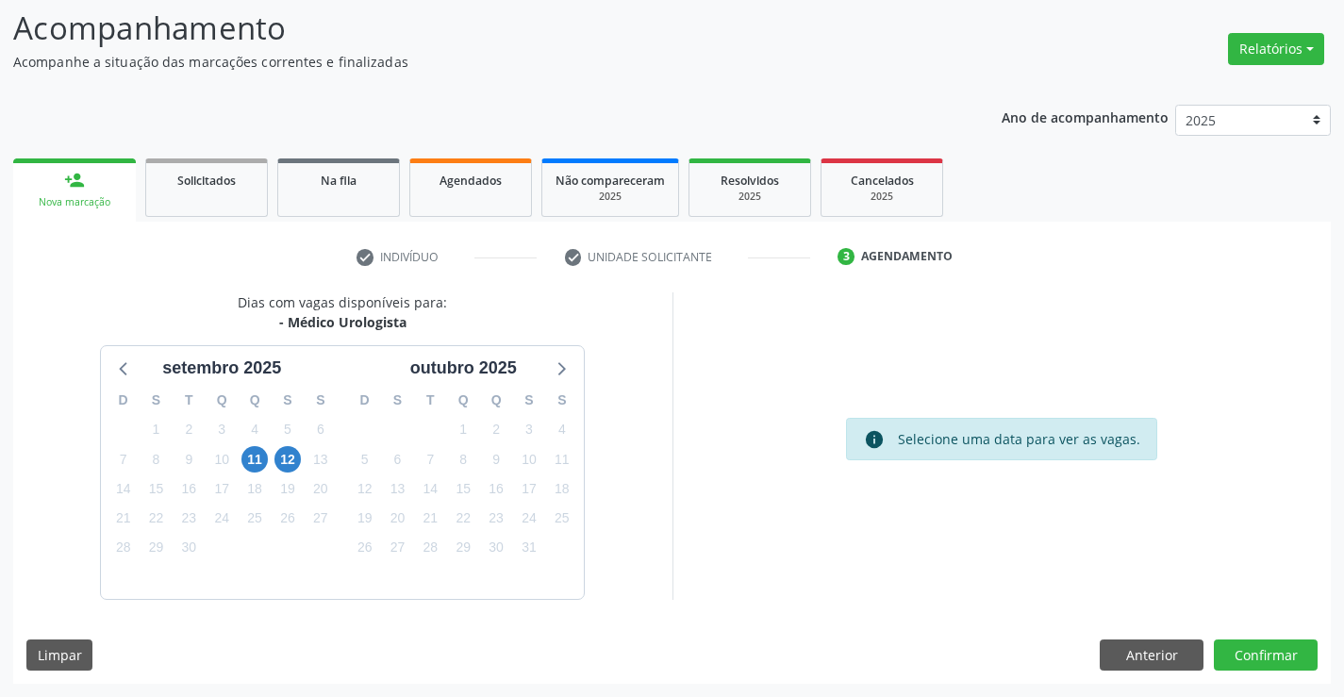
scroll to position [124, 0]
click at [256, 457] on span "11" at bounding box center [254, 459] width 26 height 26
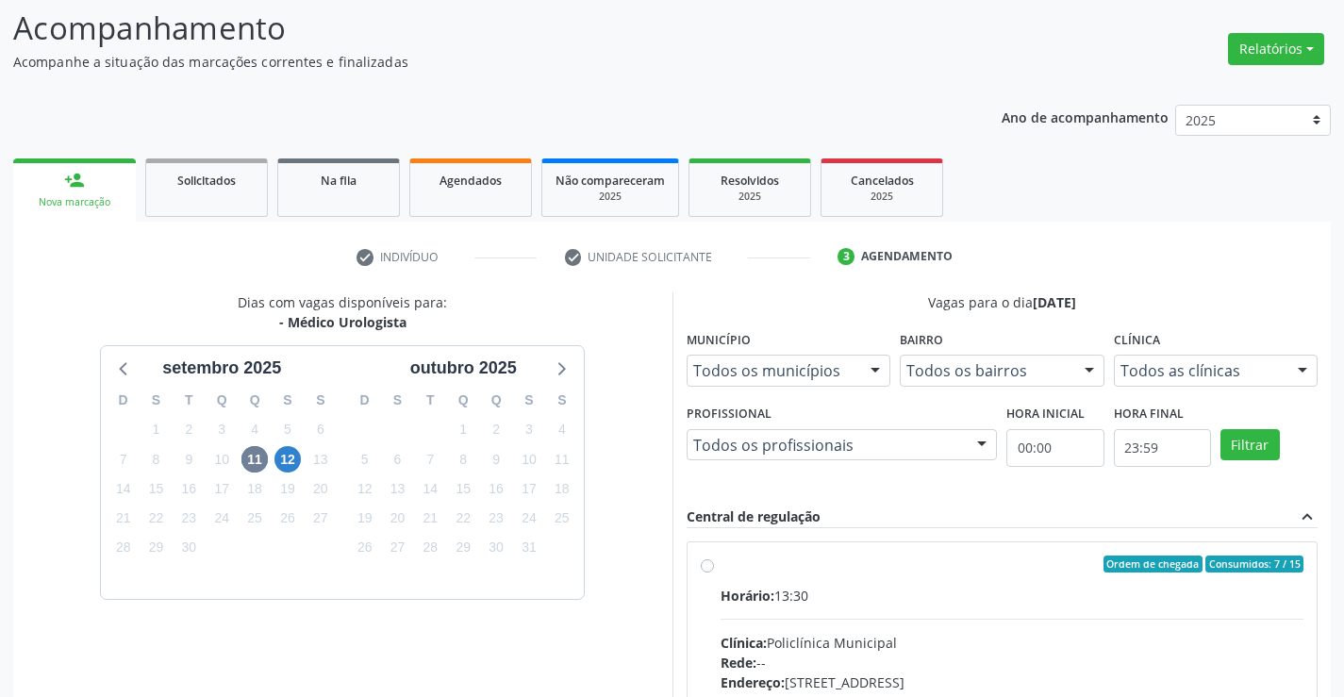
drag, startPoint x: 833, startPoint y: 599, endPoint x: 1357, endPoint y: 526, distance: 529.2
click at [833, 600] on div "Horário: 13:30" at bounding box center [1012, 596] width 584 height 20
click at [714, 572] on input "Ordem de chegada Consumidos: 7 / 15 Horário: 13:30 Clínica: Policlínica Municip…" at bounding box center [707, 563] width 13 height 17
radio input "true"
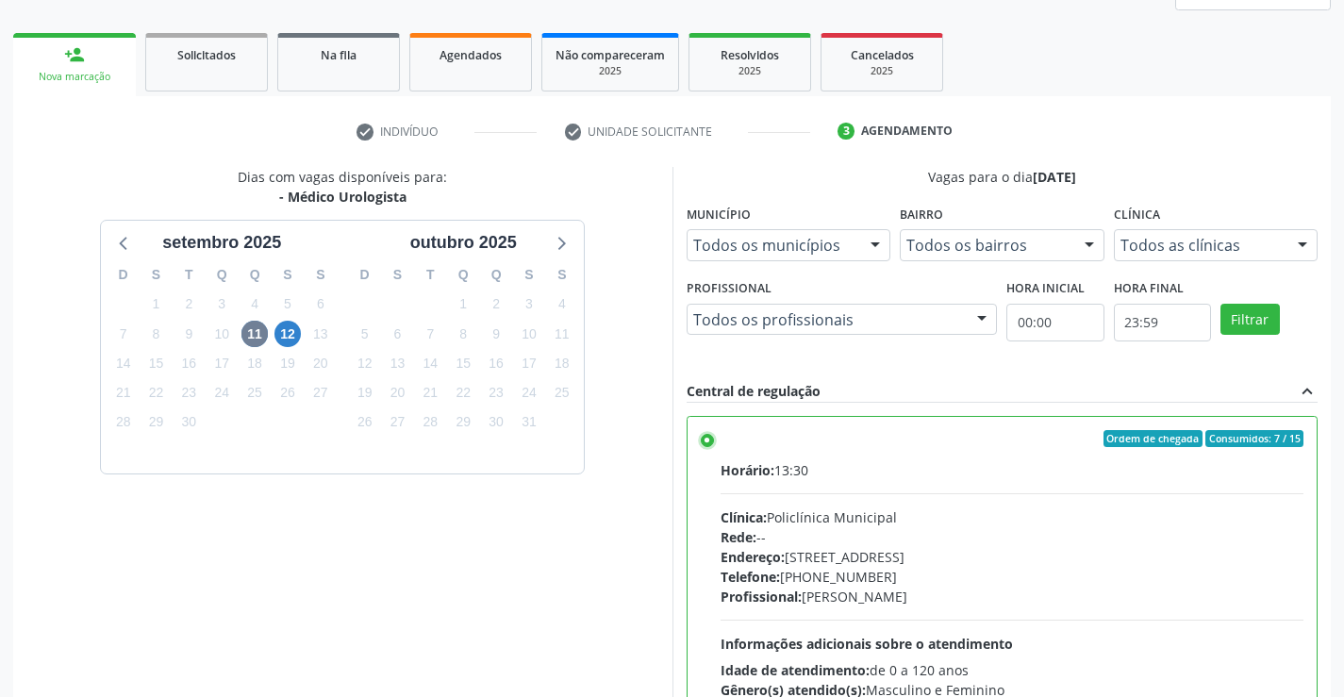
scroll to position [430, 0]
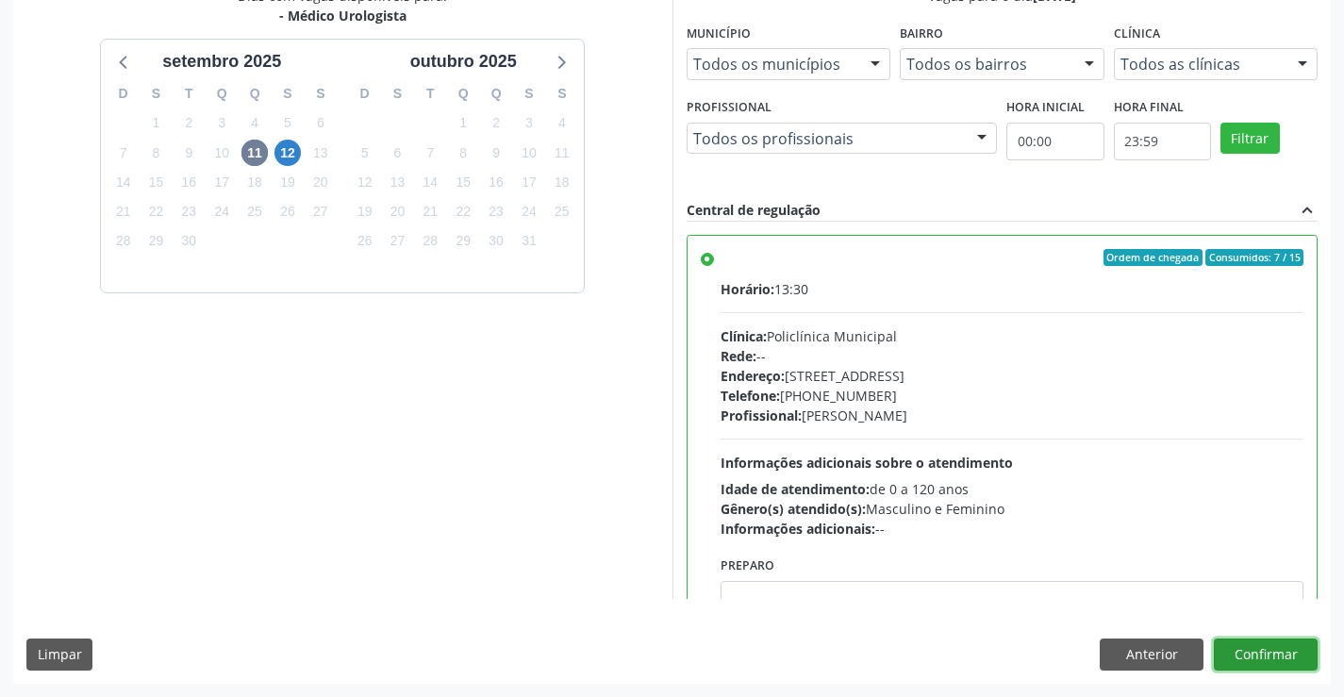
click at [1278, 654] on button "Confirmar" at bounding box center [1265, 654] width 104 height 32
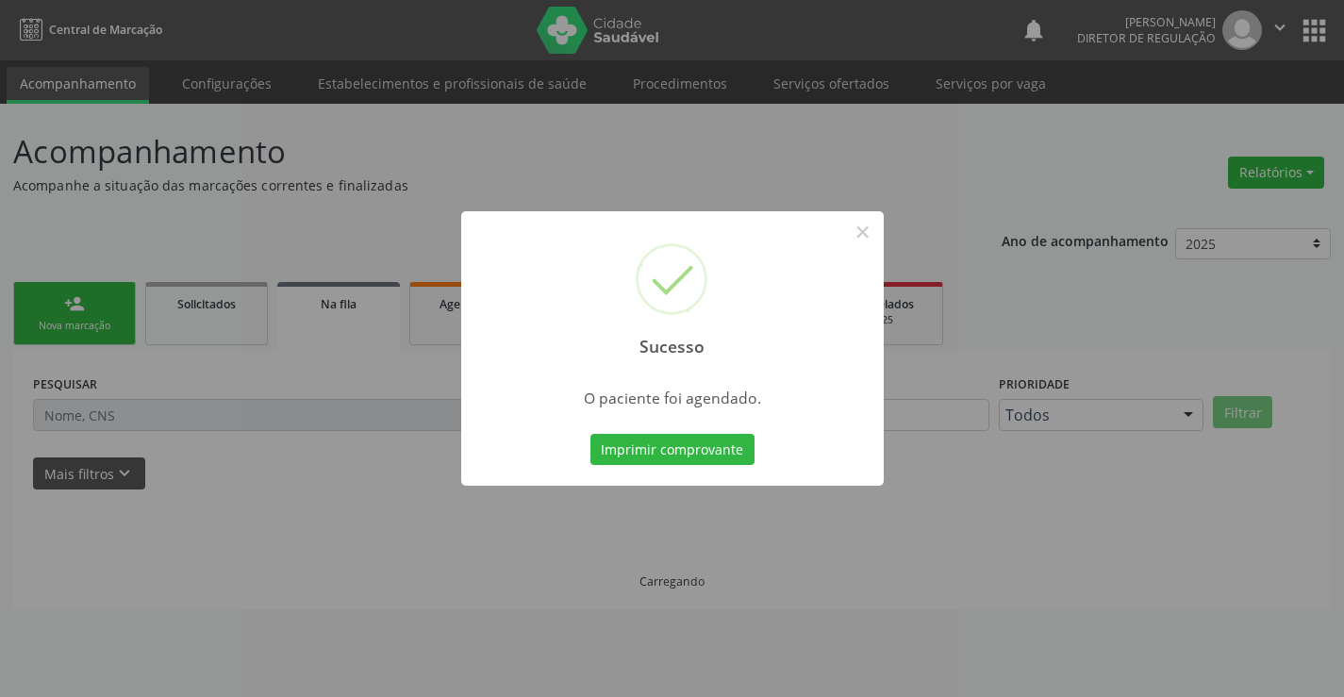
scroll to position [0, 0]
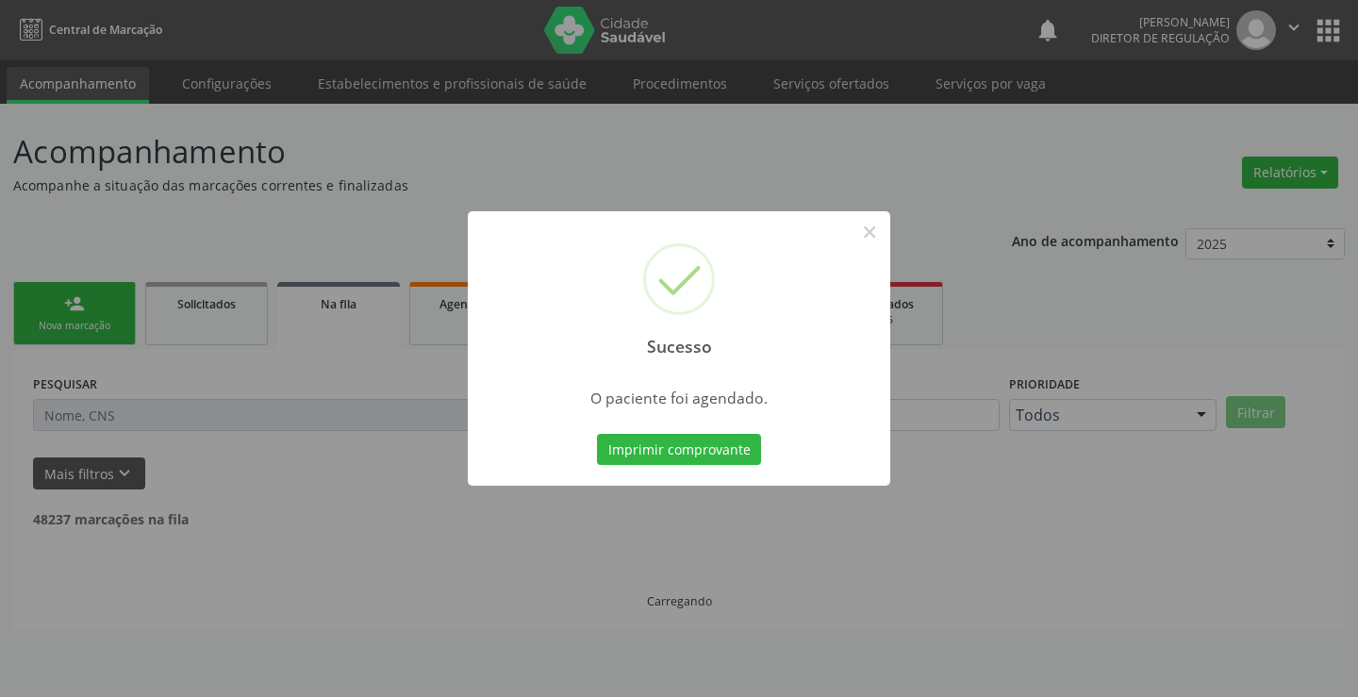
click at [597, 434] on button "Imprimir comprovante" at bounding box center [679, 450] width 164 height 32
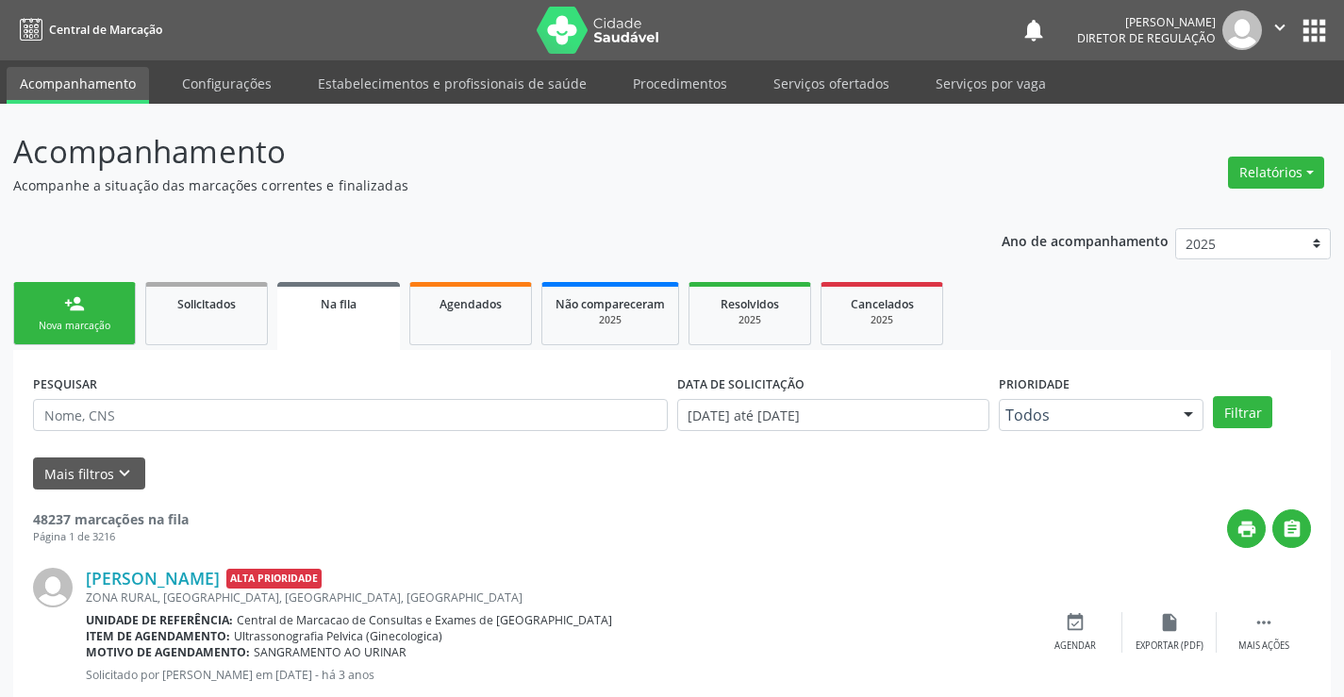
click at [109, 311] on link "person_add Nova marcação" at bounding box center [74, 313] width 123 height 63
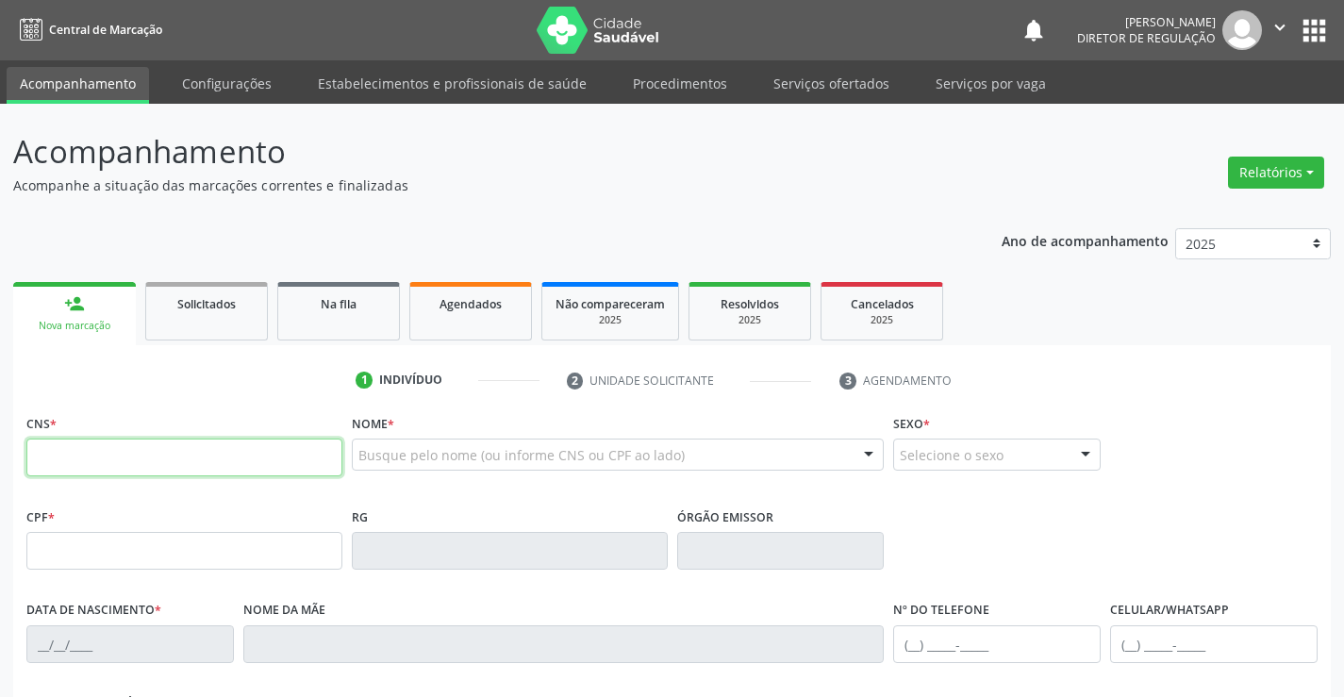
click at [116, 474] on input "text" at bounding box center [184, 457] width 316 height 38
type input "7"
type input "704 7057 7009 8431"
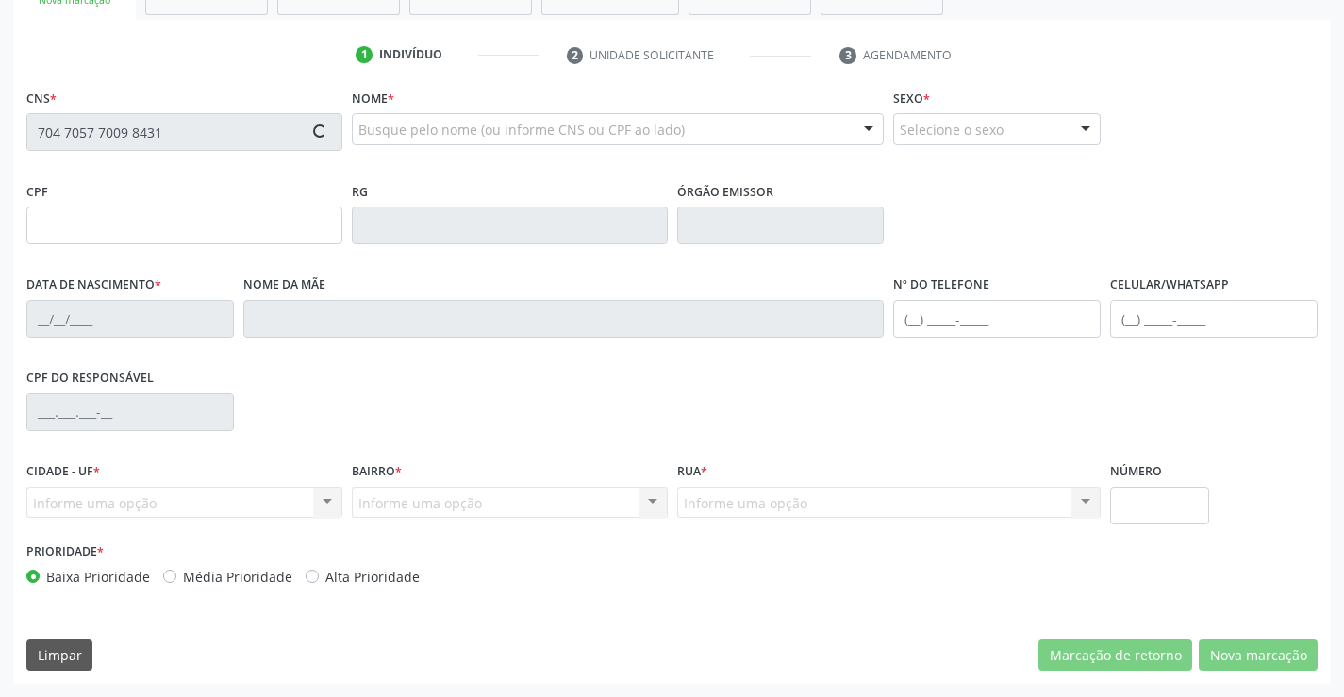
type input "0600691209"
type input "[DATE]"
type input "[PHONE_NUMBER]"
type input "SN"
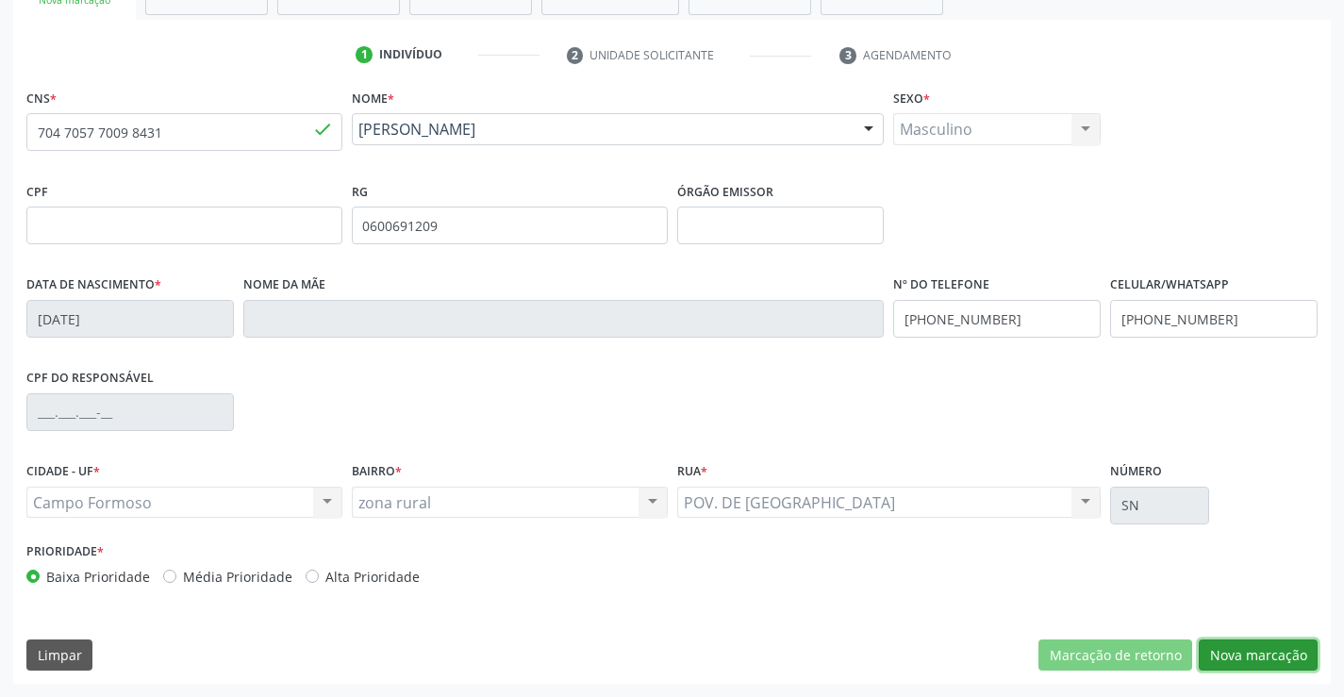
drag, startPoint x: 1266, startPoint y: 650, endPoint x: 833, endPoint y: 442, distance: 479.9
click at [1264, 649] on button "Nova marcação" at bounding box center [1257, 655] width 119 height 32
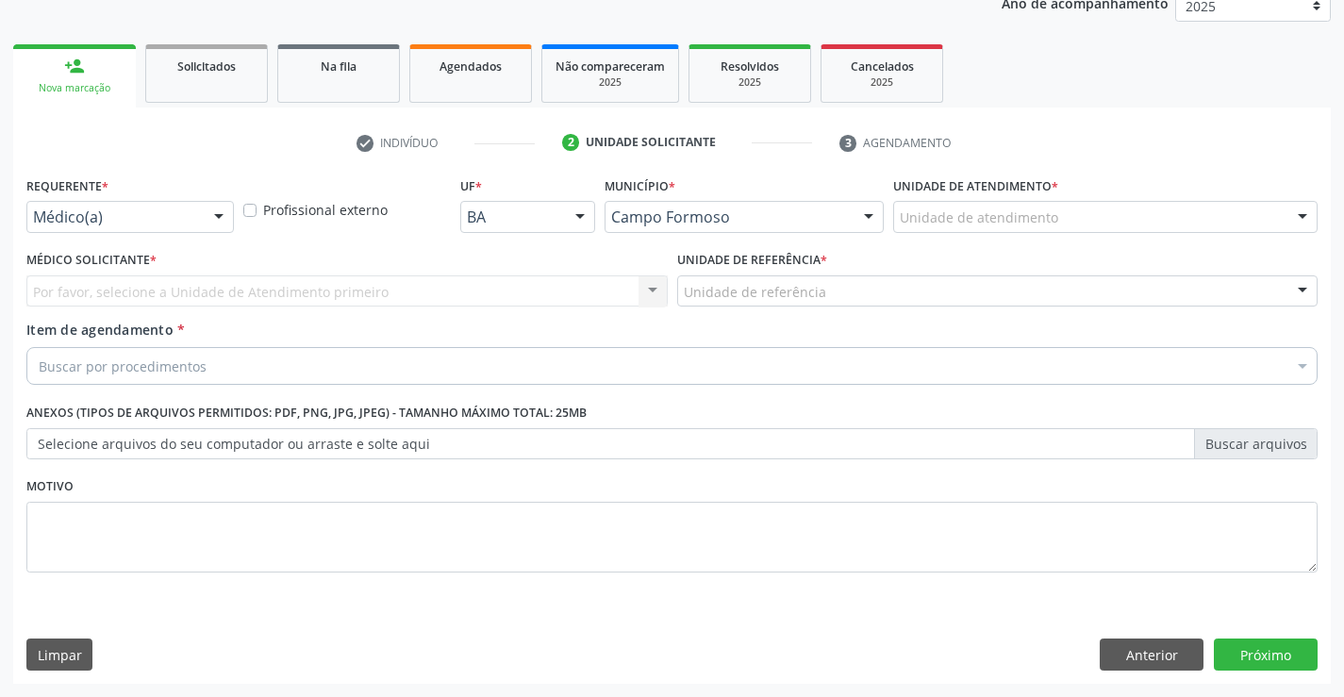
scroll to position [238, 0]
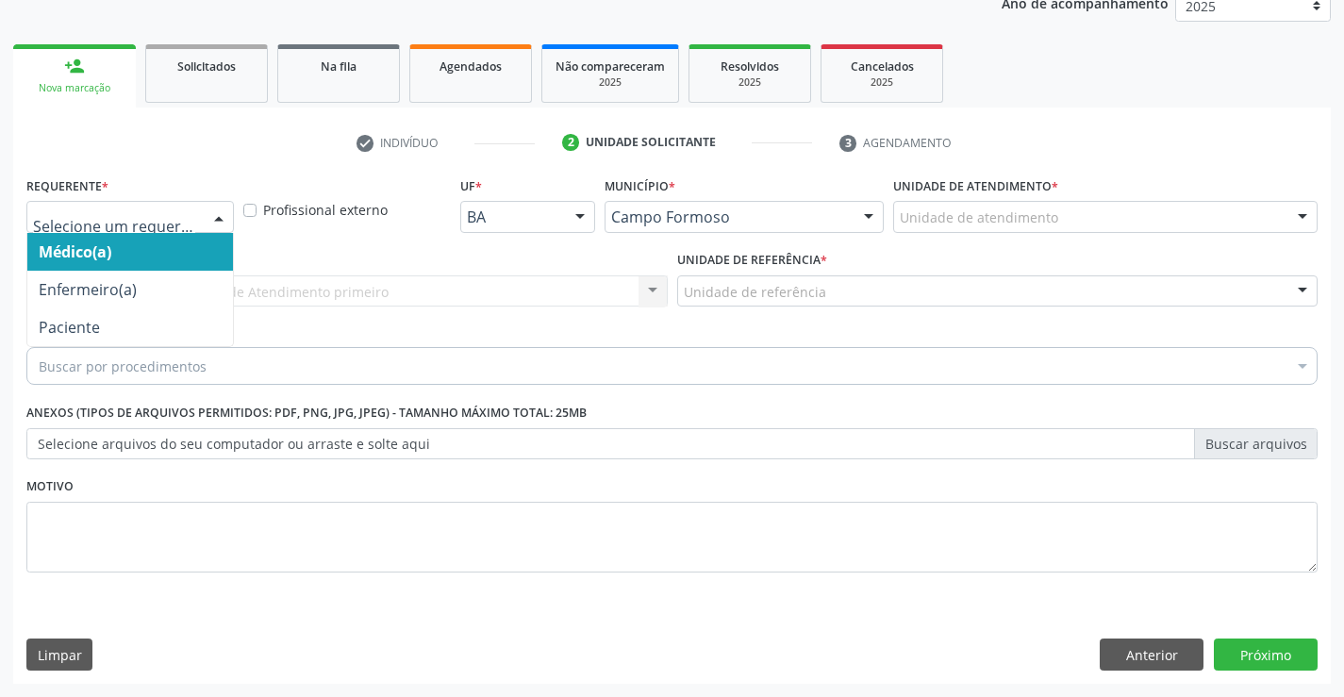
drag, startPoint x: 220, startPoint y: 224, endPoint x: 179, endPoint y: 319, distance: 102.6
click at [219, 227] on div at bounding box center [219, 218] width 28 height 32
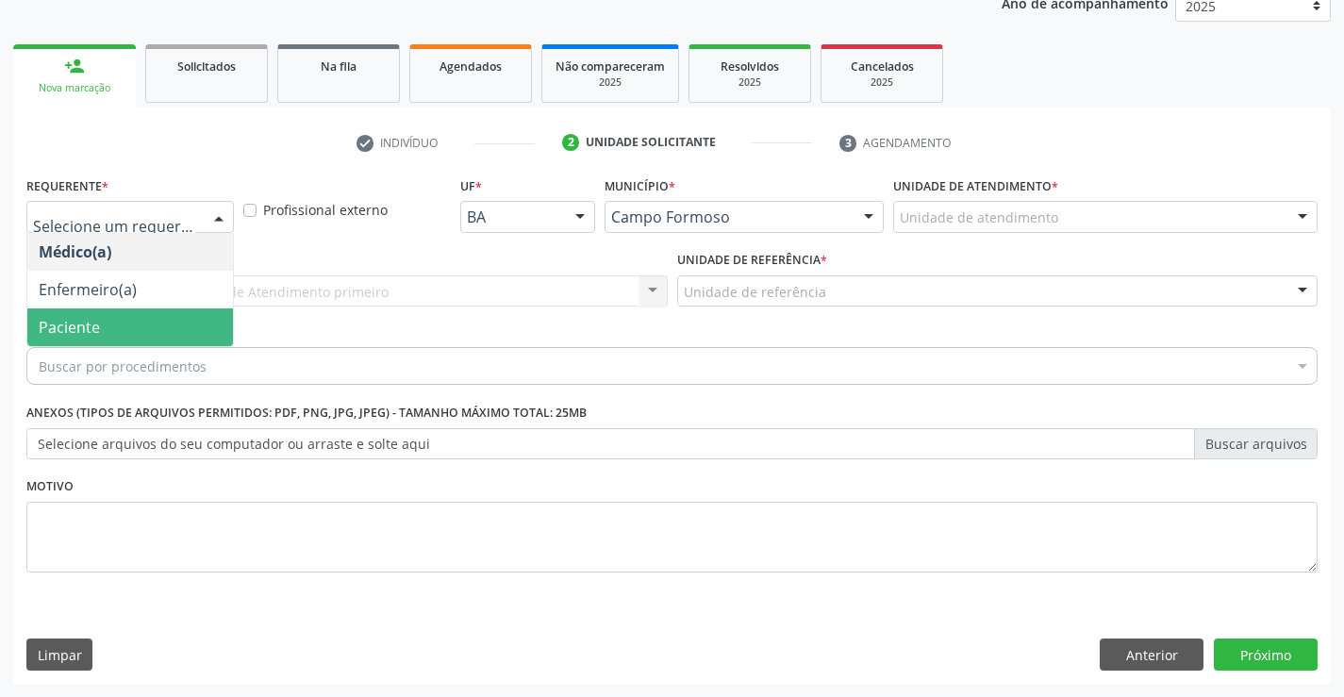
drag, startPoint x: 175, startPoint y: 327, endPoint x: 336, endPoint y: 316, distance: 160.7
click at [177, 323] on span "Paciente" at bounding box center [130, 327] width 206 height 38
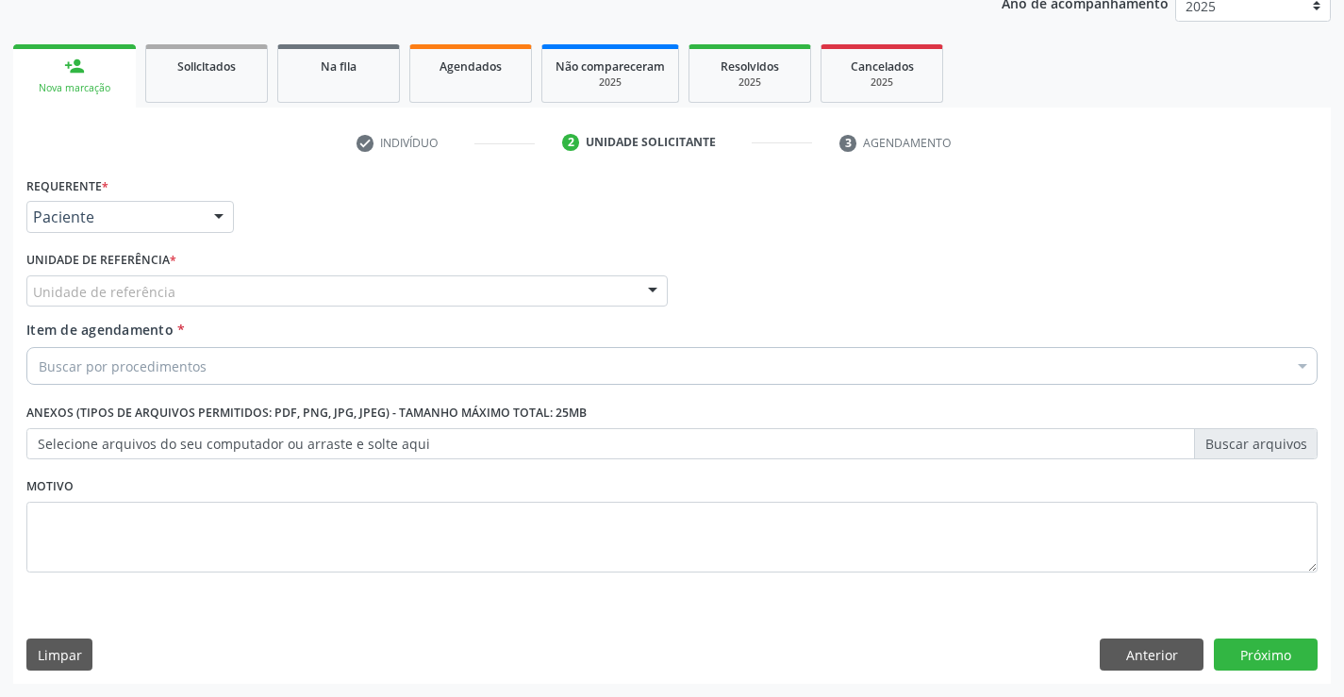
click at [336, 316] on div "Unidade de referência * Unidade de referência Unidade Basica de Saude da Famili…" at bounding box center [347, 283] width 651 height 74
drag, startPoint x: 365, startPoint y: 294, endPoint x: 381, endPoint y: 400, distance: 106.8
click at [366, 307] on div "Unidade de referência Unidade Basica de Saude da Familia Dr [PERSON_NAME] Centr…" at bounding box center [346, 291] width 641 height 32
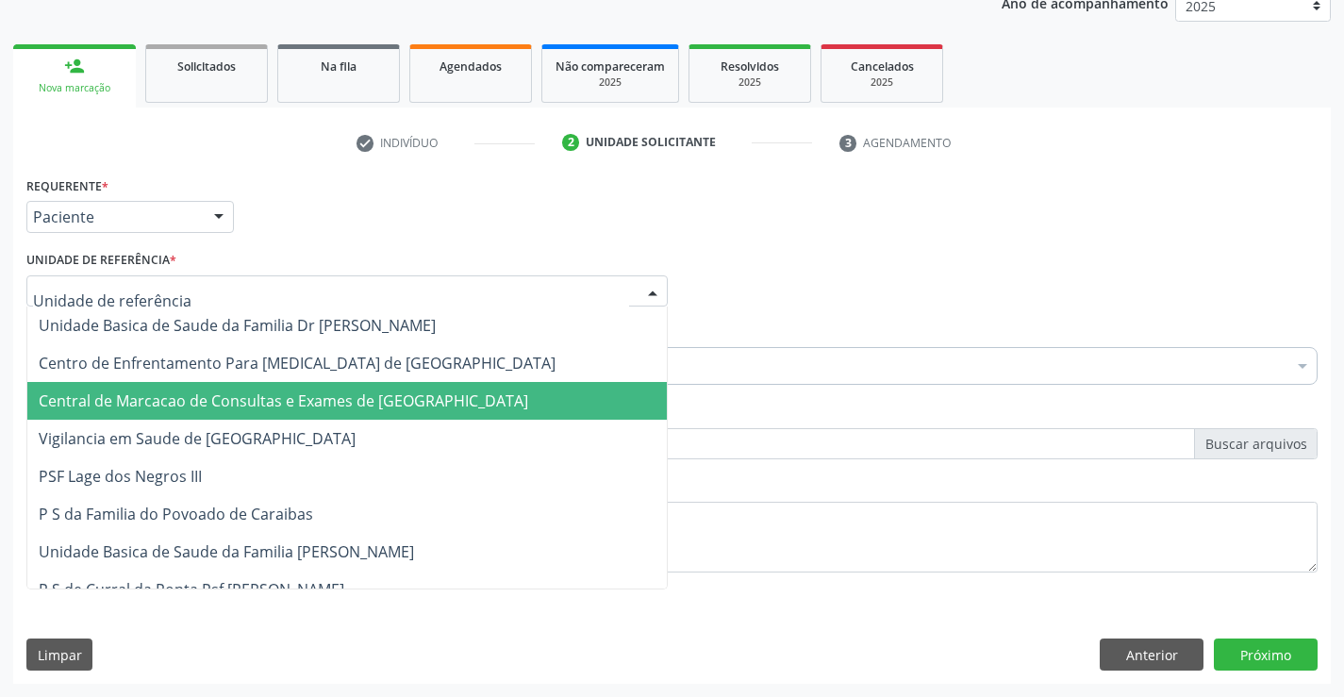
drag, startPoint x: 381, startPoint y: 411, endPoint x: 489, endPoint y: 378, distance: 113.3
click at [388, 408] on span "Central de Marcacao de Consultas e Exames de [GEOGRAPHIC_DATA]" at bounding box center [283, 400] width 489 height 21
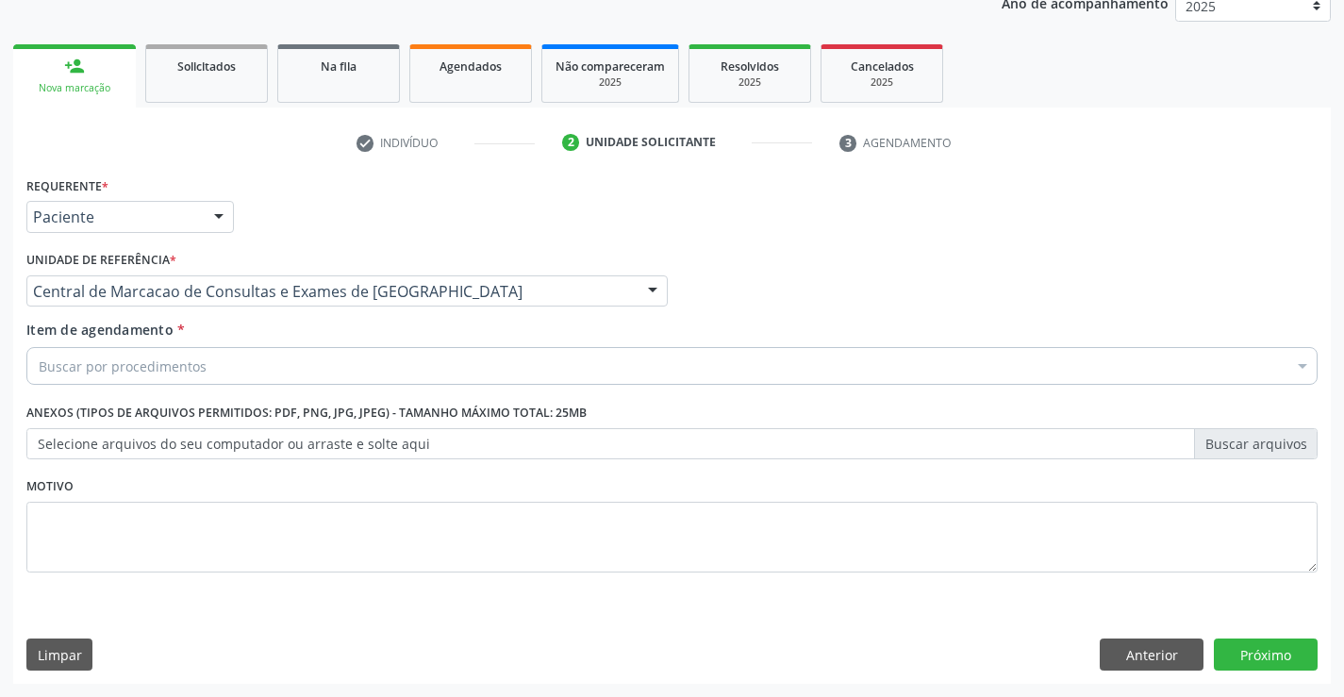
click at [498, 374] on div "Buscar por procedimentos" at bounding box center [671, 366] width 1291 height 38
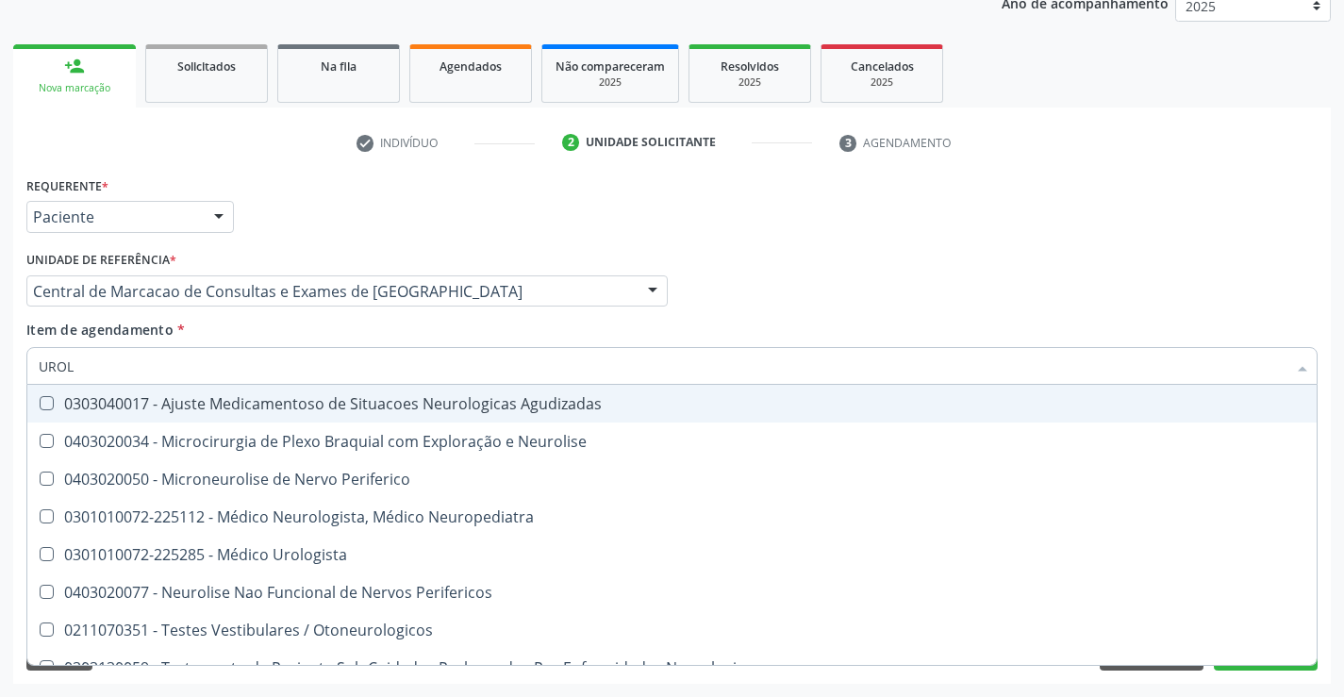
type input "UROLO"
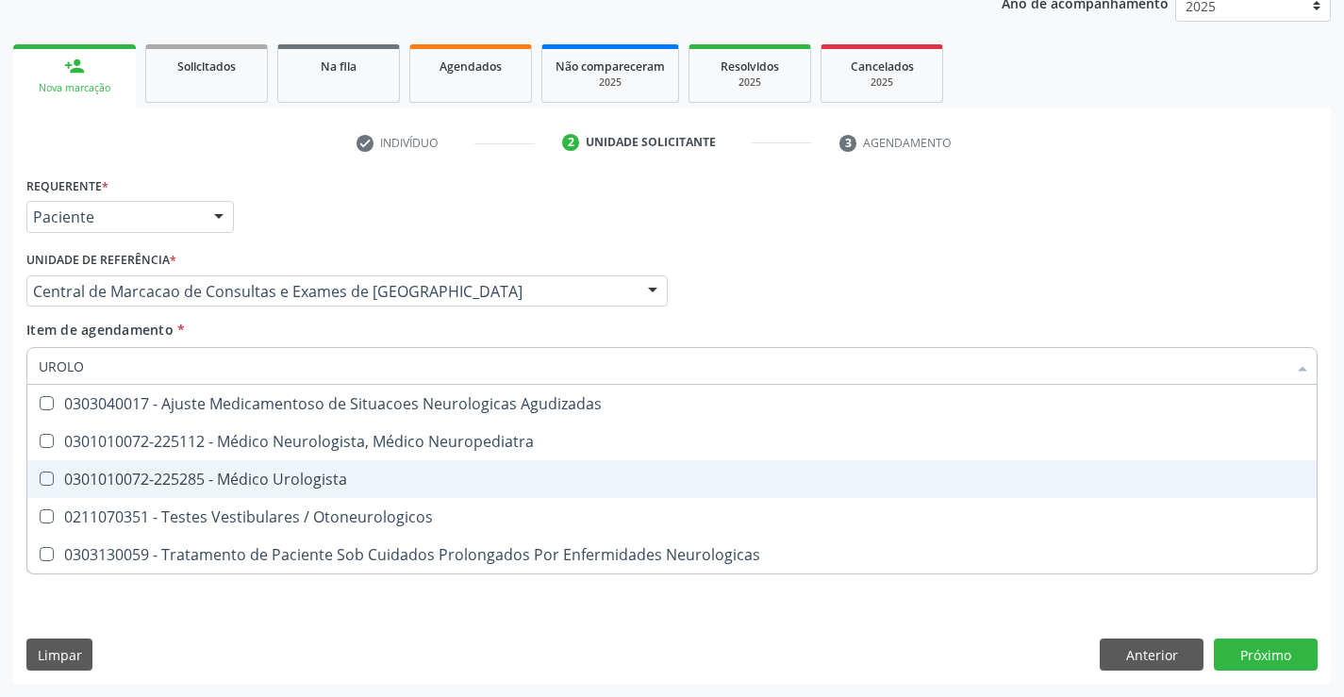
drag, startPoint x: 503, startPoint y: 480, endPoint x: 500, endPoint y: 466, distance: 14.6
click at [502, 480] on div "0301010072-225285 - Médico Urologista" at bounding box center [672, 478] width 1266 height 15
checkbox Urologista "true"
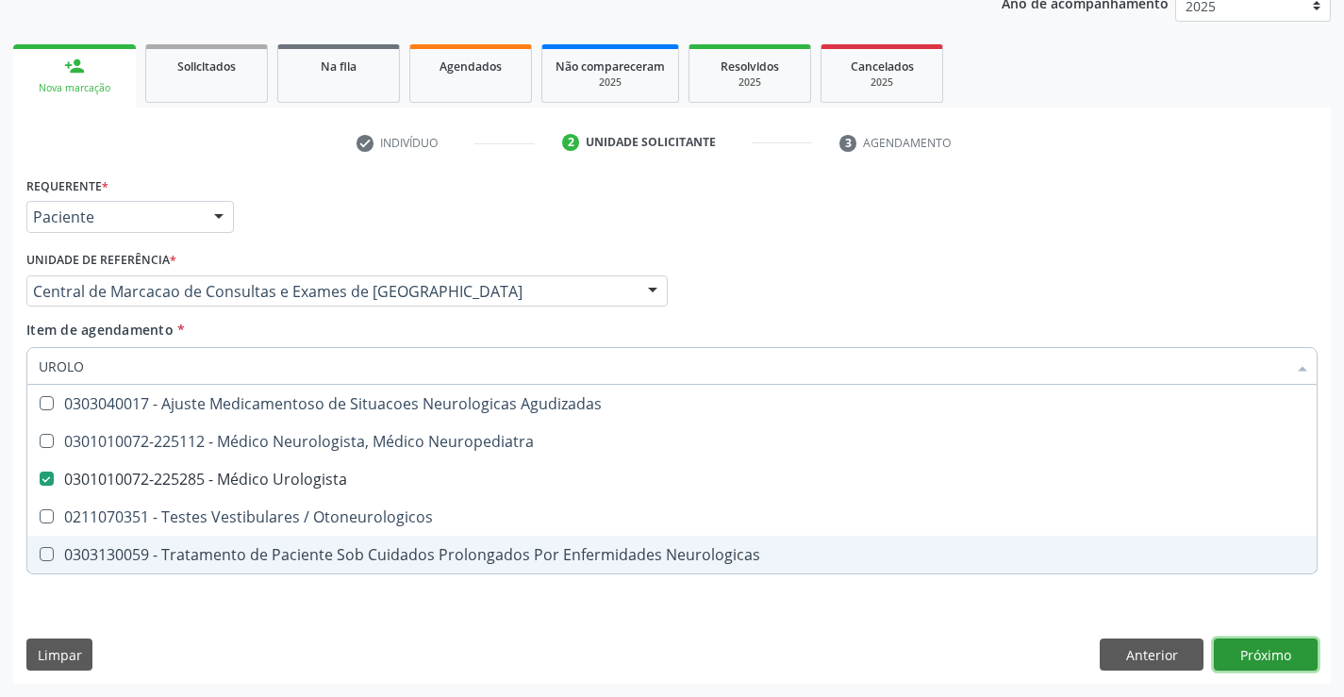
drag, startPoint x: 1295, startPoint y: 650, endPoint x: 657, endPoint y: 521, distance: 651.1
click at [1293, 650] on div "Requerente * Paciente Médico(a) Enfermeiro(a) Paciente Nenhum resultado encontr…" at bounding box center [671, 428] width 1317 height 512
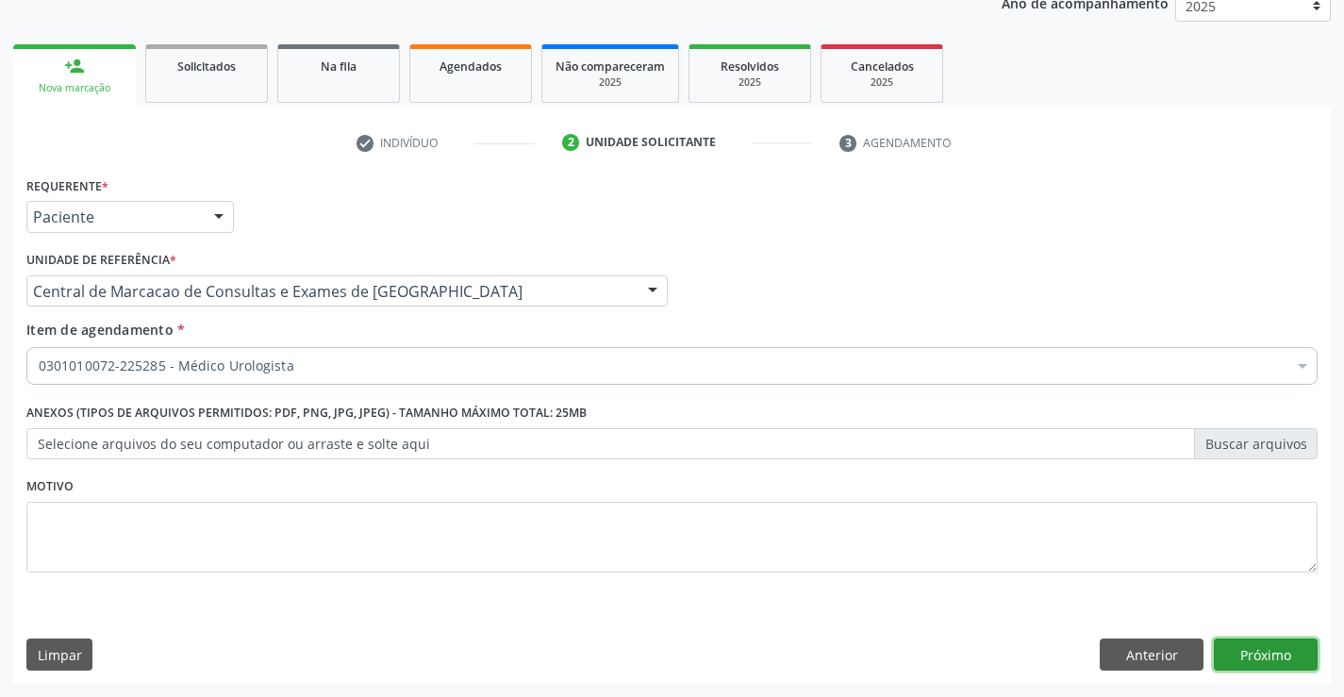
click at [1254, 664] on button "Próximo" at bounding box center [1265, 654] width 104 height 32
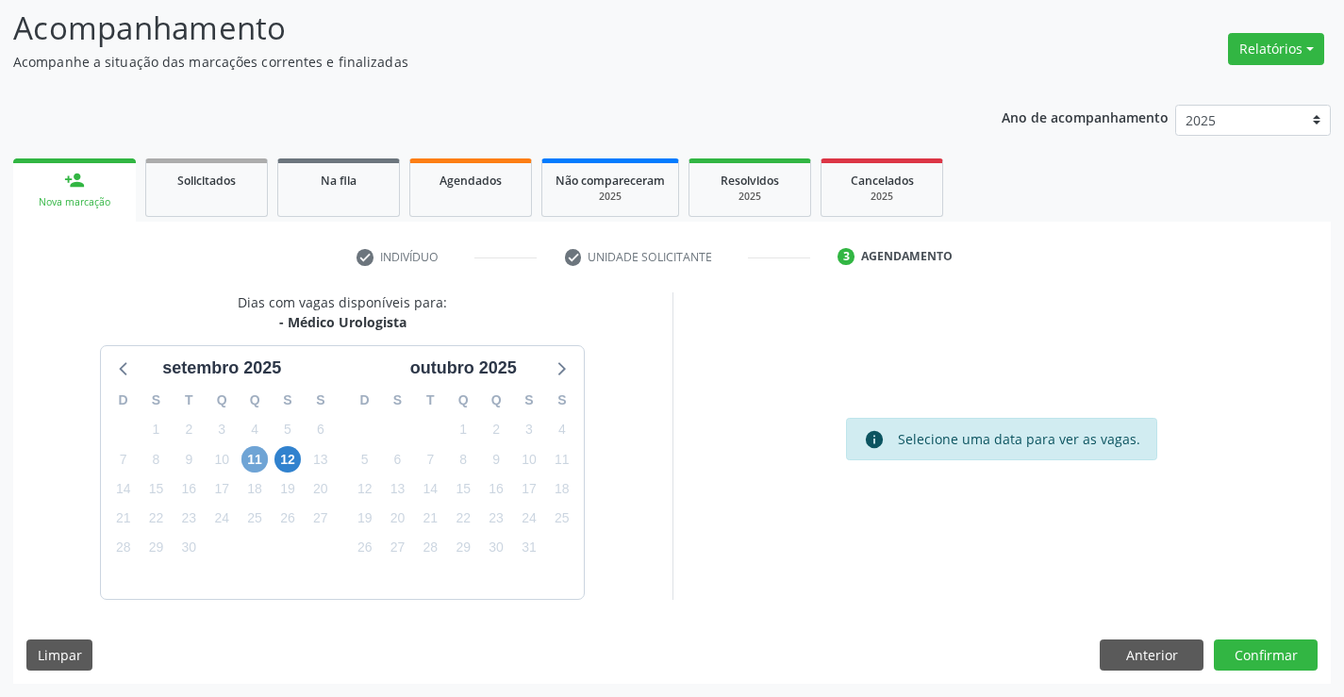
click at [242, 459] on span "11" at bounding box center [254, 459] width 26 height 26
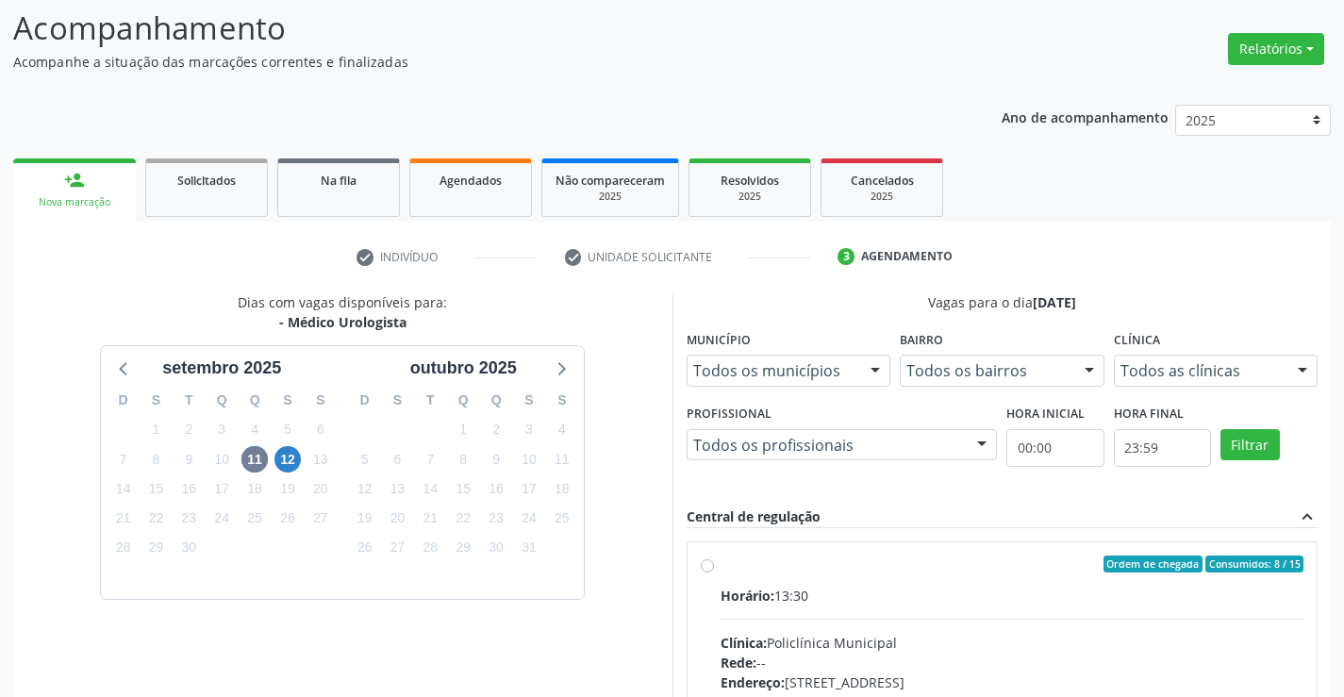
click at [931, 636] on div "Clínica: Policlínica Municipal" at bounding box center [1012, 643] width 584 height 20
click at [714, 572] on input "Ordem de chegada Consumidos: 8 / 15 Horário: 13:30 Clínica: Policlínica Municip…" at bounding box center [707, 563] width 13 height 17
radio input "true"
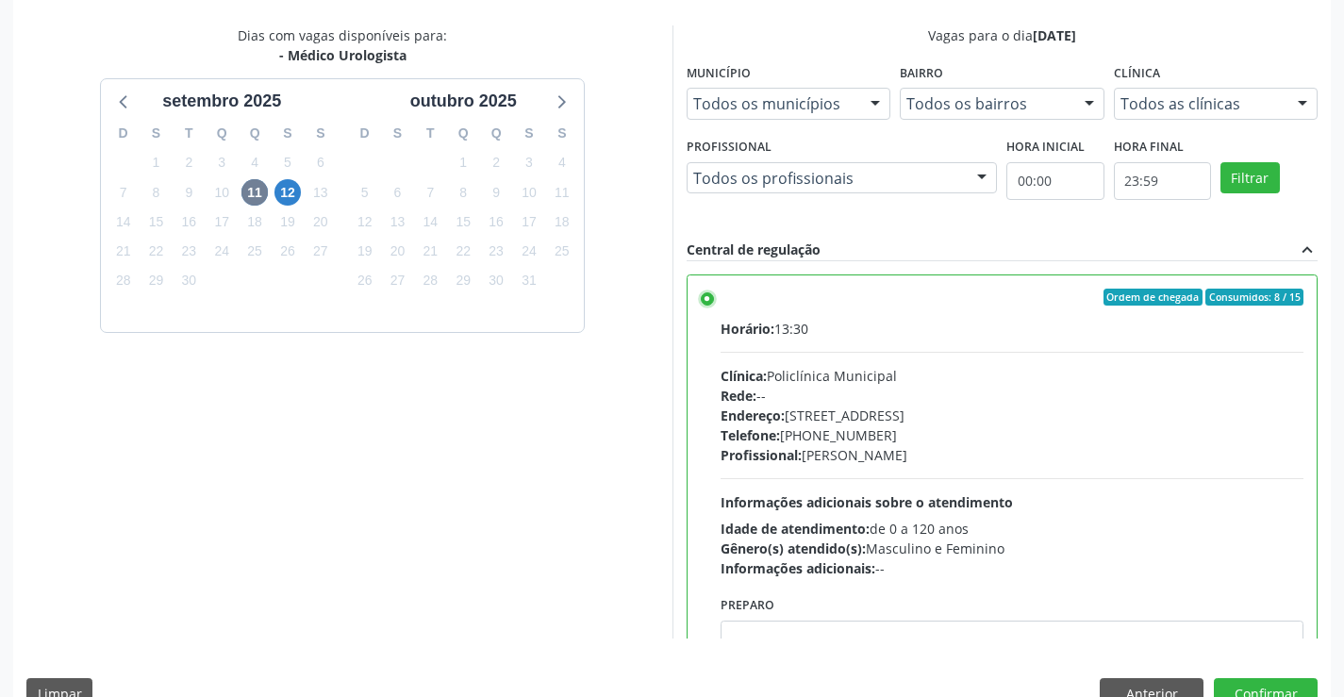
scroll to position [430, 0]
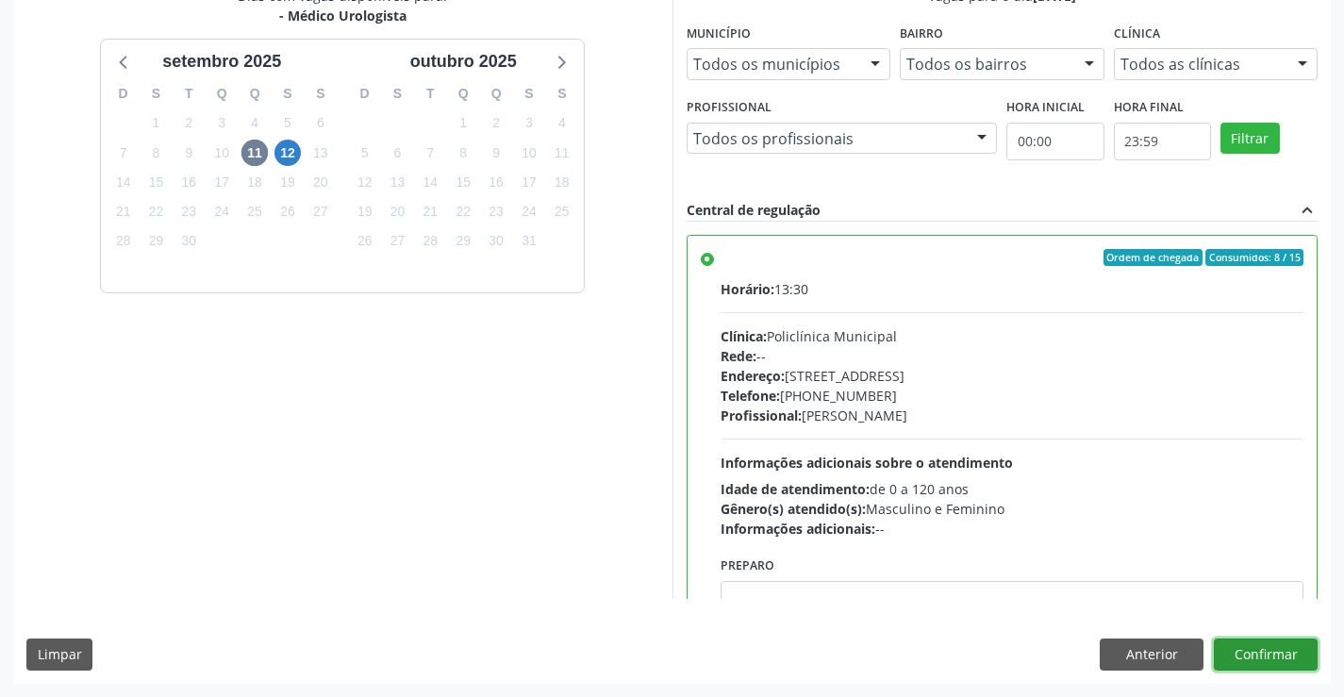
click at [1277, 657] on button "Confirmar" at bounding box center [1265, 654] width 104 height 32
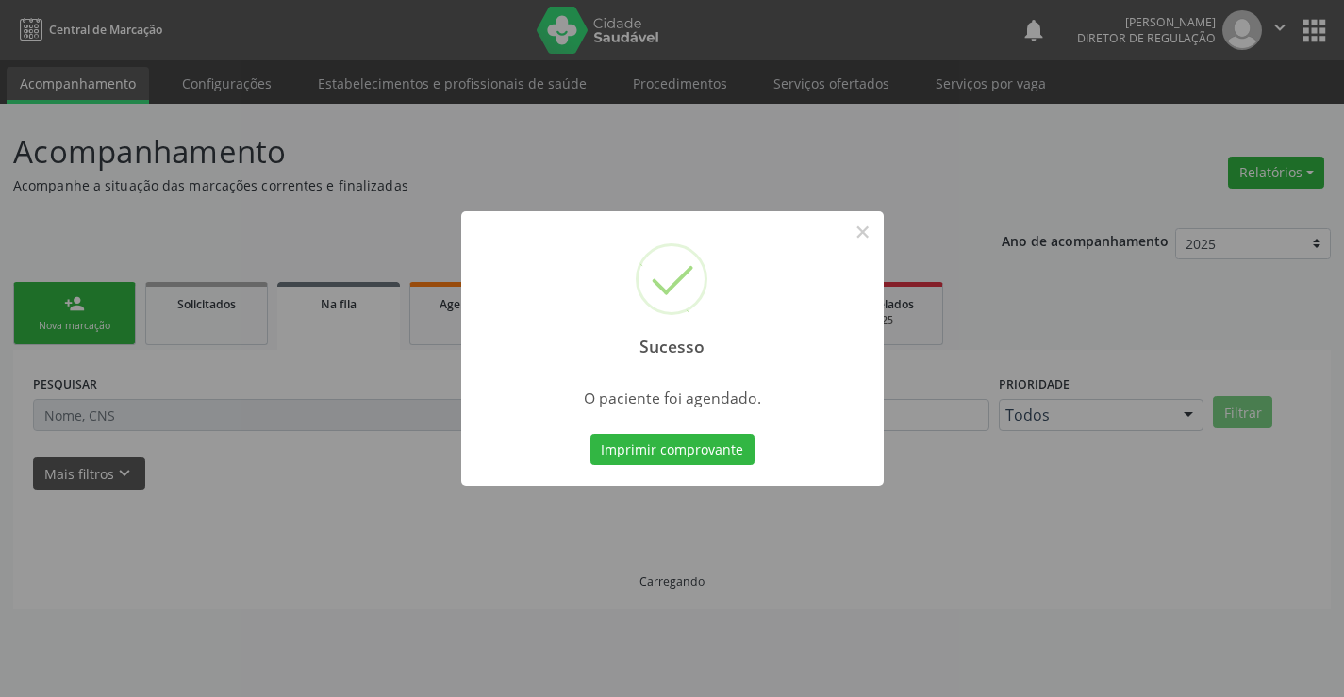
scroll to position [0, 0]
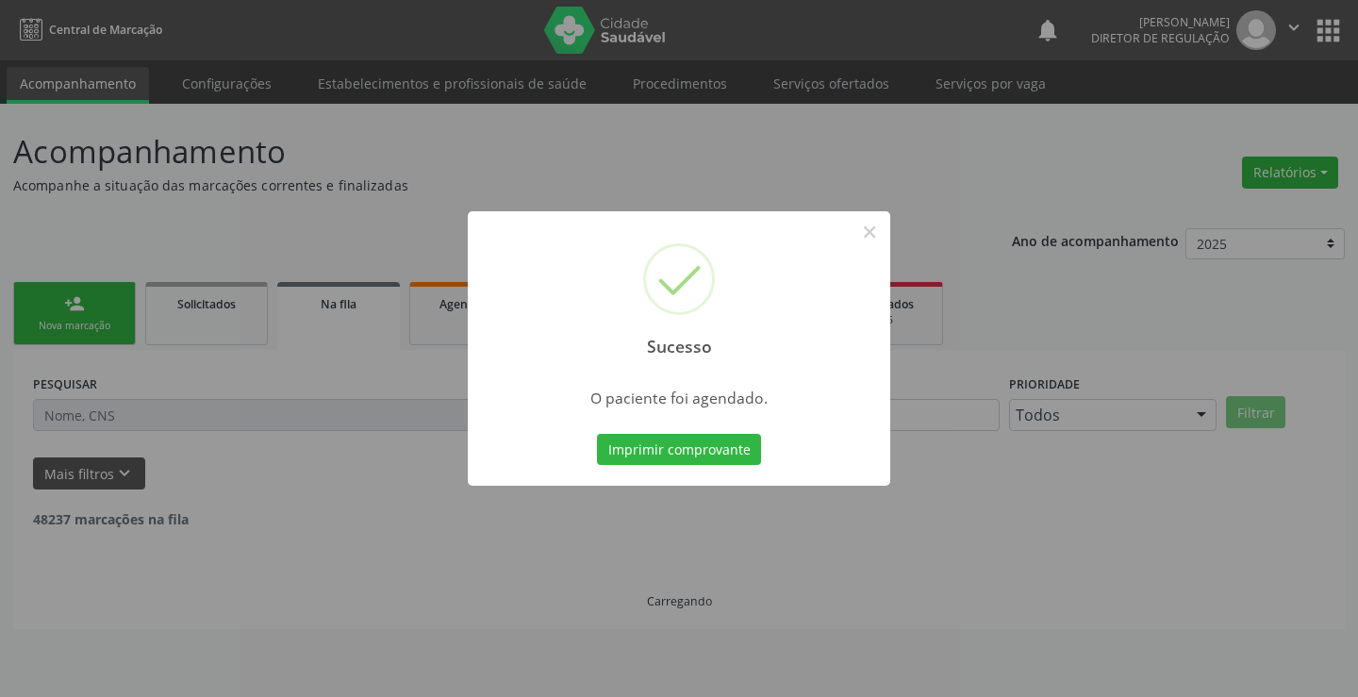
click at [597, 434] on button "Imprimir comprovante" at bounding box center [679, 450] width 164 height 32
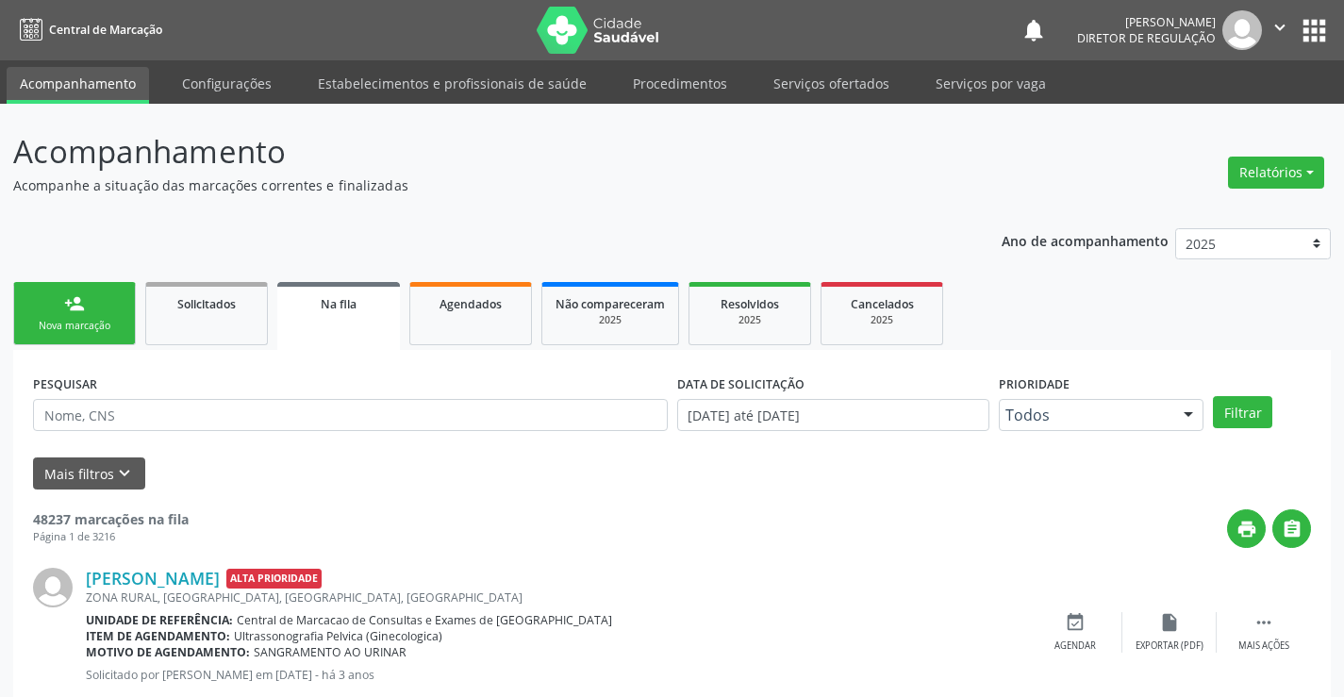
click at [78, 325] on div "Sucesso × O paciente foi agendado. Imprimir comprovante Cancel" at bounding box center [672, 348] width 1344 height 697
click at [60, 297] on link "person_add Nova marcação" at bounding box center [74, 313] width 123 height 63
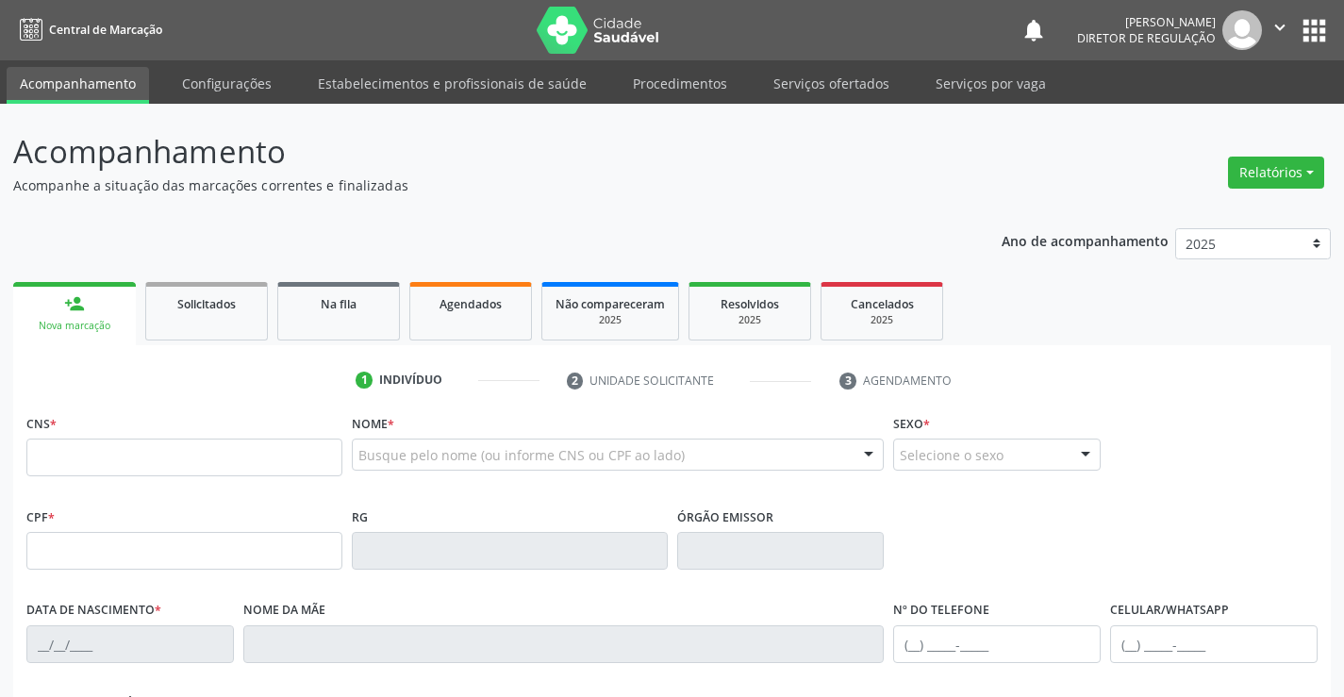
click at [81, 293] on div "person_add" at bounding box center [74, 303] width 21 height 21
click at [139, 452] on input "text" at bounding box center [184, 457] width 316 height 38
type input "702 4060 2893 9223"
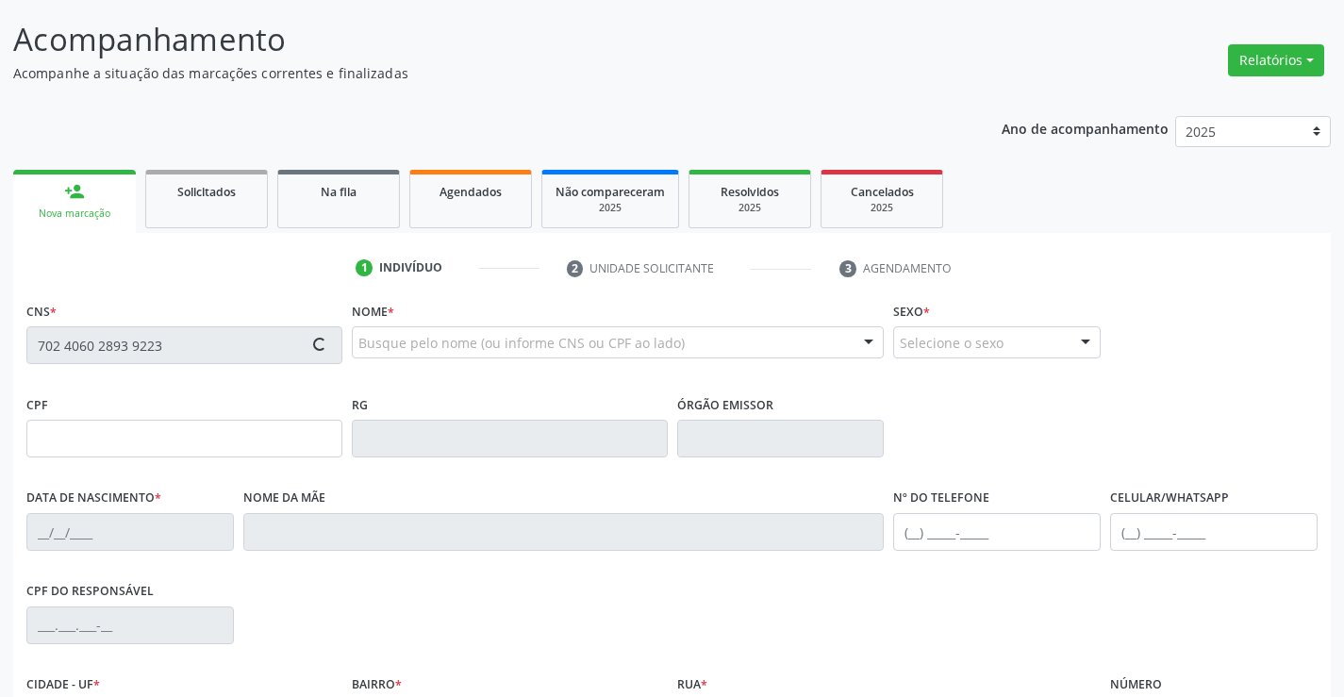
type input "248191251"
type input "[DATE]"
type input "[PHONE_NUMBER]"
type input "580.684.575-34"
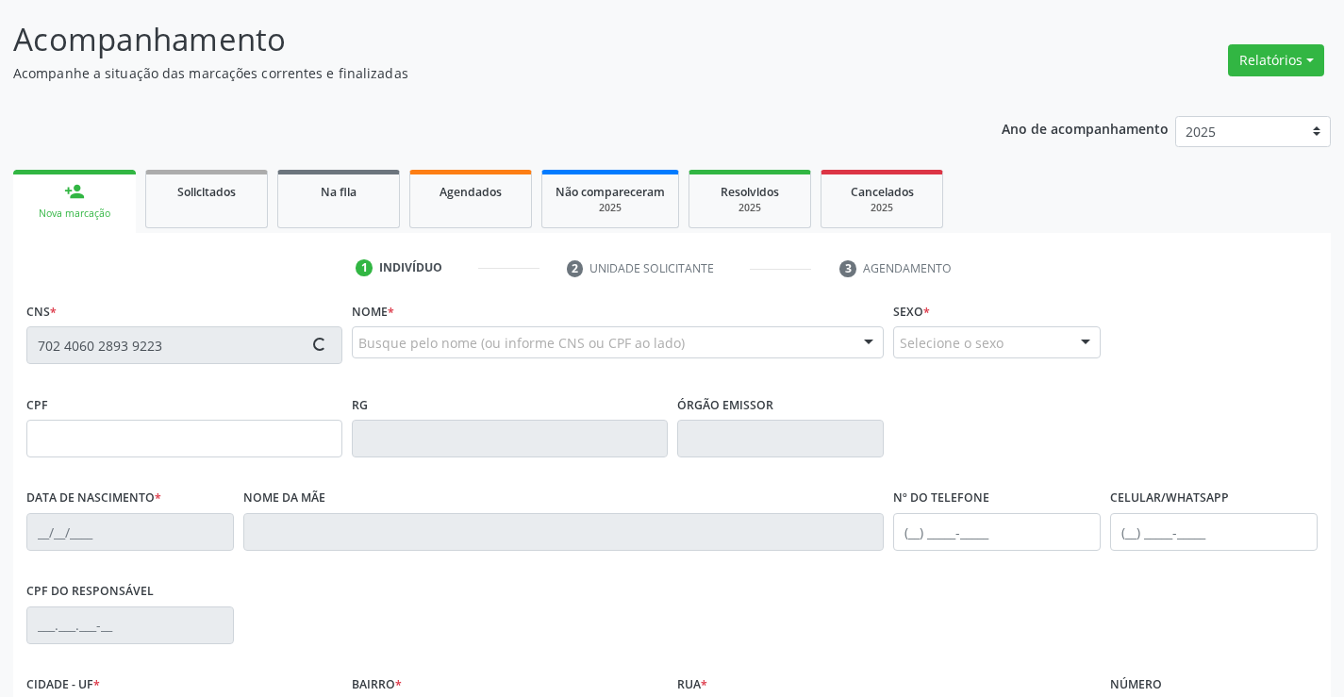
type input "S/N"
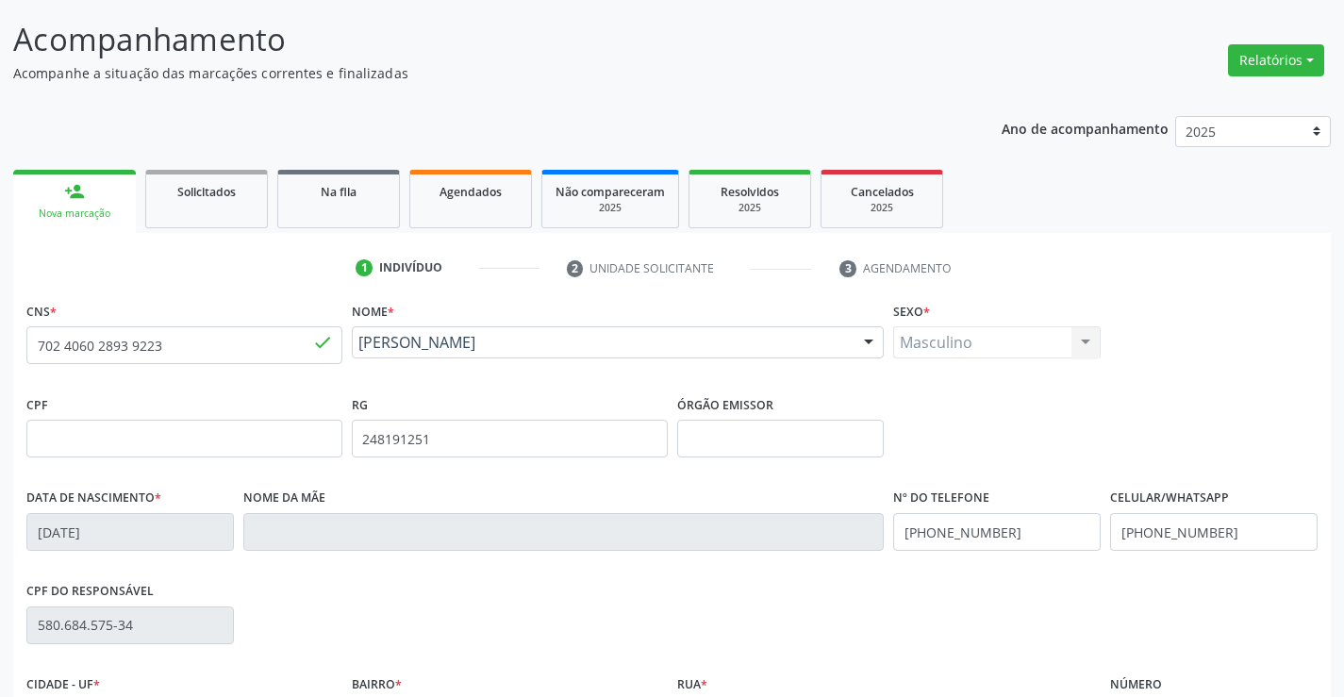
scroll to position [325, 0]
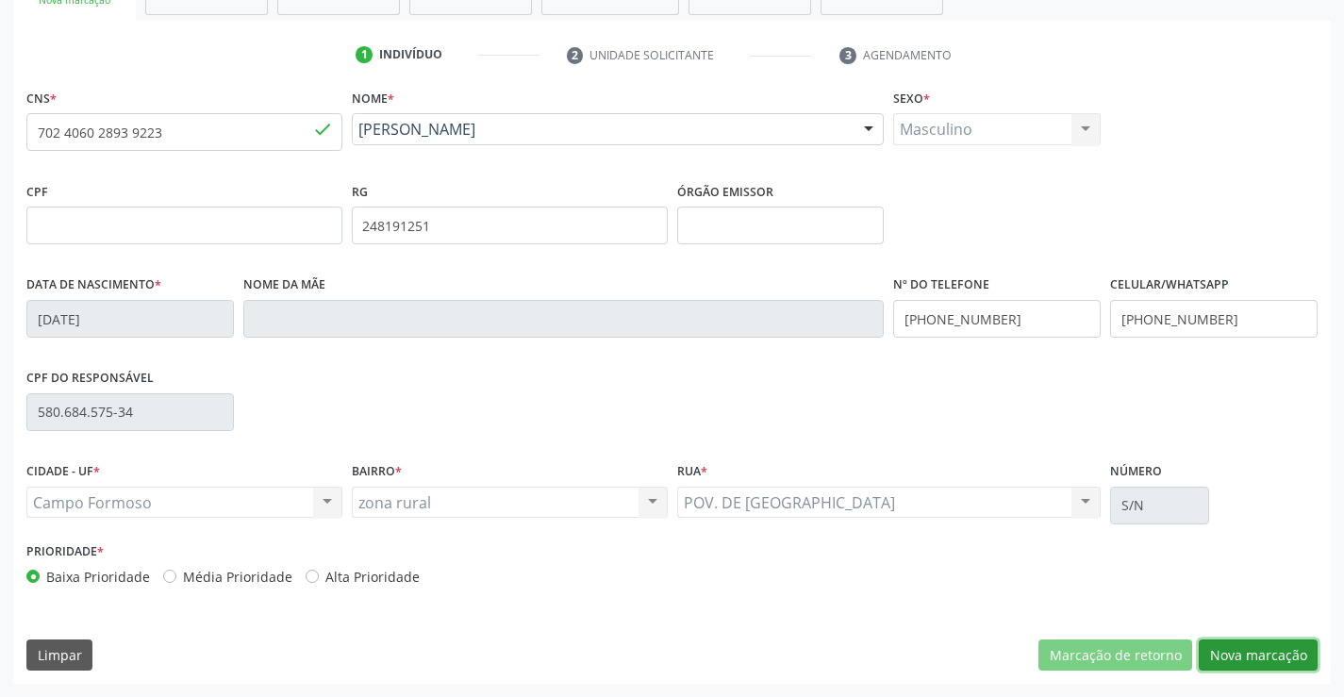
drag, startPoint x: 1239, startPoint y: 662, endPoint x: 294, endPoint y: 212, distance: 1046.3
click at [1239, 661] on button "Nova marcação" at bounding box center [1257, 655] width 119 height 32
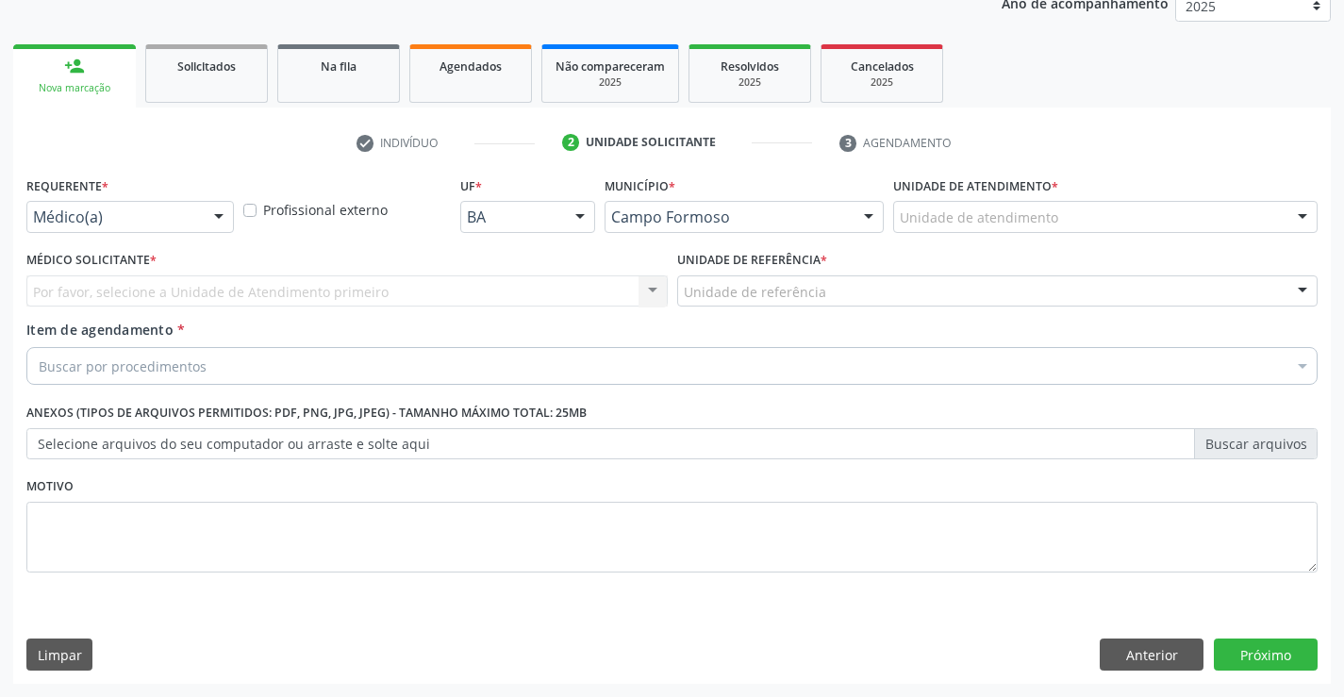
scroll to position [238, 0]
click at [206, 215] on div at bounding box center [219, 218] width 28 height 32
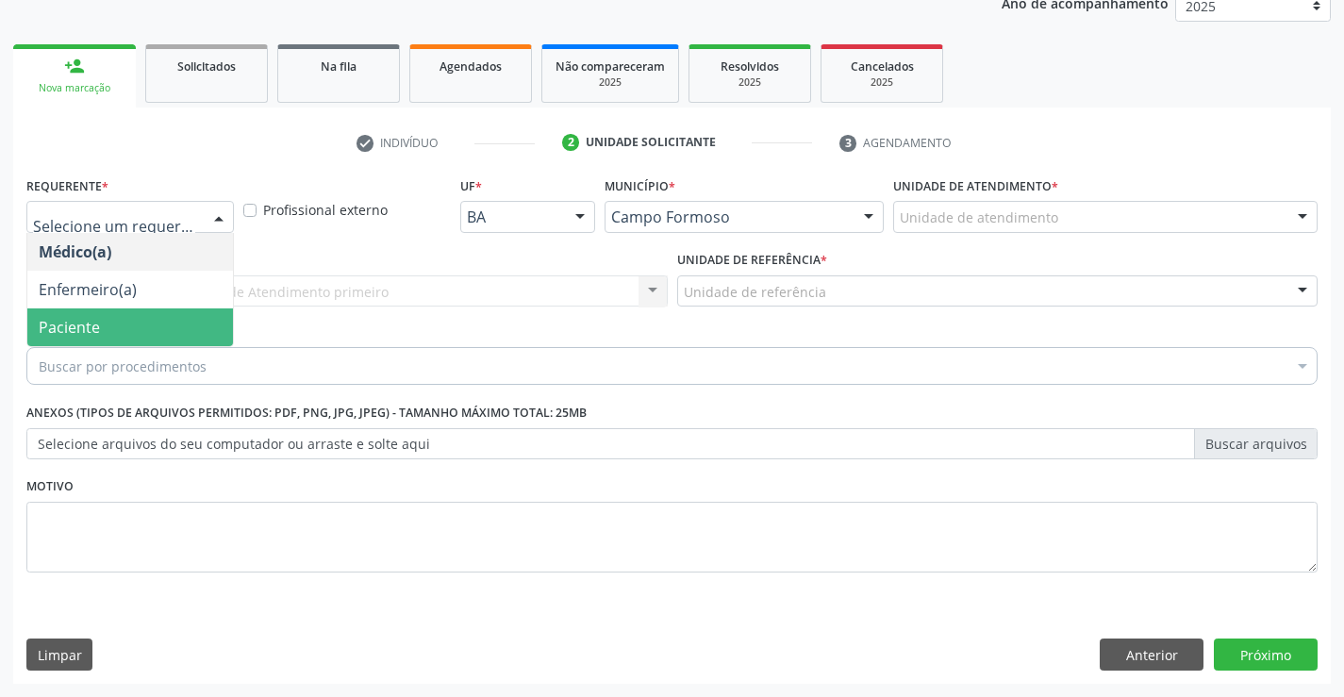
click at [159, 321] on span "Paciente" at bounding box center [130, 327] width 206 height 38
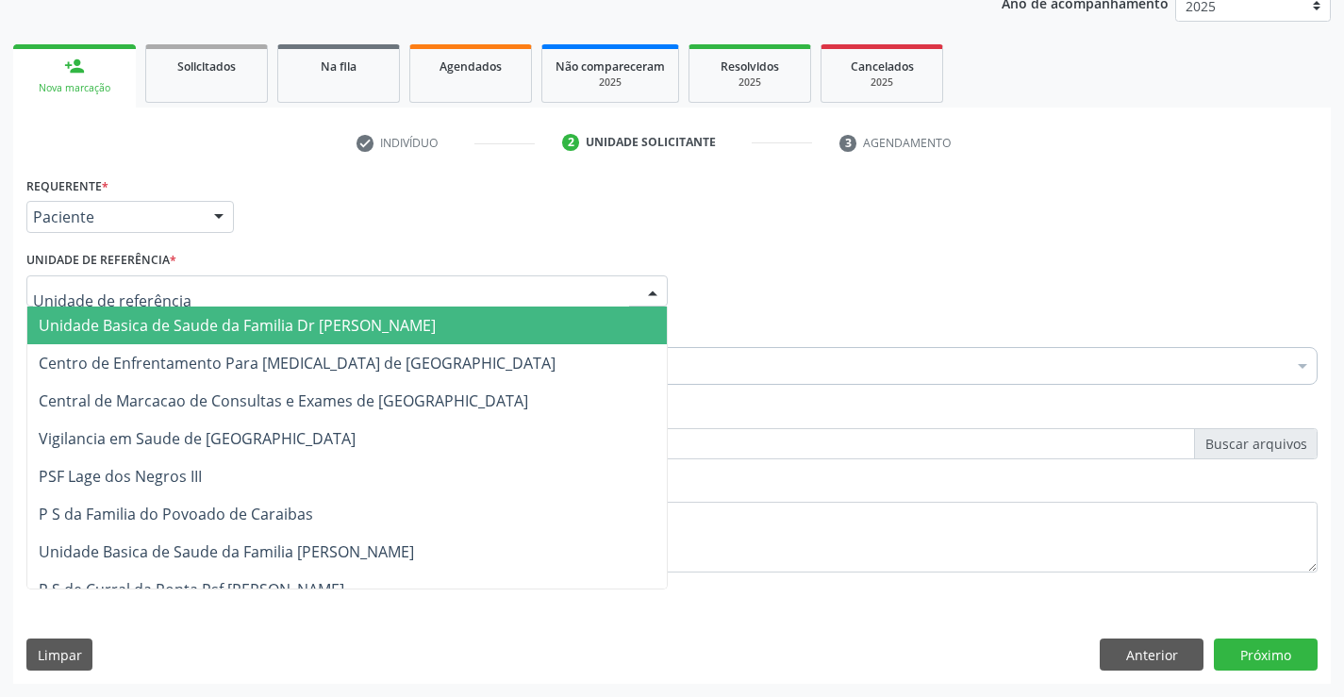
click at [319, 295] on div at bounding box center [346, 291] width 641 height 32
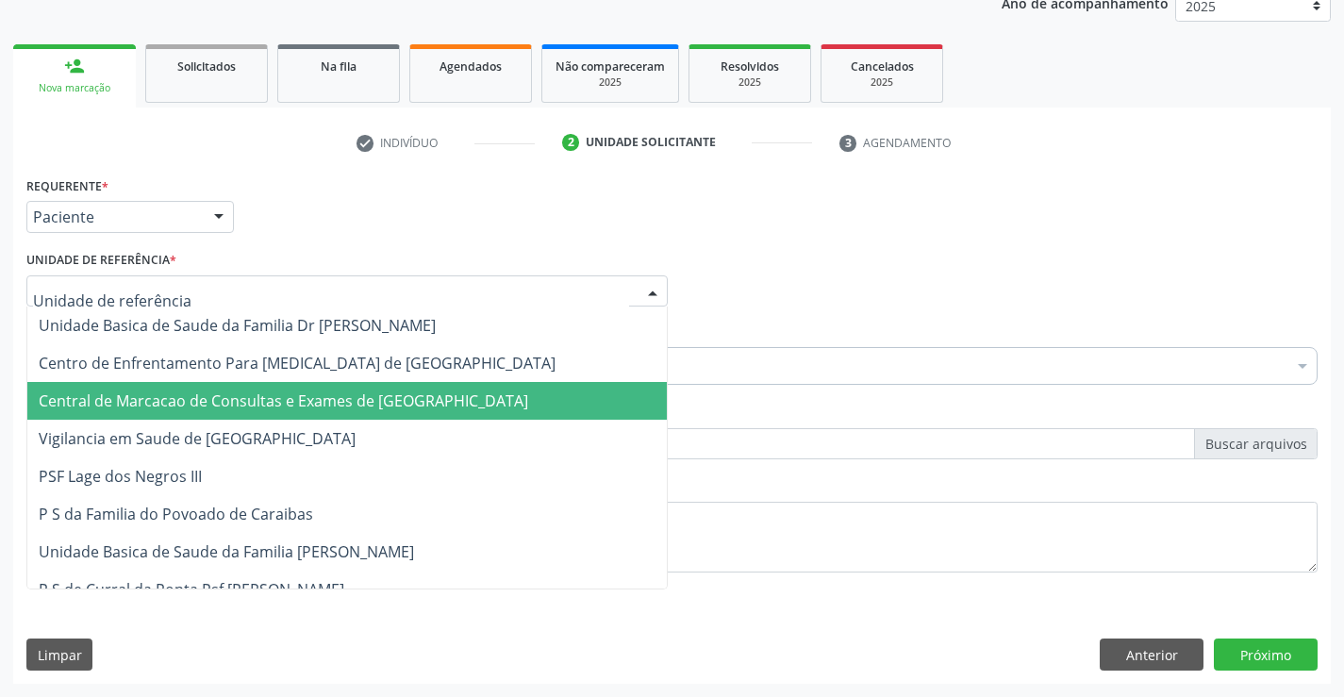
drag, startPoint x: 331, startPoint y: 383, endPoint x: 374, endPoint y: 384, distance: 43.4
click at [331, 384] on span "Central de Marcacao de Consultas e Exames de [GEOGRAPHIC_DATA]" at bounding box center [346, 401] width 639 height 38
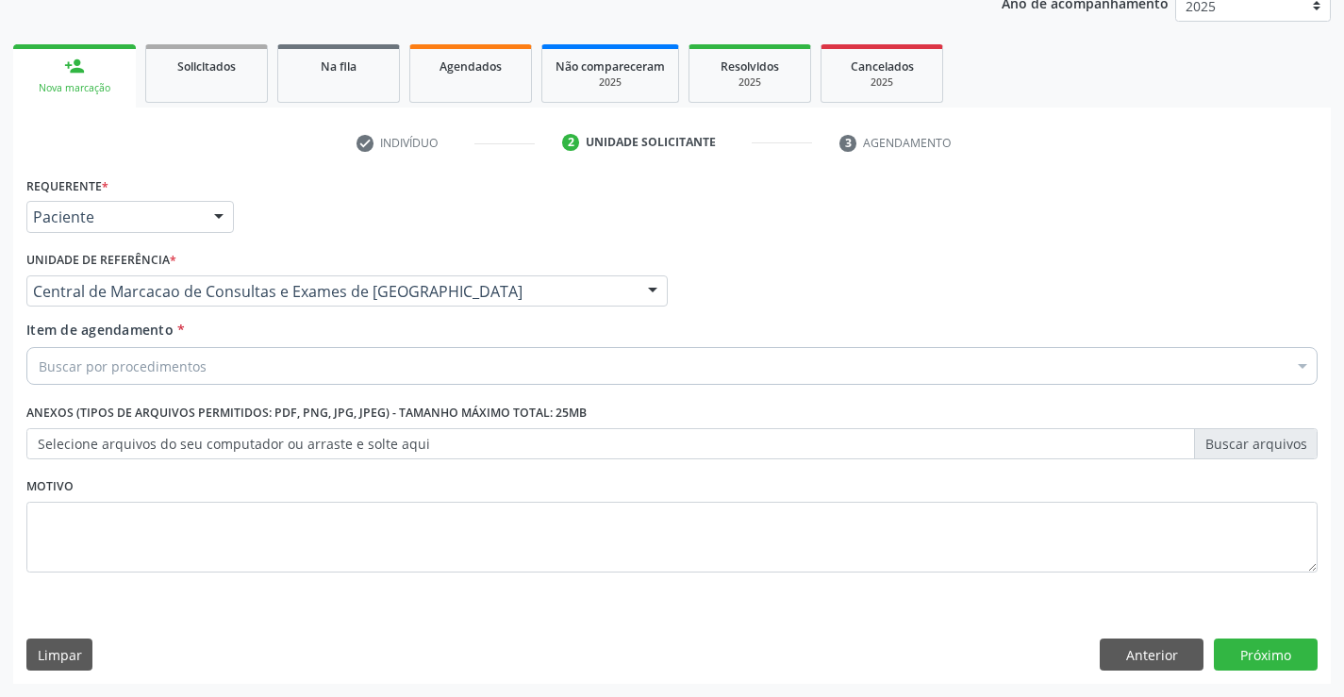
click at [419, 373] on div "Buscar por procedimentos" at bounding box center [671, 366] width 1291 height 38
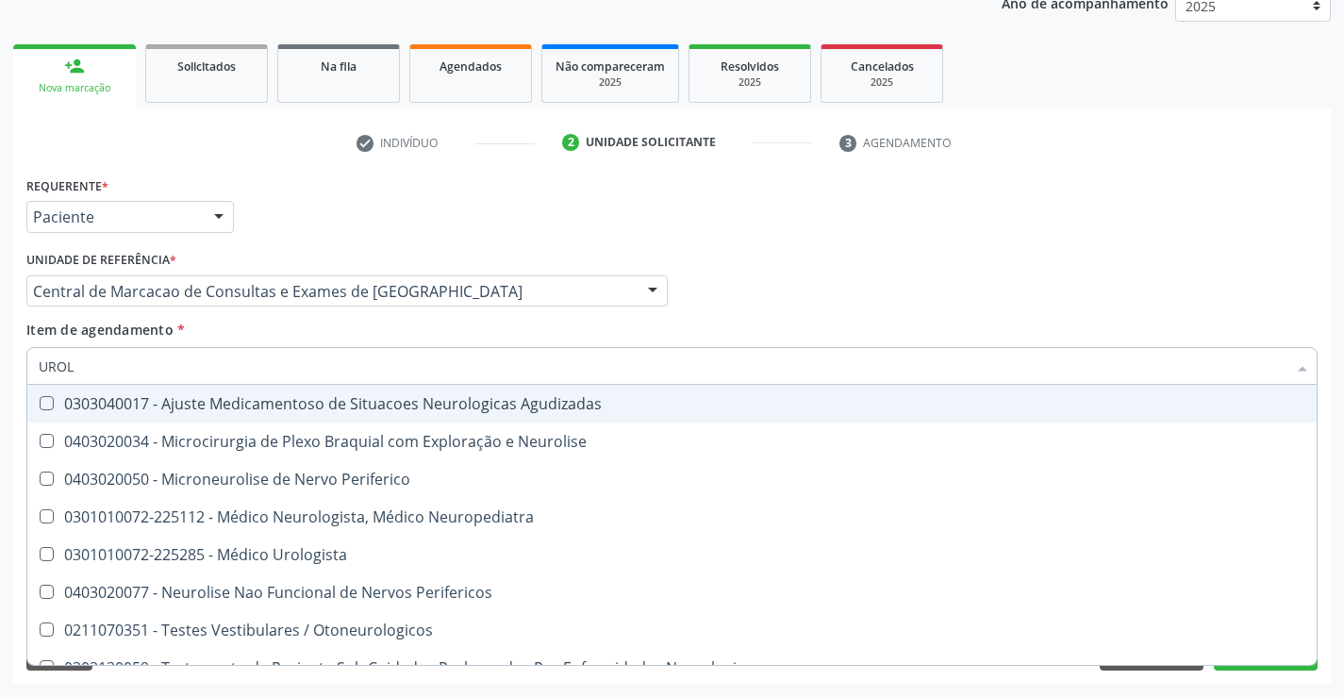
type input "UROLO"
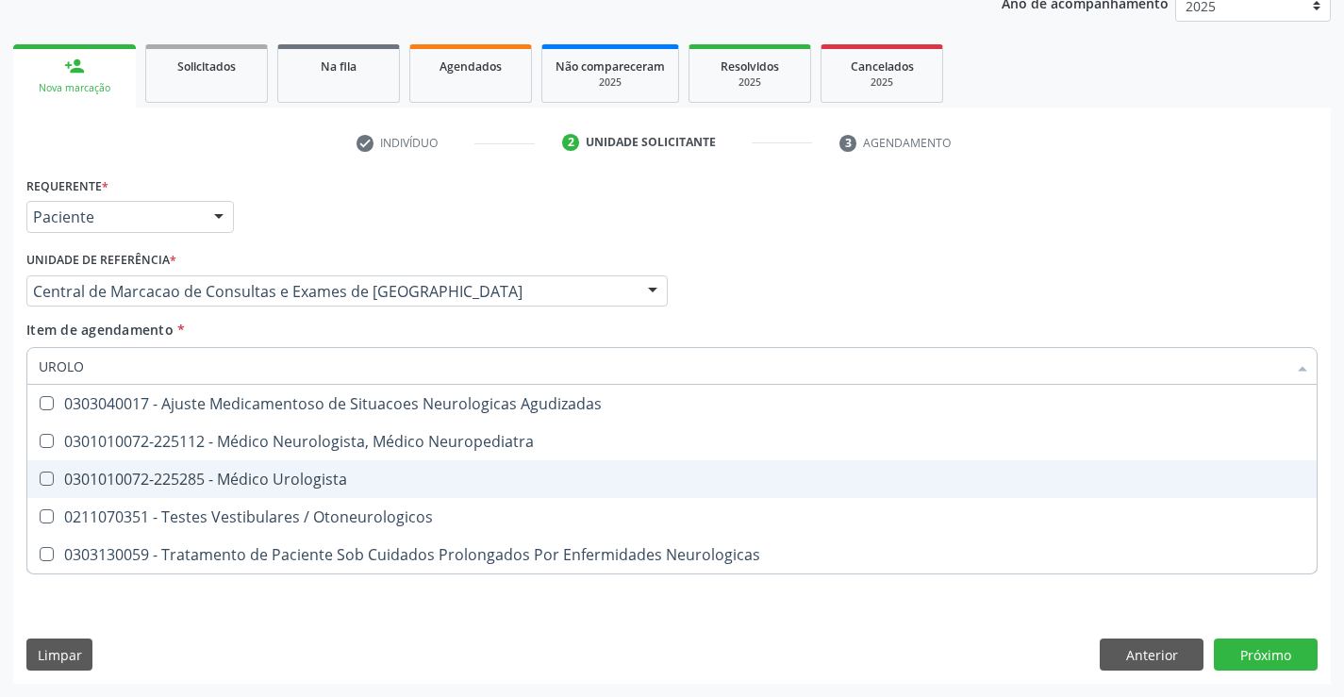
click at [379, 479] on div "0301010072-225285 - Médico Urologista" at bounding box center [672, 478] width 1266 height 15
checkbox Urologista "true"
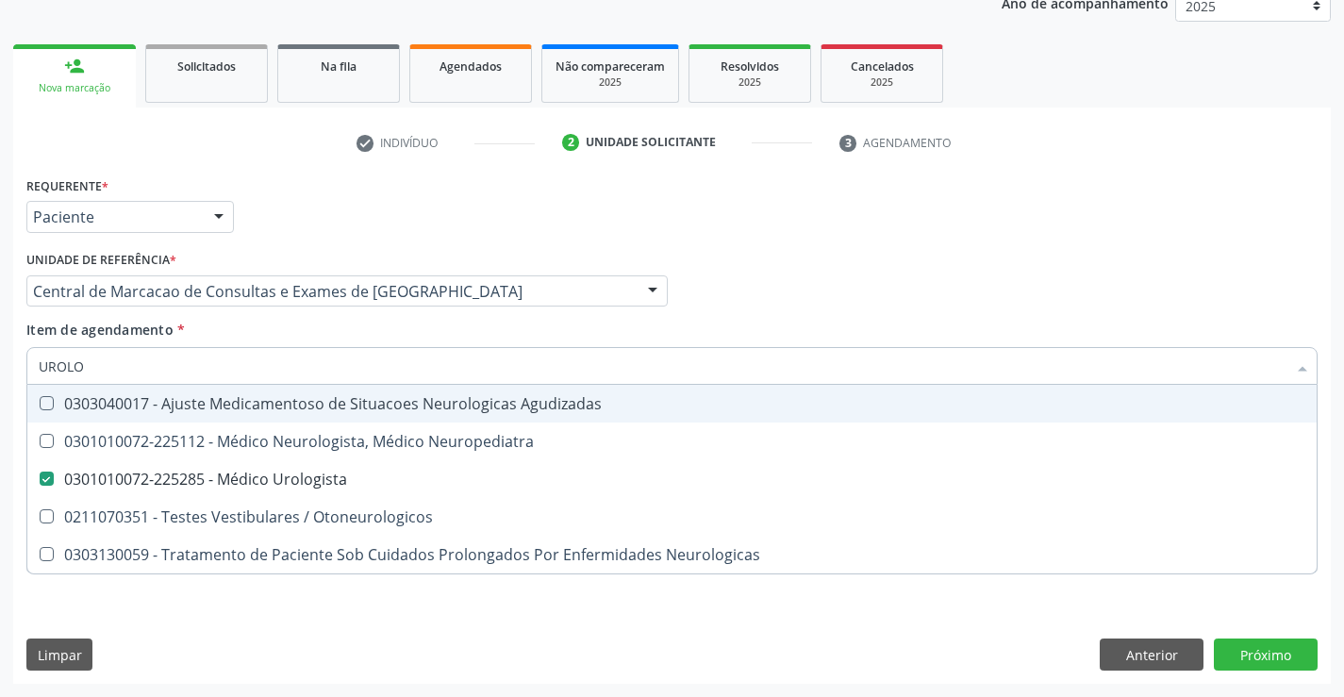
click at [1007, 336] on div "Item de agendamento * UROLO Desfazer seleção 0303040017 - Ajuste Medicamentoso …" at bounding box center [671, 349] width 1291 height 59
checkbox Neuropediatra "true"
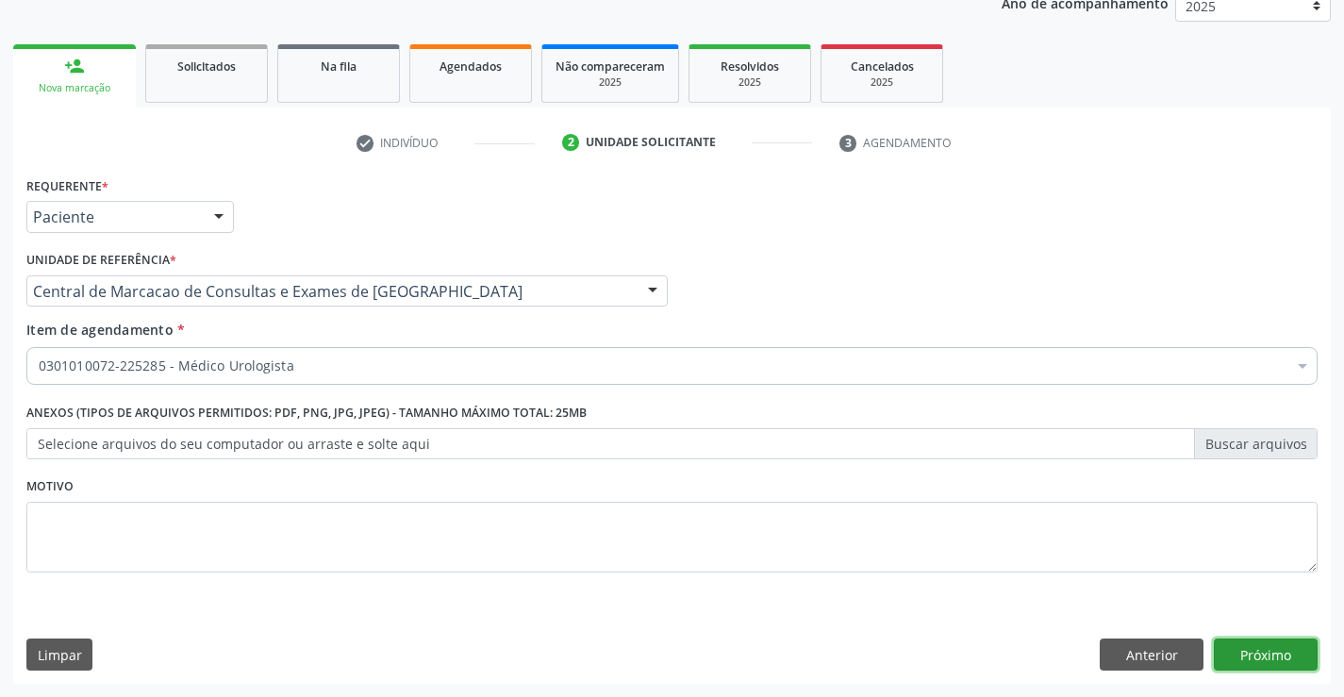
click at [1258, 651] on button "Próximo" at bounding box center [1265, 654] width 104 height 32
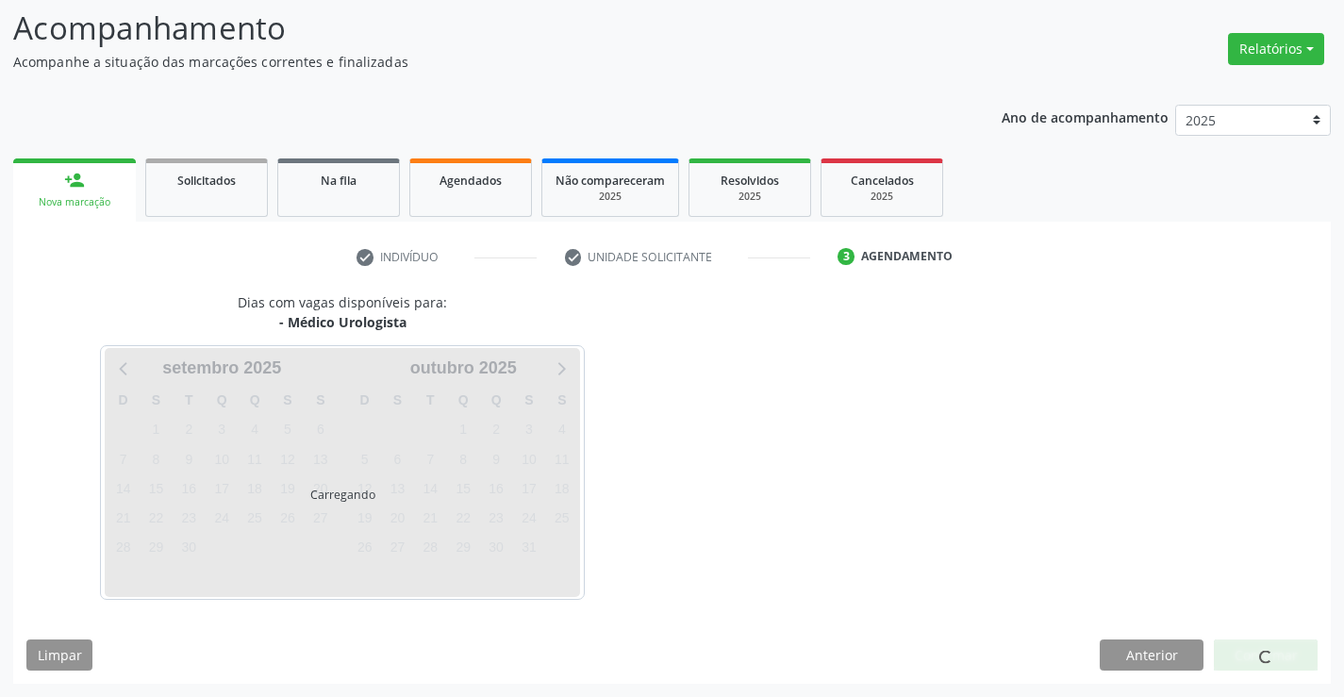
scroll to position [124, 0]
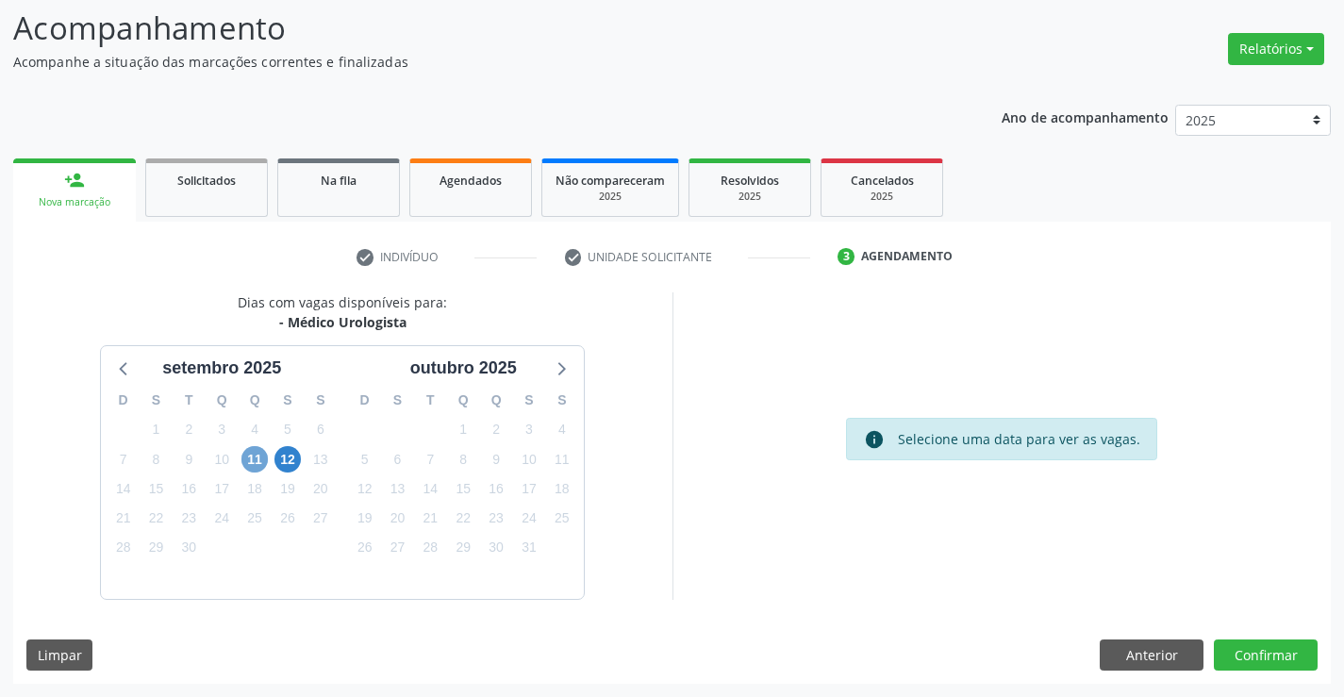
click at [241, 462] on span "11" at bounding box center [254, 459] width 26 height 26
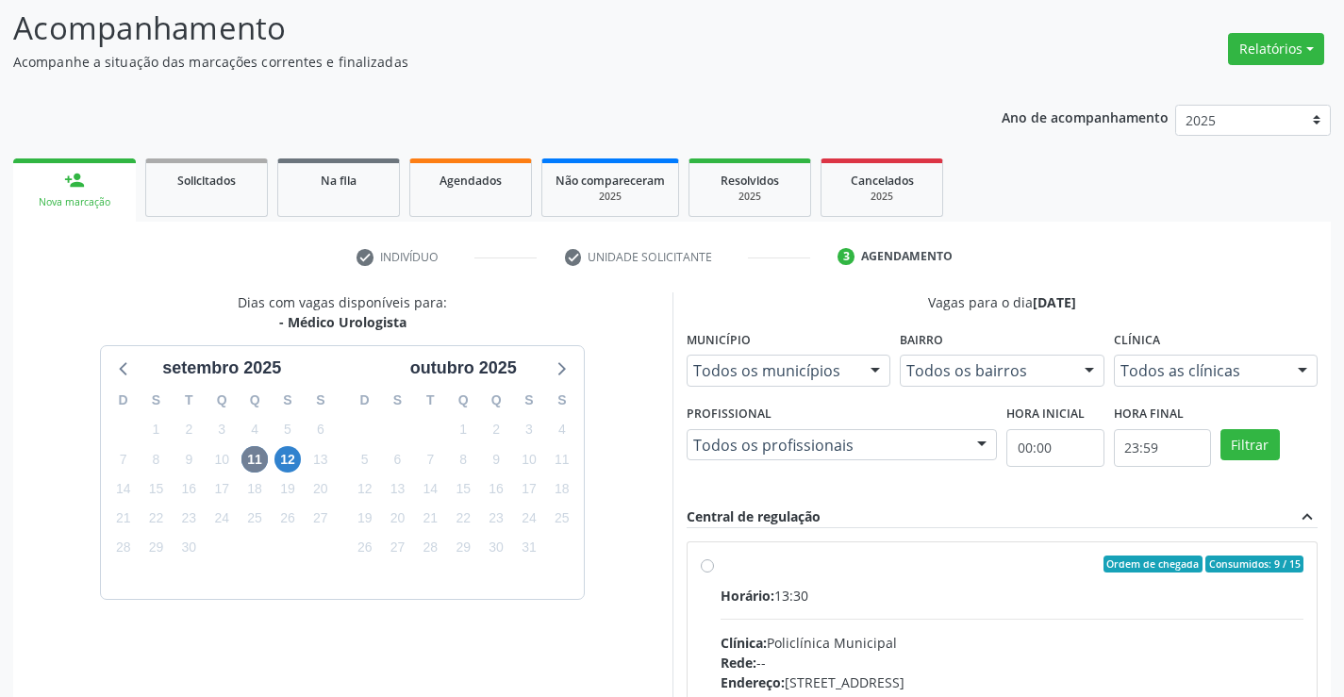
click at [891, 574] on label "Ordem de chegada Consumidos: 9 / 15 Horário: 13:30 Clínica: Policlínica Municip…" at bounding box center [1012, 699] width 584 height 289
click at [714, 572] on input "Ordem de chegada Consumidos: 9 / 15 Horário: 13:30 Clínica: Policlínica Municip…" at bounding box center [707, 563] width 13 height 17
radio input "true"
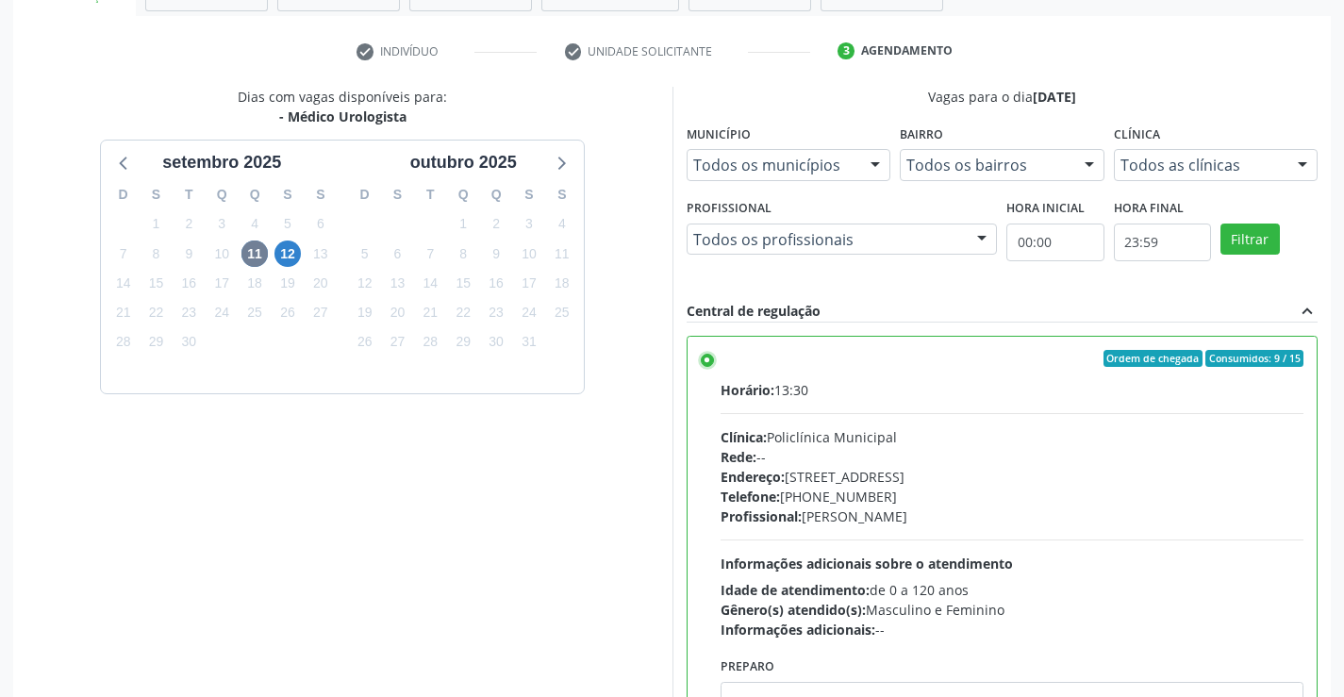
scroll to position [430, 0]
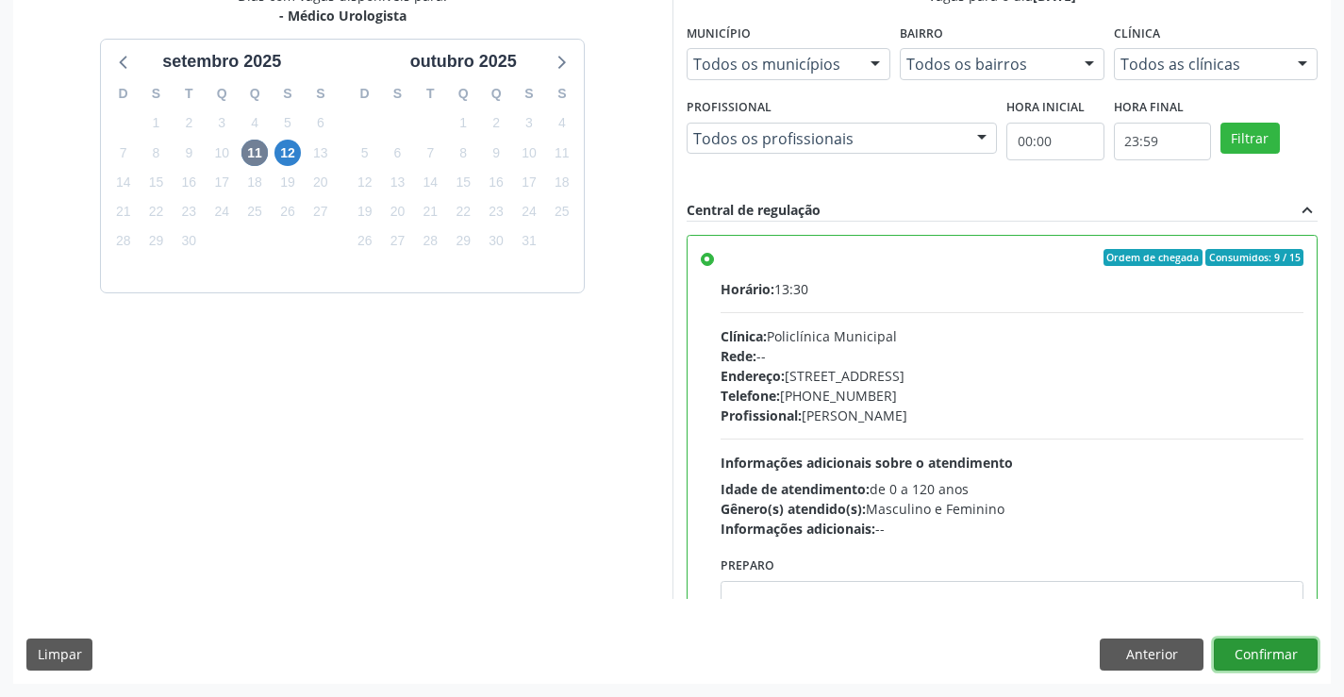
click at [1272, 652] on button "Confirmar" at bounding box center [1265, 654] width 104 height 32
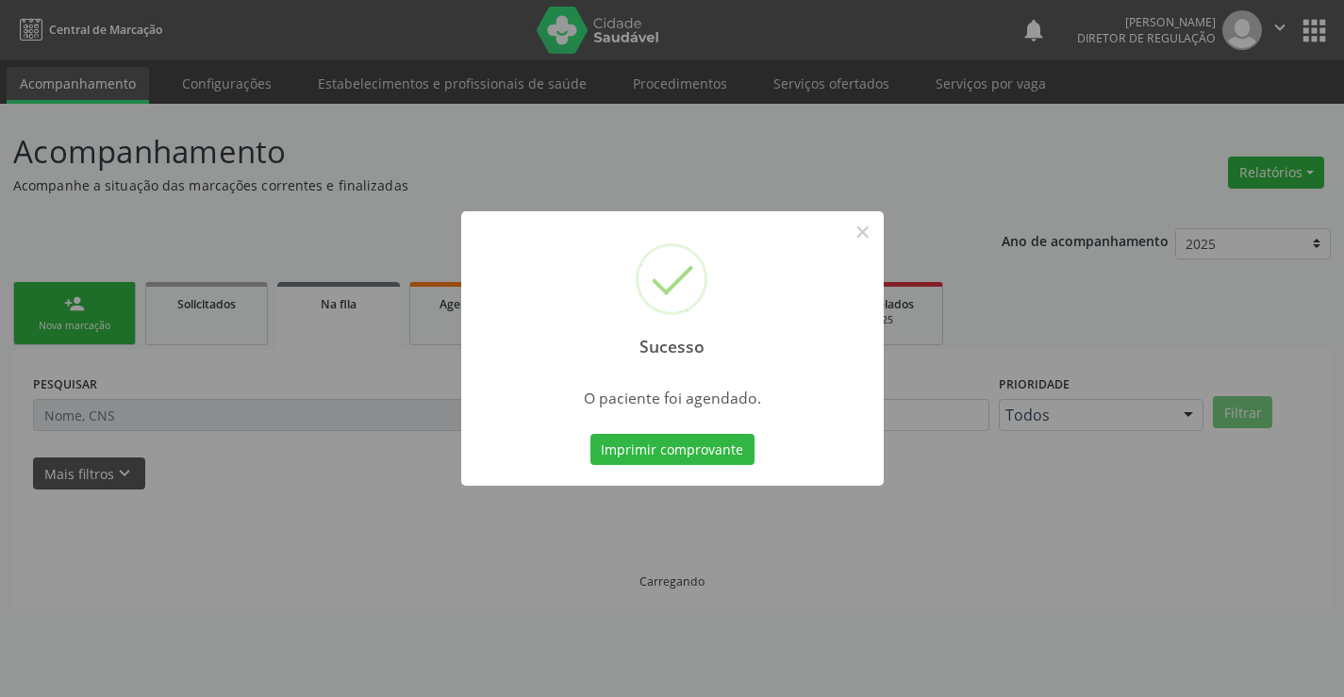
click at [590, 434] on button "Imprimir comprovante" at bounding box center [672, 450] width 164 height 32
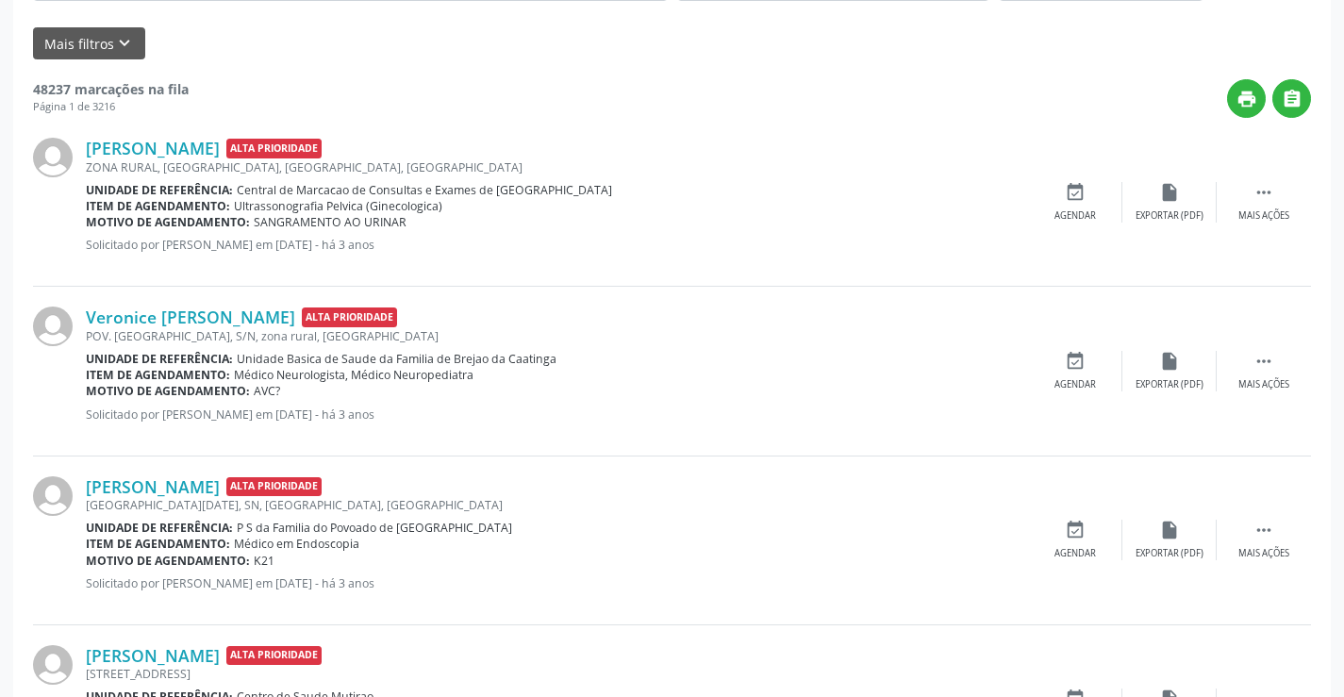
click at [124, 325] on div "Sucesso × O paciente foi agendado. Imprimir comprovante Cancel" at bounding box center [672, 348] width 1344 height 697
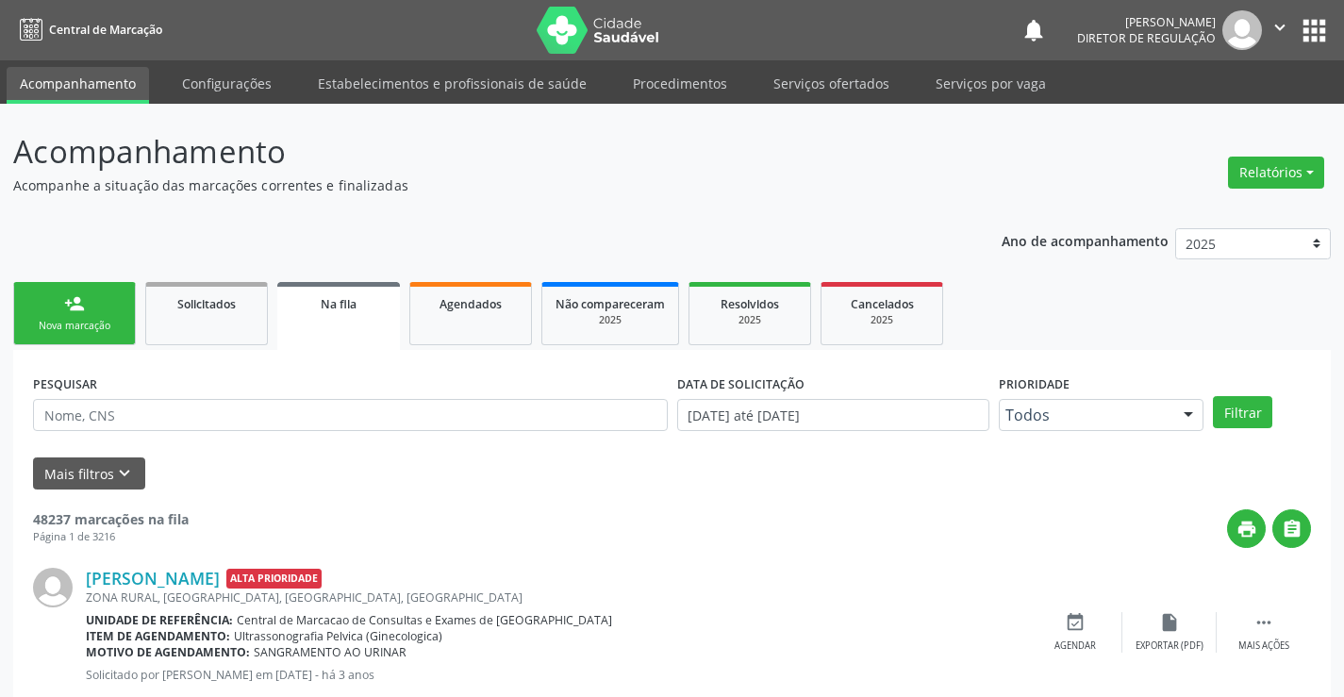
click at [62, 311] on div "Sucesso × O paciente foi agendado. Imprimir comprovante Cancel" at bounding box center [672, 348] width 1344 height 697
click at [58, 314] on div "Sucesso × O paciente foi agendado. Imprimir comprovante Cancel" at bounding box center [672, 348] width 1344 height 697
click at [55, 290] on div "Sucesso × O paciente foi agendado. Imprimir comprovante Cancel" at bounding box center [672, 348] width 1344 height 697
click at [72, 305] on div "Sucesso × O paciente foi agendado. Imprimir comprovante Cancel" at bounding box center [672, 348] width 1344 height 697
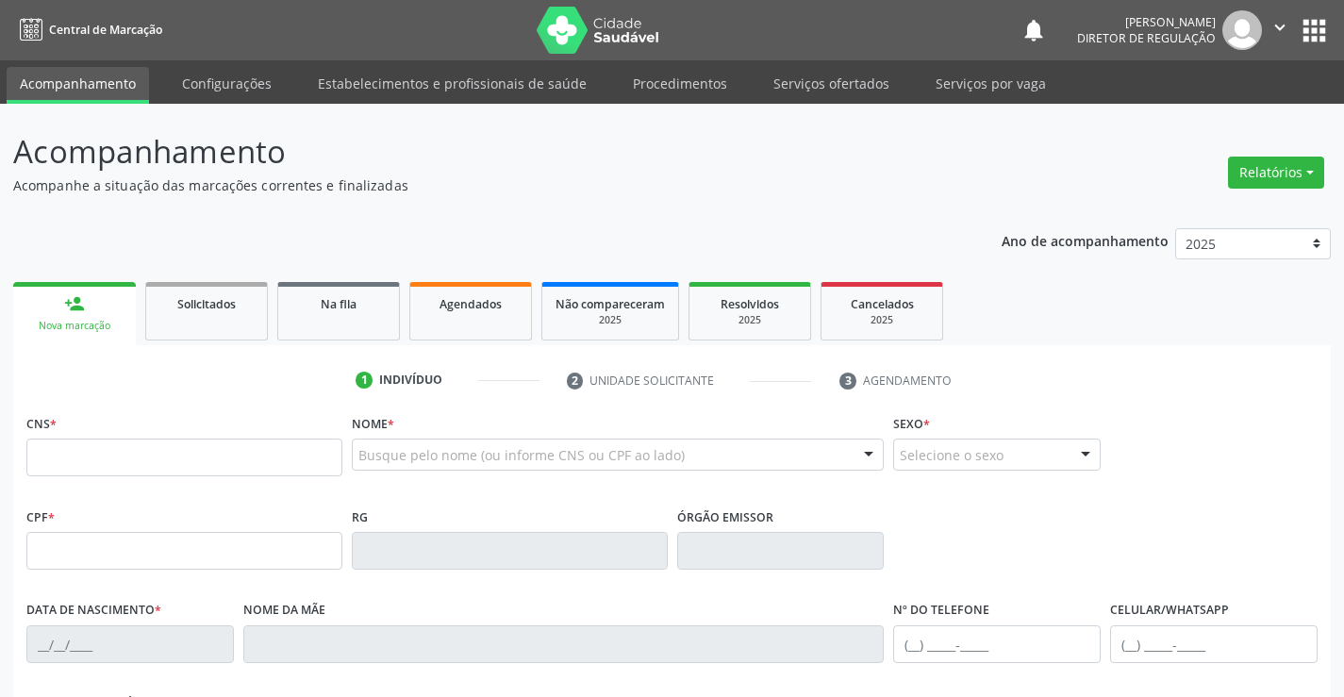
click at [218, 451] on input "text" at bounding box center [184, 457] width 316 height 38
type input "702 8066 1749 2262"
type input "0427440670"
type input "[DATE]"
type input "[PHONE_NUMBER]"
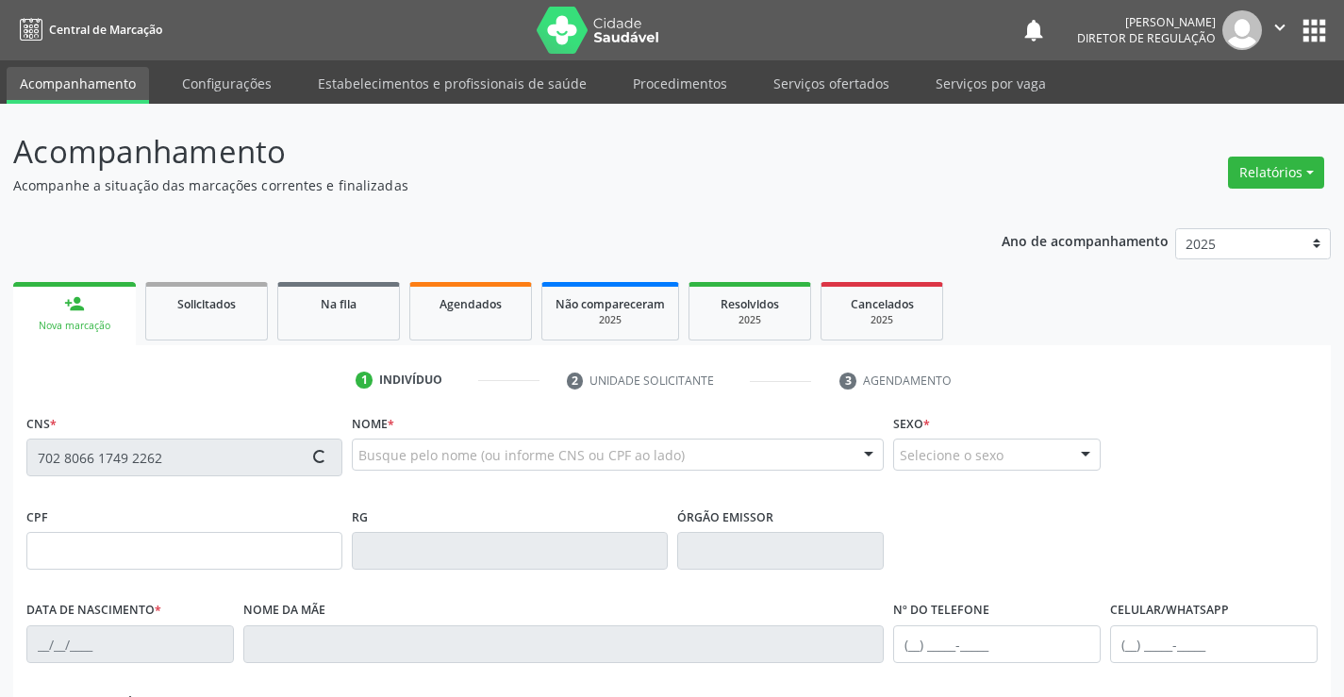
type input "[PHONE_NUMBER]"
type input "356.090.285-15"
type input "sn"
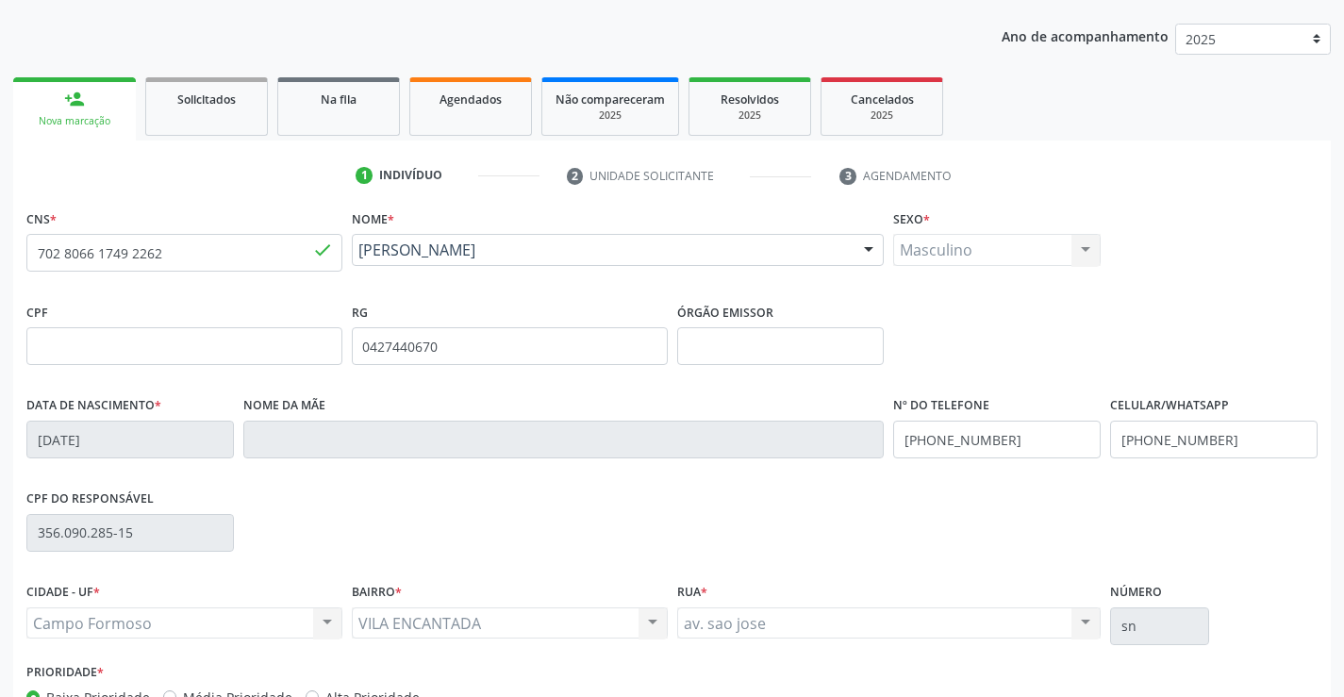
scroll to position [325, 0]
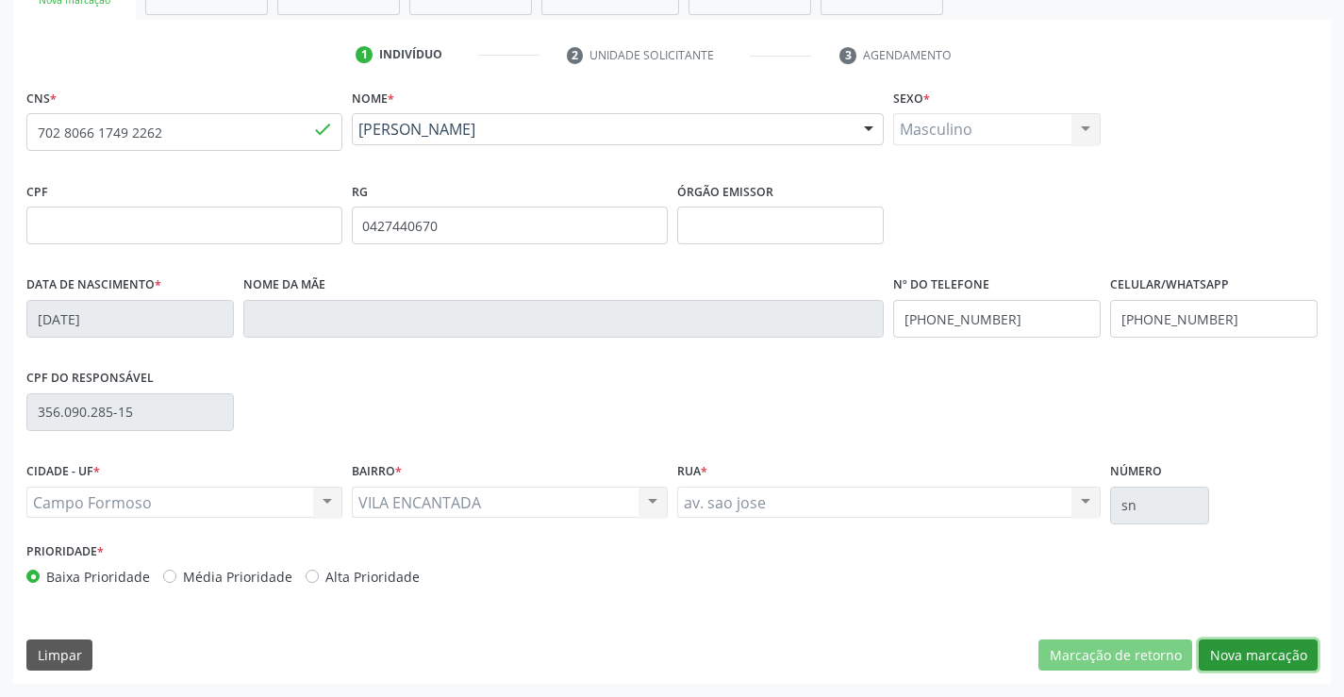
drag, startPoint x: 1224, startPoint y: 662, endPoint x: 936, endPoint y: 547, distance: 309.7
click at [1221, 656] on button "Nova marcação" at bounding box center [1257, 655] width 119 height 32
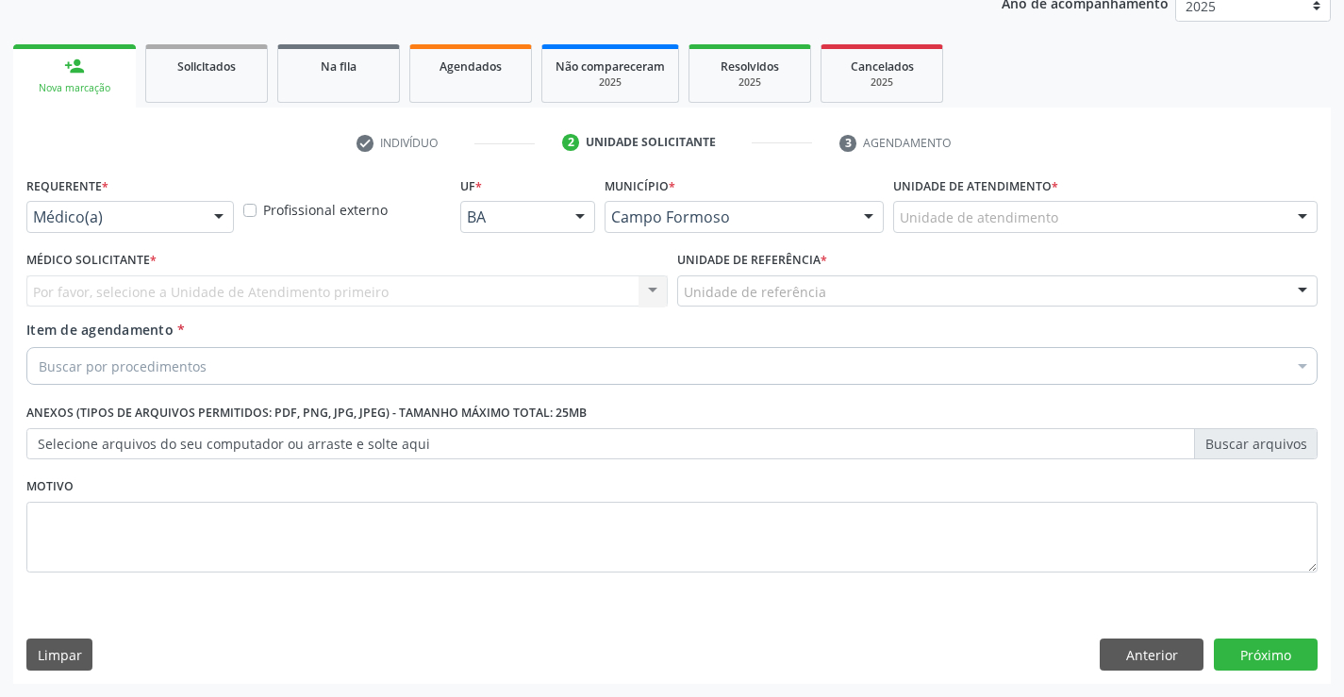
scroll to position [238, 0]
click at [196, 202] on div "Médico(a)" at bounding box center [129, 217] width 207 height 32
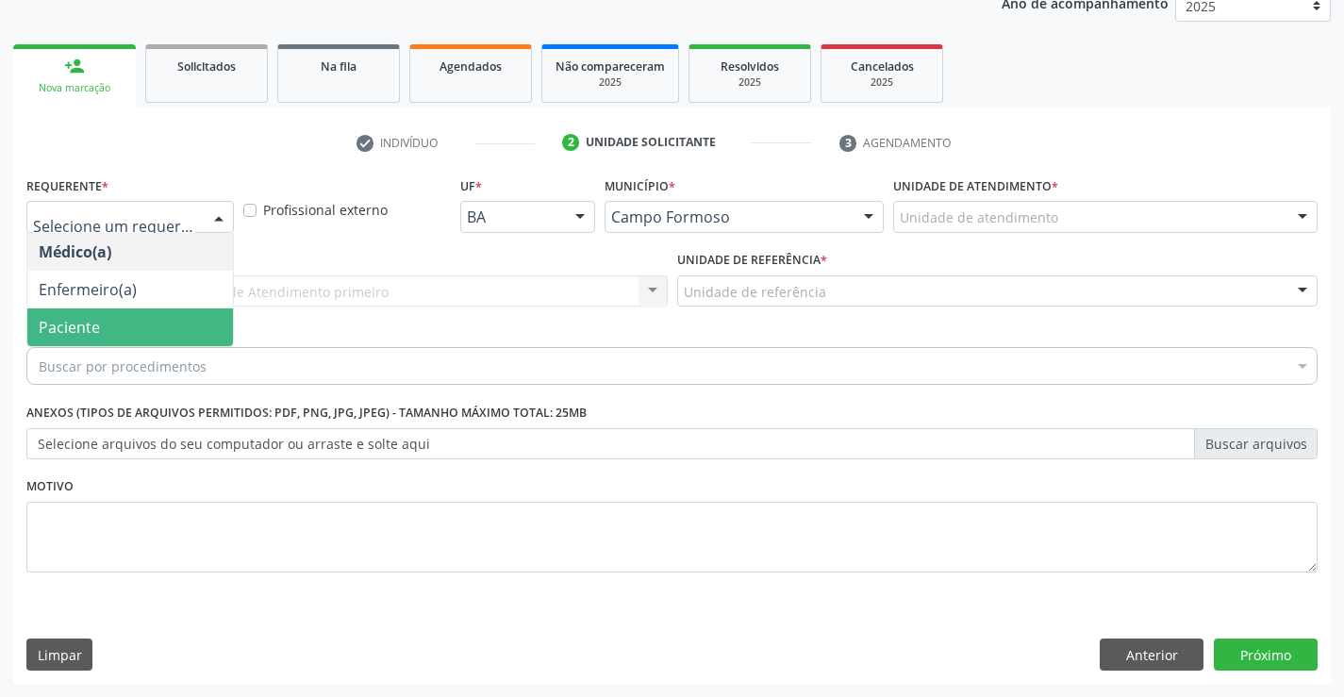
click at [185, 323] on span "Paciente" at bounding box center [130, 327] width 206 height 38
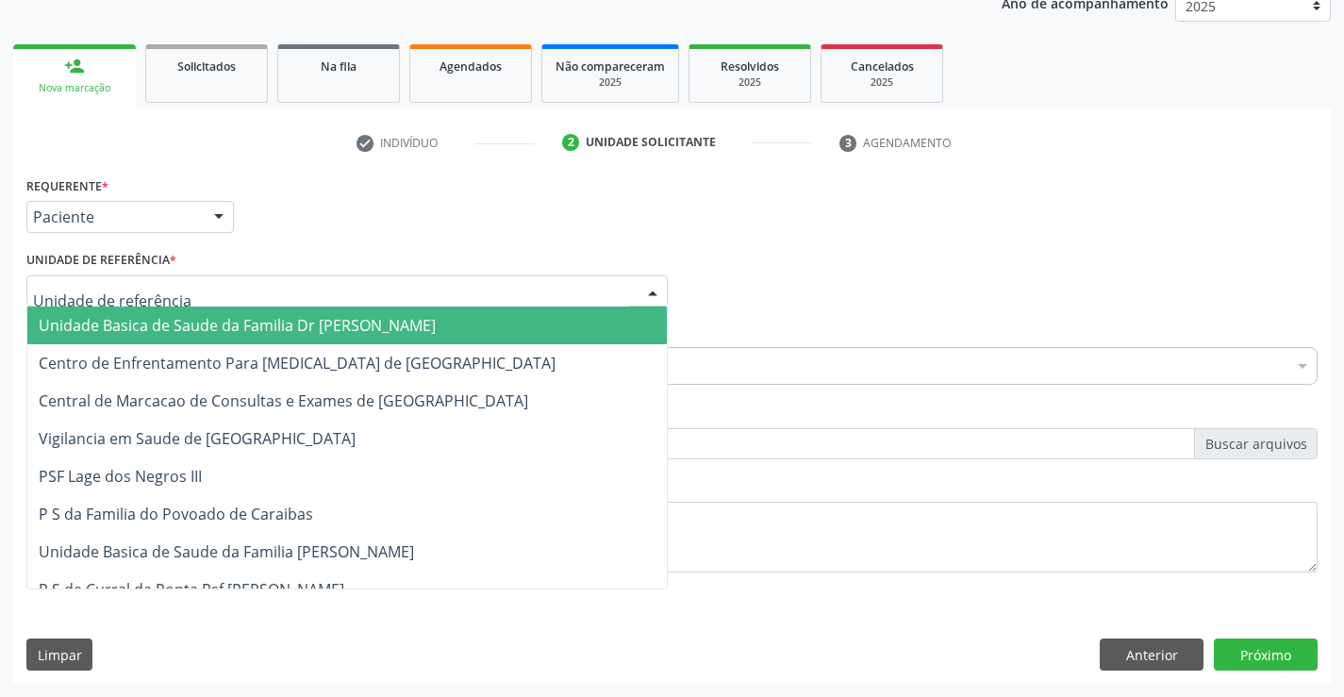
click at [374, 283] on div at bounding box center [346, 291] width 641 height 32
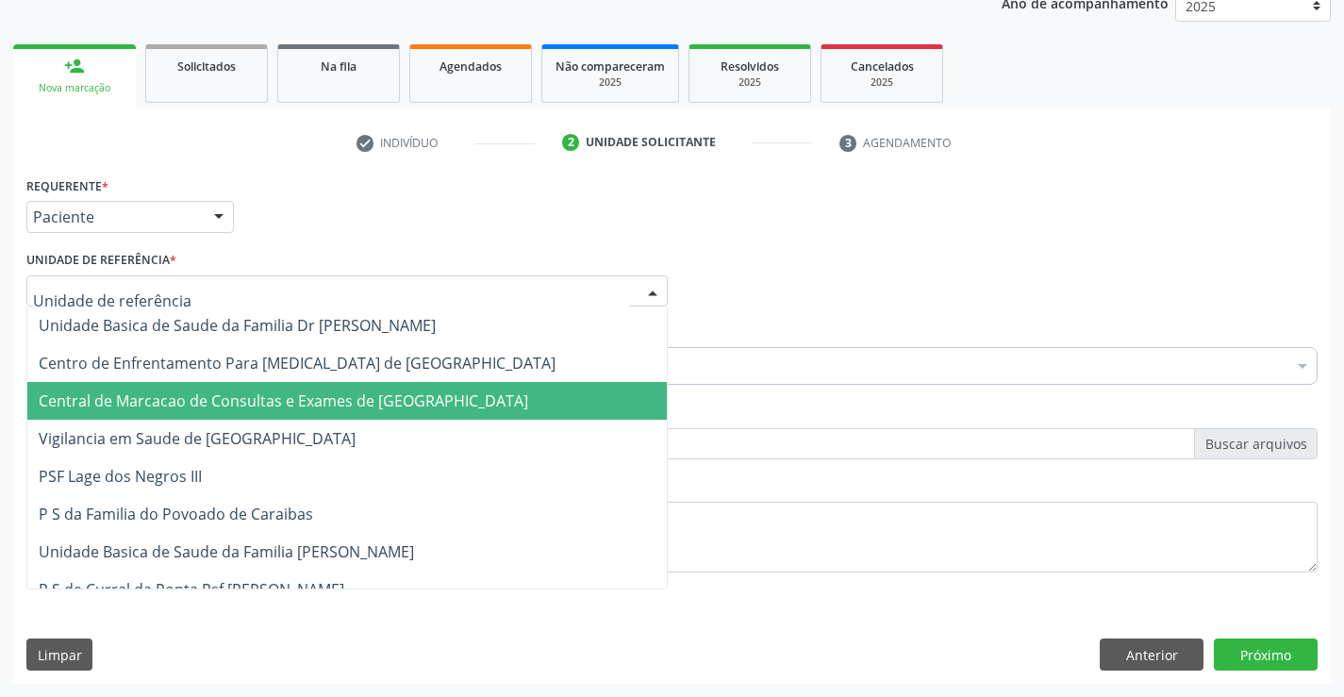
drag, startPoint x: 392, startPoint y: 376, endPoint x: 392, endPoint y: 406, distance: 30.2
click at [392, 406] on span "Central de Marcacao de Consultas e Exames de [GEOGRAPHIC_DATA]" at bounding box center [283, 400] width 489 height 21
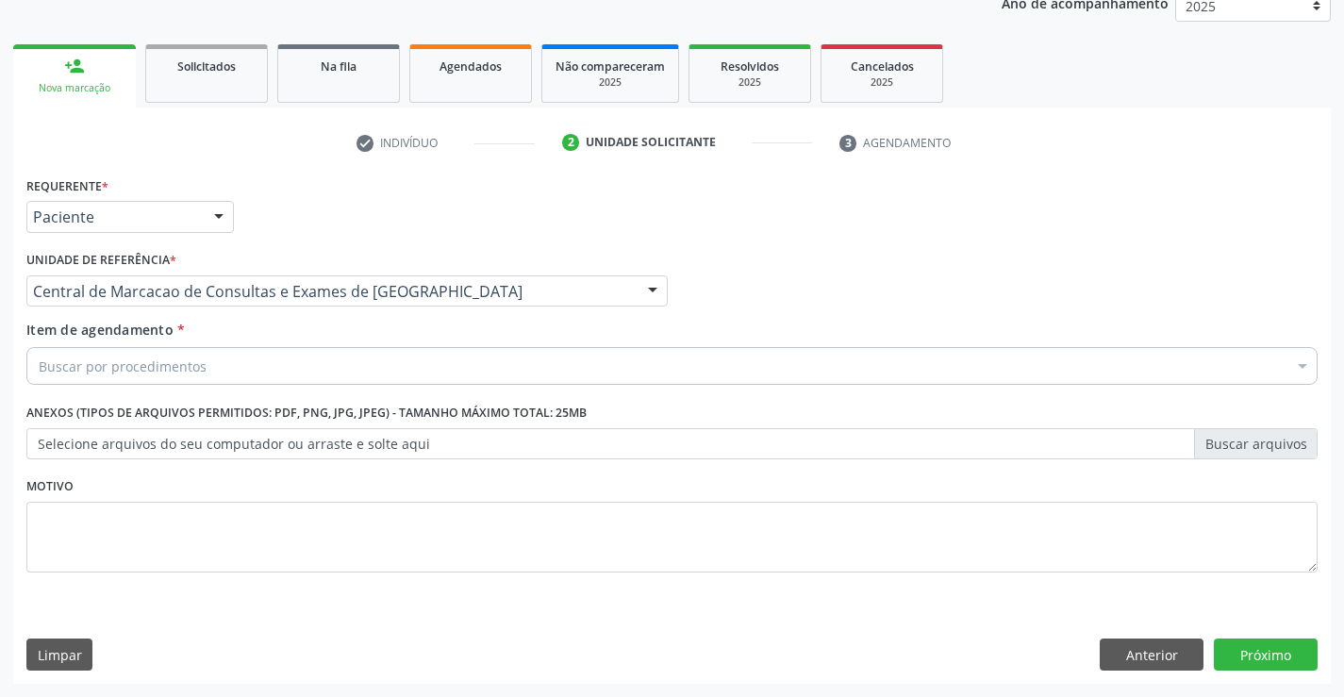
click at [333, 351] on div "Buscar por procedimentos" at bounding box center [671, 366] width 1291 height 38
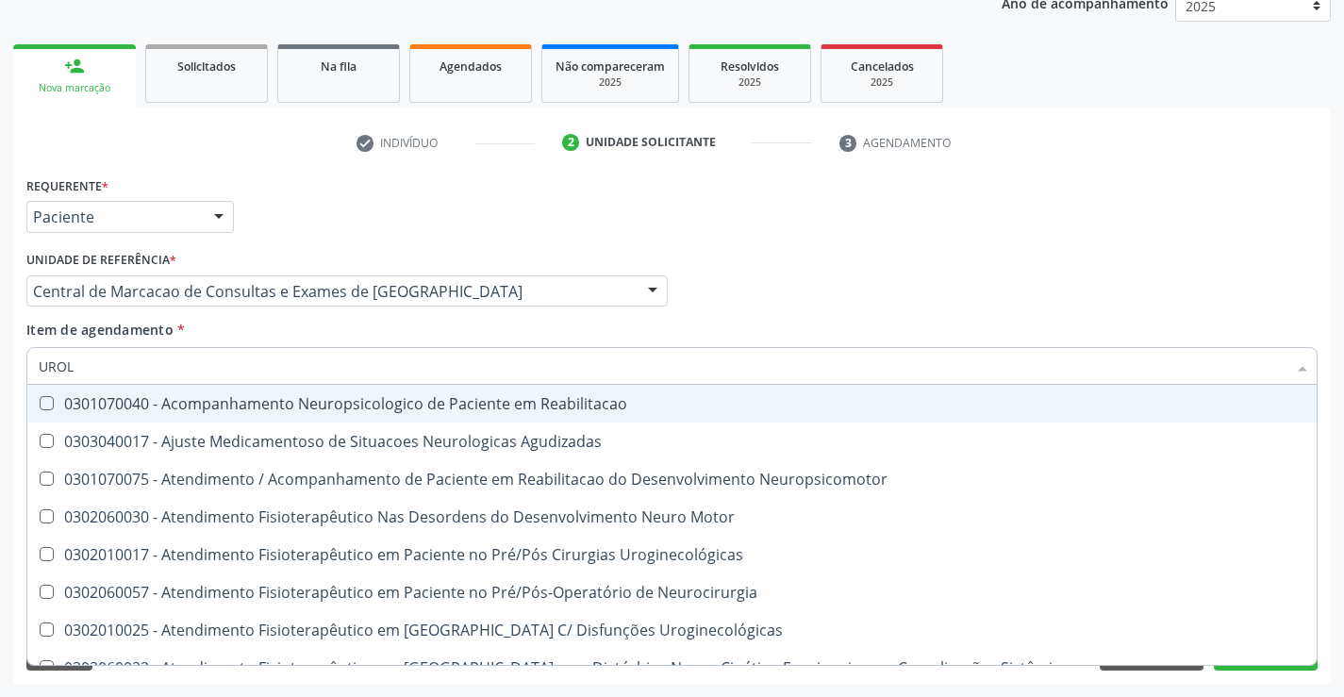
type input "UROLO"
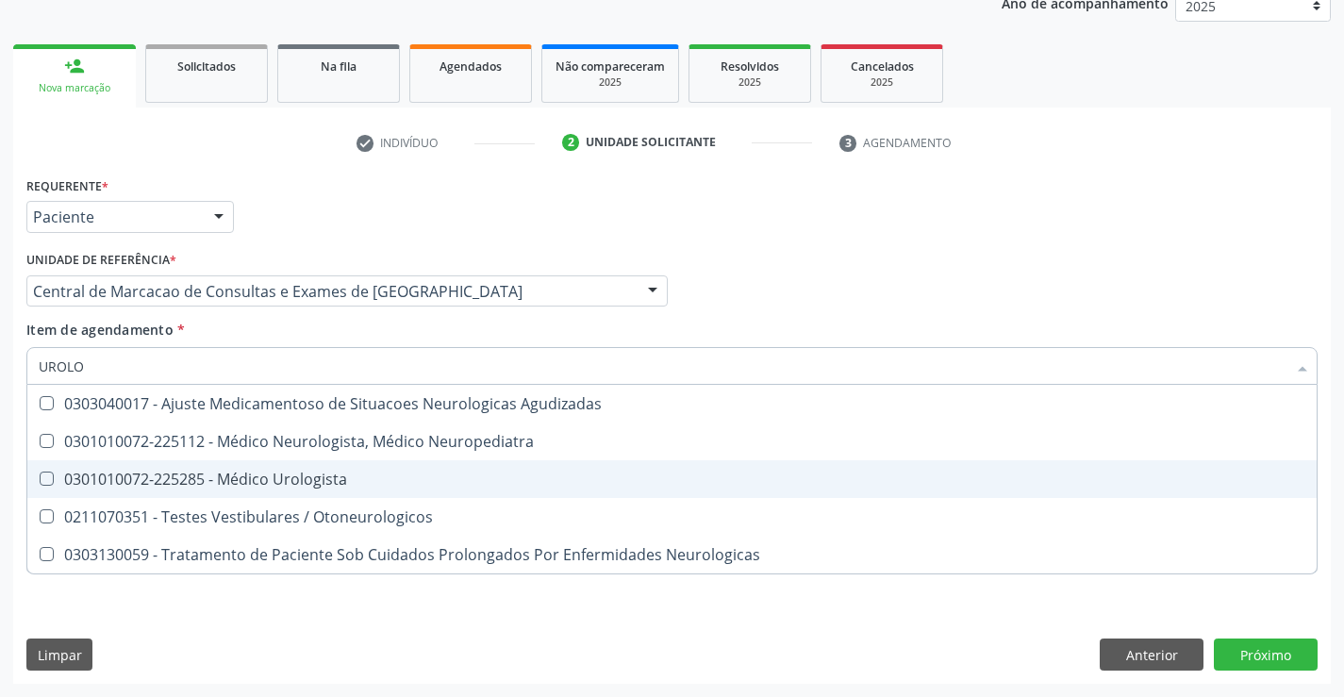
click at [330, 465] on span "0301010072-225285 - Médico Urologista" at bounding box center [671, 479] width 1289 height 38
checkbox Urologista "true"
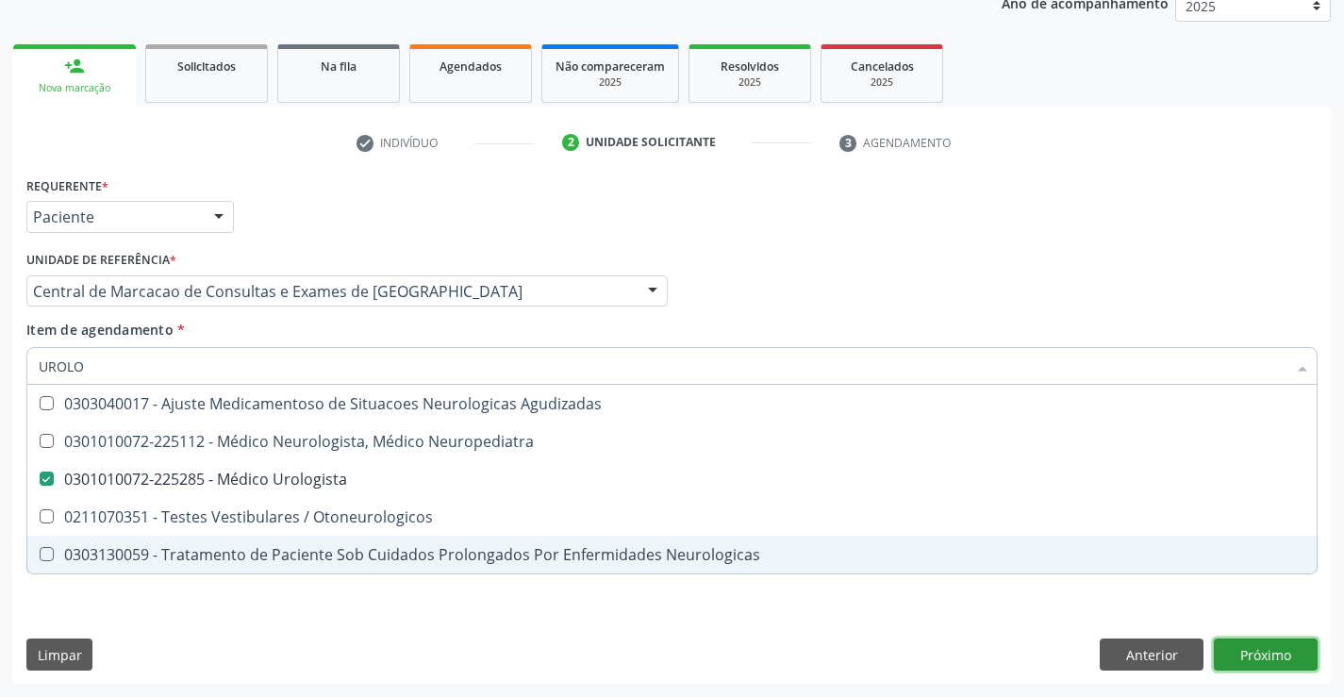
click at [1262, 652] on div "Requerente * Paciente Médico(a) Enfermeiro(a) Paciente Nenhum resultado encontr…" at bounding box center [671, 428] width 1317 height 512
checkbox Neuropediatra "true"
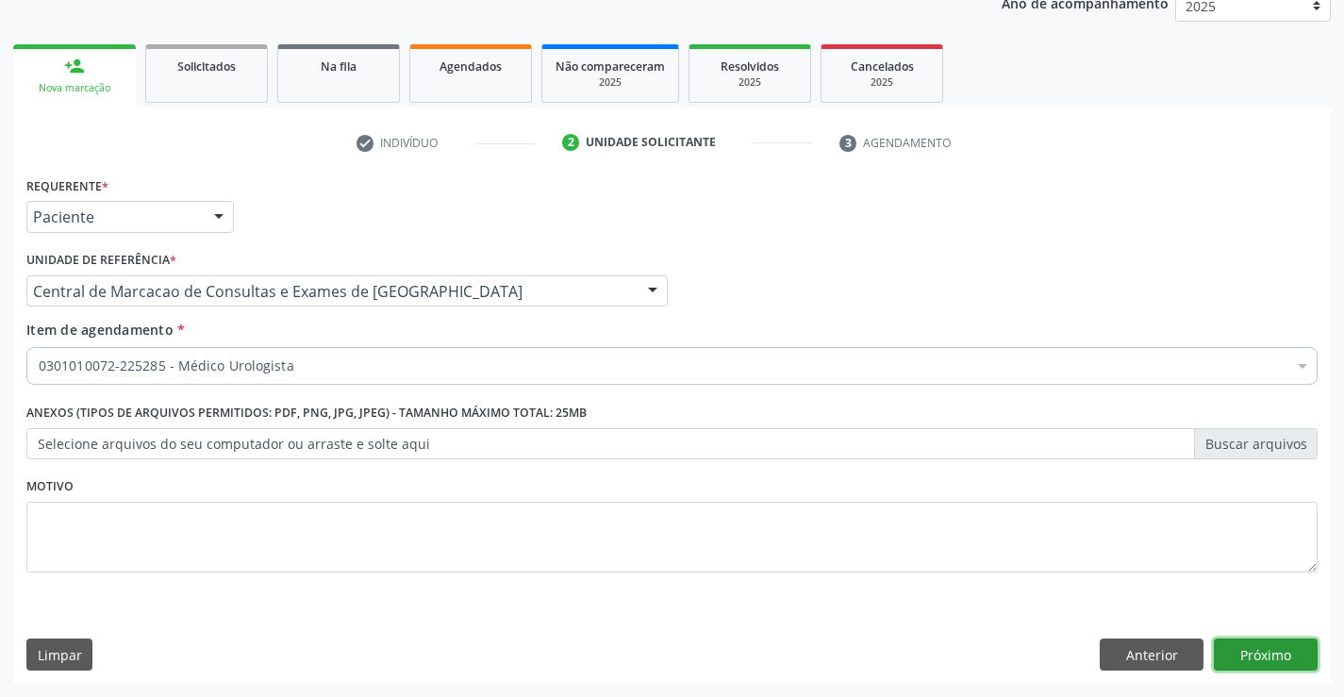
click at [1260, 662] on button "Próximo" at bounding box center [1265, 654] width 104 height 32
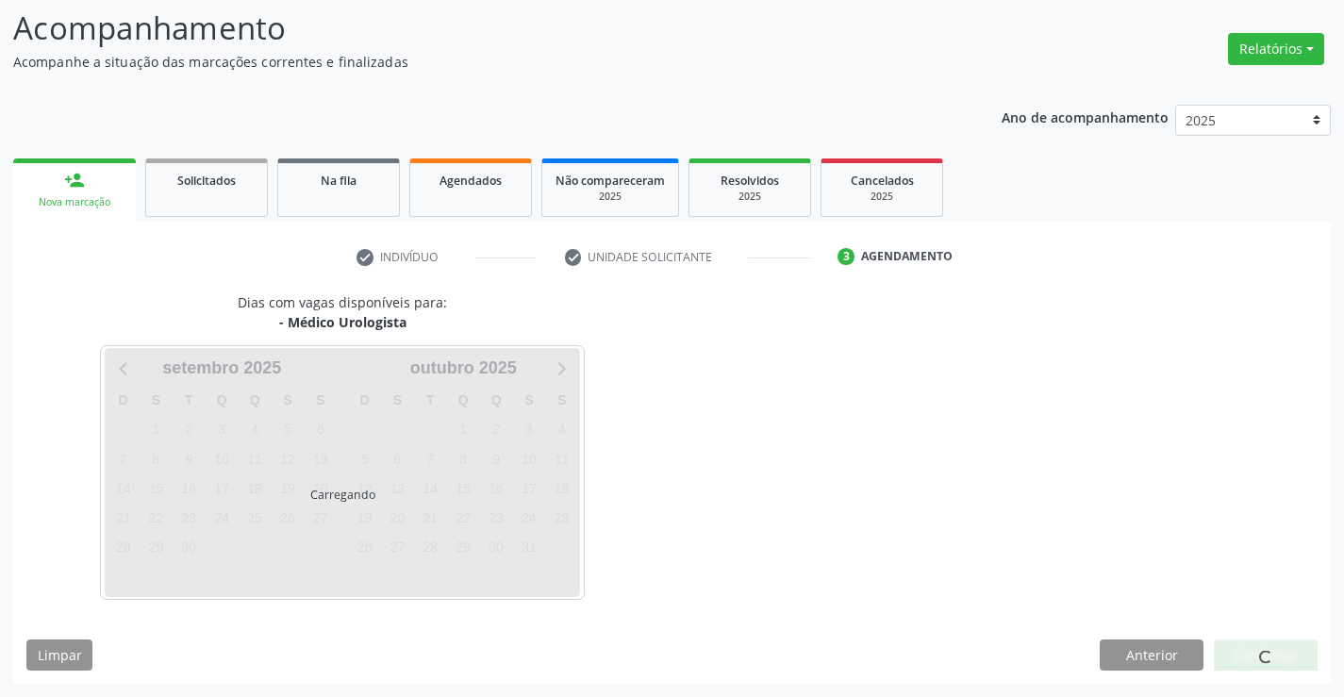
scroll to position [124, 0]
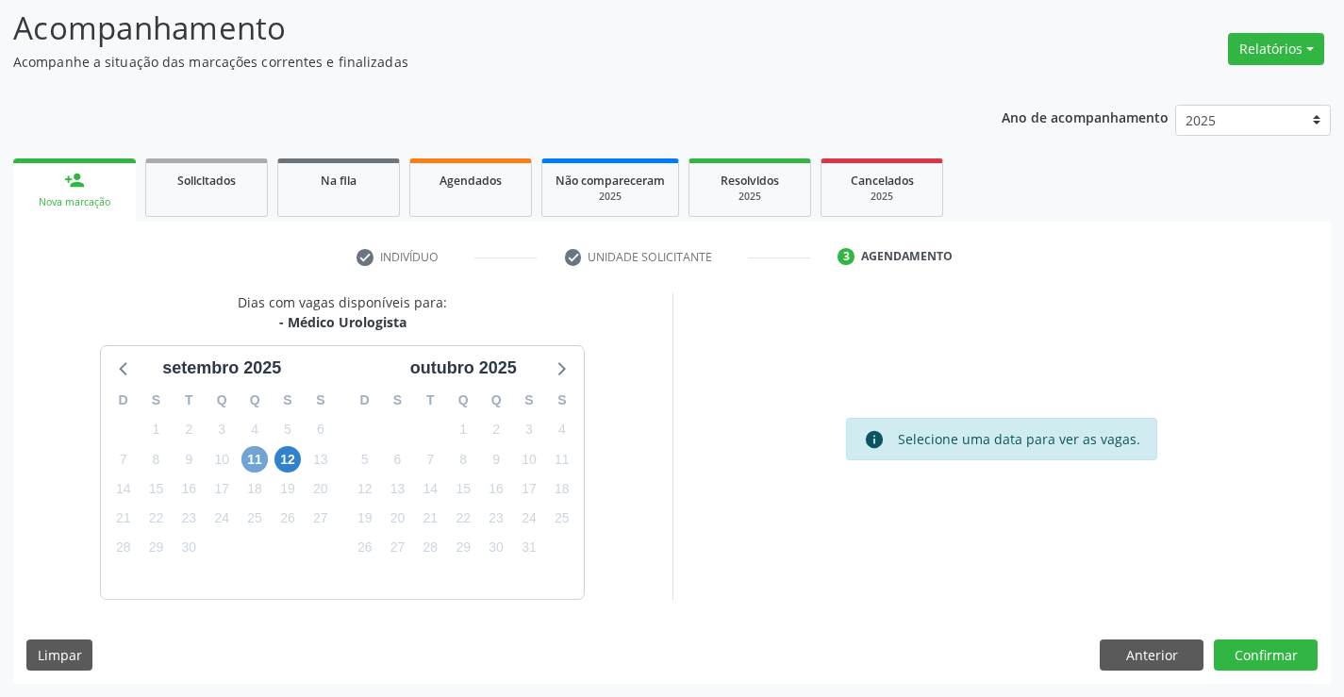
click at [249, 460] on span "11" at bounding box center [254, 459] width 26 height 26
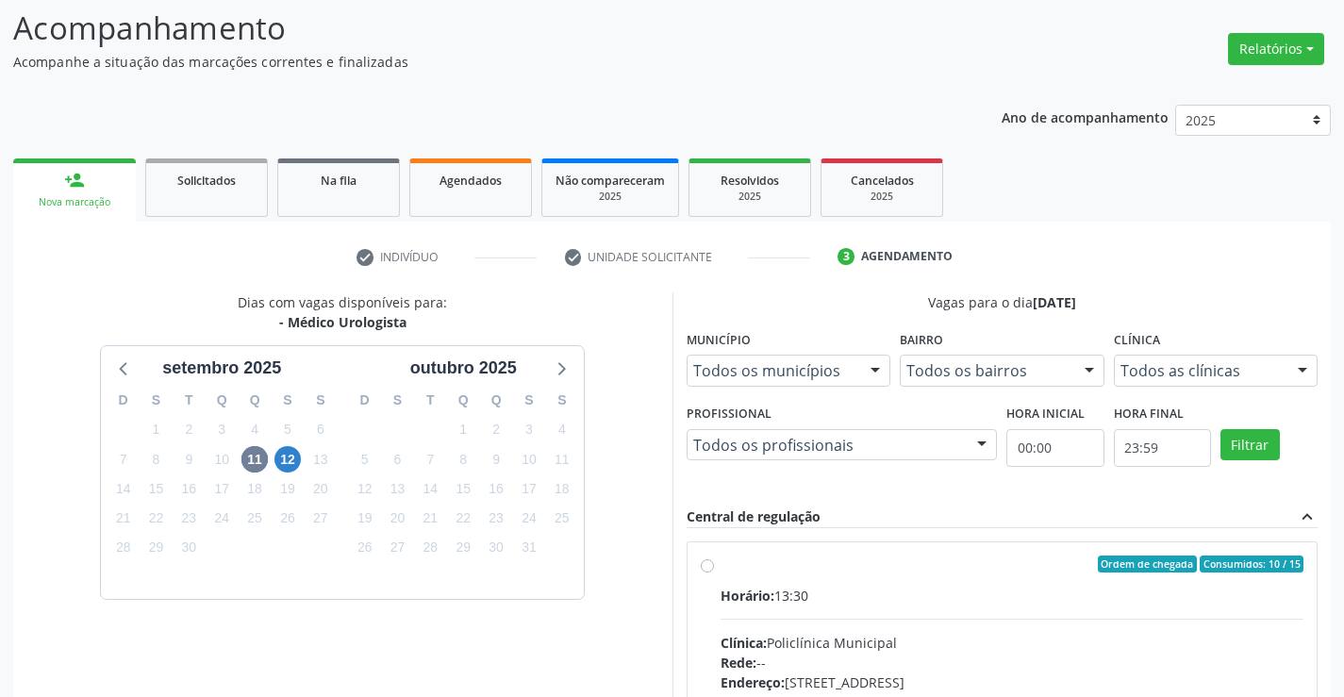
click at [1033, 584] on label "Ordem de chegada Consumidos: 10 / 15 Horário: 13:30 Clínica: Policlínica Munici…" at bounding box center [1012, 699] width 584 height 289
click at [714, 572] on input "Ordem de chegada Consumidos: 10 / 15 Horário: 13:30 Clínica: Policlínica Munici…" at bounding box center [707, 563] width 13 height 17
radio input "true"
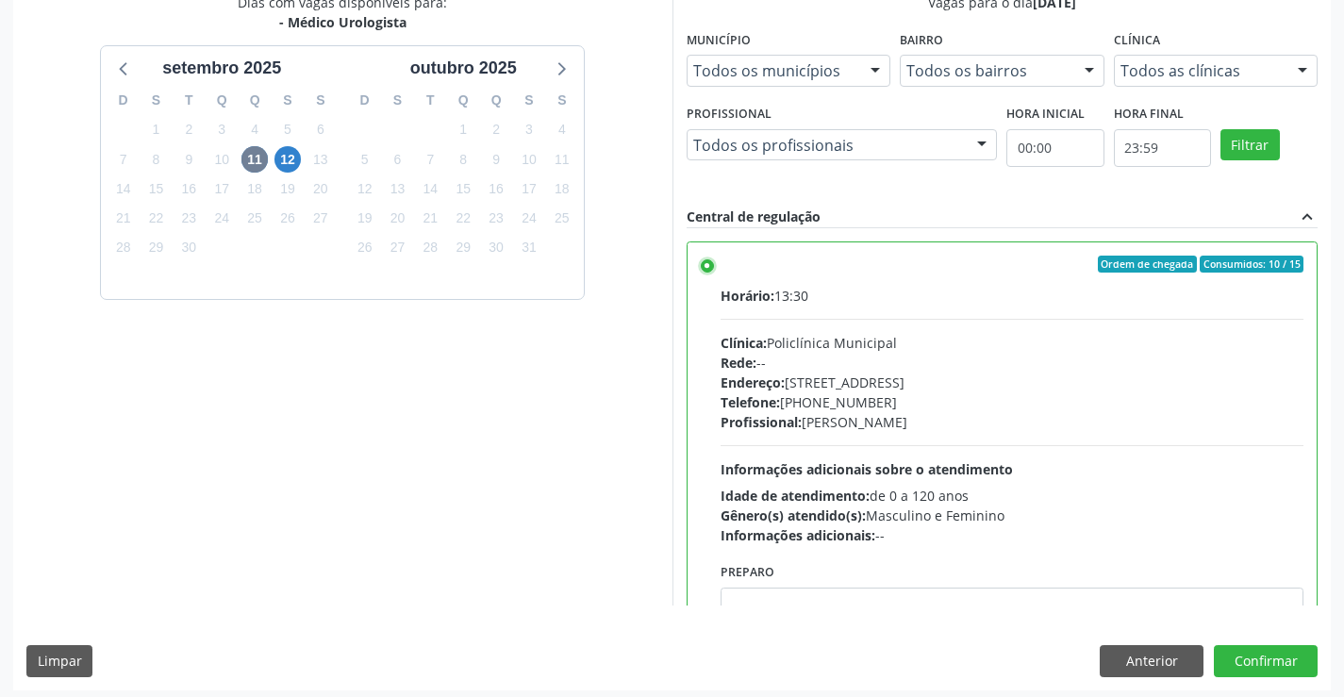
scroll to position [430, 0]
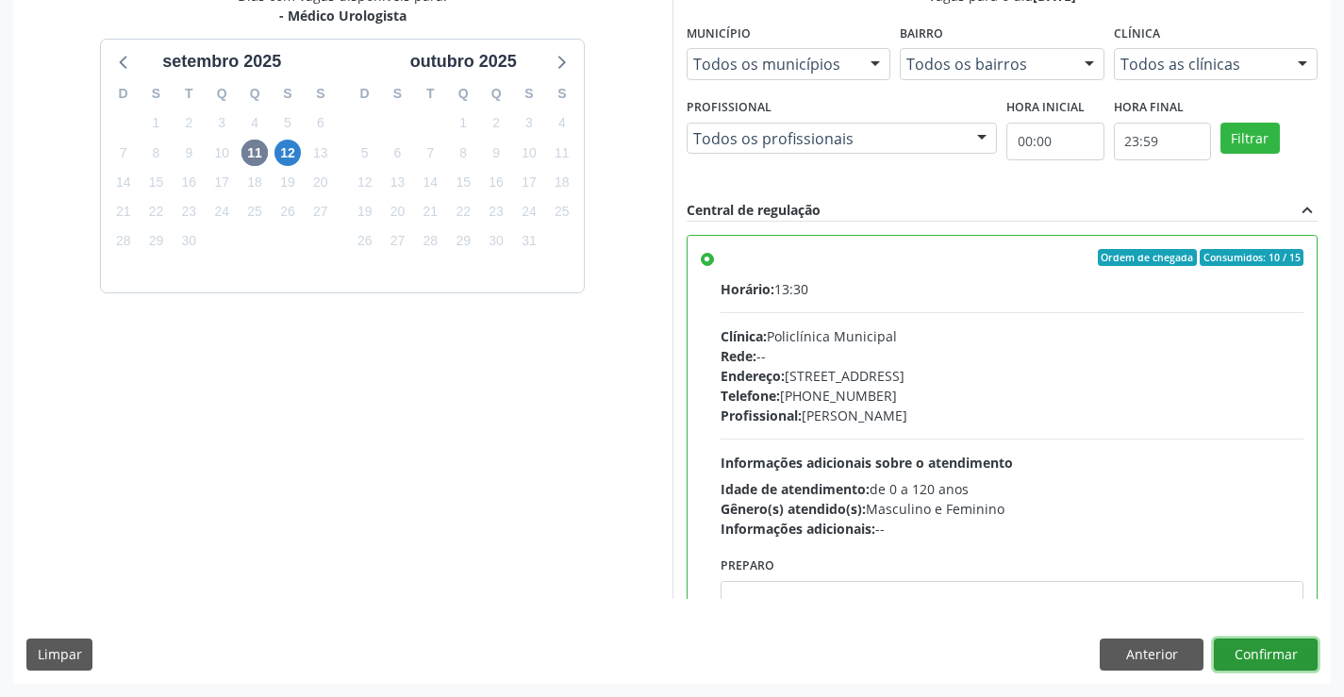
click at [1273, 654] on button "Confirmar" at bounding box center [1265, 654] width 104 height 32
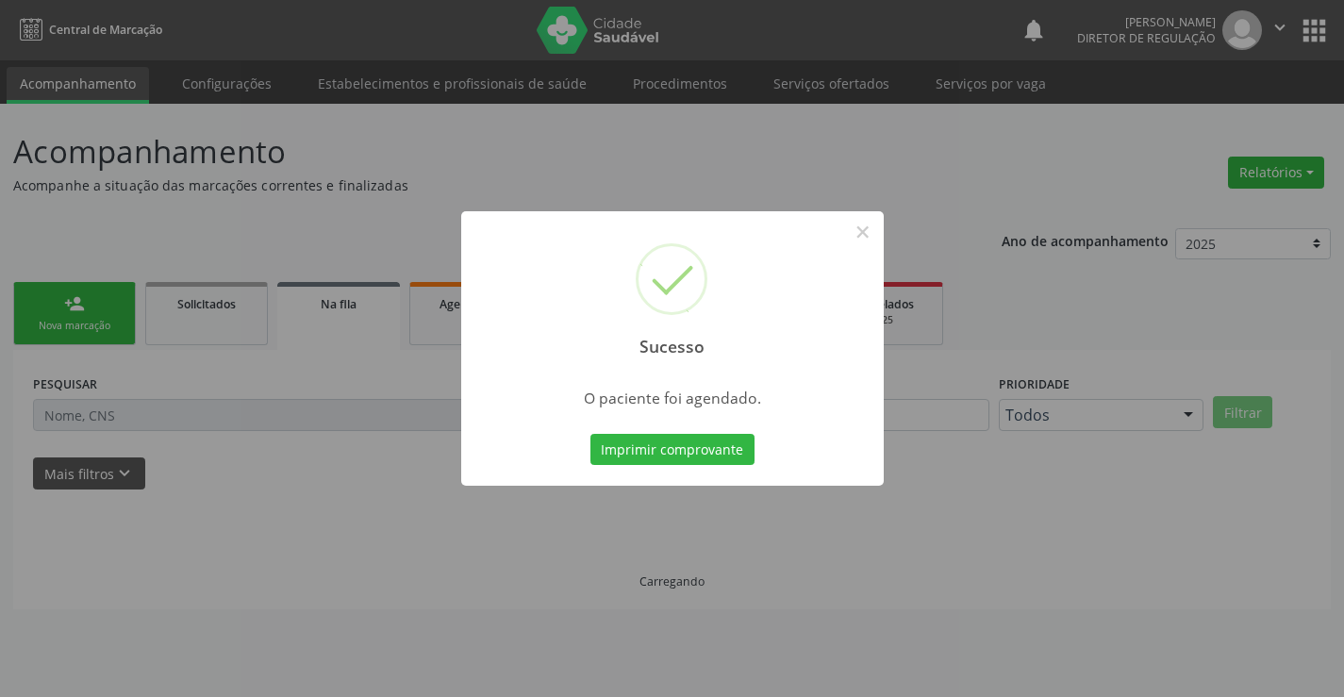
scroll to position [0, 0]
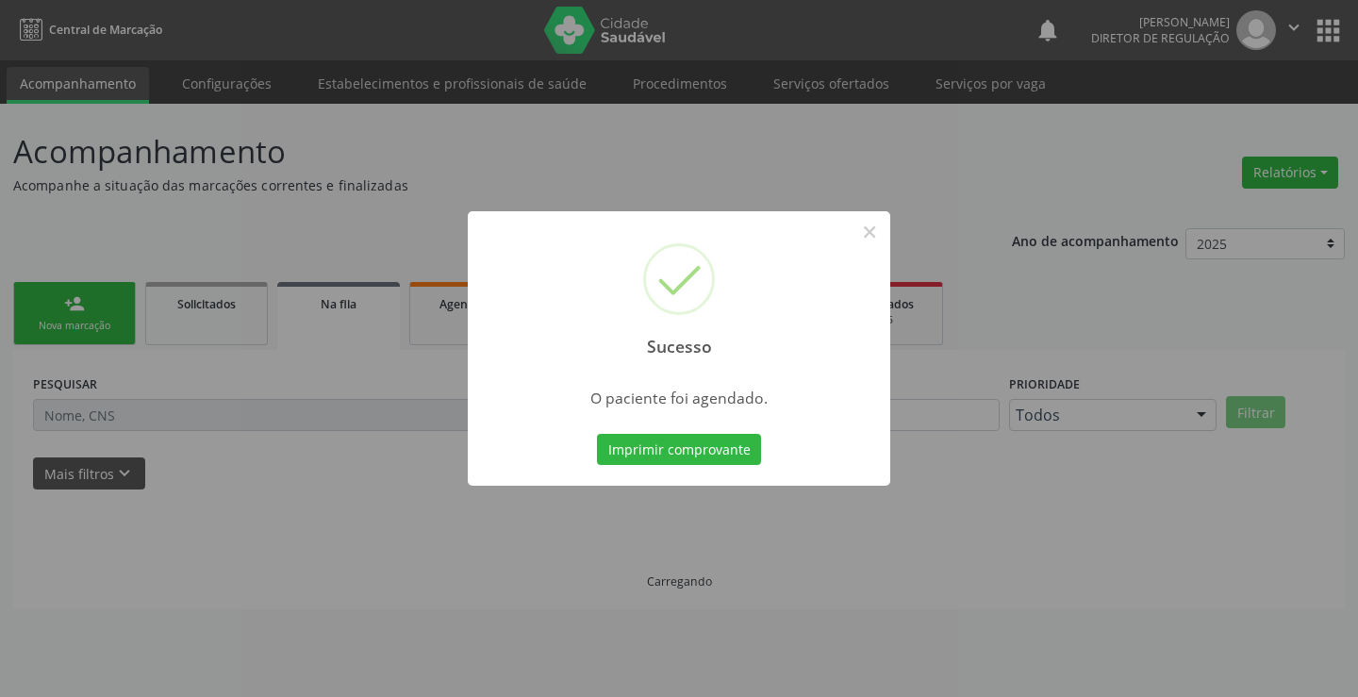
click at [597, 434] on button "Imprimir comprovante" at bounding box center [679, 450] width 164 height 32
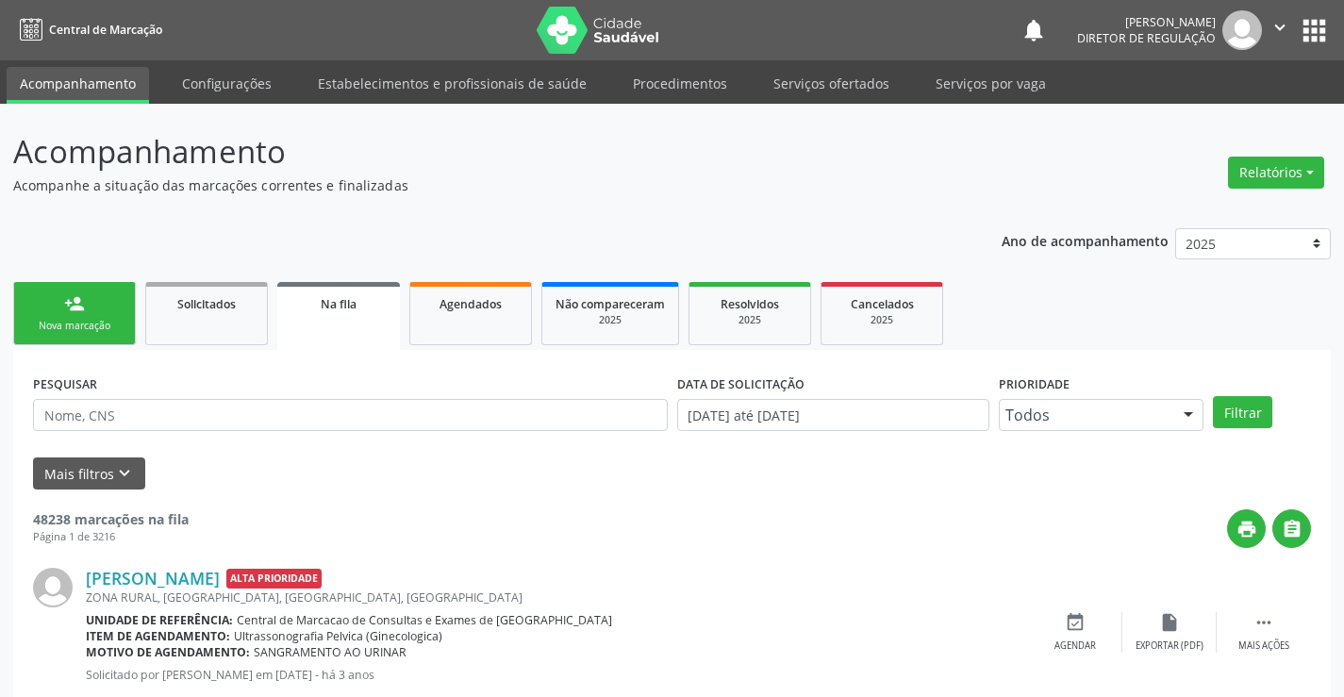
click at [99, 311] on link "person_add Nova marcação" at bounding box center [74, 313] width 123 height 63
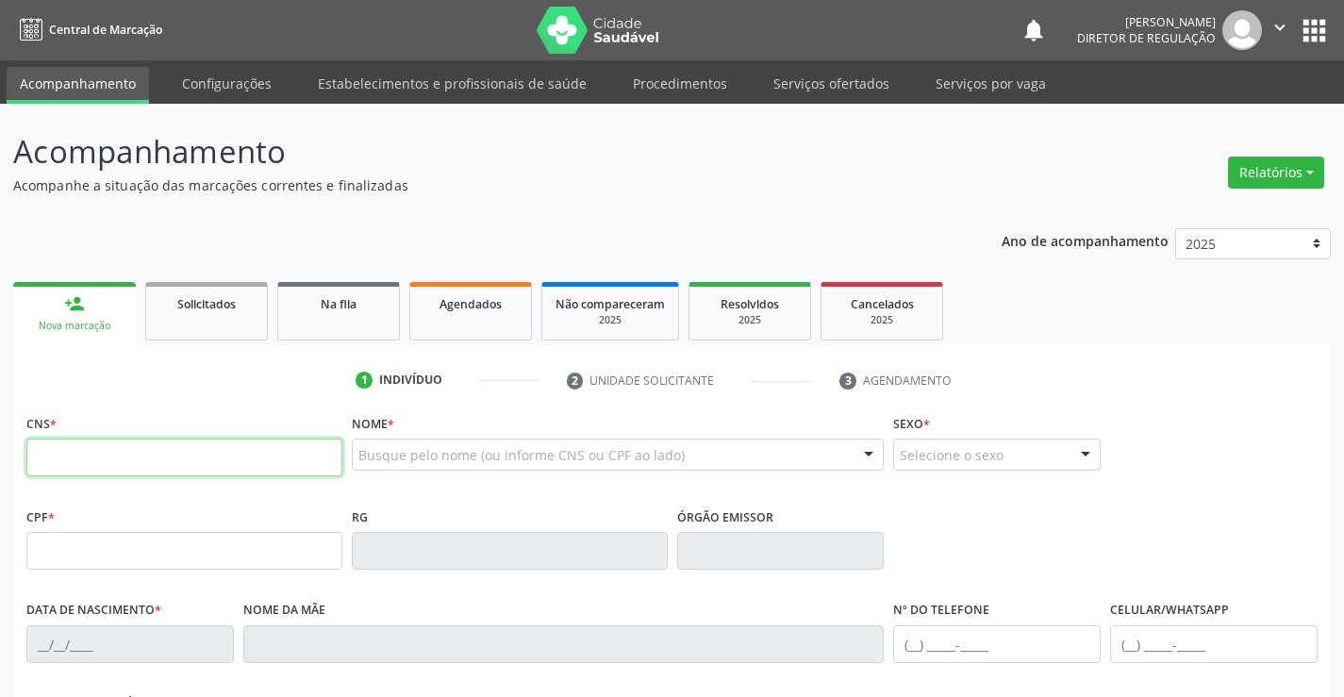
click at [92, 464] on input "text" at bounding box center [184, 457] width 316 height 38
type input "708 7051 0248 4099"
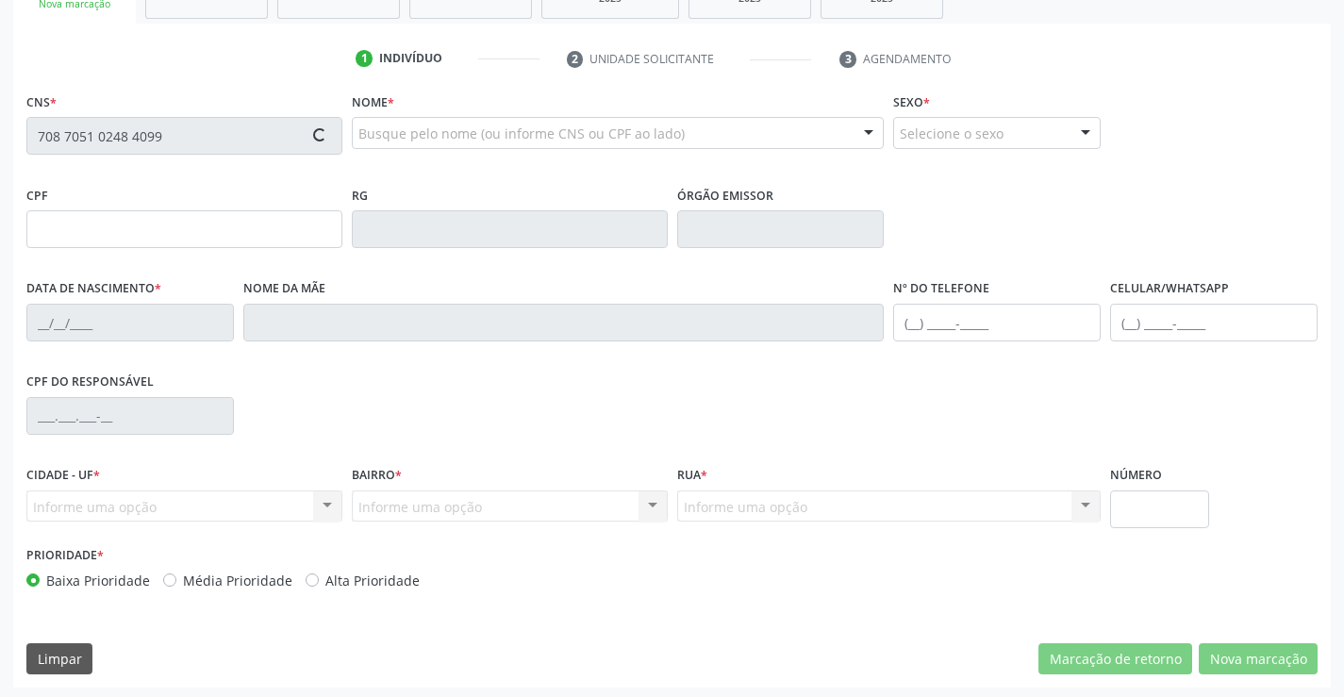
type input "1425255785"
type input "19/06/1978"
type input "(74) 8827-0809"
type input "S/N"
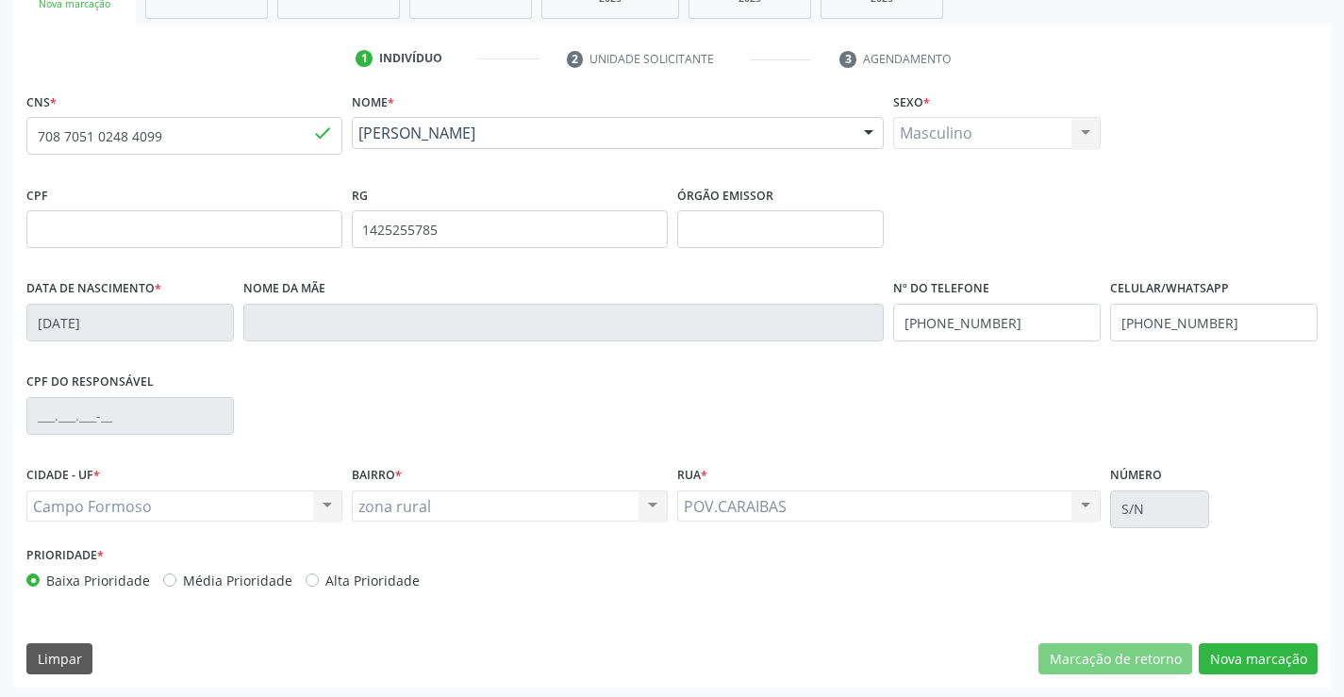
scroll to position [325, 0]
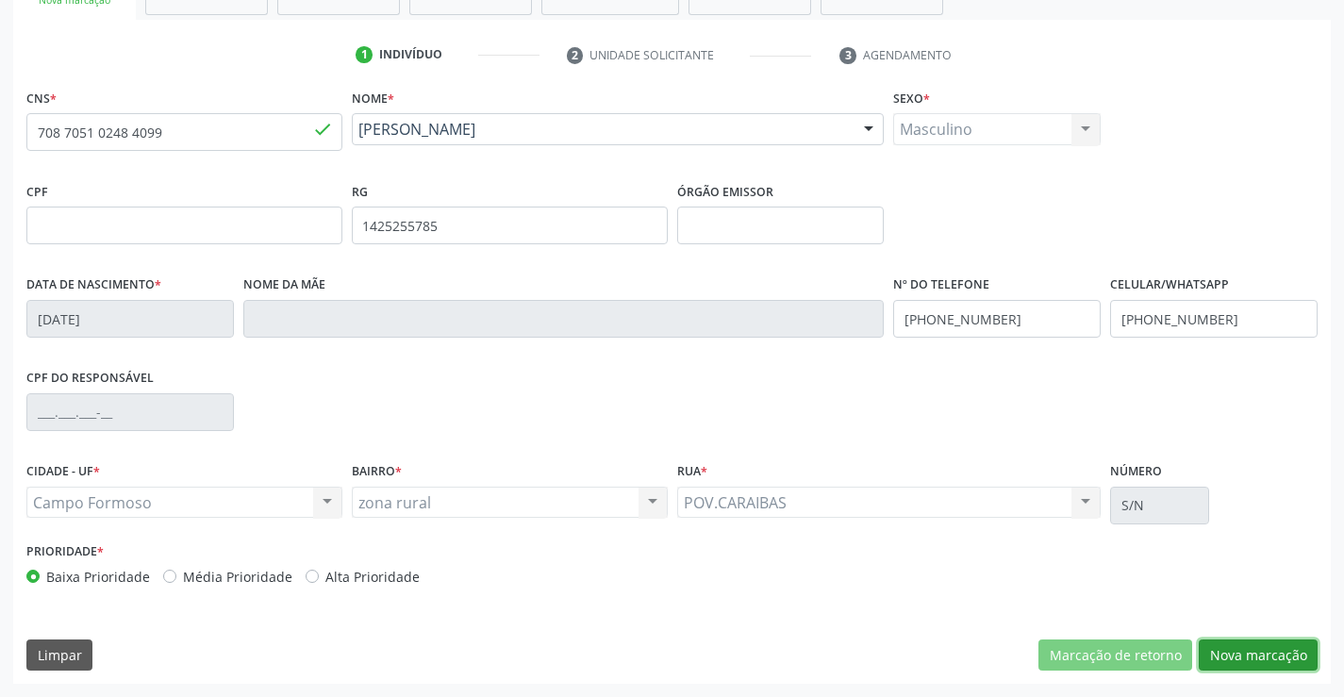
click at [1252, 657] on button "Nova marcação" at bounding box center [1257, 655] width 119 height 32
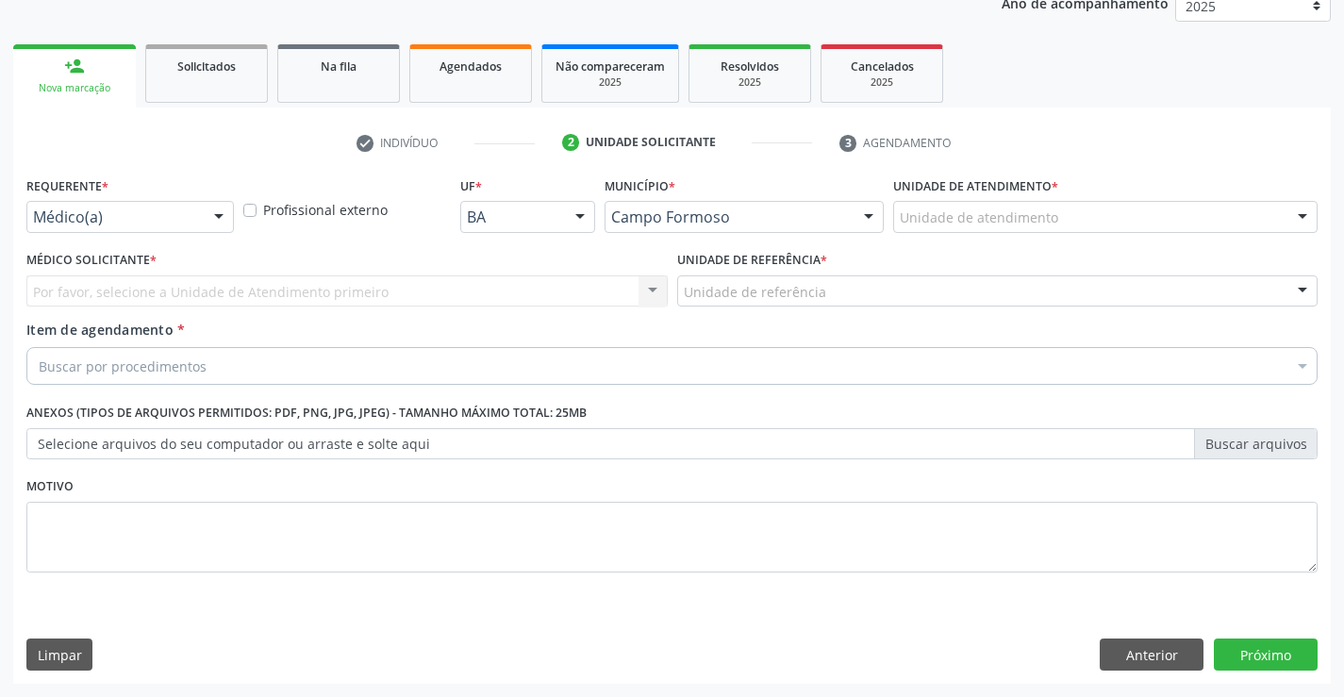
click at [205, 222] on div at bounding box center [219, 218] width 28 height 32
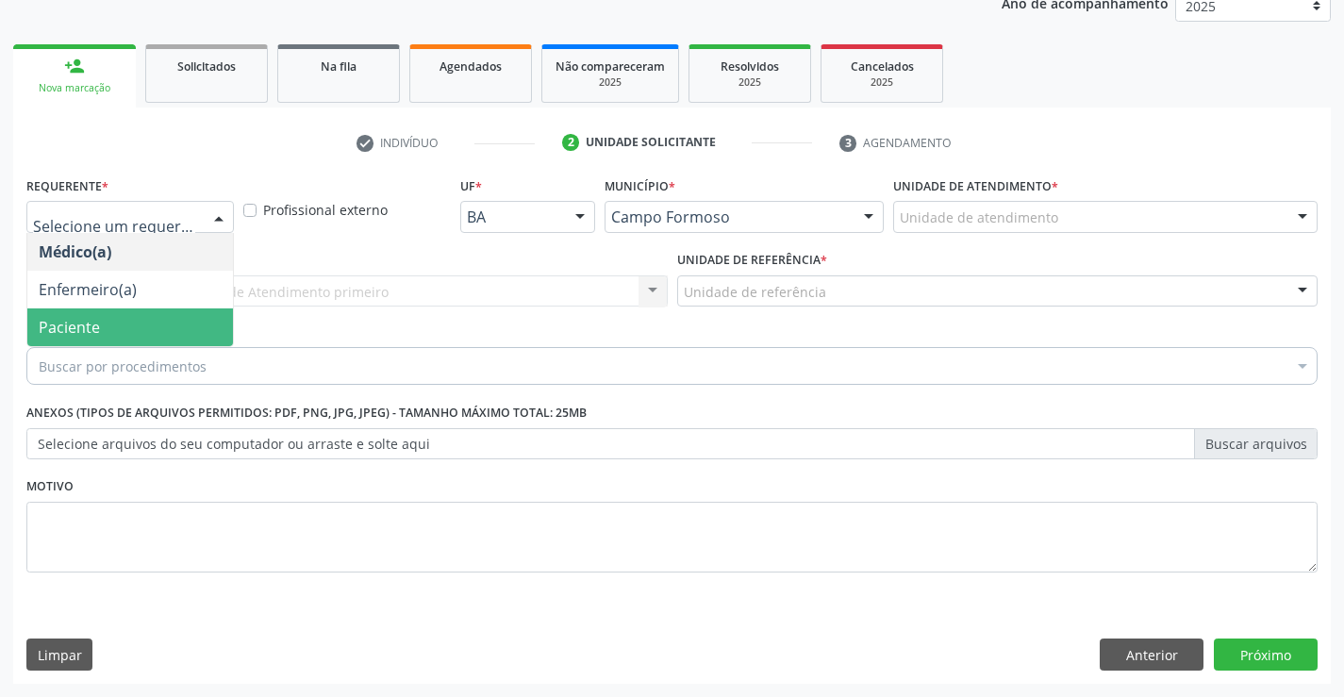
drag, startPoint x: 149, startPoint y: 329, endPoint x: 342, endPoint y: 285, distance: 198.3
click at [156, 326] on span "Paciente" at bounding box center [130, 327] width 206 height 38
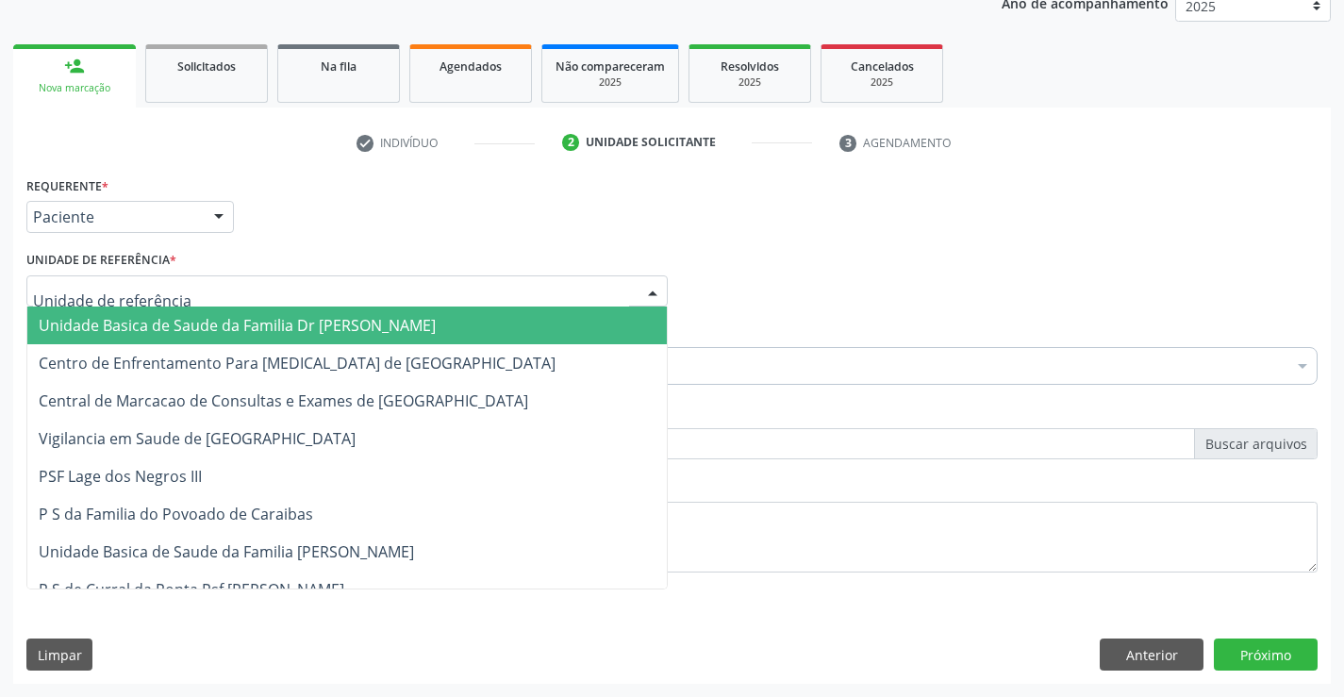
drag, startPoint x: 342, startPoint y: 285, endPoint x: 329, endPoint y: 371, distance: 87.7
click at [341, 291] on div at bounding box center [346, 291] width 641 height 32
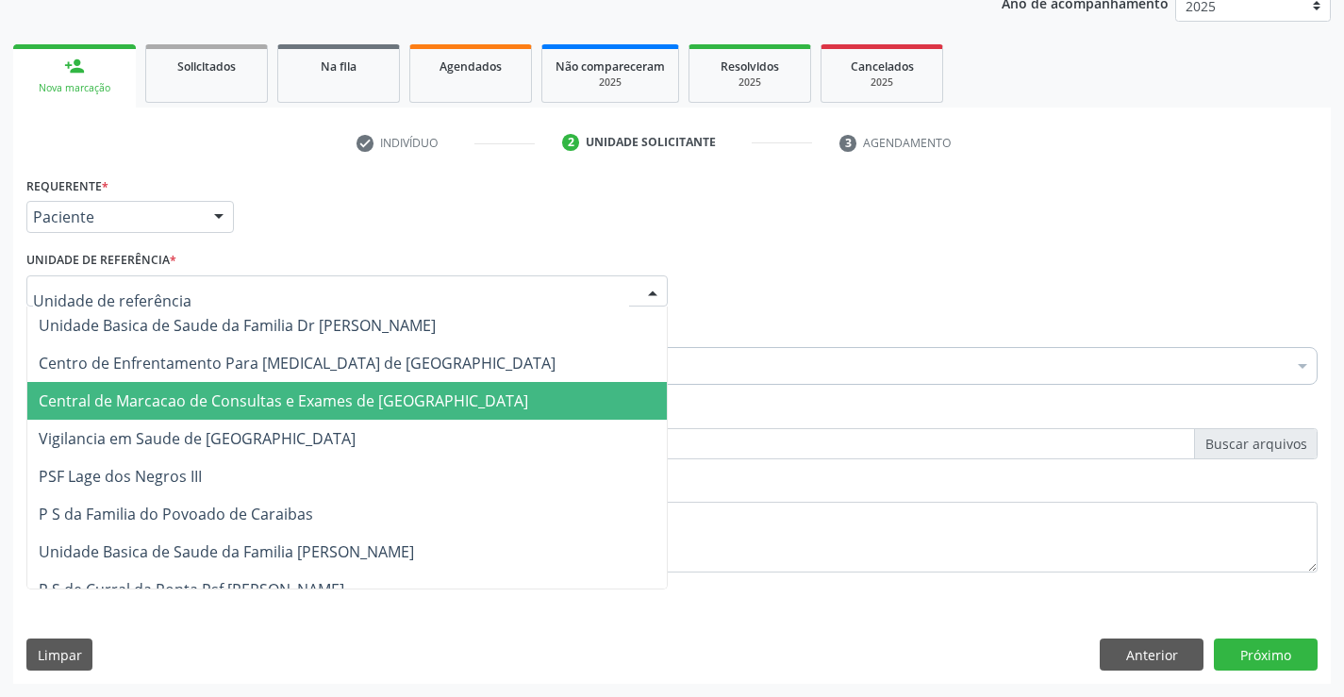
click at [327, 393] on span "Central de Marcacao de Consultas e Exames de Campo Formoso" at bounding box center [283, 400] width 489 height 21
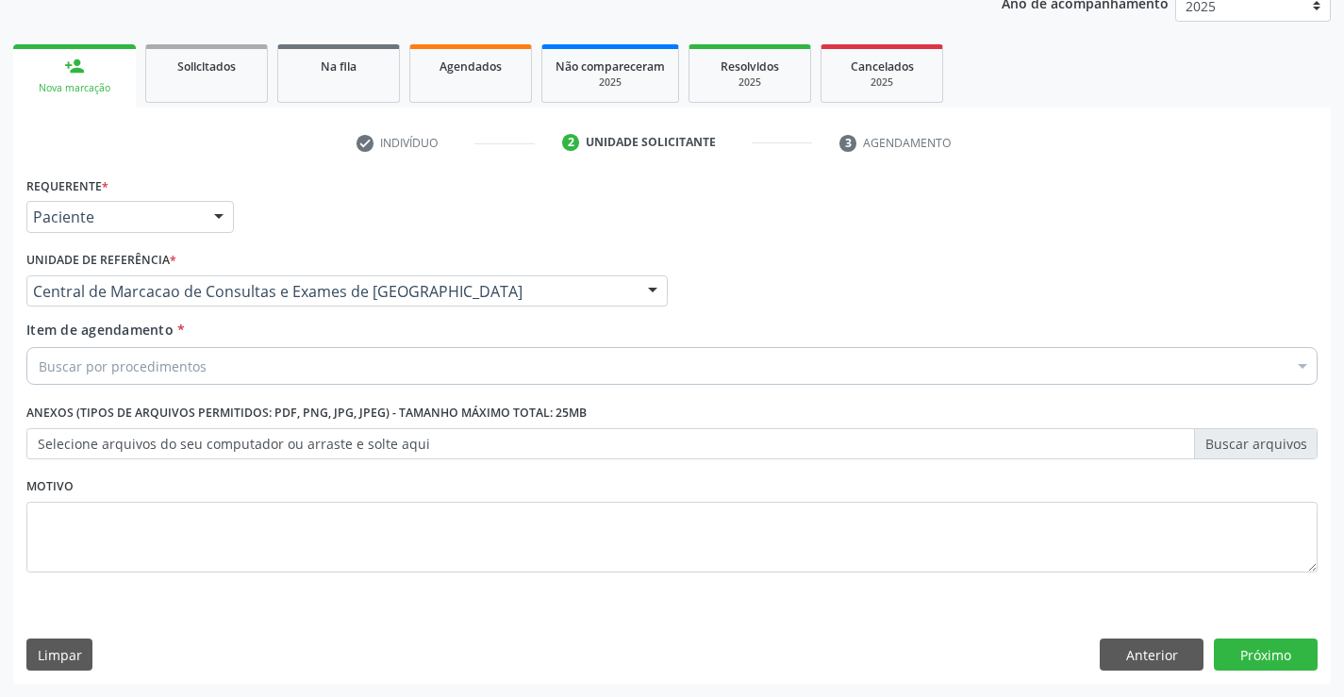
click at [359, 364] on div "Buscar por procedimentos" at bounding box center [671, 366] width 1291 height 38
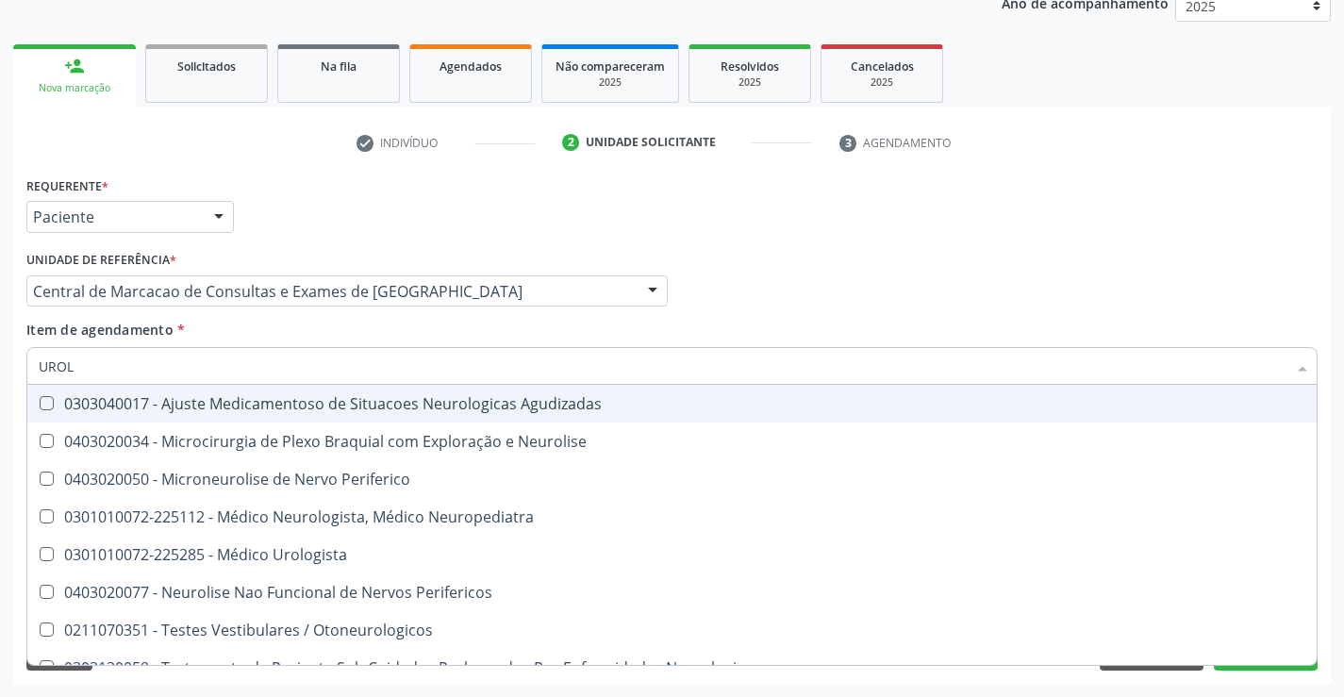
type input "UROLO"
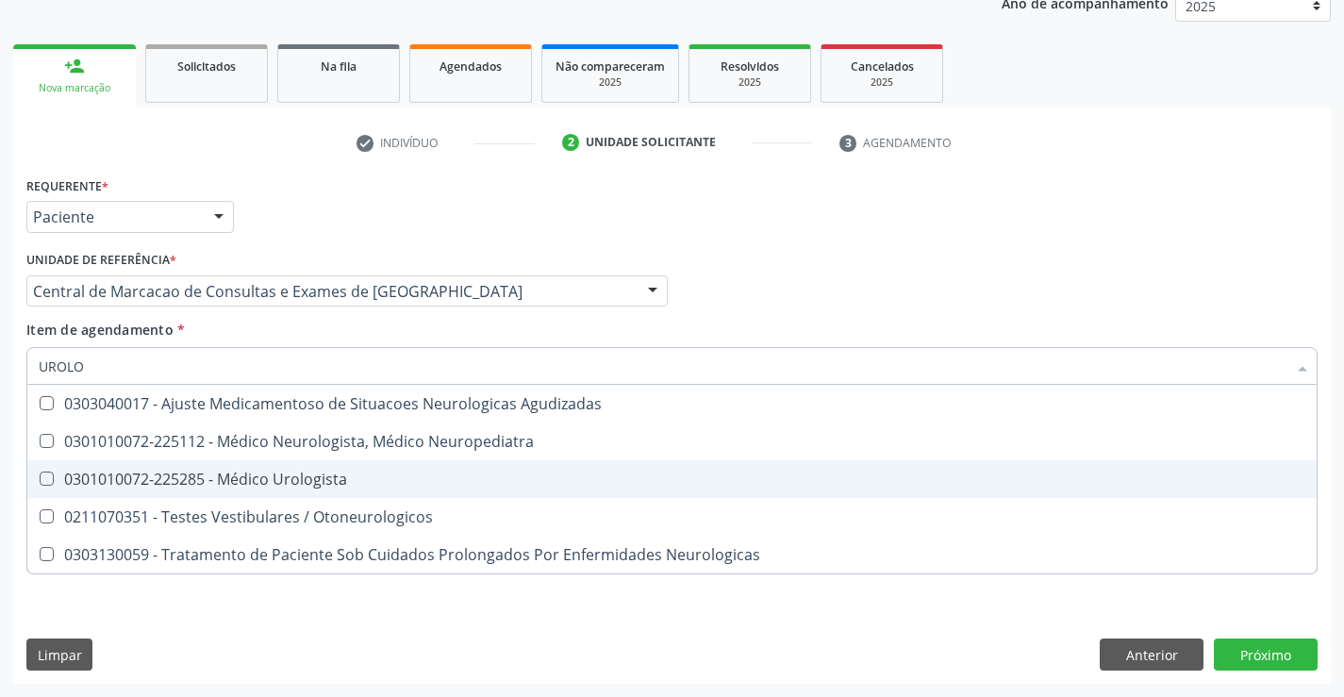
click at [361, 460] on span "0301010072-225285 - Médico Urologista" at bounding box center [671, 479] width 1289 height 38
checkbox Urologista "true"
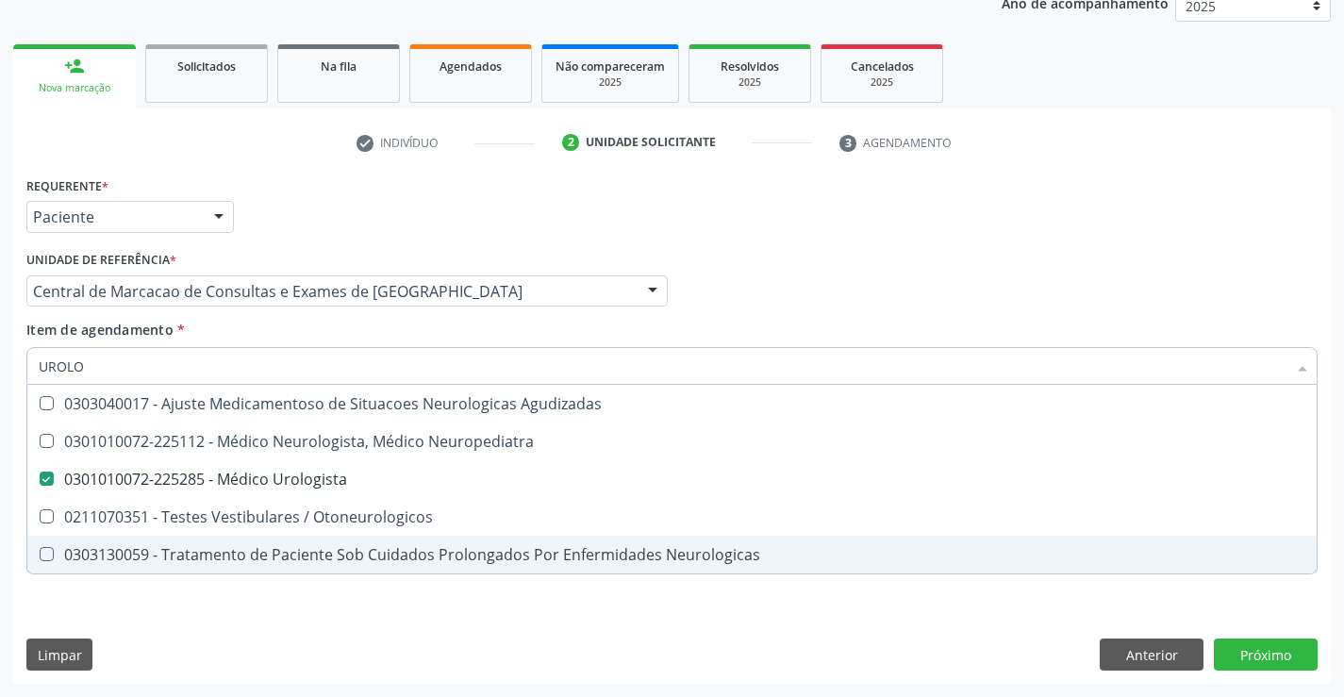
click at [1238, 646] on div "Requerente * Paciente Médico(a) Enfermeiro(a) Paciente Nenhum resultado encontr…" at bounding box center [671, 428] width 1317 height 512
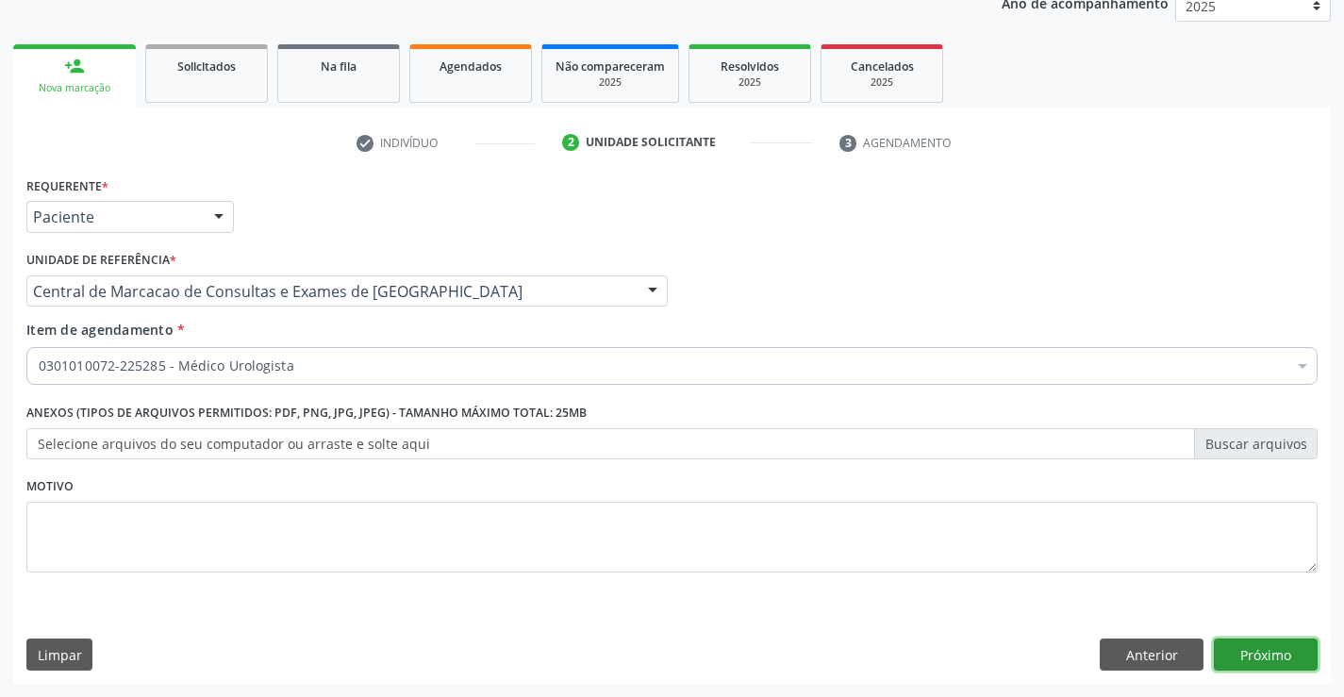
click at [1231, 650] on button "Próximo" at bounding box center [1265, 654] width 104 height 32
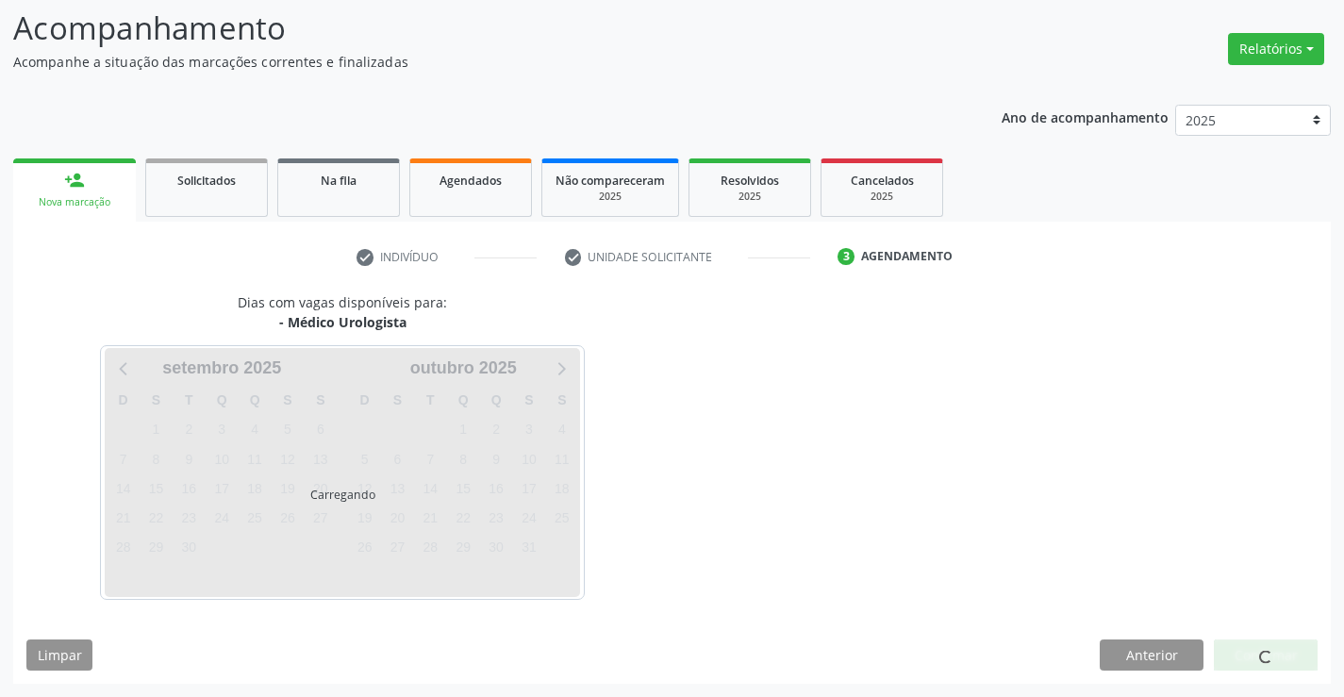
scroll to position [124, 0]
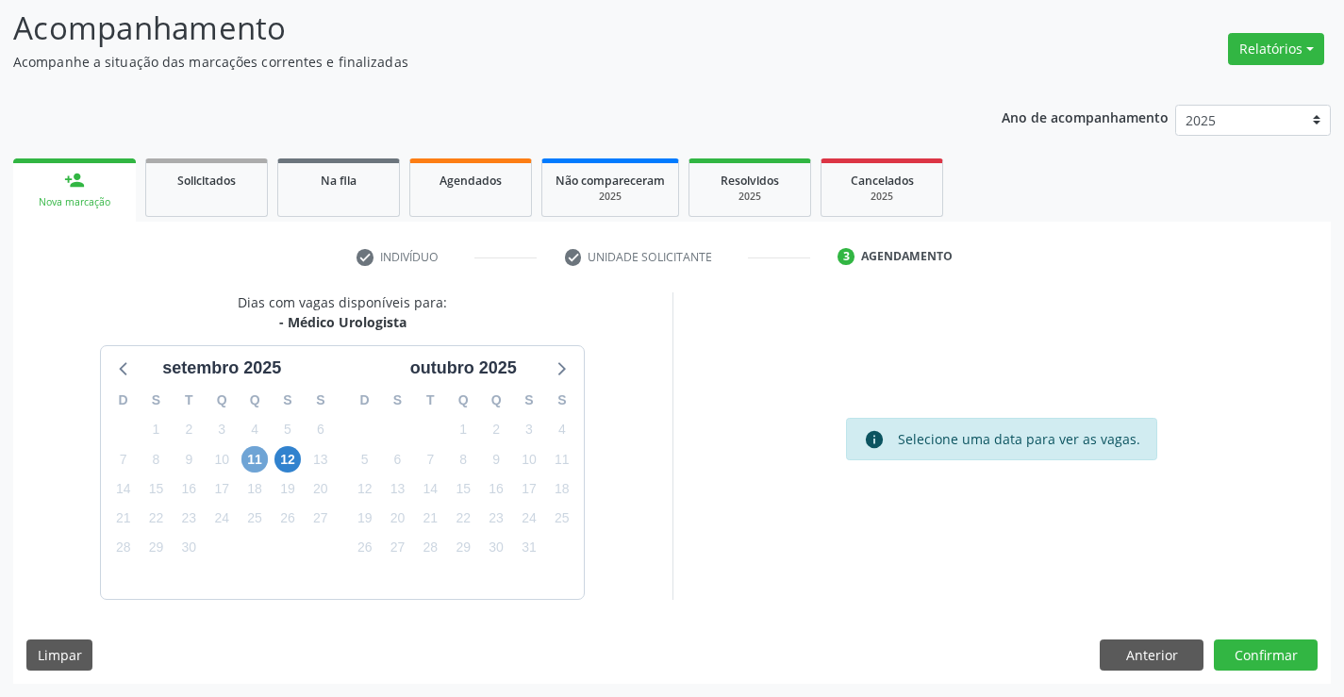
click at [250, 461] on span "11" at bounding box center [254, 459] width 26 height 26
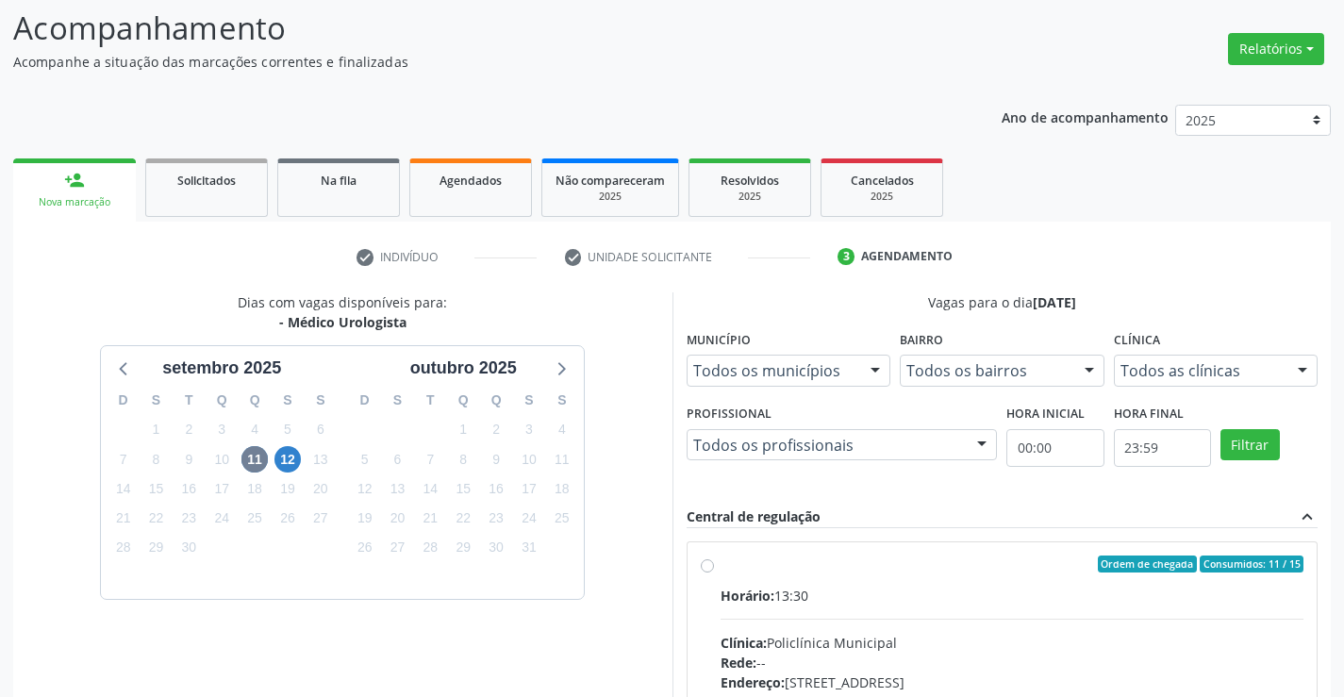
click at [933, 598] on div "Horário: 13:30" at bounding box center [1012, 596] width 584 height 20
click at [714, 572] on input "Ordem de chegada Consumidos: 11 / 15 Horário: 13:30 Clínica: Policlínica Munici…" at bounding box center [707, 563] width 13 height 17
radio input "true"
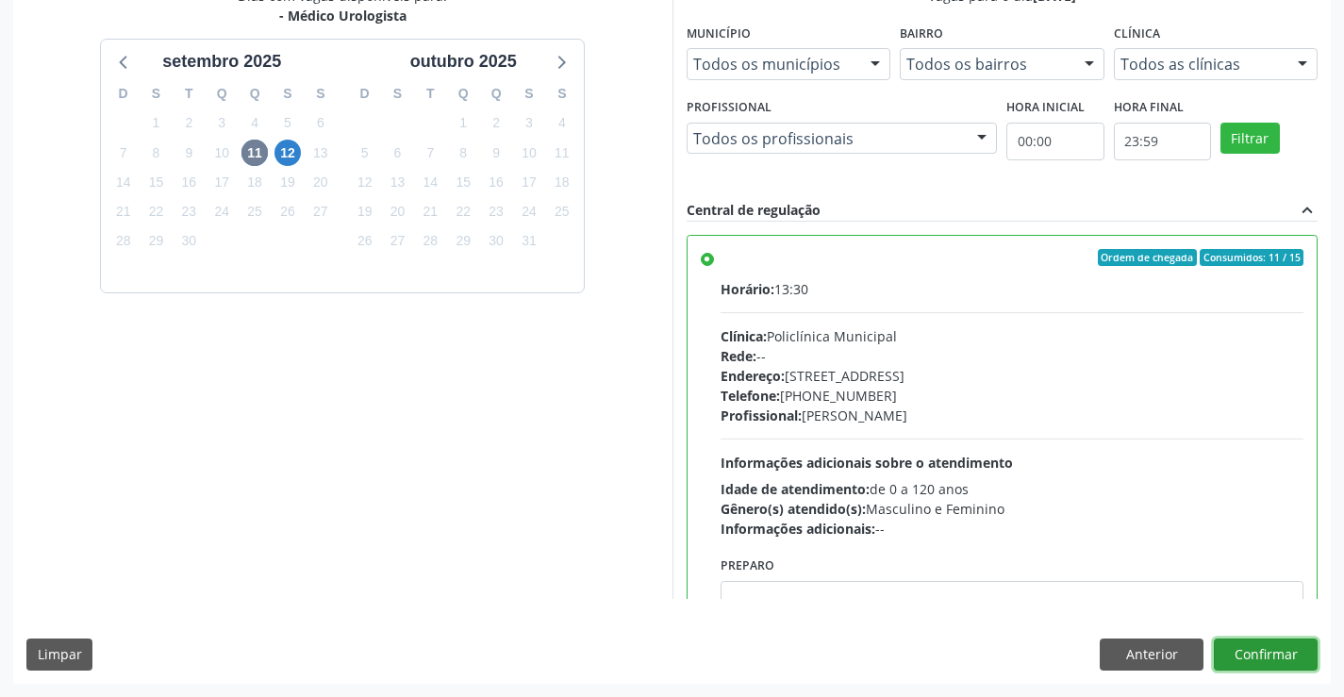
click at [1277, 656] on button "Confirmar" at bounding box center [1265, 654] width 104 height 32
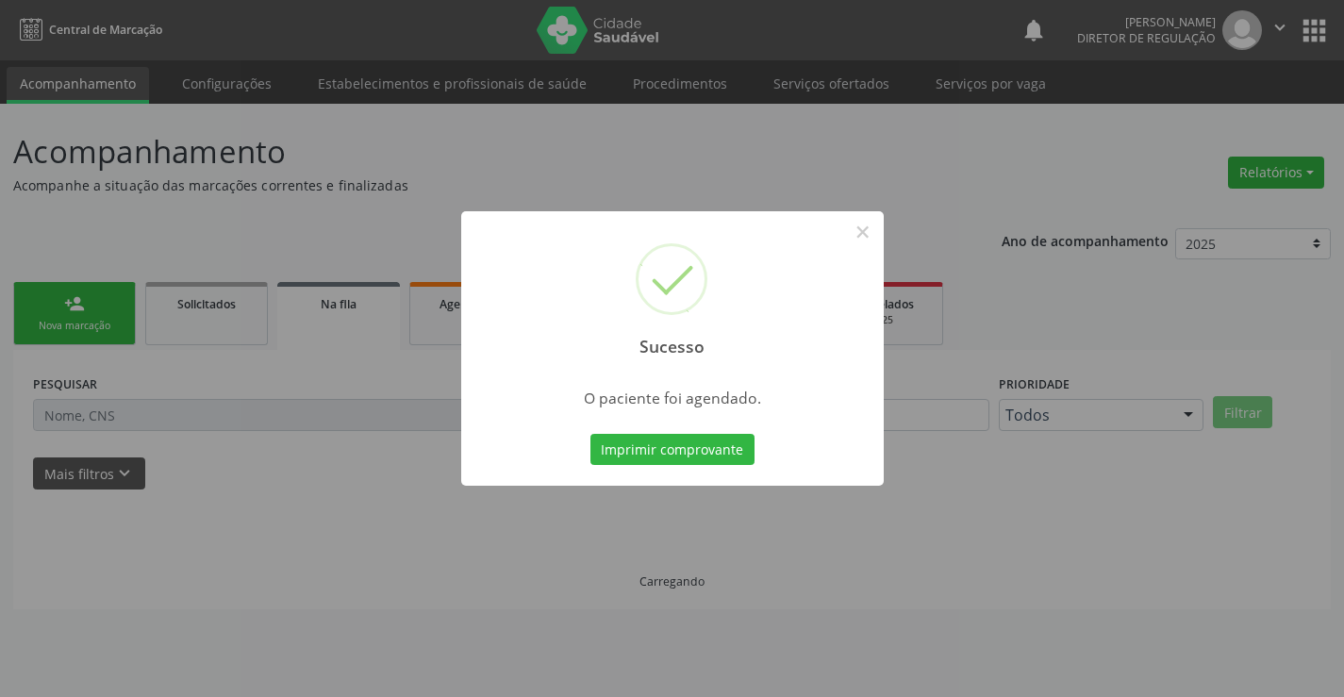
scroll to position [0, 0]
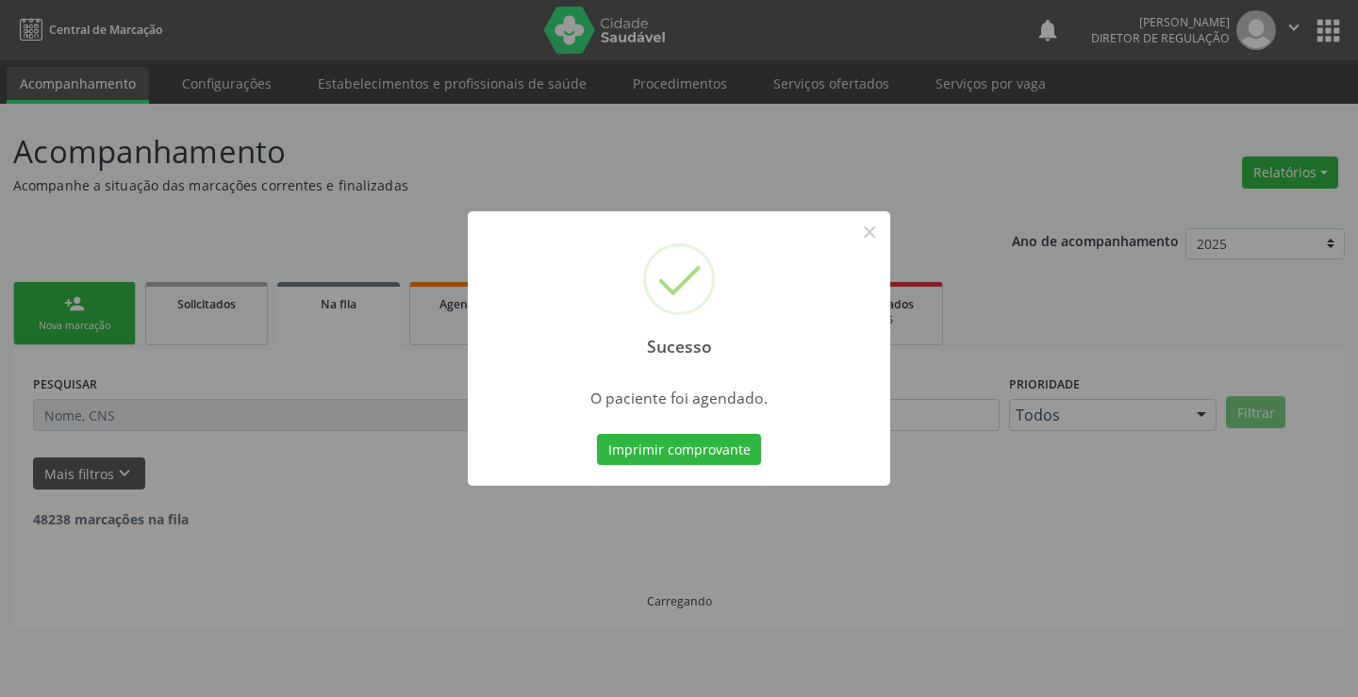
click at [597, 434] on button "Imprimir comprovante" at bounding box center [679, 450] width 164 height 32
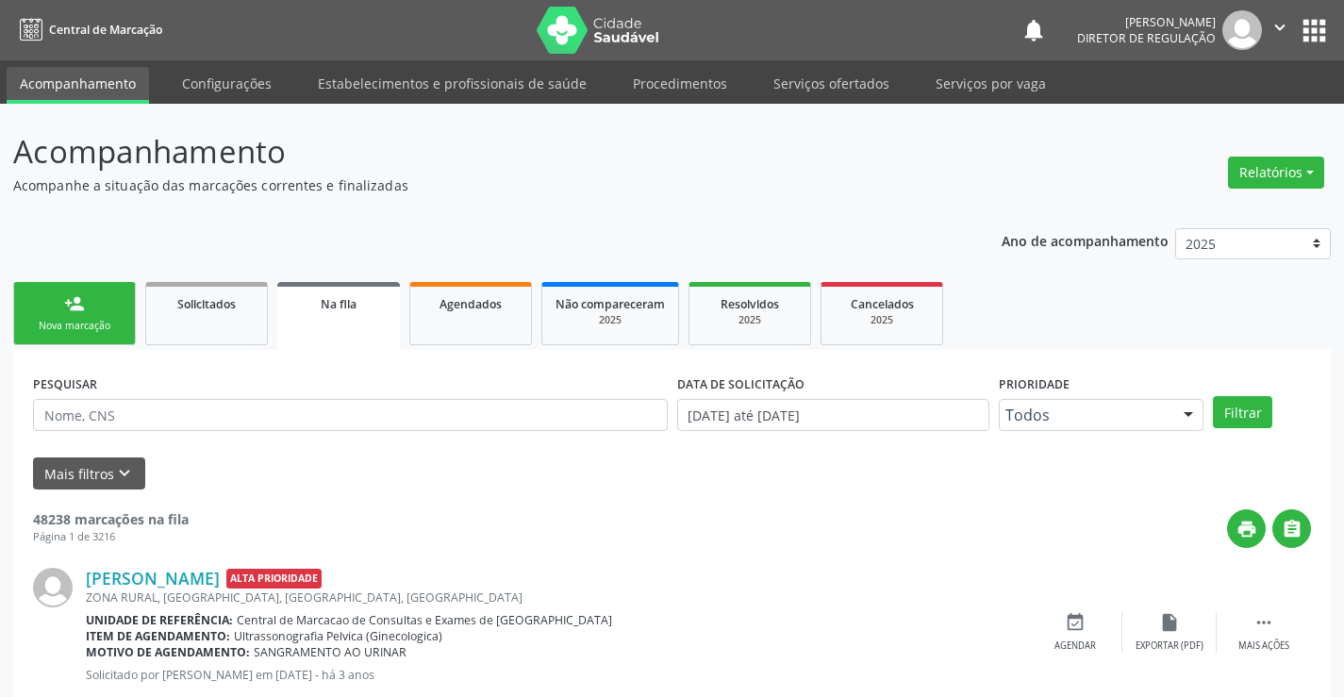
click at [39, 299] on link "person_add Nova marcação" at bounding box center [74, 313] width 123 height 63
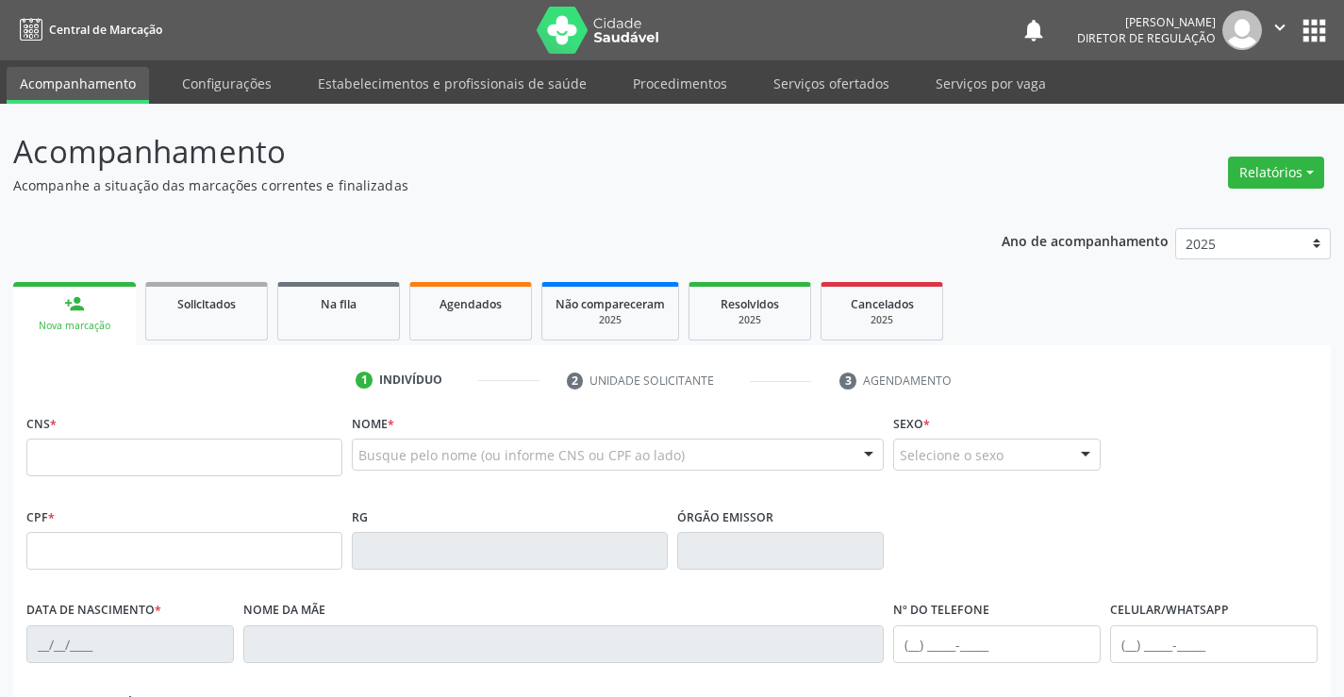
click at [210, 477] on fieldset "CNS *" at bounding box center [184, 449] width 316 height 80
click at [234, 454] on input "text" at bounding box center [184, 457] width 316 height 38
type input "702 9025 3343 6278"
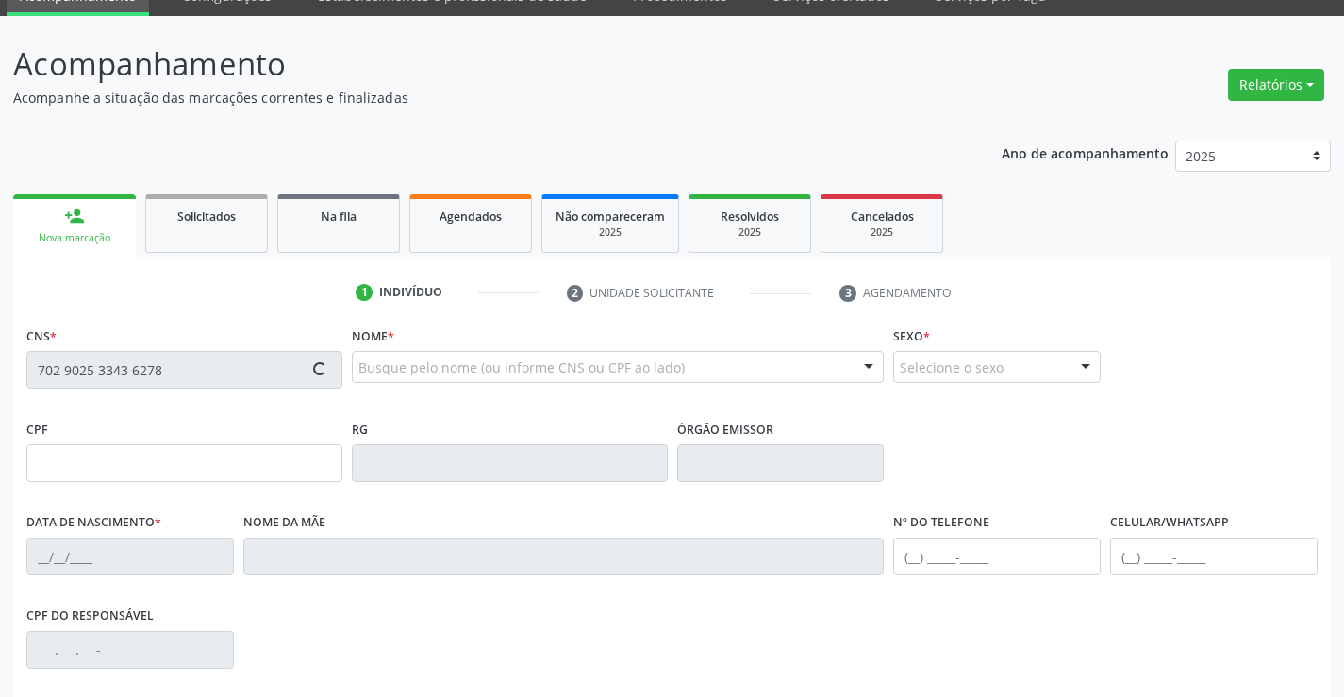
scroll to position [325, 0]
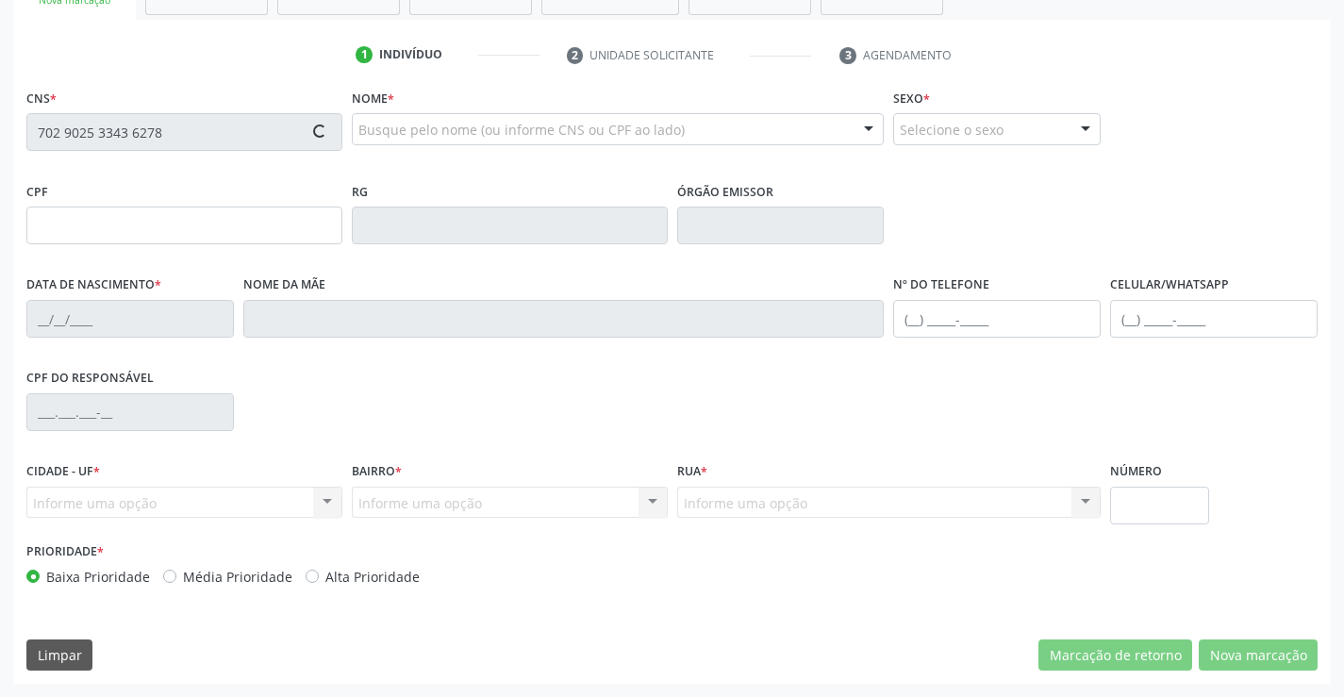
type input "912.607.367-68"
type input "076274505"
type input "07/07/1960"
type input "(74) 98852-8807"
type input "(74) 99995-8276"
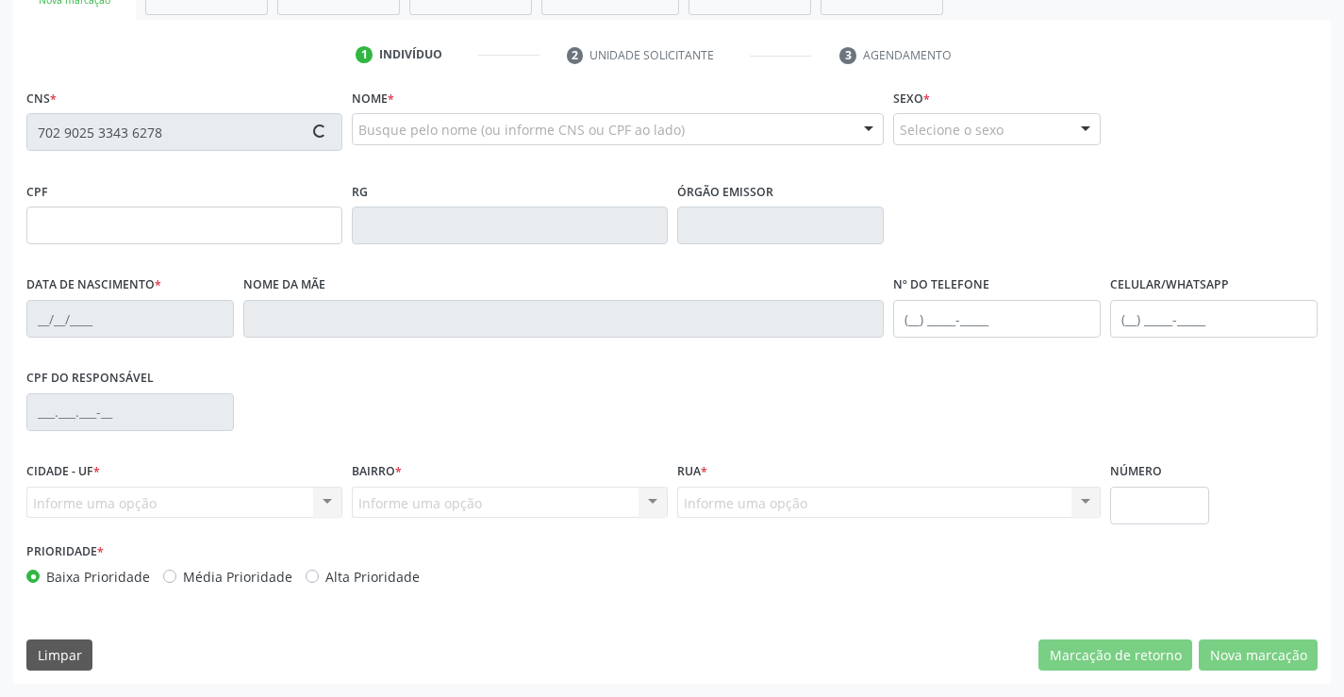
type input "912.607.367-68"
type input "205"
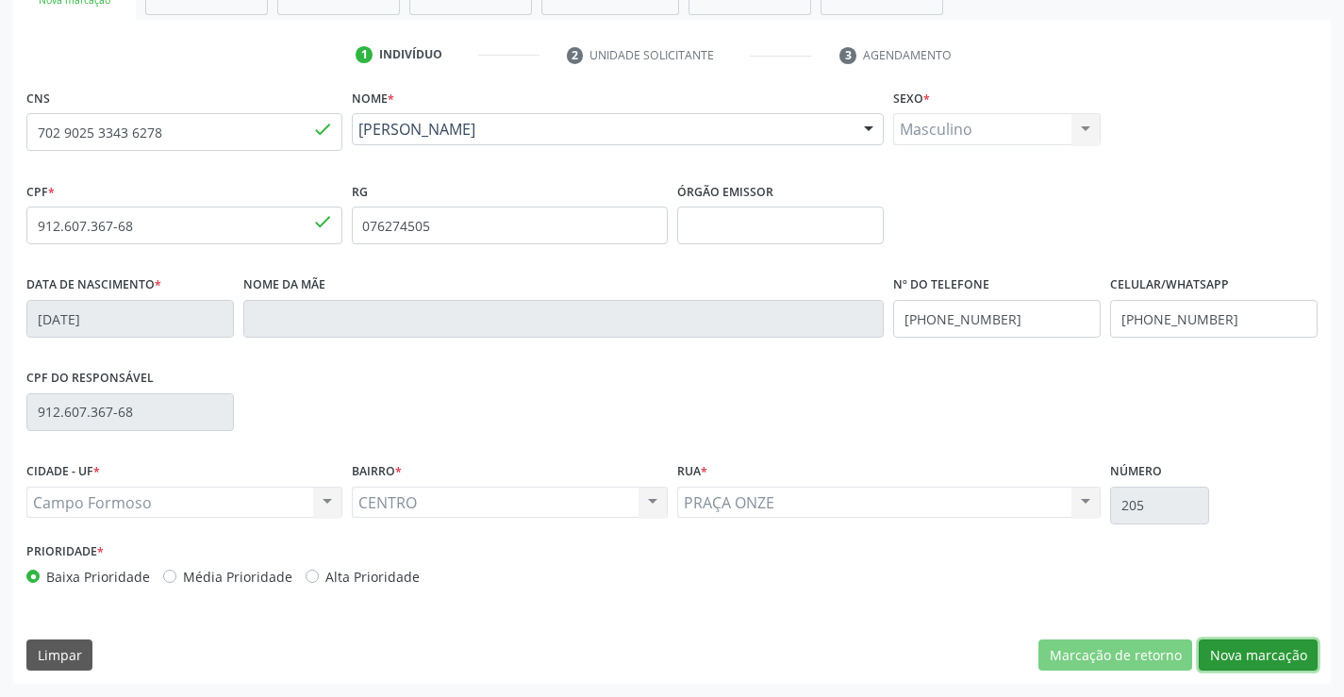
click at [1262, 658] on button "Nova marcação" at bounding box center [1257, 655] width 119 height 32
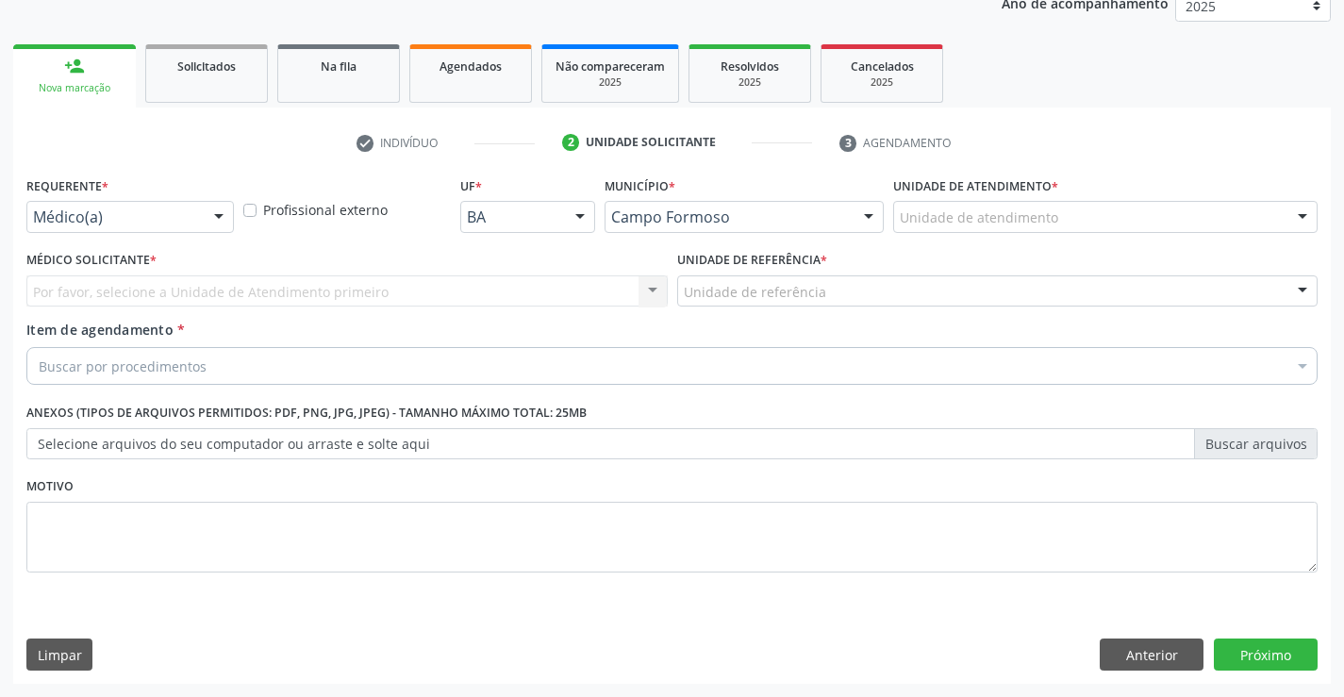
scroll to position [238, 0]
click at [180, 228] on div "Médico(a)" at bounding box center [129, 217] width 207 height 32
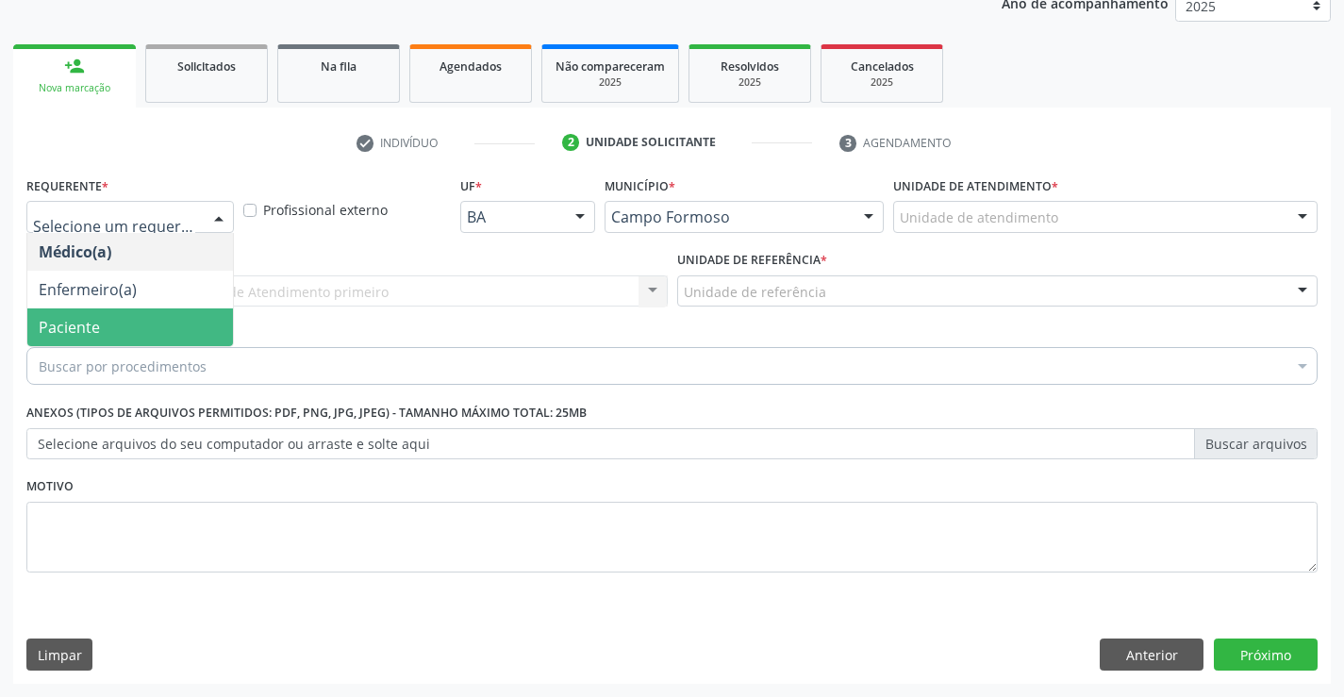
drag, startPoint x: 147, startPoint y: 319, endPoint x: 319, endPoint y: 295, distance: 173.2
click at [158, 315] on span "Paciente" at bounding box center [130, 327] width 206 height 38
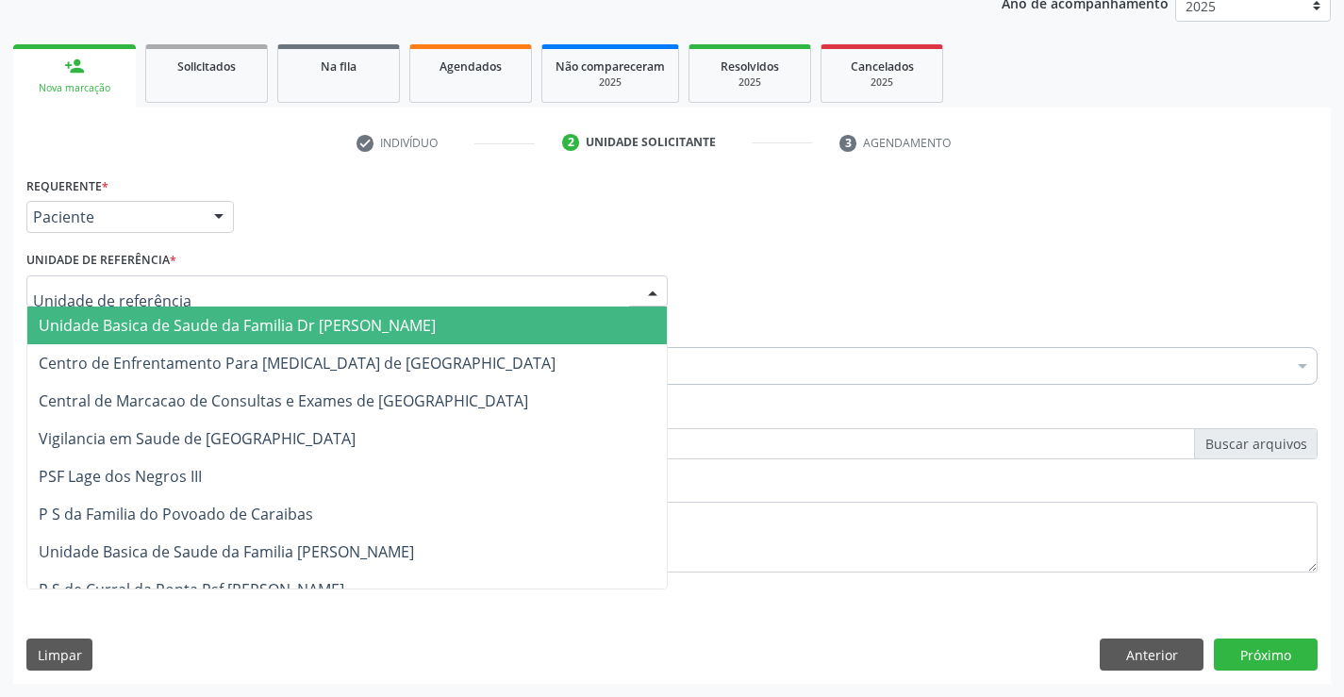
drag, startPoint x: 319, startPoint y: 295, endPoint x: 319, endPoint y: 377, distance: 82.0
click at [319, 304] on div at bounding box center [346, 291] width 641 height 32
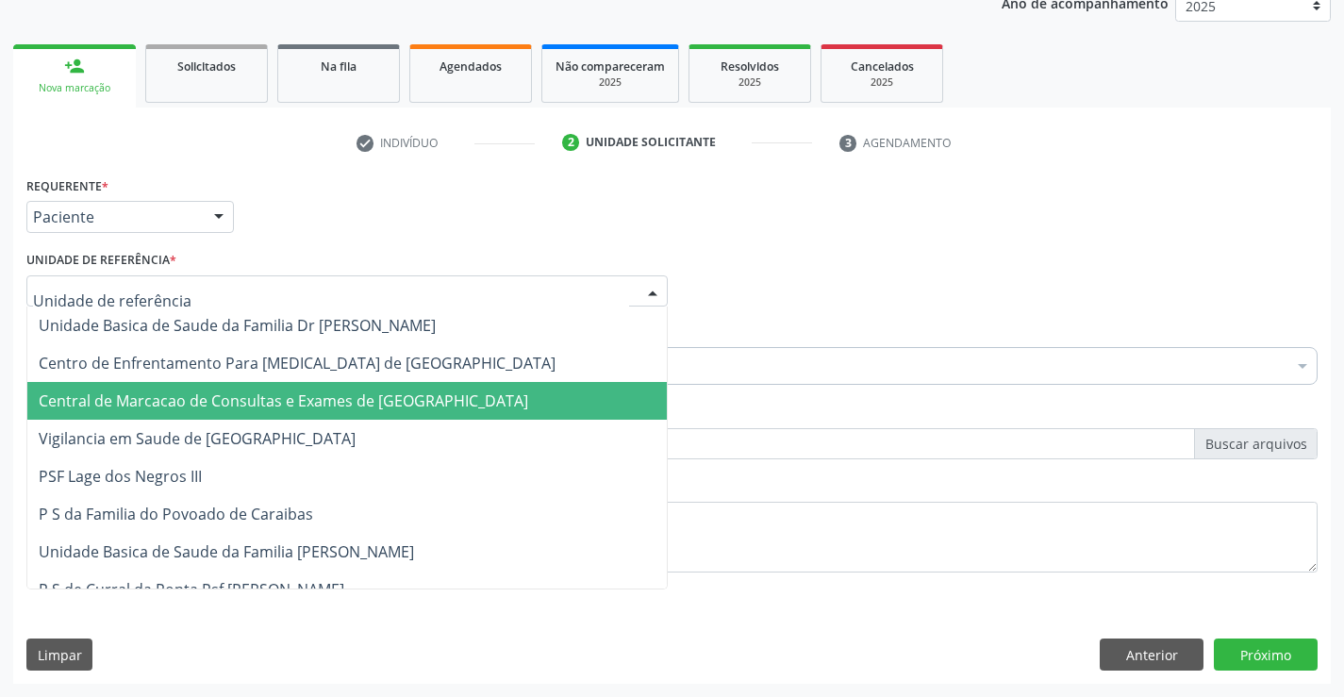
drag, startPoint x: 319, startPoint y: 389, endPoint x: 400, endPoint y: 373, distance: 82.7
click at [324, 388] on span "Central de Marcacao de Consultas e Exames de Campo Formoso" at bounding box center [346, 401] width 639 height 38
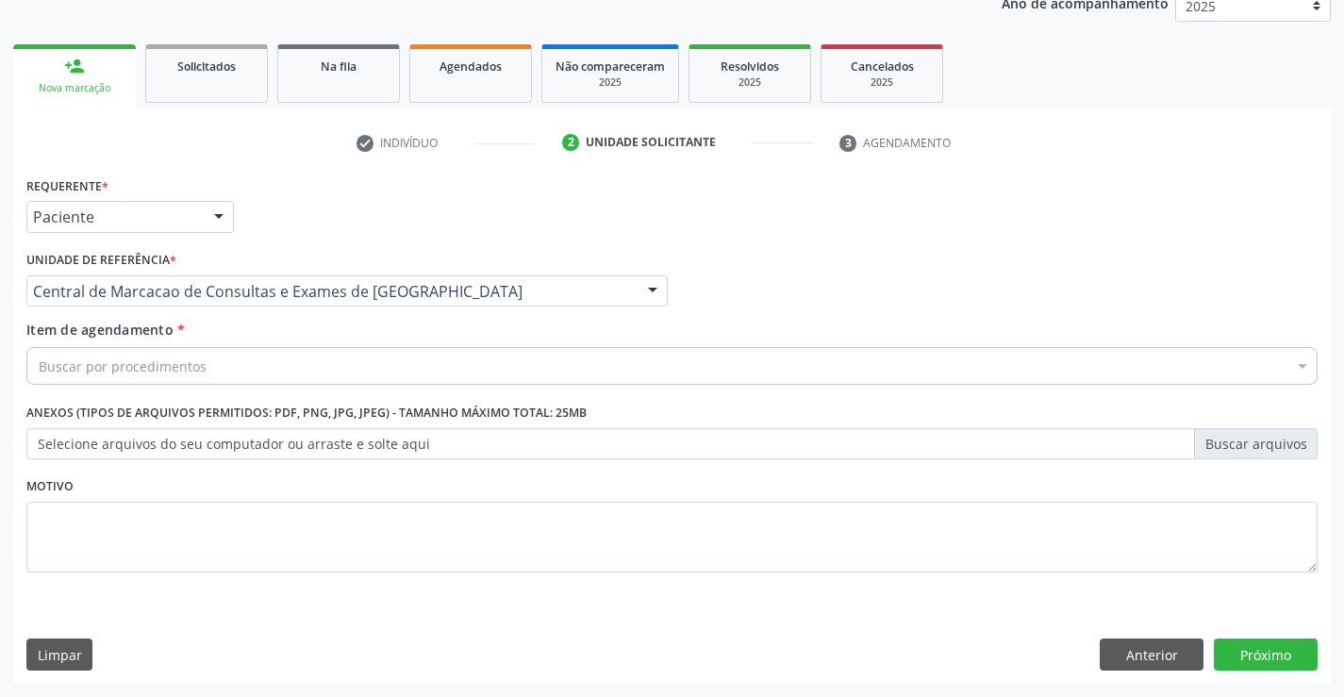
click at [442, 362] on div "Buscar por procedimentos" at bounding box center [671, 366] width 1291 height 38
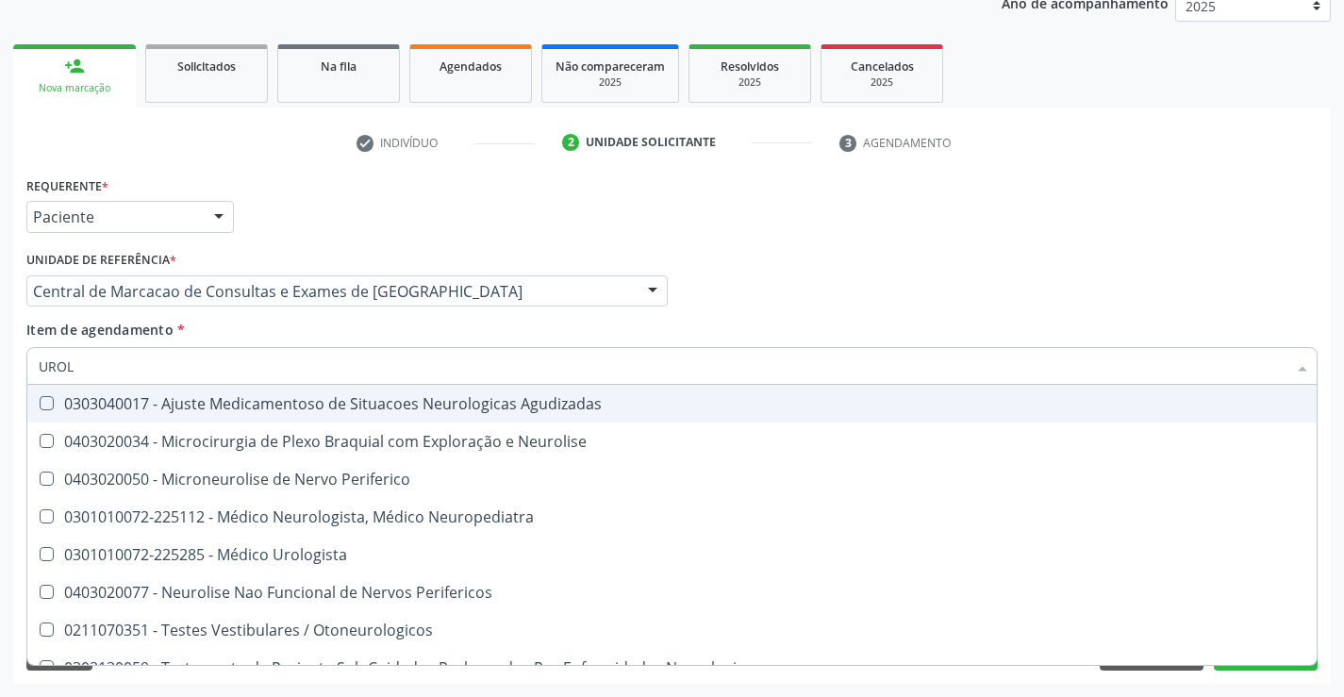
type input "UROLO"
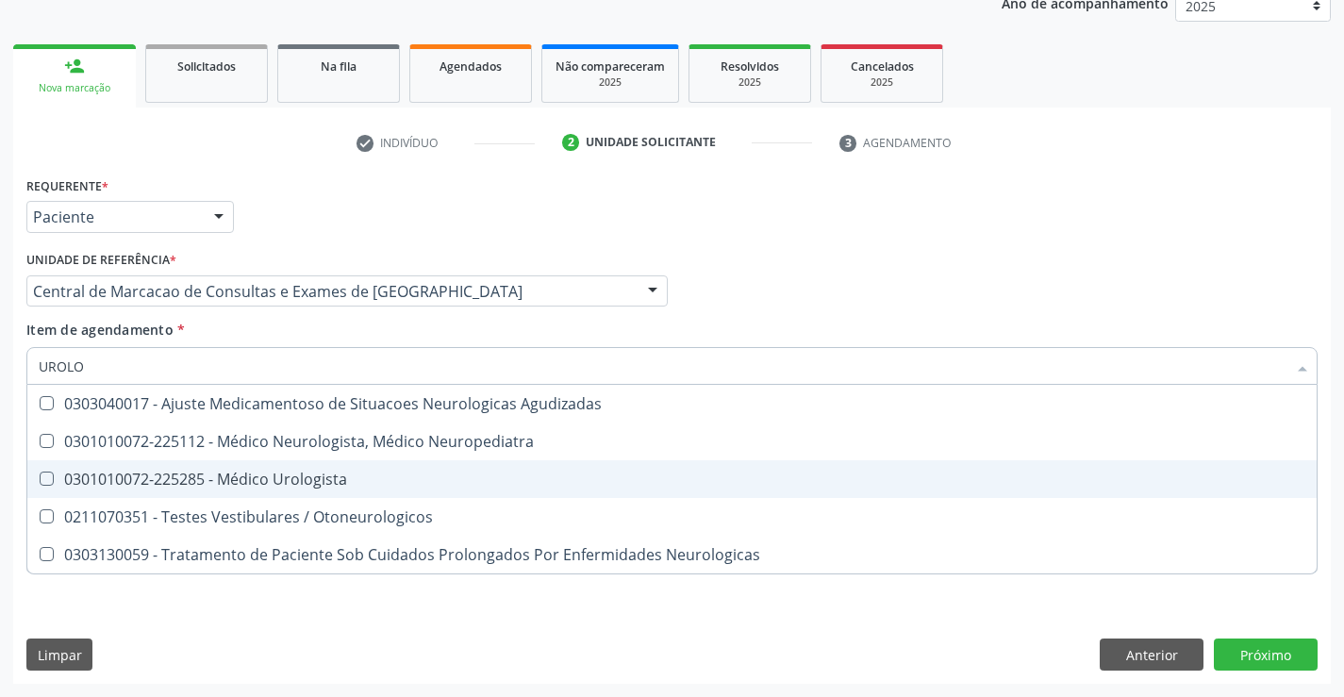
click at [427, 482] on div "0301010072-225285 - Médico Urologista" at bounding box center [672, 478] width 1266 height 15
checkbox Urologista "true"
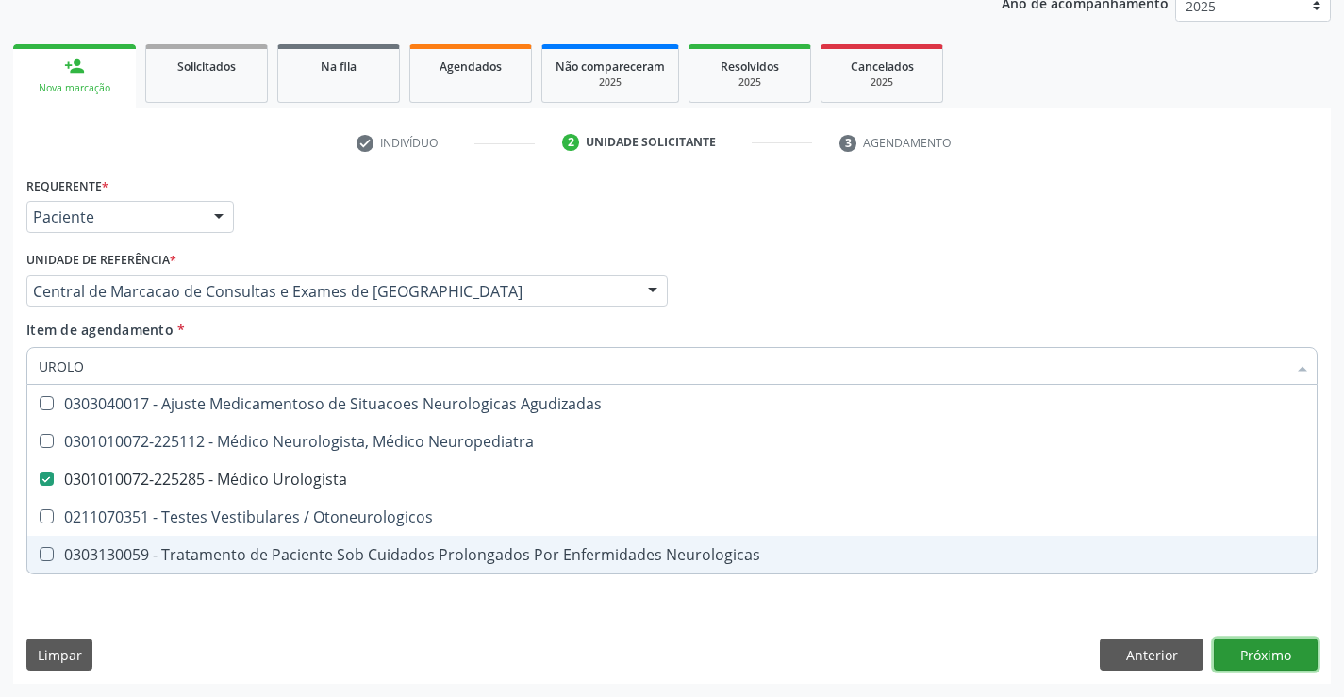
drag, startPoint x: 1293, startPoint y: 654, endPoint x: 586, endPoint y: 511, distance: 721.5
click at [1290, 654] on div "Requerente * Paciente Médico(a) Enfermeiro(a) Paciente Nenhum resultado encontr…" at bounding box center [671, 428] width 1317 height 512
checkbox Neuropediatra "true"
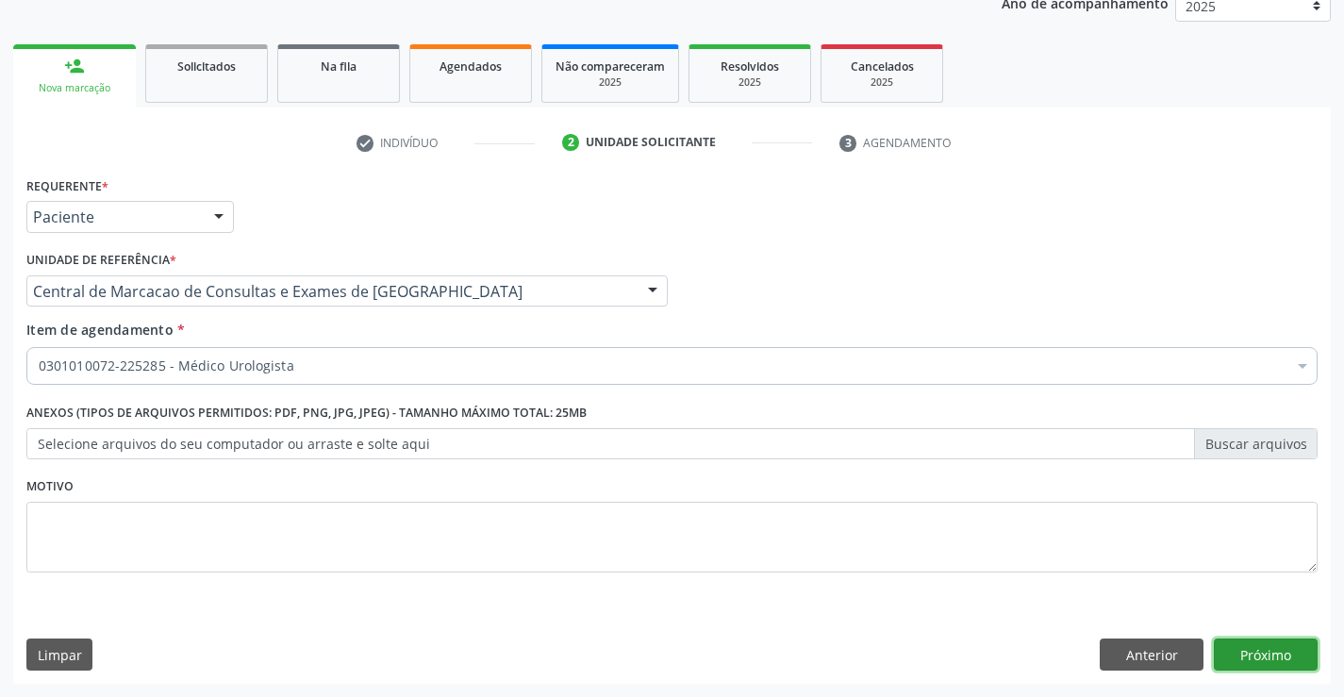
click at [1287, 666] on button "Próximo" at bounding box center [1265, 654] width 104 height 32
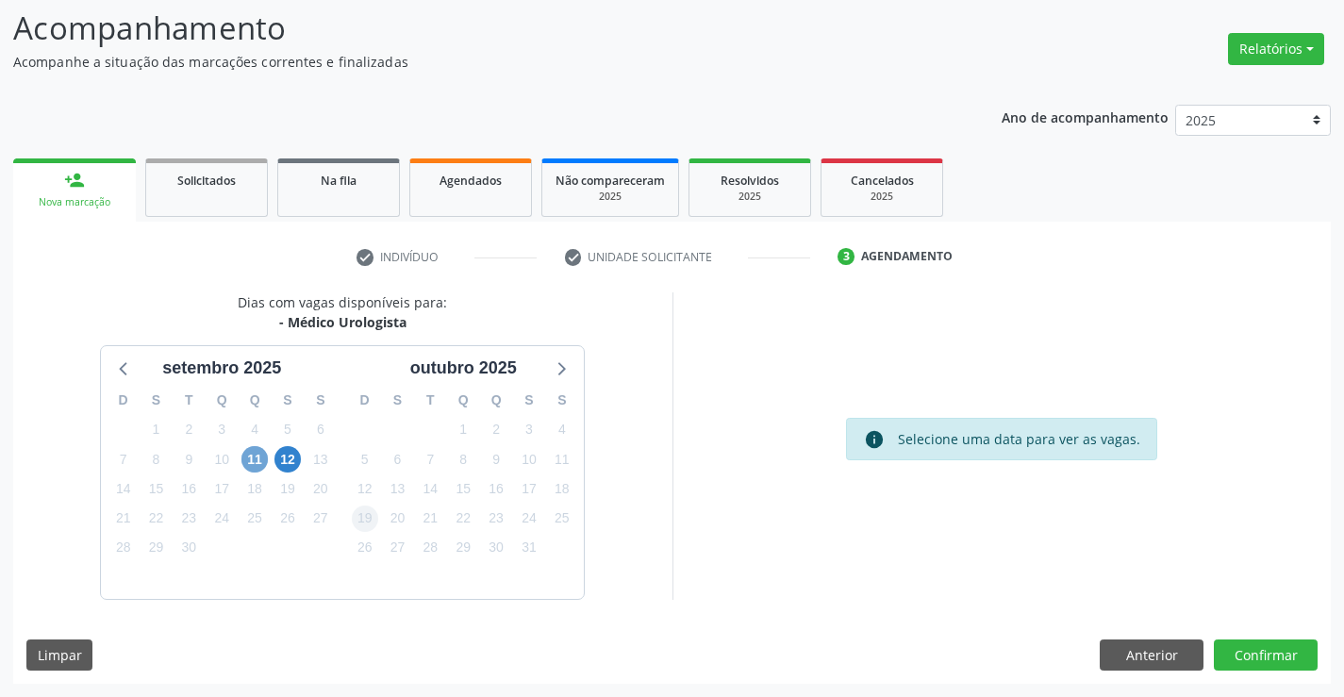
drag, startPoint x: 267, startPoint y: 463, endPoint x: 355, endPoint y: 524, distance: 107.0
click at [264, 464] on span "11" at bounding box center [254, 459] width 26 height 26
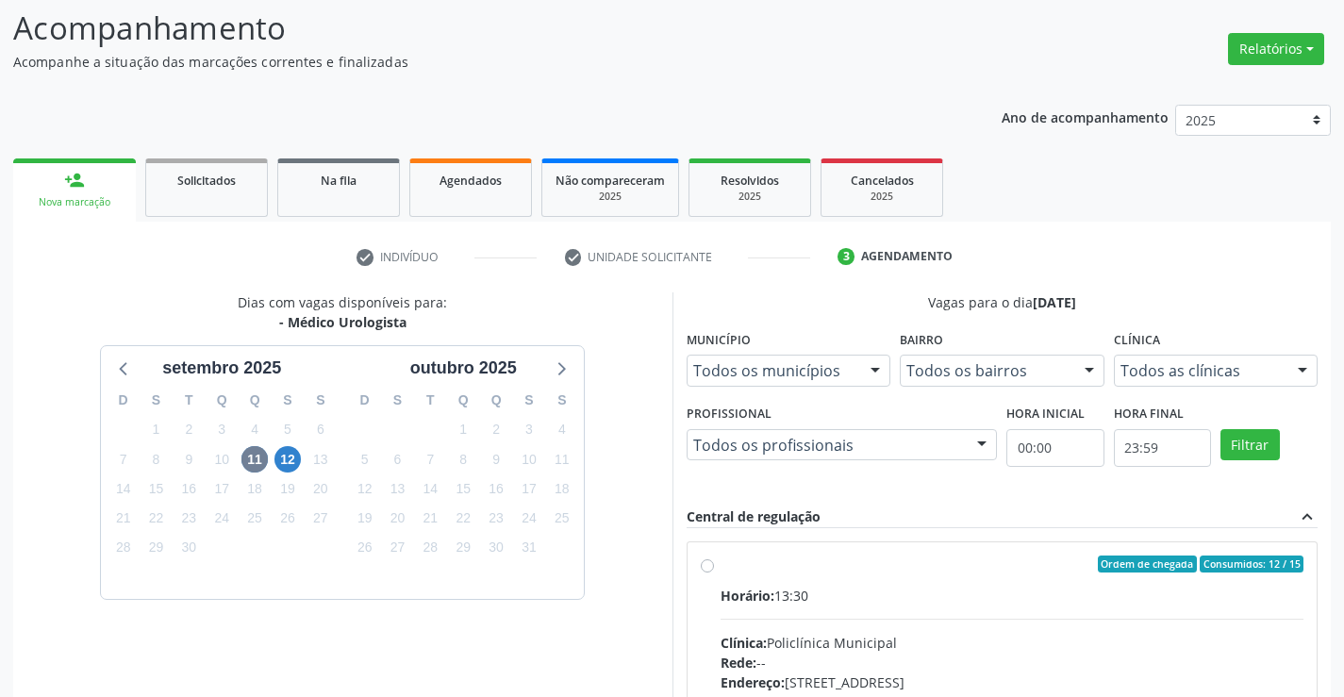
drag, startPoint x: 813, startPoint y: 590, endPoint x: 814, endPoint y: 577, distance: 13.2
click at [814, 587] on div "Horário: 13:30" at bounding box center [1012, 596] width 584 height 20
click at [714, 572] on input "Ordem de chegada Consumidos: 12 / 15 Horário: 13:30 Clínica: Policlínica Munici…" at bounding box center [707, 563] width 13 height 17
radio input "true"
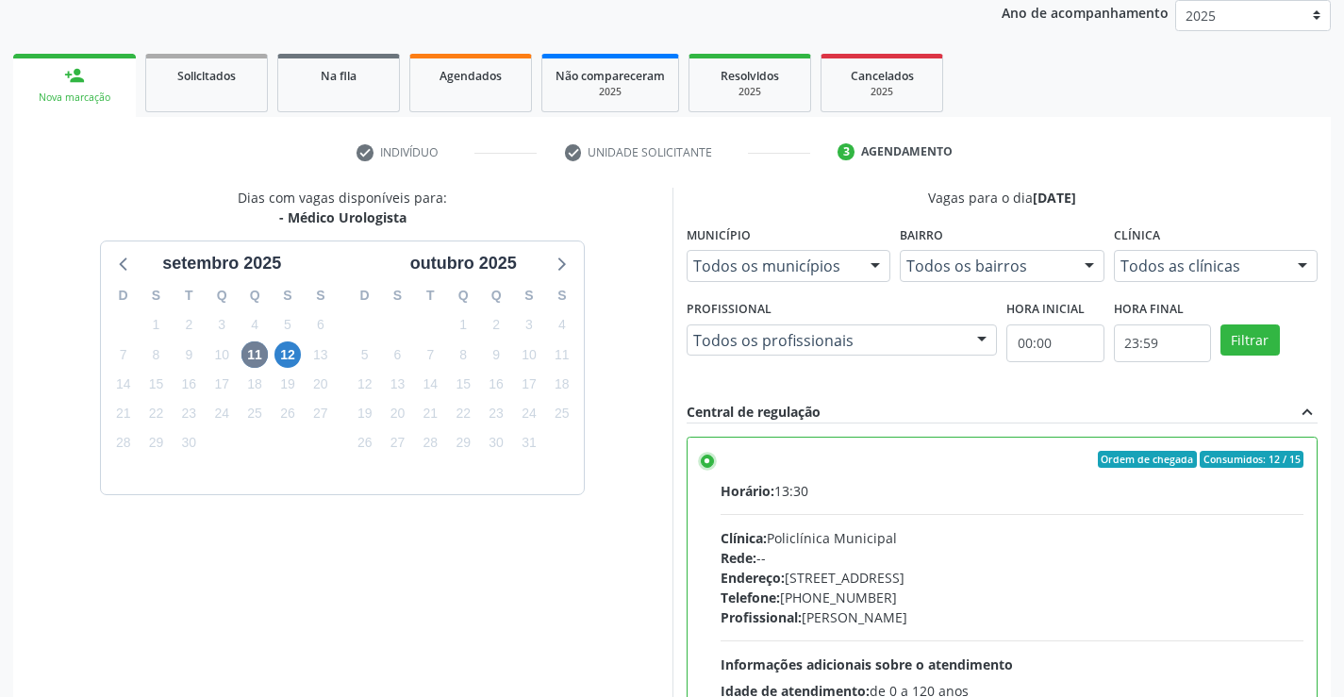
scroll to position [430, 0]
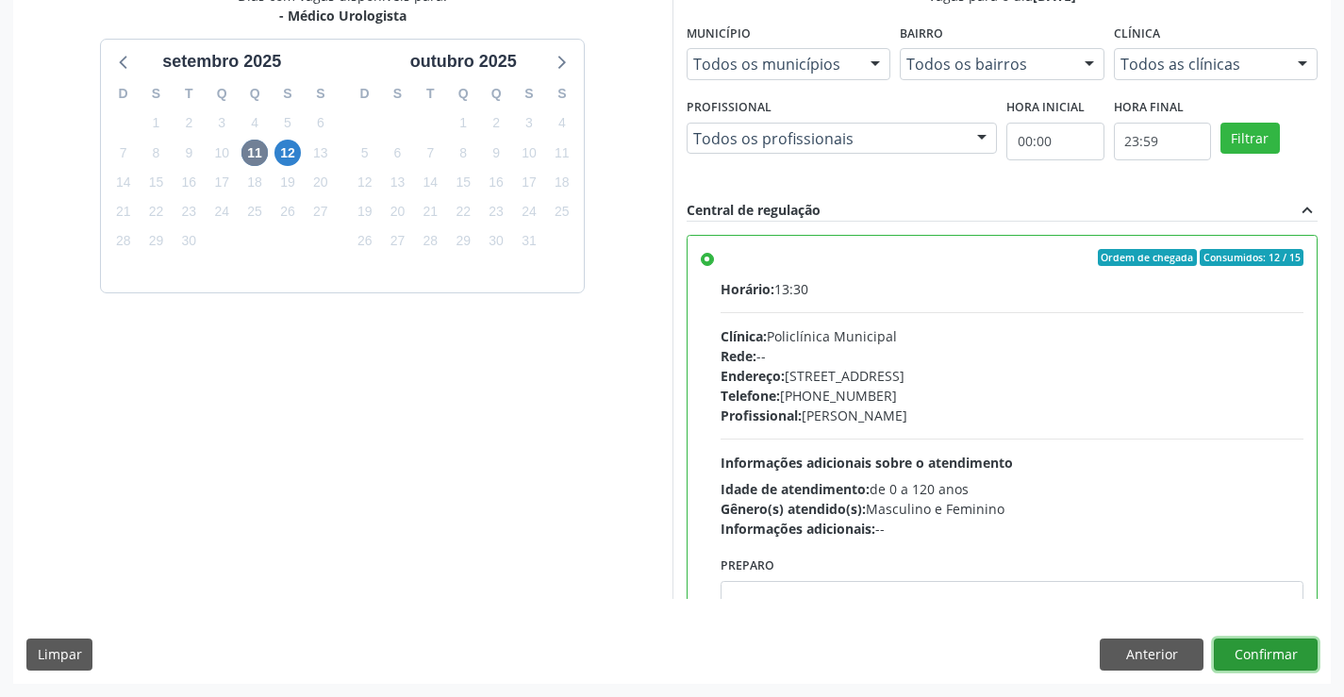
click at [1273, 649] on button "Confirmar" at bounding box center [1265, 654] width 104 height 32
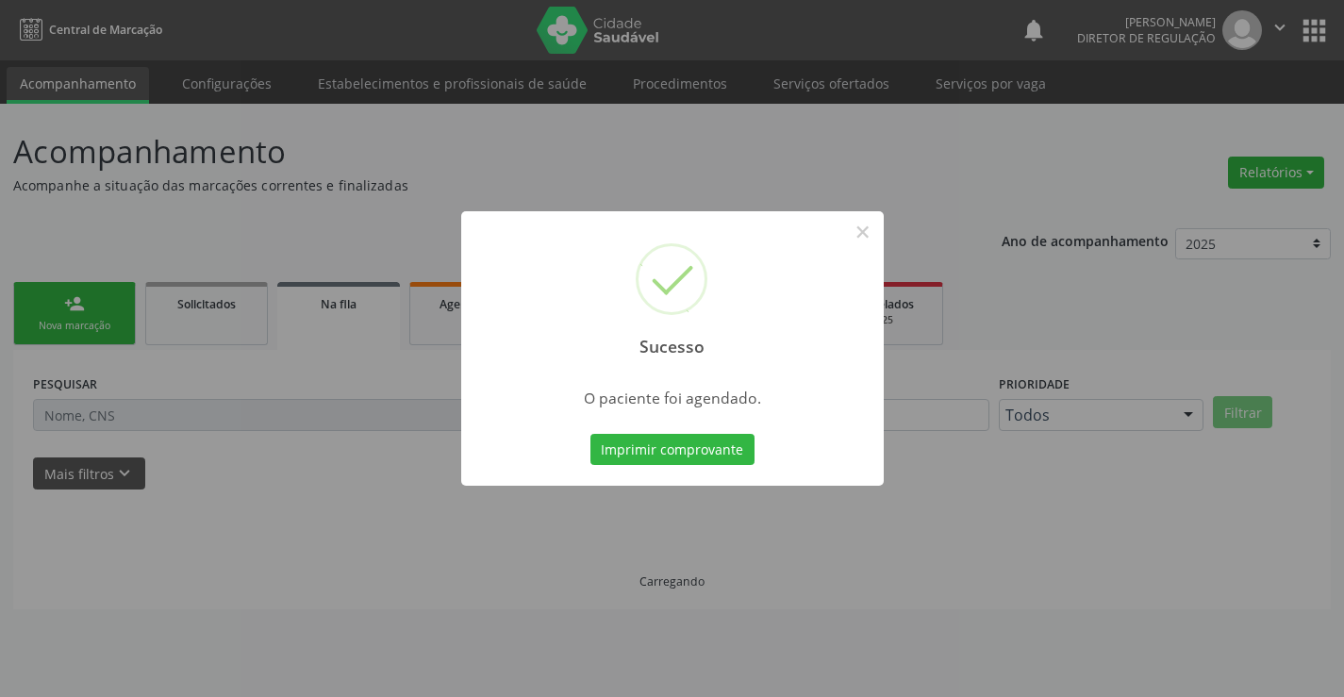
scroll to position [0, 0]
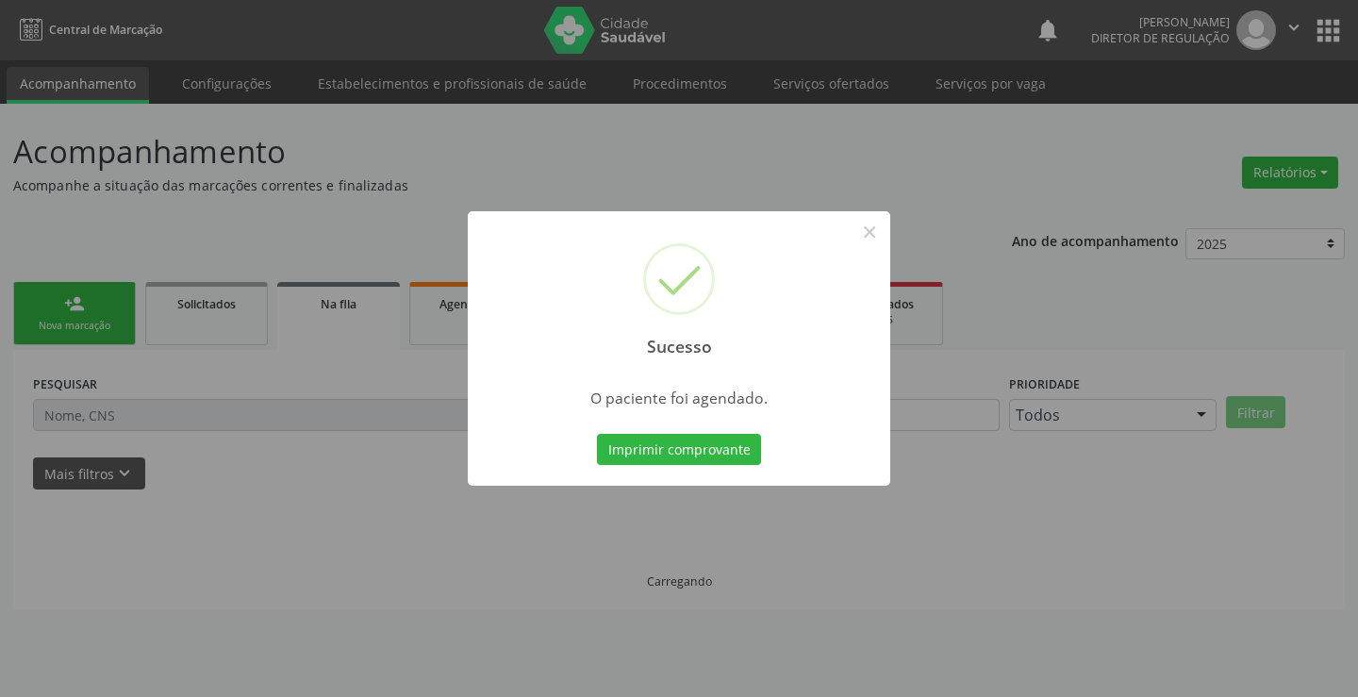
click at [597, 434] on button "Imprimir comprovante" at bounding box center [679, 450] width 164 height 32
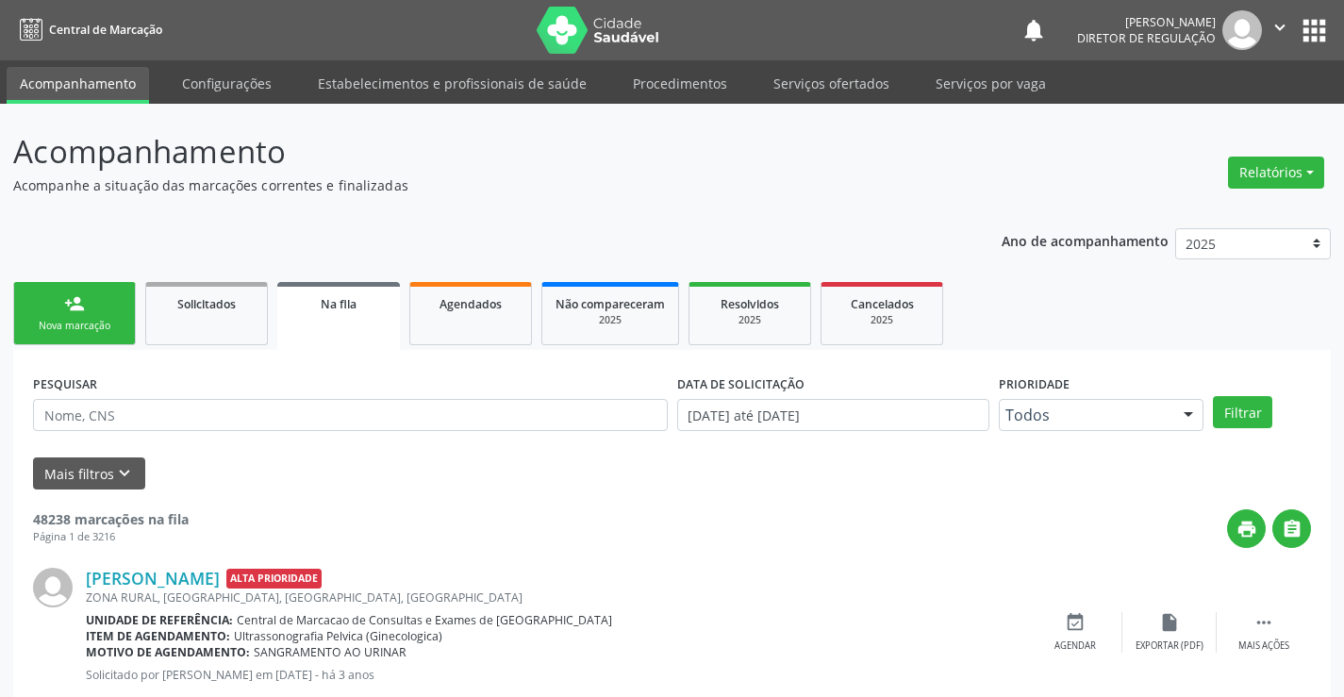
click at [62, 334] on link "person_add Nova marcação" at bounding box center [74, 313] width 123 height 63
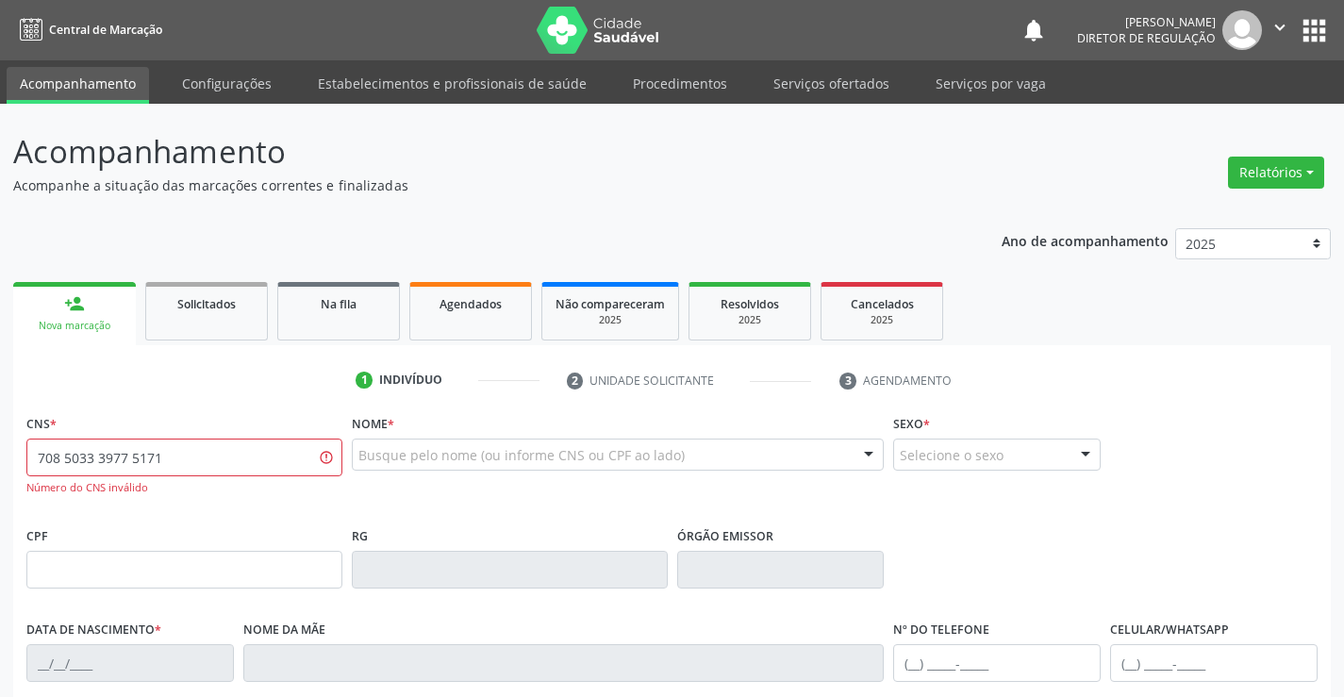
type input "708 5033 3977 5171"
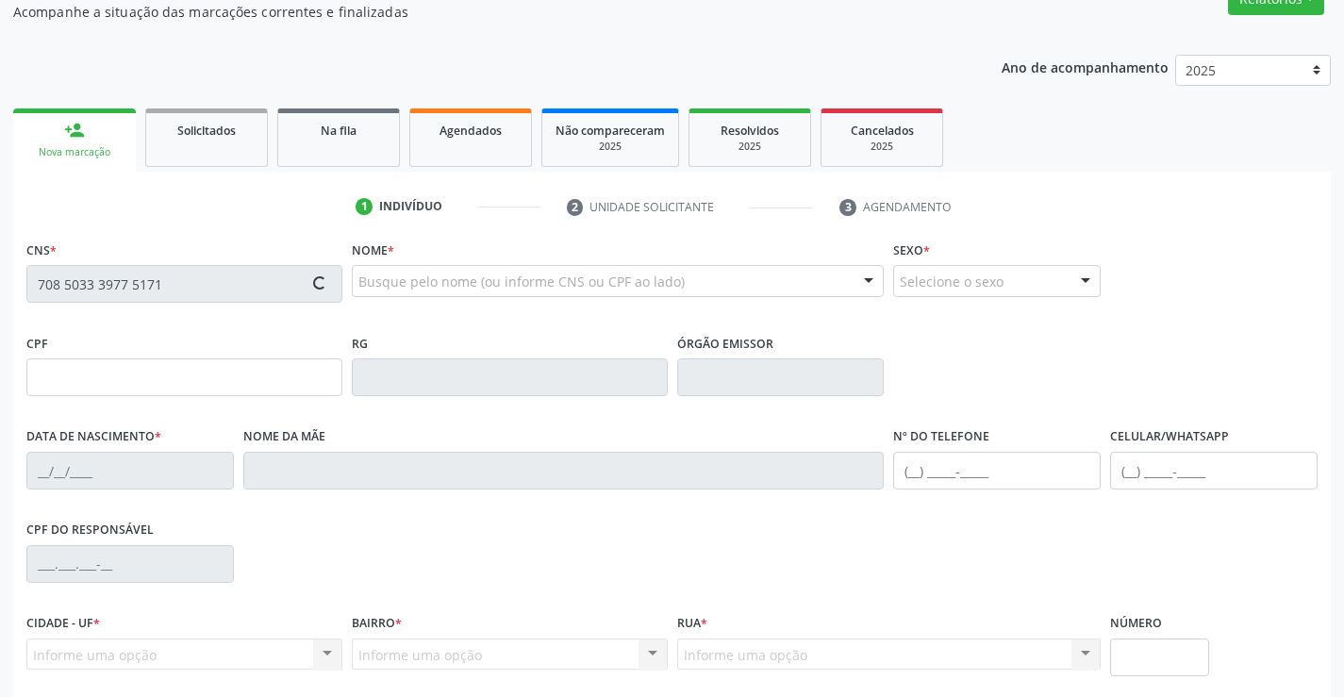
type input "1135374848"
type input "09/11/1980"
type input "(74) 98829-1798"
type input "(74) 99120-7890"
type input "SN"
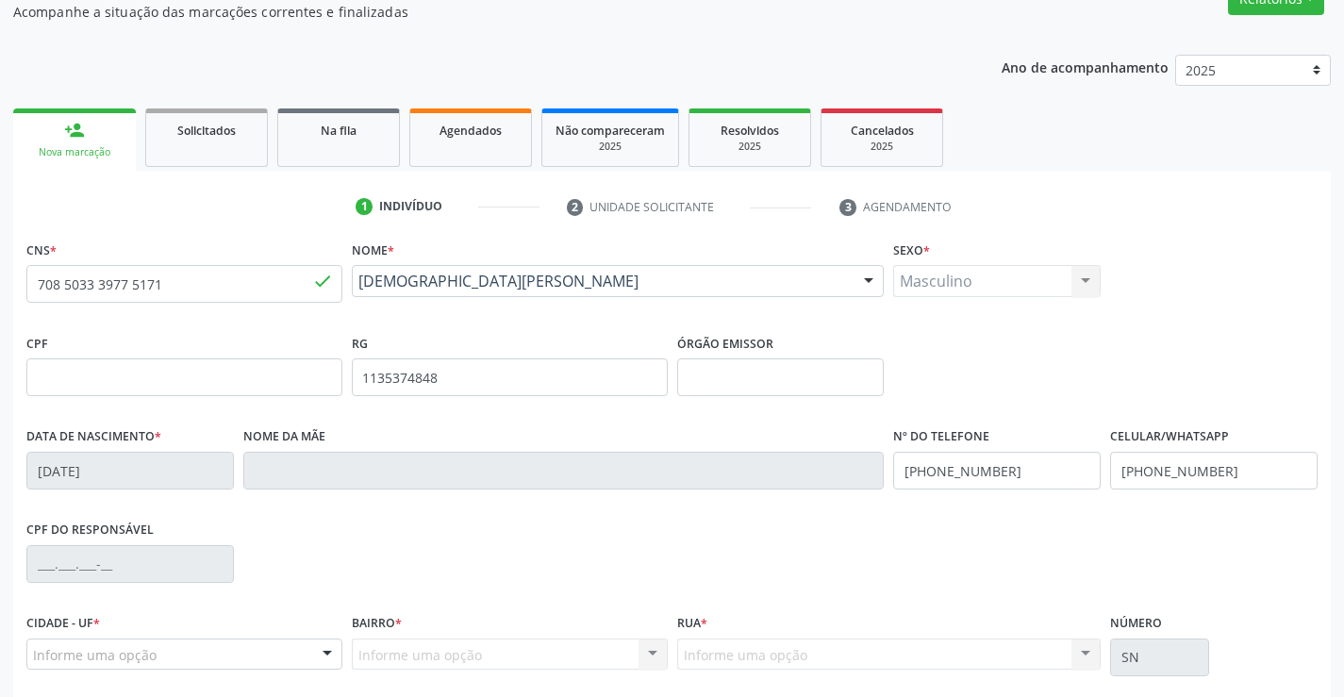
scroll to position [325, 0]
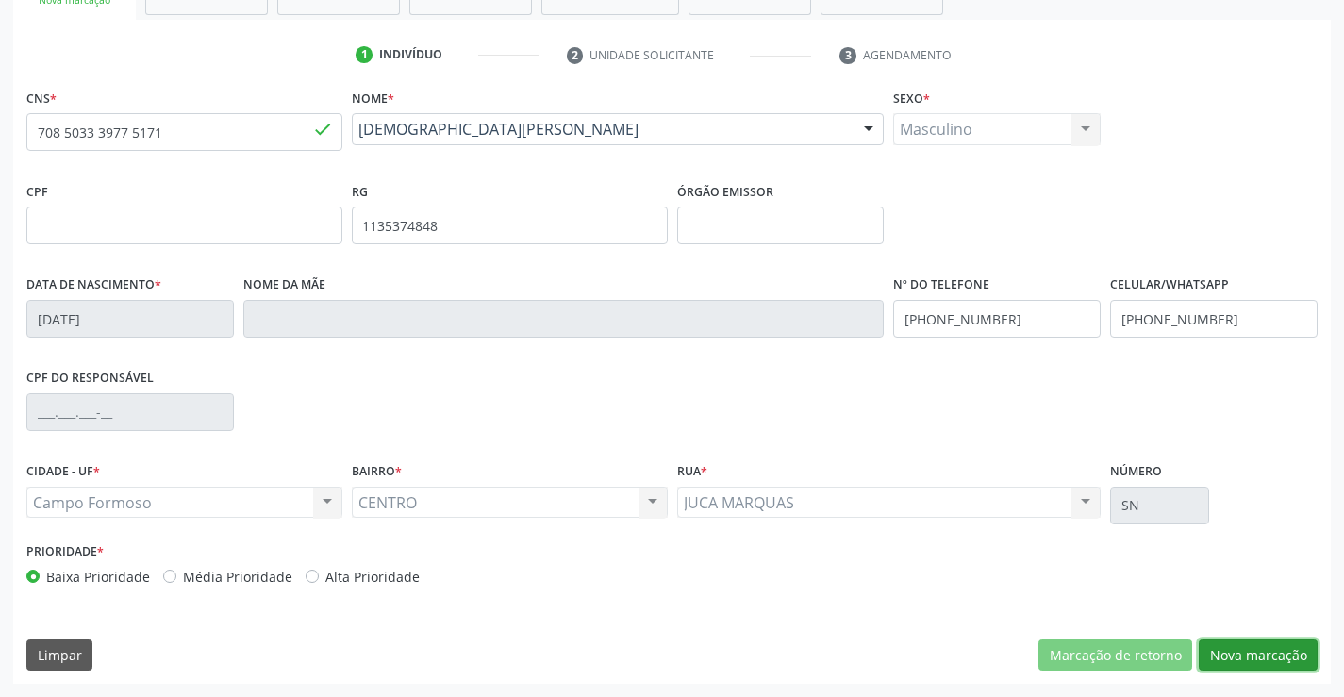
drag, startPoint x: 1228, startPoint y: 653, endPoint x: 934, endPoint y: 569, distance: 305.0
click at [1228, 652] on button "Nova marcação" at bounding box center [1257, 655] width 119 height 32
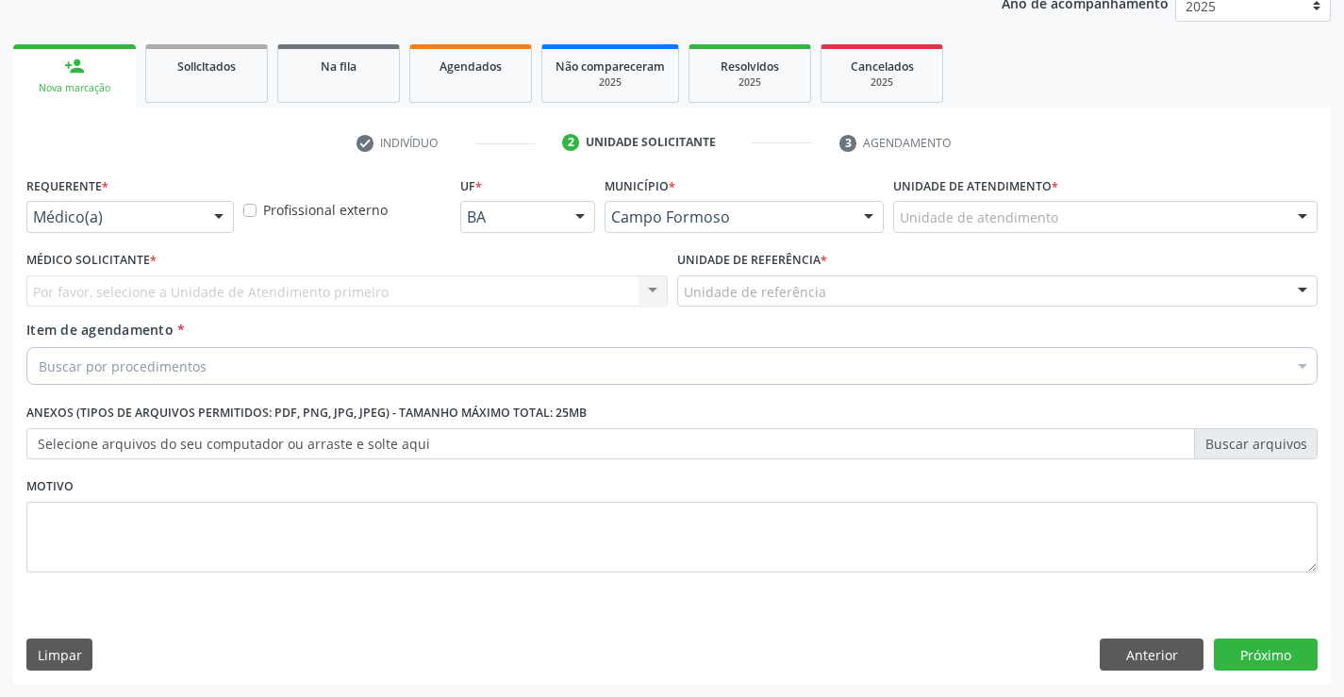
scroll to position [238, 0]
drag, startPoint x: 200, startPoint y: 228, endPoint x: 143, endPoint y: 306, distance: 96.6
click at [199, 230] on div "Médico(a)" at bounding box center [129, 217] width 207 height 32
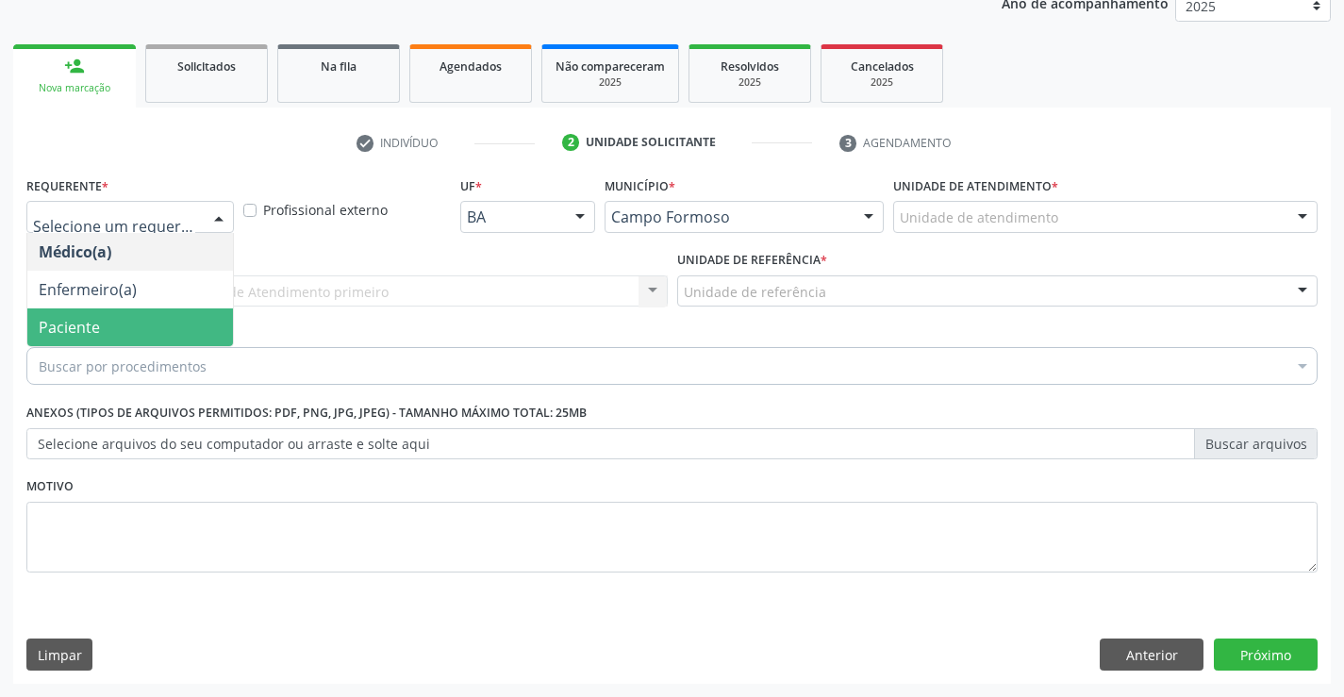
drag, startPoint x: 128, startPoint y: 333, endPoint x: 332, endPoint y: 289, distance: 208.2
click at [141, 332] on span "Paciente" at bounding box center [130, 327] width 206 height 38
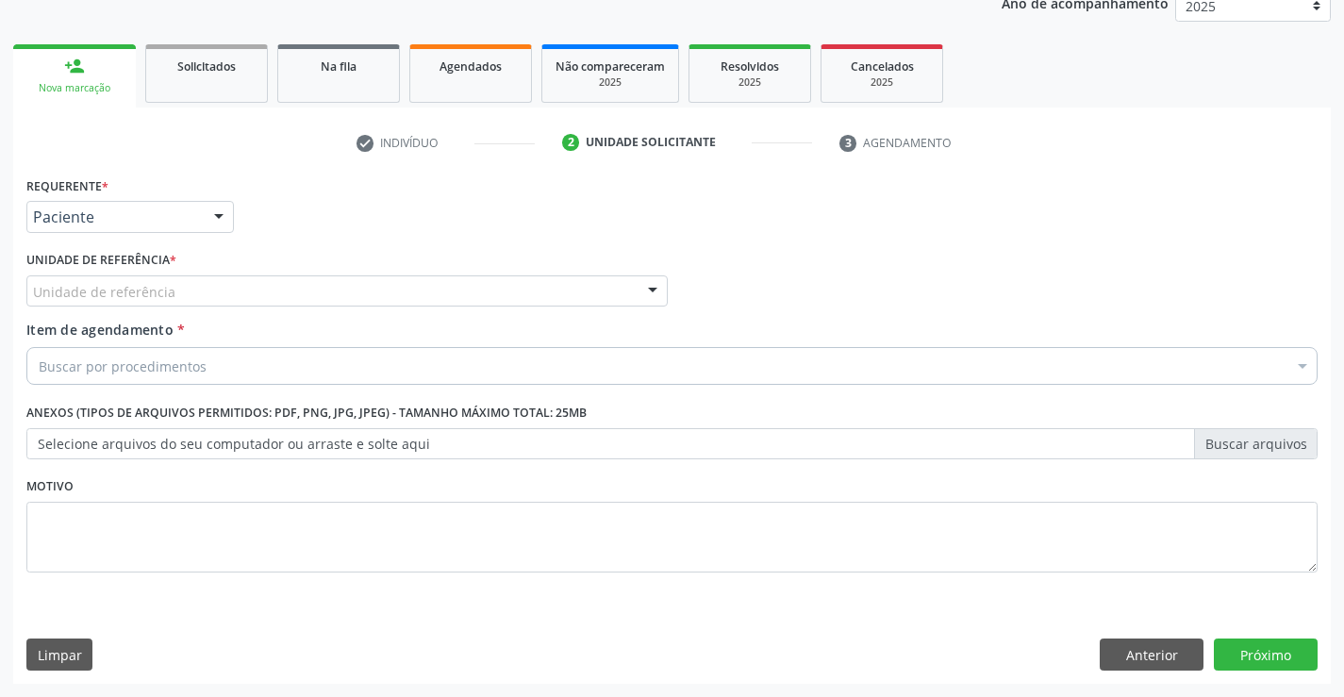
drag, startPoint x: 333, startPoint y: 289, endPoint x: 333, endPoint y: 340, distance: 50.9
click at [333, 297] on div "Unidade de referência" at bounding box center [346, 291] width 641 height 32
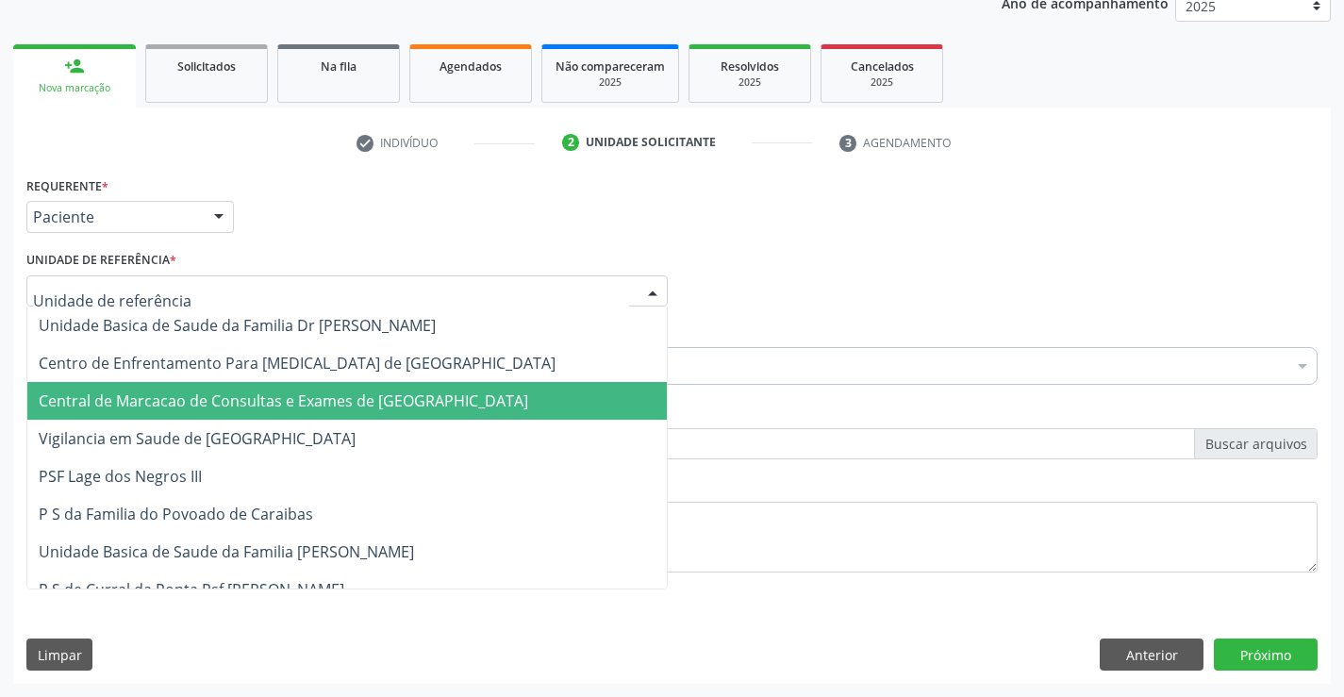
drag, startPoint x: 337, startPoint y: 394, endPoint x: 440, endPoint y: 363, distance: 108.3
click at [343, 394] on span "Central de Marcacao de Consultas e Exames de Campo Formoso" at bounding box center [283, 400] width 489 height 21
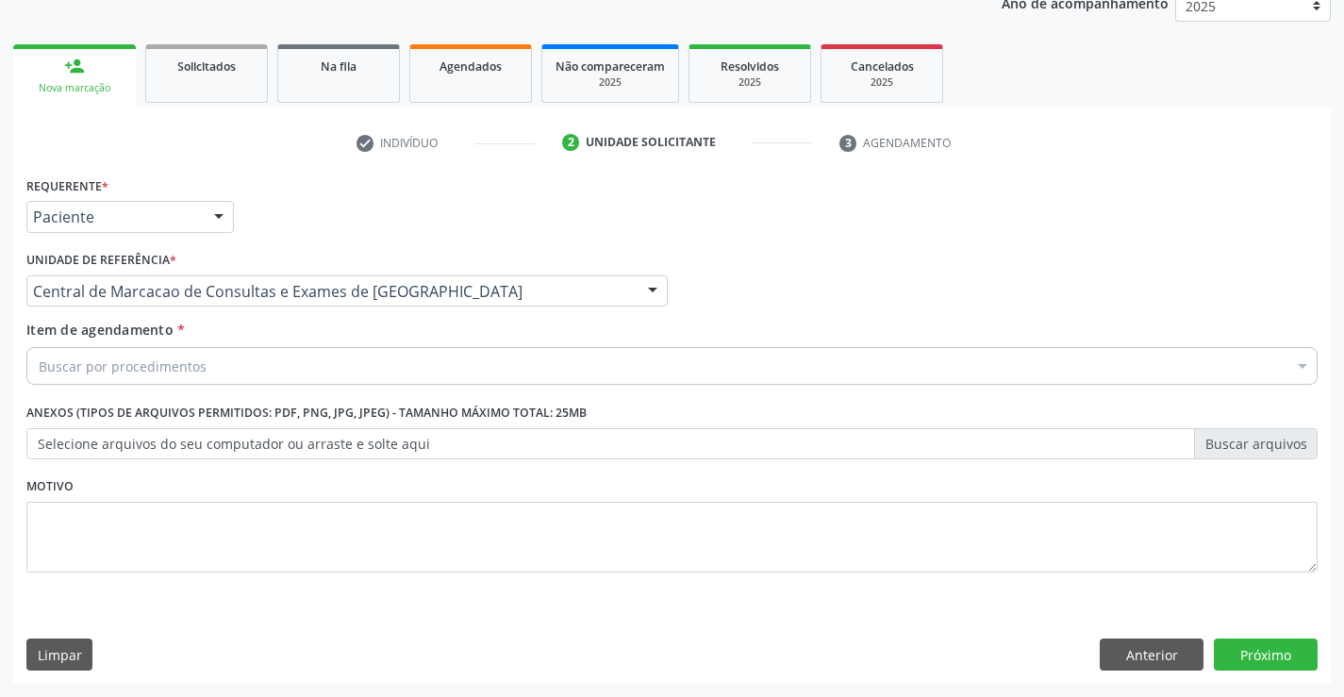
click at [441, 362] on div "Buscar por procedimentos" at bounding box center [671, 366] width 1291 height 38
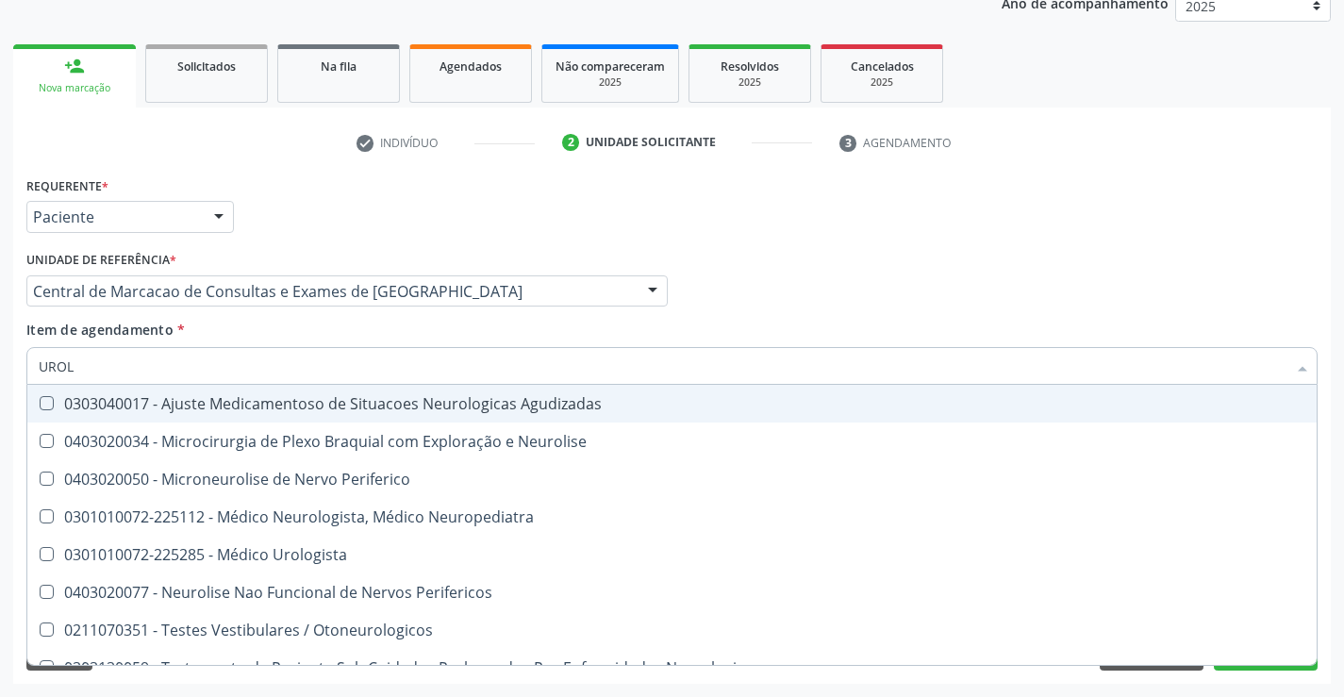
type input "UROLO"
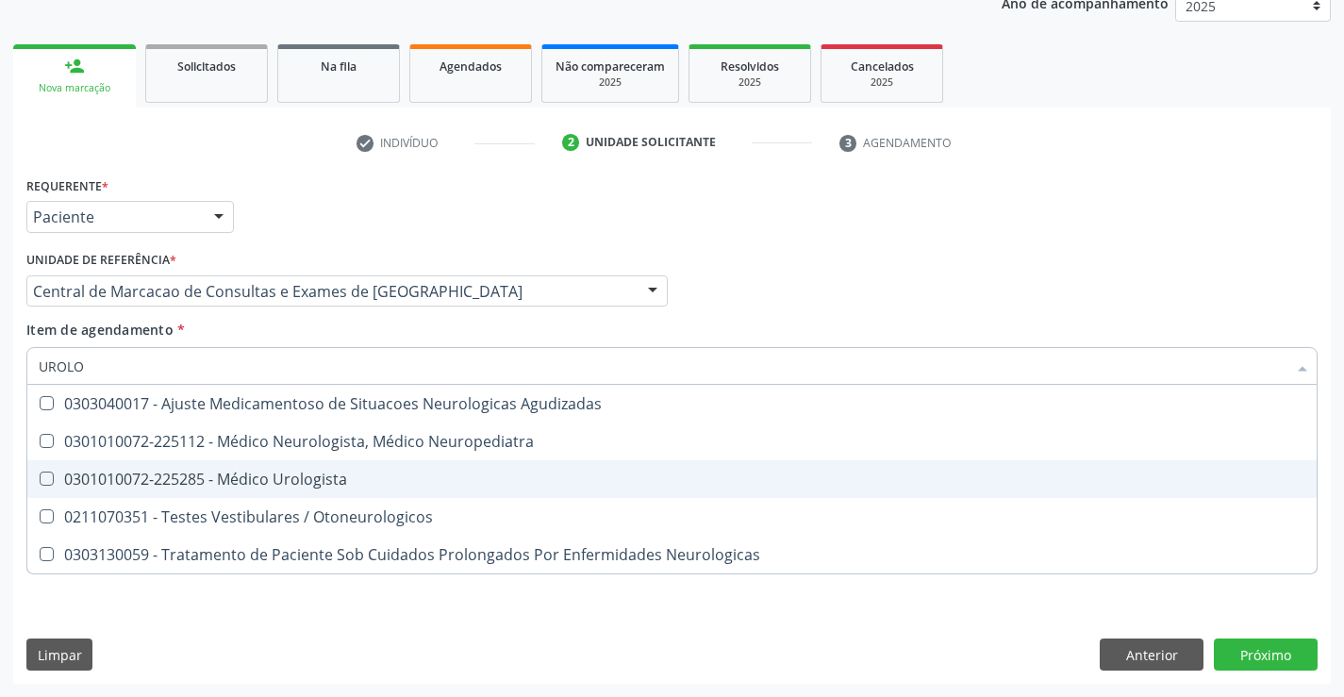
click at [490, 475] on div "0301010072-225285 - Médico Urologista" at bounding box center [672, 478] width 1266 height 15
checkbox Urologista "true"
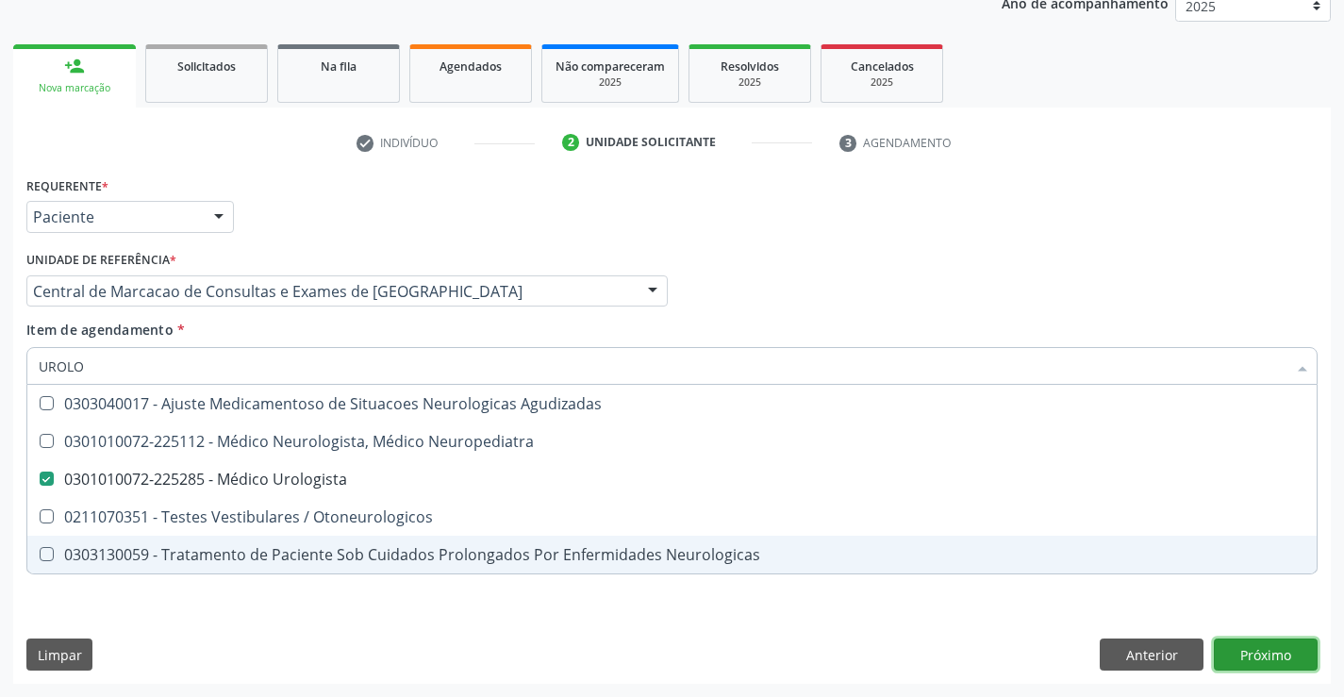
click at [1243, 652] on div "Requerente * Paciente Médico(a) Enfermeiro(a) Paciente Nenhum resultado encontr…" at bounding box center [671, 428] width 1317 height 512
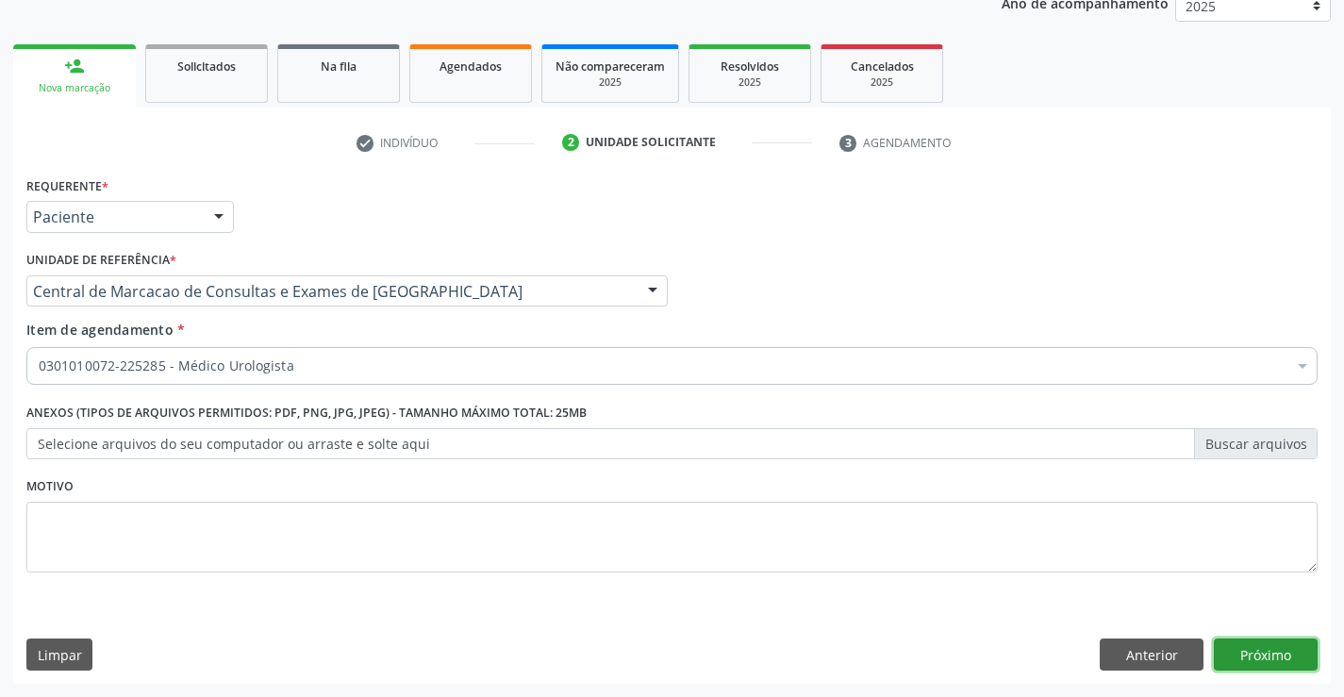
click at [1278, 652] on button "Próximo" at bounding box center [1265, 654] width 104 height 32
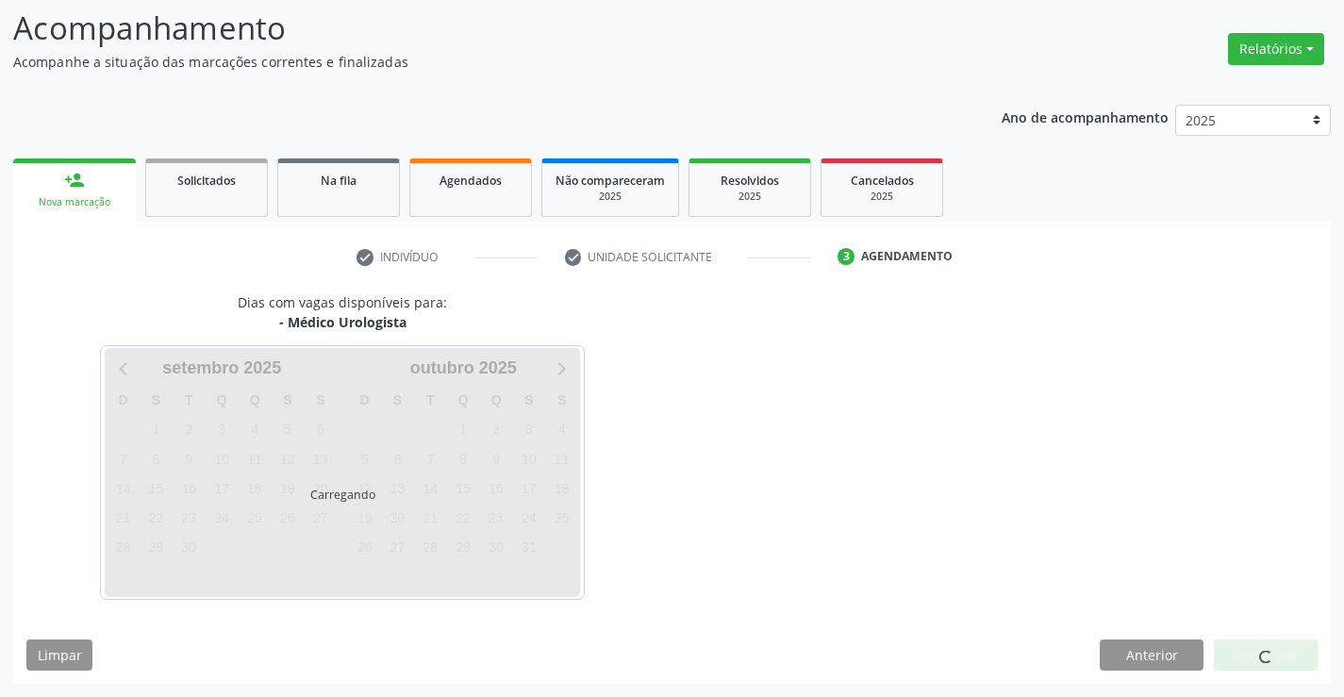
scroll to position [124, 0]
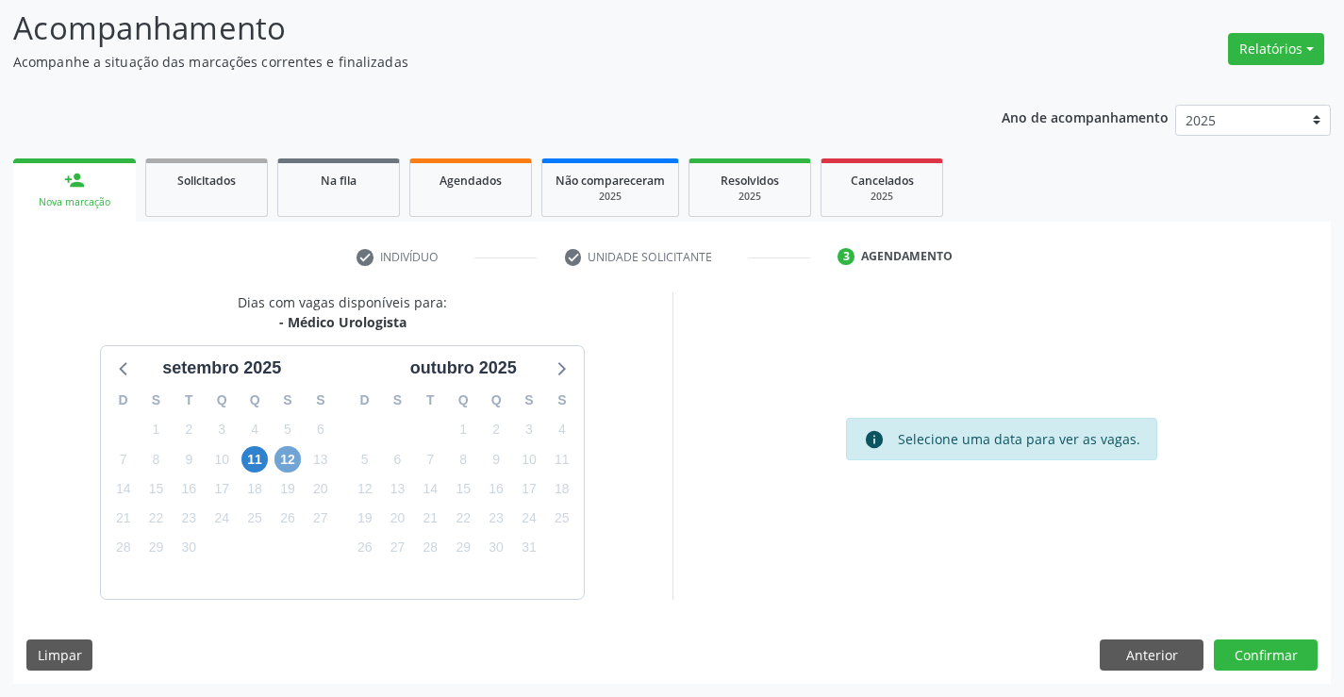
click at [280, 465] on span "12" at bounding box center [287, 459] width 26 height 26
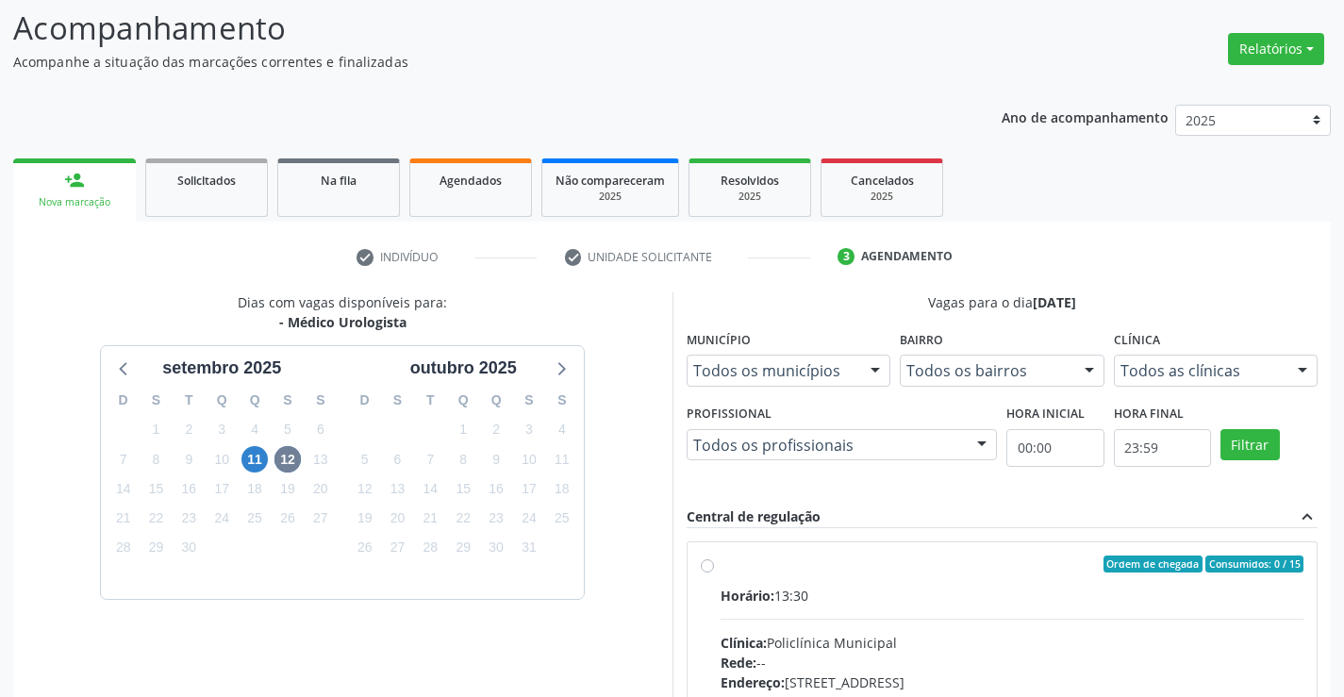
click at [714, 572] on input "Ordem de chegada Consumidos: 0 / 15 Horário: 13:30 Clínica: Policlínica Municip…" at bounding box center [707, 563] width 13 height 17
radio input "true"
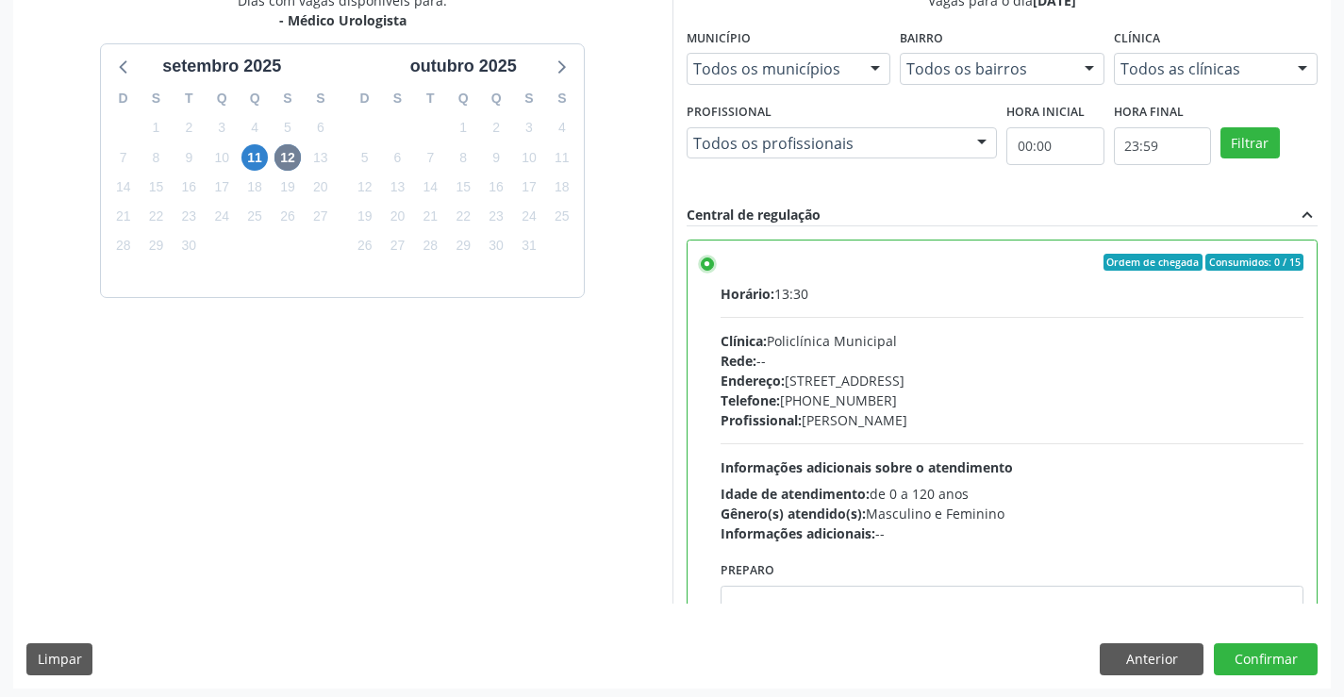
scroll to position [430, 0]
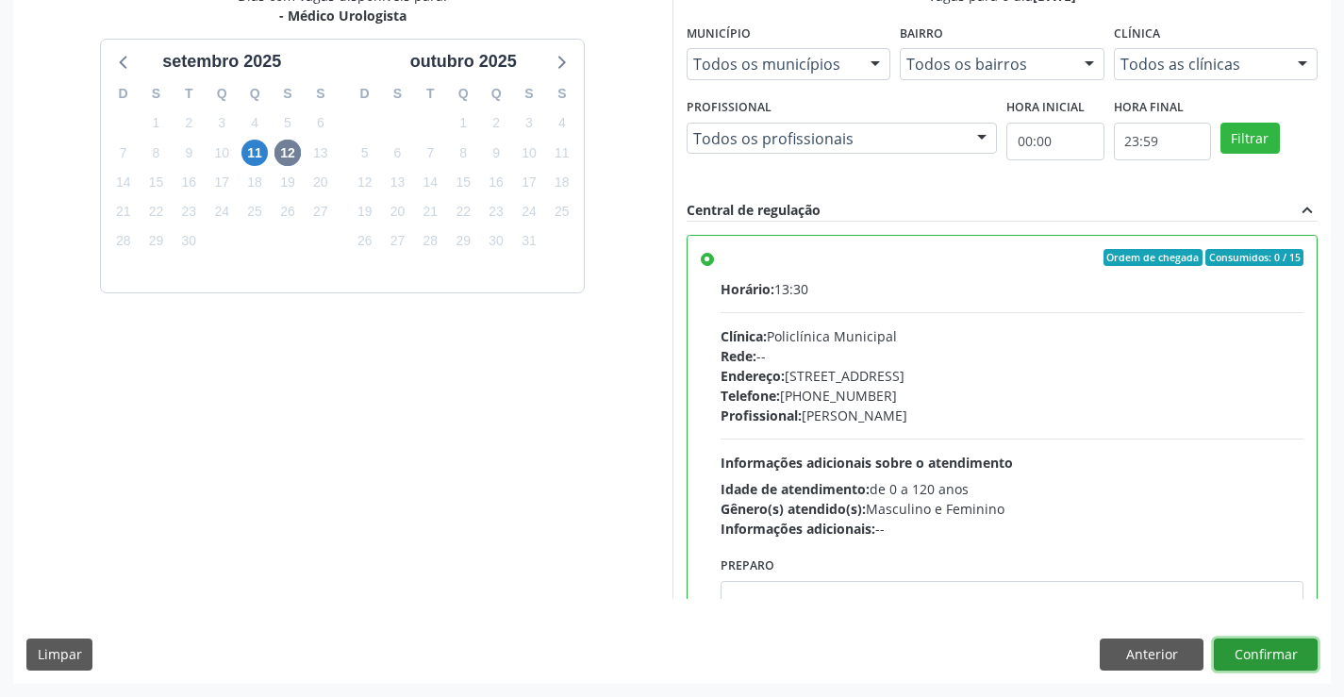
click at [1285, 660] on button "Confirmar" at bounding box center [1265, 654] width 104 height 32
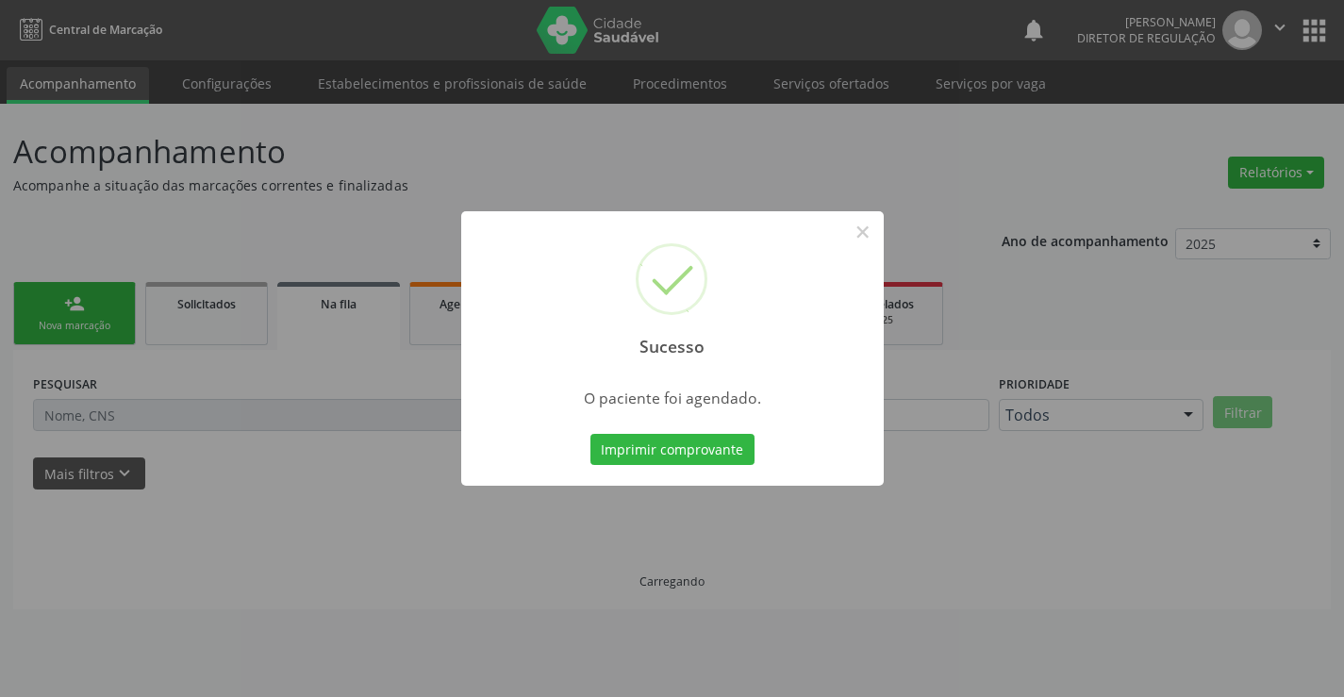
scroll to position [0, 0]
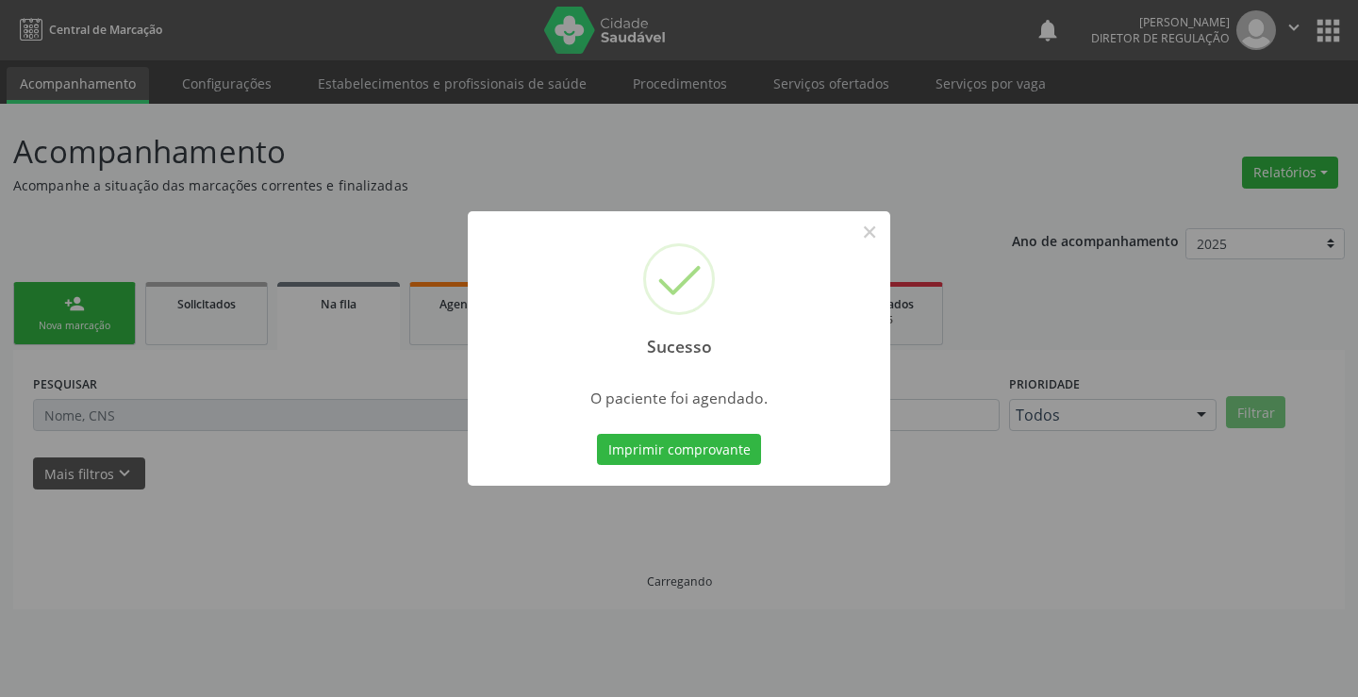
click at [597, 434] on button "Imprimir comprovante" at bounding box center [679, 450] width 164 height 32
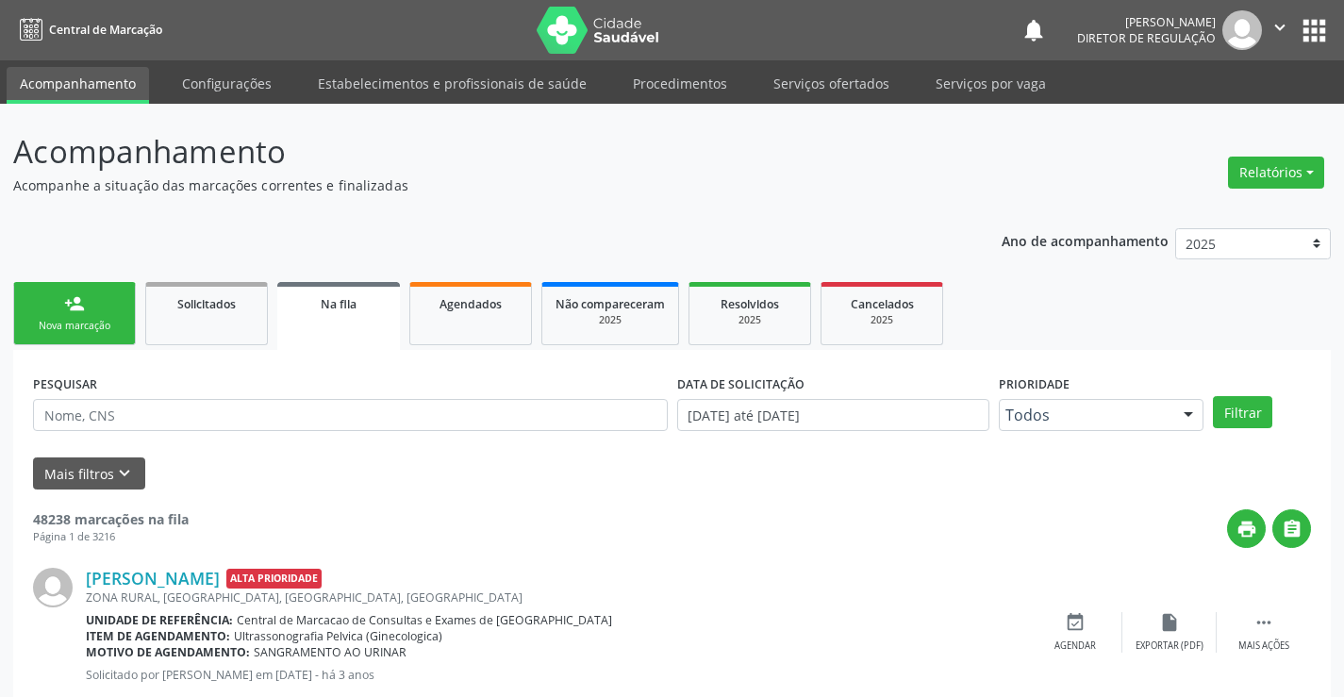
click at [114, 326] on div "Nova marcação" at bounding box center [74, 326] width 94 height 14
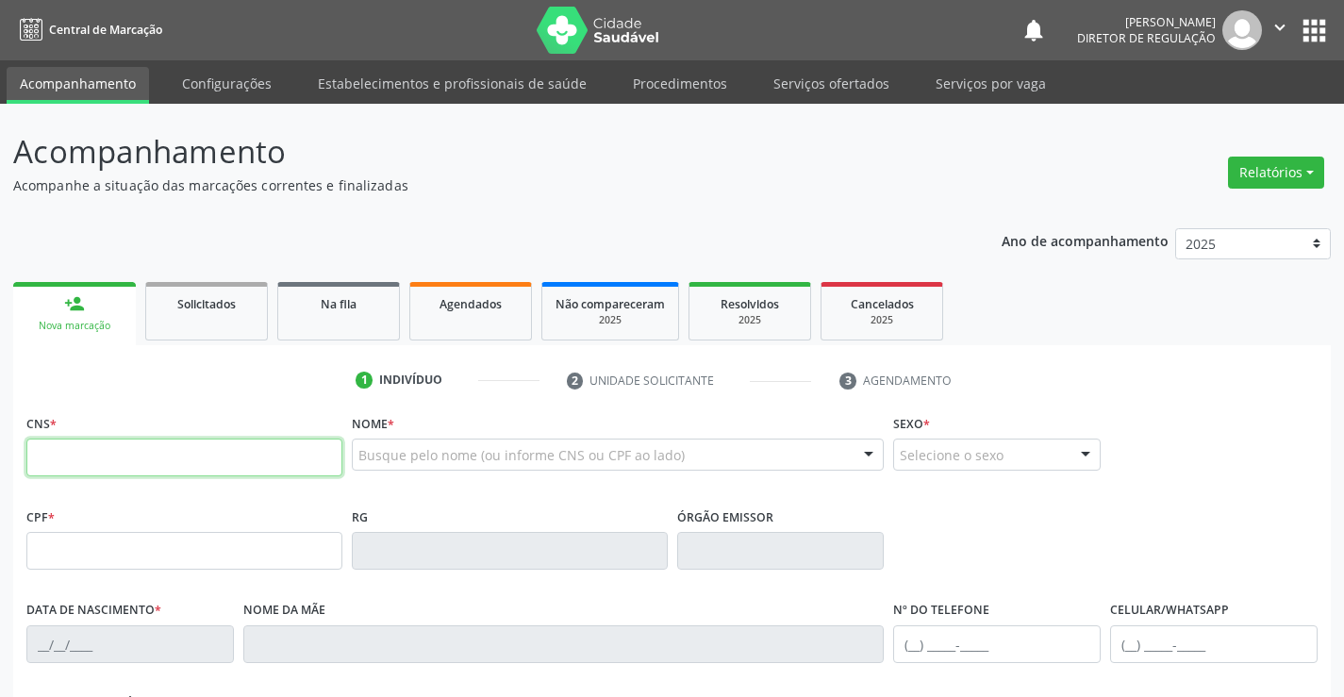
click at [259, 471] on input "text" at bounding box center [184, 457] width 316 height 38
type input "706 8087 0123 7426"
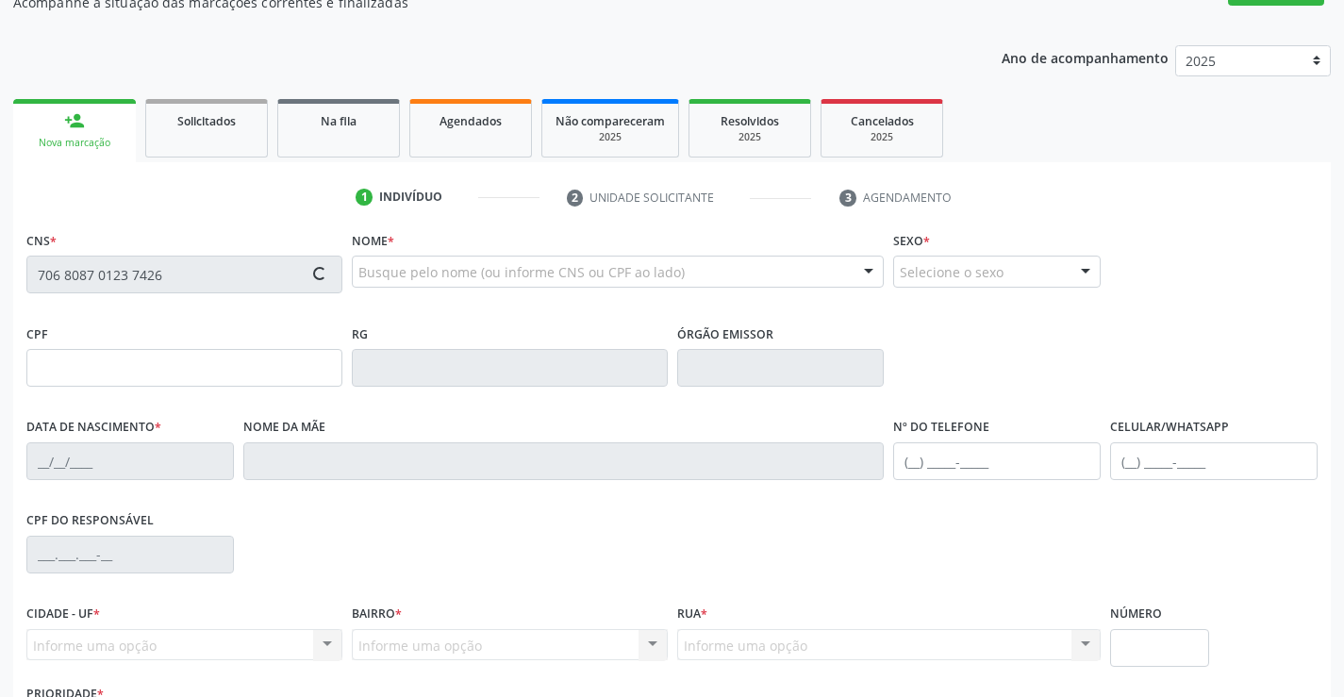
scroll to position [325, 0]
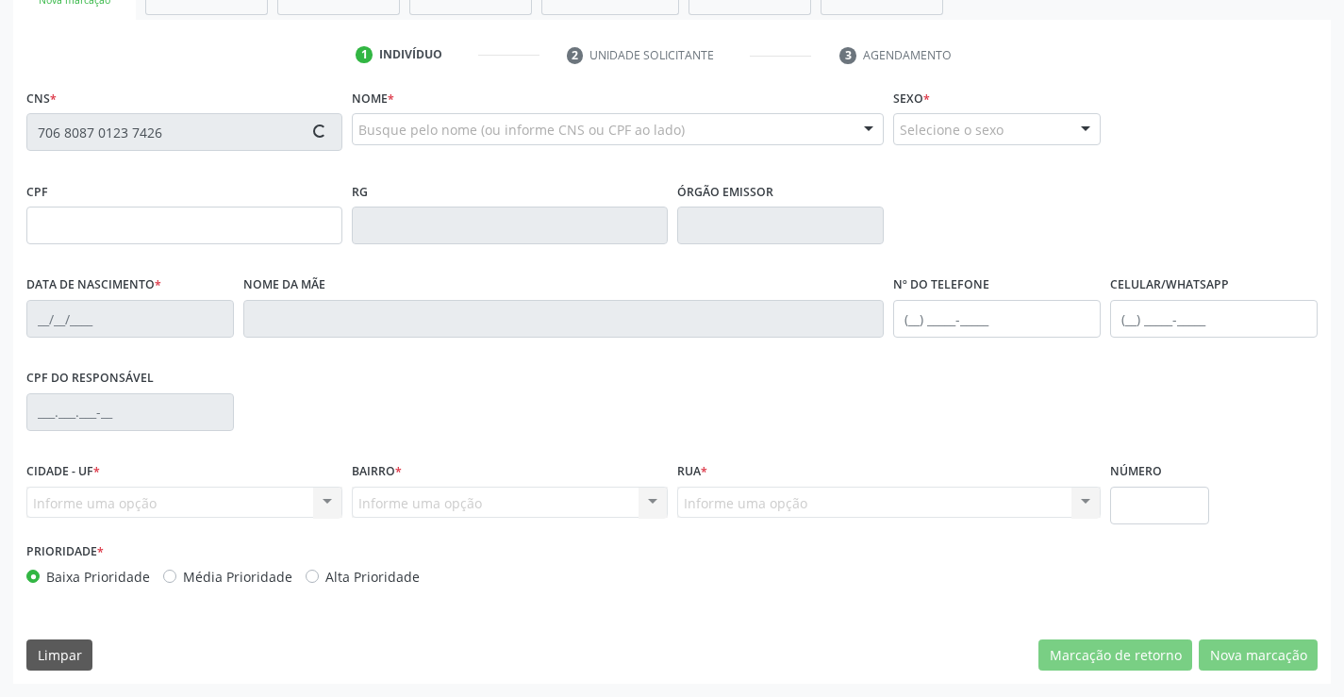
type input "235966368"
type input "10/02/1965"
type input "592.598.765-91"
type input "S/N"
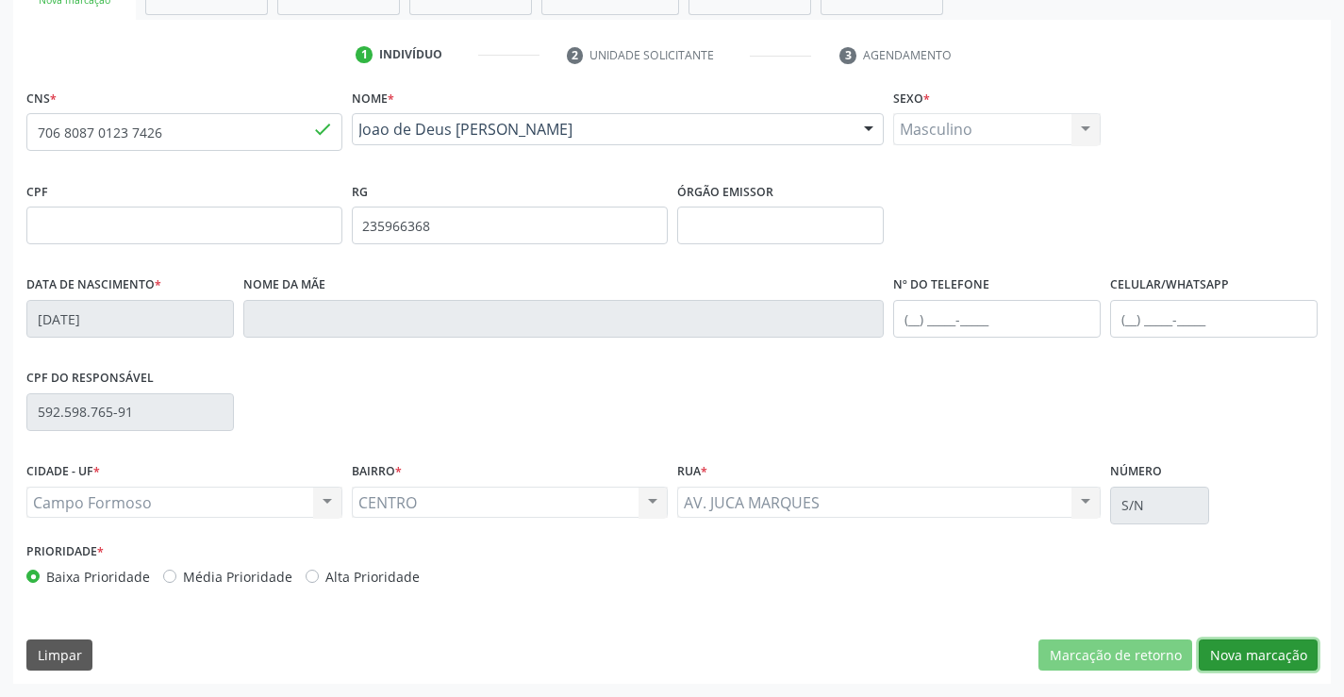
click at [1236, 659] on button "Nova marcação" at bounding box center [1257, 655] width 119 height 32
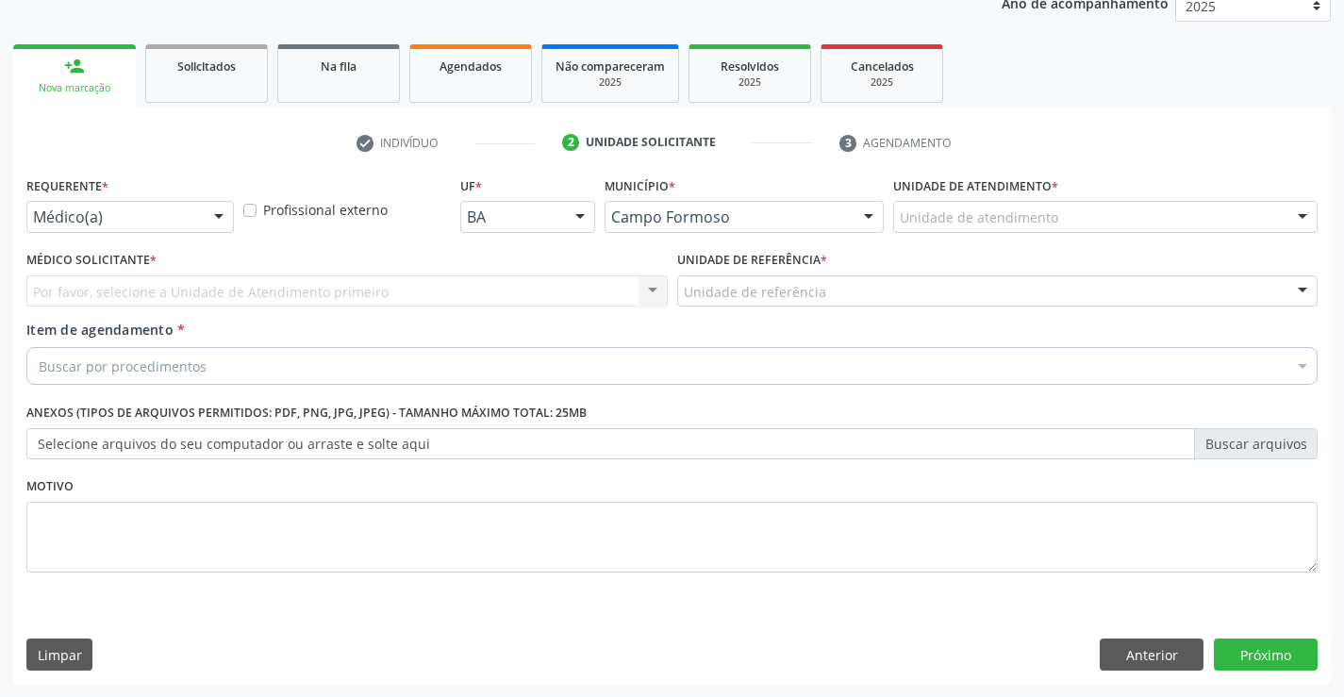
scroll to position [238, 0]
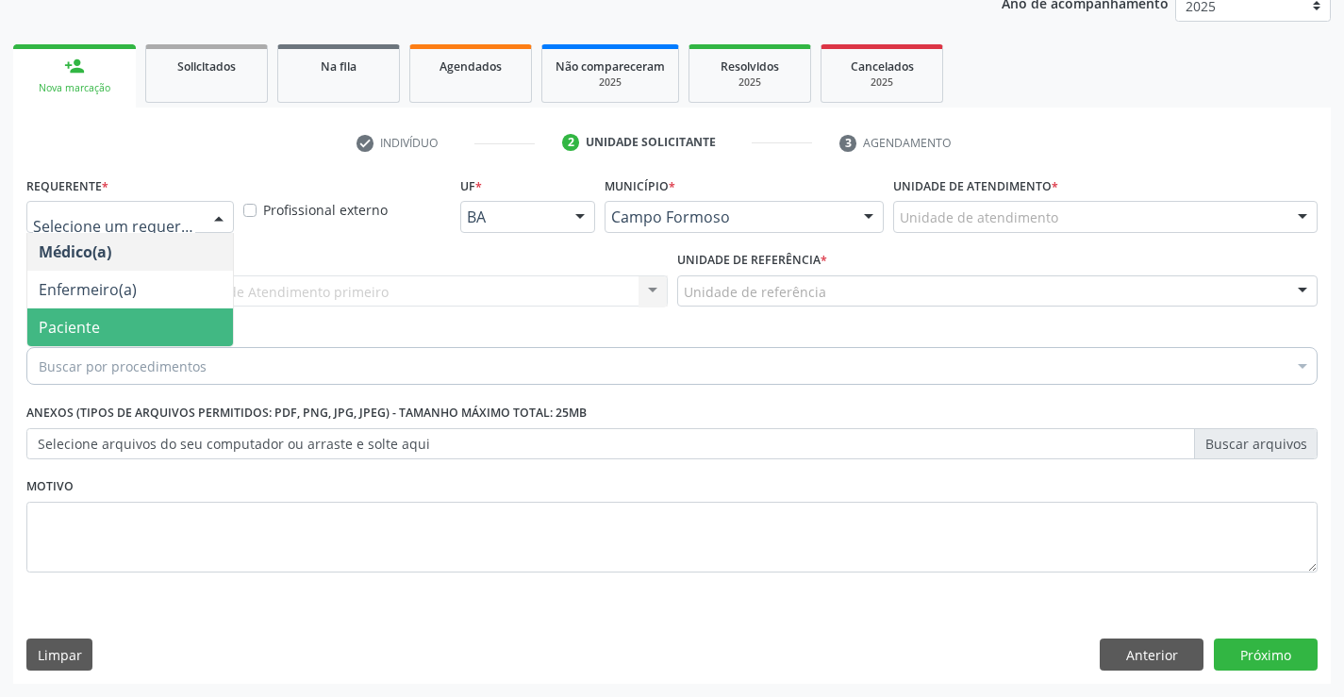
click at [148, 308] on span "Paciente" at bounding box center [130, 327] width 206 height 38
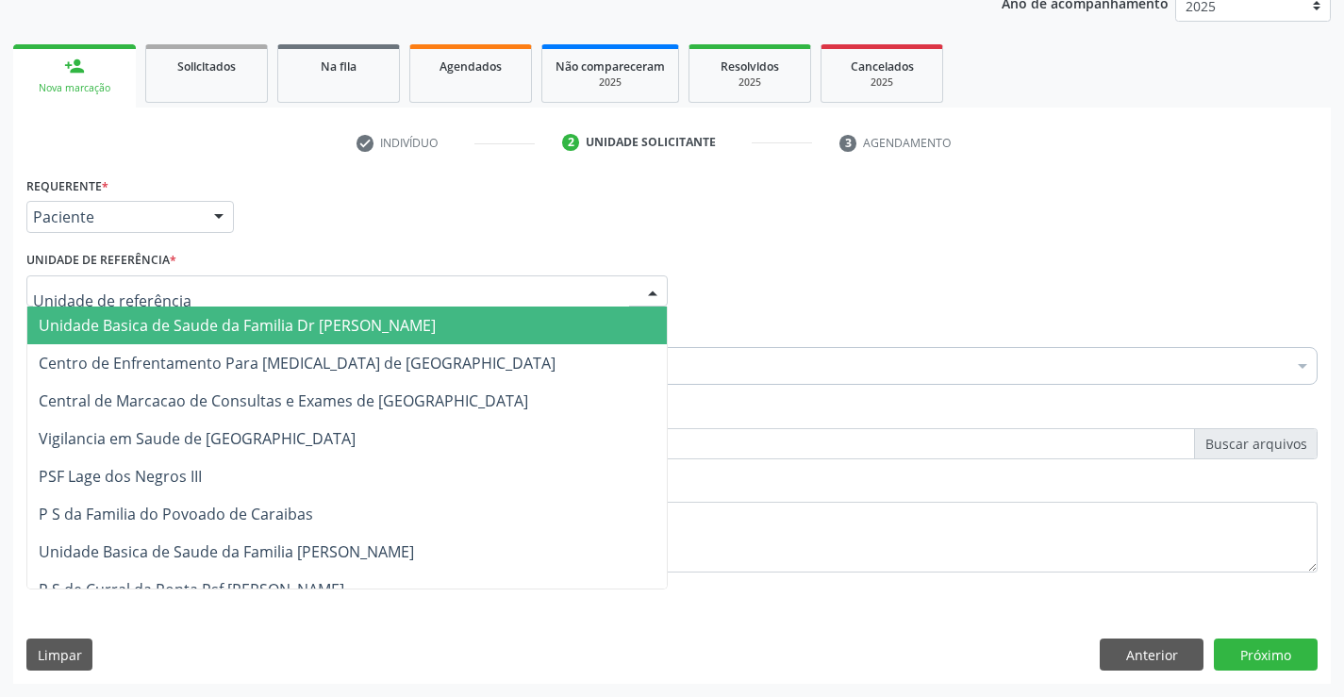
click at [306, 301] on div at bounding box center [346, 291] width 641 height 32
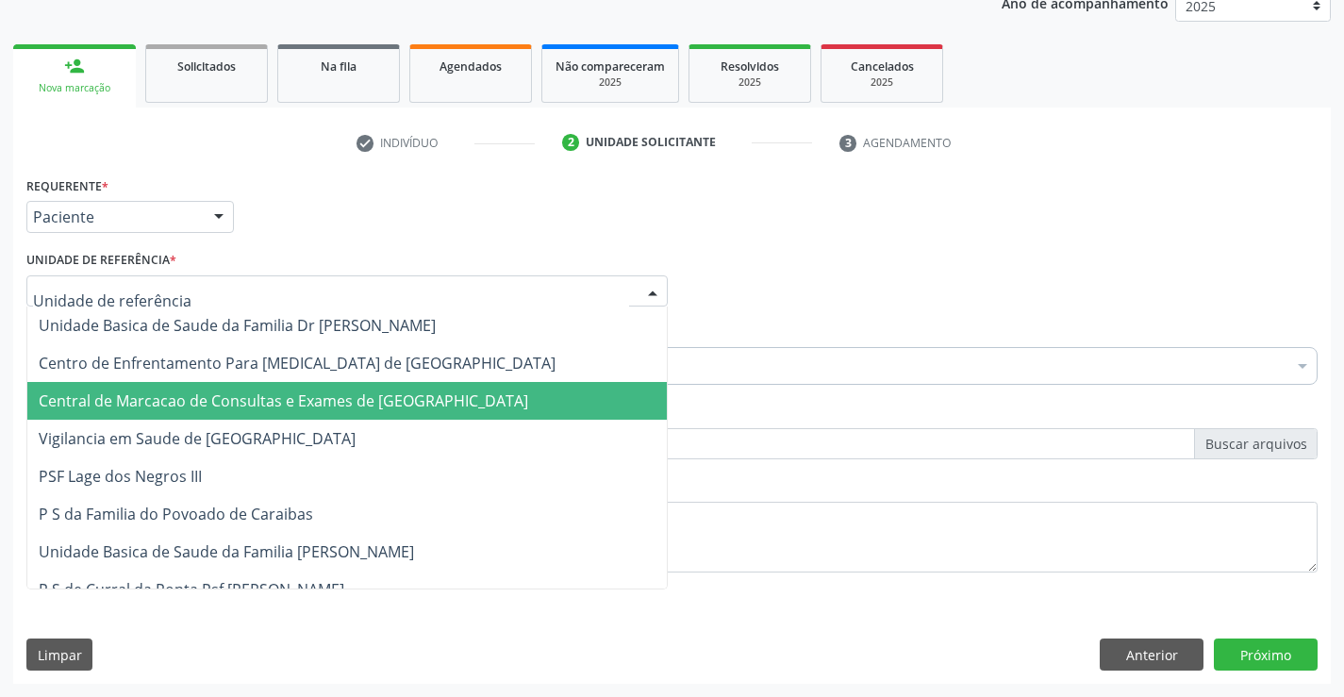
click at [301, 401] on span "Central de Marcacao de Consultas e Exames de Campo Formoso" at bounding box center [283, 400] width 489 height 21
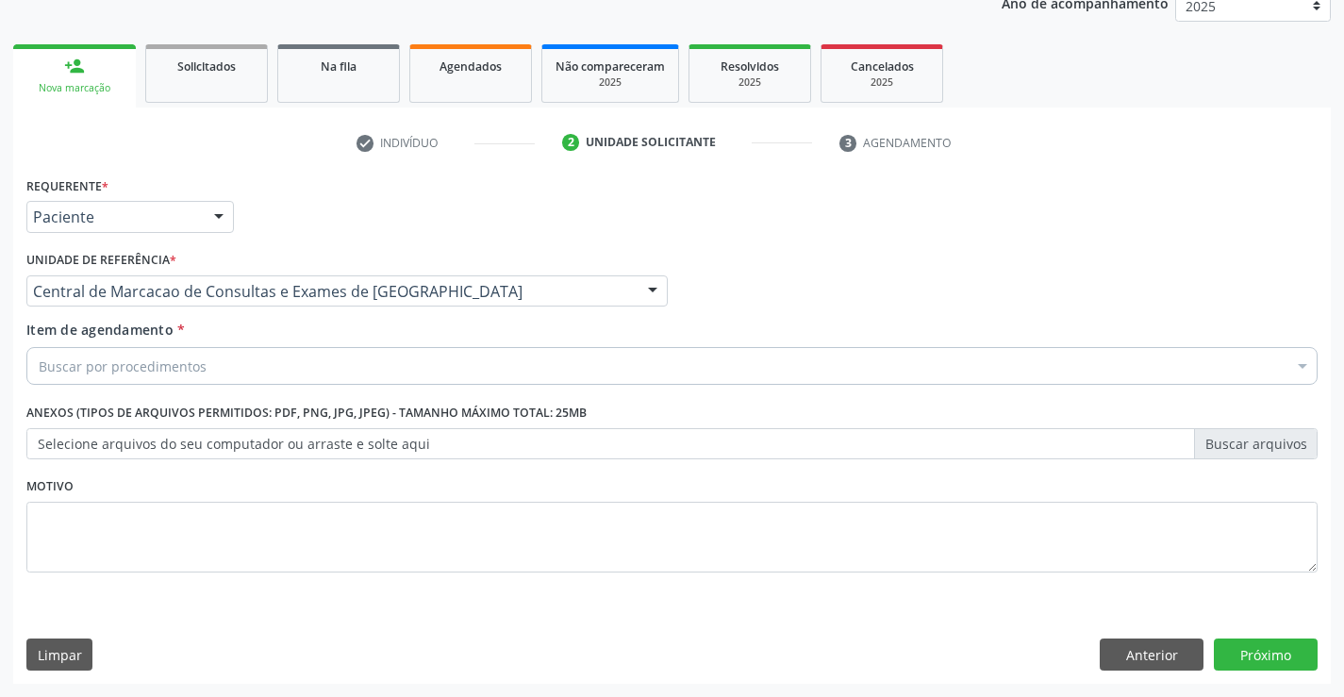
click at [374, 373] on div "Buscar por procedimentos" at bounding box center [671, 366] width 1291 height 38
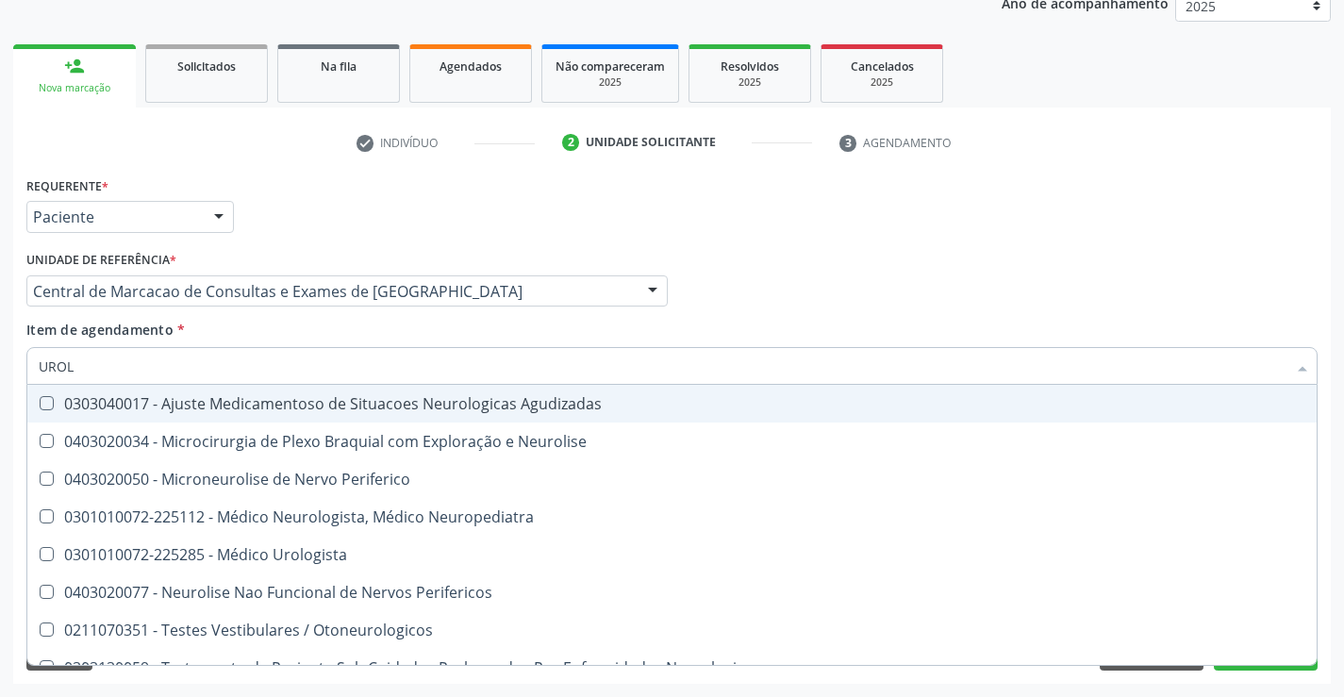
type input "UROLO"
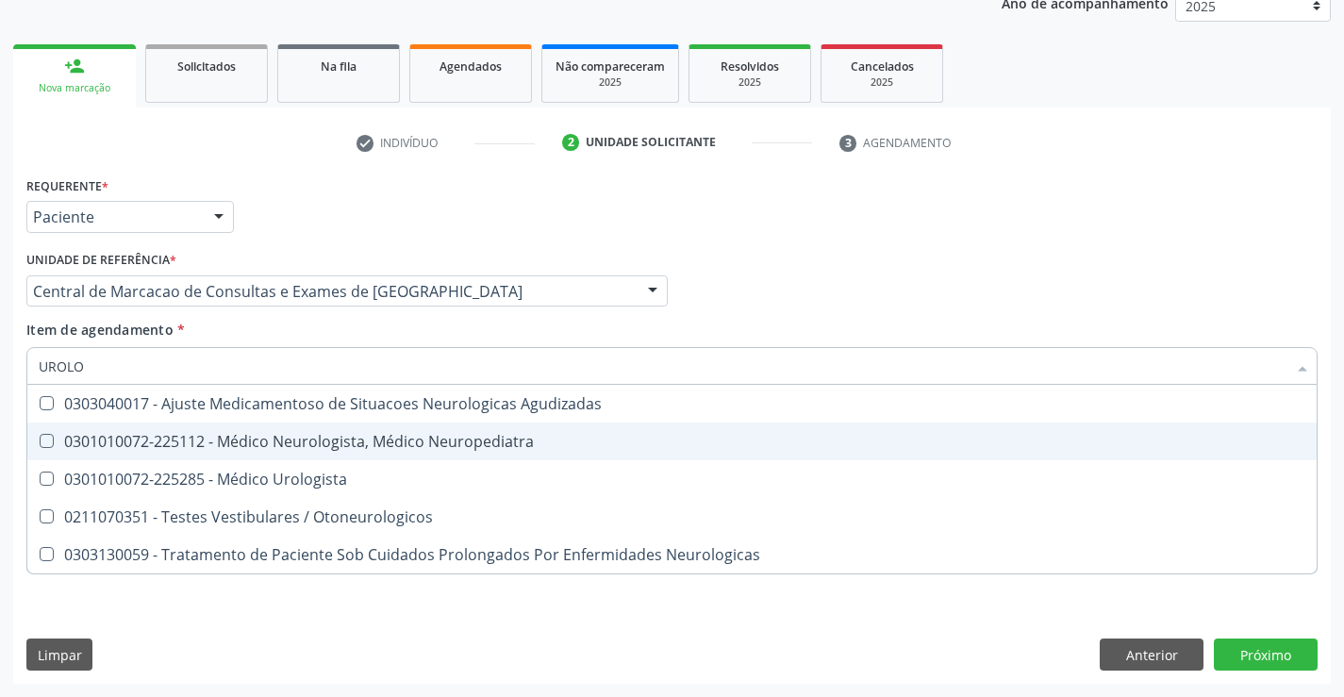
click at [376, 458] on span "0301010072-225112 - Médico Neurologista, Médico Neuropediatra" at bounding box center [671, 441] width 1289 height 38
click at [367, 449] on div "0301010072-225112 - Médico Neurologista, Médico Neuropediatra" at bounding box center [672, 441] width 1266 height 15
checkbox Neuropediatra "false"
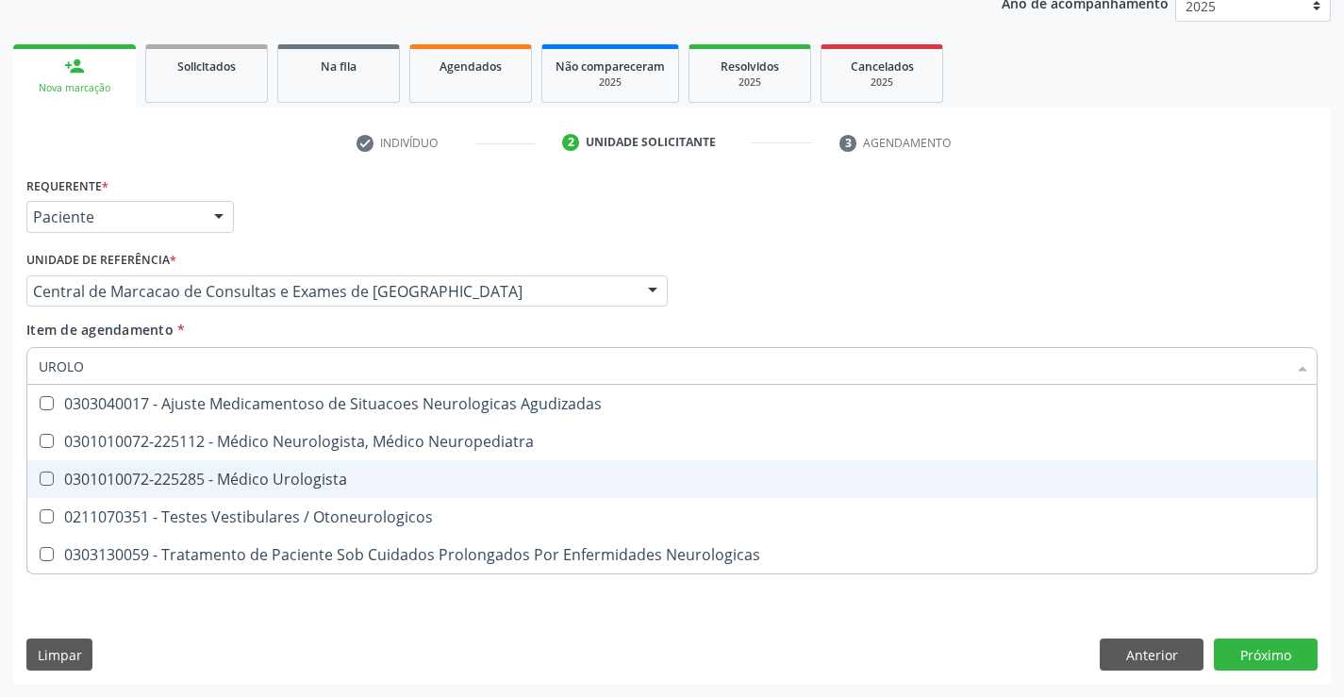
click at [325, 476] on div "0301010072-225285 - Médico Urologista" at bounding box center [672, 478] width 1266 height 15
checkbox Urologista "true"
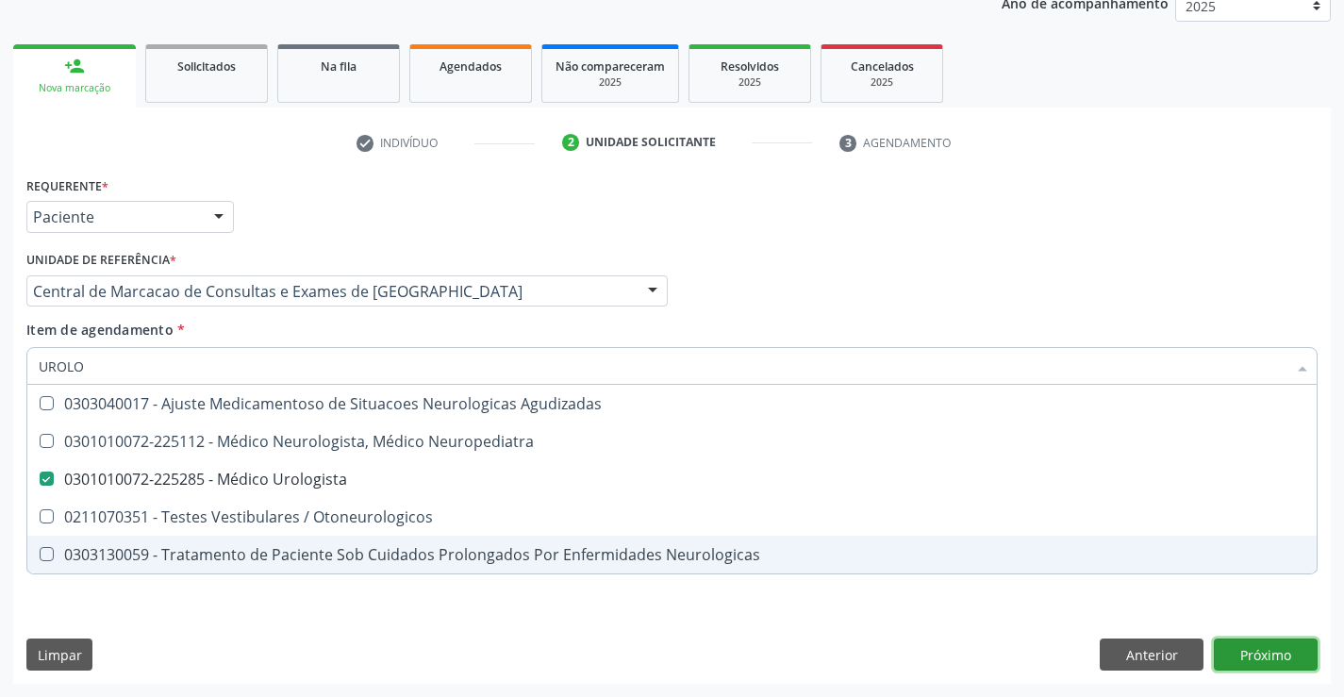
click at [1279, 666] on button "Próximo" at bounding box center [1265, 654] width 104 height 32
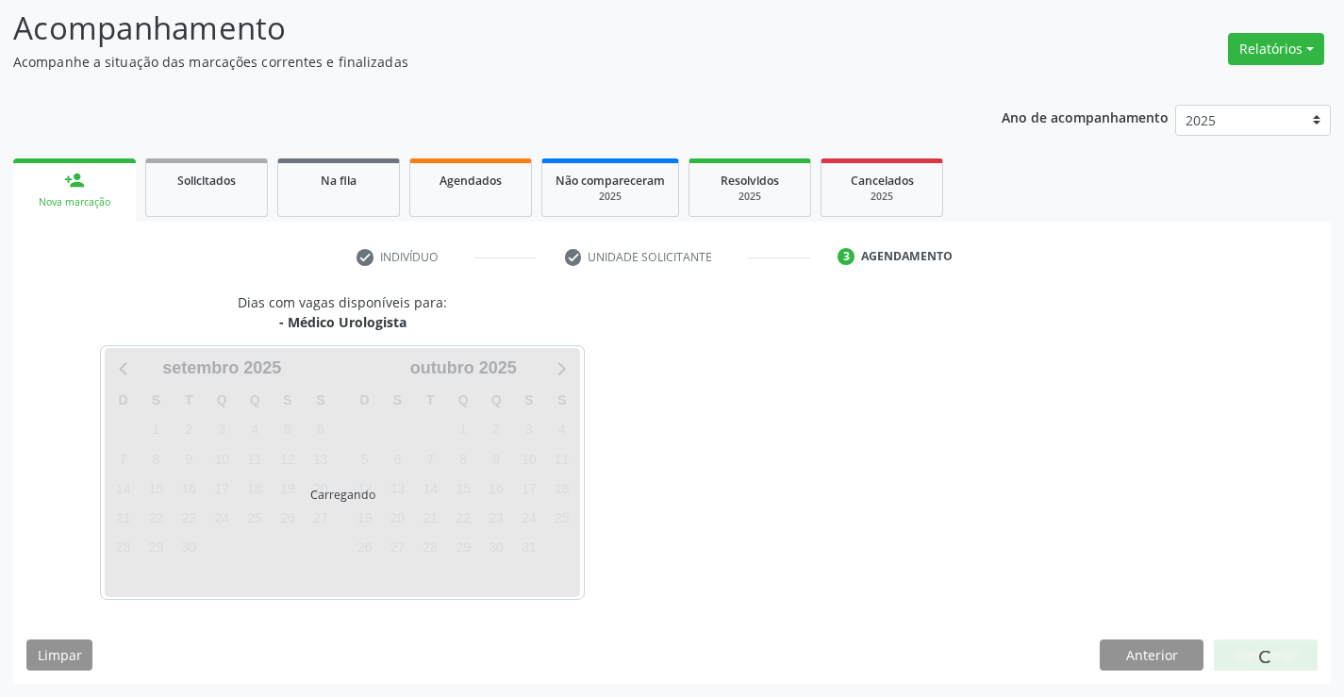
scroll to position [124, 0]
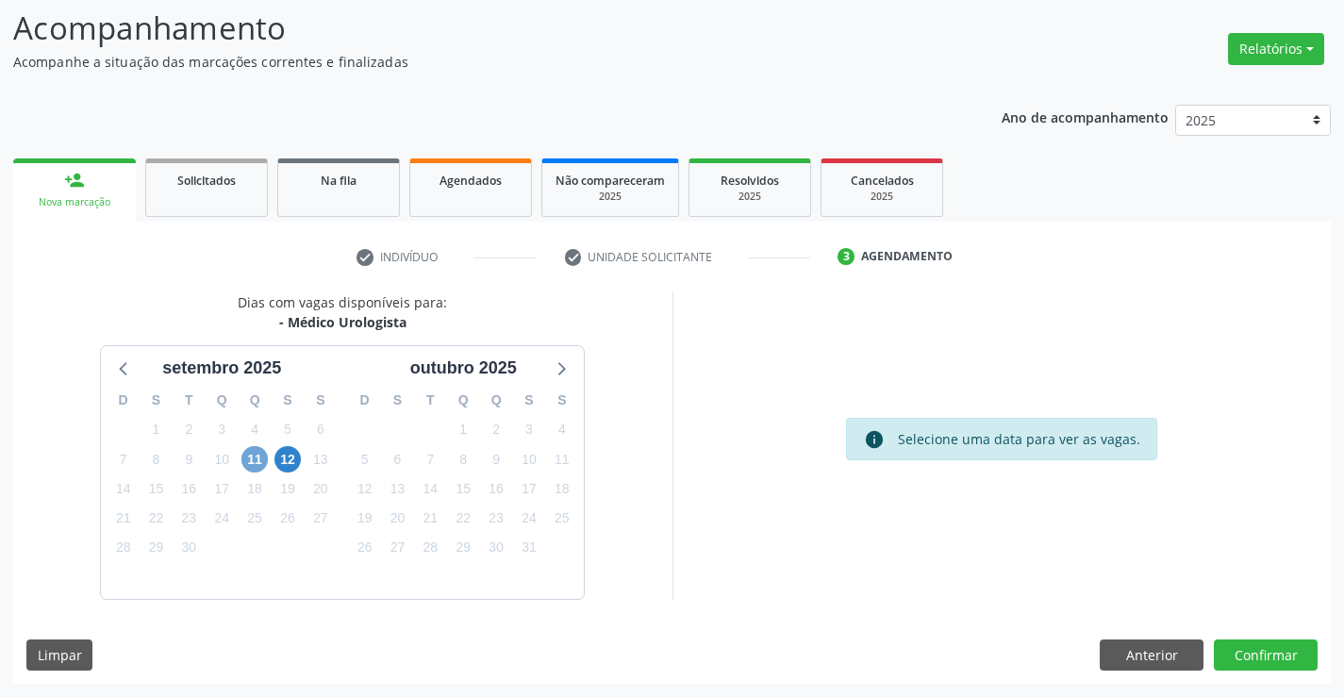
click at [265, 464] on span "11" at bounding box center [254, 459] width 26 height 26
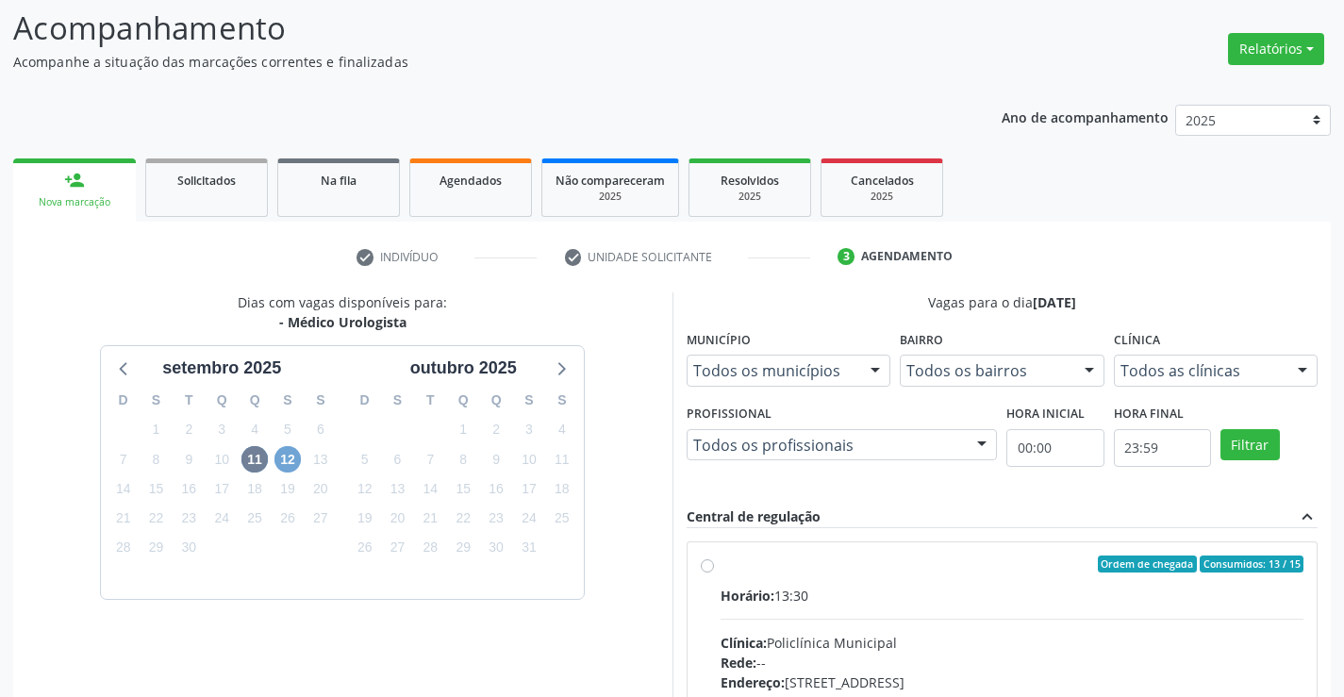
click at [288, 454] on span "12" at bounding box center [287, 459] width 26 height 26
click at [832, 569] on div "Ordem de chegada Consumidos: 1 / 15" at bounding box center [1012, 563] width 584 height 17
click at [714, 569] on input "Ordem de chegada Consumidos: 1 / 15 Horário: 13:30 Clínica: Policlínica Municip…" at bounding box center [707, 563] width 13 height 17
radio input "true"
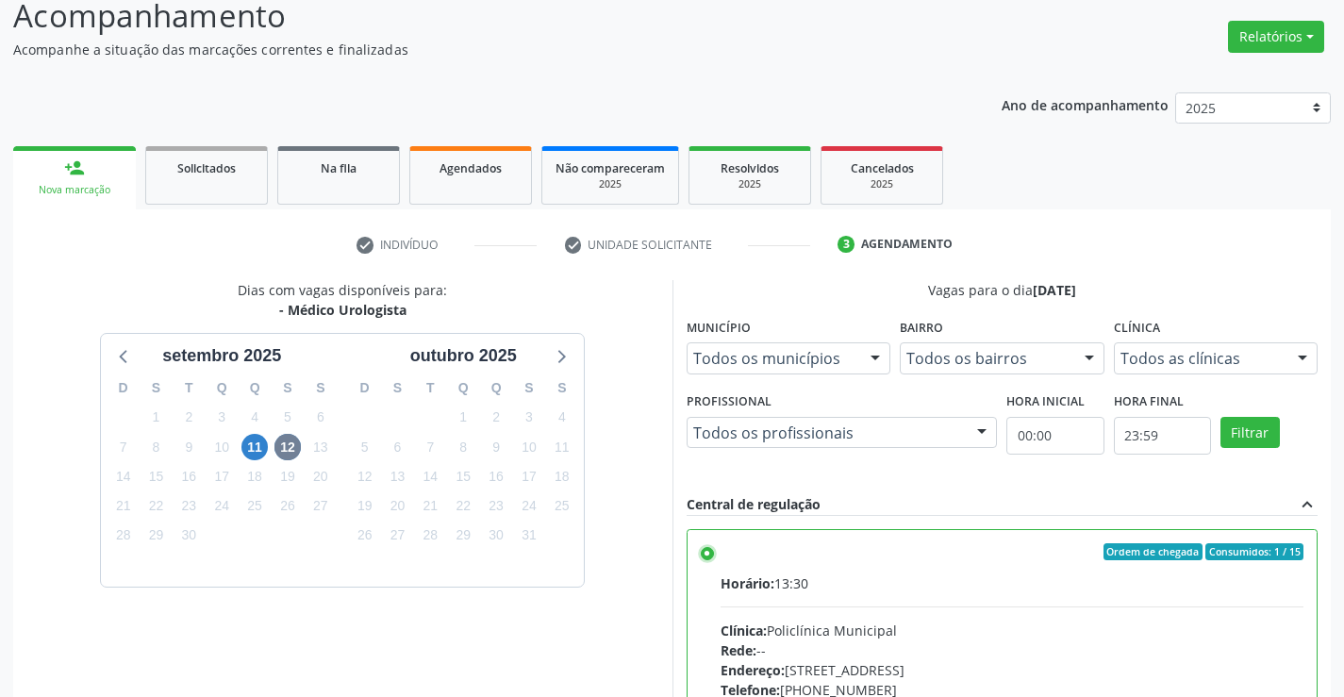
scroll to position [430, 0]
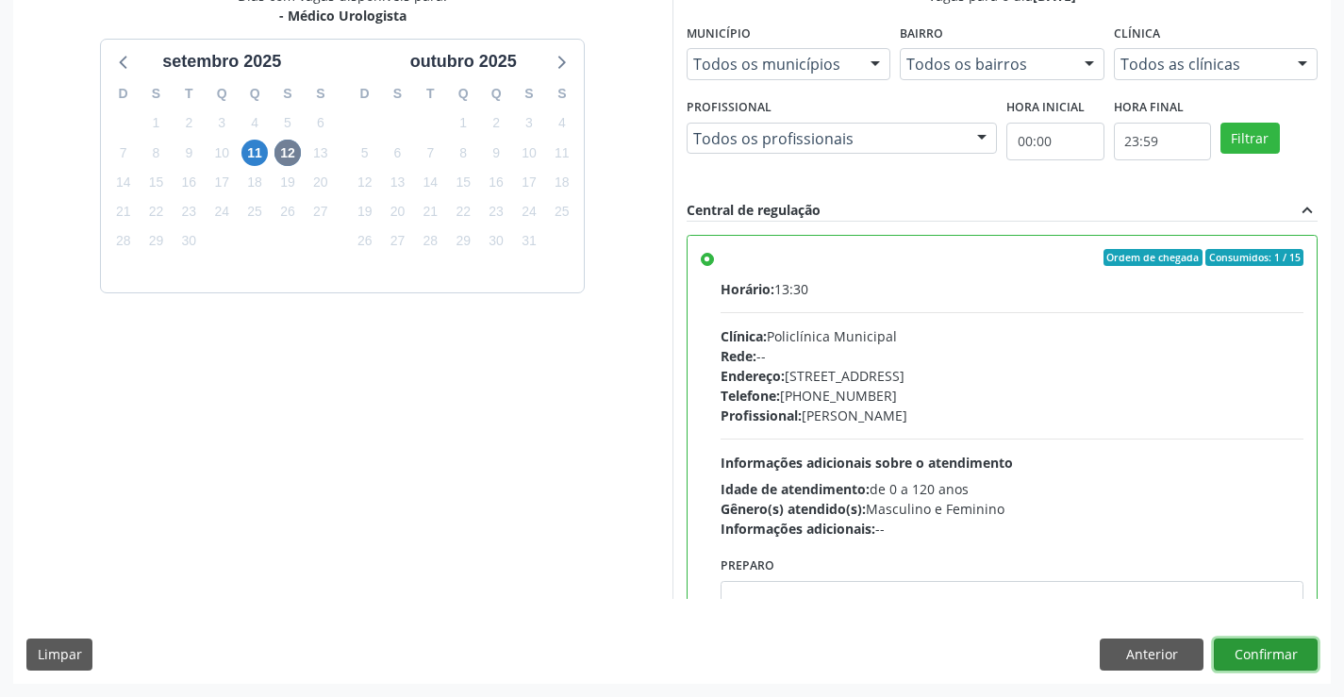
click at [1262, 662] on button "Confirmar" at bounding box center [1265, 654] width 104 height 32
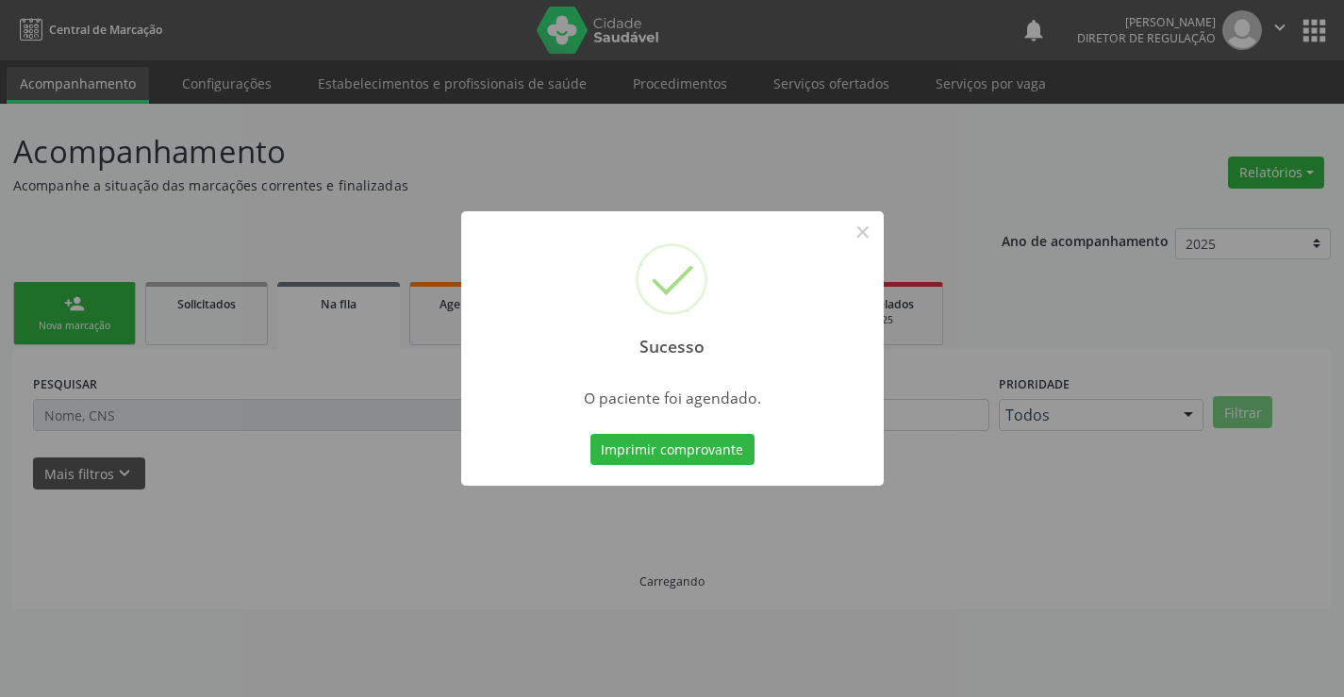
scroll to position [0, 0]
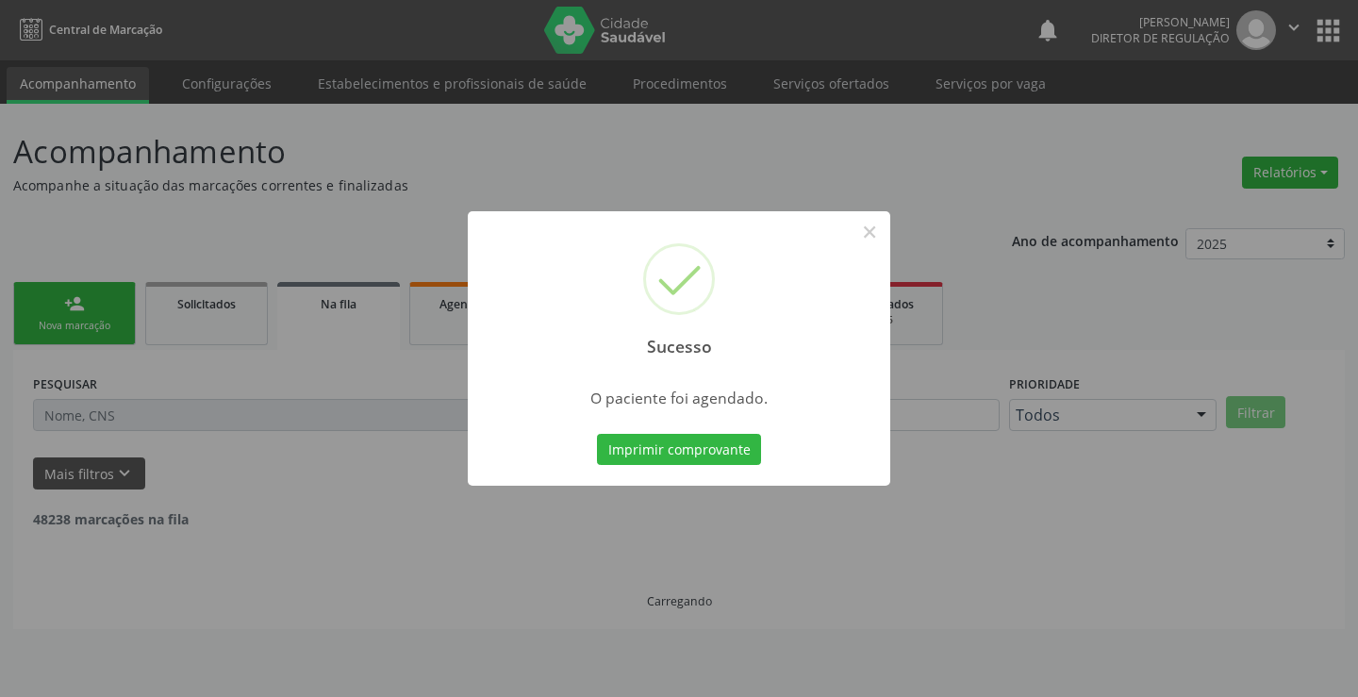
click at [597, 434] on button "Imprimir comprovante" at bounding box center [679, 450] width 164 height 32
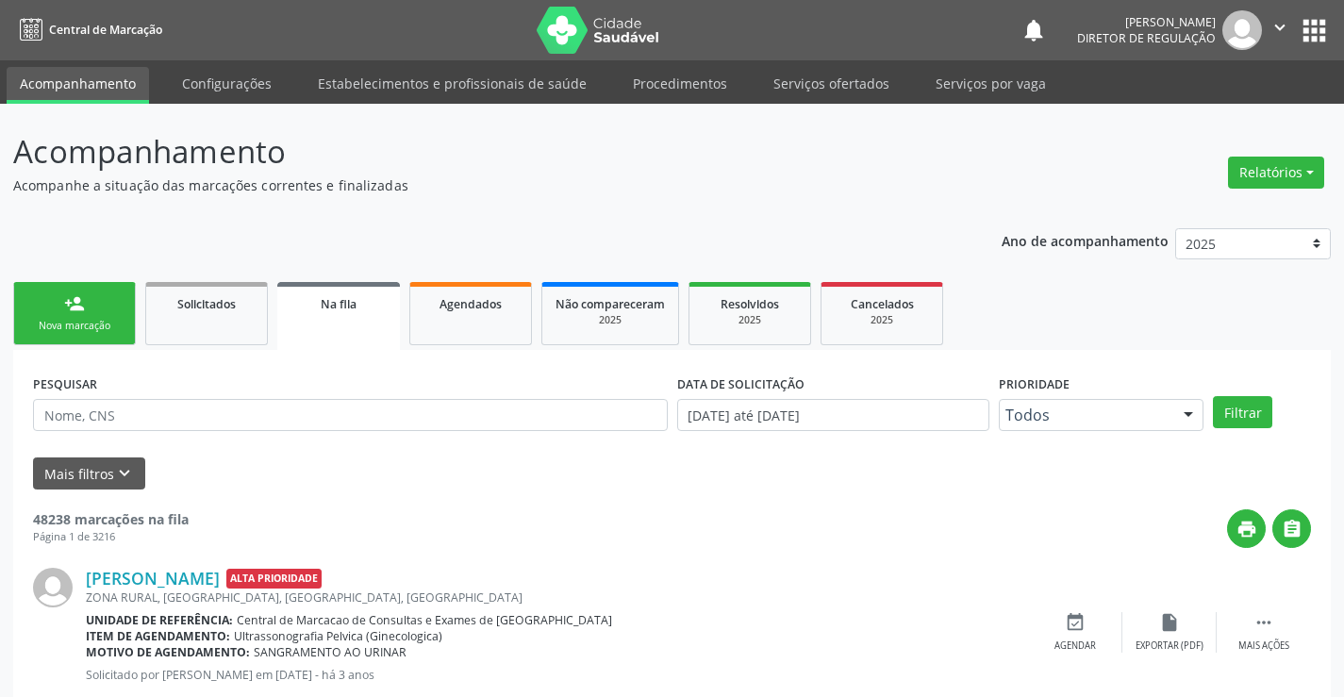
click at [46, 289] on link "person_add Nova marcação" at bounding box center [74, 313] width 123 height 63
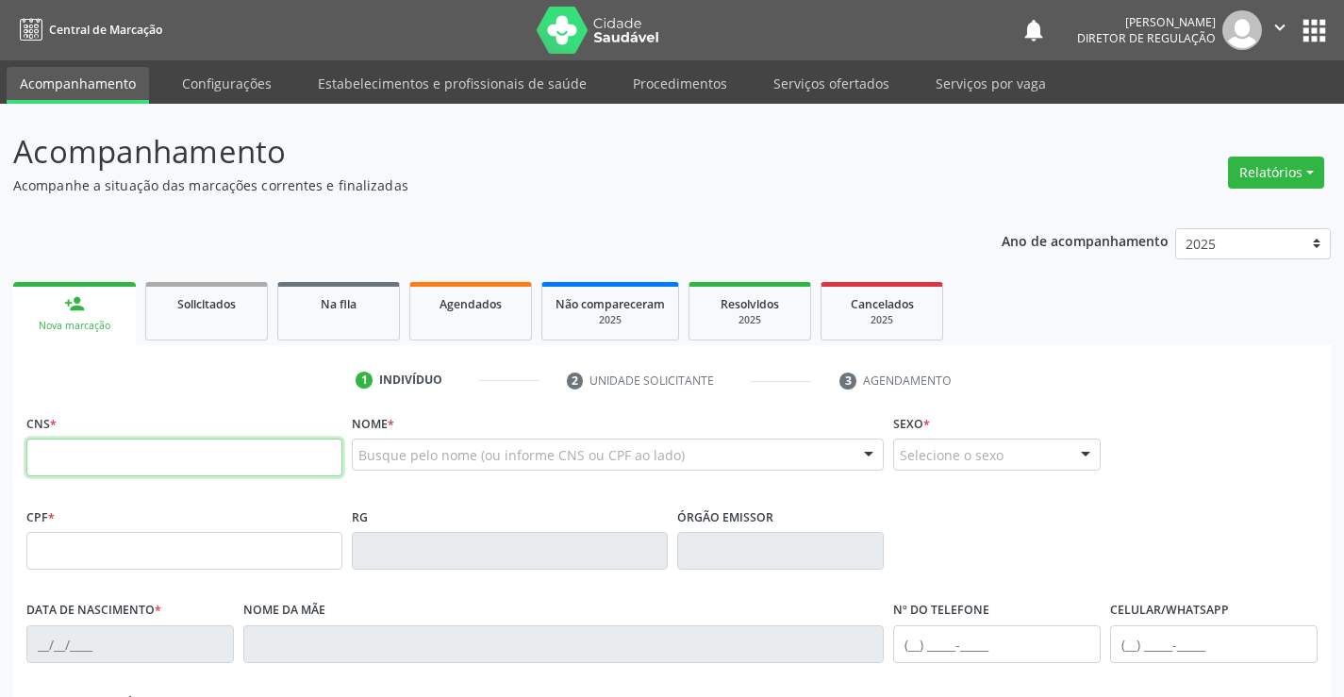
click at [126, 470] on input "text" at bounding box center [184, 457] width 316 height 38
type input "708 6050 0825 6984"
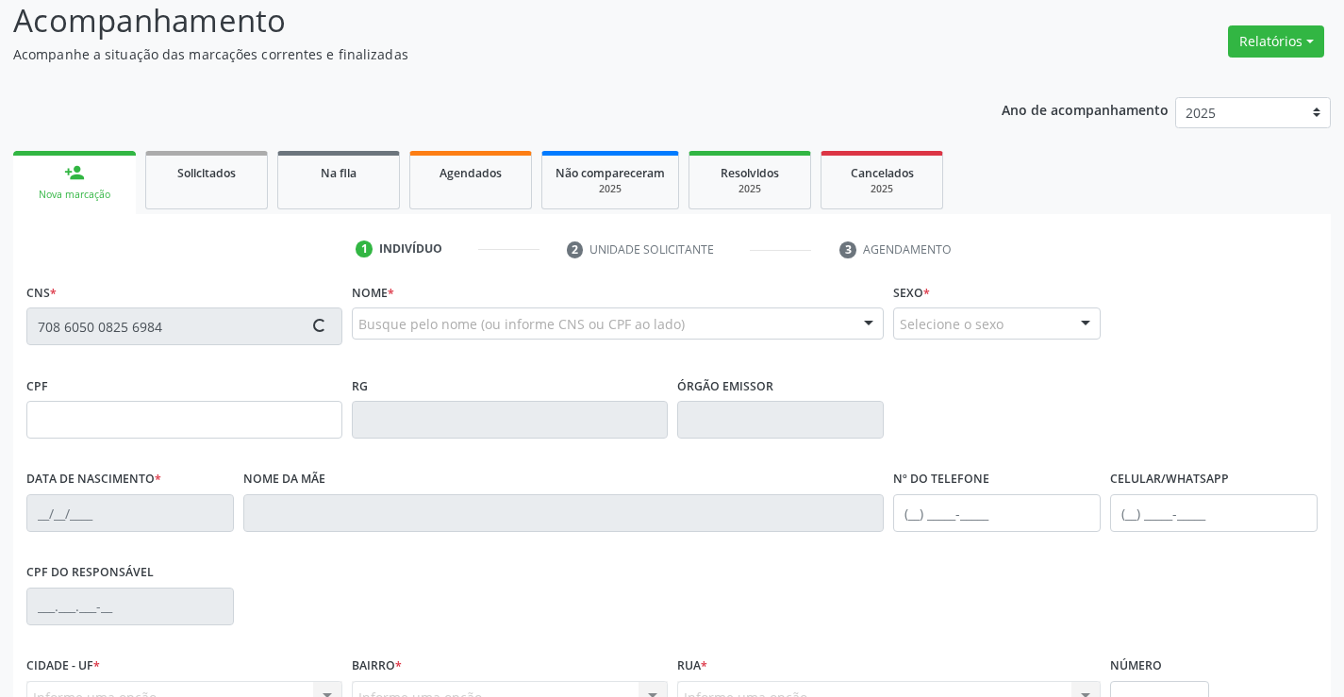
scroll to position [325, 0]
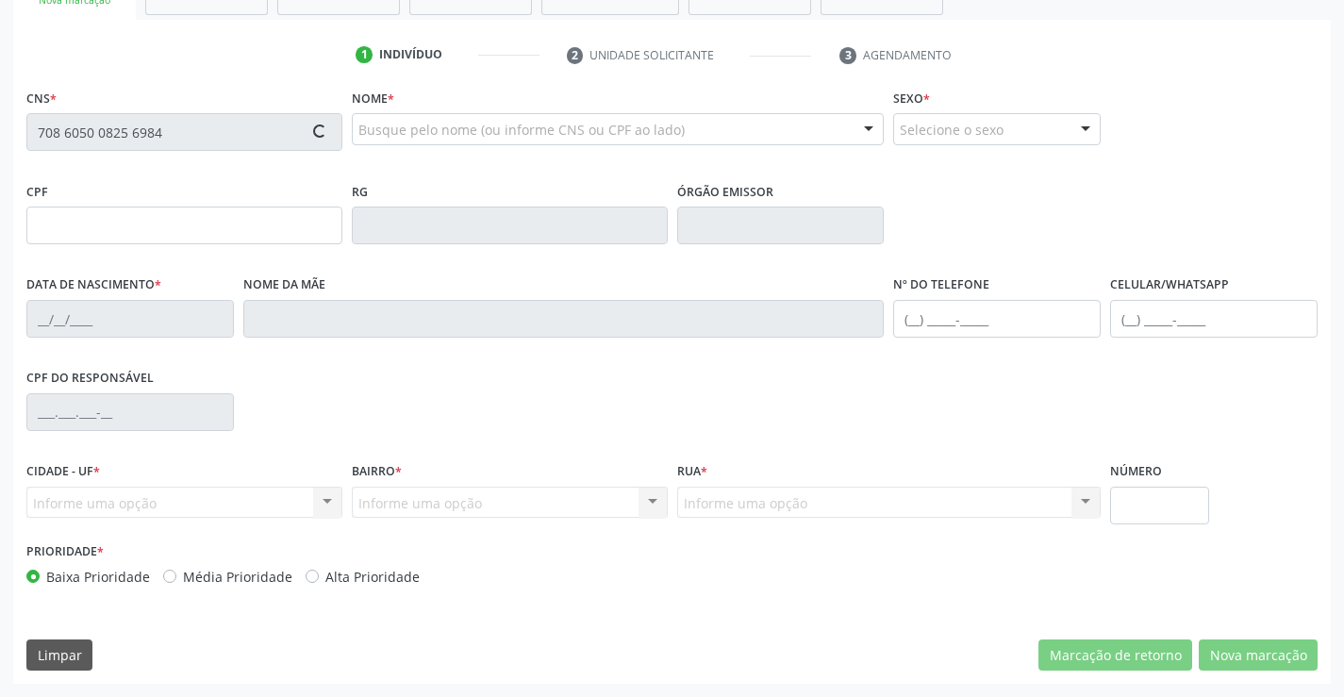
type input "08/07/1950"
type input "S/N"
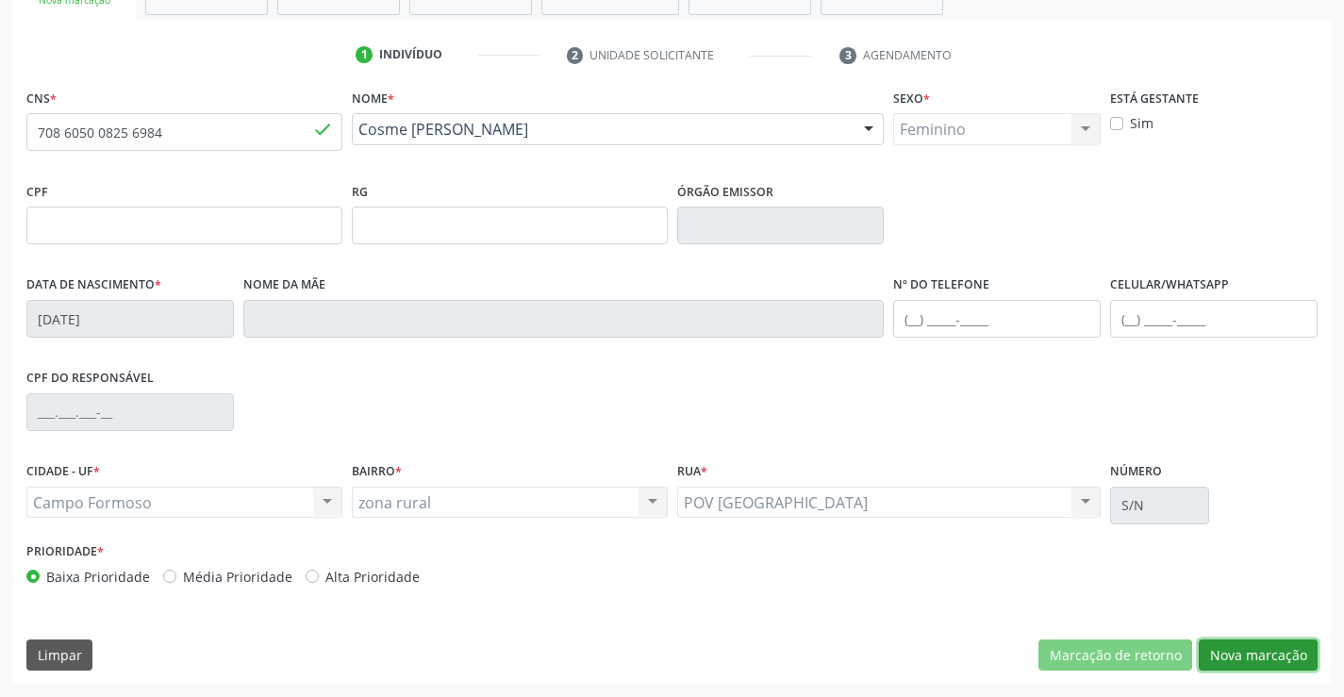
click at [1262, 656] on button "Nova marcação" at bounding box center [1257, 655] width 119 height 32
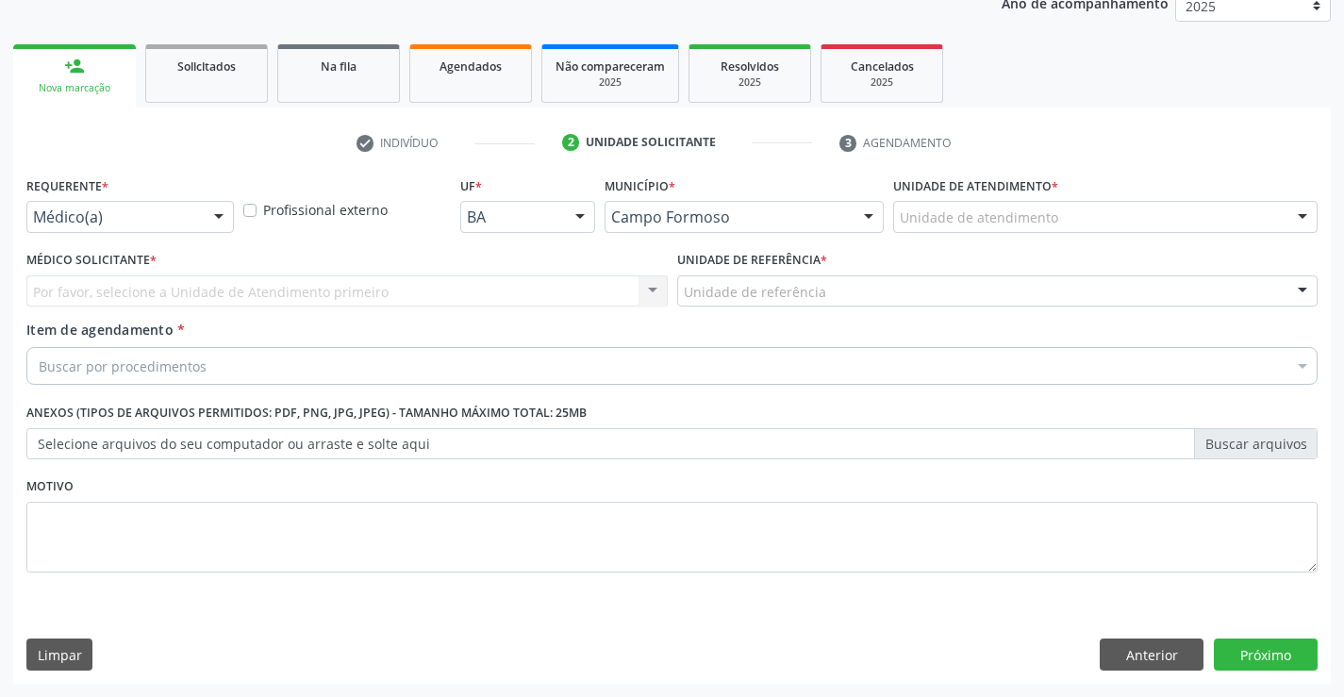
scroll to position [238, 0]
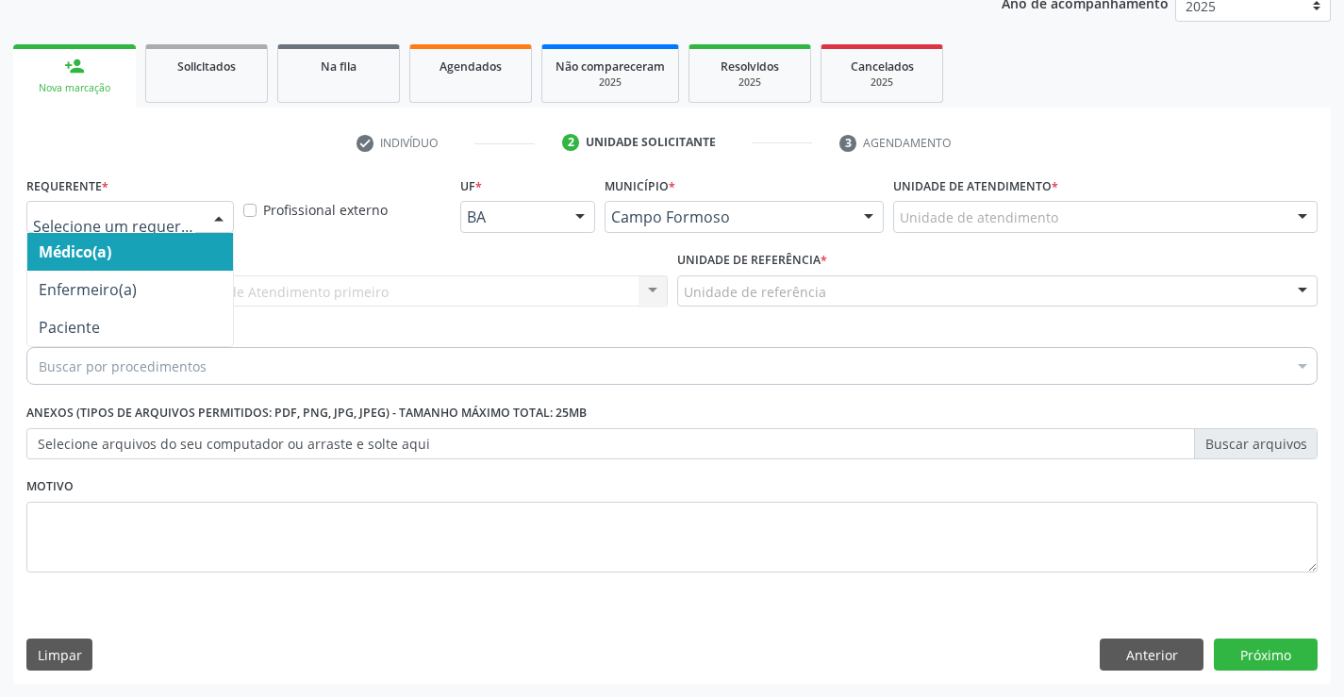
drag, startPoint x: 188, startPoint y: 209, endPoint x: 173, endPoint y: 287, distance: 78.8
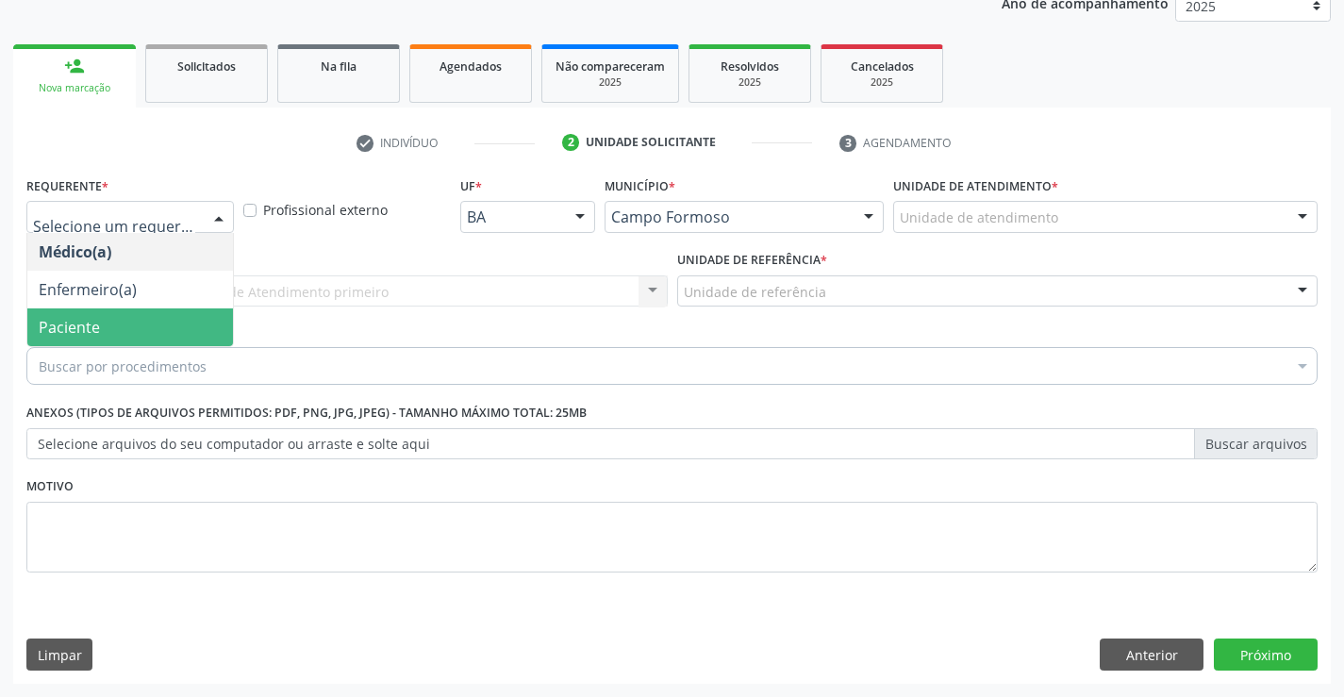
click at [160, 321] on span "Paciente" at bounding box center [130, 327] width 206 height 38
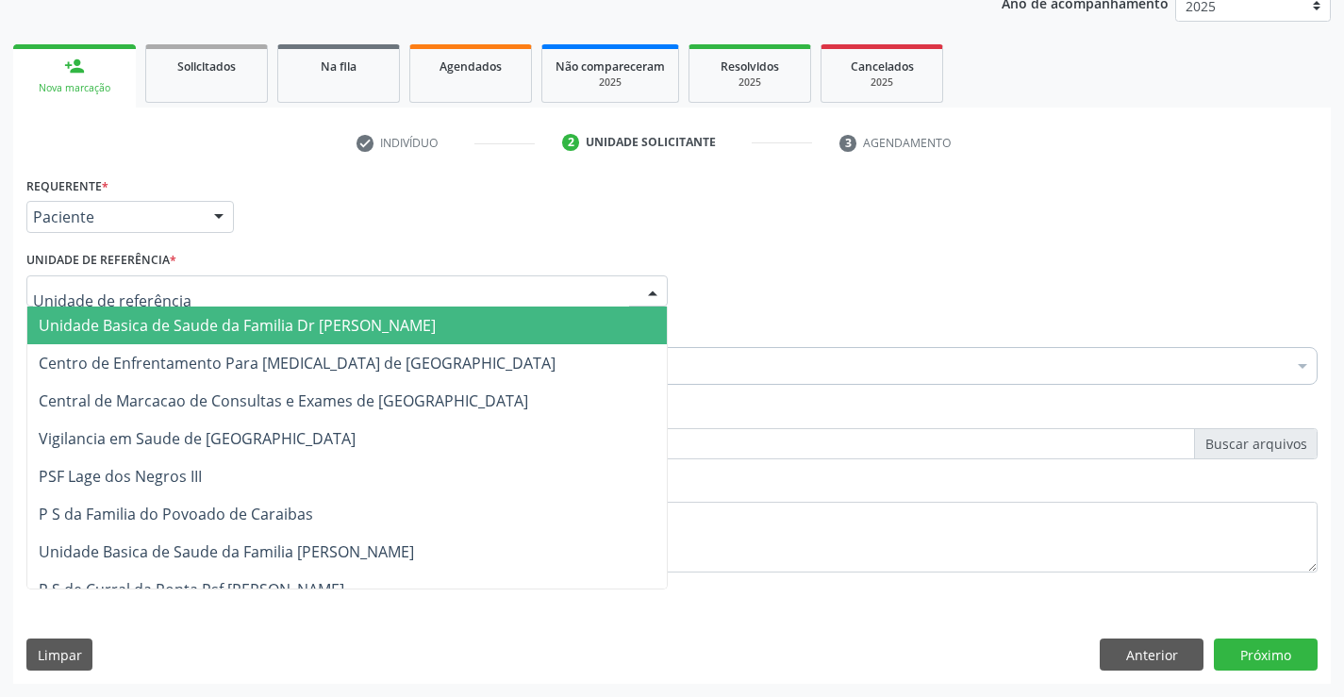
click at [378, 305] on div at bounding box center [346, 291] width 641 height 32
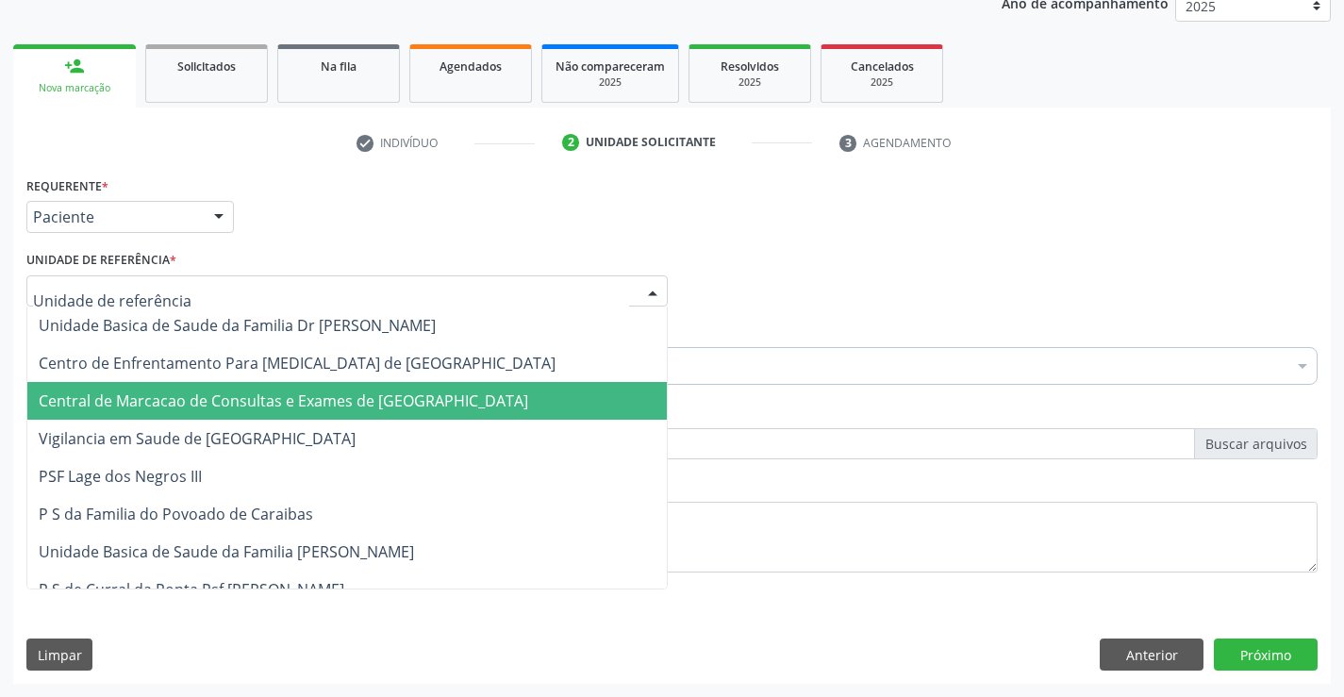
click at [373, 386] on span "Central de Marcacao de Consultas e Exames de Campo Formoso" at bounding box center [346, 401] width 639 height 38
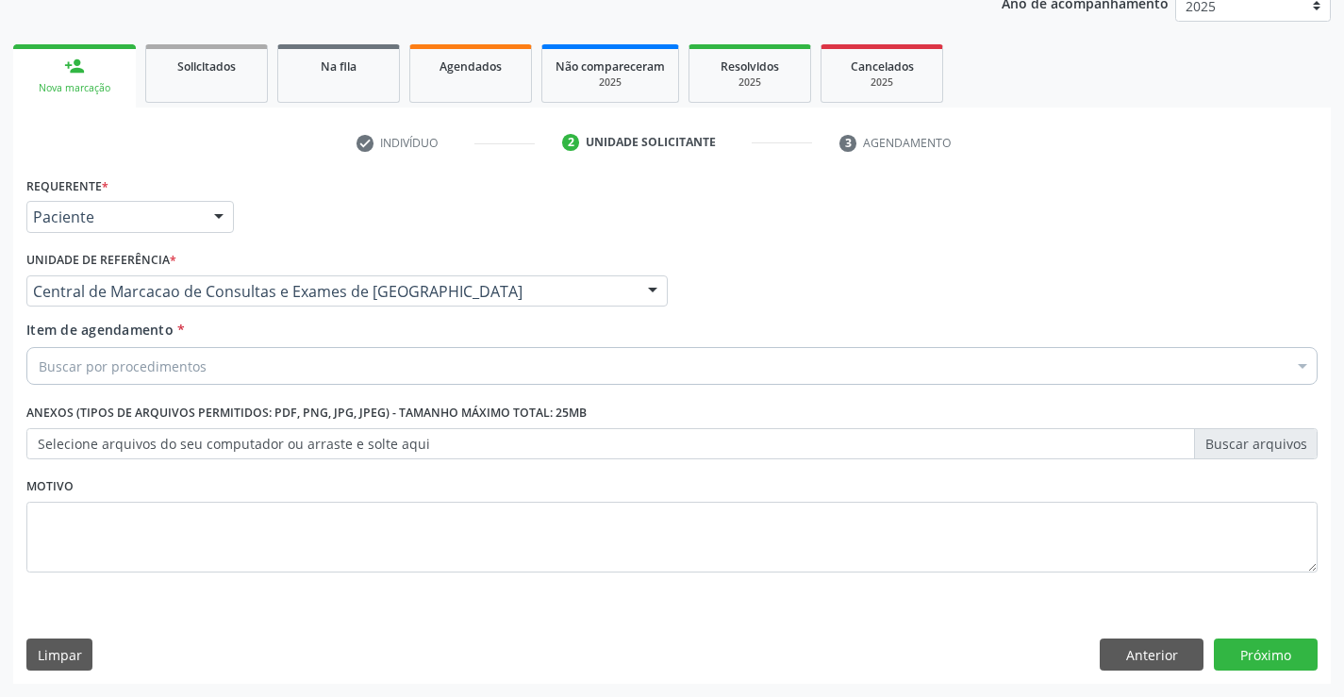
click at [480, 374] on div "Buscar por procedimentos" at bounding box center [671, 366] width 1291 height 38
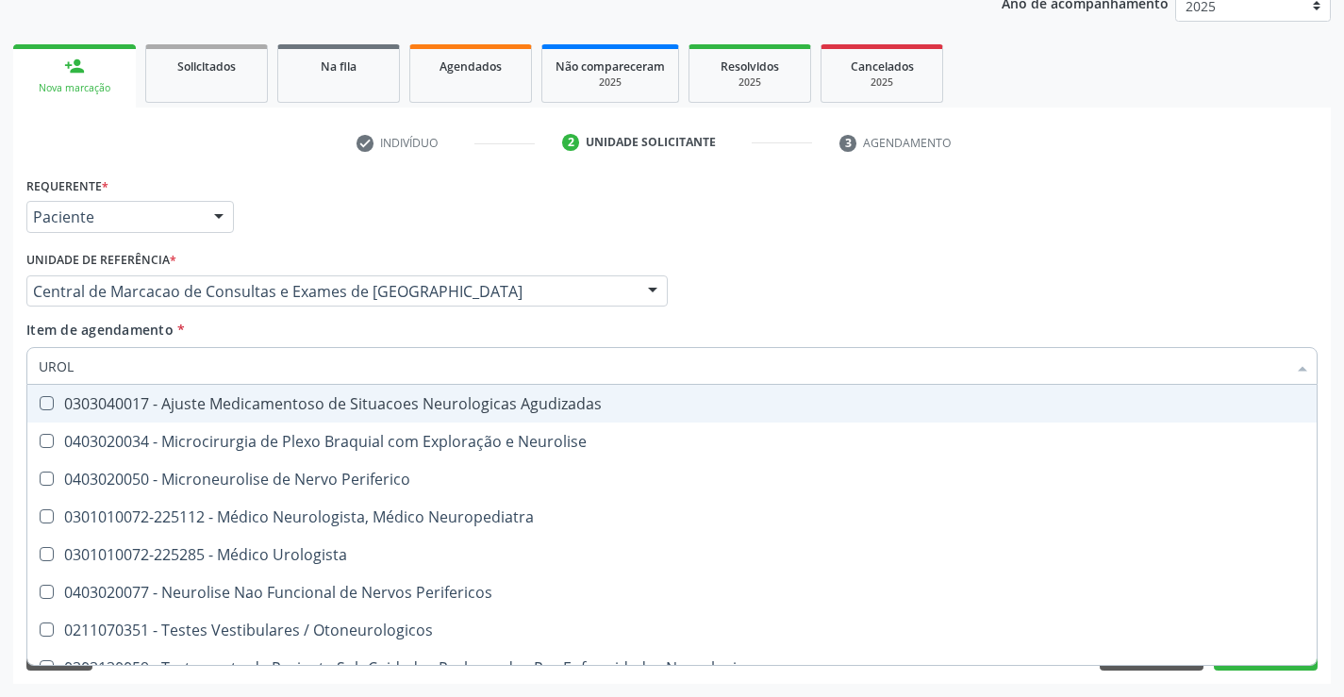
type input "UROLO"
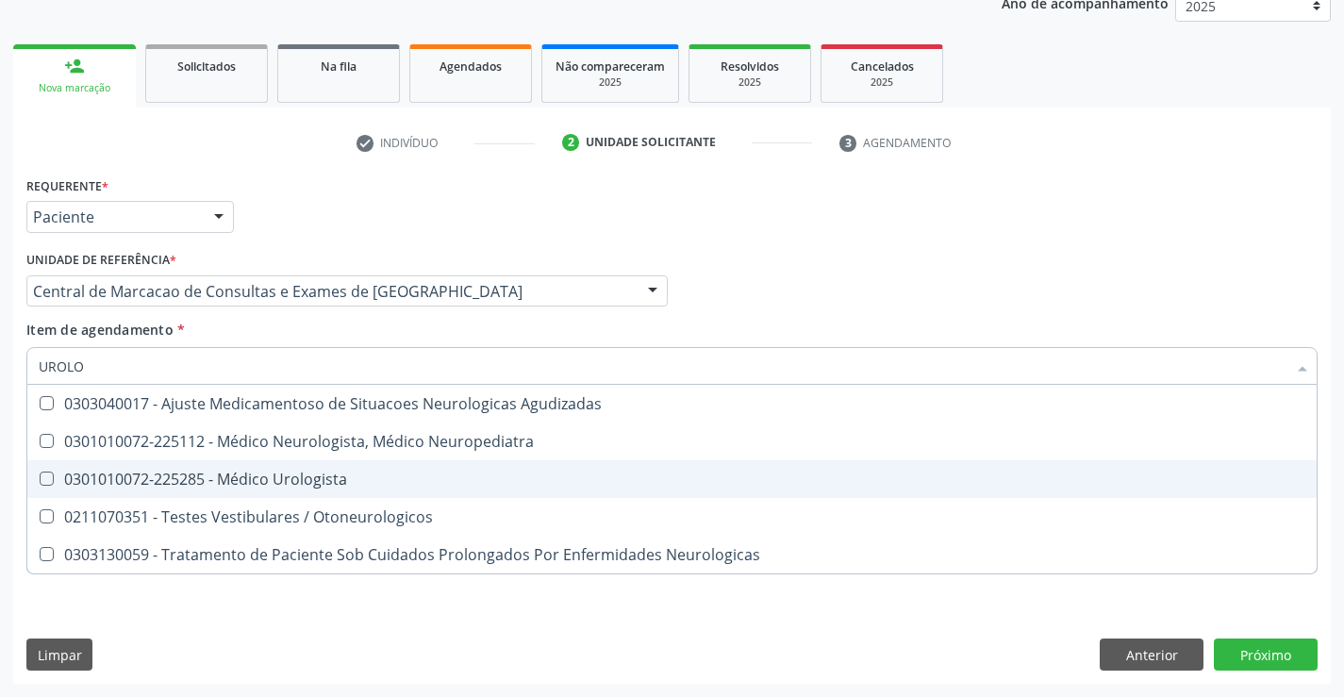
click at [485, 487] on span "0301010072-225285 - Médico Urologista" at bounding box center [671, 479] width 1289 height 38
checkbox Urologista "true"
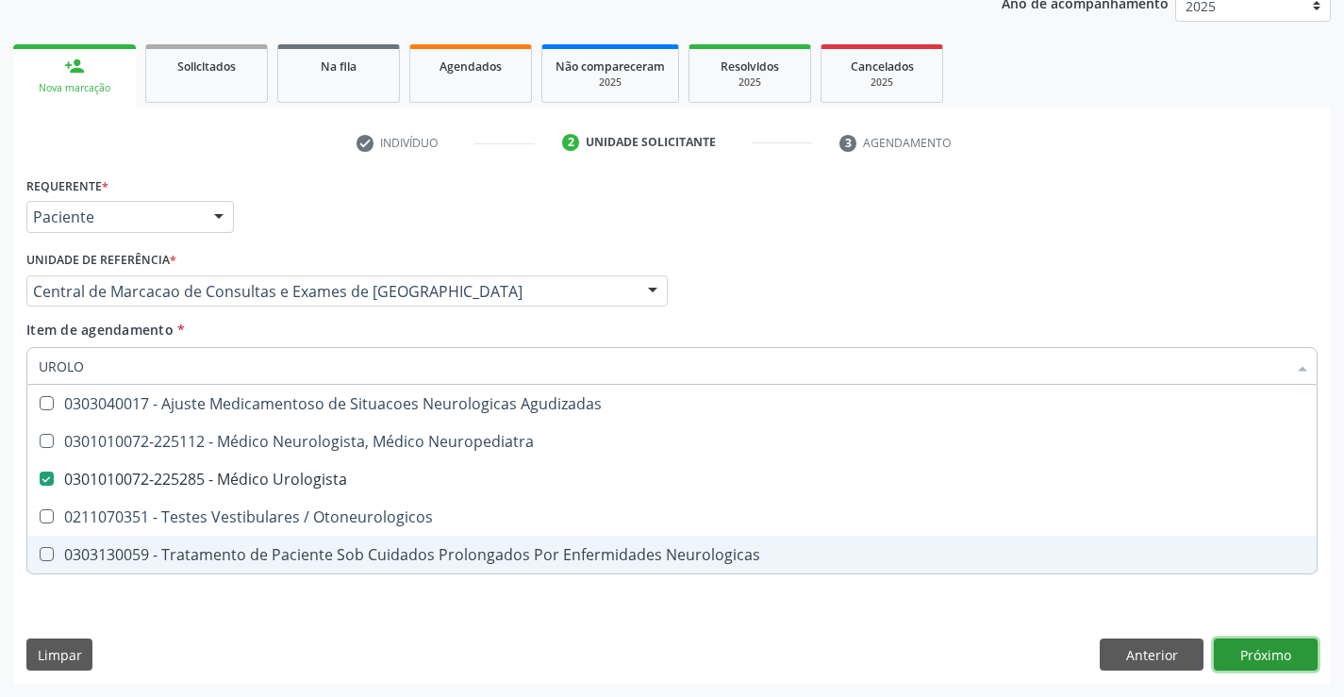
click at [1265, 650] on div "Requerente * Paciente Médico(a) Enfermeiro(a) Paciente Nenhum resultado encontr…" at bounding box center [671, 428] width 1317 height 512
checkbox Neuropediatra "true"
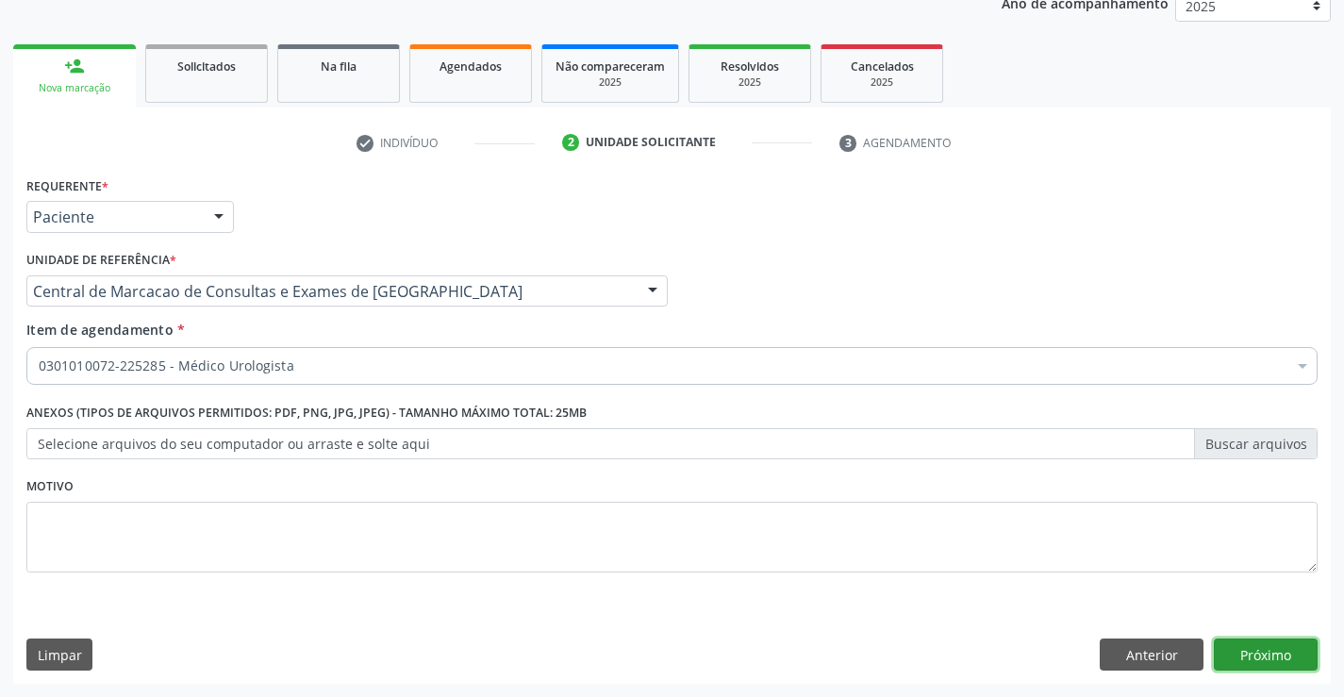
click at [1231, 666] on button "Próximo" at bounding box center [1265, 654] width 104 height 32
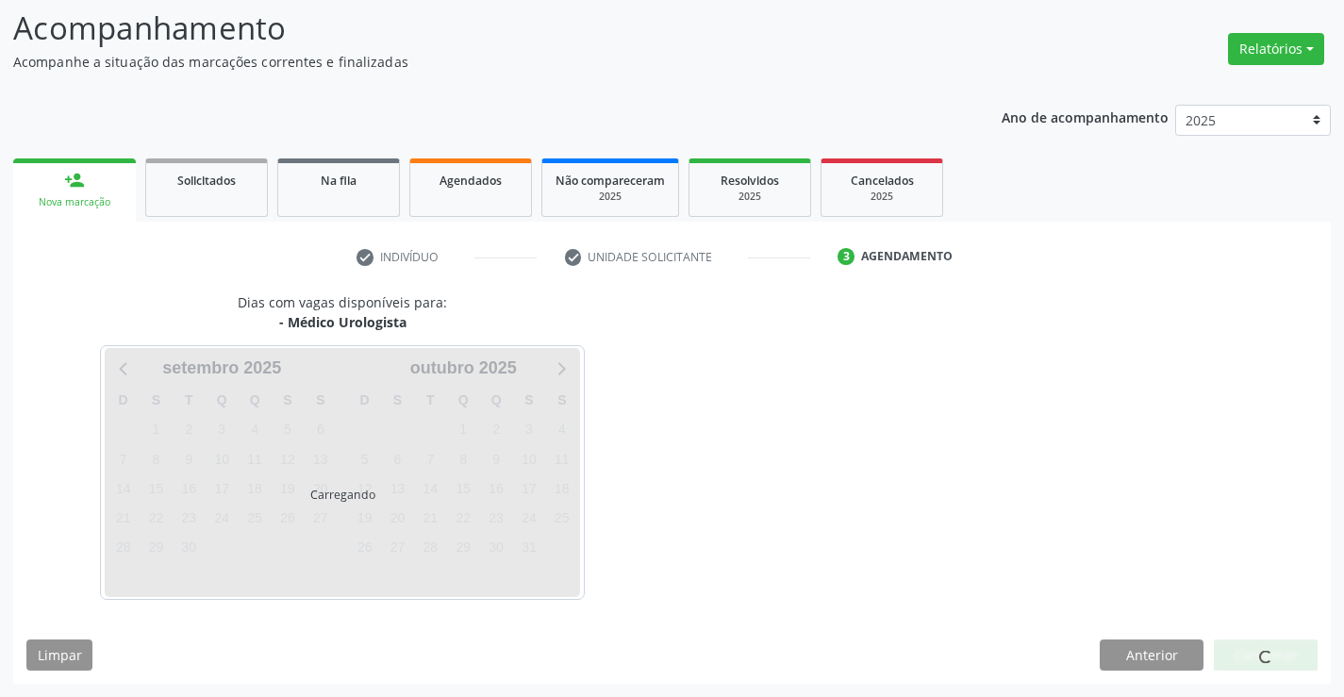
scroll to position [124, 0]
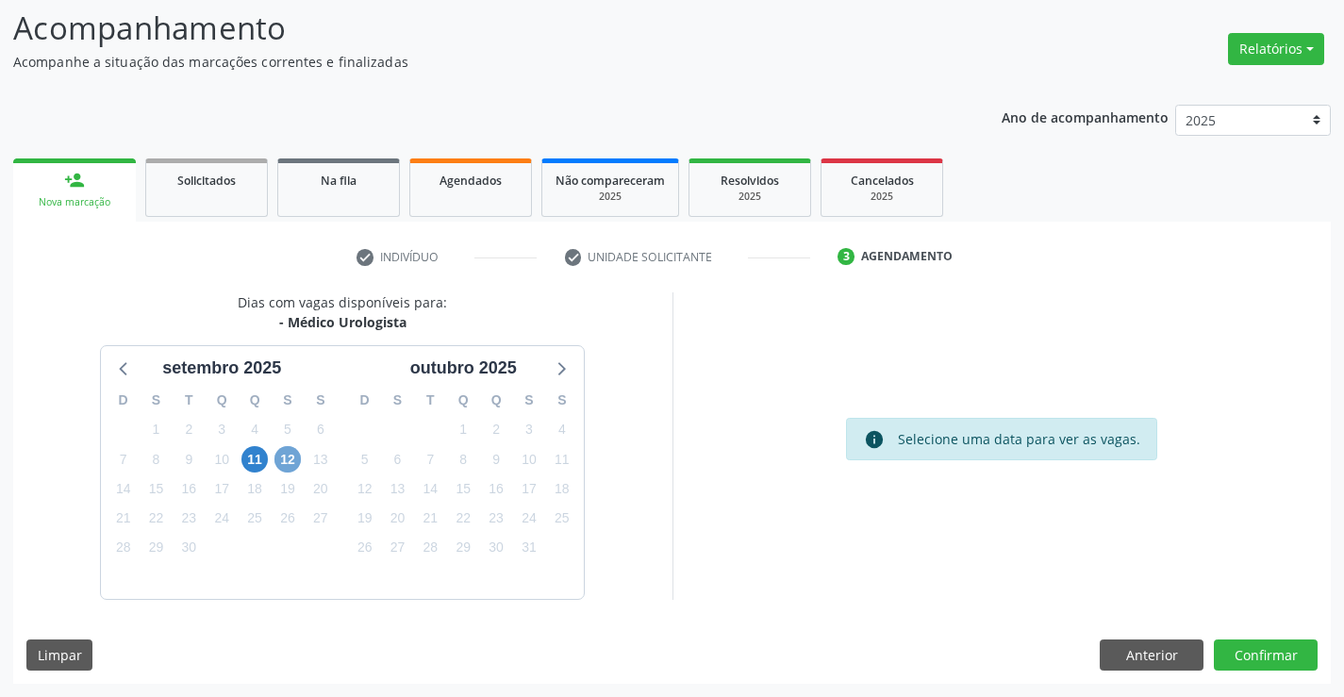
click at [276, 458] on span "12" at bounding box center [287, 459] width 26 height 26
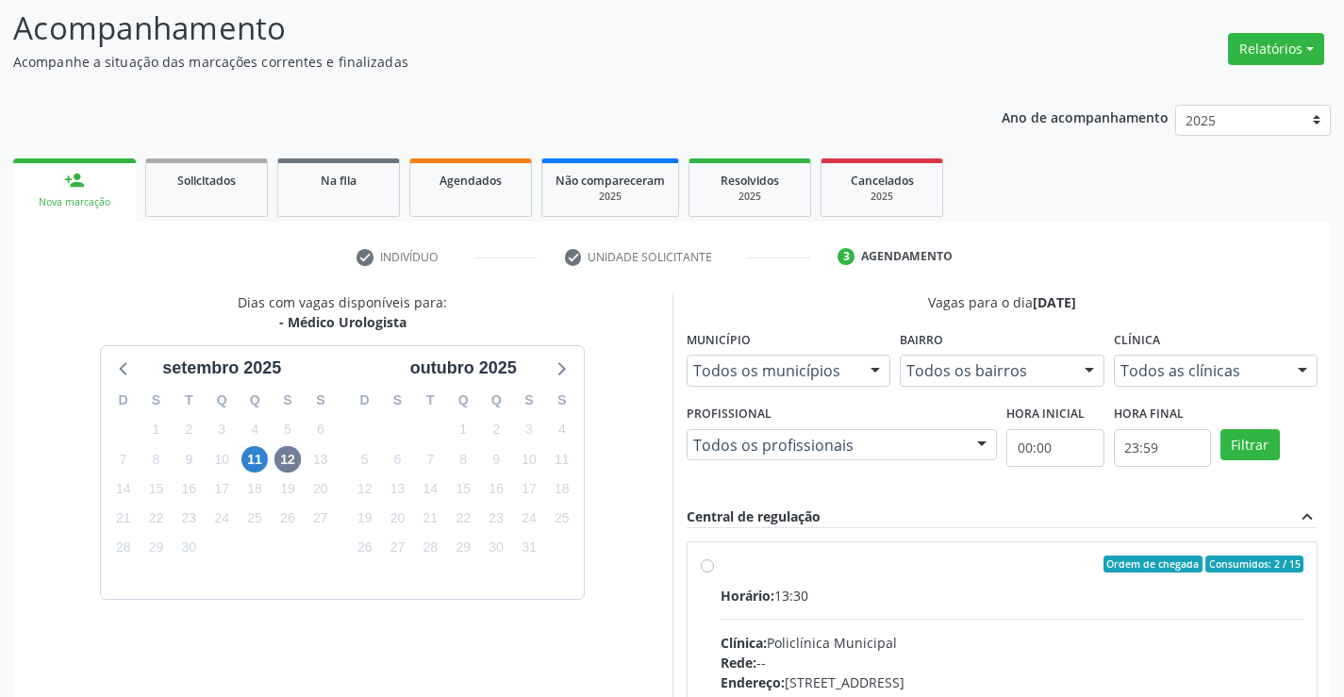
click at [714, 572] on input "Ordem de chegada Consumidos: 2 / 15 Horário: 13:30 Clínica: Policlínica Municip…" at bounding box center [707, 563] width 13 height 17
radio input "true"
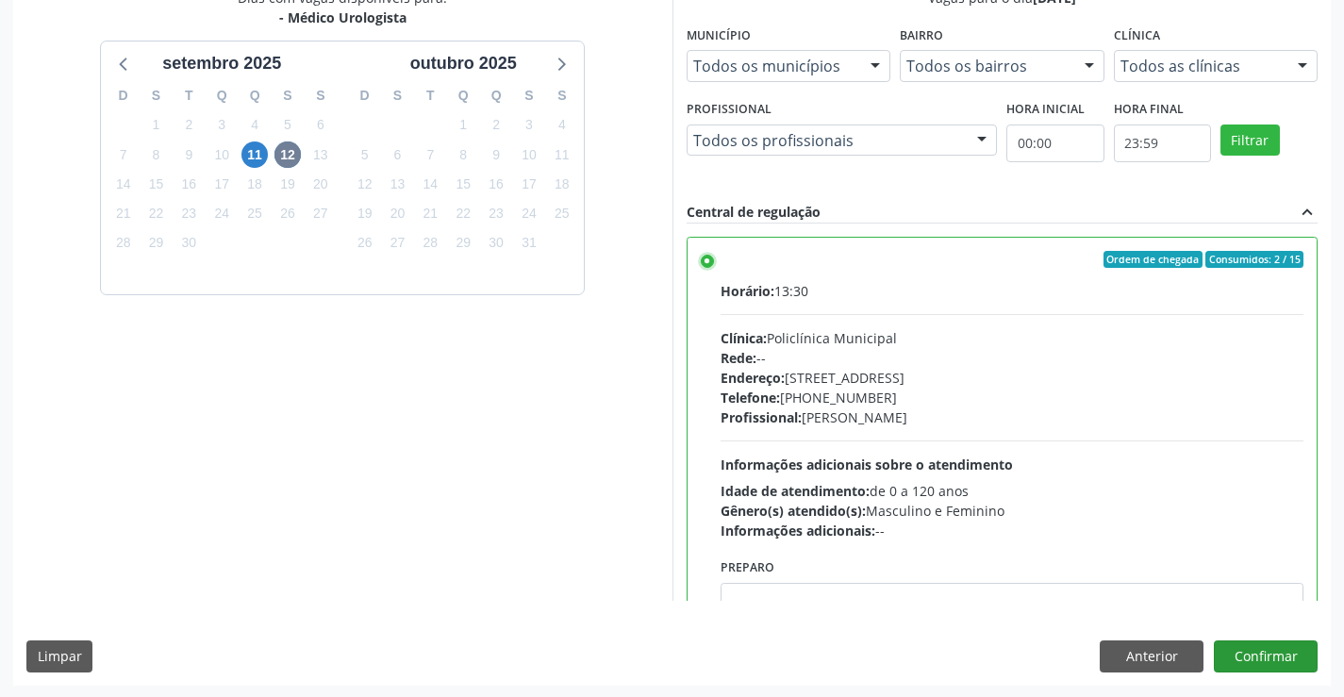
scroll to position [430, 0]
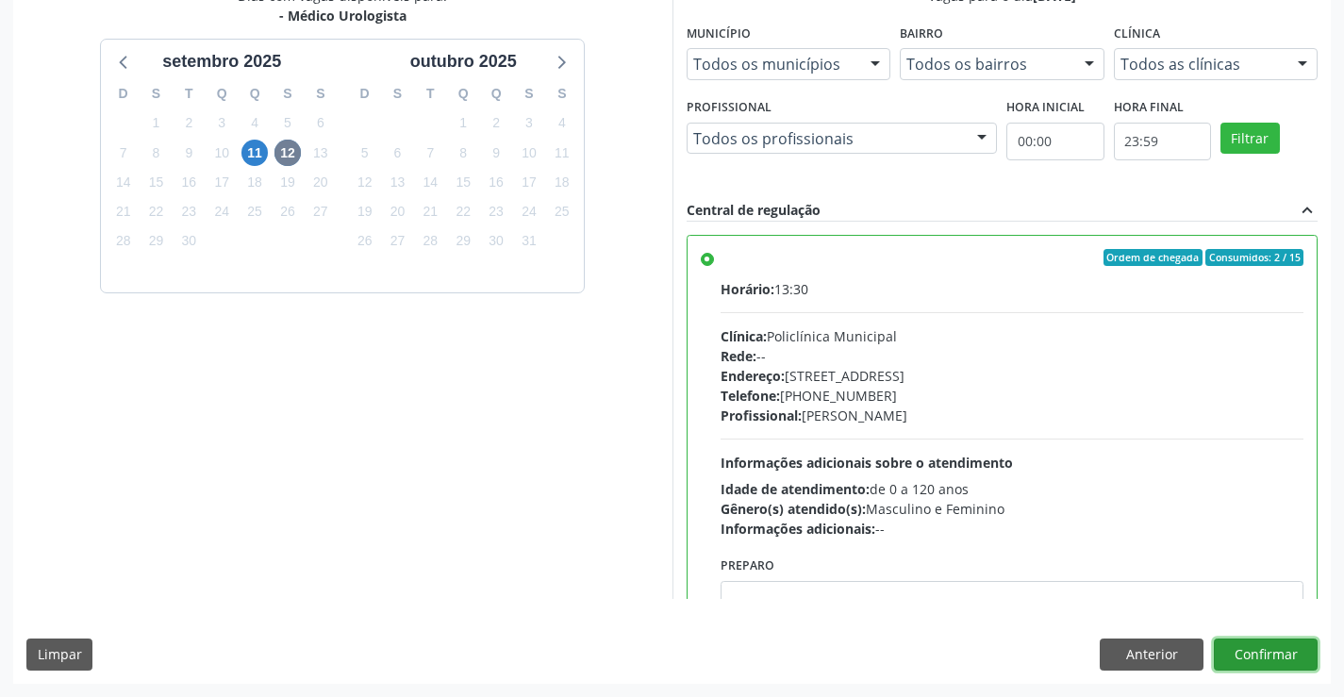
click at [1289, 658] on button "Confirmar" at bounding box center [1265, 654] width 104 height 32
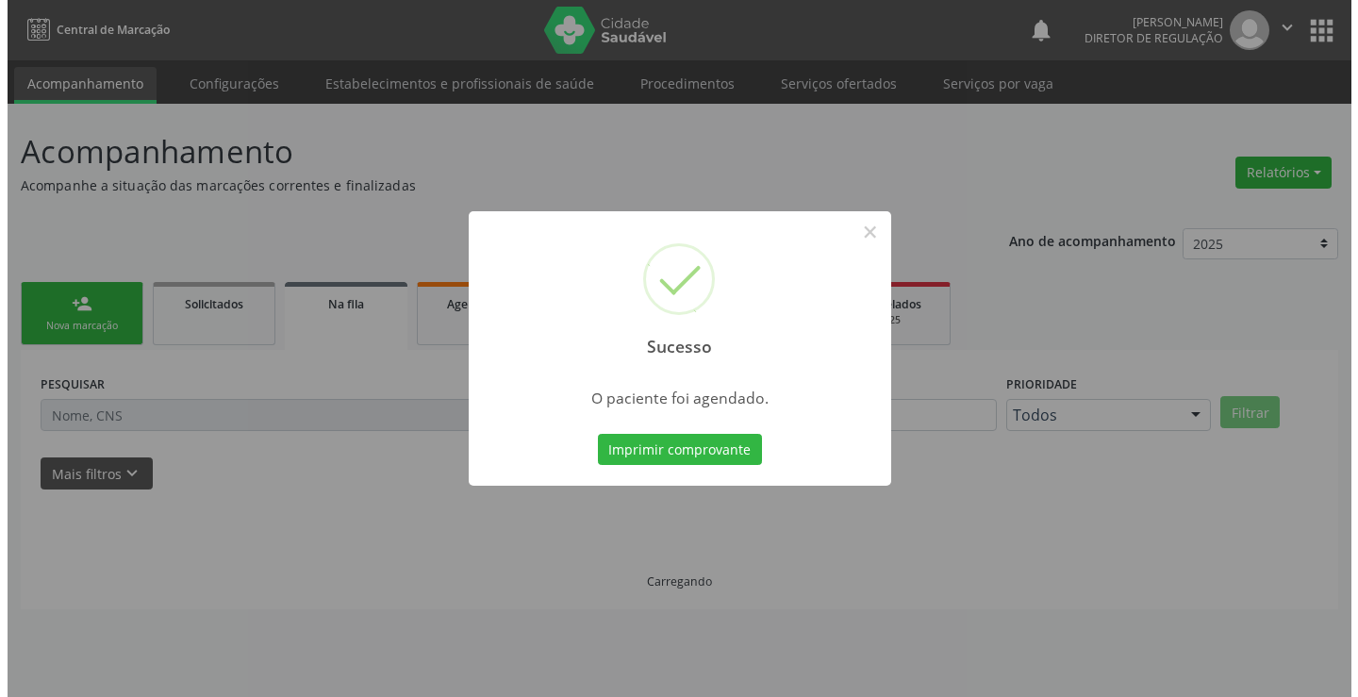
scroll to position [0, 0]
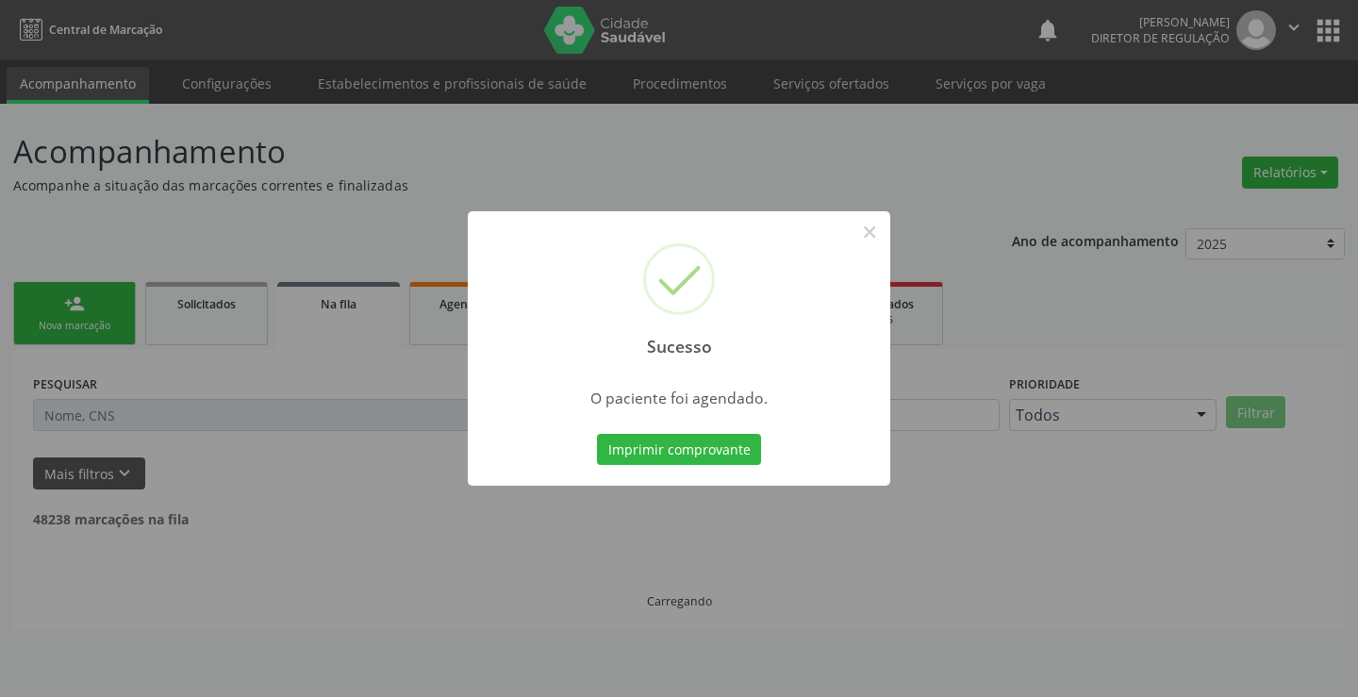
click at [597, 434] on button "Imprimir comprovante" at bounding box center [679, 450] width 164 height 32
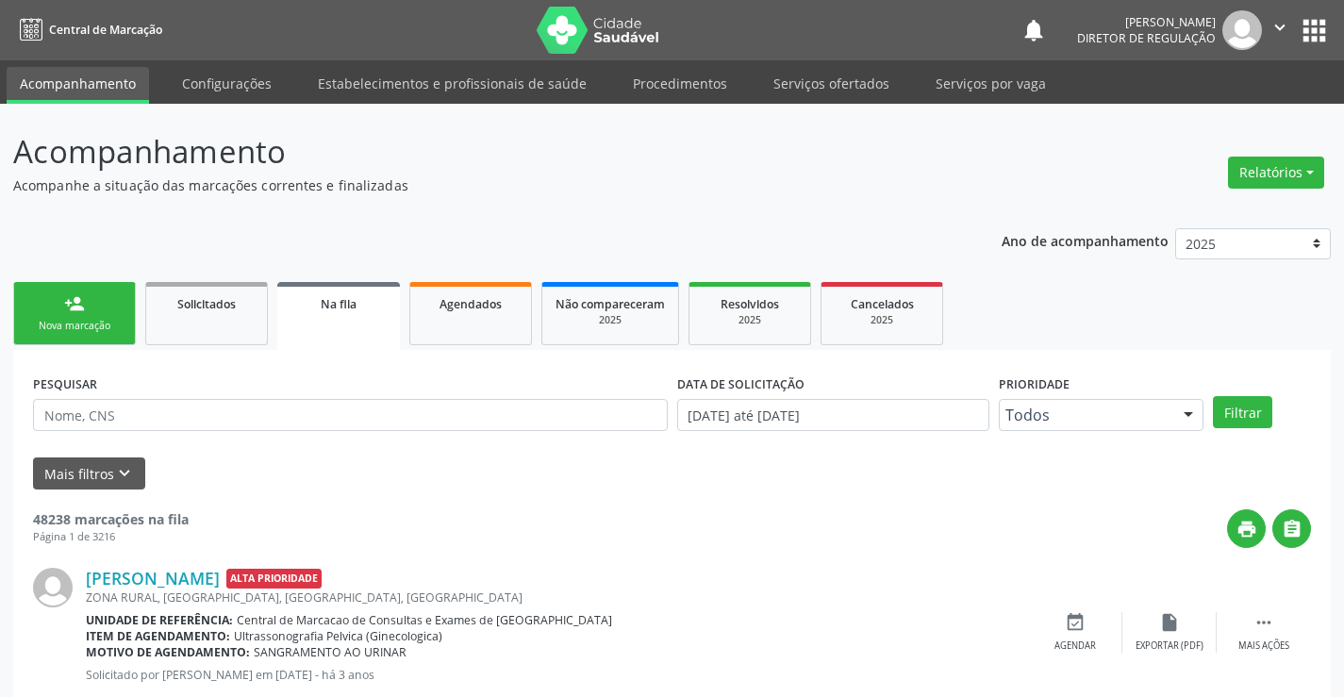
click at [117, 313] on link "person_add Nova marcação" at bounding box center [74, 313] width 123 height 63
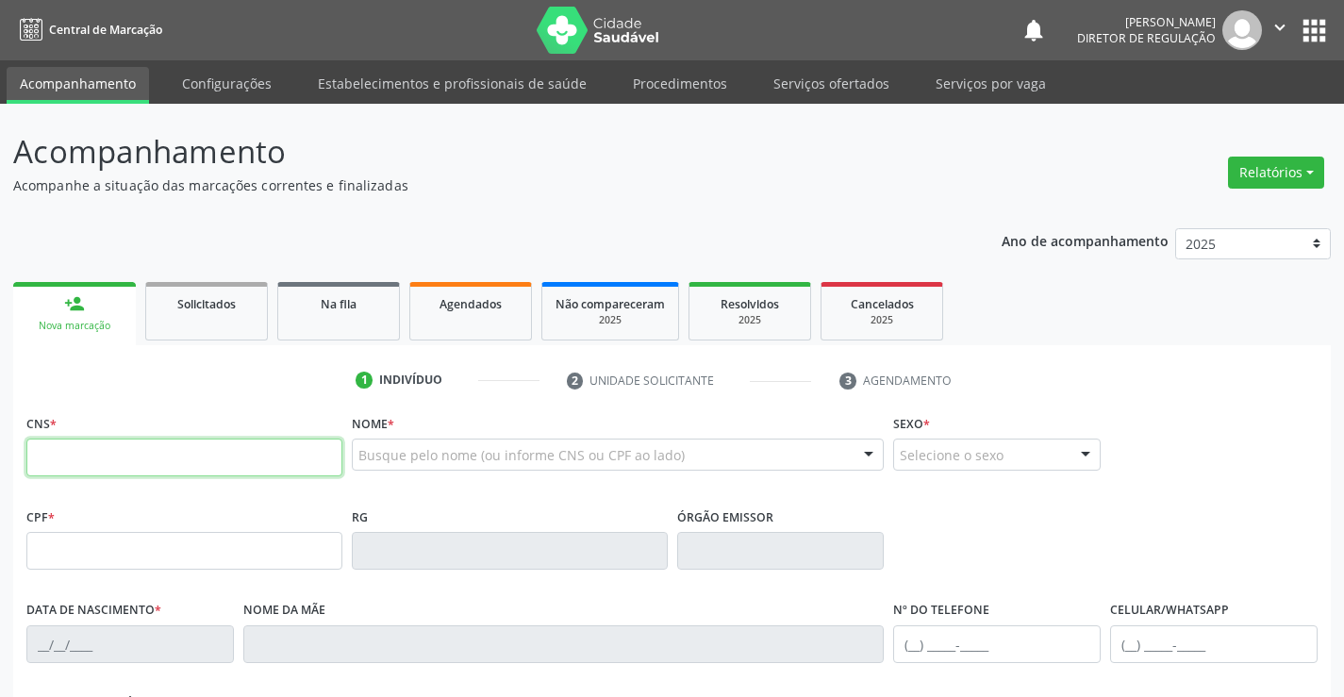
click at [100, 454] on input "text" at bounding box center [184, 457] width 316 height 38
type input "702 5063 6970 6538"
type input "0758646305"
type input "[DATE]"
type input "[PHONE_NUMBER]"
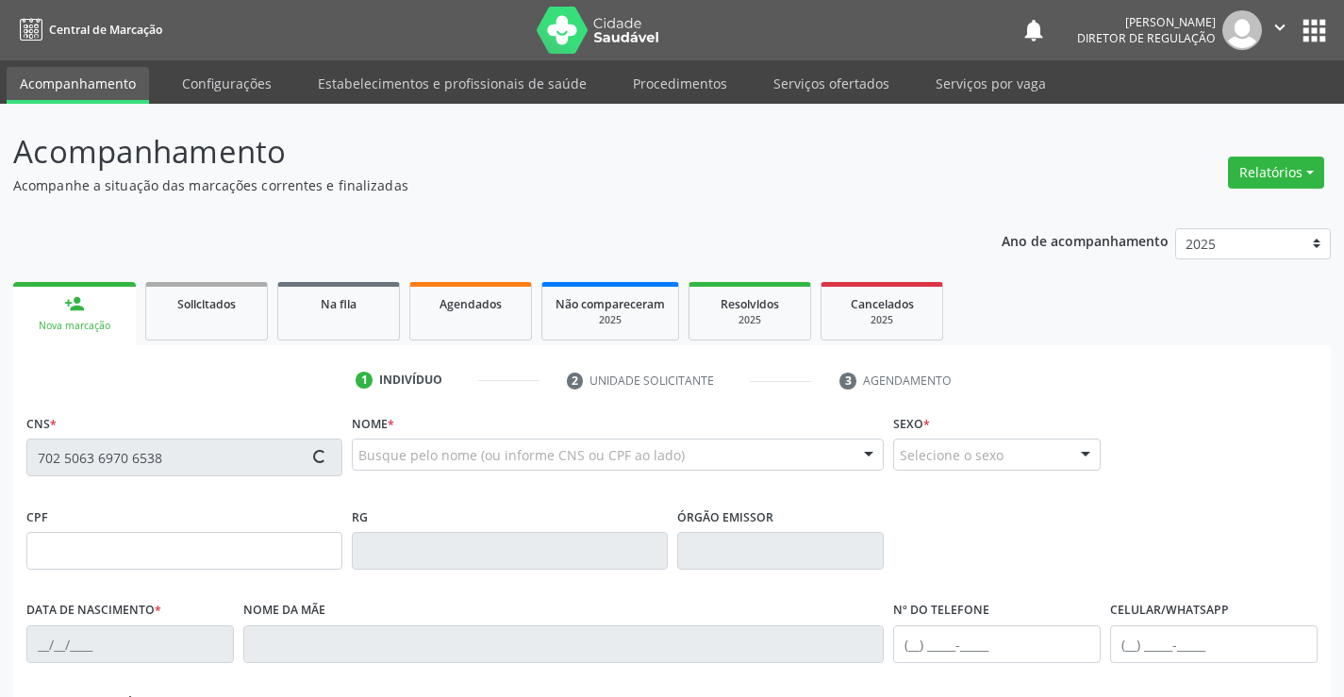
type input "[PHONE_NUMBER]"
type input "931.647.695-04"
type input "sn"
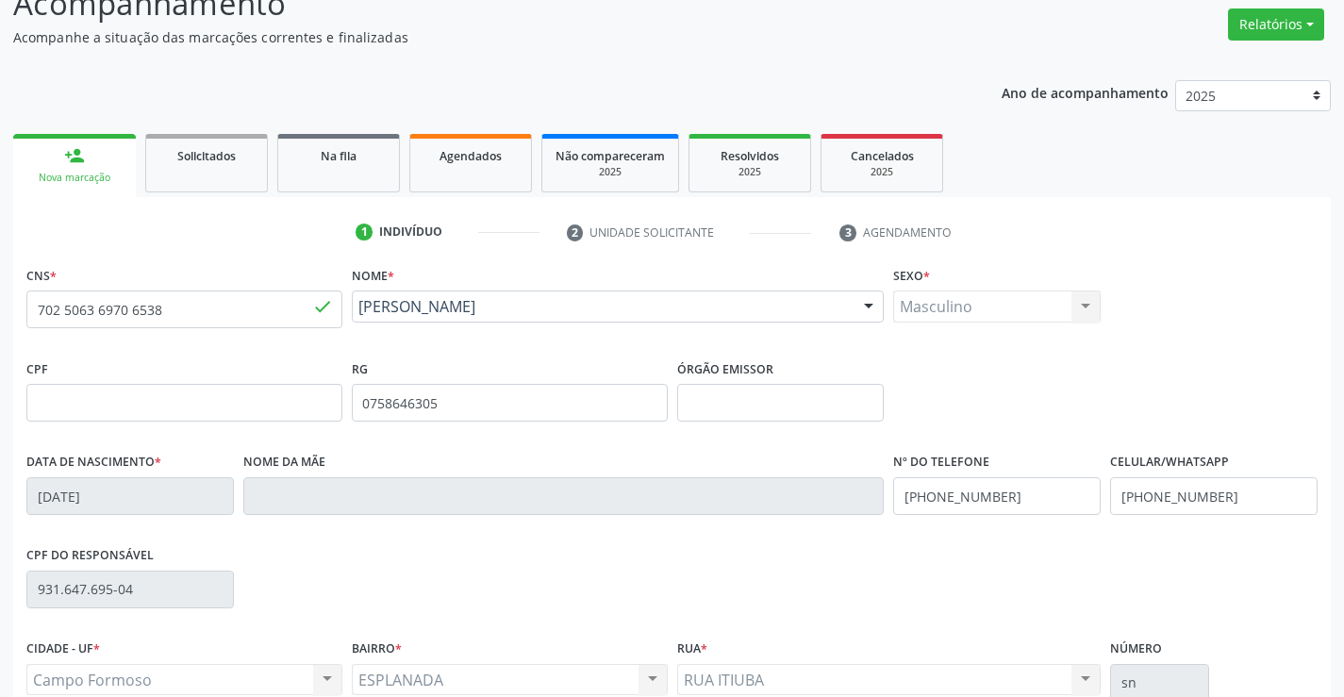
scroll to position [325, 0]
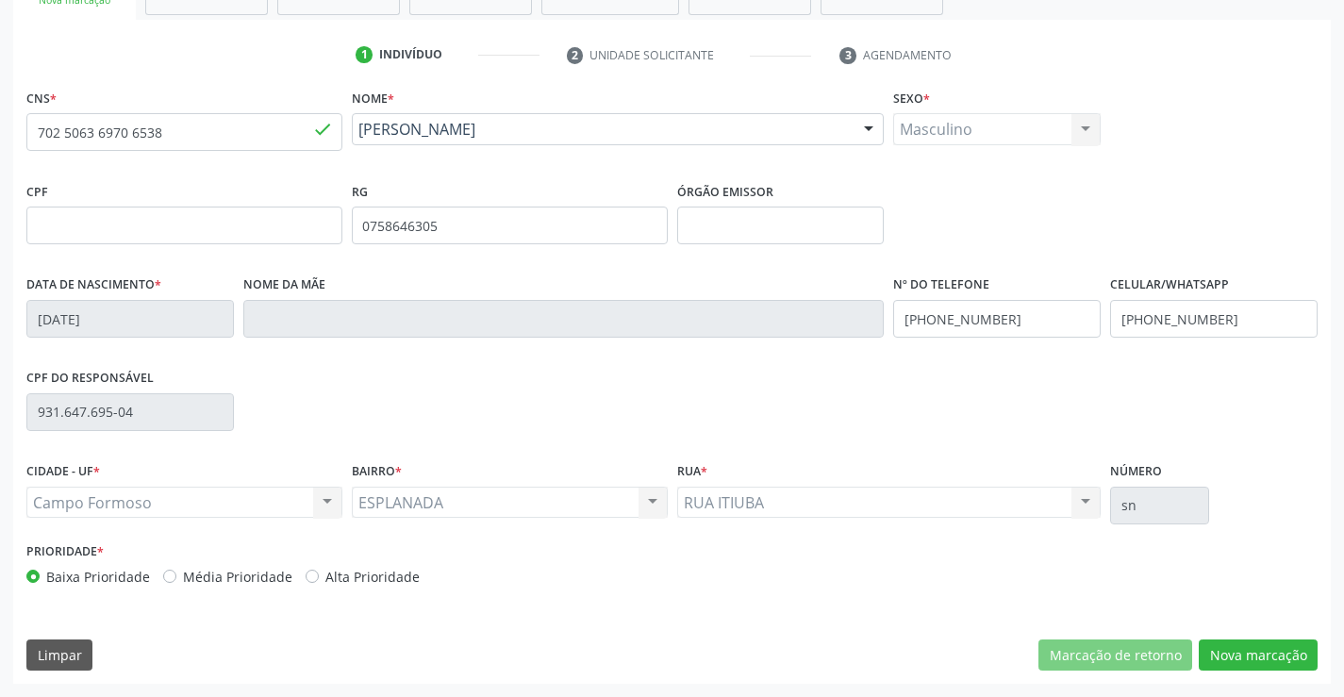
click at [1274, 672] on div "CNS * 702 5063 6970 6538 done Nome * [PERSON_NAME] [PERSON_NAME] CNS: 702 5063 …" at bounding box center [671, 384] width 1317 height 600
click at [1259, 649] on button "Nova marcação" at bounding box center [1257, 655] width 119 height 32
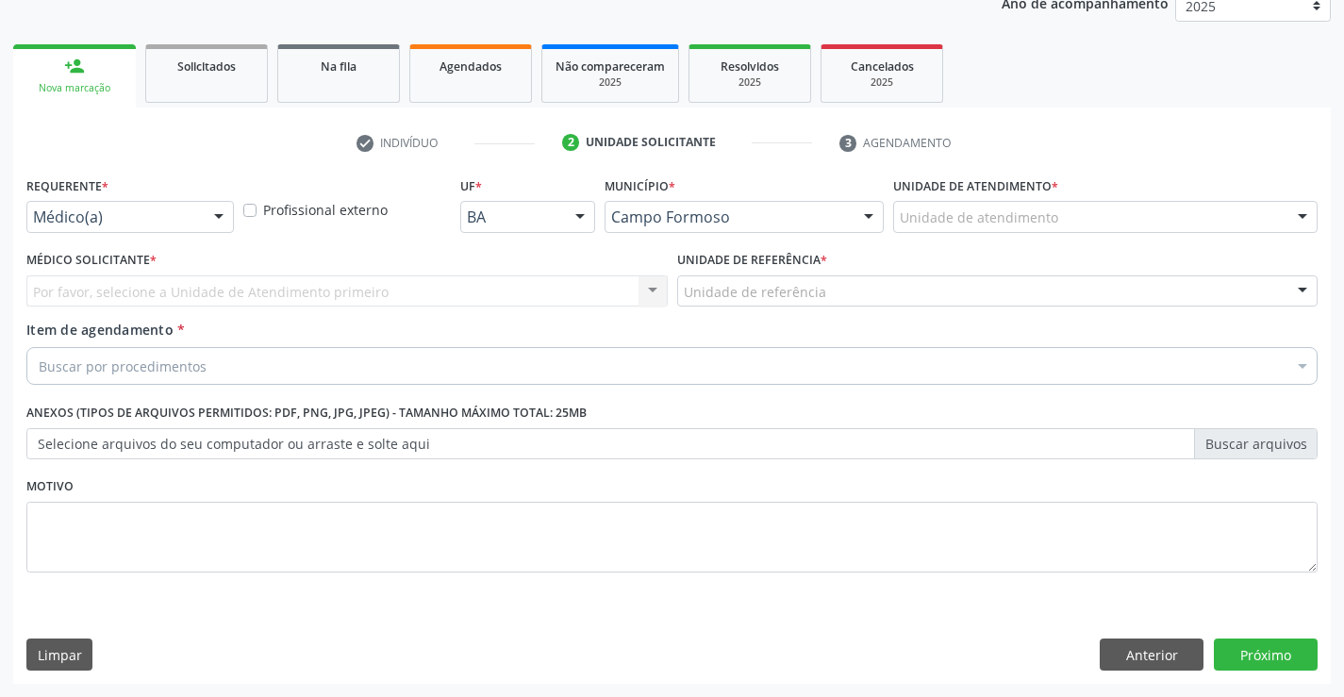
scroll to position [238, 0]
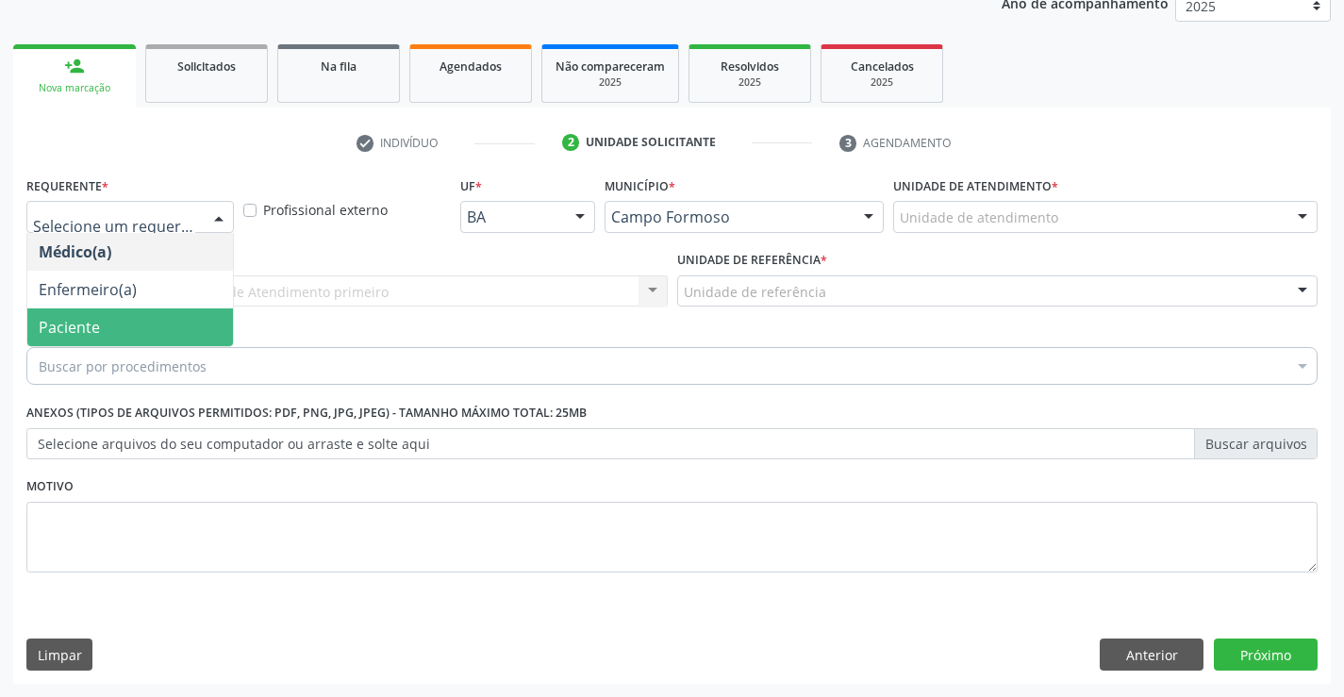
click at [169, 308] on span "Paciente" at bounding box center [130, 327] width 206 height 38
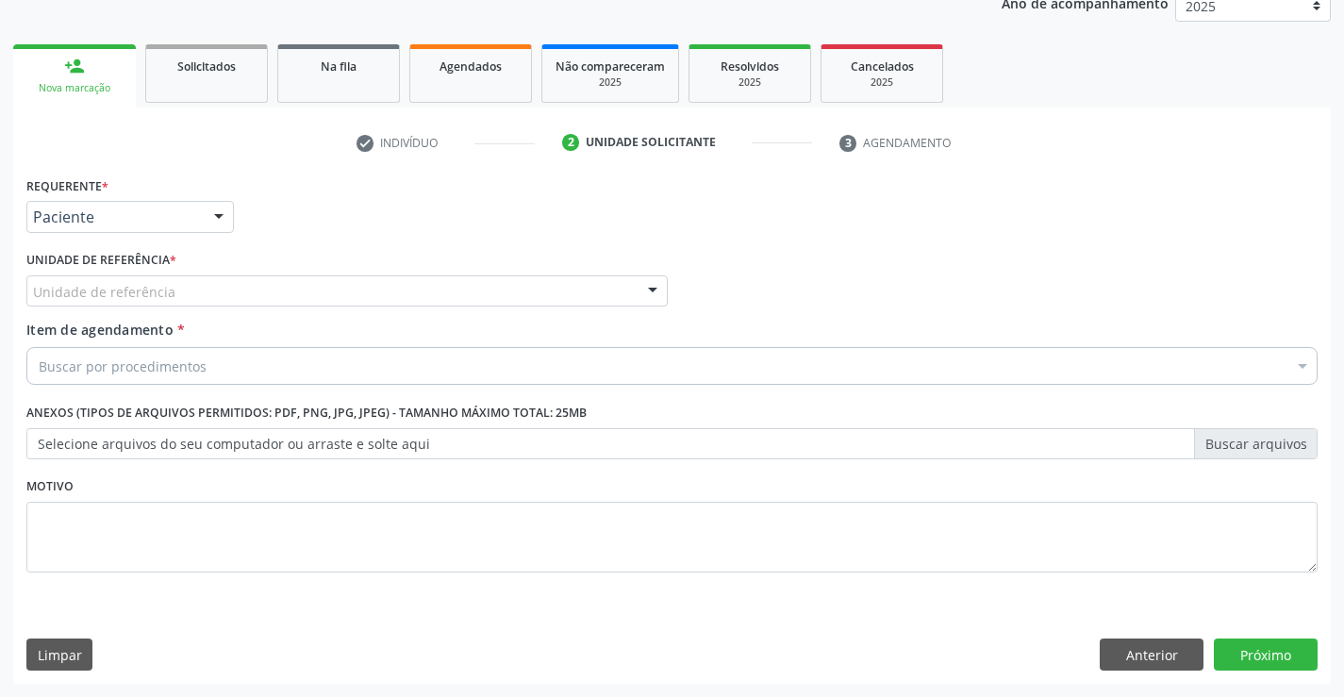
click at [409, 284] on div "Unidade de referência" at bounding box center [346, 291] width 641 height 32
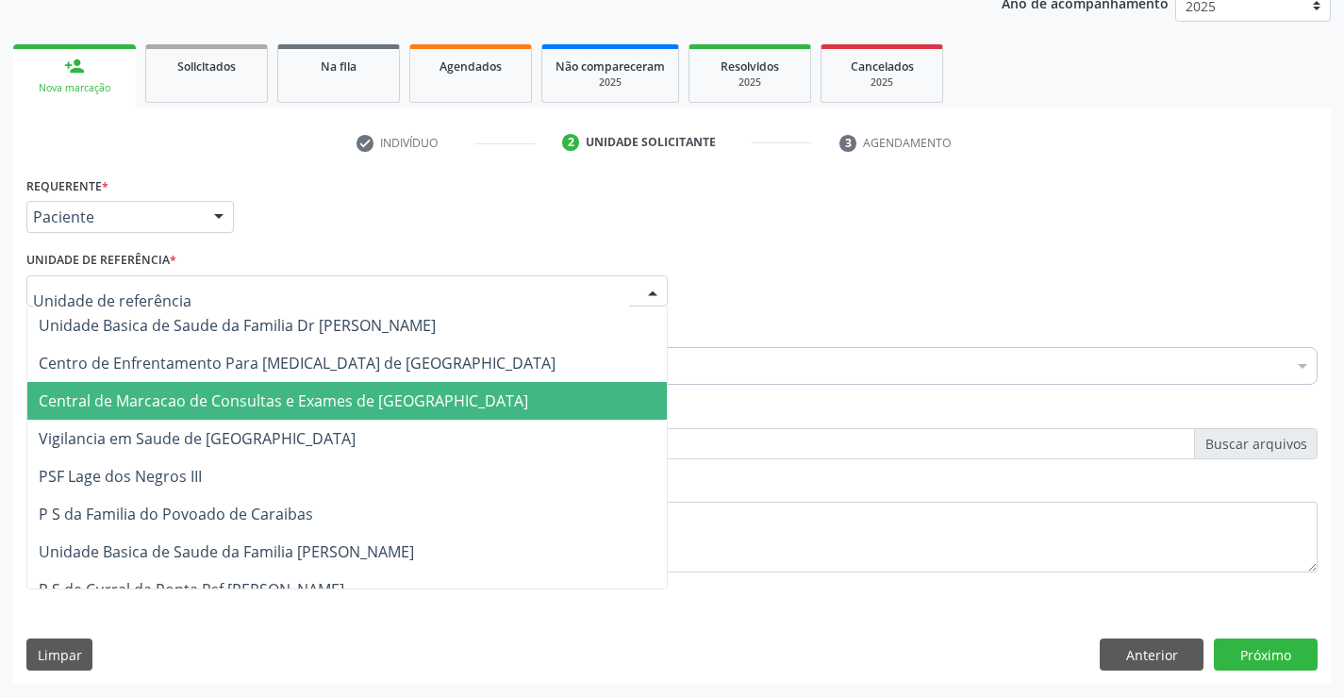
drag, startPoint x: 388, startPoint y: 400, endPoint x: 464, endPoint y: 375, distance: 79.3
click at [391, 399] on span "Central de Marcacao de Consultas e Exames de [GEOGRAPHIC_DATA]" at bounding box center [283, 400] width 489 height 21
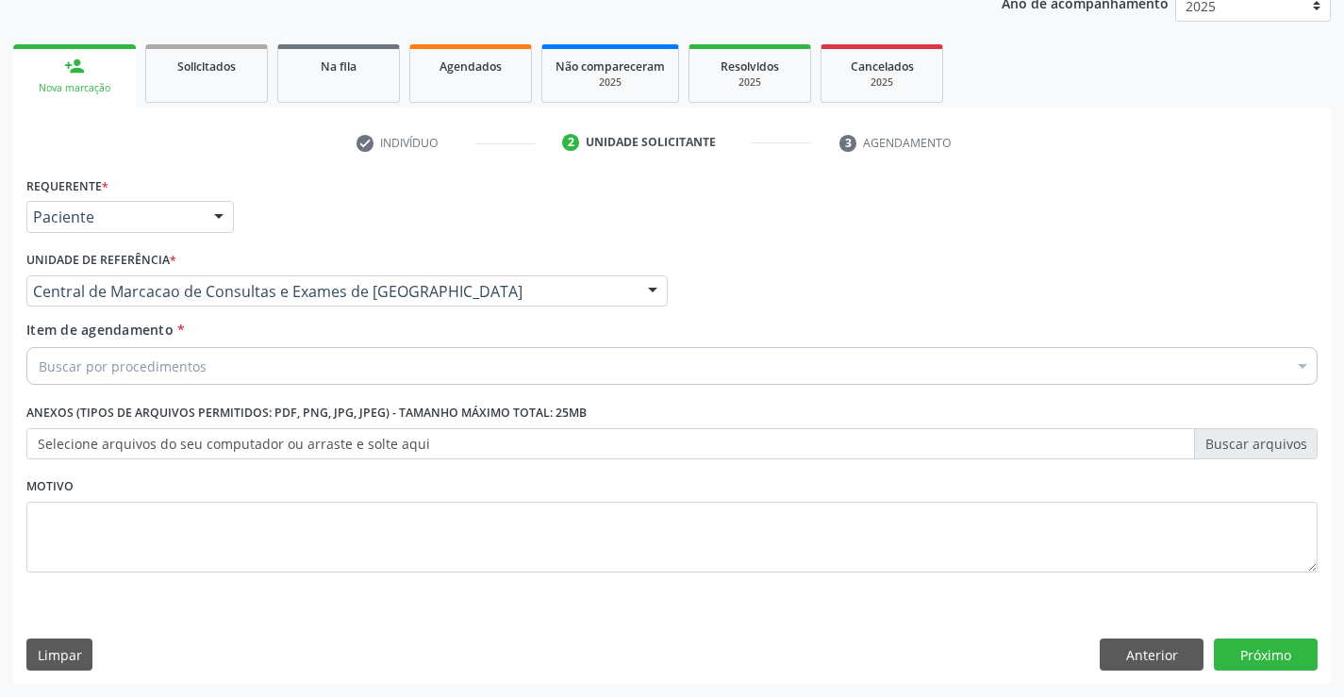
click at [471, 367] on div "Buscar por procedimentos" at bounding box center [671, 366] width 1291 height 38
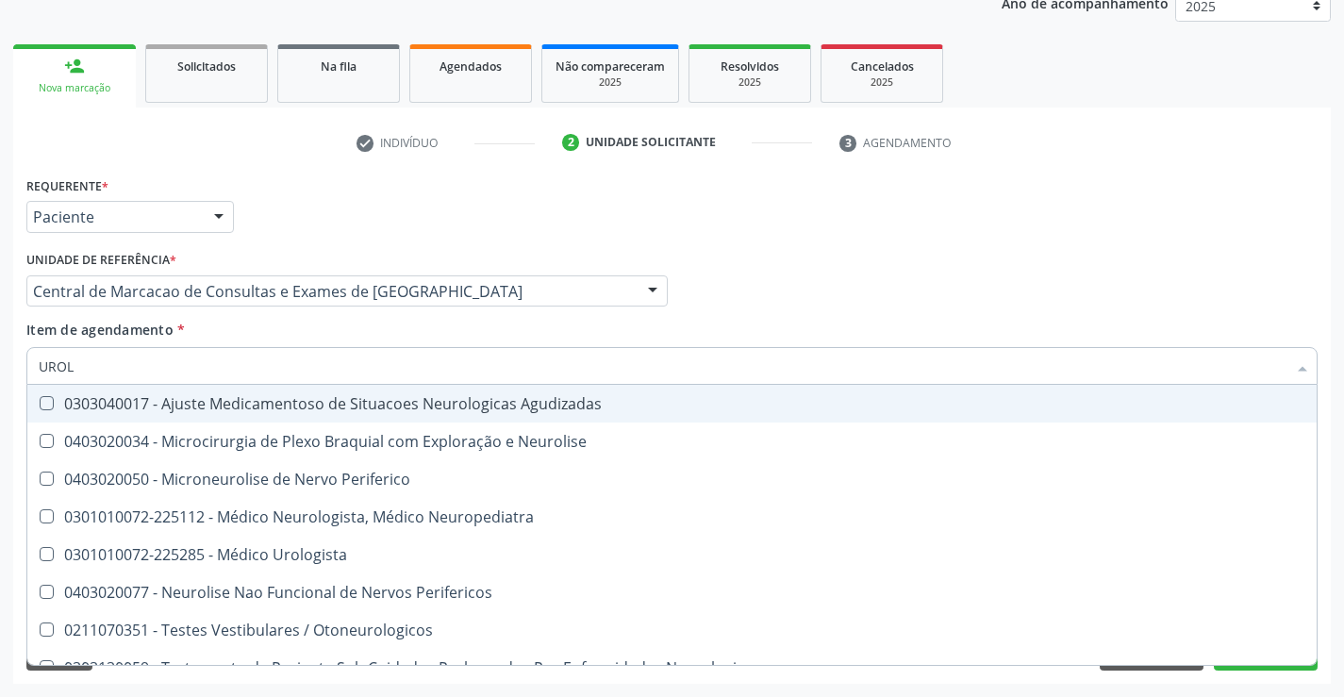
type input "UROLO"
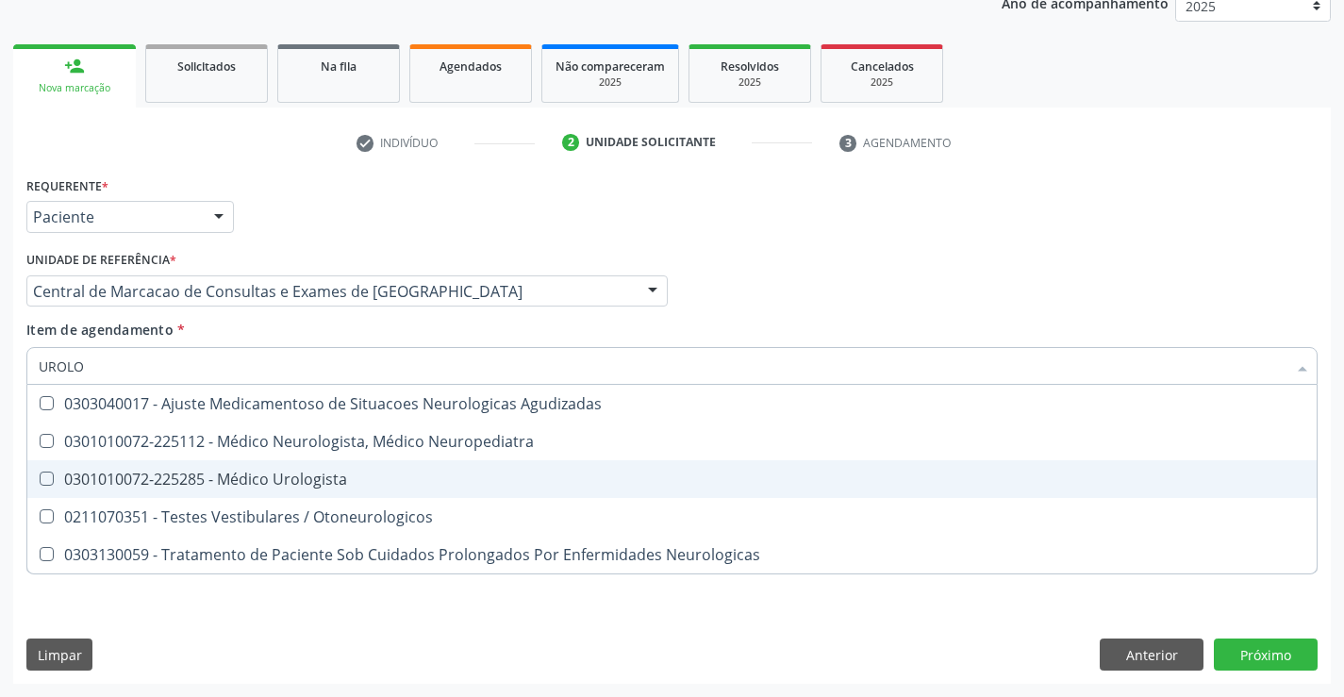
drag, startPoint x: 474, startPoint y: 488, endPoint x: 457, endPoint y: 477, distance: 20.4
click at [473, 490] on span "0301010072-225285 - Médico Urologista" at bounding box center [671, 479] width 1289 height 38
checkbox Urologista "true"
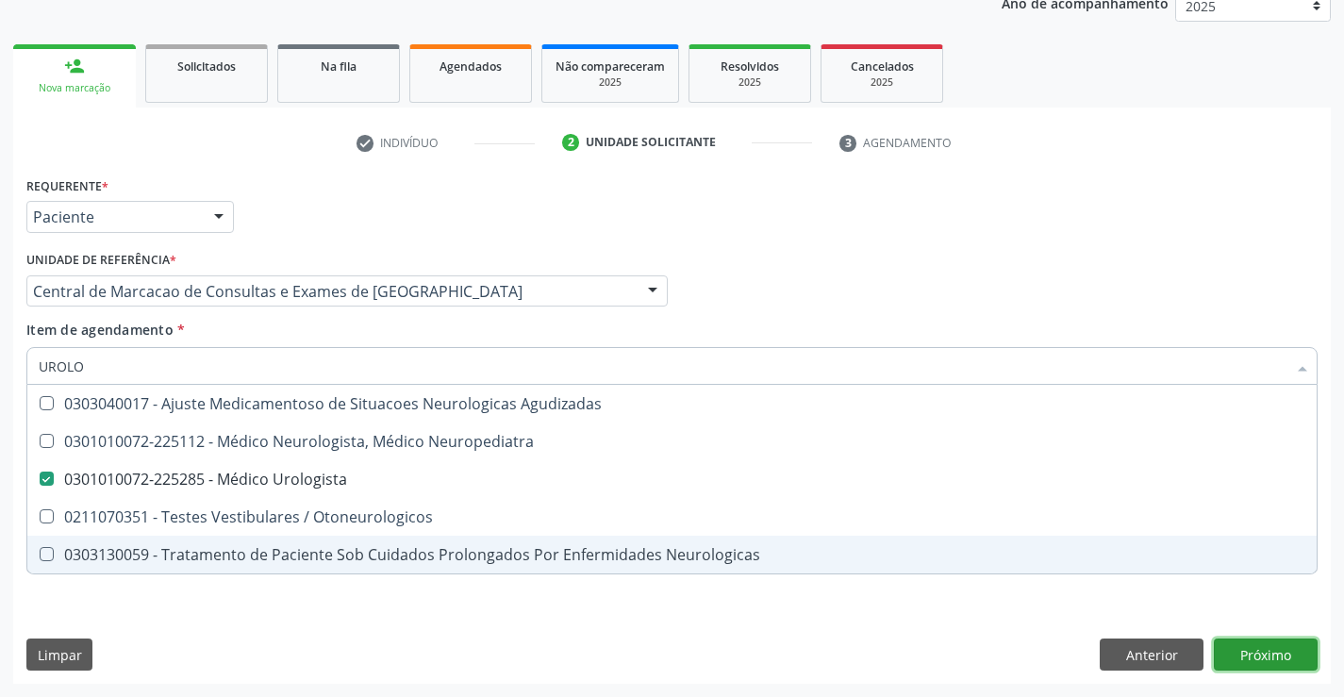
click at [1300, 653] on div "Requerente * Paciente Médico(a) Enfermeiro(a) Paciente Nenhum resultado encontr…" at bounding box center [671, 428] width 1317 height 512
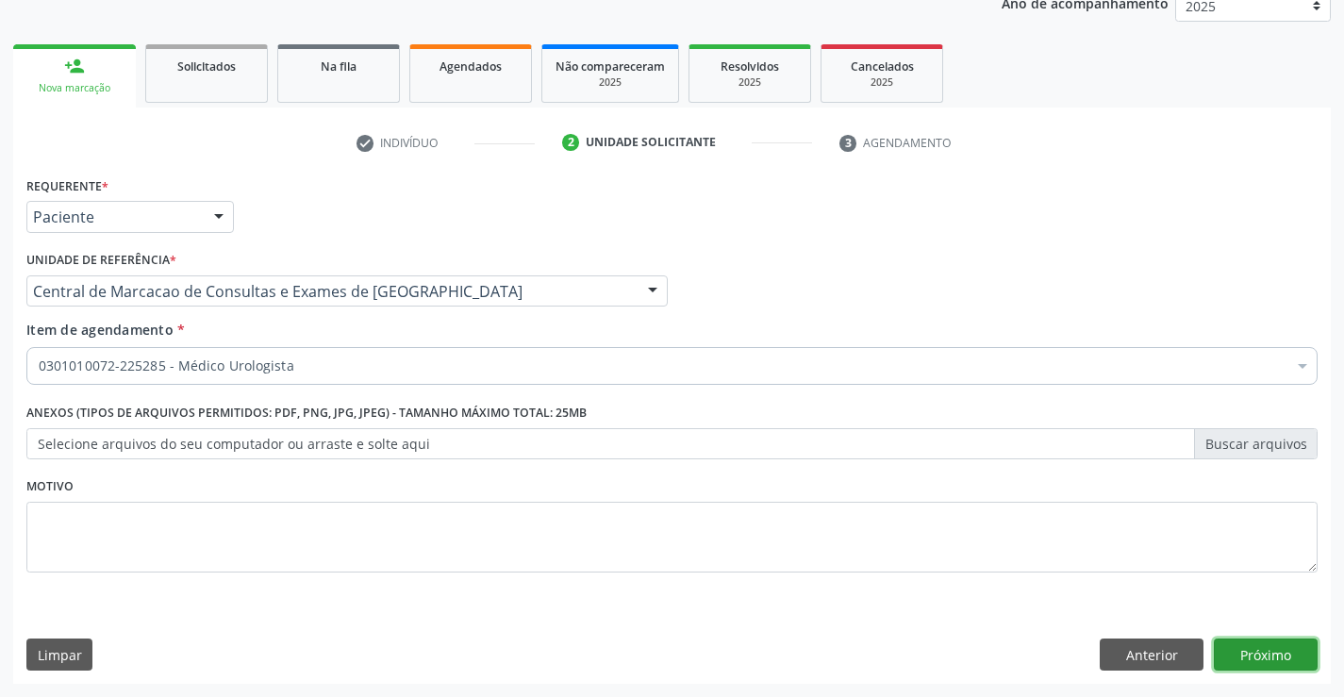
click at [1245, 668] on button "Próximo" at bounding box center [1265, 654] width 104 height 32
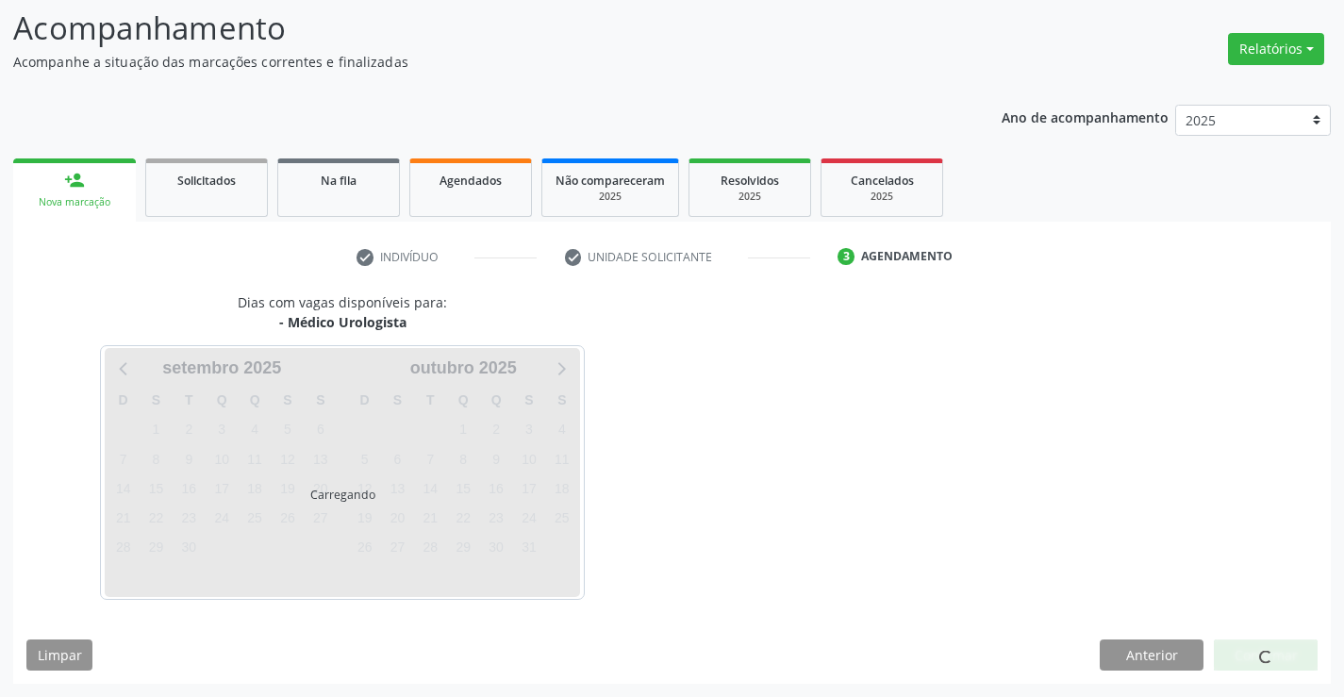
scroll to position [124, 0]
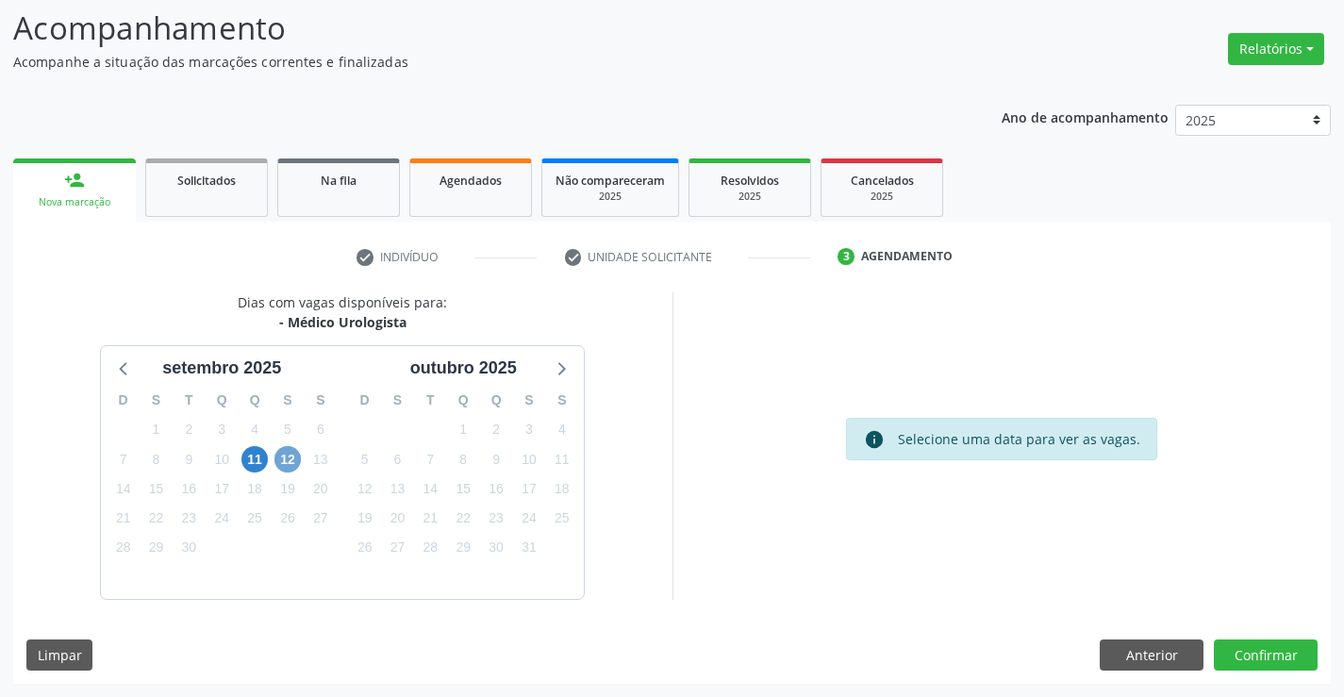
click at [282, 462] on span "12" at bounding box center [287, 459] width 26 height 26
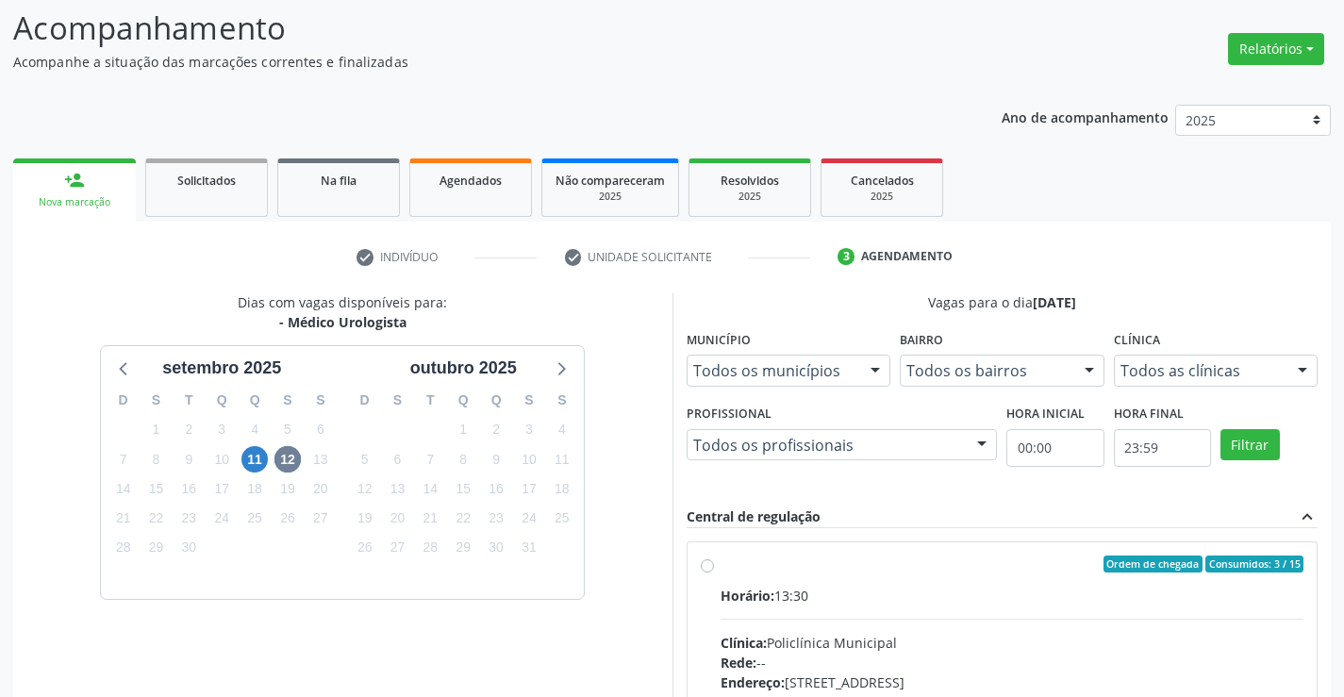
click at [890, 570] on div "Ordem de chegada Consumidos: 3 / 15" at bounding box center [1012, 563] width 584 height 17
click at [714, 570] on input "Ordem de chegada Consumidos: 3 / 15 Horário: 13:30 Clínica: Policlínica Municip…" at bounding box center [707, 563] width 13 height 17
radio input "true"
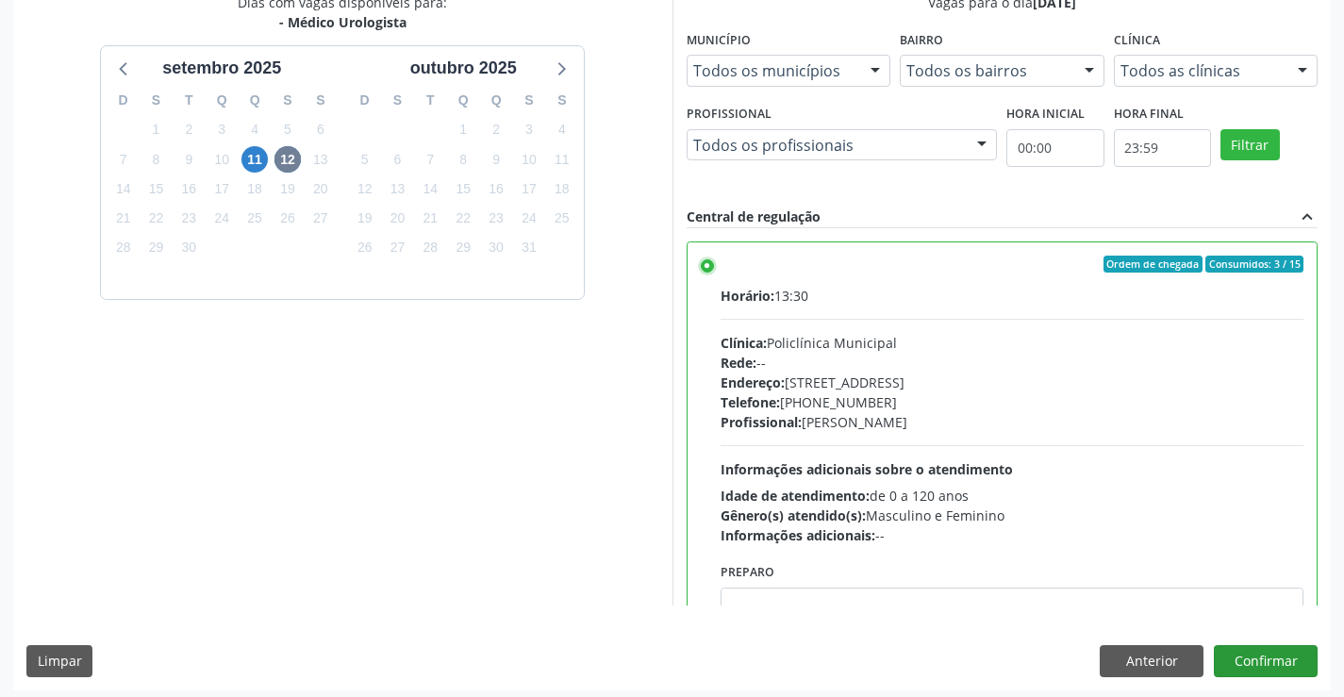
scroll to position [430, 0]
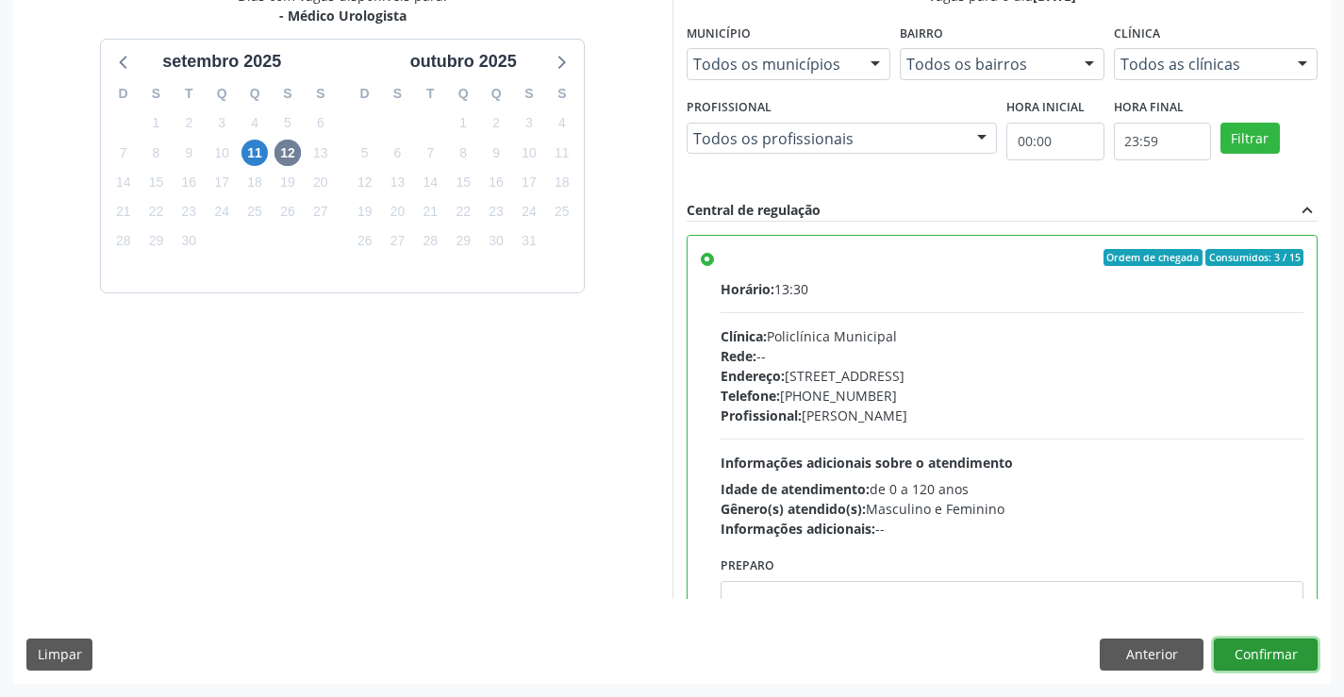
click at [1261, 641] on button "Confirmar" at bounding box center [1265, 654] width 104 height 32
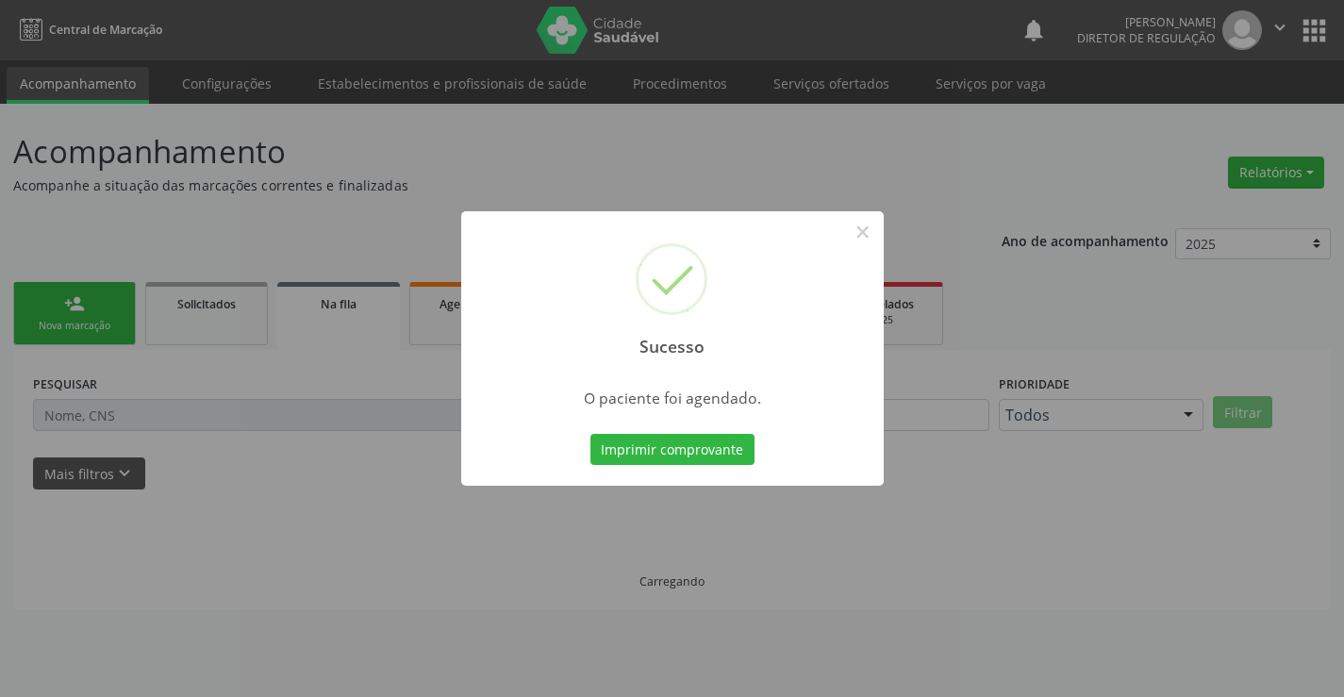
scroll to position [0, 0]
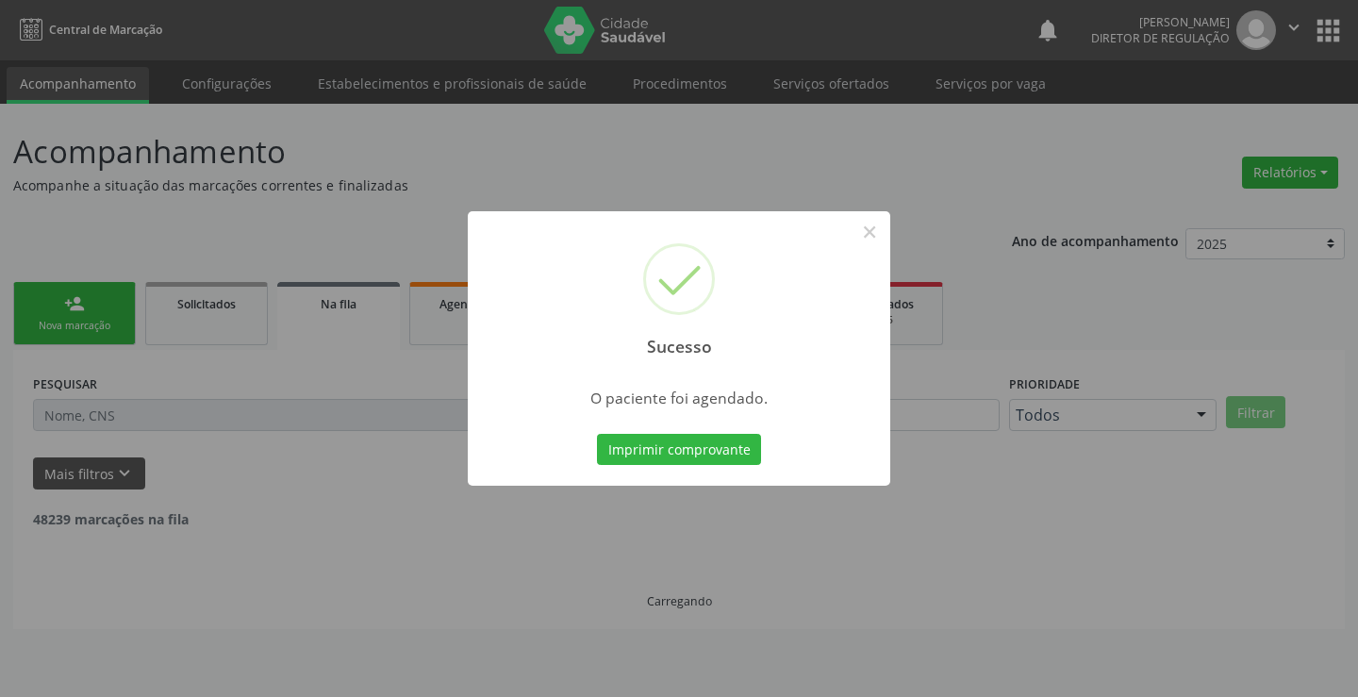
click at [597, 434] on button "Imprimir comprovante" at bounding box center [679, 450] width 164 height 32
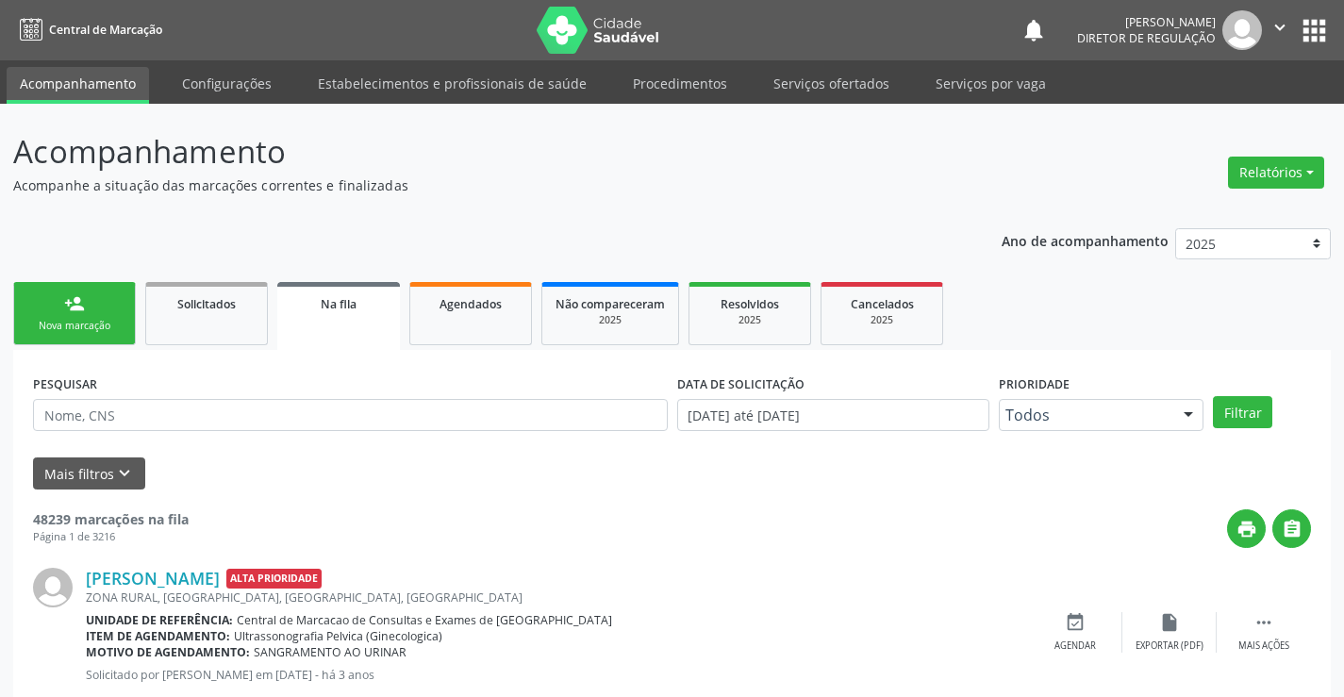
click at [55, 322] on div "Nova marcação" at bounding box center [74, 326] width 94 height 14
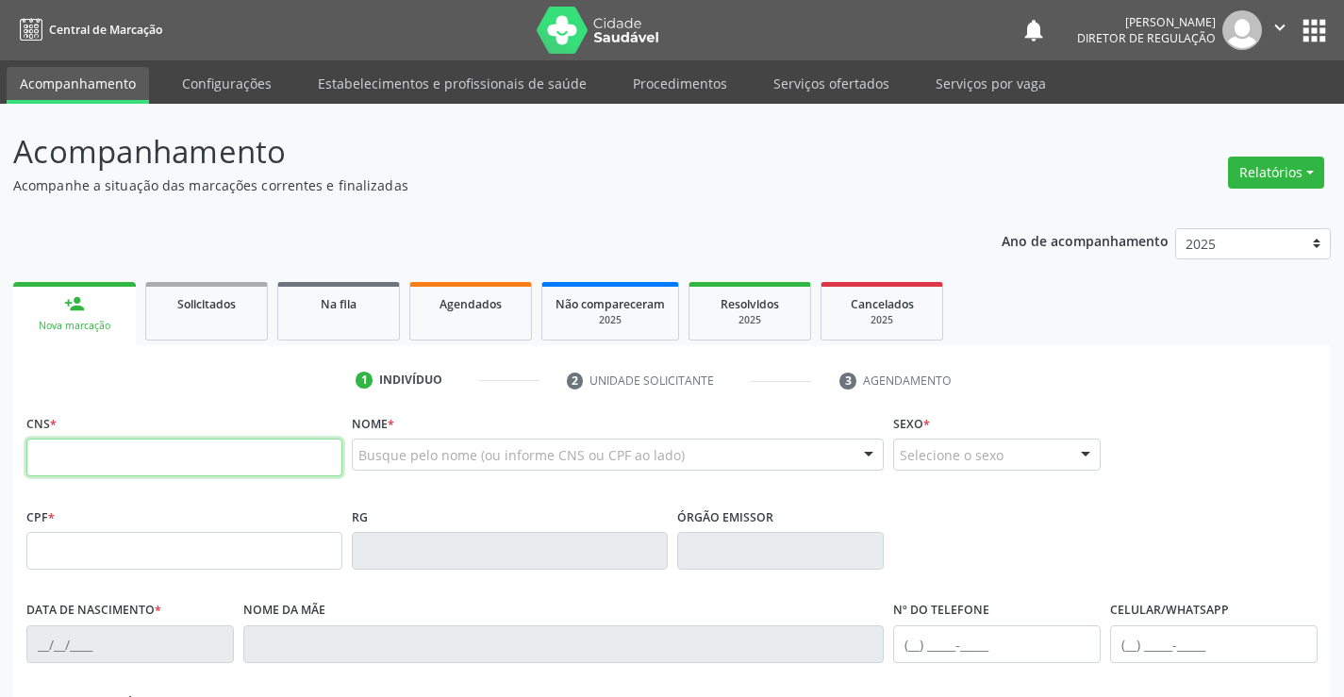
click at [159, 455] on input "text" at bounding box center [184, 457] width 316 height 38
type input "709 8010 1327 1492"
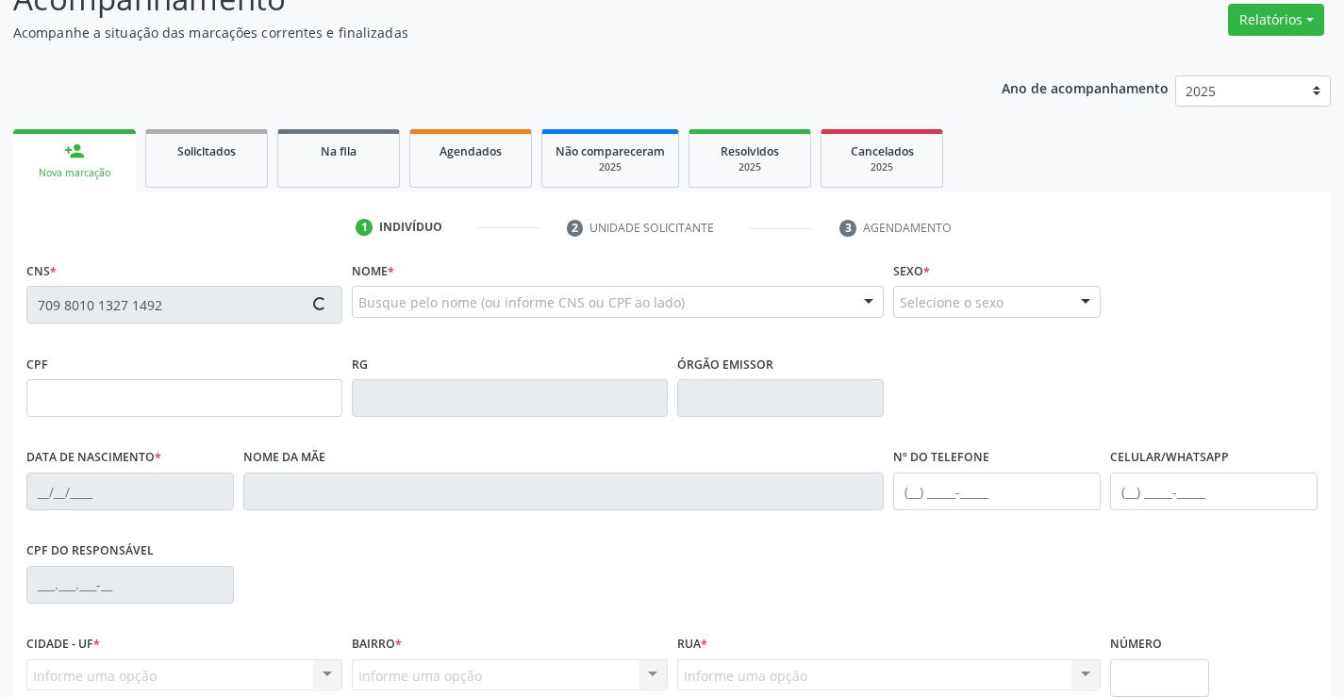
scroll to position [325, 0]
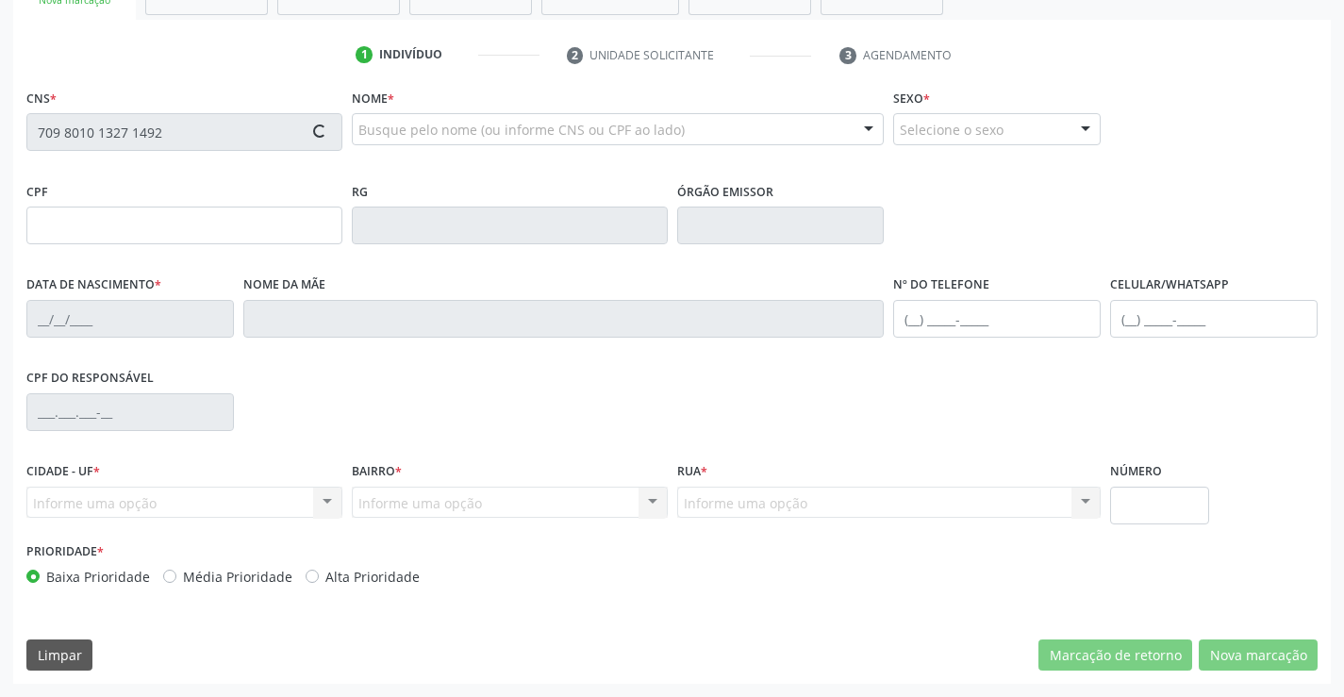
type input "1332222927"
type input "10/07/1984"
type input "(74) 98103-3734"
type input "024.310.225-95"
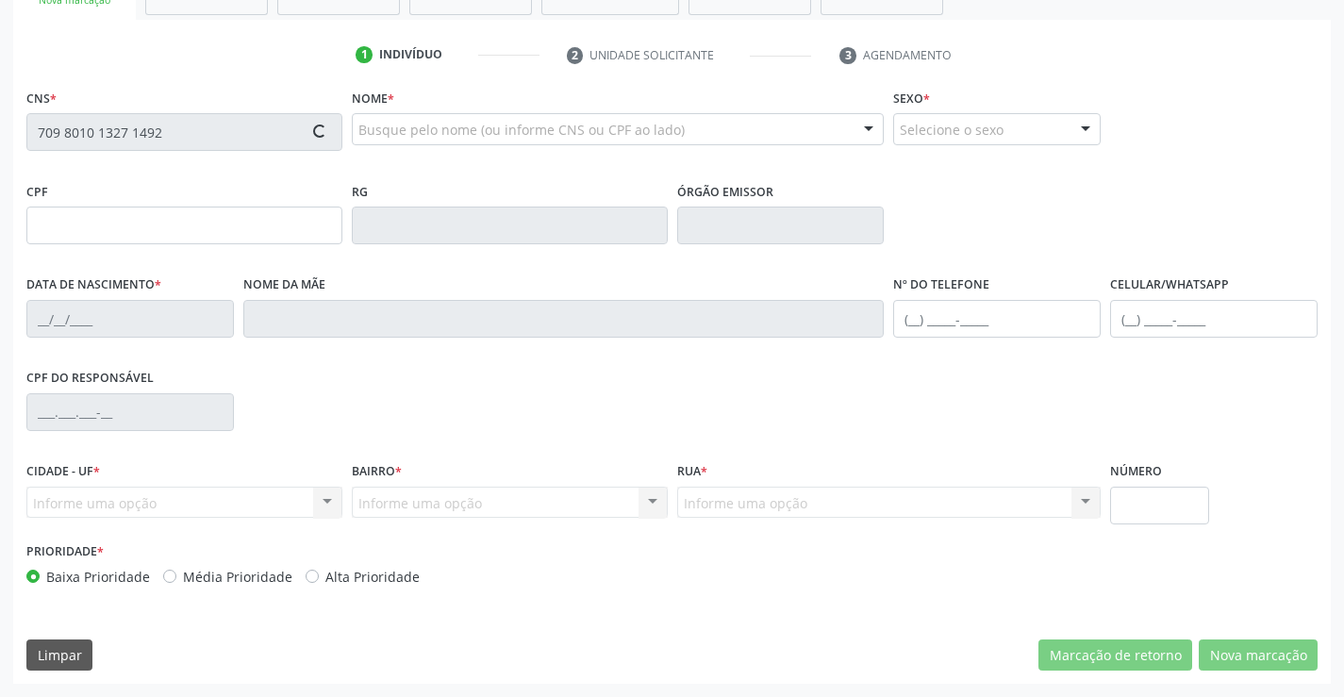
type input "S/N"
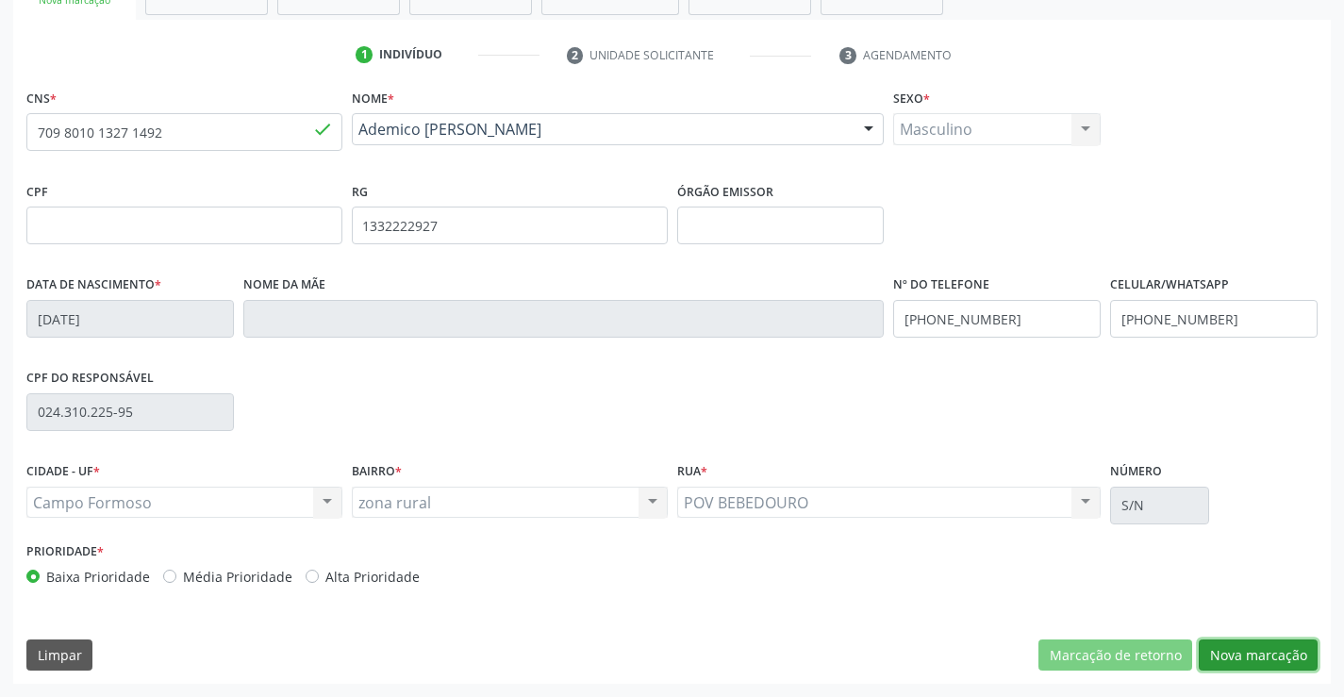
click at [1238, 660] on button "Nova marcação" at bounding box center [1257, 655] width 119 height 32
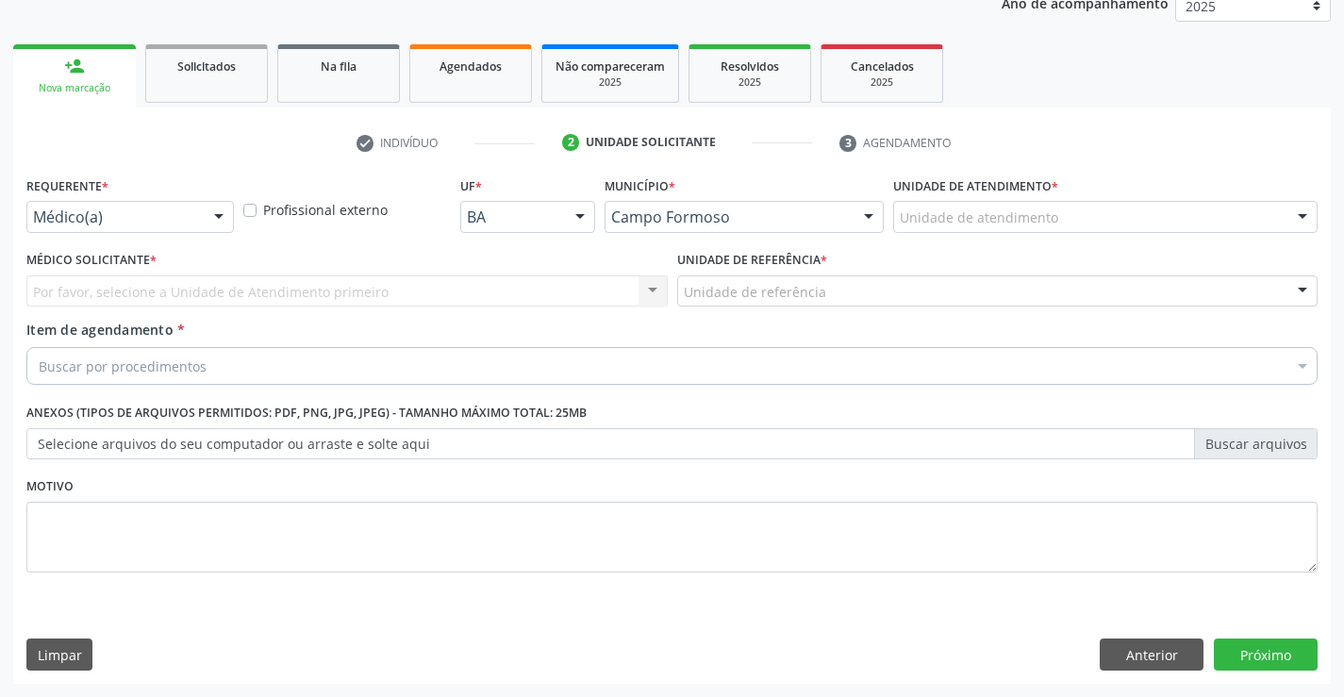
scroll to position [238, 0]
drag, startPoint x: 195, startPoint y: 231, endPoint x: 147, endPoint y: 292, distance: 77.9
click at [193, 230] on div "Médico(a)" at bounding box center [129, 217] width 207 height 32
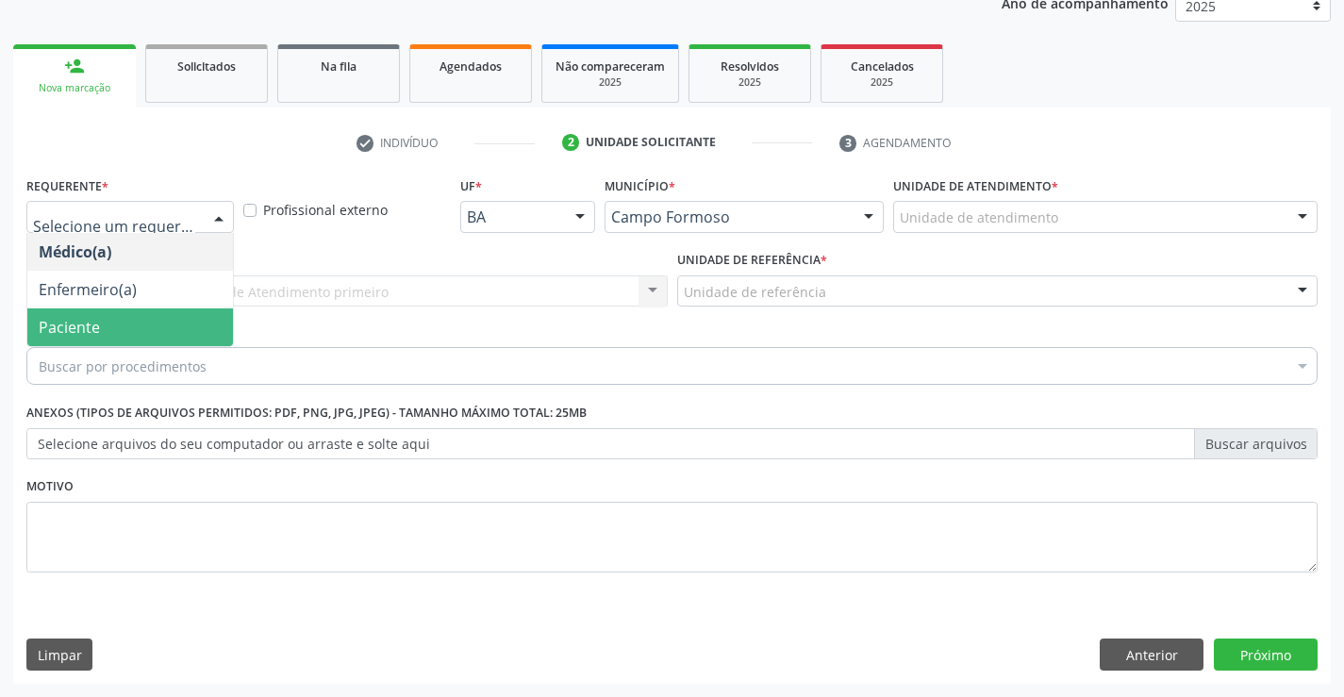
click at [125, 338] on span "Paciente" at bounding box center [130, 327] width 206 height 38
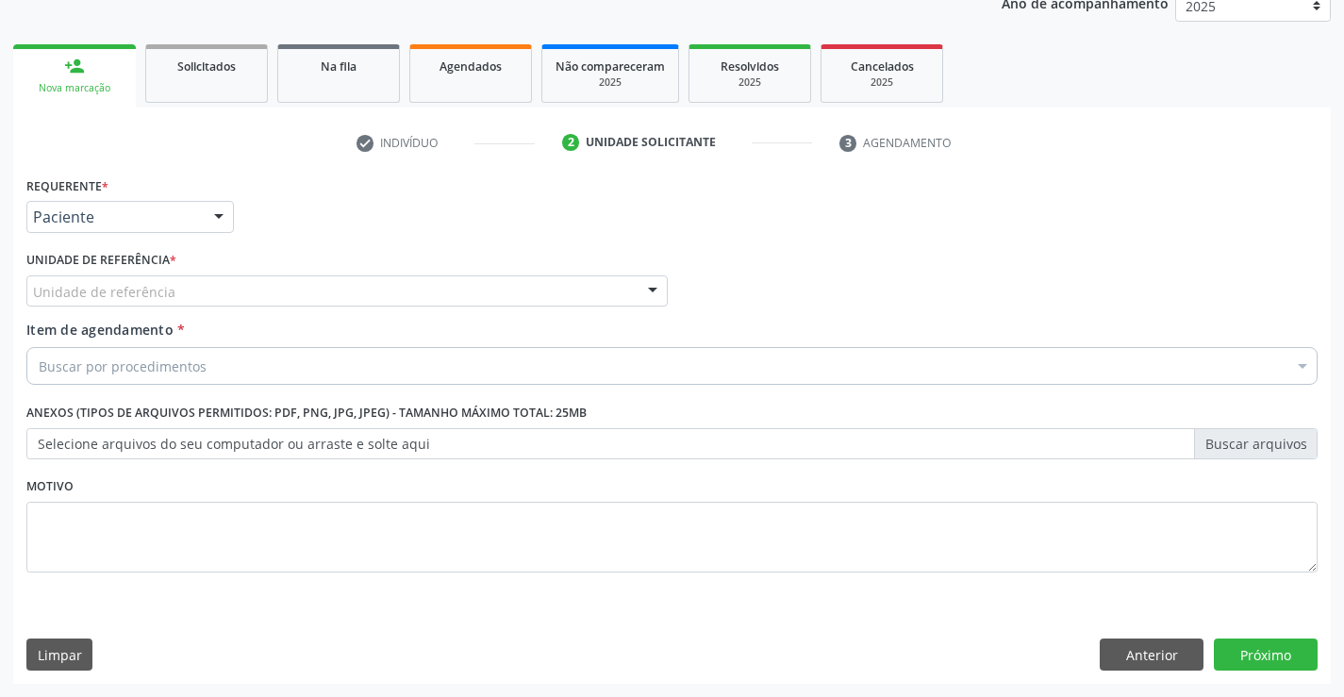
drag, startPoint x: 416, startPoint y: 273, endPoint x: 387, endPoint y: 336, distance: 68.7
click at [417, 275] on div "Unidade de referência * Unidade de referência Unidade Basica de Saude da Famili…" at bounding box center [346, 276] width 641 height 60
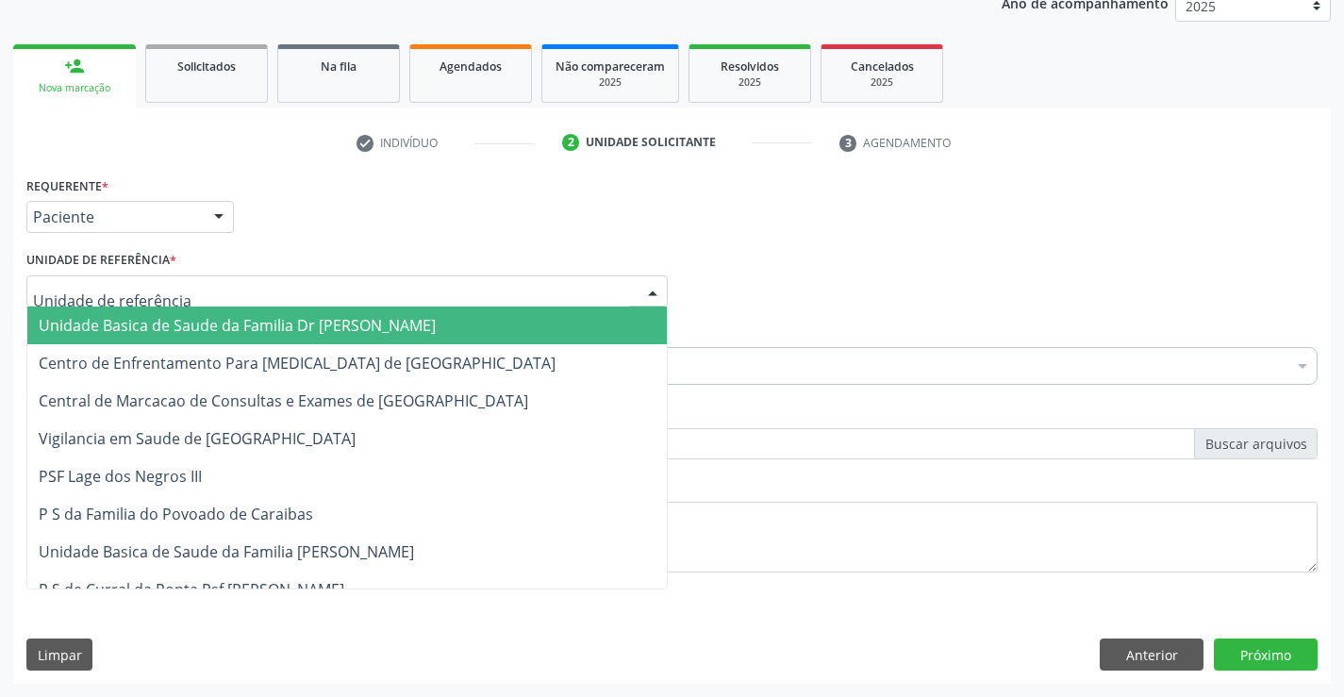
click at [381, 303] on div at bounding box center [346, 291] width 641 height 32
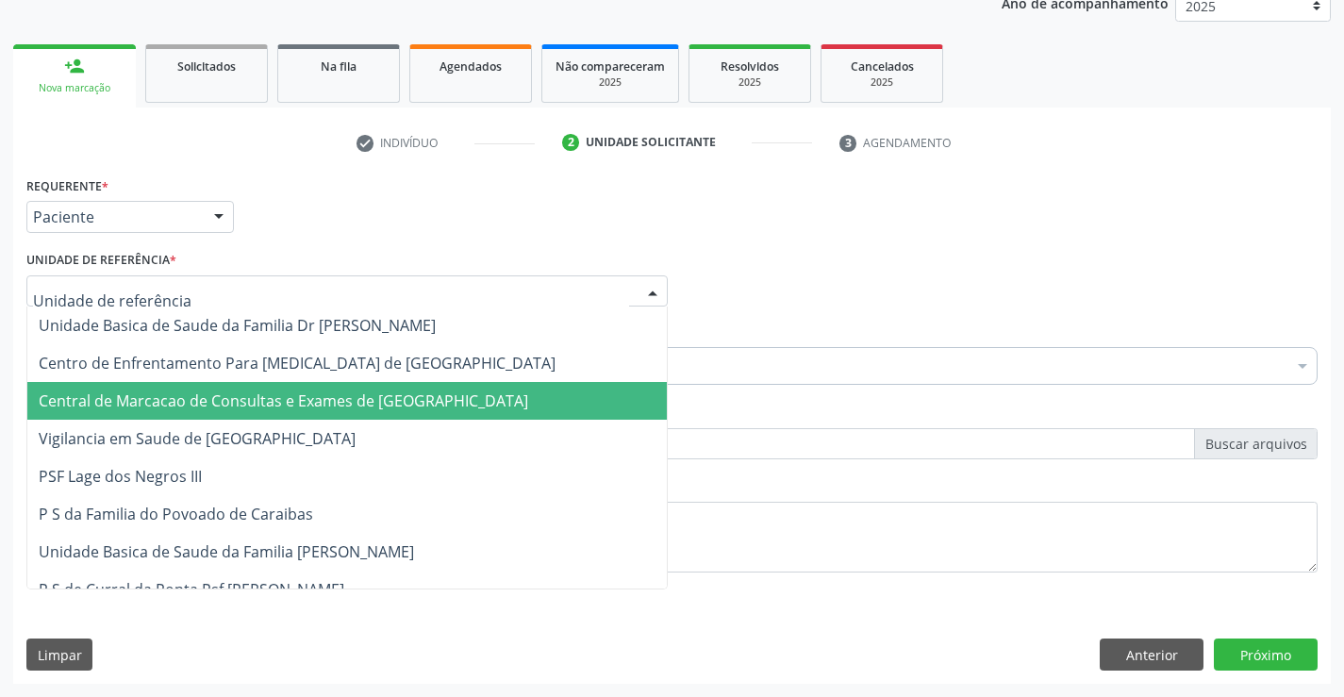
click at [339, 385] on span "Central de Marcacao de Consultas e Exames de [GEOGRAPHIC_DATA]" at bounding box center [346, 401] width 639 height 38
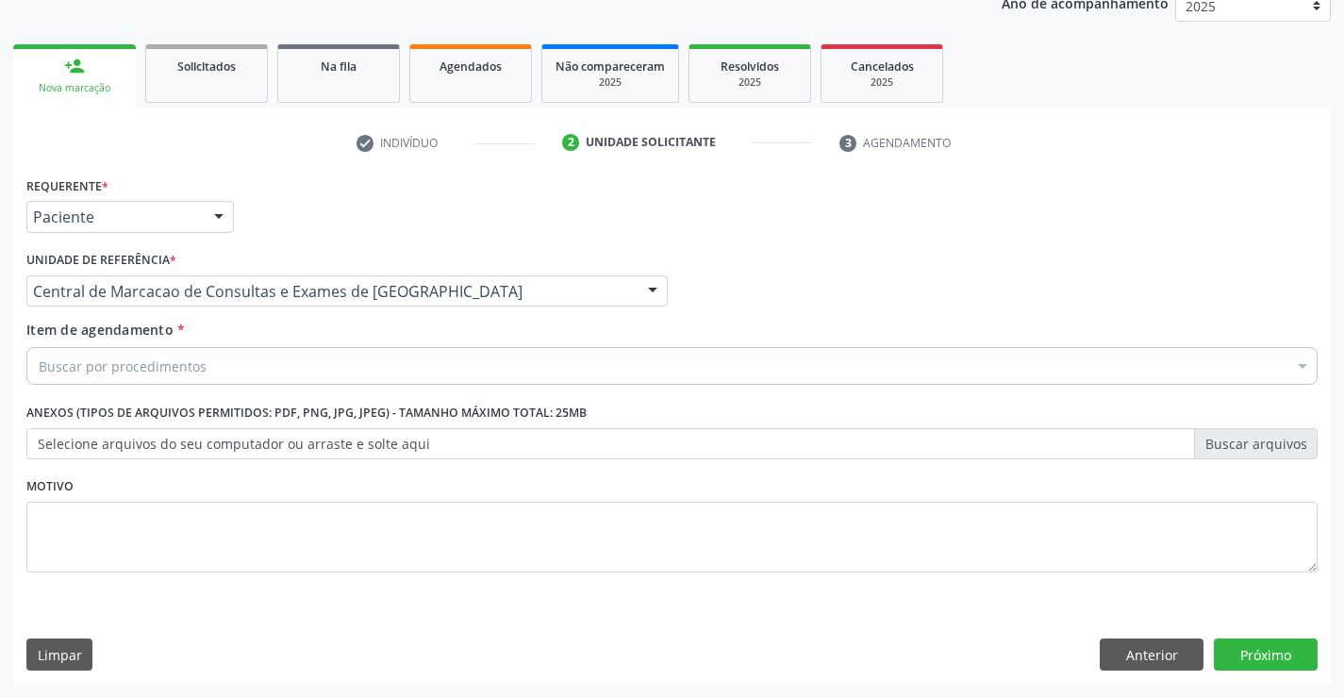
click at [446, 371] on div "Buscar por procedimentos" at bounding box center [671, 366] width 1291 height 38
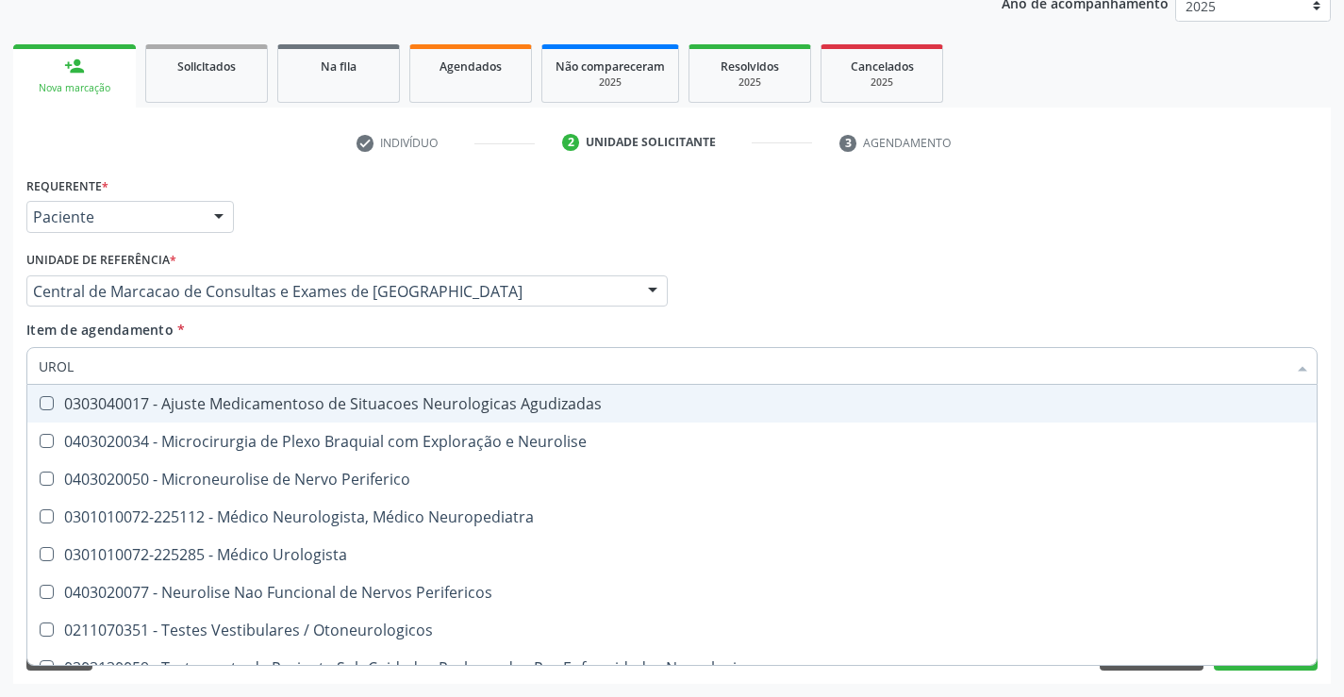
type input "UROLO"
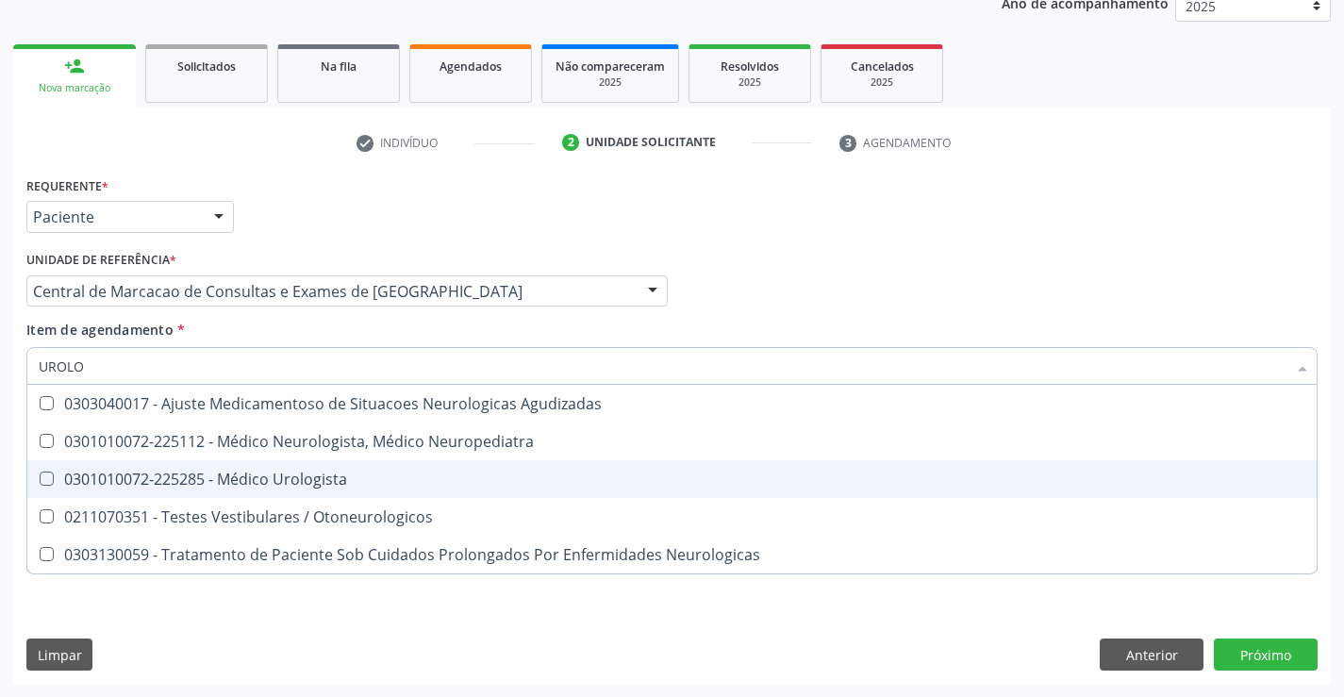
click at [403, 484] on div "0301010072-225285 - Médico Urologista" at bounding box center [672, 478] width 1266 height 15
checkbox Urologista "true"
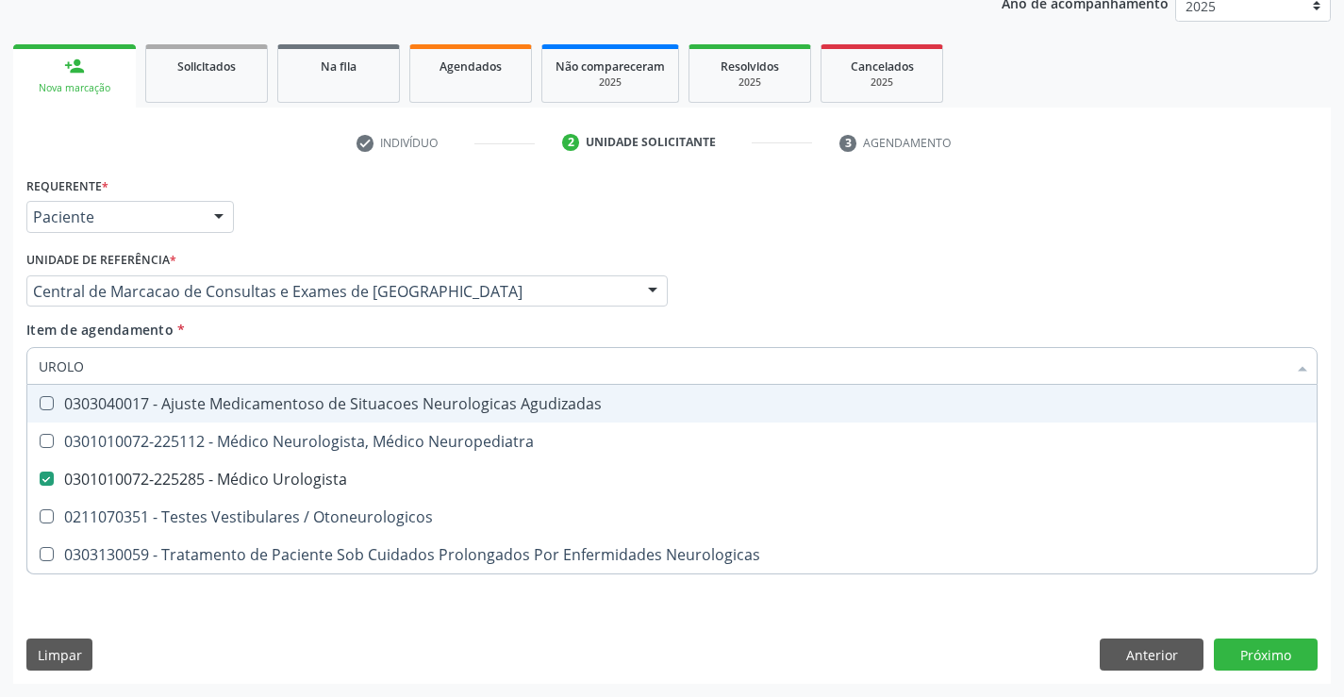
click at [1003, 277] on div "Médico Solicitante Por favor, selecione a Unidade de Atendimento primeiro Nenhu…" at bounding box center [672, 283] width 1300 height 74
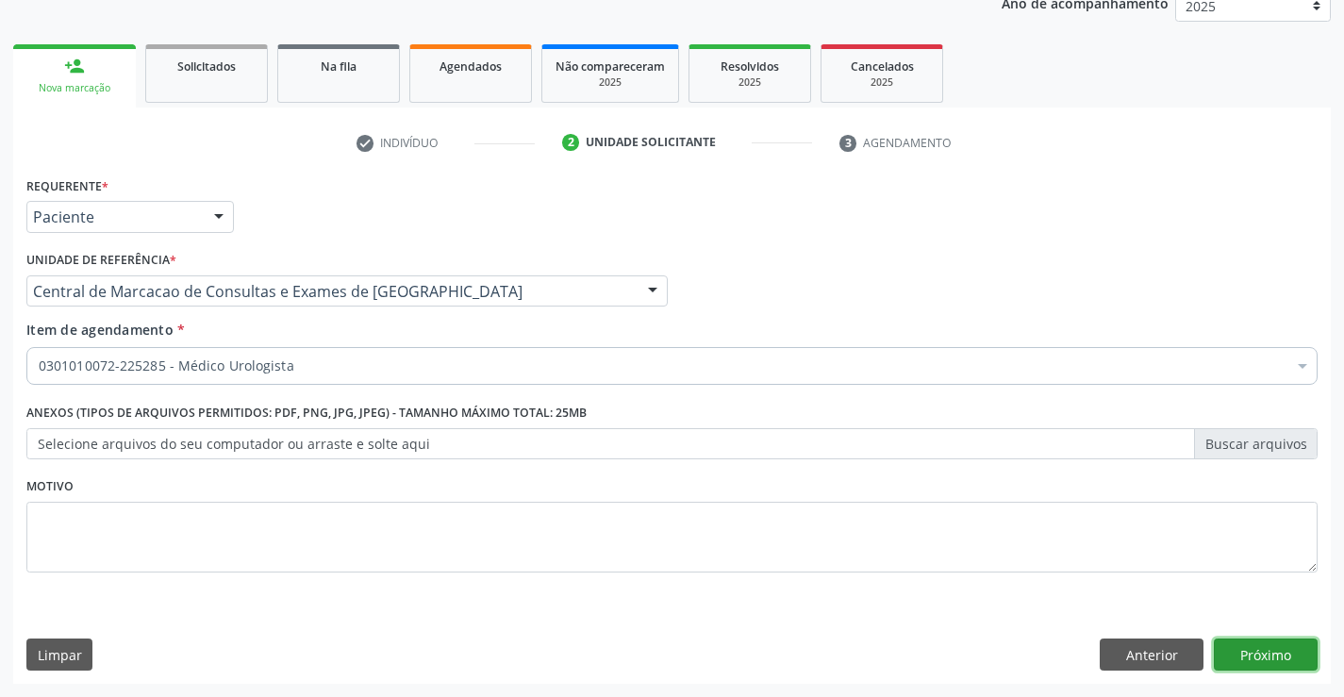
click at [1242, 650] on button "Próximo" at bounding box center [1265, 654] width 104 height 32
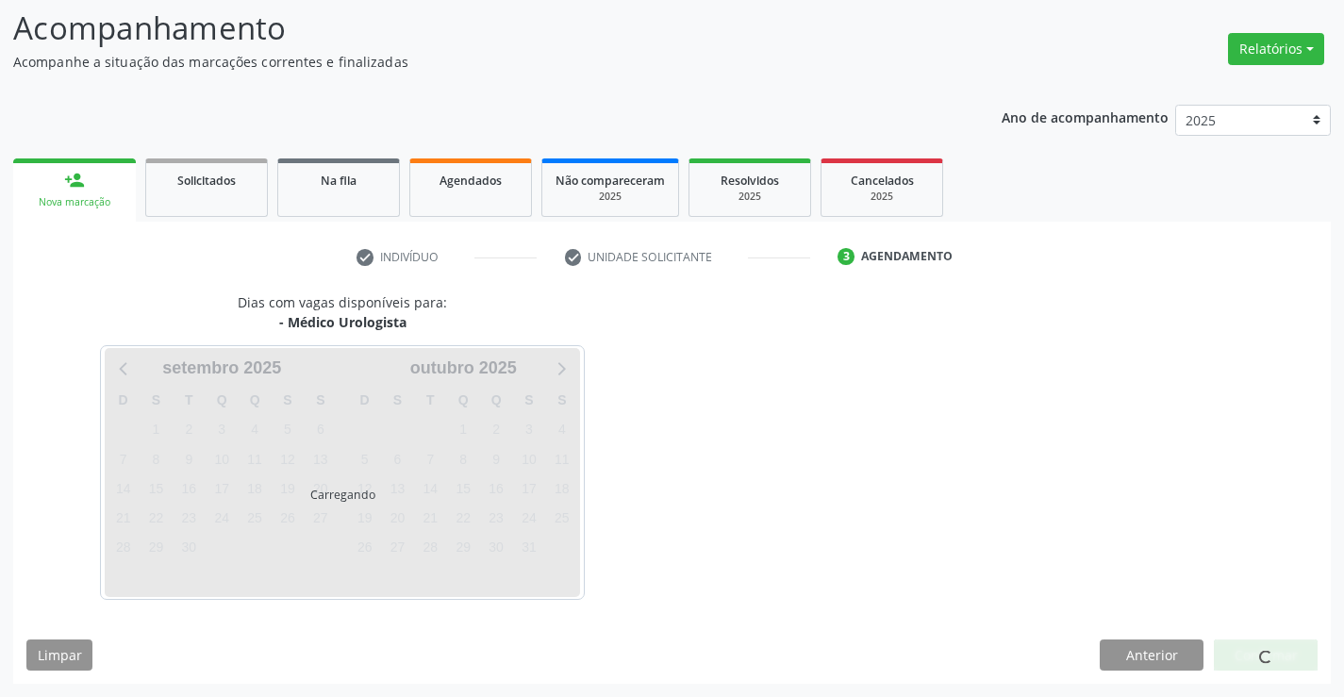
scroll to position [124, 0]
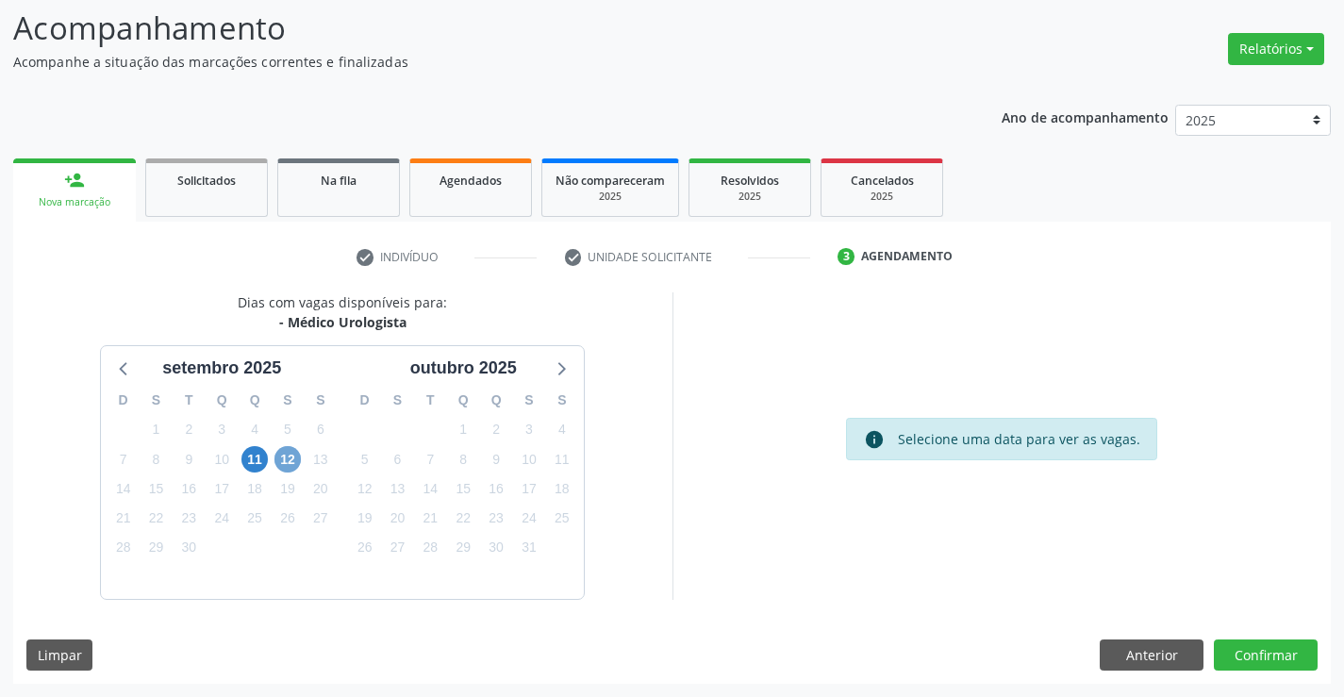
click at [291, 465] on span "12" at bounding box center [287, 459] width 26 height 26
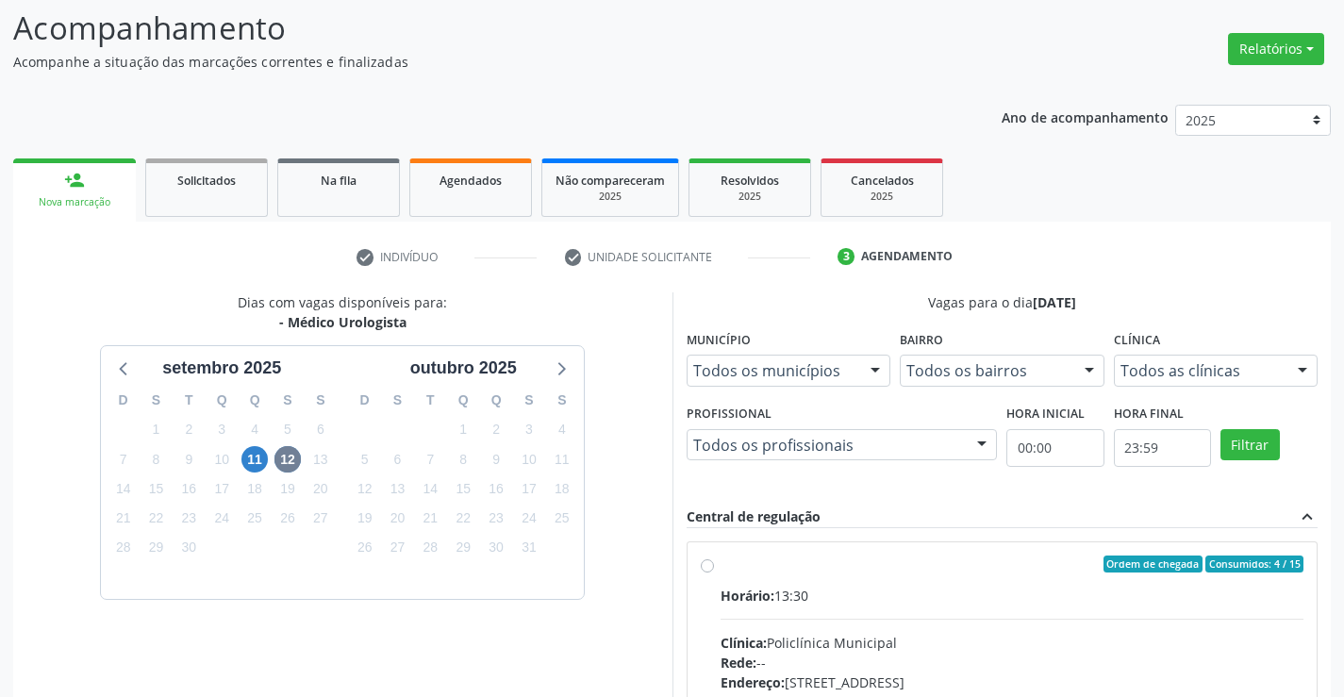
click at [962, 600] on div "Horário: 13:30" at bounding box center [1012, 596] width 584 height 20
click at [714, 572] on input "Ordem de chegada Consumidos: 4 / 15 Horário: 13:30 Clínica: Policlínica Municip…" at bounding box center [707, 563] width 13 height 17
radio input "true"
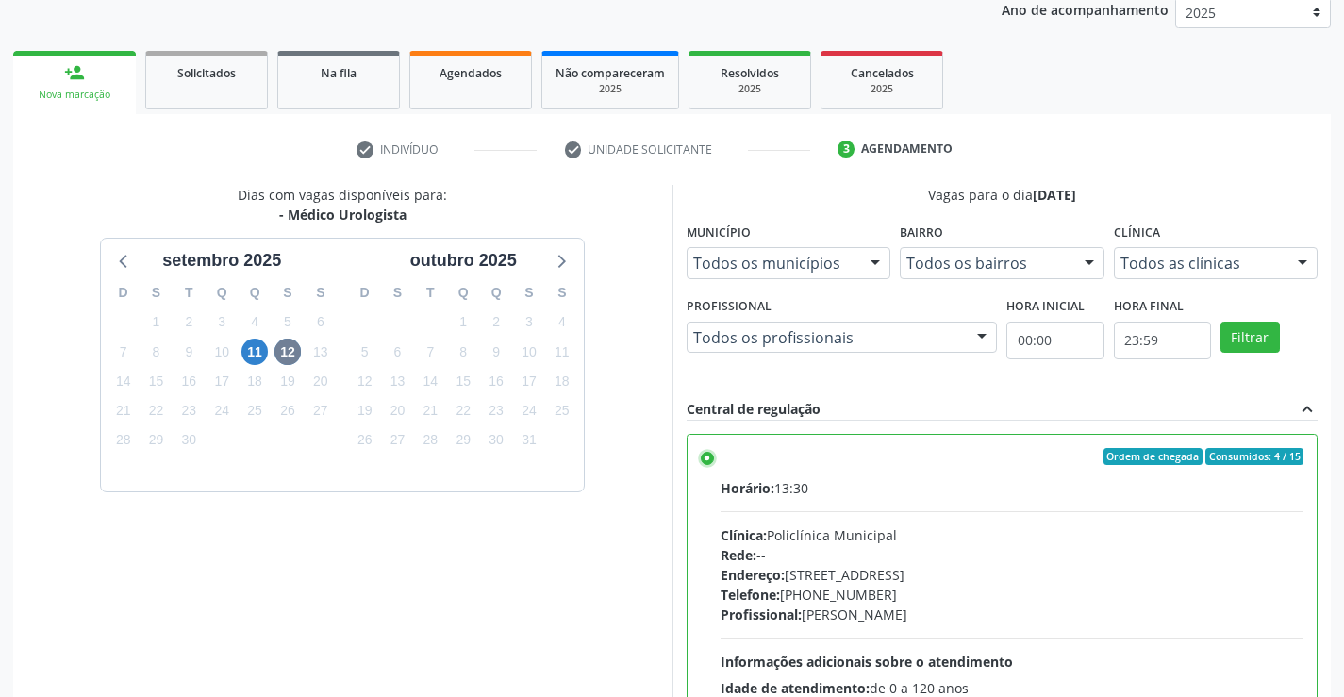
scroll to position [430, 0]
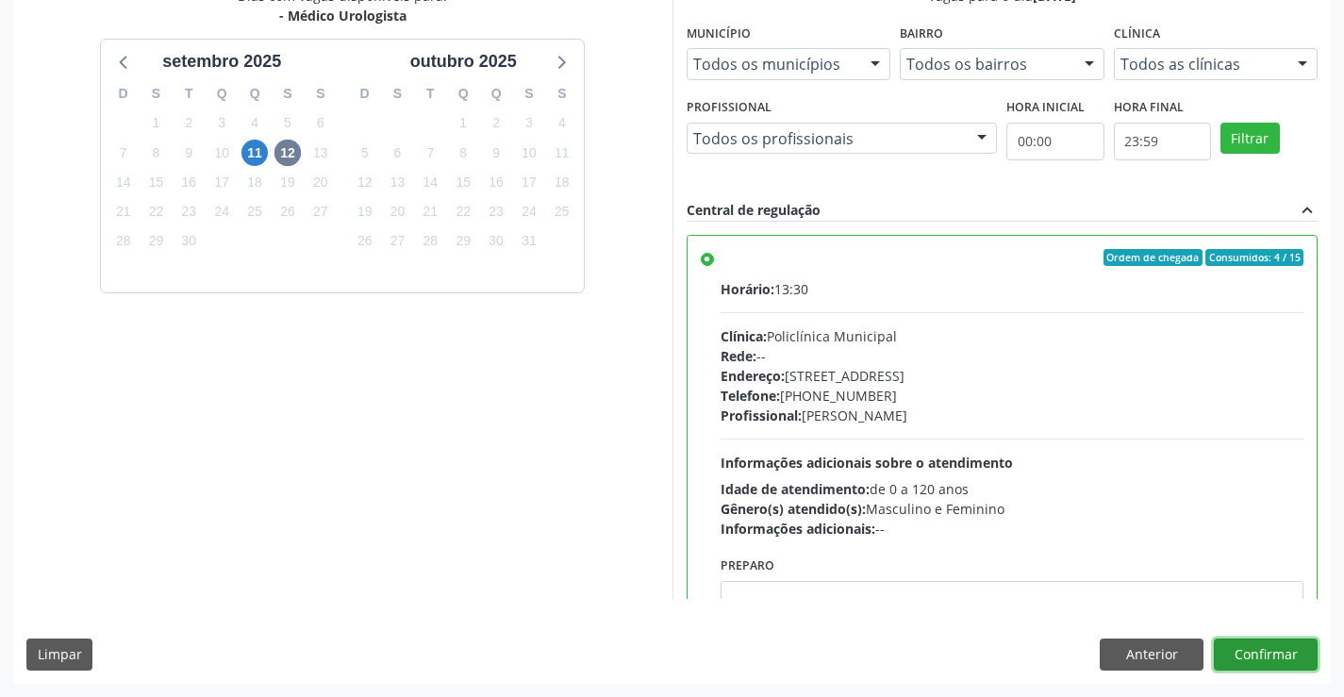
click at [1285, 658] on button "Confirmar" at bounding box center [1265, 654] width 104 height 32
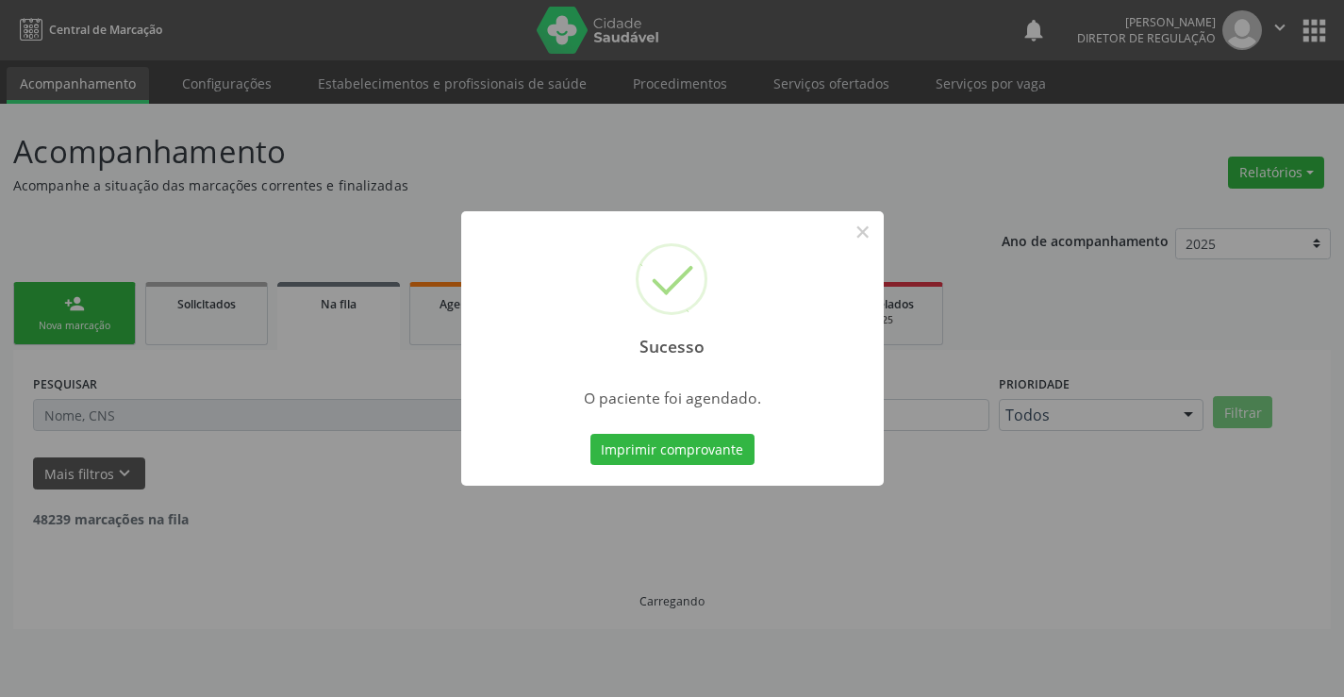
click at [590, 434] on button "Imprimir comprovante" at bounding box center [672, 450] width 164 height 32
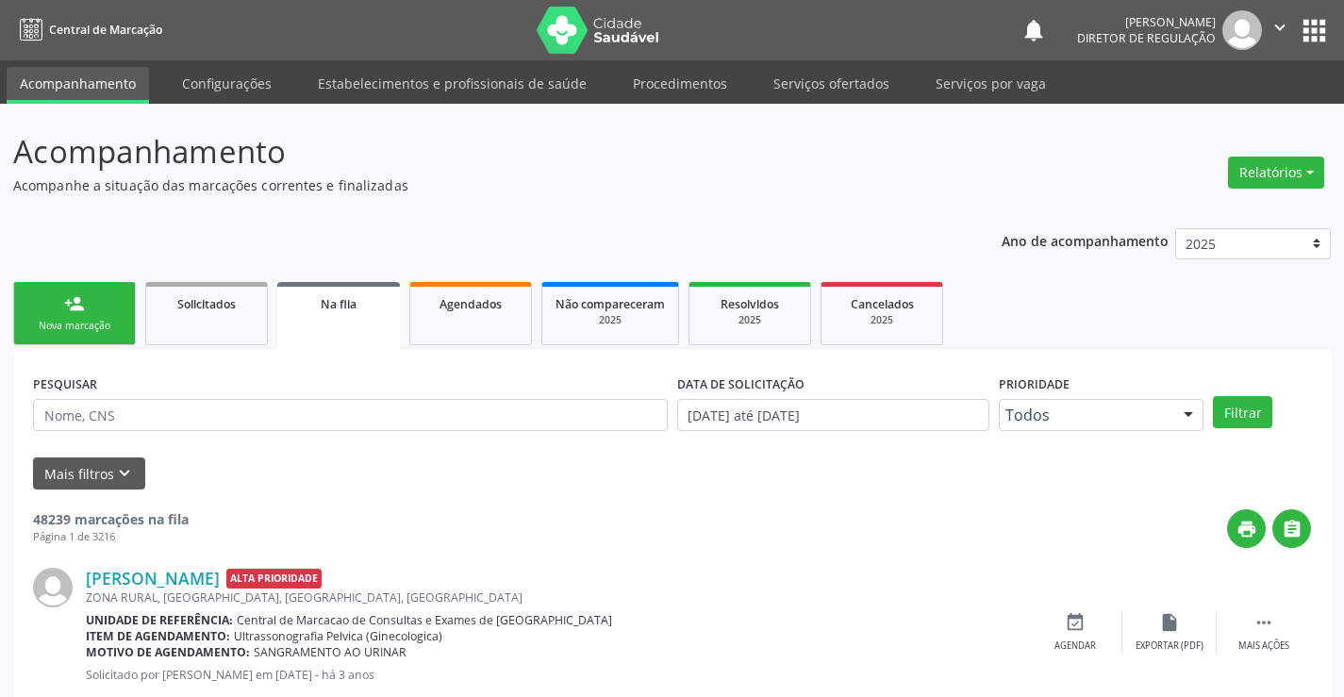
click at [112, 336] on link "person_add Nova marcação" at bounding box center [74, 313] width 123 height 63
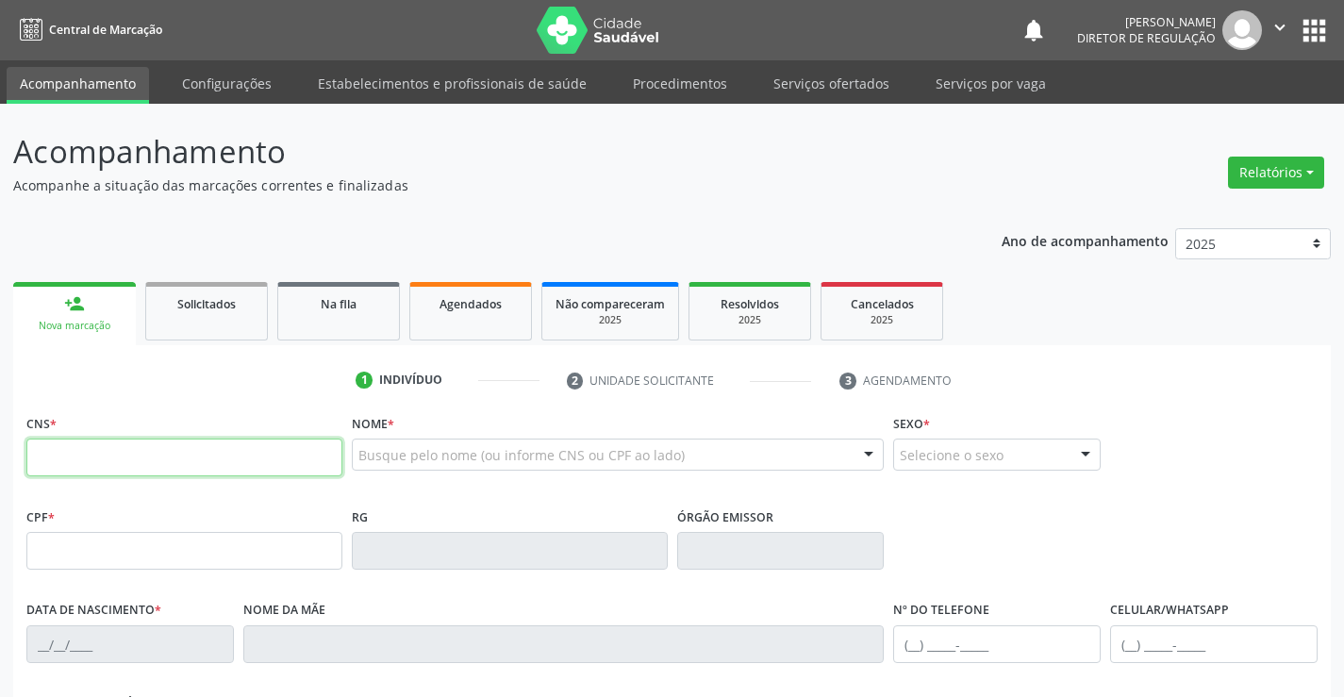
click at [103, 473] on input "text" at bounding box center [184, 457] width 316 height 38
type input "700 0011 3767 3405"
type input "3021174"
type input "08/09/1962"
type input "(74) 98831-2807"
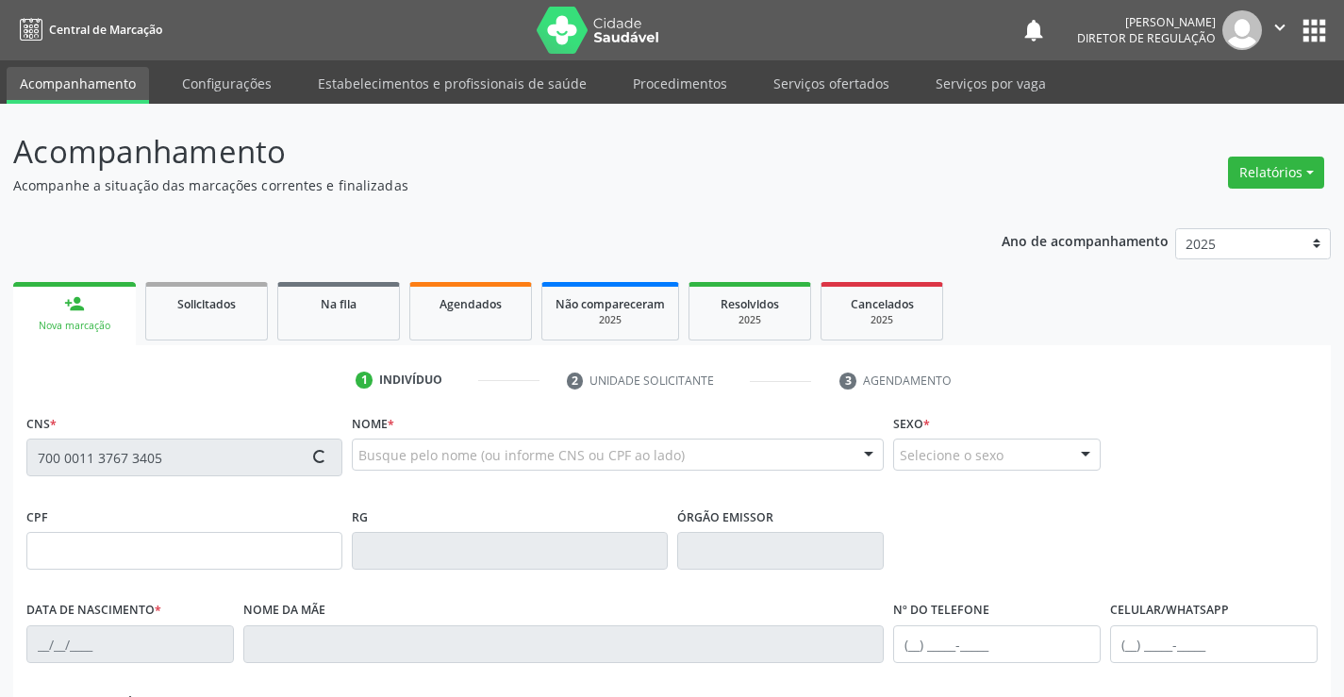
type input "(74) 98831-2807"
type input "052.502.458-11"
type input "S/N"
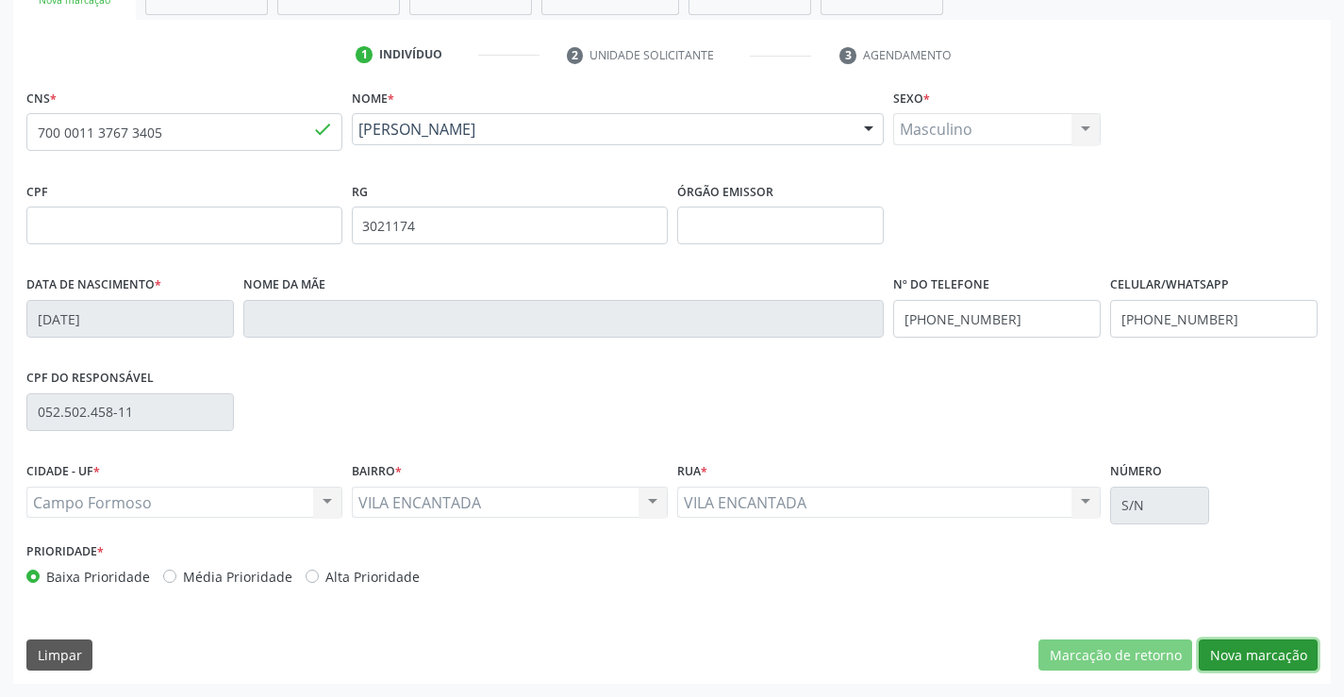
drag, startPoint x: 1257, startPoint y: 652, endPoint x: 555, endPoint y: 339, distance: 767.8
click at [1255, 652] on button "Nova marcação" at bounding box center [1257, 655] width 119 height 32
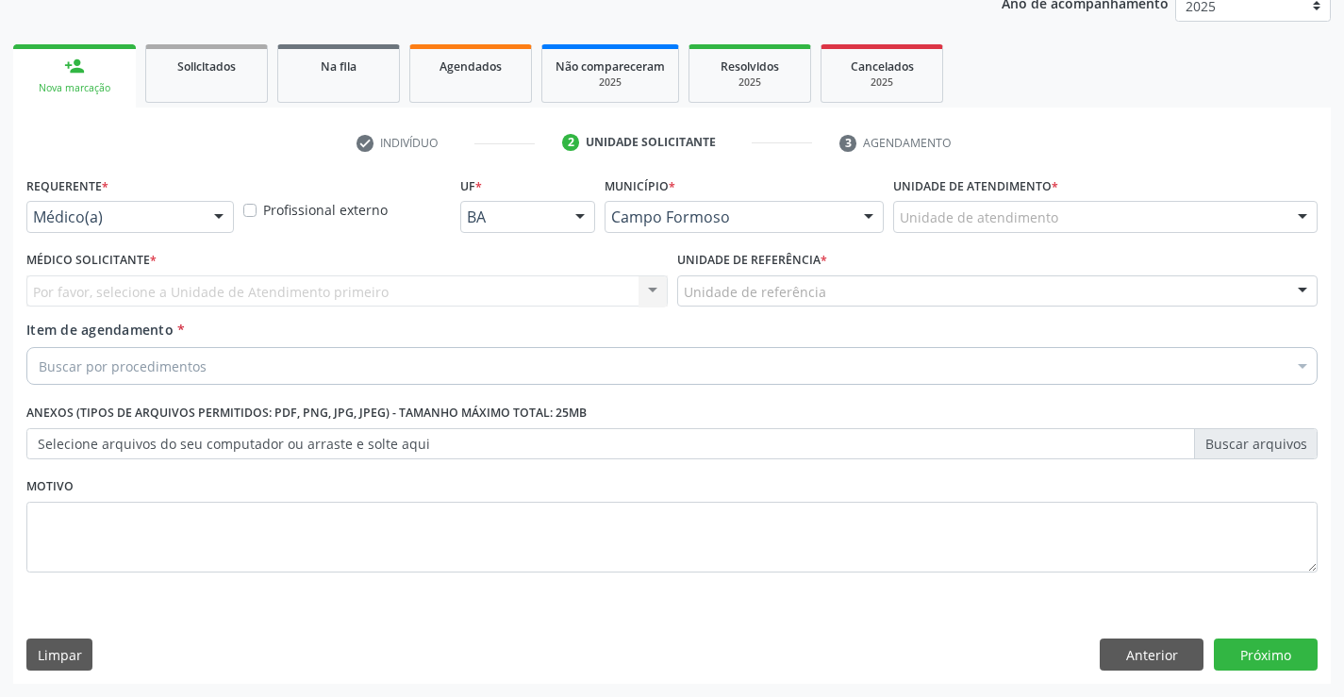
scroll to position [238, 0]
drag, startPoint x: 185, startPoint y: 199, endPoint x: 189, endPoint y: 226, distance: 27.6
click at [184, 218] on div "Requerente * Médico(a) Médico(a) Enfermeiro(a) Paciente Nenhum resultado encont…" at bounding box center [129, 202] width 207 height 60
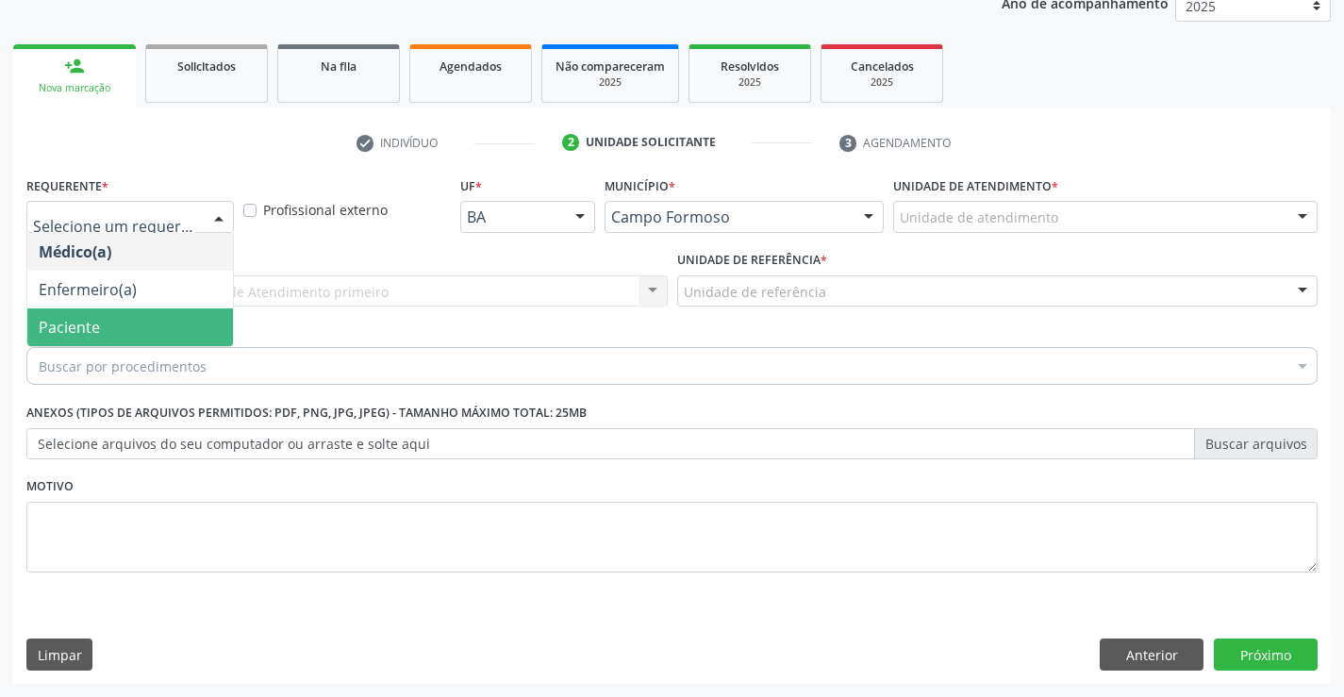
drag, startPoint x: 157, startPoint y: 334, endPoint x: 355, endPoint y: 388, distance: 206.1
click at [160, 331] on span "Paciente" at bounding box center [130, 327] width 206 height 38
click at [677, 290] on div "Unidade de referência" at bounding box center [997, 291] width 641 height 32
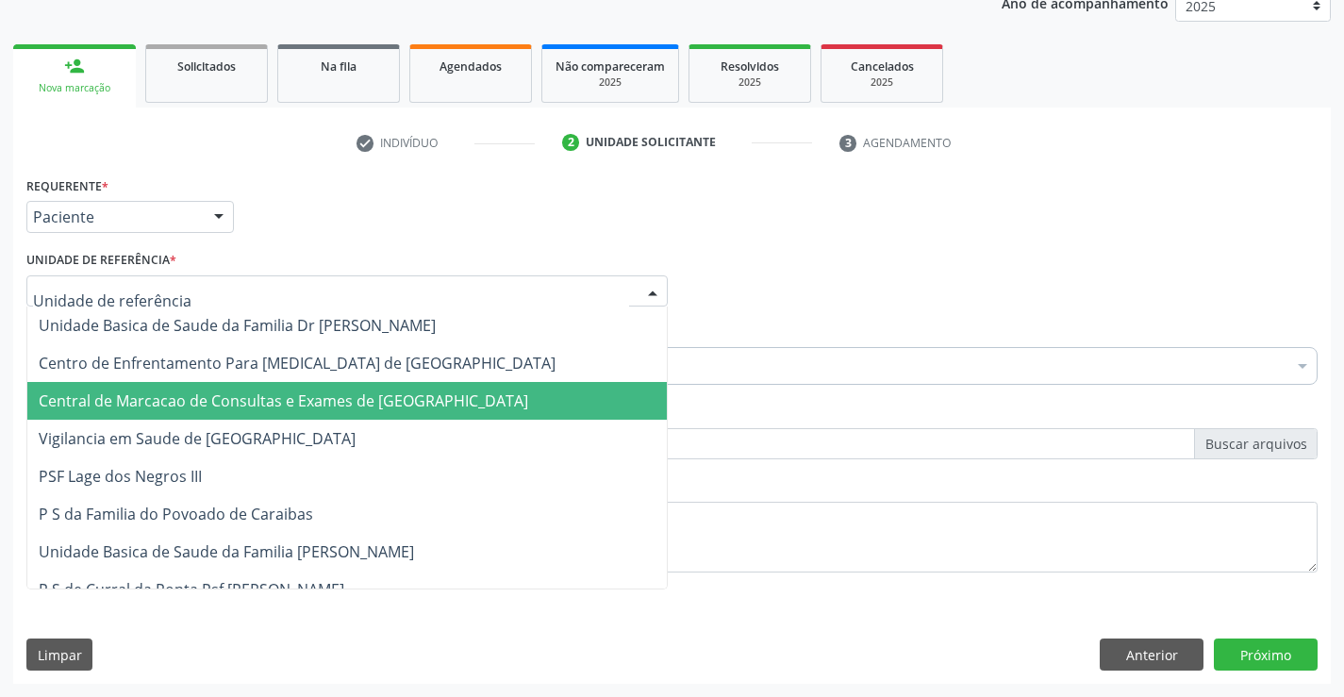
click at [346, 398] on span "Central de Marcacao de Consultas e Exames de Campo Formoso" at bounding box center [283, 400] width 489 height 21
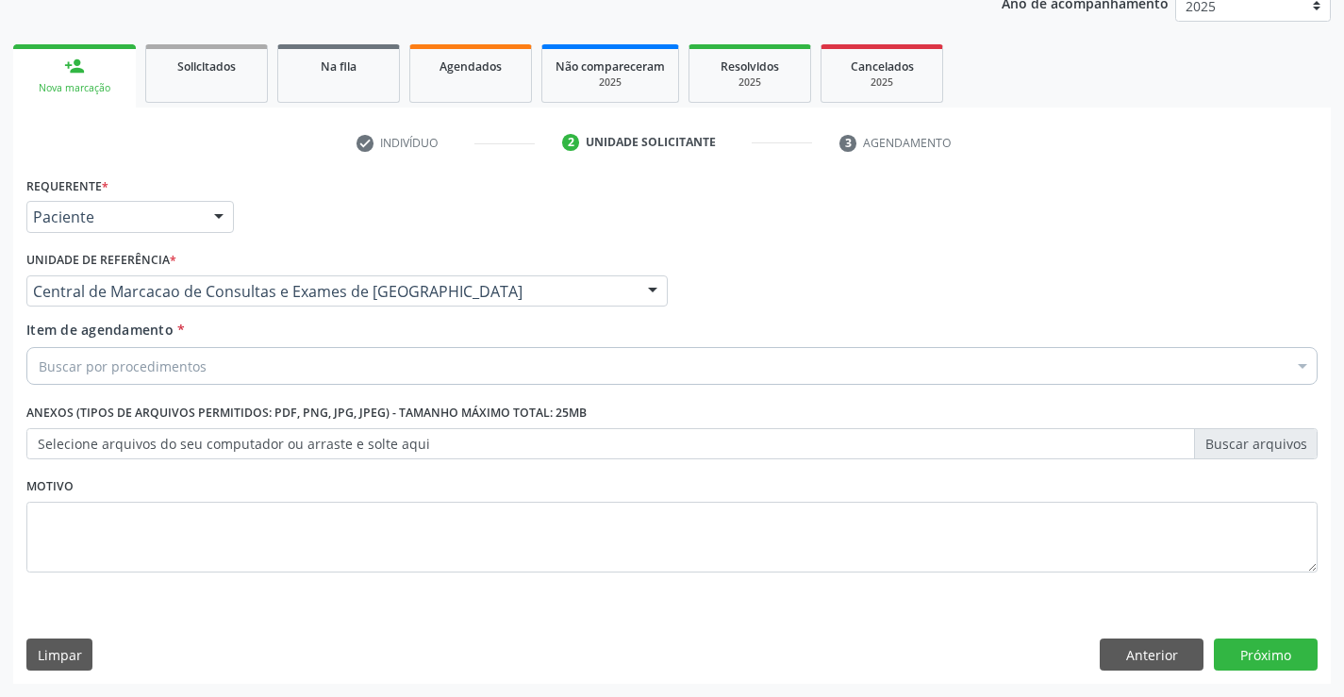
click at [367, 366] on div "Buscar por procedimentos" at bounding box center [671, 366] width 1291 height 38
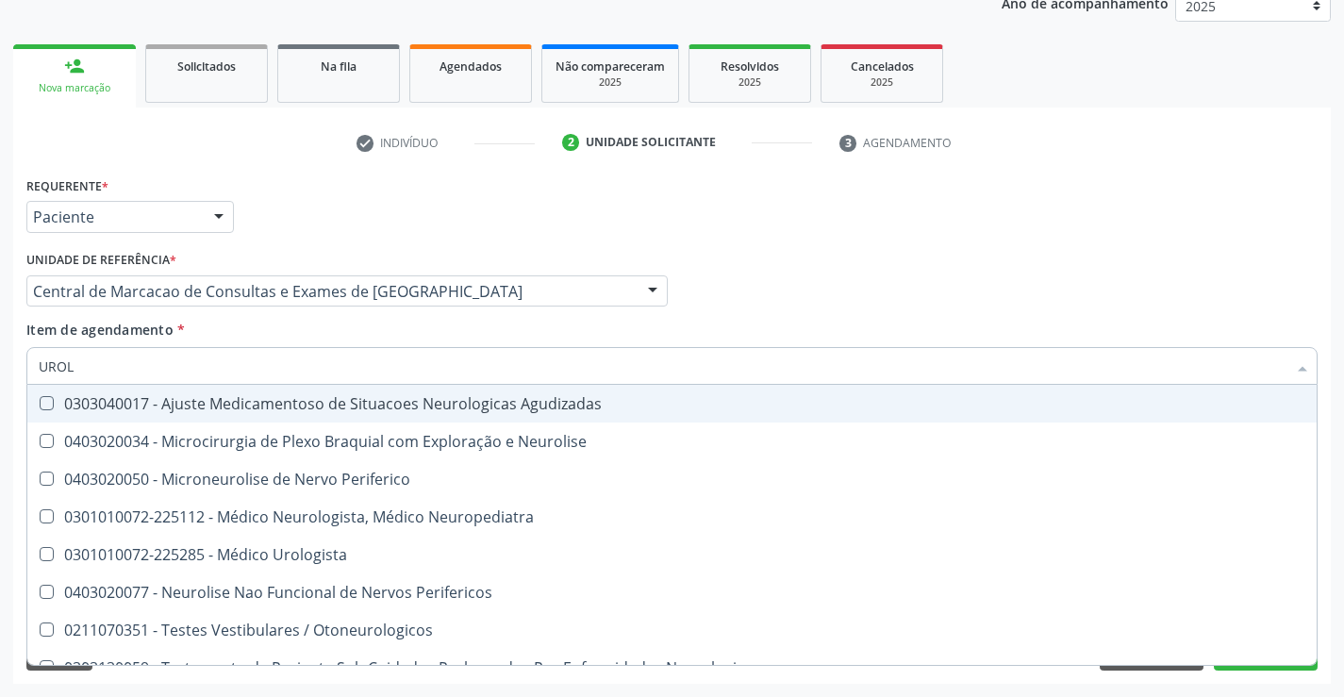
type input "UROLO"
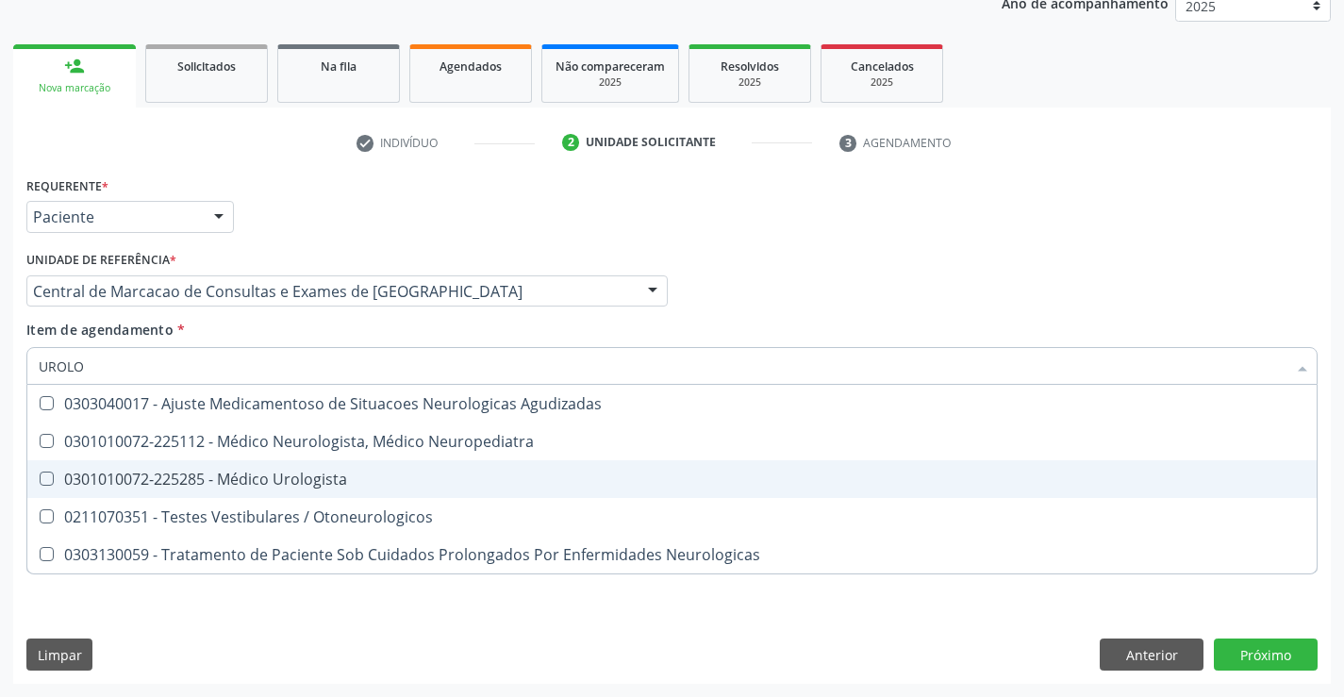
drag, startPoint x: 351, startPoint y: 483, endPoint x: 352, endPoint y: 464, distance: 18.9
click at [352, 482] on div "0301010072-225285 - Médico Urologista" at bounding box center [672, 478] width 1266 height 15
checkbox Urologista "true"
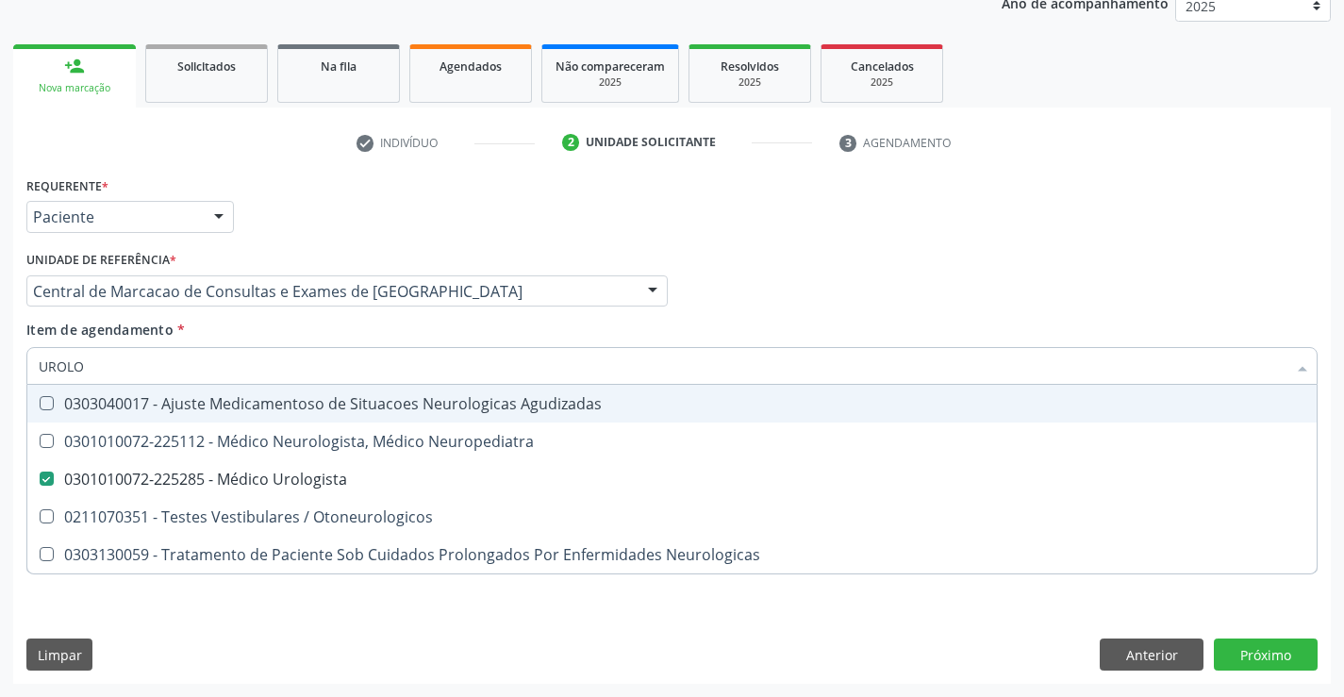
click at [1012, 282] on div "Médico Solicitante Por favor, selecione a Unidade de Atendimento primeiro Nenhu…" at bounding box center [672, 283] width 1300 height 74
checkbox Neuropediatra "true"
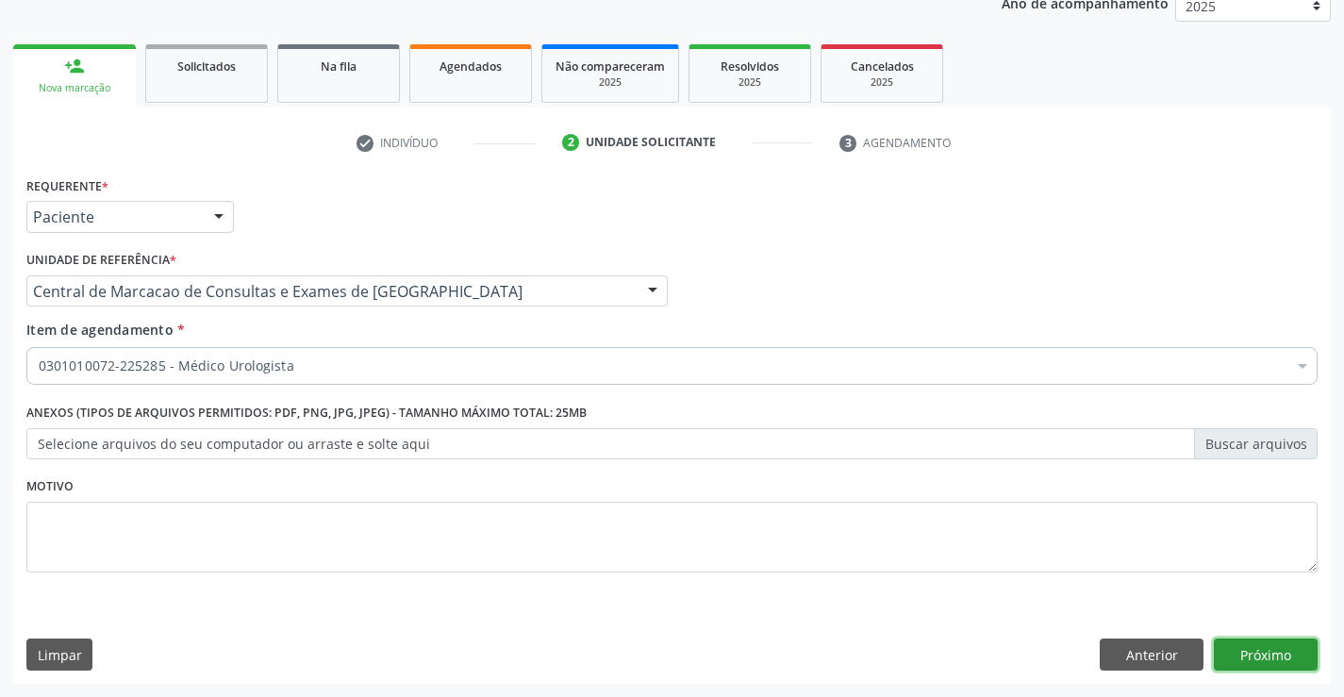
click at [1242, 646] on button "Próximo" at bounding box center [1265, 654] width 104 height 32
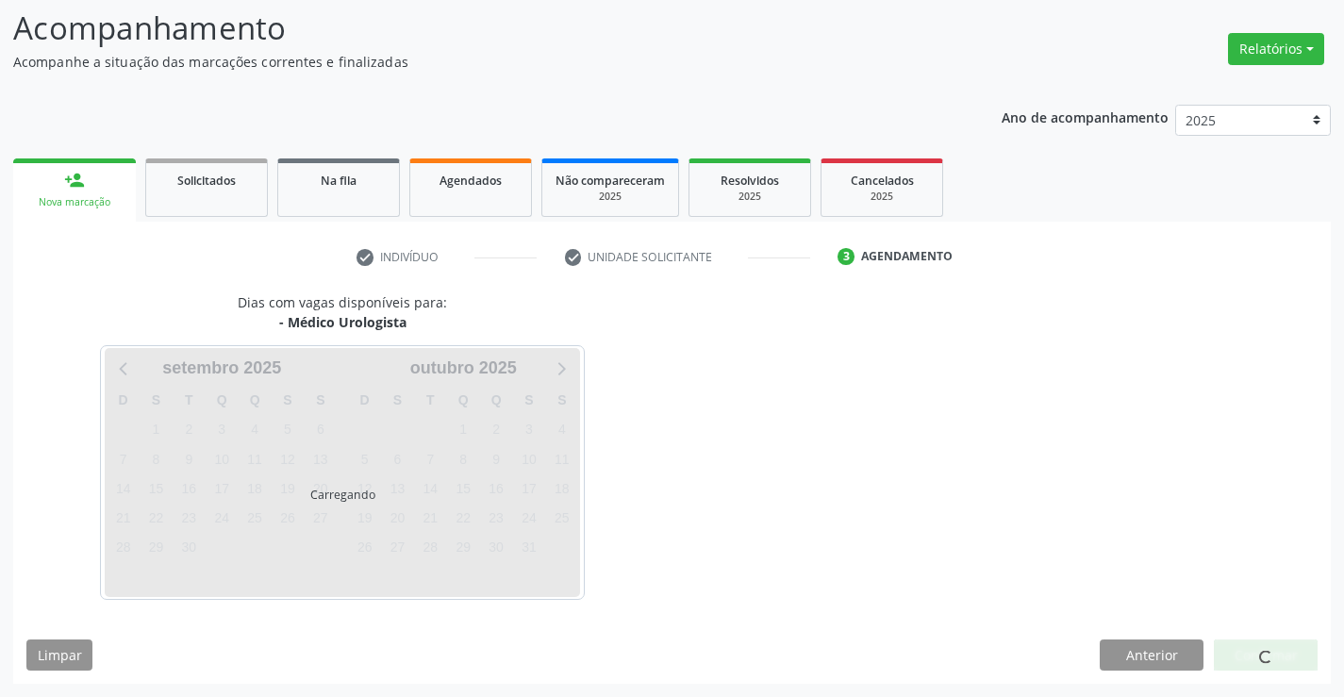
scroll to position [124, 0]
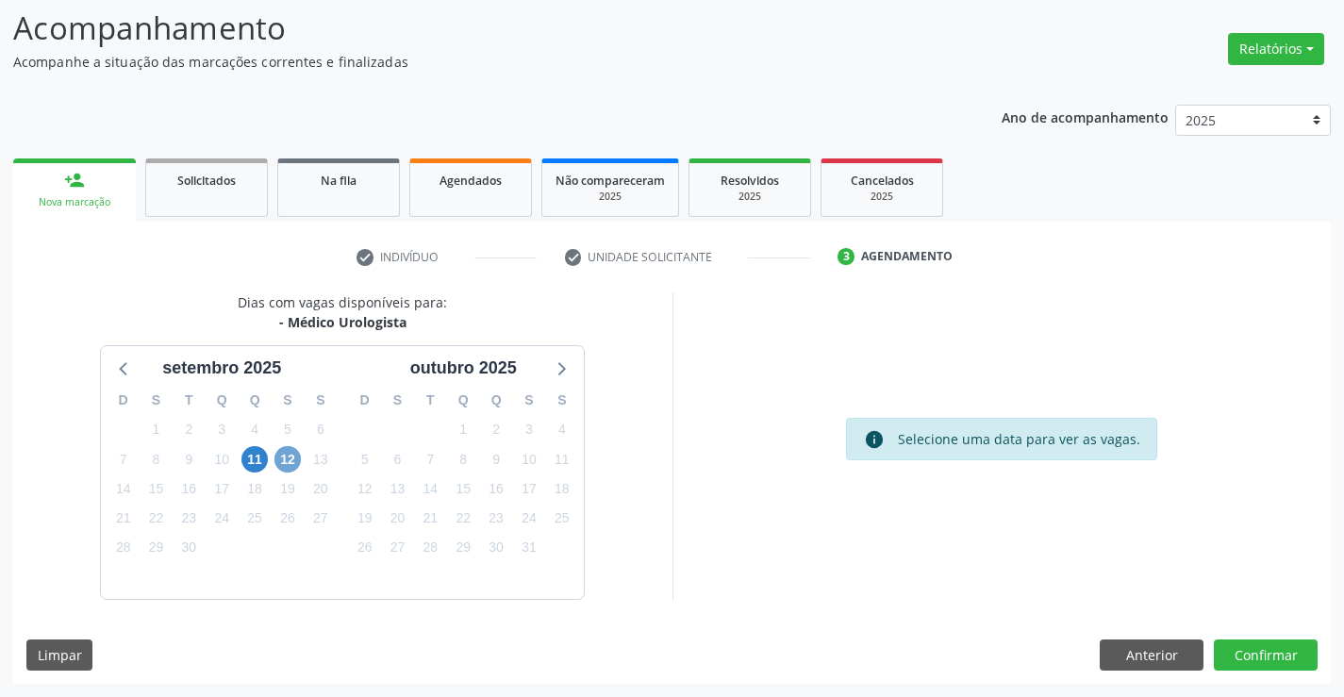
click at [296, 460] on span "12" at bounding box center [287, 459] width 26 height 26
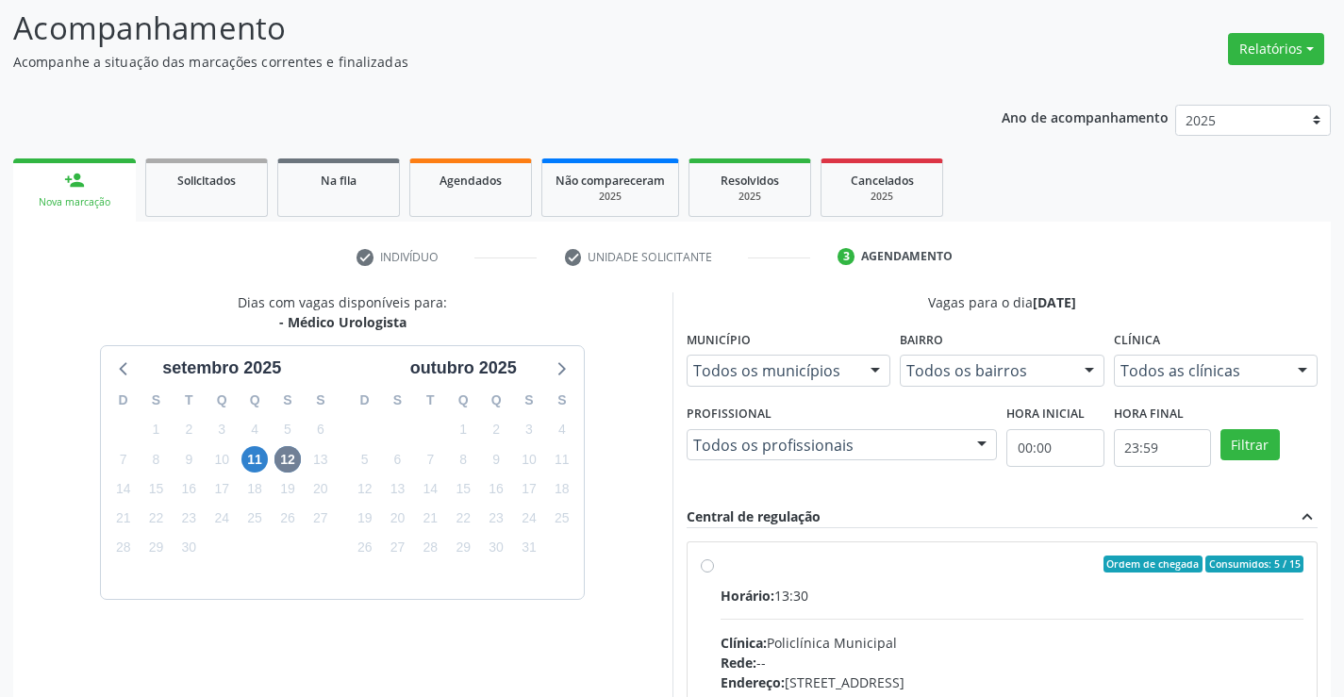
click at [1000, 592] on div "Horário: 13:30" at bounding box center [1012, 596] width 584 height 20
click at [714, 572] on input "Ordem de chegada Consumidos: 5 / 15 Horário: 13:30 Clínica: Policlínica Municip…" at bounding box center [707, 563] width 13 height 17
radio input "true"
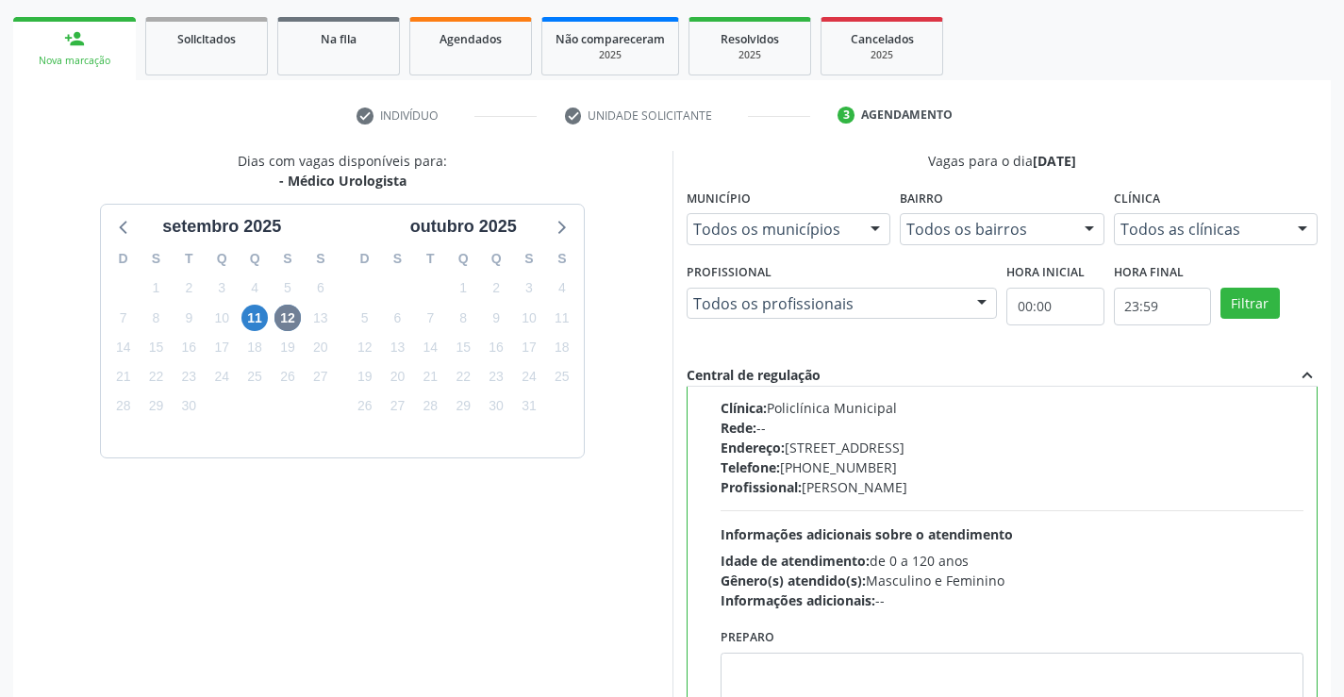
scroll to position [430, 0]
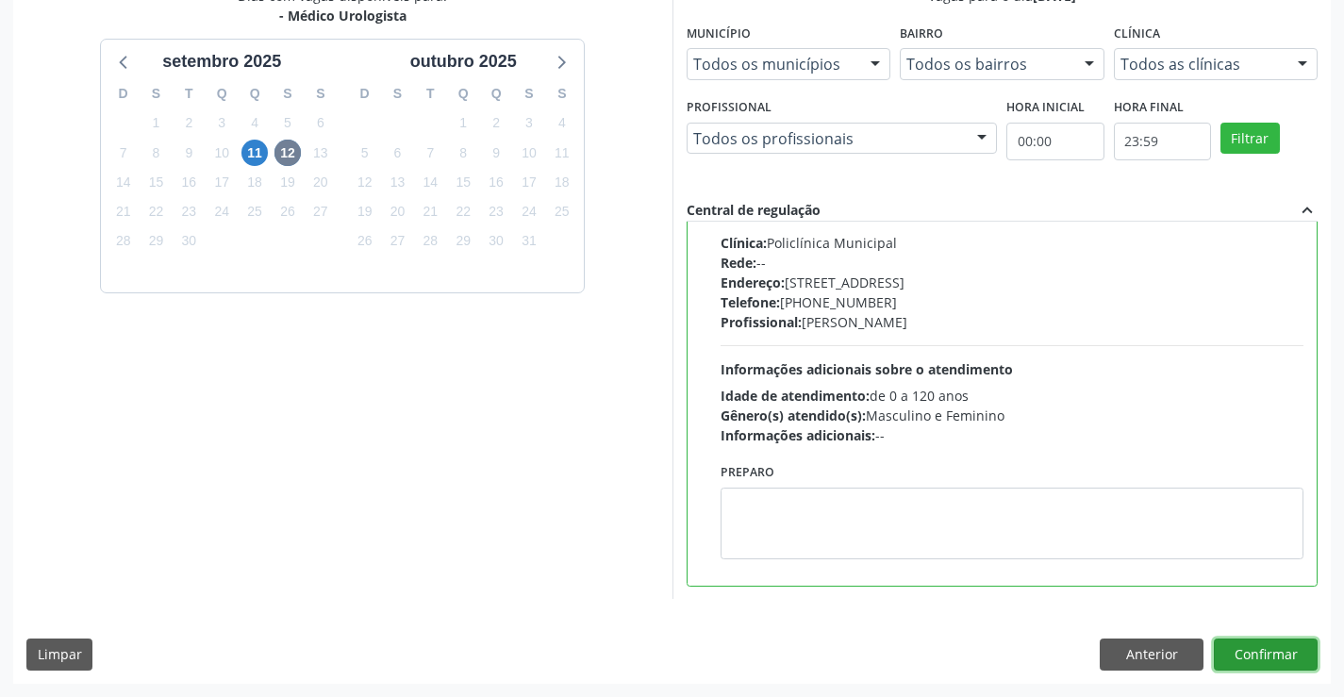
drag, startPoint x: 1296, startPoint y: 665, endPoint x: 1262, endPoint y: 676, distance: 35.8
click at [1277, 675] on div "Dias com vagas disponíveis para: - Médico Urologista setembro 2025 D S T Q Q S …" at bounding box center [671, 334] width 1317 height 697
click at [1213, 638] on button "Confirmar" at bounding box center [1265, 654] width 104 height 32
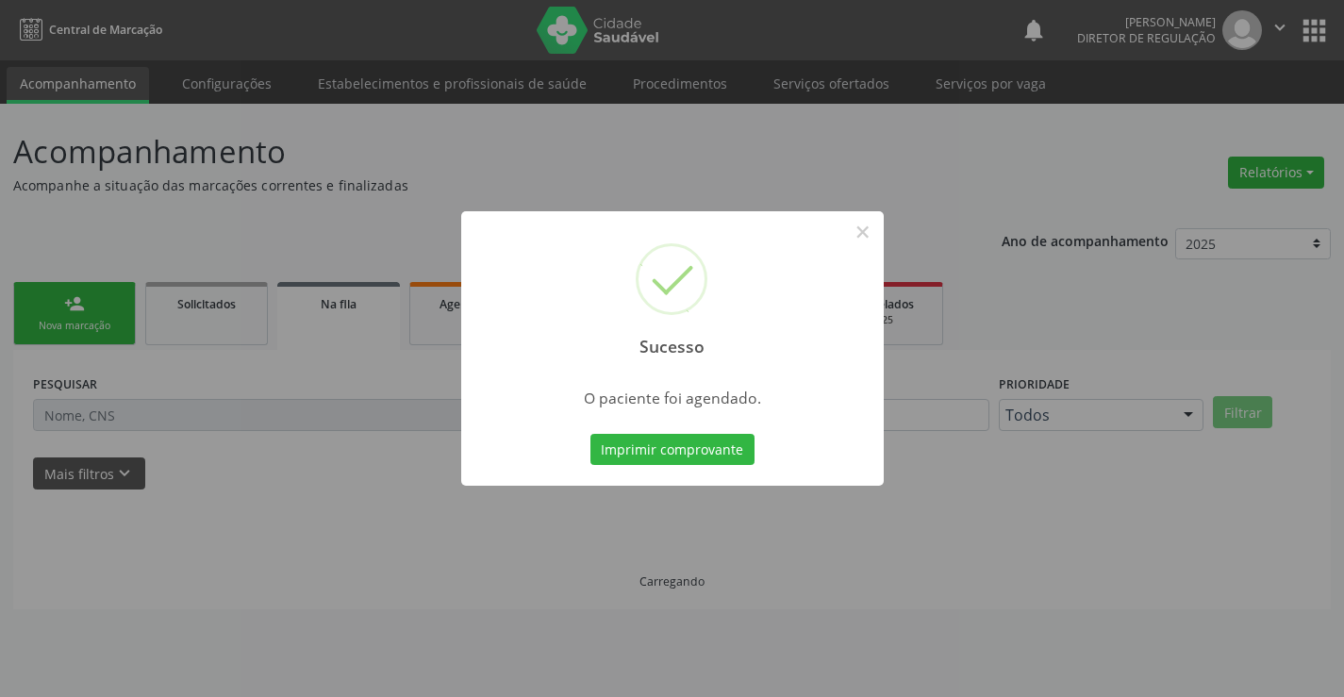
scroll to position [0, 0]
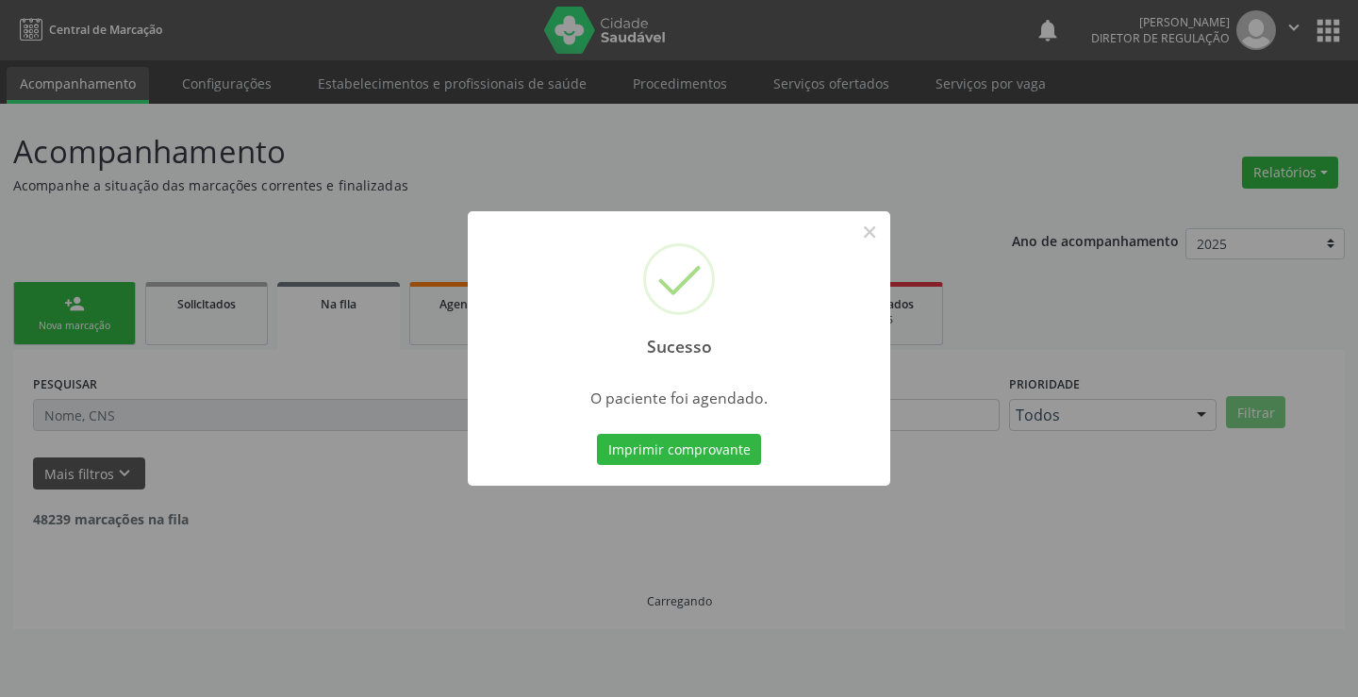
click at [597, 434] on button "Imprimir comprovante" at bounding box center [679, 450] width 164 height 32
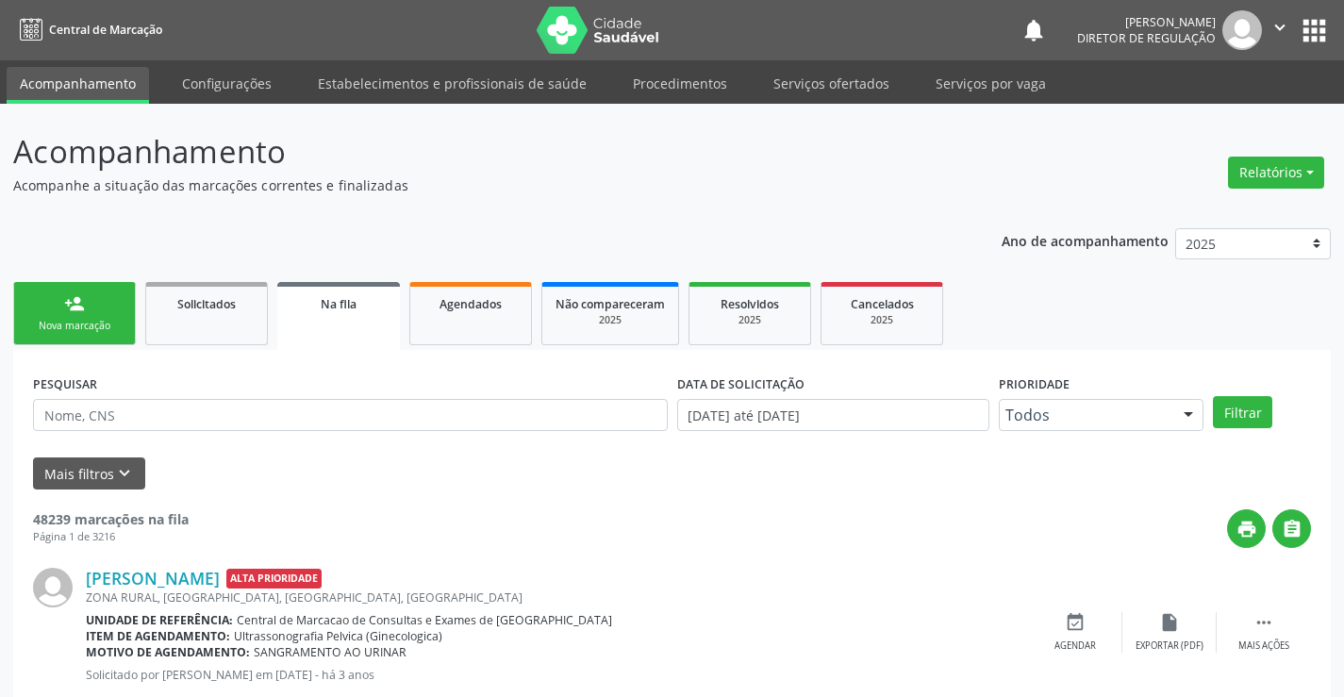
click at [67, 322] on div "Nova marcação" at bounding box center [74, 326] width 94 height 14
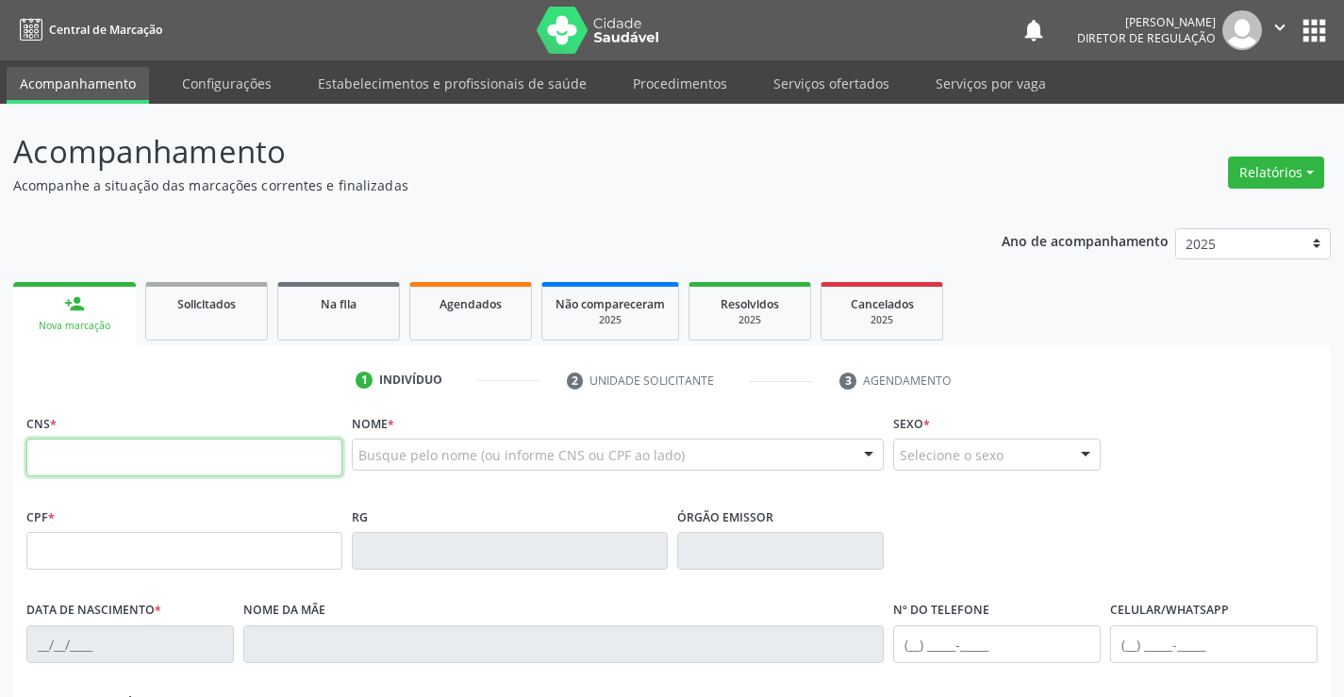
click at [122, 456] on input "text" at bounding box center [184, 457] width 316 height 38
type input "701 8082 1893 1770"
type input "17/04/2009"
type input "(74) 9919-7336"
type input "S/N"
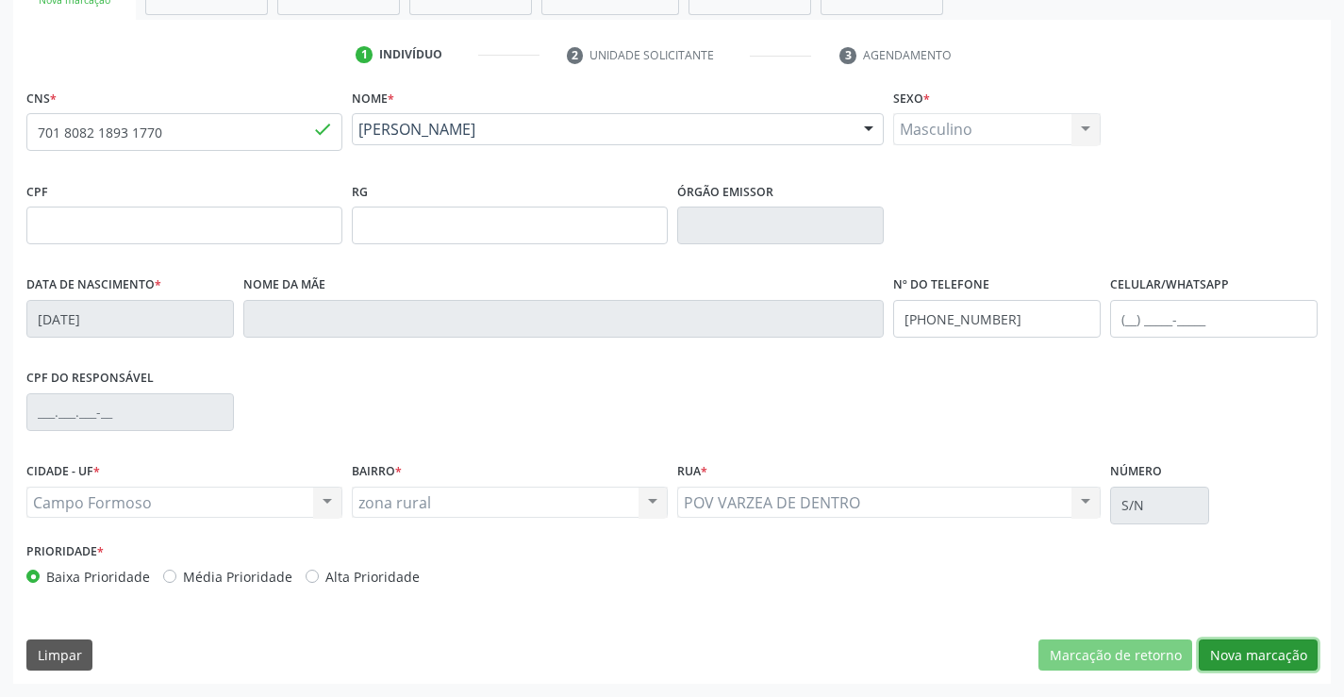
click at [1265, 653] on button "Nova marcação" at bounding box center [1257, 655] width 119 height 32
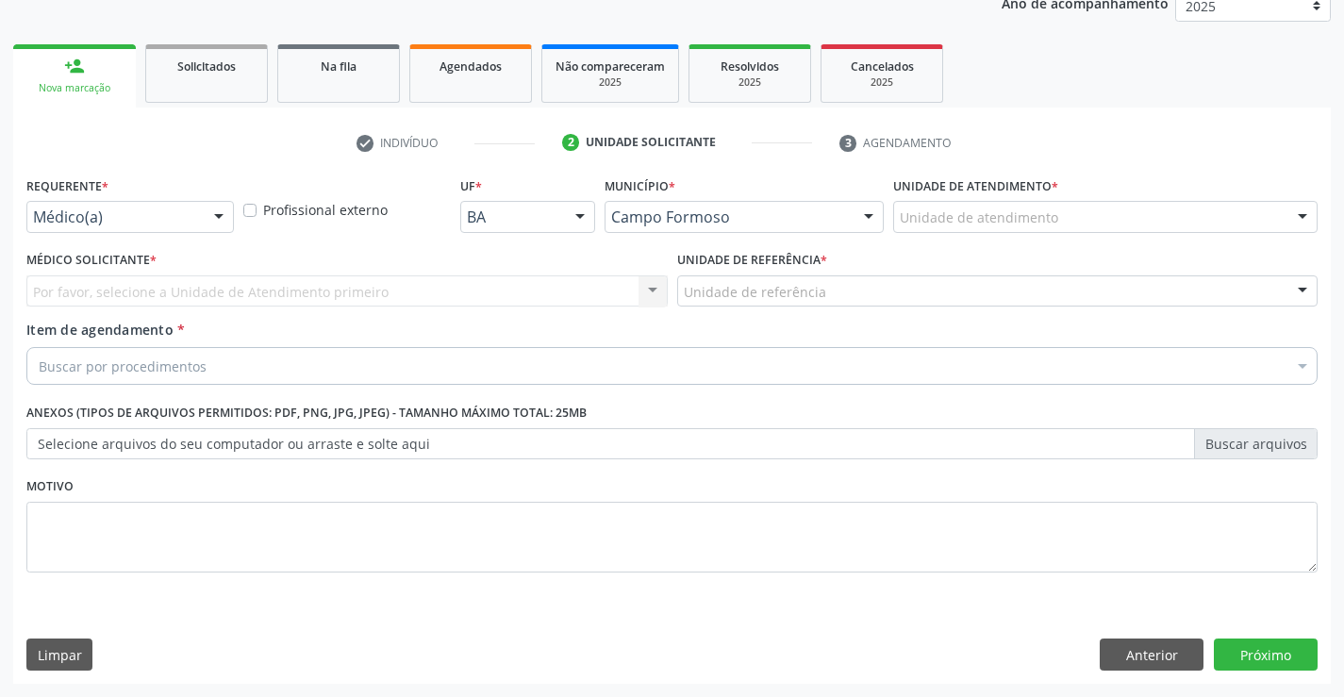
scroll to position [238, 0]
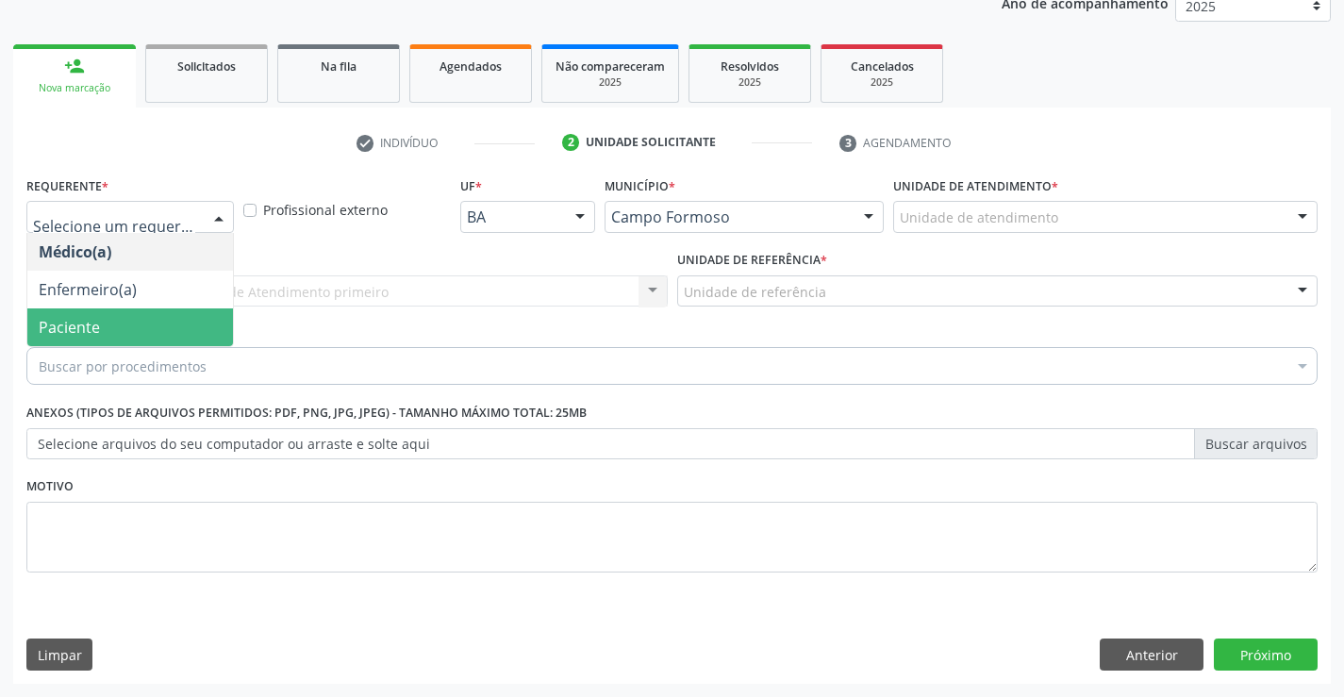
click at [148, 312] on span "Paciente" at bounding box center [130, 327] width 206 height 38
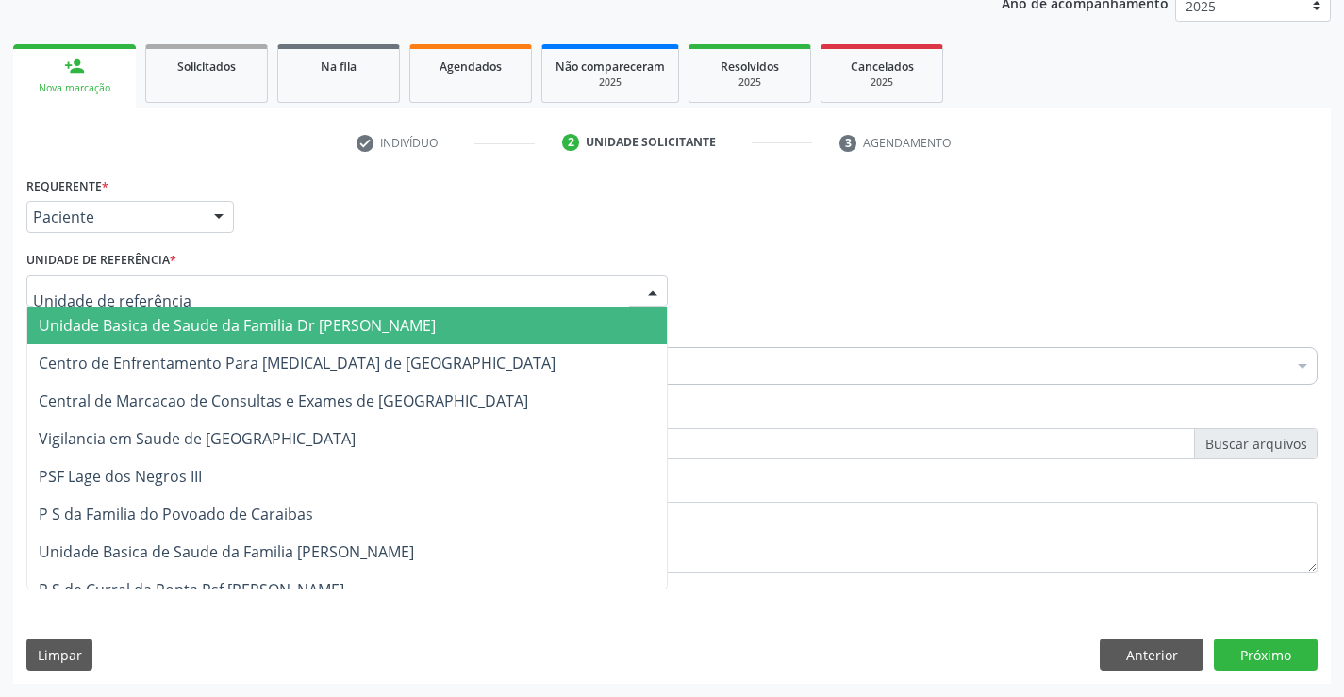
drag, startPoint x: 521, startPoint y: 289, endPoint x: 444, endPoint y: 366, distance: 109.3
click at [519, 289] on div at bounding box center [346, 291] width 641 height 32
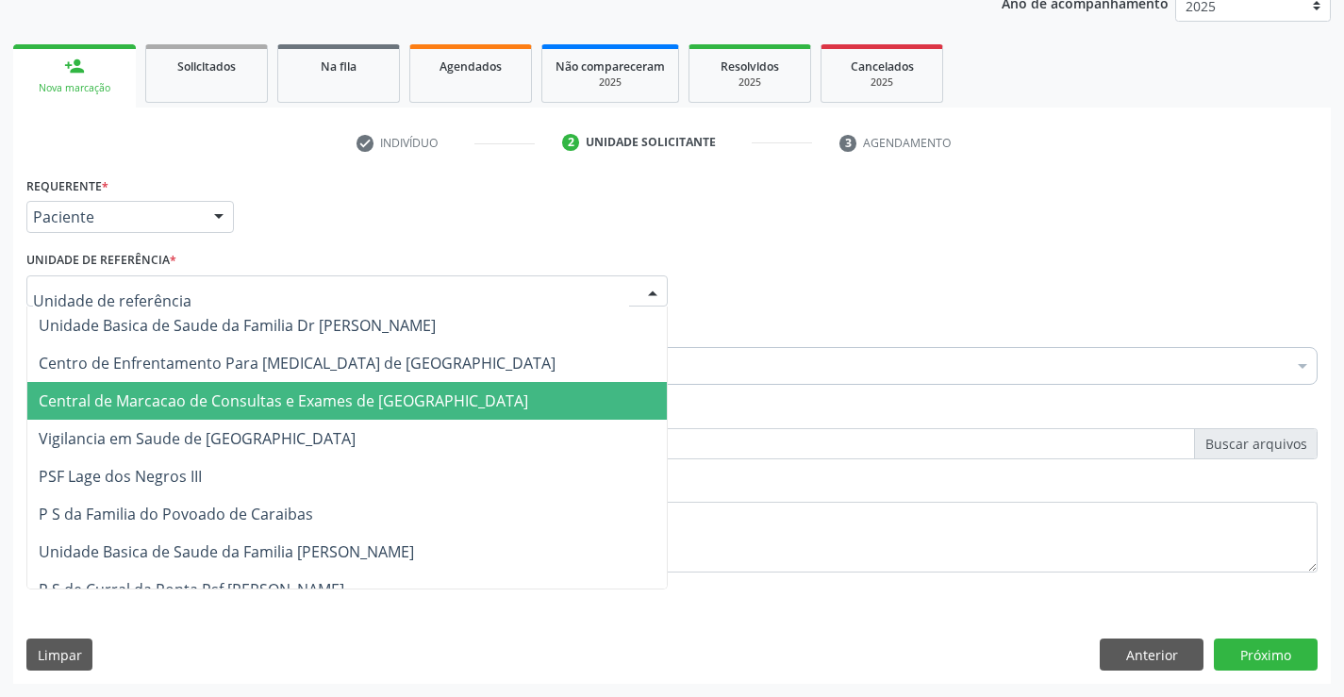
drag, startPoint x: 441, startPoint y: 370, endPoint x: 438, endPoint y: 398, distance: 28.4
click at [438, 398] on span "Central de Marcacao de Consultas e Exames de Campo Formoso" at bounding box center [283, 400] width 489 height 21
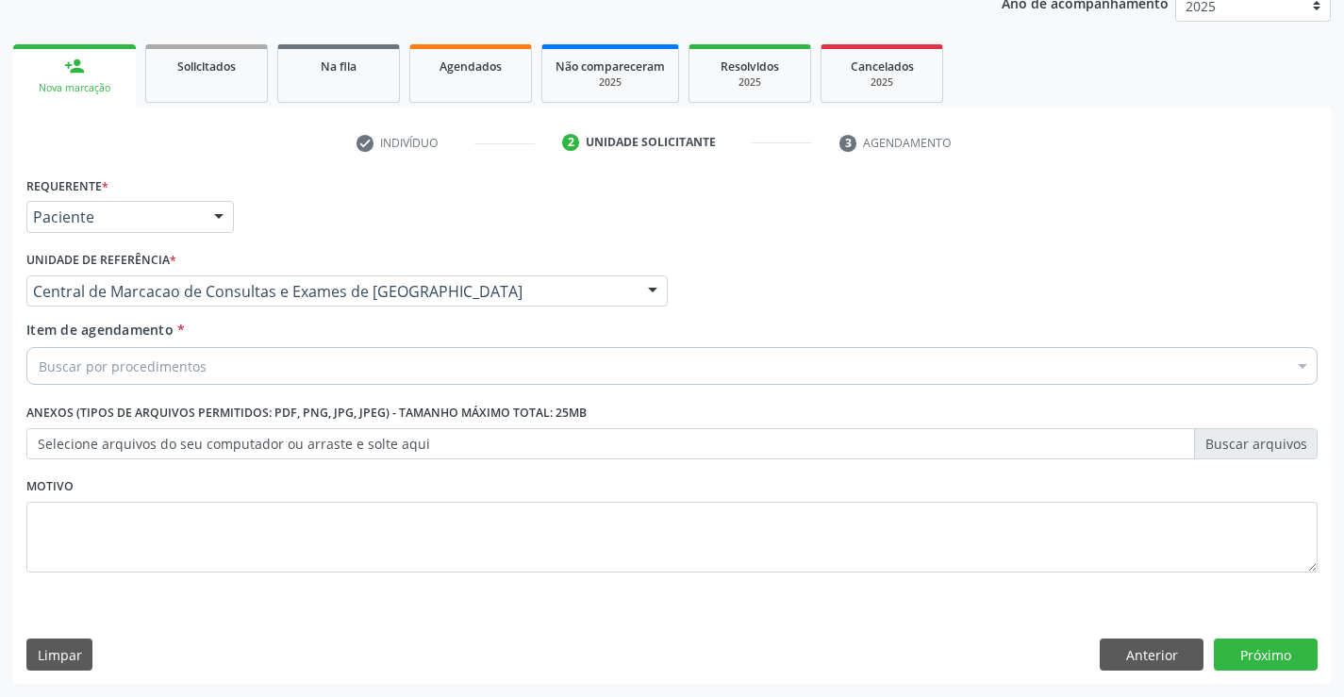
click at [503, 358] on div "Buscar por procedimentos" at bounding box center [671, 366] width 1291 height 38
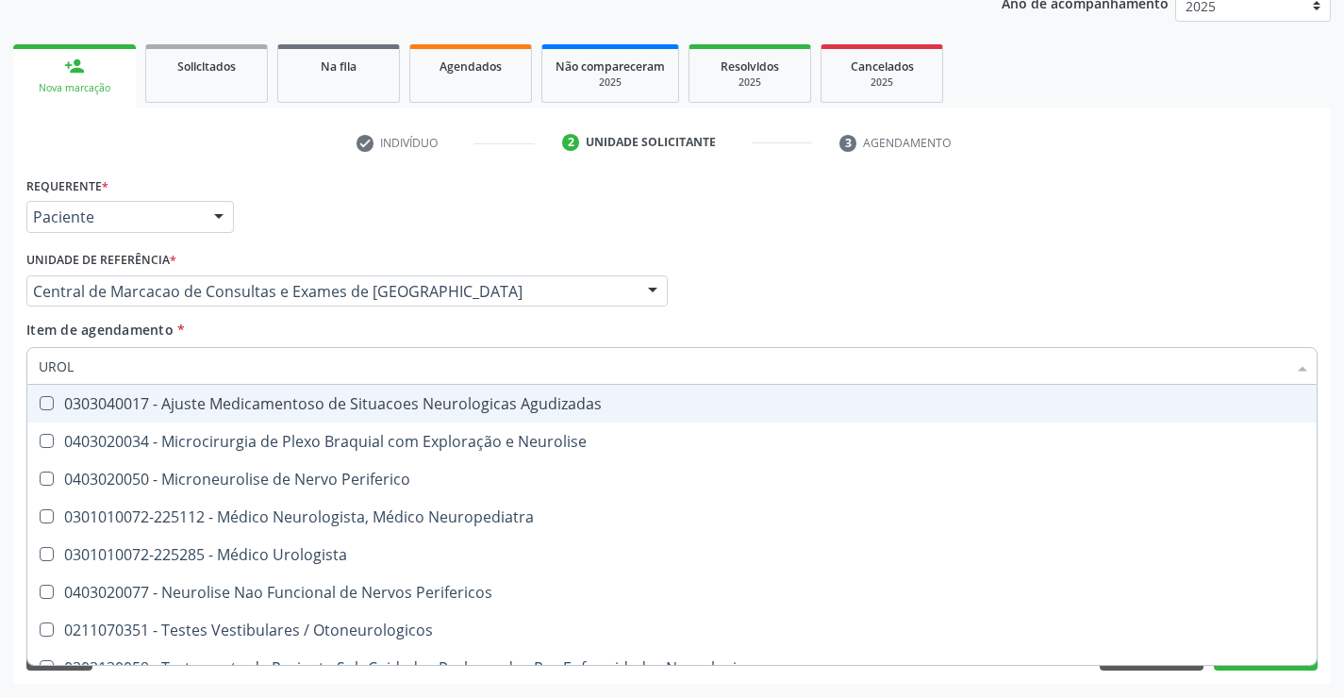
type input "UROLO"
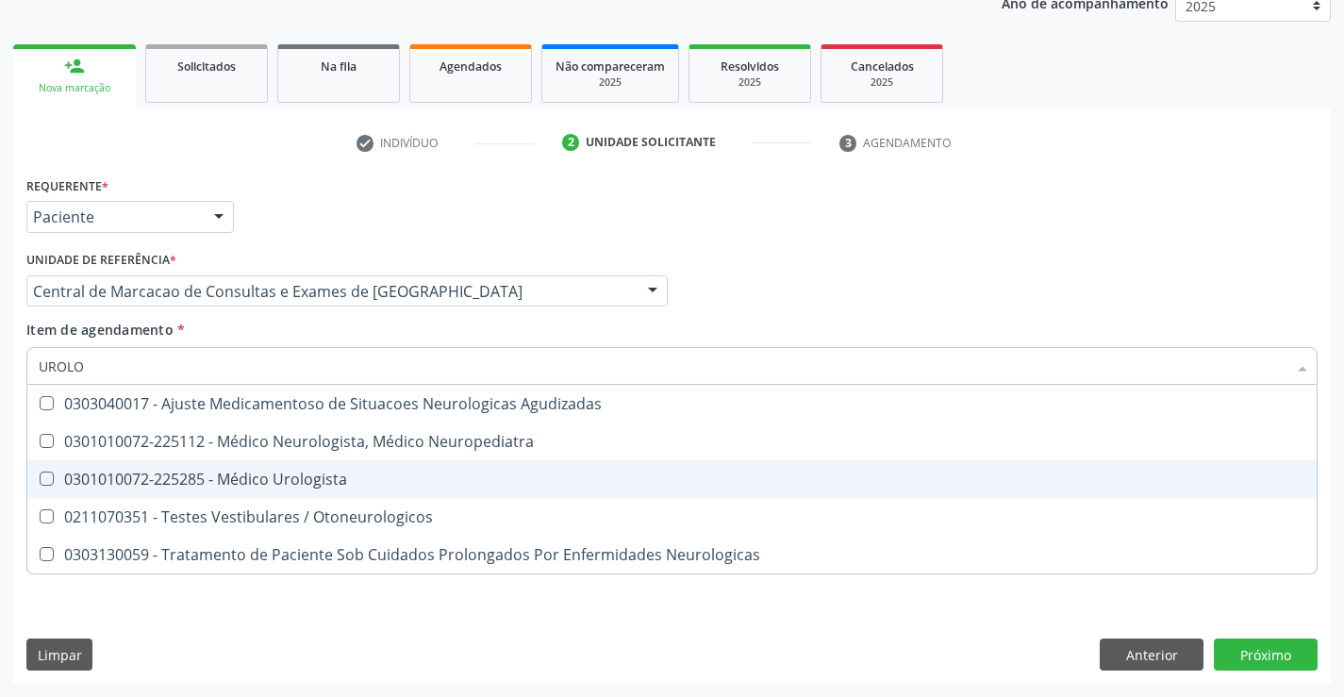
click at [478, 486] on div "0301010072-225285 - Médico Urologista" at bounding box center [672, 478] width 1266 height 15
checkbox Urologista "true"
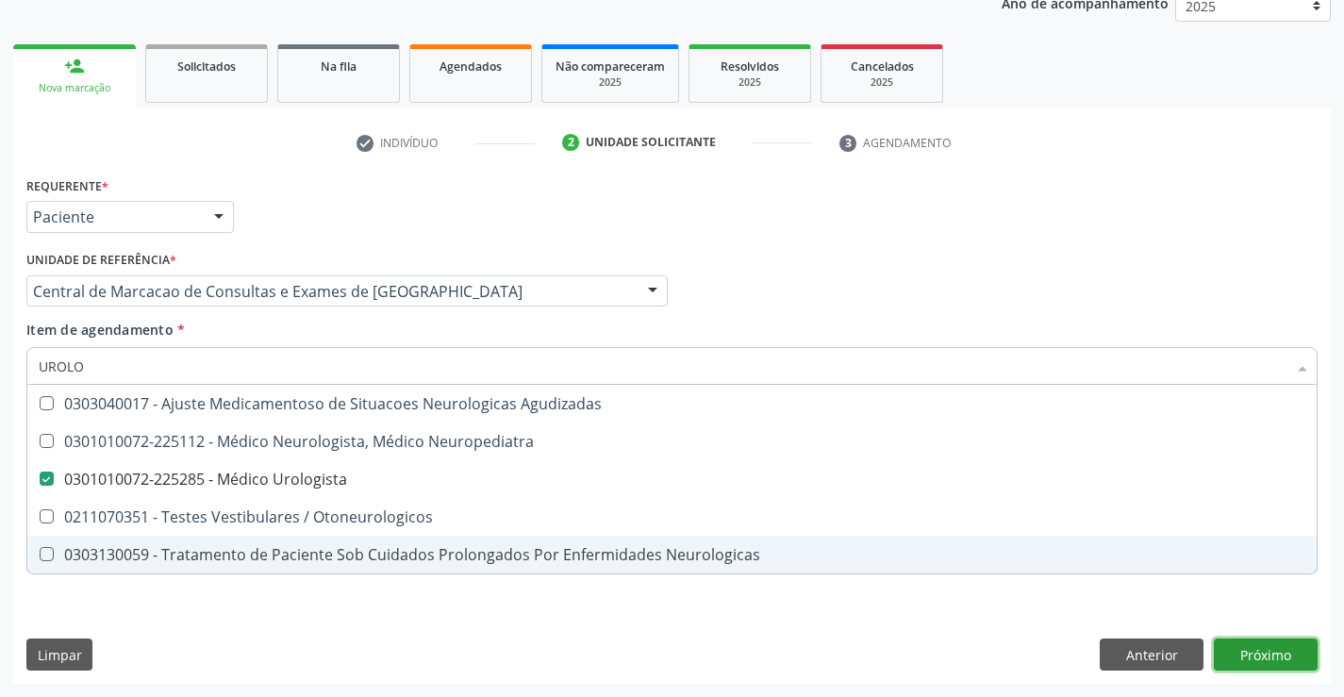
click at [1278, 665] on div "Requerente * Paciente Médico(a) Enfermeiro(a) Paciente Nenhum resultado encontr…" at bounding box center [671, 428] width 1317 height 512
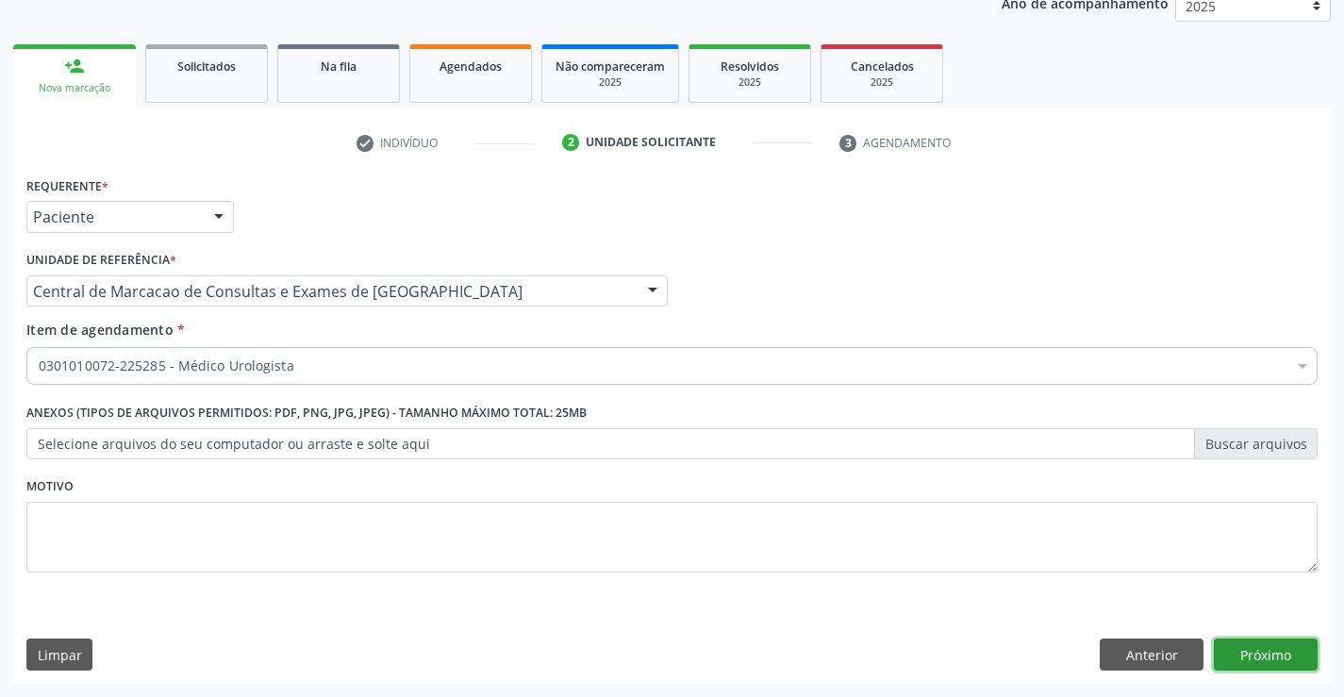
click at [1277, 648] on button "Próximo" at bounding box center [1265, 654] width 104 height 32
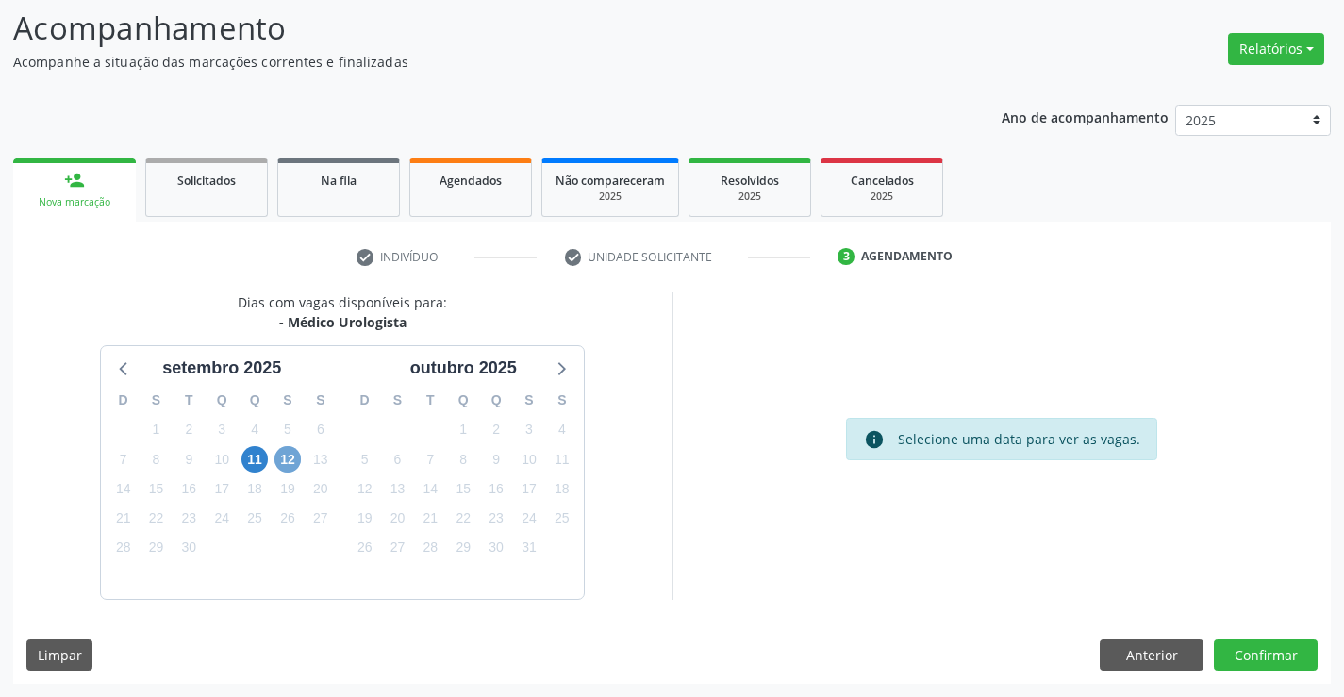
click at [274, 455] on span "12" at bounding box center [287, 459] width 26 height 26
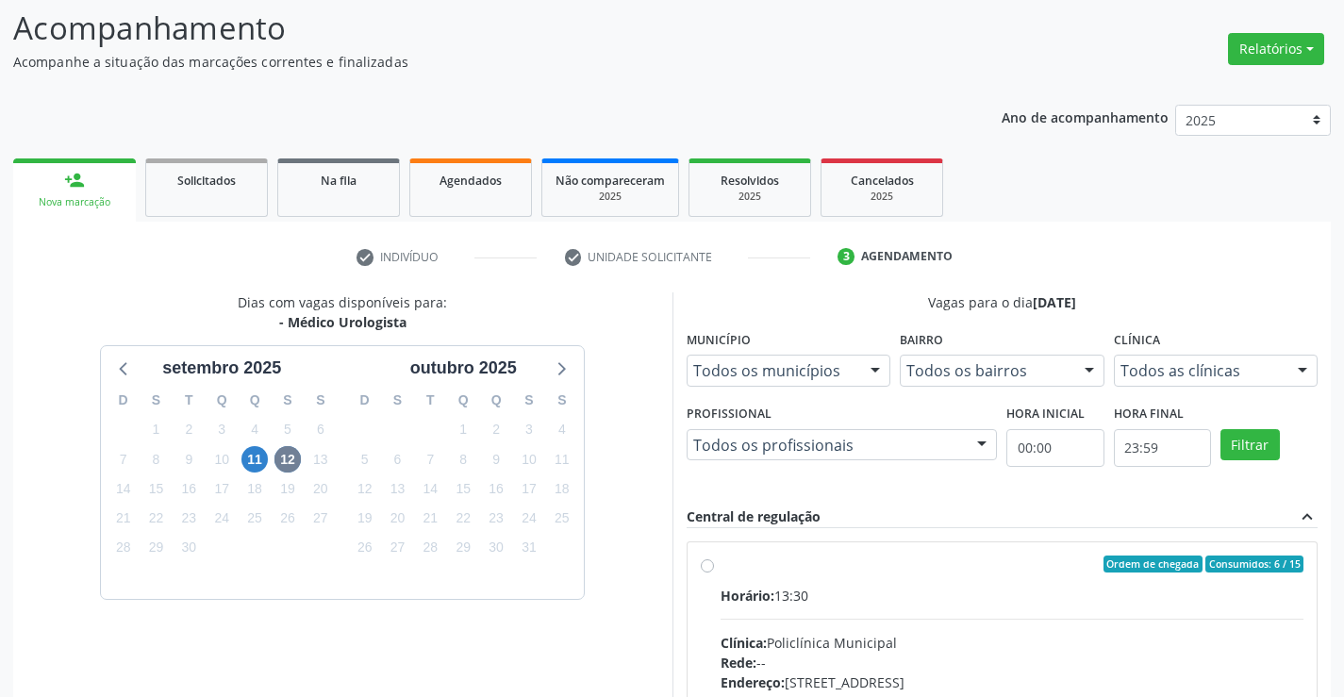
click at [855, 547] on div "Ordem de chegada Consumidos: 6 / 15 Horário: 13:30 Clínica: Policlínica Municip…" at bounding box center [1002, 700] width 630 height 316
radio input "true"
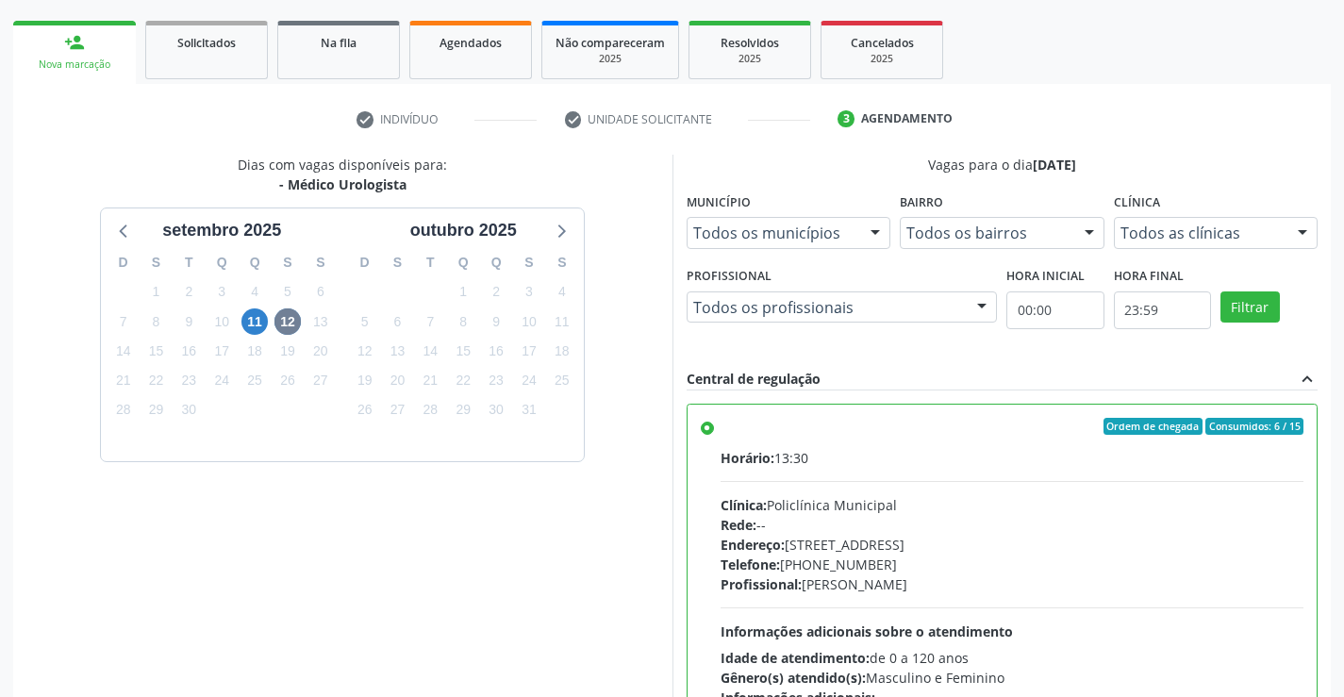
scroll to position [430, 0]
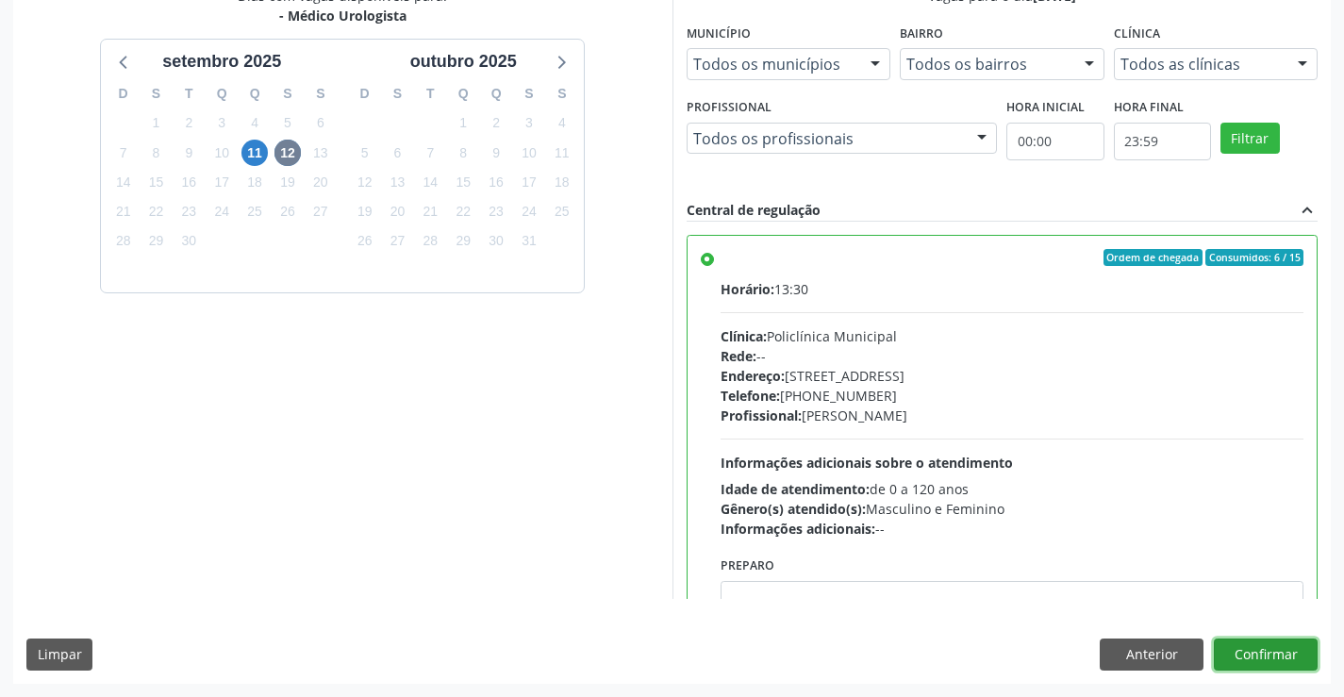
click at [1252, 668] on button "Confirmar" at bounding box center [1265, 654] width 104 height 32
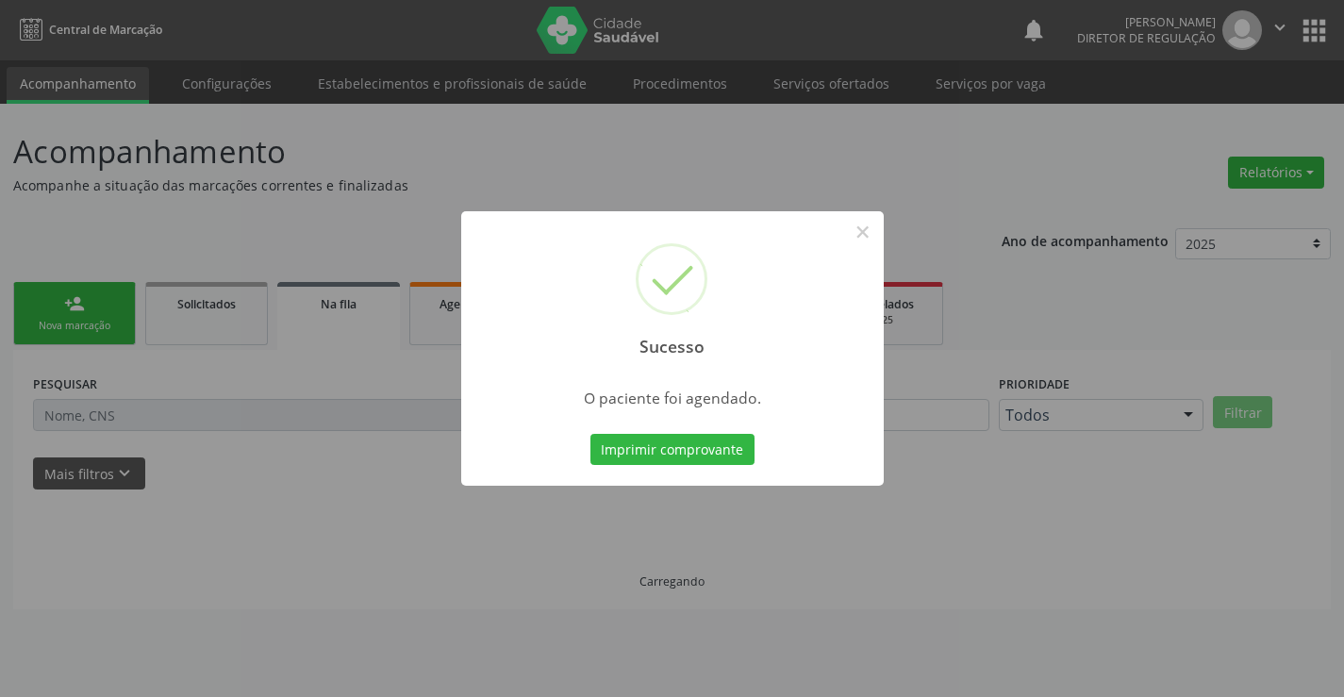
scroll to position [0, 0]
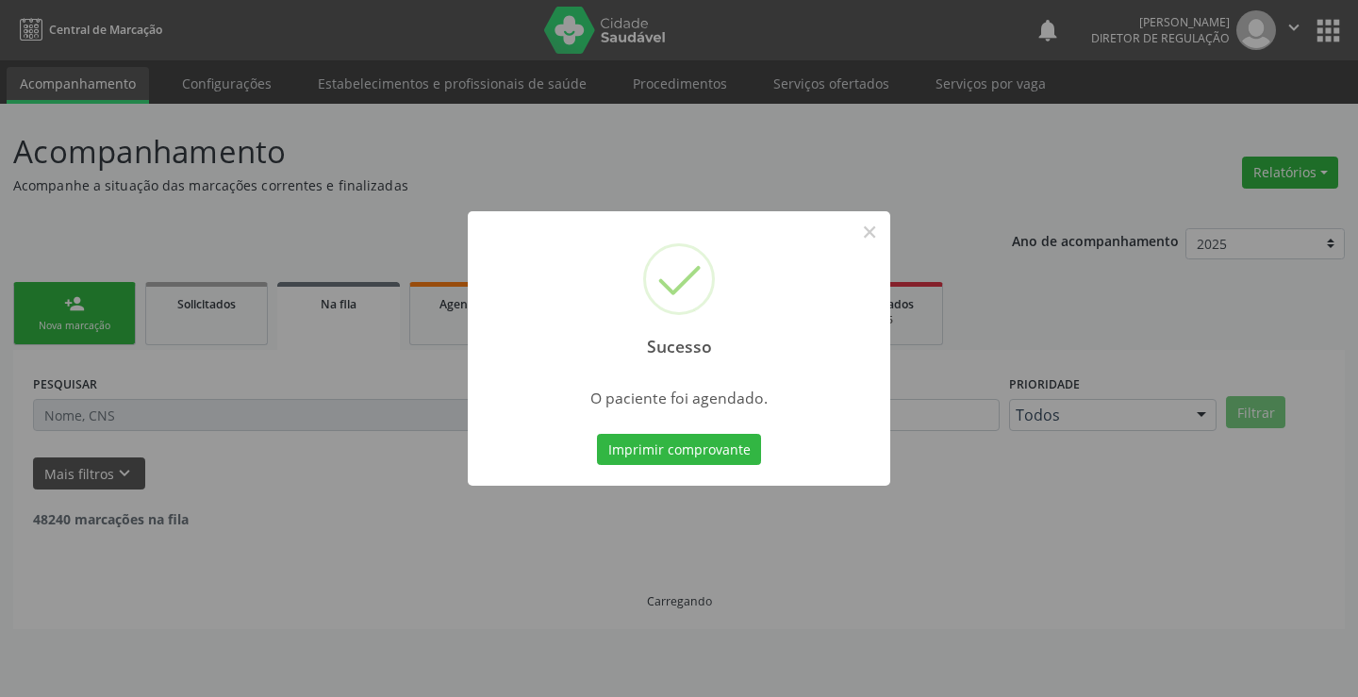
click at [597, 434] on button "Imprimir comprovante" at bounding box center [679, 450] width 164 height 32
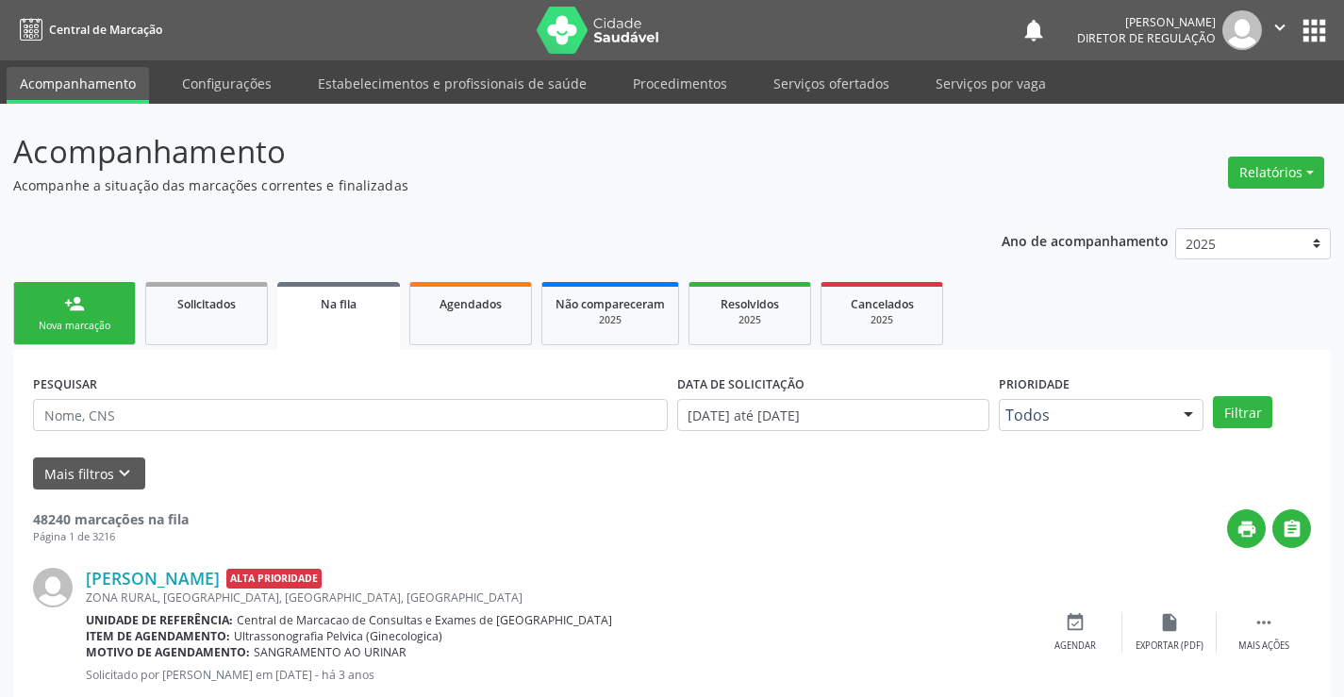
click at [99, 323] on div "Nova marcação" at bounding box center [74, 326] width 94 height 14
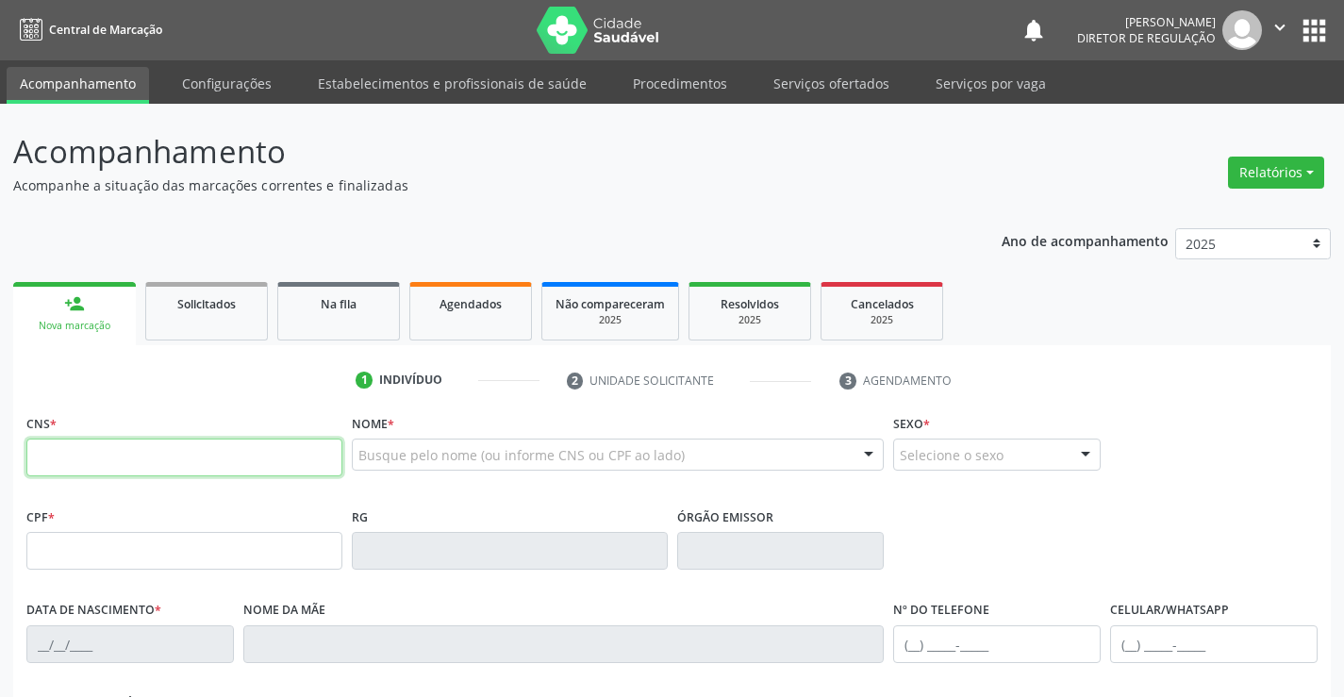
click at [96, 458] on input "text" at bounding box center [184, 457] width 316 height 38
type input "701 0098 2599 8299"
type input "1205131884"
type input "05/09/1981"
type input "(74) 99933-5015"
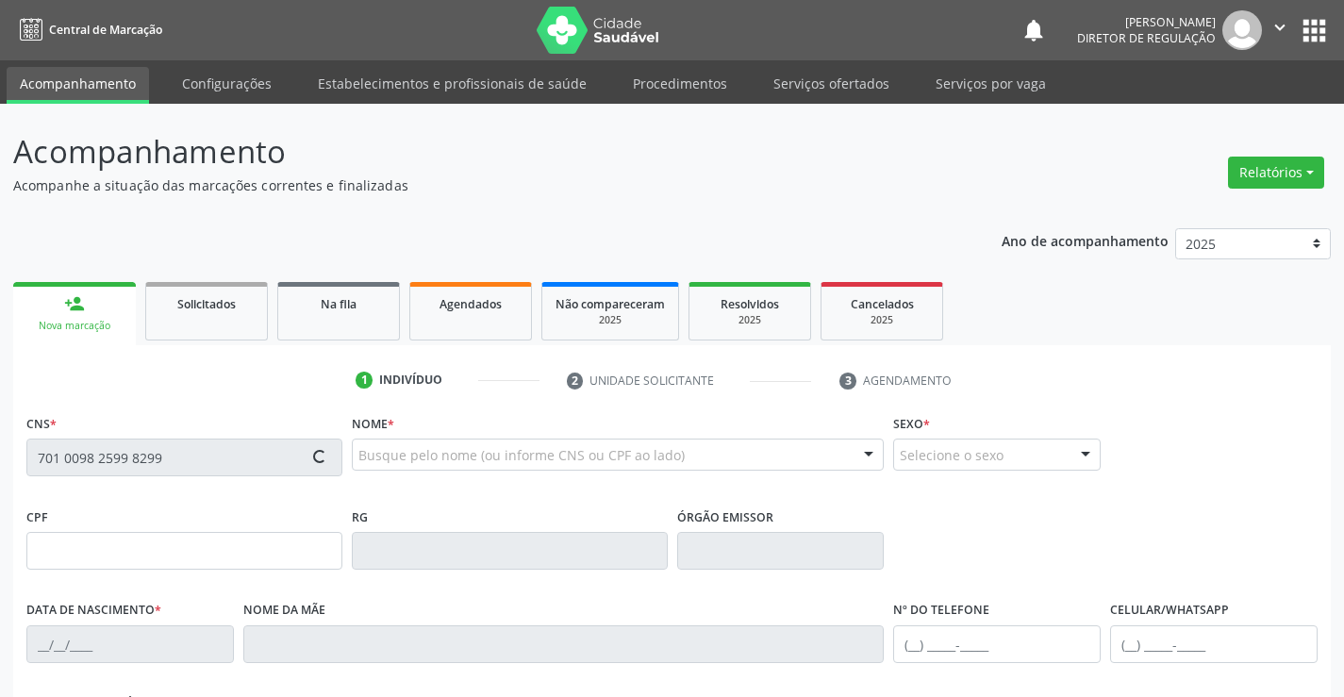
type input "(71) 99651-3642"
type input "004.386.895-93"
type input "s/n"
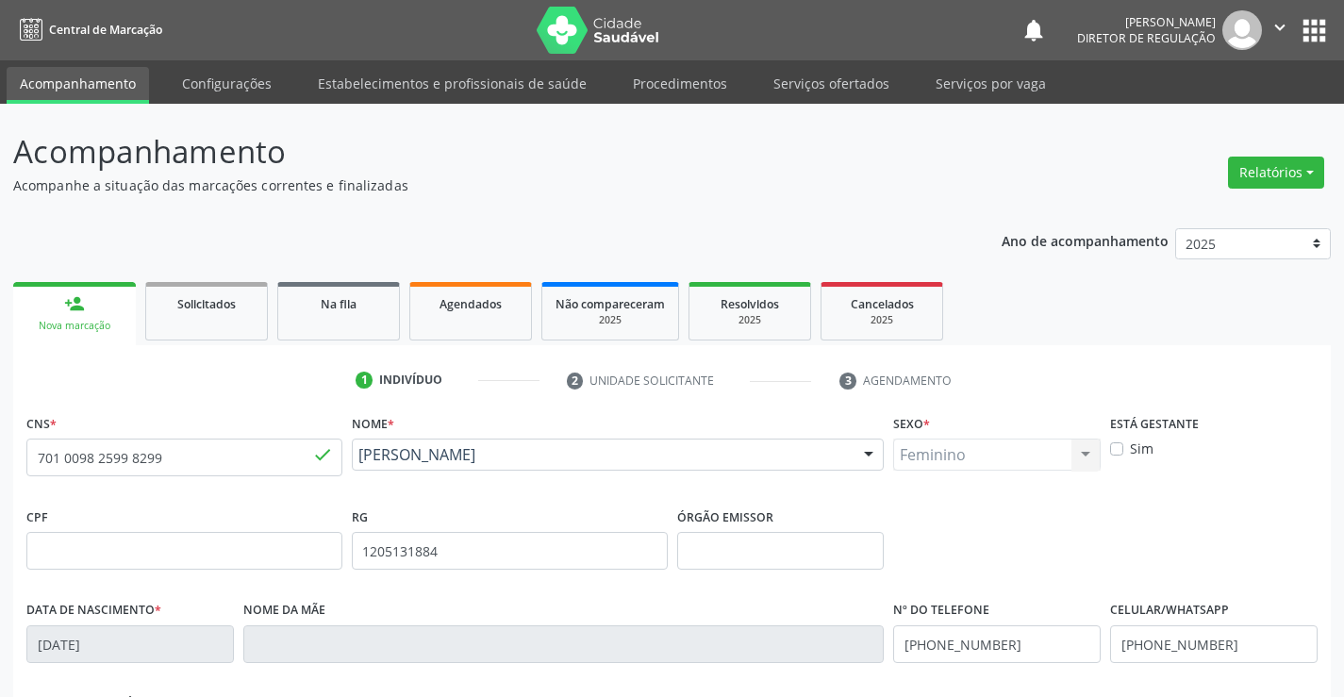
scroll to position [325, 0]
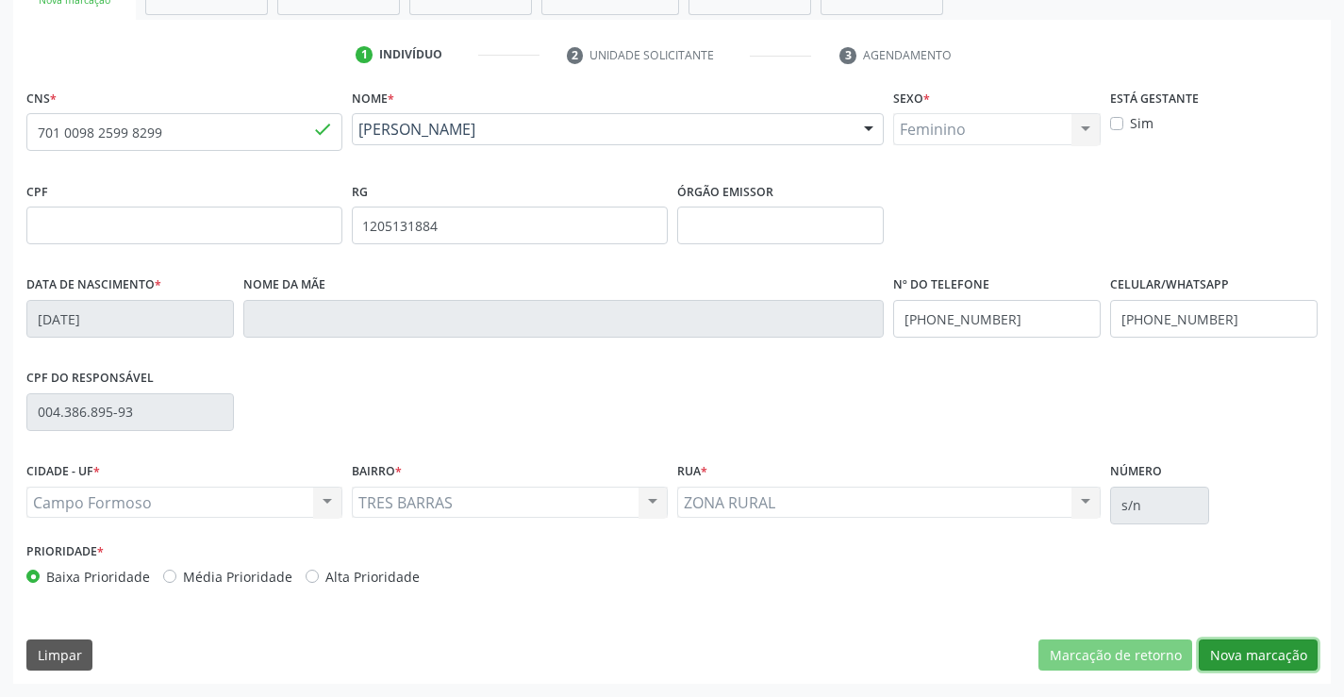
click at [1272, 652] on button "Nova marcação" at bounding box center [1257, 655] width 119 height 32
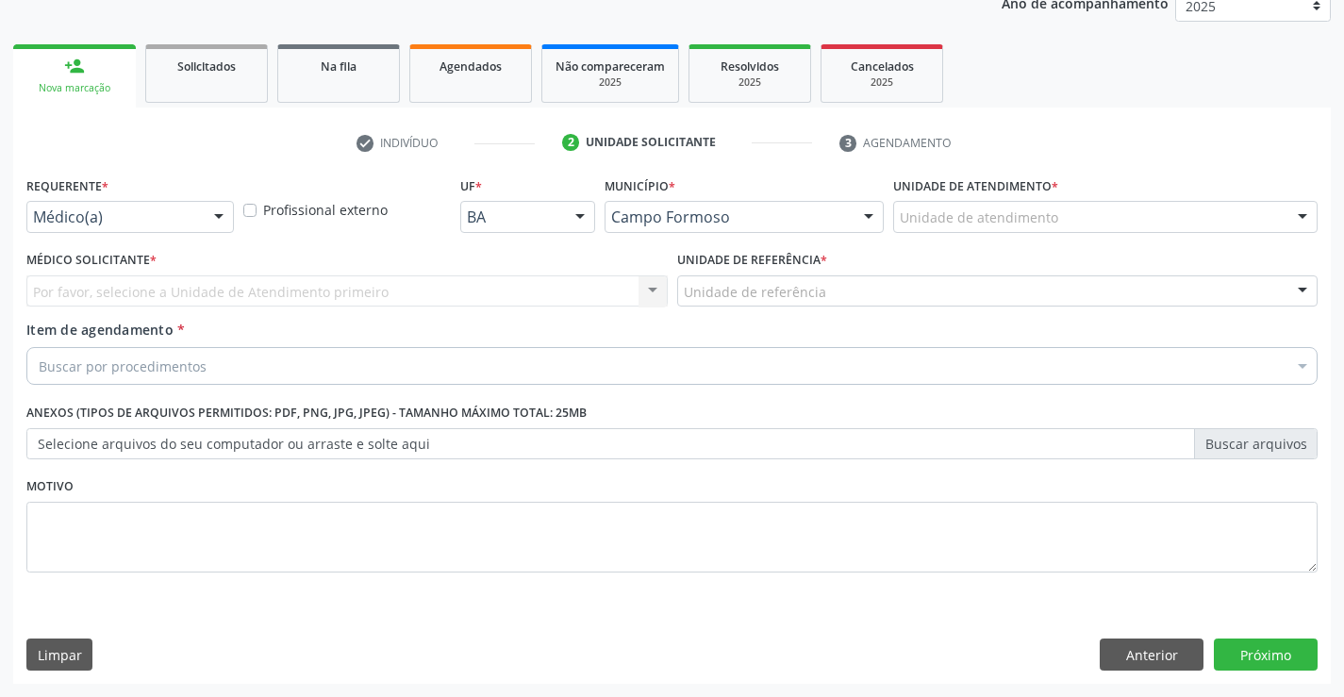
scroll to position [238, 0]
click at [197, 200] on div "Requerente * Médico(a) Médico(a) Enfermeiro(a) Paciente Nenhum resultado encont…" at bounding box center [129, 202] width 207 height 60
click at [199, 222] on div "Médico(a)" at bounding box center [129, 217] width 207 height 32
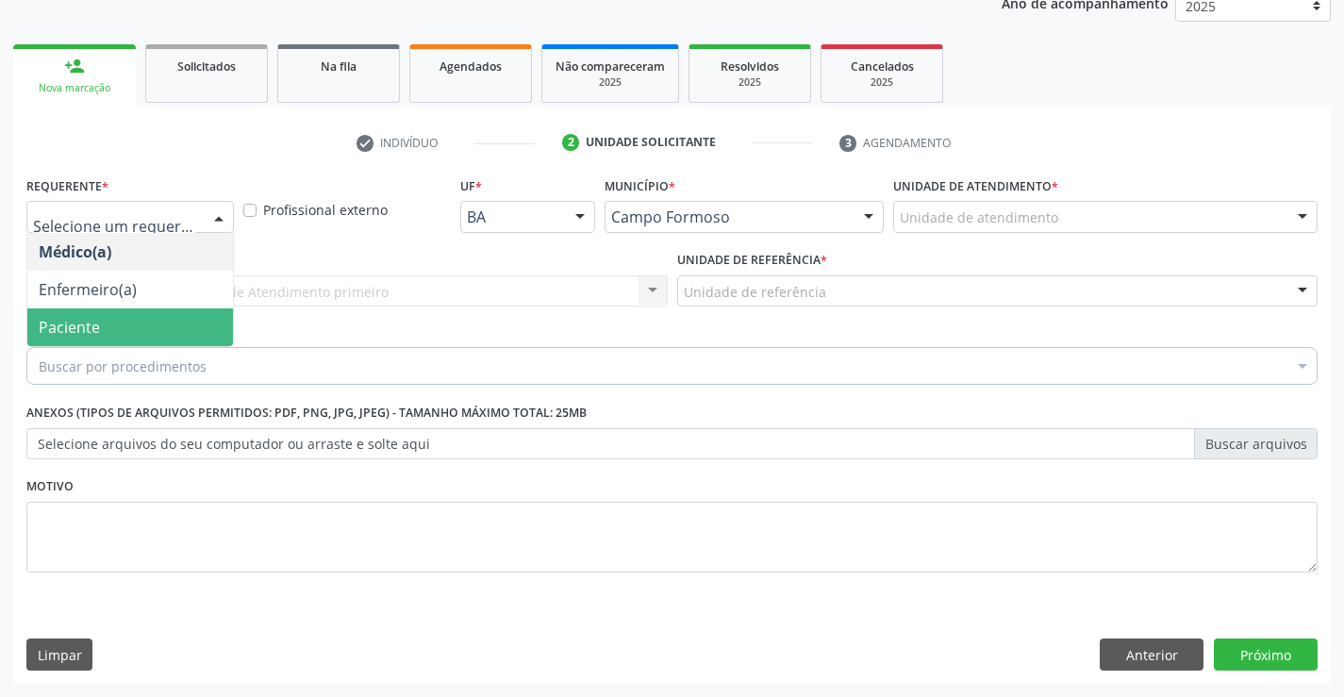
click at [154, 317] on span "Paciente" at bounding box center [130, 327] width 206 height 38
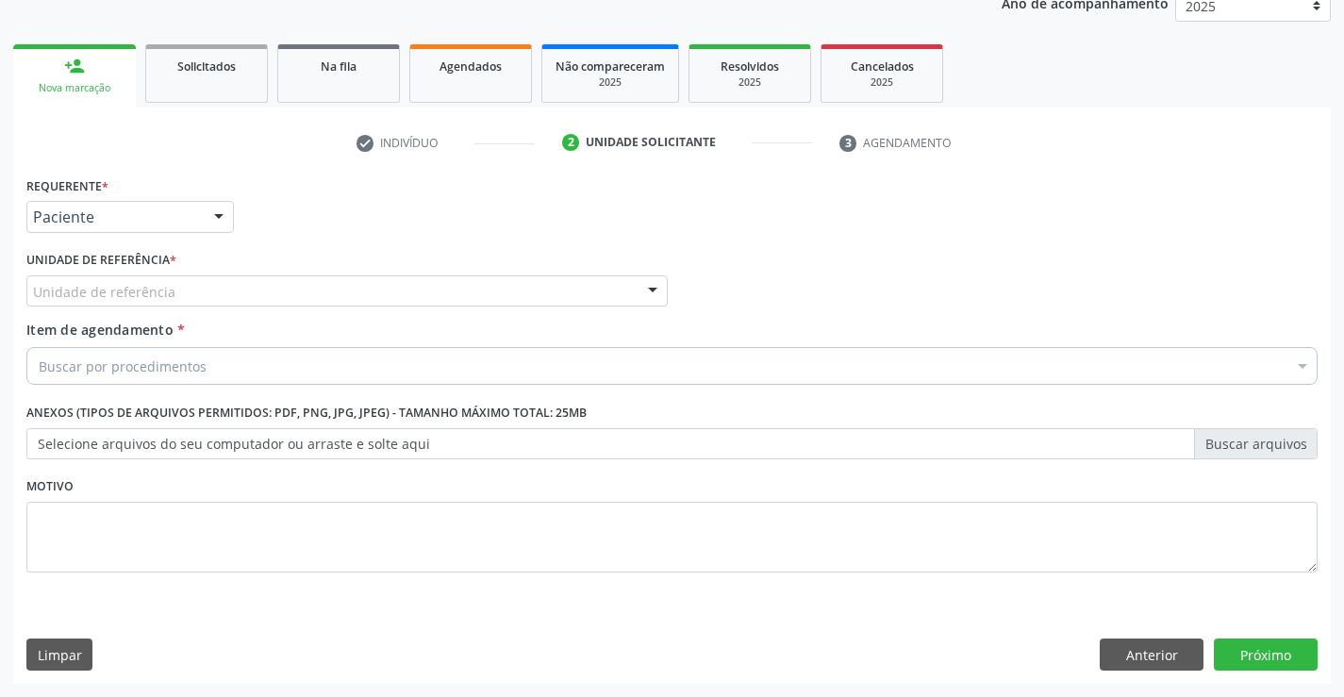
click at [322, 298] on div "Unidade de referência" at bounding box center [346, 291] width 641 height 32
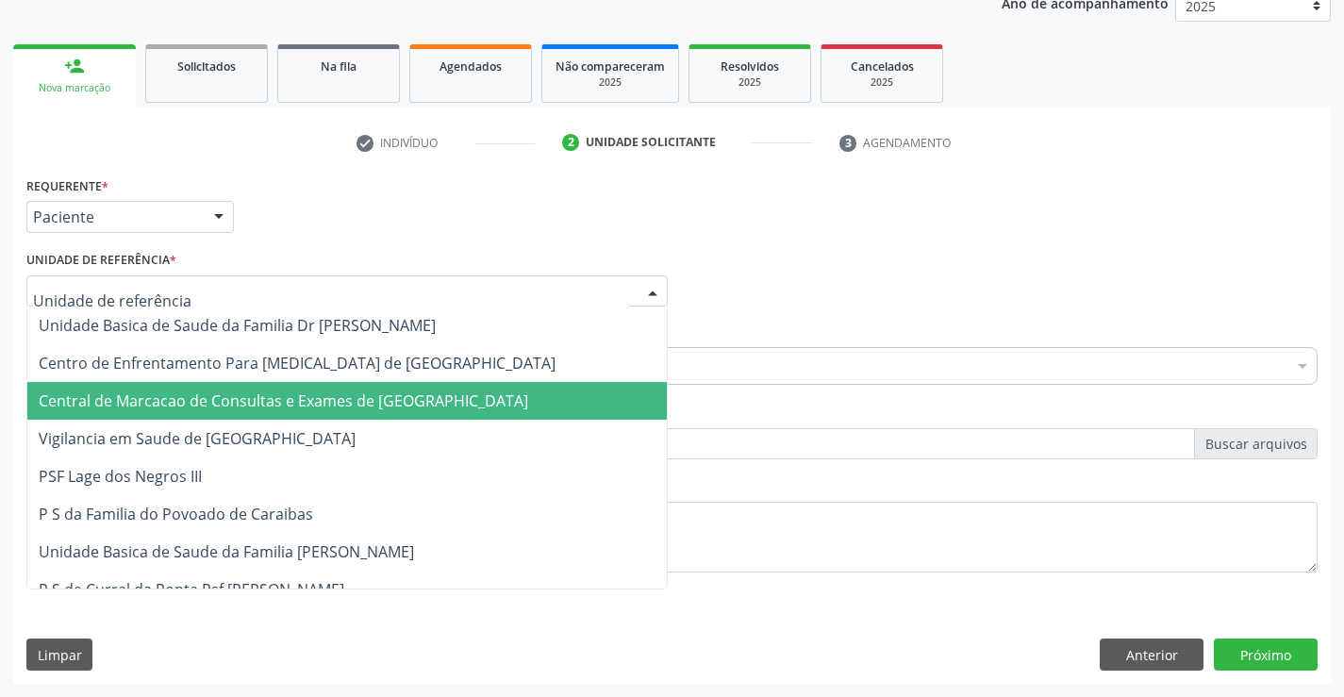
click at [316, 399] on span "Central de Marcacao de Consultas e Exames de Campo Formoso" at bounding box center [283, 400] width 489 height 21
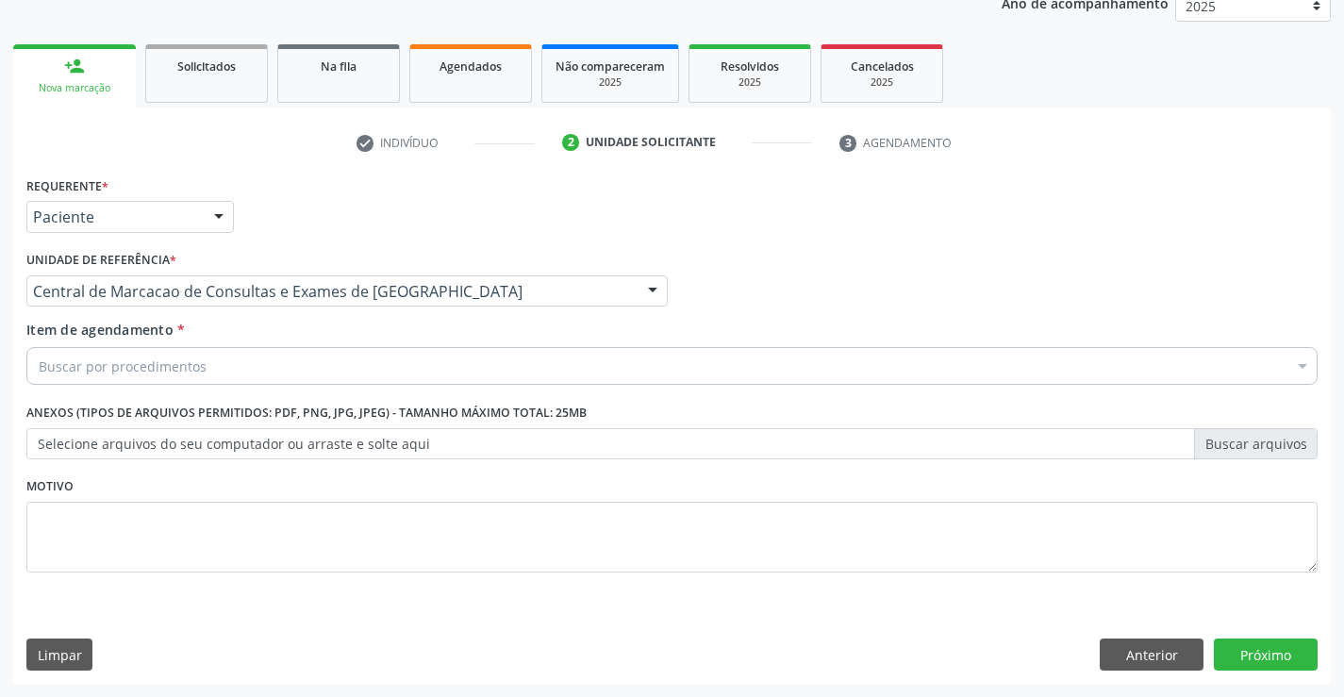
click at [409, 365] on div "Buscar por procedimentos" at bounding box center [671, 366] width 1291 height 38
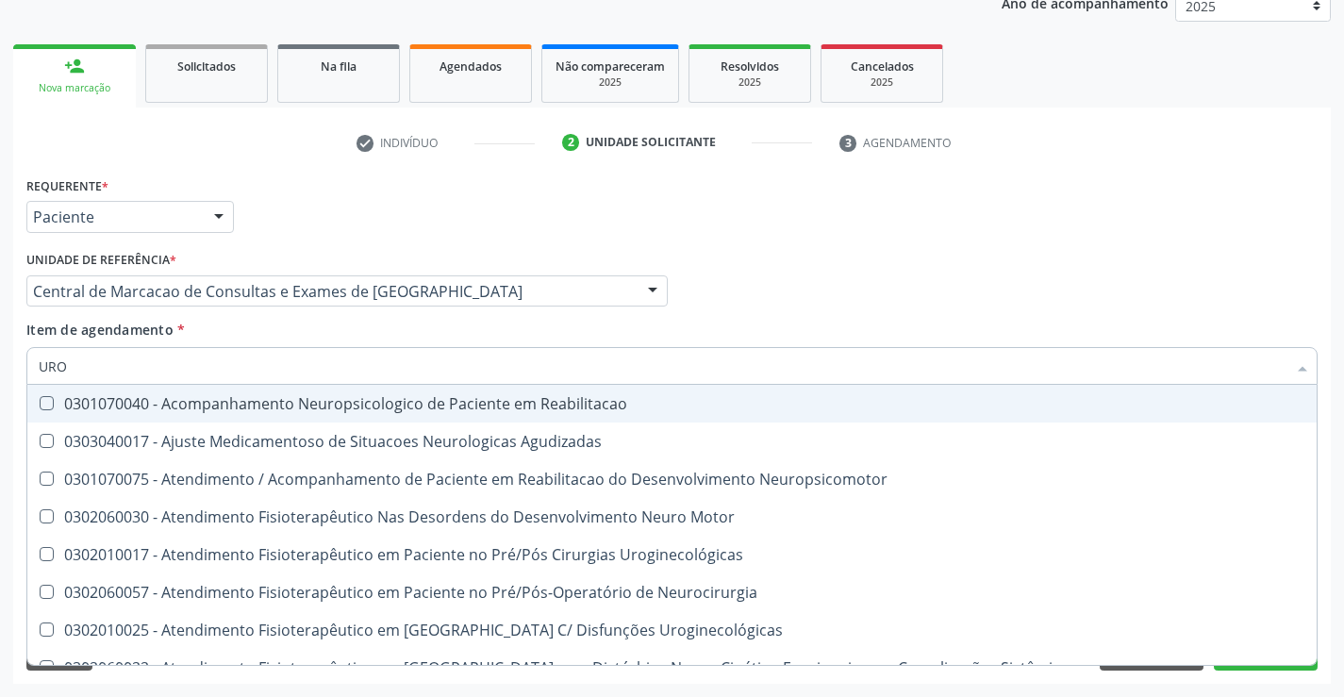
type input "UROL"
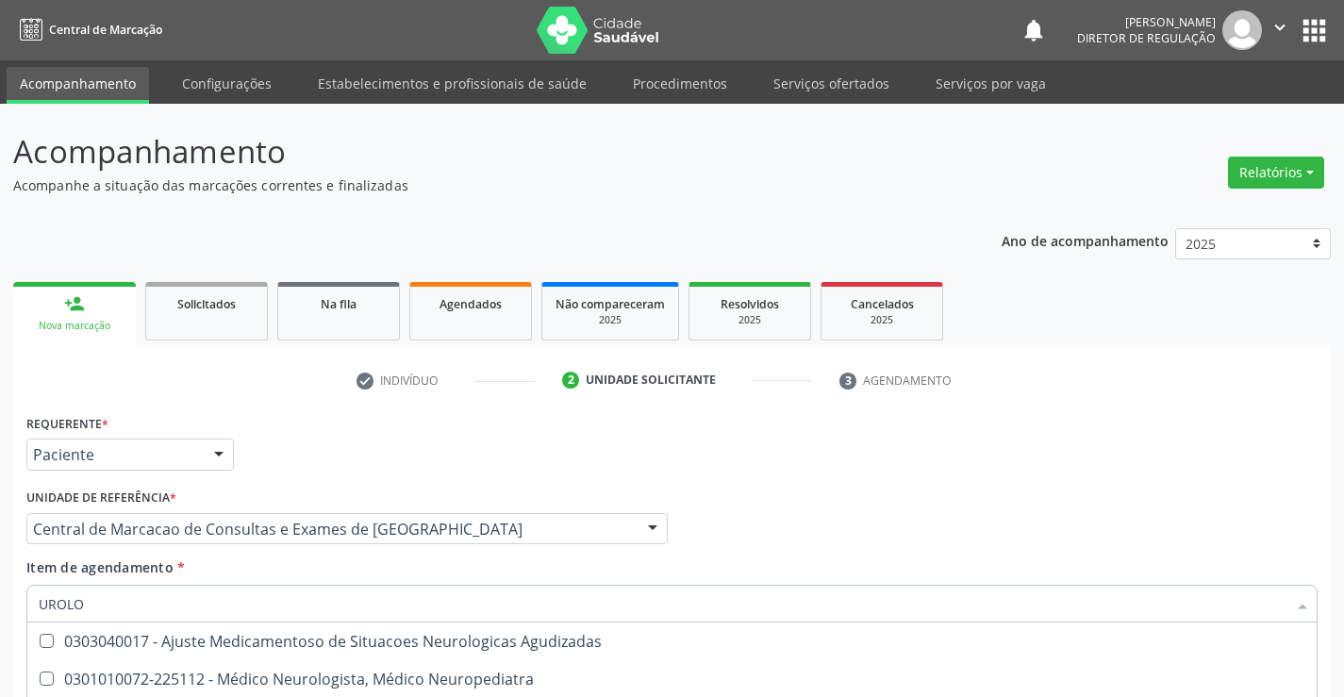
scroll to position [238, 0]
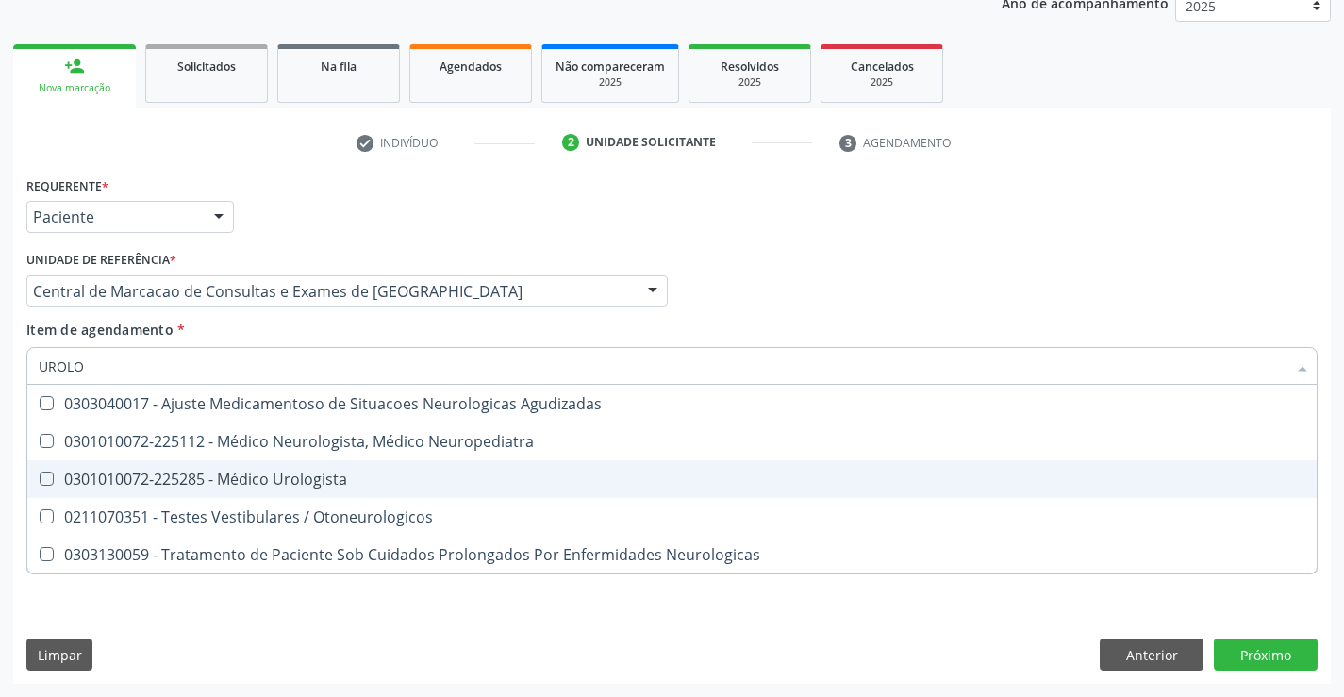
click at [376, 492] on span "0301010072-225285 - Médico Urologista" at bounding box center [671, 479] width 1289 height 38
checkbox Urologista "true"
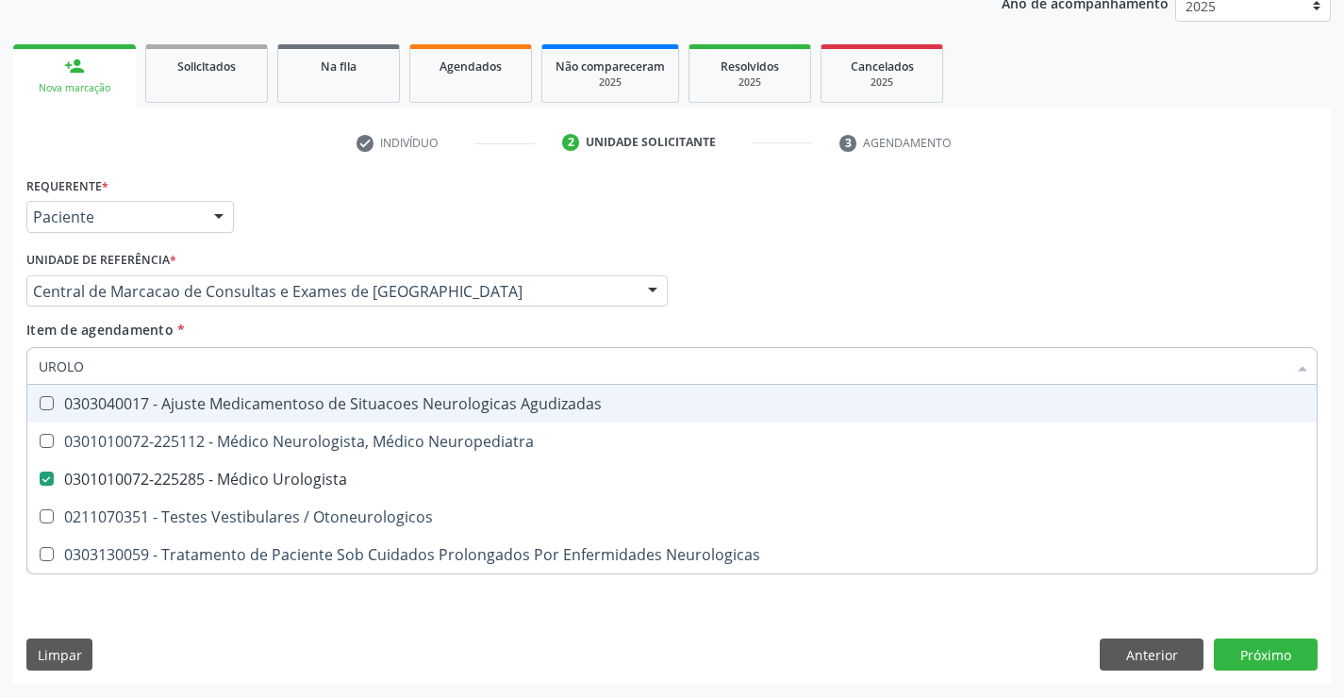
click at [1245, 241] on div "Requerente * Paciente Médico(a) Enfermeiro(a) Paciente Nenhum resultado encontr…" at bounding box center [672, 209] width 1300 height 74
checkbox Neuropediatra "true"
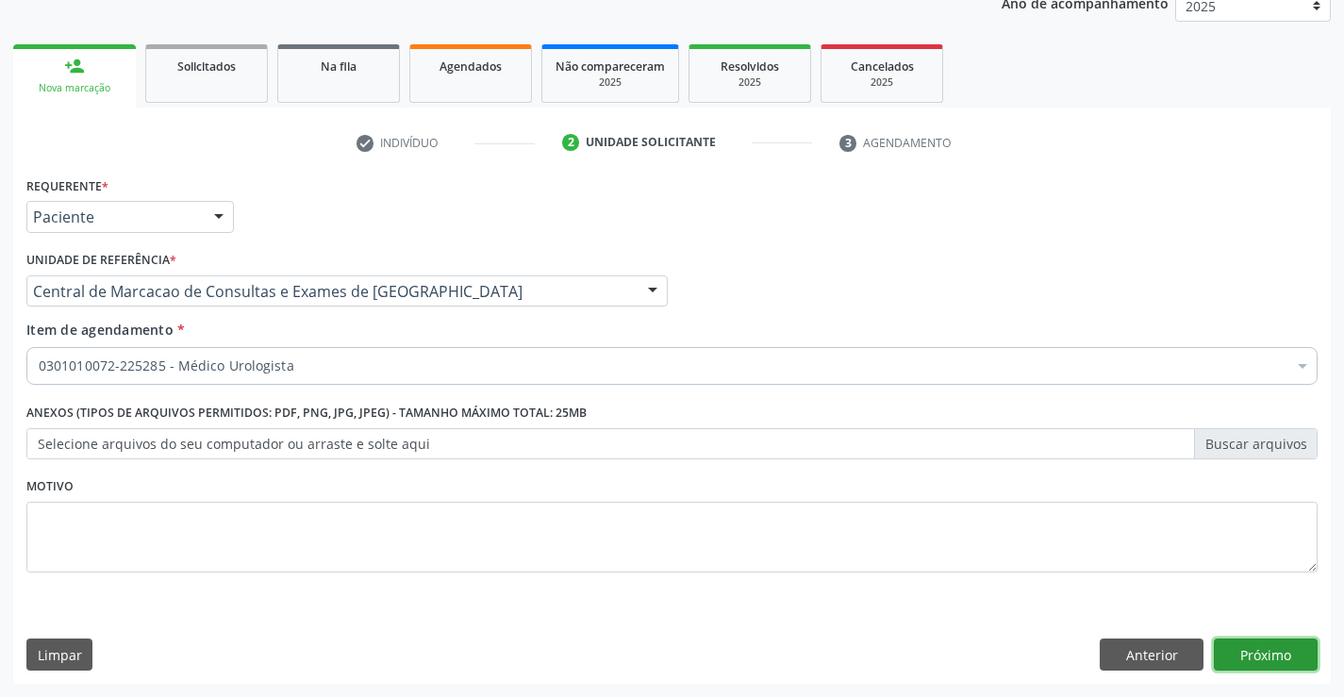
click at [1294, 668] on button "Próximo" at bounding box center [1265, 654] width 104 height 32
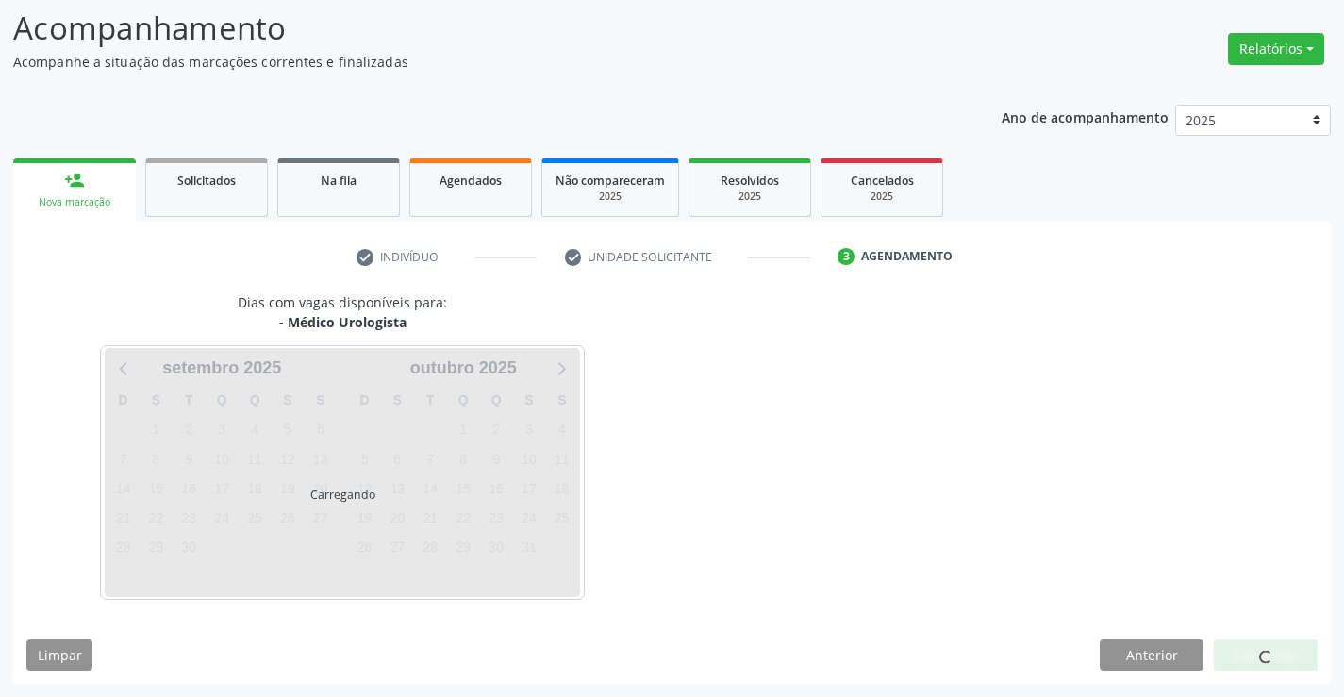
scroll to position [124, 0]
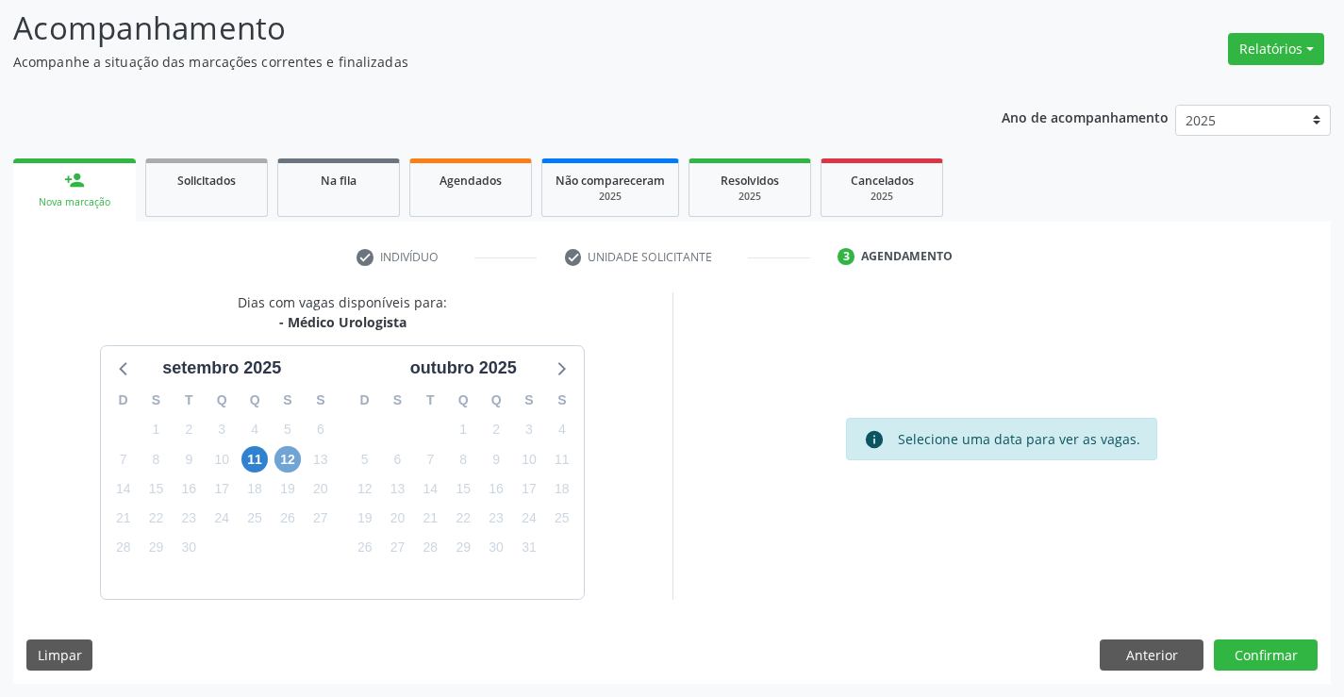
click at [285, 471] on span "12" at bounding box center [287, 459] width 26 height 26
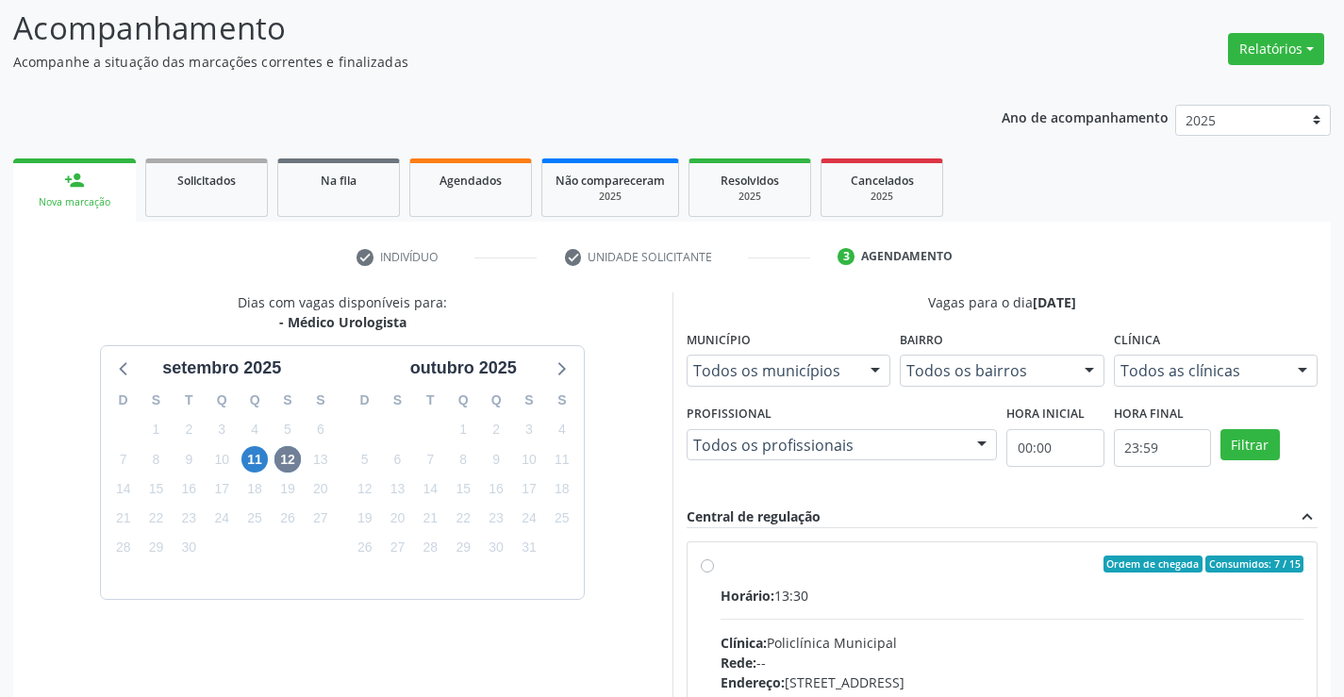
click at [957, 571] on div "Ordem de chegada Consumidos: 7 / 15" at bounding box center [1012, 563] width 584 height 17
click at [714, 571] on input "Ordem de chegada Consumidos: 7 / 15 Horário: 13:30 Clínica: Policlínica Municip…" at bounding box center [707, 563] width 13 height 17
radio input "true"
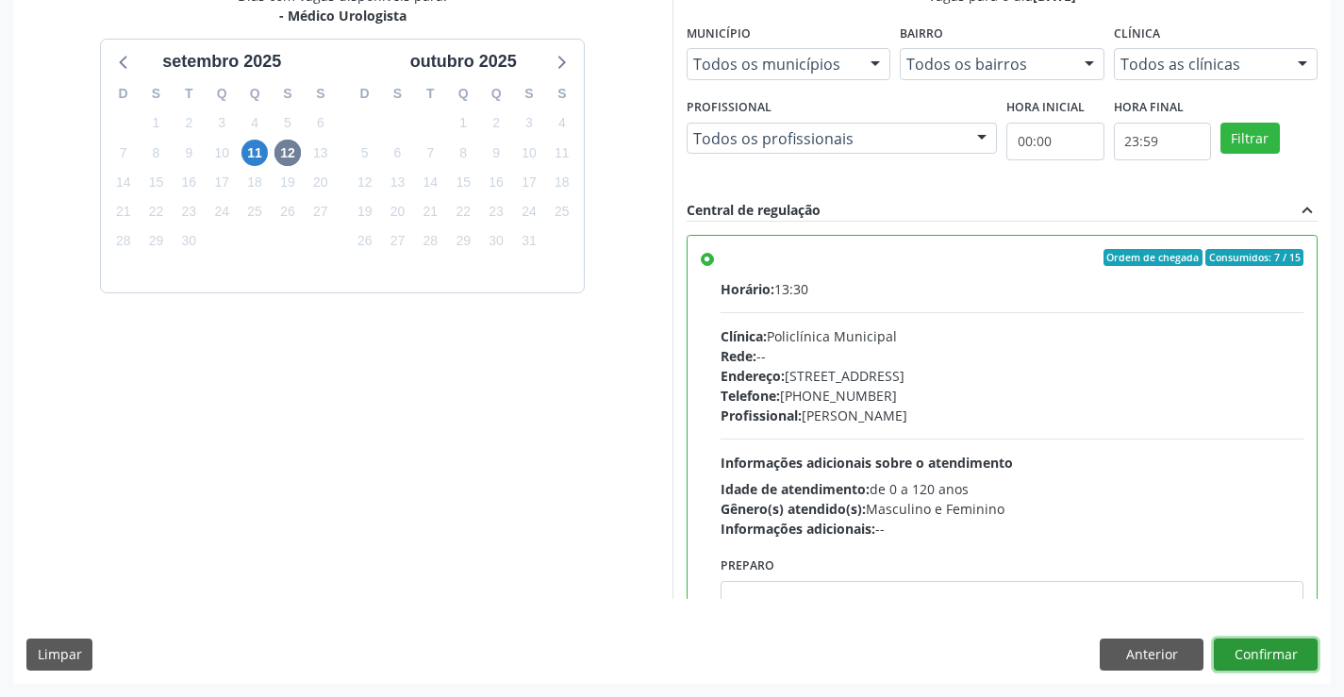
click at [1272, 660] on button "Confirmar" at bounding box center [1265, 654] width 104 height 32
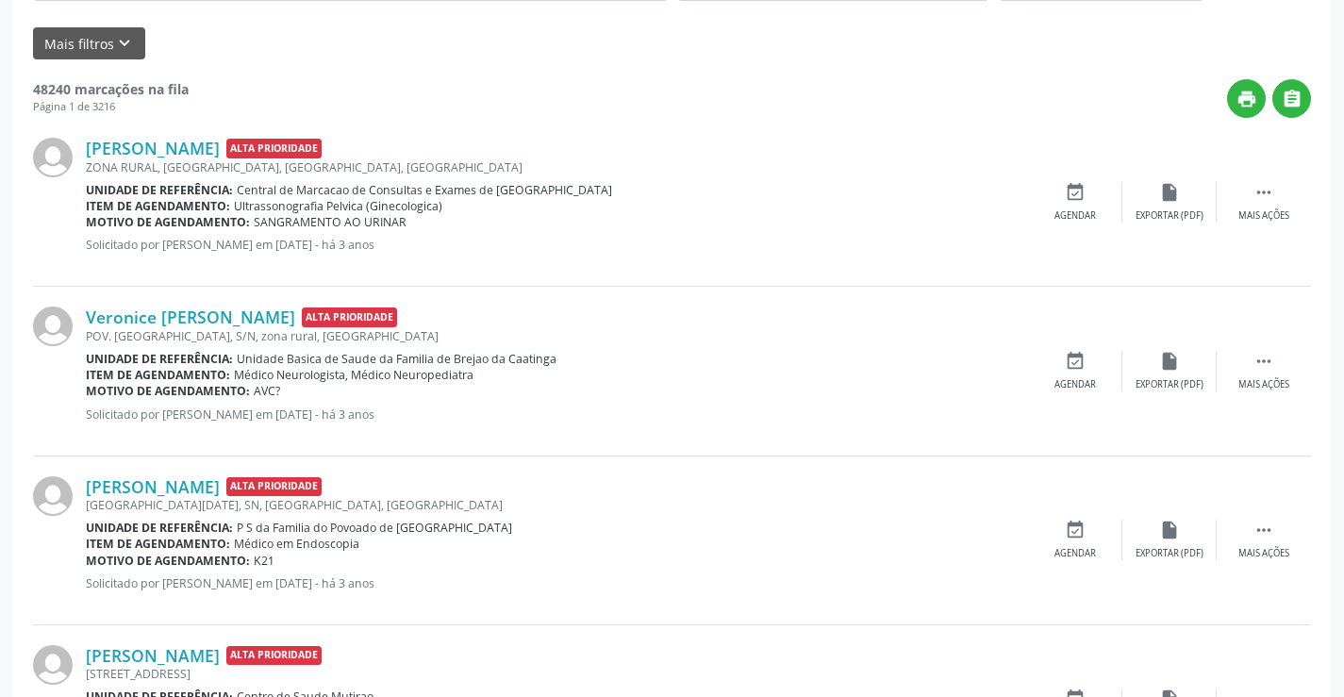
scroll to position [0, 0]
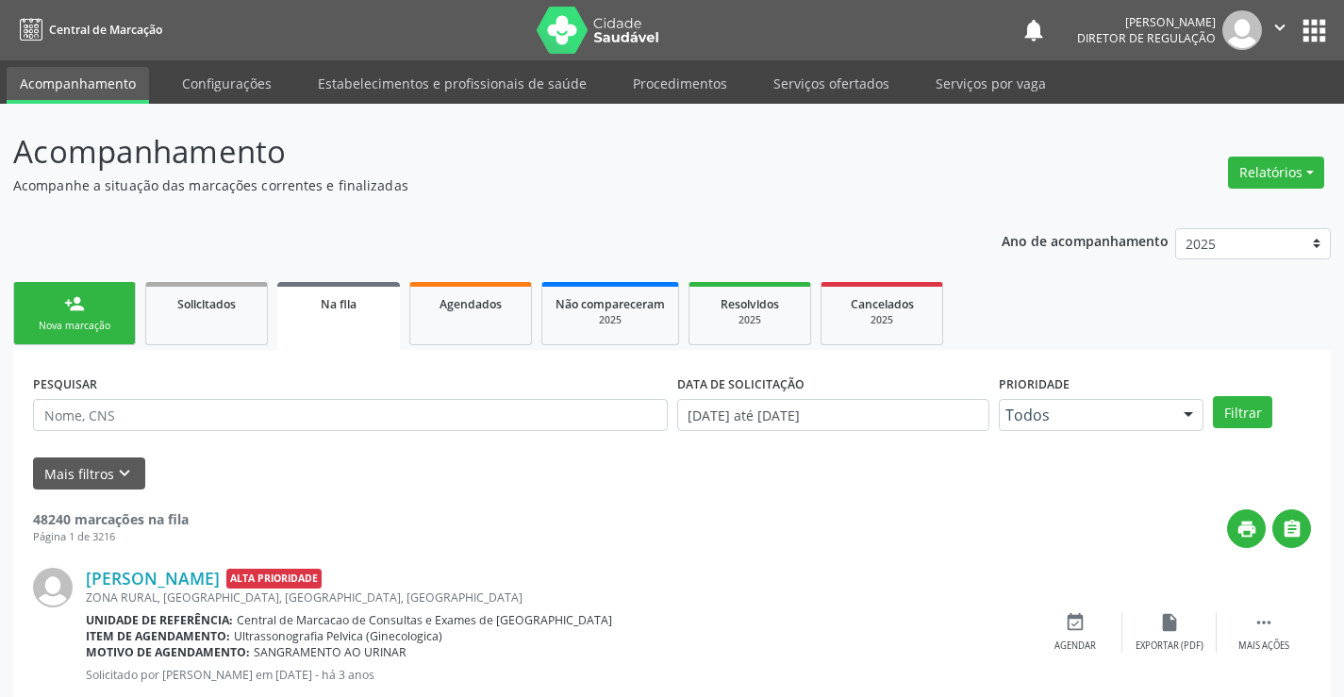
click at [78, 305] on div "person_add" at bounding box center [74, 303] width 21 height 21
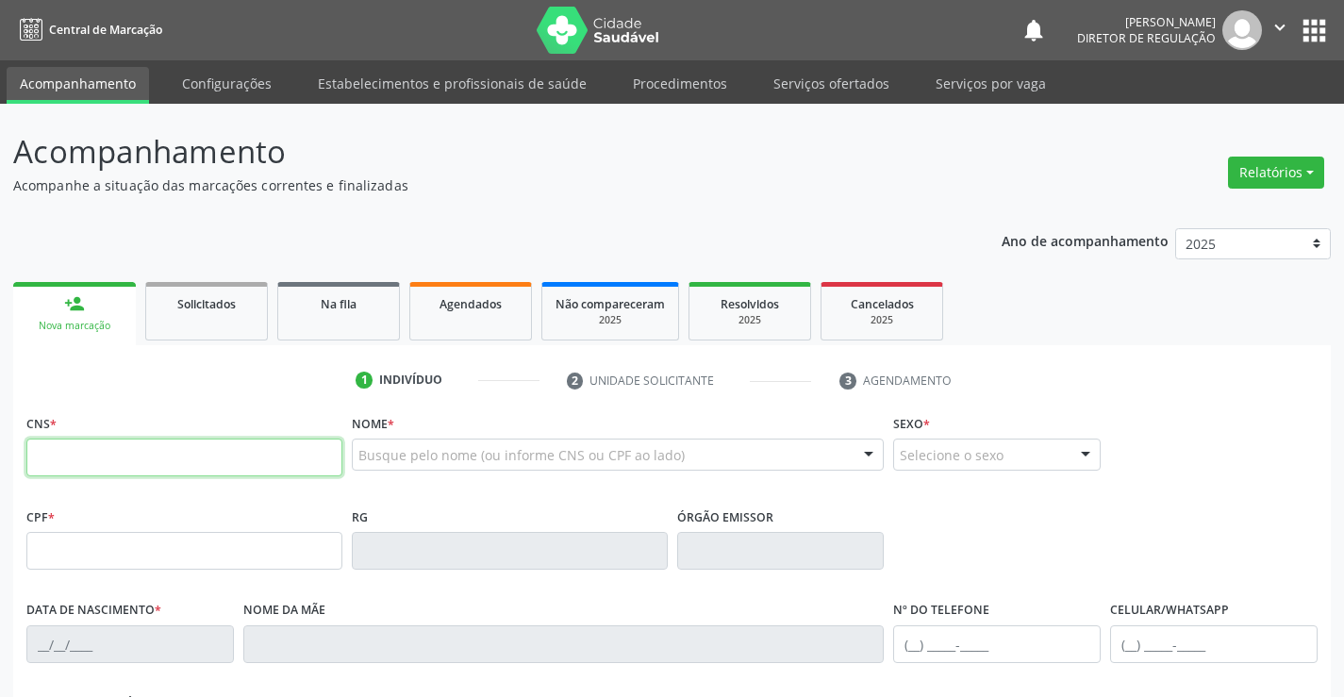
click at [103, 441] on input "text" at bounding box center [184, 457] width 316 height 38
type input "706 0083 6201 4842"
type input "0917939980"
type input "[DATE]"
type input "007.435.705-02"
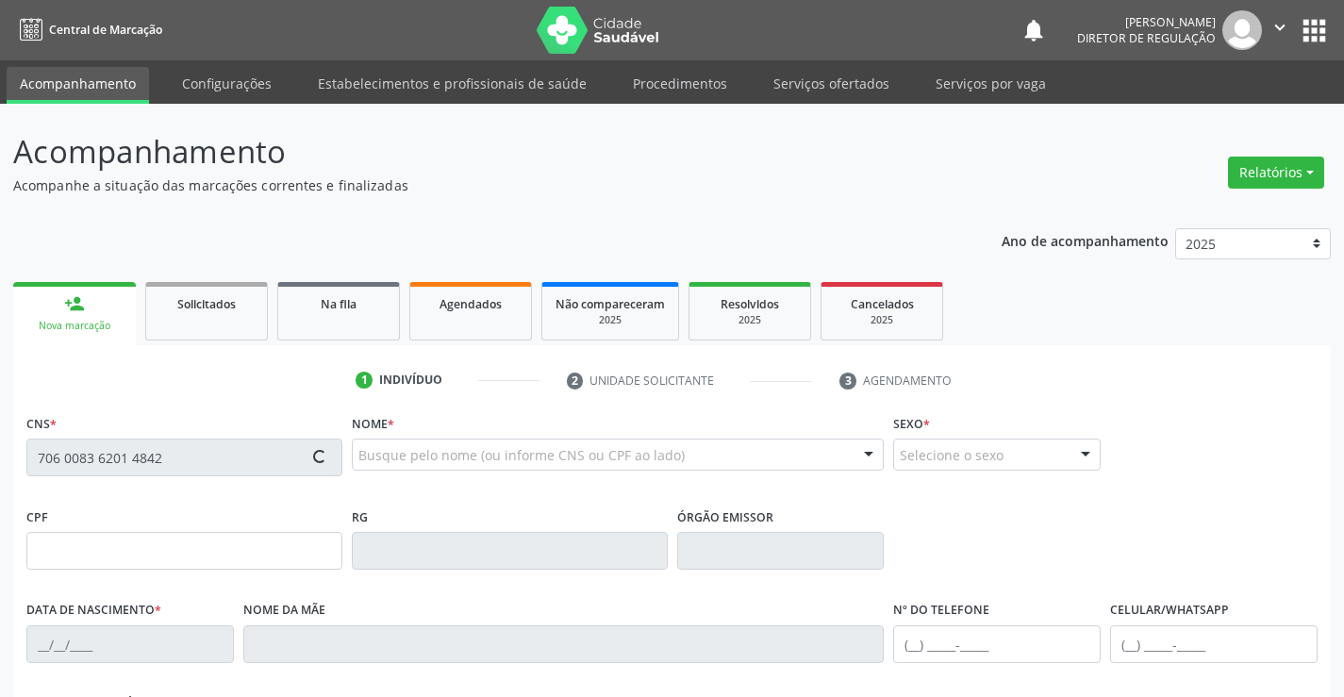
type input "S/N"
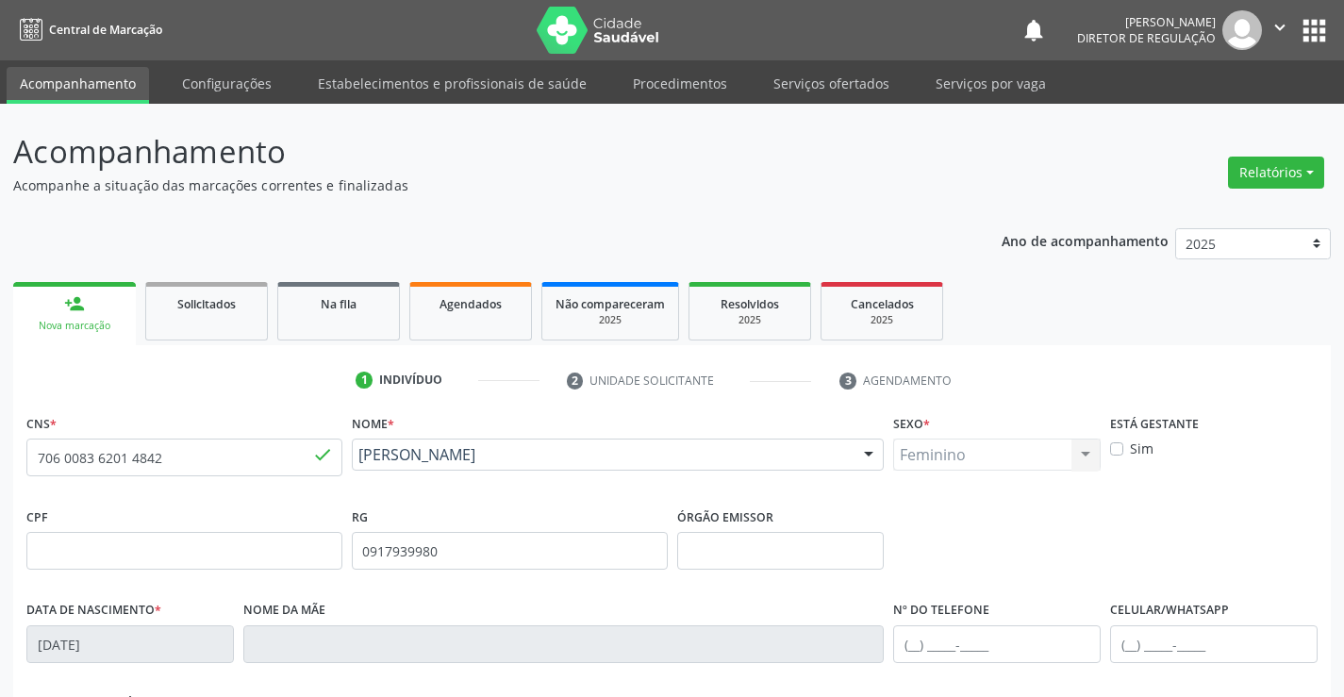
scroll to position [325, 0]
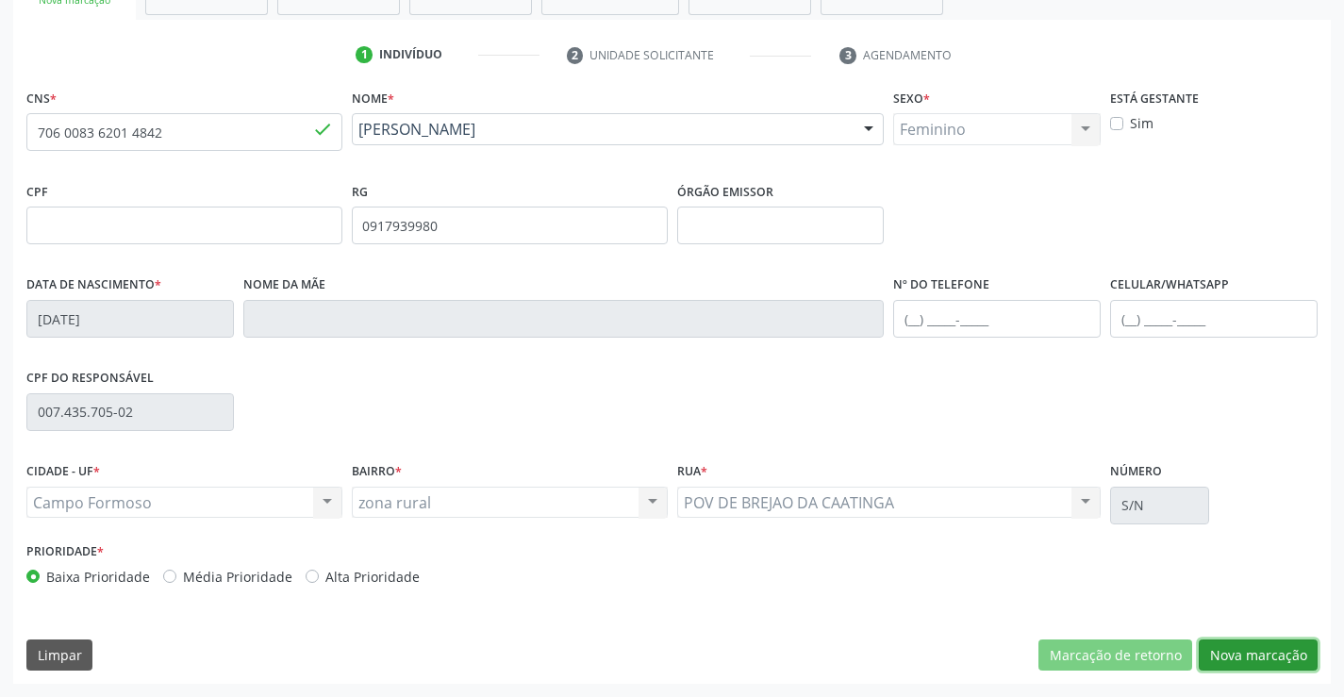
click at [1289, 642] on button "Nova marcação" at bounding box center [1257, 655] width 119 height 32
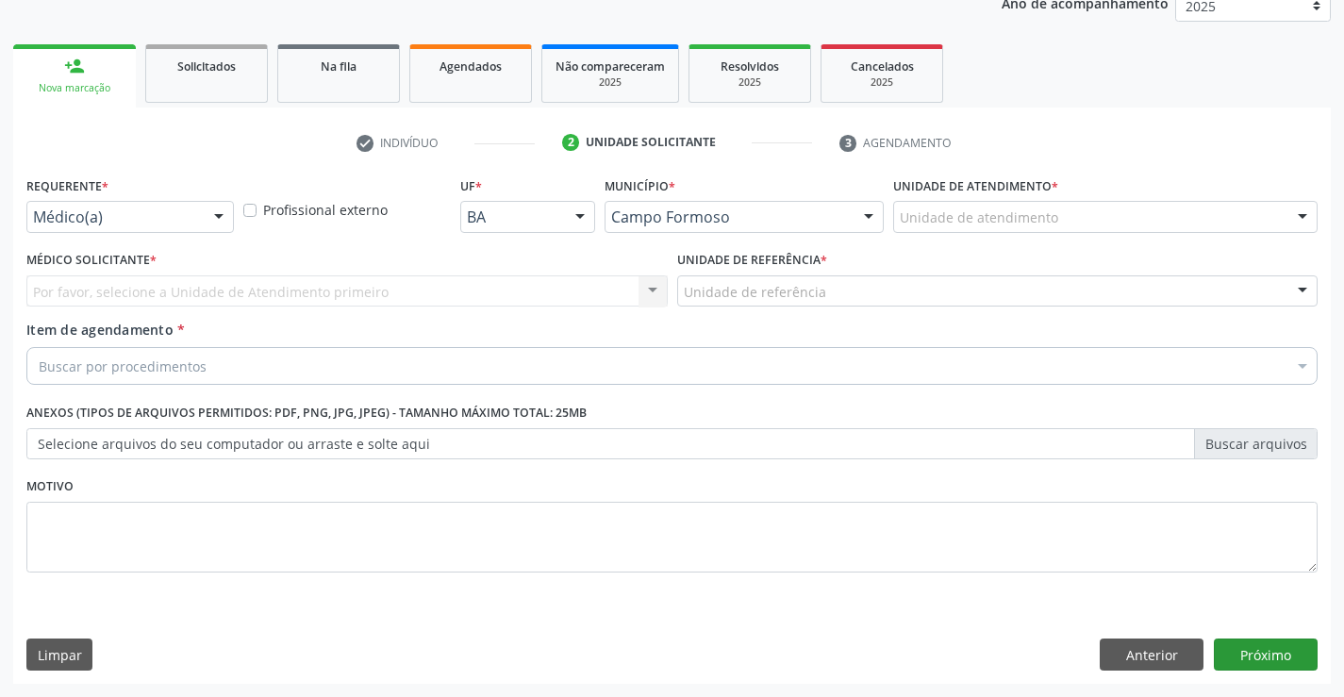
scroll to position [238, 0]
click at [232, 221] on div at bounding box center [219, 218] width 28 height 32
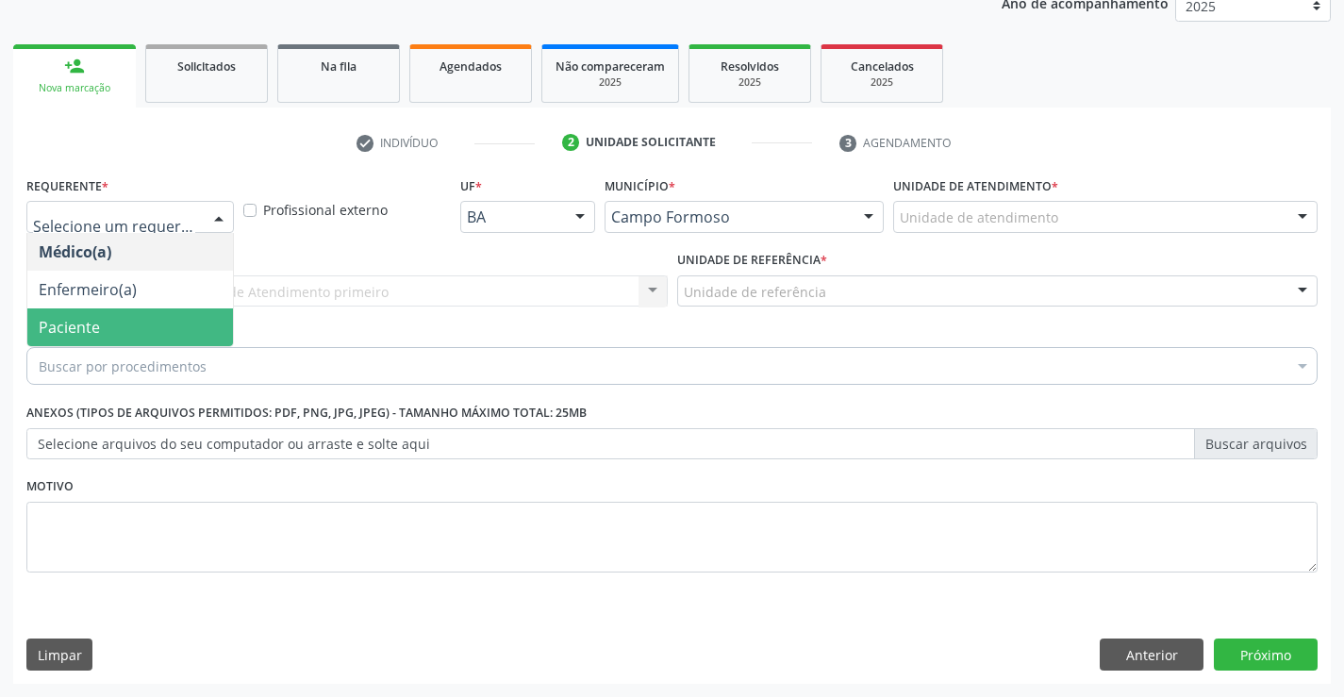
drag, startPoint x: 184, startPoint y: 301, endPoint x: 183, endPoint y: 319, distance: 17.9
click at [184, 319] on ul "Médico(a) Enfermeiro(a) Paciente Nenhum resultado encontrado para: " " Não há n…" at bounding box center [130, 289] width 206 height 113
click at [183, 319] on span "Paciente" at bounding box center [130, 327] width 206 height 38
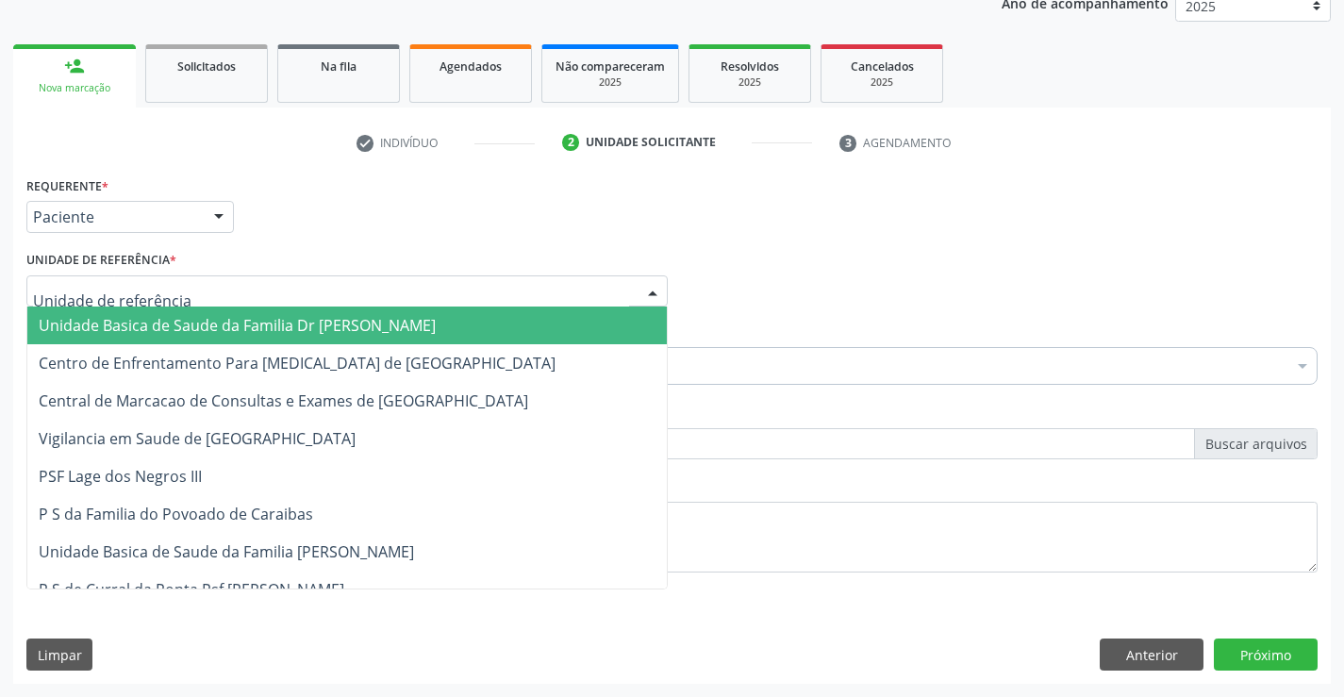
click at [336, 301] on div at bounding box center [346, 291] width 641 height 32
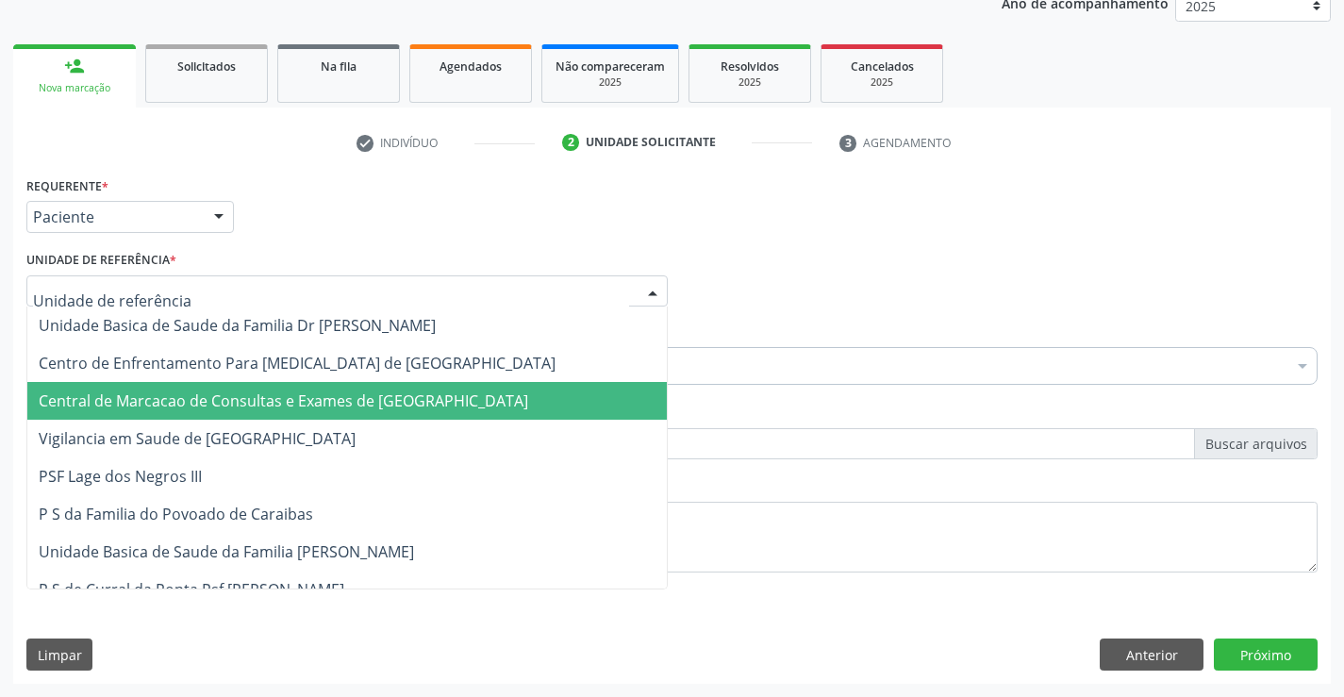
click at [335, 386] on span "Central de Marcacao de Consultas e Exames de [GEOGRAPHIC_DATA]" at bounding box center [346, 401] width 639 height 38
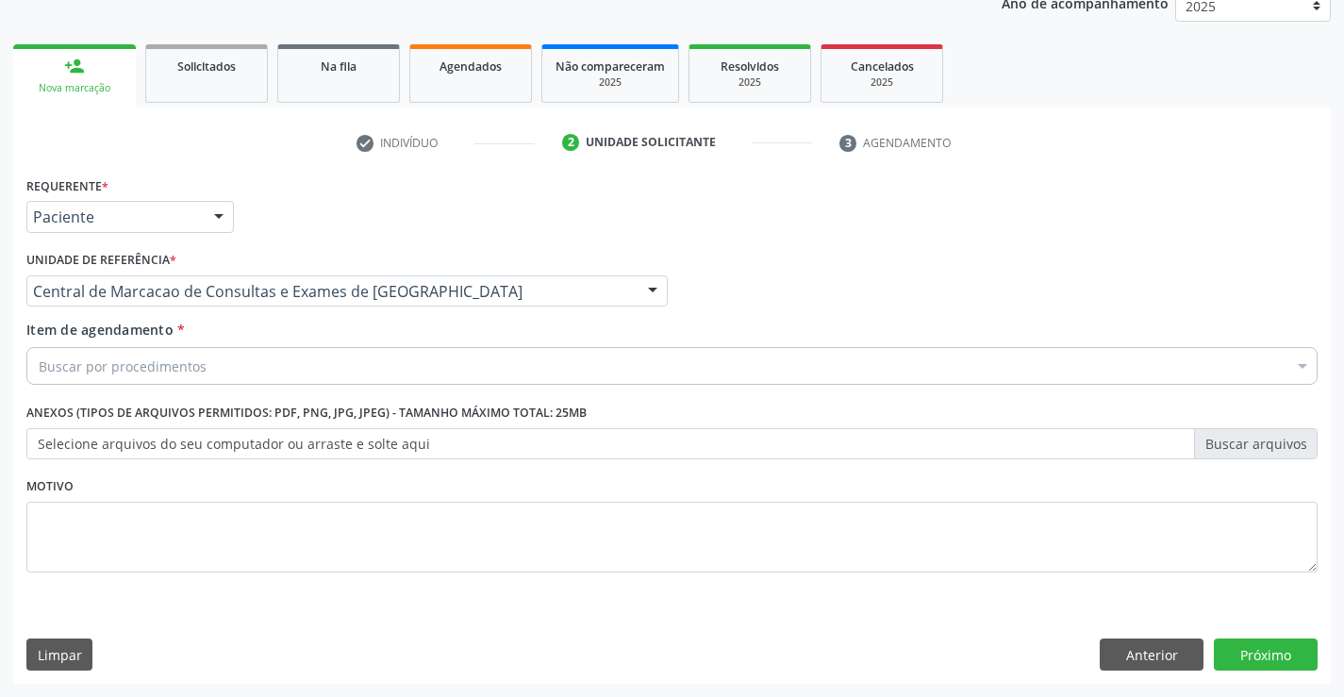
click at [424, 365] on div "Buscar por procedimentos" at bounding box center [671, 366] width 1291 height 38
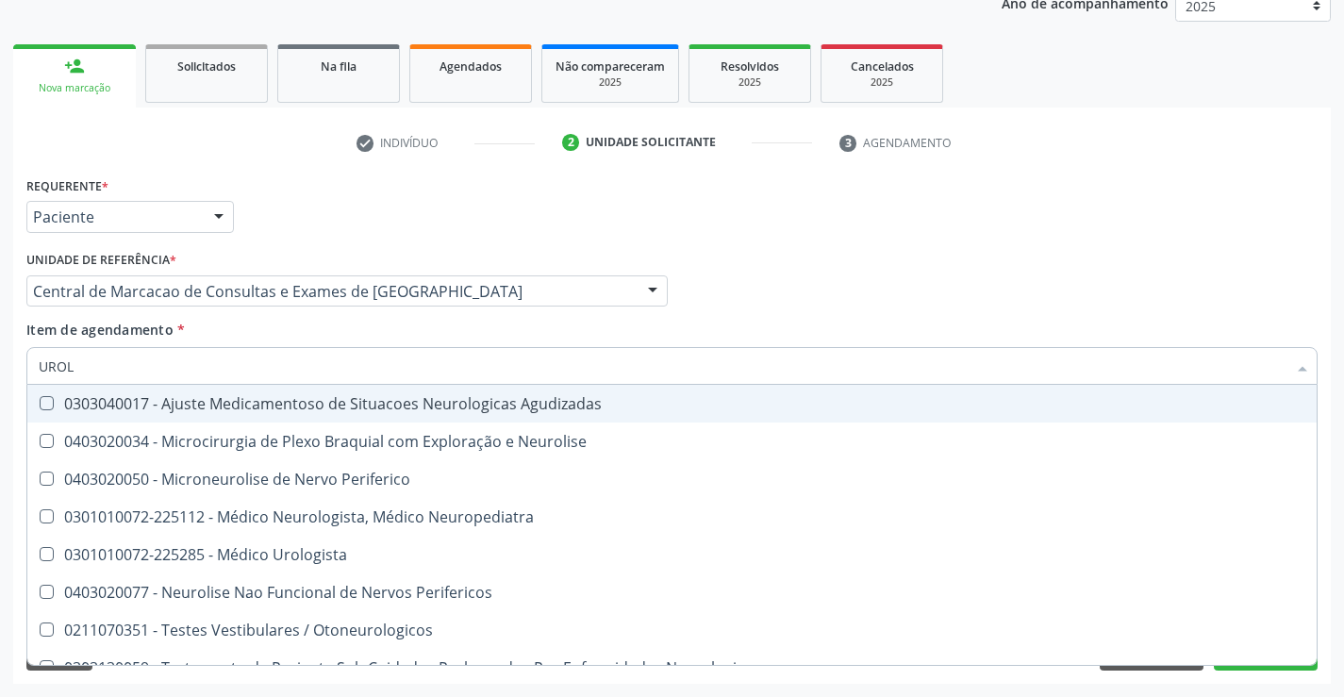
type input "UROLO"
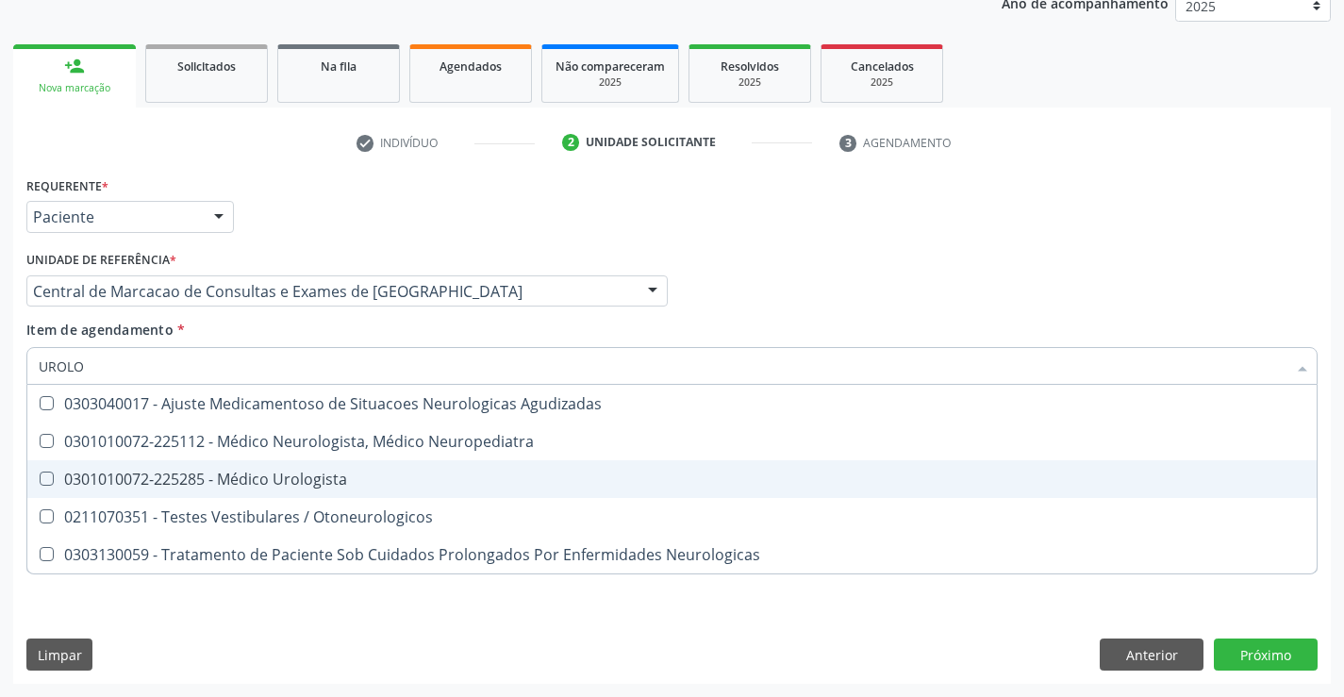
drag, startPoint x: 391, startPoint y: 483, endPoint x: 698, endPoint y: 489, distance: 306.5
click at [398, 484] on div "0301010072-225285 - Médico Urologista" at bounding box center [672, 478] width 1266 height 15
checkbox Urologista "true"
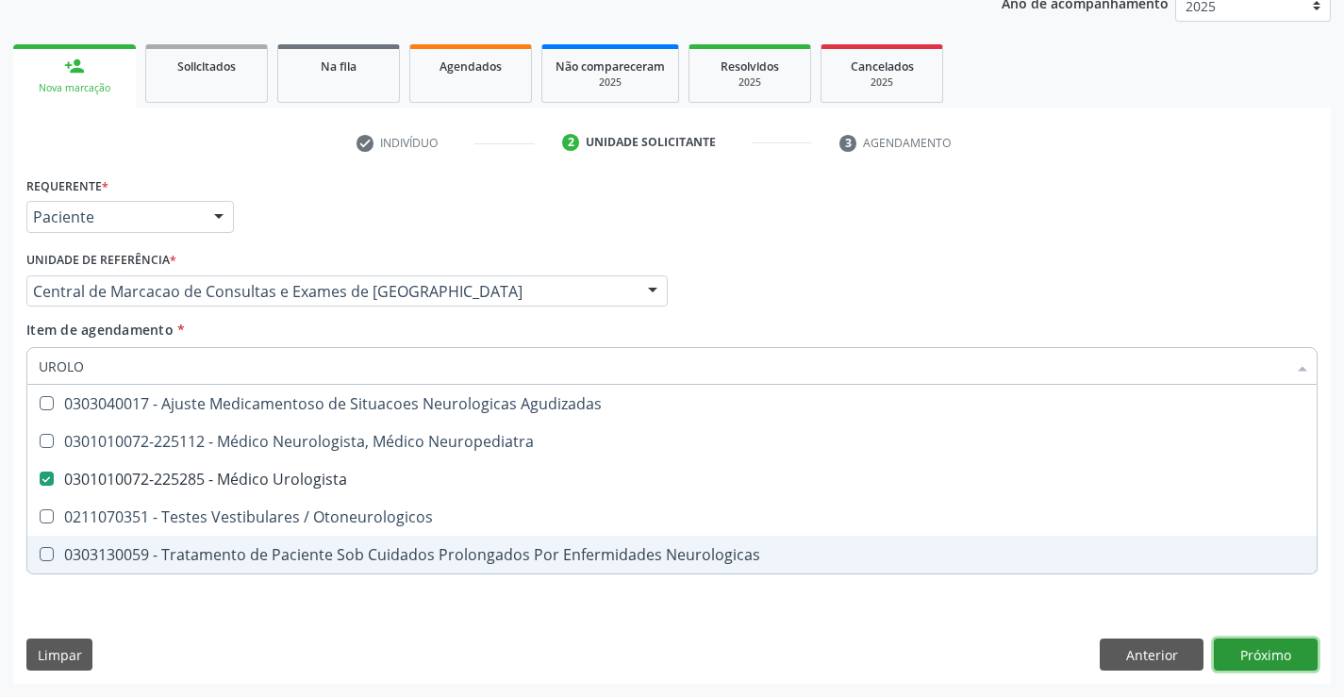
click at [1232, 669] on button "Próximo" at bounding box center [1265, 654] width 104 height 32
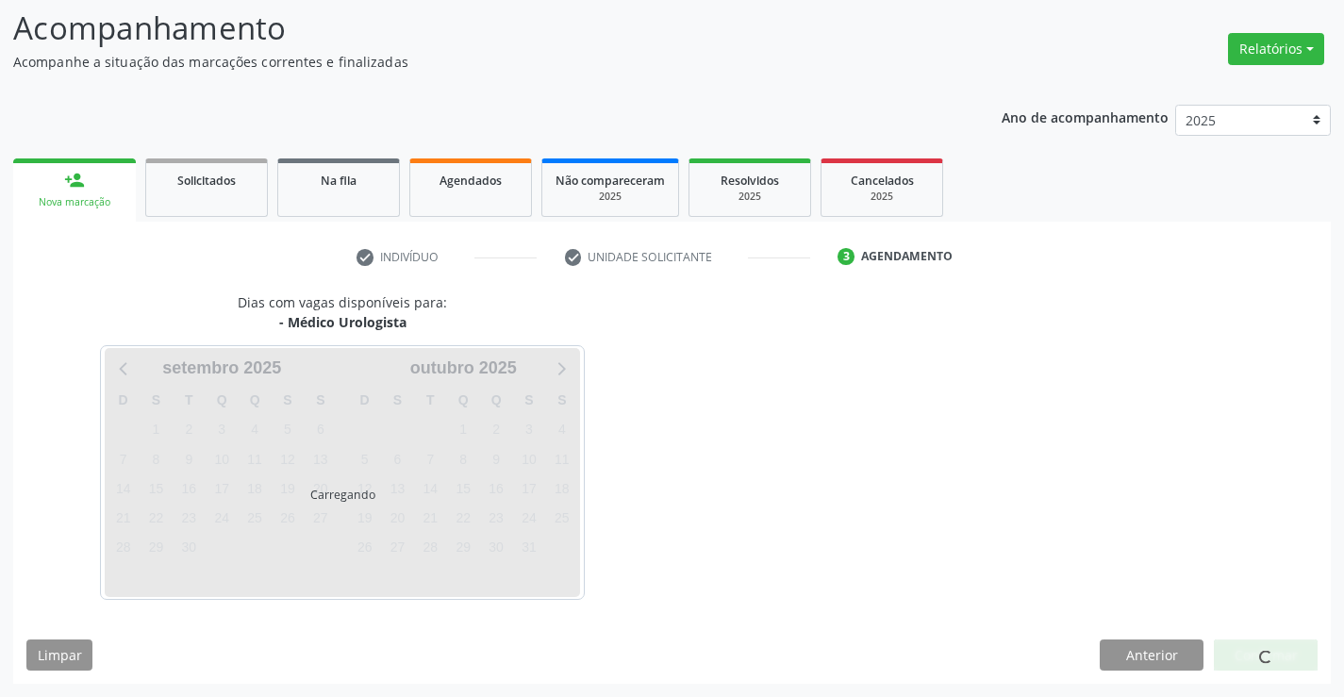
scroll to position [124, 0]
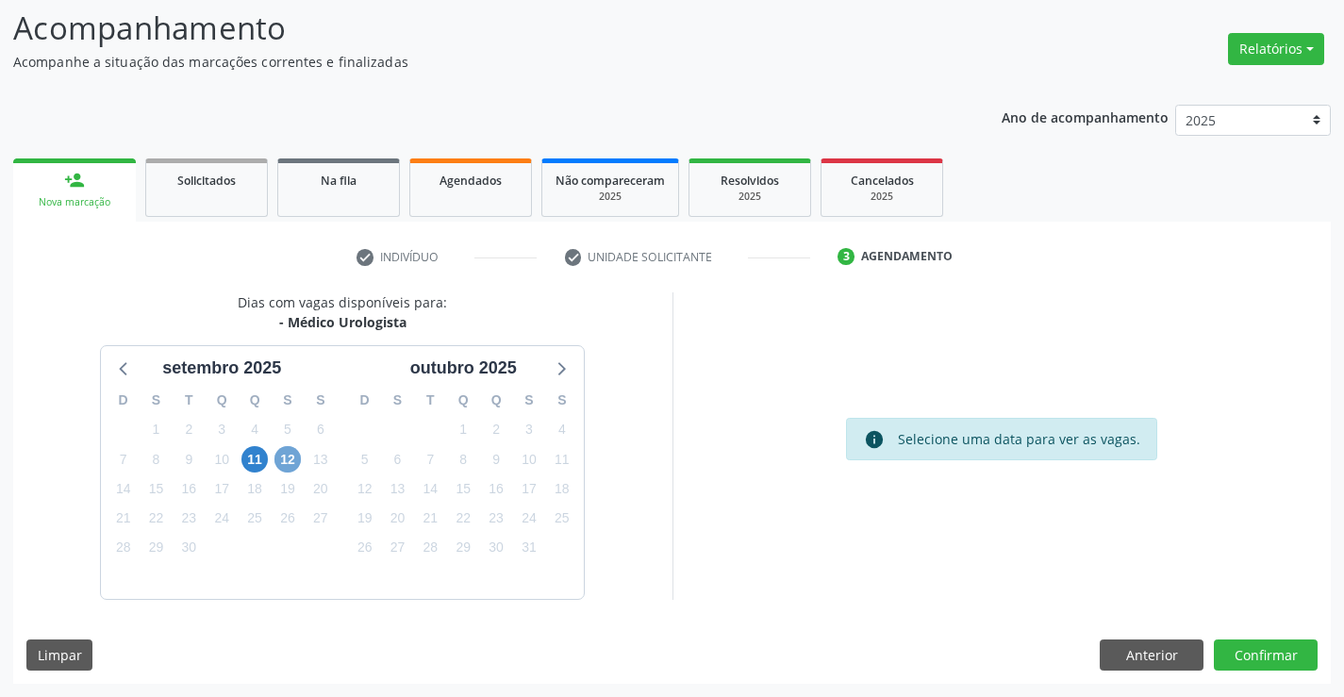
click at [284, 464] on span "12" at bounding box center [287, 459] width 26 height 26
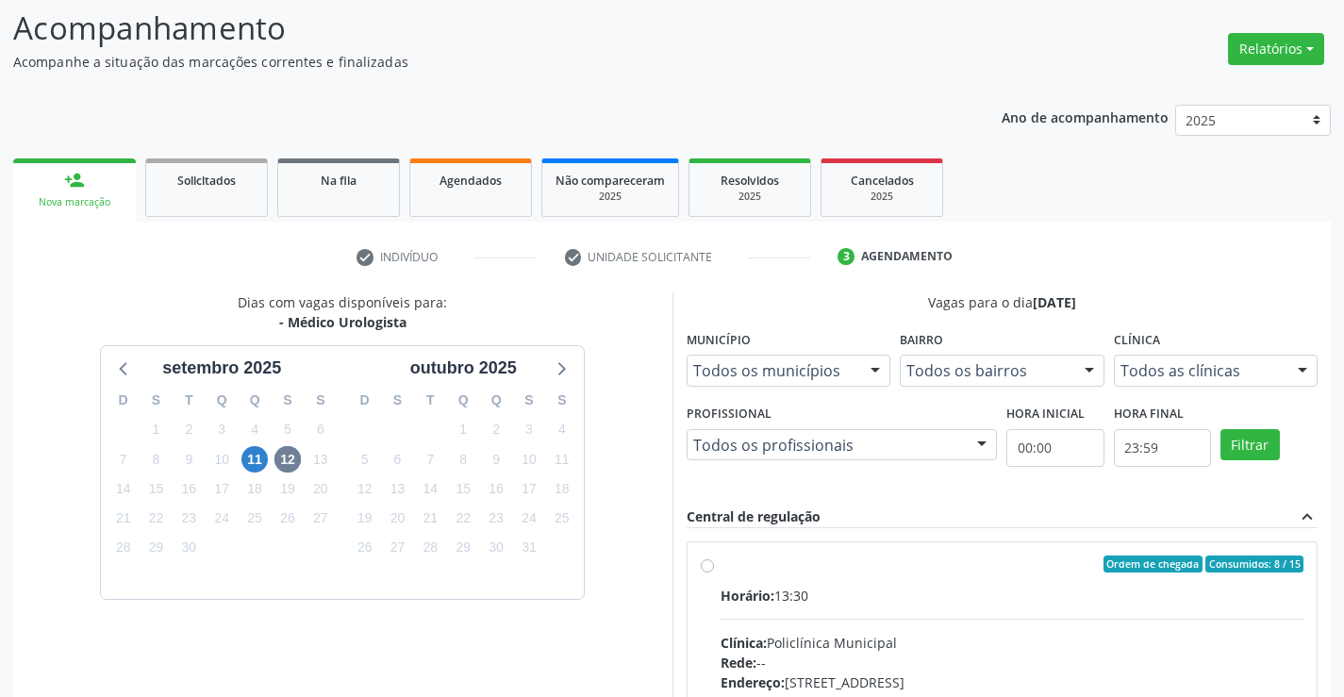
click at [922, 569] on div "Ordem de chegada Consumidos: 8 / 15" at bounding box center [1012, 563] width 584 height 17
click at [714, 569] on input "Ordem de chegada Consumidos: 8 / 15 Horário: 13:30 Clínica: Policlínica Municip…" at bounding box center [707, 563] width 13 height 17
radio input "true"
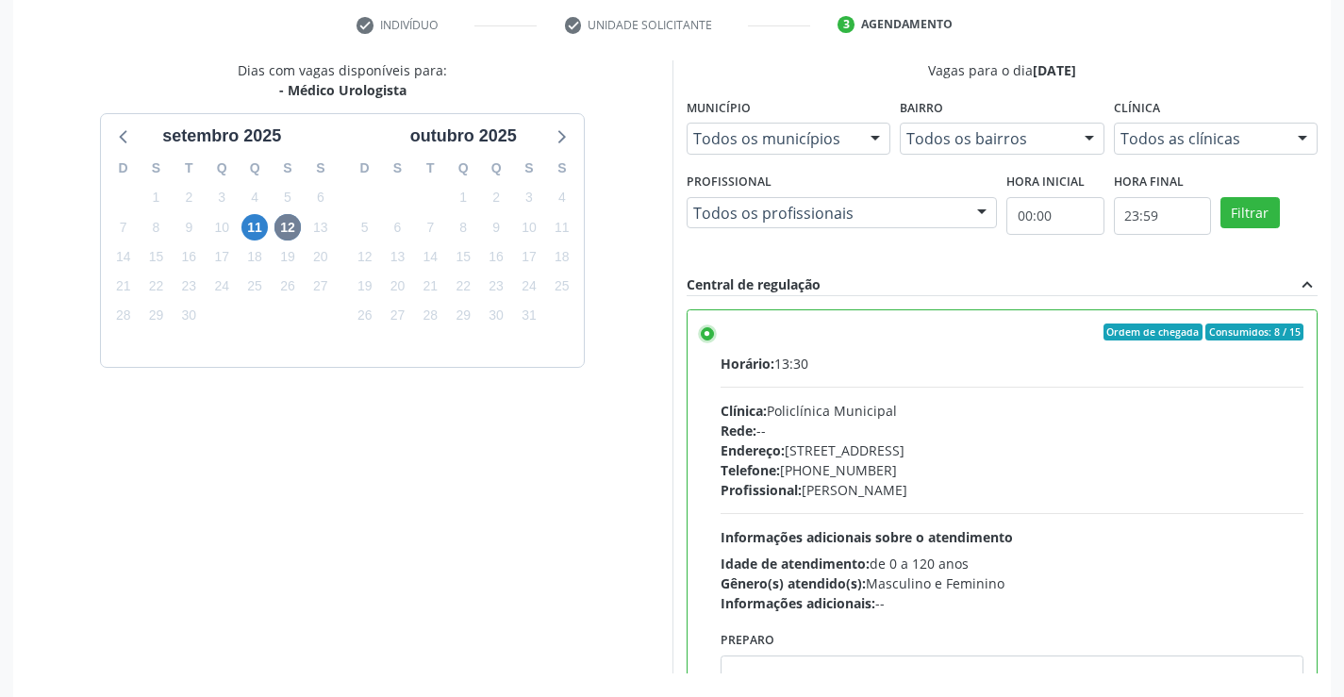
scroll to position [430, 0]
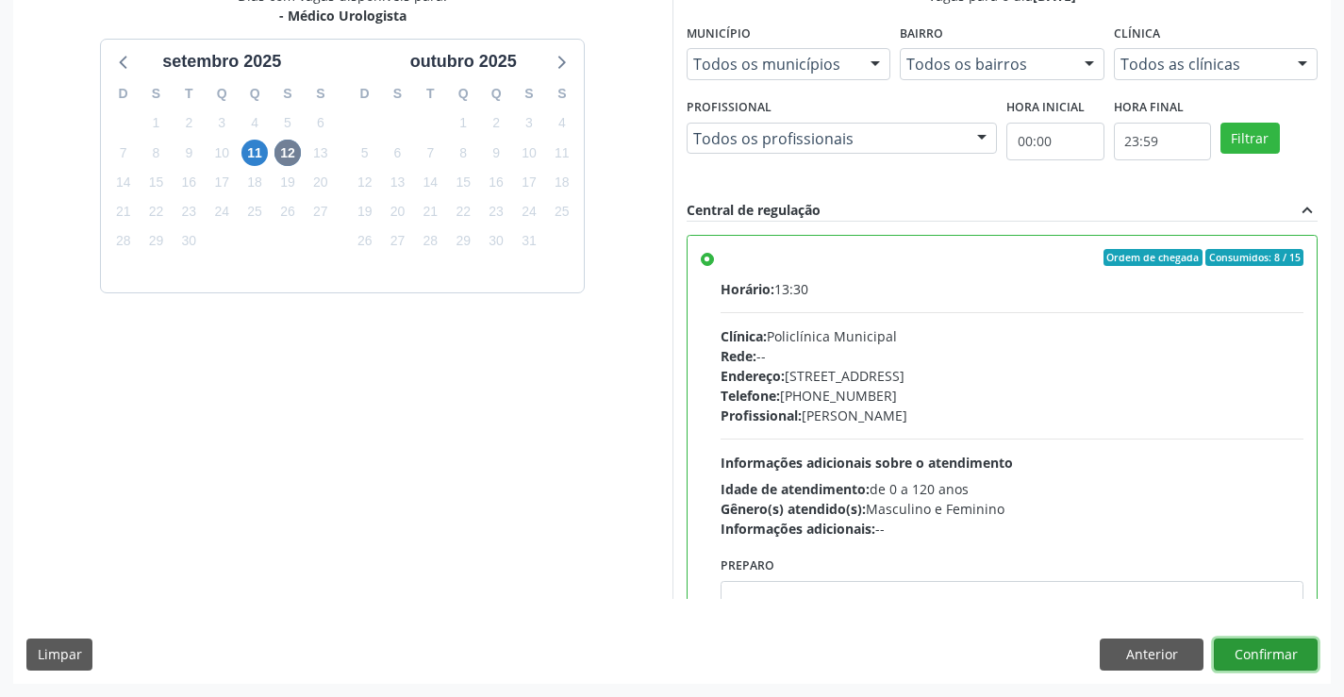
click at [1274, 661] on button "Confirmar" at bounding box center [1265, 654] width 104 height 32
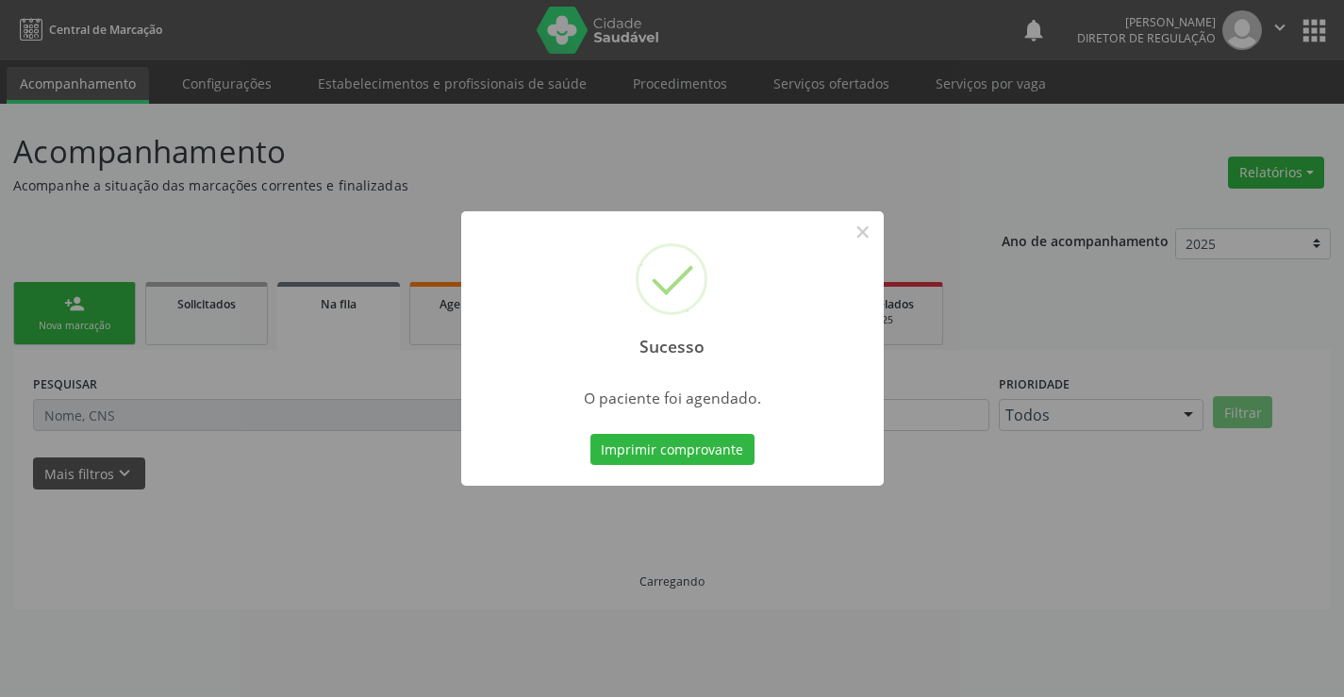
scroll to position [0, 0]
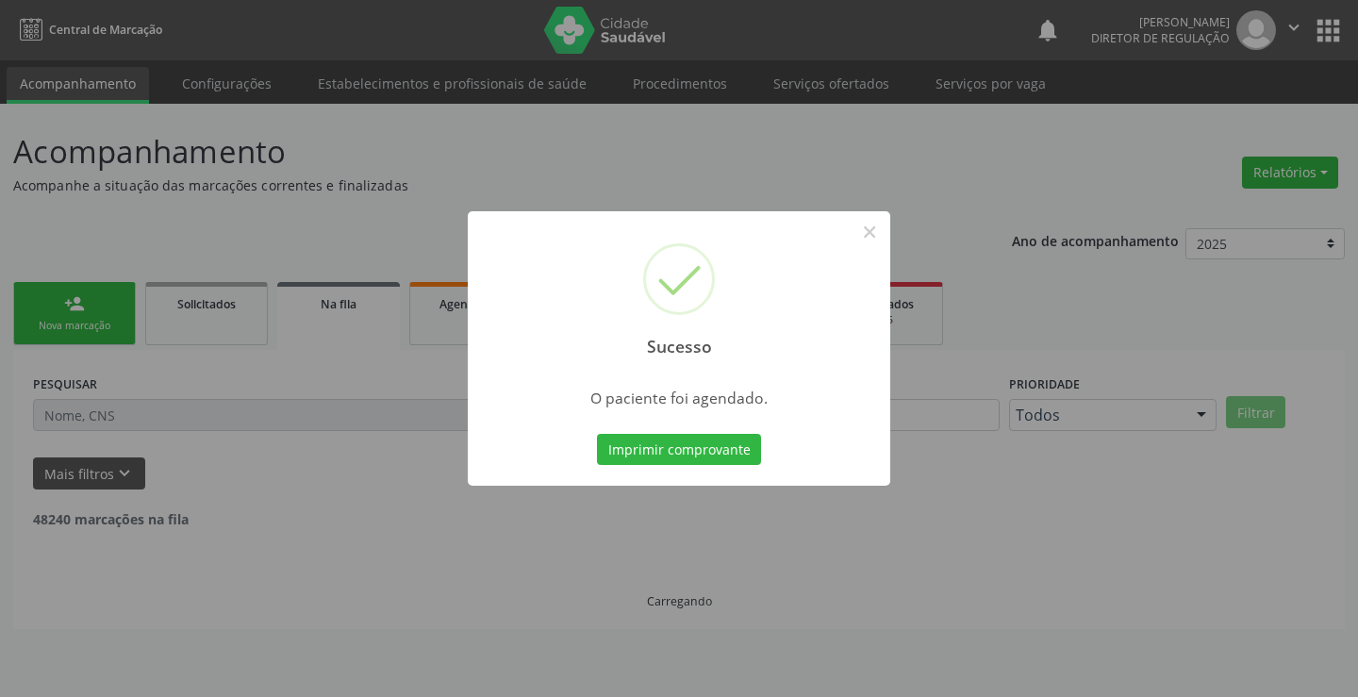
click at [597, 434] on button "Imprimir comprovante" at bounding box center [679, 450] width 164 height 32
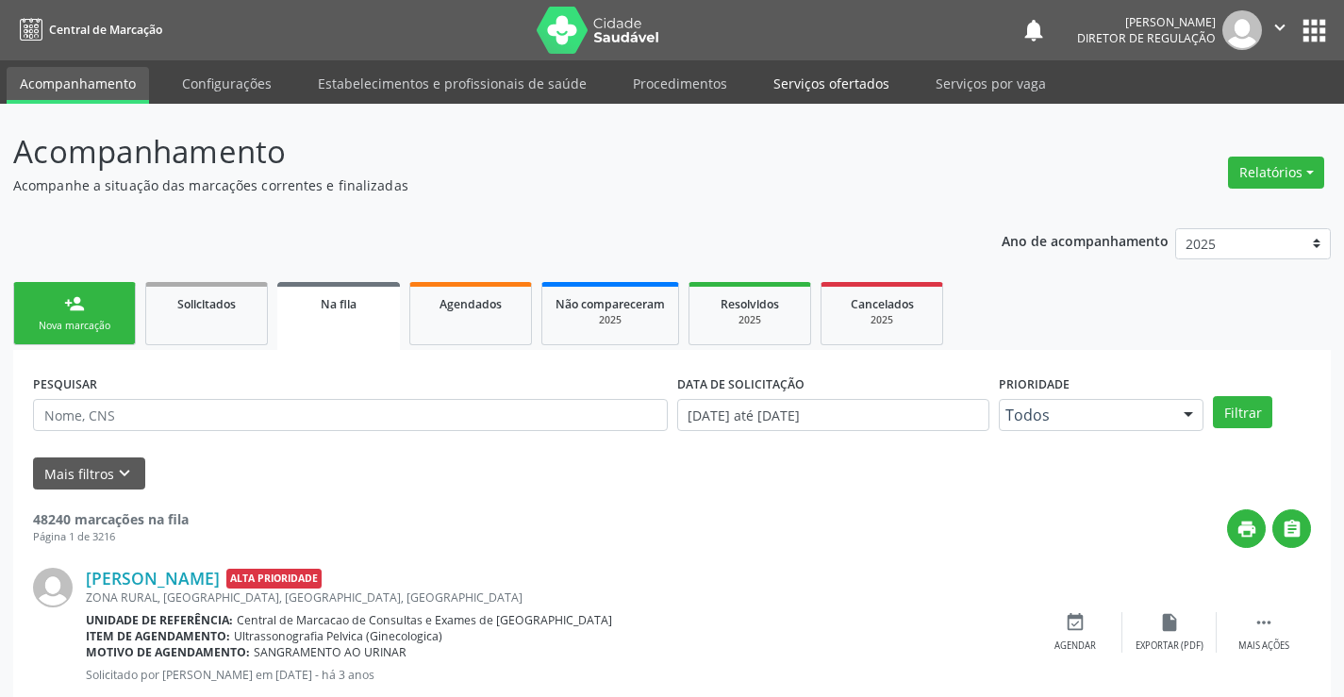
click at [817, 85] on link "Serviços ofertados" at bounding box center [831, 83] width 142 height 33
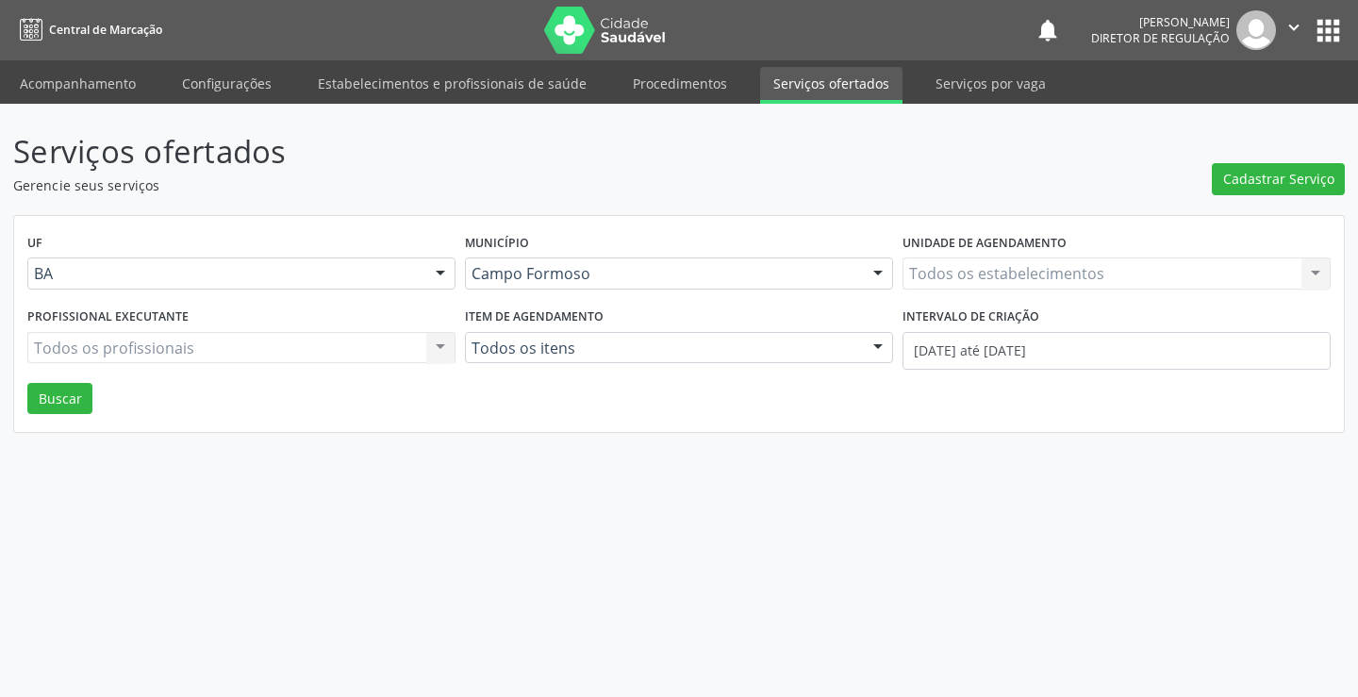
click at [971, 268] on div "Todos os estabelecimentos Todos os estabelecimentos Nenhum resultado encontrado…" at bounding box center [1116, 273] width 428 height 32
type input "U"
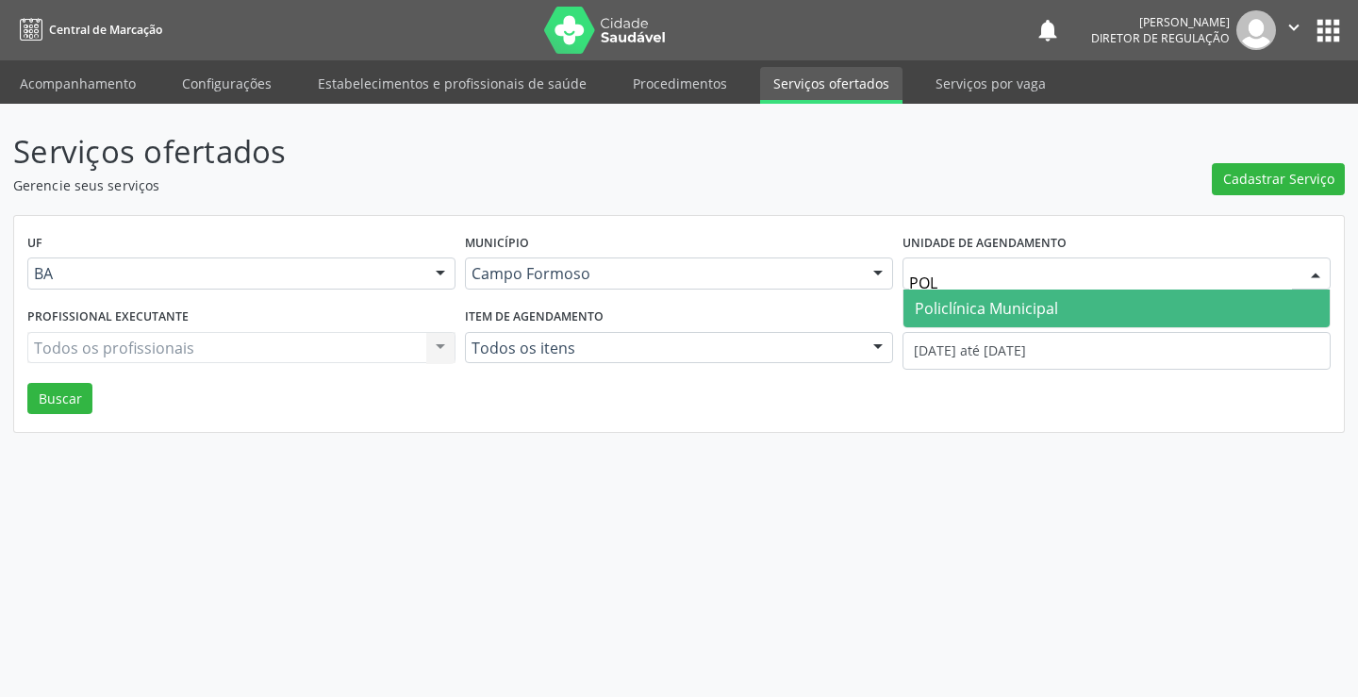
type input "POLI"
click at [947, 314] on span "Policlínica Municipal" at bounding box center [986, 308] width 143 height 21
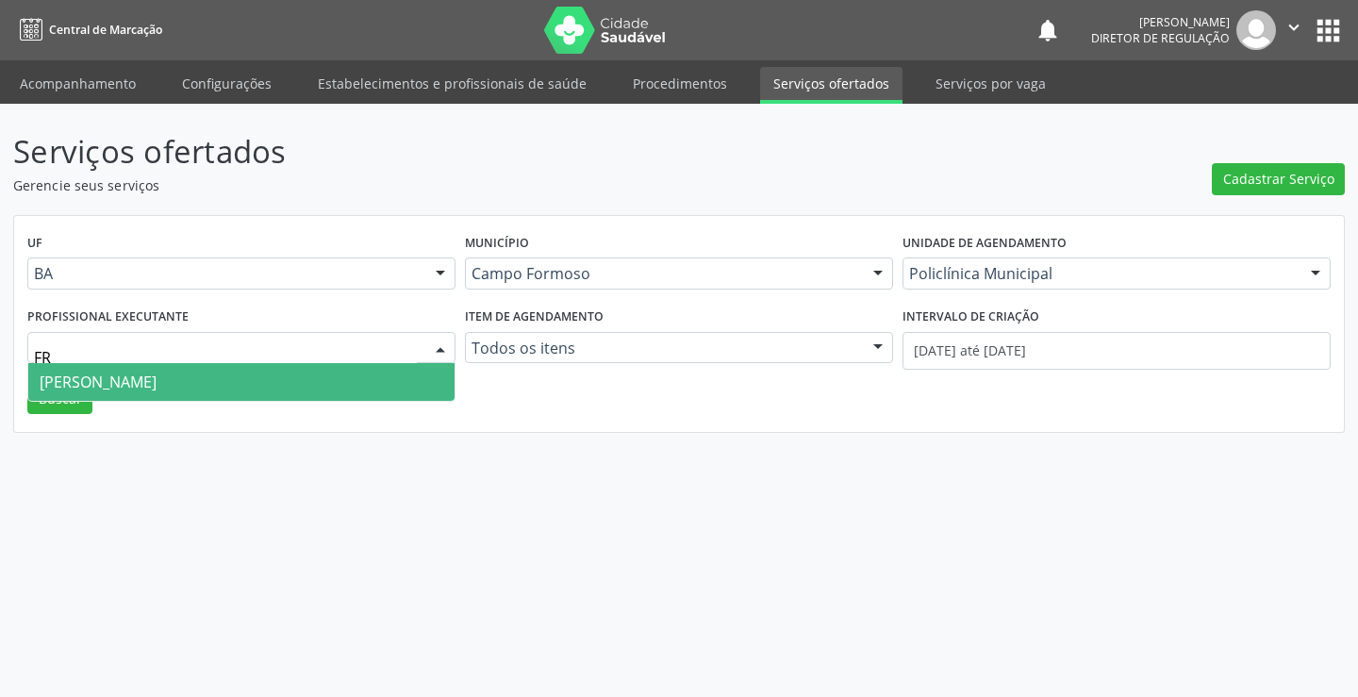
type input "FRA"
drag, startPoint x: 241, startPoint y: 384, endPoint x: 787, endPoint y: 376, distance: 546.0
click at [157, 385] on span "[PERSON_NAME]" at bounding box center [98, 381] width 117 height 21
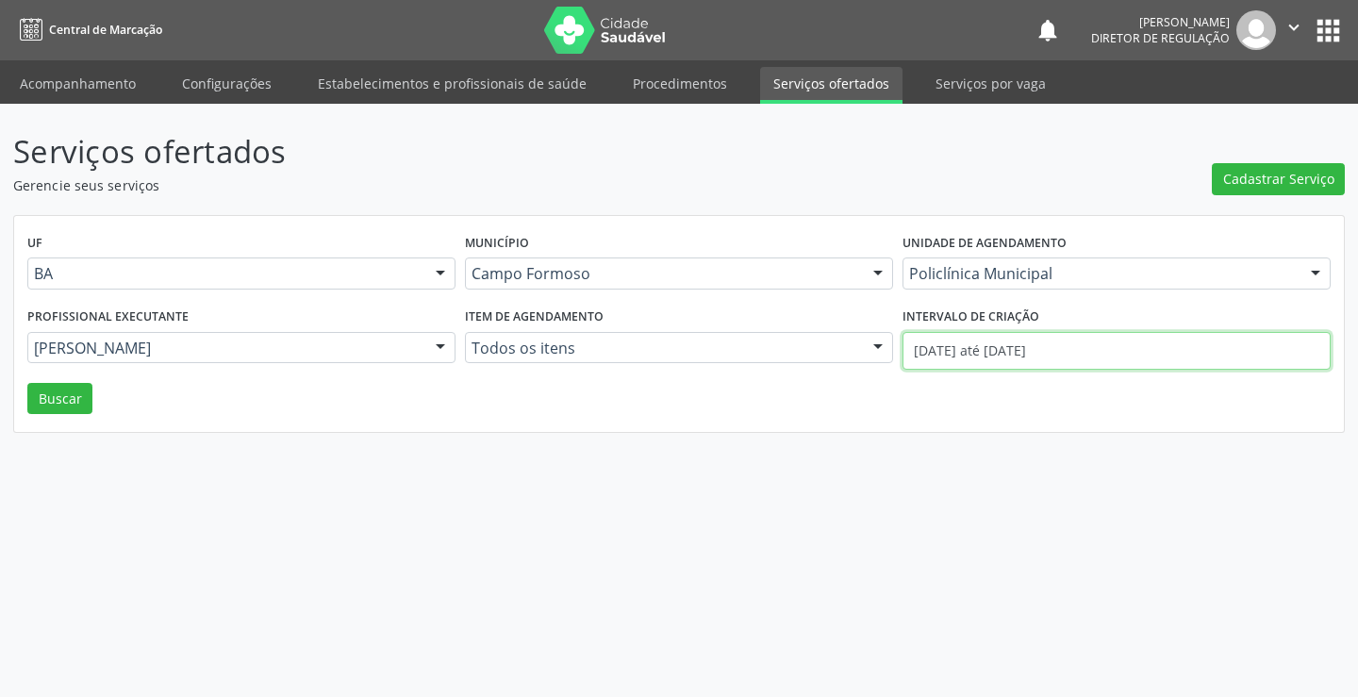
click at [948, 355] on input "[DATE] até [DATE]" at bounding box center [1116, 351] width 428 height 38
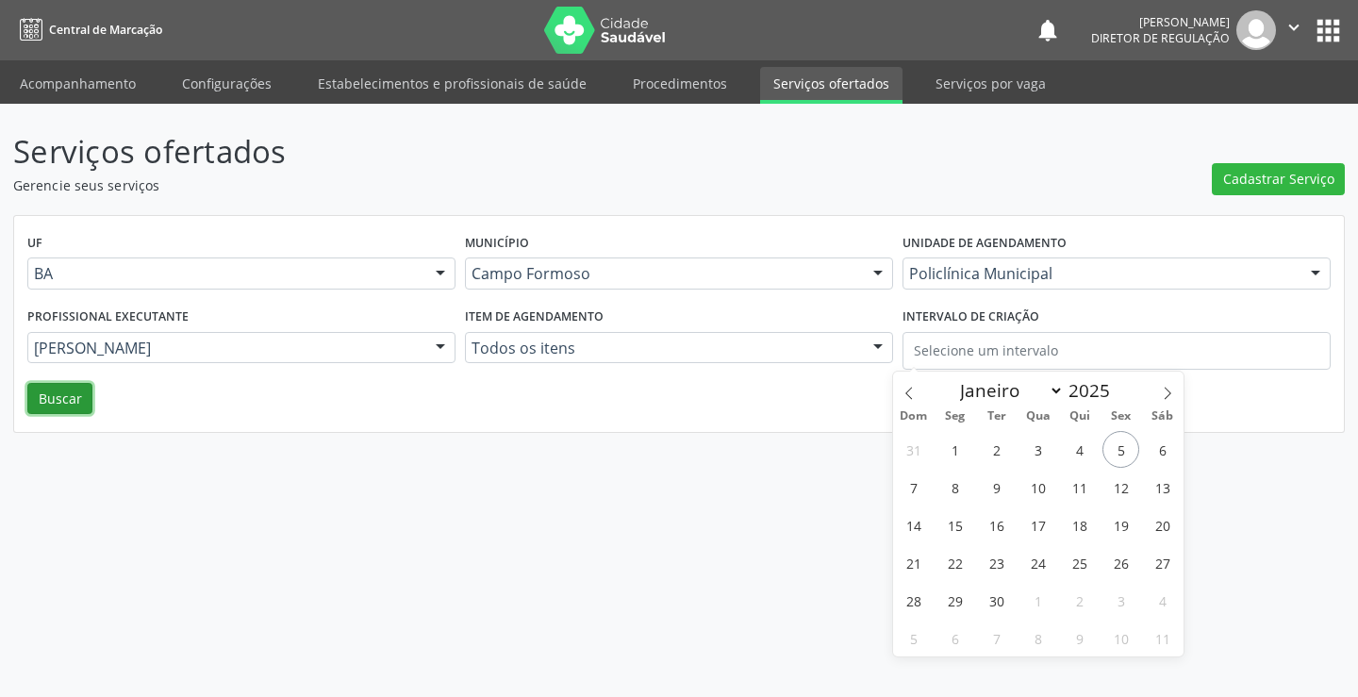
drag, startPoint x: 54, startPoint y: 396, endPoint x: 246, endPoint y: 433, distance: 195.8
click at [53, 396] on button "Buscar" at bounding box center [59, 399] width 65 height 32
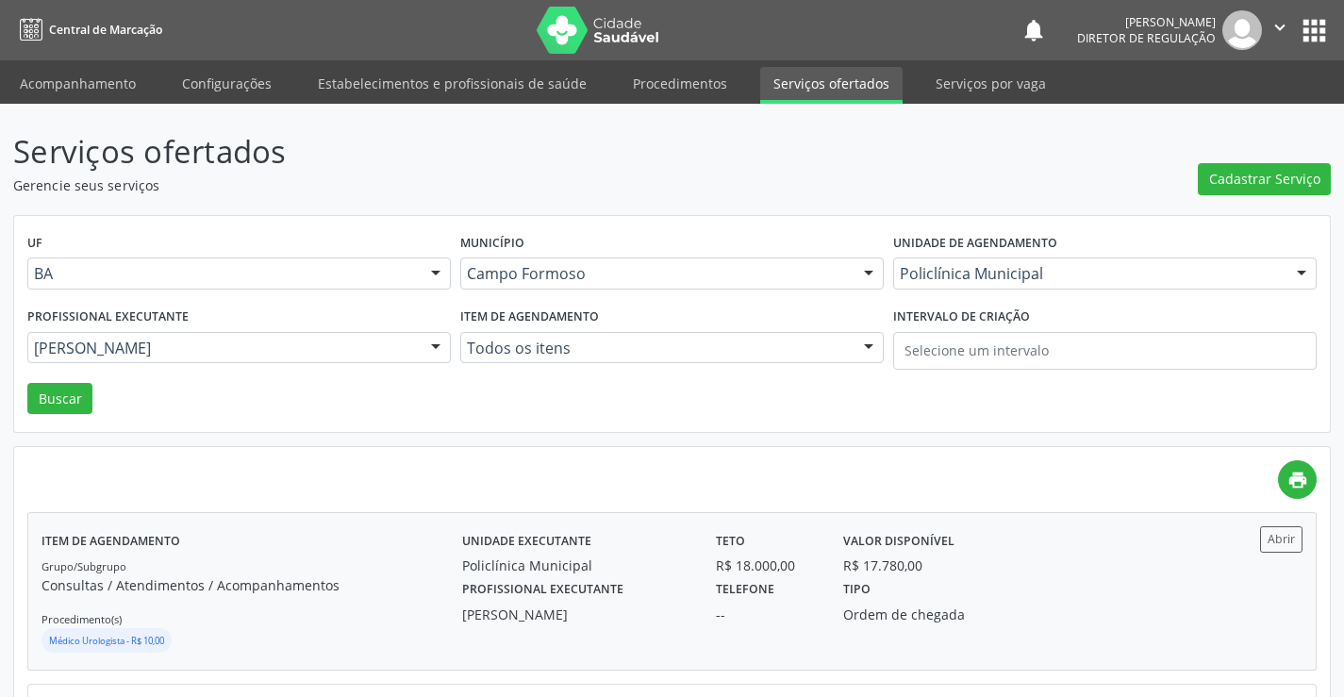
click at [1275, 519] on div "Item de agendamento Grupo/Subgrupo Consultas / Atendimentos / Acompanhamentos P…" at bounding box center [671, 591] width 1287 height 156
click at [1284, 30] on icon "" at bounding box center [1279, 27] width 21 height 21
click at [1239, 116] on link "Sair" at bounding box center [1231, 115] width 130 height 26
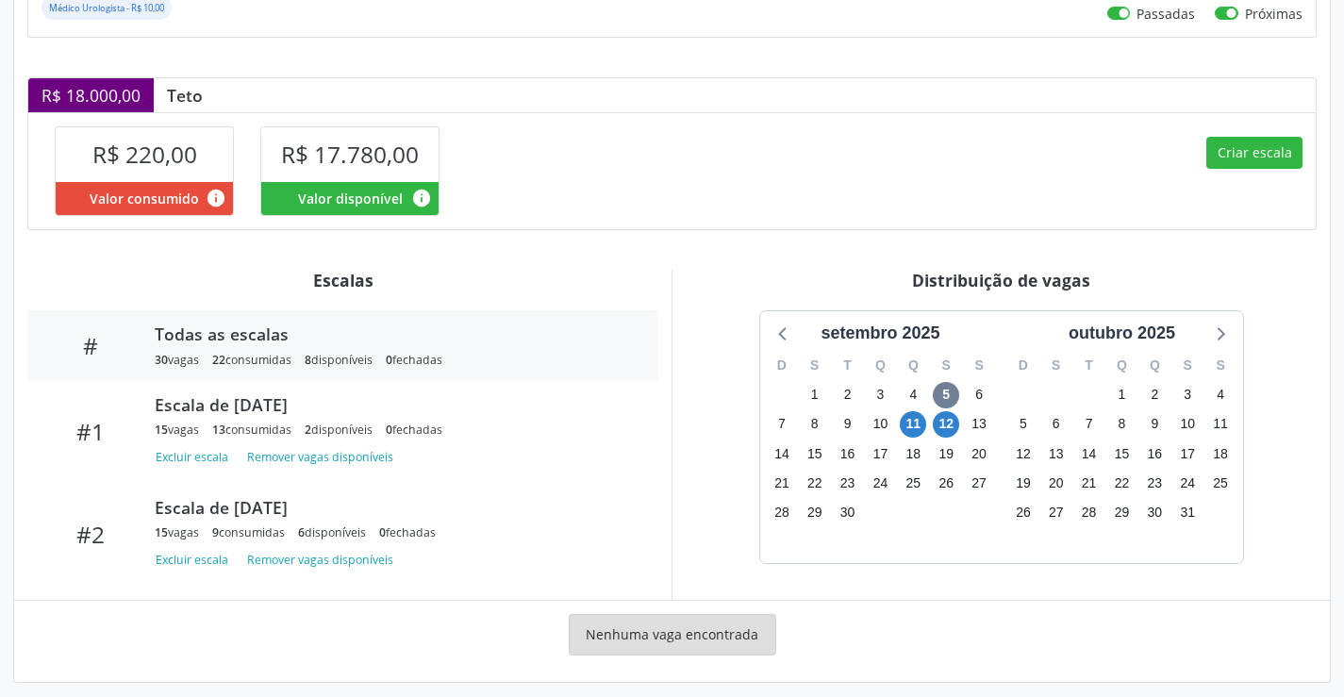
scroll to position [361, 0]
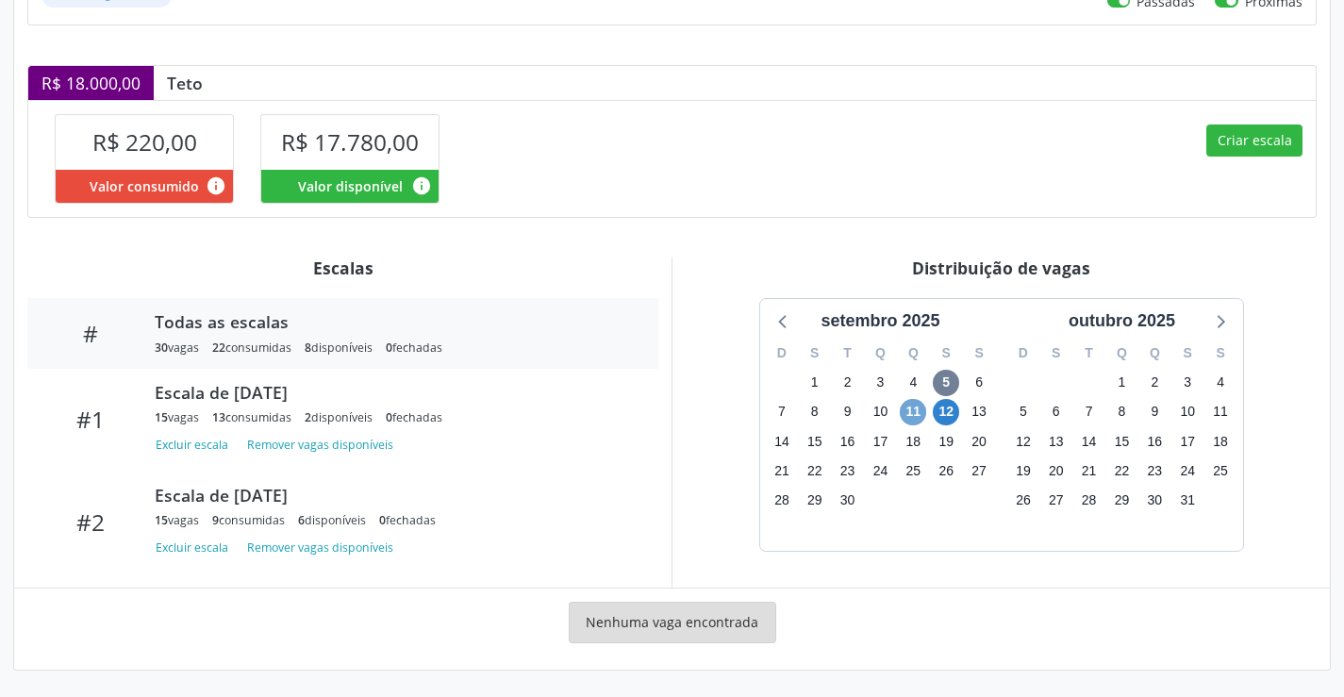
click at [908, 405] on span "11" at bounding box center [912, 412] width 26 height 26
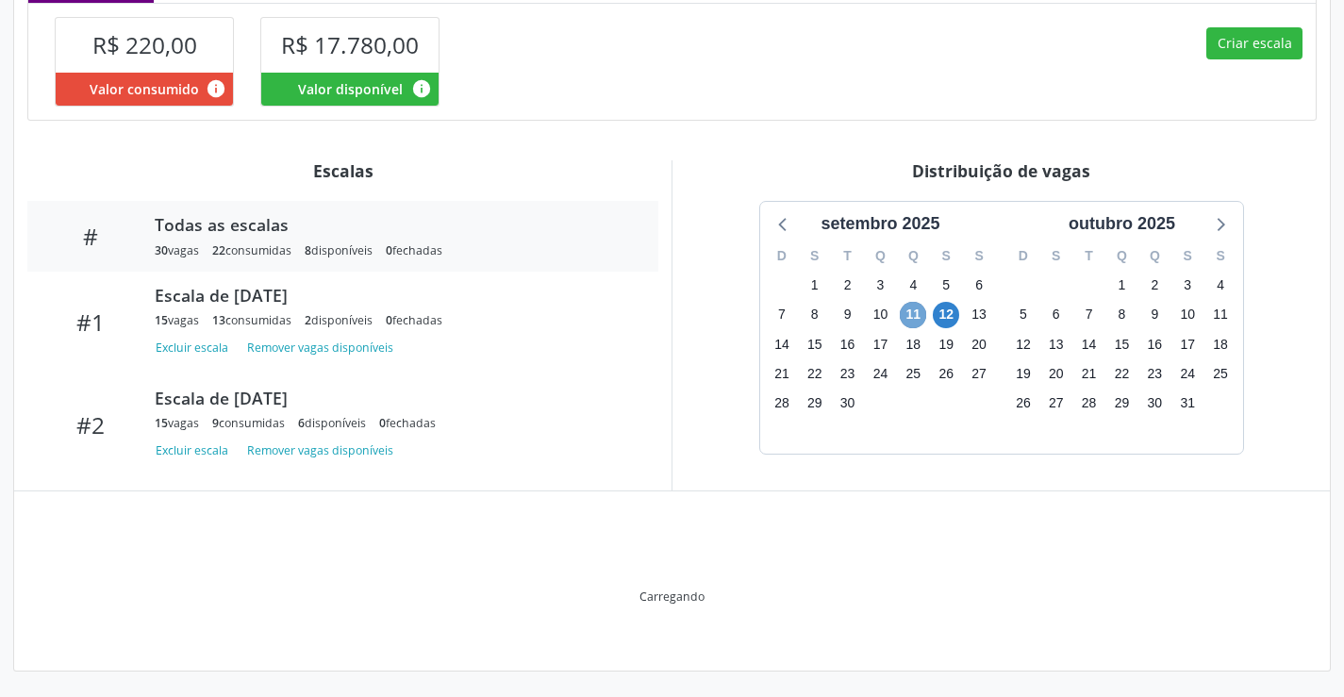
scroll to position [459, 0]
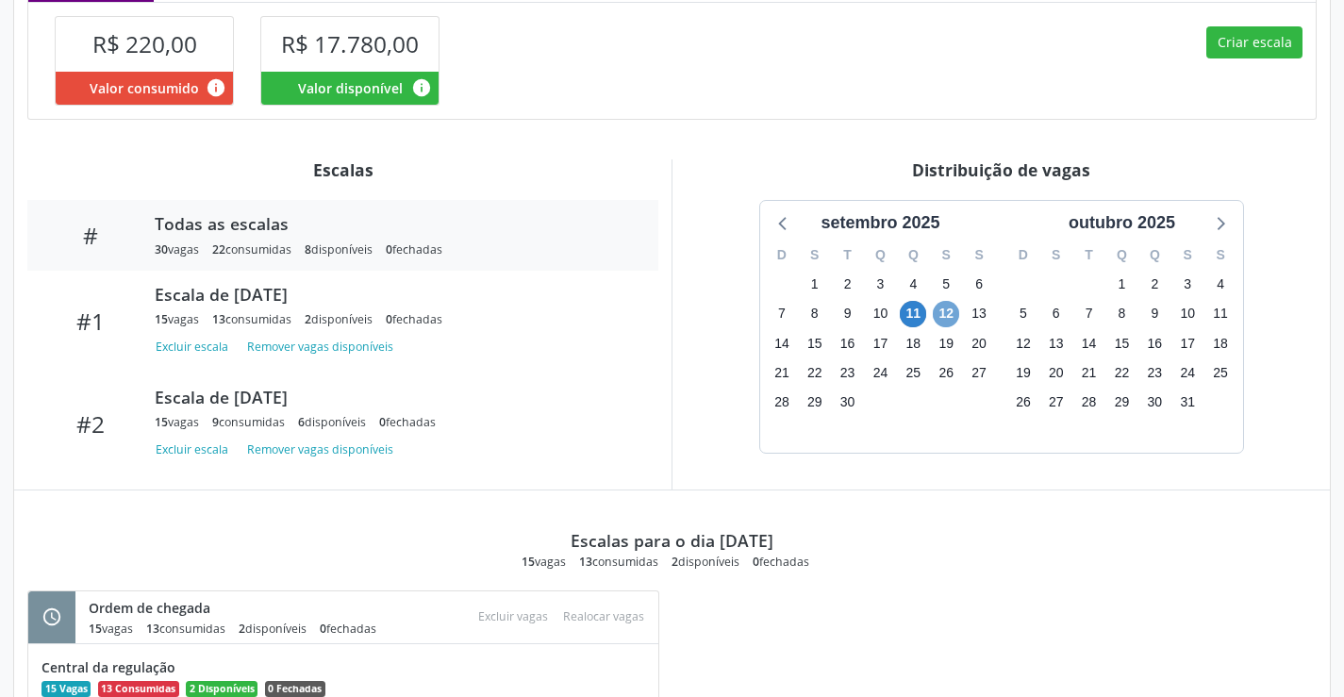
click at [951, 314] on span "12" at bounding box center [945, 314] width 26 height 26
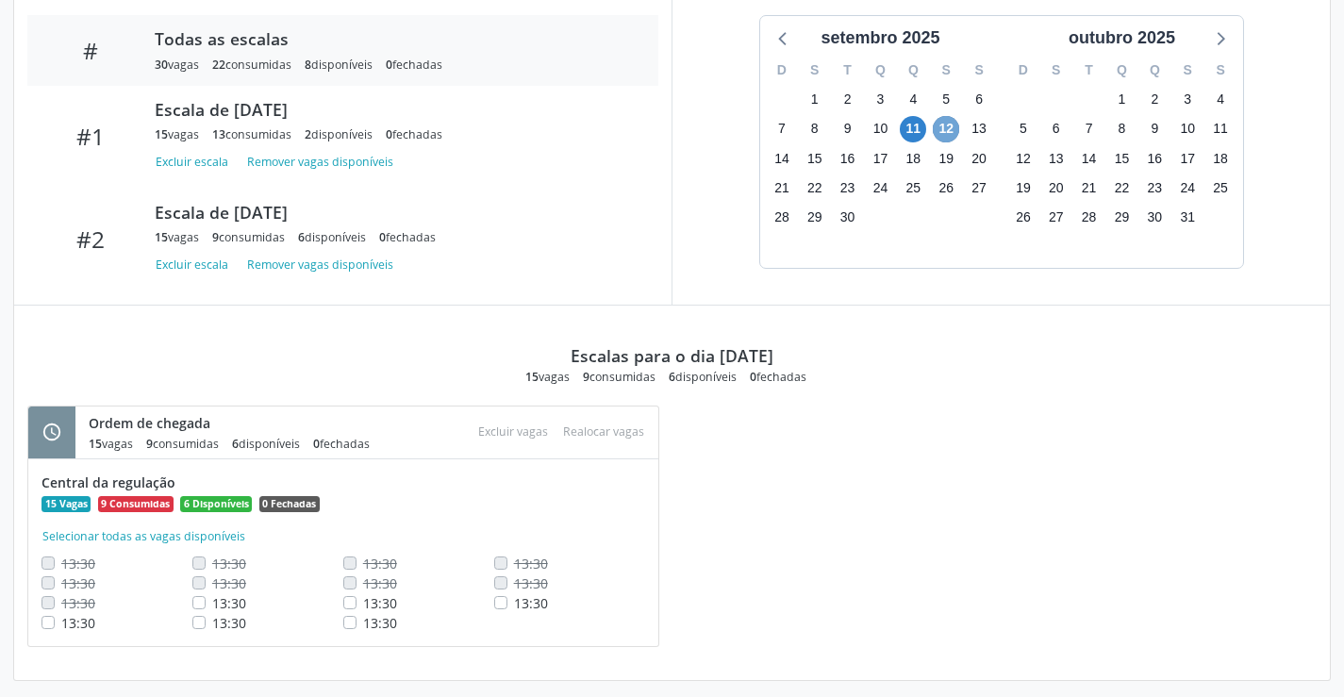
scroll to position [654, 0]
